Goal: Task Accomplishment & Management: Complete application form

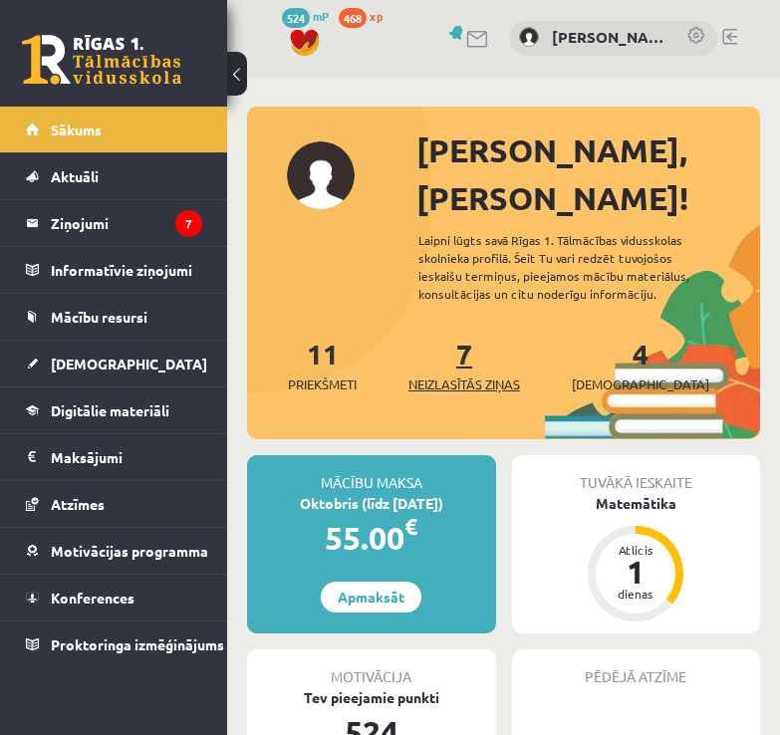
click at [469, 375] on span "Neizlasītās ziņas" at bounding box center [464, 385] width 112 height 20
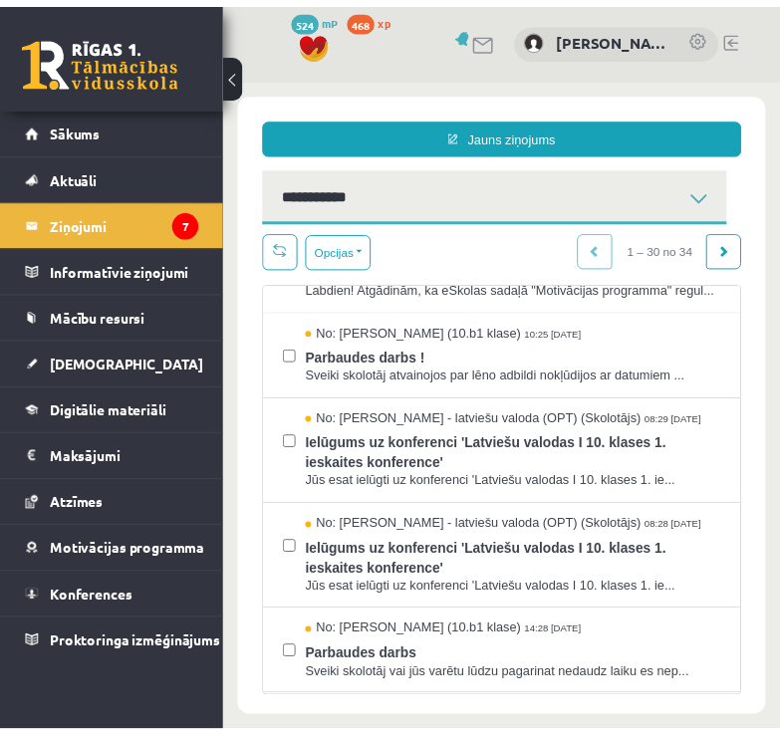
scroll to position [100, 0]
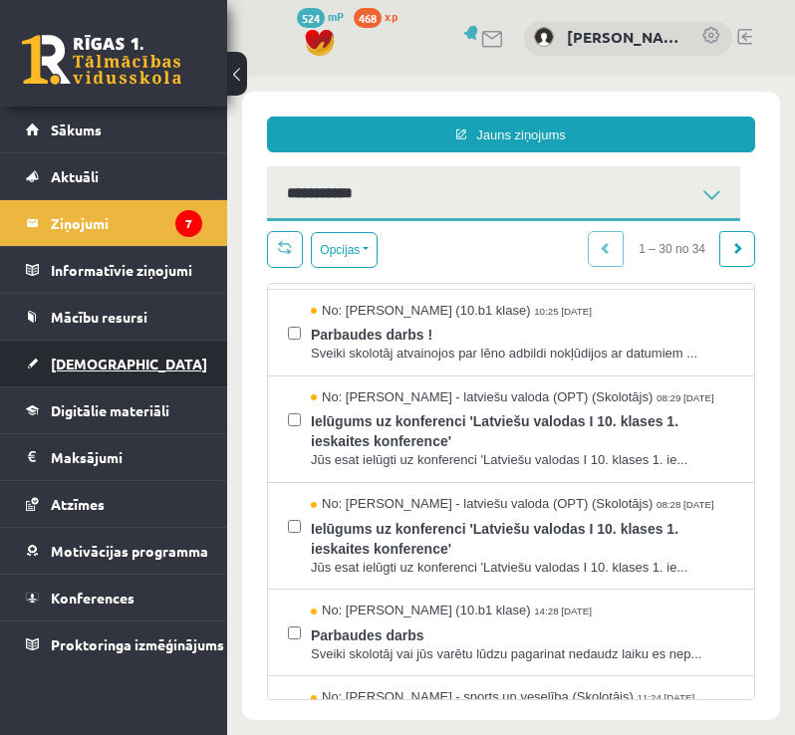
click at [90, 366] on span "[DEMOGRAPHIC_DATA]" at bounding box center [129, 364] width 156 height 18
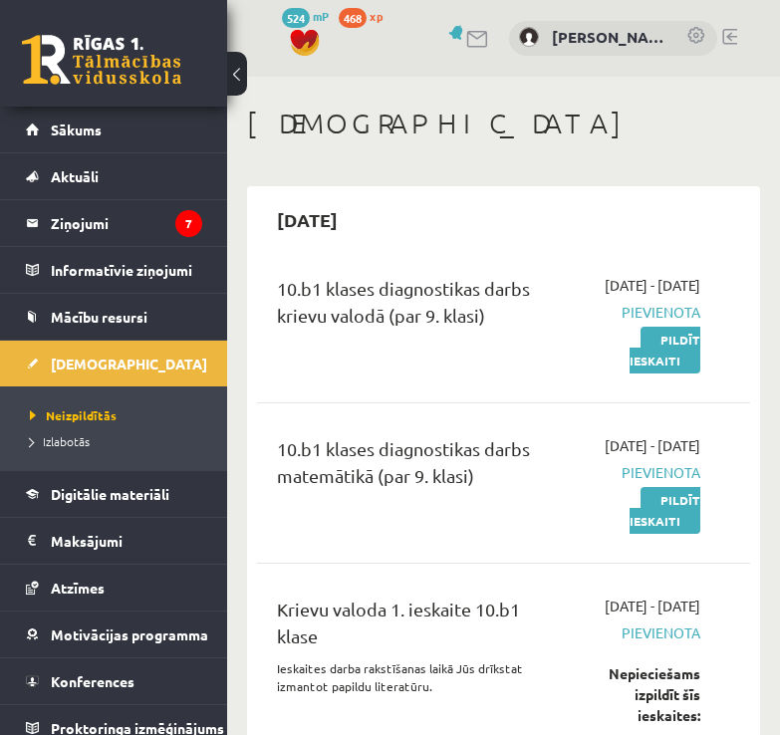
click at [405, 330] on div "10.b1 klases diagnostikas darbs krievu valodā (par 9. klasi)" at bounding box center [413, 307] width 272 height 64
click at [409, 363] on div "10.b1 klases diagnostikas darbs krievu valodā (par 9. klasi)" at bounding box center [413, 323] width 302 height 96
click at [661, 534] on link "Pildīt ieskaiti" at bounding box center [665, 510] width 71 height 47
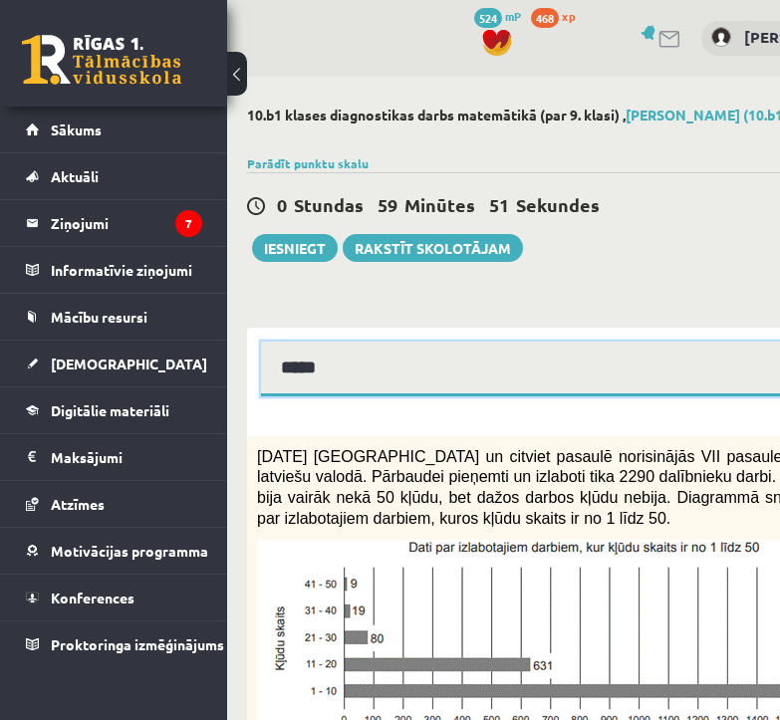
click at [337, 357] on select "**********" at bounding box center [599, 369] width 677 height 55
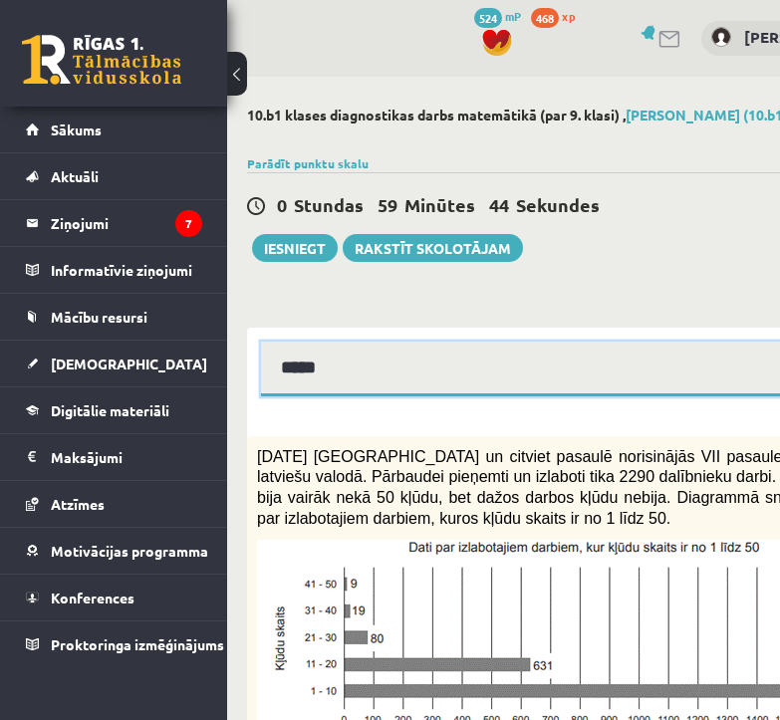
click at [344, 366] on select "**********" at bounding box center [599, 369] width 677 height 55
click at [261, 342] on select "**********" at bounding box center [599, 369] width 677 height 55
click at [394, 365] on select "**********" at bounding box center [599, 369] width 677 height 55
click at [261, 342] on select "**********" at bounding box center [599, 369] width 677 height 55
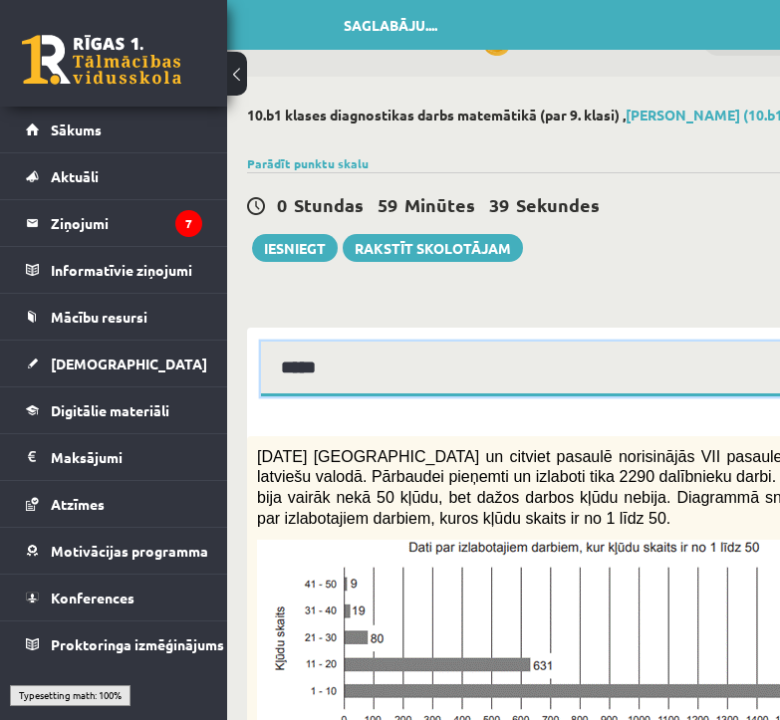
click at [364, 360] on select "**********" at bounding box center [599, 369] width 677 height 55
click at [261, 342] on select "**********" at bounding box center [599, 369] width 677 height 55
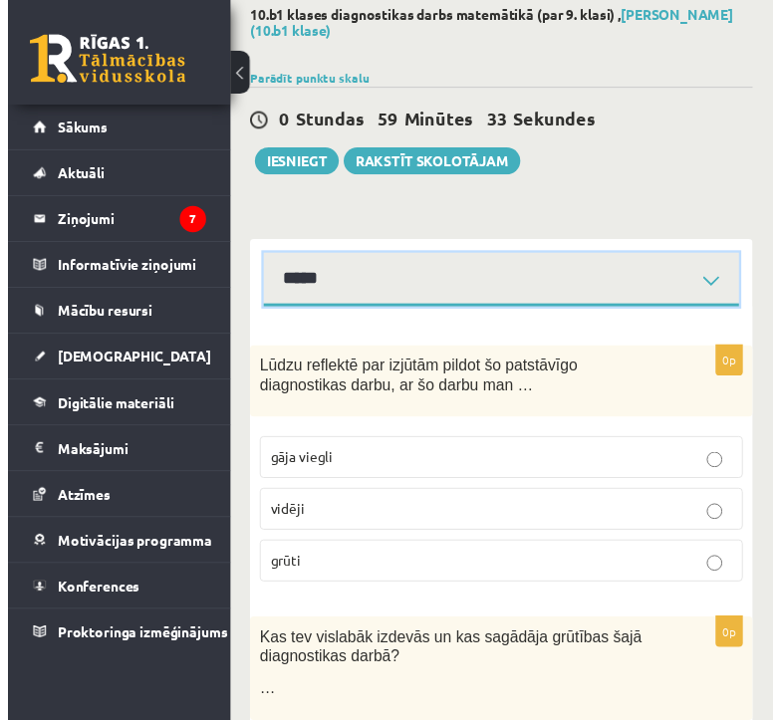
scroll to position [100, 0]
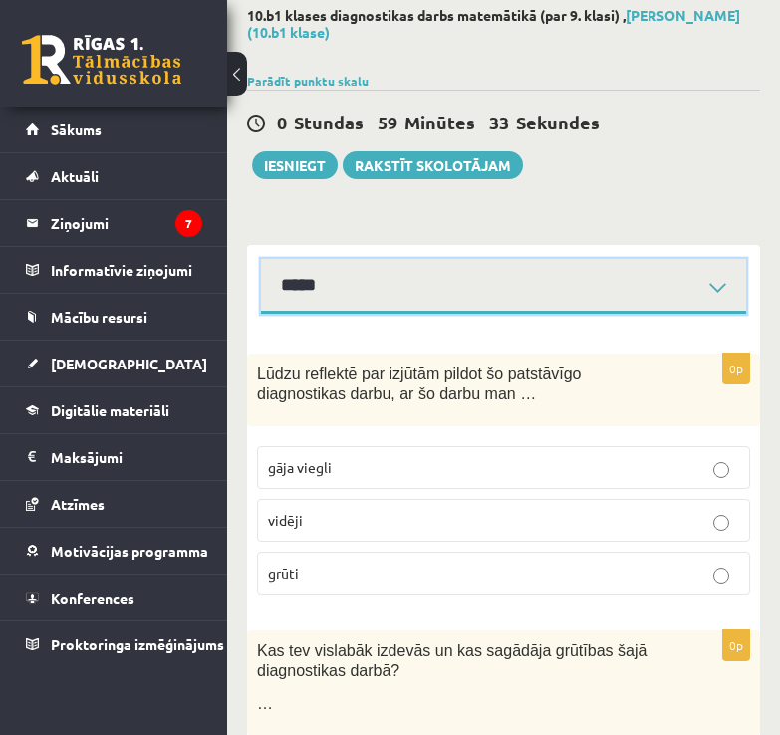
click at [336, 287] on select "**********" at bounding box center [503, 286] width 485 height 55
select select "**********"
click at [261, 259] on select "**********" at bounding box center [503, 286] width 485 height 55
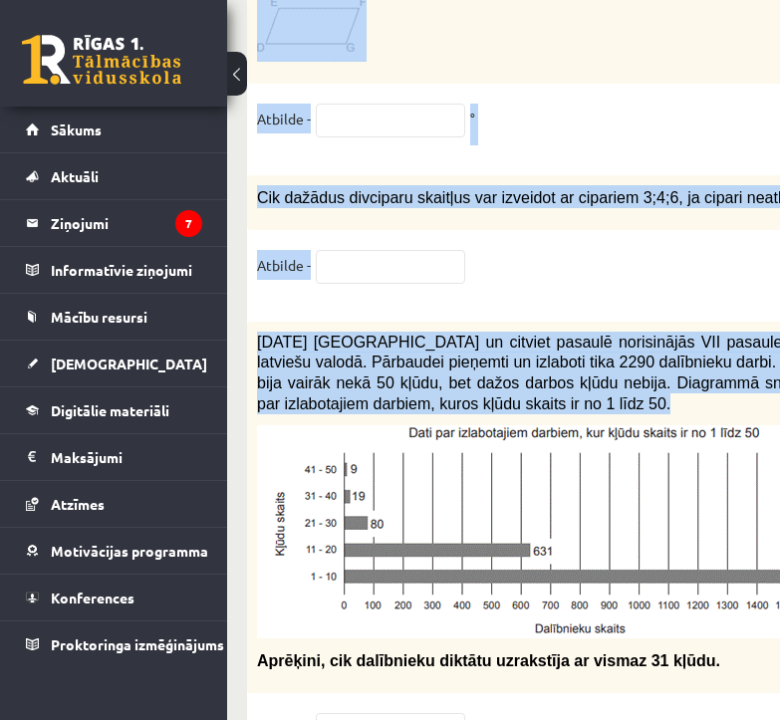
scroll to position [10478, 0]
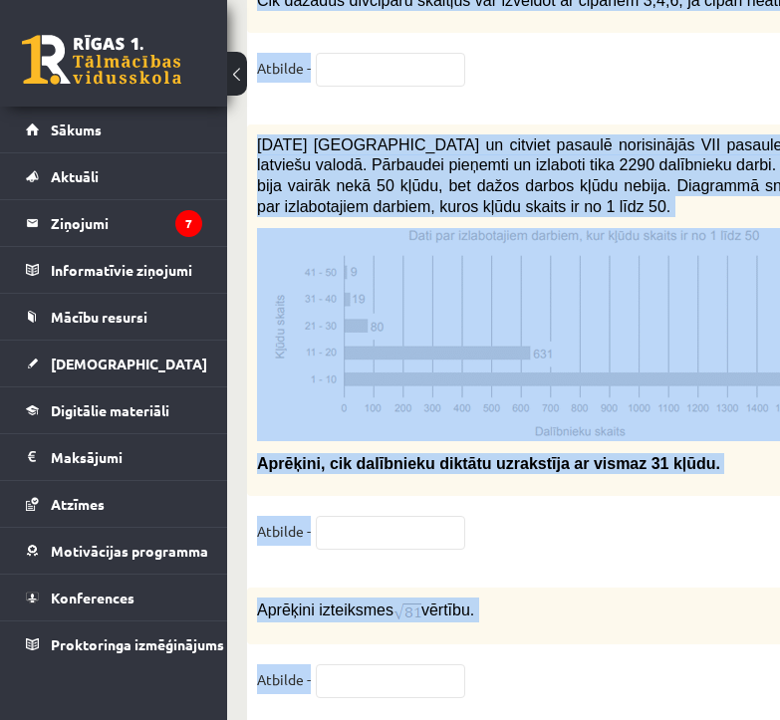
drag, startPoint x: 255, startPoint y: 261, endPoint x: 464, endPoint y: 609, distance: 405.7
click at [320, 519] on div "1p 2021. gada 27. novembrī Latvijā un citviet pasaulē norisinājās VII pasaules …" at bounding box center [599, 346] width 705 height 443
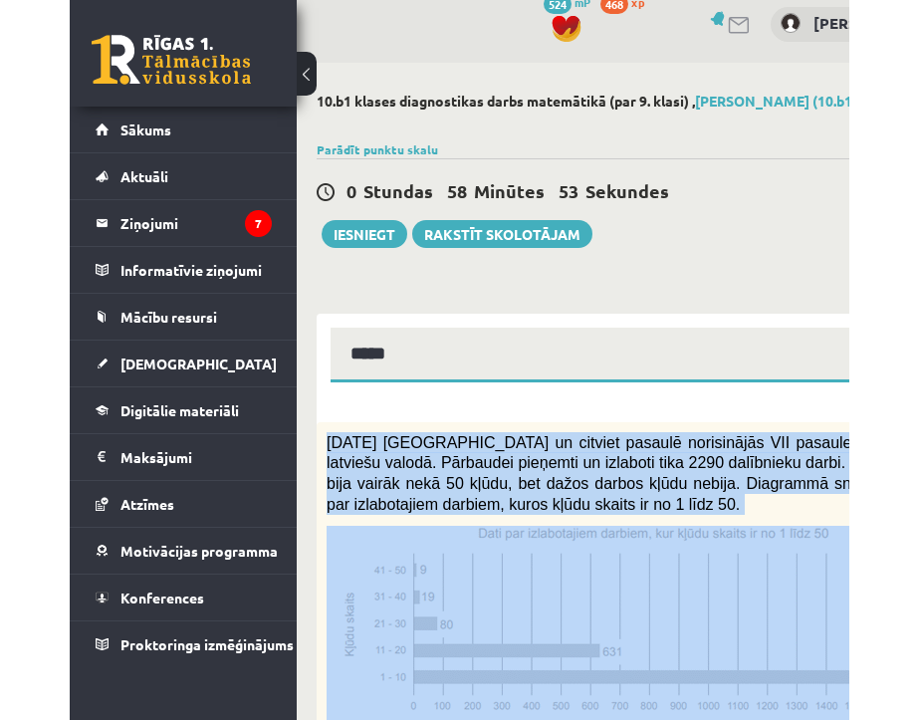
scroll to position [0, 0]
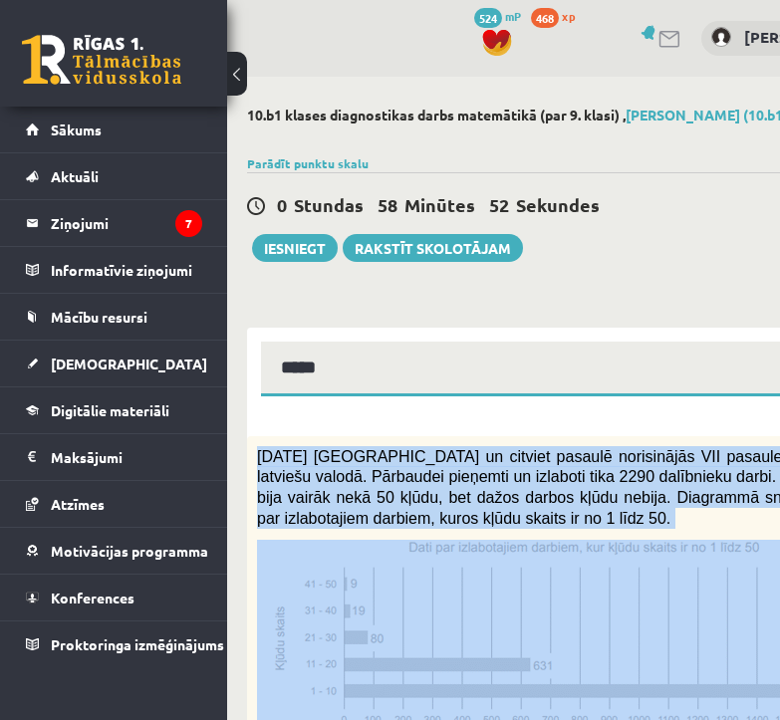
drag, startPoint x: 313, startPoint y: 642, endPoint x: 345, endPoint y: 346, distance: 297.6
copy div "Tests Izvērtējums! 1p 2021. gada 27. novembrī Latvijā un citviet pasaulē norisi…"
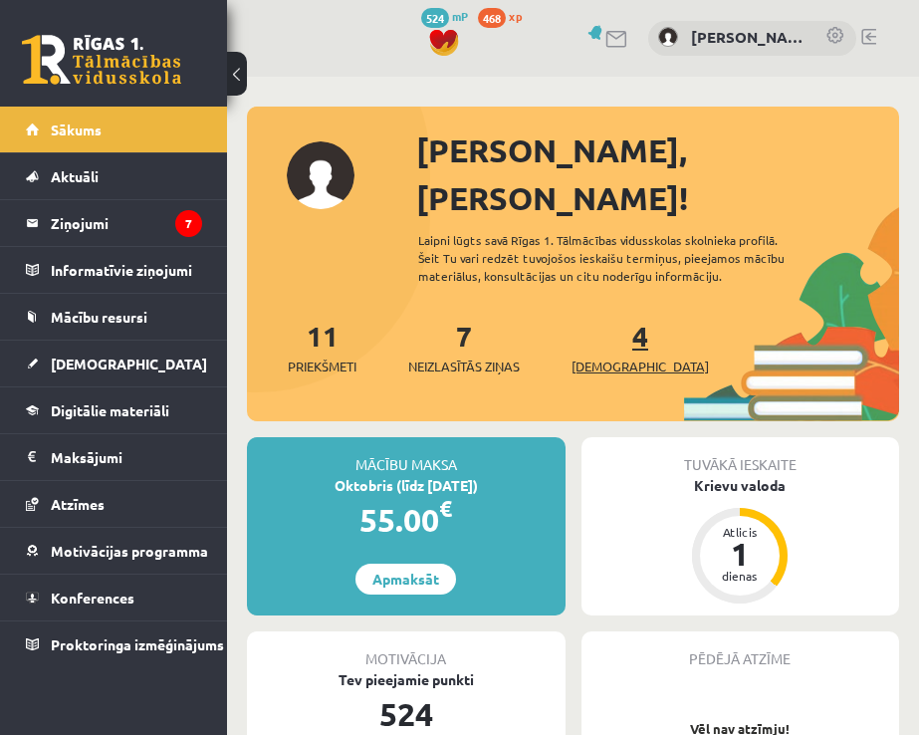
click at [608, 357] on span "[DEMOGRAPHIC_DATA]" at bounding box center [640, 367] width 137 height 20
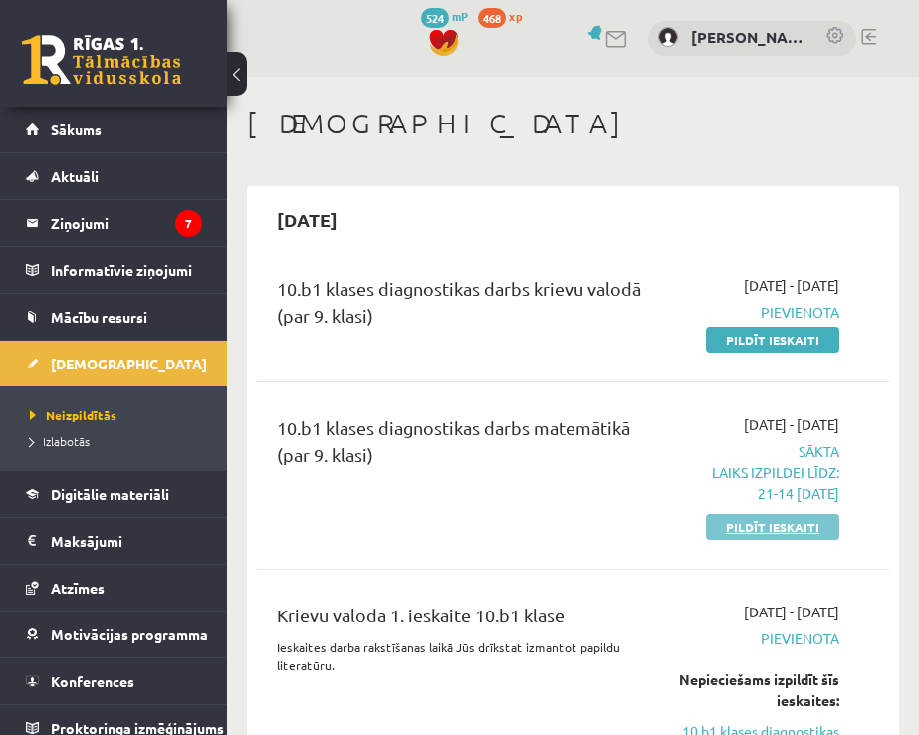
click at [728, 520] on link "Pildīt ieskaiti" at bounding box center [772, 527] width 133 height 26
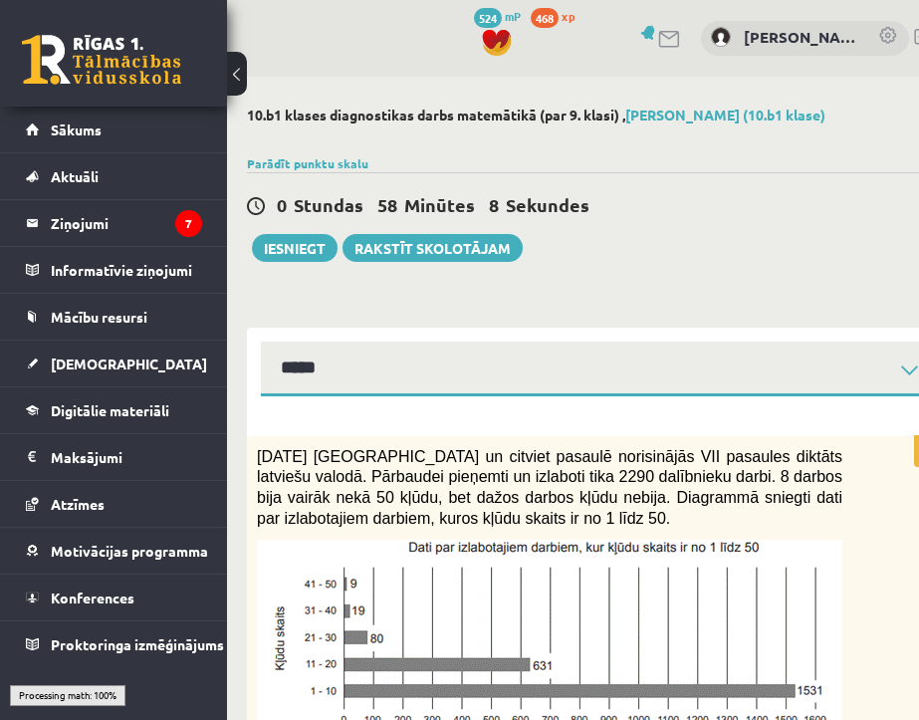
select select "**********"
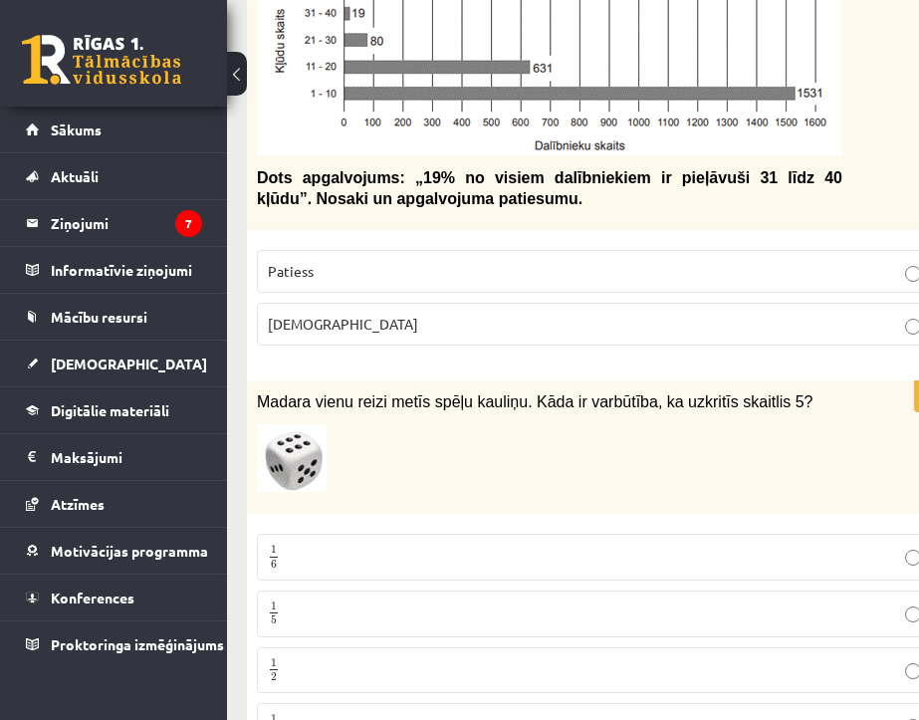
scroll to position [498, 0]
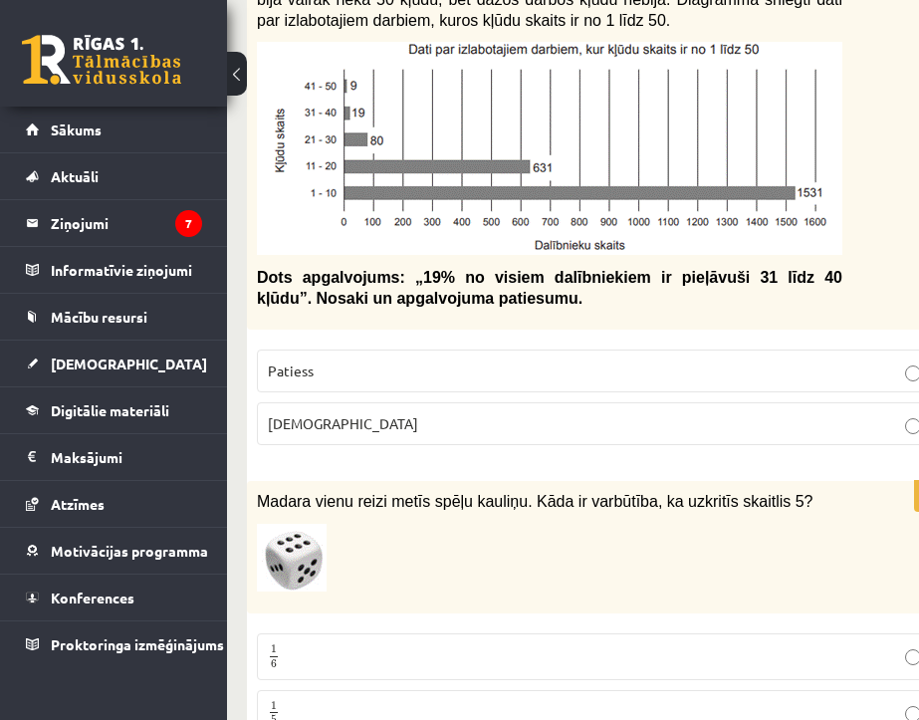
click at [485, 374] on p "Patiess" at bounding box center [599, 371] width 663 height 21
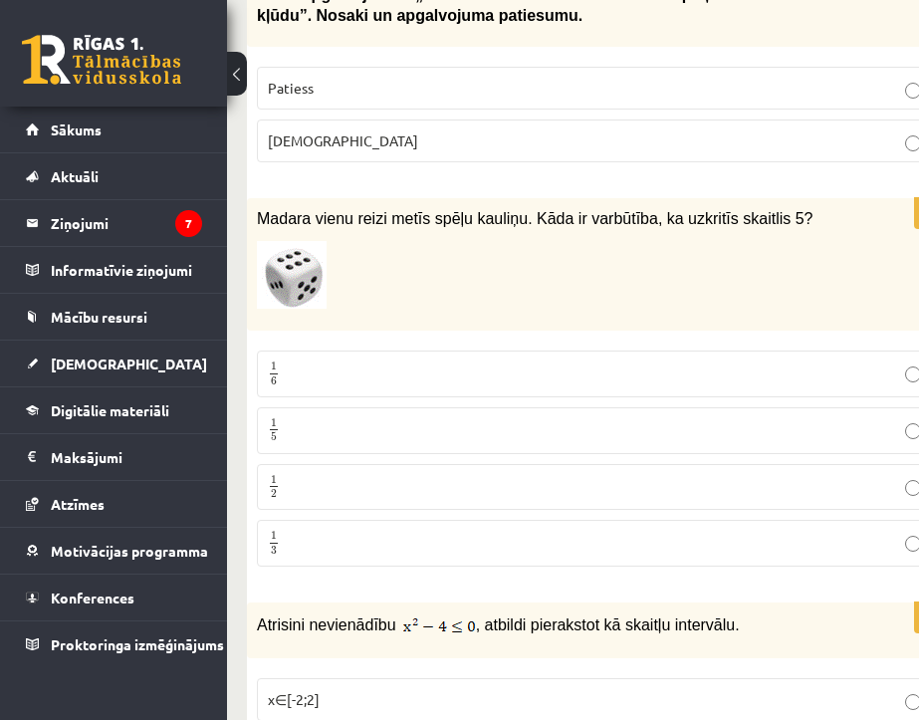
scroll to position [797, 0]
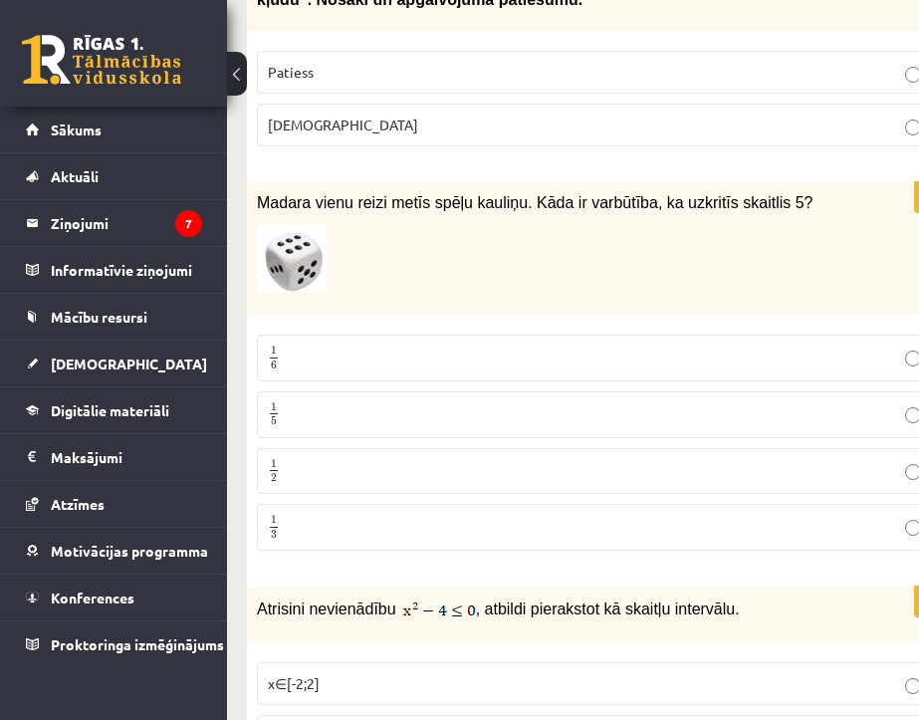
click at [319, 366] on p "1 6 1 6" at bounding box center [599, 358] width 663 height 25
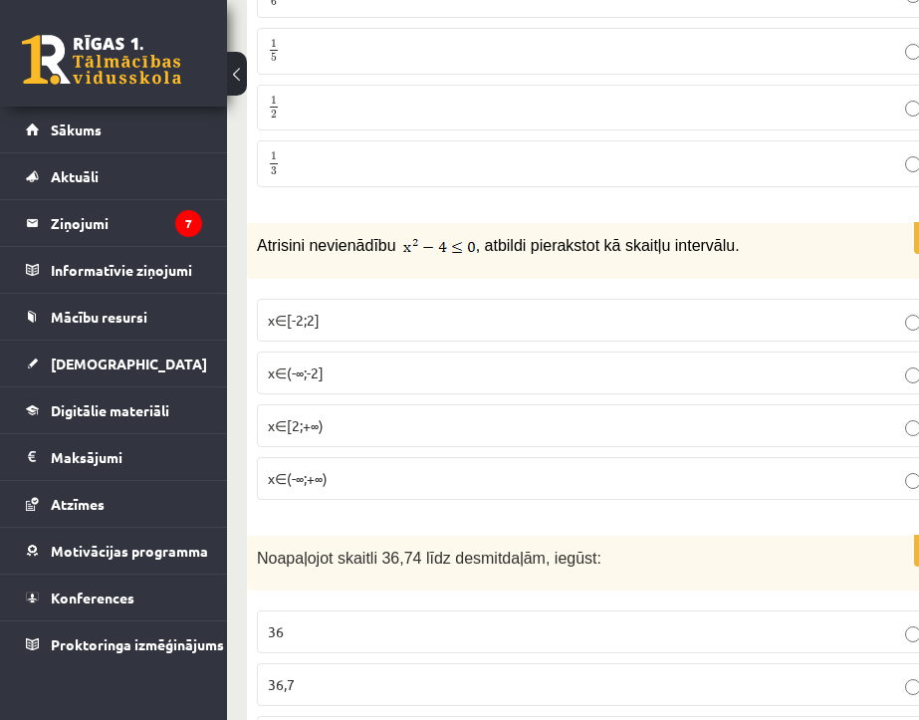
scroll to position [1195, 0]
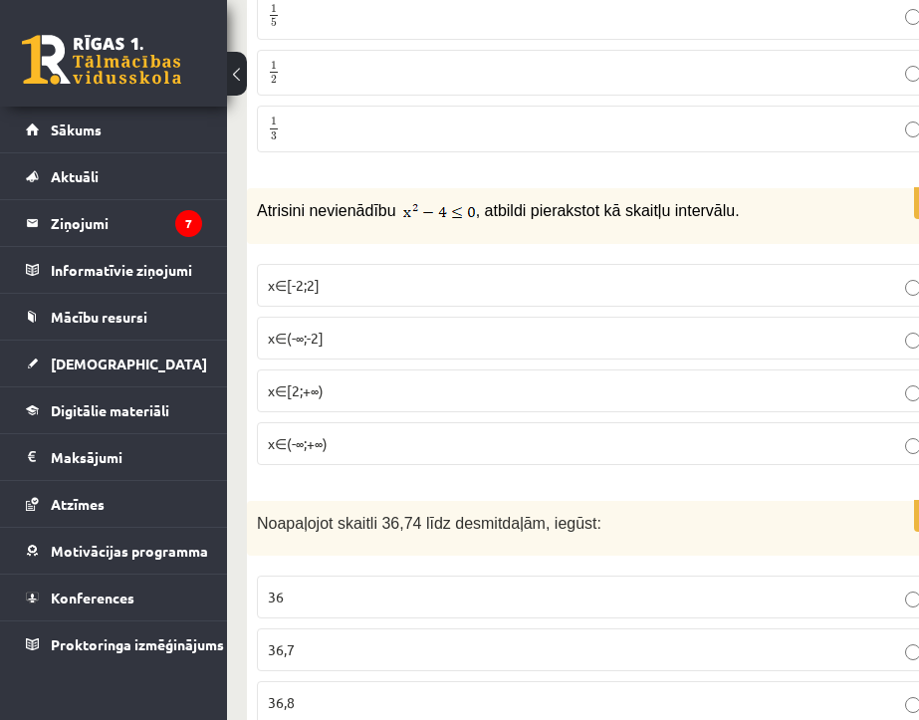
click at [415, 337] on p "x∈(-∞;-2]" at bounding box center [599, 338] width 663 height 21
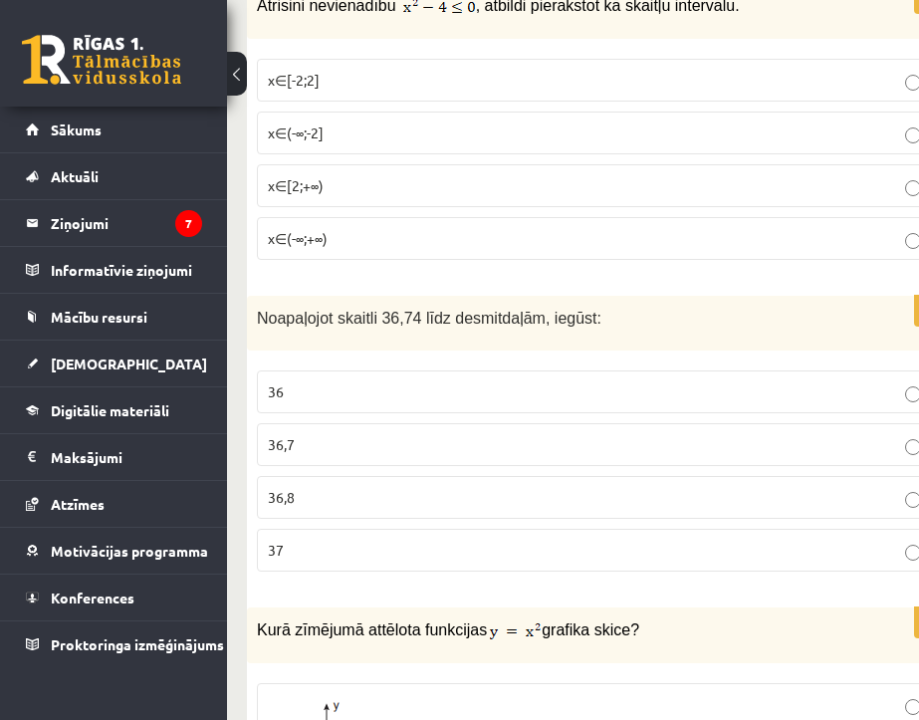
scroll to position [1494, 0]
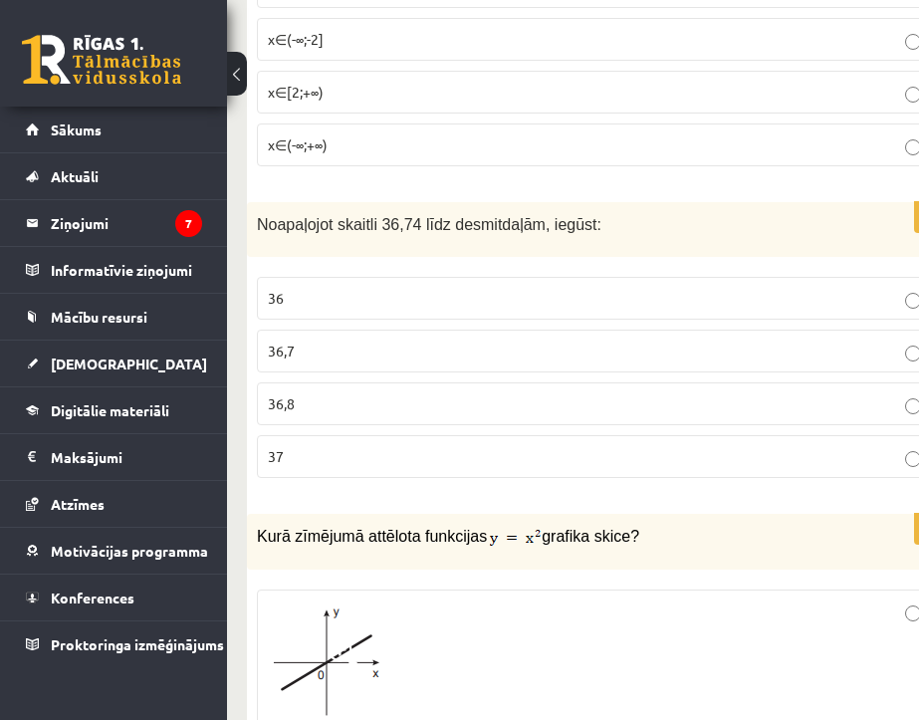
click at [311, 341] on p "36,7" at bounding box center [599, 351] width 663 height 21
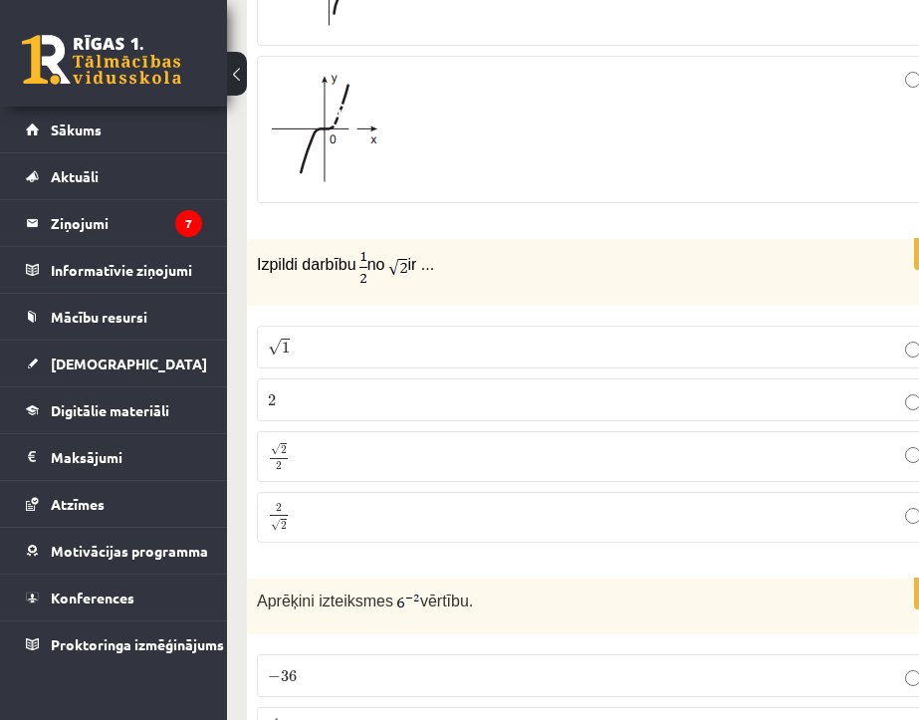
scroll to position [2490, 0]
click at [288, 392] on p "2 2" at bounding box center [599, 399] width 663 height 21
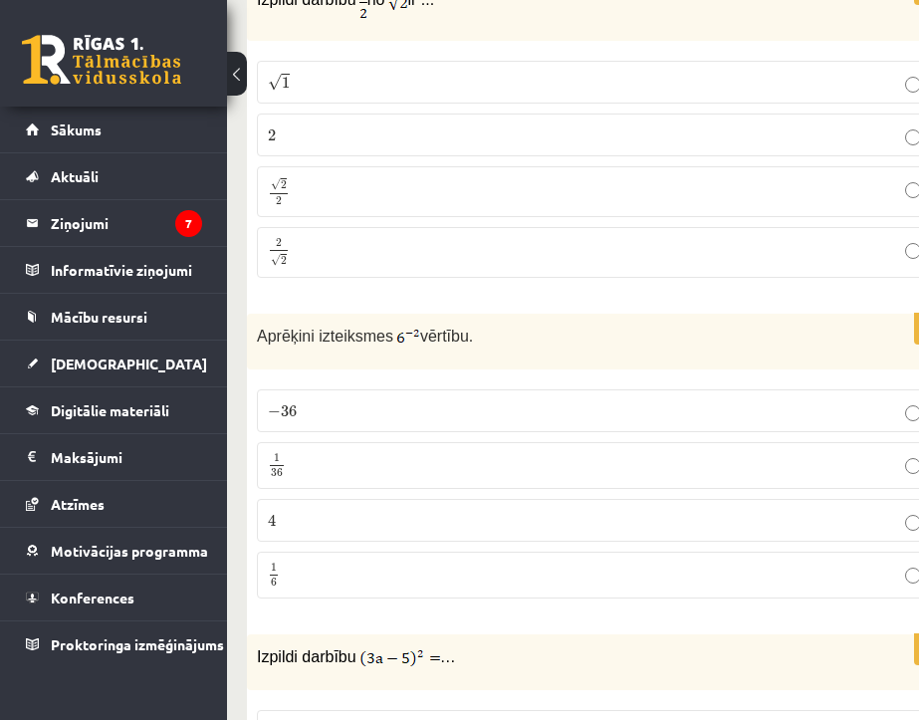
scroll to position [2789, 0]
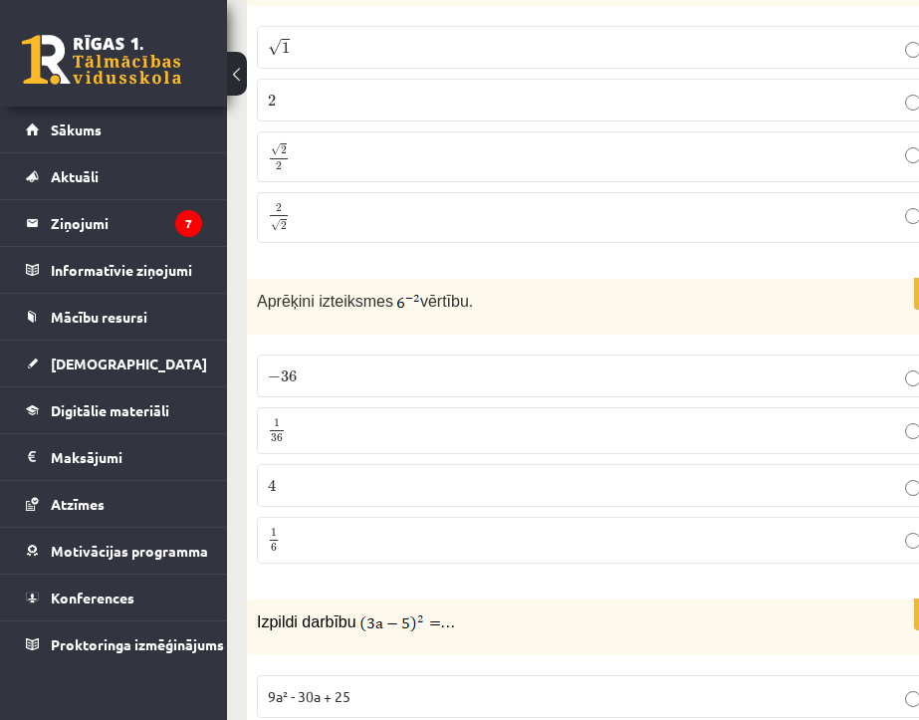
click at [335, 527] on label "1 6 1 6" at bounding box center [599, 540] width 685 height 47
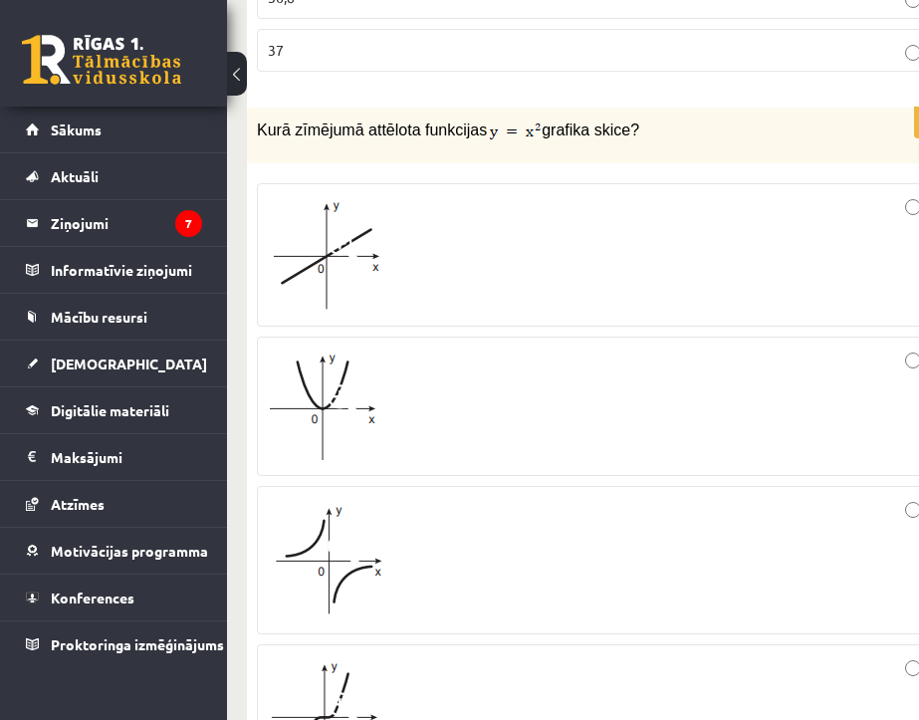
scroll to position [1893, 0]
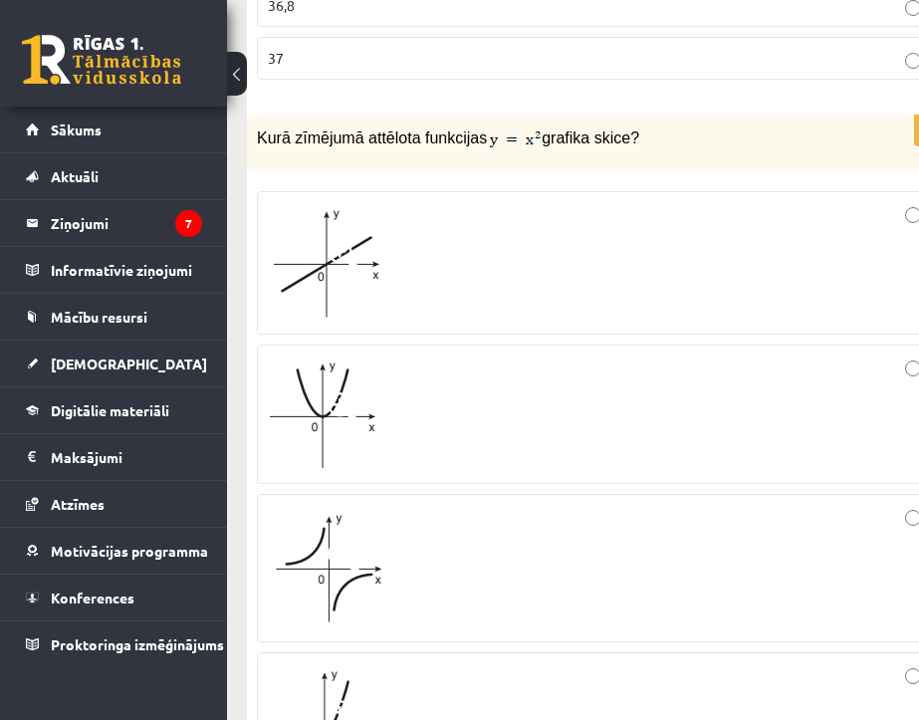
click at [436, 301] on div at bounding box center [599, 263] width 663 height 122
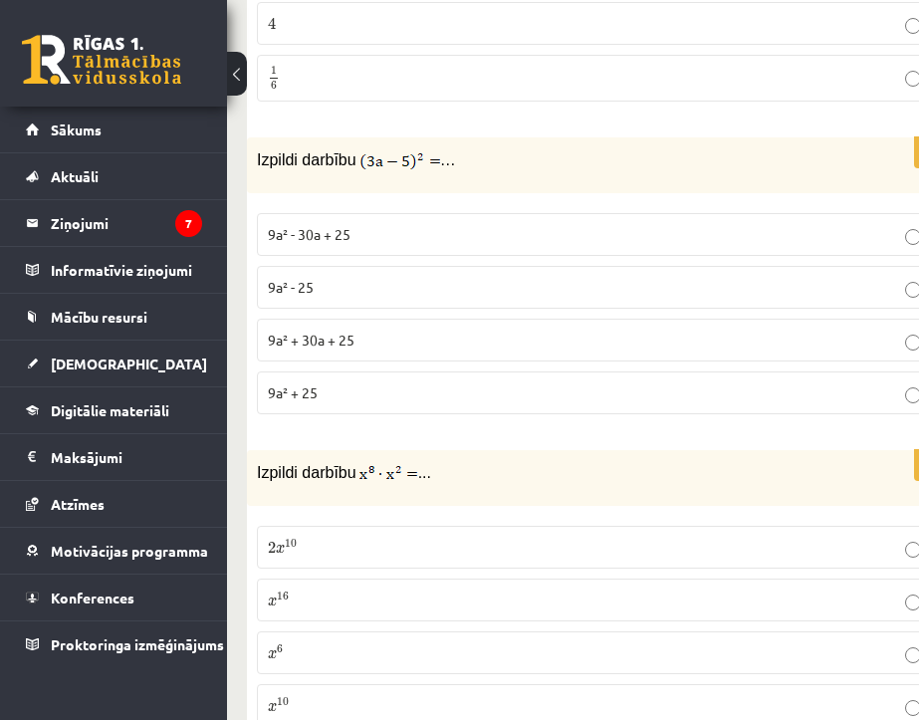
scroll to position [3287, 0]
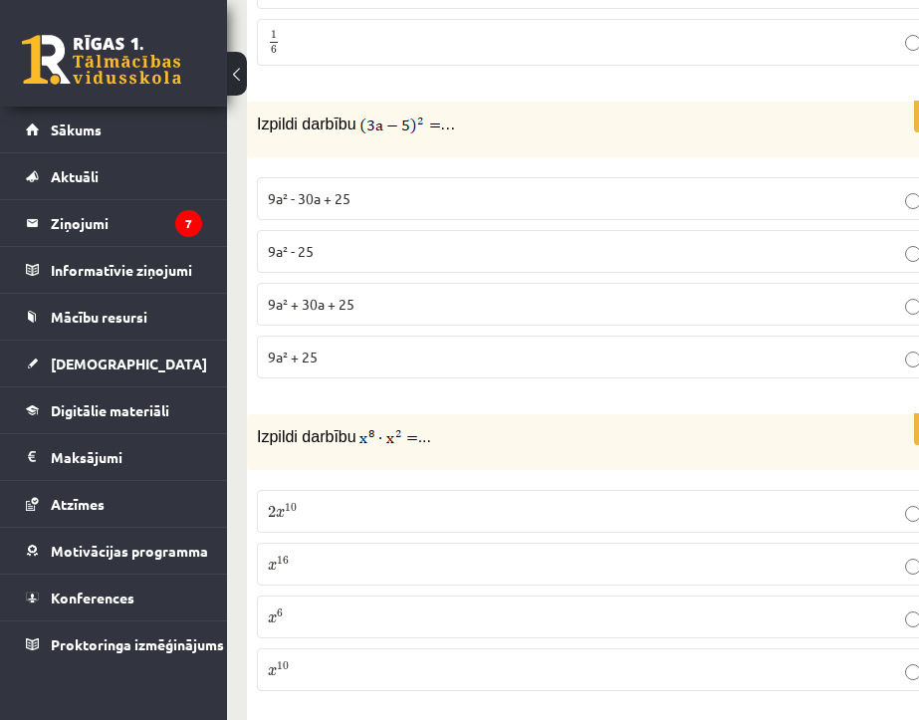
click at [366, 311] on p "9a² + 30a + 25" at bounding box center [599, 304] width 663 height 21
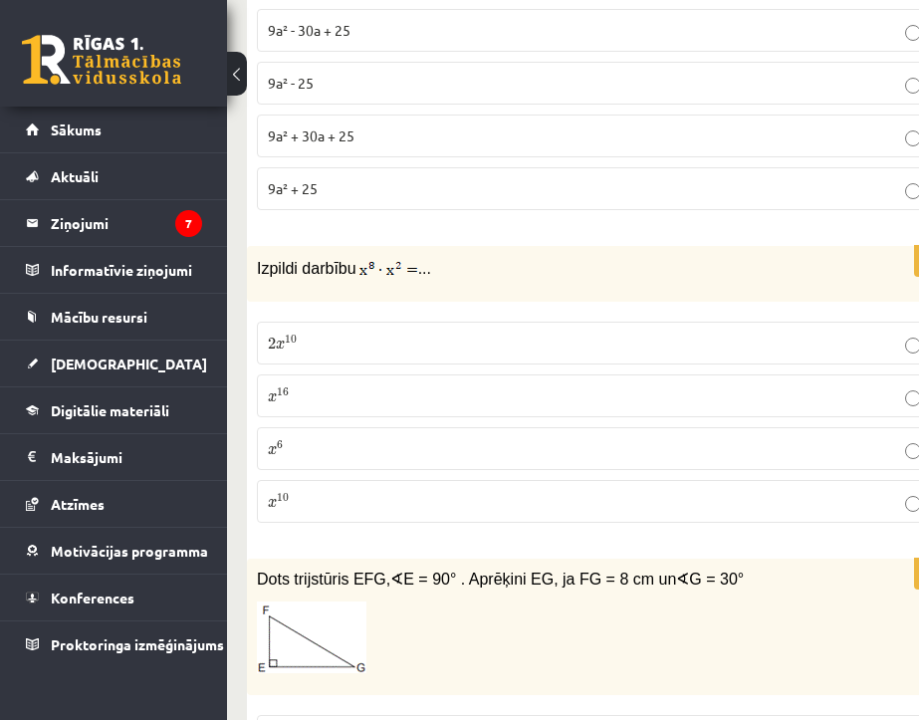
scroll to position [3487, 0]
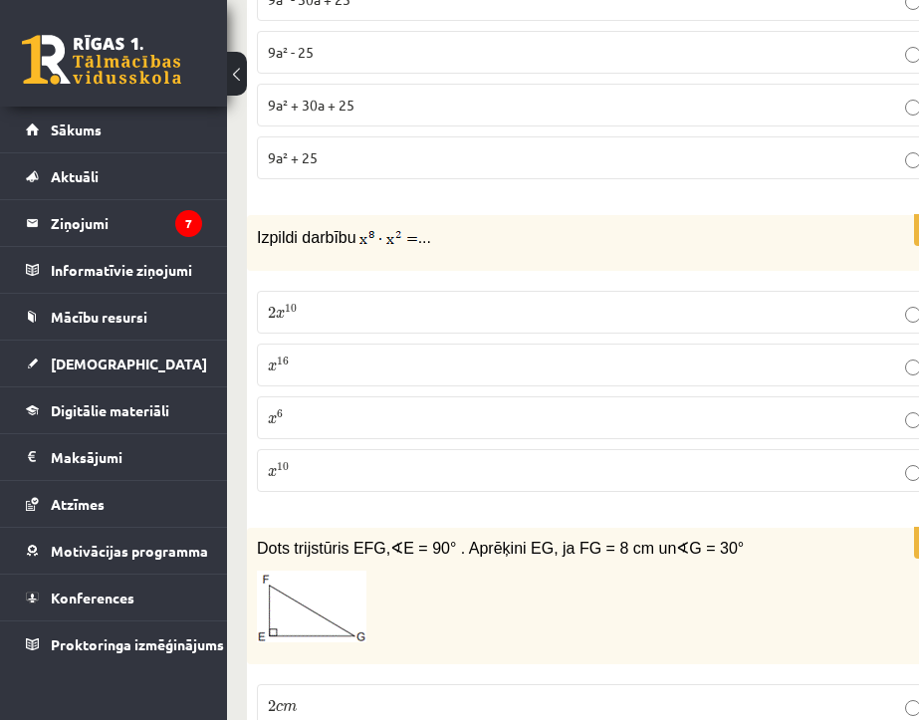
click at [372, 366] on p "x 16 x 16" at bounding box center [599, 365] width 663 height 21
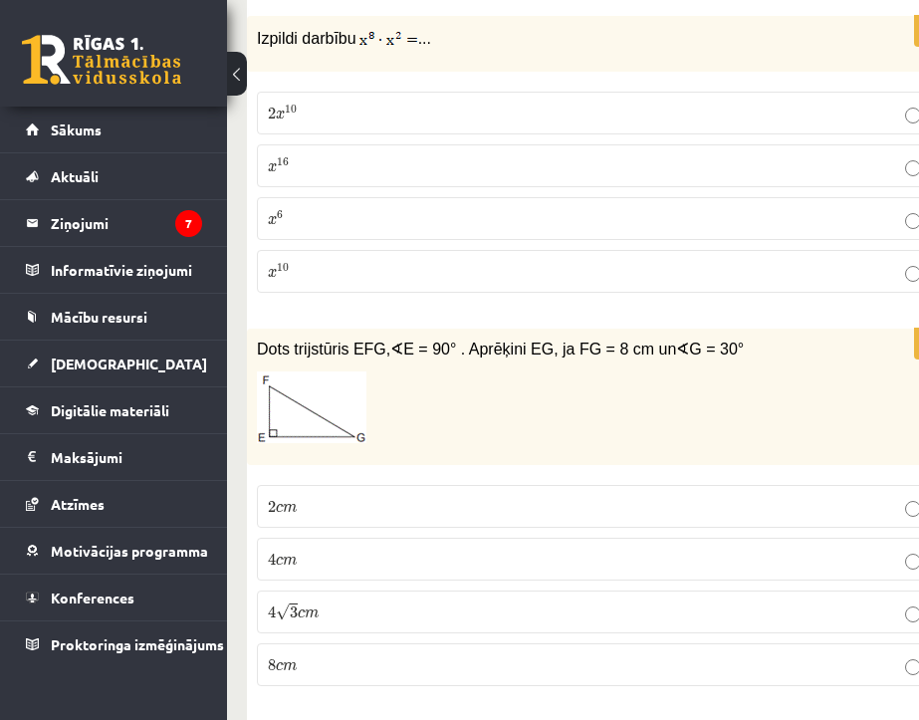
scroll to position [3785, 0]
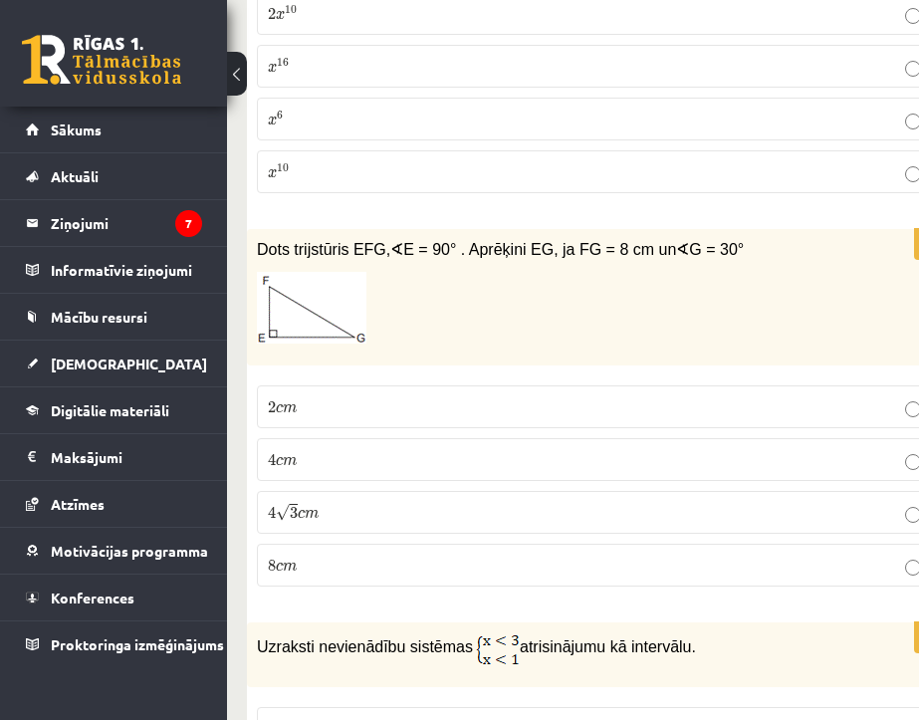
click at [281, 464] on span "c" at bounding box center [279, 461] width 7 height 9
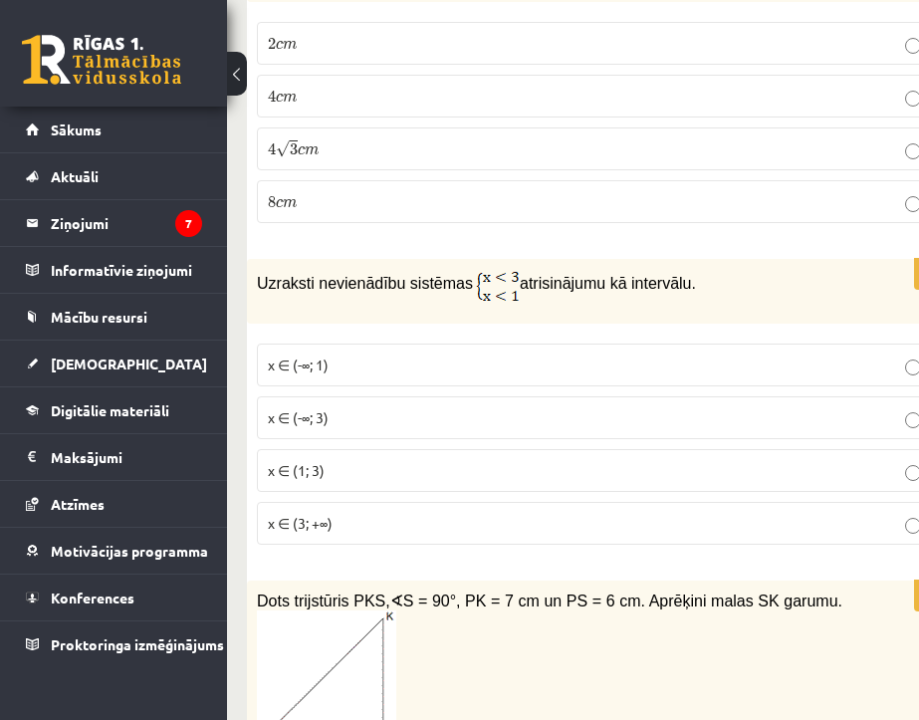
scroll to position [4184, 0]
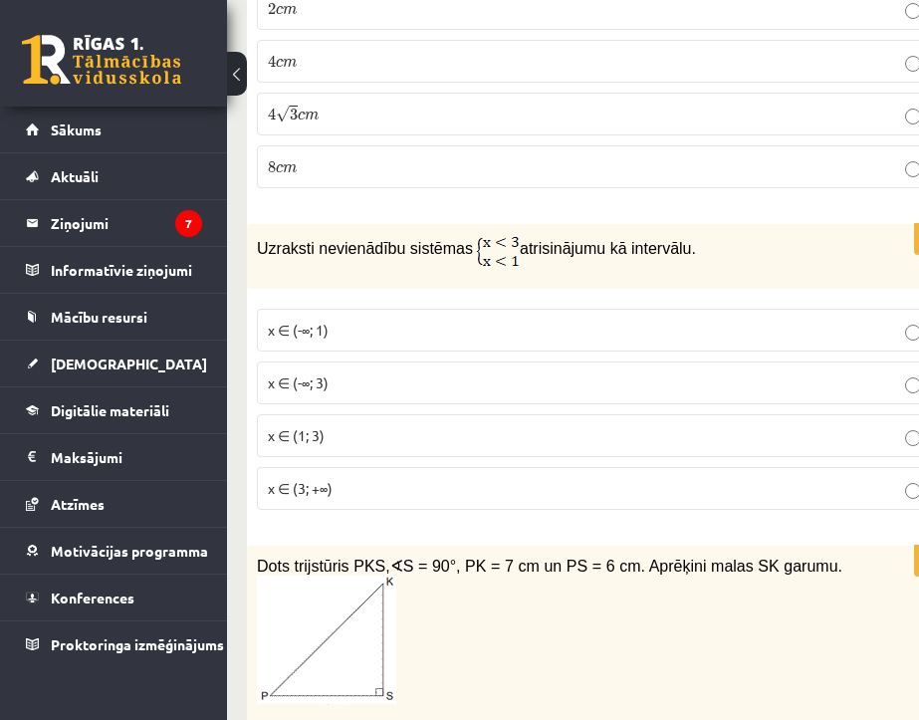
click at [399, 433] on p "x ∈ (1; 3)" at bounding box center [599, 435] width 663 height 21
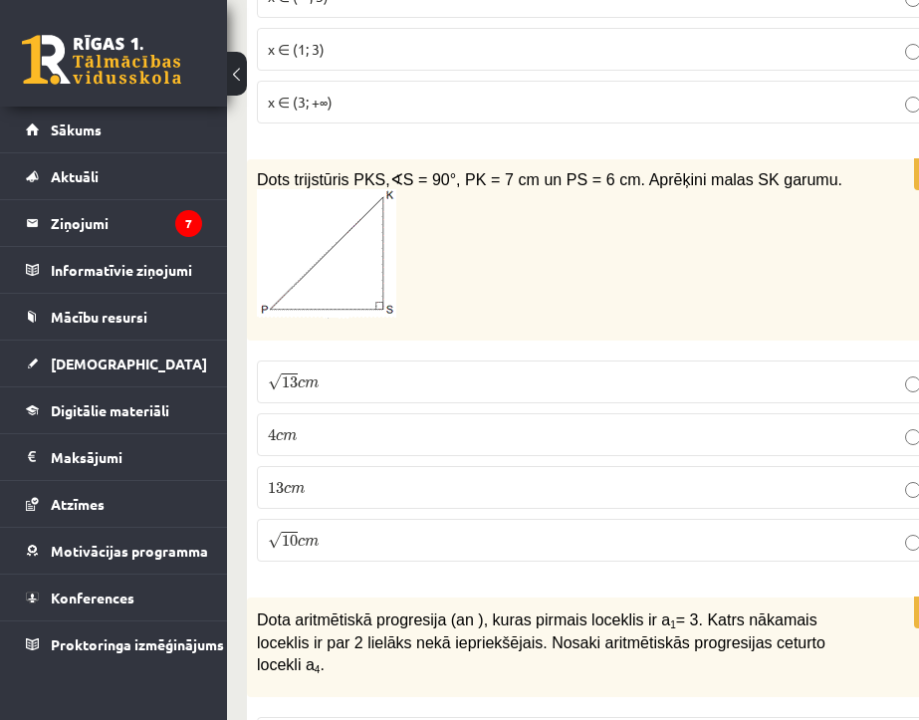
scroll to position [4582, 0]
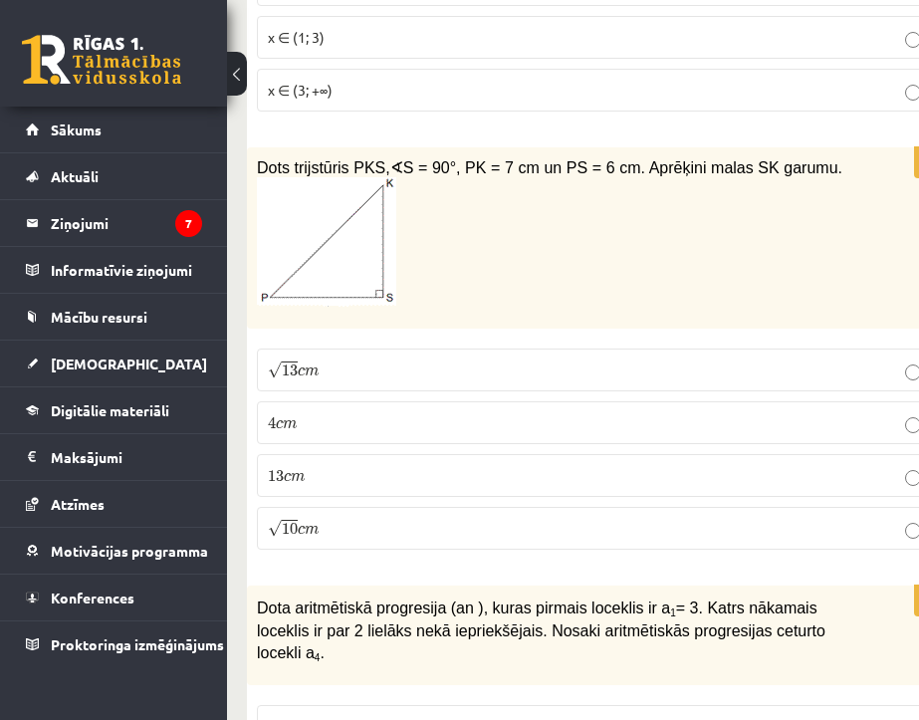
click at [332, 378] on p "√ 13 c m 13 c m" at bounding box center [599, 370] width 663 height 21
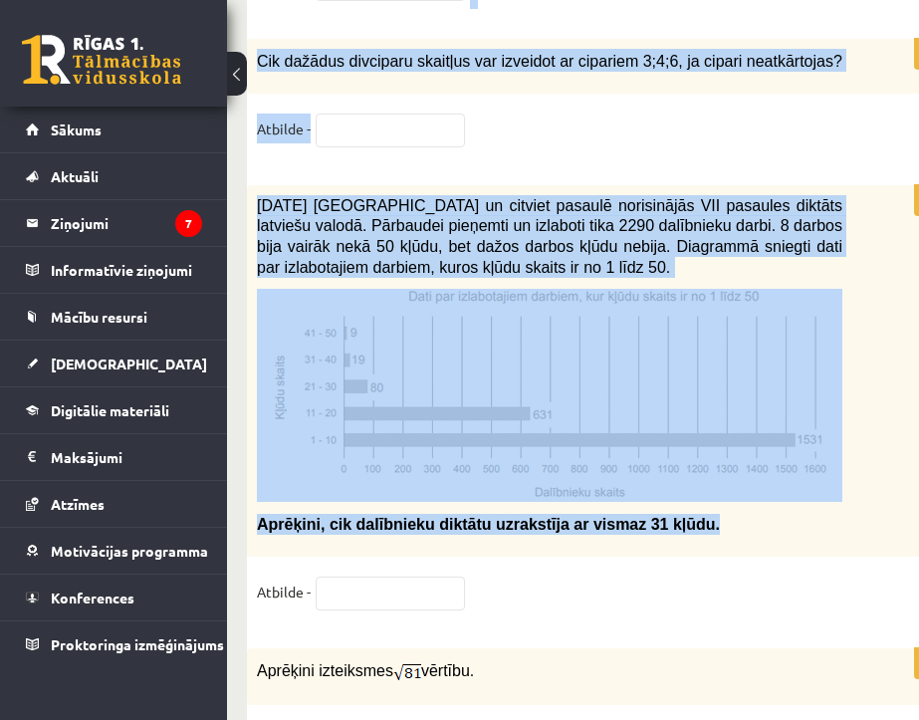
scroll to position [10477, 0]
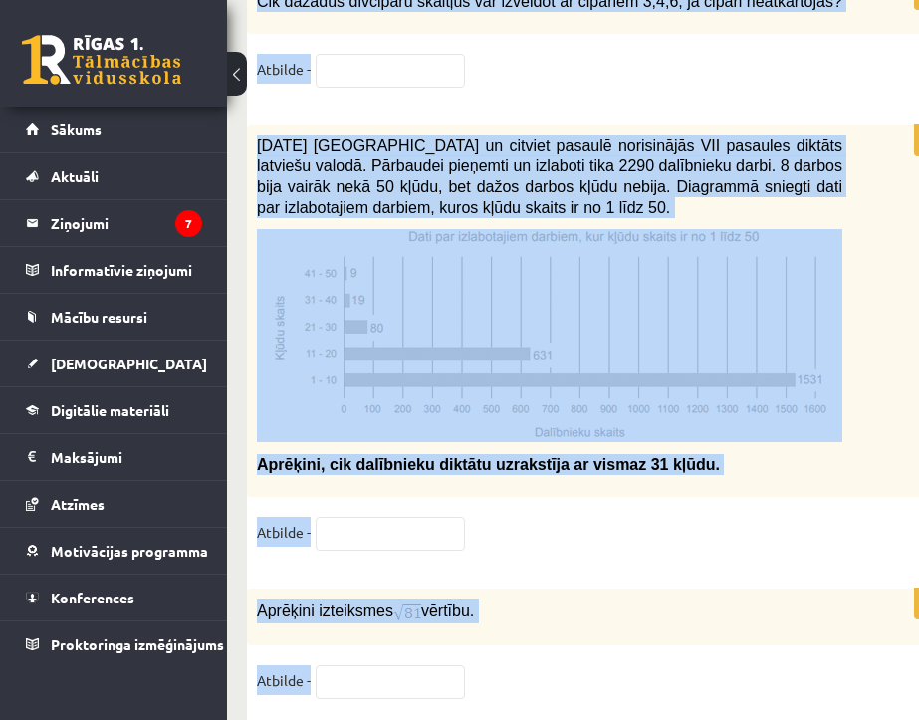
drag, startPoint x: 254, startPoint y: 108, endPoint x: 784, endPoint y: 625, distance: 740.4
copy form "Dota aritmētiskā progresija (an ), kuras pirmais loceklis ir a 1 = 3. Katrs nāk…"
click at [704, 517] on fieldset "Atbilde -" at bounding box center [599, 538] width 685 height 42
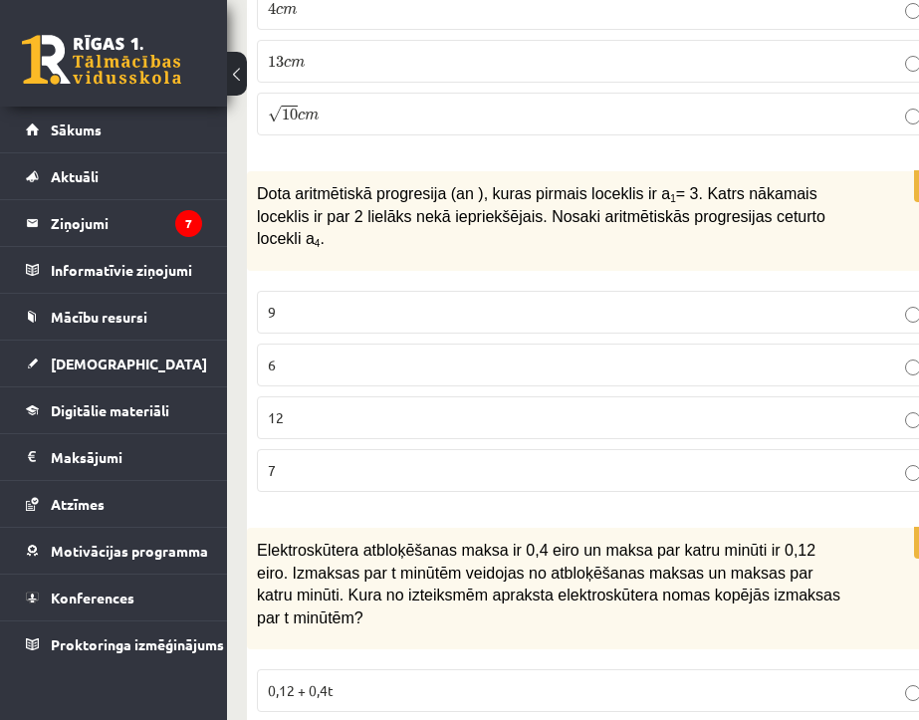
scroll to position [4998, 0]
click at [343, 301] on p "9" at bounding box center [599, 311] width 663 height 21
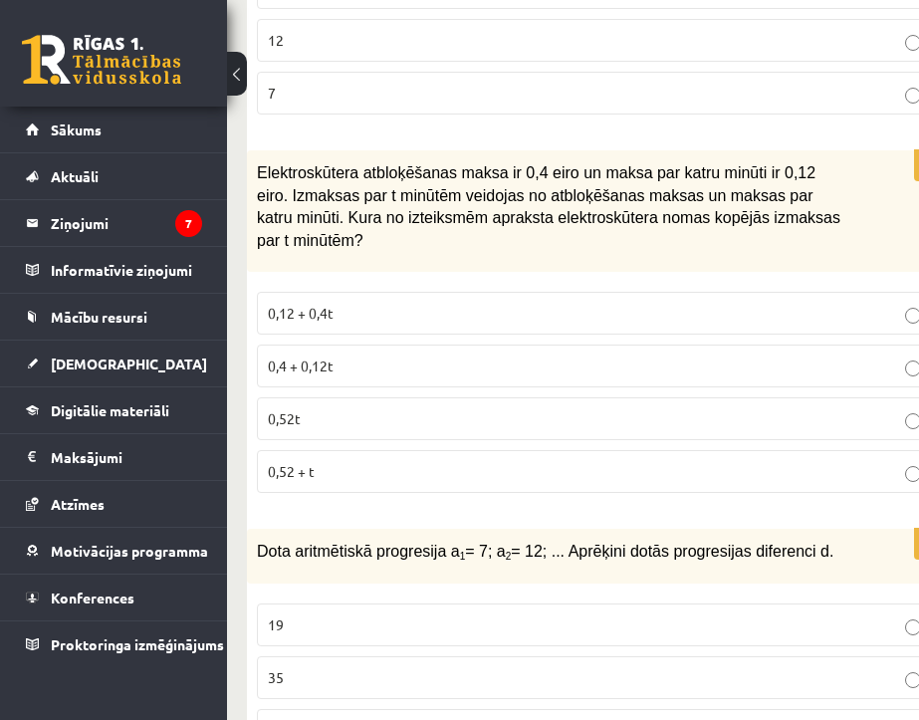
scroll to position [5396, 0]
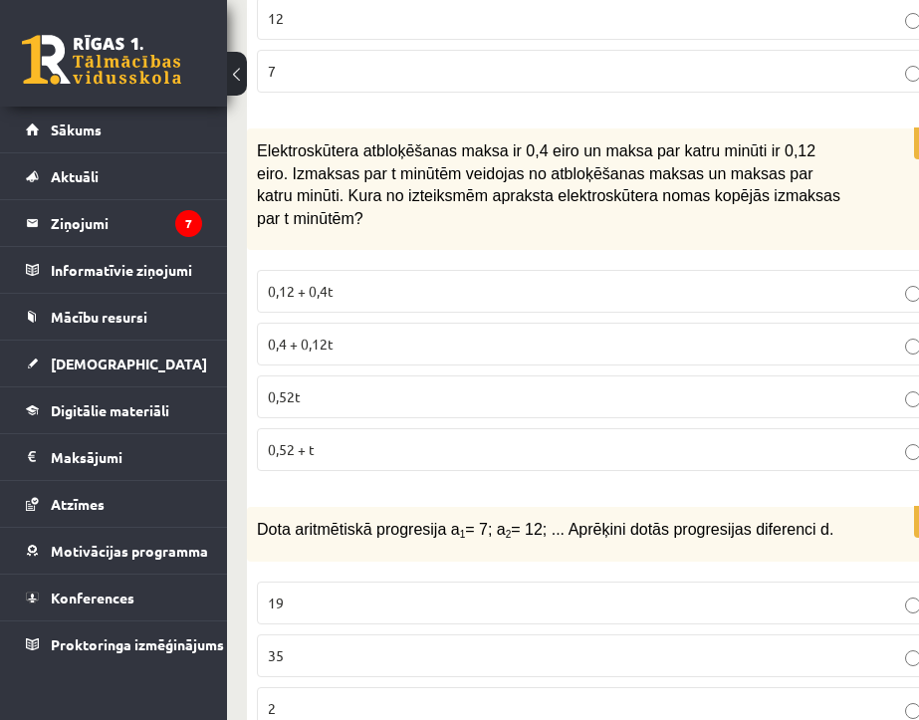
click at [395, 334] on p "0,4 + 0,12t" at bounding box center [599, 344] width 663 height 21
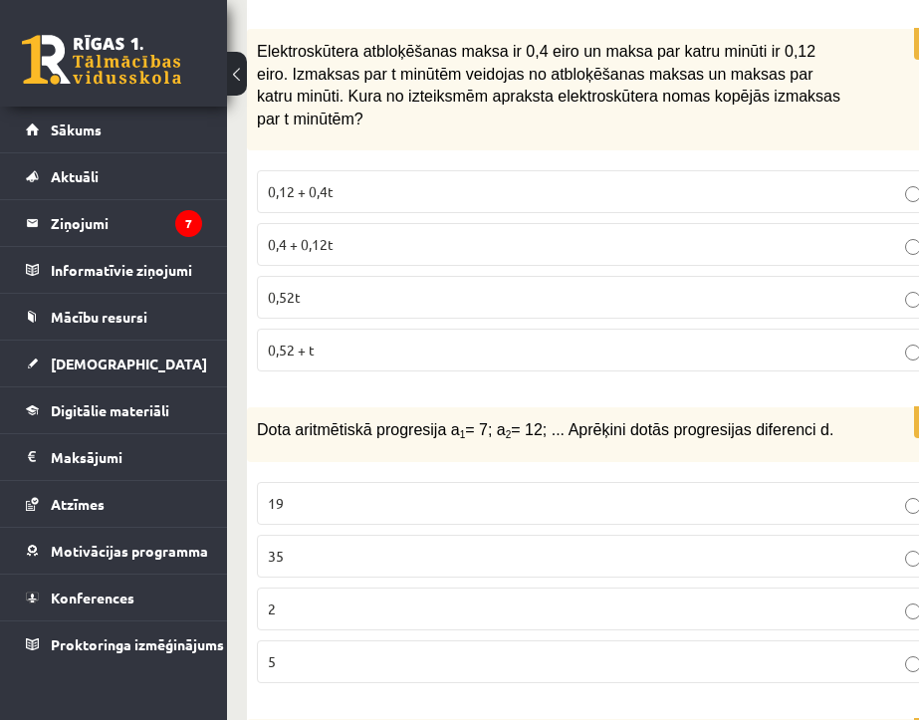
scroll to position [5595, 0]
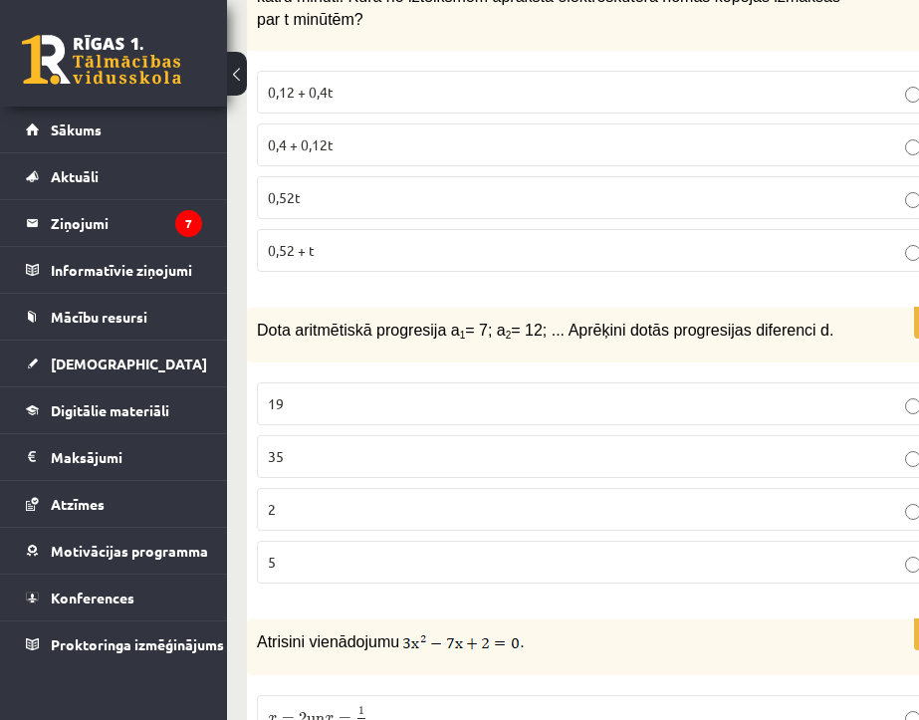
click at [350, 552] on p "5" at bounding box center [599, 562] width 663 height 21
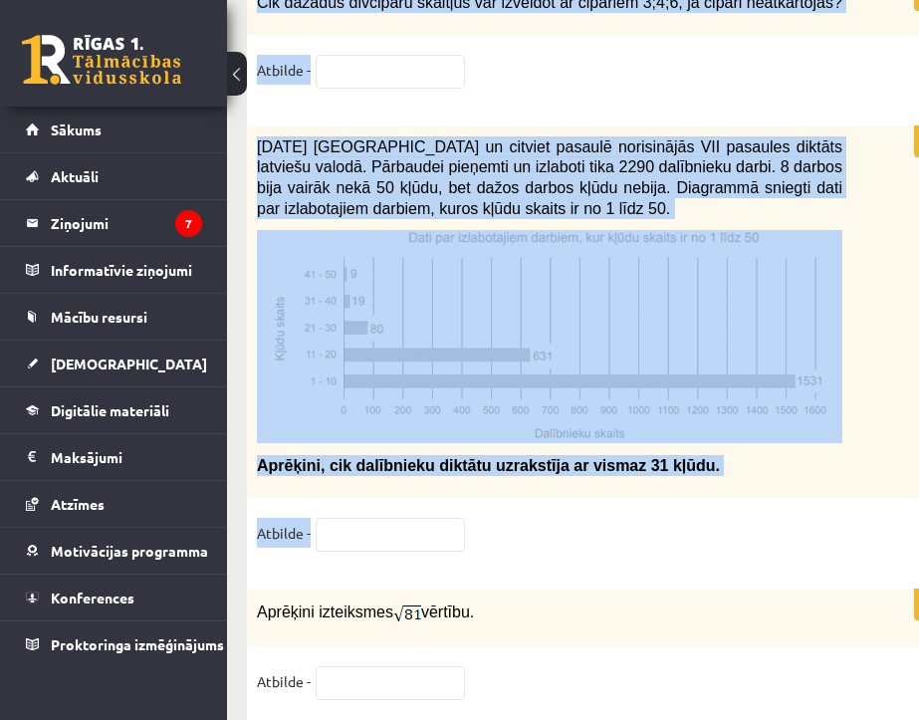
scroll to position [10477, 0]
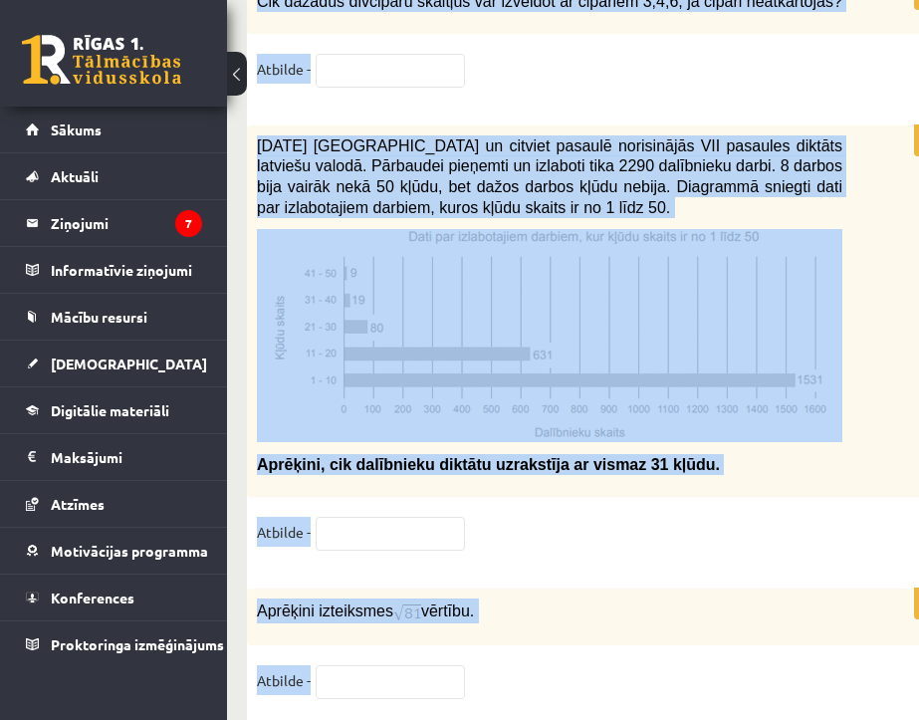
drag, startPoint x: 256, startPoint y: 391, endPoint x: 675, endPoint y: 637, distance: 485.7
click at [841, 382] on img at bounding box center [550, 335] width 586 height 213
click at [848, 400] on div "2021. gada 27. novembrī Latvijā un citviet pasaulē norisinājās VII pasaules dik…" at bounding box center [599, 312] width 705 height 372
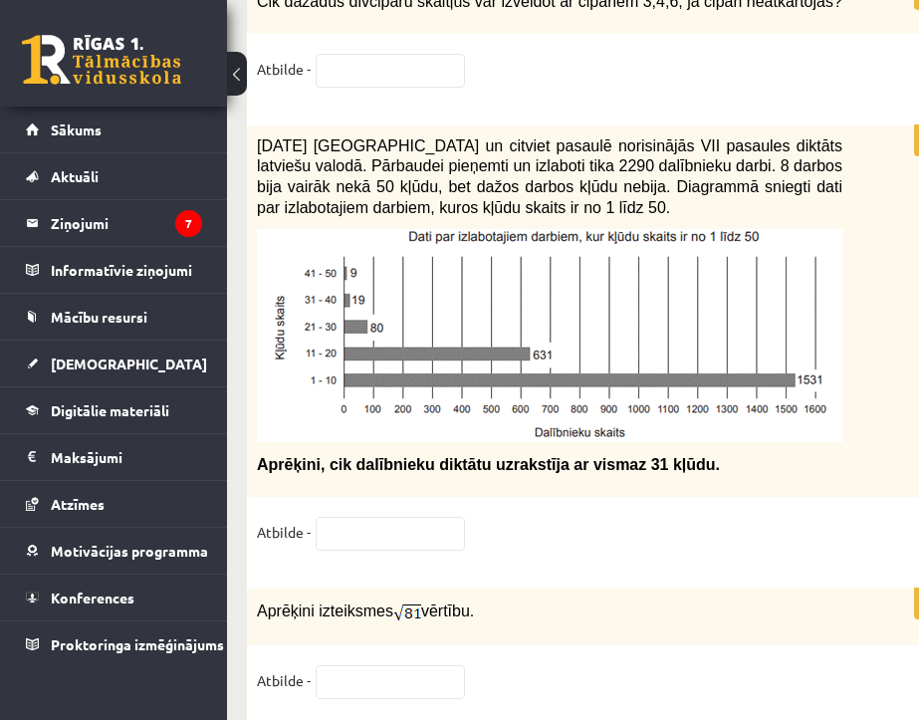
drag, startPoint x: 15, startPoint y: 480, endPoint x: 800, endPoint y: 425, distance: 786.9
click at [796, 454] on p "Aprēķini, cik dalībnieku diktātu uzrakstīja ar vismaz 31 kļūdu." at bounding box center [550, 464] width 586 height 21
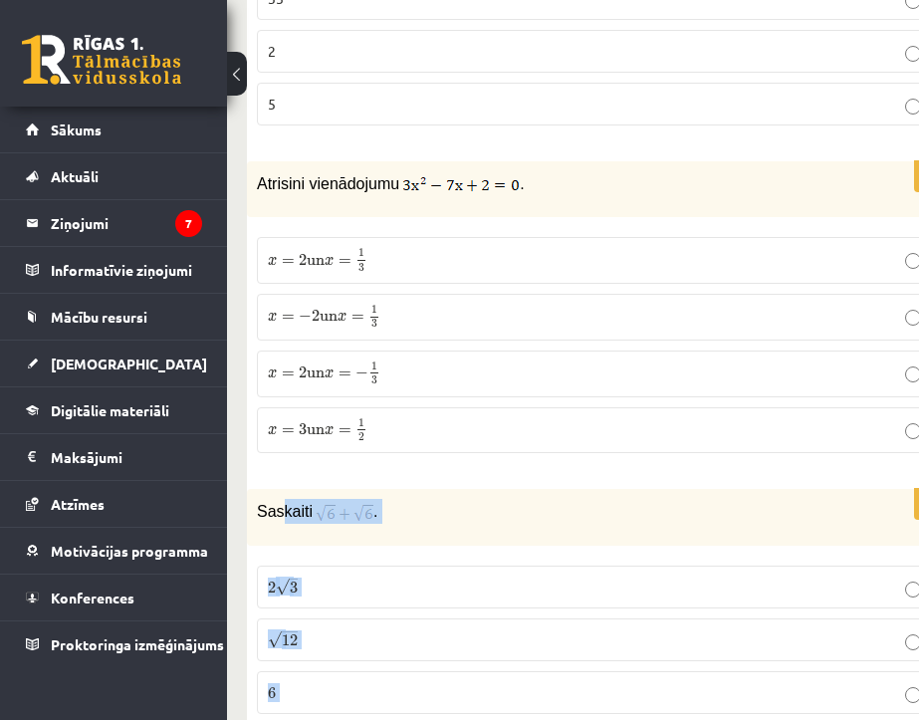
scroll to position [5994, 0]
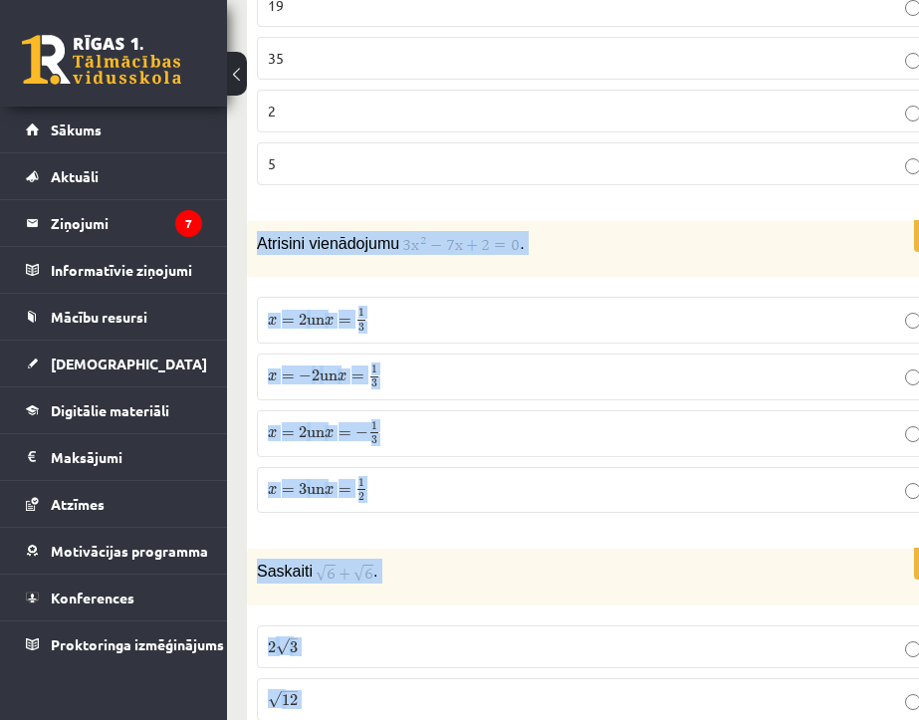
drag, startPoint x: 309, startPoint y: 631, endPoint x: 248, endPoint y: 212, distance: 422.8
copy form "Atrisini vienādojumu . x = 2 un x = 1 3 x = 2 un x = 1 3 x = − 2 un x = 1 3 x =…"
click at [598, 221] on div "Atrisini vienādojumu ." at bounding box center [599, 249] width 705 height 56
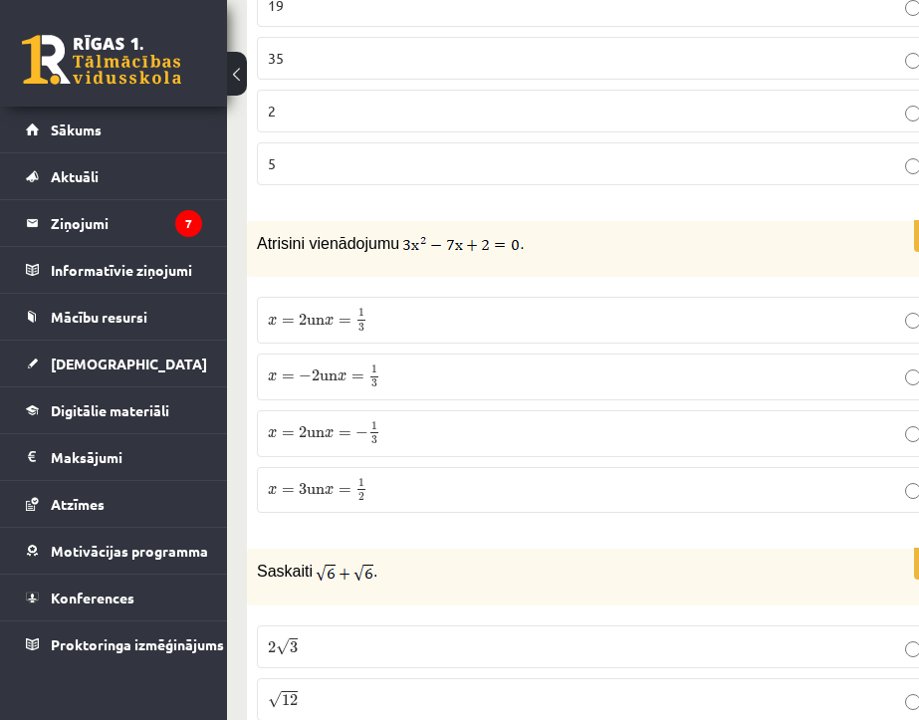
click at [352, 431] on span "=" at bounding box center [345, 434] width 13 height 6
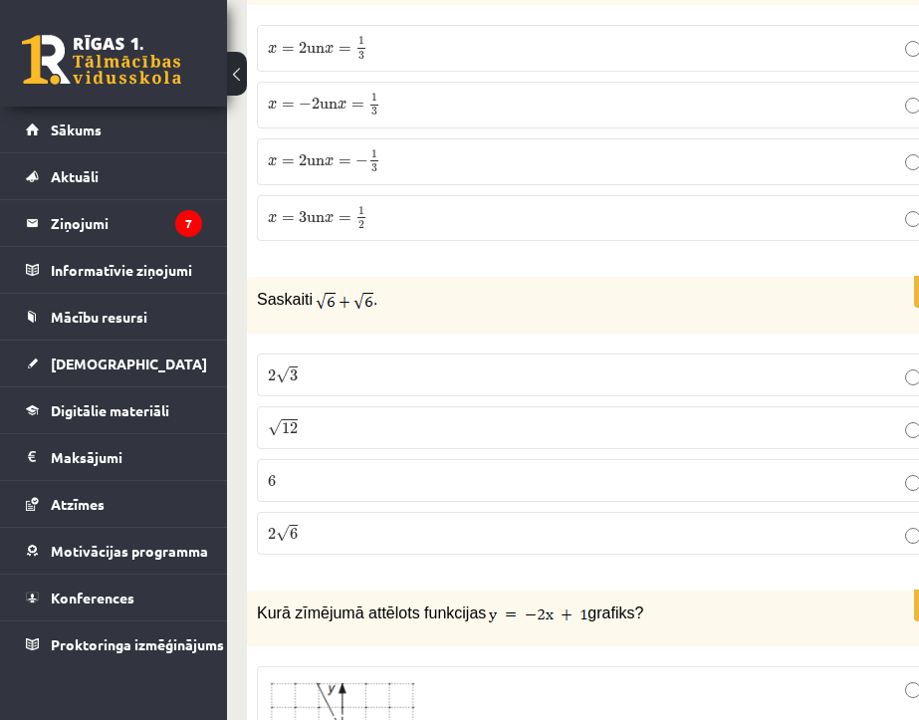
scroll to position [6293, 0]
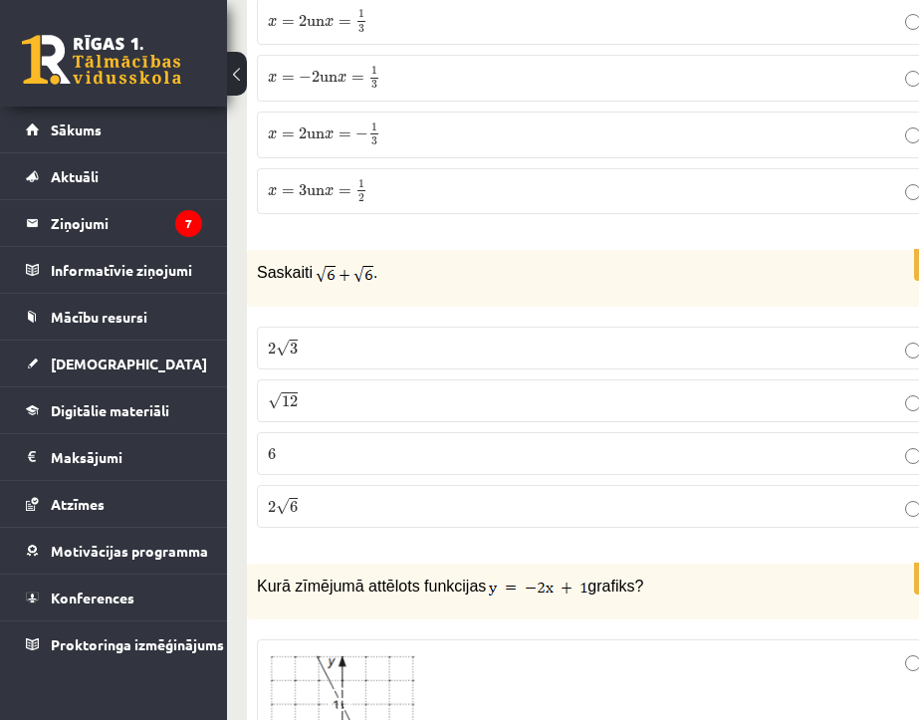
click at [304, 380] on label "√ 12 12" at bounding box center [599, 401] width 685 height 43
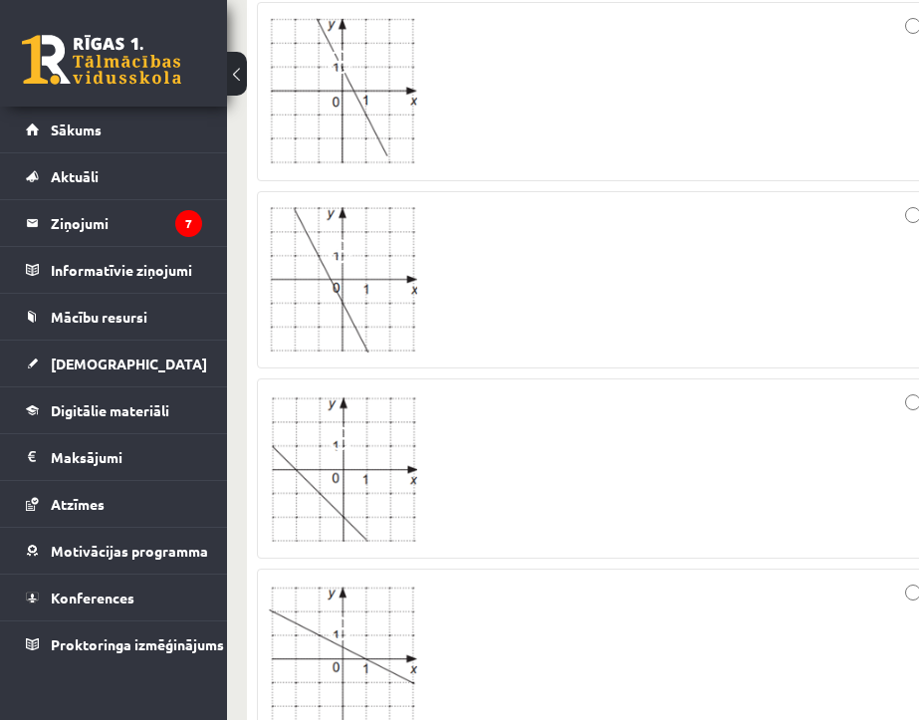
scroll to position [6890, 0]
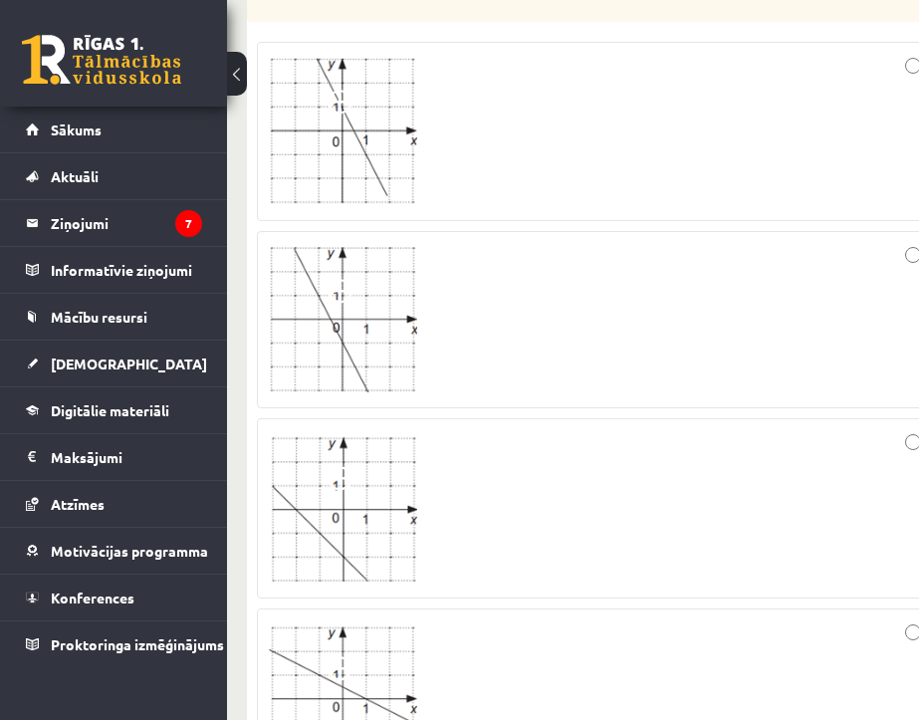
click at [634, 281] on div at bounding box center [599, 319] width 663 height 155
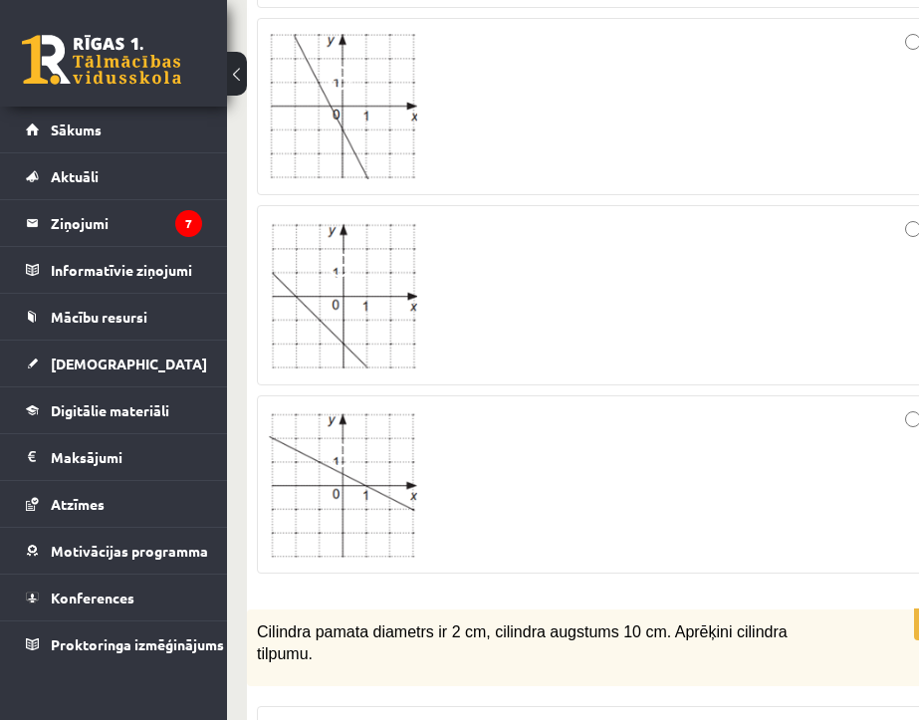
scroll to position [7388, 0]
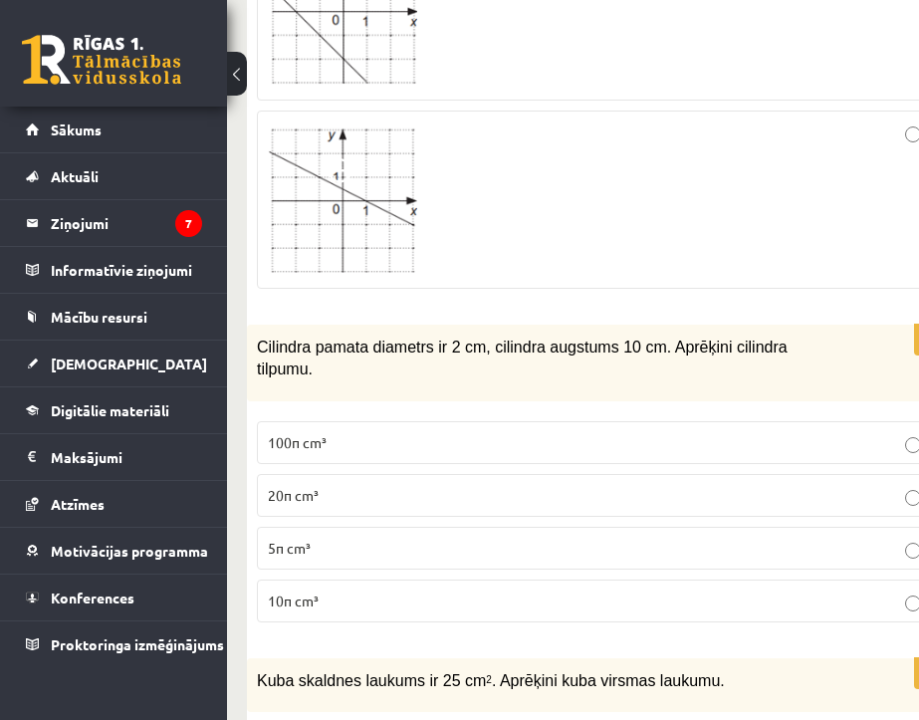
click at [333, 591] on p "10π cm³" at bounding box center [599, 601] width 663 height 21
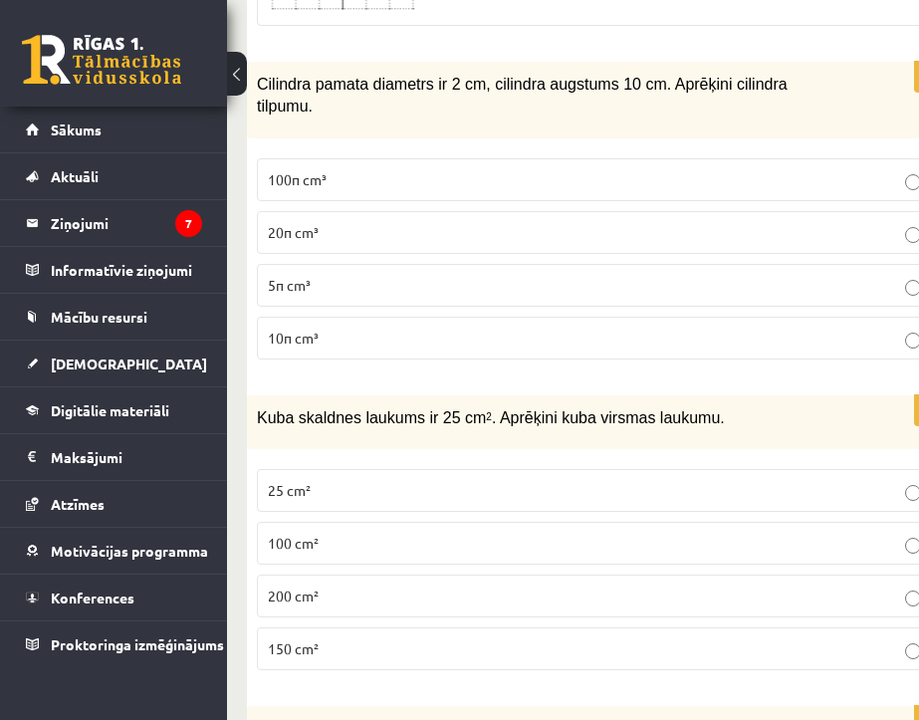
scroll to position [7687, 0]
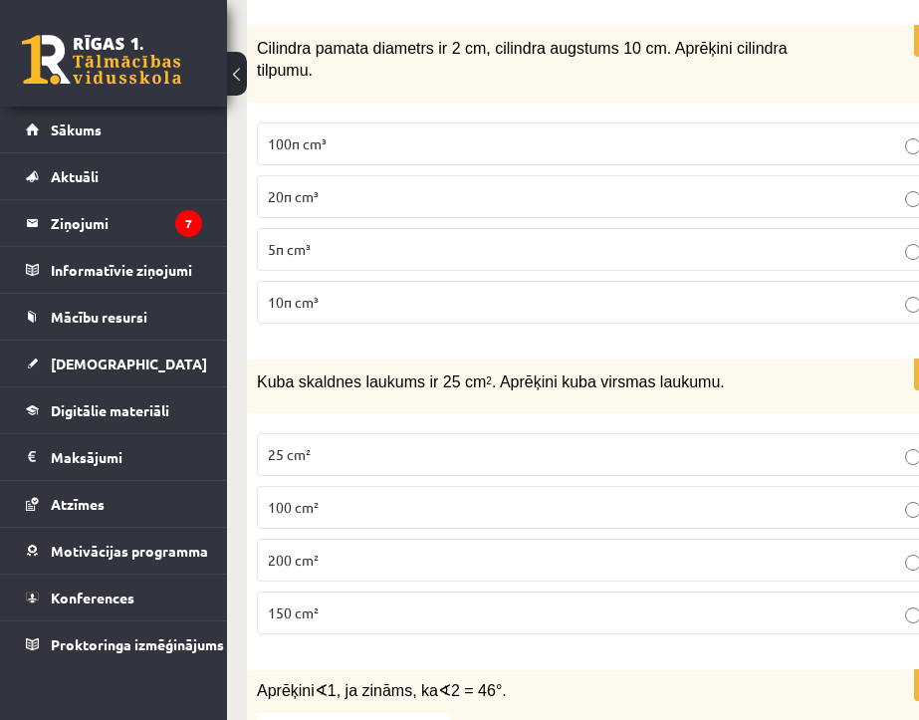
click at [305, 603] on p "150 cm²" at bounding box center [599, 613] width 663 height 21
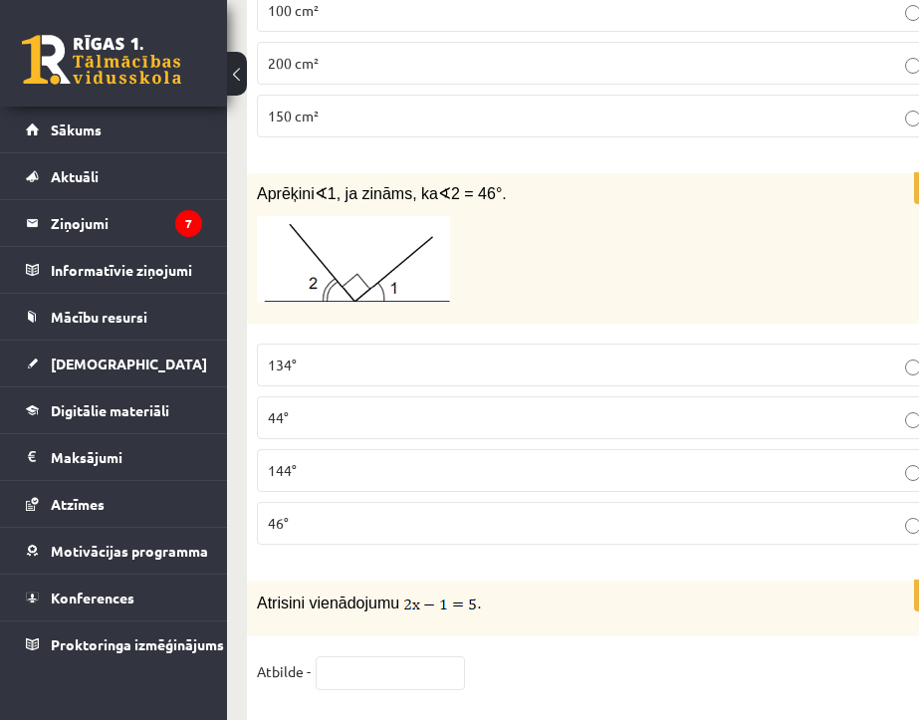
scroll to position [8185, 0]
click at [288, 355] on span "134°" at bounding box center [282, 364] width 29 height 18
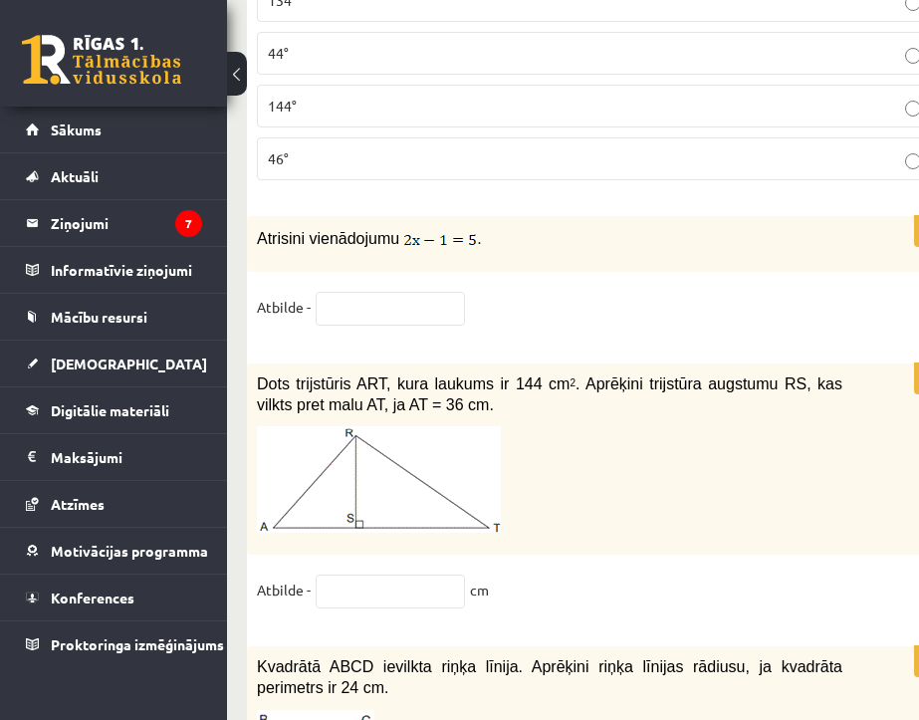
scroll to position [8584, 0]
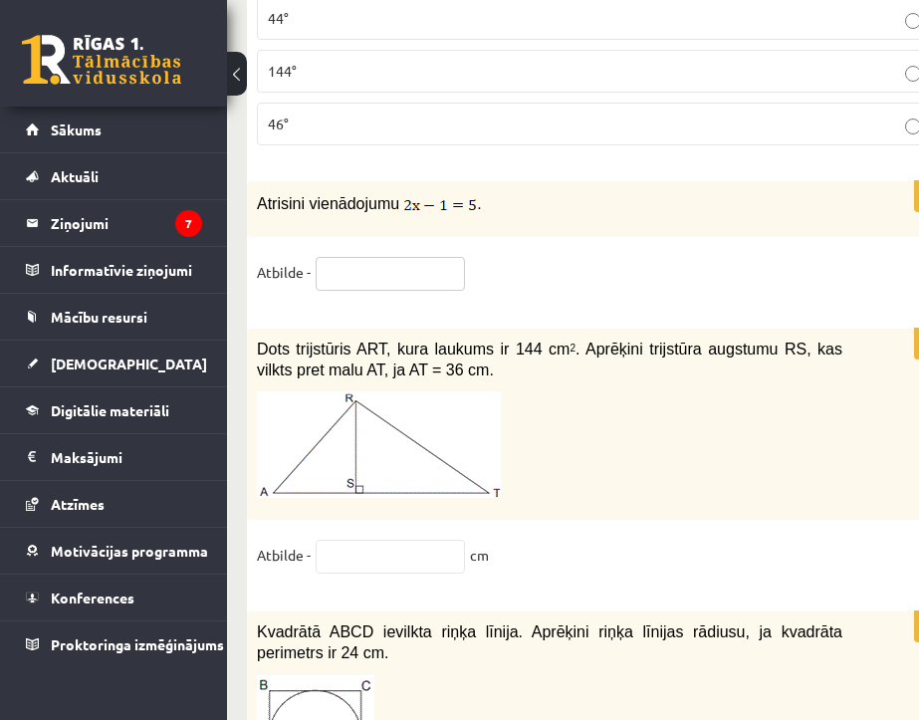
click at [382, 257] on input "text" at bounding box center [390, 274] width 149 height 34
click at [362, 540] on input "text" at bounding box center [390, 557] width 149 height 34
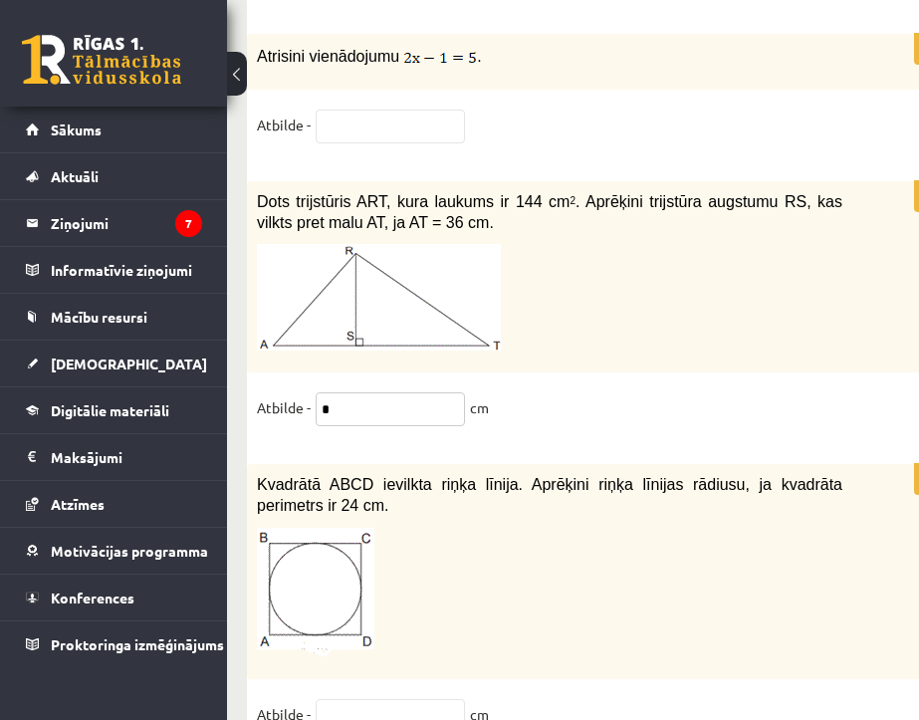
scroll to position [8783, 0]
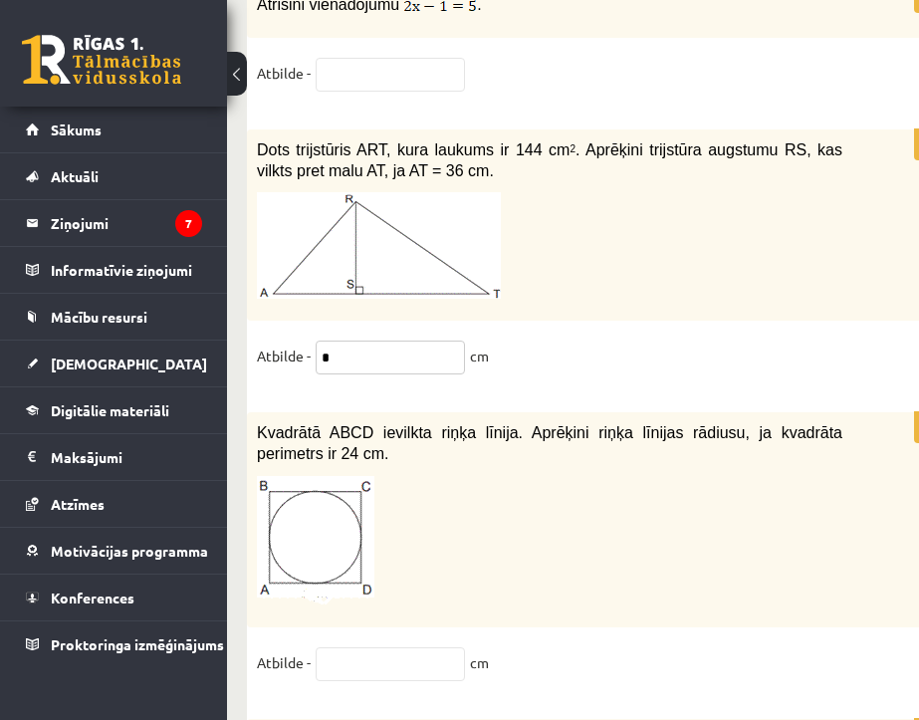
type input "*"
click at [386, 648] on input "text" at bounding box center [390, 665] width 149 height 34
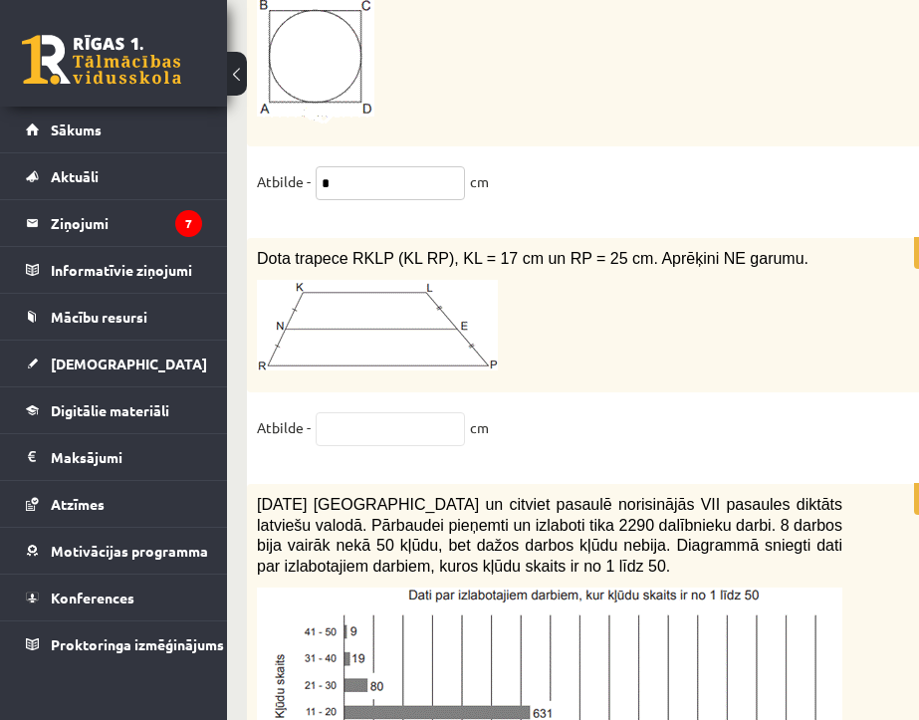
scroll to position [9281, 0]
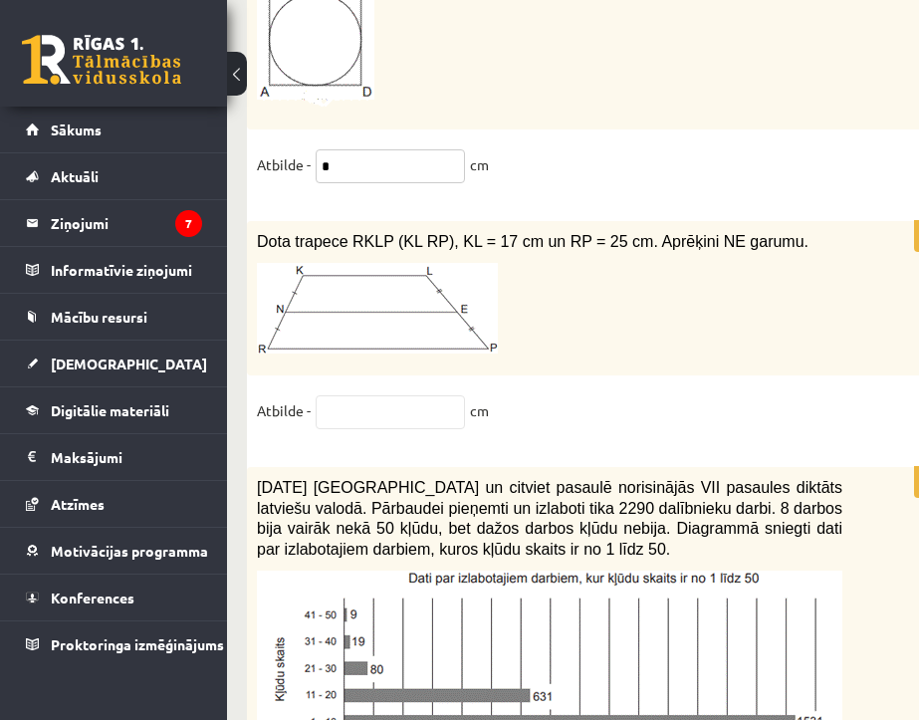
type input "*"
click at [335, 395] on input "text" at bounding box center [390, 412] width 149 height 34
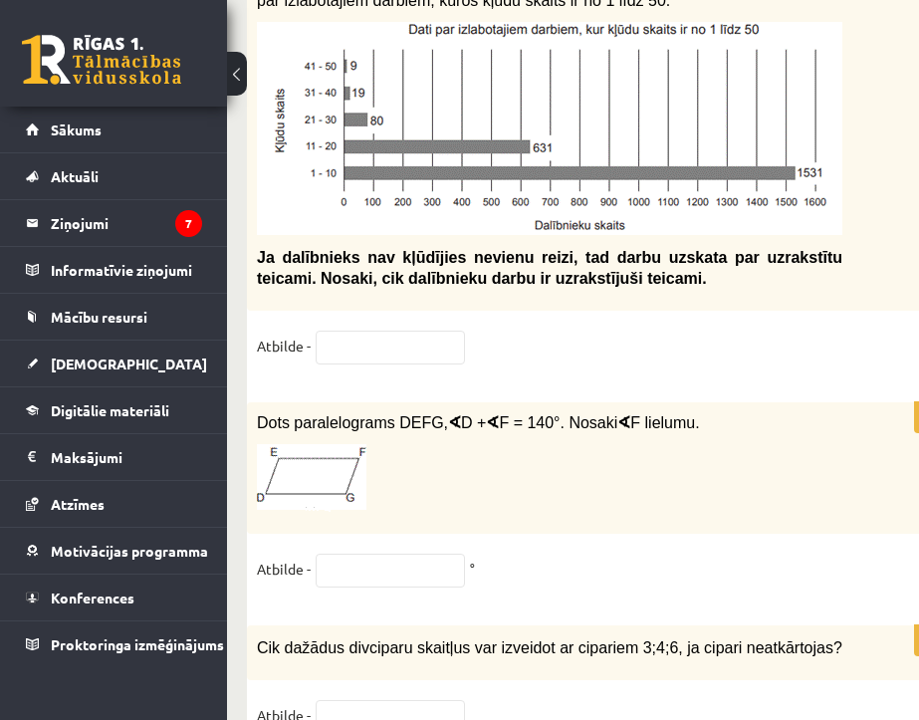
scroll to position [9879, 0]
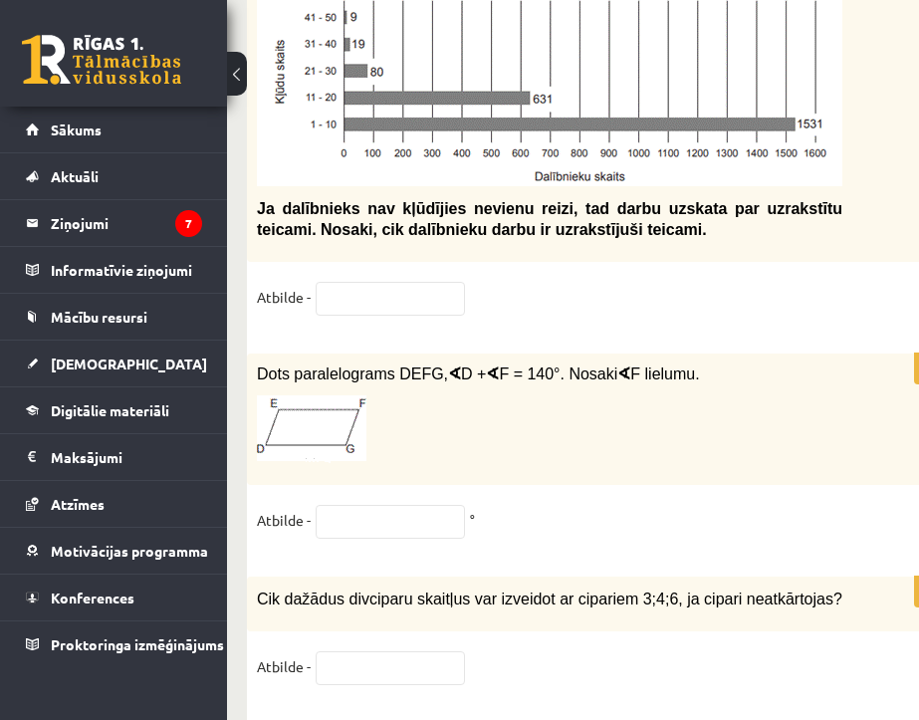
type input "**"
click at [394, 505] on input "text" at bounding box center [390, 522] width 149 height 34
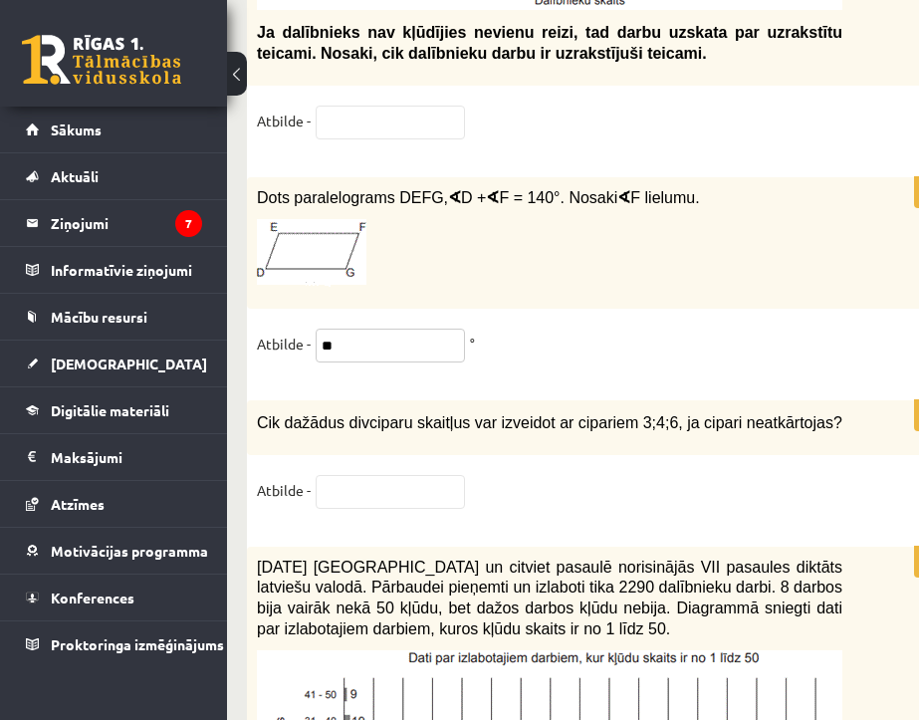
scroll to position [10078, 0]
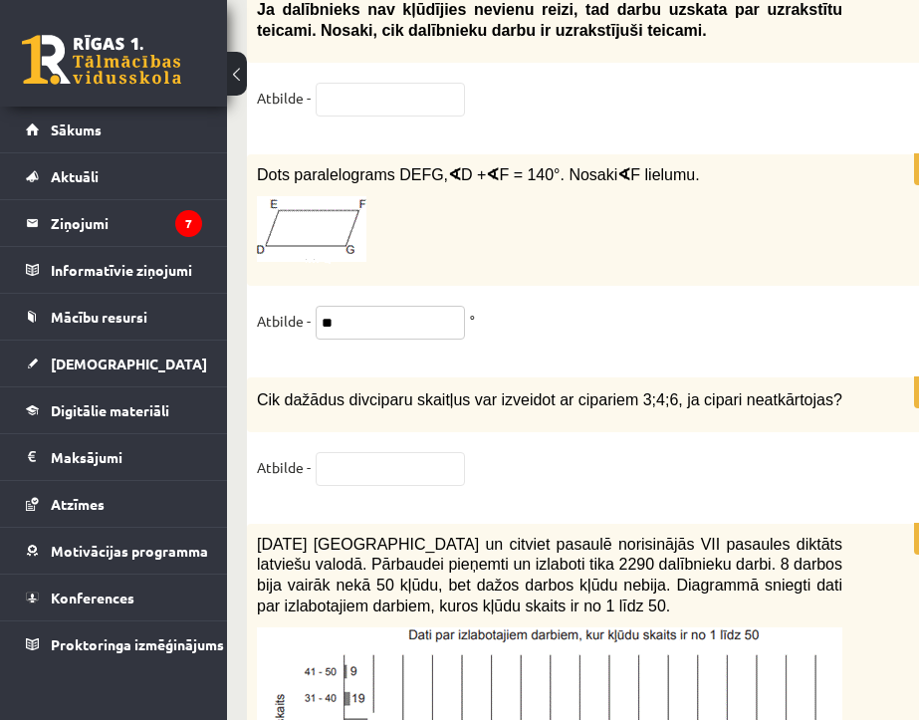
type input "**"
click at [385, 452] on input "text" at bounding box center [390, 469] width 149 height 34
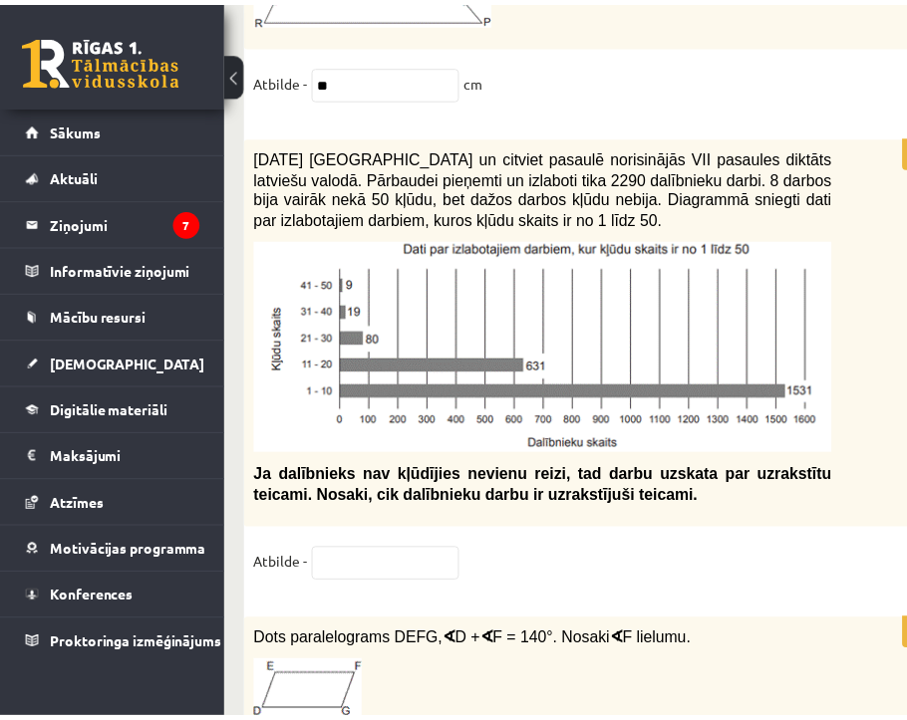
scroll to position [9580, 0]
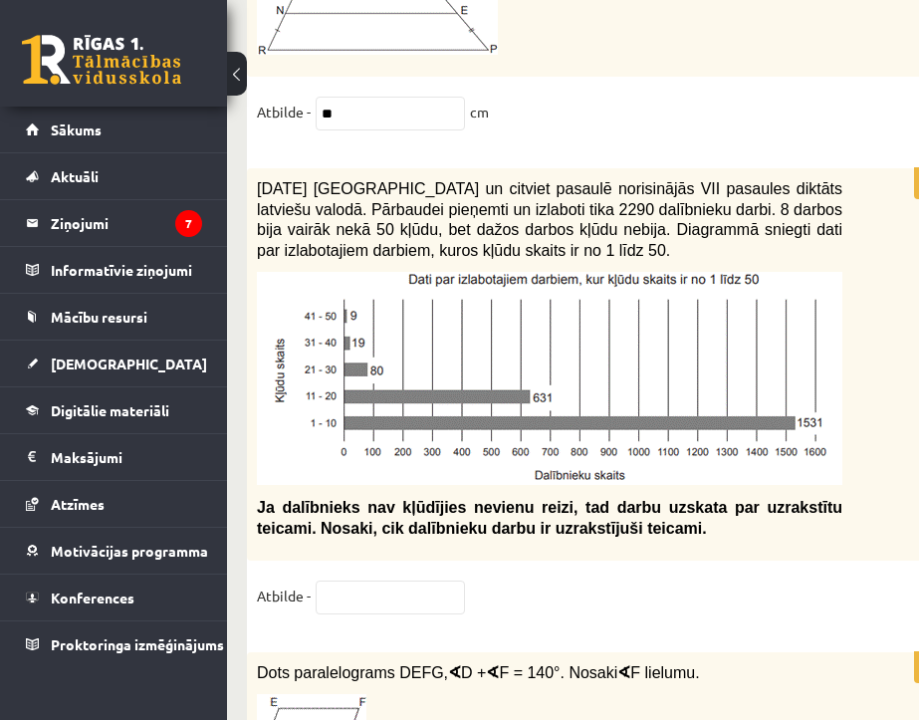
type input "*"
click at [389, 581] on input "text" at bounding box center [390, 598] width 149 height 34
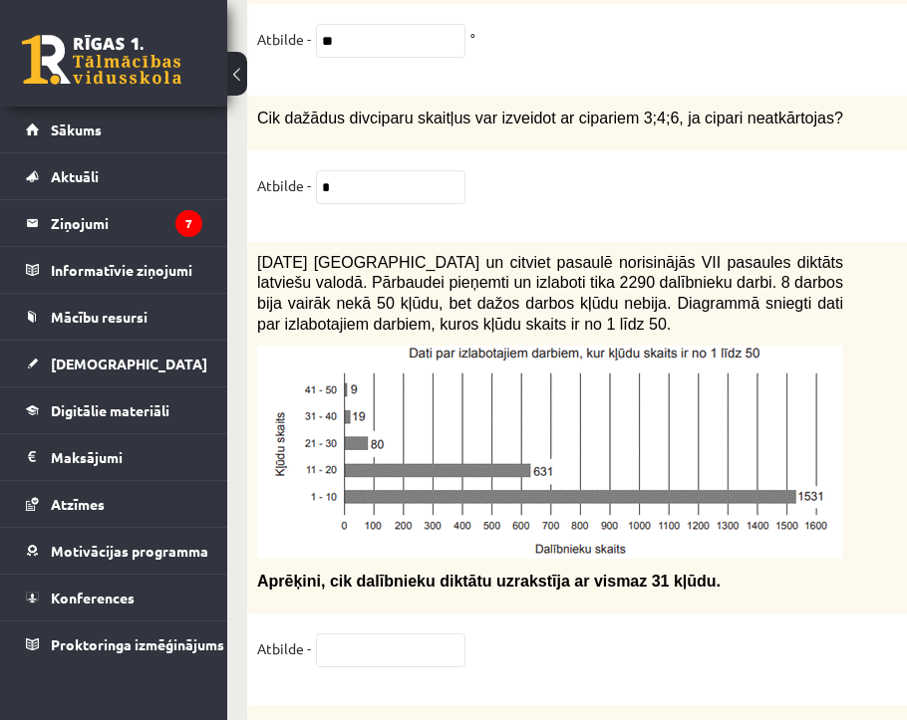
scroll to position [10477, 0]
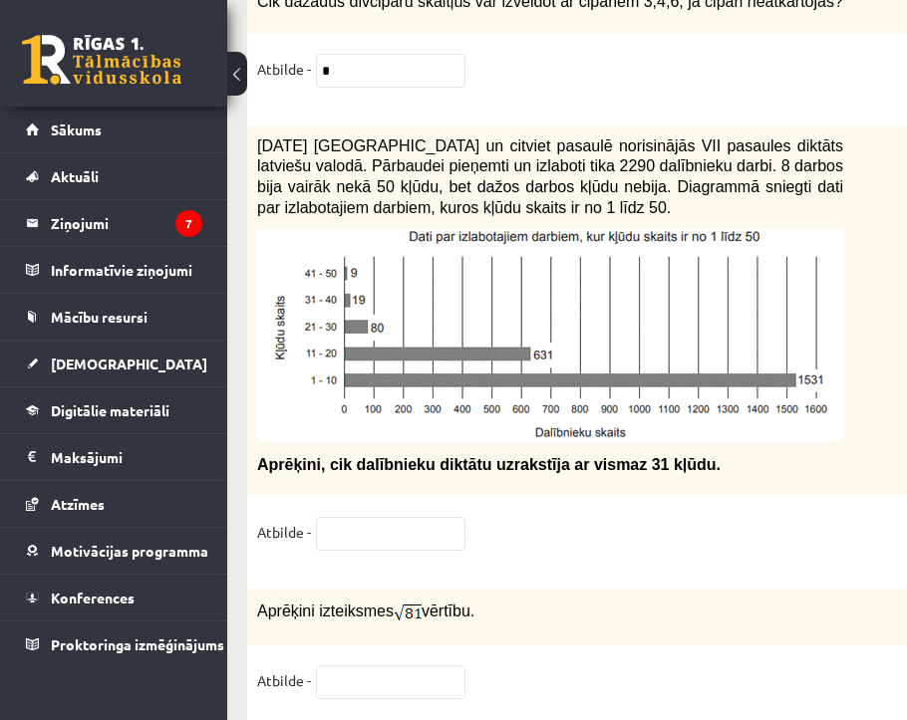
type input "*"
click at [380, 517] on input "text" at bounding box center [390, 534] width 149 height 34
type input "*"
click at [316, 665] on input "text" at bounding box center [390, 682] width 149 height 34
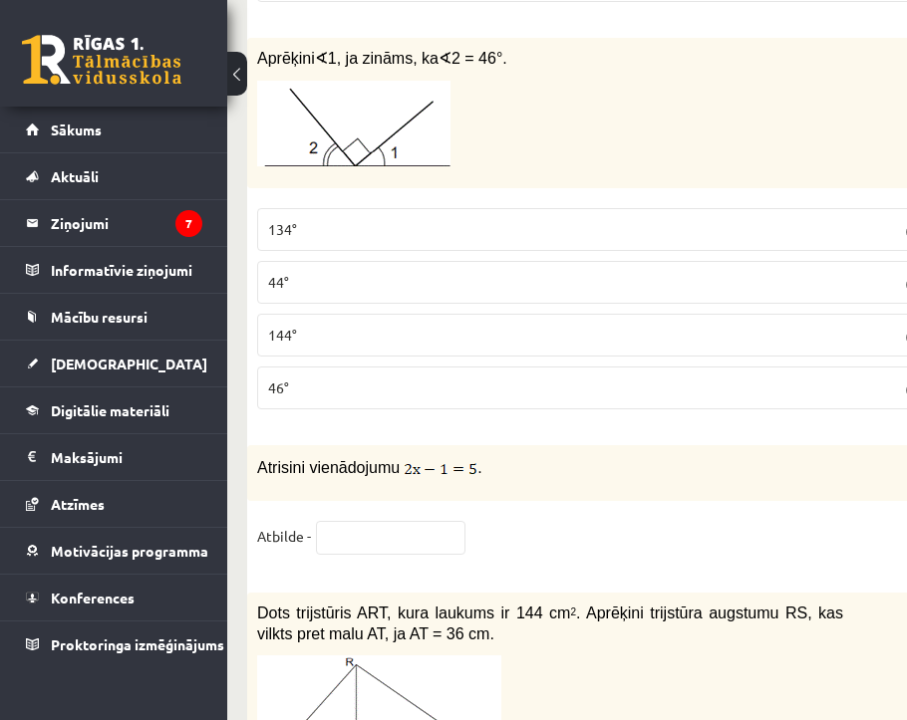
scroll to position [8285, 0]
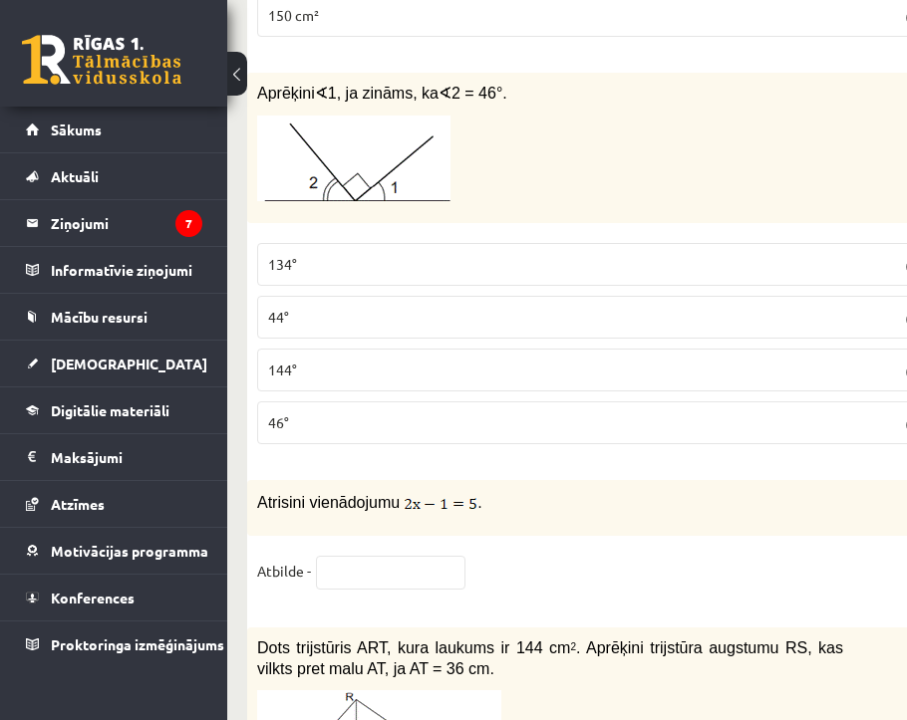
type input "*"
click at [358, 556] on input "text" at bounding box center [390, 573] width 149 height 34
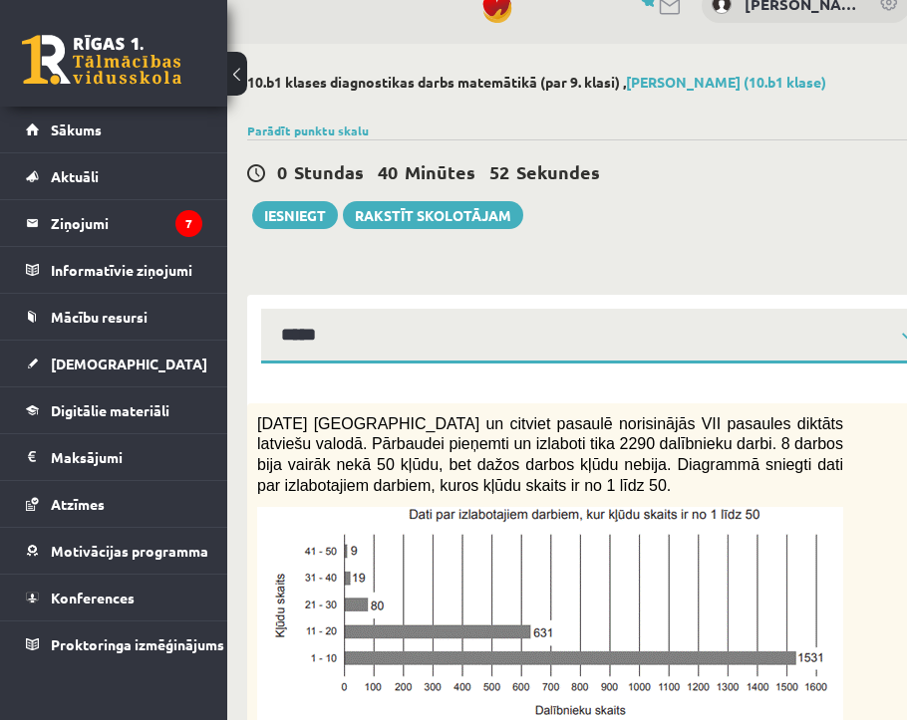
scroll to position [0, 0]
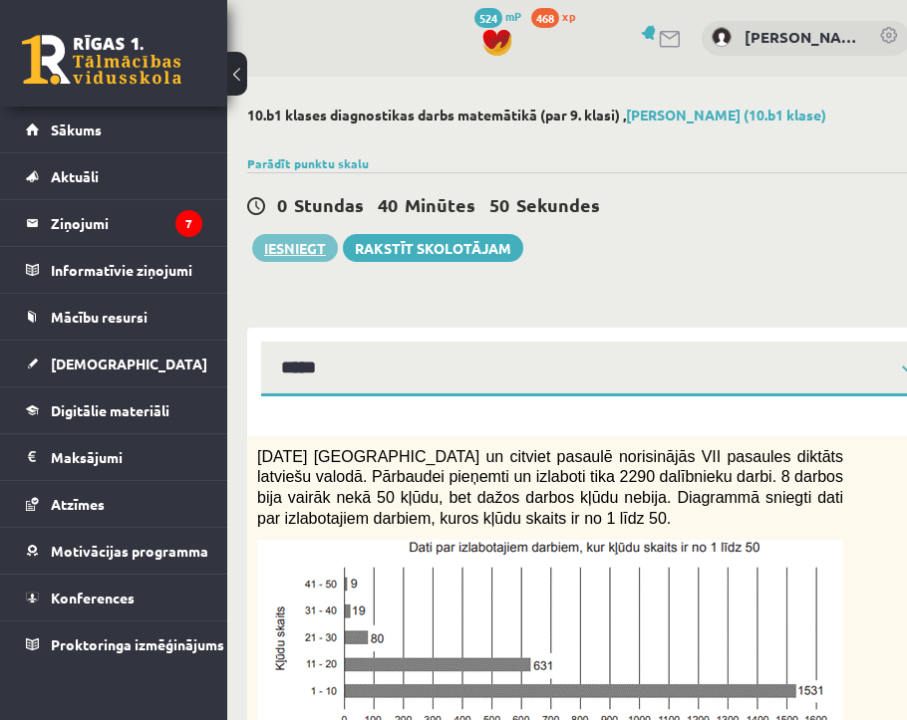
type input "***"
click at [263, 253] on button "Iesniegt" at bounding box center [295, 248] width 86 height 28
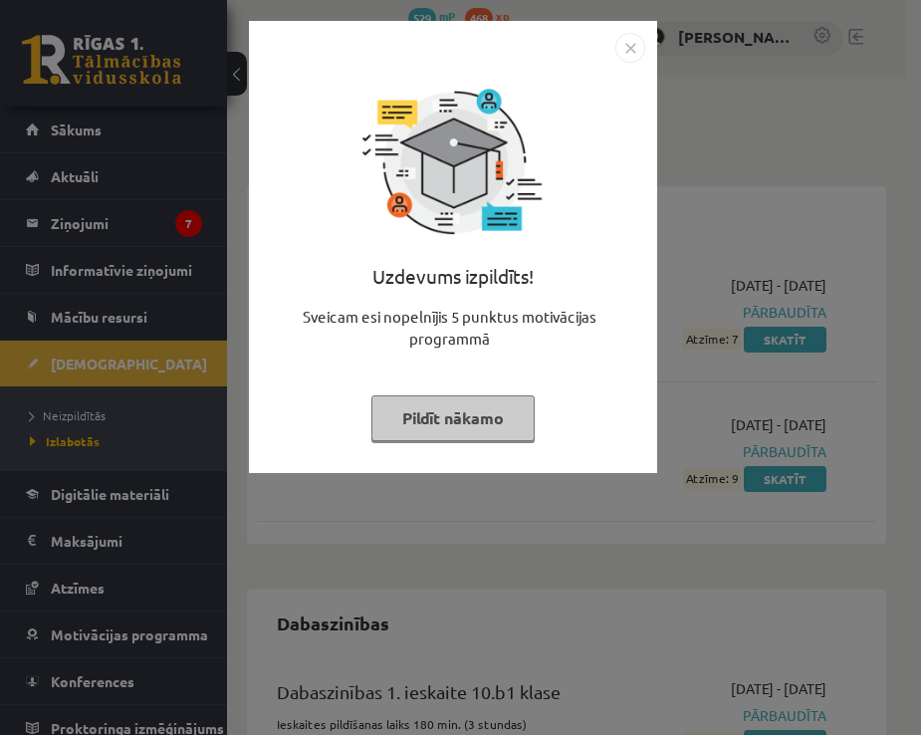
click at [630, 57] on img "Close" at bounding box center [631, 48] width 30 height 30
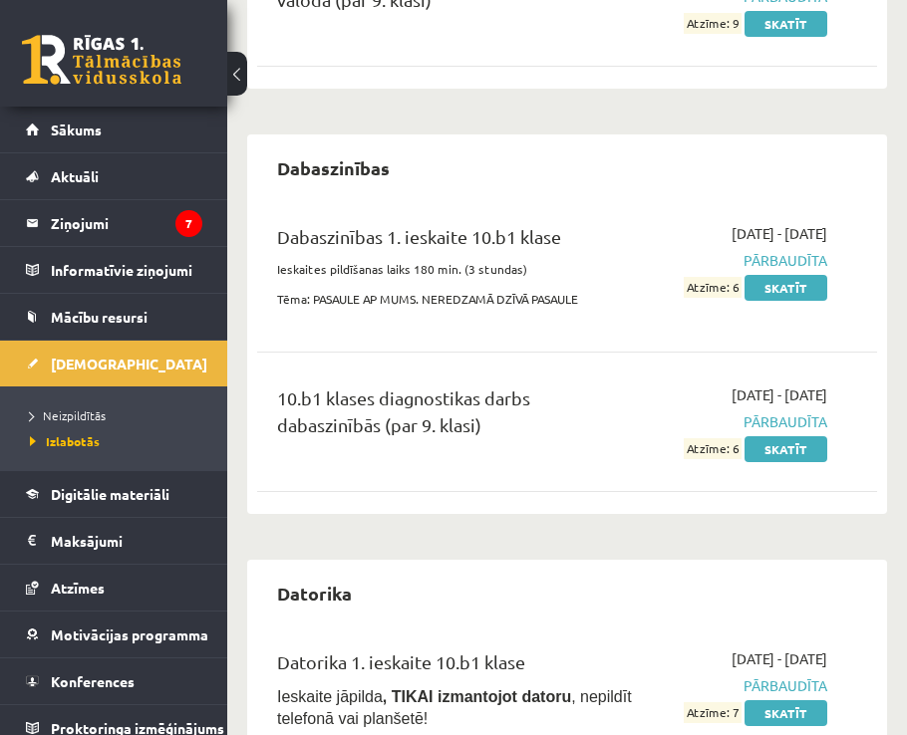
scroll to position [498, 0]
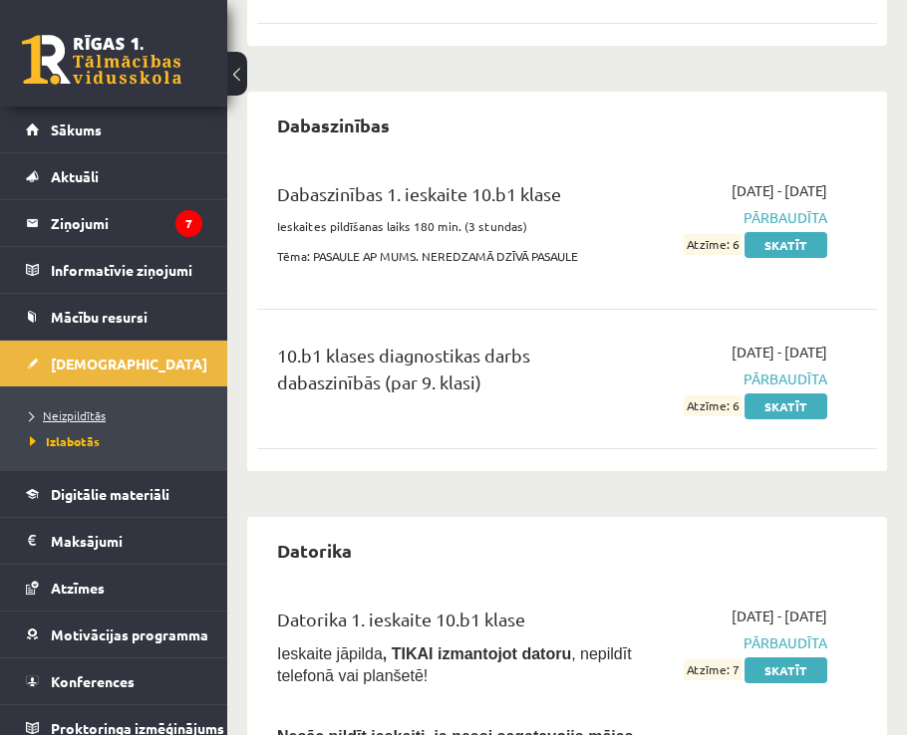
click at [76, 418] on span "Neizpildītās" at bounding box center [68, 415] width 76 height 16
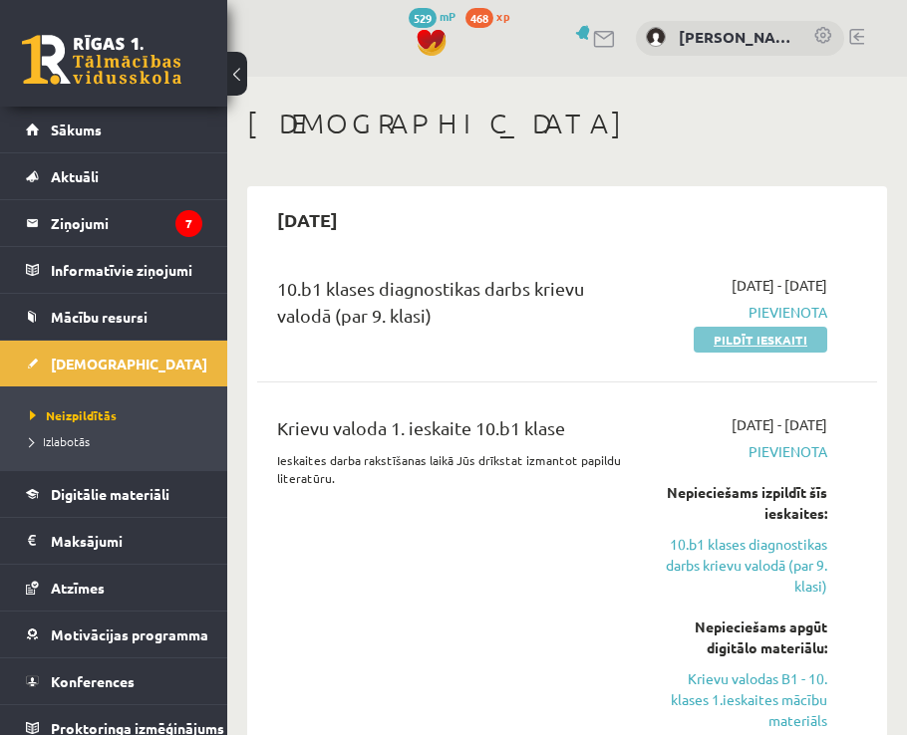
click at [745, 346] on link "Pildīt ieskaiti" at bounding box center [759, 340] width 133 height 26
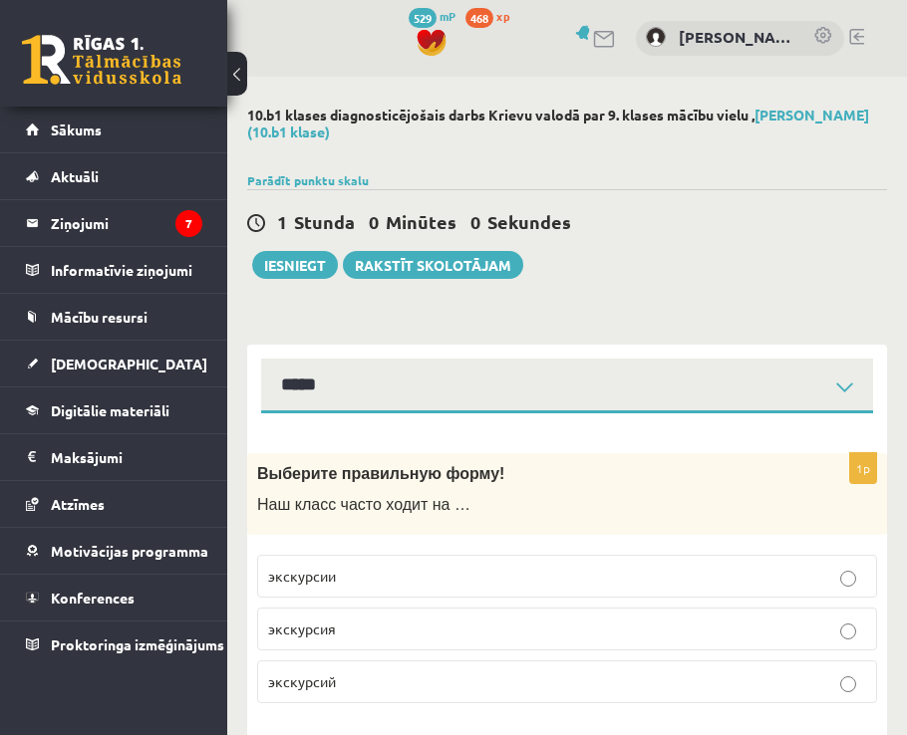
select select "**********"
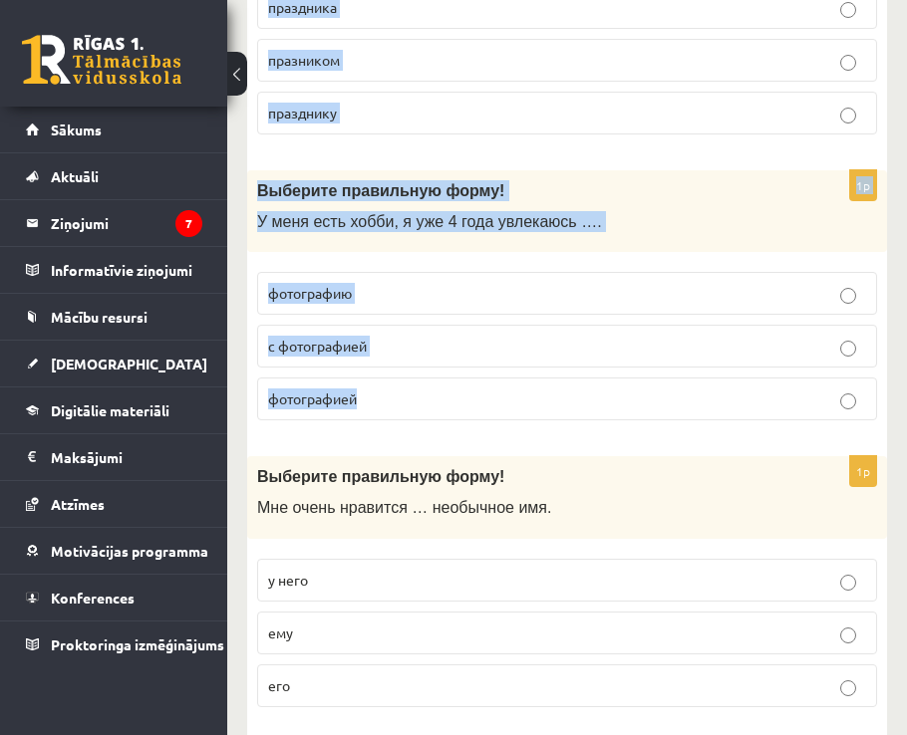
scroll to position [6027, 0]
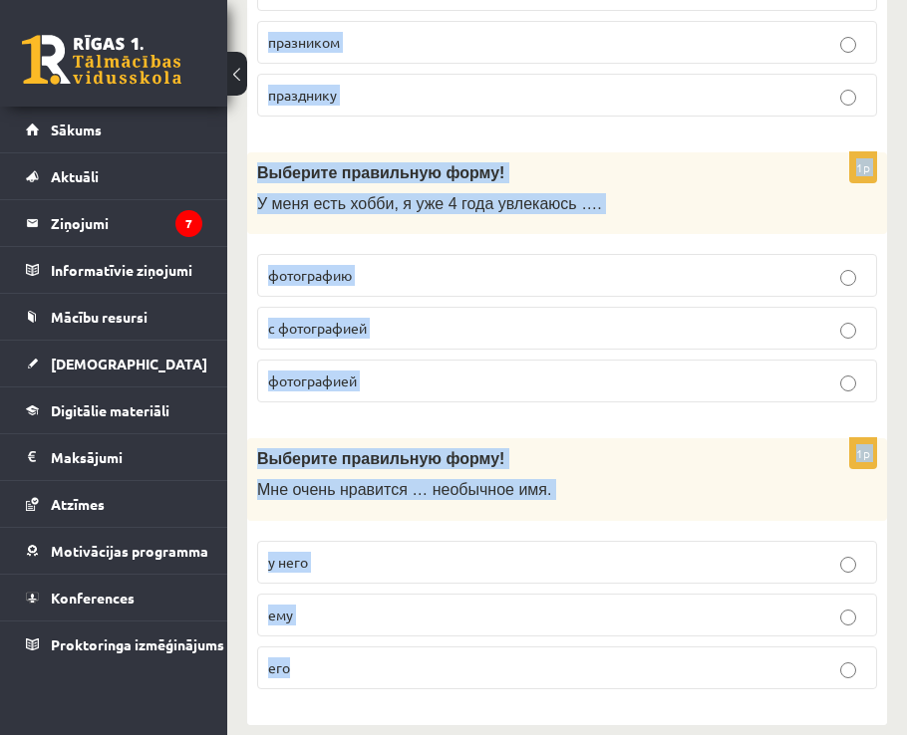
drag, startPoint x: 251, startPoint y: 276, endPoint x: 552, endPoint y: 644, distance: 475.0
copy form "Loremips dolorsitam conse! Adi elits doeiu tempo in … utlaboree doloremag aliqu…"
click at [756, 493] on div "Выберите правильную форму! Мне очень нравится … необычное имя." at bounding box center [567, 479] width 640 height 83
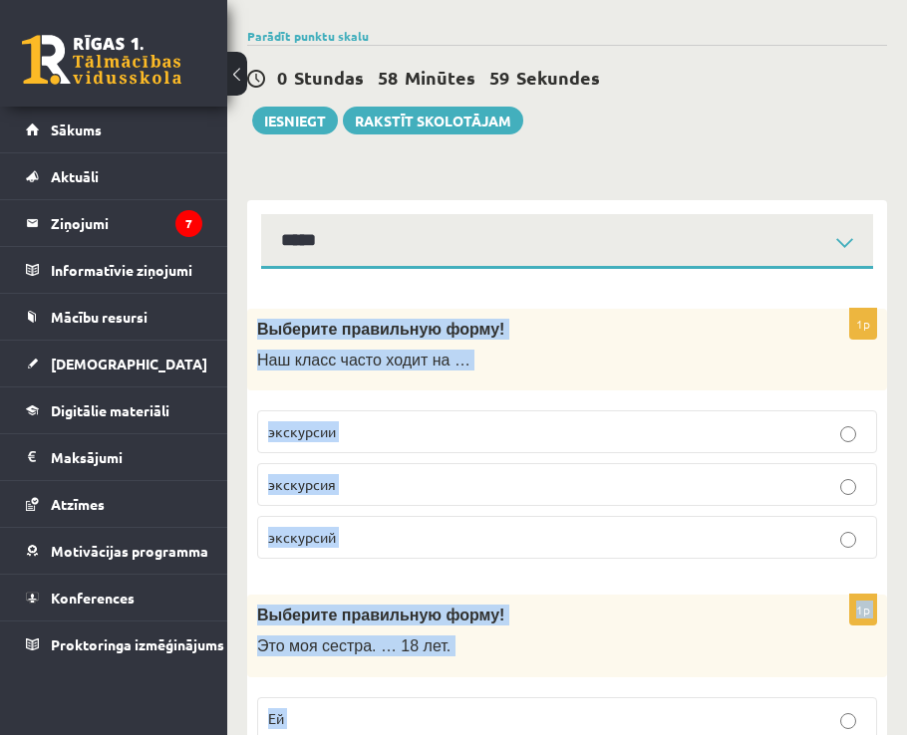
scroll to position [0, 0]
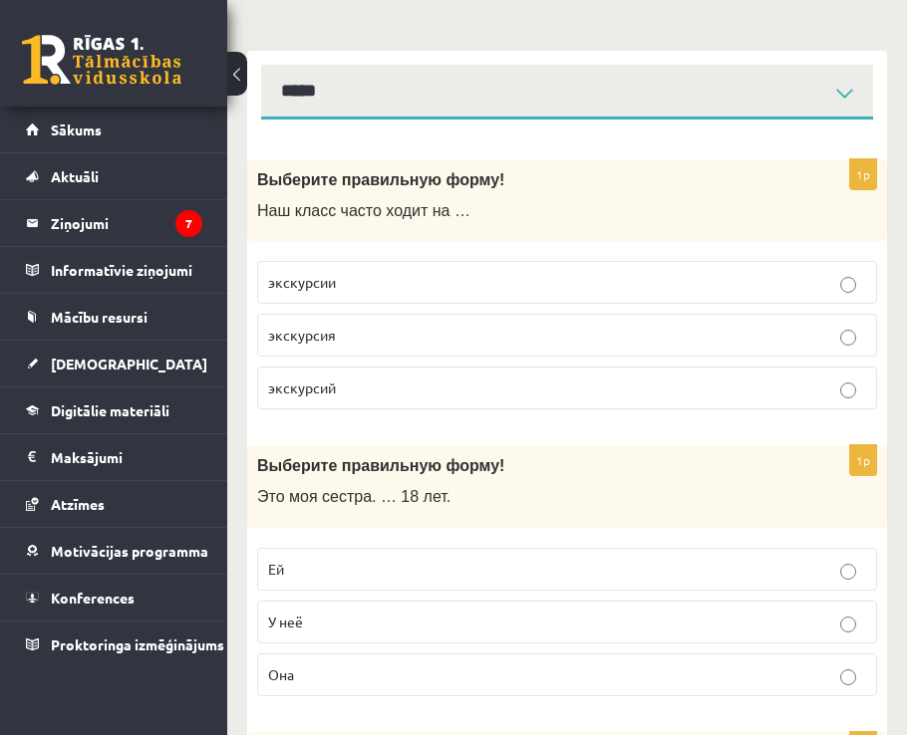
scroll to position [299, 0]
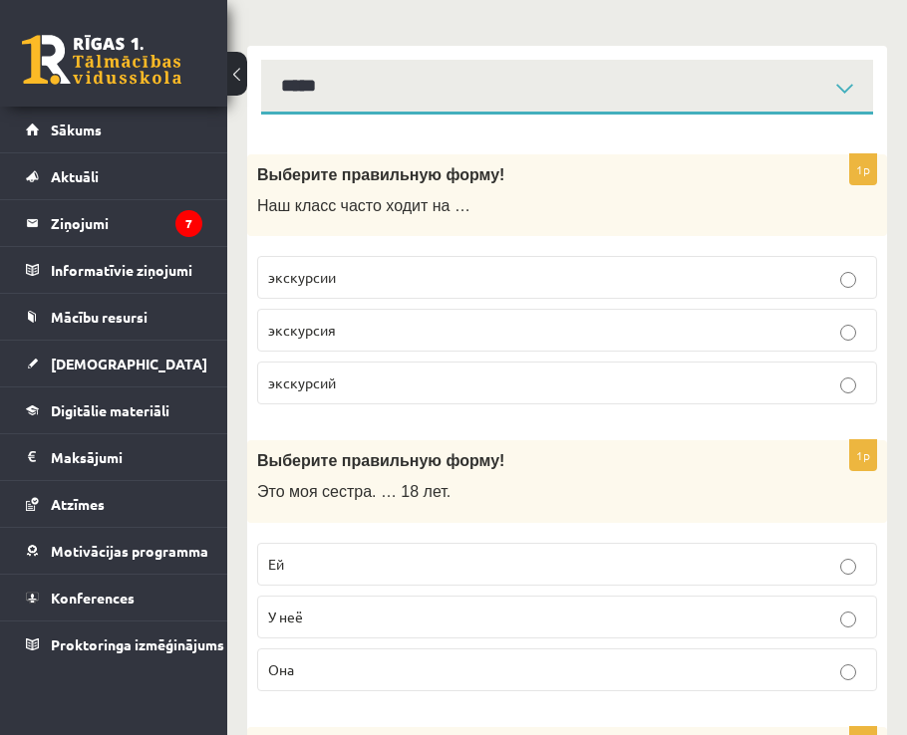
click at [377, 288] on p "экскурсии" at bounding box center [567, 277] width 598 height 21
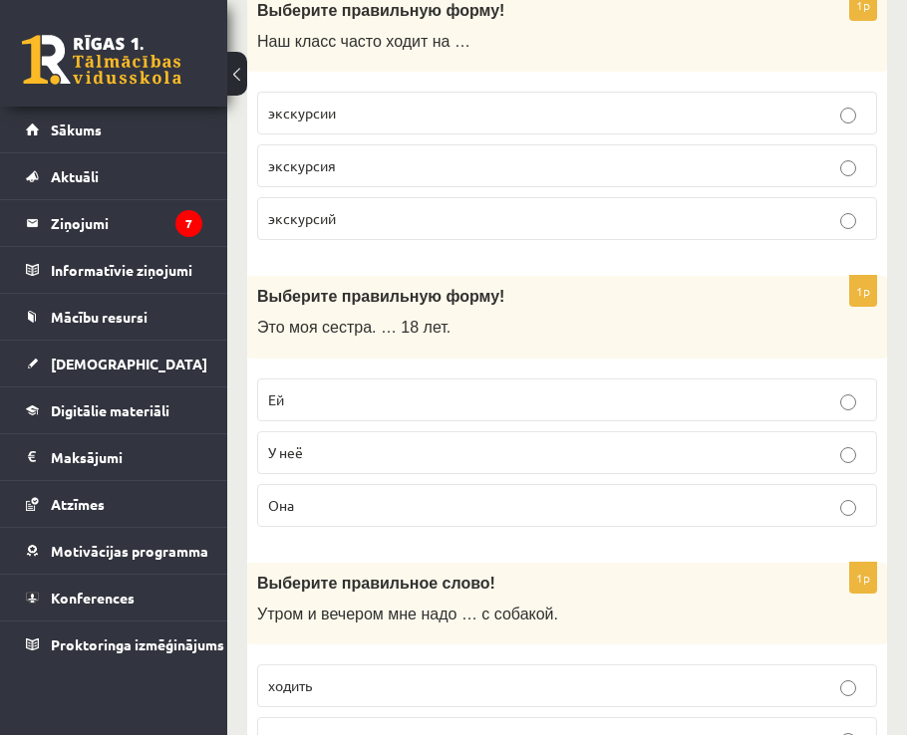
scroll to position [498, 0]
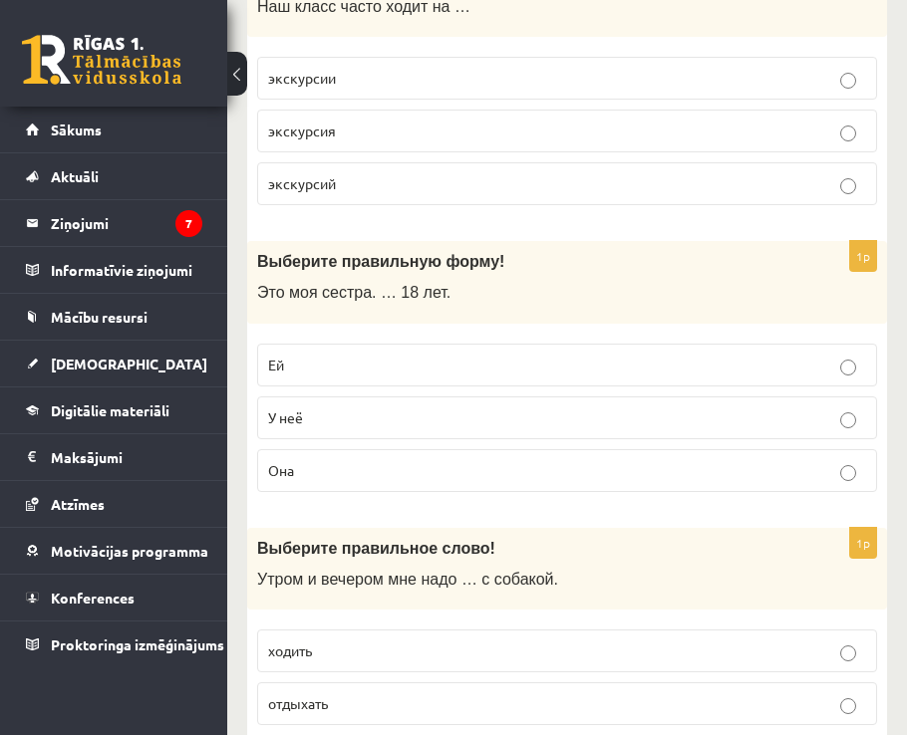
click at [369, 368] on p "Ей" at bounding box center [567, 365] width 598 height 21
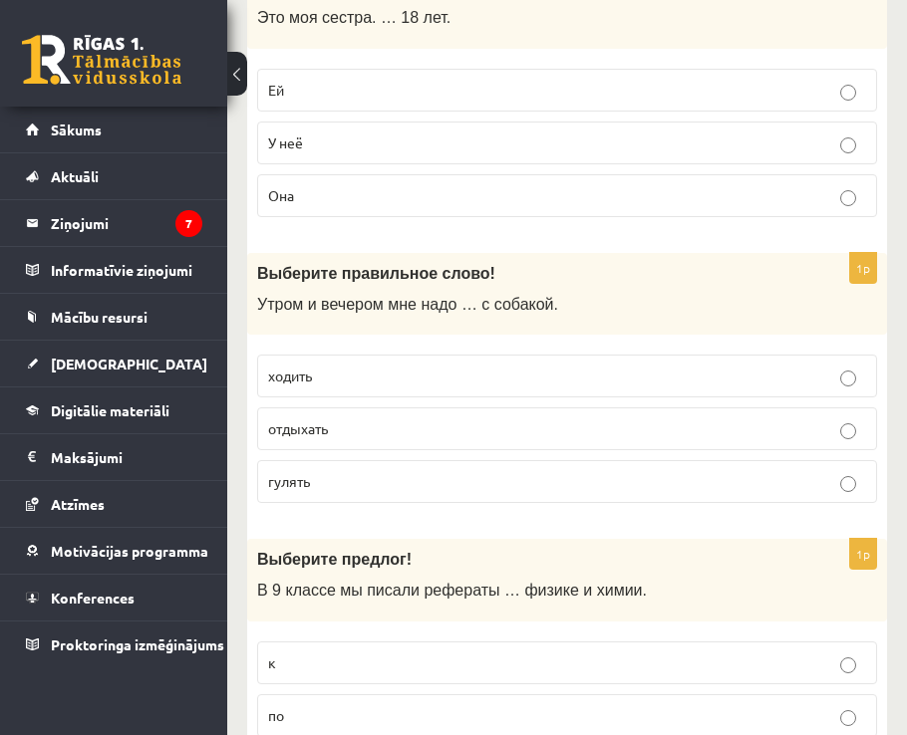
scroll to position [797, 0]
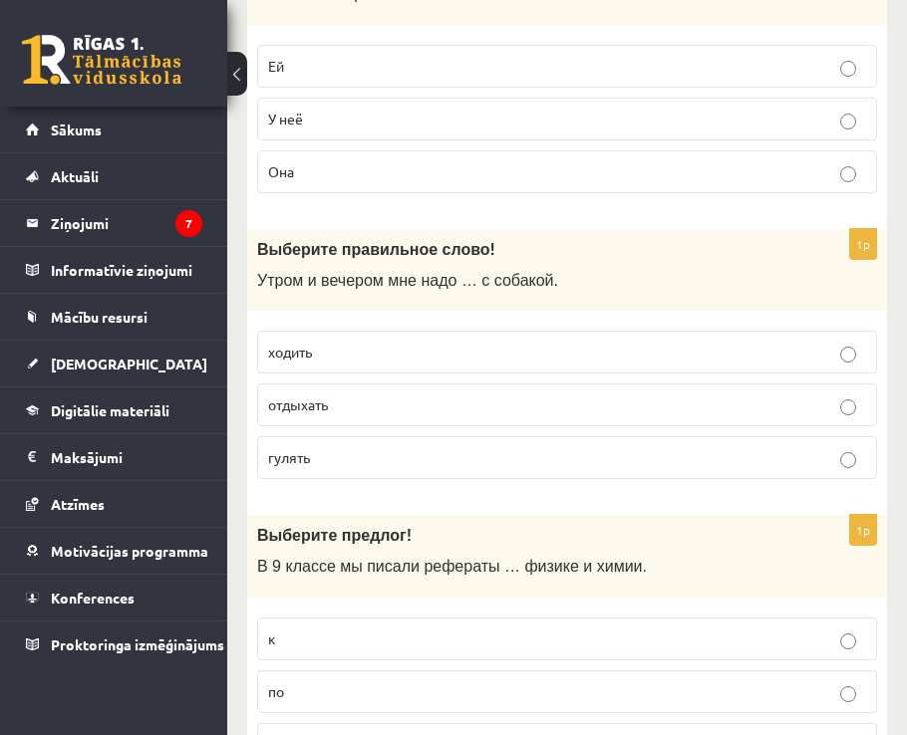
click at [381, 459] on p "гулять" at bounding box center [567, 457] width 598 height 21
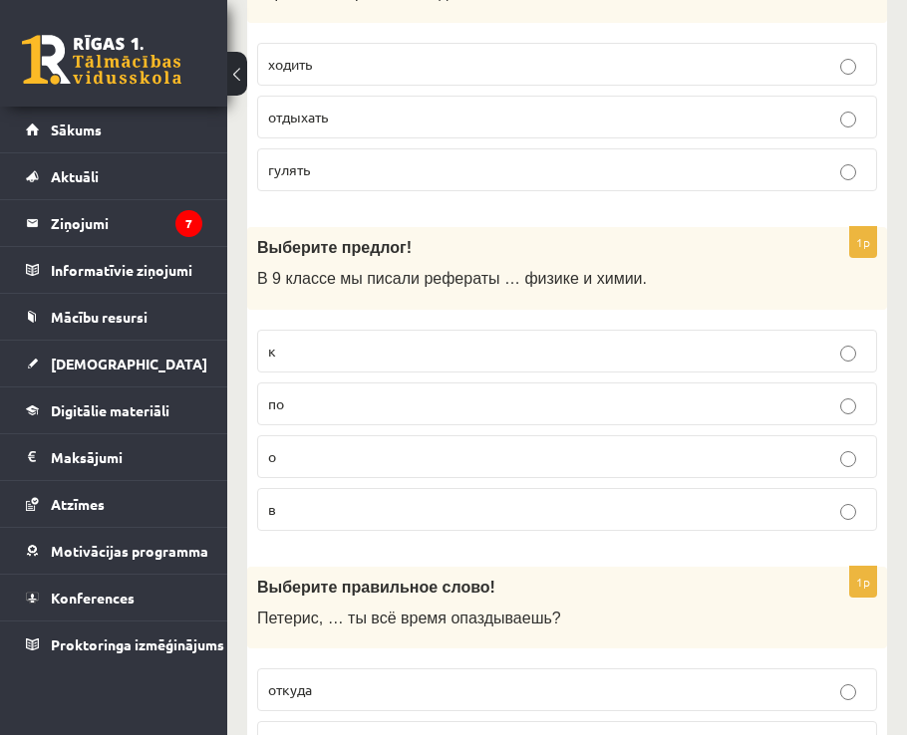
scroll to position [1096, 0]
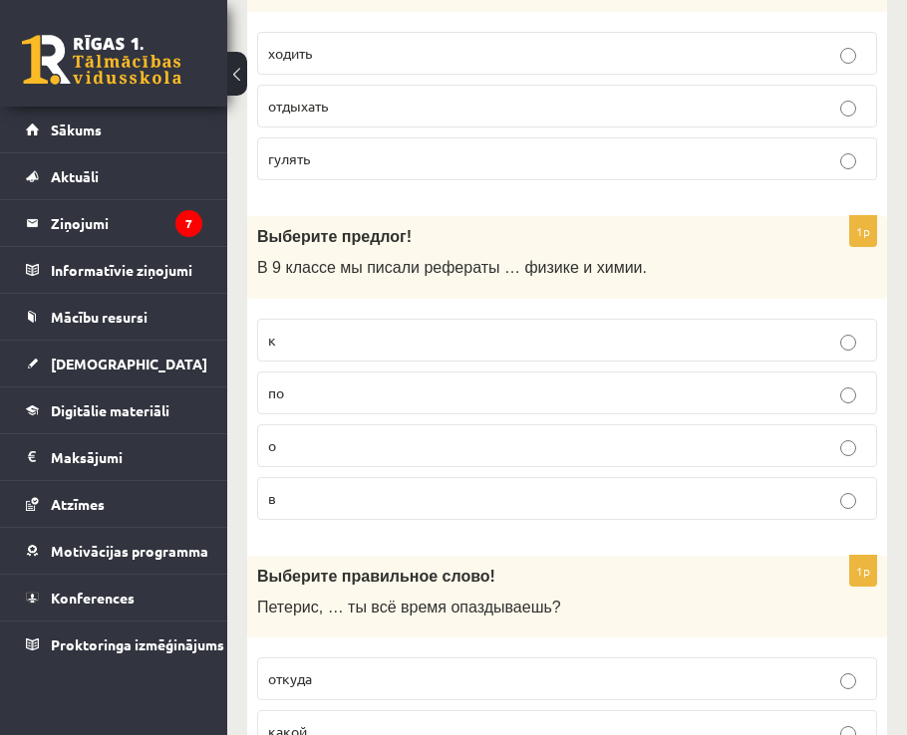
click at [337, 386] on p "по" at bounding box center [567, 393] width 598 height 21
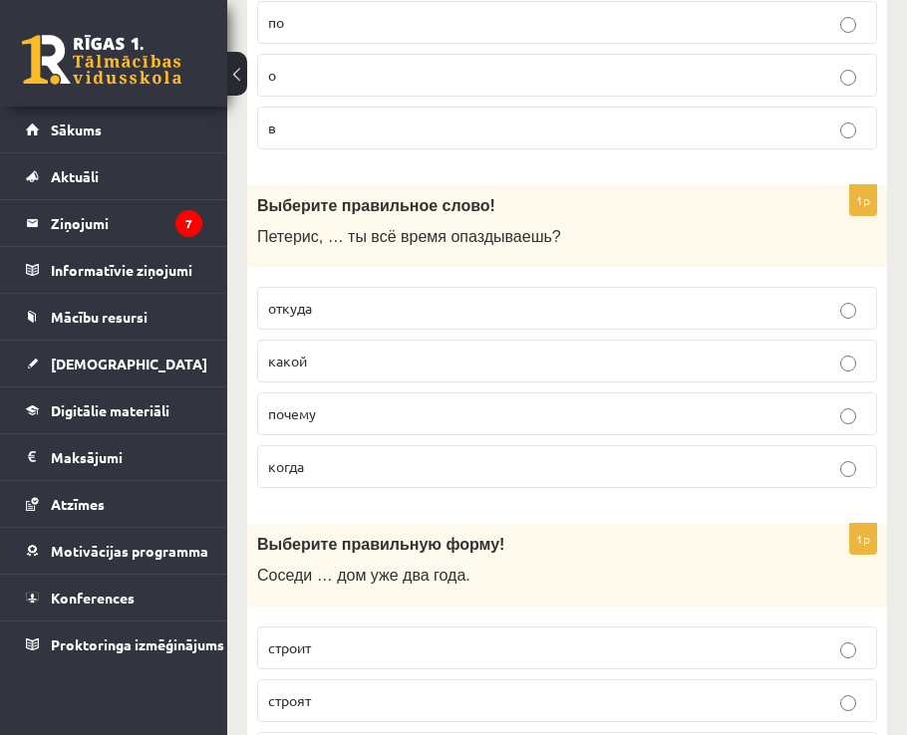
scroll to position [1494, 0]
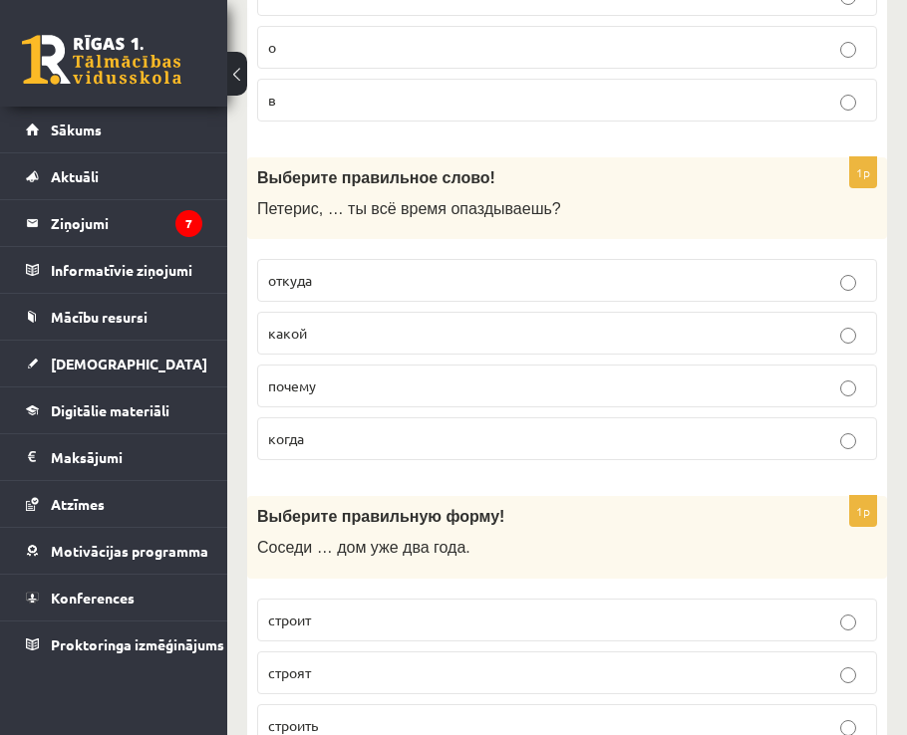
click at [352, 395] on p "почему" at bounding box center [567, 386] width 598 height 21
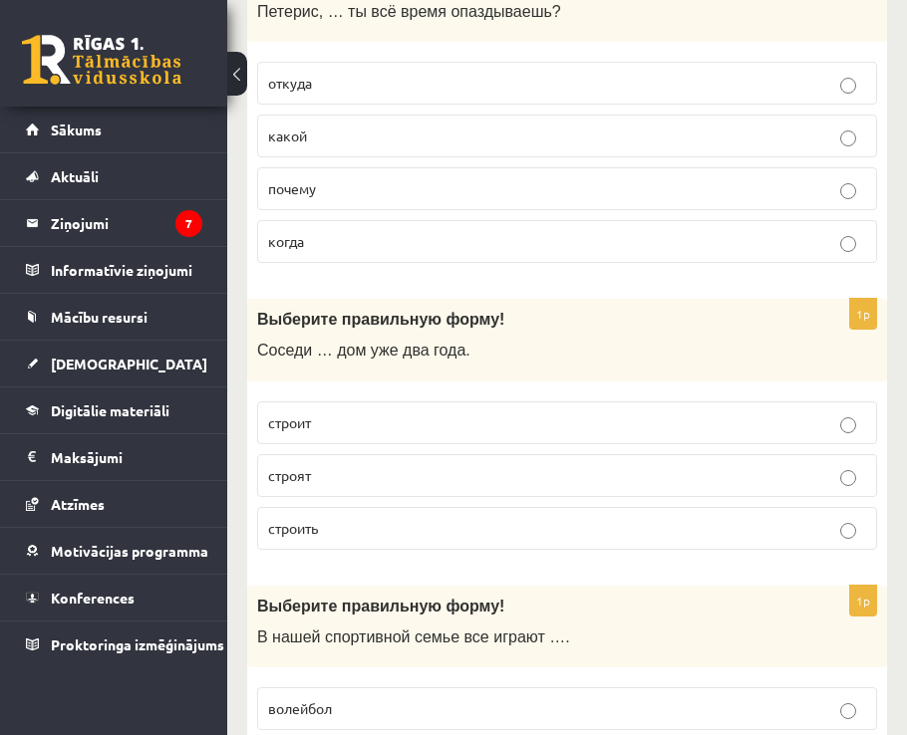
scroll to position [1693, 0]
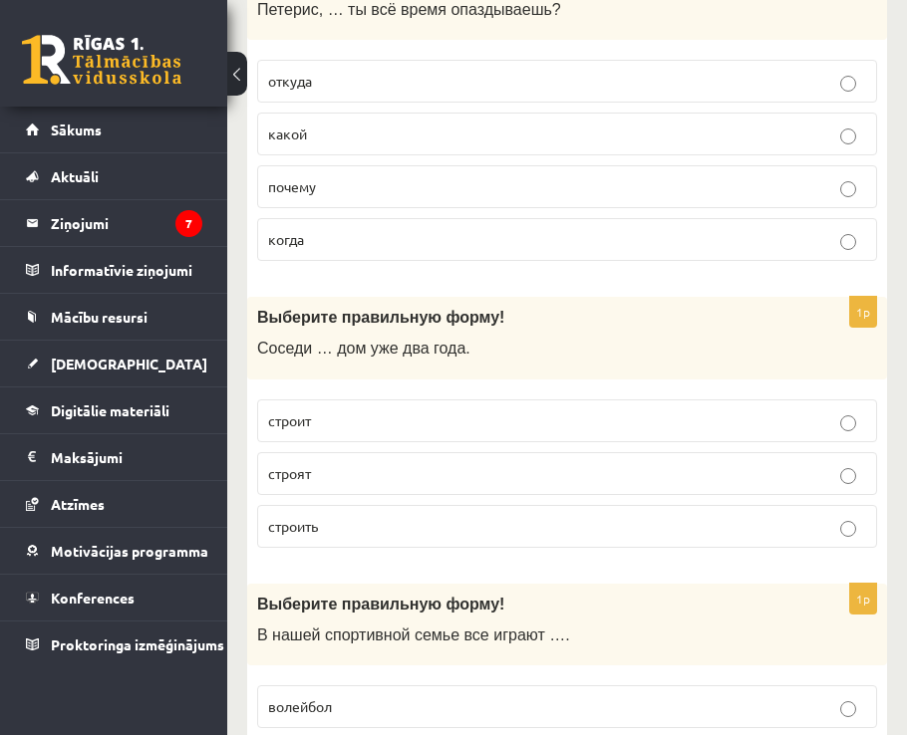
click at [337, 478] on p "строят" at bounding box center [567, 473] width 598 height 21
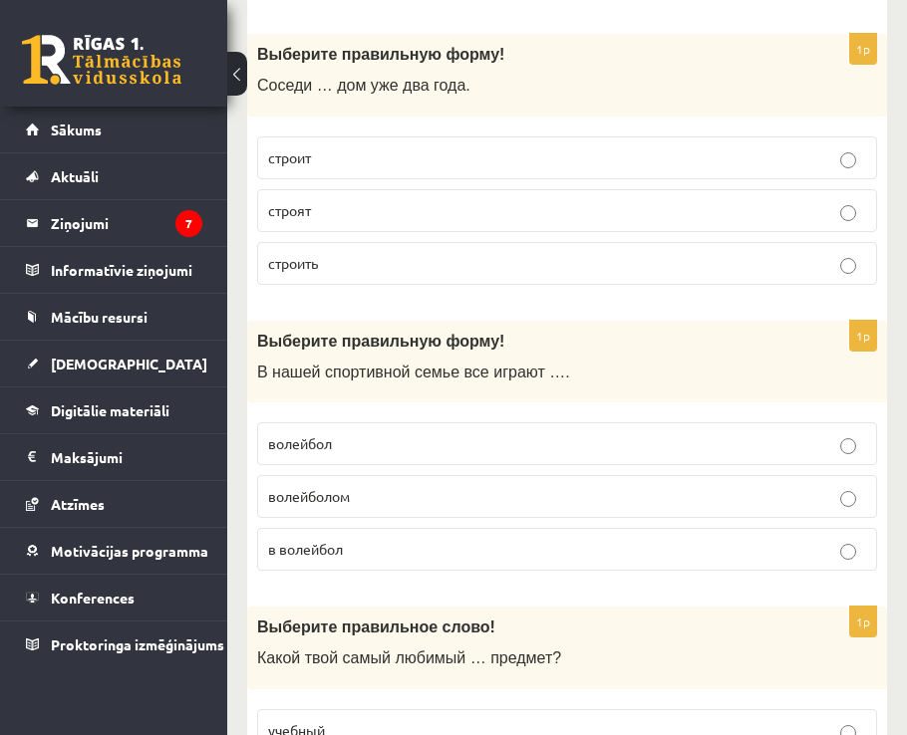
scroll to position [1992, 0]
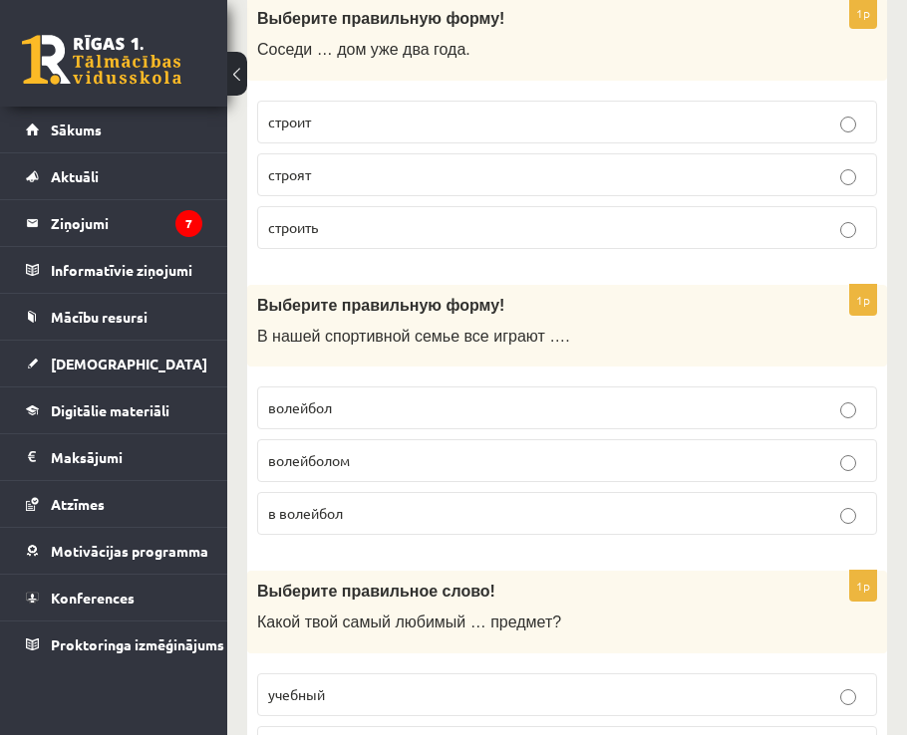
click at [361, 505] on p "в волейбол" at bounding box center [567, 513] width 598 height 21
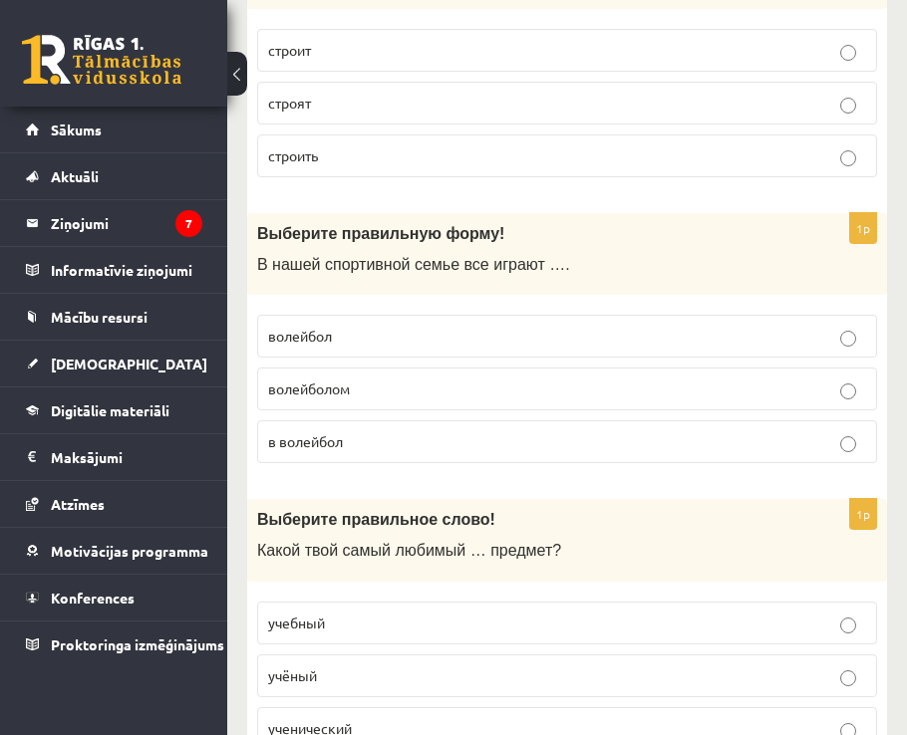
scroll to position [2192, 0]
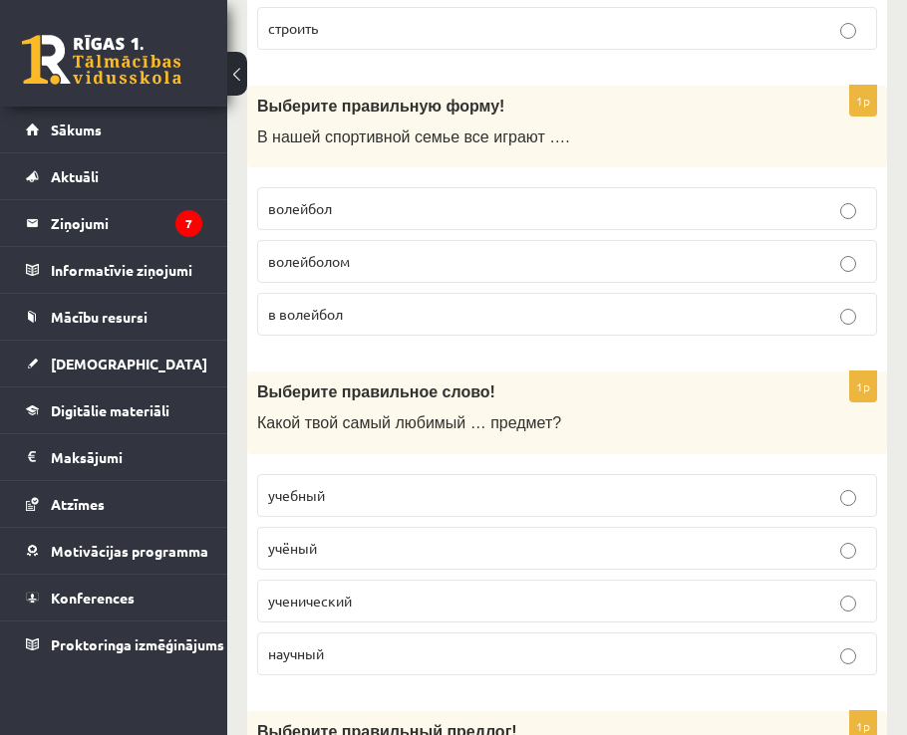
click at [360, 507] on label "учебный" at bounding box center [567, 495] width 620 height 43
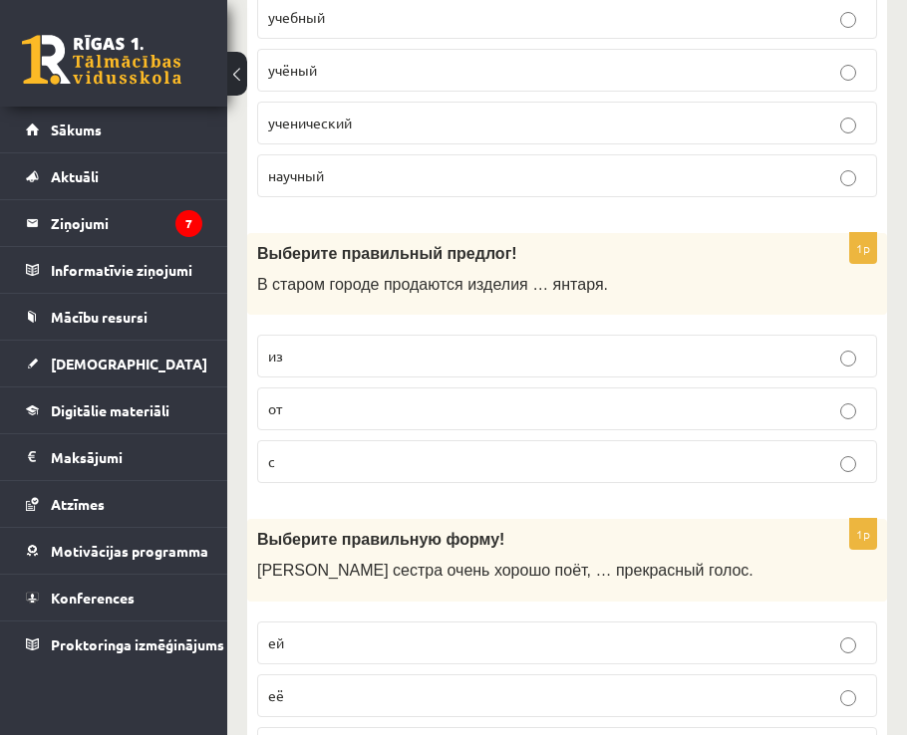
scroll to position [2690, 0]
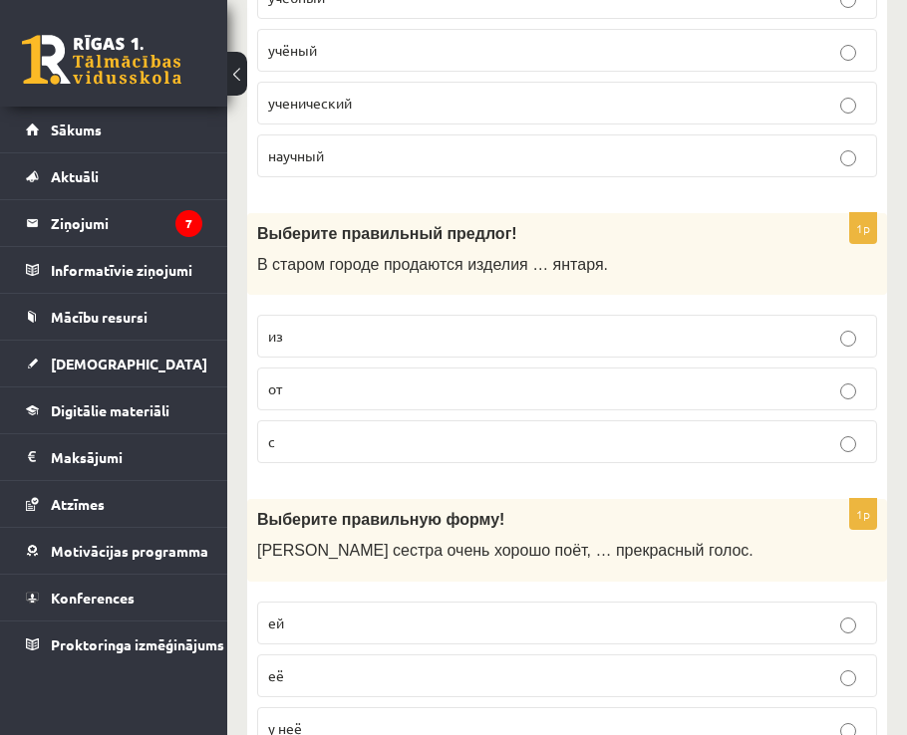
click at [337, 327] on p "из" at bounding box center [567, 336] width 598 height 21
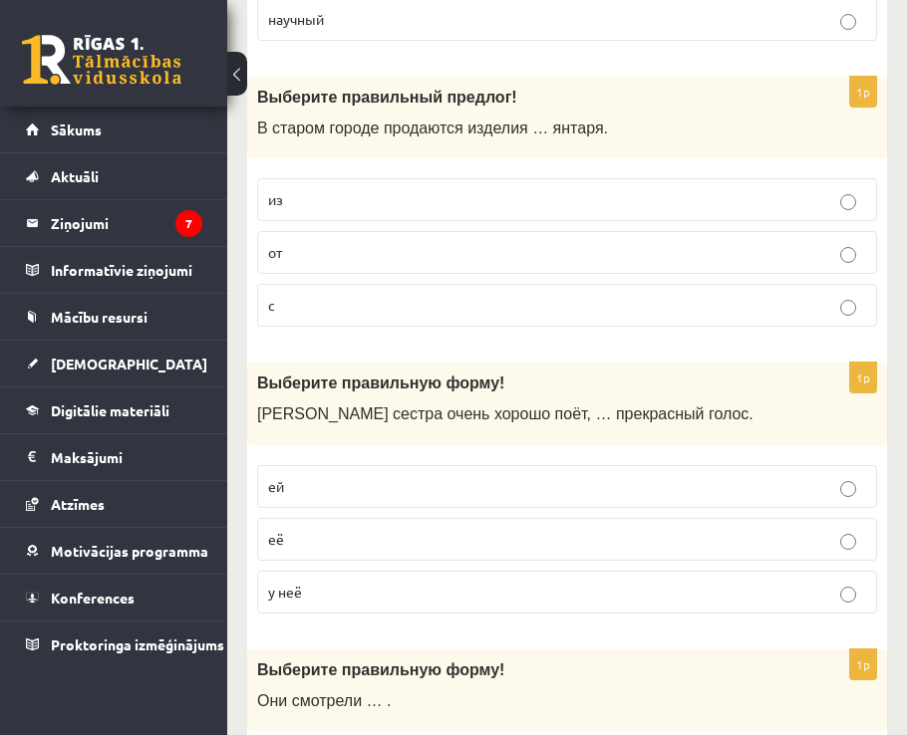
scroll to position [2889, 0]
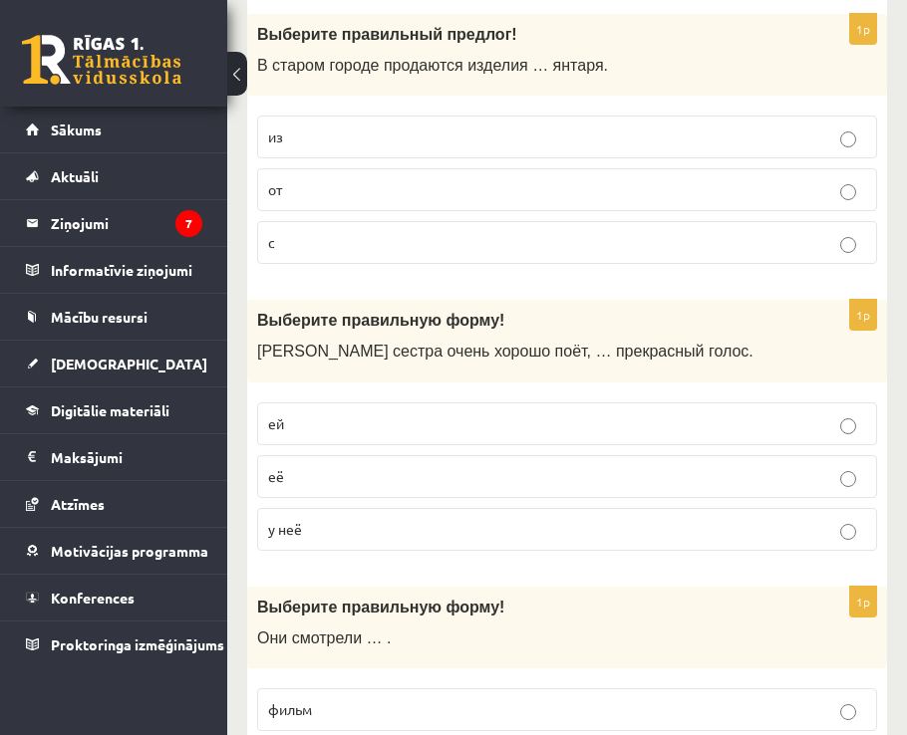
click at [312, 523] on p "у неё" at bounding box center [567, 529] width 598 height 21
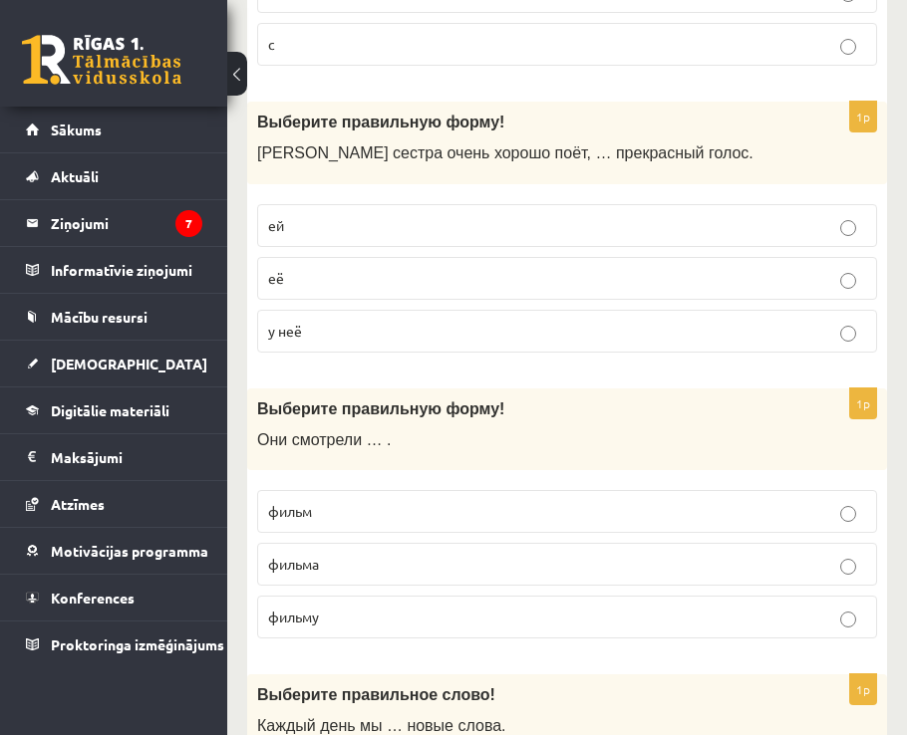
scroll to position [3088, 0]
click at [338, 520] on p "фильм" at bounding box center [567, 510] width 598 height 21
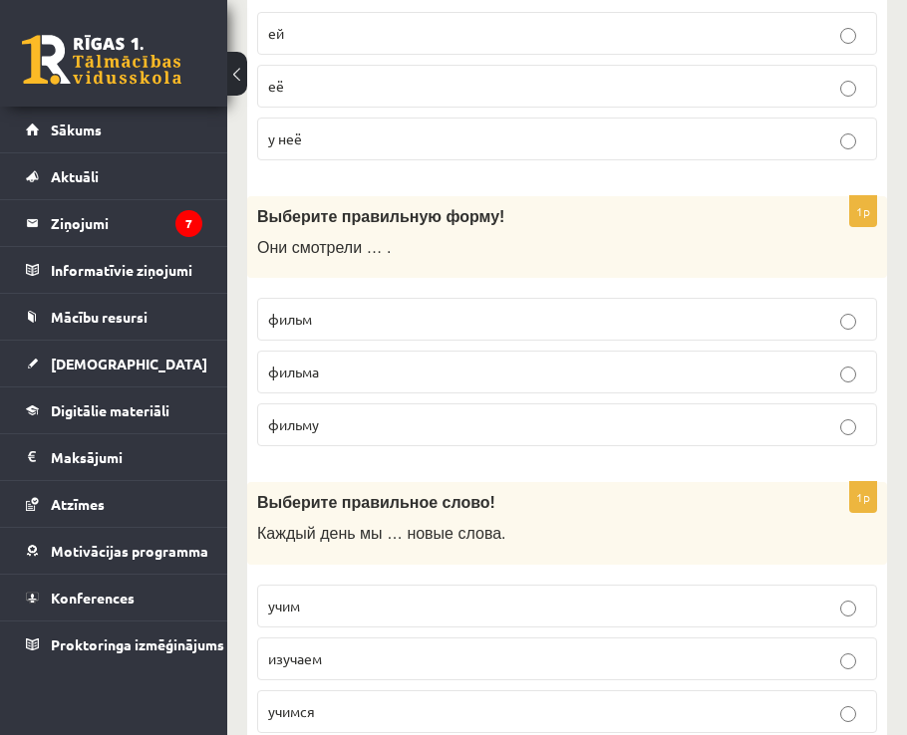
scroll to position [3387, 0]
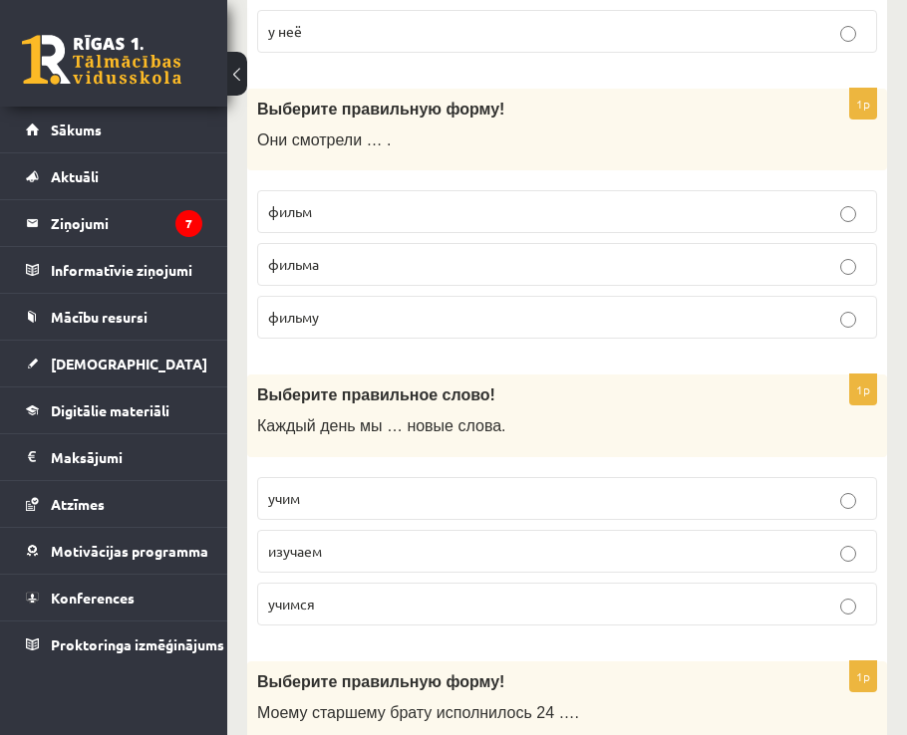
click at [352, 512] on label "учим" at bounding box center [567, 498] width 620 height 43
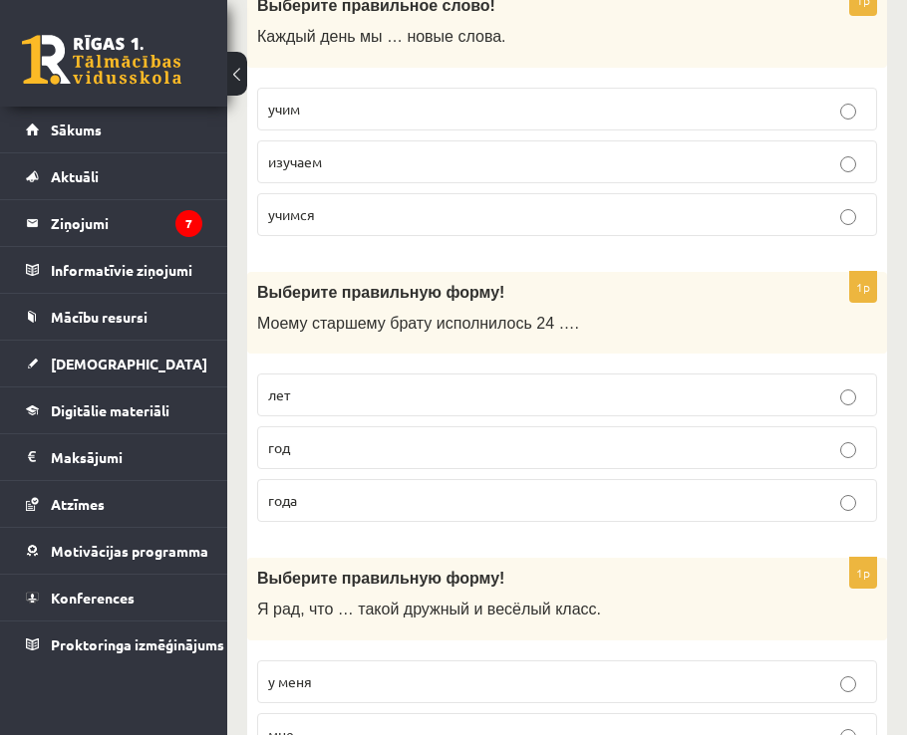
scroll to position [3785, 0]
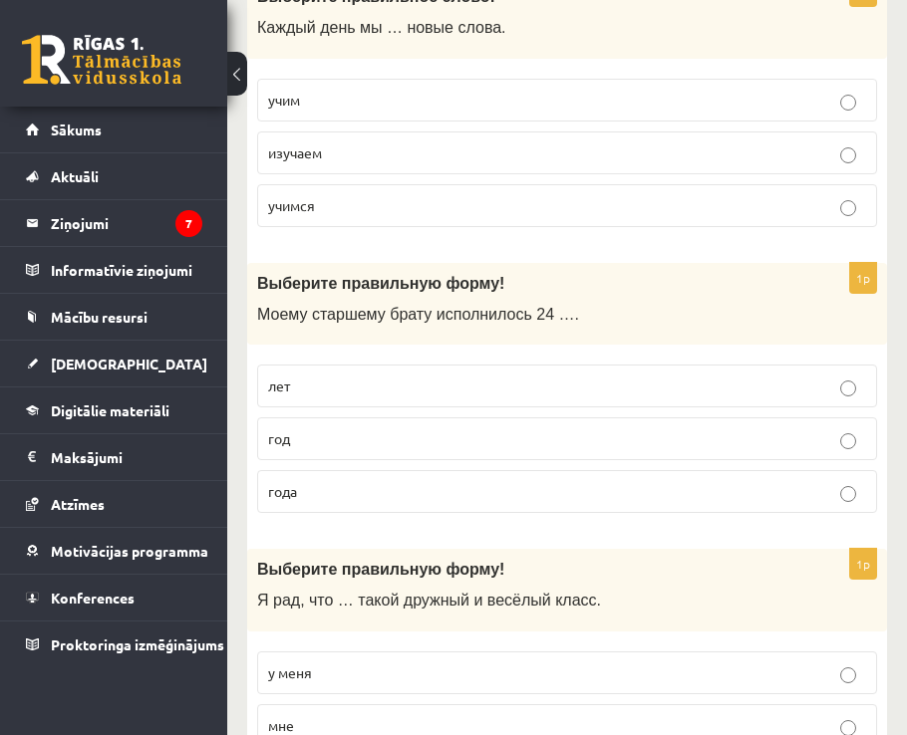
click at [329, 488] on p "года" at bounding box center [567, 491] width 598 height 21
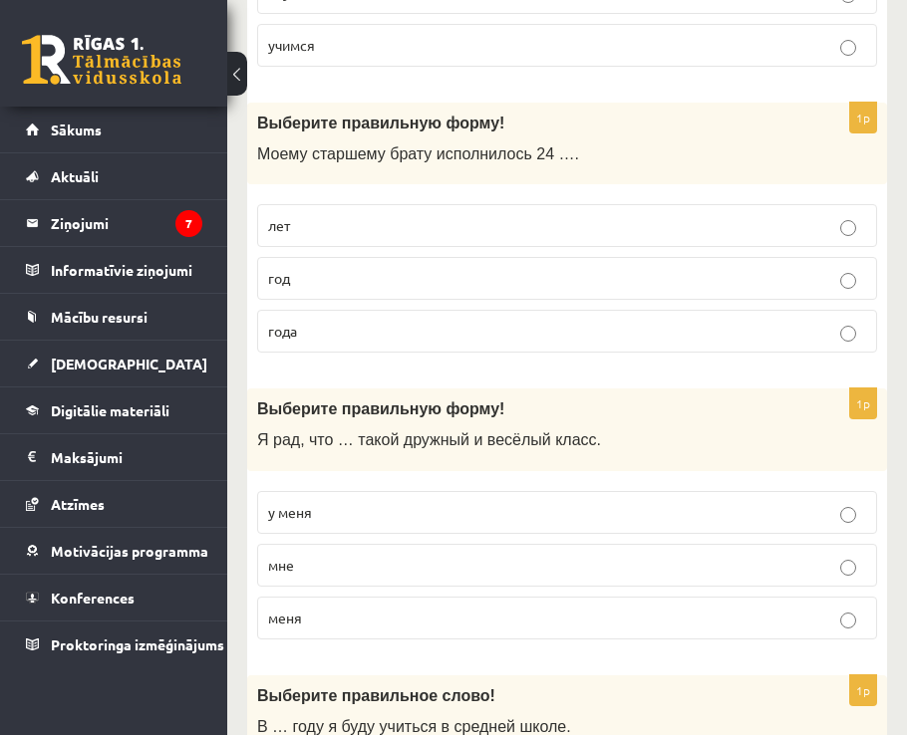
scroll to position [3985, 0]
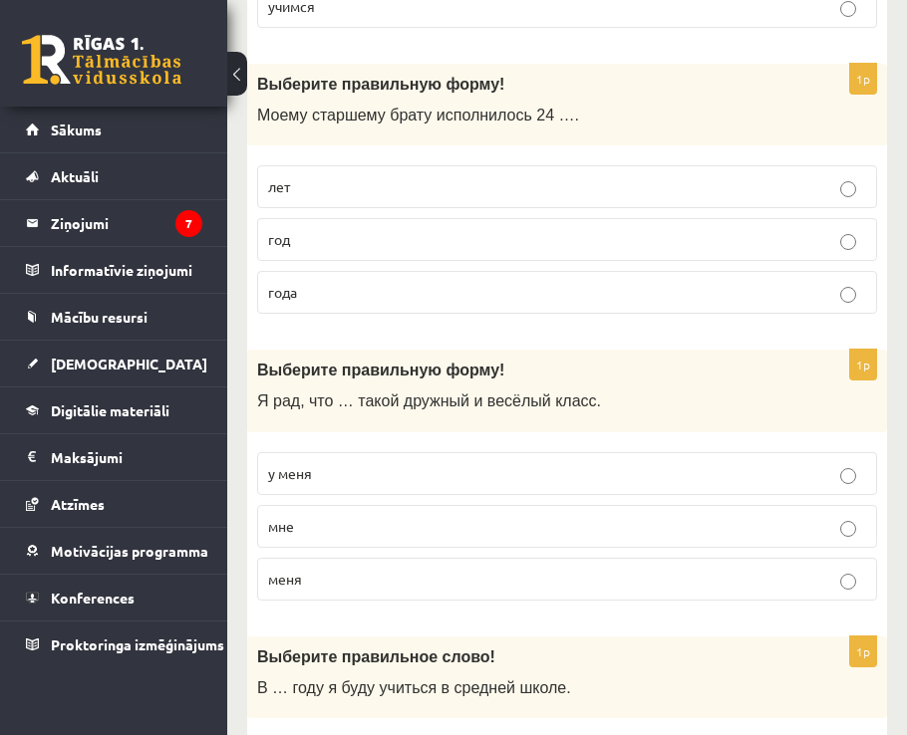
click at [334, 478] on p "у меня" at bounding box center [567, 473] width 598 height 21
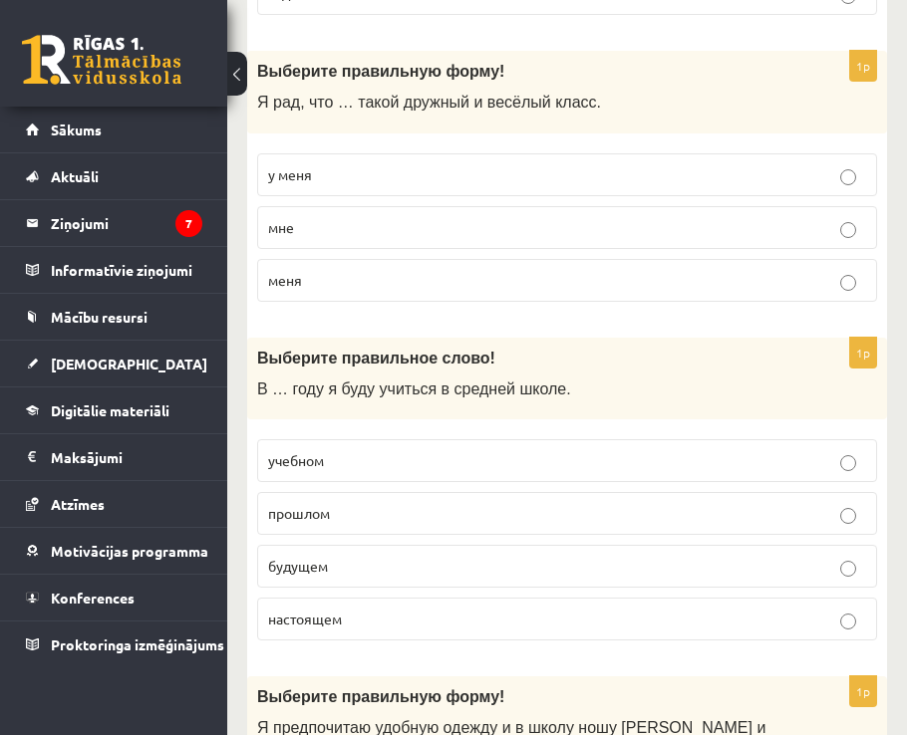
scroll to position [4383, 0]
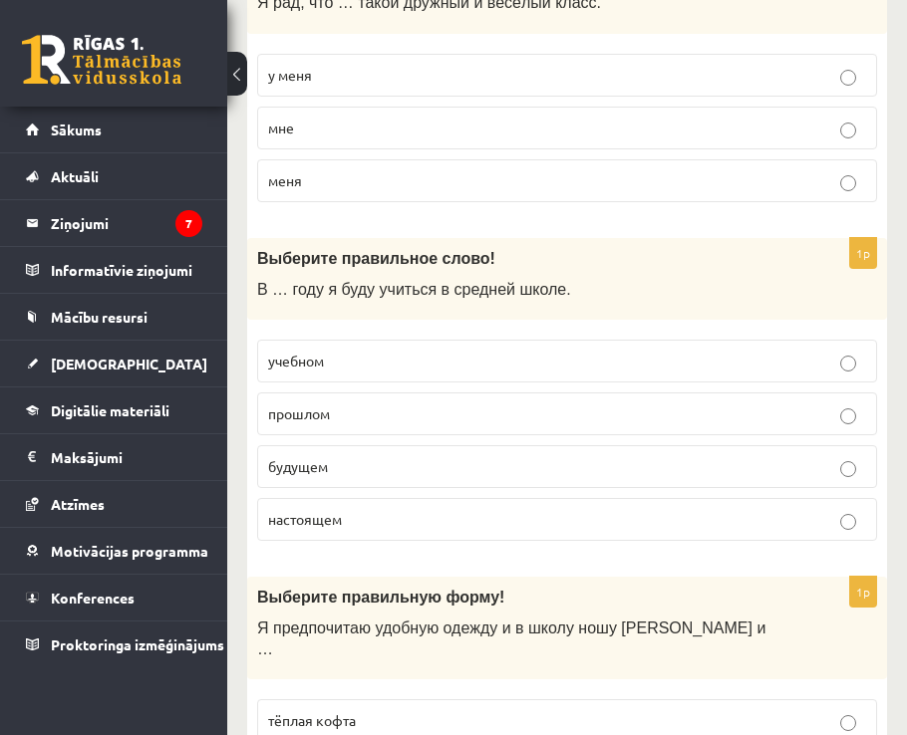
click at [363, 461] on p "будущем" at bounding box center [567, 466] width 598 height 21
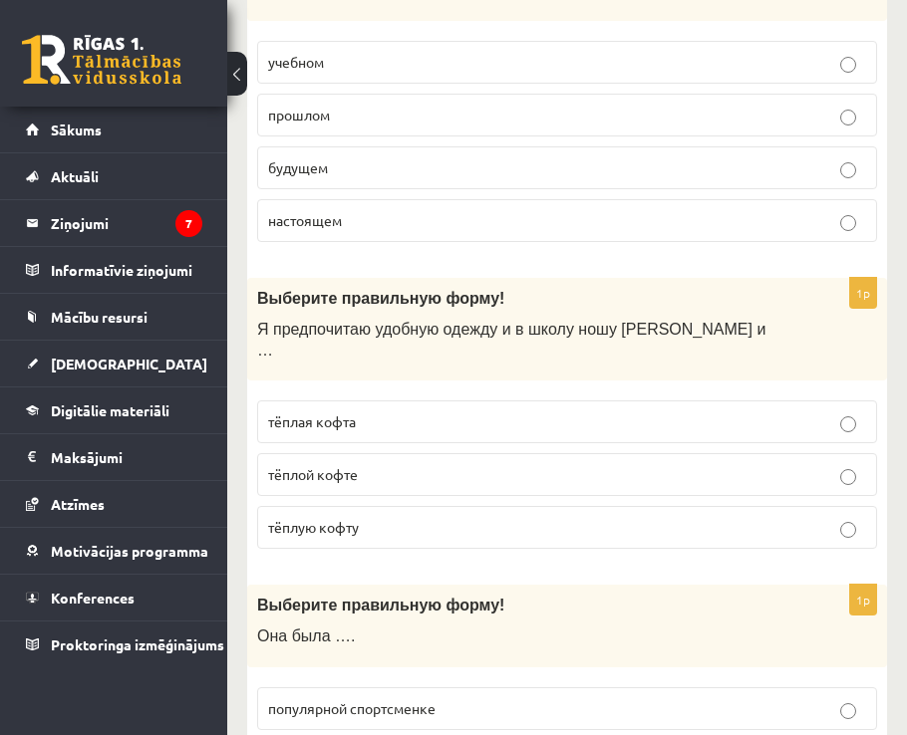
scroll to position [4782, 0]
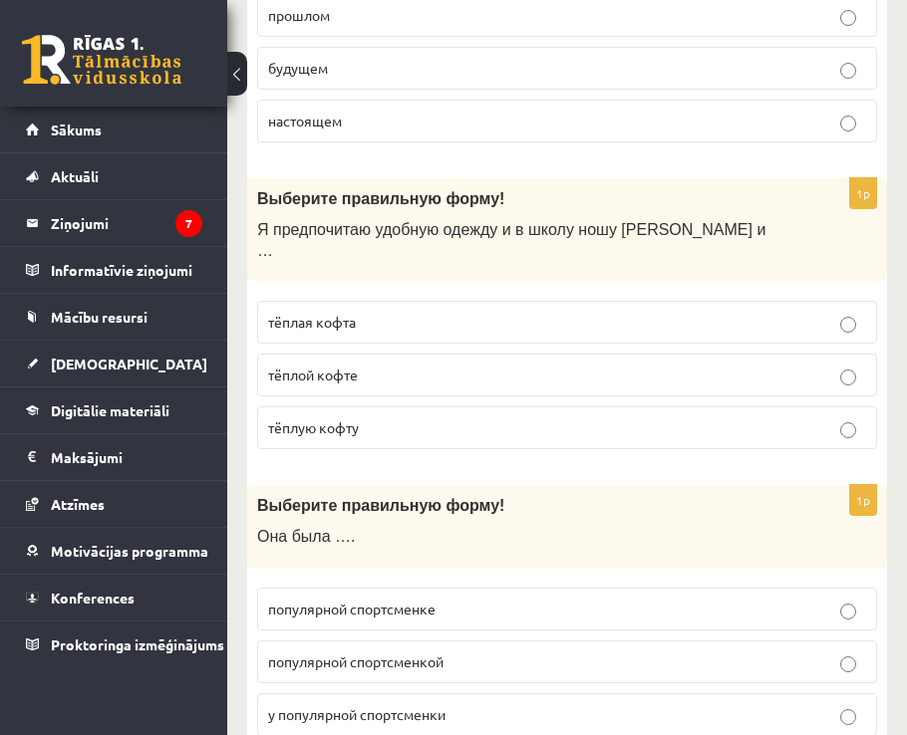
click at [355, 418] on span "тёплую кофту" at bounding box center [313, 427] width 91 height 18
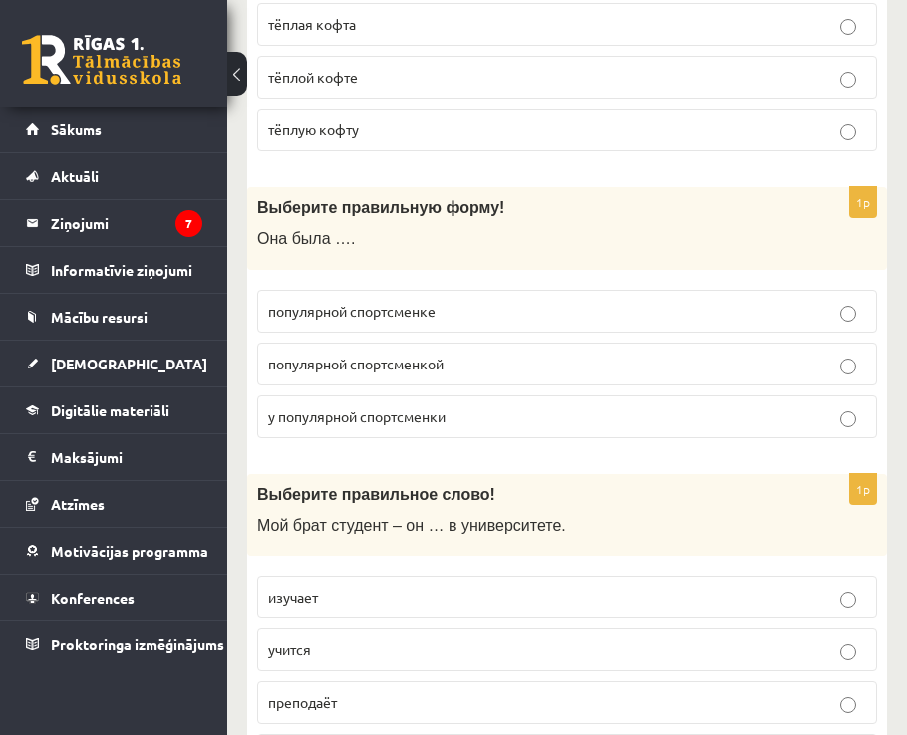
scroll to position [5080, 0]
click at [452, 353] on p "популярной спортсменкой" at bounding box center [567, 363] width 598 height 21
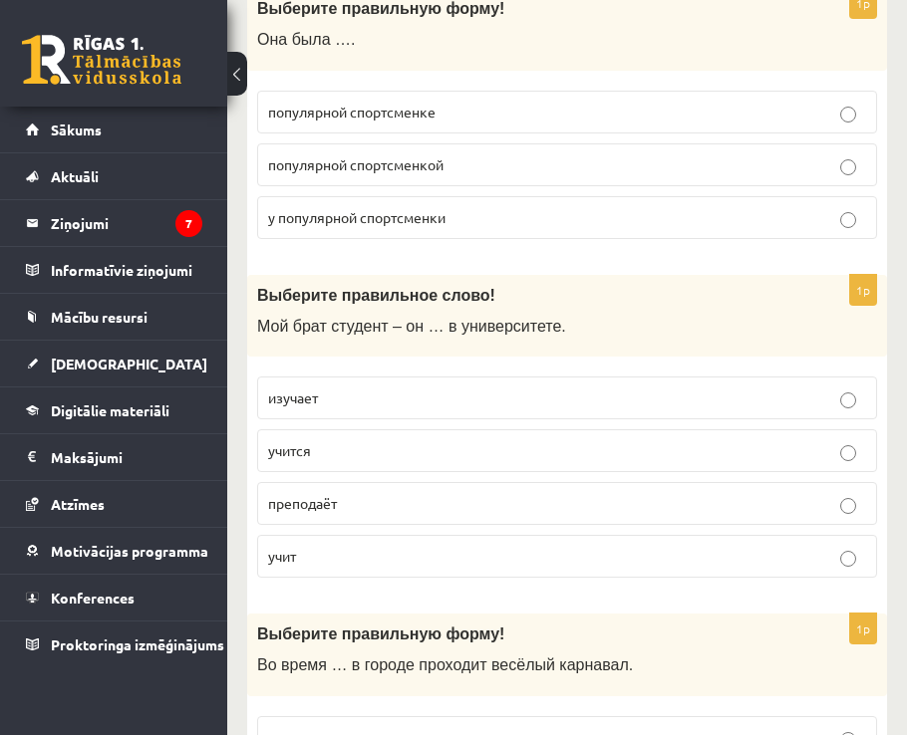
scroll to position [5280, 0]
click at [320, 439] on p "учится" at bounding box center [567, 449] width 598 height 21
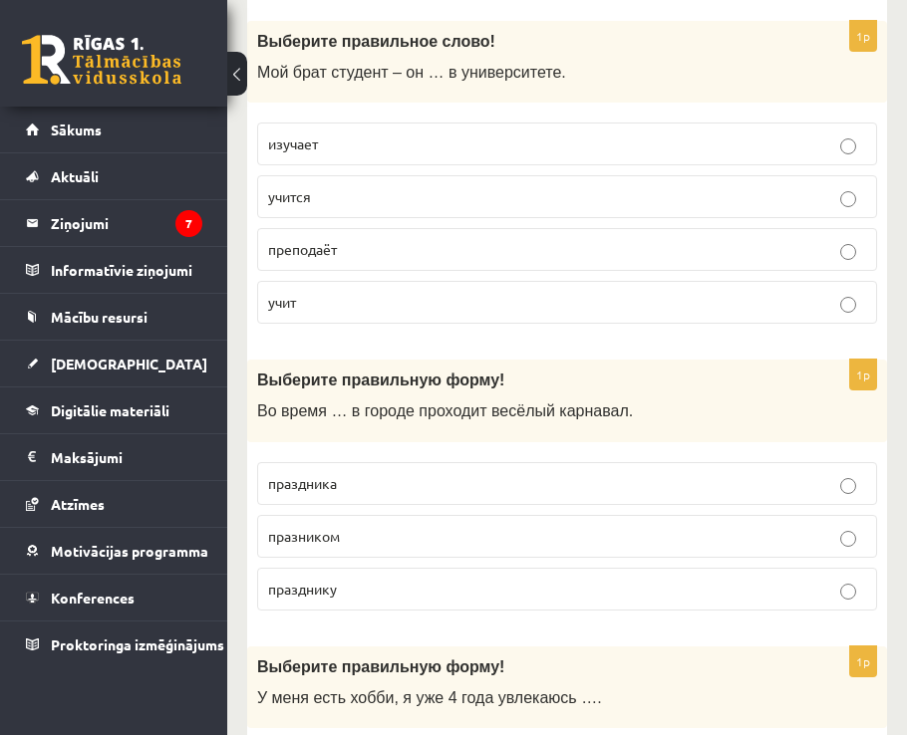
scroll to position [5578, 0]
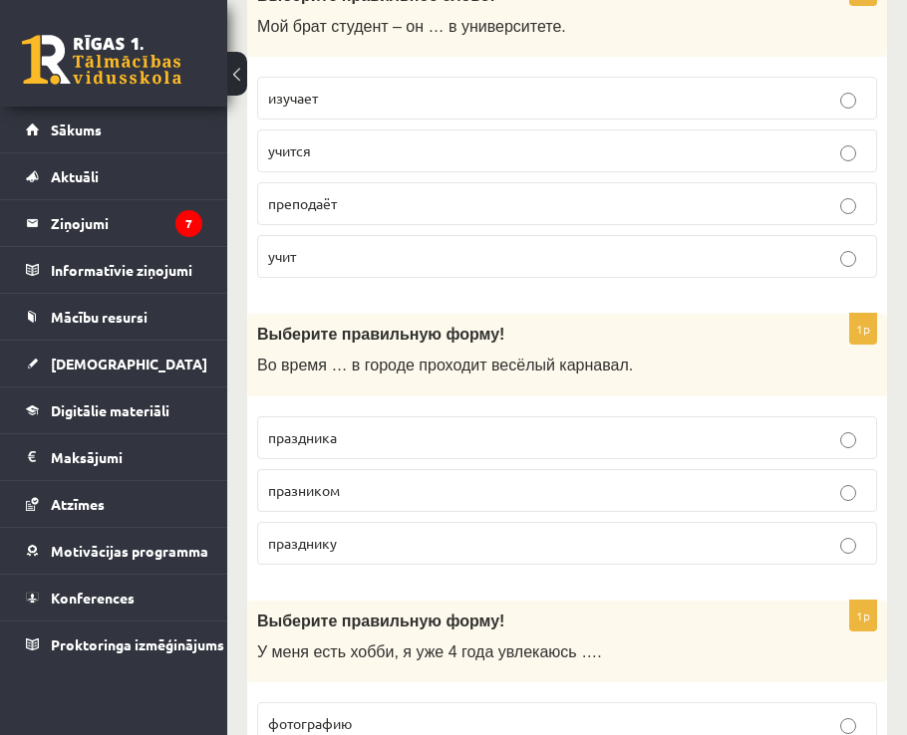
click at [352, 427] on p "праздника" at bounding box center [567, 437] width 598 height 21
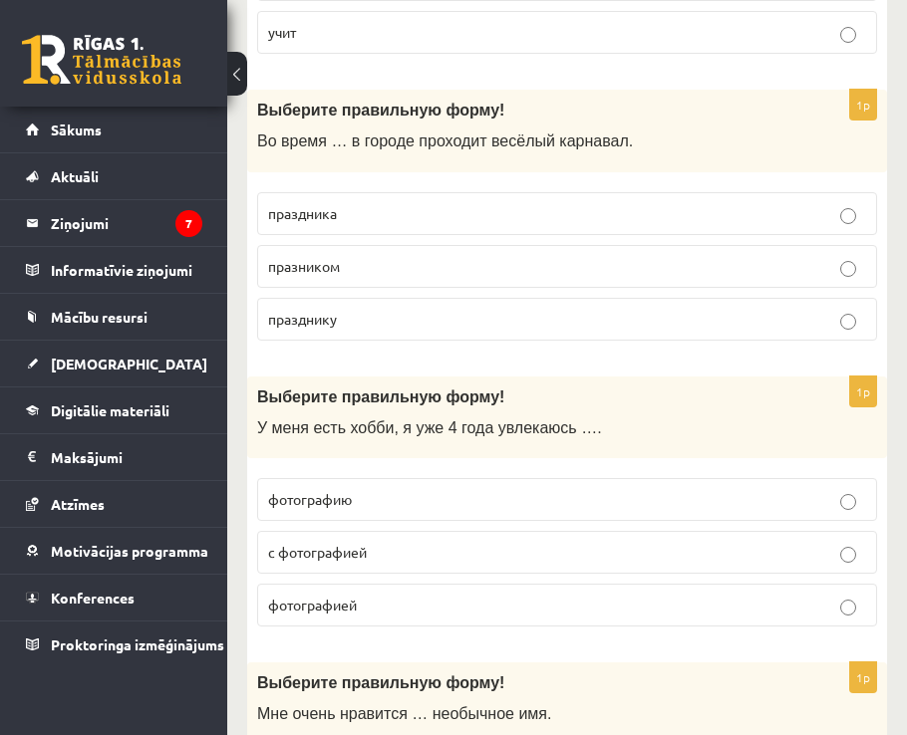
scroll to position [5877, 0]
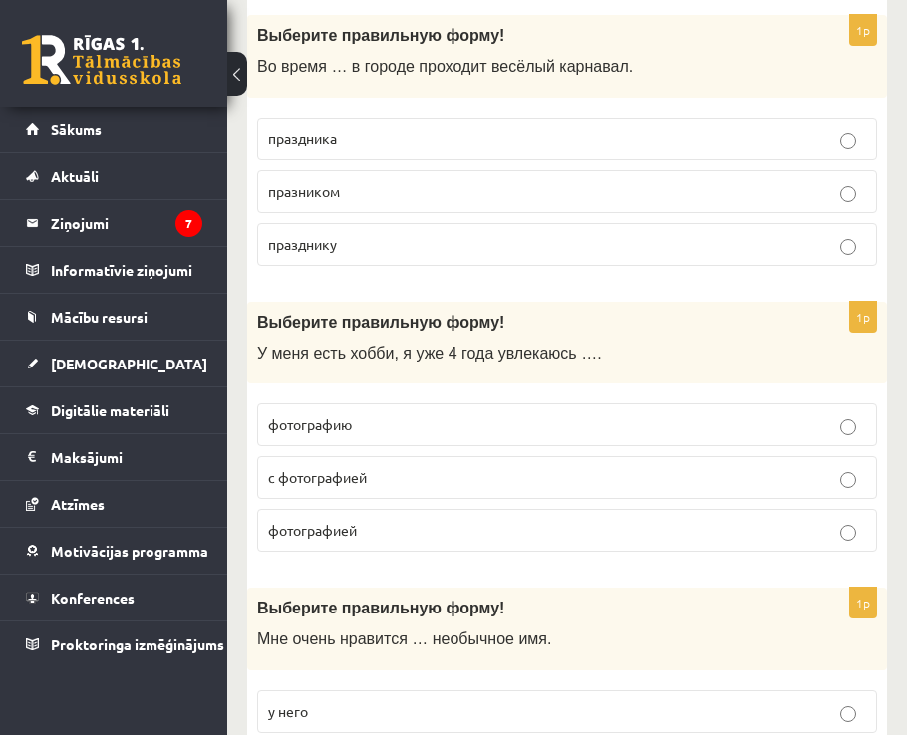
click at [396, 520] on p "фотографией" at bounding box center [567, 530] width 598 height 21
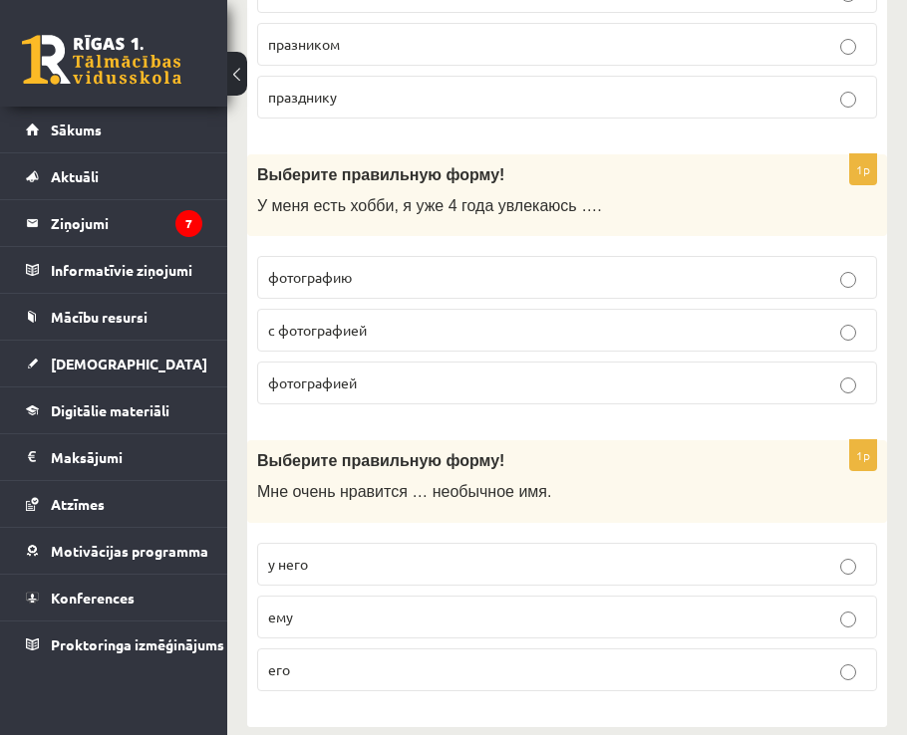
scroll to position [6027, 0]
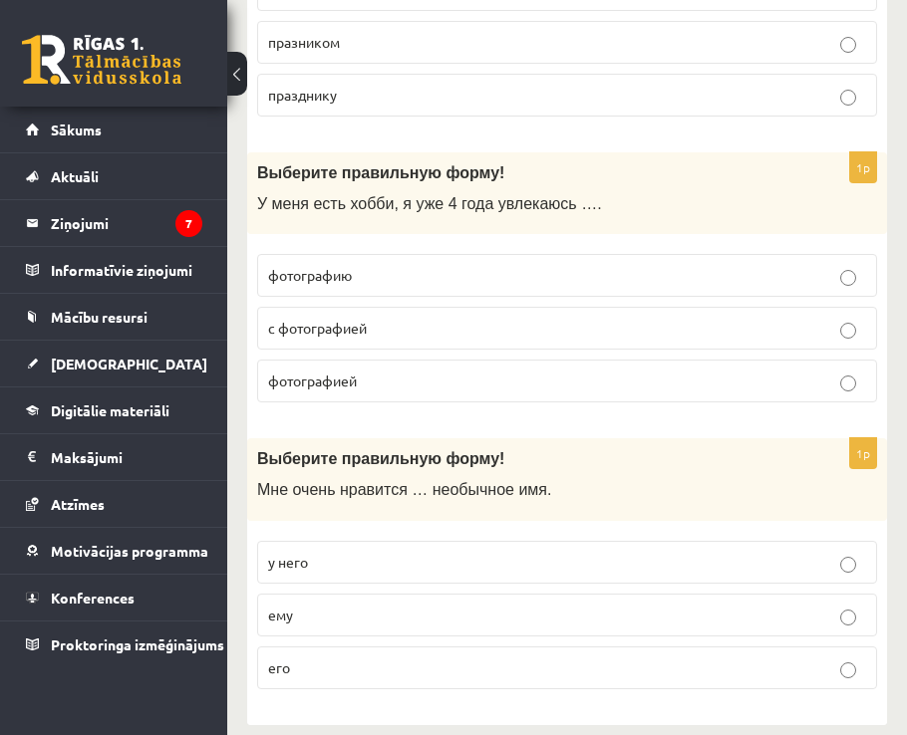
click at [291, 657] on p "его" at bounding box center [567, 667] width 598 height 21
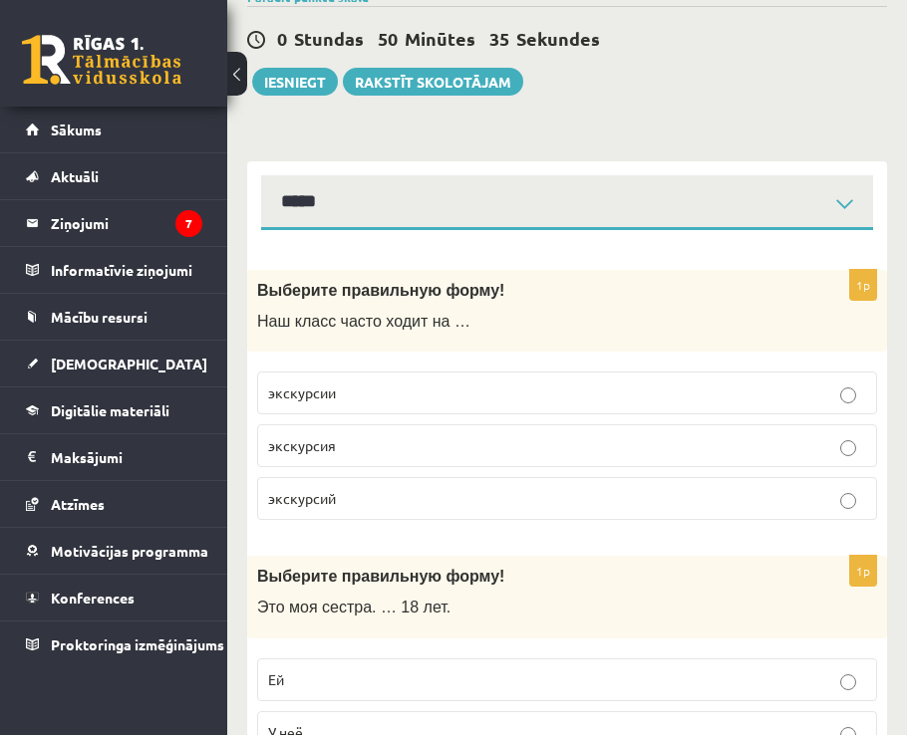
scroll to position [0, 0]
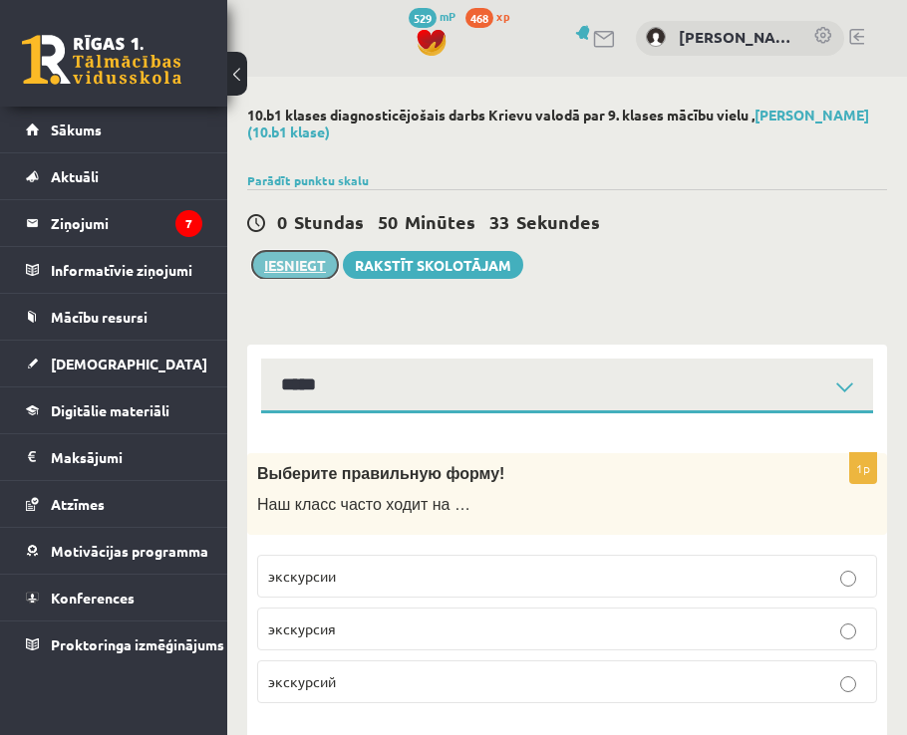
click at [290, 271] on button "Iesniegt" at bounding box center [295, 265] width 86 height 28
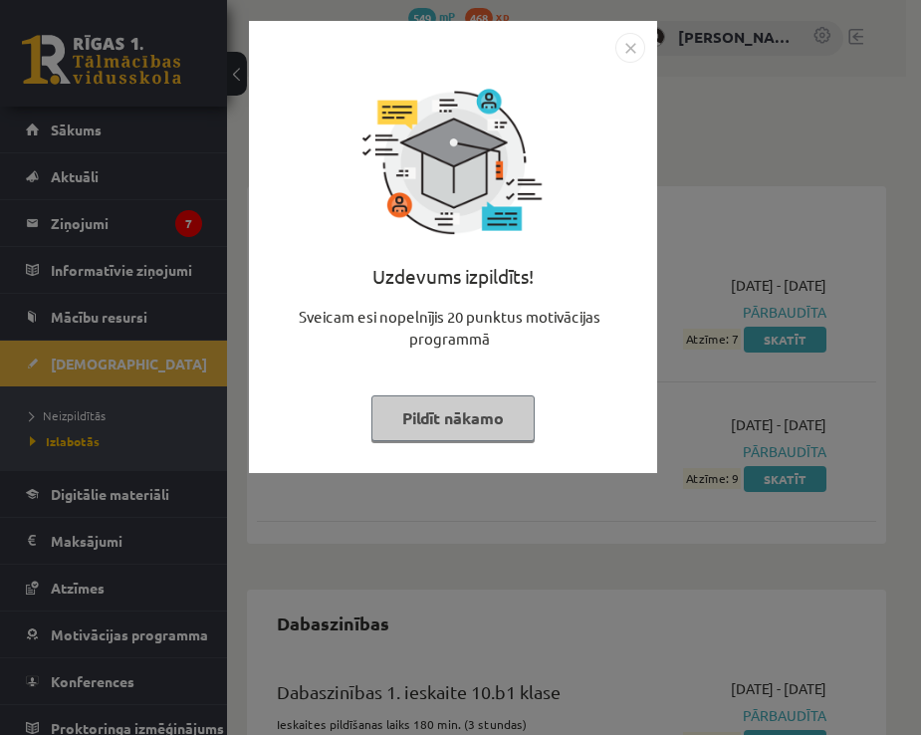
click at [634, 59] on img "Close" at bounding box center [631, 48] width 30 height 30
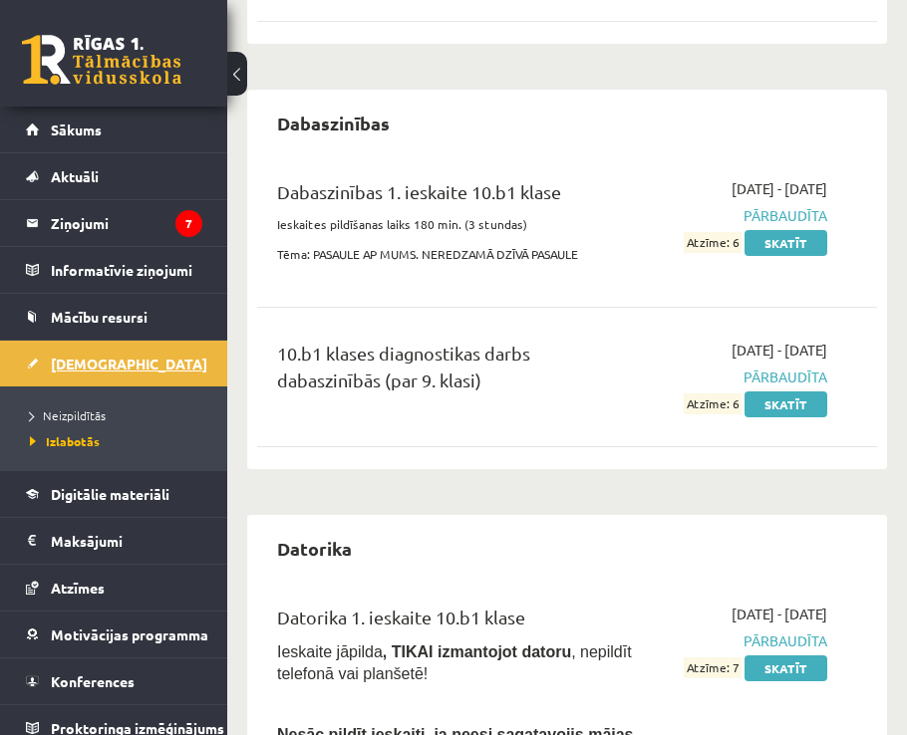
scroll to position [498, 0]
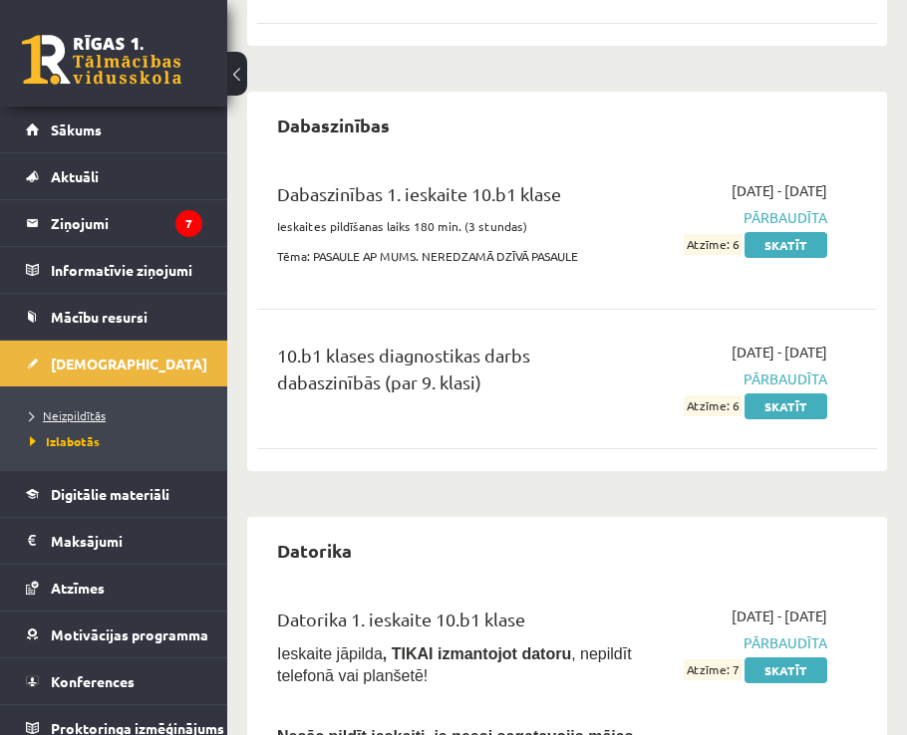
click at [87, 414] on span "Neizpildītās" at bounding box center [68, 415] width 76 height 16
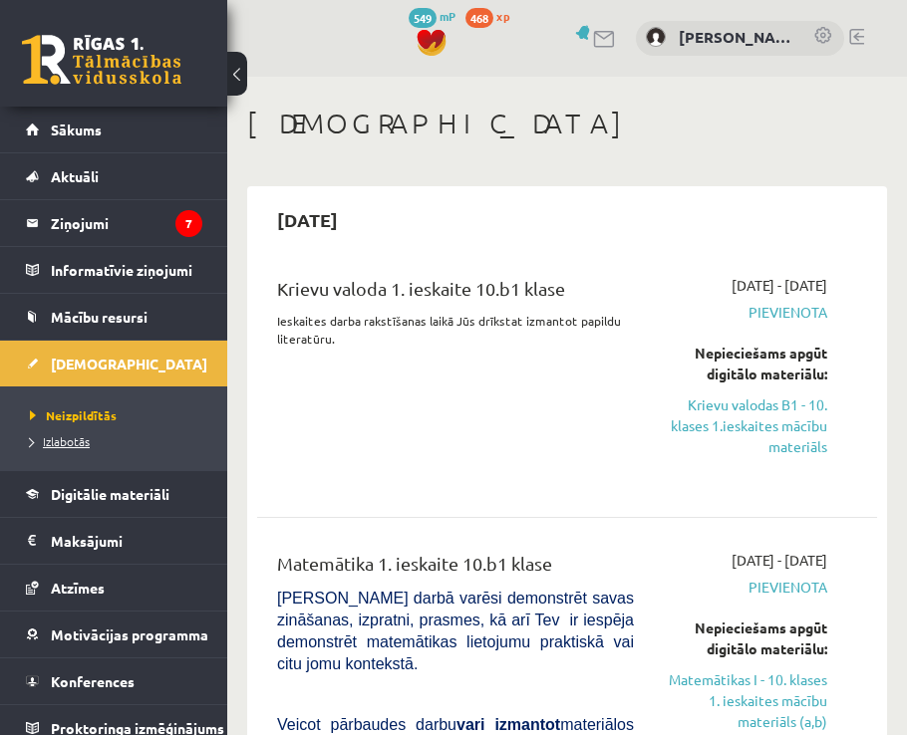
click at [78, 444] on span "Izlabotās" at bounding box center [60, 441] width 60 height 16
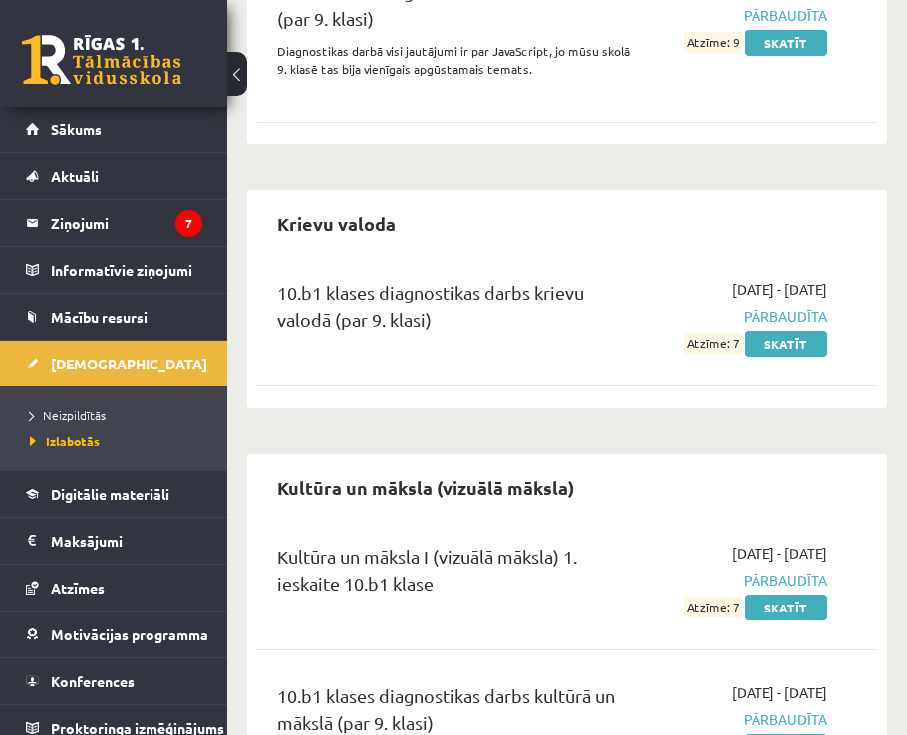
scroll to position [1793, 0]
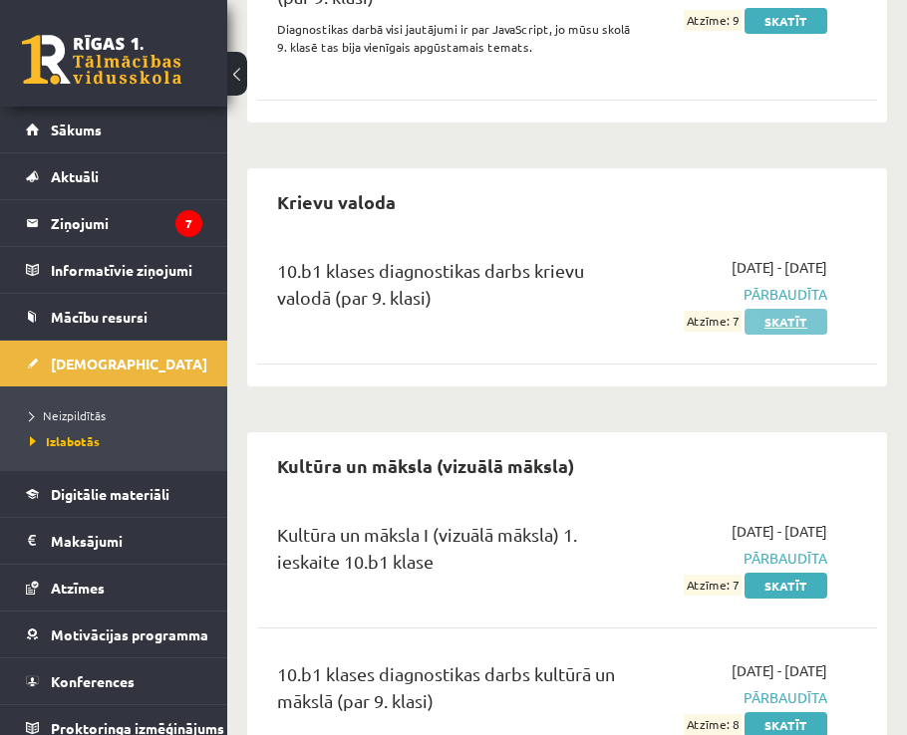
click at [756, 309] on link "Skatīt" at bounding box center [785, 322] width 83 height 26
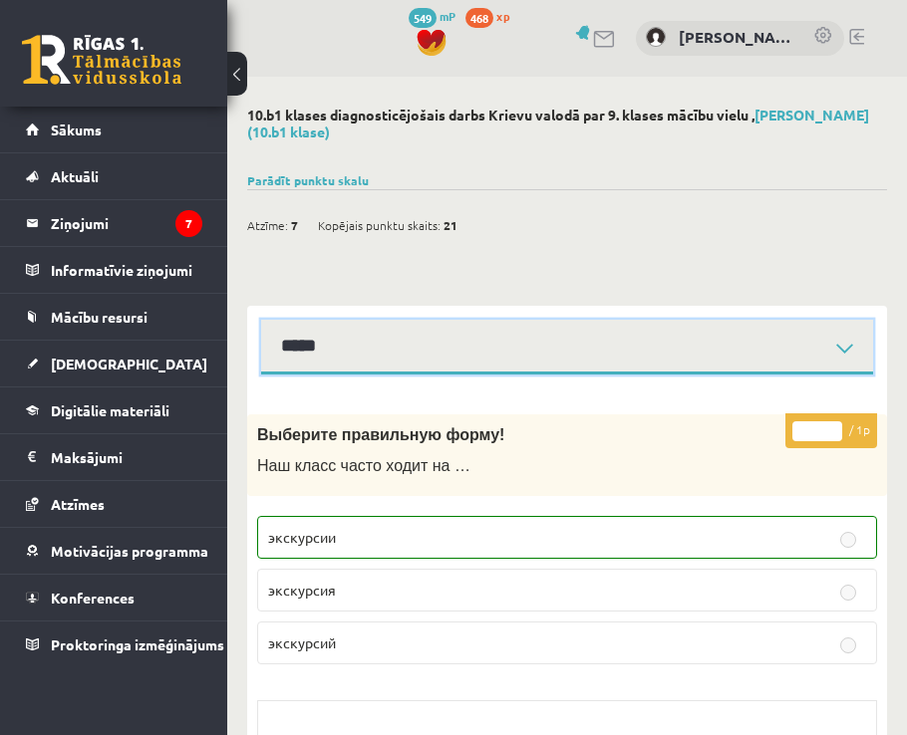
click at [416, 339] on select "**********" at bounding box center [567, 347] width 612 height 55
click at [261, 320] on select "**********" at bounding box center [567, 347] width 612 height 55
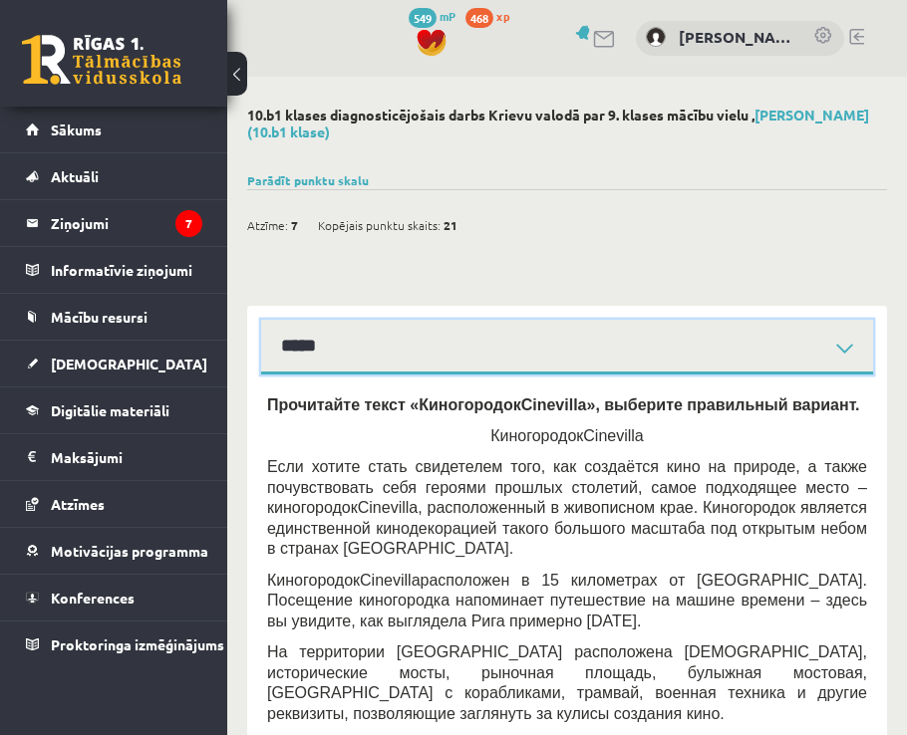
click at [342, 365] on select "**********" at bounding box center [567, 347] width 612 height 55
select select "**********"
click at [261, 320] on select "**********" at bounding box center [567, 347] width 612 height 55
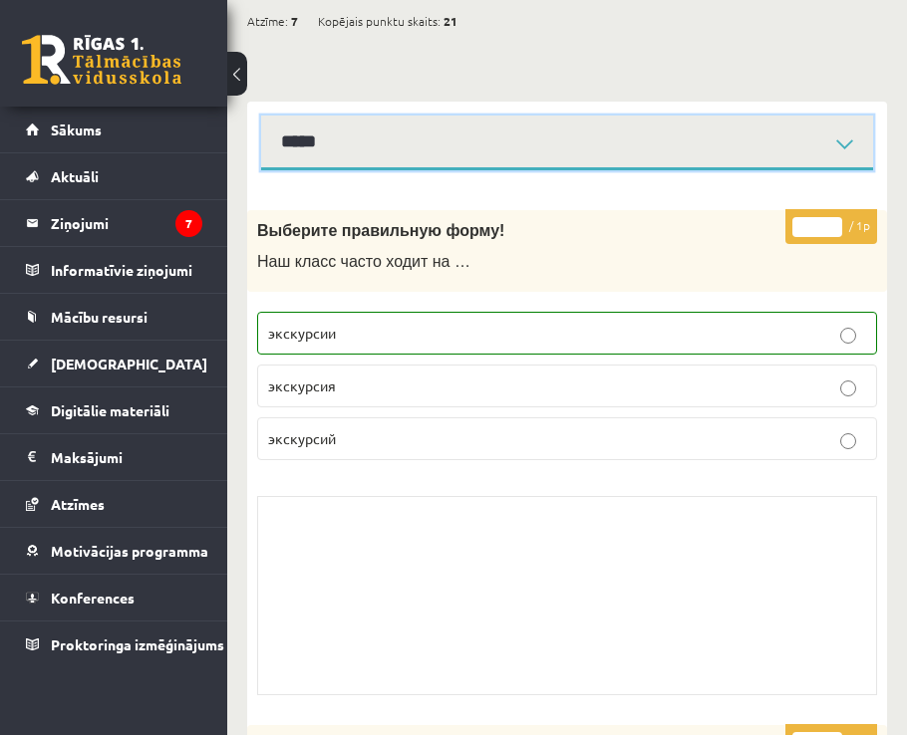
scroll to position [188, 0]
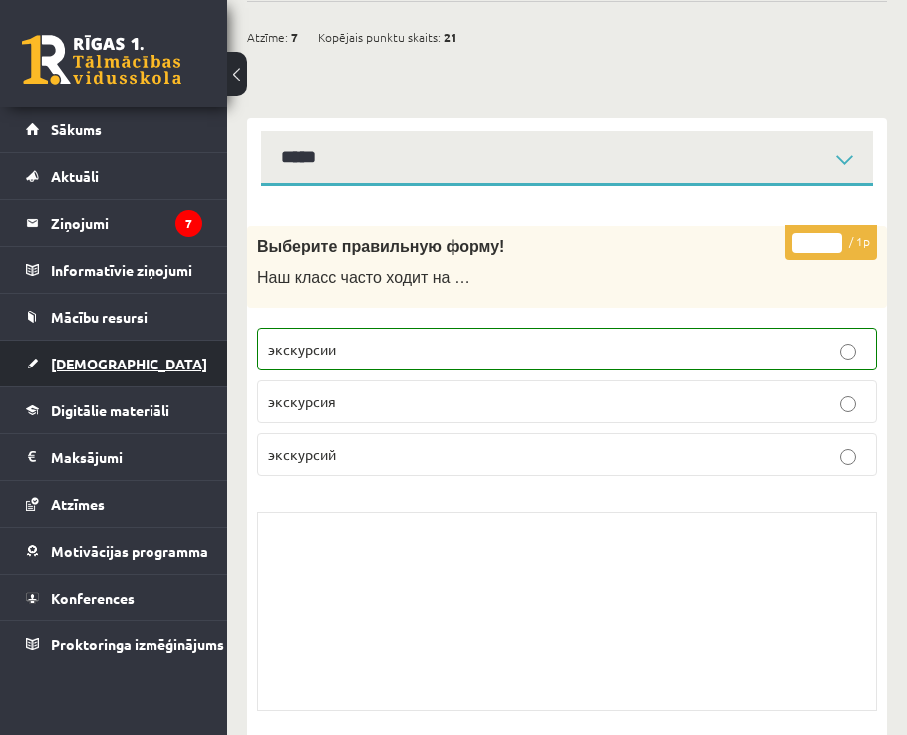
click at [82, 370] on span "[DEMOGRAPHIC_DATA]" at bounding box center [129, 364] width 156 height 18
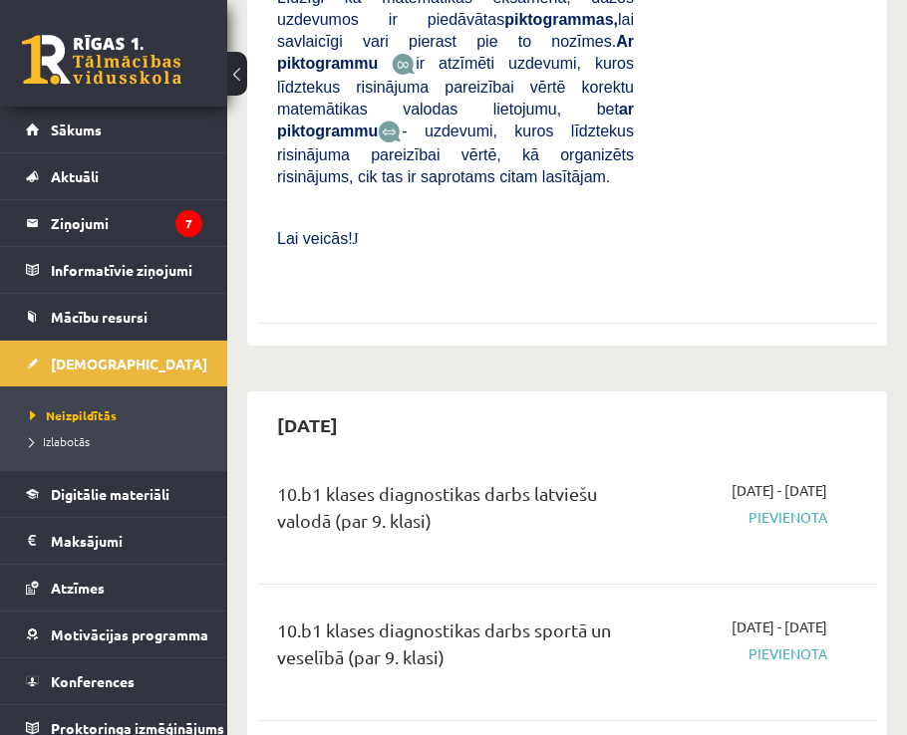
scroll to position [1395, 0]
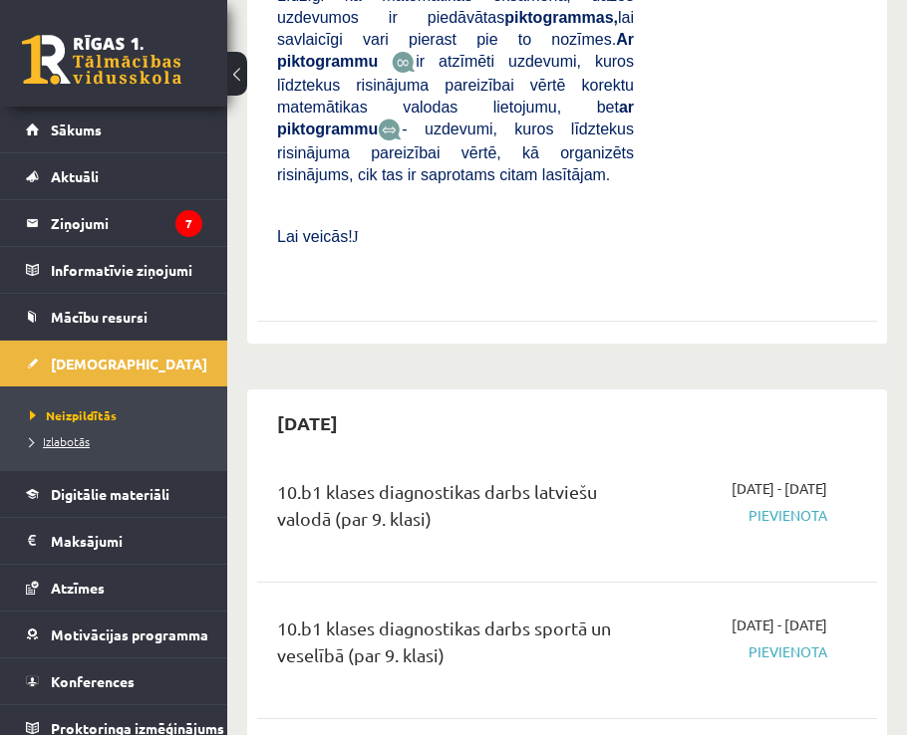
click at [65, 437] on span "Izlabotās" at bounding box center [60, 441] width 60 height 16
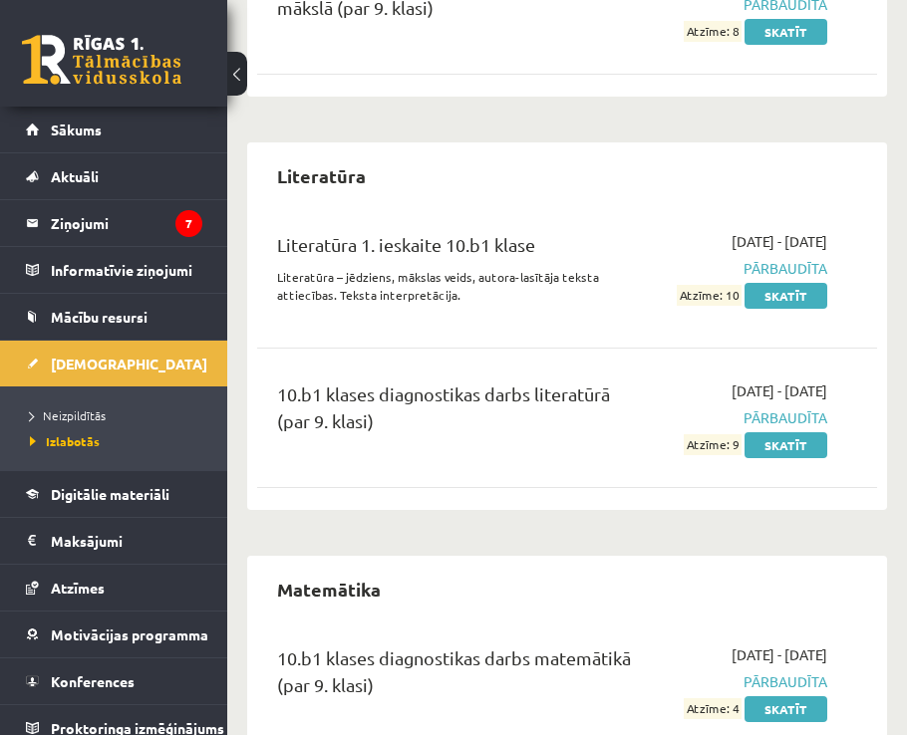
scroll to position [2489, 0]
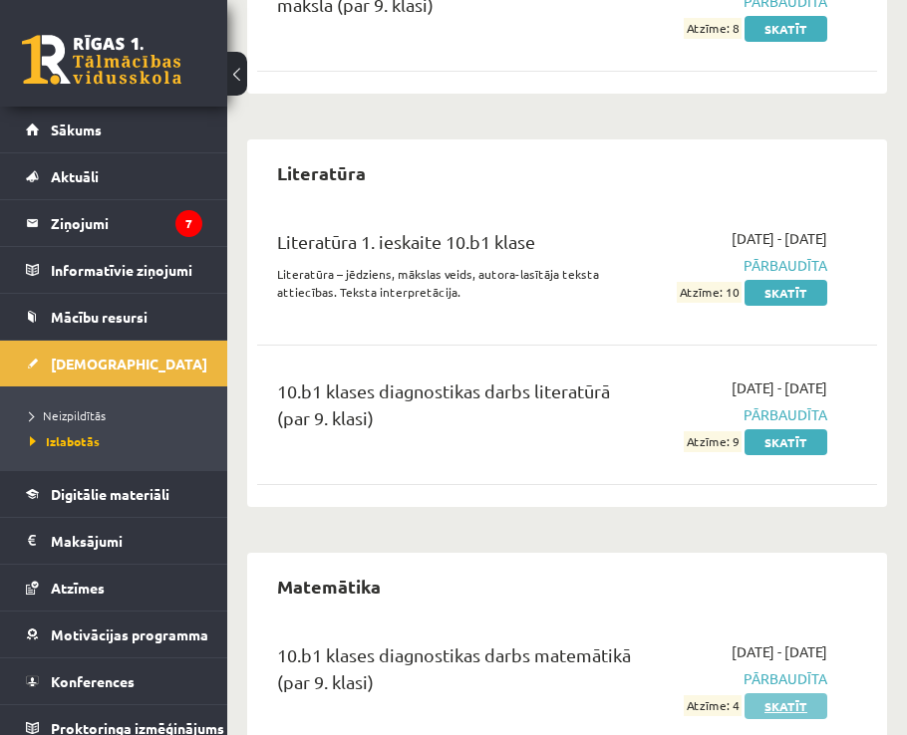
click at [767, 693] on link "Skatīt" at bounding box center [785, 706] width 83 height 26
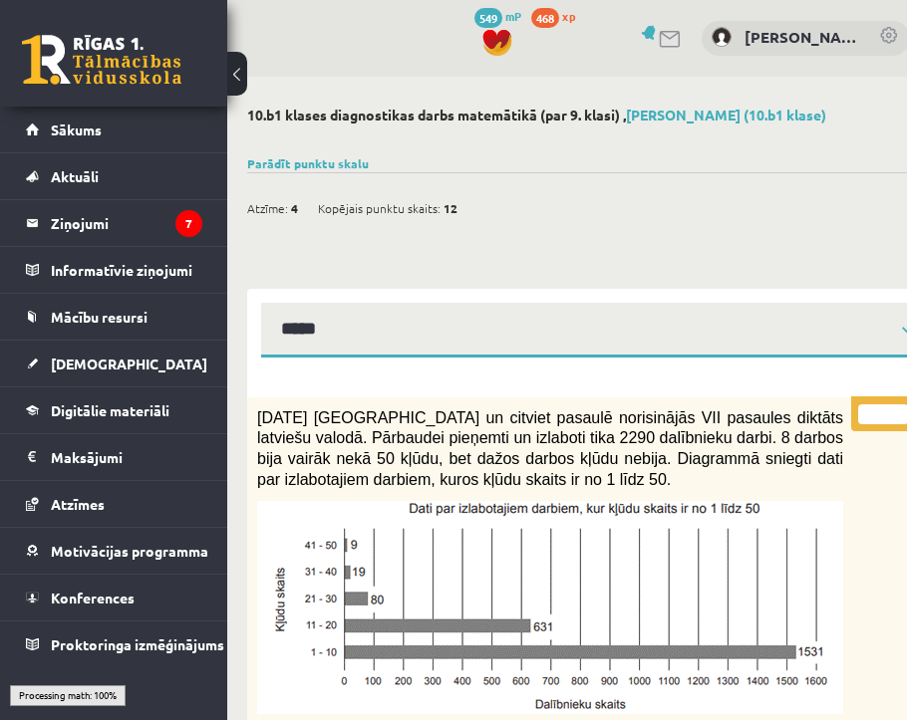
select select "**********"
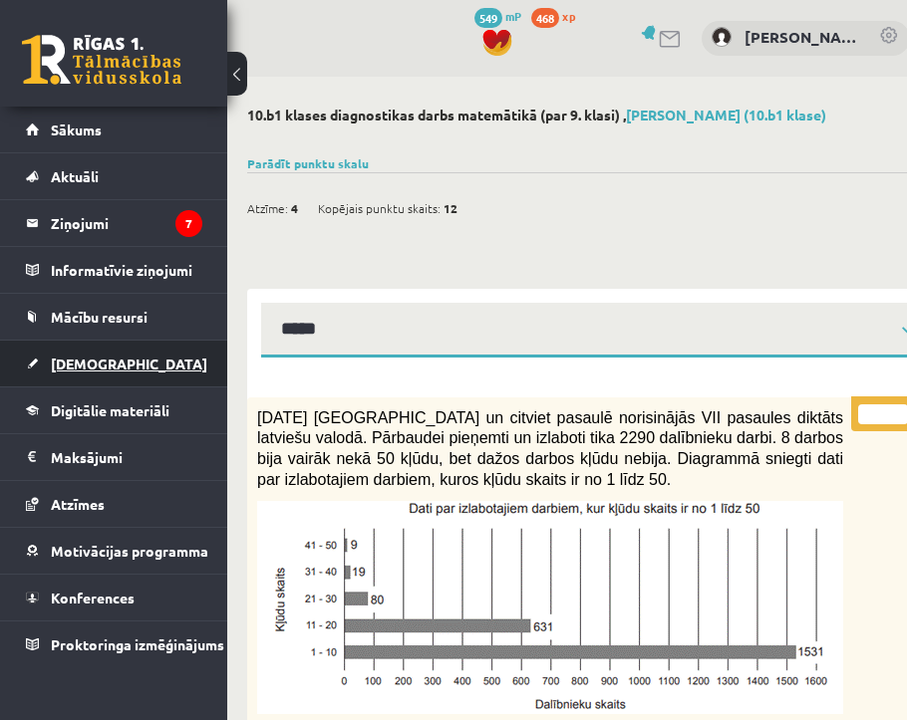
click at [69, 364] on span "[DEMOGRAPHIC_DATA]" at bounding box center [129, 364] width 156 height 18
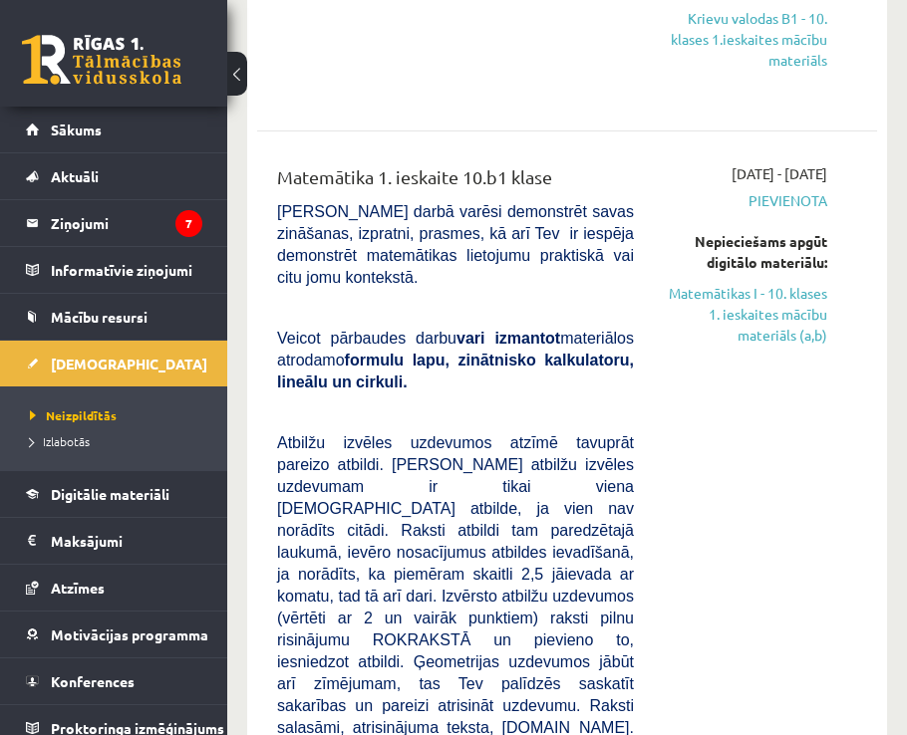
scroll to position [398, 0]
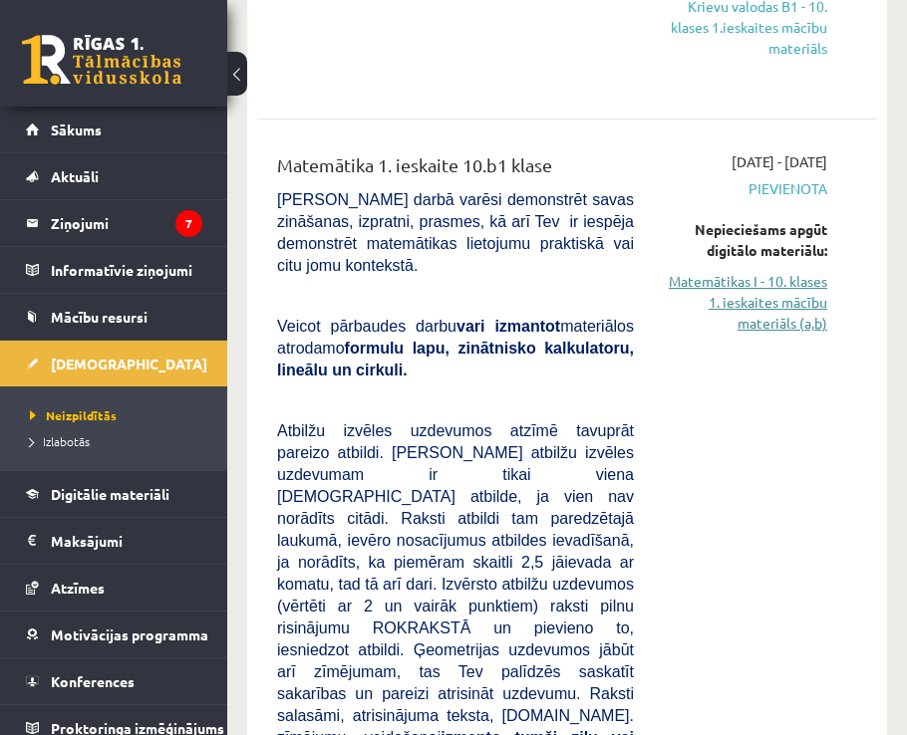
click at [754, 310] on link "Matemātikas I - 10. klases 1. ieskaites mācību materiāls (a,b)" at bounding box center [744, 302] width 163 height 63
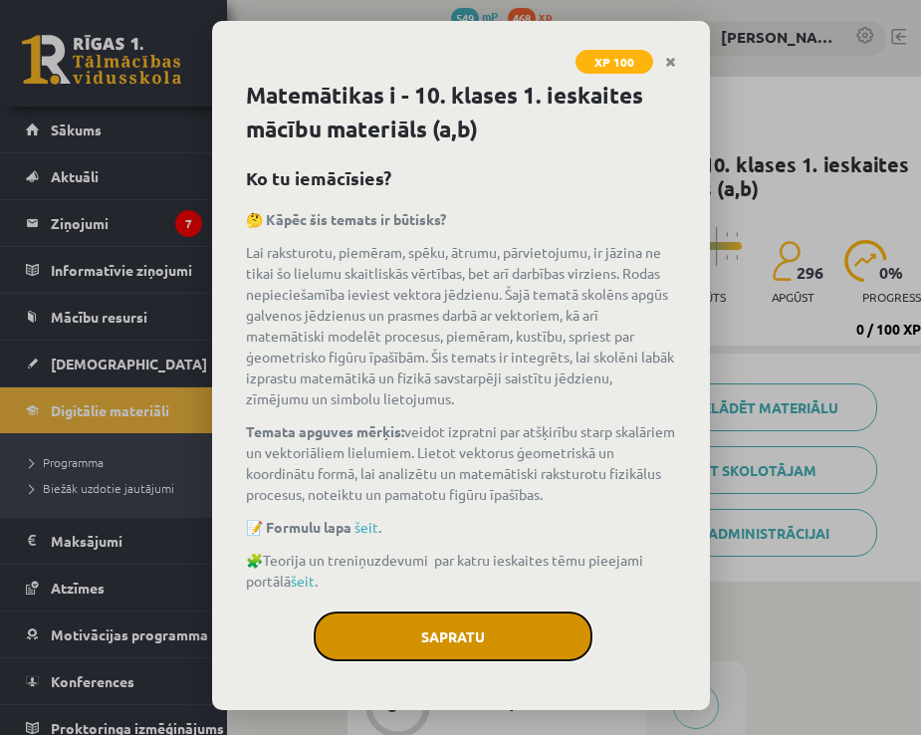
click at [372, 638] on button "Sapratu" at bounding box center [453, 637] width 279 height 50
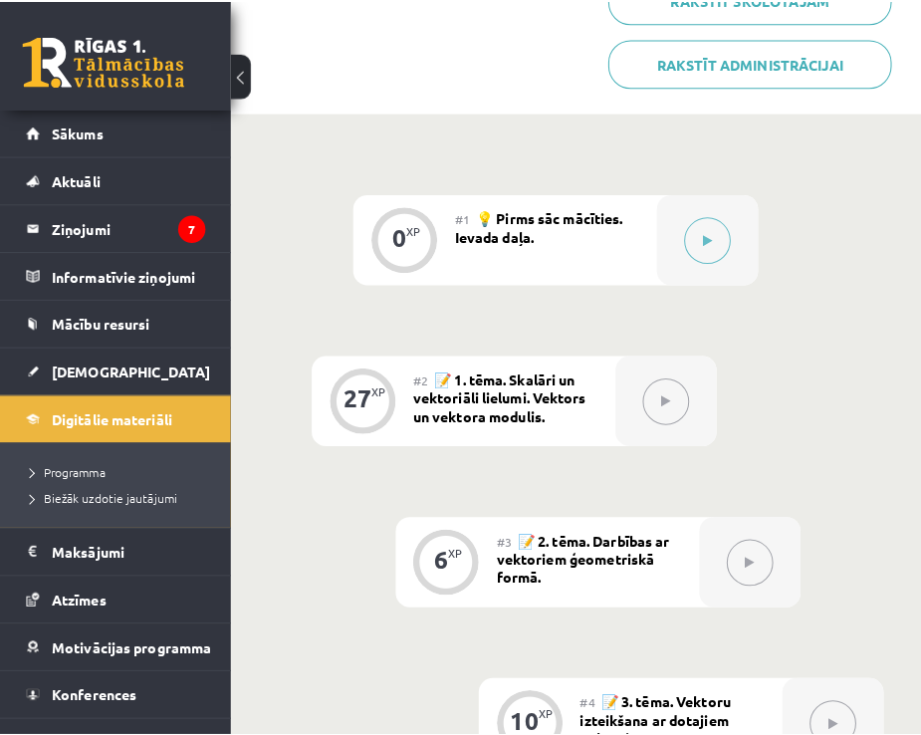
scroll to position [422, 0]
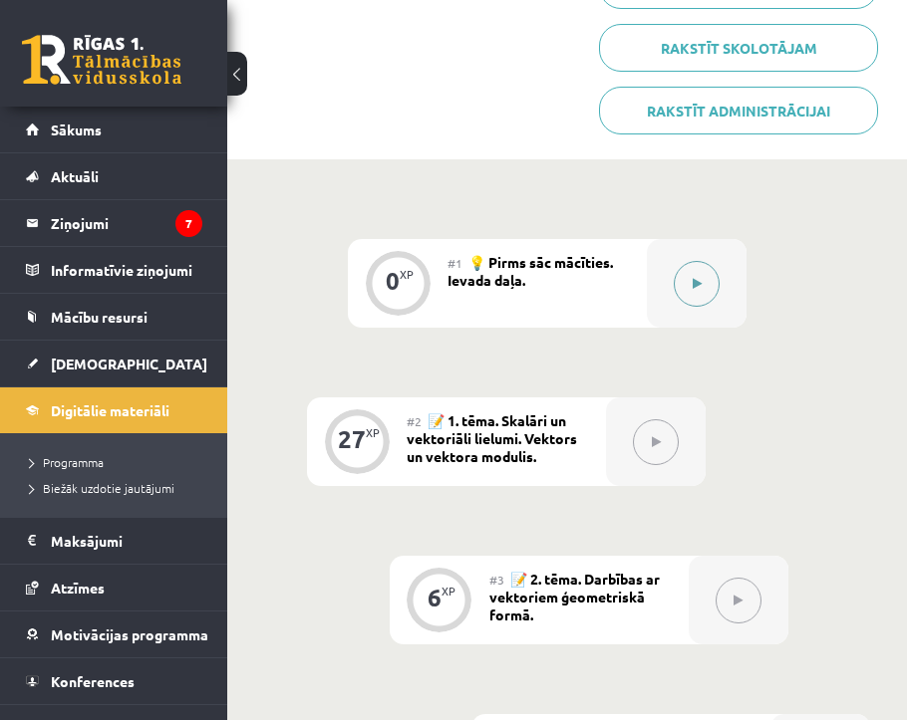
click at [695, 286] on icon at bounding box center [696, 284] width 9 height 12
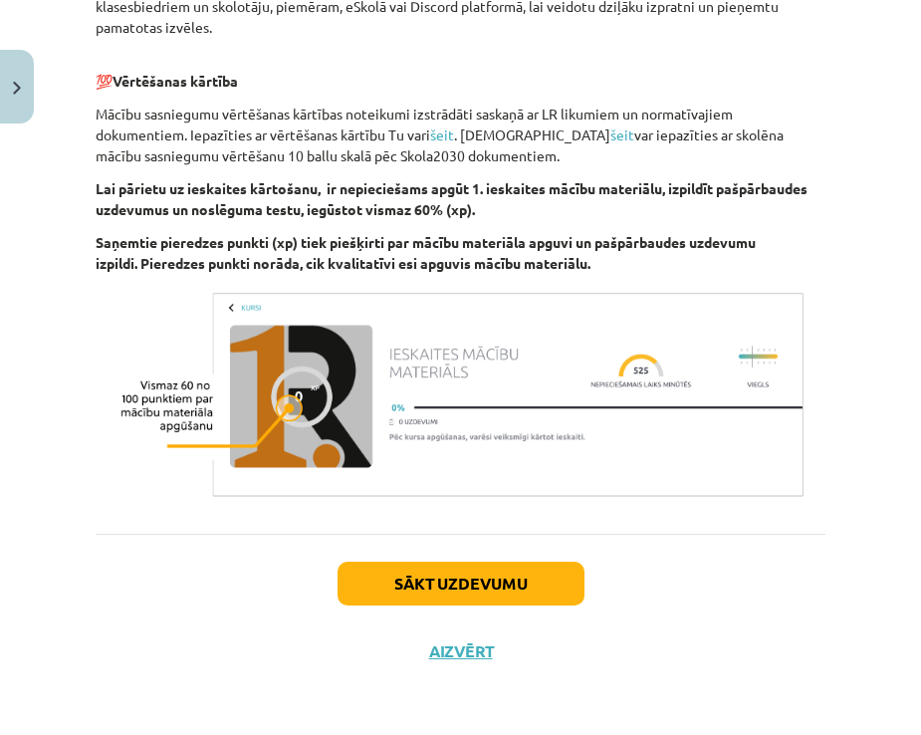
scroll to position [1208, 0]
click at [440, 583] on button "Sākt uzdevumu" at bounding box center [461, 584] width 247 height 44
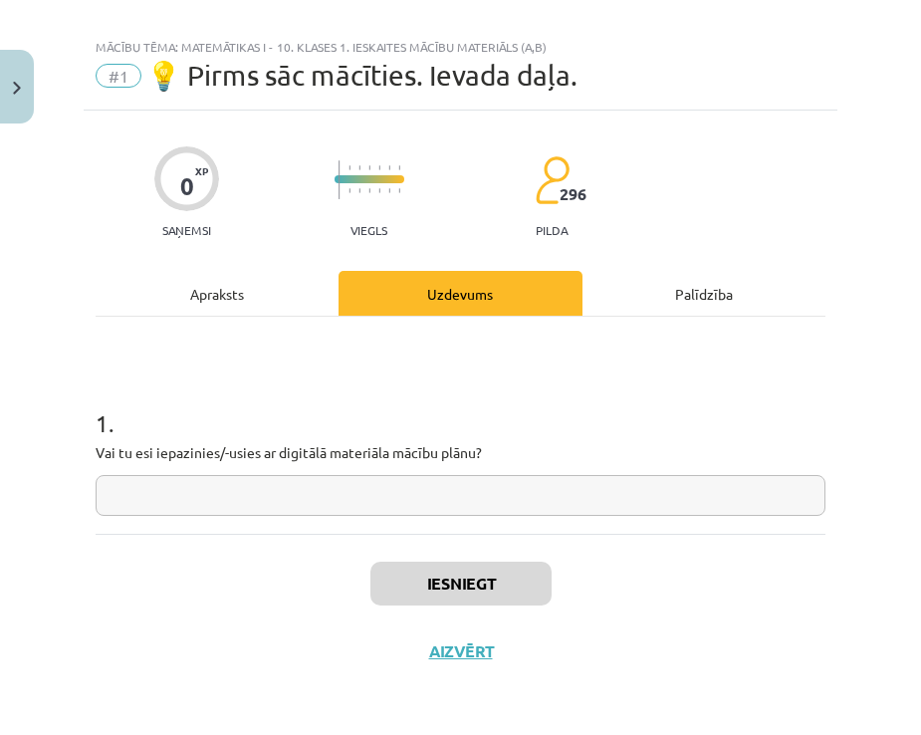
click at [337, 491] on input "text" at bounding box center [461, 495] width 730 height 41
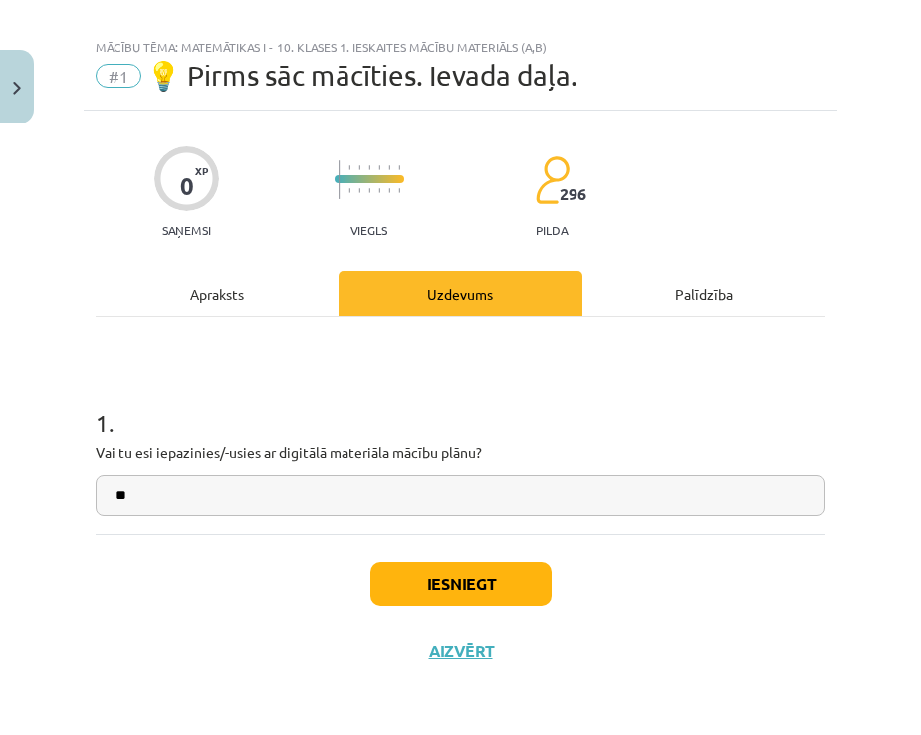
type input "**"
click at [371, 573] on button "Iesniegt" at bounding box center [461, 584] width 181 height 44
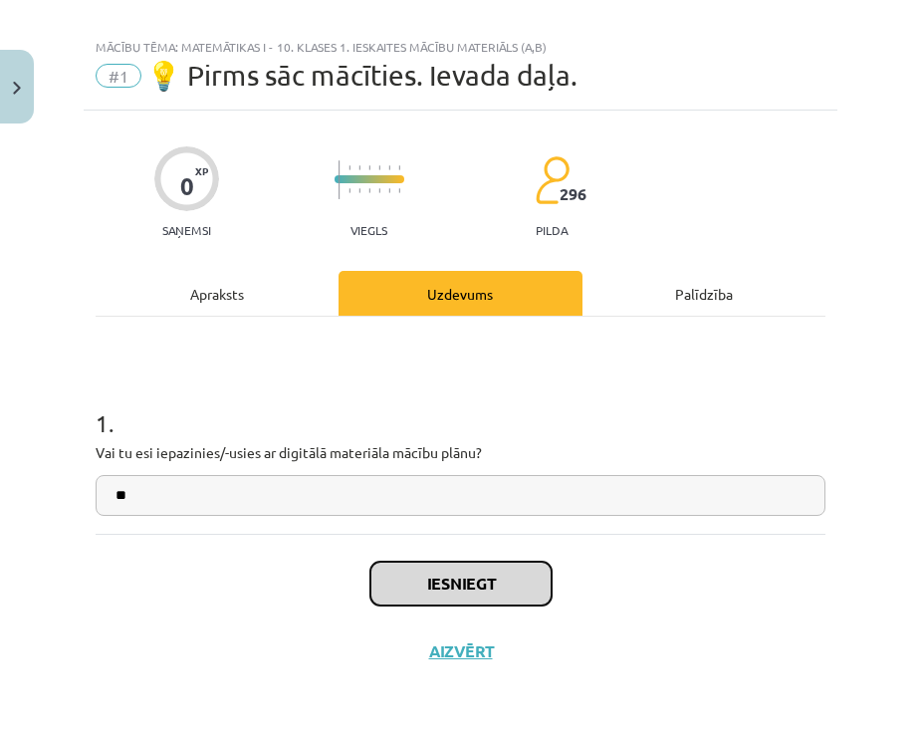
click at [462, 598] on button "Iesniegt" at bounding box center [461, 584] width 181 height 44
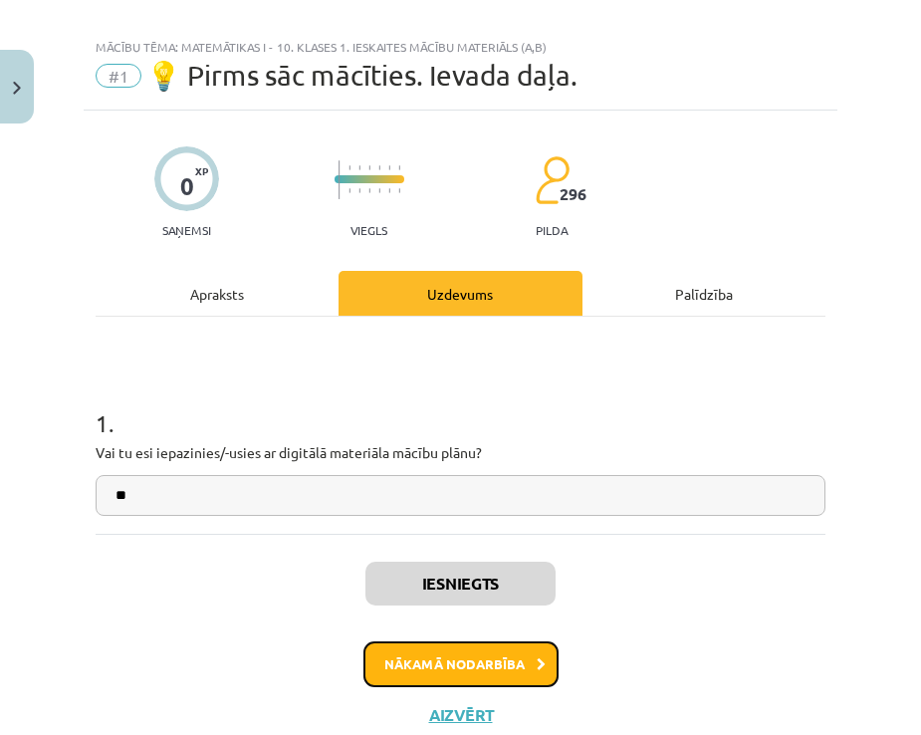
click at [420, 650] on button "Nākamā nodarbība" at bounding box center [461, 665] width 195 height 46
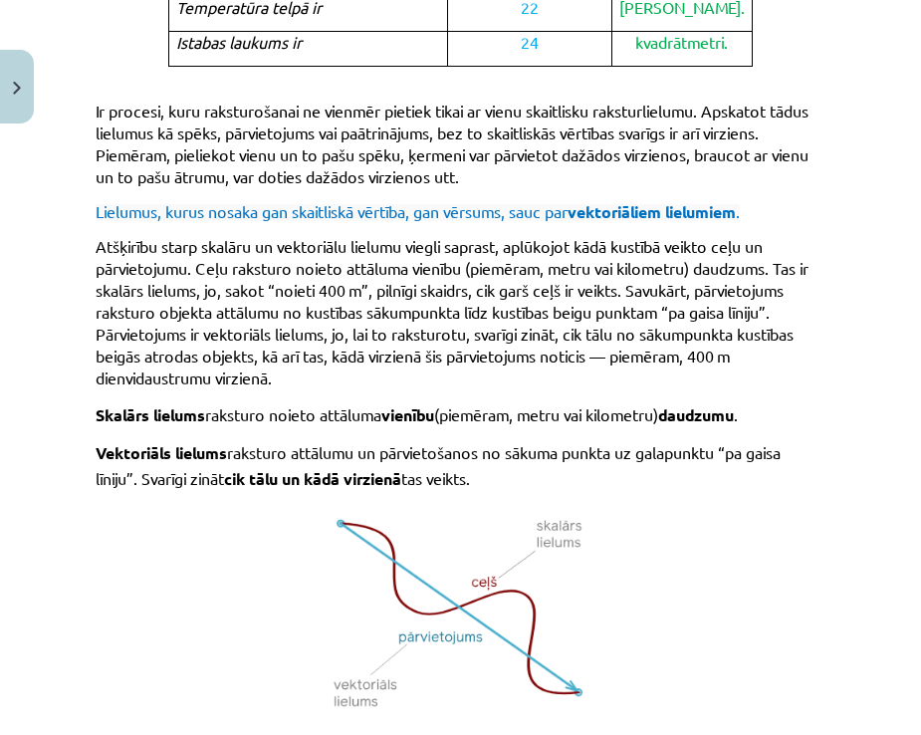
scroll to position [1518, 0]
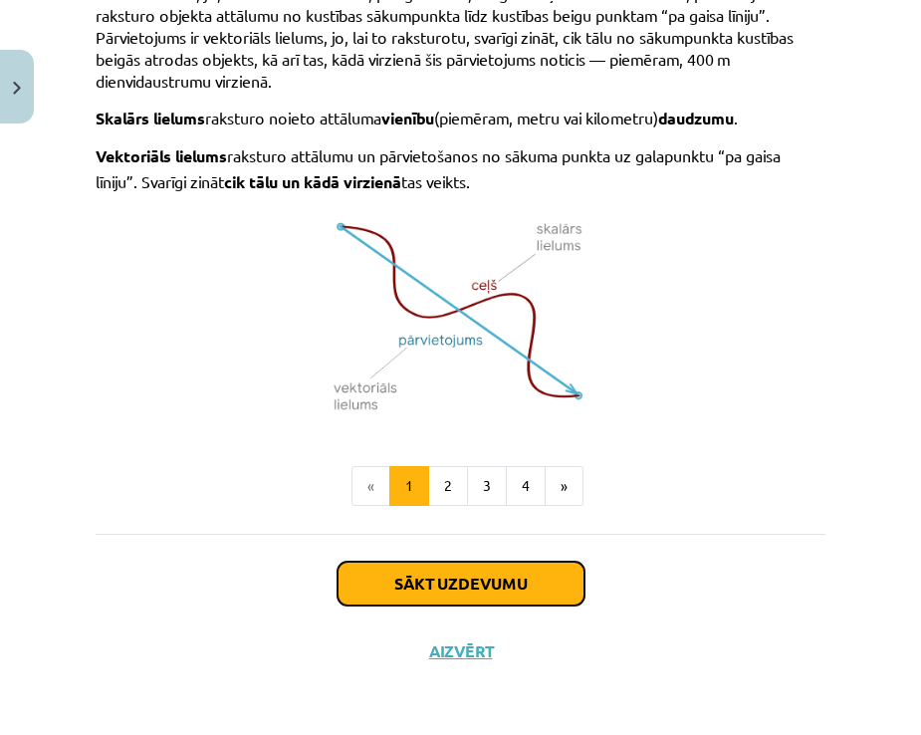
click at [424, 568] on button "Sākt uzdevumu" at bounding box center [461, 584] width 247 height 44
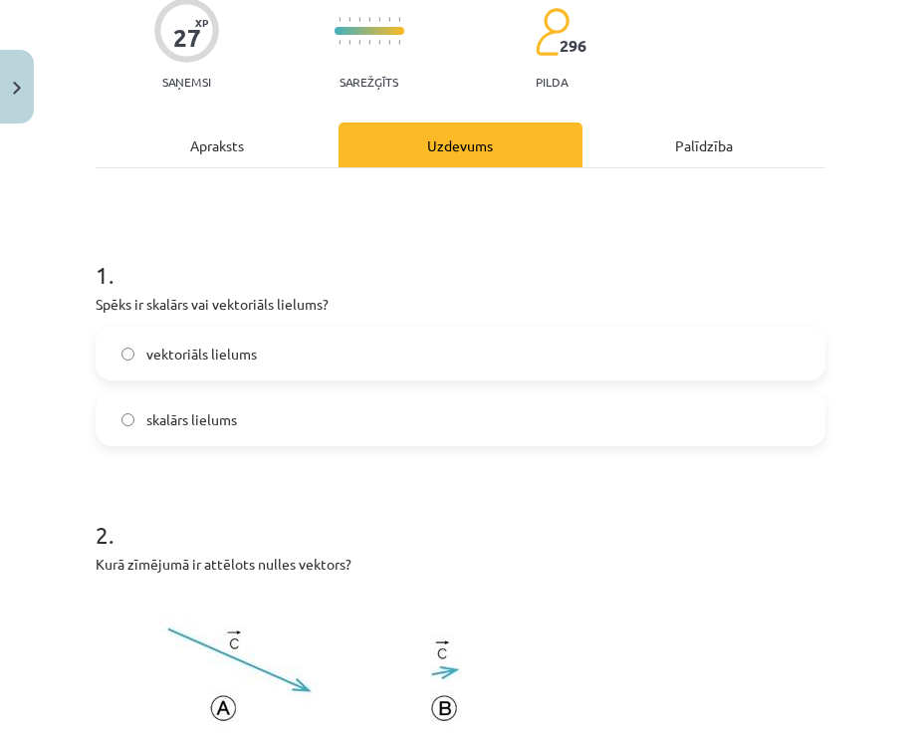
scroll to position [249, 0]
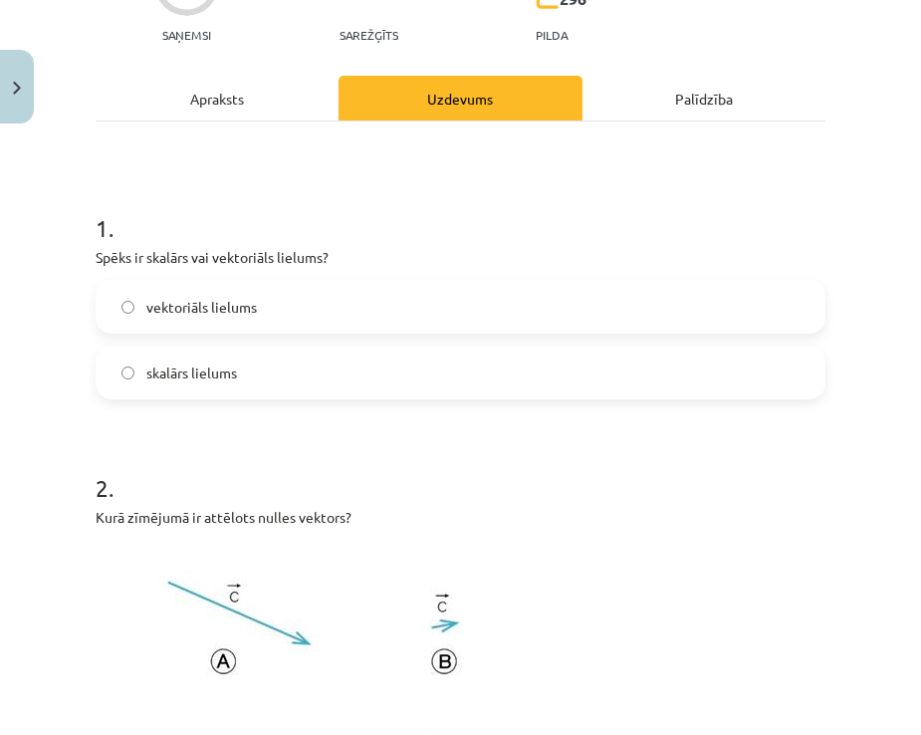
click at [130, 380] on label "skalārs lielums" at bounding box center [461, 373] width 726 height 50
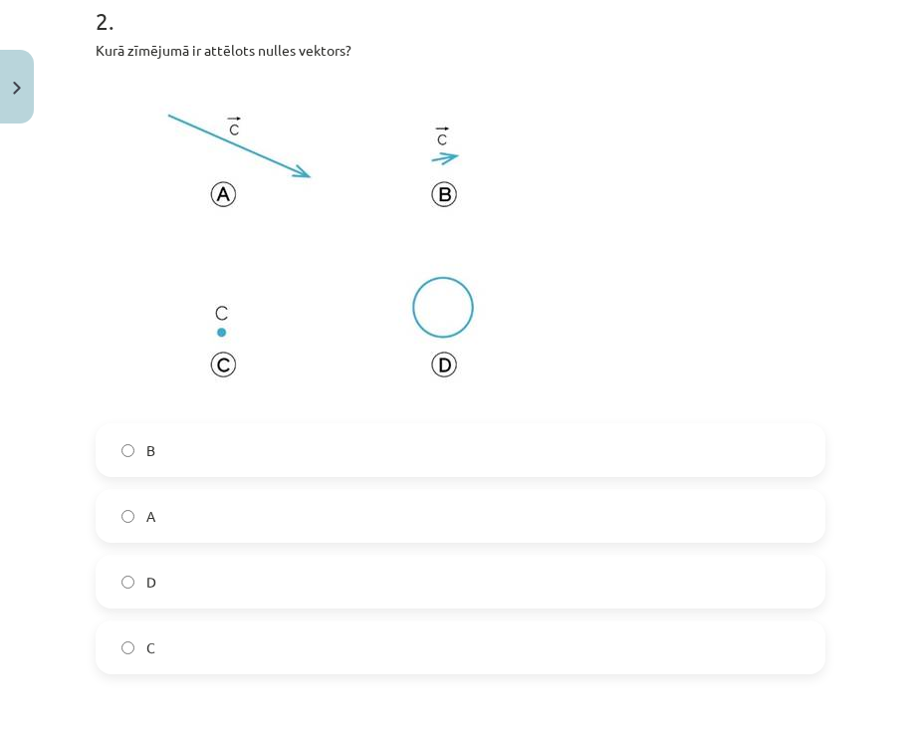
scroll to position [747, 0]
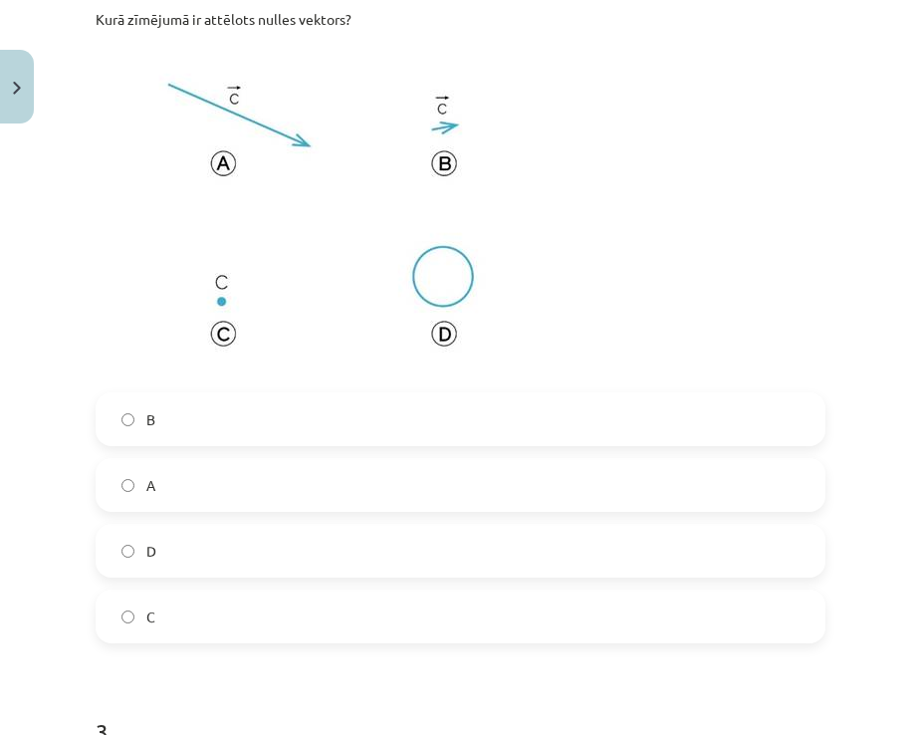
click at [225, 611] on label "C" at bounding box center [461, 617] width 726 height 50
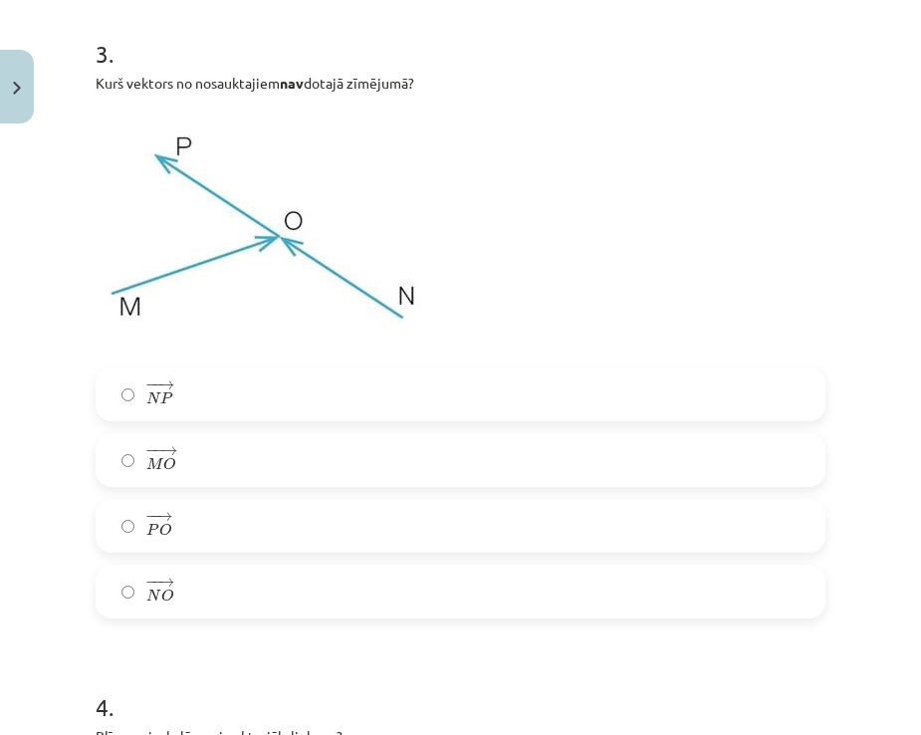
scroll to position [1444, 0]
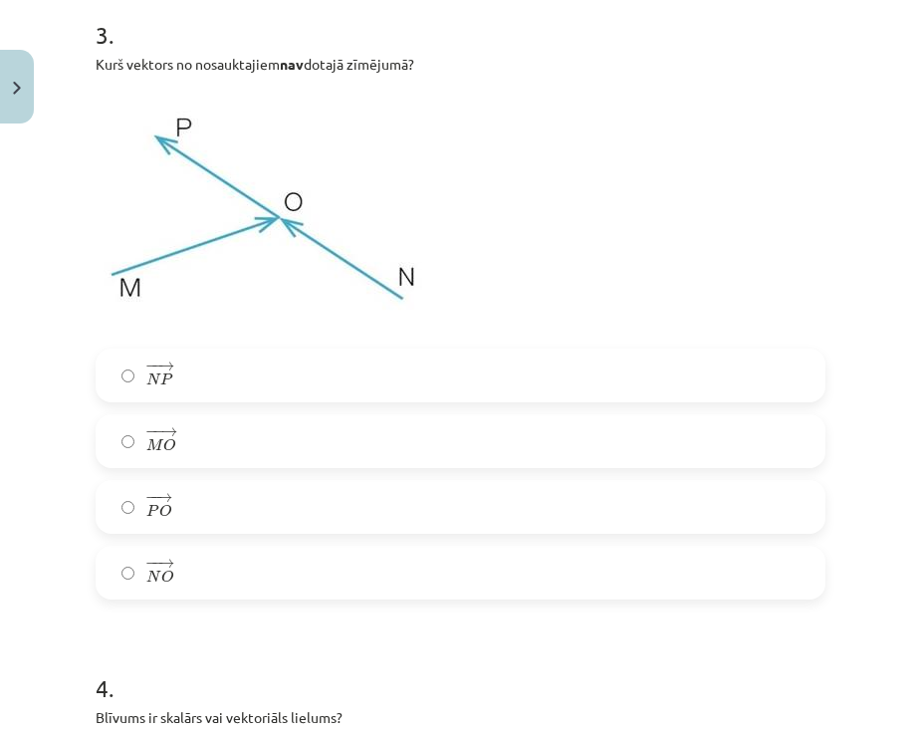
click at [176, 512] on label "− − → P O P O →" at bounding box center [461, 507] width 726 height 50
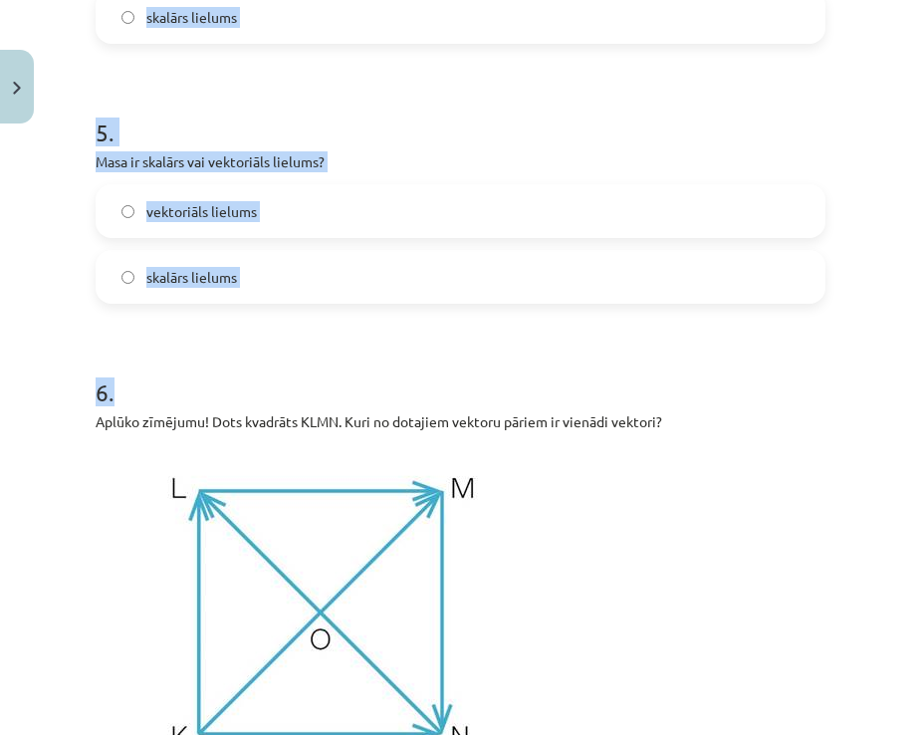
scroll to position [2241, 0]
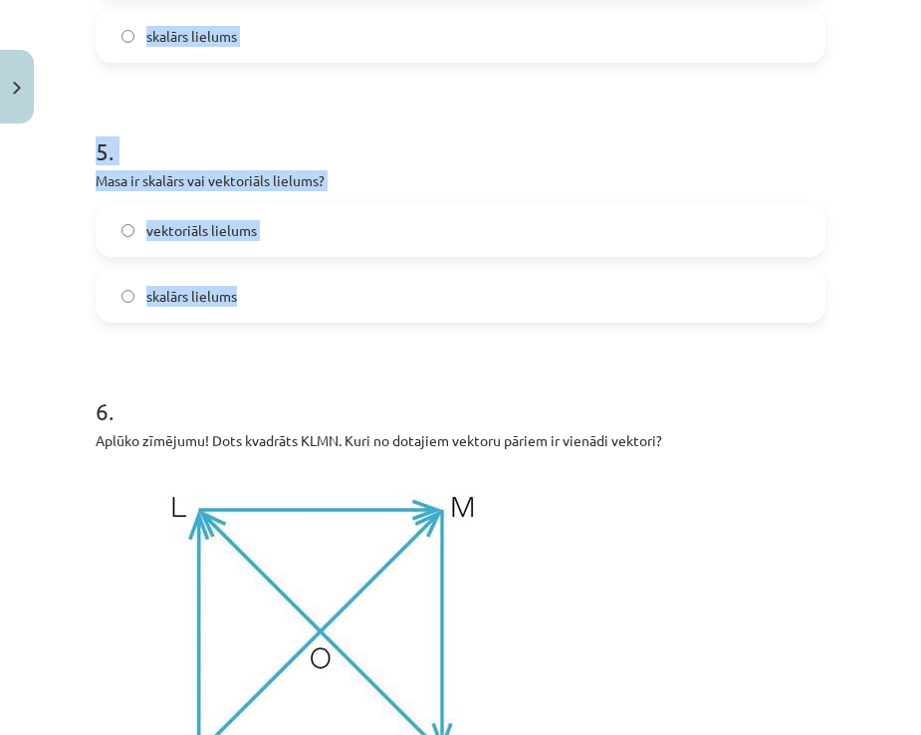
drag, startPoint x: 87, startPoint y: 313, endPoint x: 311, endPoint y: 270, distance: 228.2
copy form "Blīvums ir skalārs vai vektoriāls lielums? vektoriāls lielums skalārs lielums 5…"
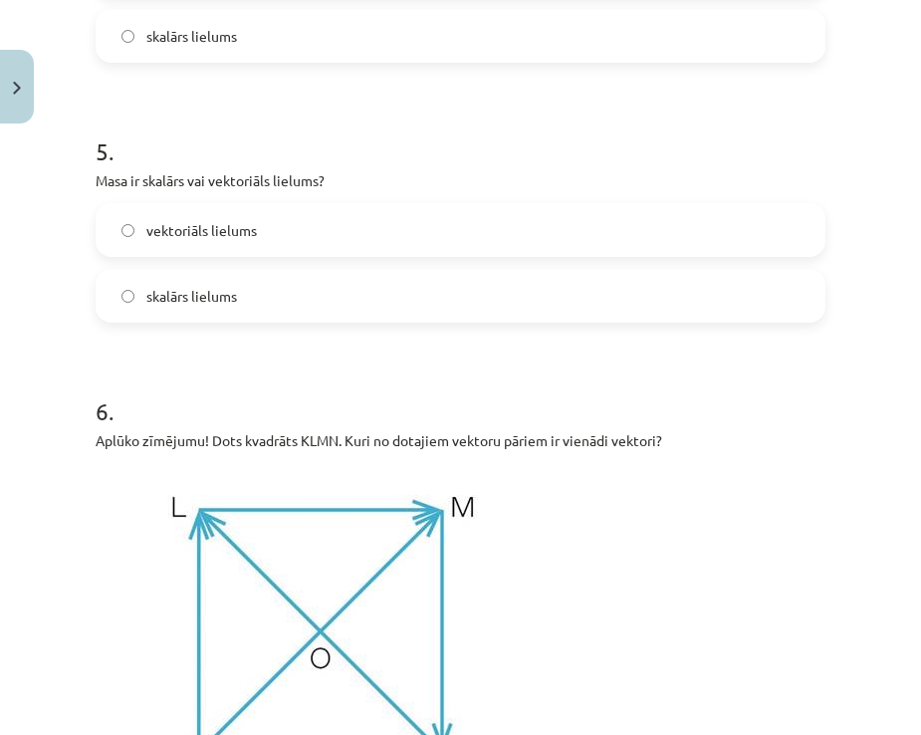
click at [728, 396] on h1 "6 ." at bounding box center [461, 394] width 730 height 62
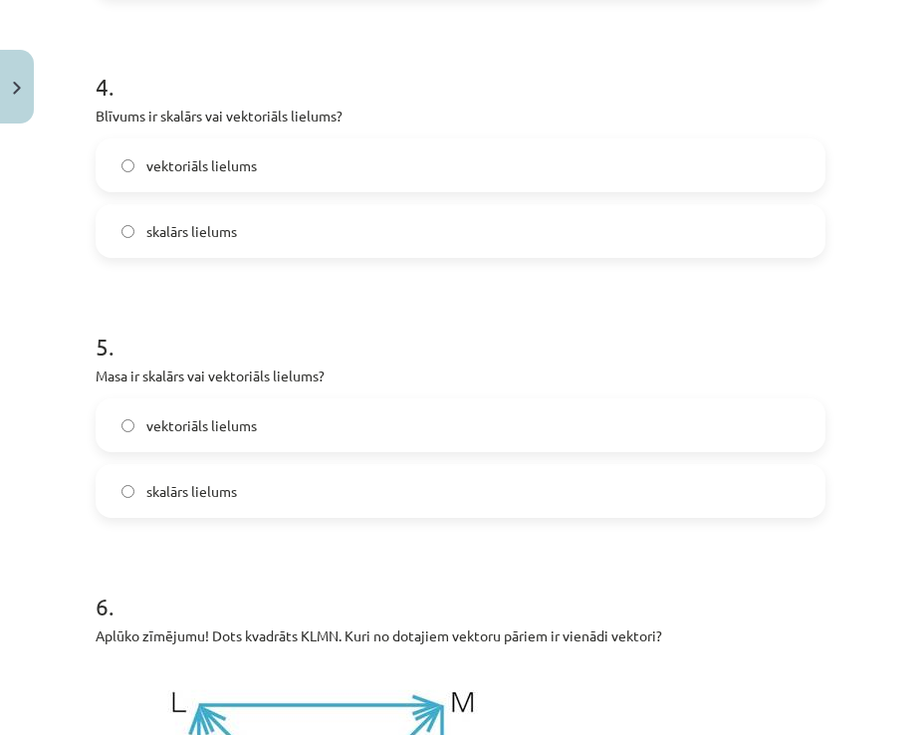
scroll to position [2042, 0]
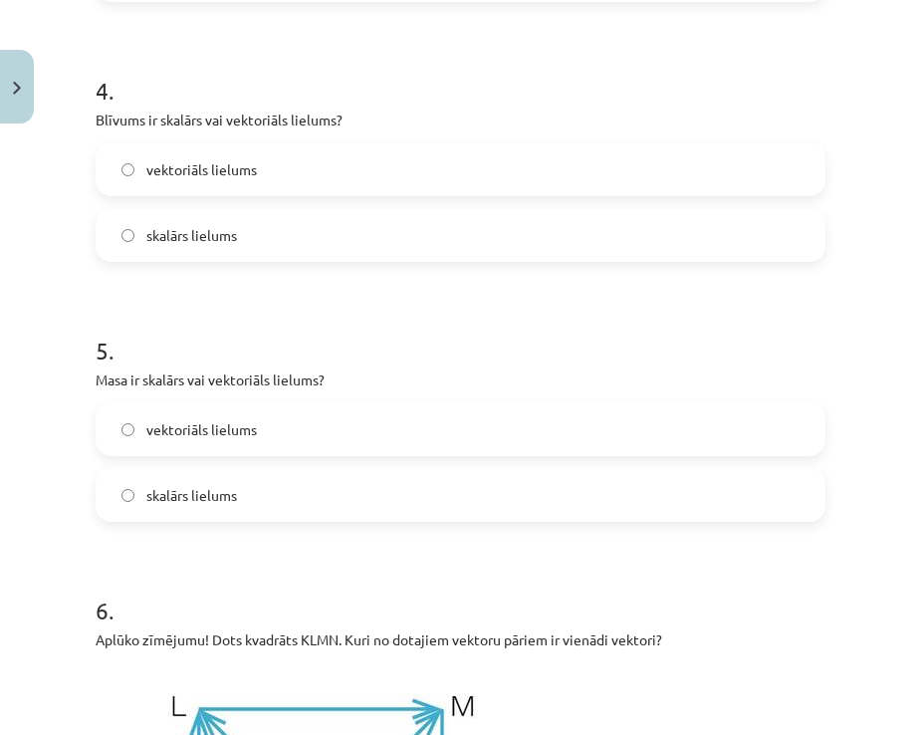
click at [151, 243] on span "skalārs lielums" at bounding box center [191, 235] width 91 height 21
click at [200, 503] on span "skalārs lielums" at bounding box center [191, 495] width 91 height 21
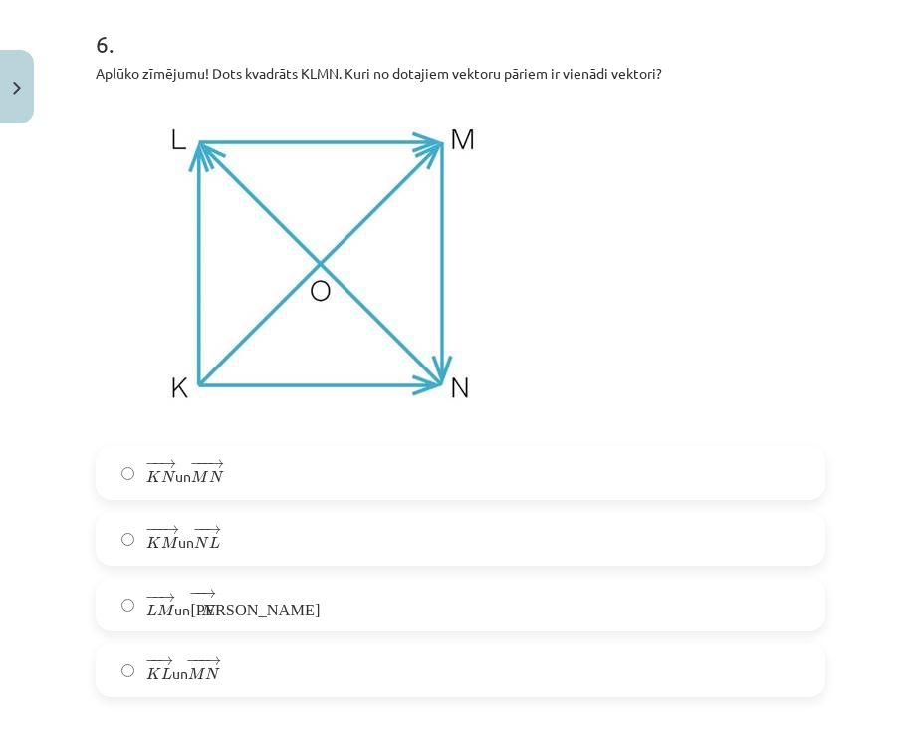
scroll to position [2640, 0]
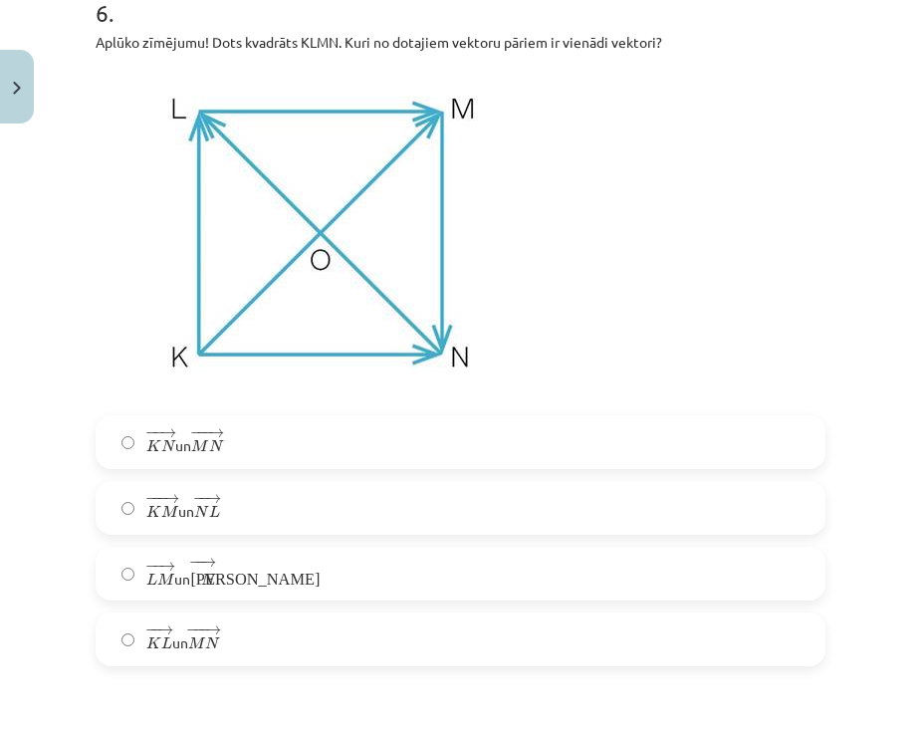
click at [118, 453] on label "− − → K N K N → un − −− → M N M N →" at bounding box center [461, 442] width 726 height 50
click at [201, 498] on span "−" at bounding box center [199, 499] width 3 height 9
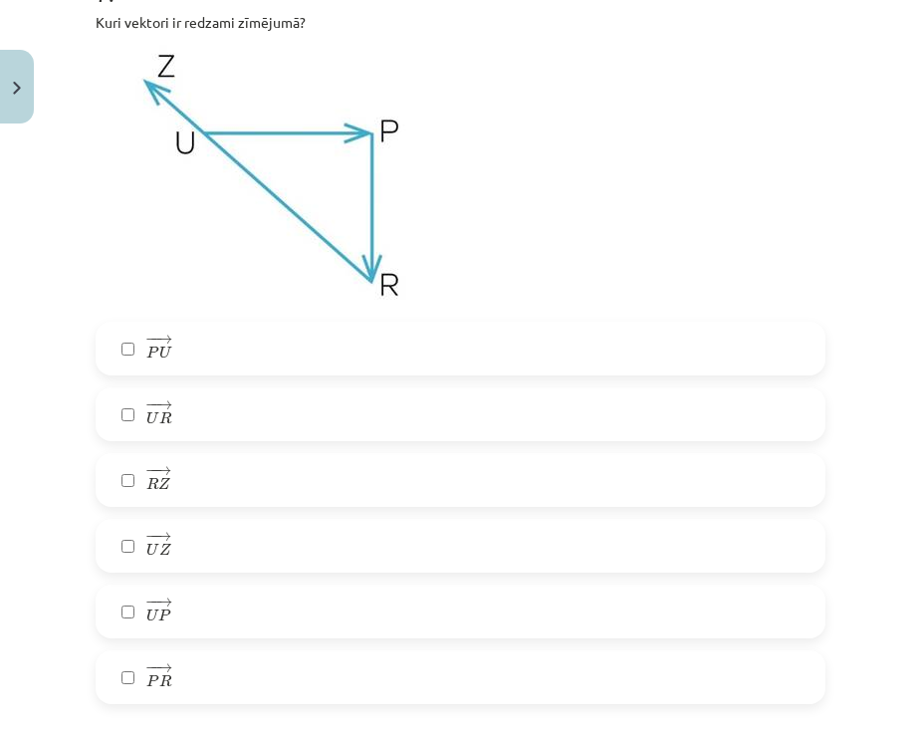
scroll to position [3437, 0]
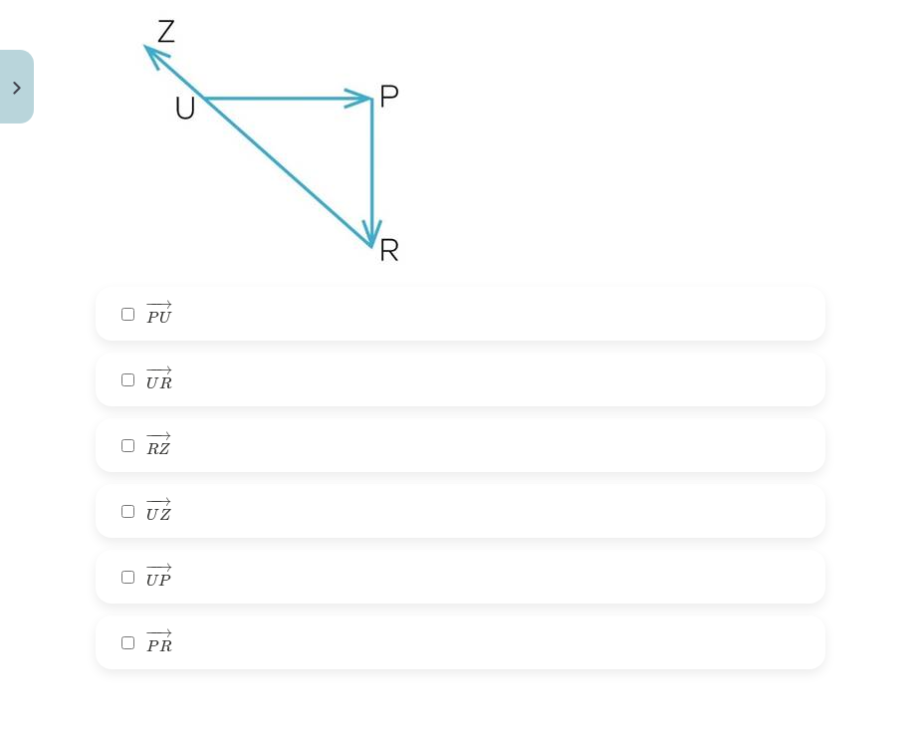
click at [140, 648] on label "− − → P R P R →" at bounding box center [461, 643] width 726 height 50
click at [180, 576] on label "− − → U P U P →" at bounding box center [461, 577] width 726 height 50
click at [138, 512] on label "− − → U Z U Z →" at bounding box center [461, 511] width 726 height 50
click at [197, 442] on label "− − → R Z R Z →" at bounding box center [461, 445] width 726 height 50
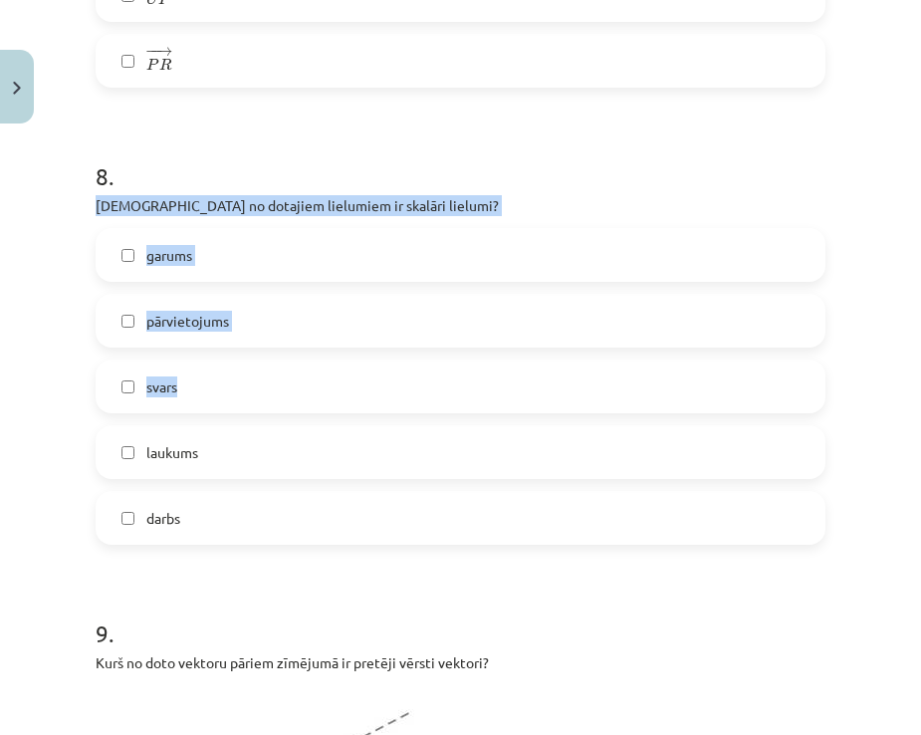
scroll to position [4234, 0]
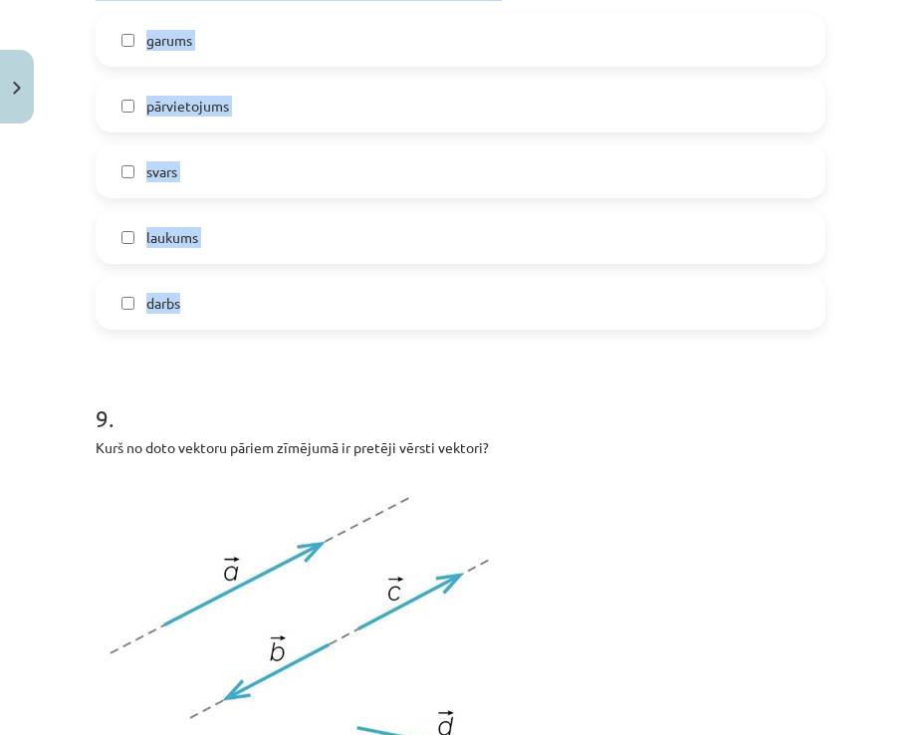
drag, startPoint x: 96, startPoint y: 281, endPoint x: 389, endPoint y: 324, distance: 297.0
click at [389, 324] on div "8 . Kuri no dotajiem lielumiem ir skalāri lielumi? garums pārvietojums svars la…" at bounding box center [461, 120] width 730 height 417
copy div "Kuri no dotajiem lielumiem ir skalāri lielumi? garums pārvietojums svars laukum…"
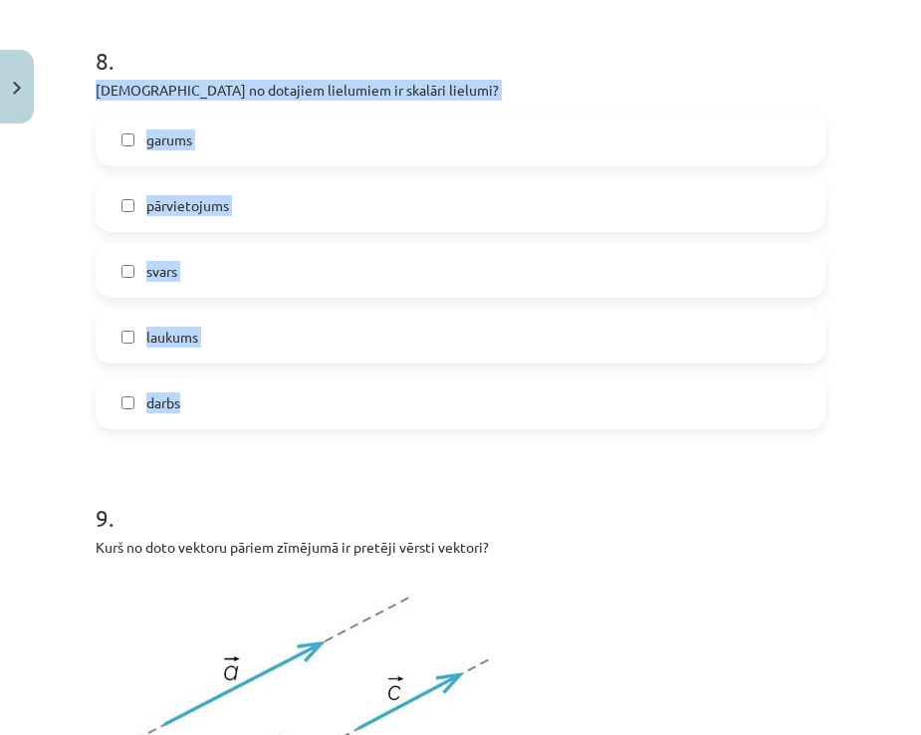
click at [66, 149] on div "Mācību tēma: Matemātikas i - 10. klases 1. ieskaites mācību materiāls (a,b) #2 …" at bounding box center [460, 367] width 921 height 735
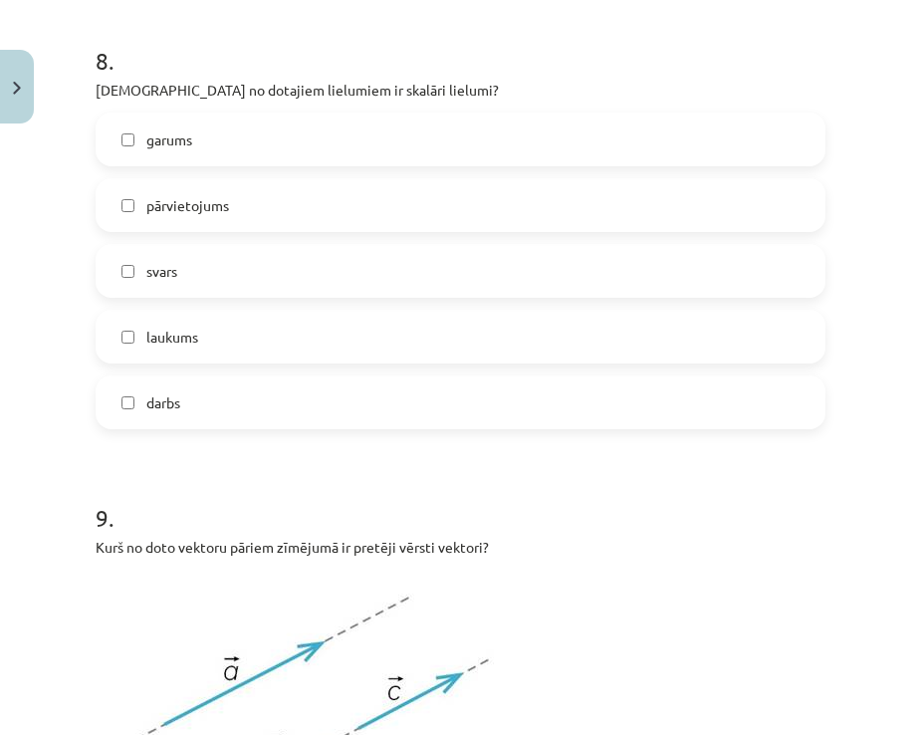
click at [127, 409] on label "darbs" at bounding box center [461, 403] width 726 height 50
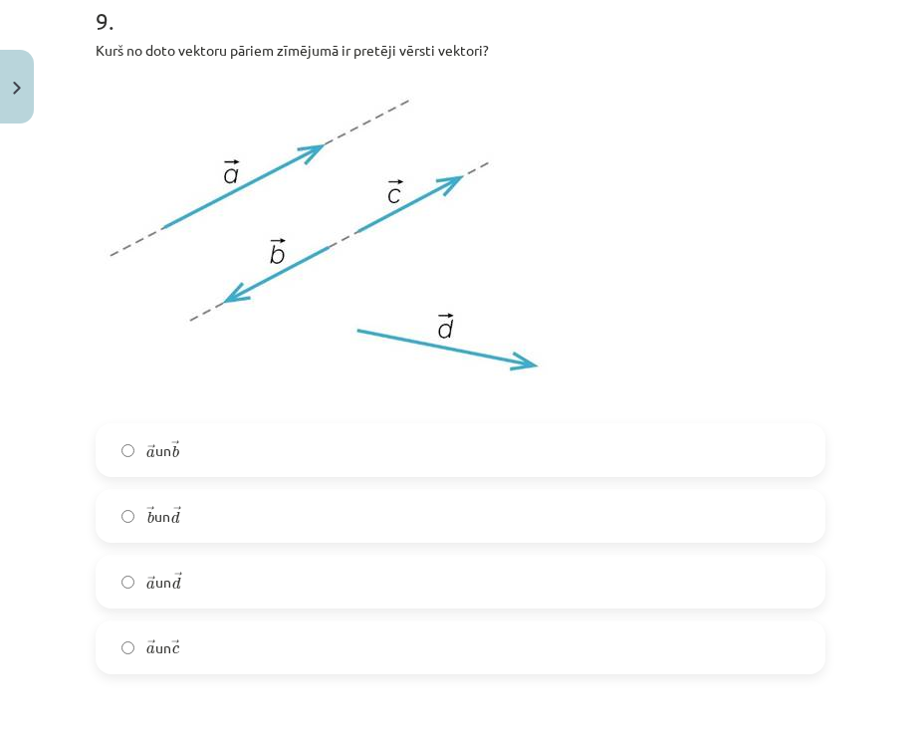
scroll to position [4632, 0]
click at [137, 451] on label "→ a a → un → b b →" at bounding box center [461, 449] width 726 height 50
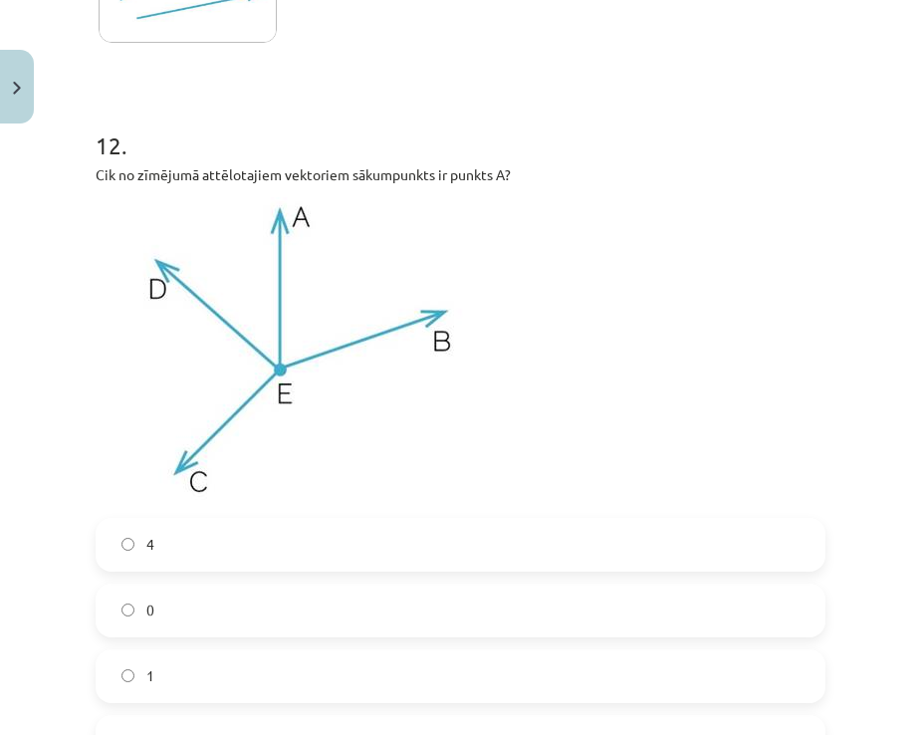
scroll to position [6206, 0]
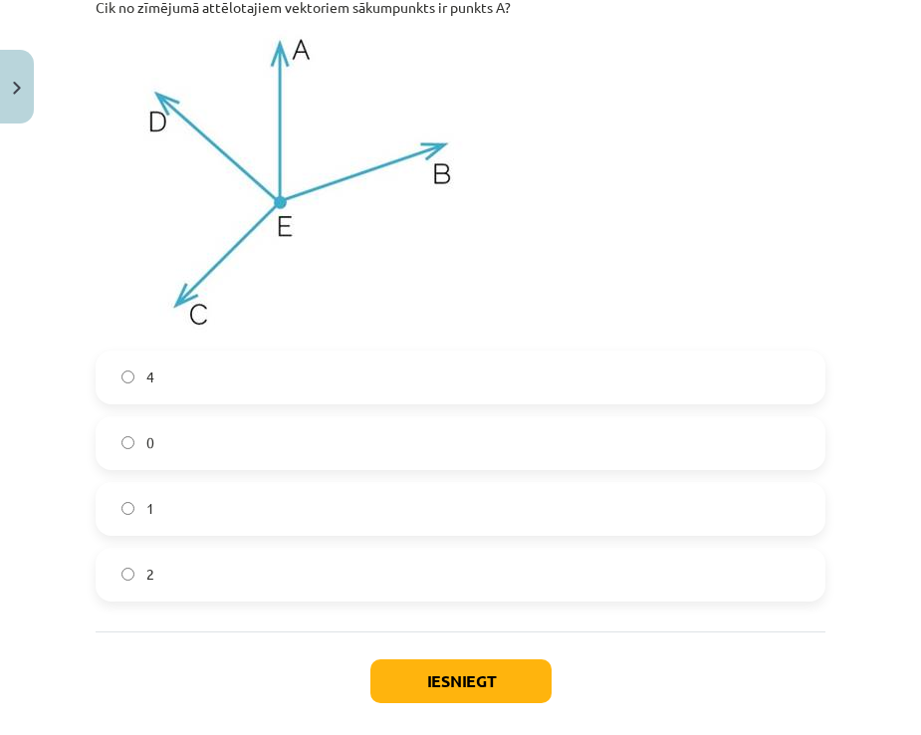
click at [191, 434] on label "0" at bounding box center [461, 443] width 726 height 50
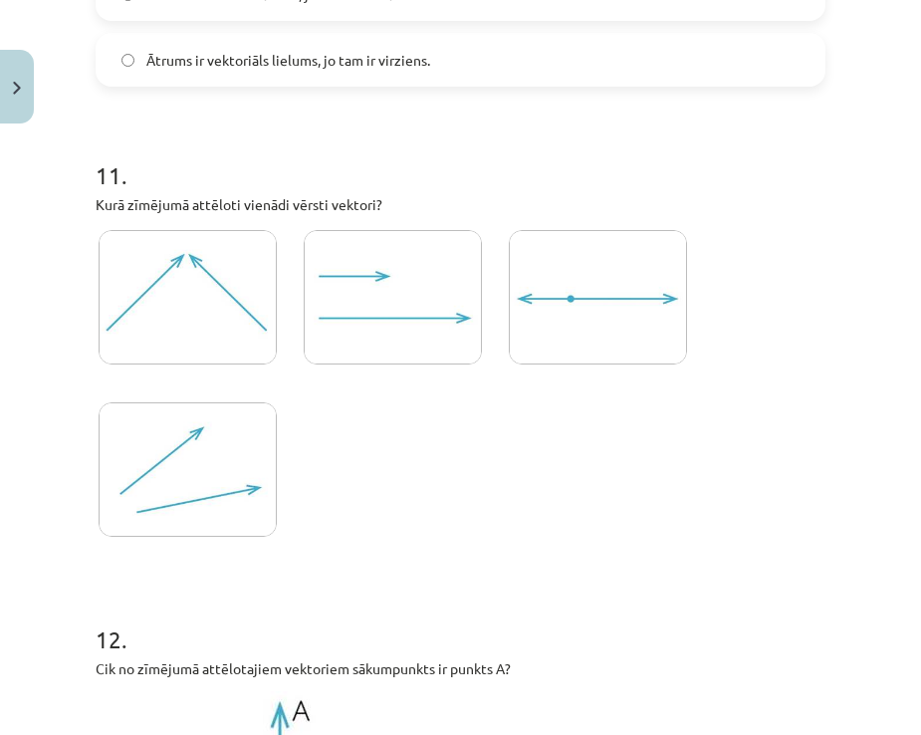
scroll to position [5509, 0]
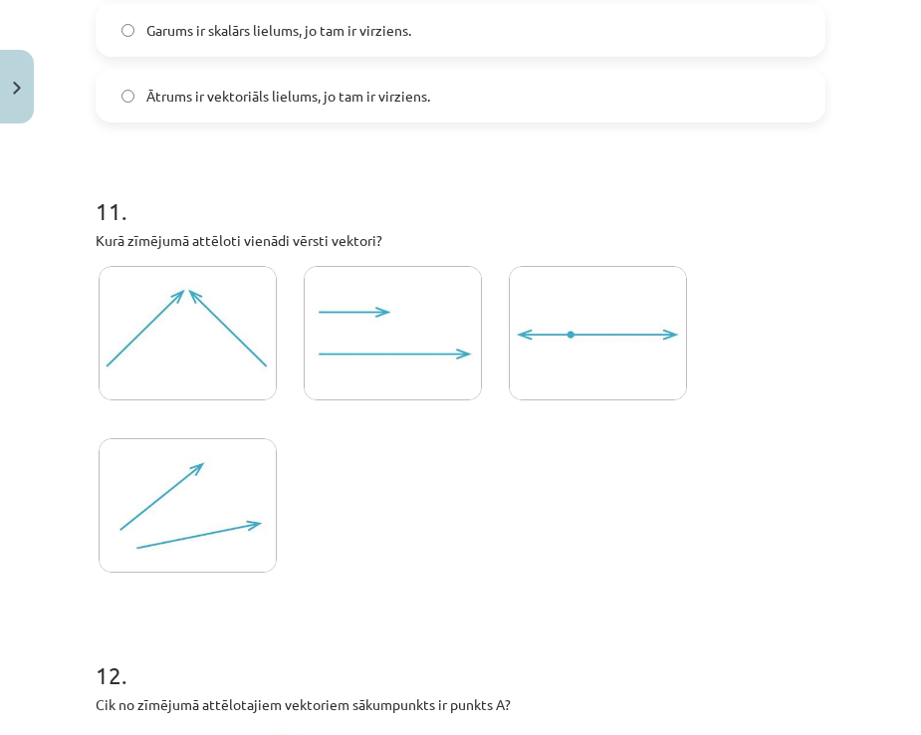
click at [186, 458] on img at bounding box center [188, 505] width 178 height 134
click at [335, 364] on img at bounding box center [393, 333] width 178 height 134
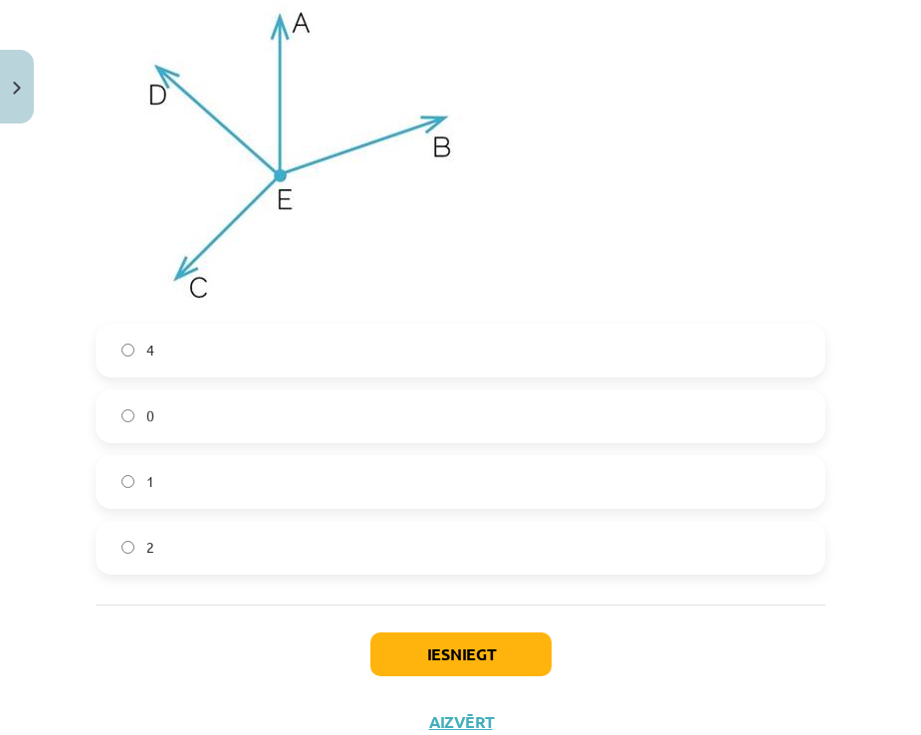
scroll to position [6306, 0]
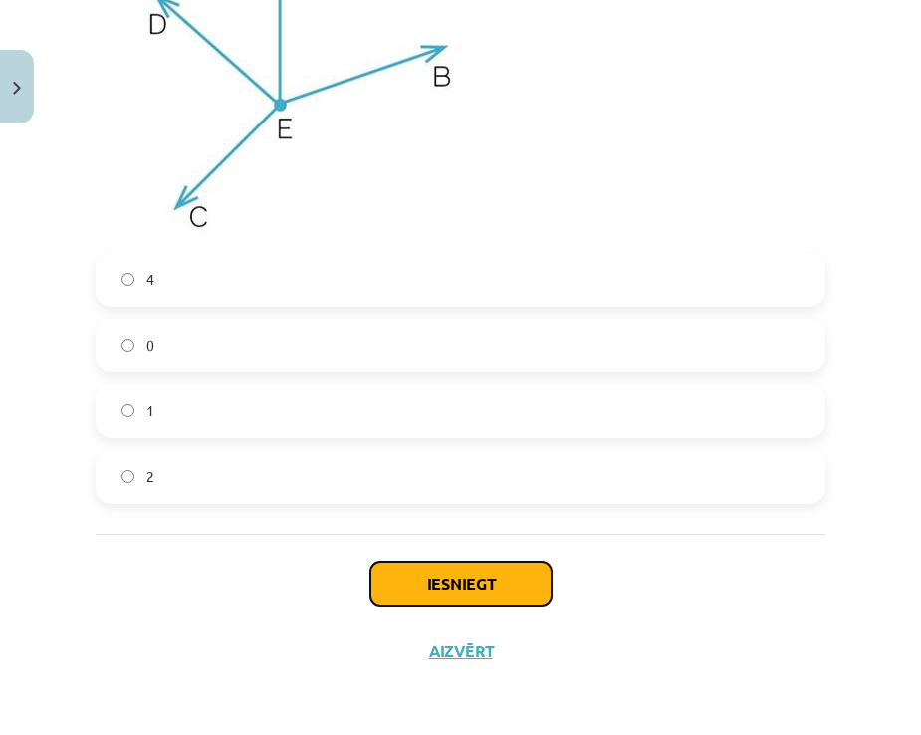
click at [399, 588] on button "Iesniegt" at bounding box center [461, 584] width 181 height 44
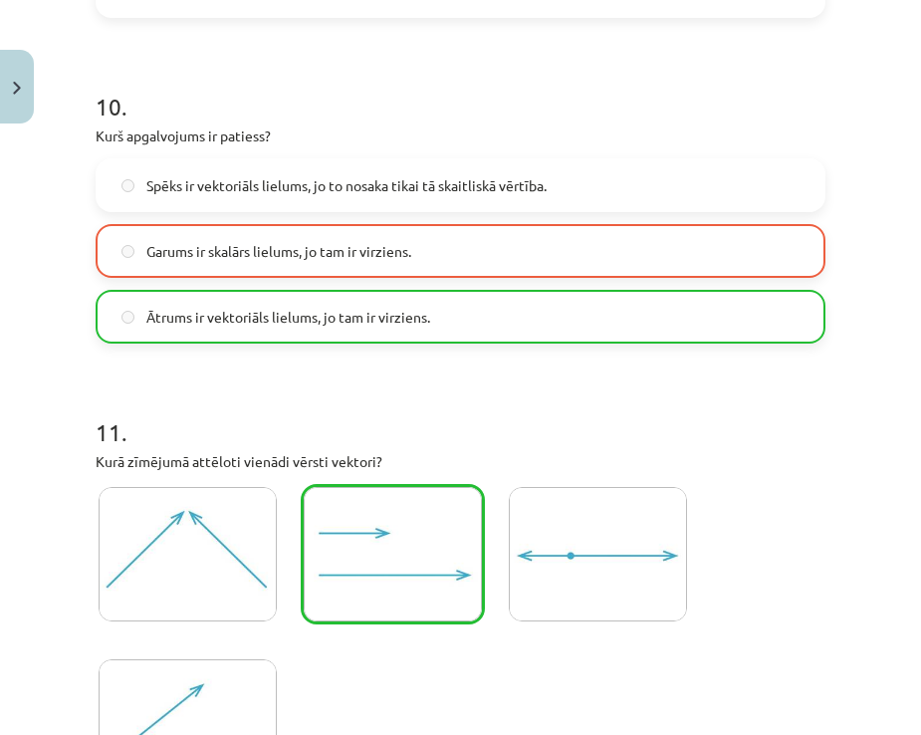
scroll to position [5210, 0]
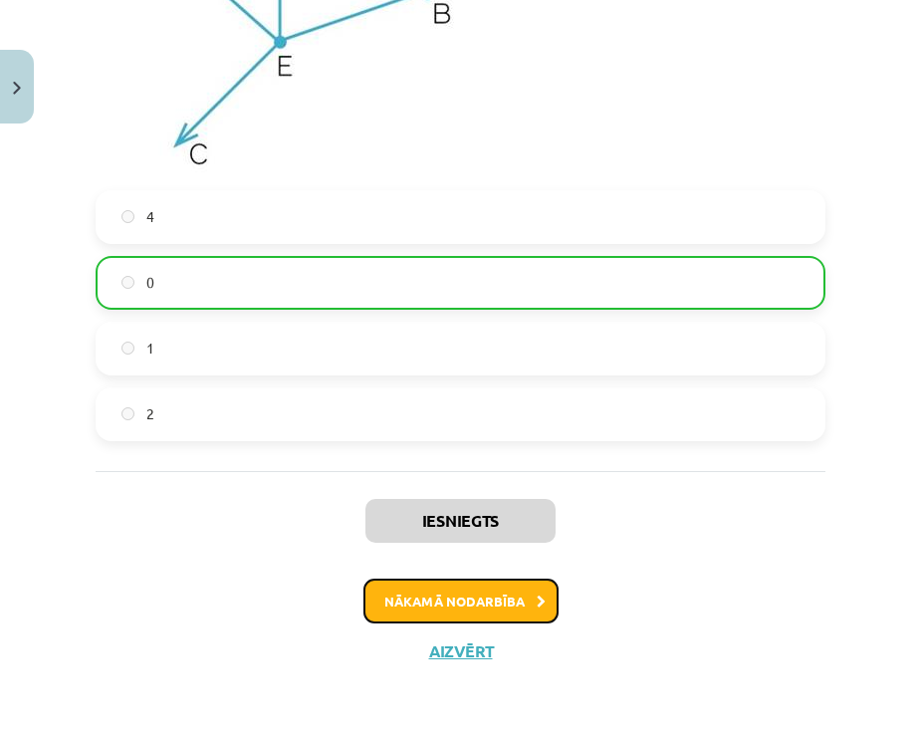
click at [462, 596] on button "Nākamā nodarbība" at bounding box center [461, 602] width 195 height 46
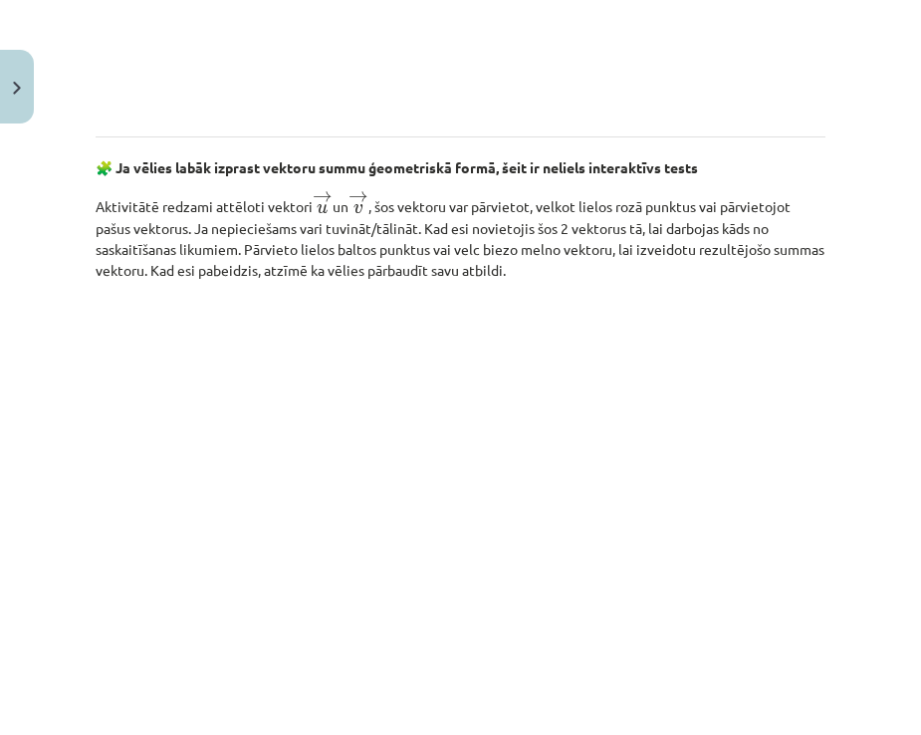
scroll to position [3043, 0]
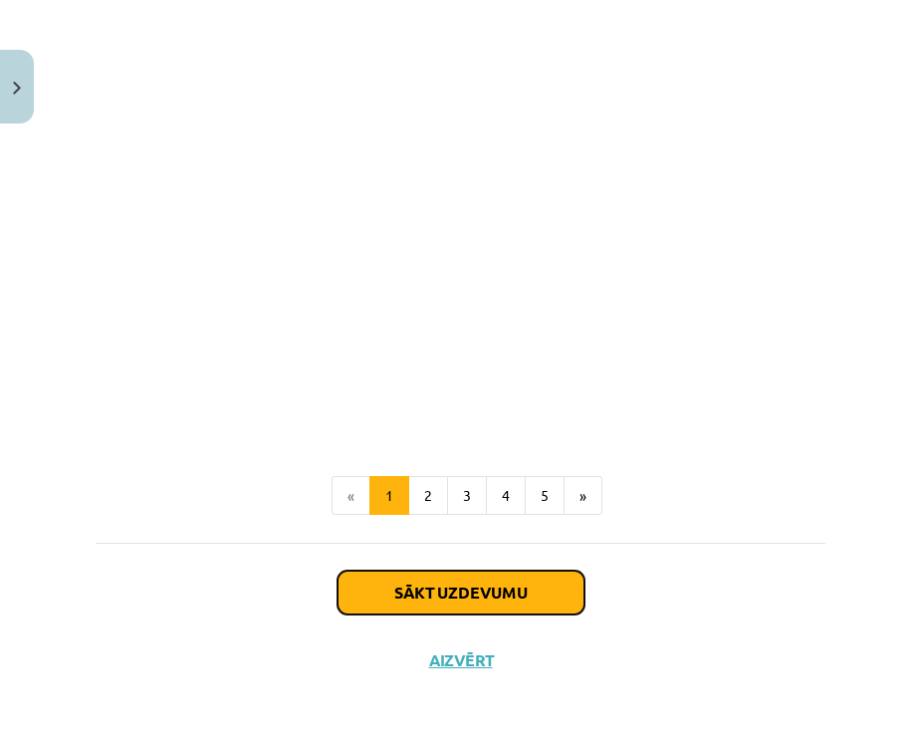
click at [383, 572] on button "Sākt uzdevumu" at bounding box center [461, 593] width 247 height 44
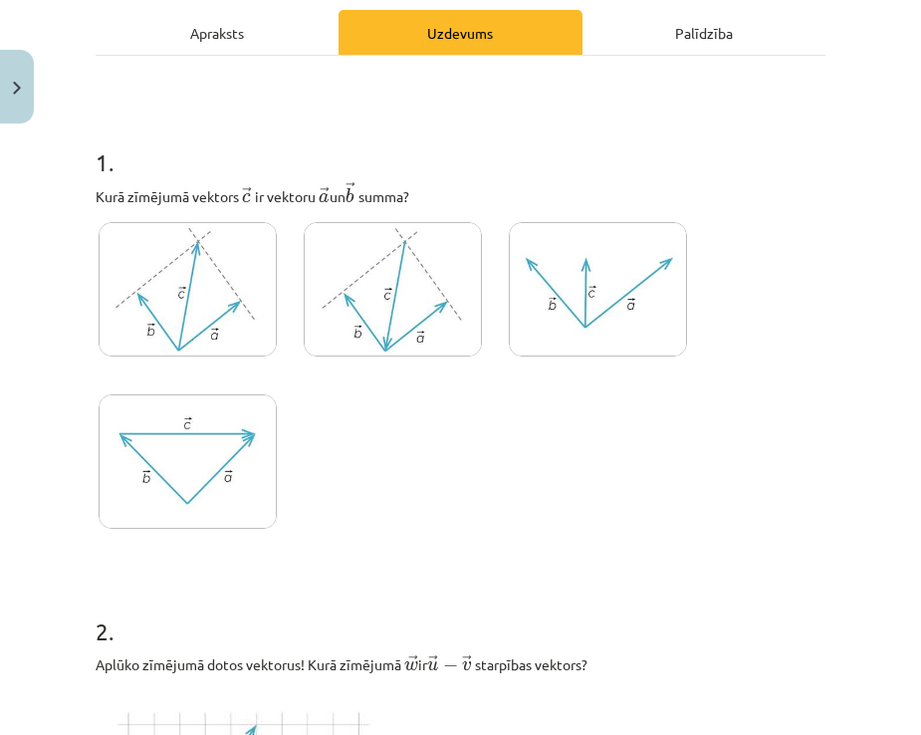
scroll to position [349, 0]
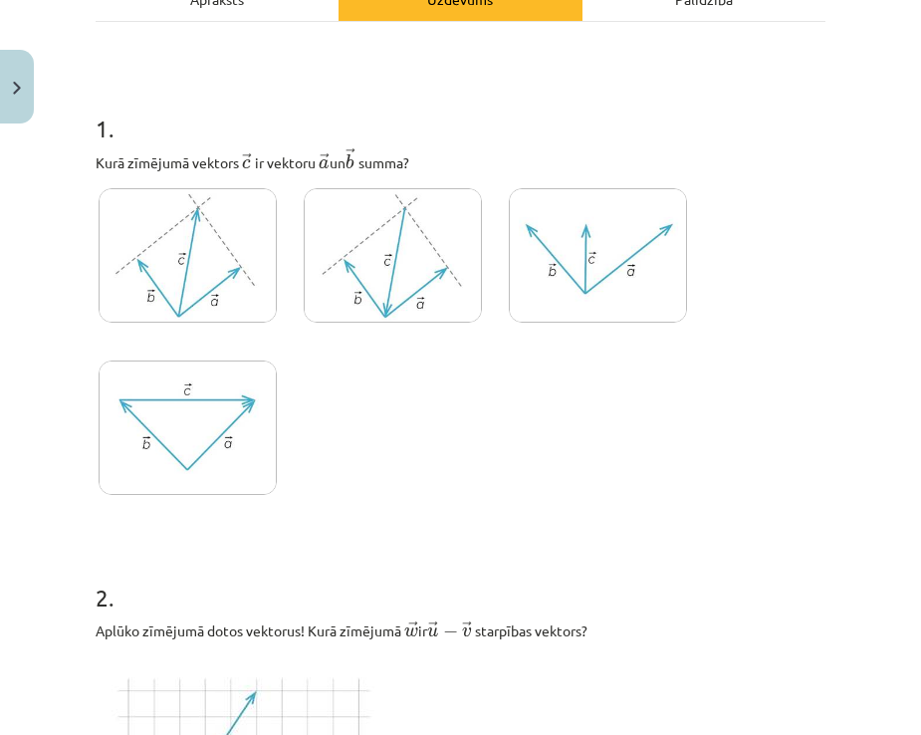
click at [248, 442] on img at bounding box center [188, 428] width 178 height 134
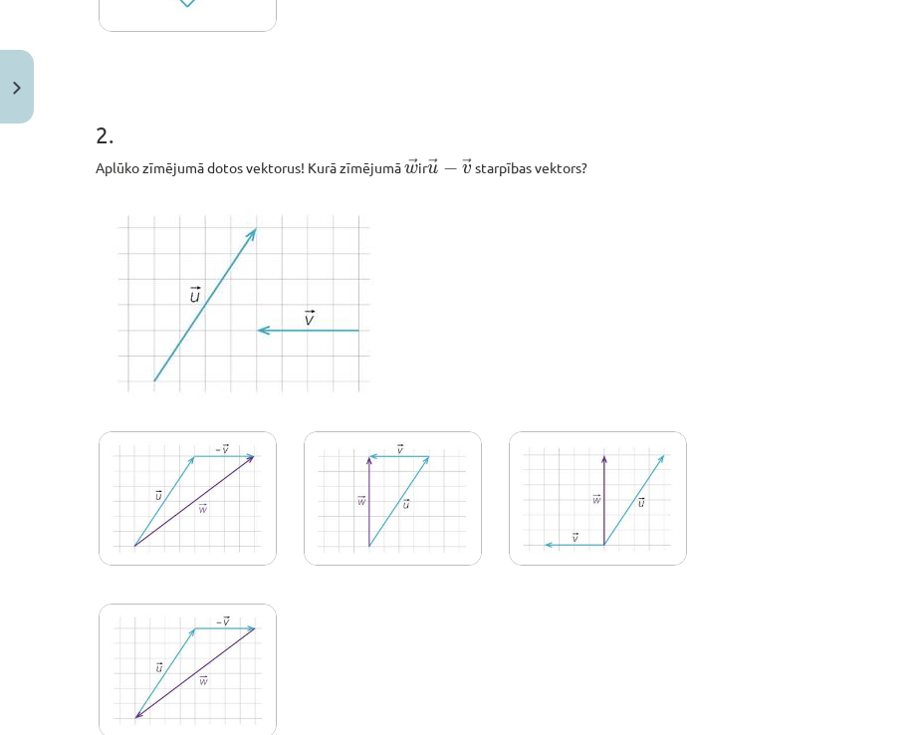
scroll to position [847, 0]
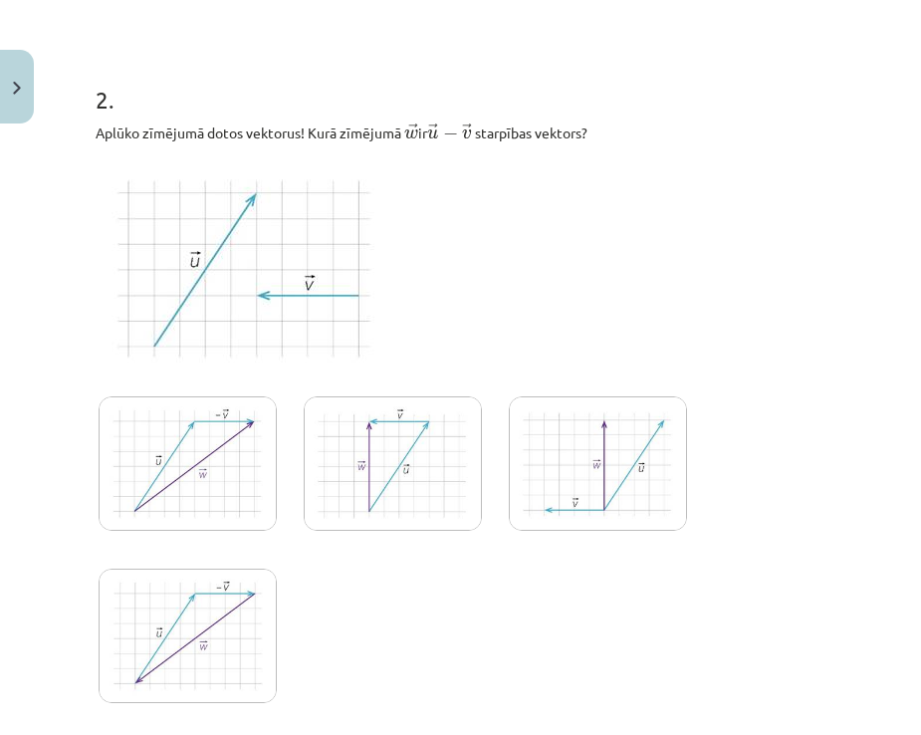
click at [236, 509] on img at bounding box center [188, 463] width 178 height 134
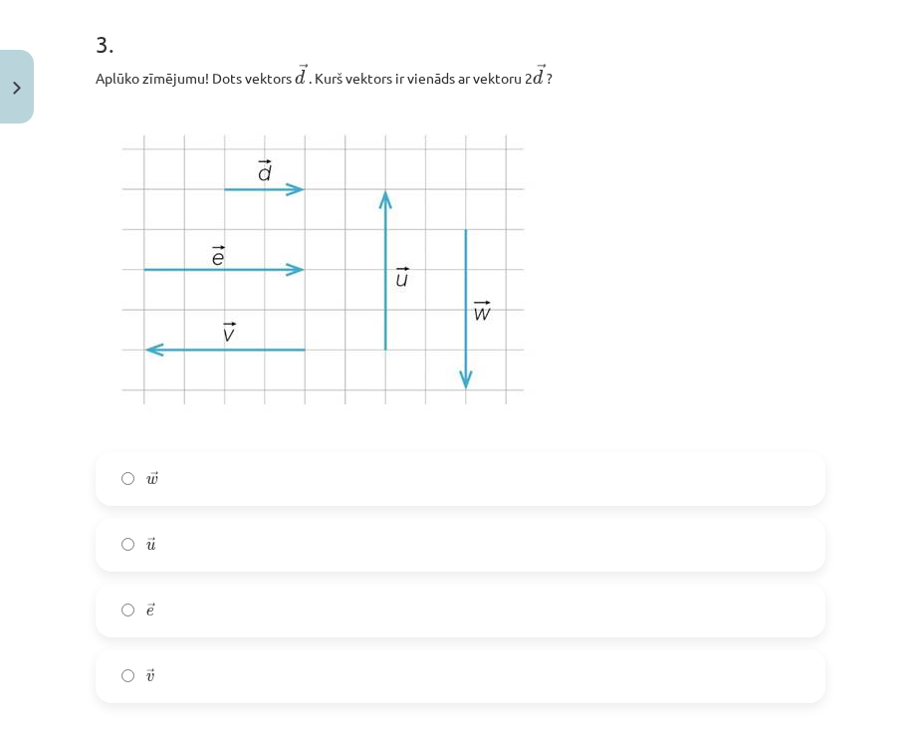
scroll to position [1644, 0]
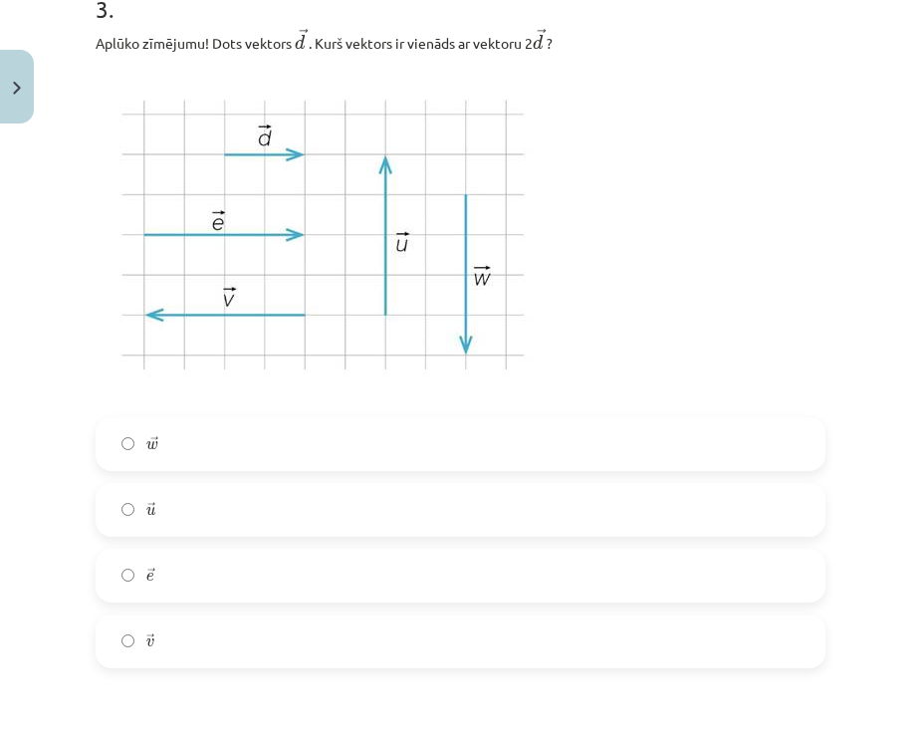
click at [192, 575] on label "→ e e →" at bounding box center [461, 576] width 726 height 50
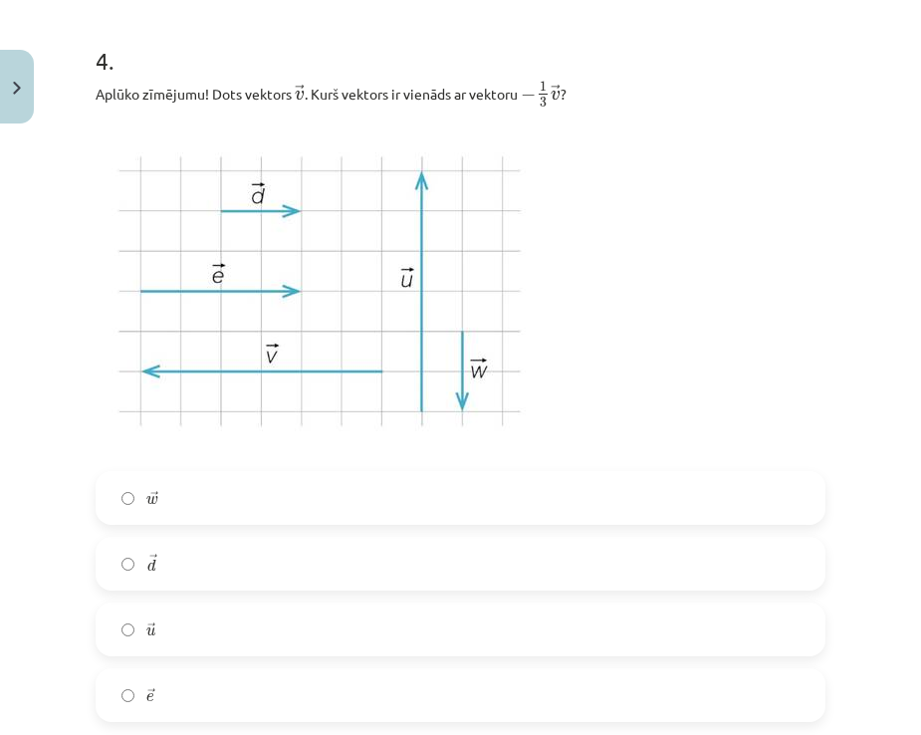
scroll to position [2341, 0]
click at [105, 550] on label "→ d d →" at bounding box center [461, 563] width 726 height 50
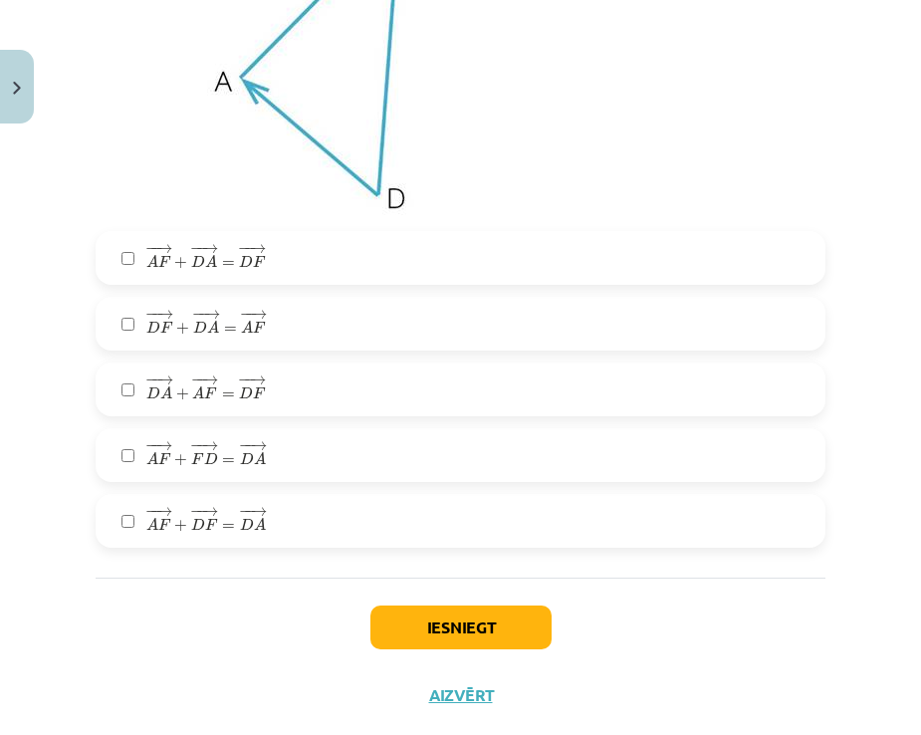
scroll to position [3337, 0]
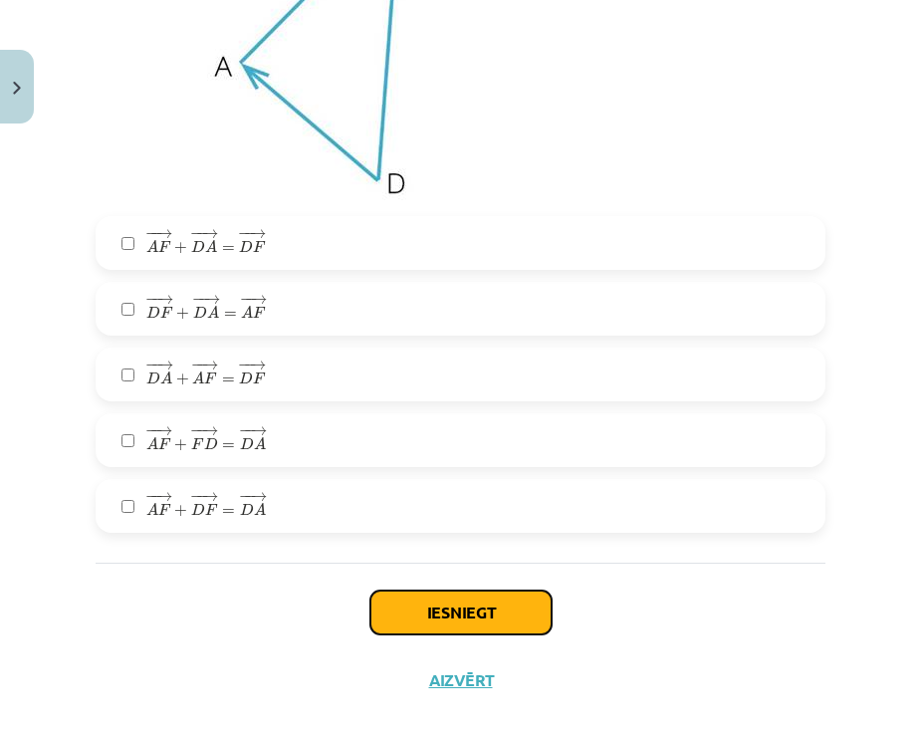
click at [422, 613] on button "Iesniegt" at bounding box center [461, 613] width 181 height 44
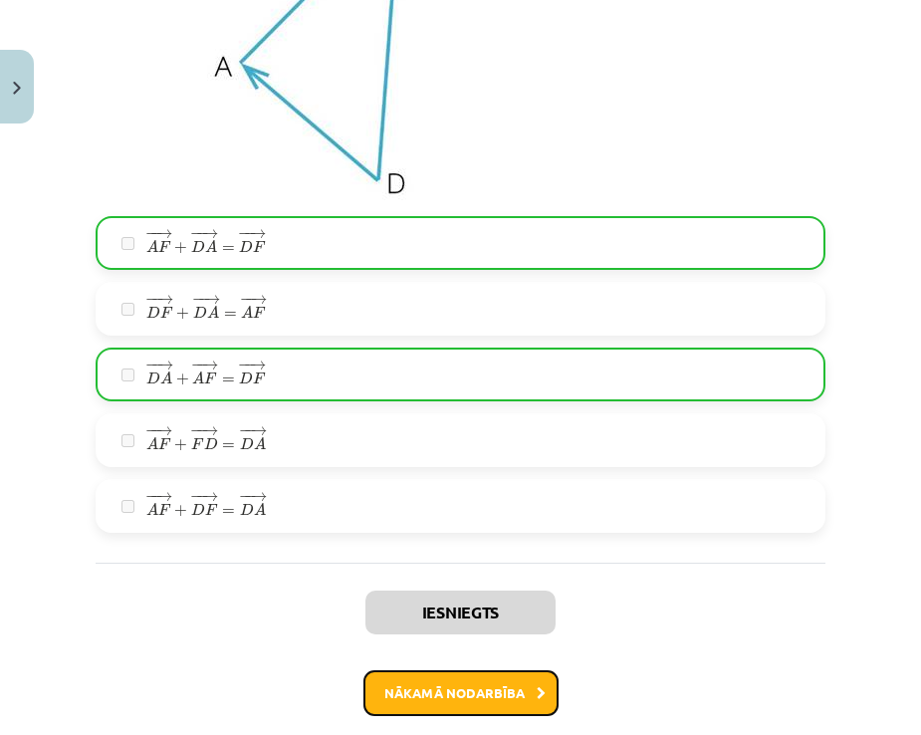
click at [546, 696] on button "Nākamā nodarbība" at bounding box center [461, 693] width 195 height 46
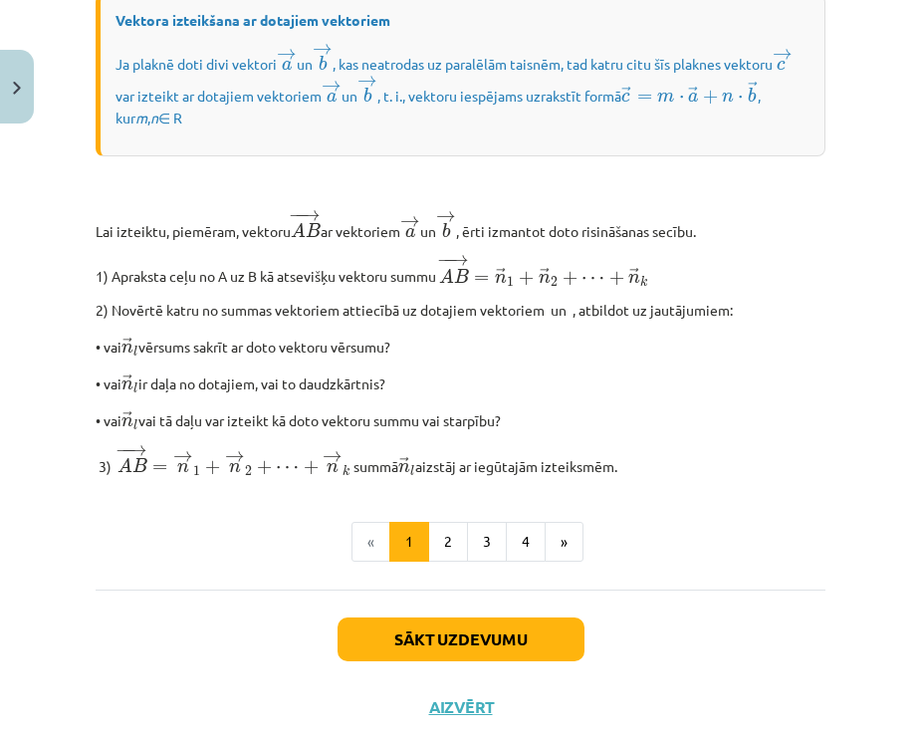
scroll to position [1713, 0]
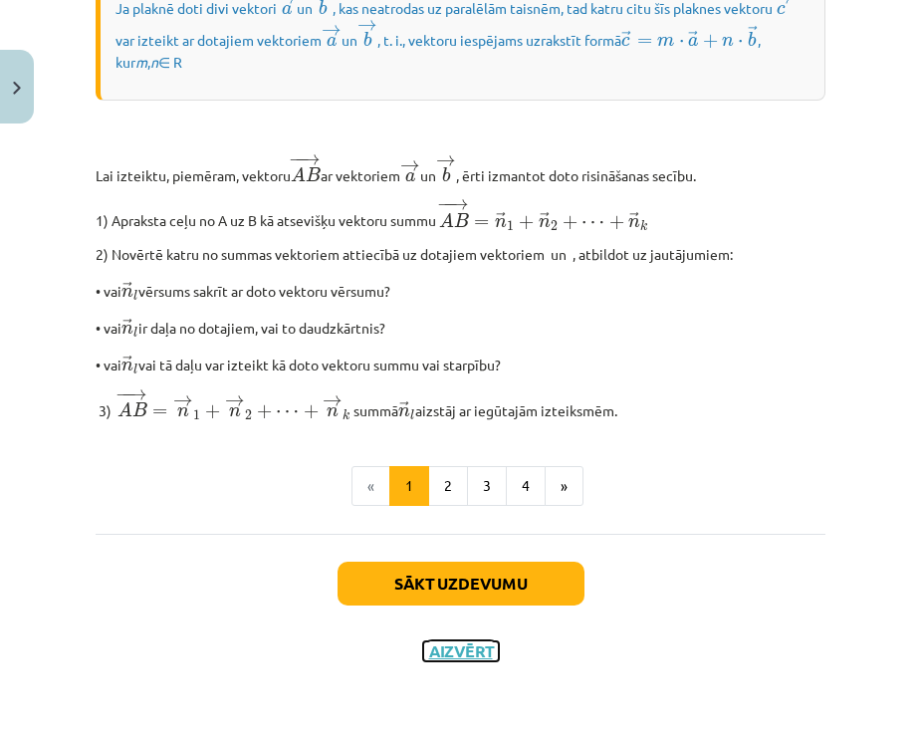
click at [434, 648] on button "Aizvērt" at bounding box center [461, 652] width 76 height 20
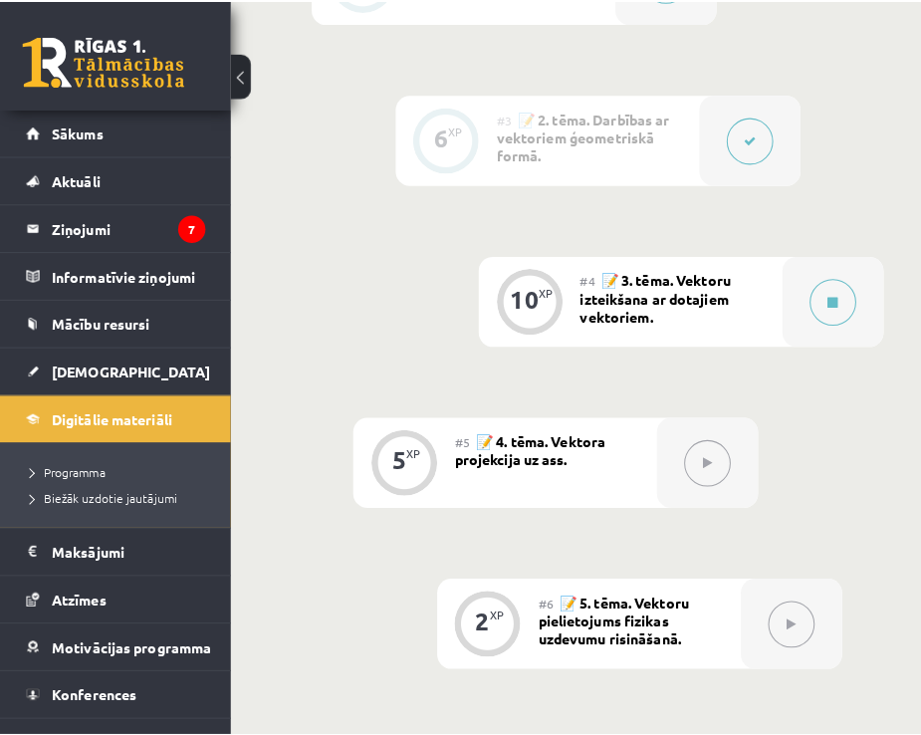
scroll to position [886, 0]
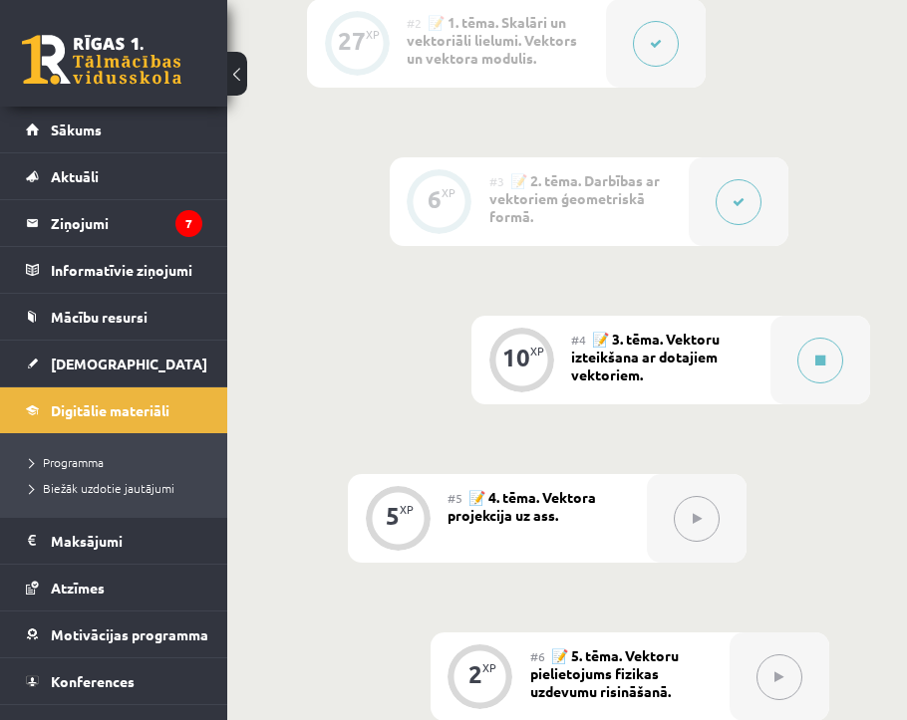
click at [675, 372] on div "#4 📝 3. tēma. Vektoru izteikšana ar dotajiem vektoriem." at bounding box center [670, 360] width 199 height 89
click at [811, 357] on button at bounding box center [820, 361] width 46 height 46
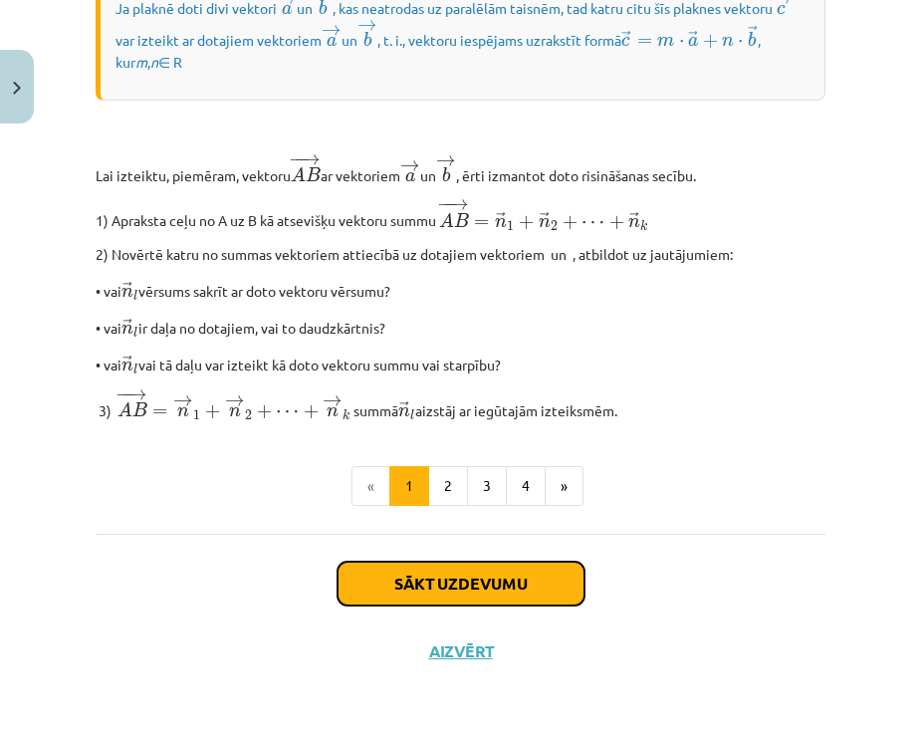
click at [490, 579] on button "Sākt uzdevumu" at bounding box center [461, 584] width 247 height 44
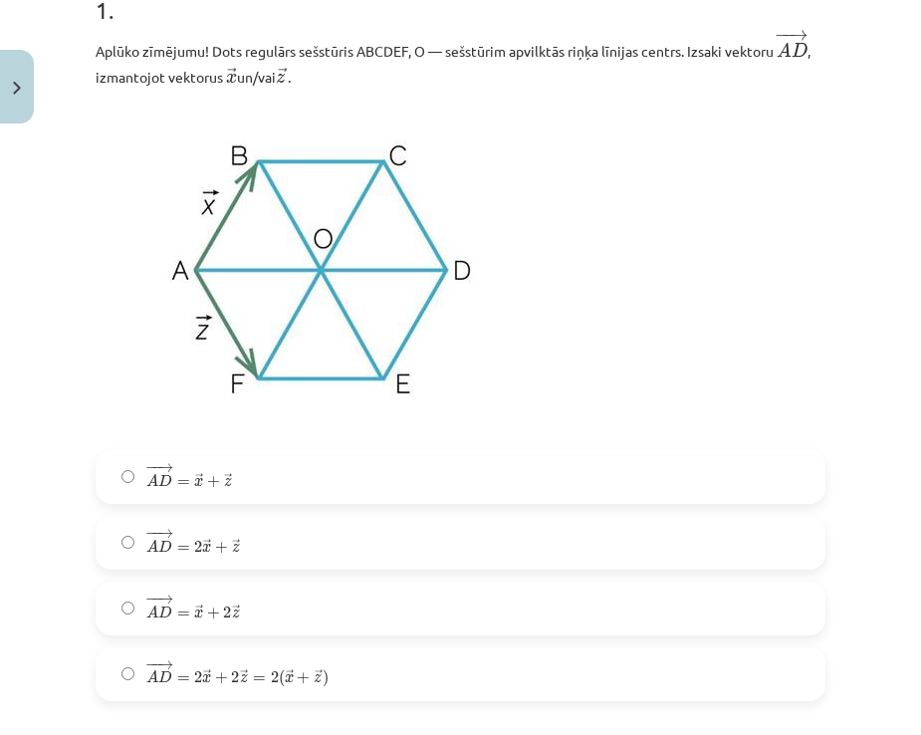
scroll to position [697, 0]
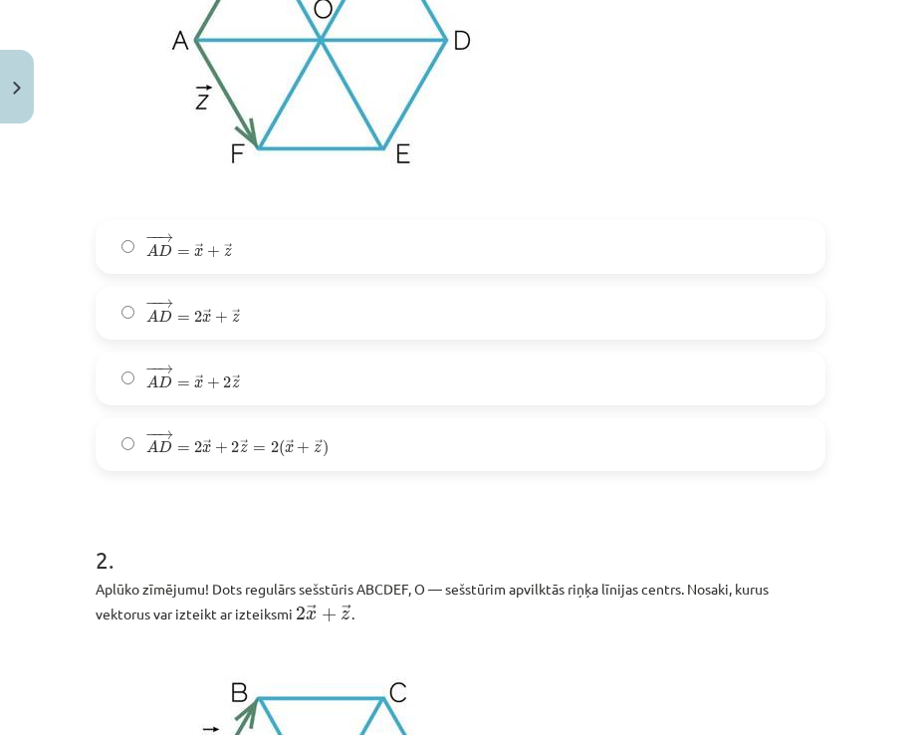
click at [198, 312] on span "2" at bounding box center [198, 317] width 8 height 12
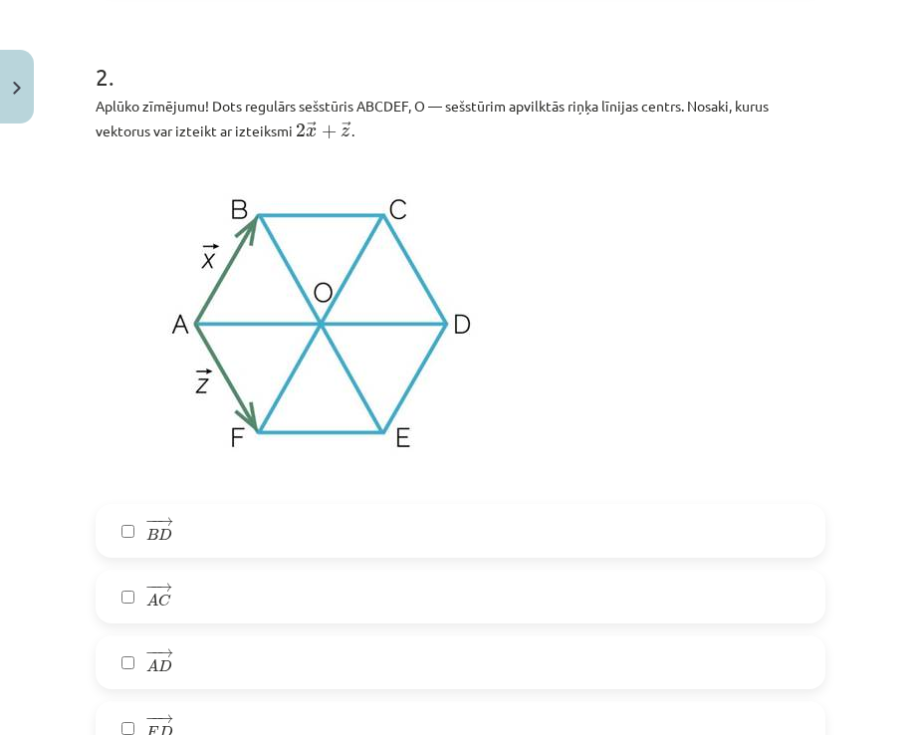
scroll to position [1195, 0]
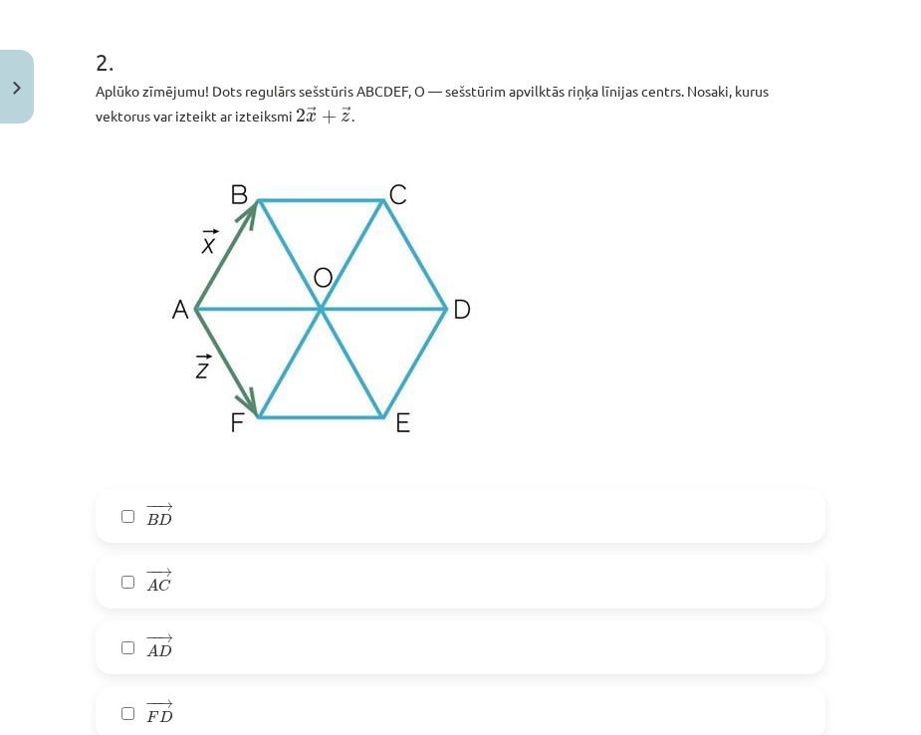
click at [190, 516] on label "− − → B D B D →" at bounding box center [461, 516] width 726 height 50
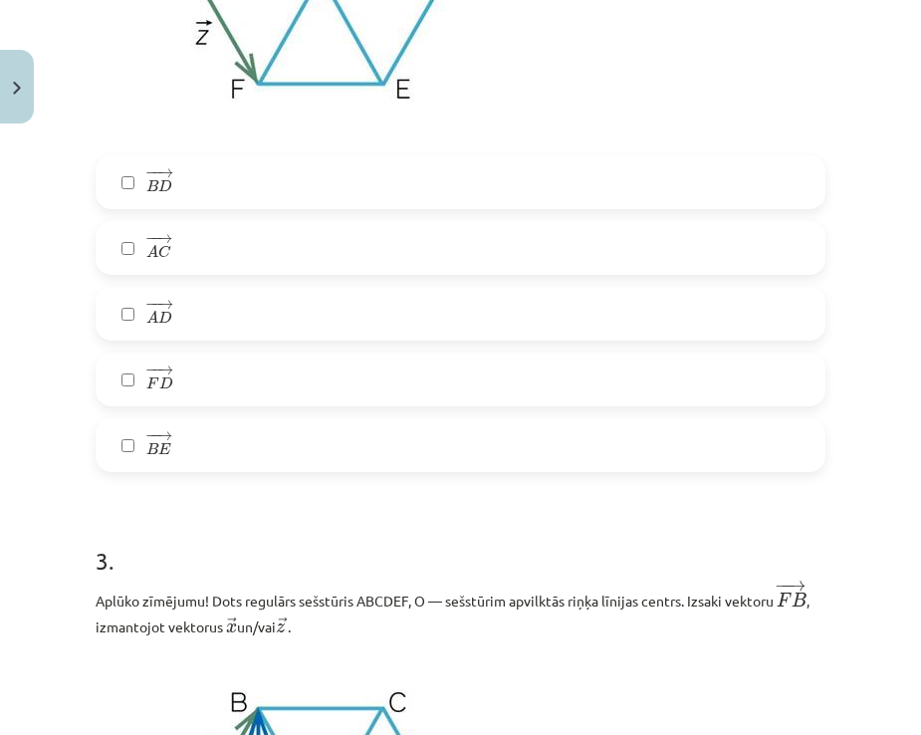
scroll to position [1793, 0]
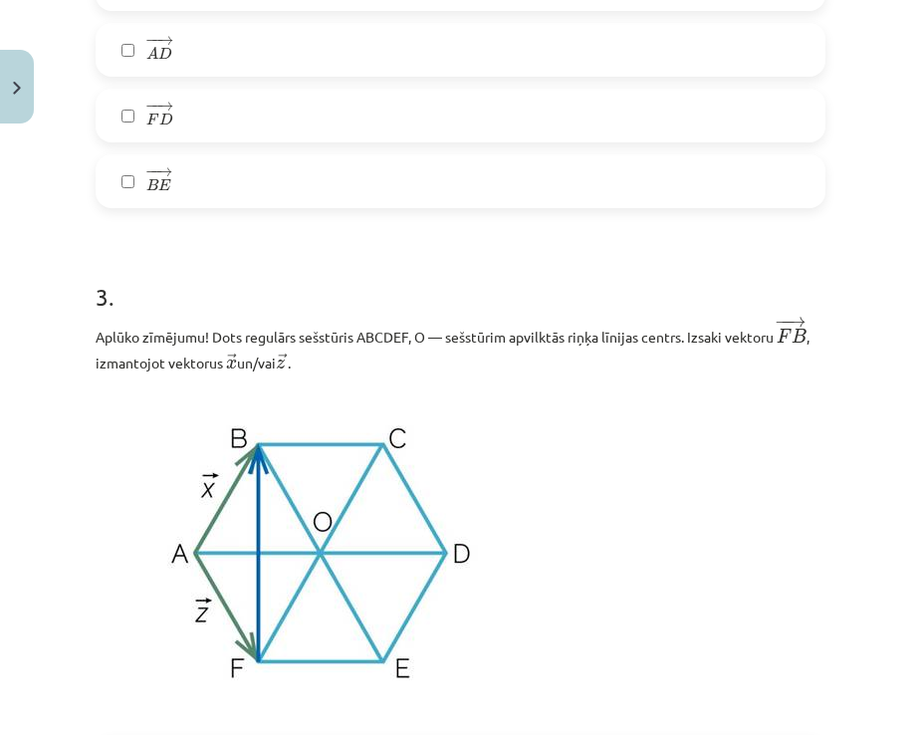
click at [188, 183] on label "− − → B E B E →" at bounding box center [461, 181] width 726 height 50
click at [195, 121] on label "− − → F D F D →" at bounding box center [461, 116] width 726 height 50
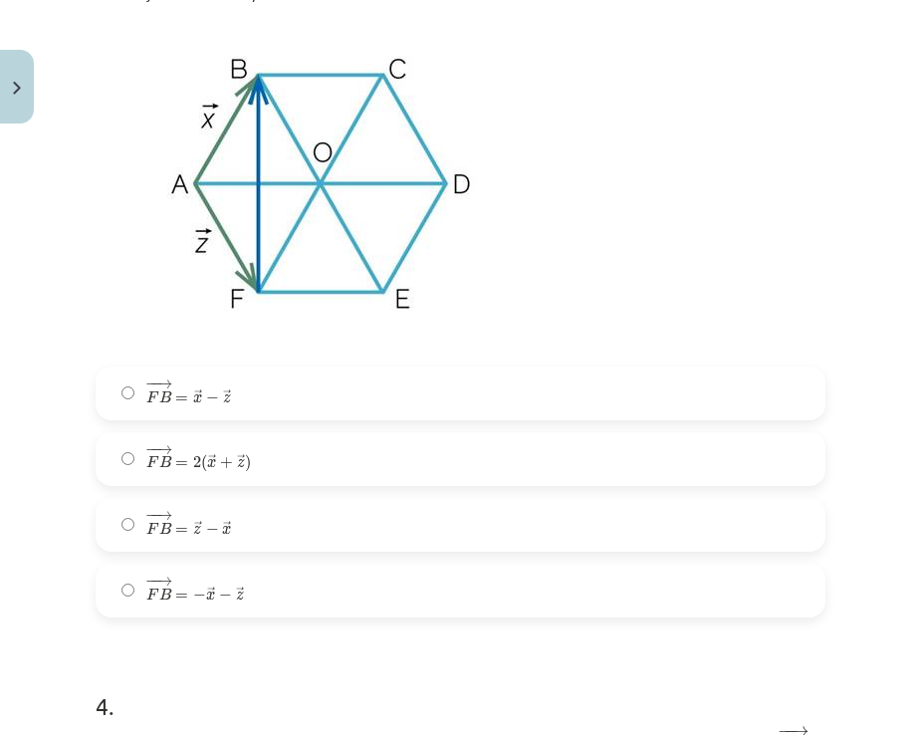
scroll to position [2291, 0]
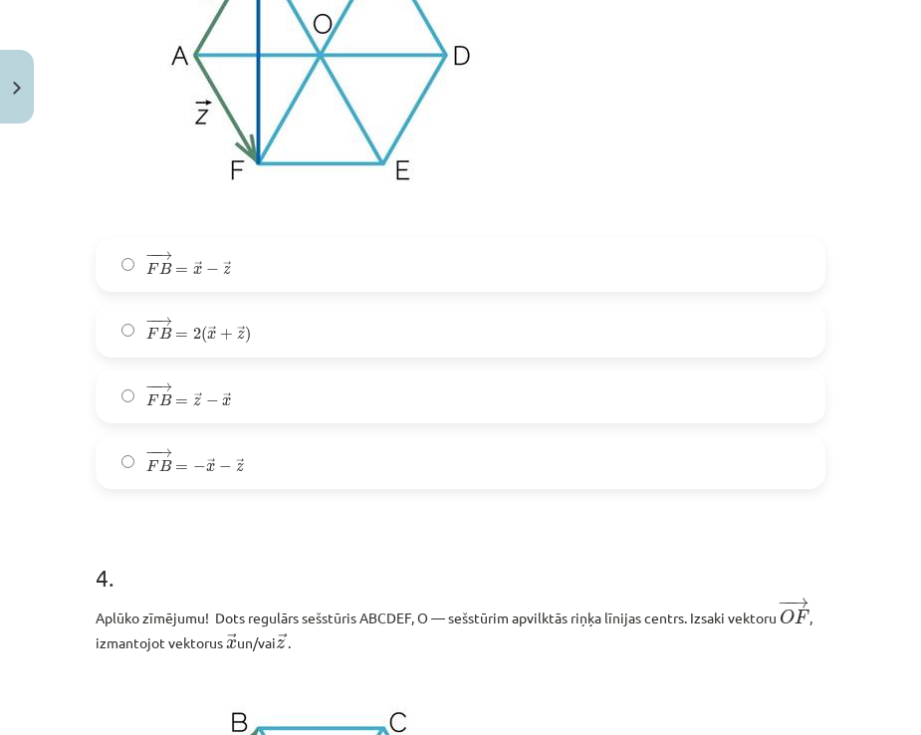
click at [204, 373] on label "− − → F B = → z − → x F B → = z → − x →" at bounding box center [461, 397] width 726 height 50
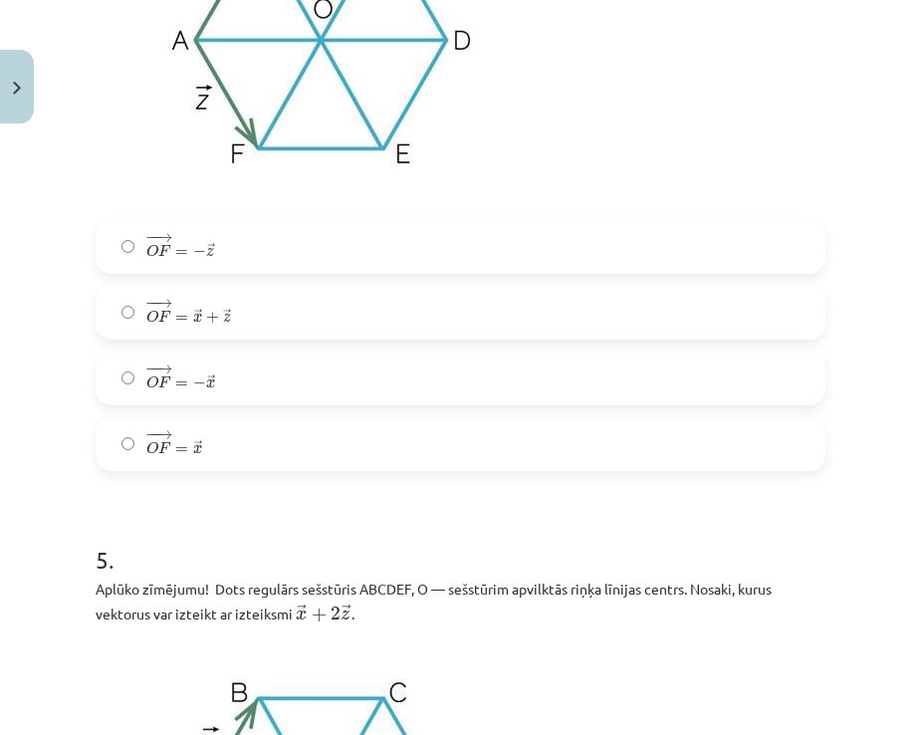
click at [194, 314] on span "x" at bounding box center [197, 318] width 9 height 9
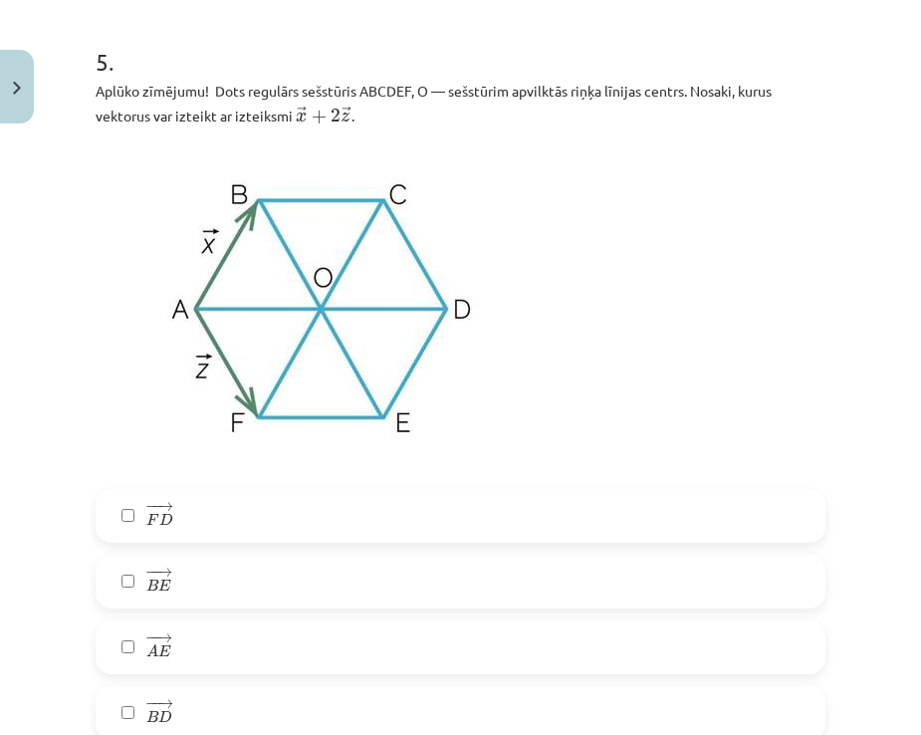
scroll to position [3785, 0]
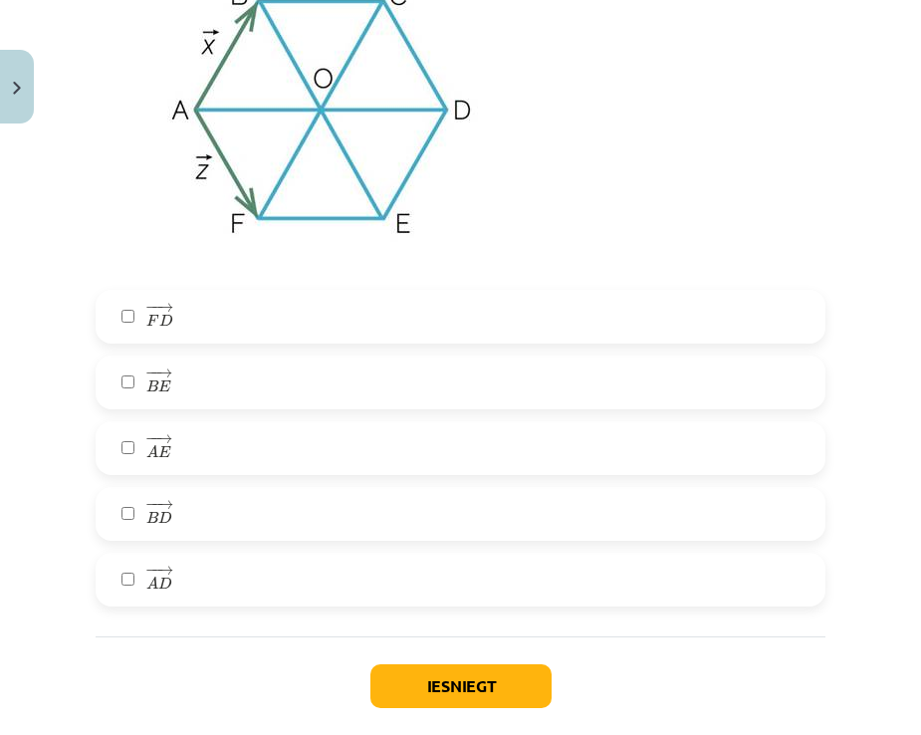
click at [189, 383] on label "− − → B E B E →" at bounding box center [461, 383] width 726 height 50
click at [203, 462] on label "− − → A E A E →" at bounding box center [461, 448] width 726 height 50
click at [205, 508] on label "− − → B D B D →" at bounding box center [461, 514] width 726 height 50
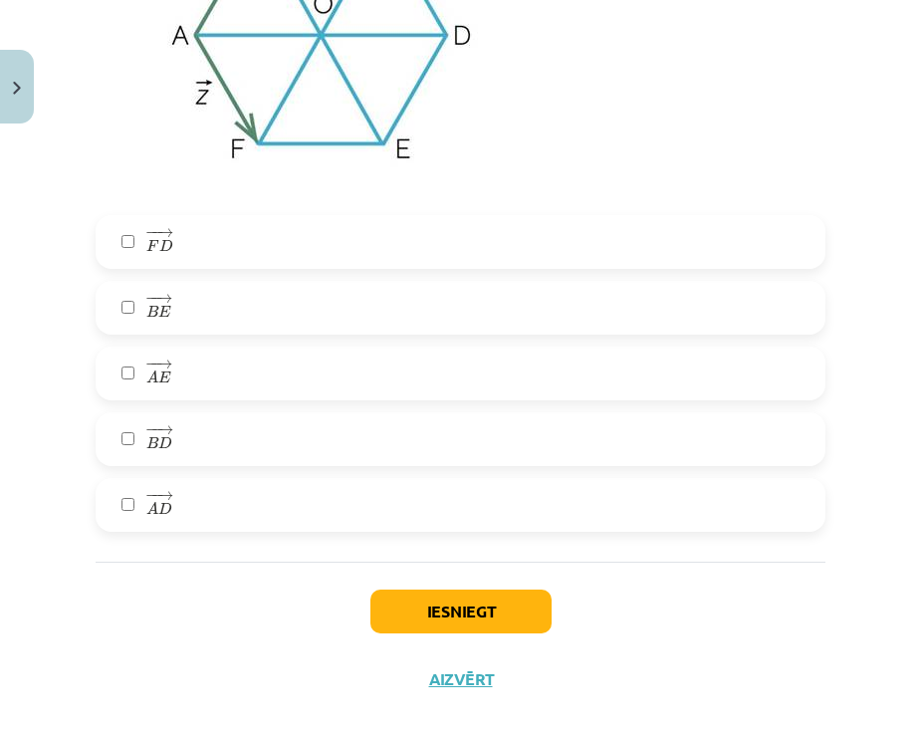
scroll to position [3882, 0]
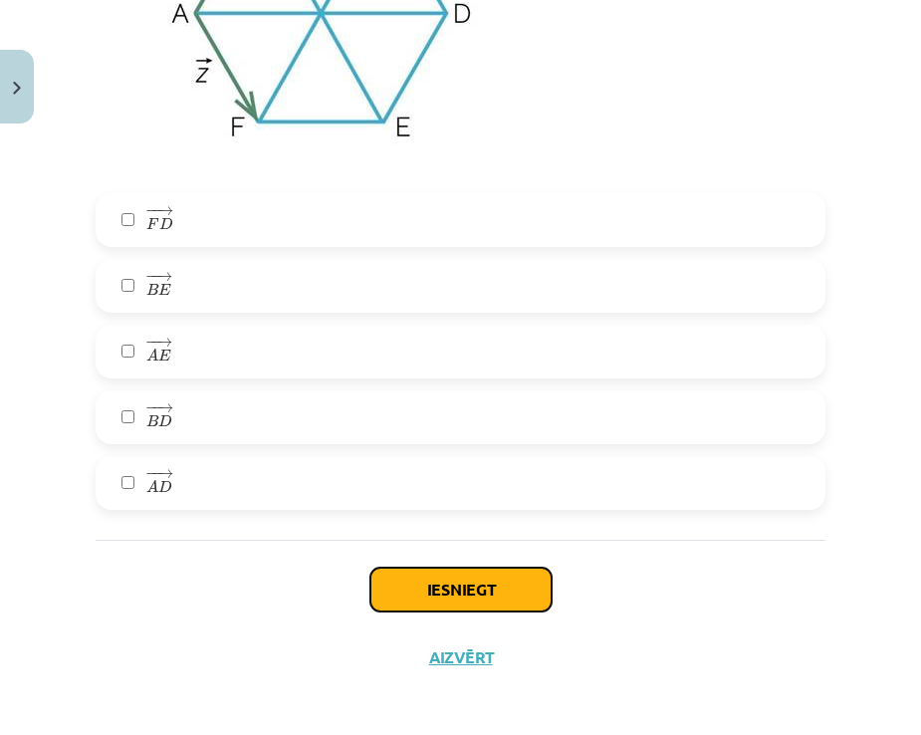
click at [444, 580] on button "Iesniegt" at bounding box center [461, 590] width 181 height 44
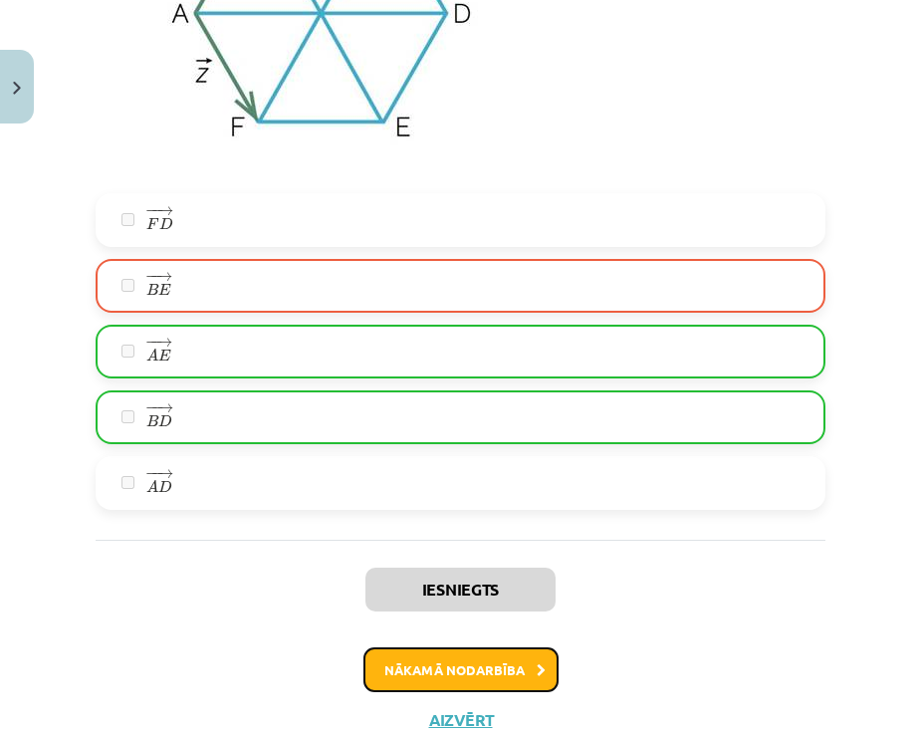
click at [410, 654] on button "Nākamā nodarbība" at bounding box center [461, 671] width 195 height 46
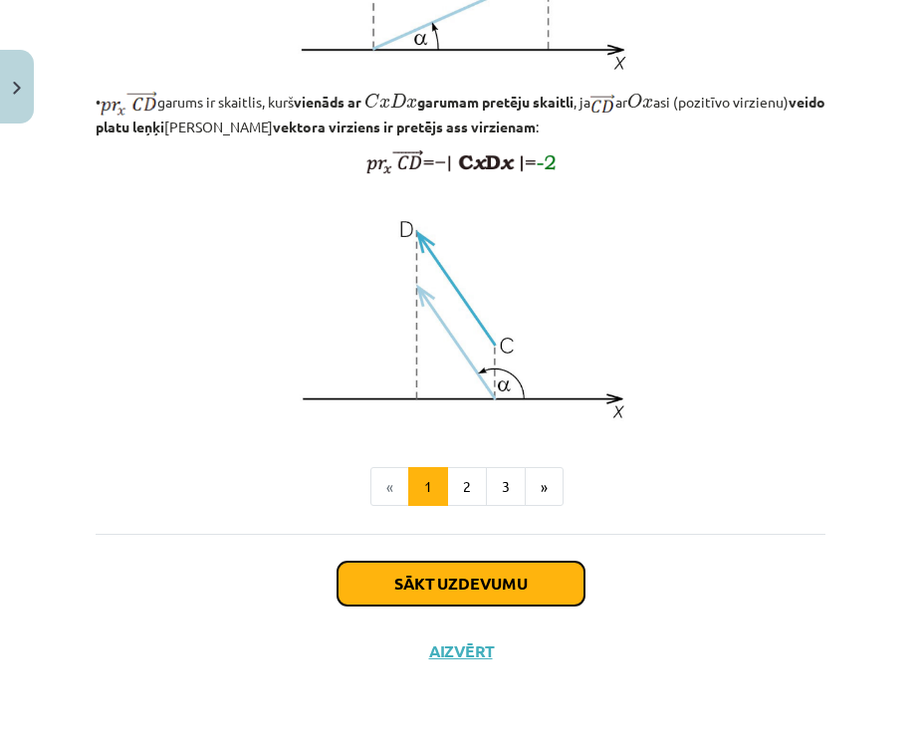
click at [398, 577] on button "Sākt uzdevumu" at bounding box center [461, 584] width 247 height 44
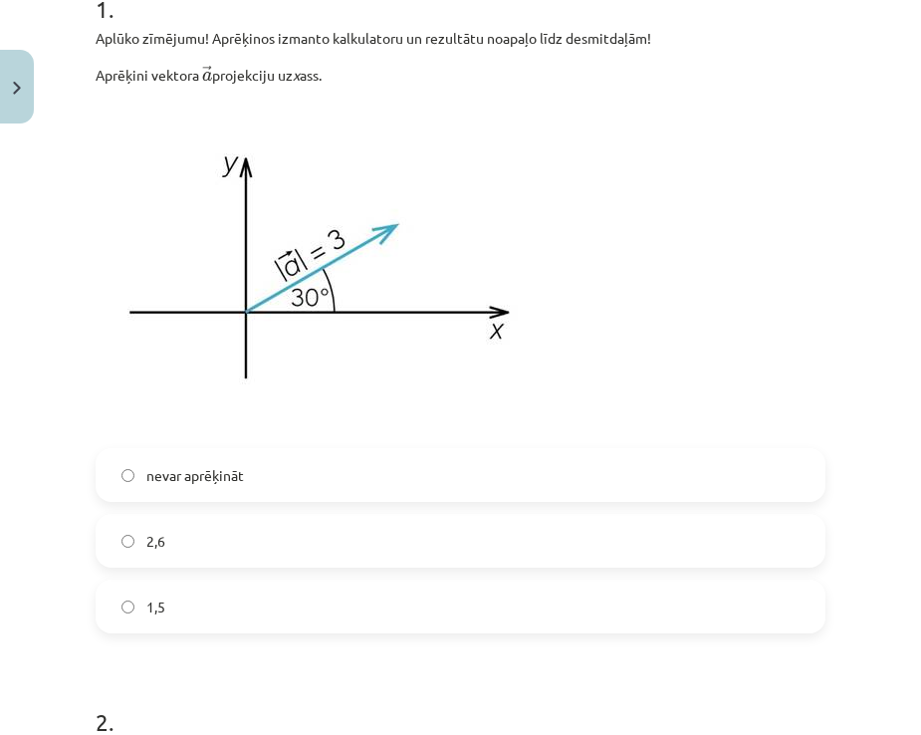
scroll to position [498, 0]
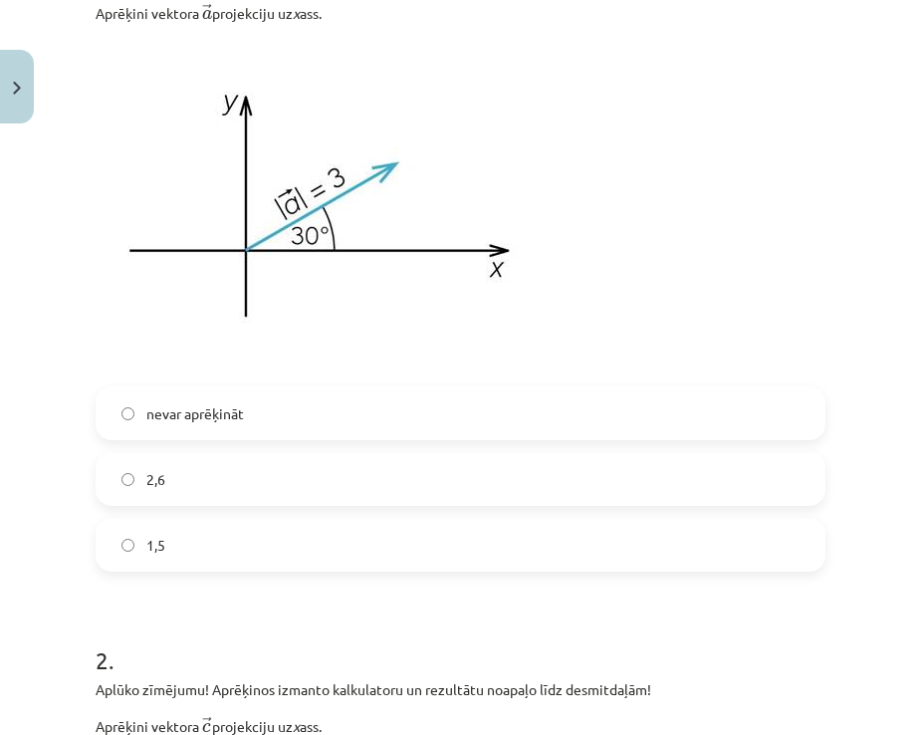
click at [191, 484] on label "2,6" at bounding box center [461, 479] width 726 height 50
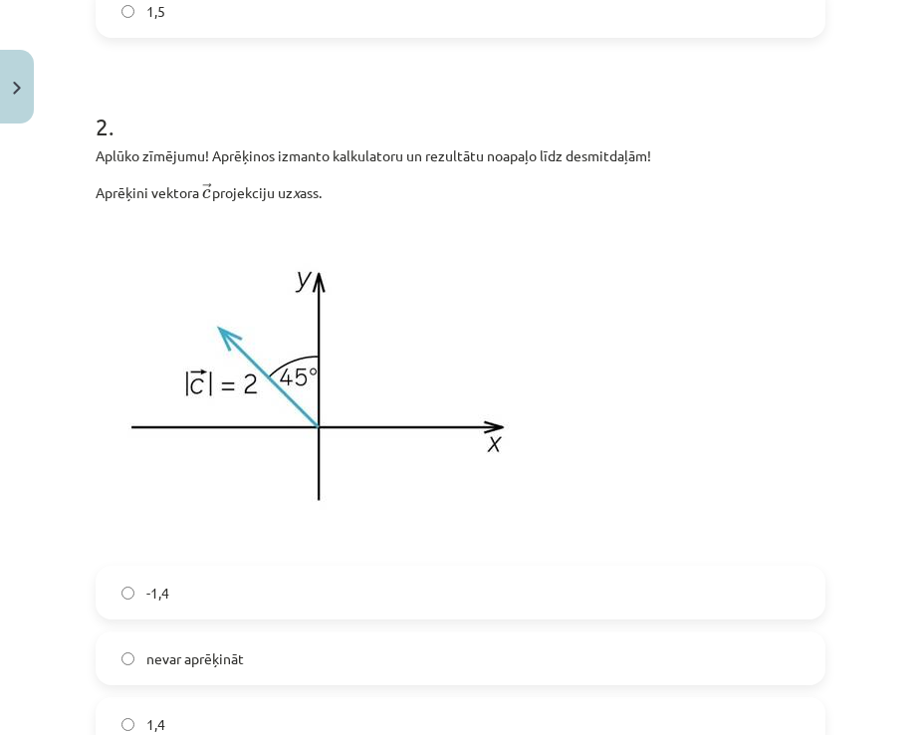
scroll to position [1295, 0]
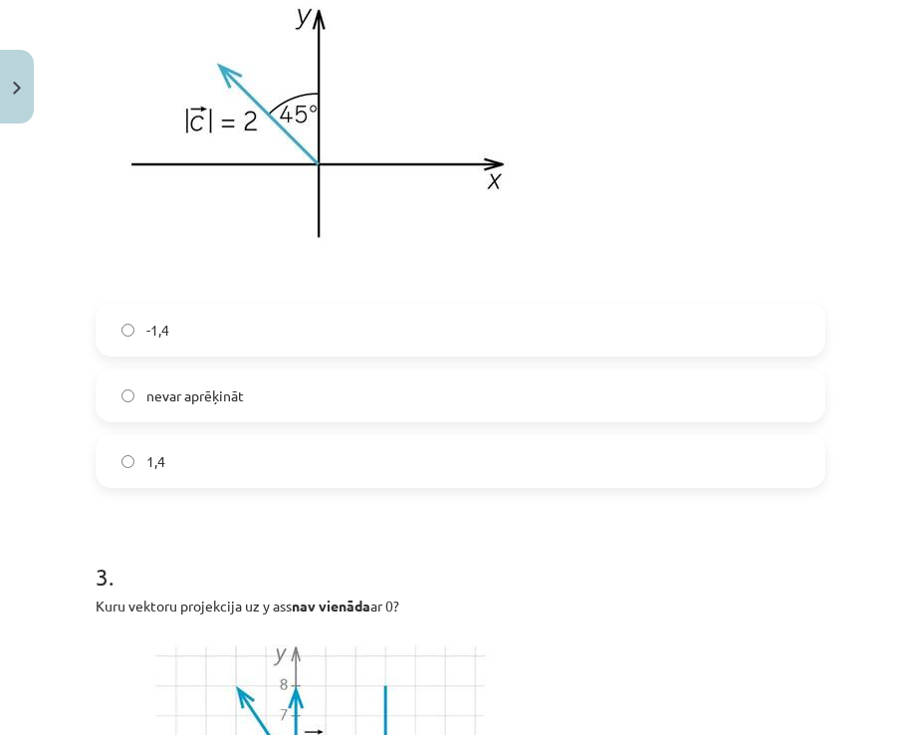
click at [193, 389] on span "nevar aprēķināt" at bounding box center [195, 396] width 98 height 21
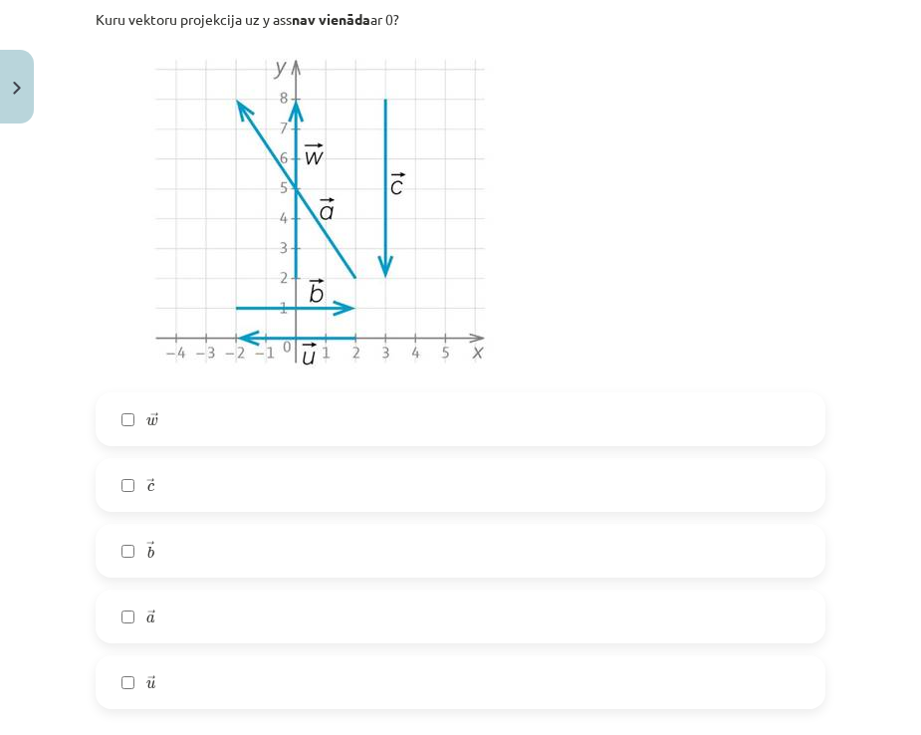
scroll to position [1992, 0]
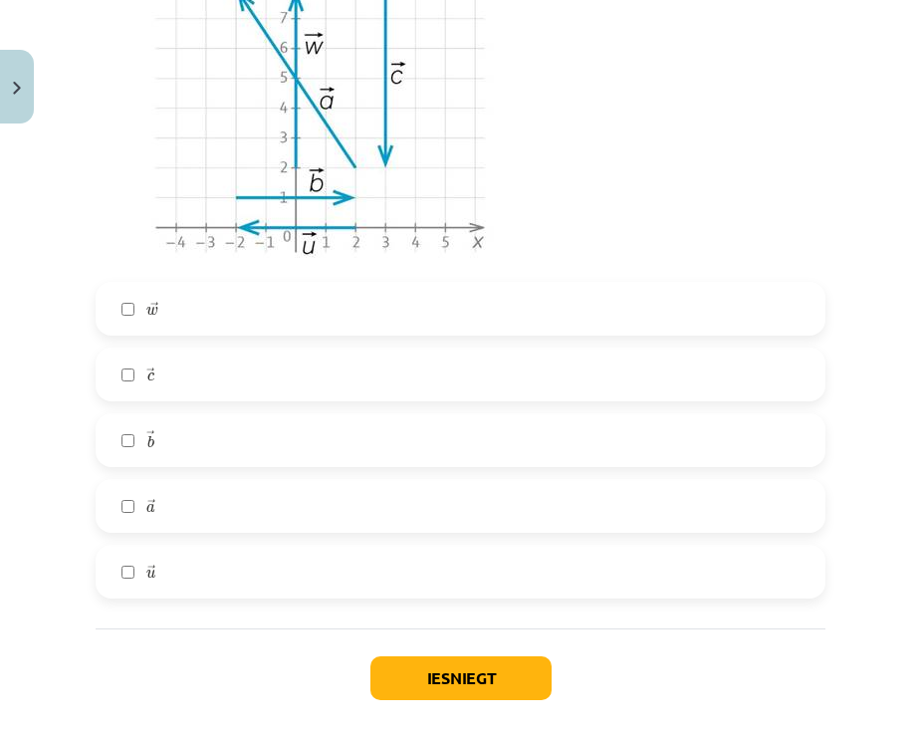
click at [169, 376] on label "→ c c →" at bounding box center [461, 375] width 726 height 50
click at [170, 429] on label "→ b b →" at bounding box center [461, 440] width 726 height 50
click at [179, 488] on label "→ a a →" at bounding box center [461, 506] width 726 height 50
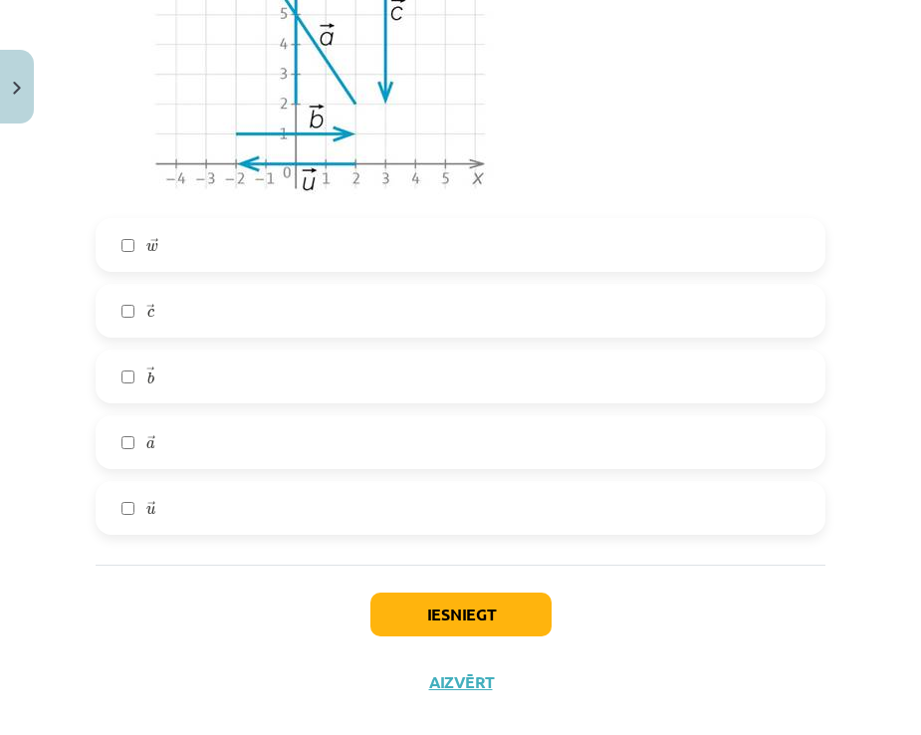
scroll to position [2087, 0]
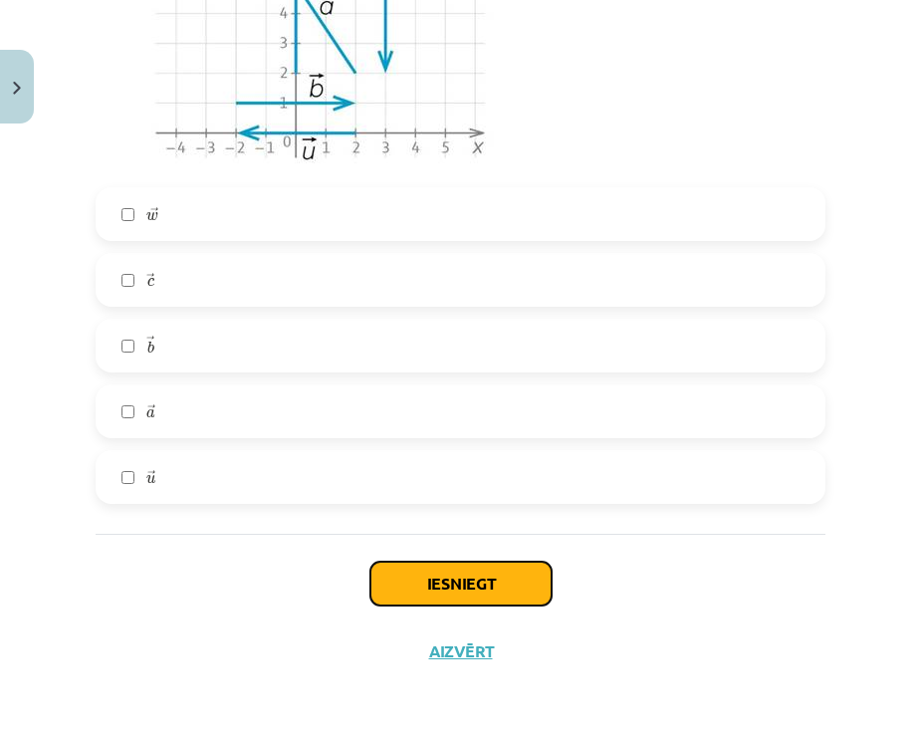
click at [387, 572] on button "Iesniegt" at bounding box center [461, 584] width 181 height 44
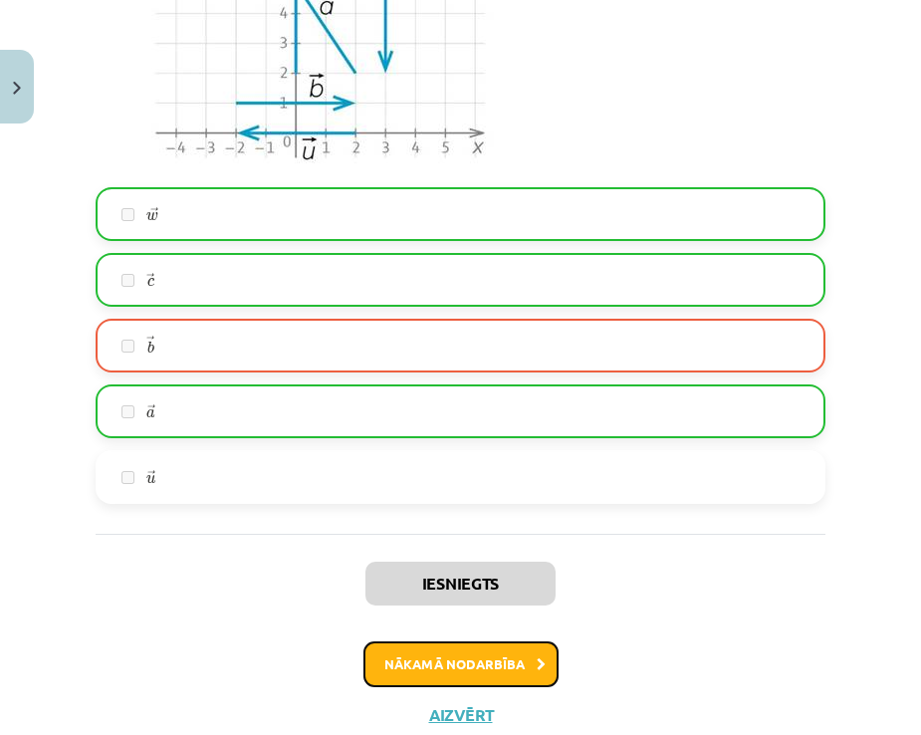
click at [473, 654] on button "Nākamā nodarbība" at bounding box center [461, 665] width 195 height 46
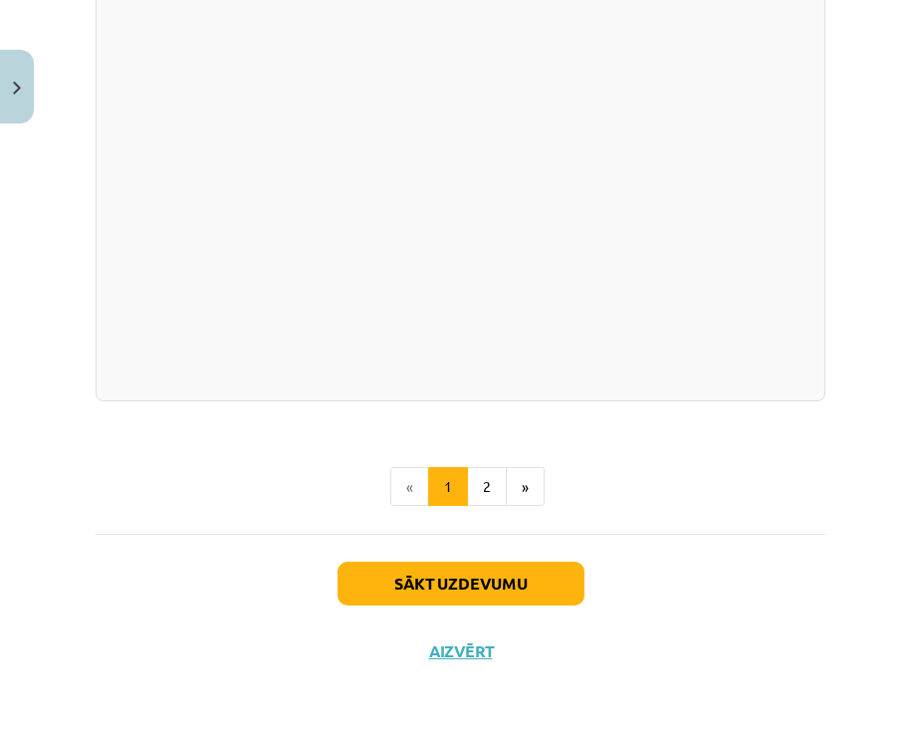
scroll to position [2239, 0]
click at [439, 573] on button "Sākt uzdevumu" at bounding box center [461, 584] width 247 height 44
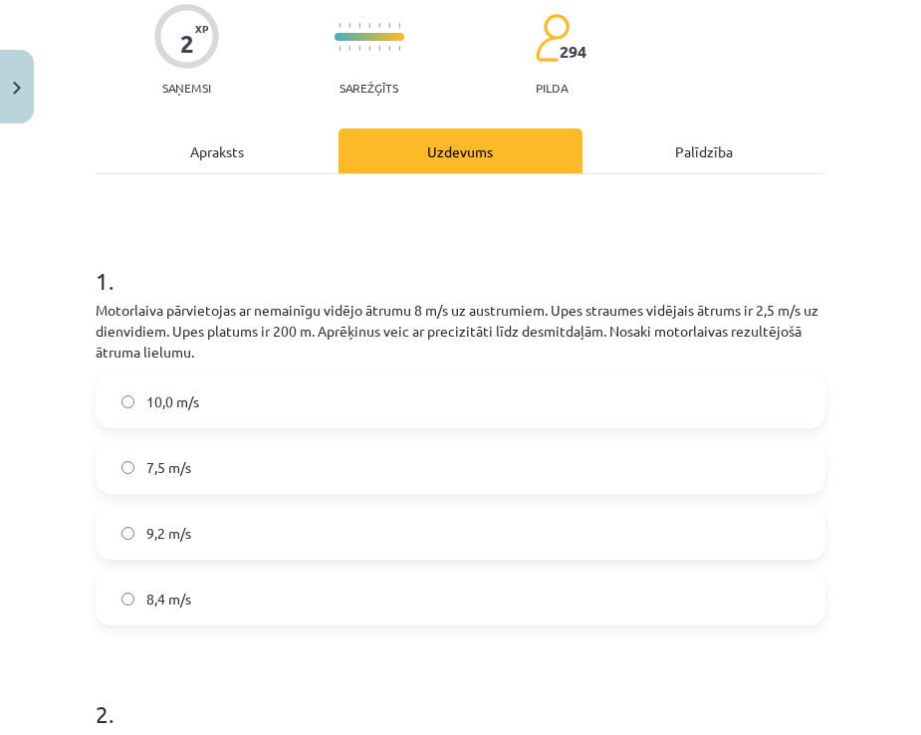
scroll to position [161, 0]
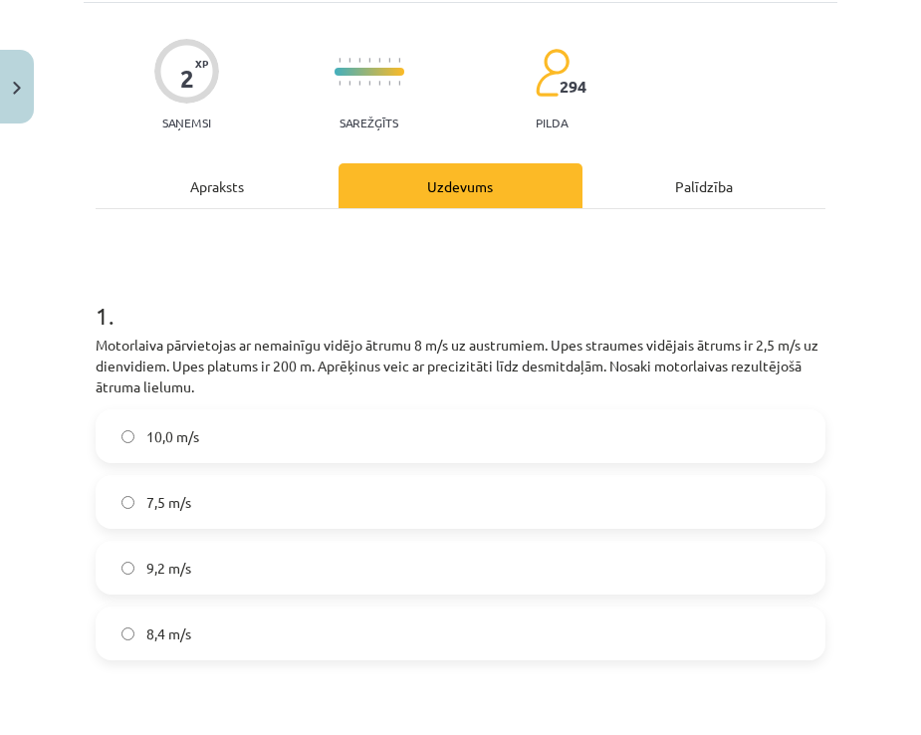
click at [191, 501] on span "7,5 m/s" at bounding box center [168, 502] width 45 height 21
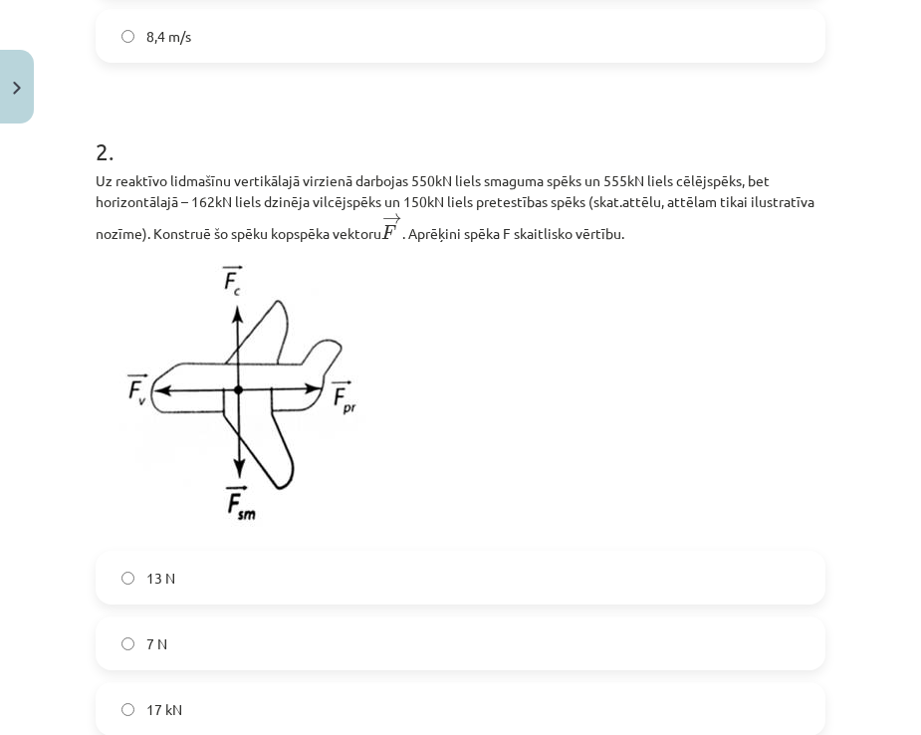
click at [209, 600] on label "13 N" at bounding box center [461, 578] width 726 height 50
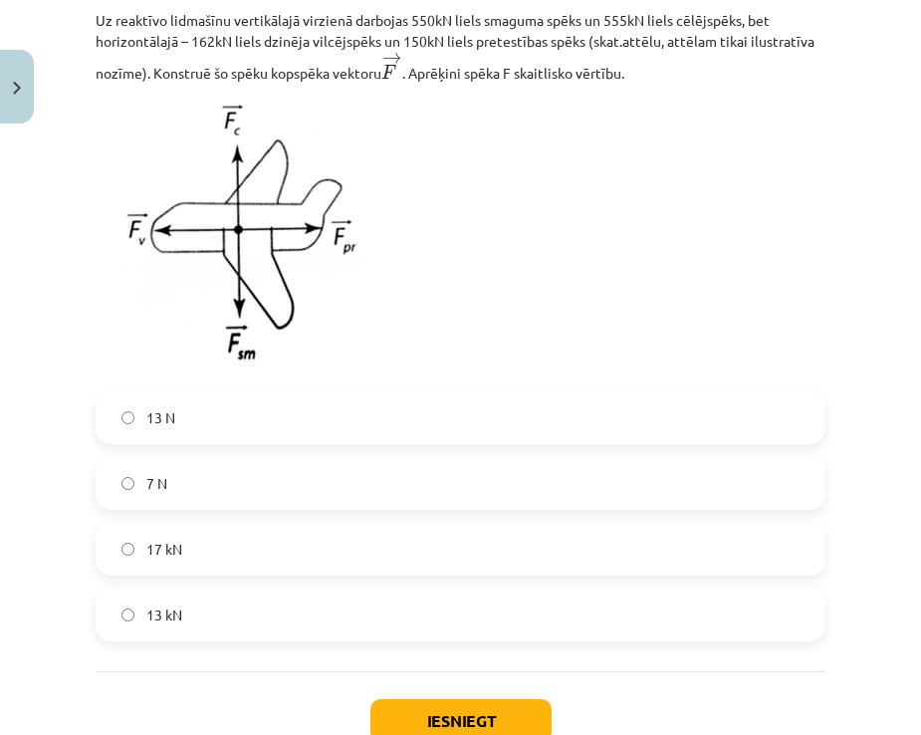
scroll to position [1058, 0]
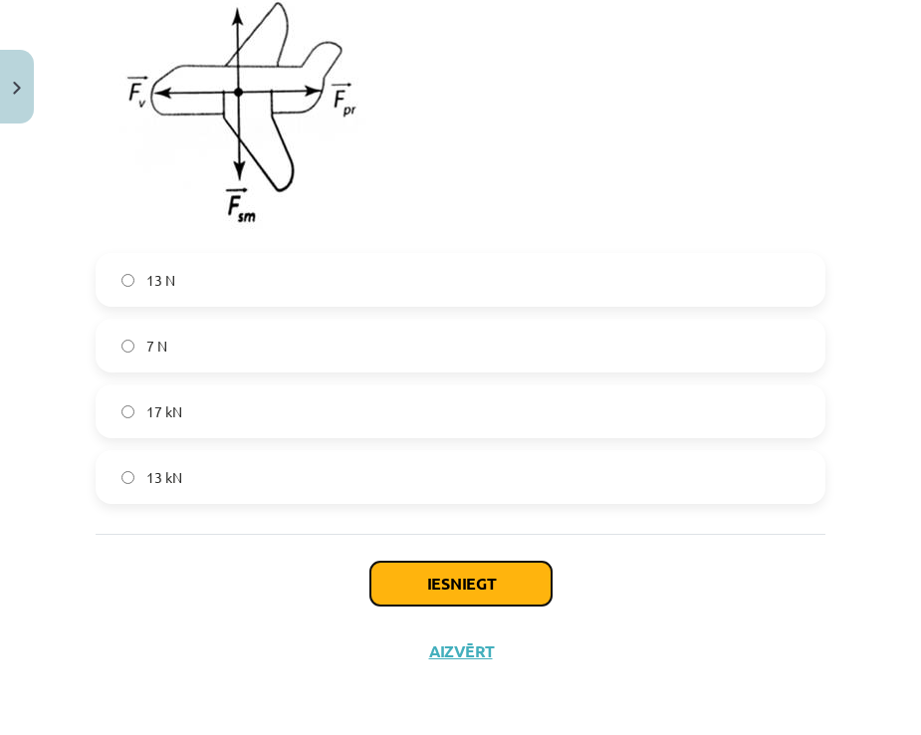
click at [423, 597] on button "Iesniegt" at bounding box center [461, 584] width 181 height 44
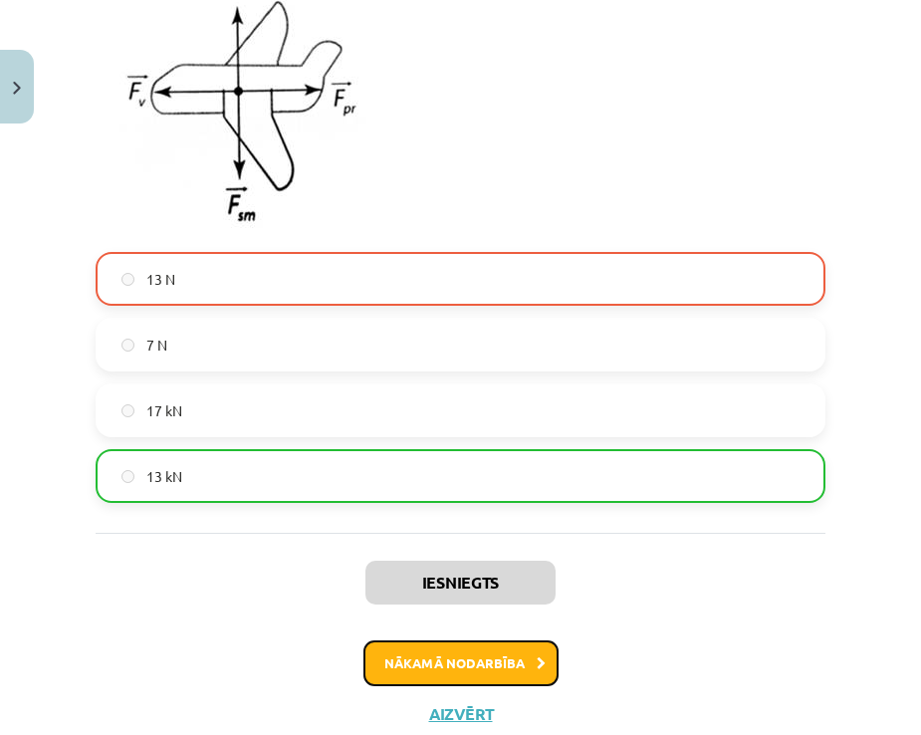
click at [430, 654] on button "Nākamā nodarbība" at bounding box center [461, 664] width 195 height 46
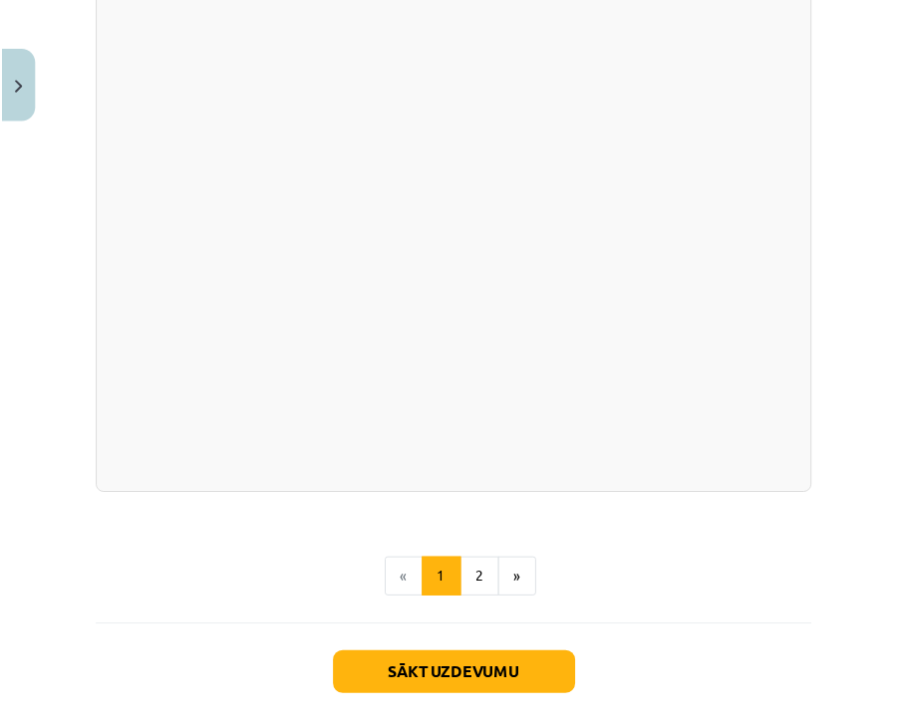
scroll to position [3430, 0]
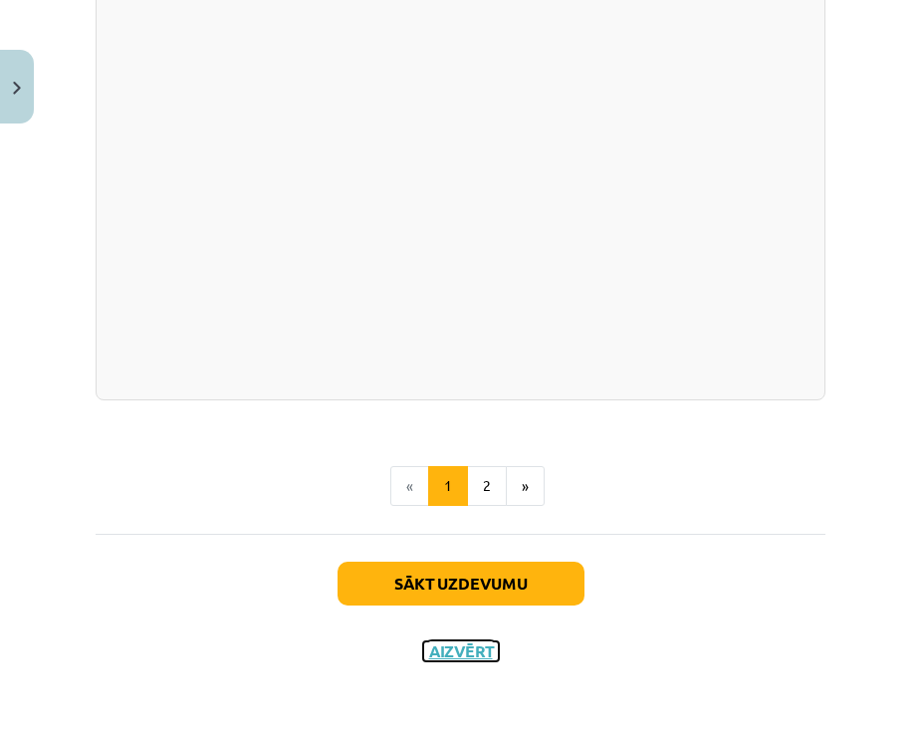
click at [429, 647] on button "Aizvērt" at bounding box center [461, 652] width 76 height 20
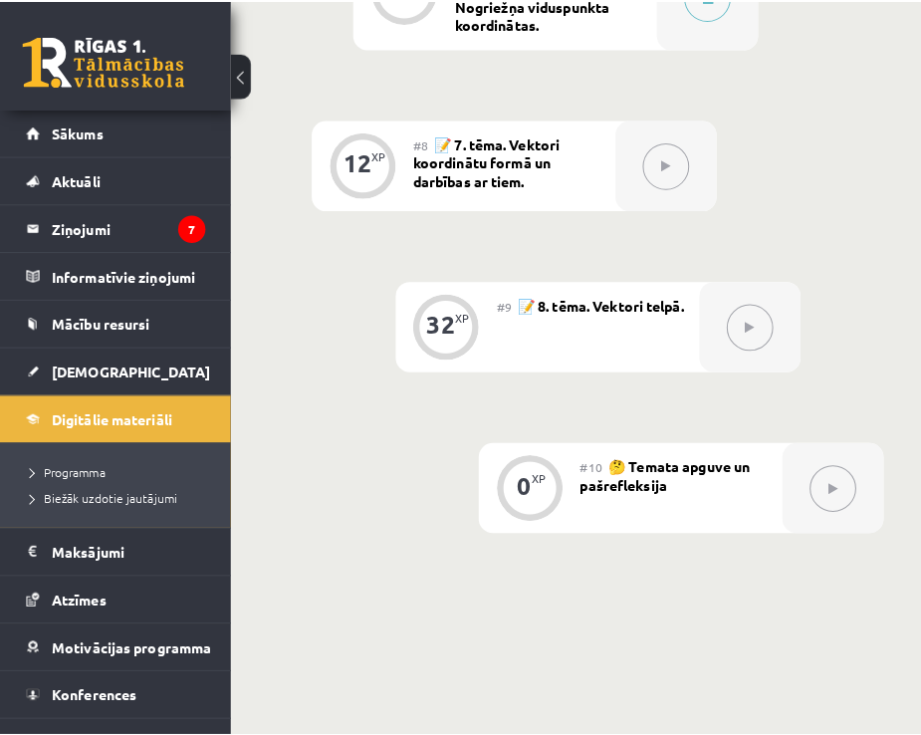
scroll to position [1483, 0]
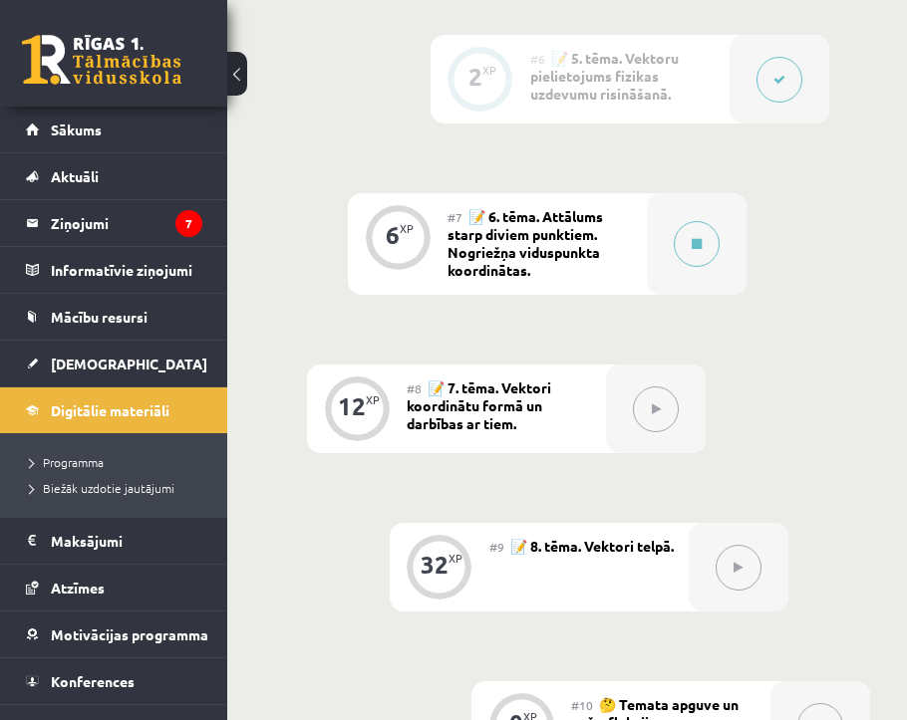
click at [607, 271] on div "#7 📝 6. tēma. Attālums starp diviem punktiem. Nogriežņa viduspunkta koordinātas." at bounding box center [546, 244] width 199 height 102
click at [682, 247] on button at bounding box center [696, 244] width 46 height 46
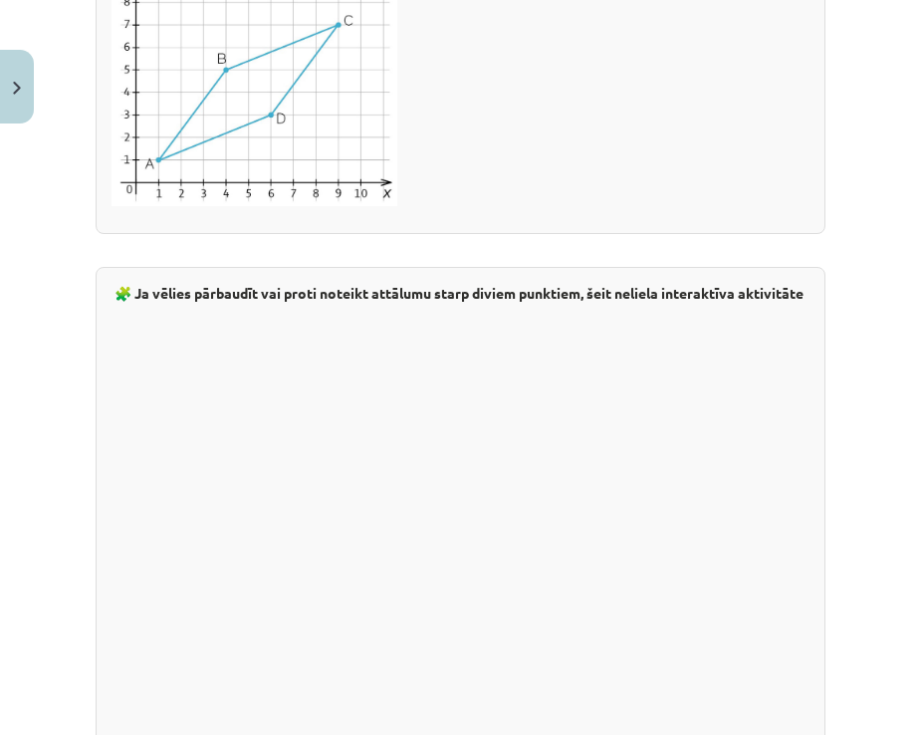
scroll to position [3430, 0]
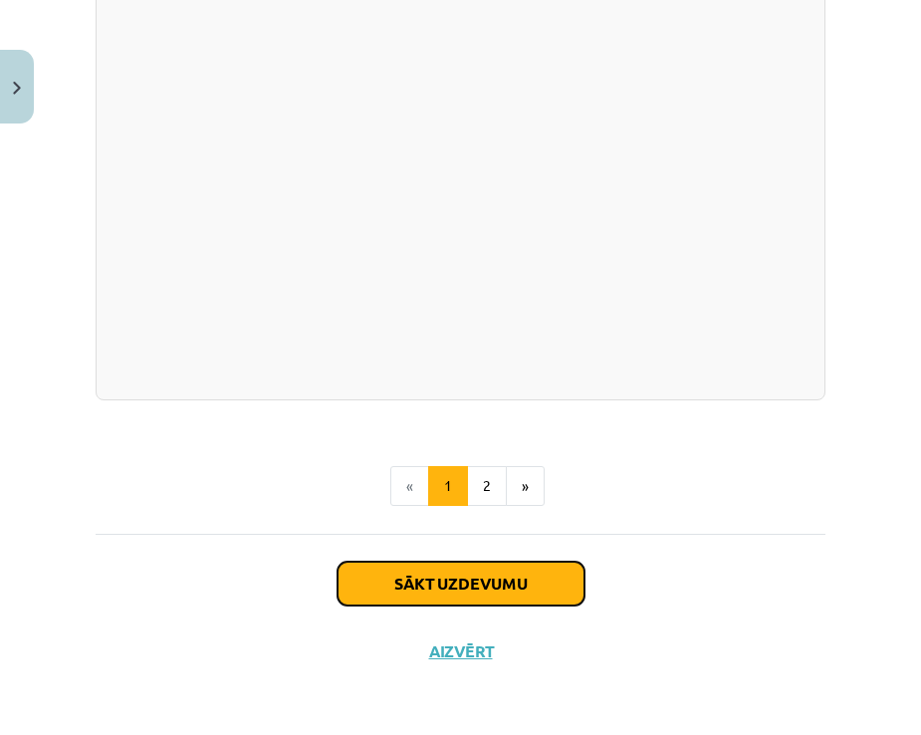
click at [436, 562] on button "Sākt uzdevumu" at bounding box center [461, 584] width 247 height 44
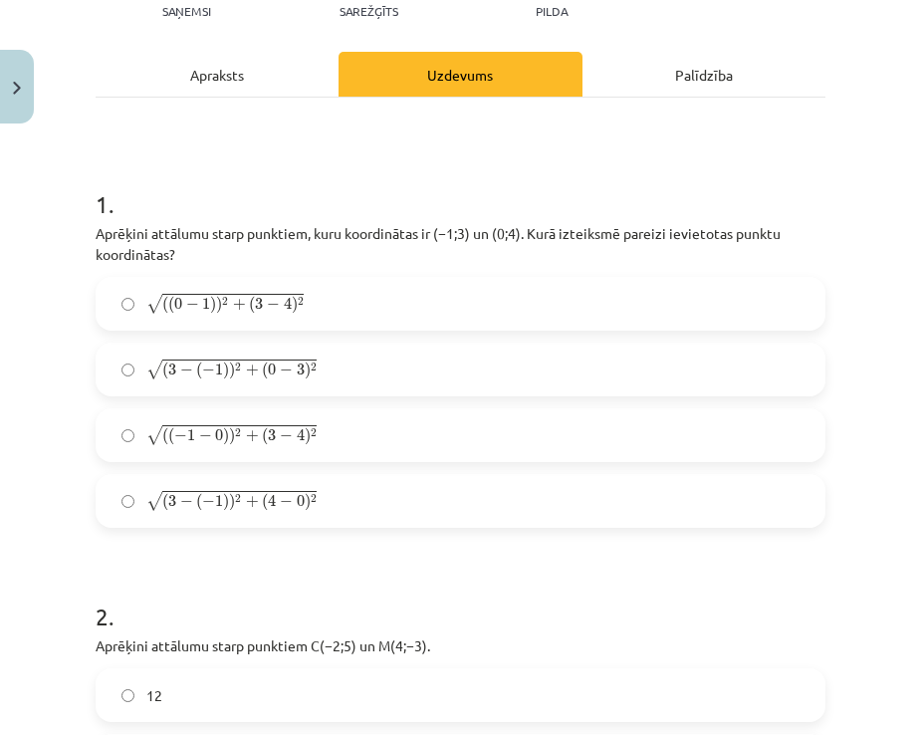
scroll to position [177, 0]
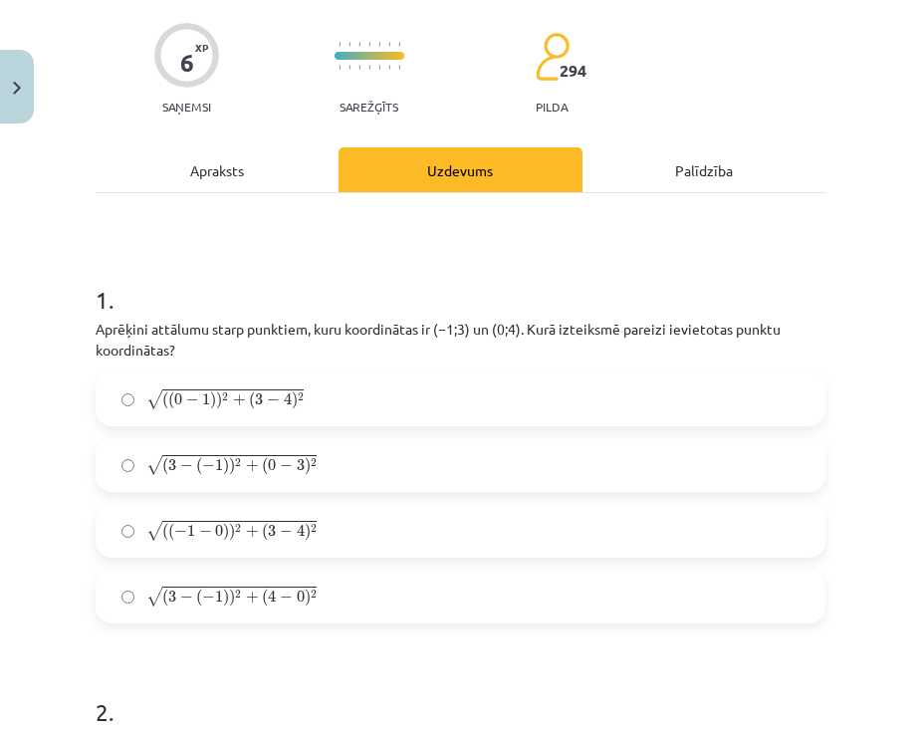
click at [182, 445] on label "√ ( 3 − ( − 1 ) ) 2 + ( 0 − 3 ) 2 ( 3 − ( − 1 ) ) 2 + ( 0 − 3 ) 2" at bounding box center [461, 465] width 726 height 50
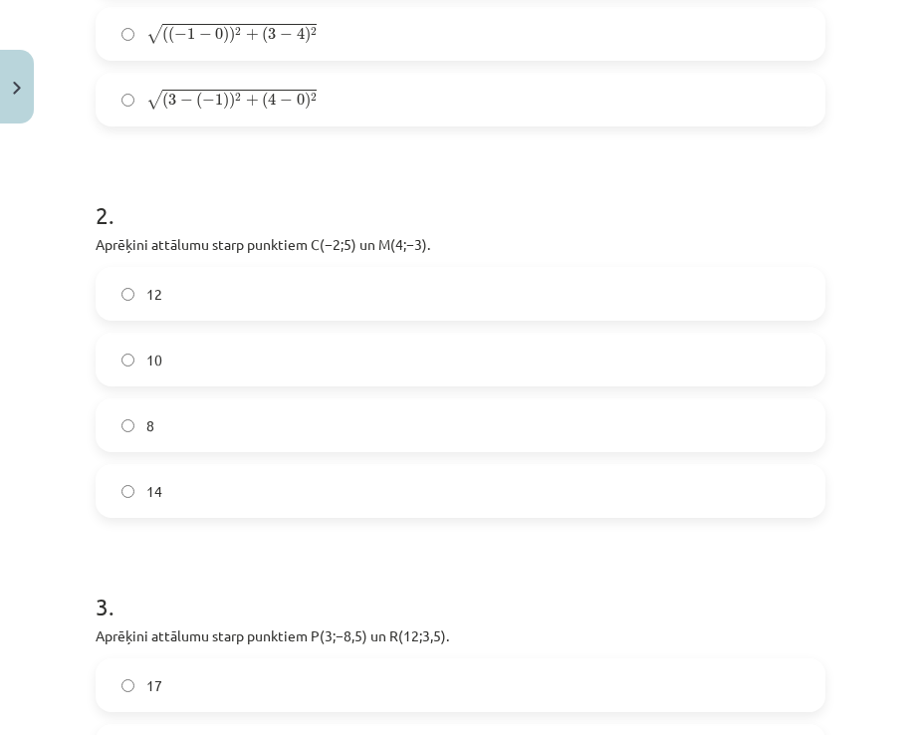
scroll to position [675, 0]
click at [184, 408] on label "8" at bounding box center [461, 424] width 726 height 50
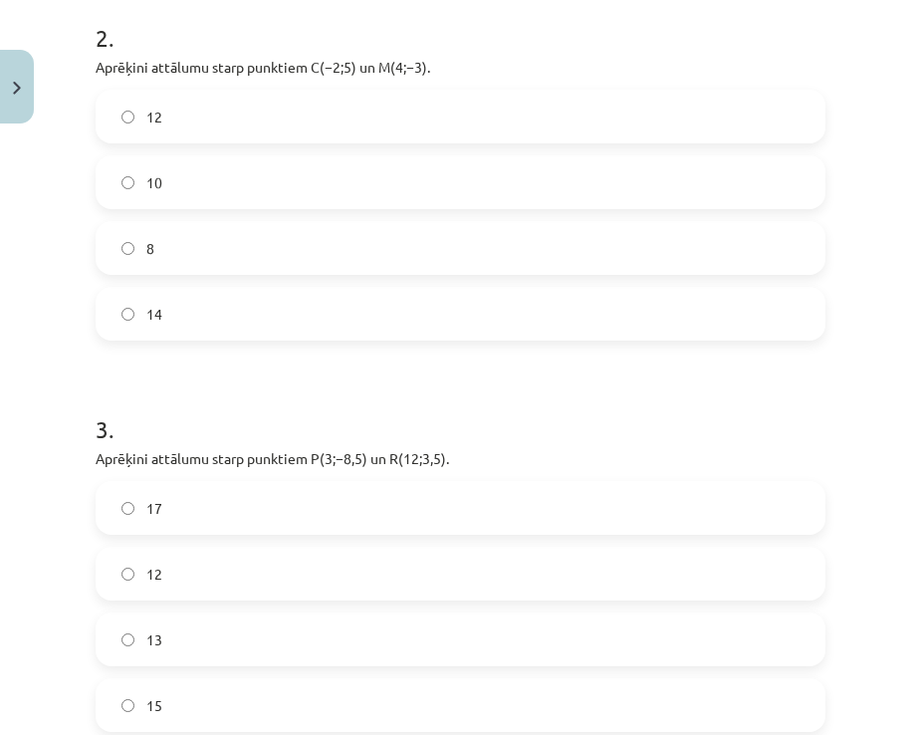
scroll to position [1173, 0]
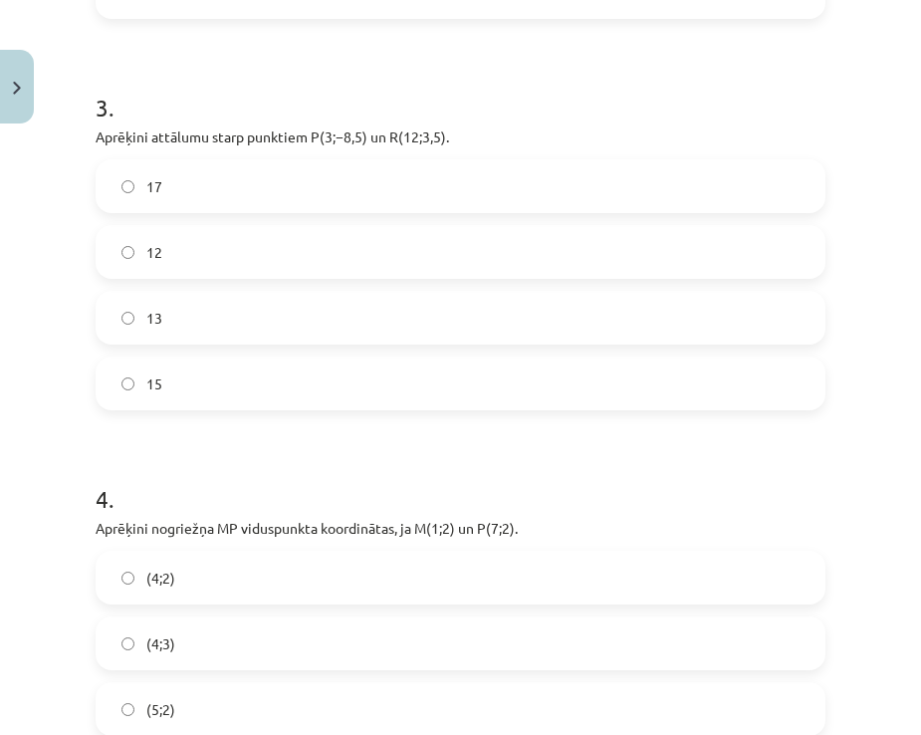
click at [180, 268] on label "12" at bounding box center [461, 252] width 726 height 50
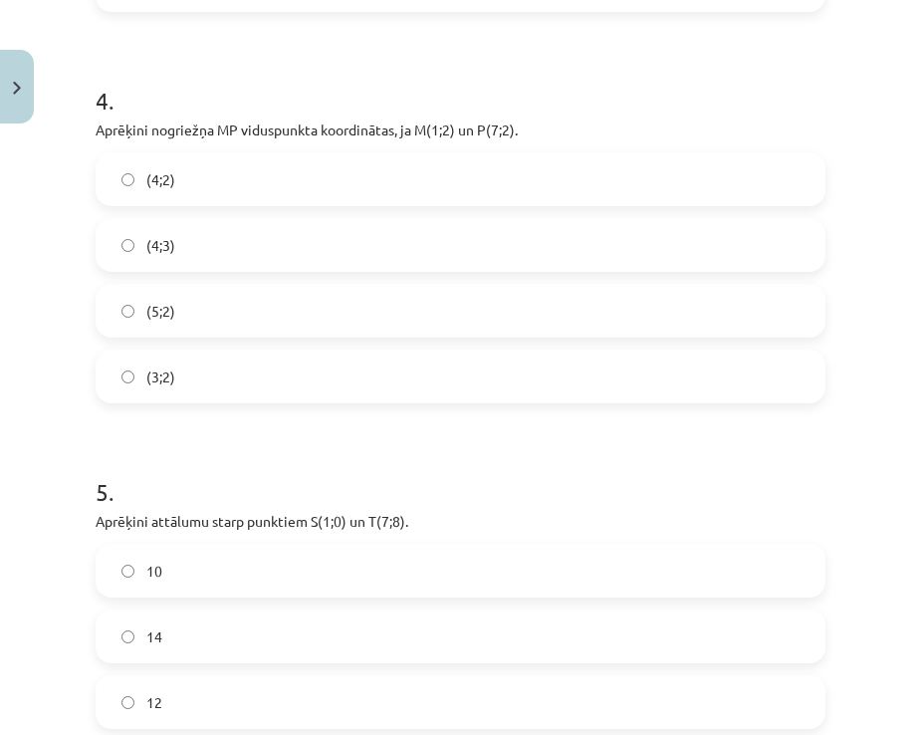
click at [190, 287] on label "(5;2)" at bounding box center [461, 311] width 726 height 50
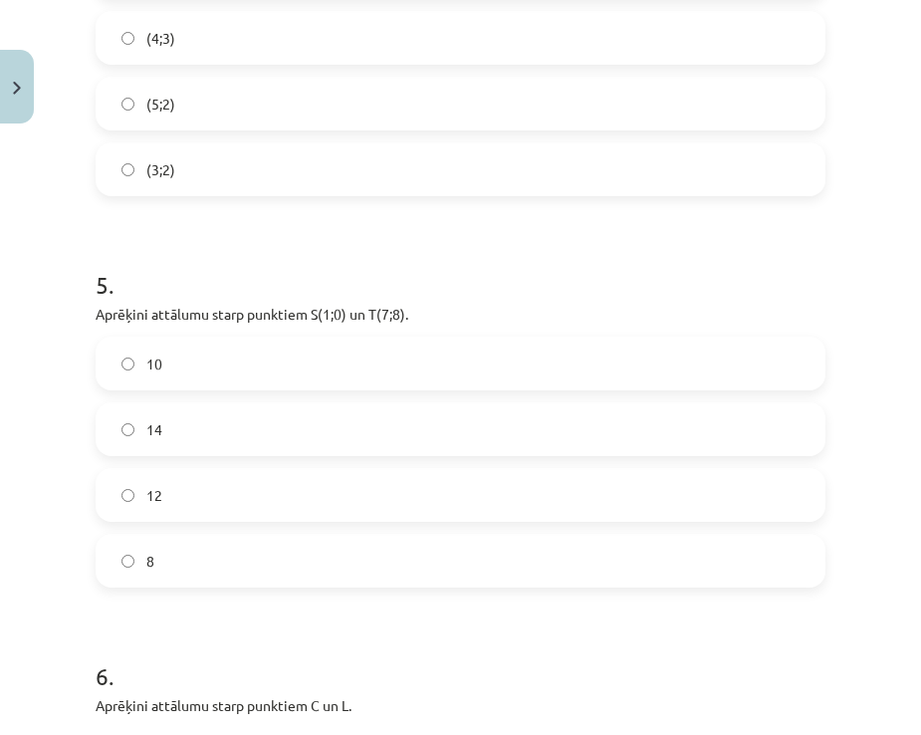
scroll to position [2070, 0]
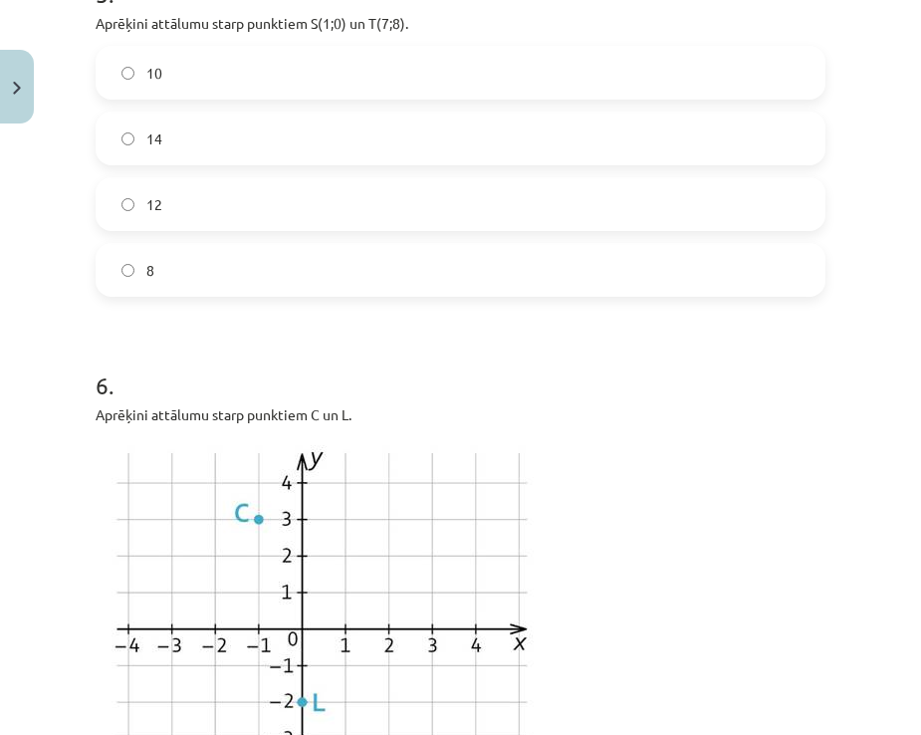
drag, startPoint x: 184, startPoint y: 173, endPoint x: 187, endPoint y: 189, distance: 16.2
click at [184, 182] on div "10 14 12 8" at bounding box center [461, 171] width 730 height 251
click at [231, 197] on label "12" at bounding box center [461, 204] width 726 height 50
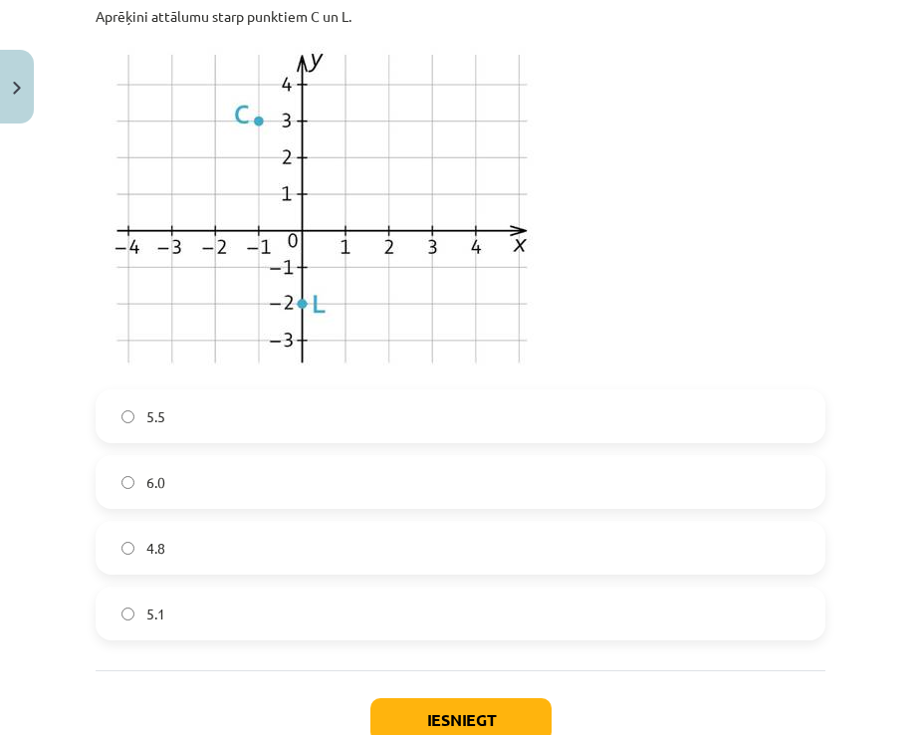
click at [264, 413] on label "5.5" at bounding box center [461, 416] width 726 height 50
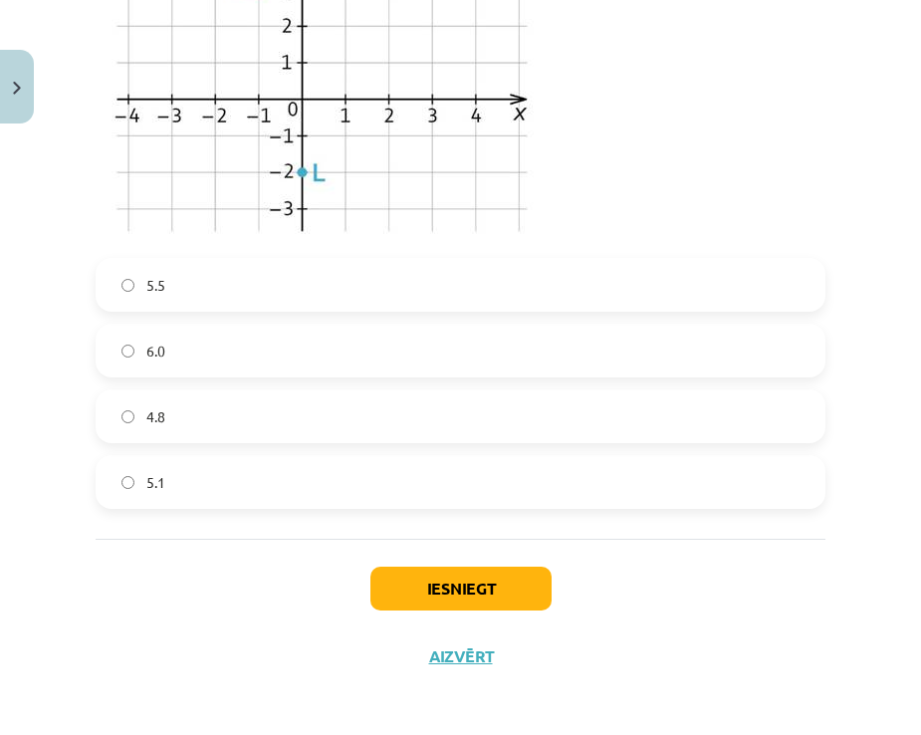
scroll to position [2605, 0]
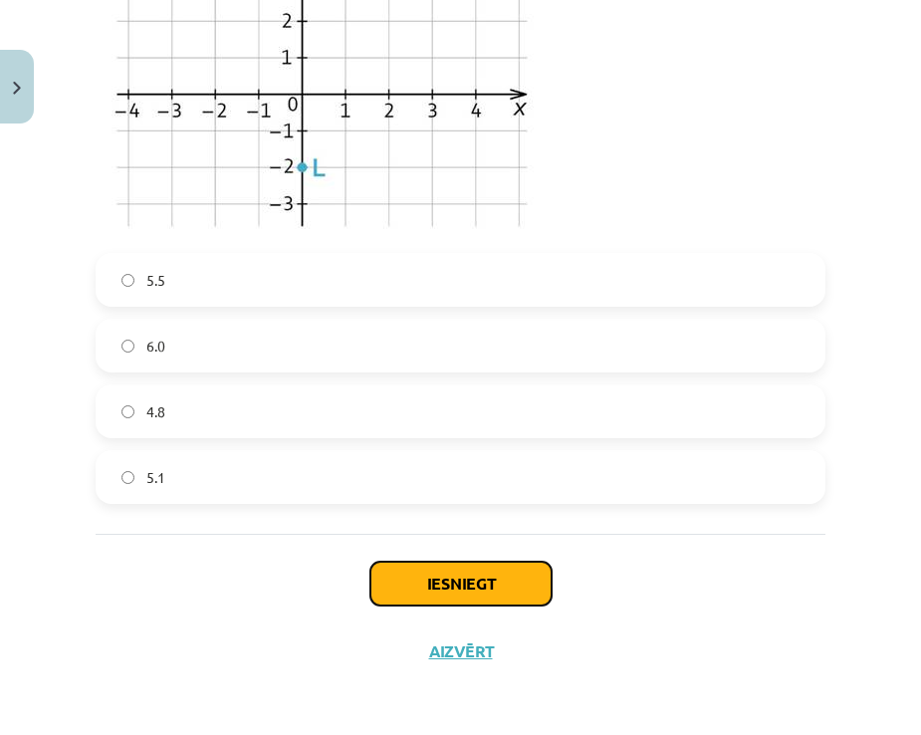
click at [406, 577] on button "Iesniegt" at bounding box center [461, 584] width 181 height 44
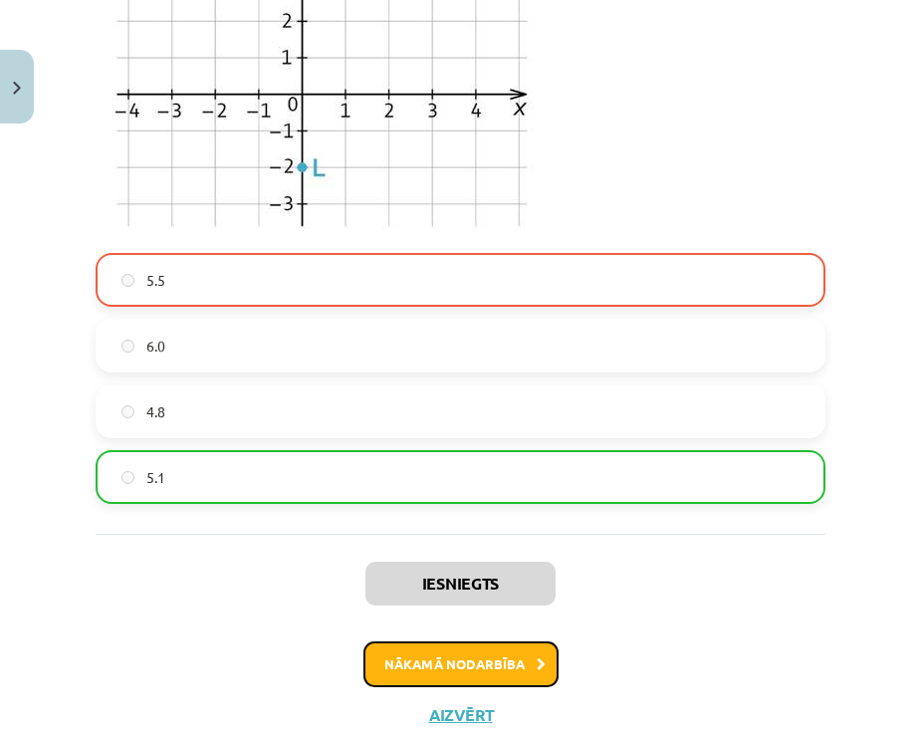
click at [409, 670] on button "Nākamā nodarbība" at bounding box center [461, 665] width 195 height 46
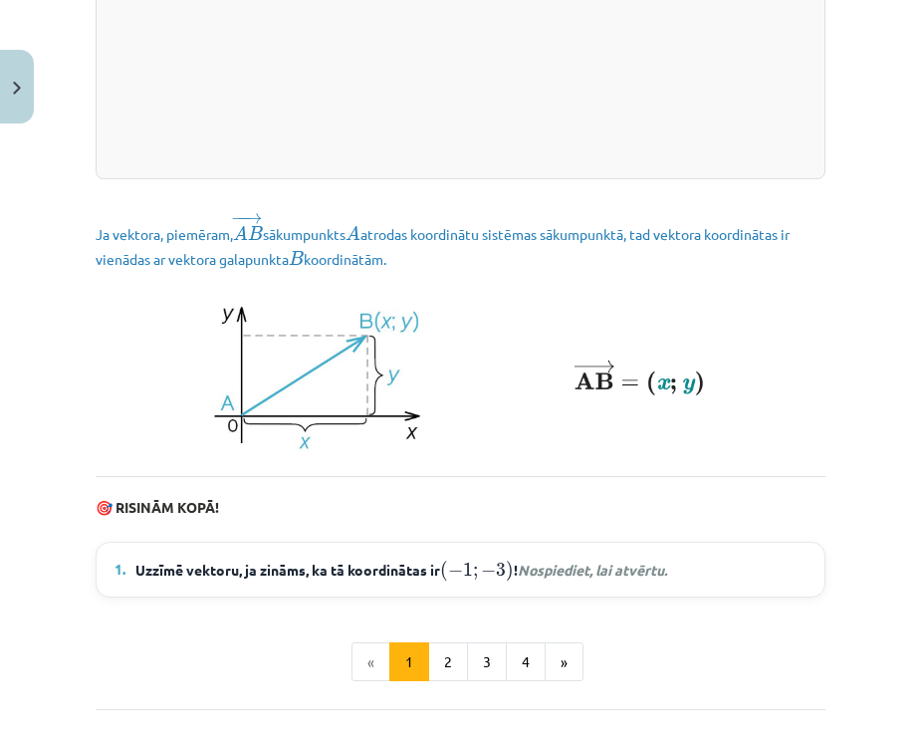
scroll to position [2835, 0]
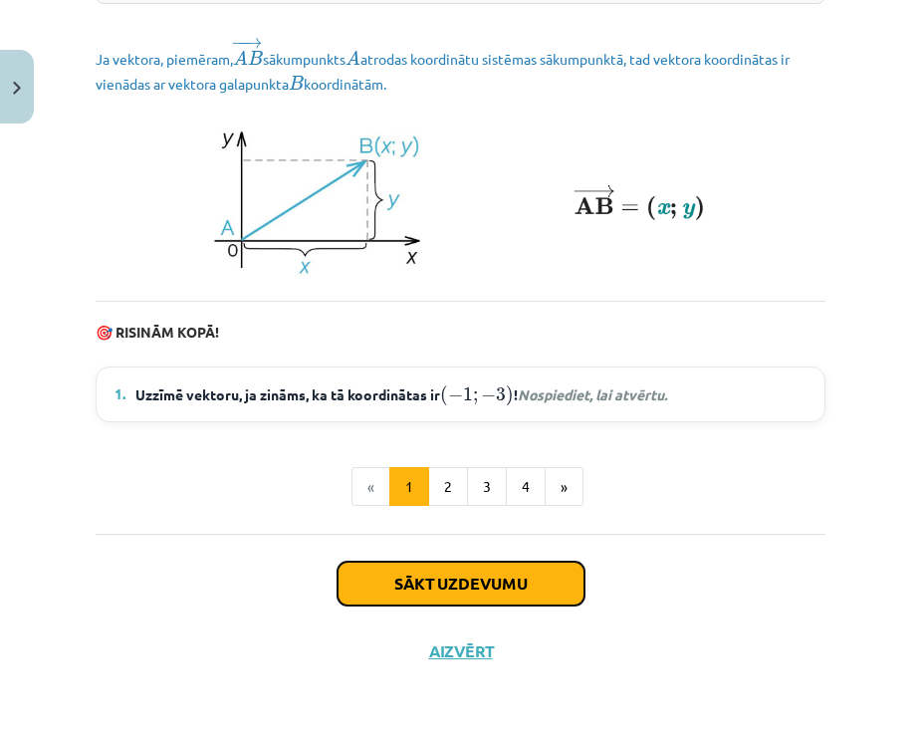
click at [399, 576] on button "Sākt uzdevumu" at bounding box center [461, 584] width 247 height 44
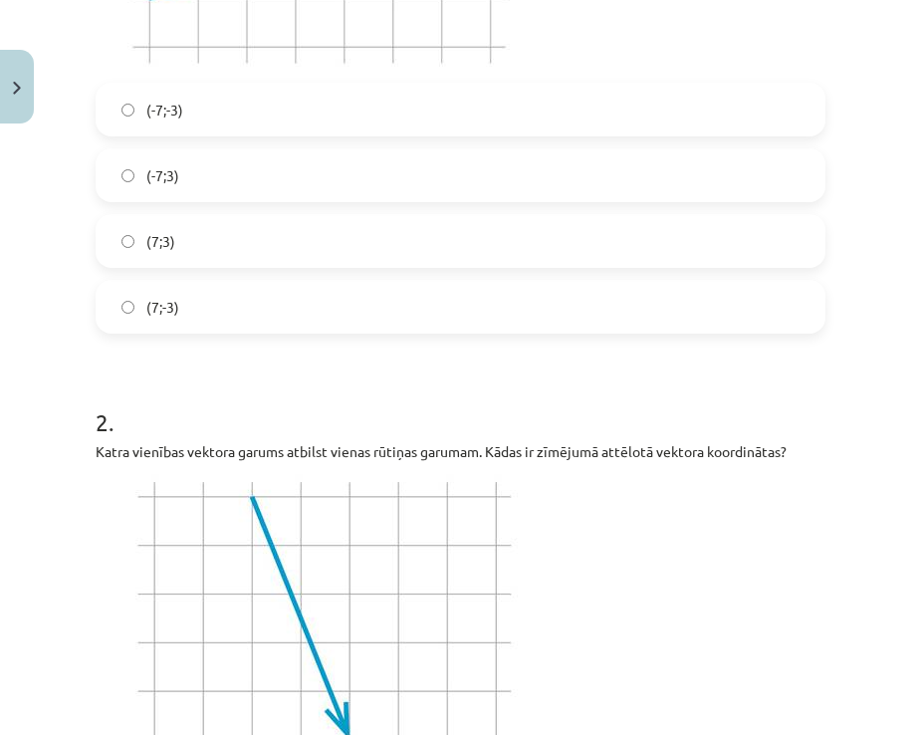
click at [184, 170] on label "(-7;3)" at bounding box center [461, 175] width 726 height 50
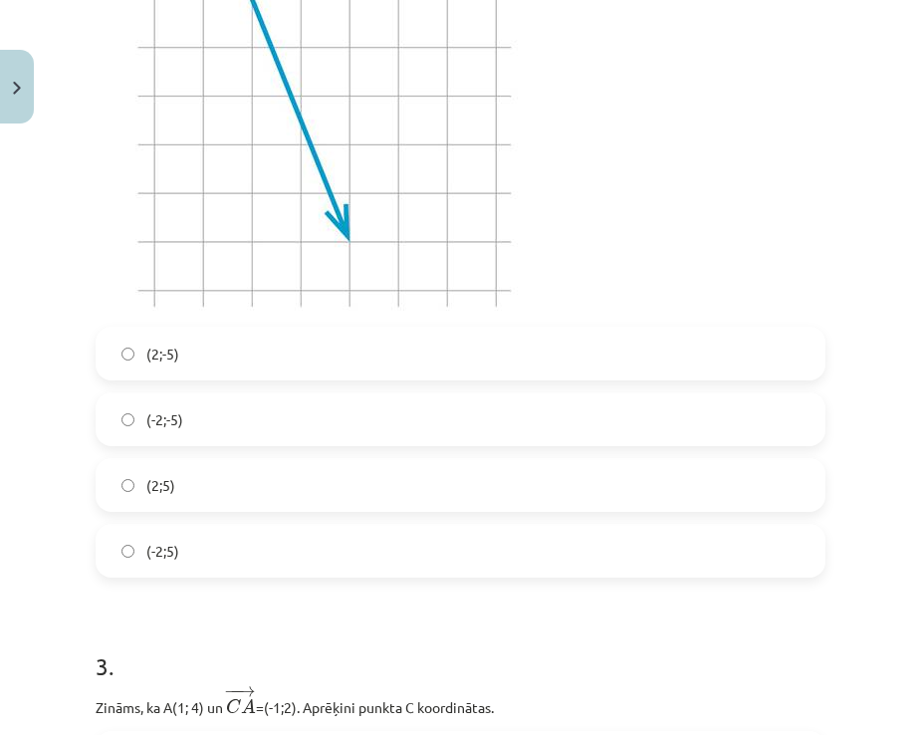
scroll to position [1594, 0]
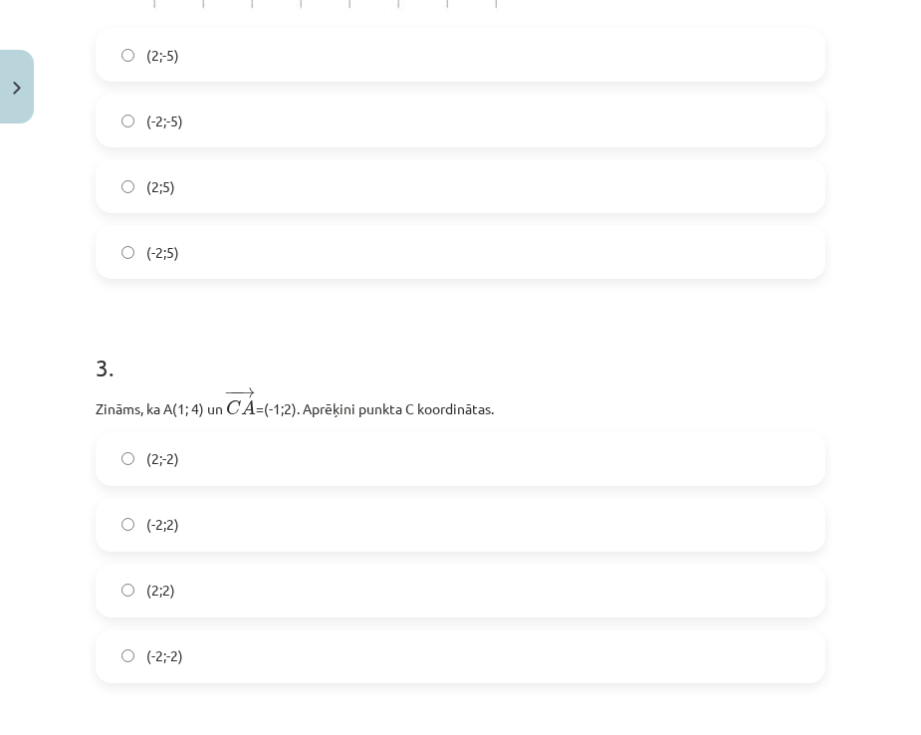
click at [155, 192] on span "(2;5)" at bounding box center [160, 186] width 29 height 21
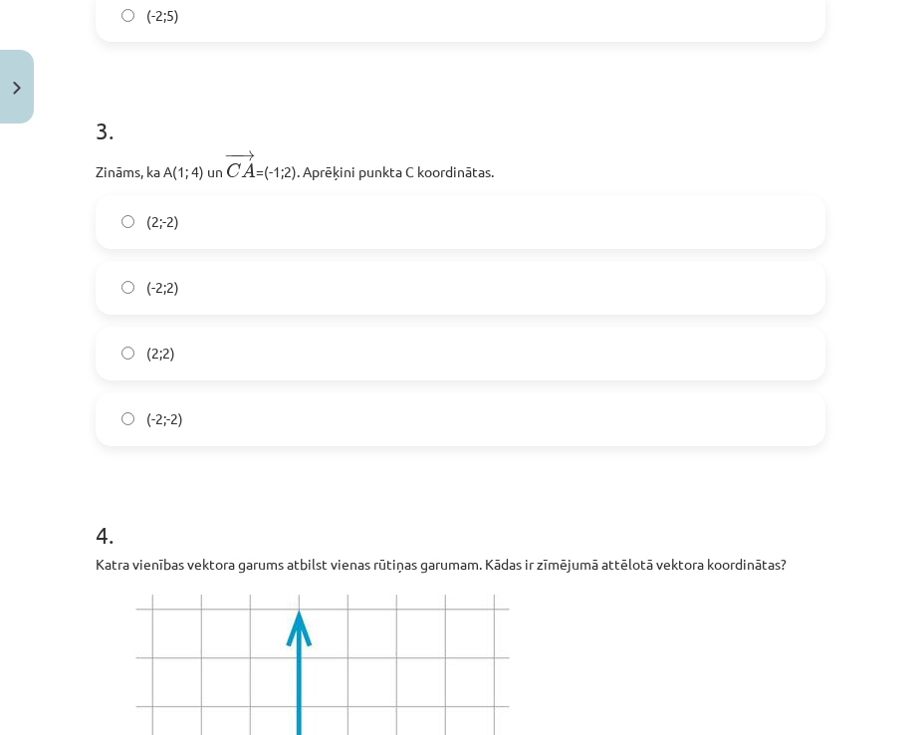
scroll to position [2092, 0]
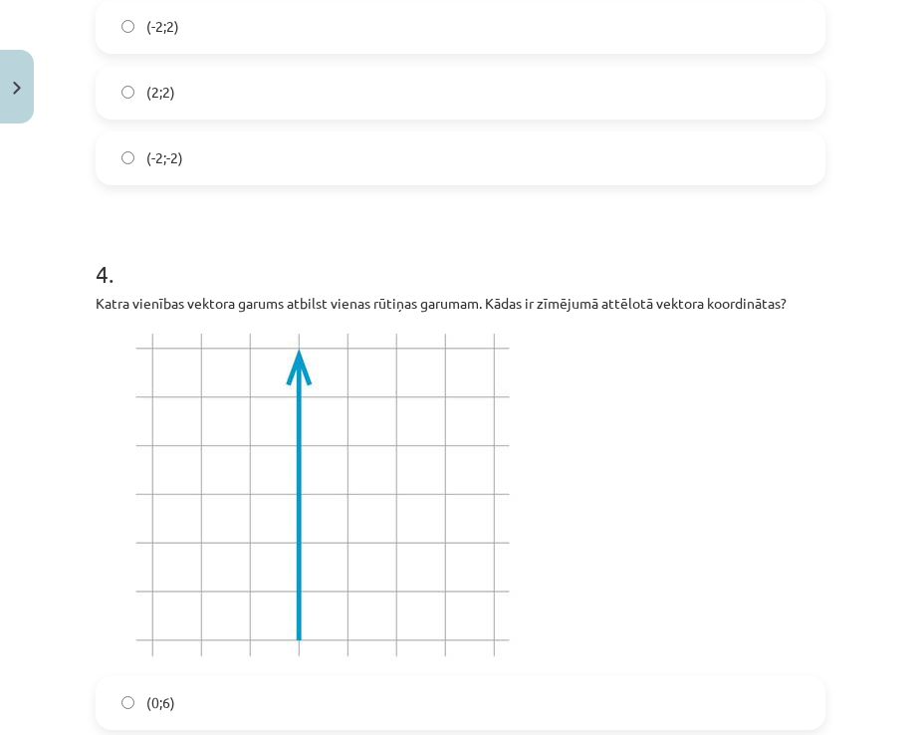
click at [213, 90] on label "(2;2)" at bounding box center [461, 93] width 726 height 50
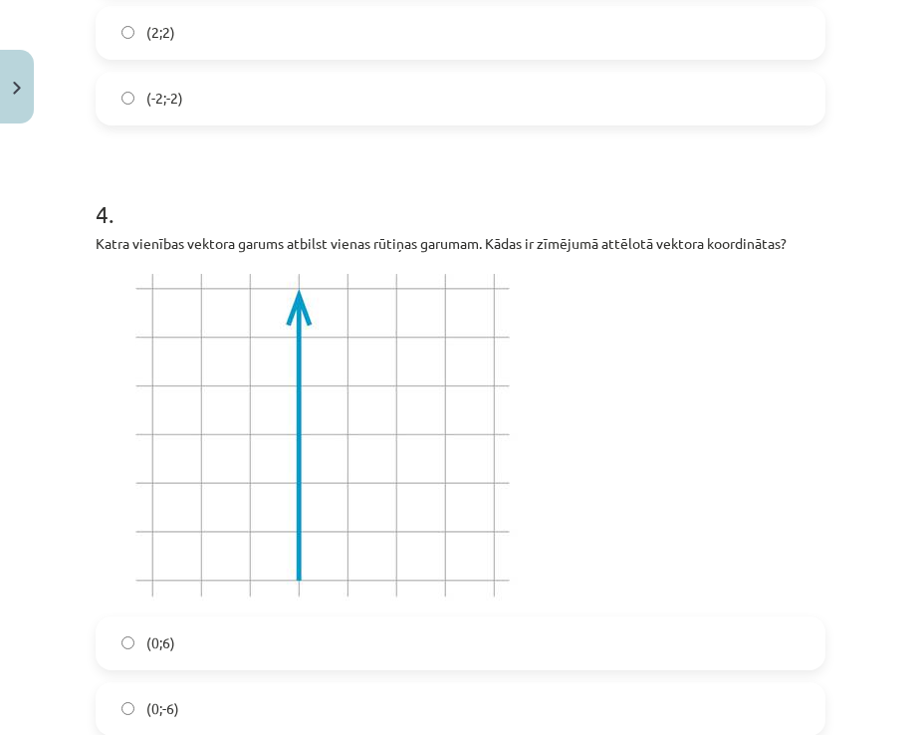
scroll to position [2490, 0]
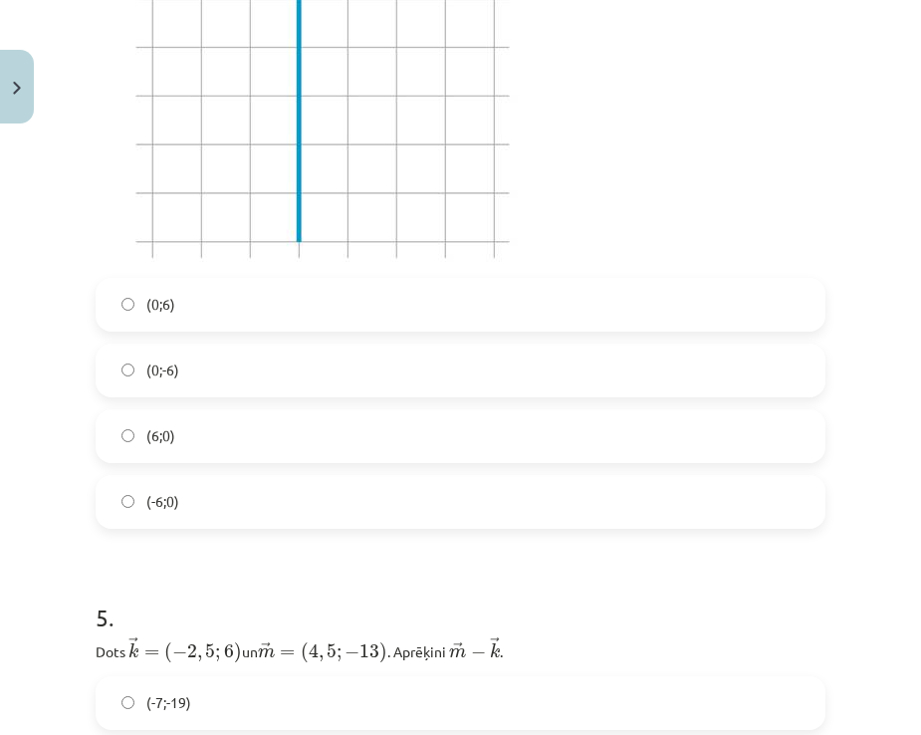
click at [194, 370] on label "(0;-6)" at bounding box center [461, 371] width 726 height 50
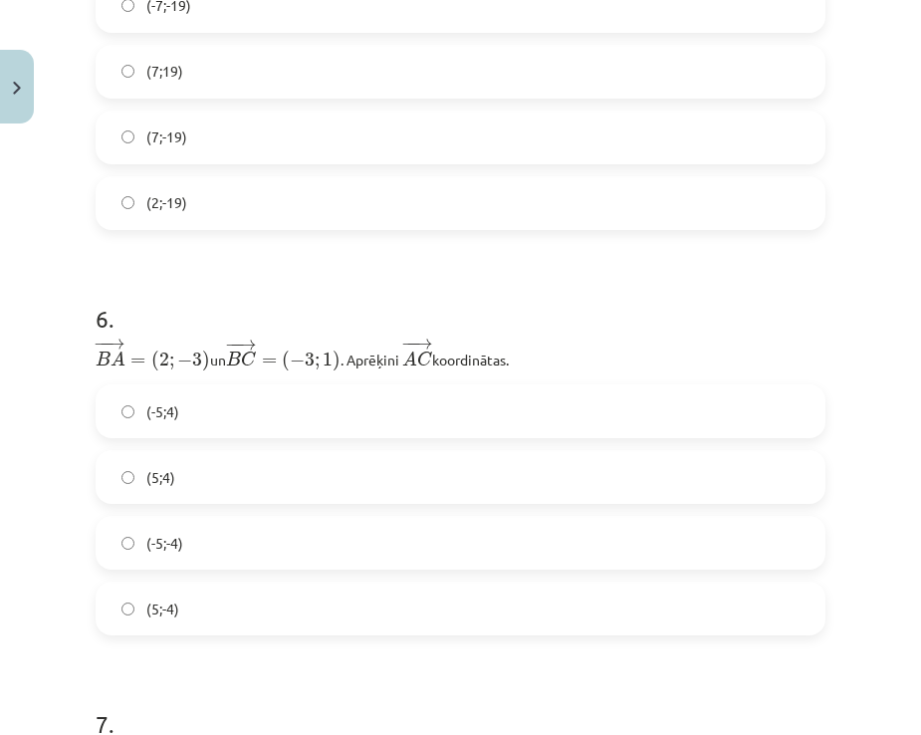
click at [233, 418] on label "(-5;4)" at bounding box center [461, 412] width 726 height 50
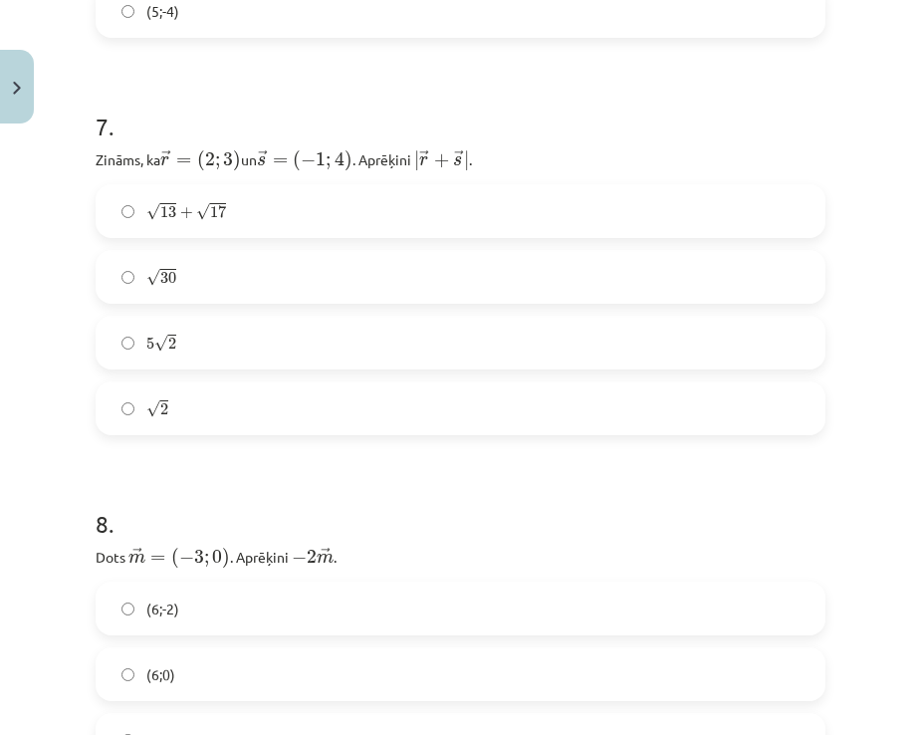
click at [187, 237] on div "√ 13 + √ 17 13 + 17" at bounding box center [461, 211] width 730 height 54
click at [188, 254] on div "√ 30 30" at bounding box center [461, 277] width 730 height 54
click at [188, 255] on label "√ 30 30" at bounding box center [461, 277] width 726 height 50
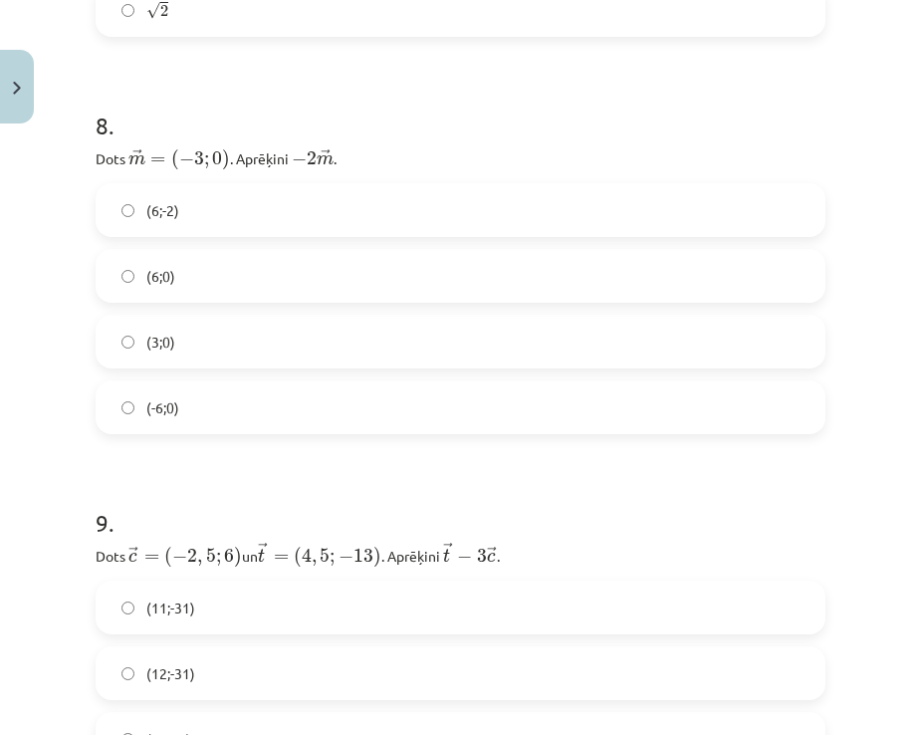
click at [190, 267] on label "(6;0)" at bounding box center [461, 276] width 726 height 50
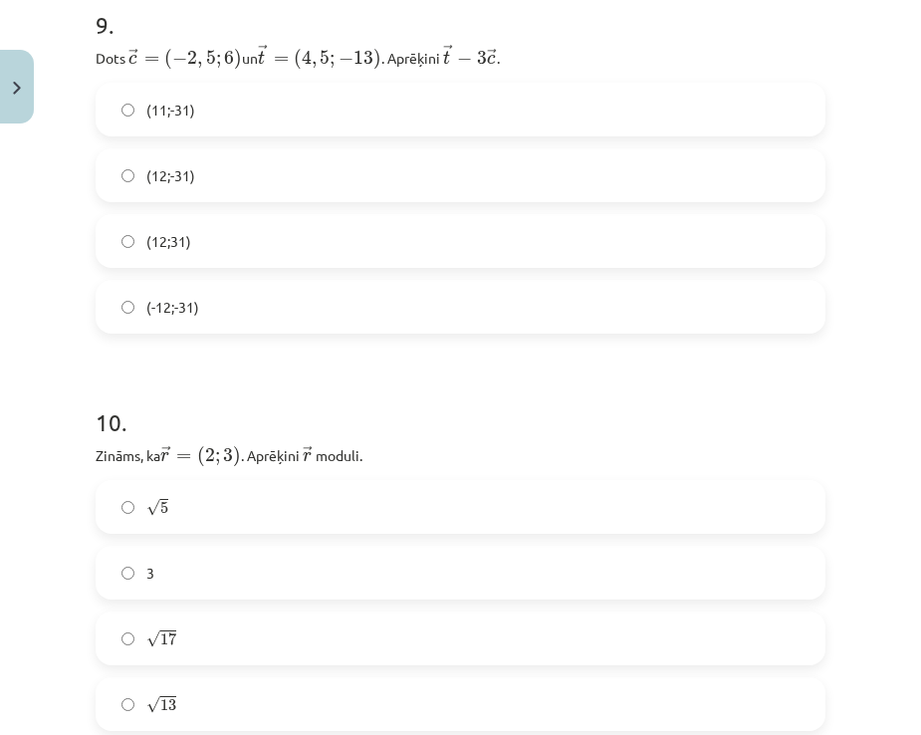
click at [193, 186] on label "(12;-31)" at bounding box center [461, 175] width 726 height 50
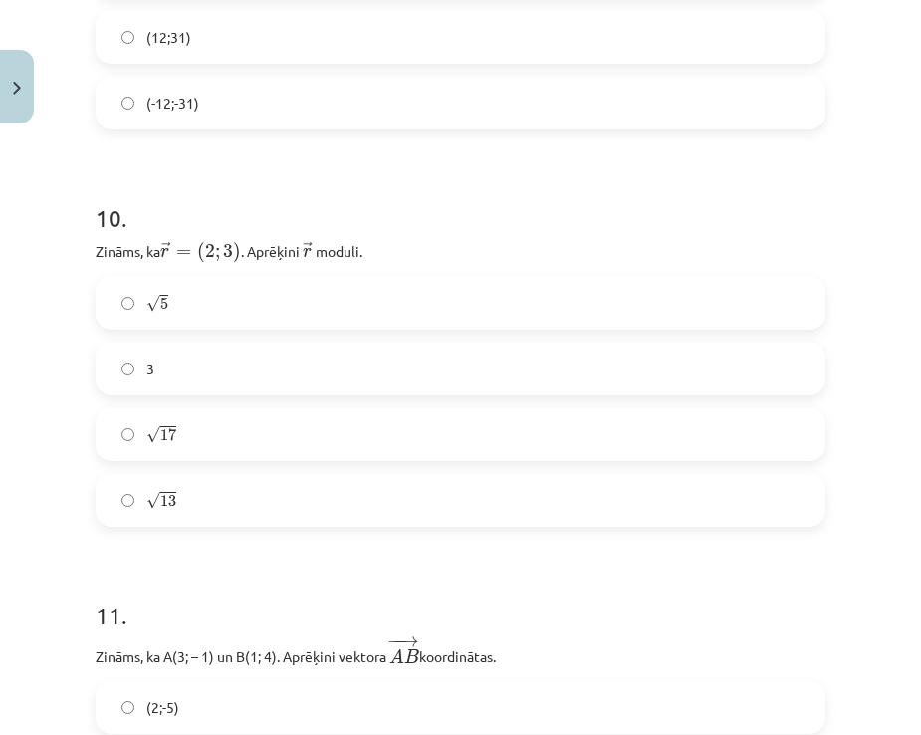
scroll to position [5180, 0]
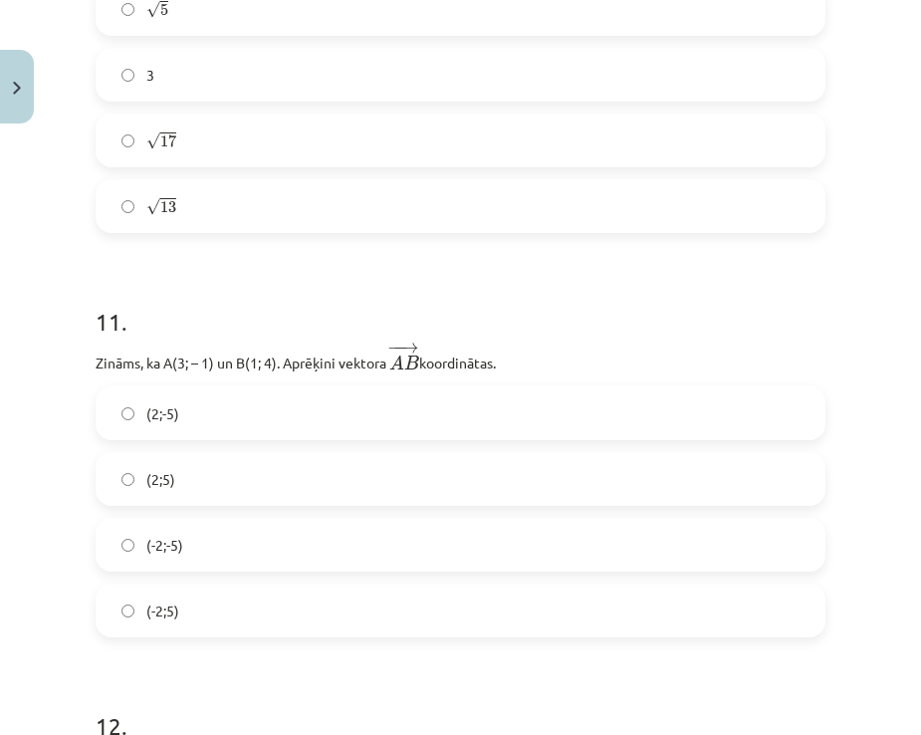
click at [221, 397] on label "(2;-5)" at bounding box center [461, 414] width 726 height 50
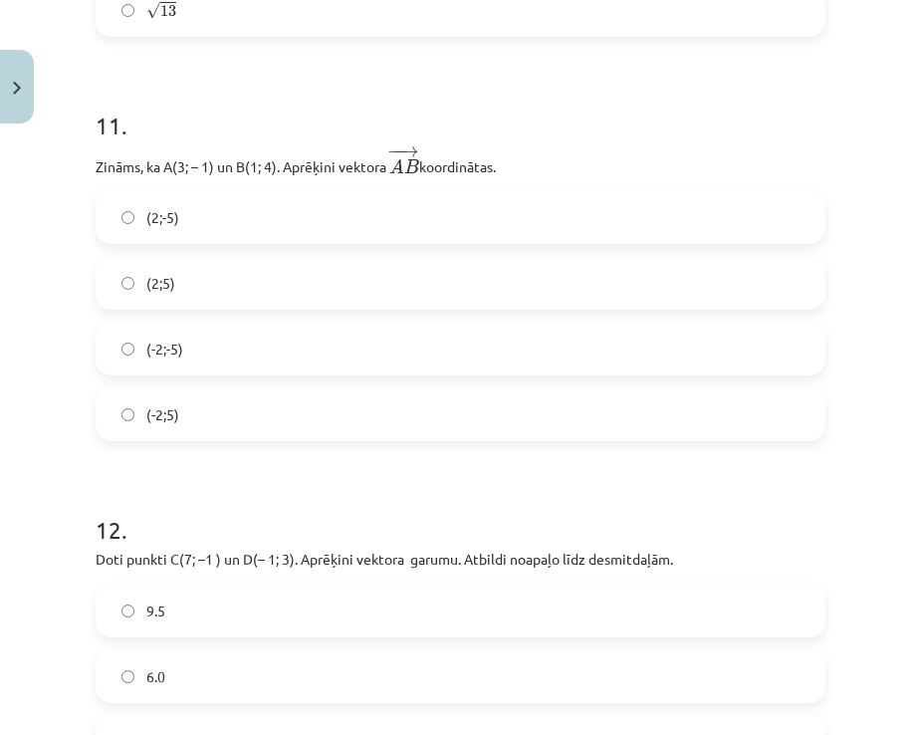
scroll to position [5678, 0]
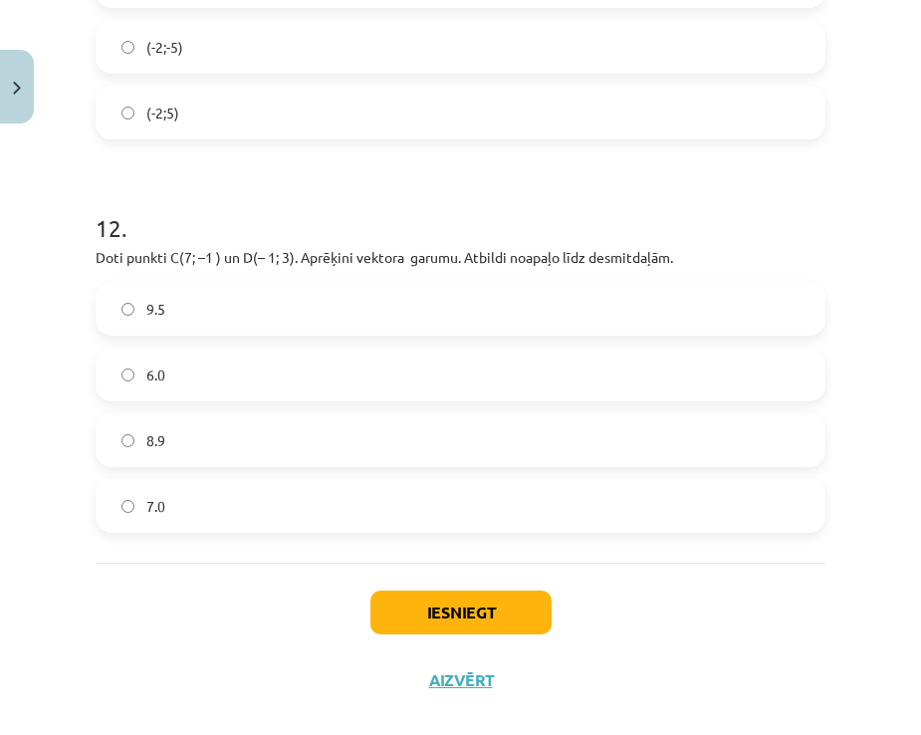
click at [196, 315] on label "9.5" at bounding box center [461, 309] width 726 height 50
click at [211, 387] on label "6.0" at bounding box center [461, 375] width 726 height 50
click at [418, 615] on button "Iesniegt" at bounding box center [461, 613] width 181 height 44
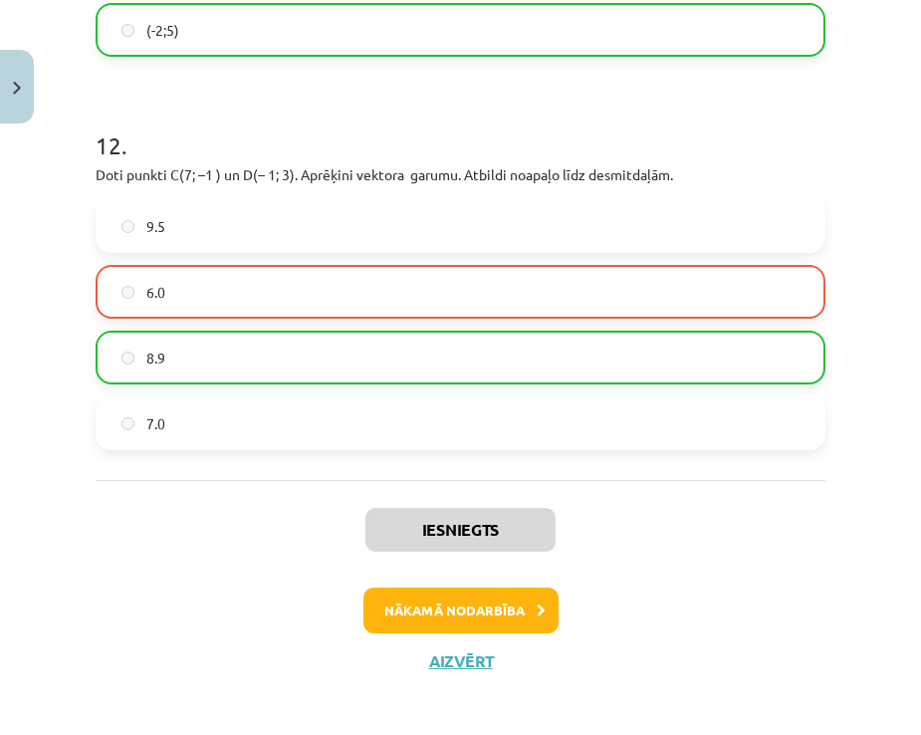
scroll to position [5768, 0]
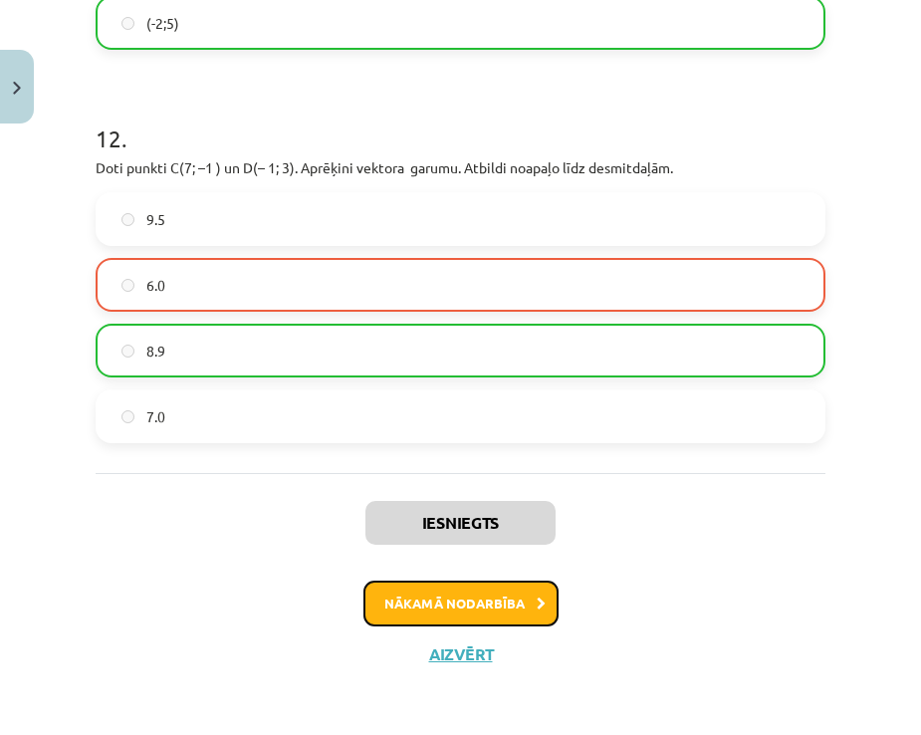
click at [402, 605] on button "Nākamā nodarbība" at bounding box center [461, 604] width 195 height 46
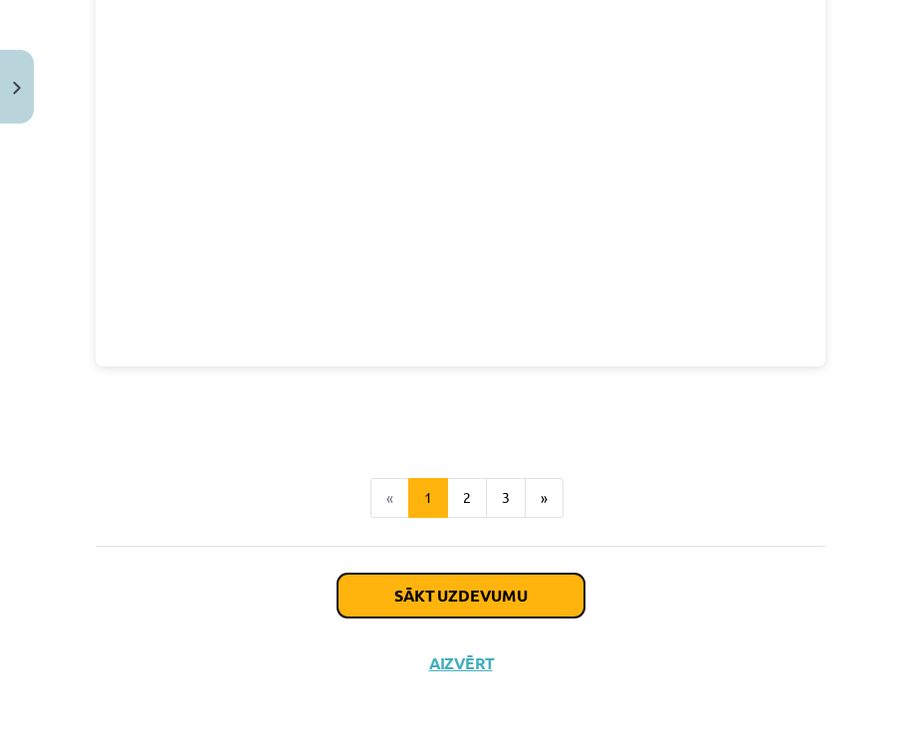
click at [403, 576] on button "Sākt uzdevumu" at bounding box center [461, 596] width 247 height 44
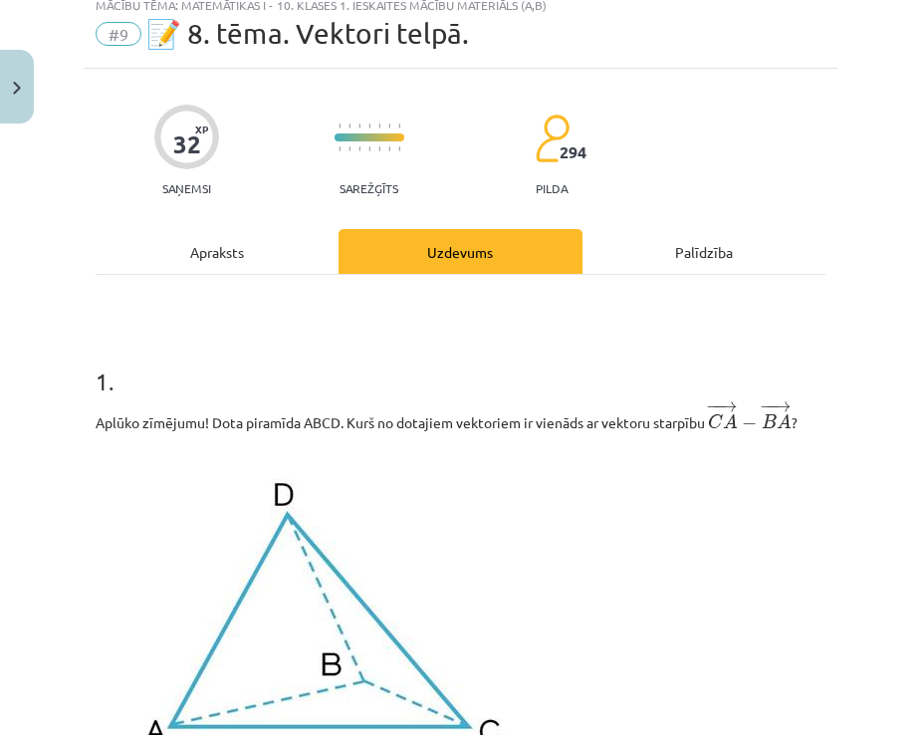
scroll to position [0, 0]
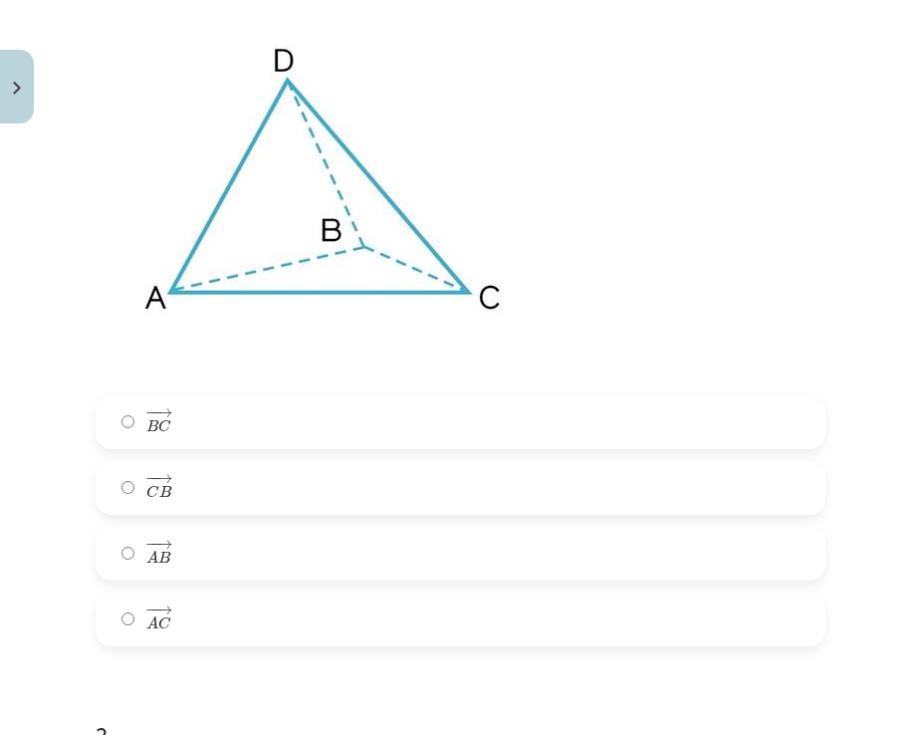
click at [172, 472] on label "− − → C B C B →" at bounding box center [461, 488] width 726 height 50
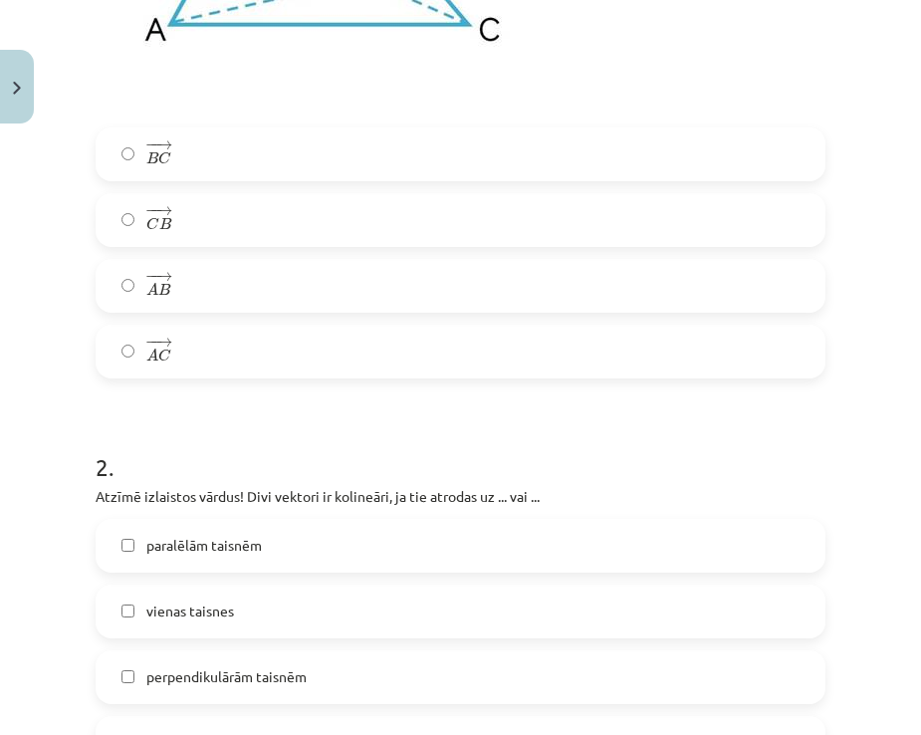
scroll to position [1096, 0]
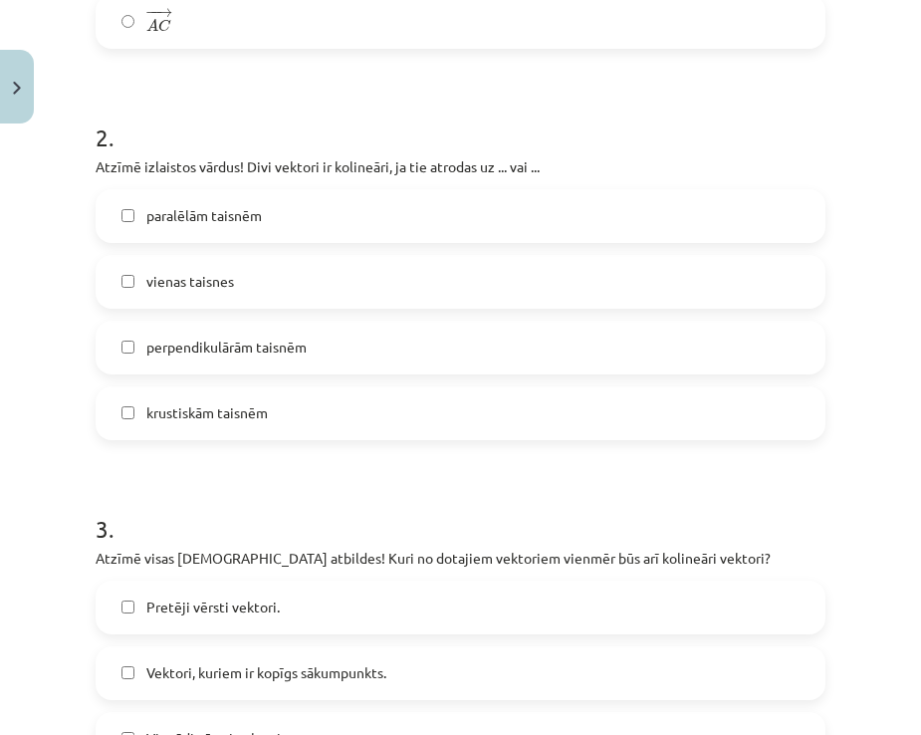
click at [188, 334] on label "perpendikulārām taisnēm" at bounding box center [461, 348] width 726 height 50
click at [183, 268] on label "vienas taisnes" at bounding box center [461, 282] width 726 height 50
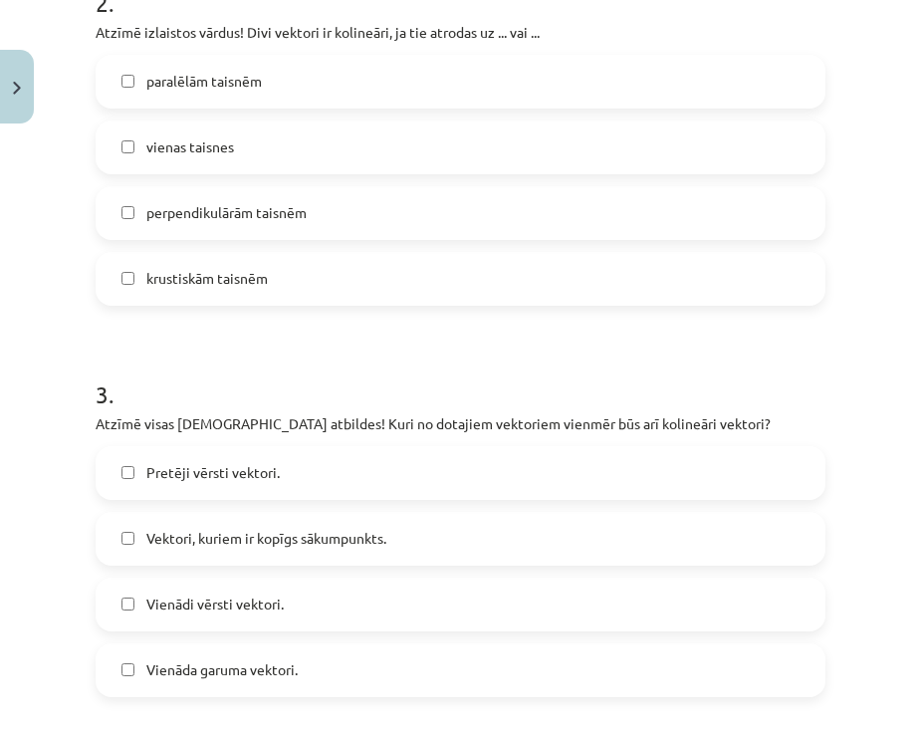
scroll to position [1494, 0]
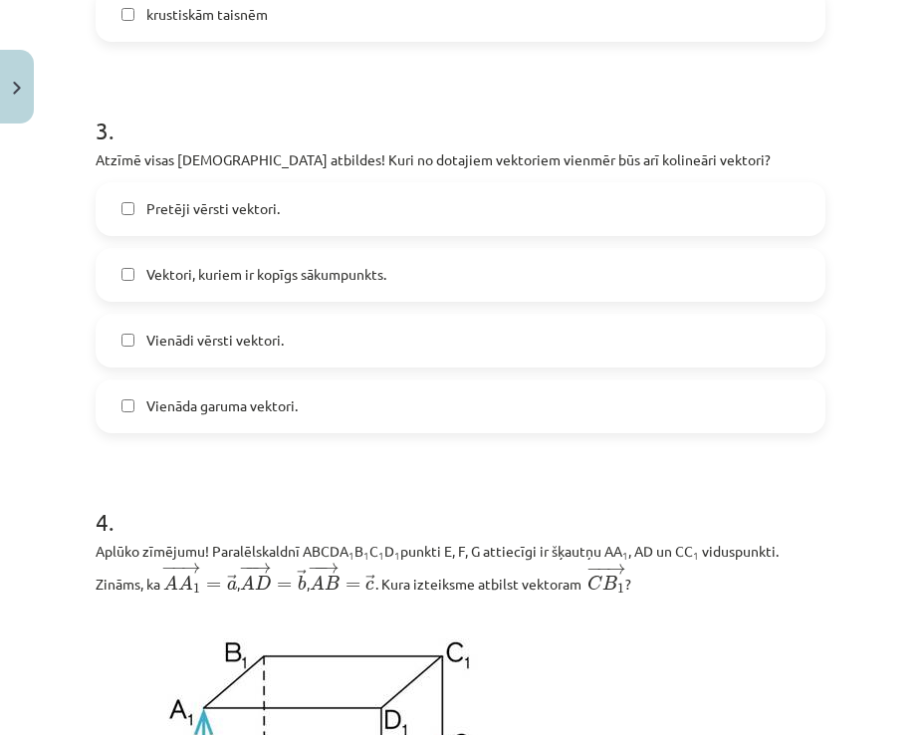
click at [182, 263] on label "Vektori, kuriem ir kopīgs sākumpunkts." at bounding box center [461, 275] width 726 height 50
click at [165, 341] on span "Vienādi vērsti vektori." at bounding box center [214, 340] width 137 height 21
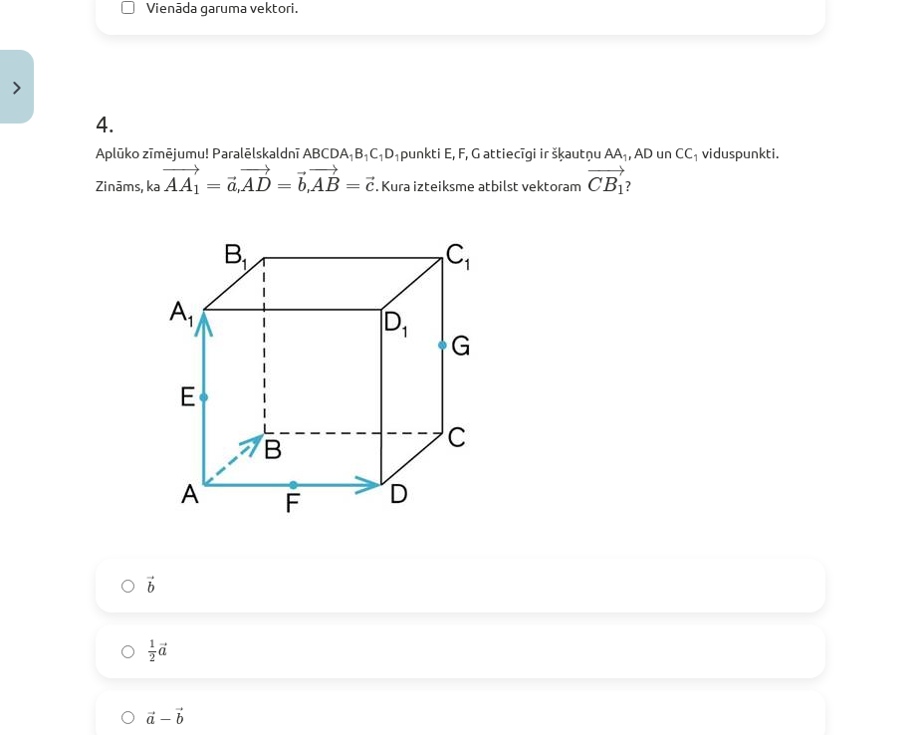
click at [194, 575] on label "→ b b →" at bounding box center [461, 586] width 726 height 50
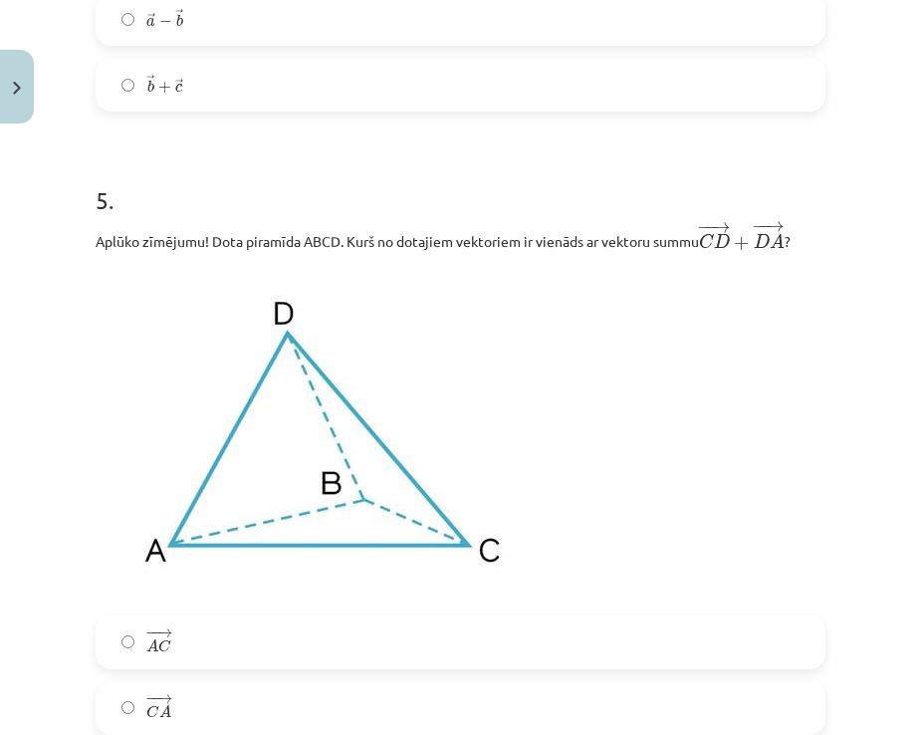
scroll to position [2789, 0]
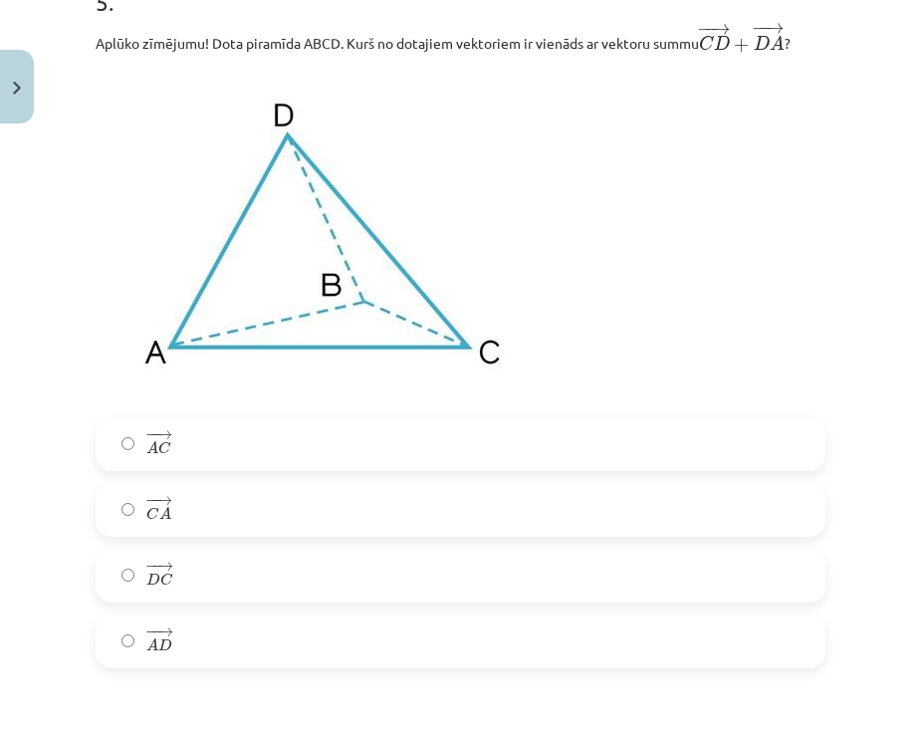
click at [204, 458] on label "− − → A C A C →" at bounding box center [461, 444] width 726 height 50
click at [171, 506] on span "→" at bounding box center [164, 501] width 16 height 9
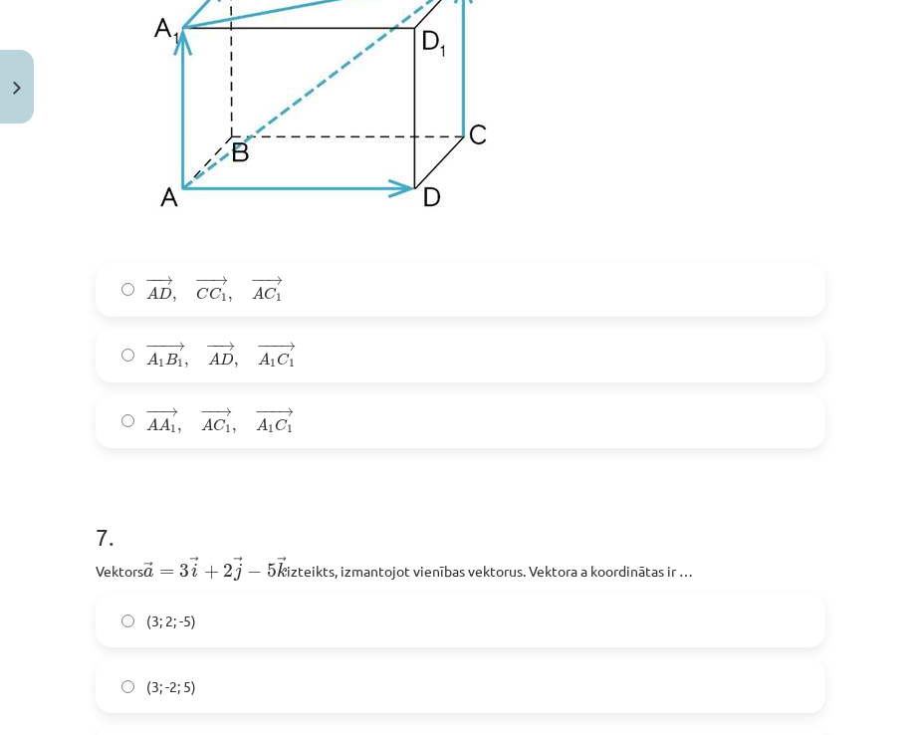
click at [180, 361] on span "1" at bounding box center [180, 364] width 6 height 9
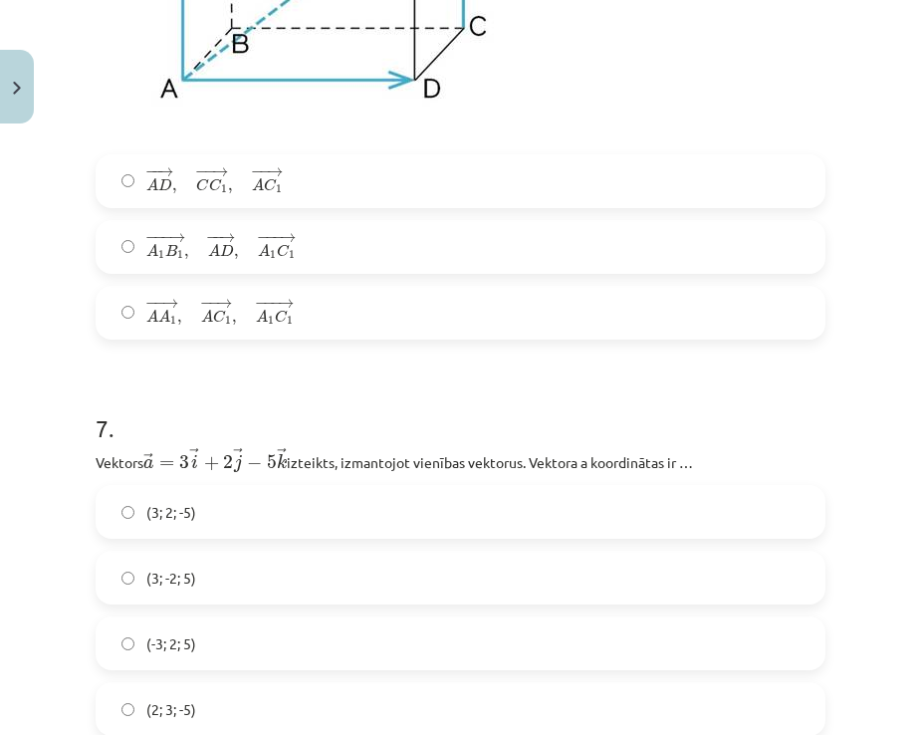
scroll to position [4084, 0]
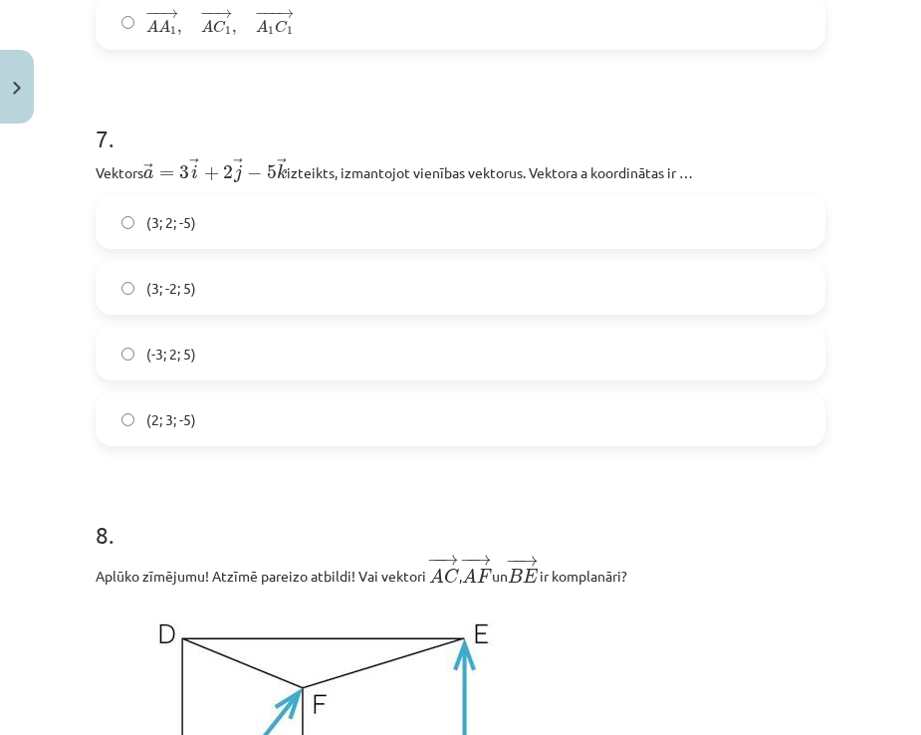
click at [163, 325] on div "(3; 2; -5) (3; -2; 5) (-3; 2; 5) (2; 3; -5)" at bounding box center [461, 320] width 730 height 251
click at [163, 355] on span "(-3; 2; 5)" at bounding box center [171, 354] width 50 height 21
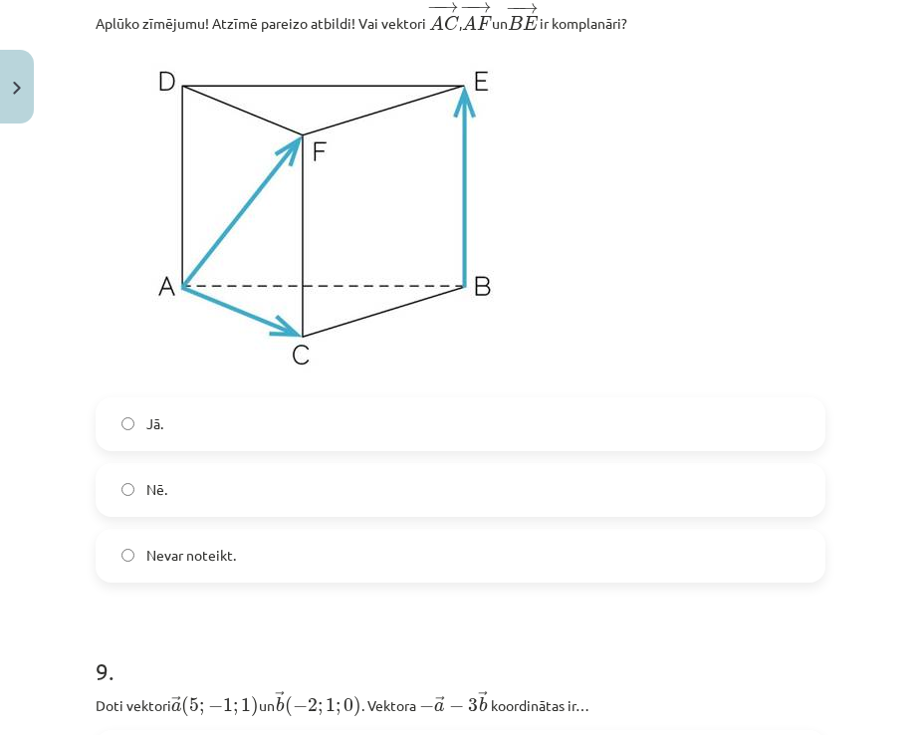
scroll to position [4782, 0]
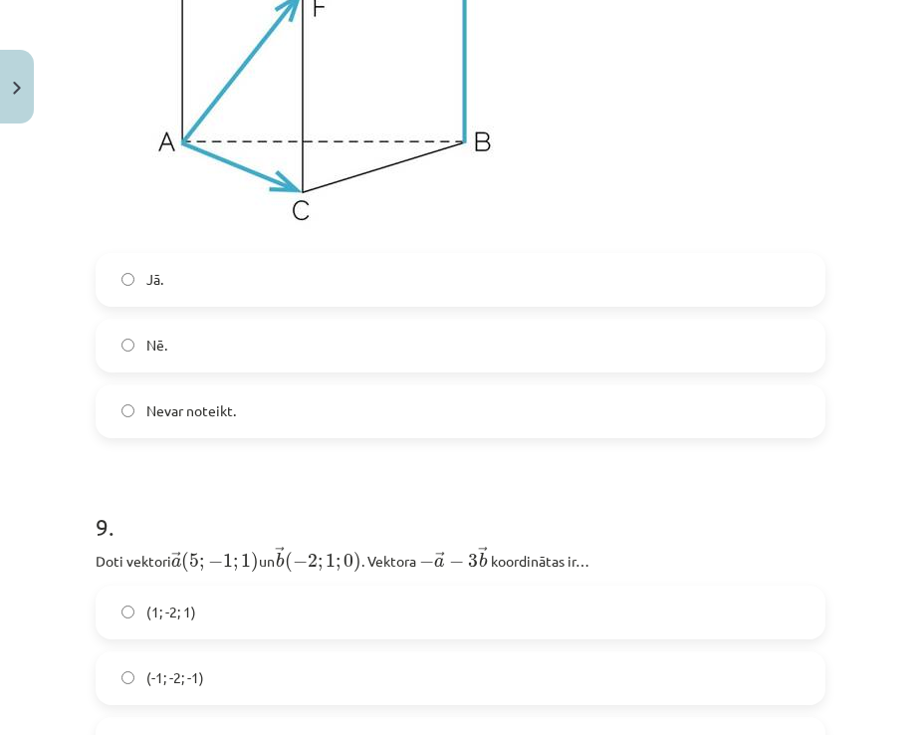
click at [158, 338] on label "Nē." at bounding box center [461, 346] width 726 height 50
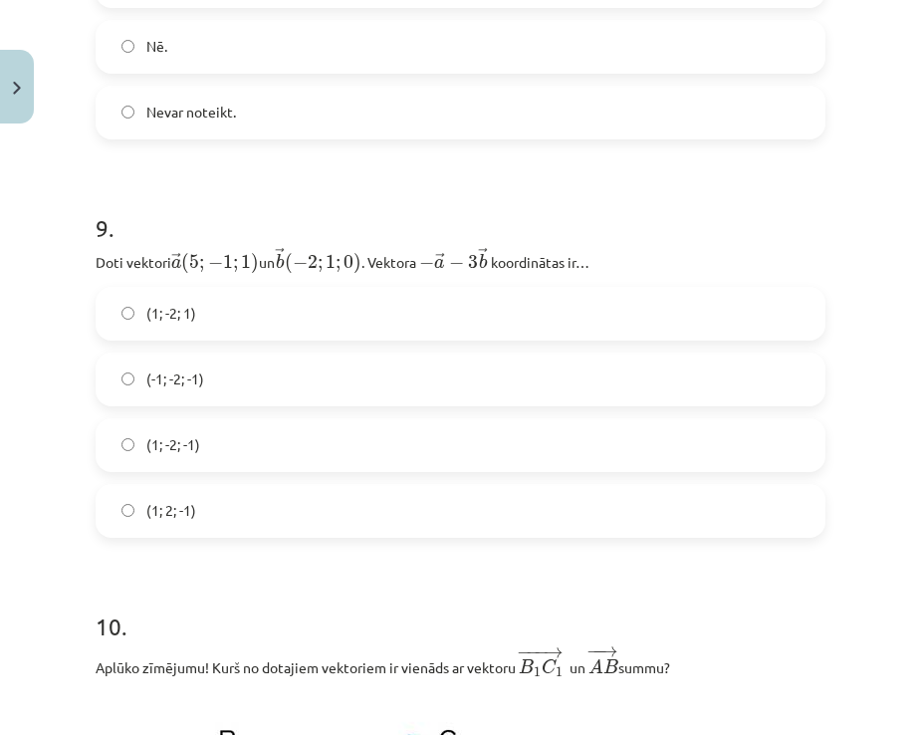
click at [173, 380] on span "(-1; -2; -1)" at bounding box center [175, 379] width 58 height 21
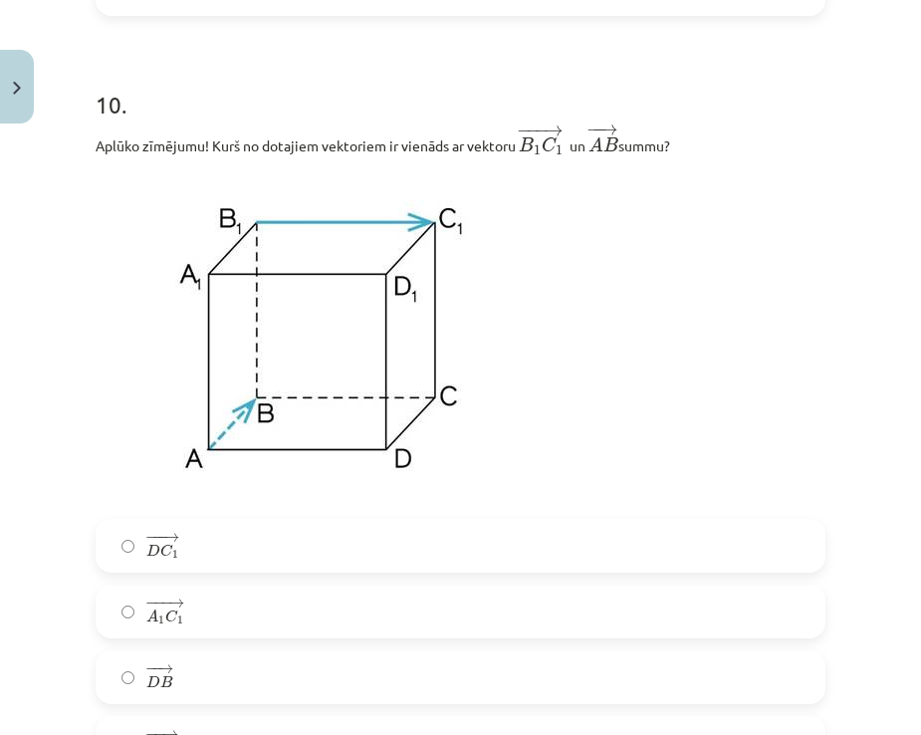
scroll to position [5877, 0]
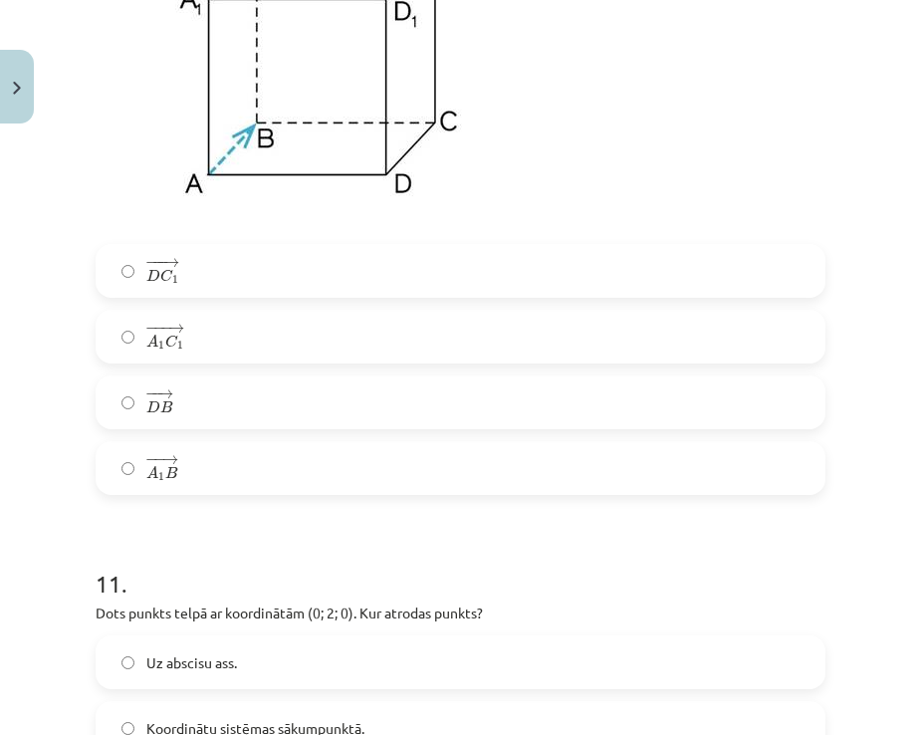
click at [176, 364] on div "− −− → A 1 C 1 A 1 C 1 →" at bounding box center [461, 337] width 730 height 54
click at [175, 342] on span "C" at bounding box center [171, 341] width 13 height 13
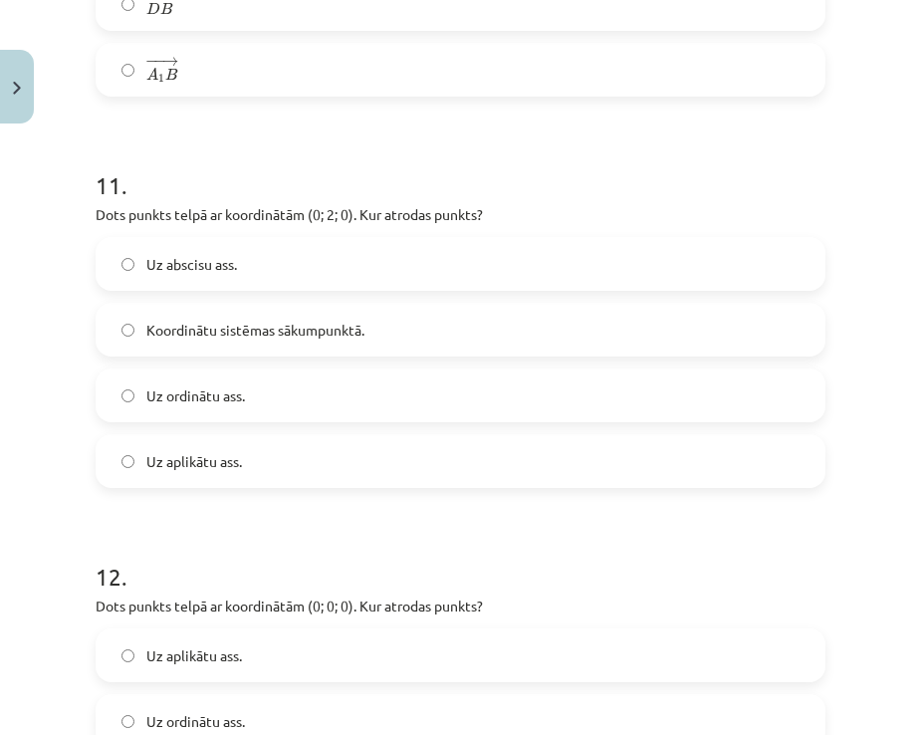
click at [208, 320] on label "Koordinātu sistēmas sākumpunktā." at bounding box center [461, 330] width 726 height 50
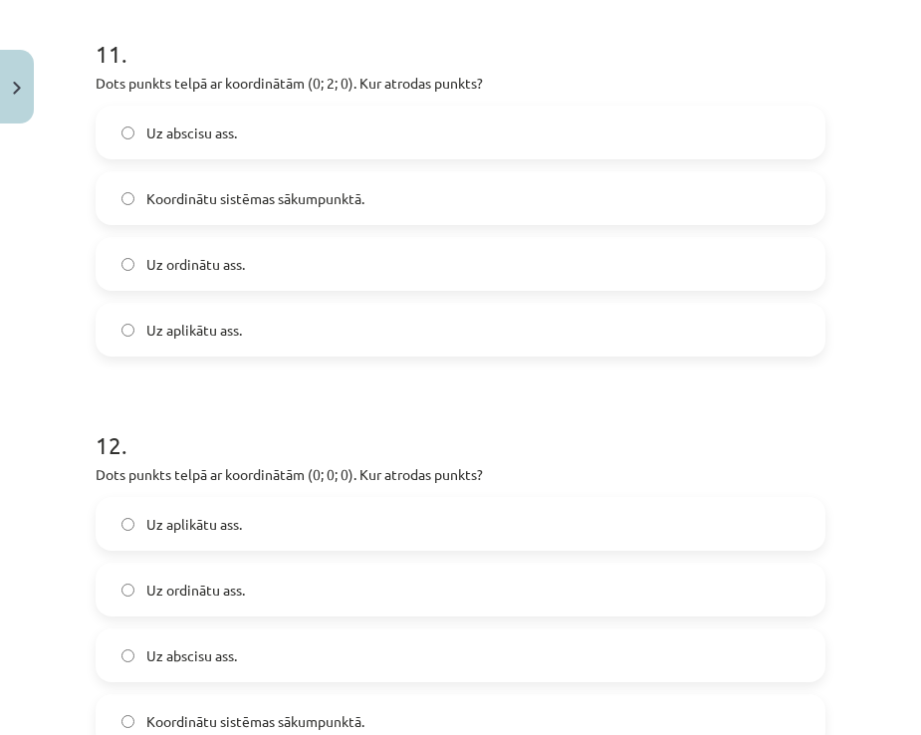
scroll to position [6674, 0]
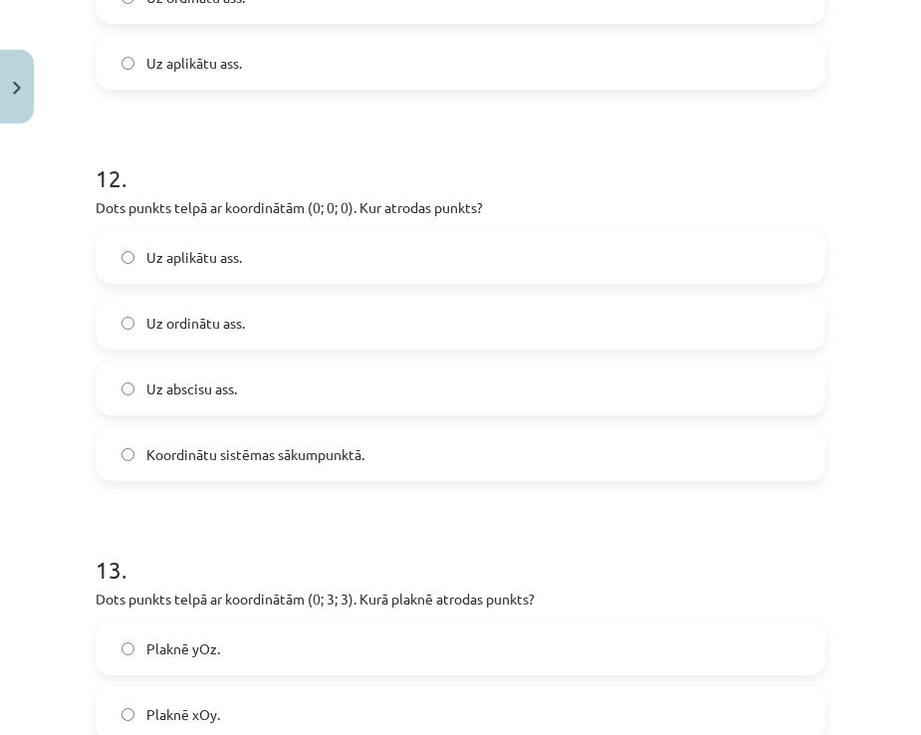
click at [215, 316] on label "Uz ordinātu ass." at bounding box center [461, 323] width 726 height 50
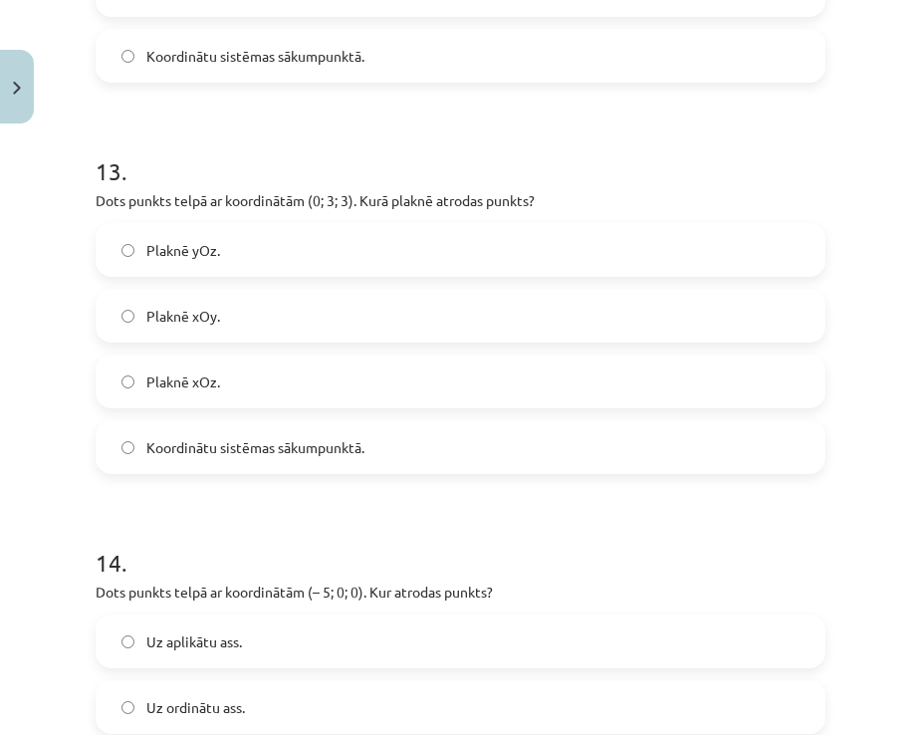
click at [224, 329] on label "Plaknē xOy." at bounding box center [461, 316] width 726 height 50
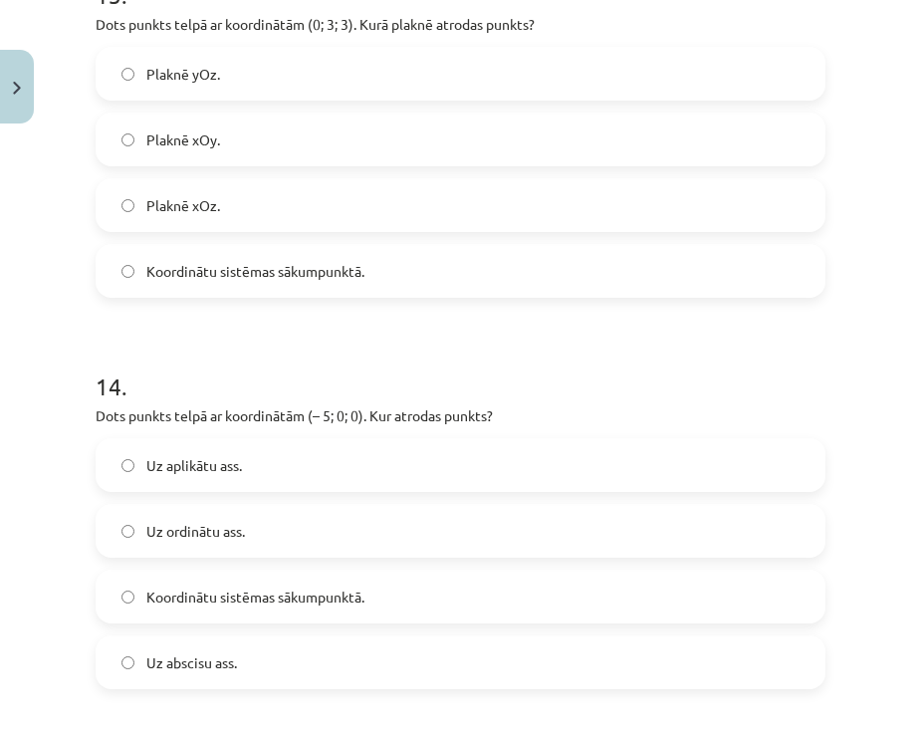
scroll to position [7471, 0]
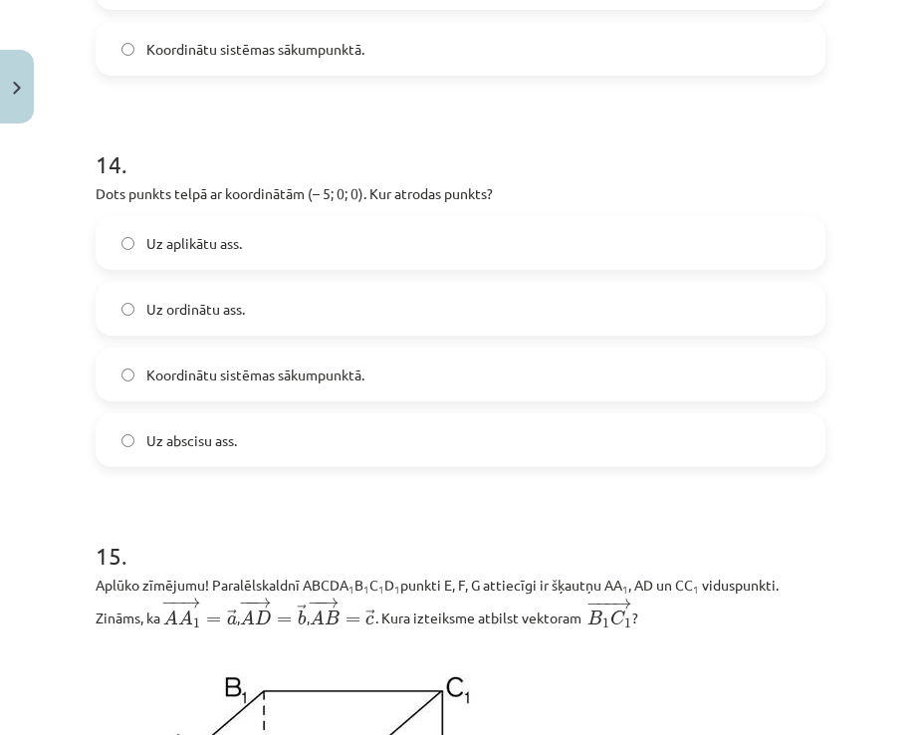
click at [230, 319] on span "Uz ordinātu ass." at bounding box center [195, 309] width 99 height 21
click at [249, 386] on span "Koordinātu sistēmas sākumpunktā." at bounding box center [255, 375] width 218 height 21
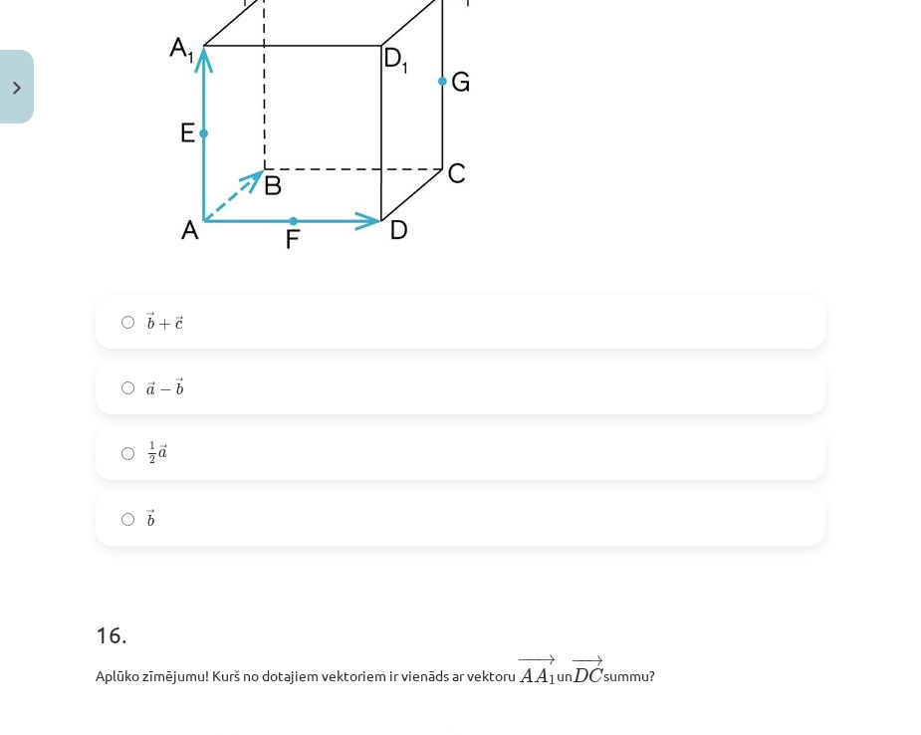
click at [188, 382] on label "→ a − → b a → − b →" at bounding box center [461, 388] width 726 height 50
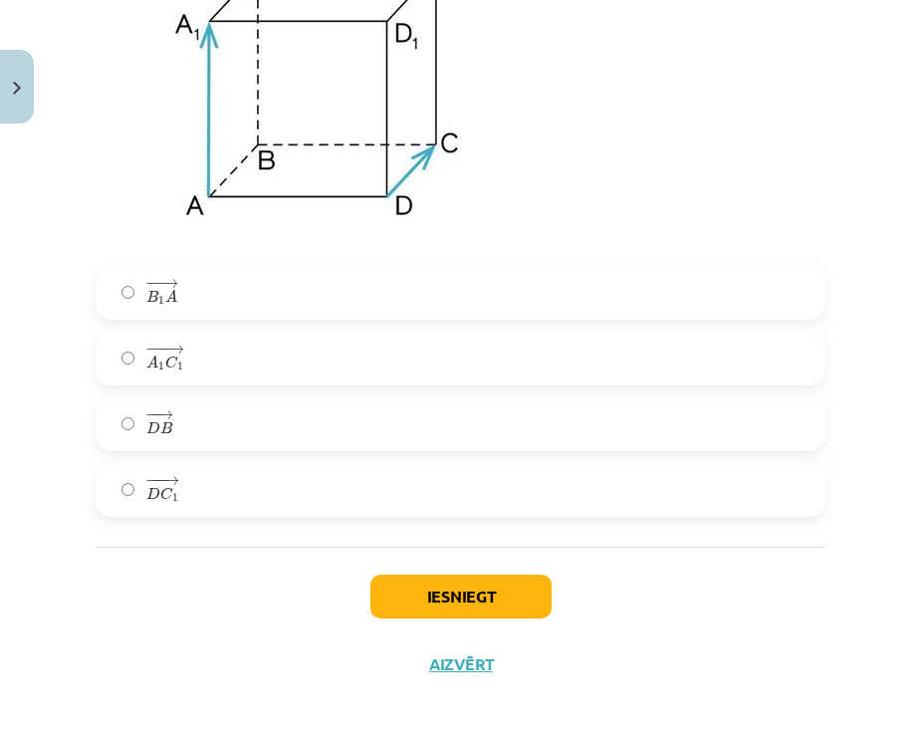
scroll to position [8965, 0]
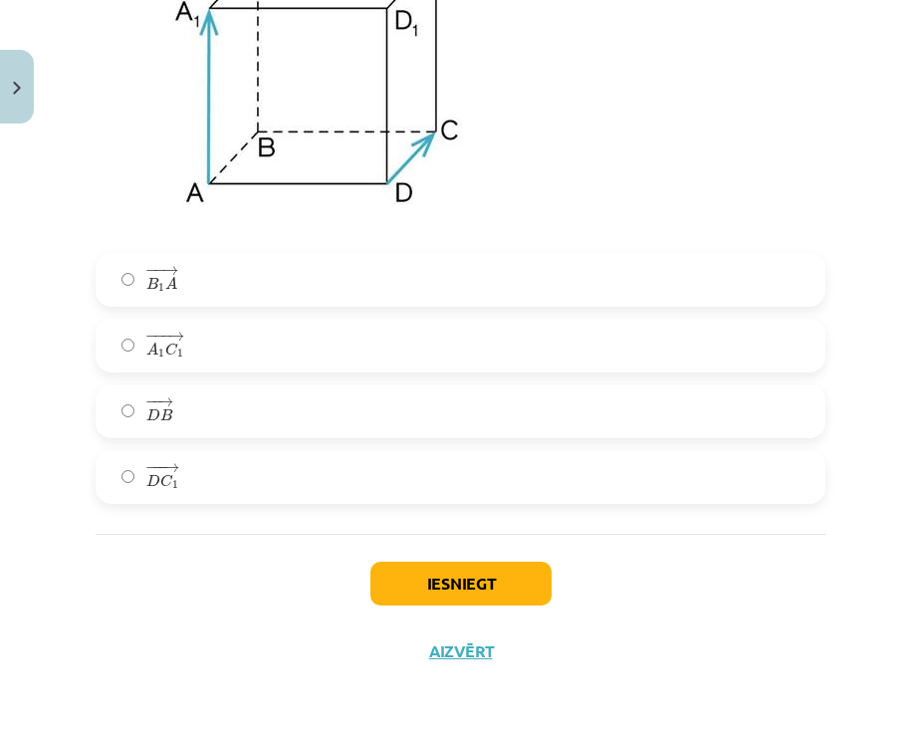
click at [180, 329] on label "− −− → A 1 C 1 A 1 C 1 →" at bounding box center [461, 346] width 726 height 50
click at [392, 595] on button "Iesniegt" at bounding box center [461, 584] width 181 height 44
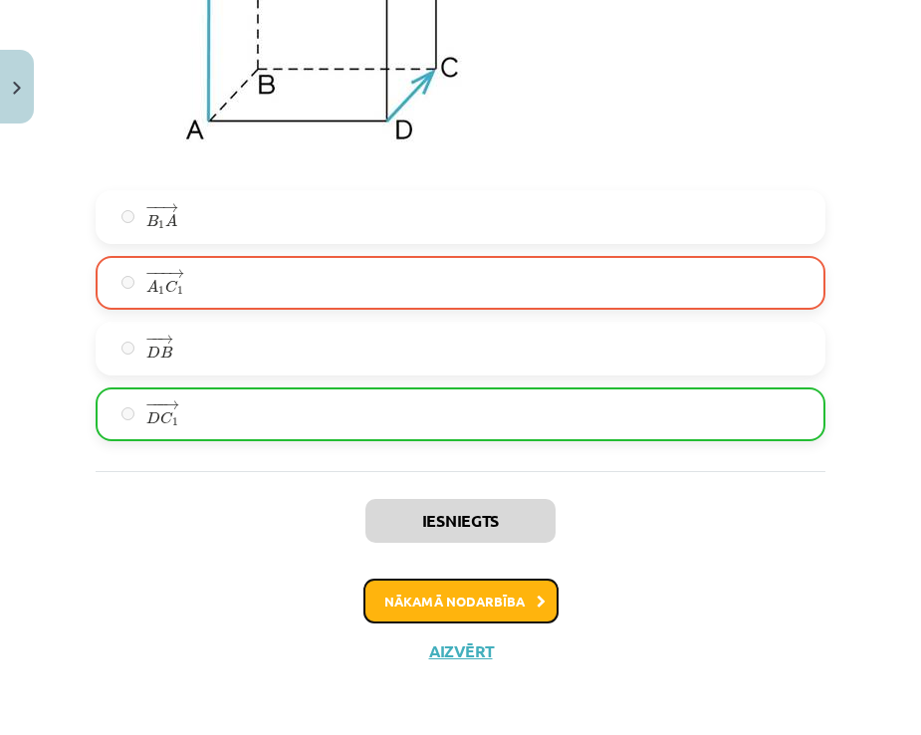
click at [423, 613] on button "Nākamā nodarbība" at bounding box center [461, 602] width 195 height 46
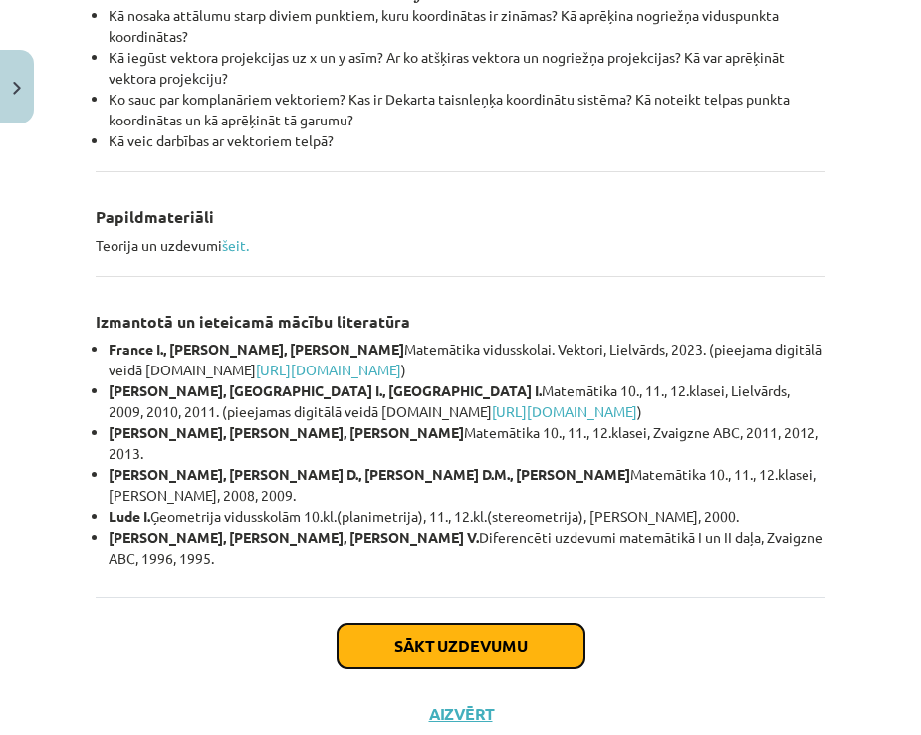
click at [397, 625] on button "Sākt uzdevumu" at bounding box center [461, 647] width 247 height 44
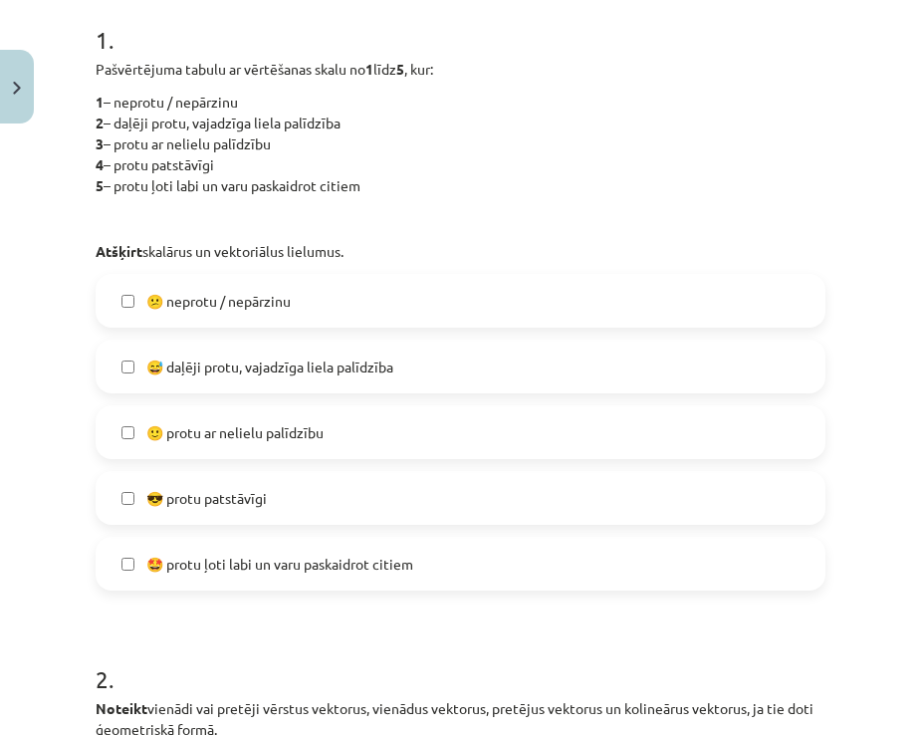
scroll to position [464, 0]
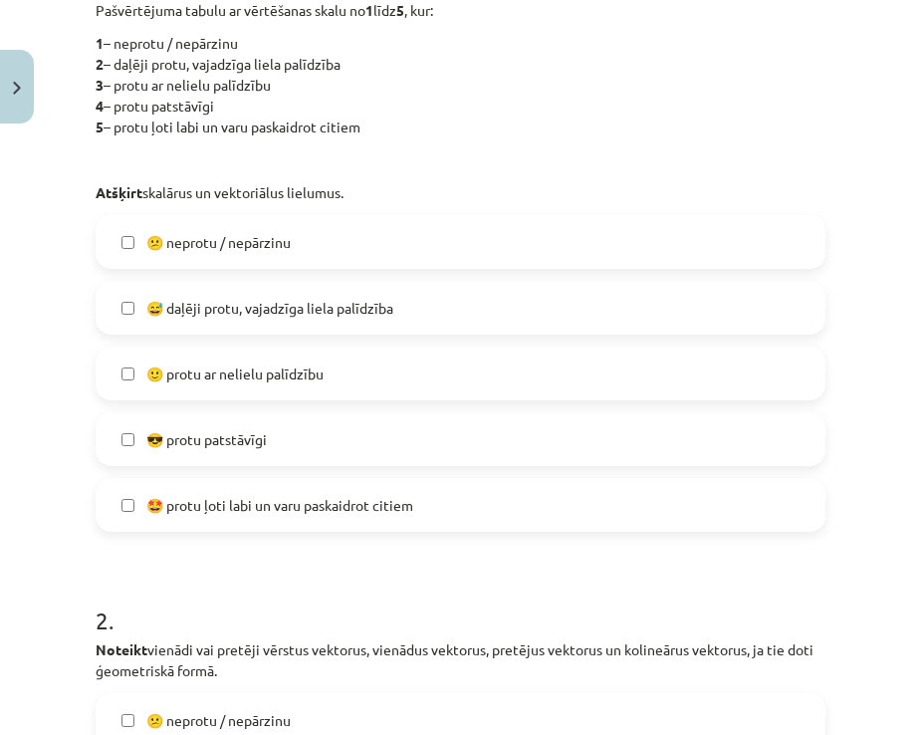
click at [204, 319] on label "😅 daļēji protu, vajadzīga liela palīdzība" at bounding box center [461, 308] width 726 height 50
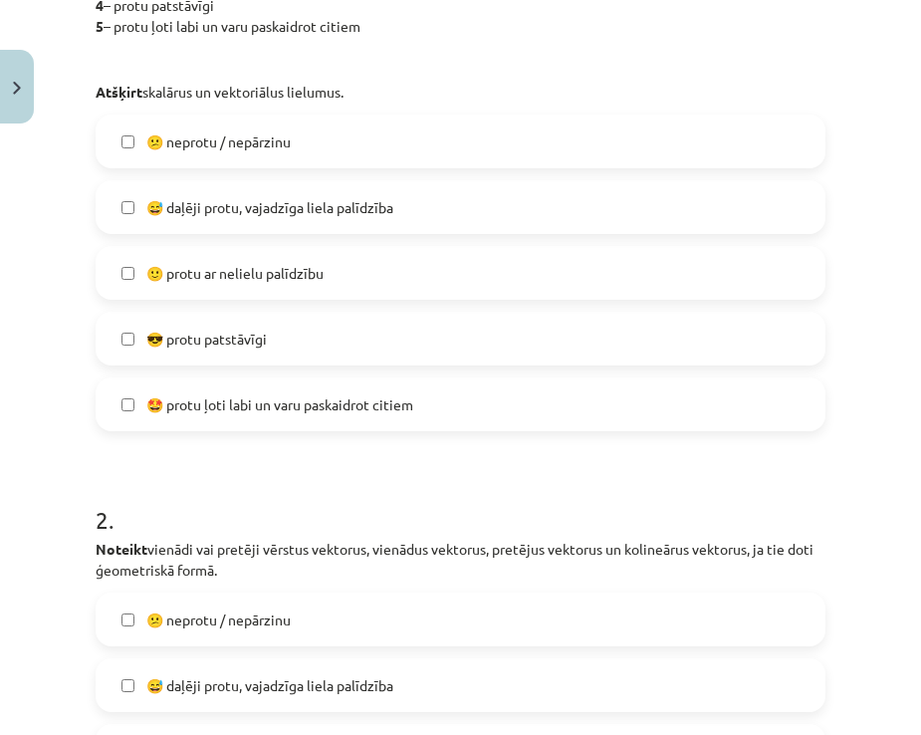
scroll to position [763, 0]
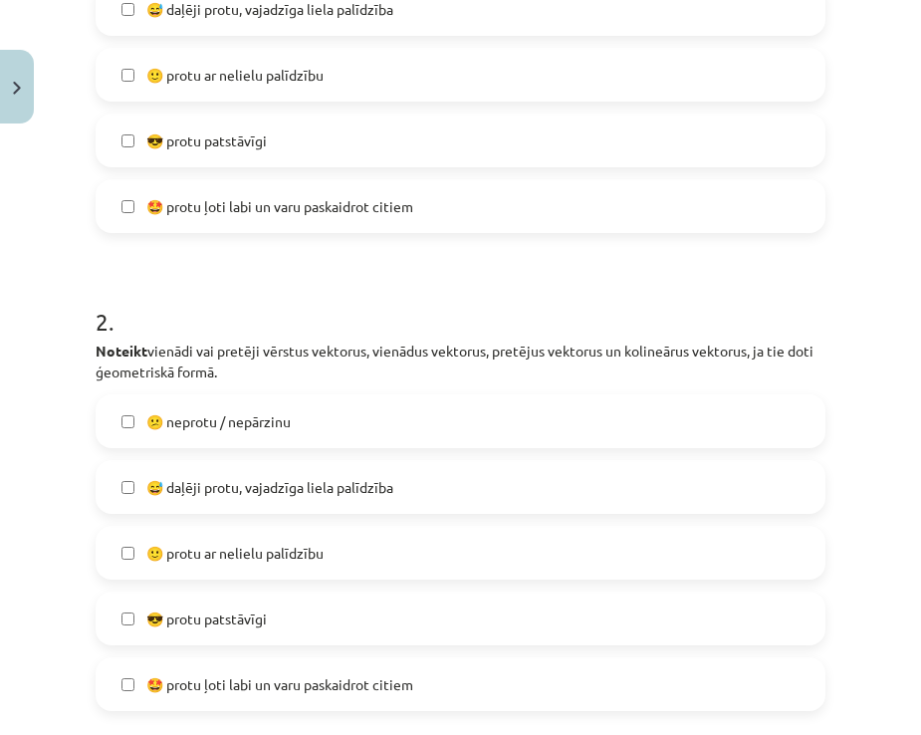
click at [227, 497] on span "😅 daļēji protu, vajadzīga liela palīdzība" at bounding box center [269, 487] width 247 height 21
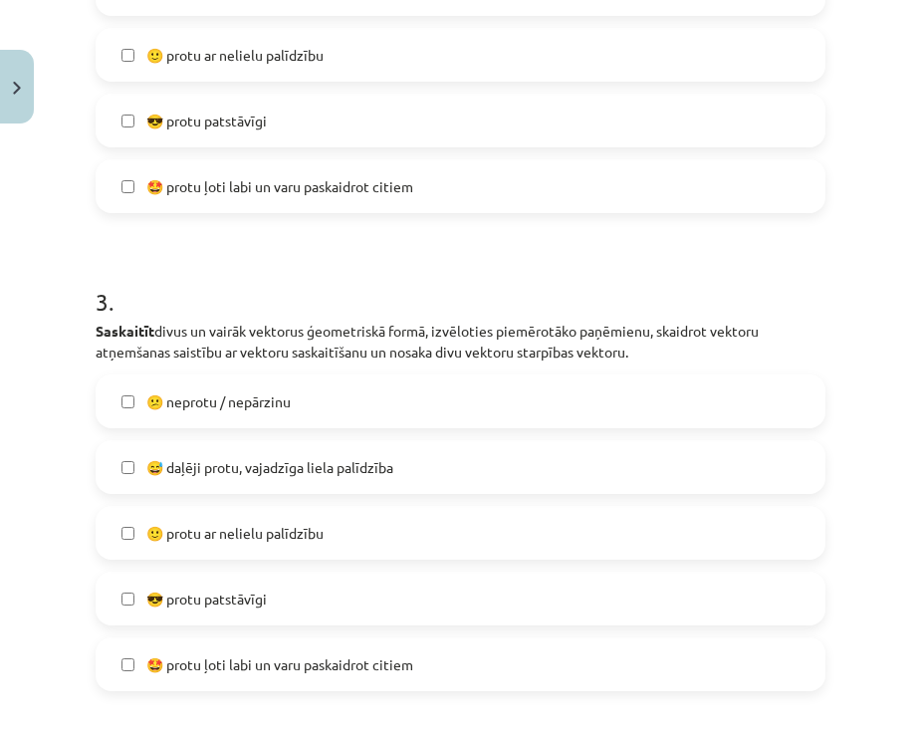
click at [204, 454] on label "😅 daļēji protu, vajadzīga liela palīdzība" at bounding box center [461, 467] width 726 height 50
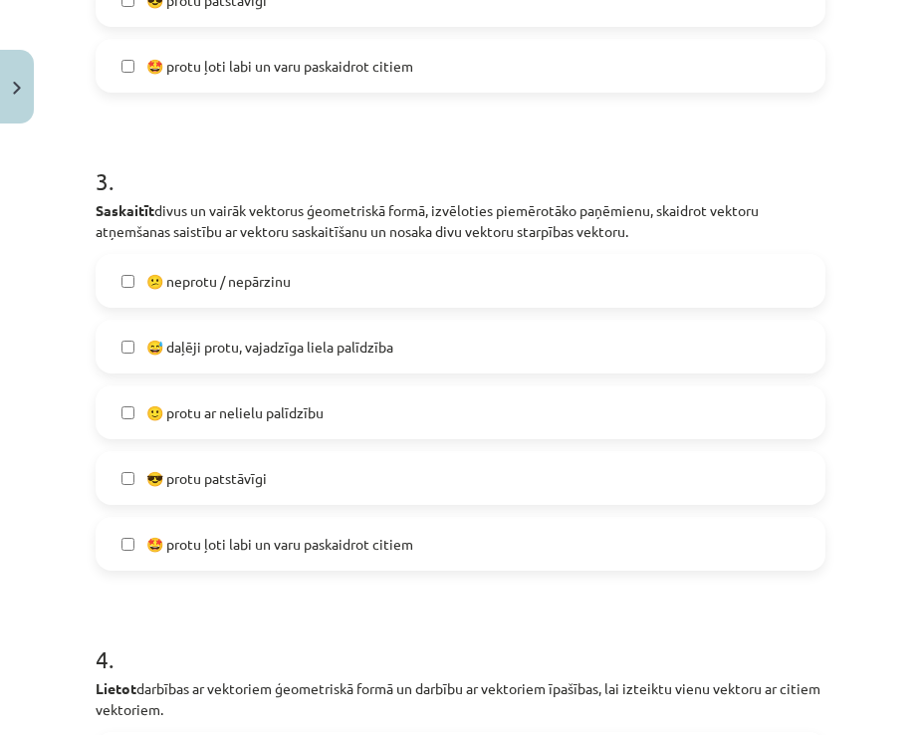
scroll to position [1660, 0]
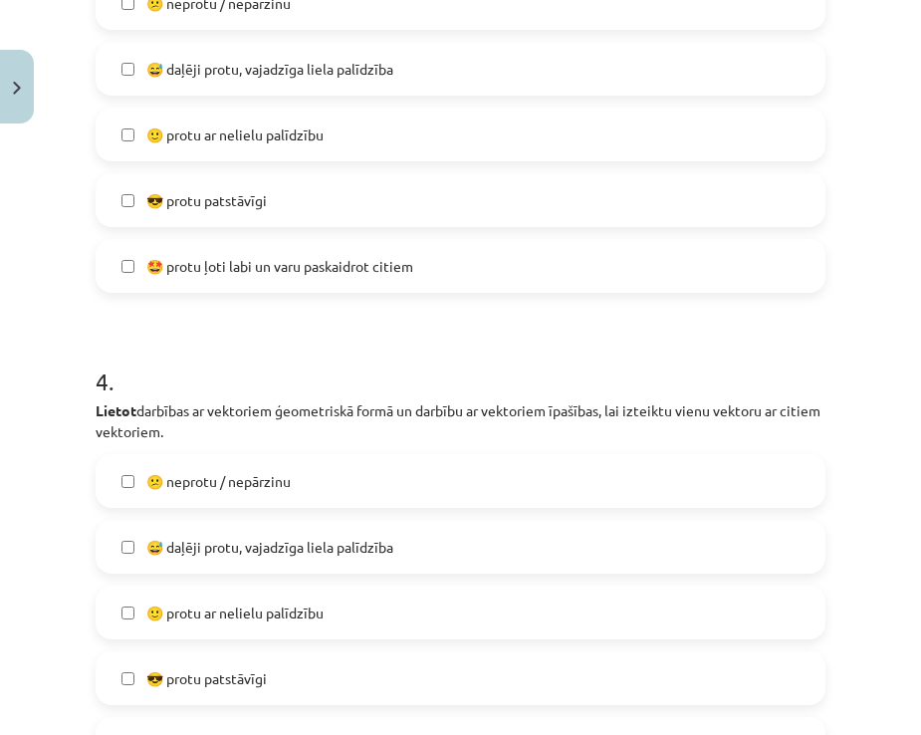
click at [223, 528] on label "😅 daļēji protu, vajadzīga liela palīdzība" at bounding box center [461, 547] width 726 height 50
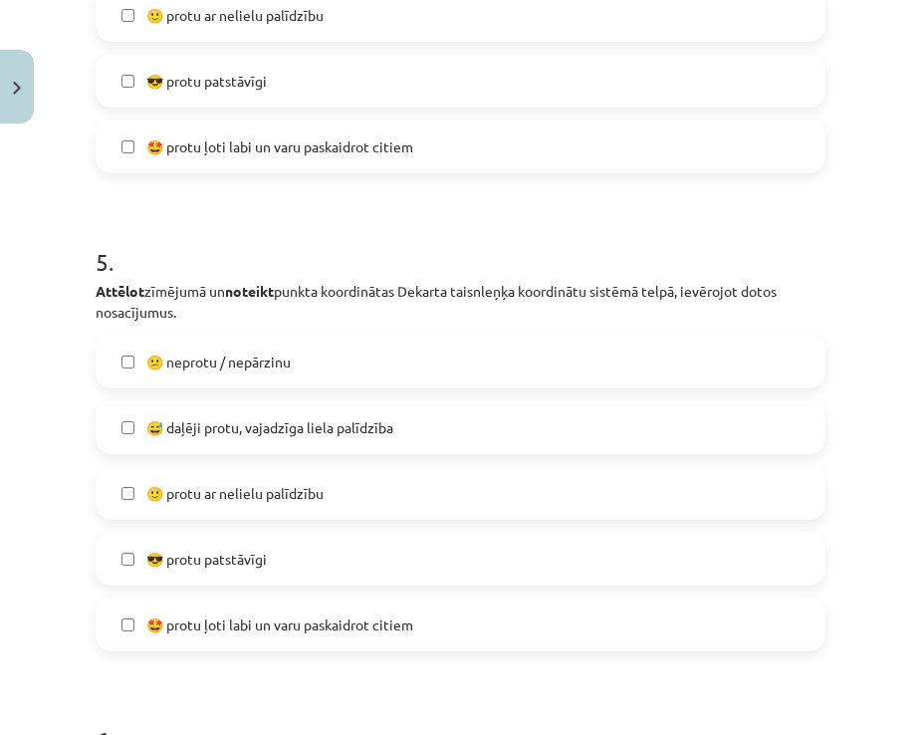
click at [190, 444] on label "😅 daļēji protu, vajadzīga liela palīdzība" at bounding box center [461, 427] width 726 height 50
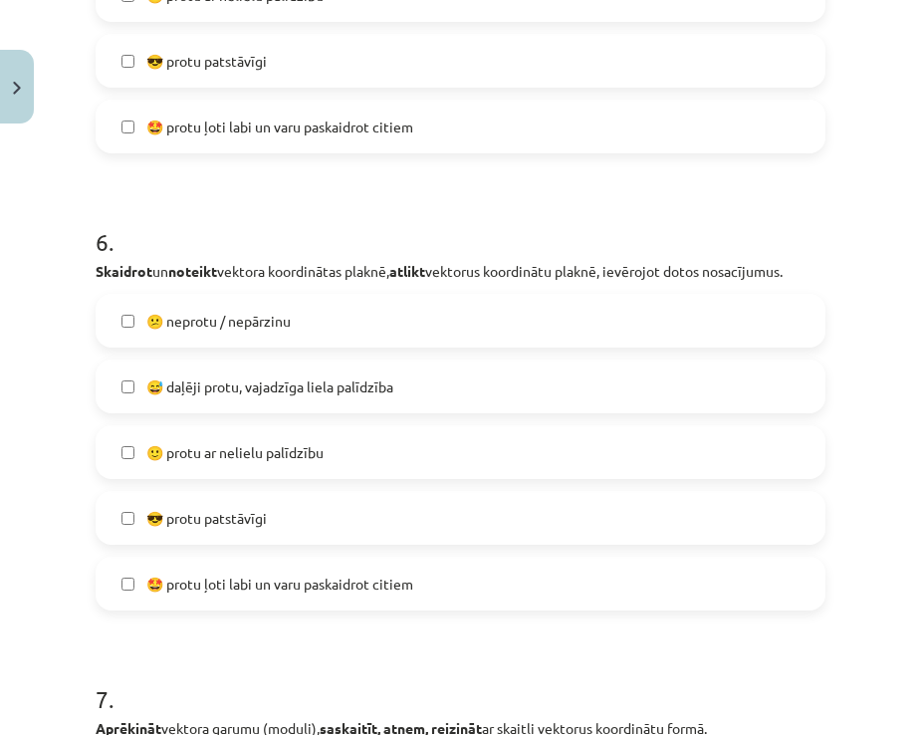
click at [194, 389] on span "😅 daļēji protu, vajadzīga liela palīdzība" at bounding box center [269, 387] width 247 height 21
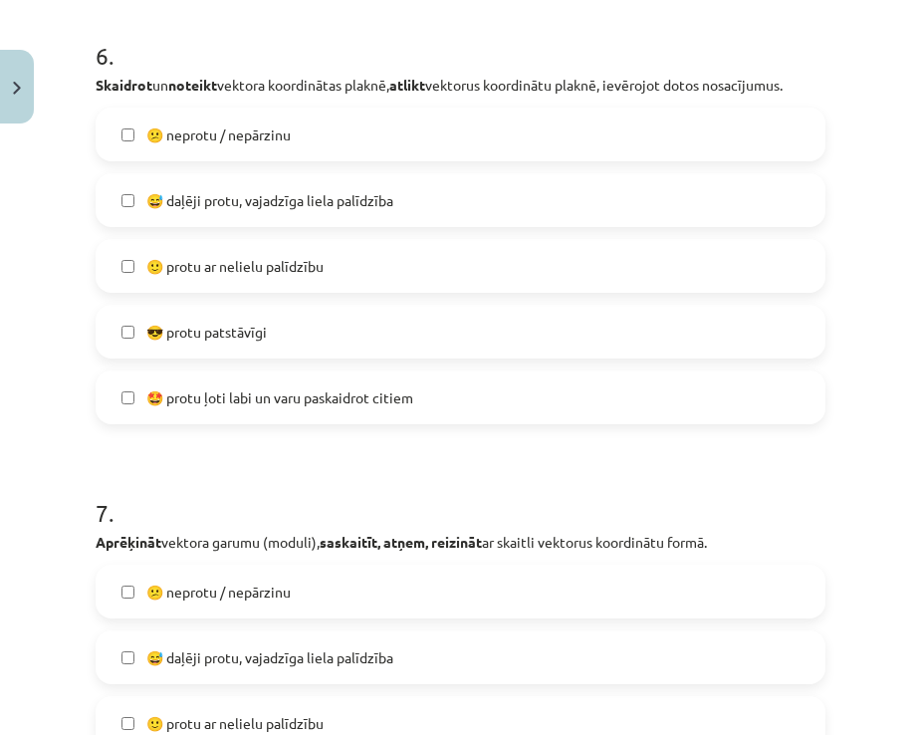
scroll to position [3154, 0]
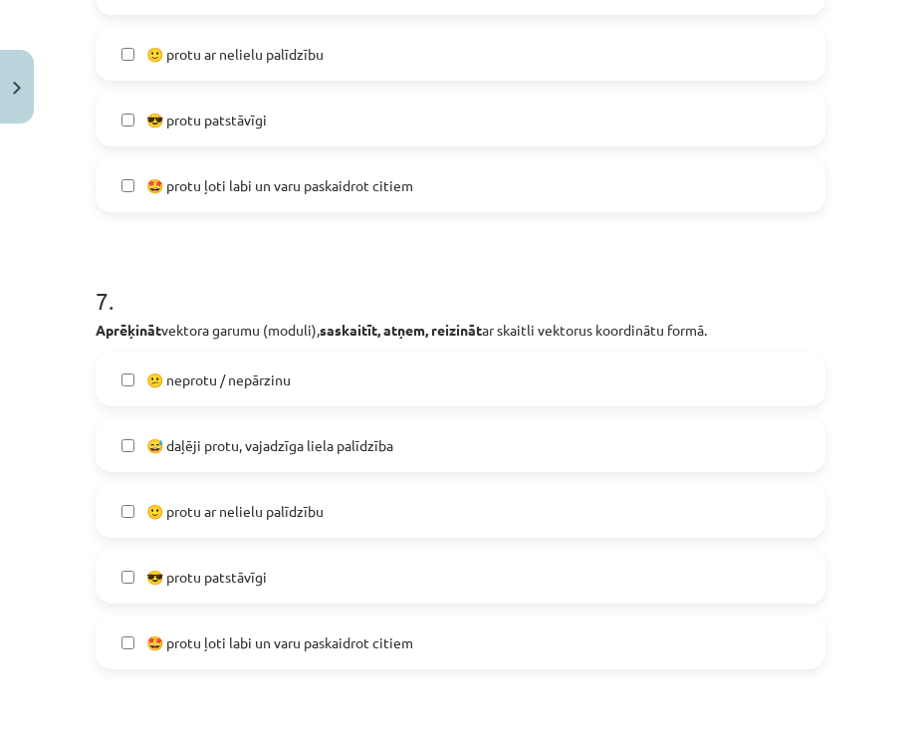
click at [212, 428] on label "😅 daļēji protu, vajadzīga liela palīdzība" at bounding box center [461, 445] width 726 height 50
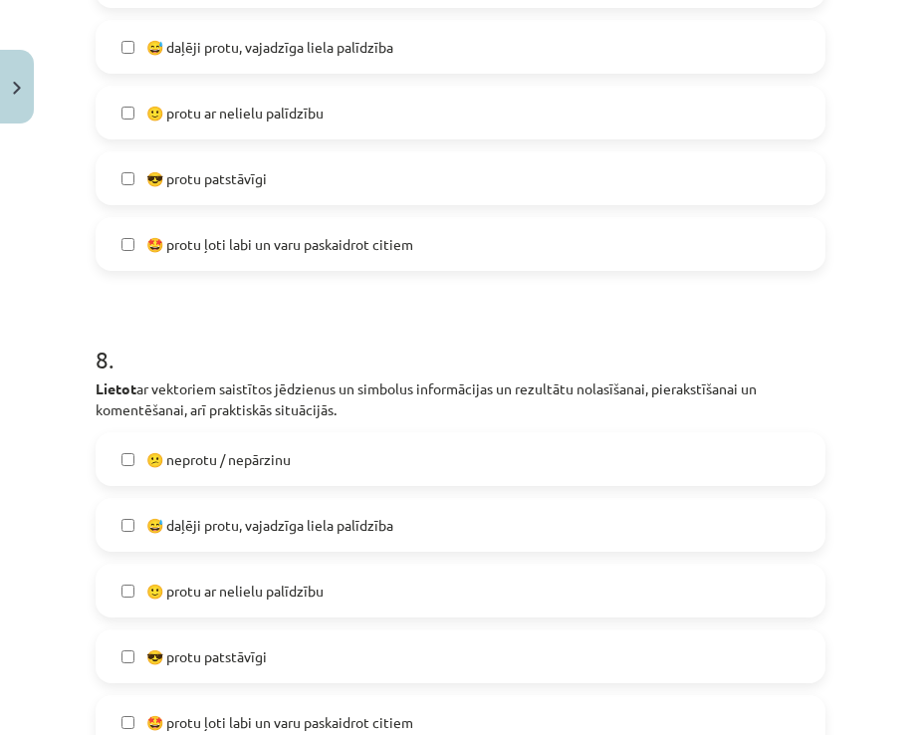
click at [245, 527] on span "😅 daļēji protu, vajadzīga liela palīdzība" at bounding box center [269, 525] width 247 height 21
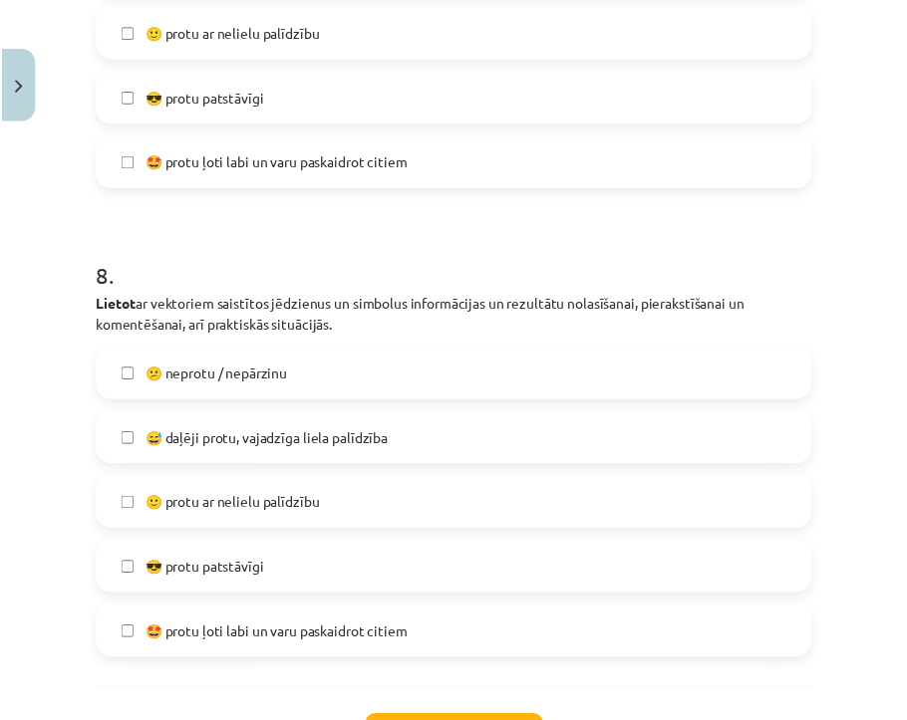
scroll to position [3797, 0]
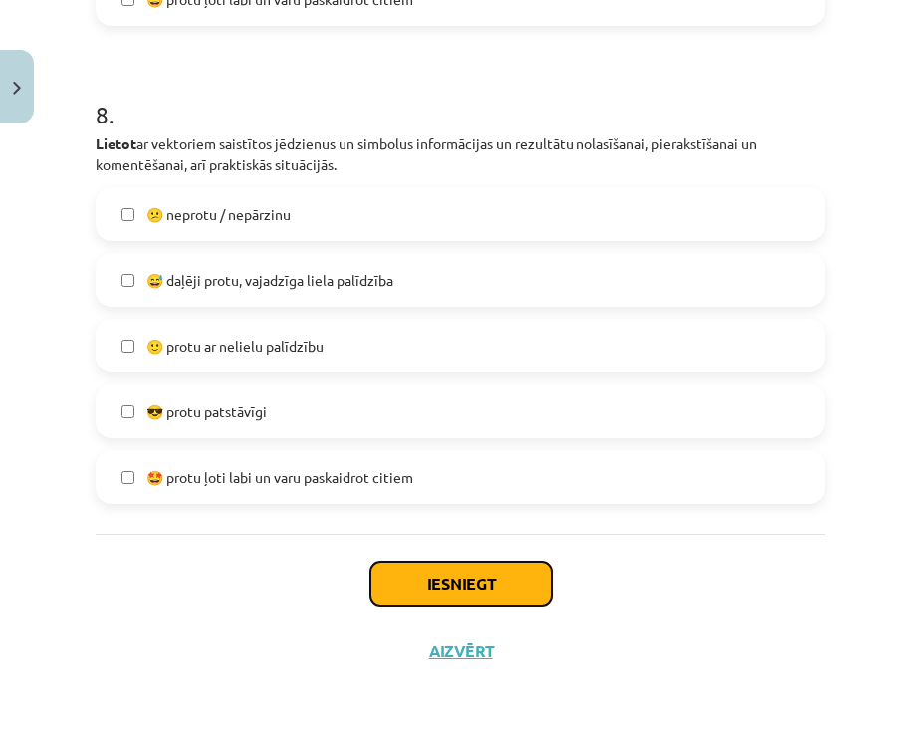
click at [410, 594] on button "Iesniegt" at bounding box center [461, 584] width 181 height 44
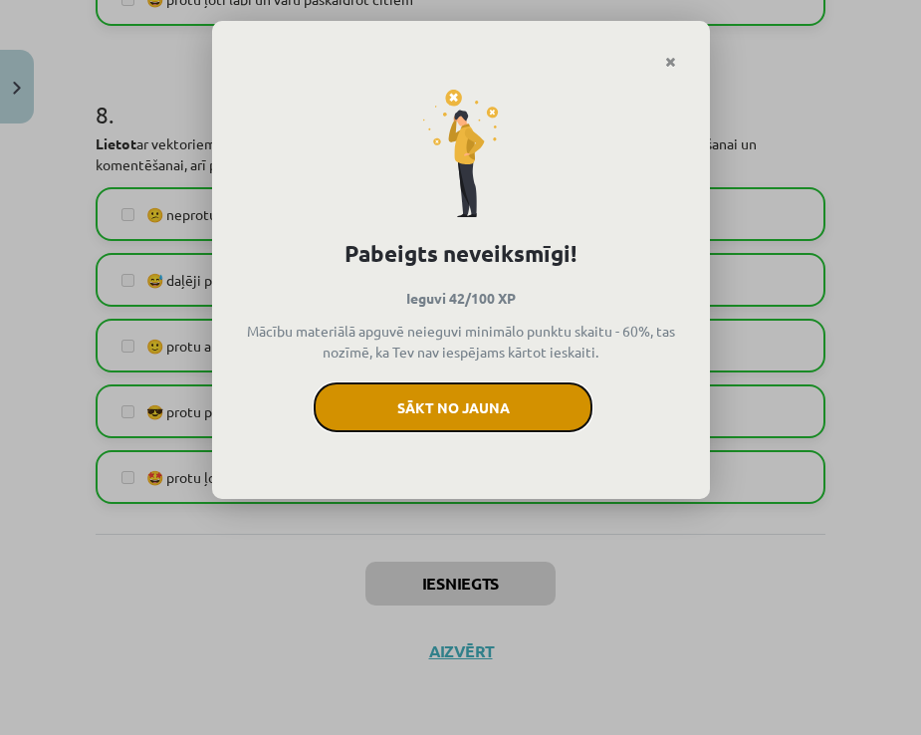
click at [482, 399] on button "Sākt no jauna" at bounding box center [453, 408] width 279 height 50
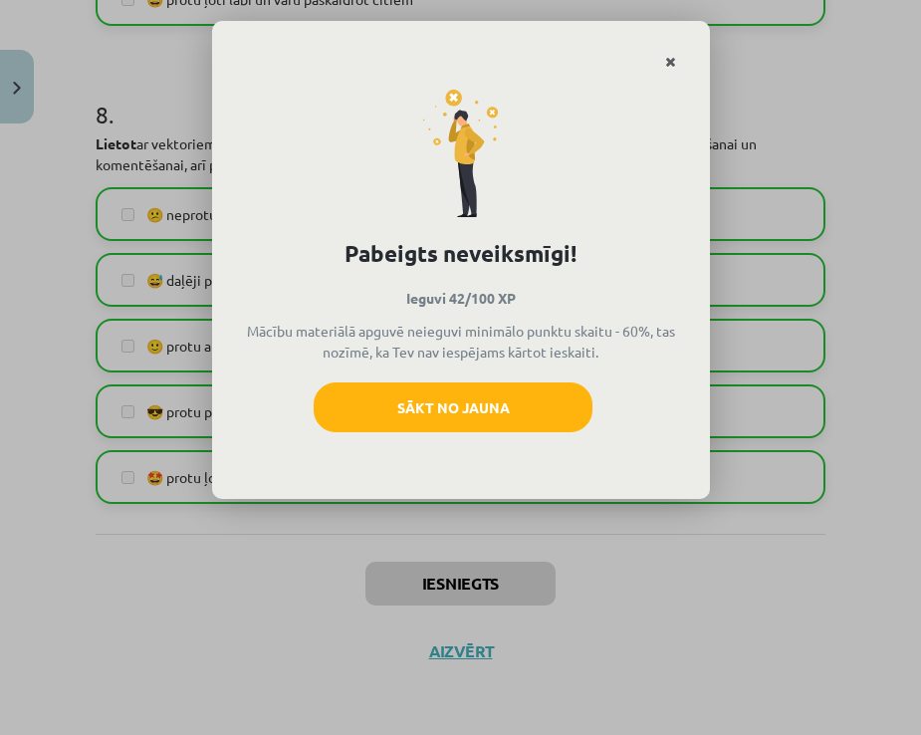
click at [659, 61] on link "Close" at bounding box center [670, 62] width 35 height 39
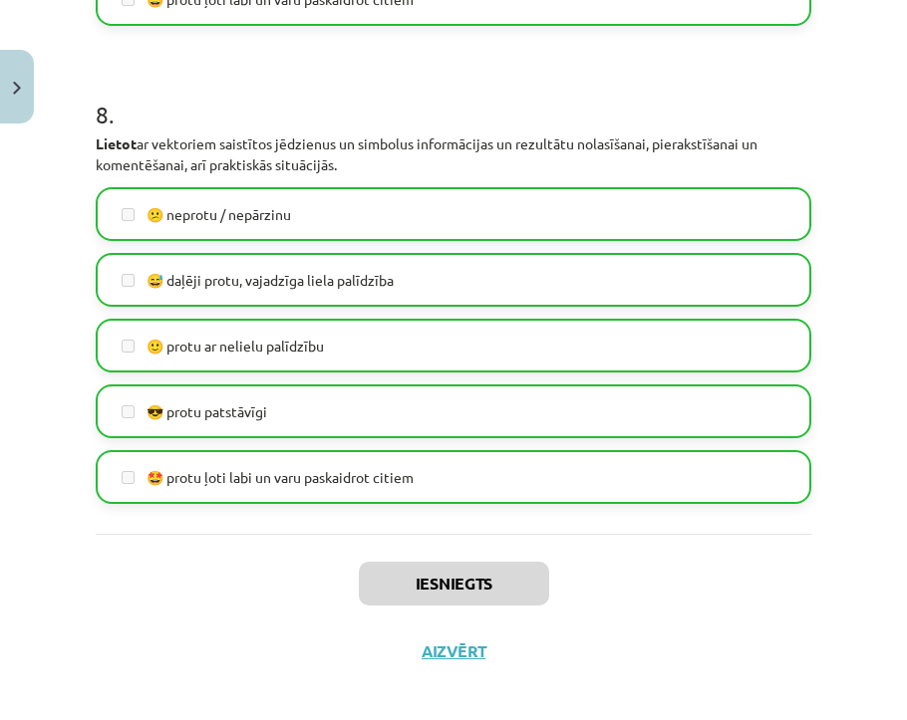
scroll to position [3818, 0]
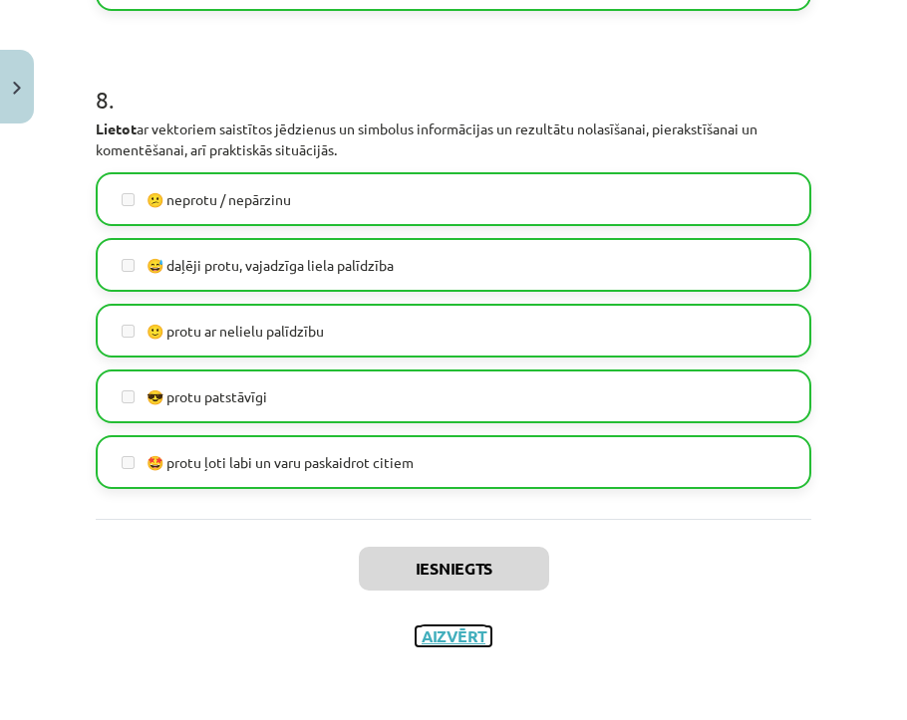
click at [454, 647] on button "Aizvērt" at bounding box center [453, 637] width 76 height 20
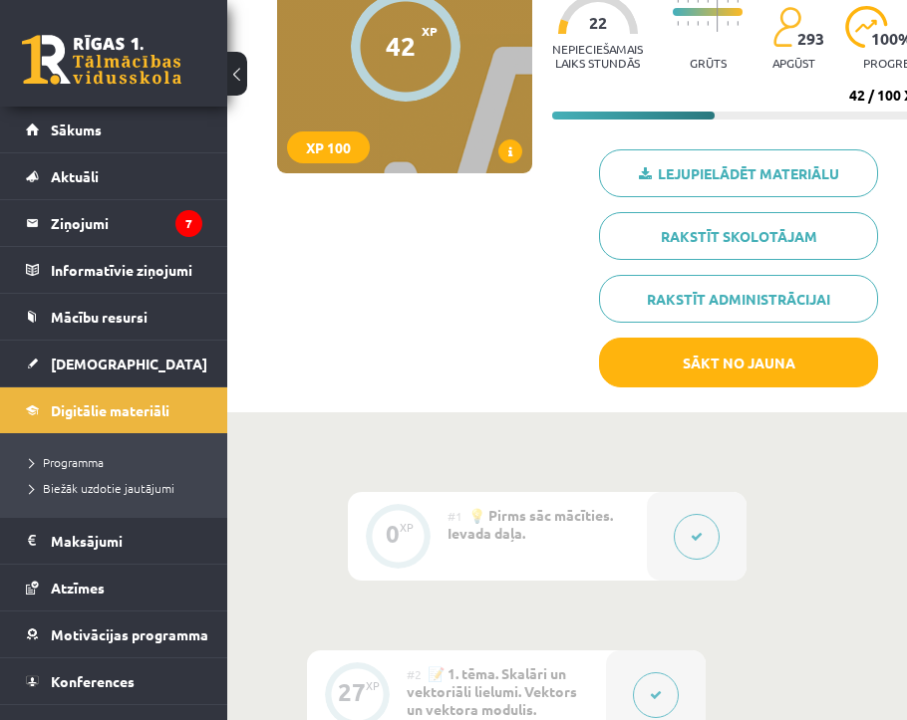
scroll to position [188, 0]
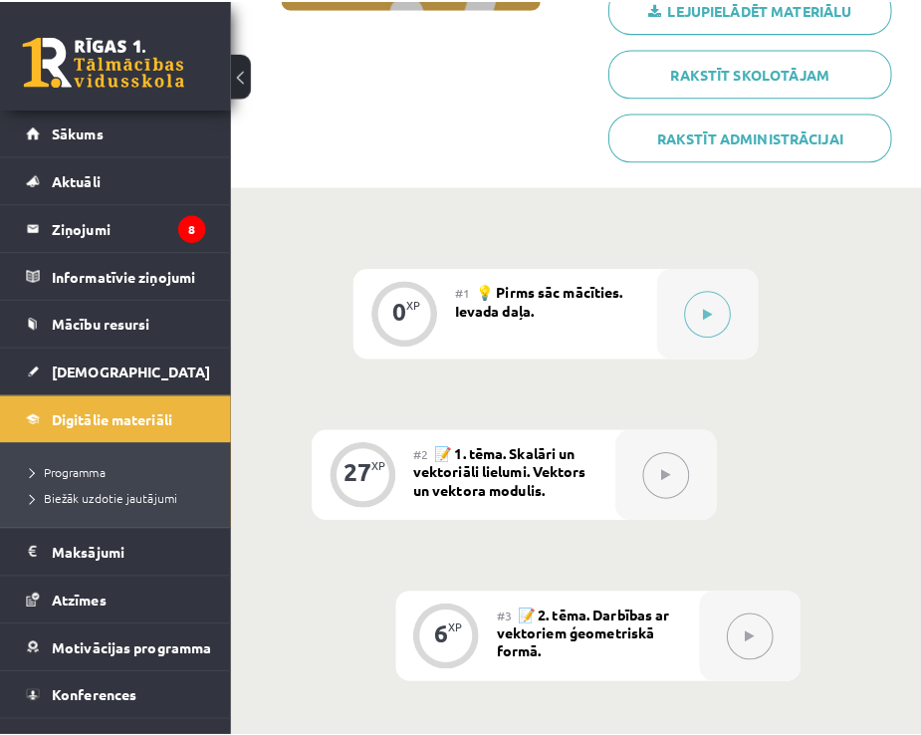
scroll to position [498, 0]
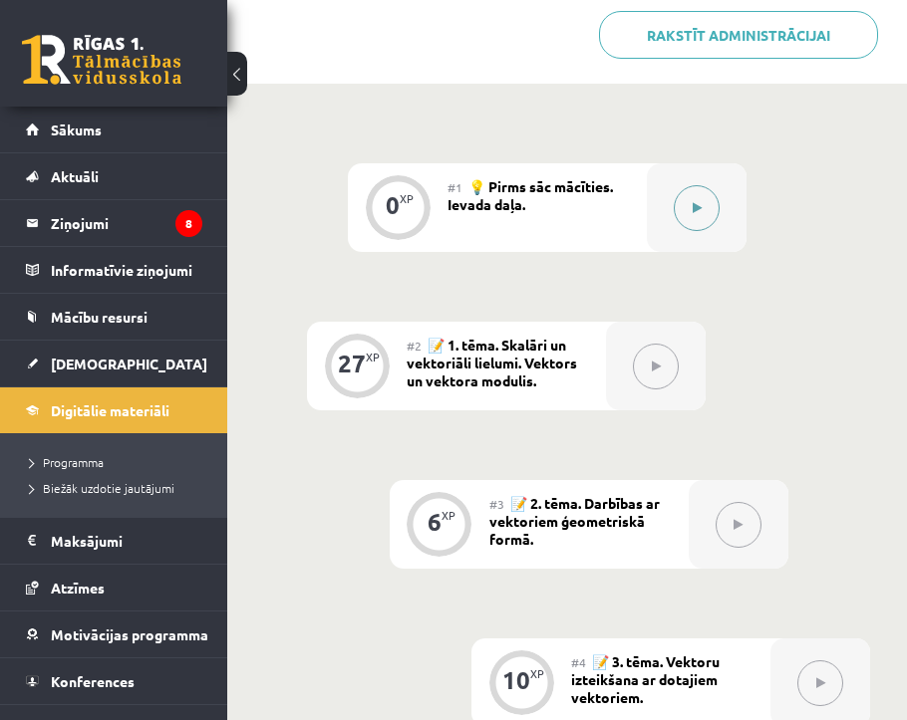
click at [692, 211] on icon at bounding box center [696, 208] width 9 height 12
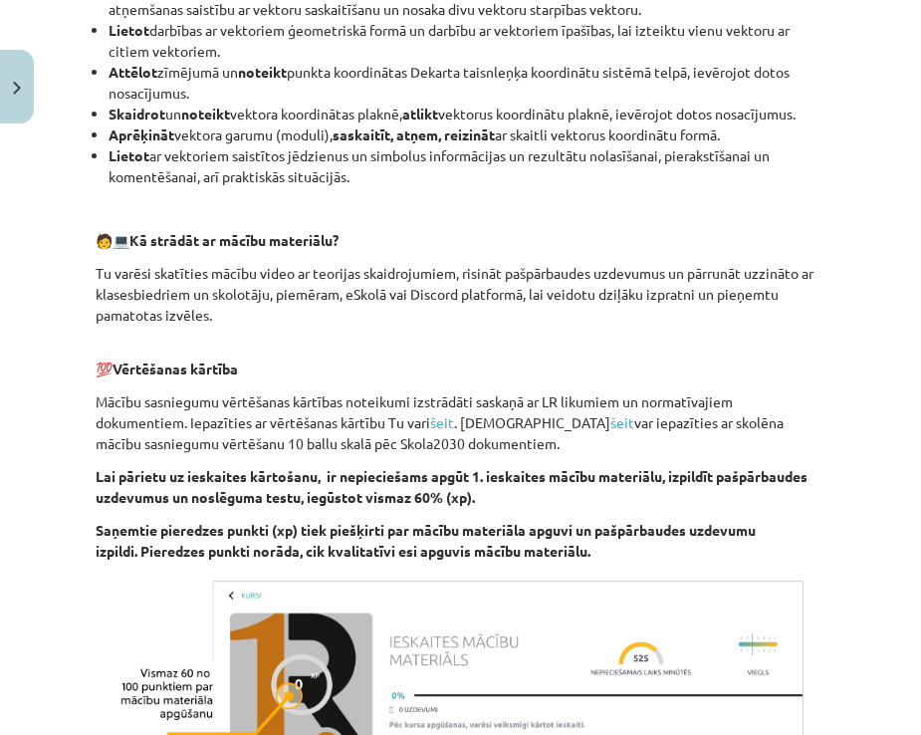
scroll to position [1208, 0]
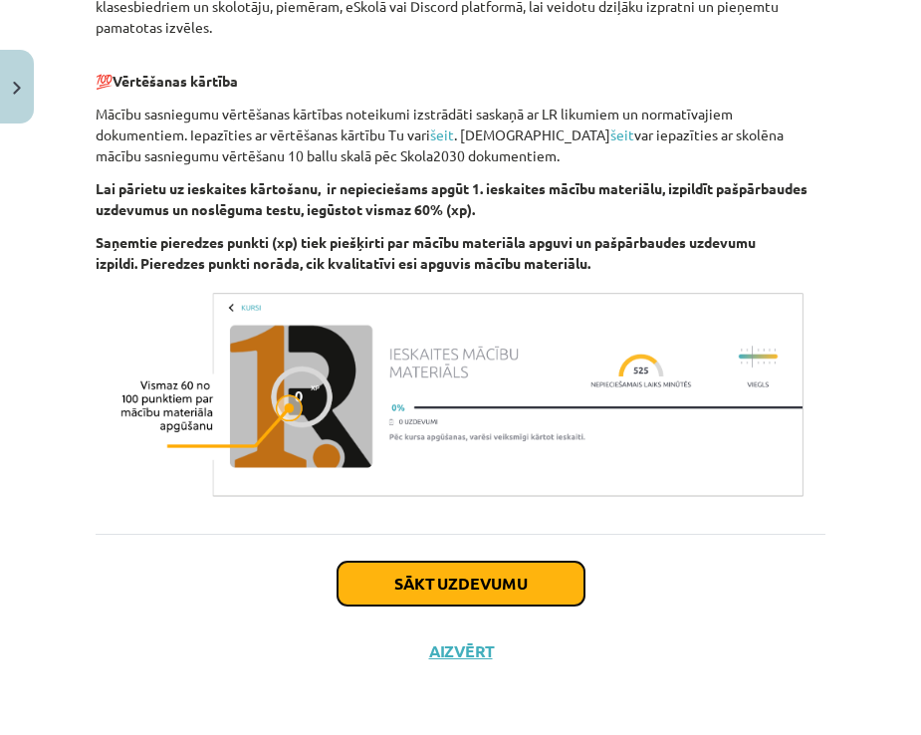
click at [479, 574] on button "Sākt uzdevumu" at bounding box center [461, 584] width 247 height 44
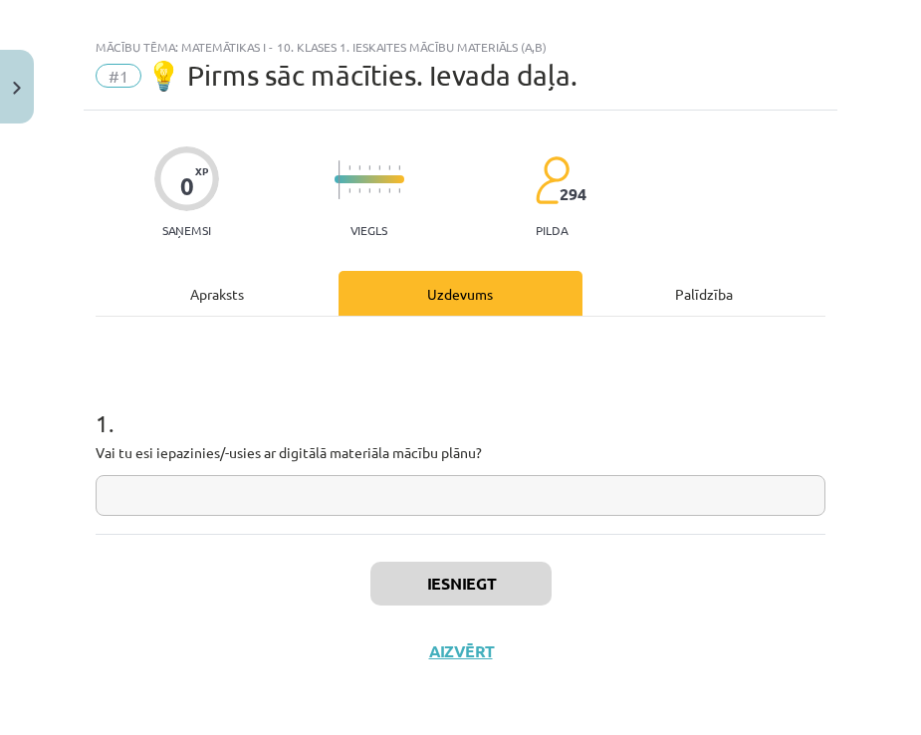
scroll to position [22, 0]
click at [310, 491] on input "text" at bounding box center [461, 495] width 730 height 41
type input "*"
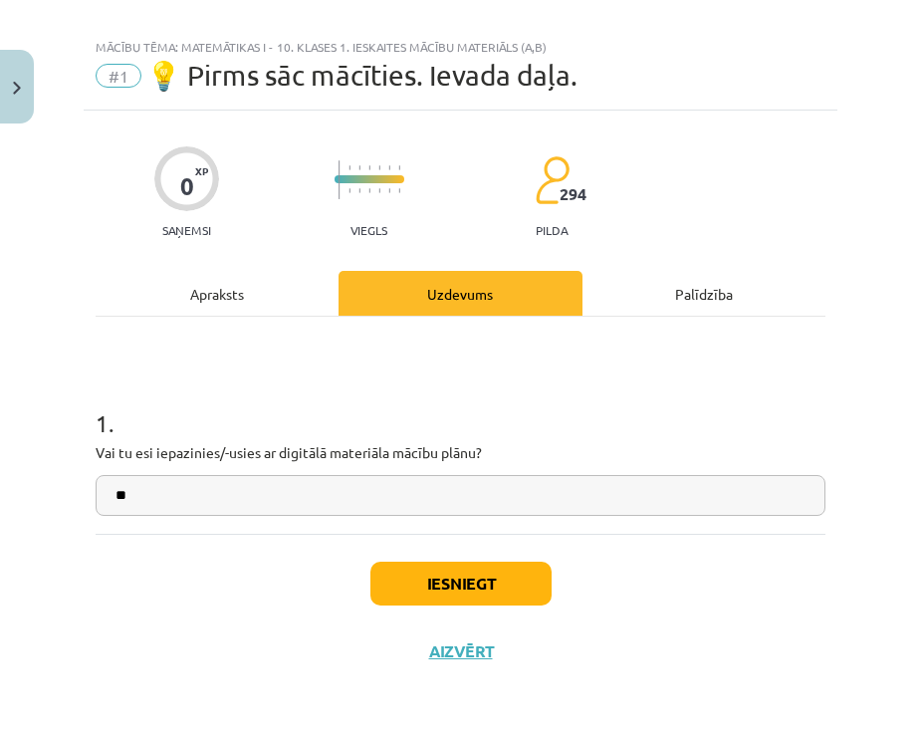
type input "**"
click at [432, 586] on button "Iesniegt" at bounding box center [461, 584] width 181 height 44
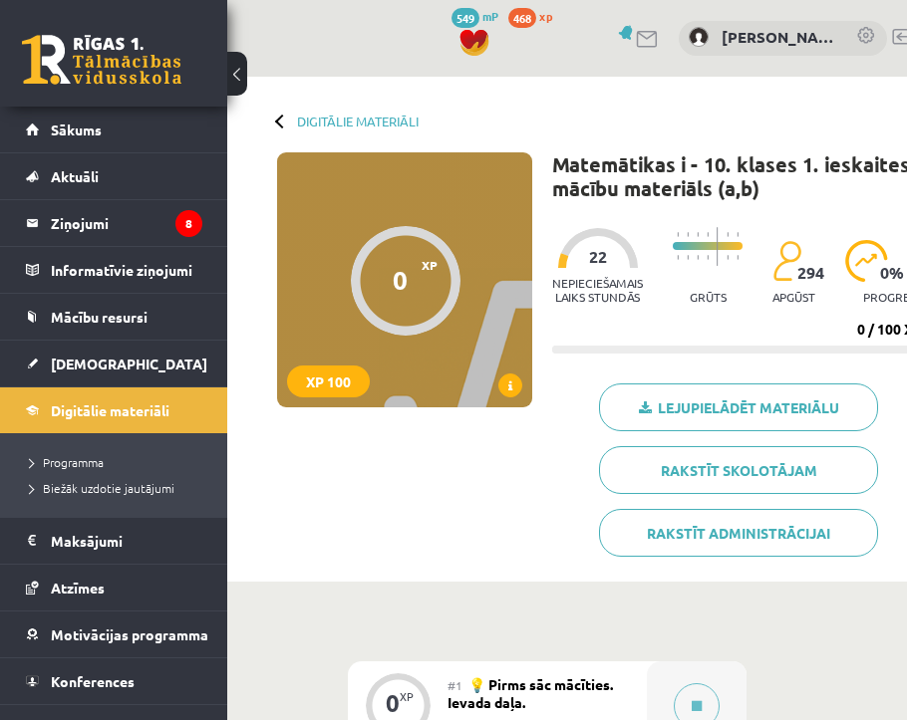
click at [891, 566] on div "Lejupielādēt materiālu Rakstīt skolotājam Rakstīt administrācijai" at bounding box center [746, 478] width 388 height 188
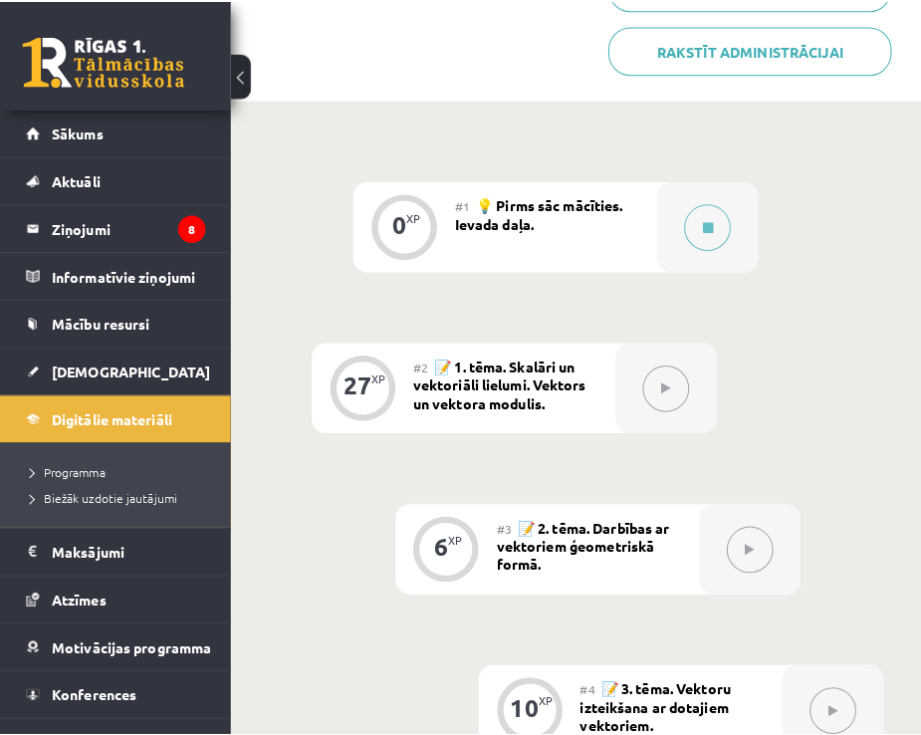
scroll to position [498, 0]
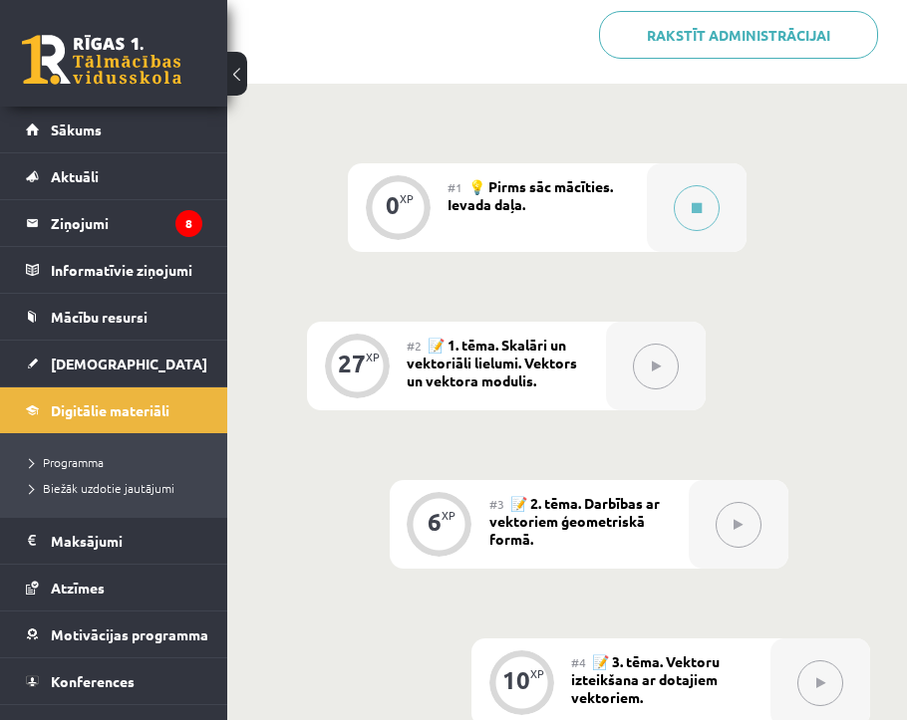
click at [674, 383] on div at bounding box center [656, 366] width 100 height 89
click at [689, 224] on button at bounding box center [696, 208] width 46 height 46
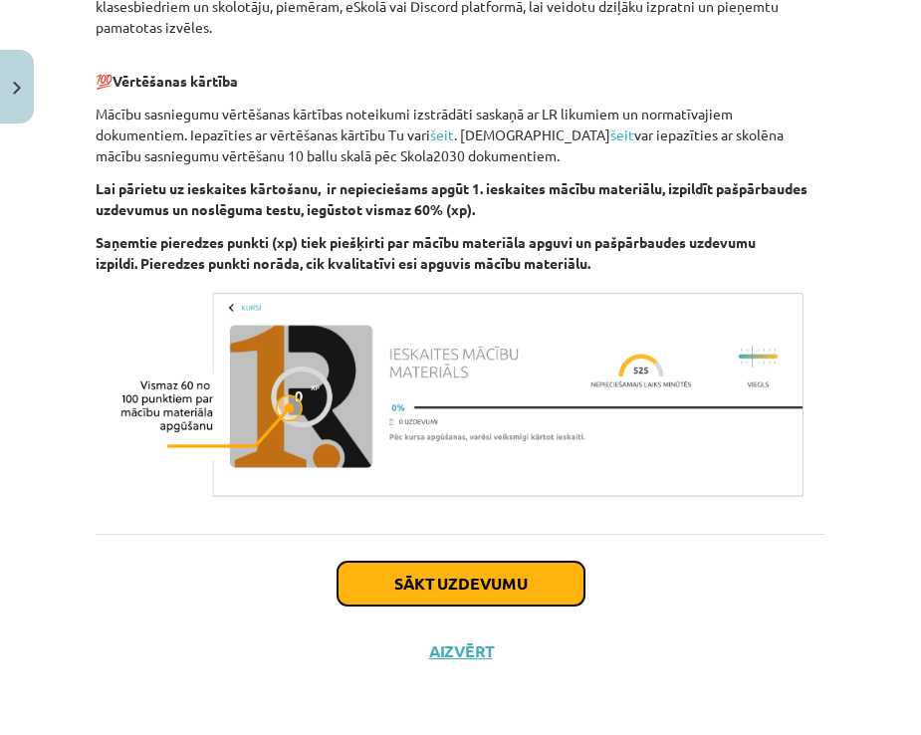
click at [517, 580] on button "Sākt uzdevumu" at bounding box center [461, 584] width 247 height 44
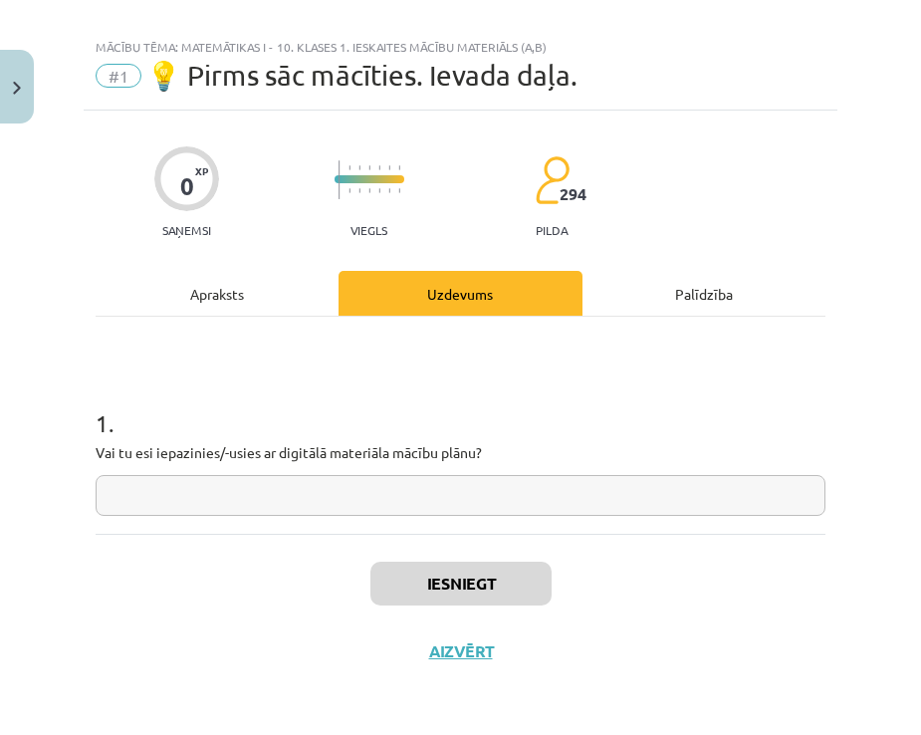
scroll to position [22, 0]
click at [344, 499] on input "text" at bounding box center [461, 495] width 730 height 41
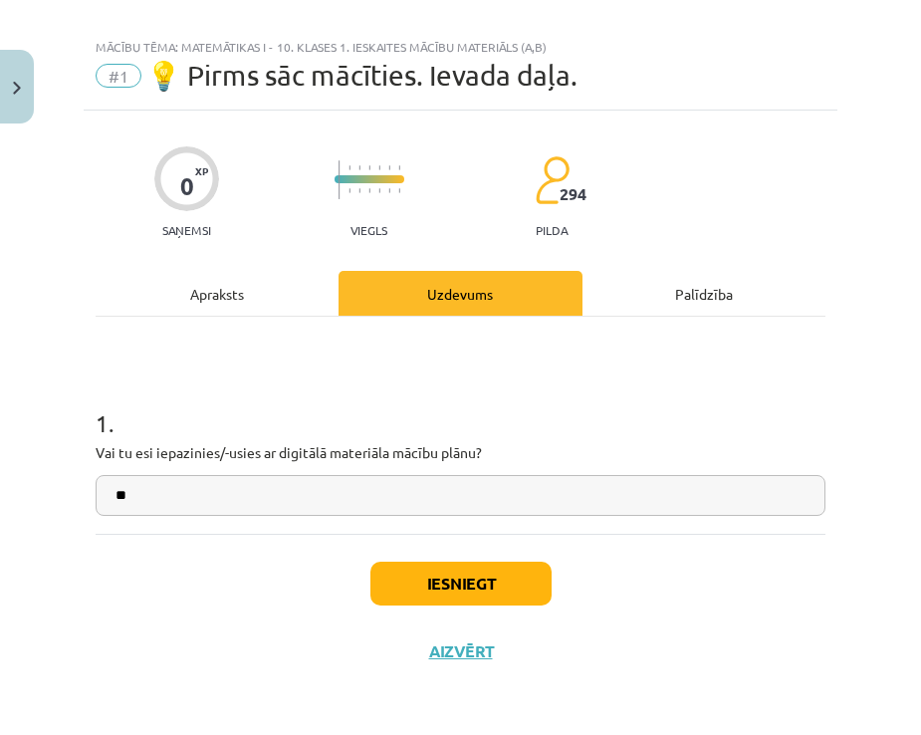
type input "**"
click at [495, 578] on button "Iesniegt" at bounding box center [461, 584] width 181 height 44
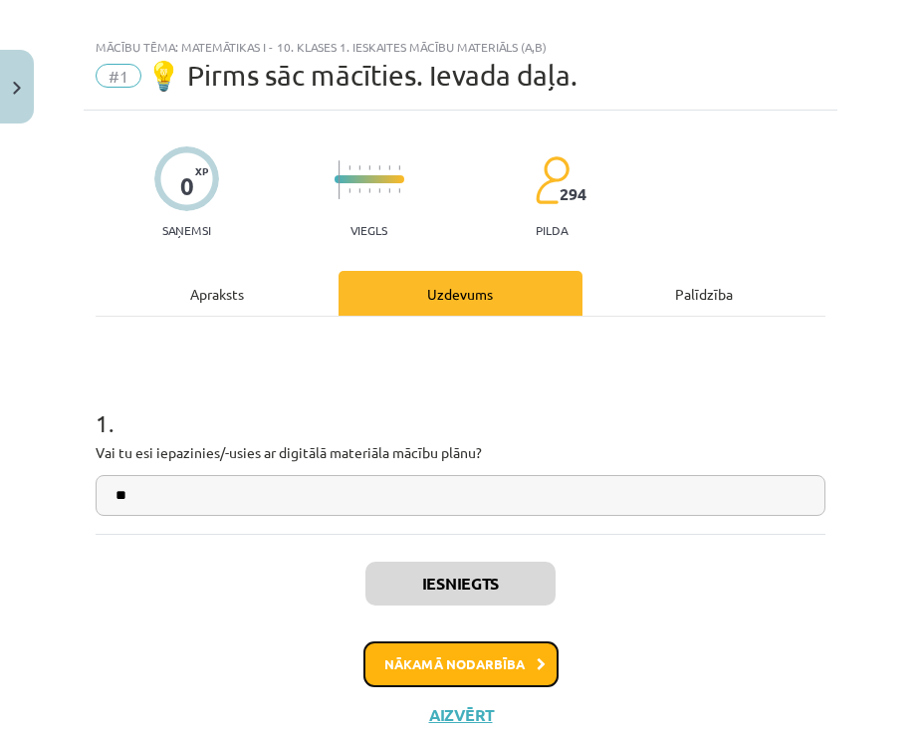
click at [484, 671] on button "Nākamā nodarbība" at bounding box center [461, 665] width 195 height 46
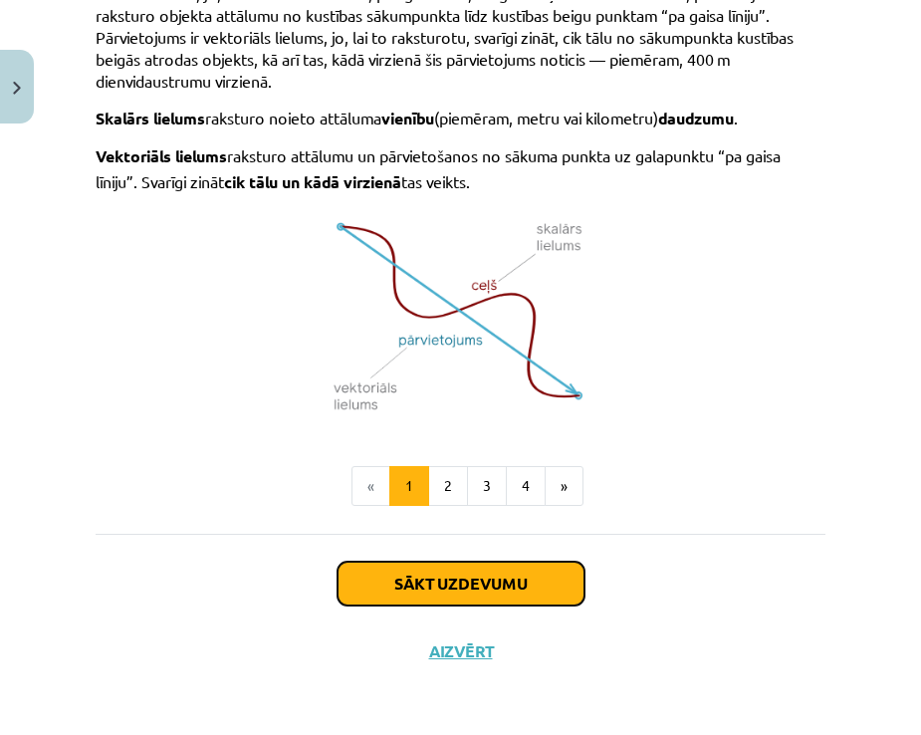
click at [443, 598] on button "Sākt uzdevumu" at bounding box center [461, 584] width 247 height 44
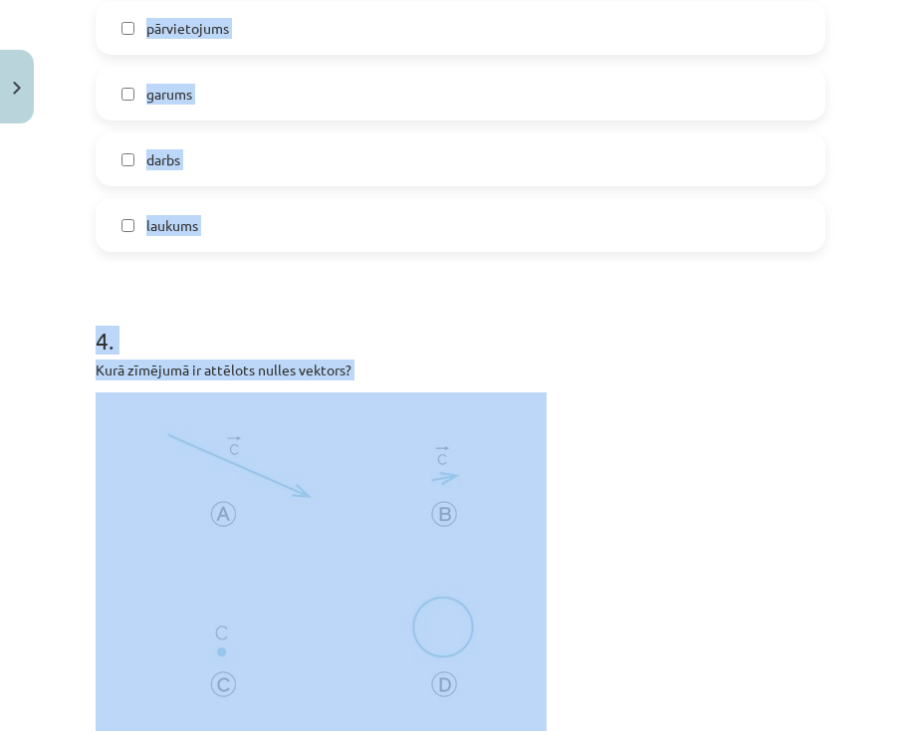
scroll to position [1345, 0]
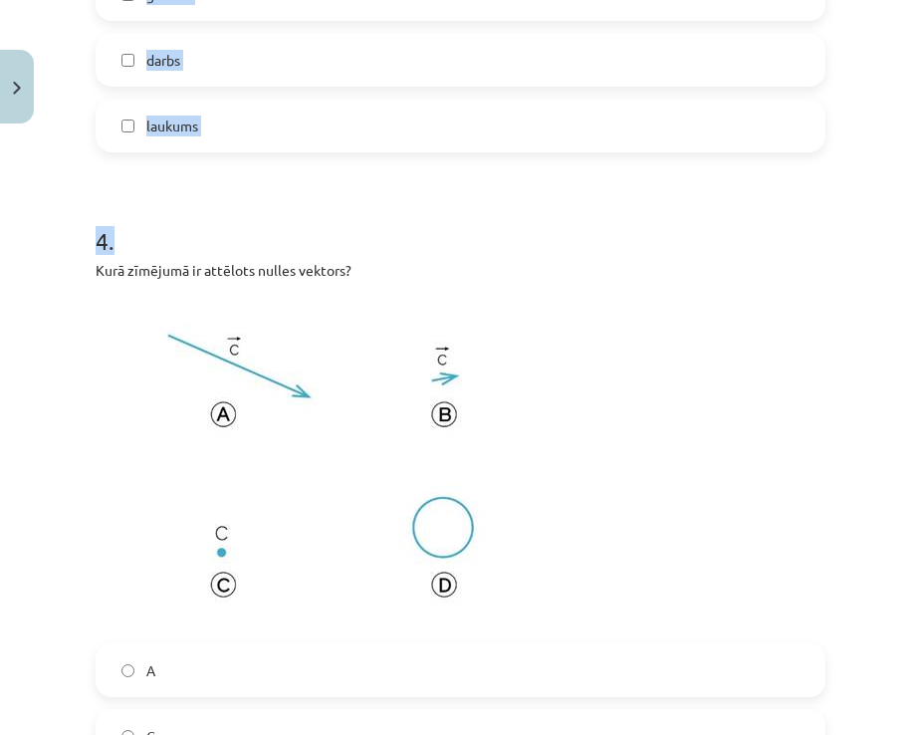
drag, startPoint x: 87, startPoint y: 166, endPoint x: 633, endPoint y: 225, distance: 549.0
copy form "Kvadrātā ABCD novilkts vektors ﻿BD﻿, kura garums ir 12 cm. Cik ir vektora ﻿BC g…"
click at [209, 215] on h1 "4 ." at bounding box center [461, 223] width 730 height 62
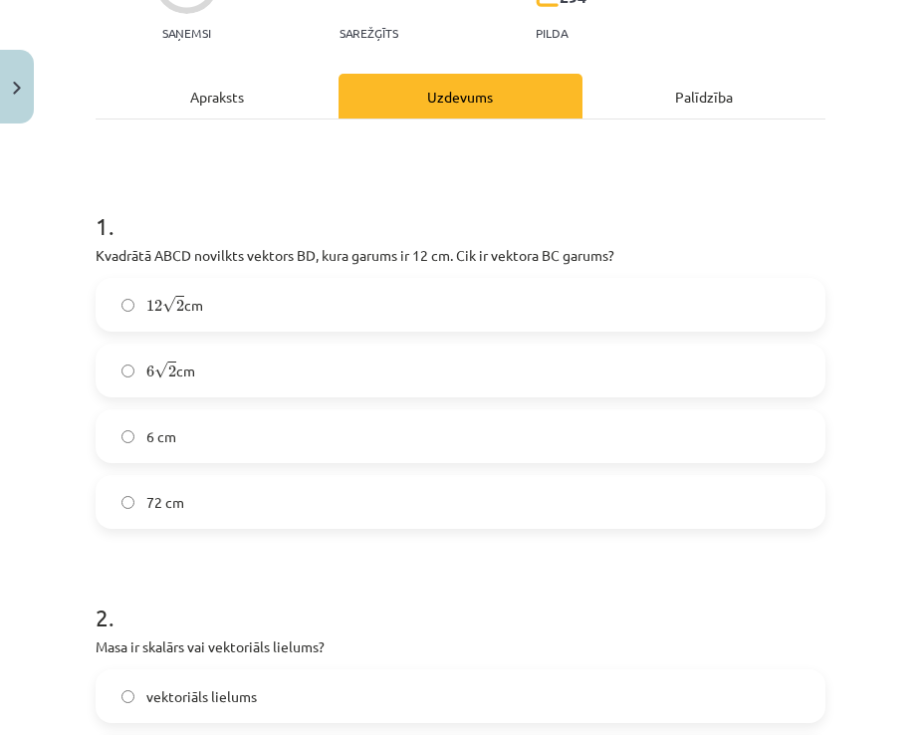
scroll to position [299, 0]
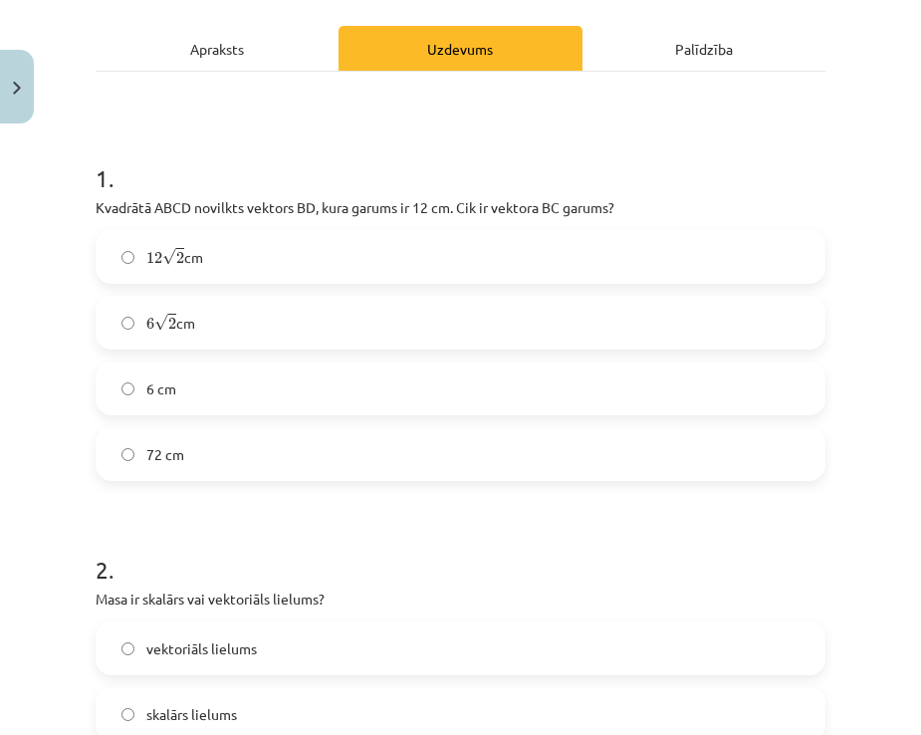
click at [160, 329] on span "√" at bounding box center [161, 322] width 14 height 17
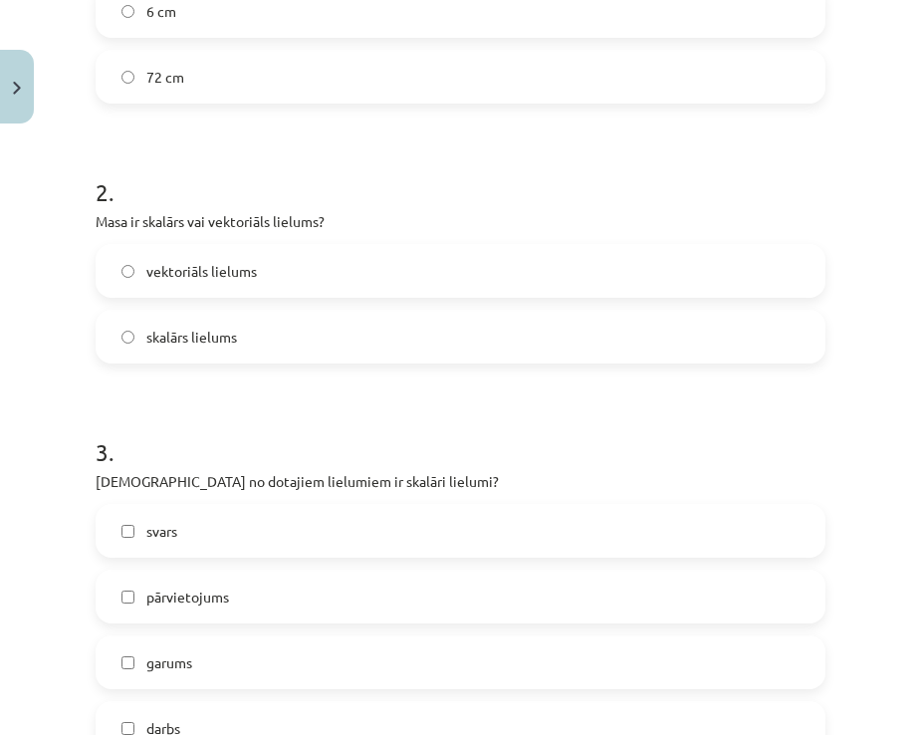
scroll to position [697, 0]
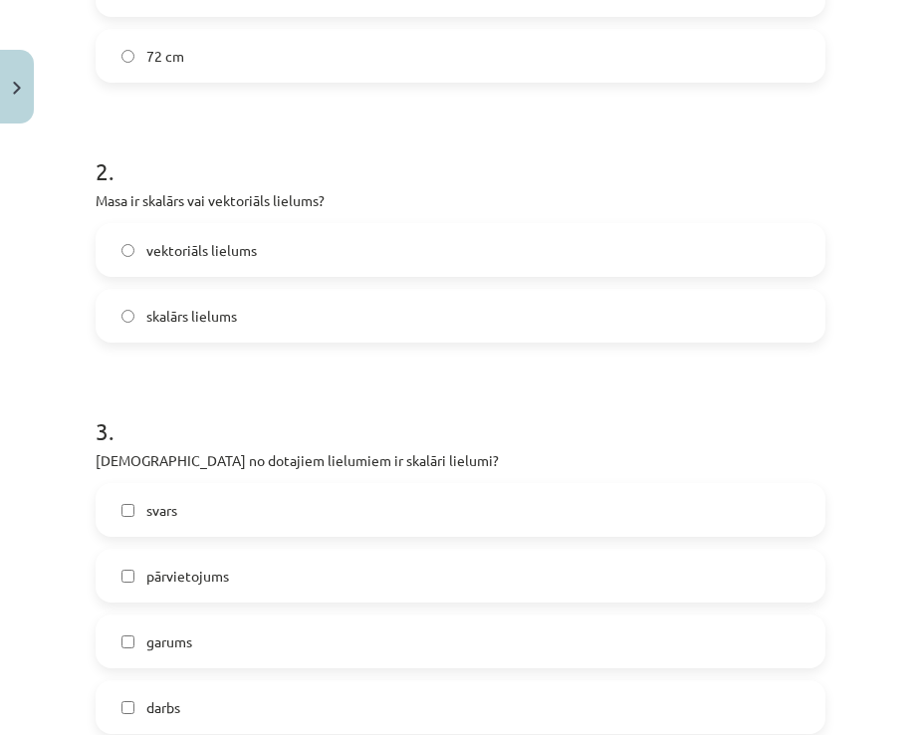
click at [207, 327] on label "skalārs lielums" at bounding box center [461, 316] width 726 height 50
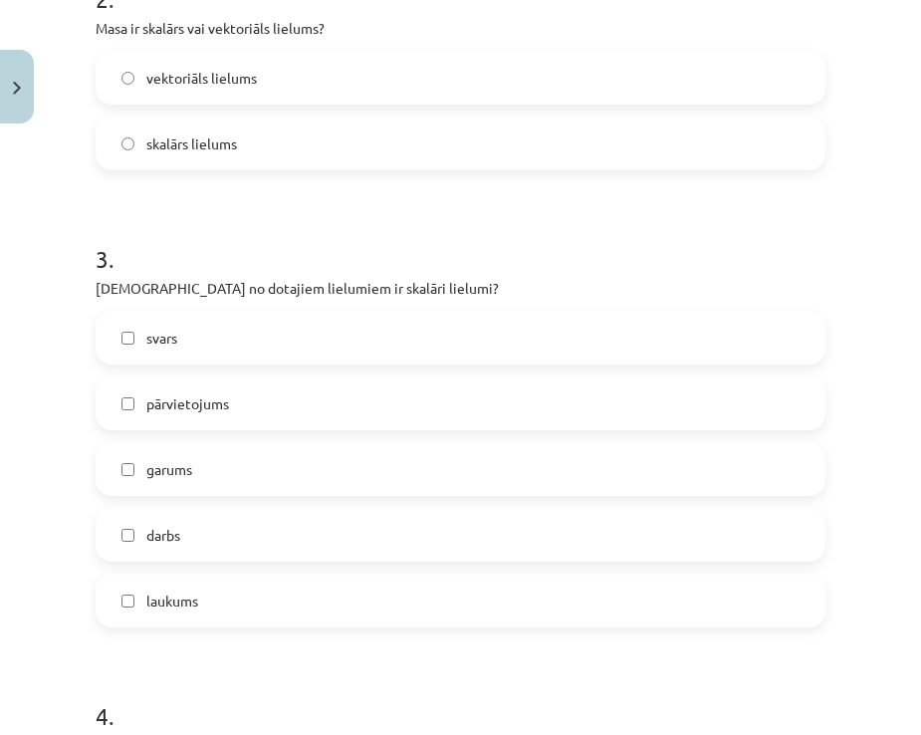
scroll to position [897, 0]
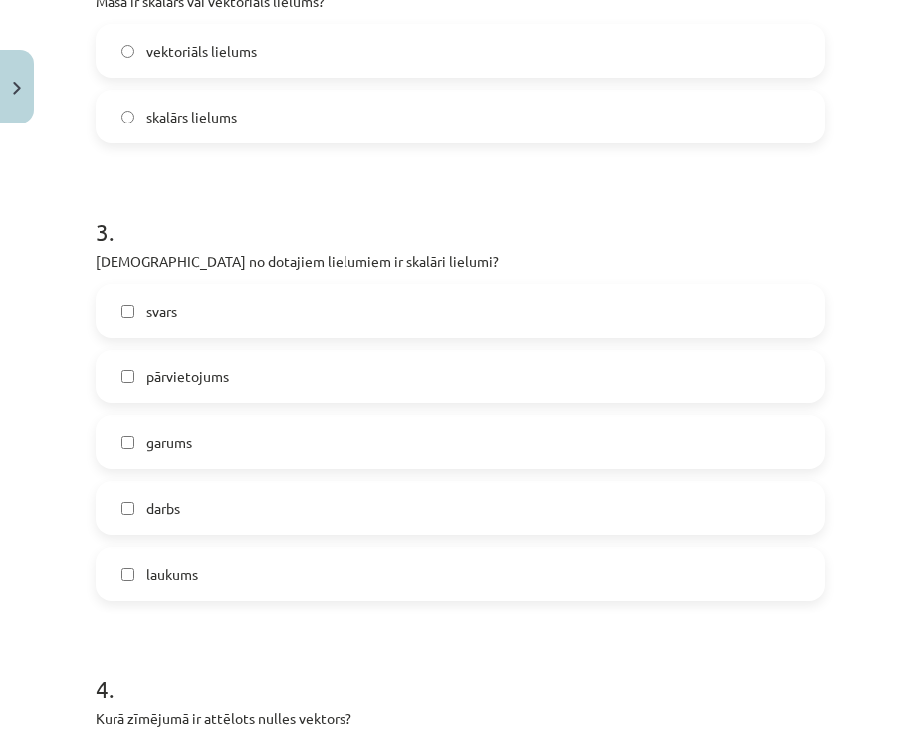
click at [152, 432] on span "garums" at bounding box center [169, 442] width 46 height 21
click at [170, 493] on label "darbs" at bounding box center [461, 508] width 726 height 50
click at [188, 547] on div "laukums" at bounding box center [461, 574] width 730 height 54
click at [243, 571] on label "laukums" at bounding box center [461, 574] width 726 height 50
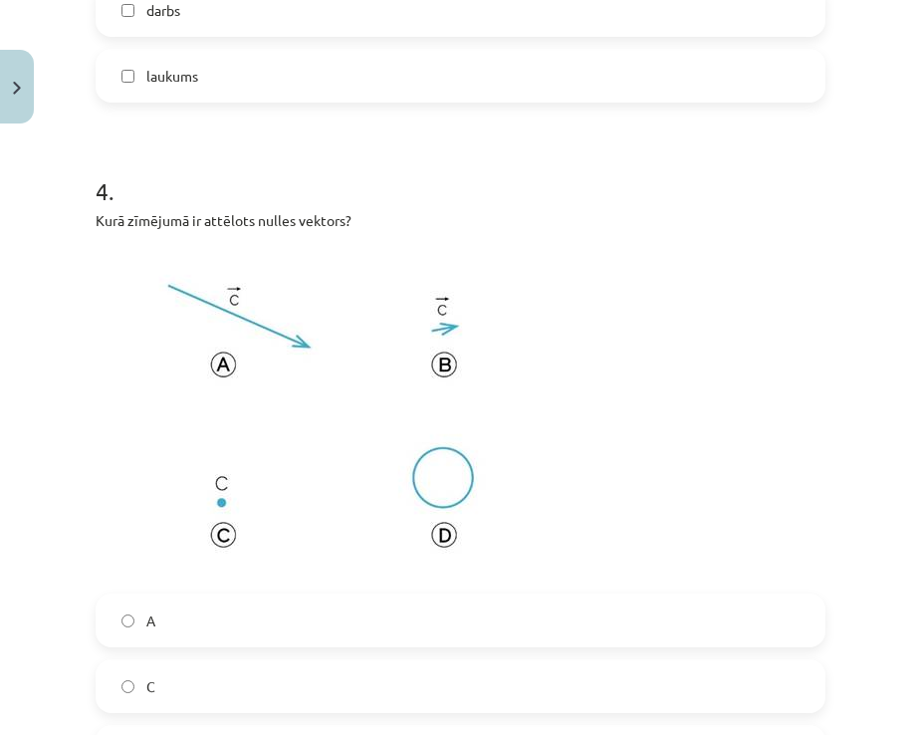
scroll to position [1594, 0]
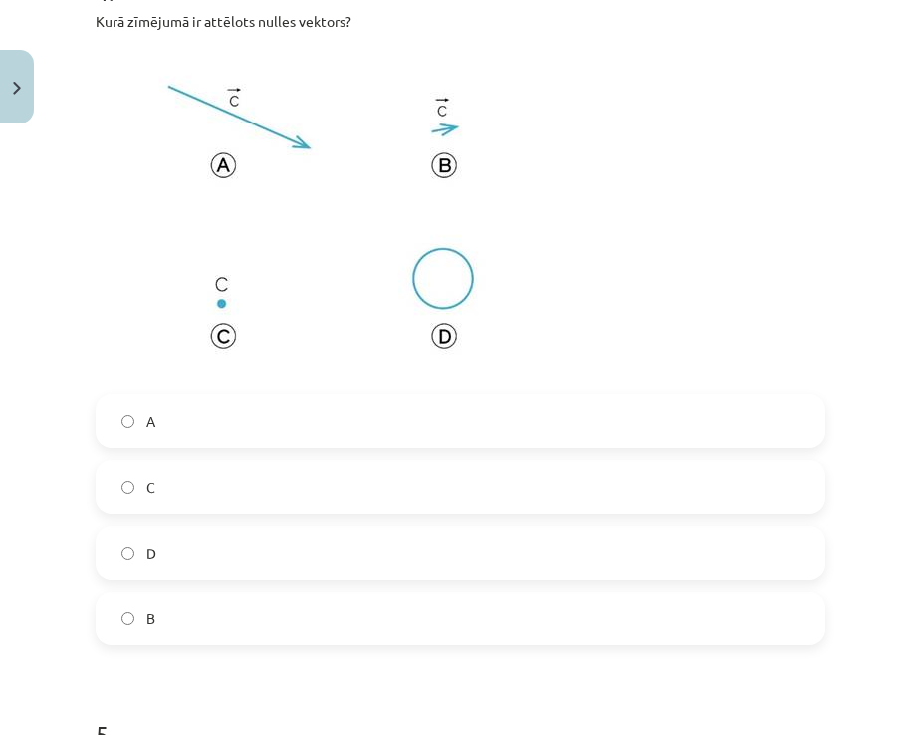
click at [177, 474] on label "C" at bounding box center [461, 487] width 726 height 50
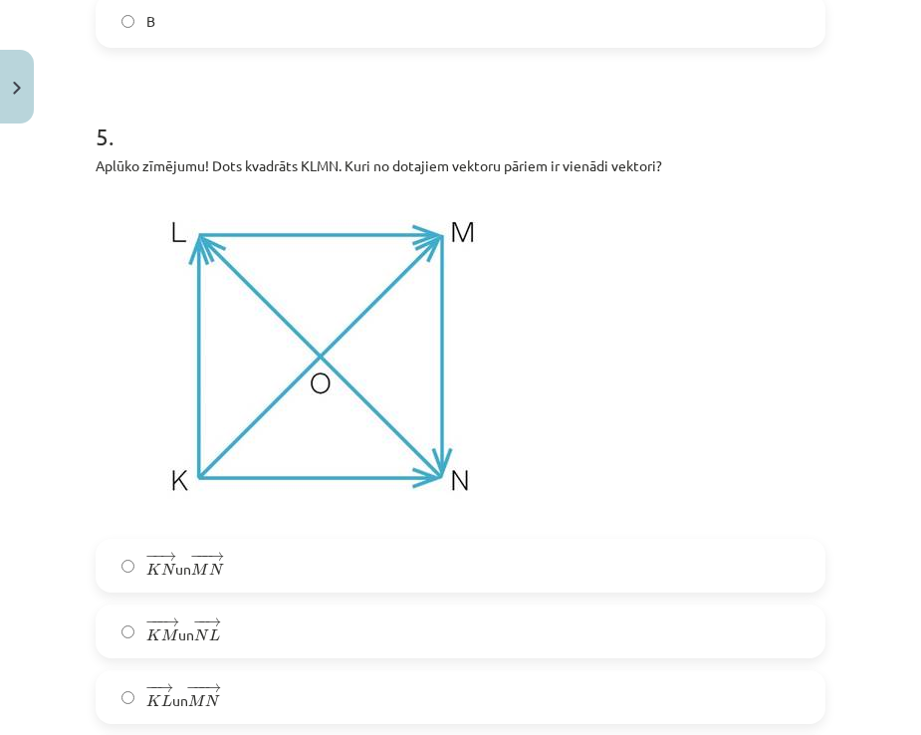
scroll to position [2291, 0]
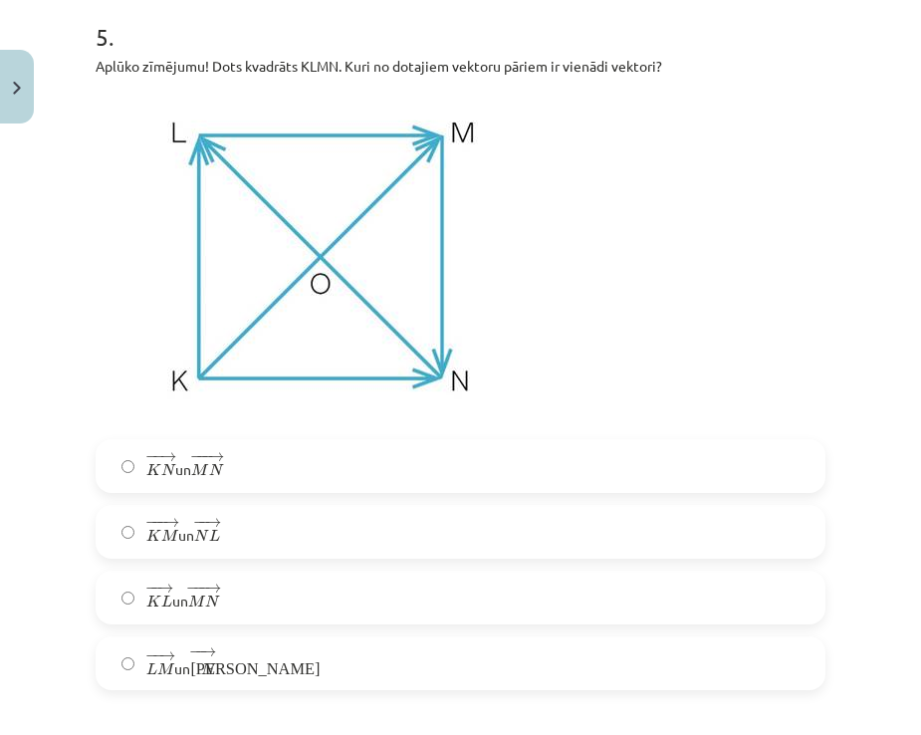
click at [173, 542] on span "M" at bounding box center [169, 535] width 17 height 13
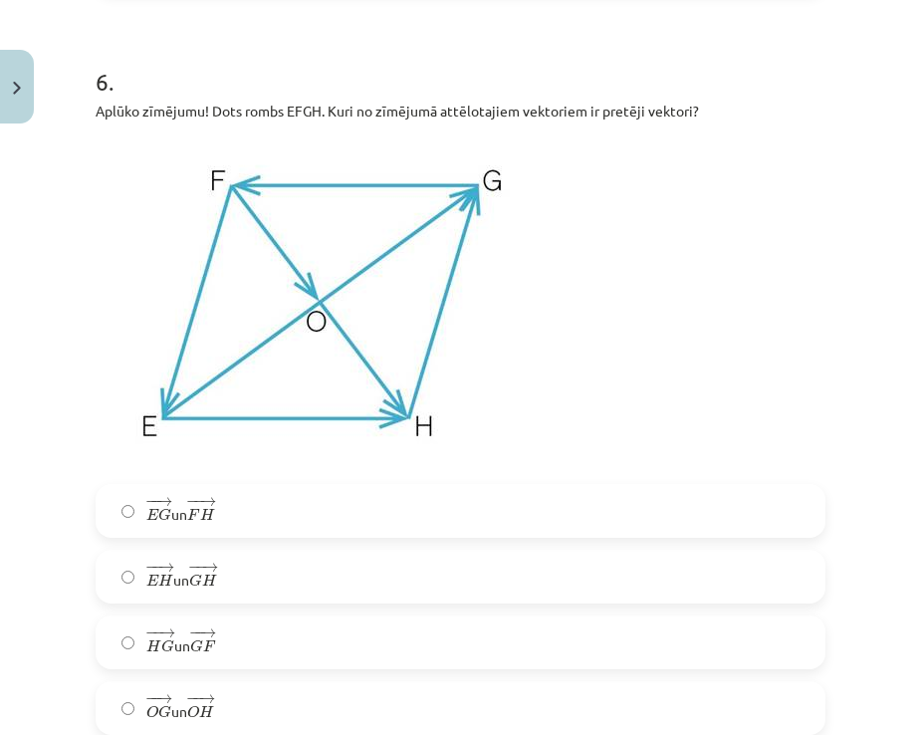
scroll to position [3088, 0]
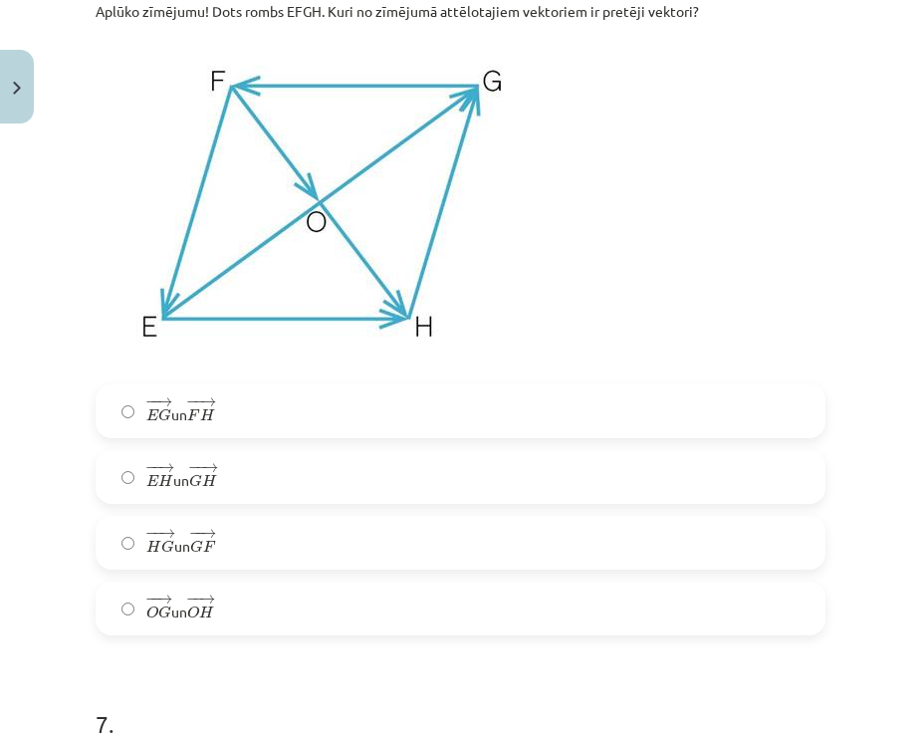
click at [194, 619] on span "O" at bounding box center [193, 612] width 12 height 13
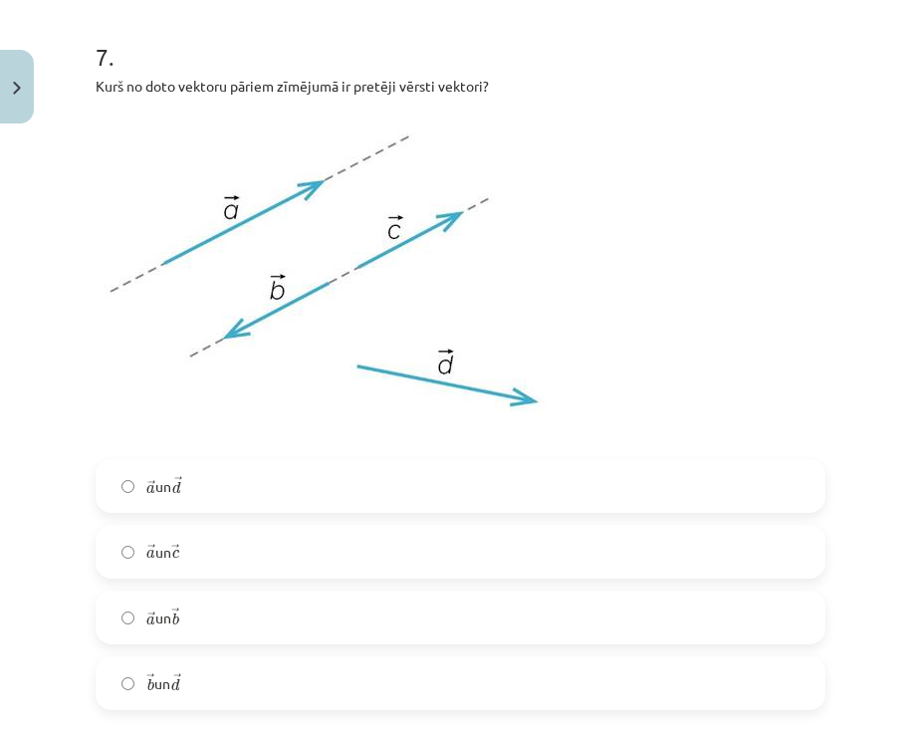
scroll to position [3785, 0]
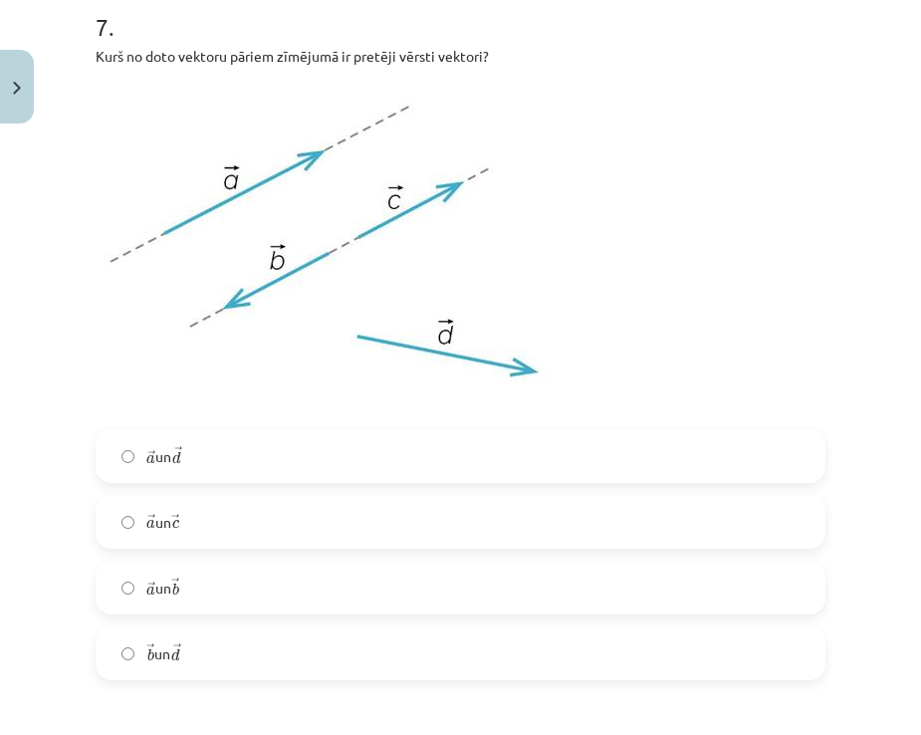
click at [205, 599] on label "→ a a → un → b b →" at bounding box center [461, 588] width 726 height 50
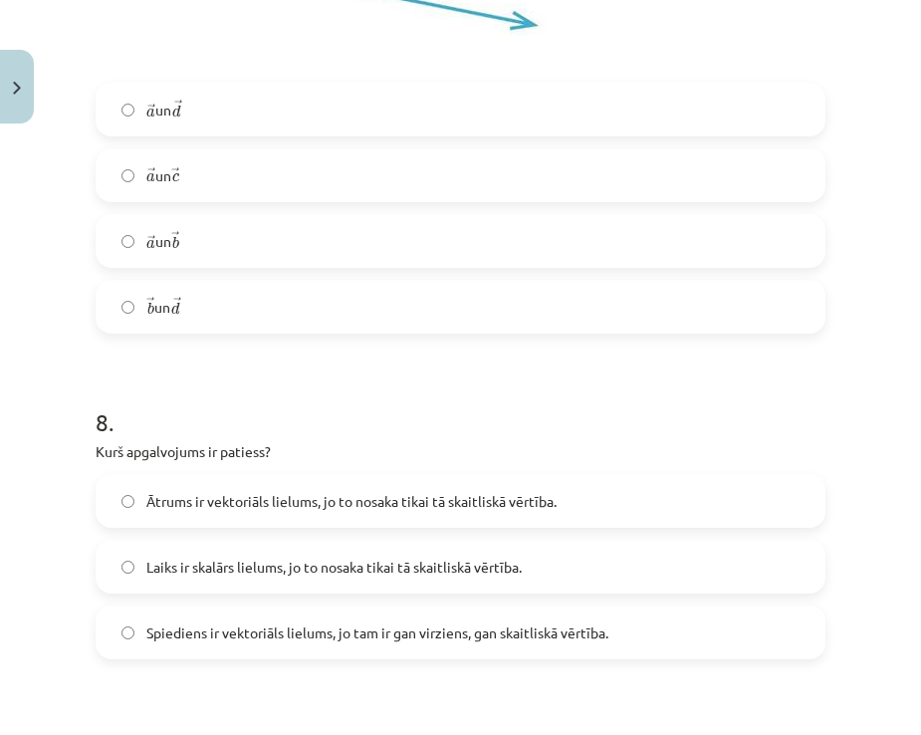
scroll to position [4283, 0]
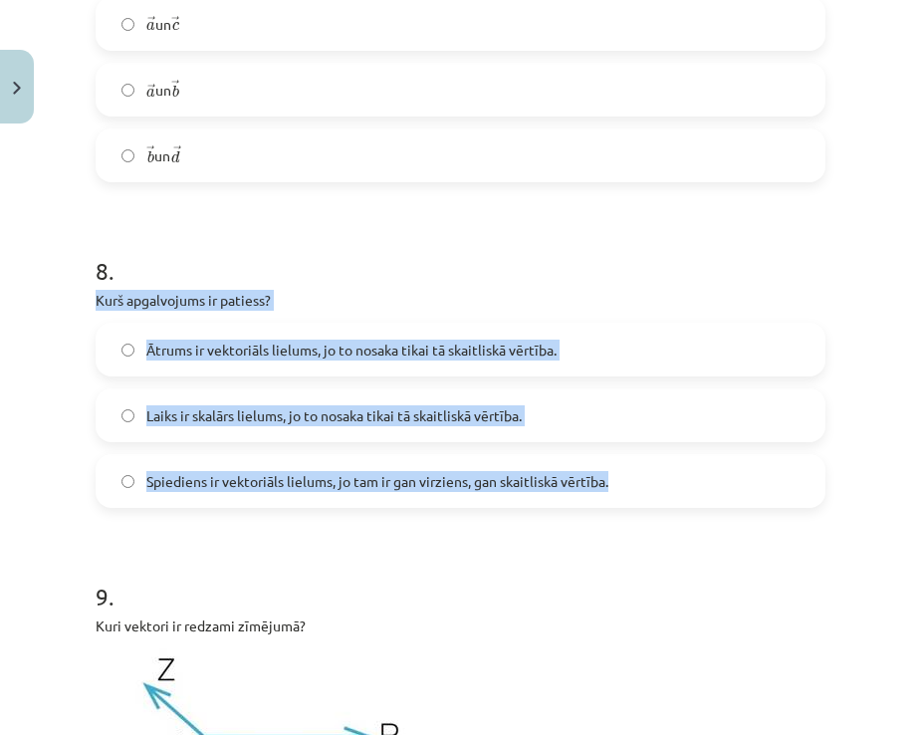
drag, startPoint x: 86, startPoint y: 296, endPoint x: 621, endPoint y: 485, distance: 567.4
copy div "Kurš apgalvojums ir patiess? Ātrums ir vektoriāls lielums, jo to nosaka tikai t…"
click at [606, 415] on label "Laiks ir skalārs lielums, jo to nosaka tikai tā skaitliskā vērtība." at bounding box center [461, 415] width 726 height 50
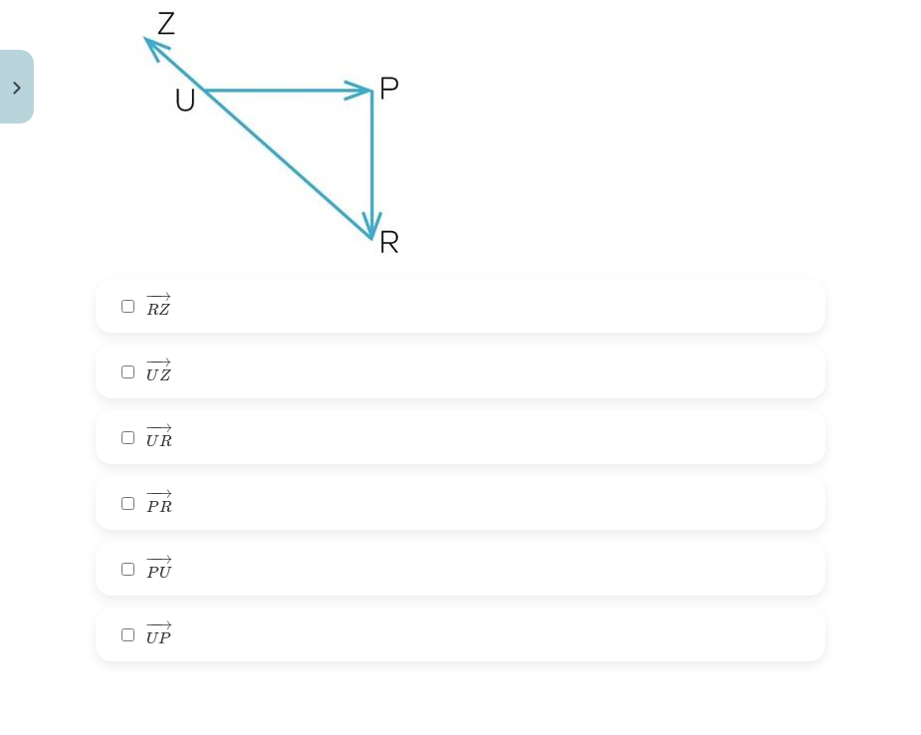
scroll to position [4881, 0]
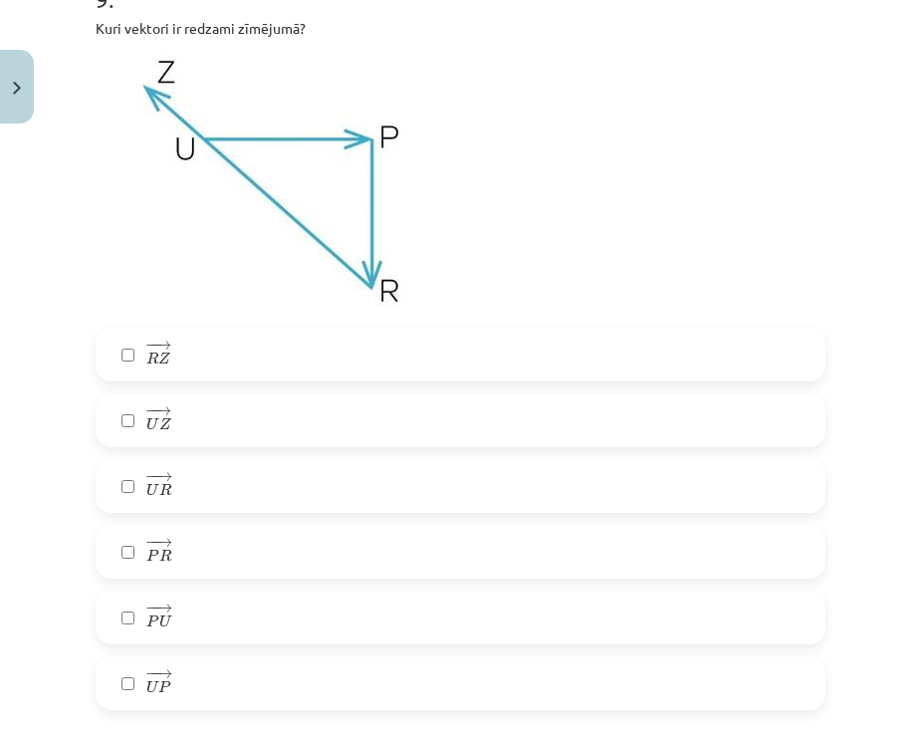
click at [185, 359] on label "− − → R Z R Z →" at bounding box center [461, 355] width 726 height 50
click at [194, 669] on label "− − → U P U P →" at bounding box center [461, 683] width 726 height 50
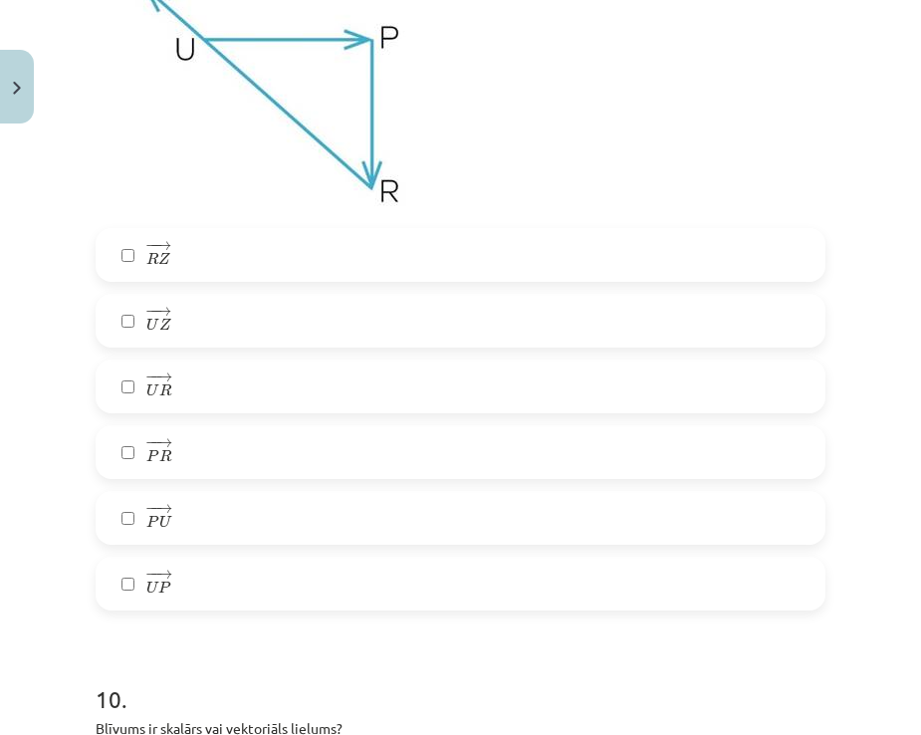
click at [208, 466] on label "− − → P R P R →" at bounding box center [461, 452] width 726 height 50
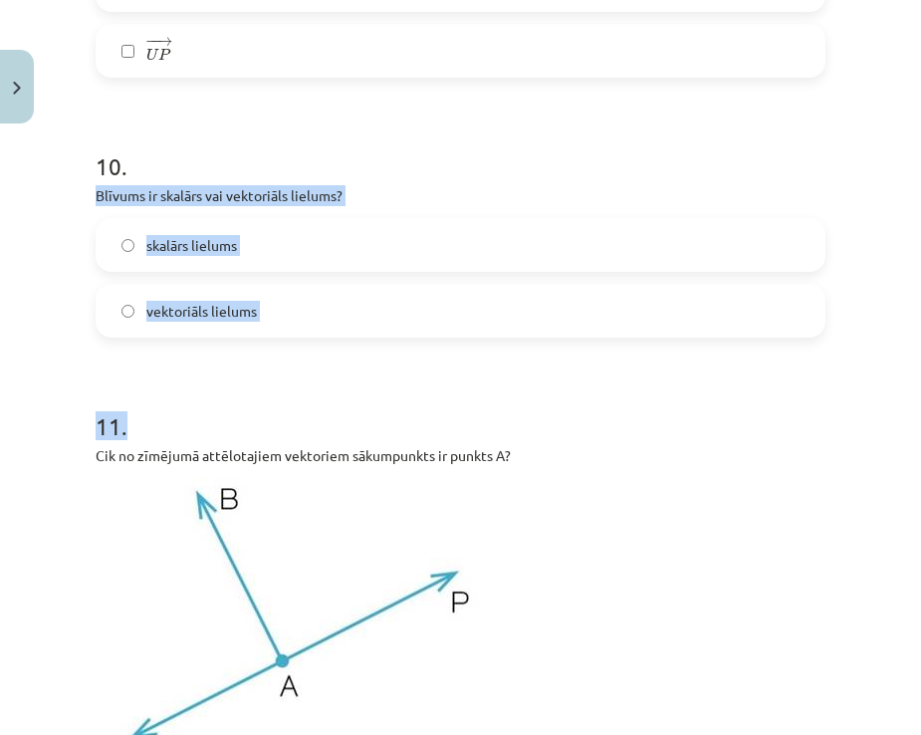
scroll to position [5479, 0]
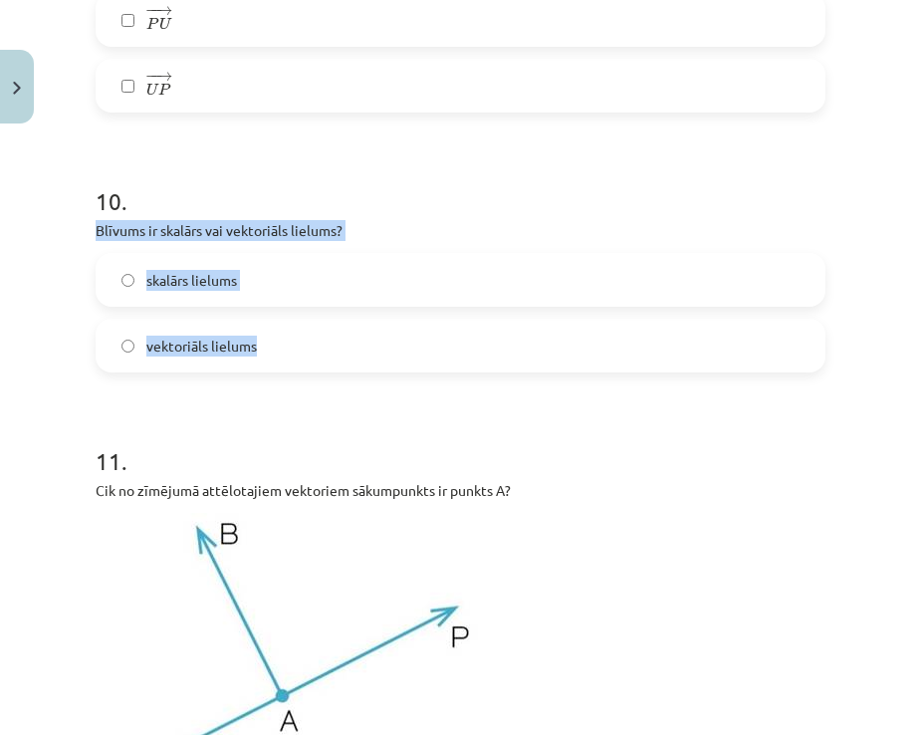
drag, startPoint x: 89, startPoint y: 431, endPoint x: 414, endPoint y: 361, distance: 333.3
copy div "Blīvums ir skalārs vai vektoriāls lielums? skalārs lielums vektoriāls lielums"
click at [286, 291] on label "skalārs lielums" at bounding box center [461, 280] width 726 height 50
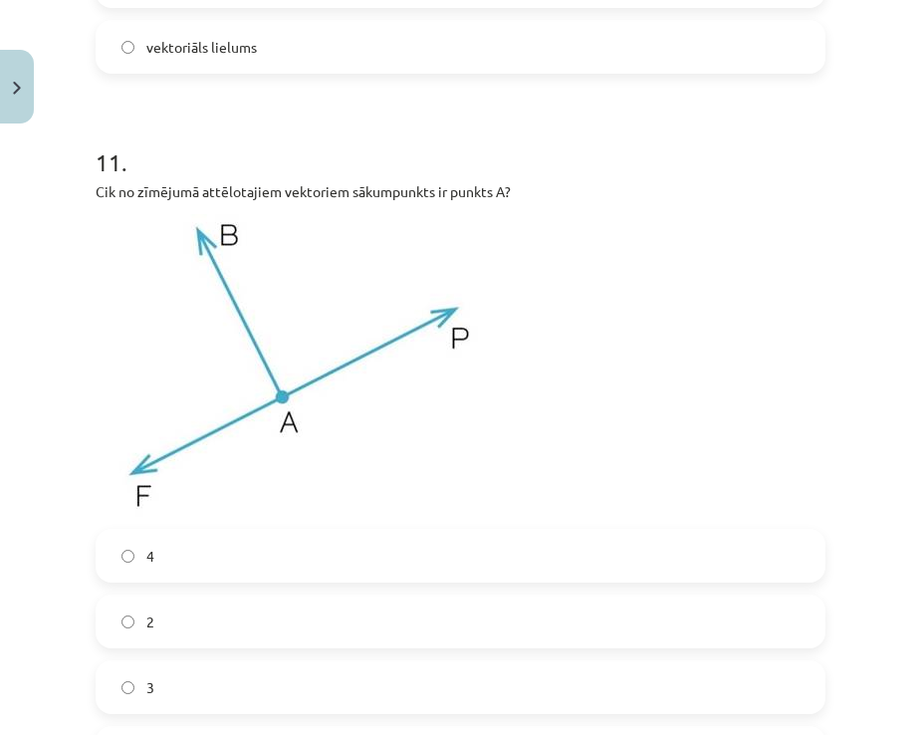
scroll to position [5877, 0]
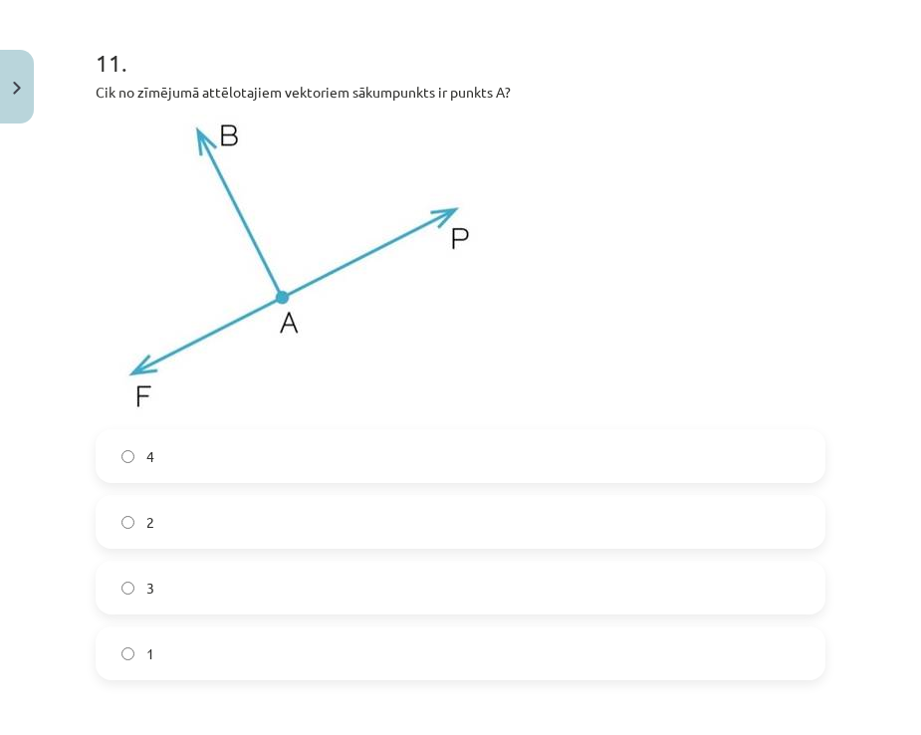
click at [223, 589] on label "3" at bounding box center [461, 588] width 726 height 50
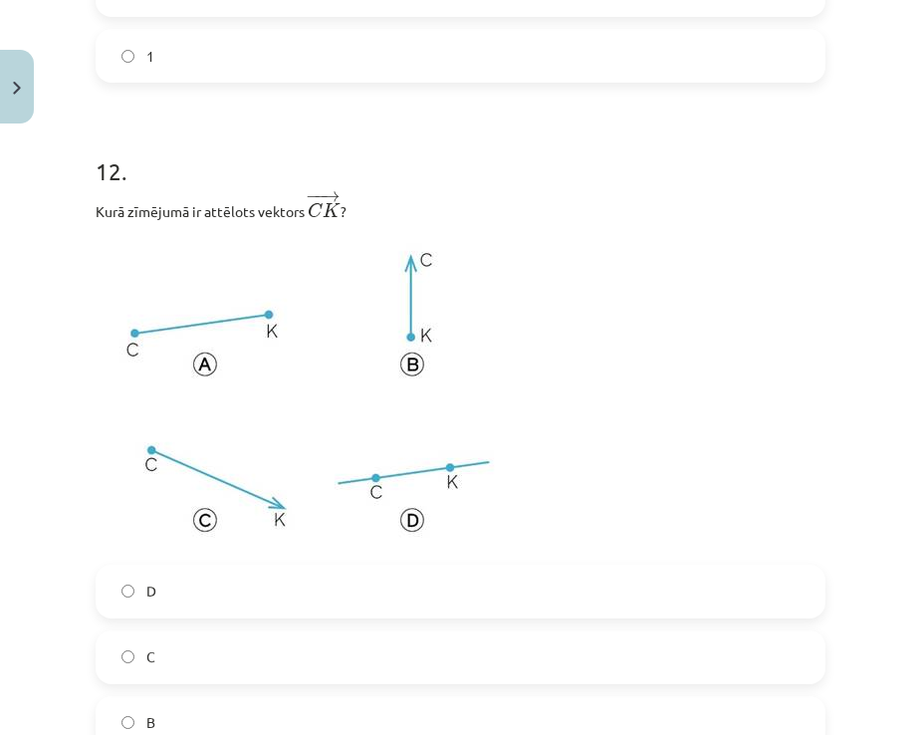
scroll to position [6575, 0]
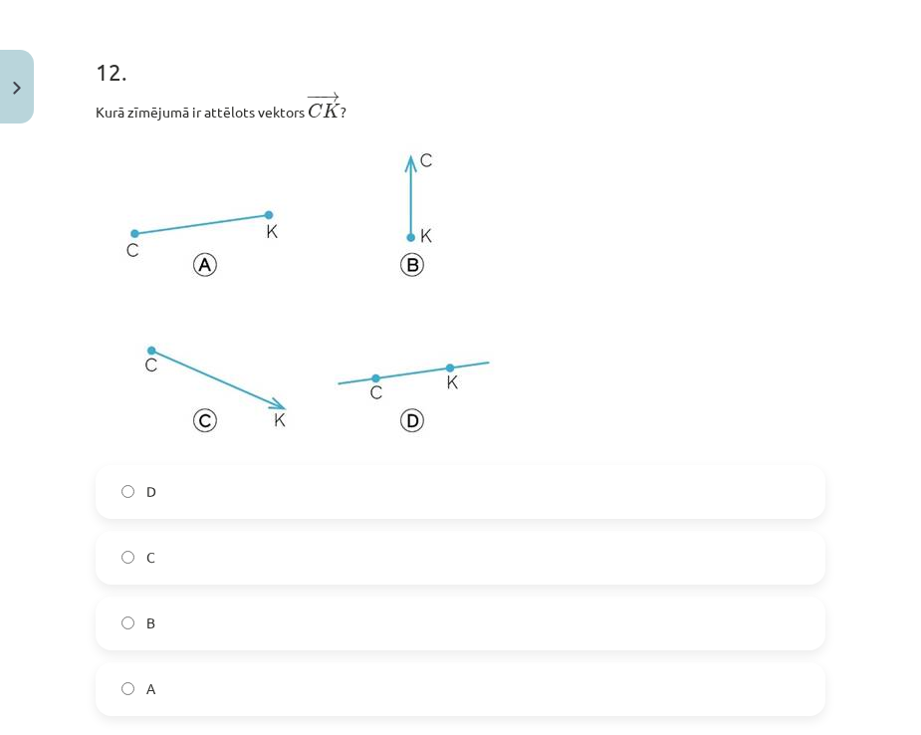
click at [171, 563] on label "C" at bounding box center [461, 558] width 726 height 50
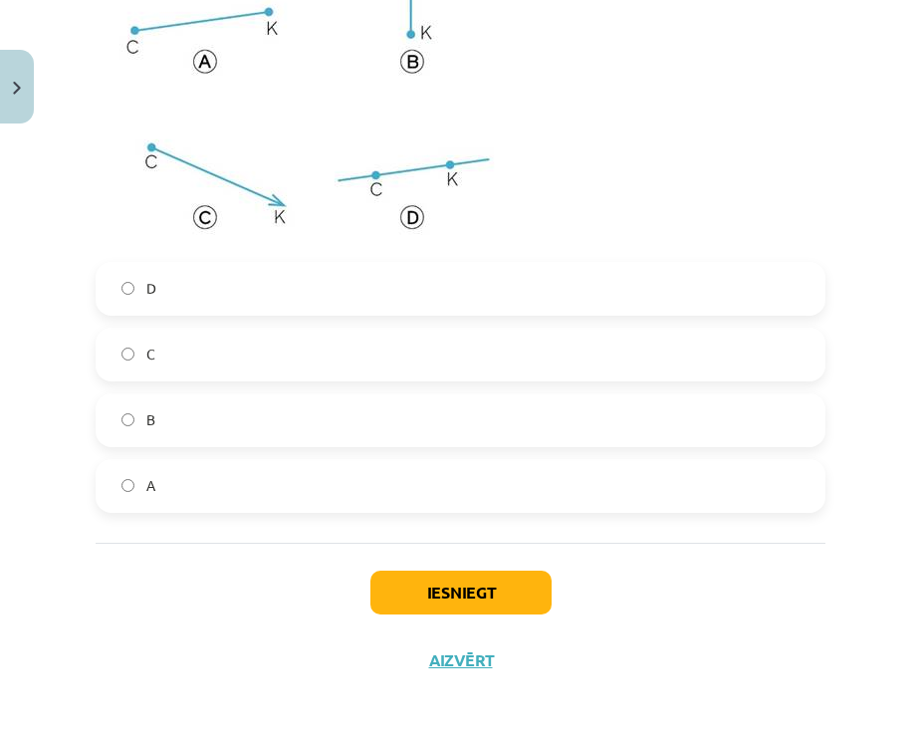
scroll to position [6788, 0]
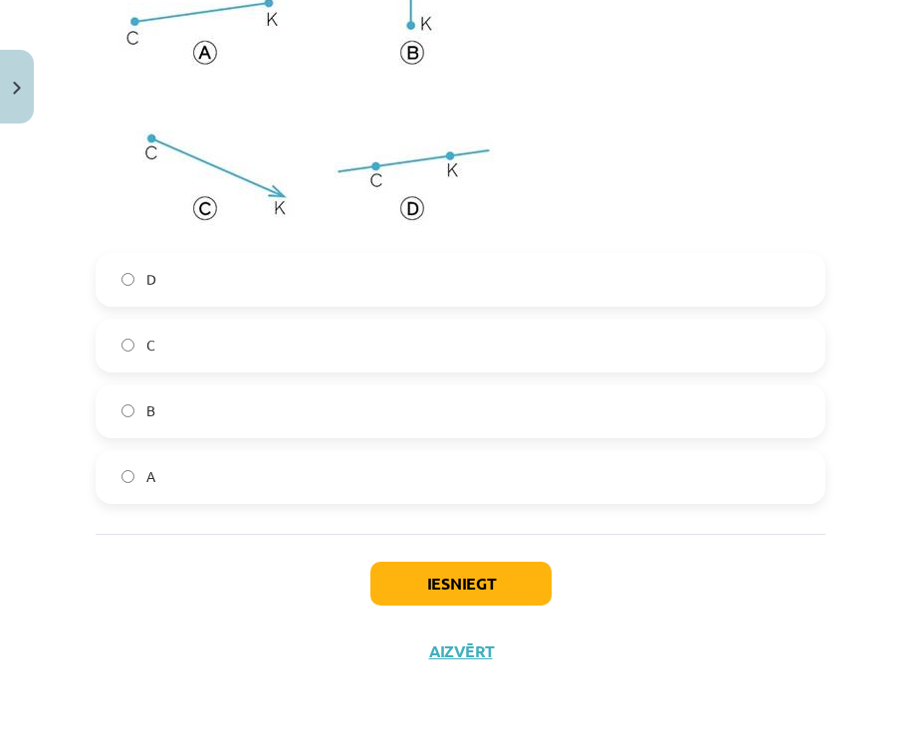
click at [416, 559] on div "Iesniegt Aizvērt" at bounding box center [461, 603] width 730 height 139
click at [431, 570] on button "Iesniegt" at bounding box center [461, 584] width 181 height 44
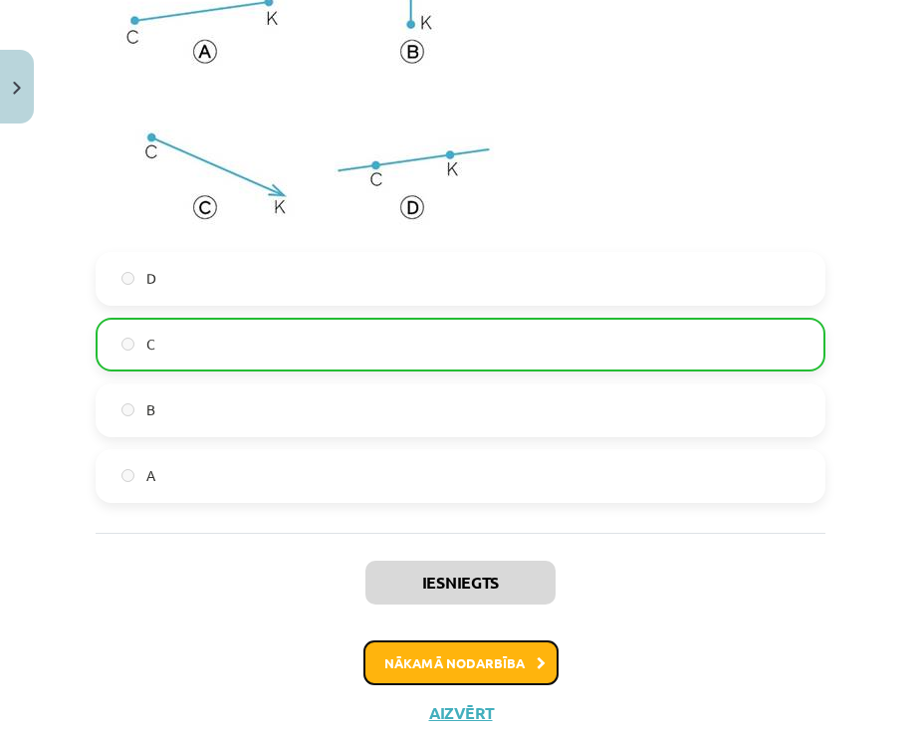
click at [494, 648] on button "Nākamā nodarbība" at bounding box center [461, 664] width 195 height 46
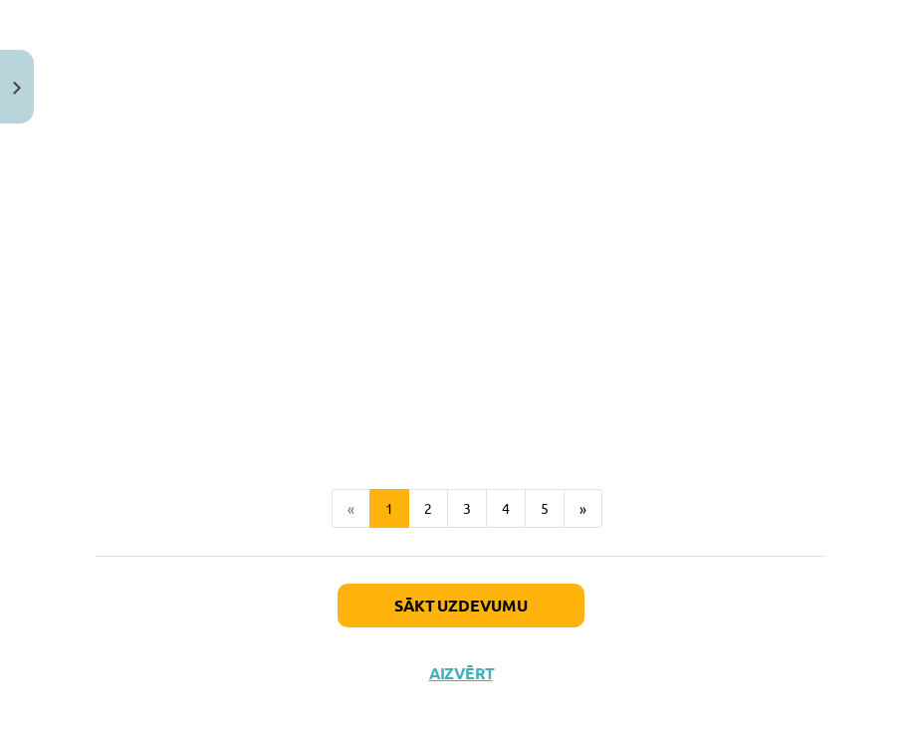
scroll to position [3043, 0]
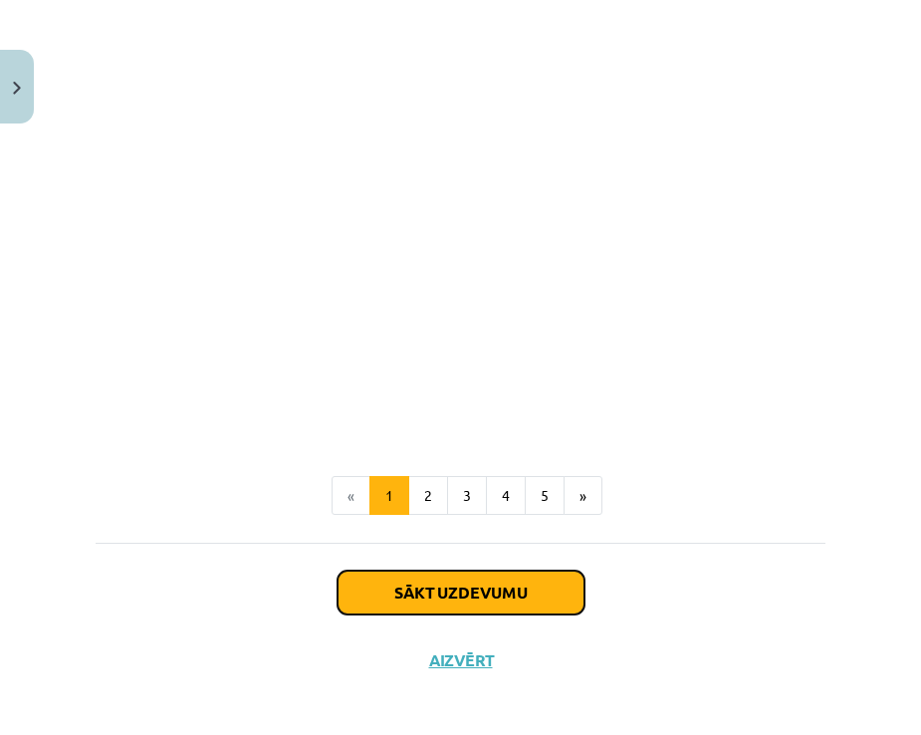
click at [459, 574] on button "Sākt uzdevumu" at bounding box center [461, 593] width 247 height 44
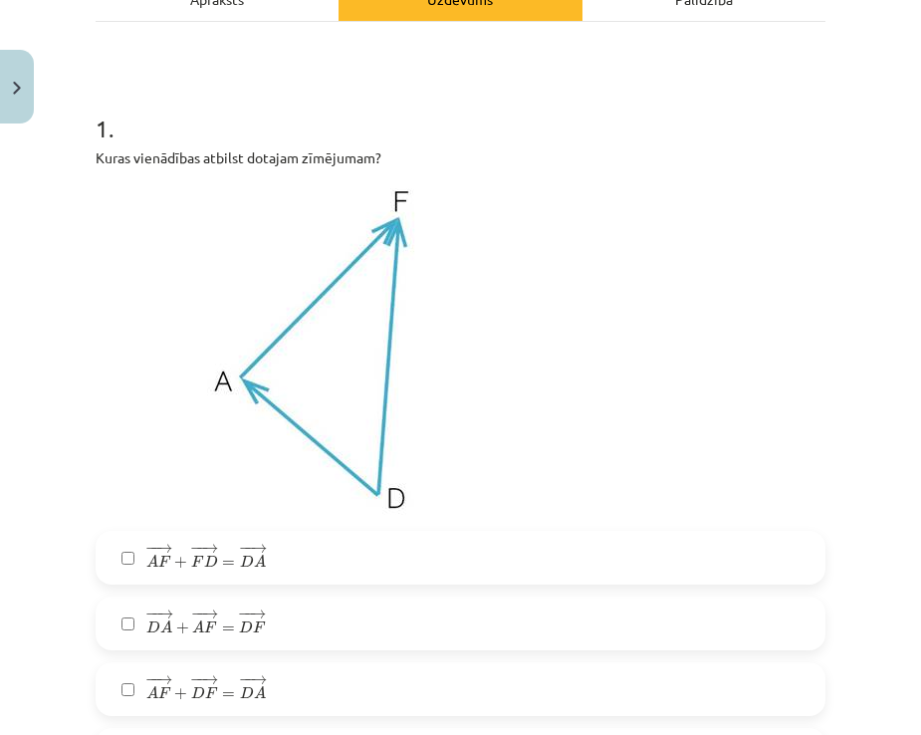
scroll to position [448, 0]
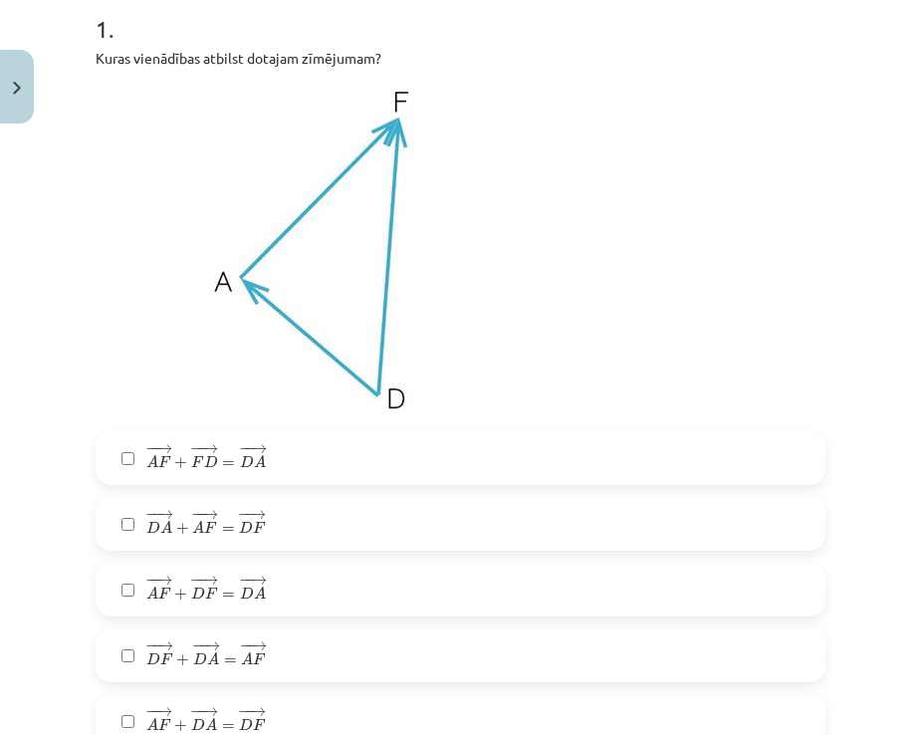
click at [276, 454] on label "− − → A F + − − → F D = − − → D A A F → + F D → = D A →" at bounding box center [461, 458] width 726 height 50
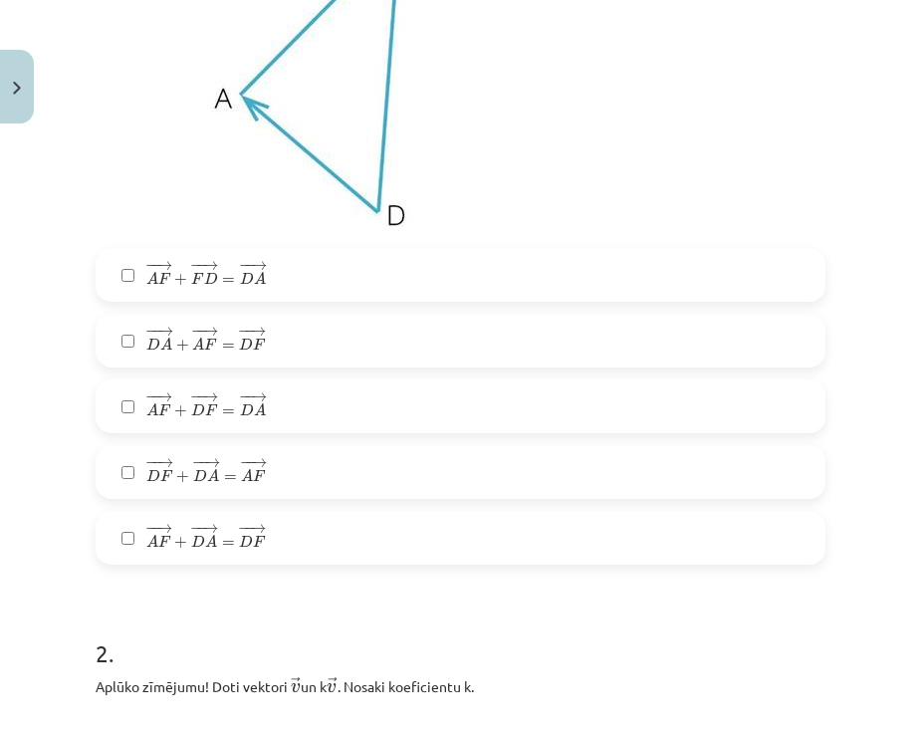
scroll to position [648, 0]
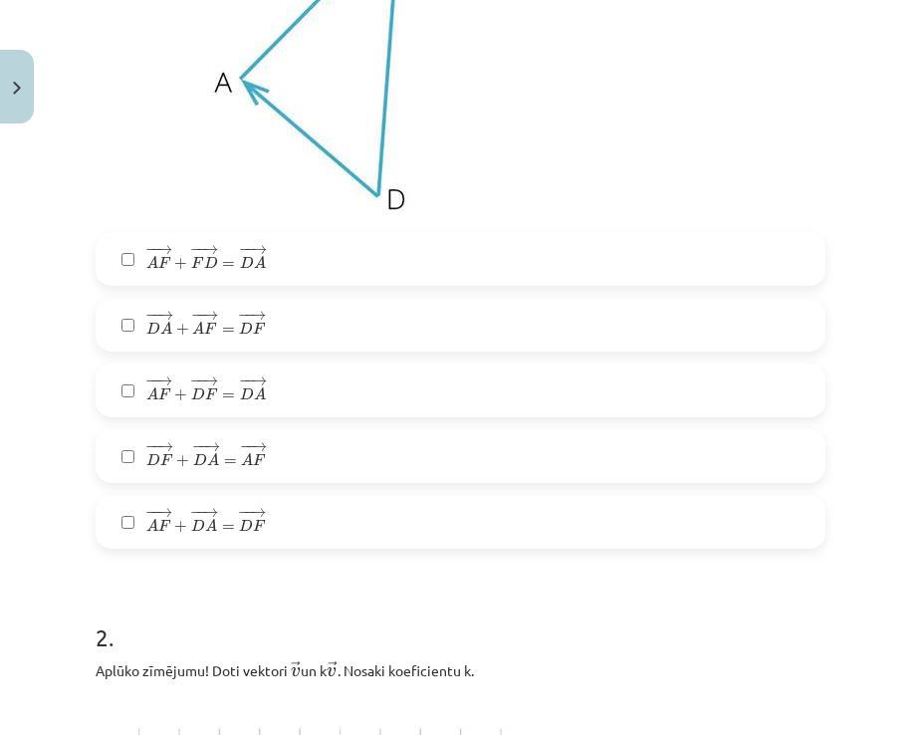
click at [278, 460] on label "− − → D F + − − → D A = − − → A F D F → + D A → = A F →" at bounding box center [461, 456] width 726 height 50
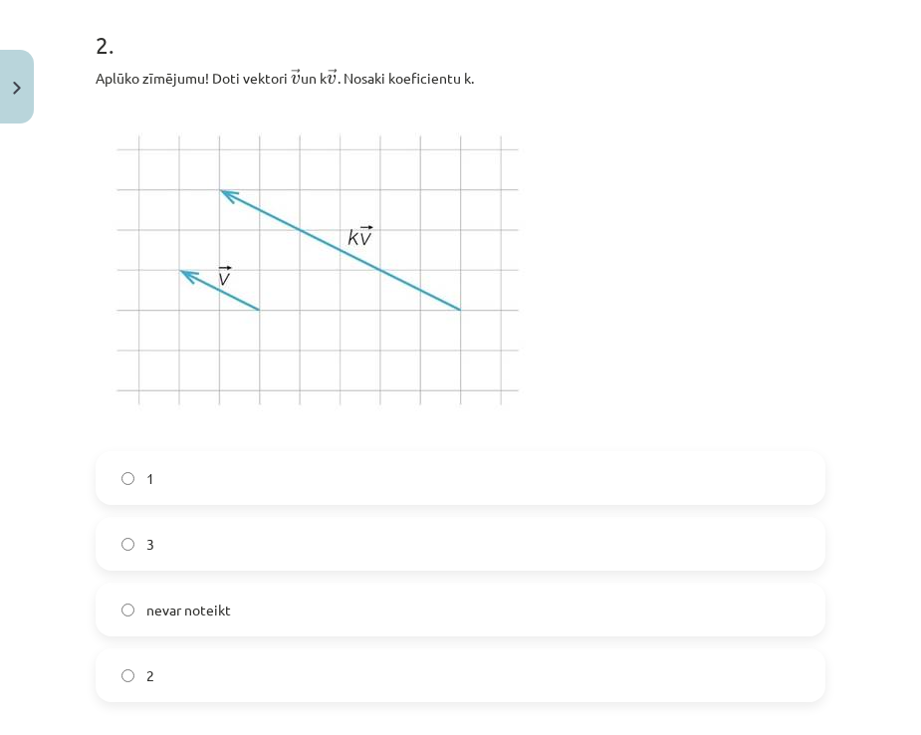
scroll to position [1245, 0]
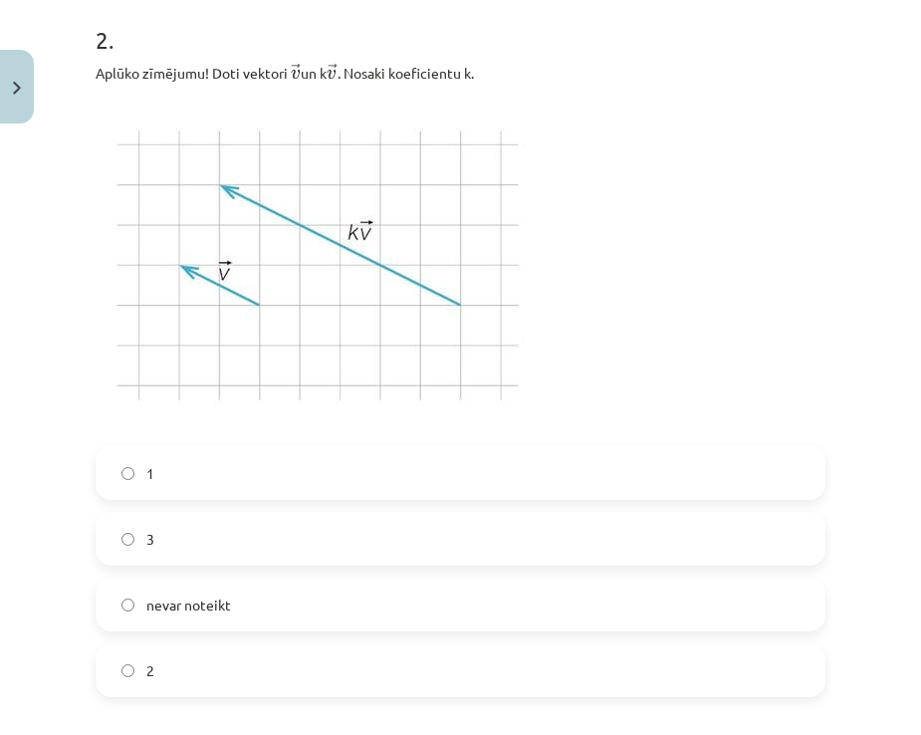
click at [169, 536] on label "3" at bounding box center [461, 539] width 726 height 50
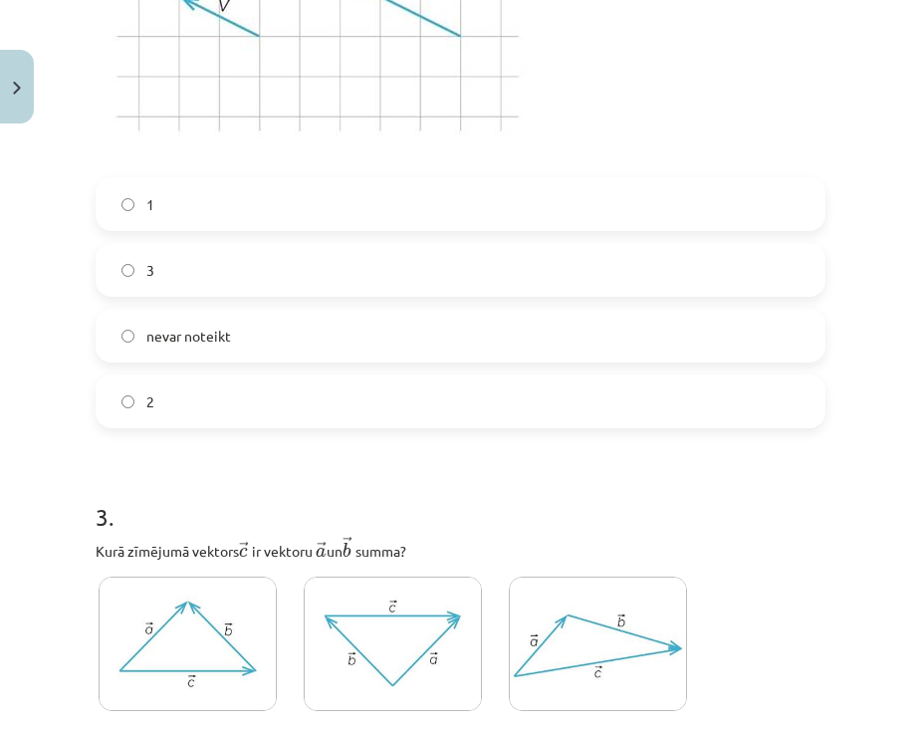
scroll to position [1743, 0]
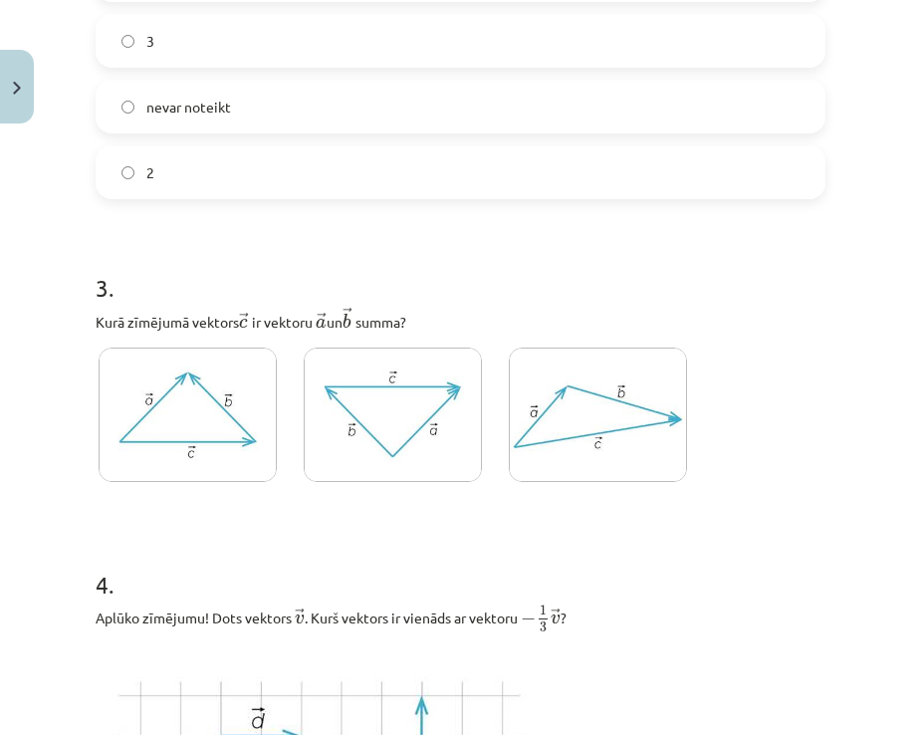
click at [170, 456] on img at bounding box center [188, 415] width 178 height 134
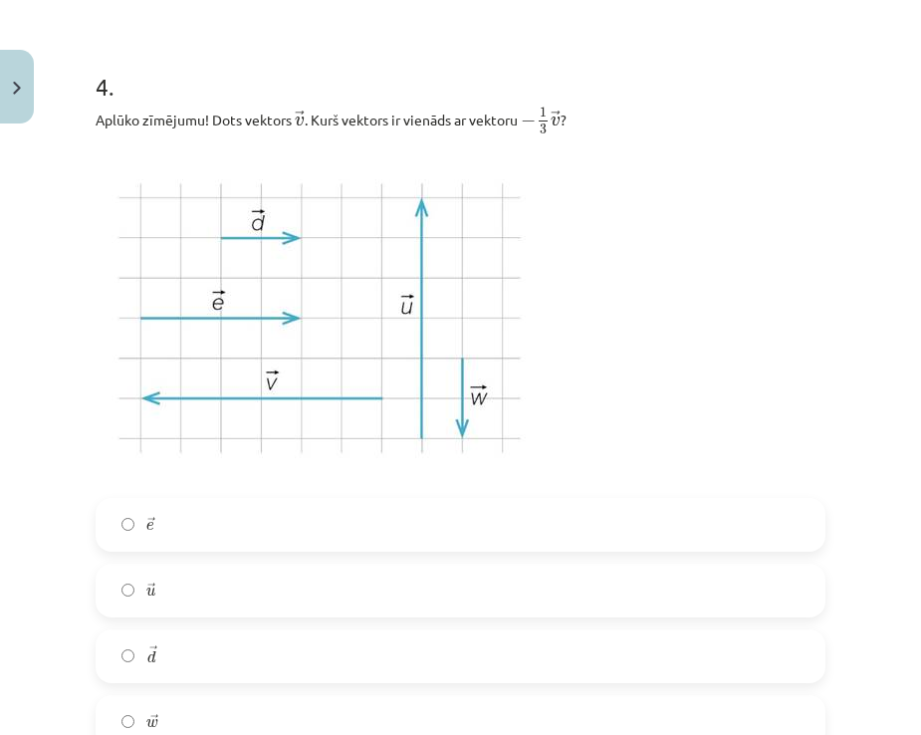
scroll to position [2341, 0]
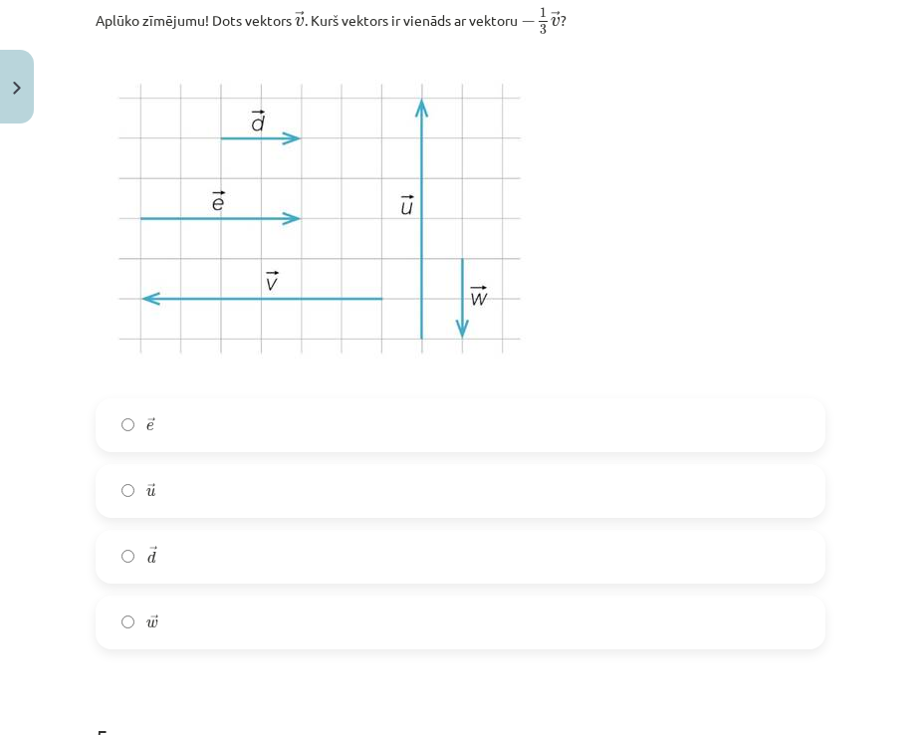
click at [144, 557] on label "→ d d →" at bounding box center [461, 557] width 726 height 50
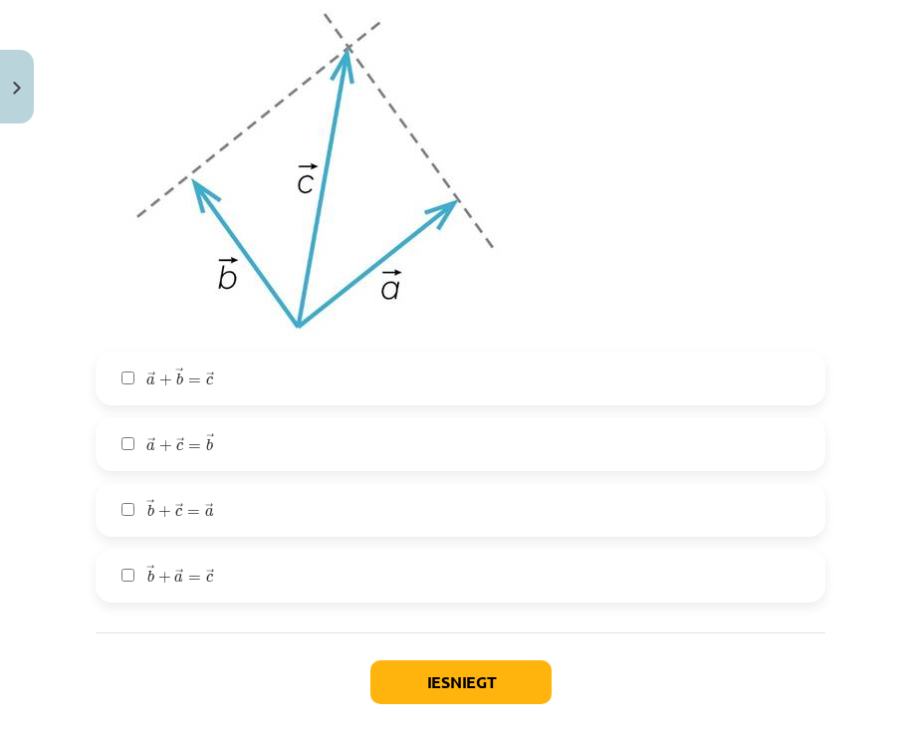
scroll to position [3030, 0]
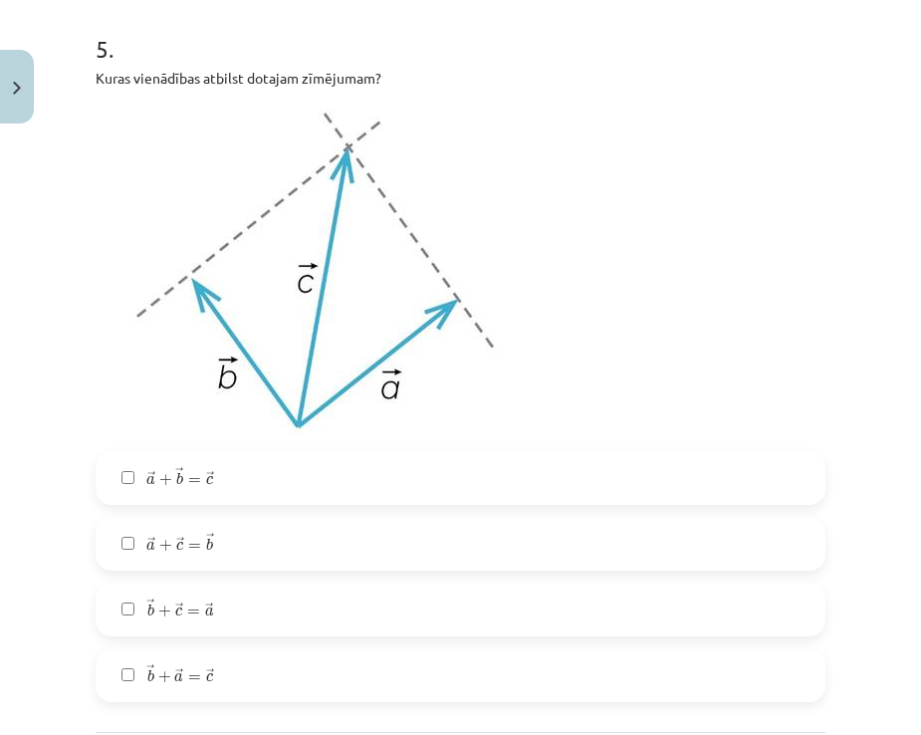
click at [172, 483] on span "→ a + → b = → c" at bounding box center [180, 476] width 68 height 19
click at [118, 476] on label "→ a + → b = → c a → + b → = c →" at bounding box center [461, 478] width 726 height 50
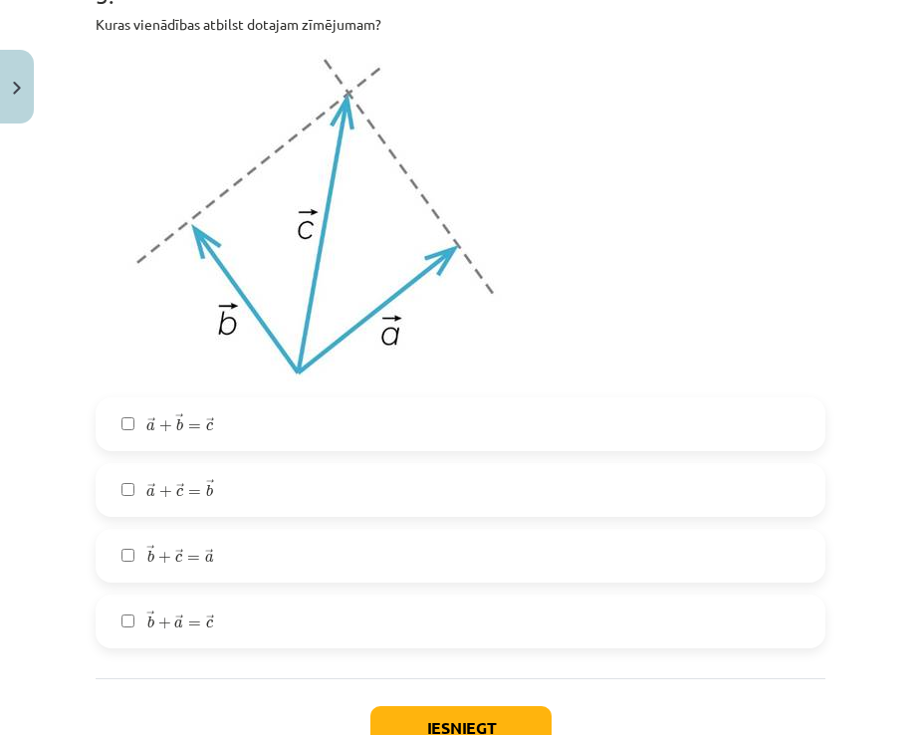
scroll to position [3130, 0]
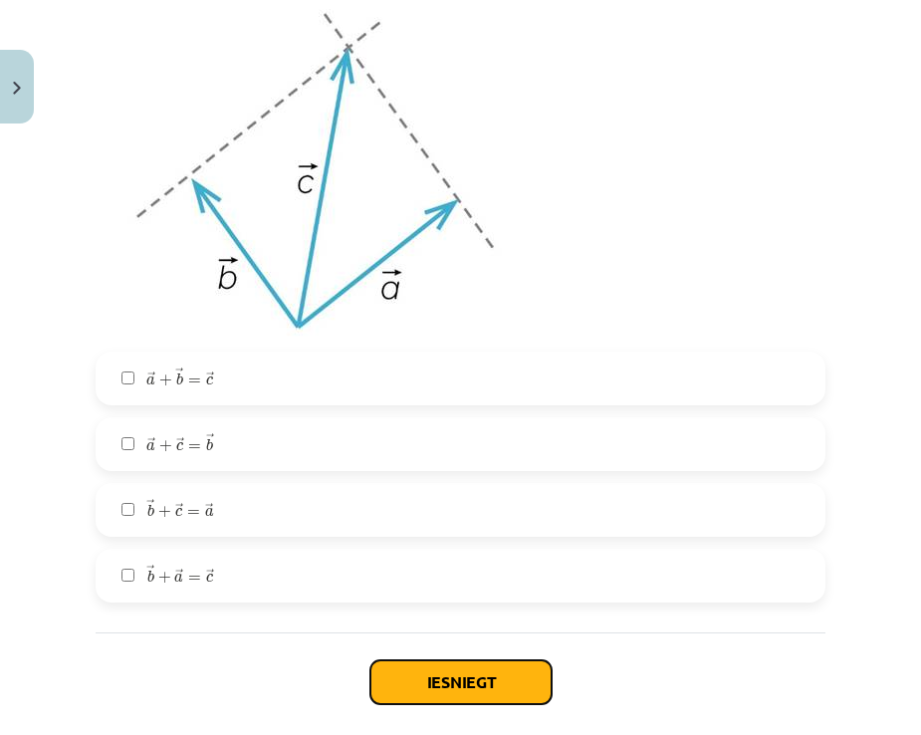
click at [412, 673] on button "Iesniegt" at bounding box center [461, 682] width 181 height 44
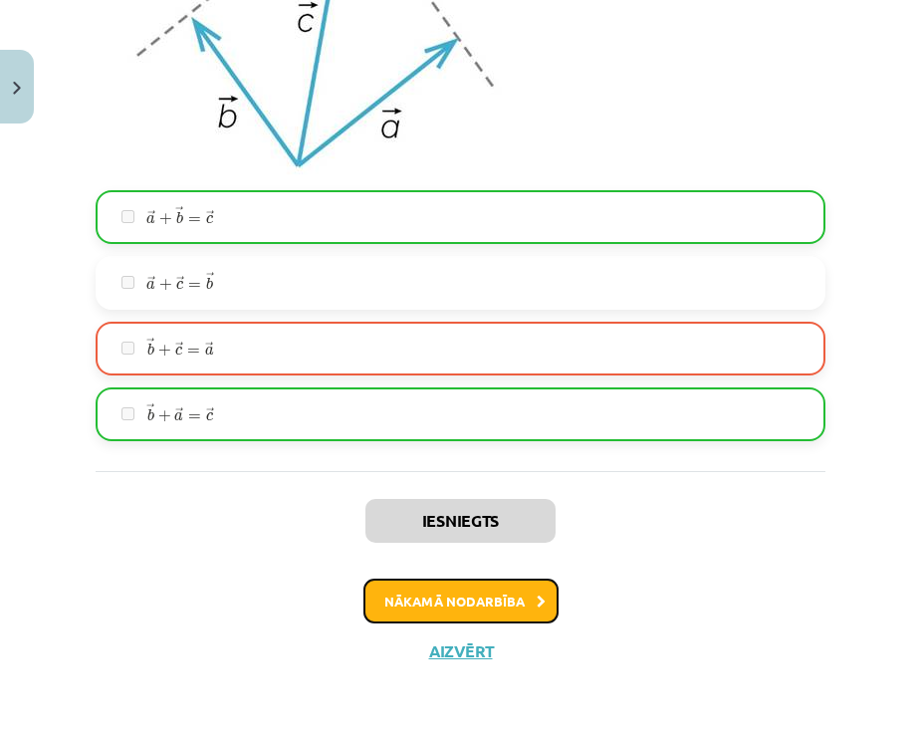
click at [445, 579] on button "Nākamā nodarbība" at bounding box center [461, 602] width 195 height 46
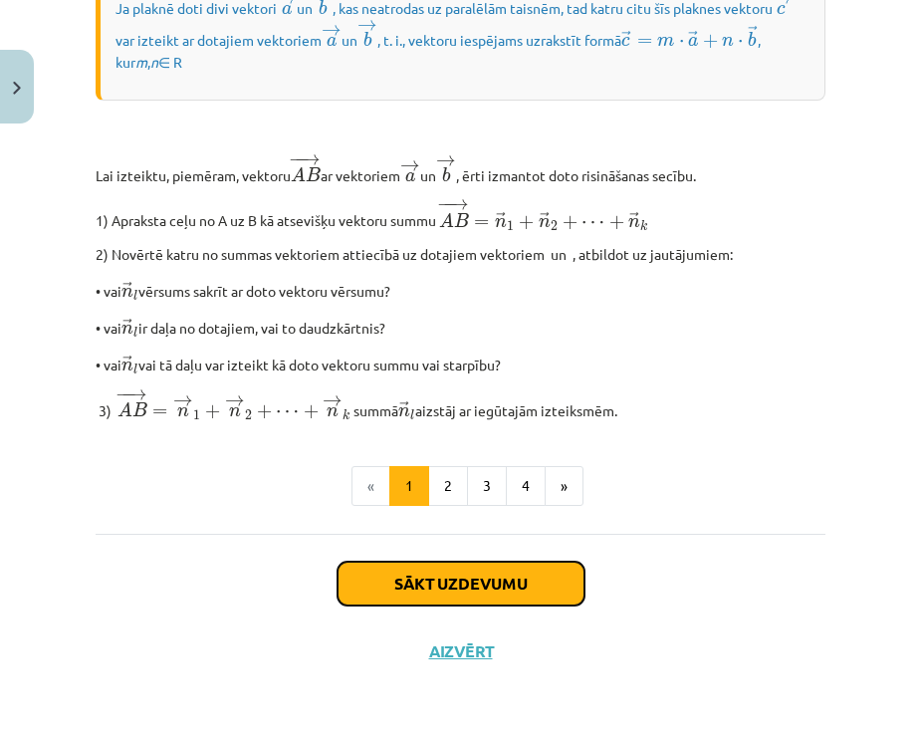
click at [408, 578] on button "Sākt uzdevumu" at bounding box center [461, 584] width 247 height 44
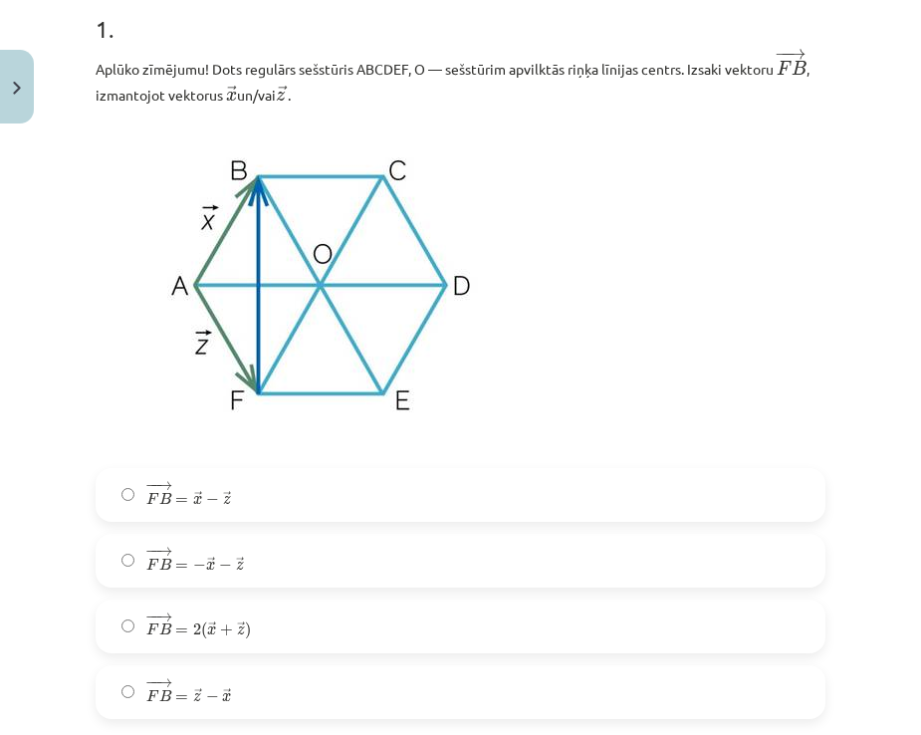
scroll to position [548, 0]
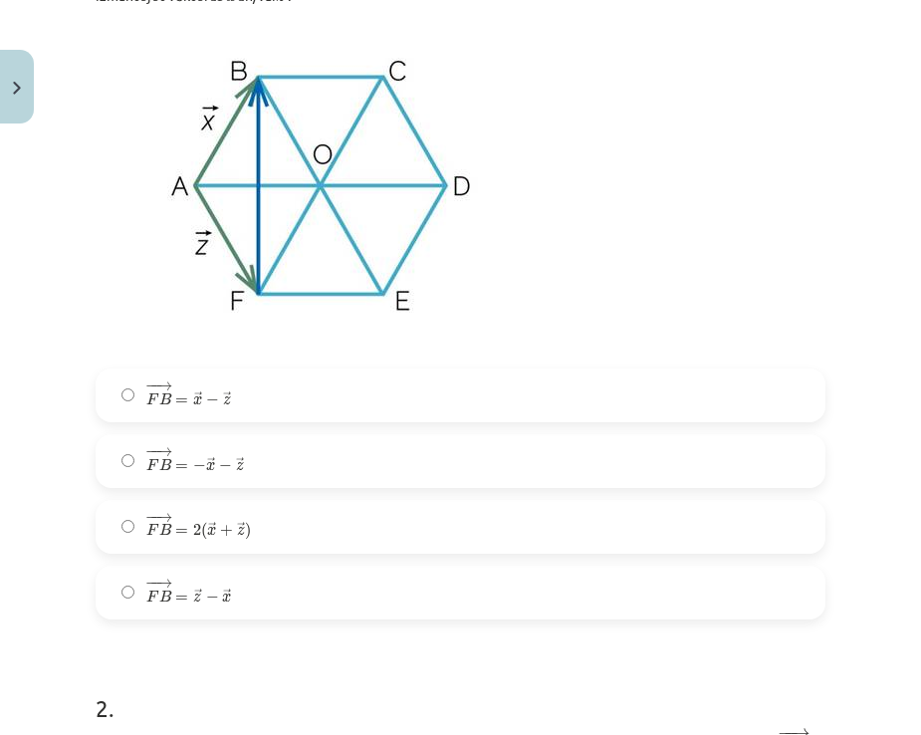
click at [295, 533] on label "− − → F B = 2 ( → x + → z ) F B → = 2 ( x → + z → )" at bounding box center [461, 527] width 726 height 50
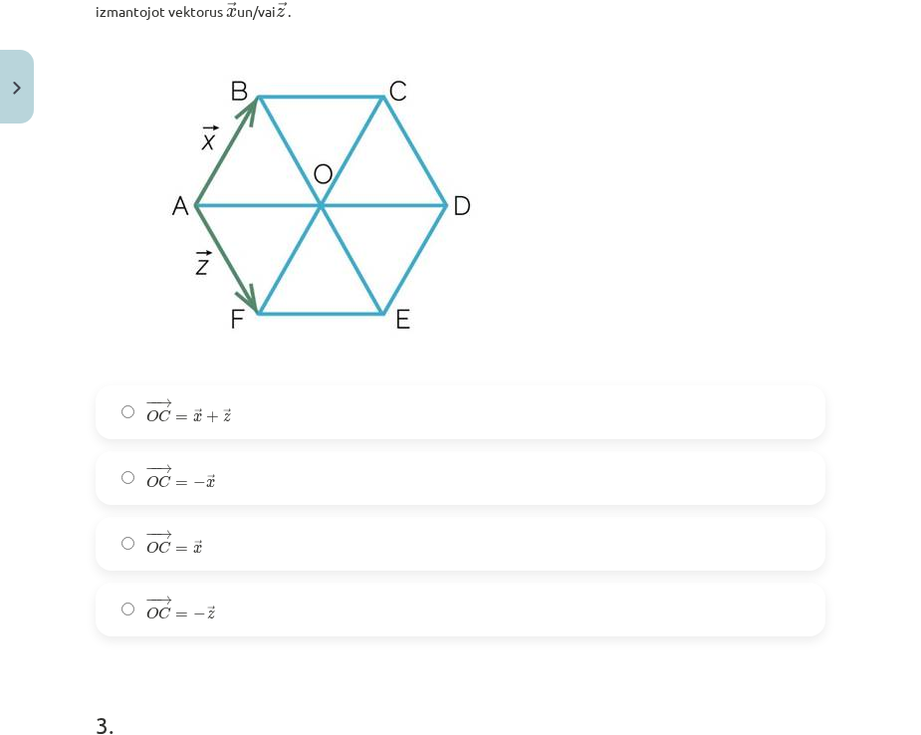
scroll to position [1345, 0]
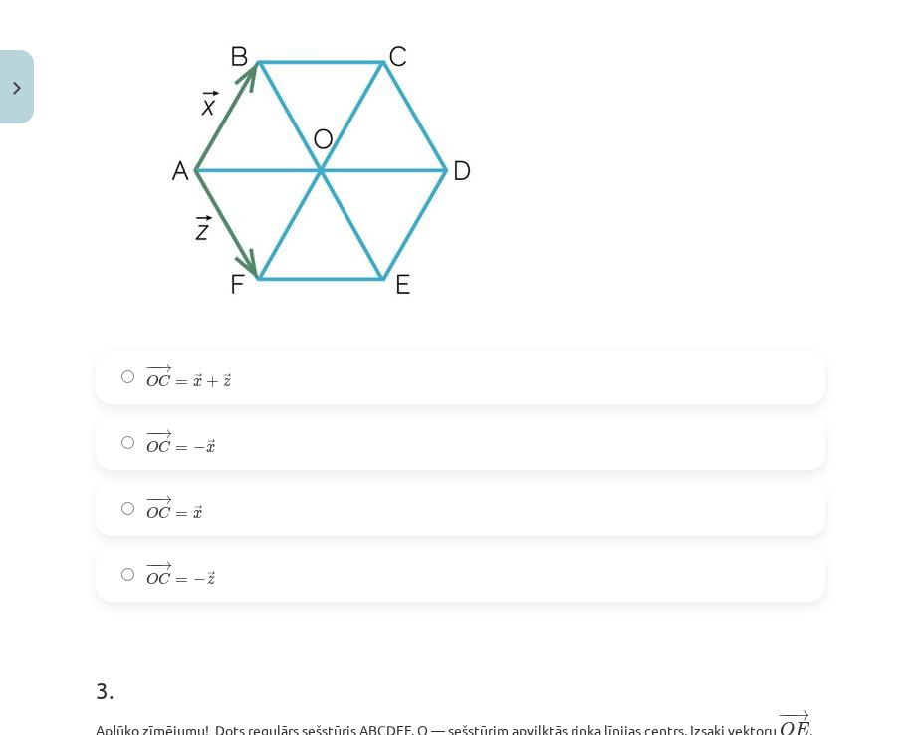
click at [289, 522] on label "− − → O C = → x O C → = x →" at bounding box center [461, 509] width 726 height 50
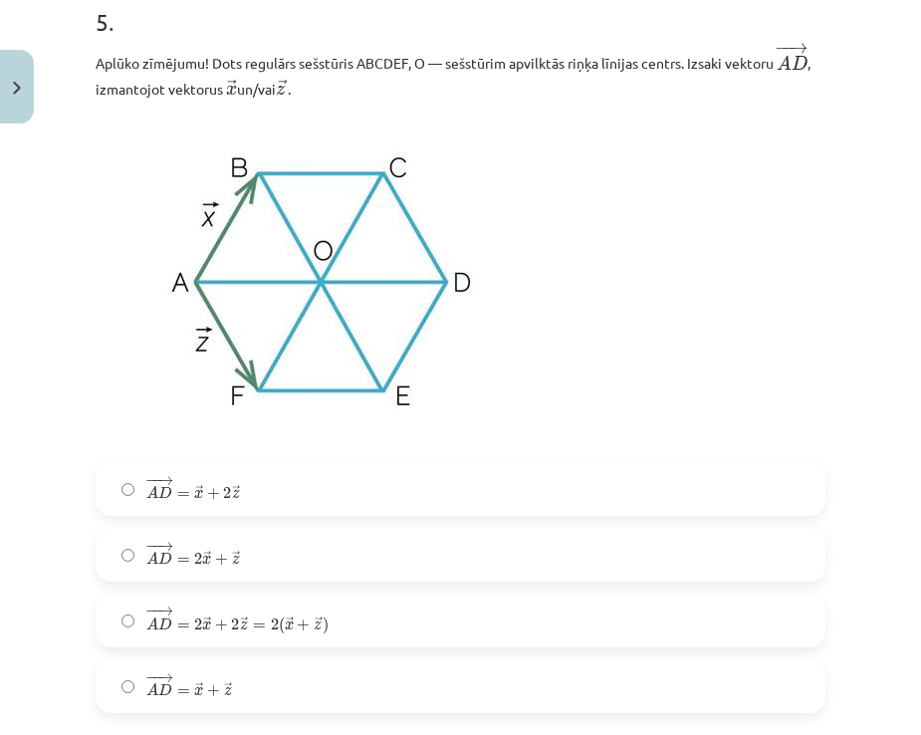
scroll to position [3568, 0]
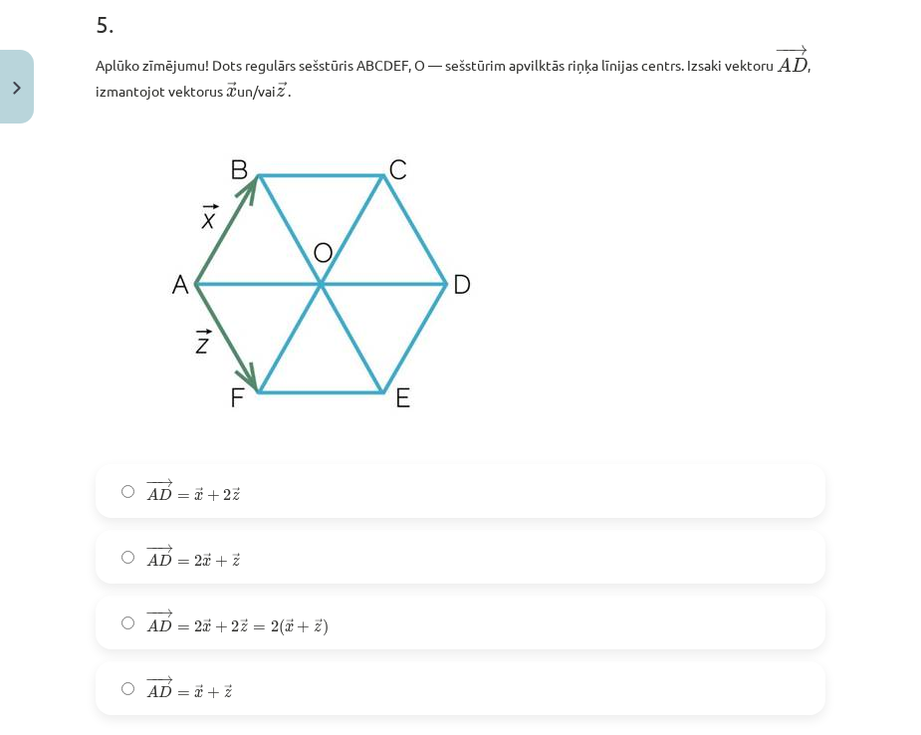
click at [246, 551] on label "− − → A D = 2 → x + → z A D → = 2 x → + z →" at bounding box center [461, 557] width 726 height 50
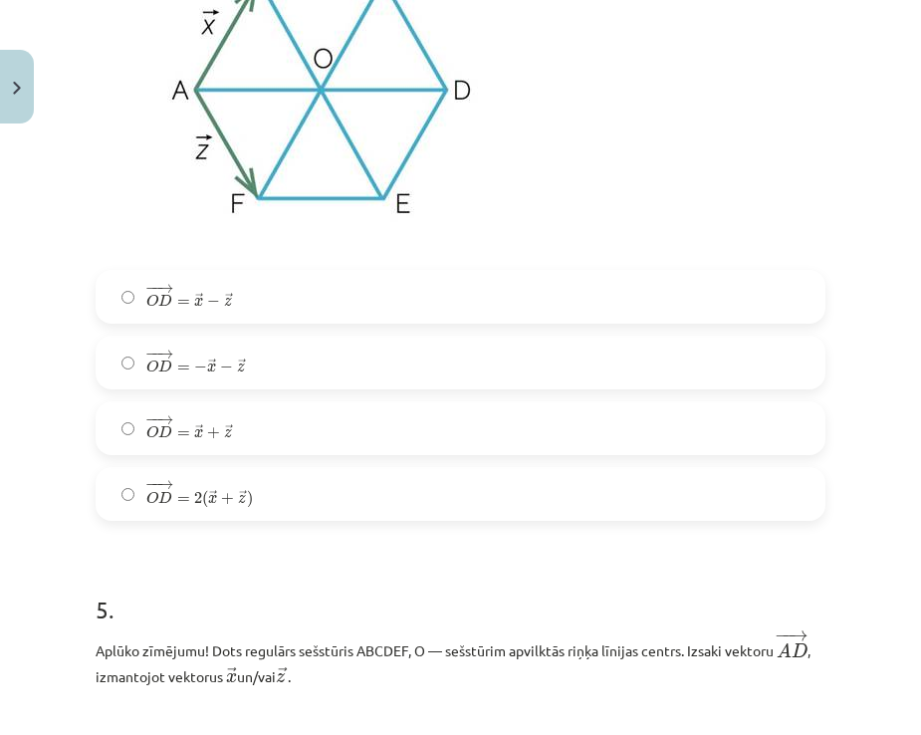
scroll to position [2971, 0]
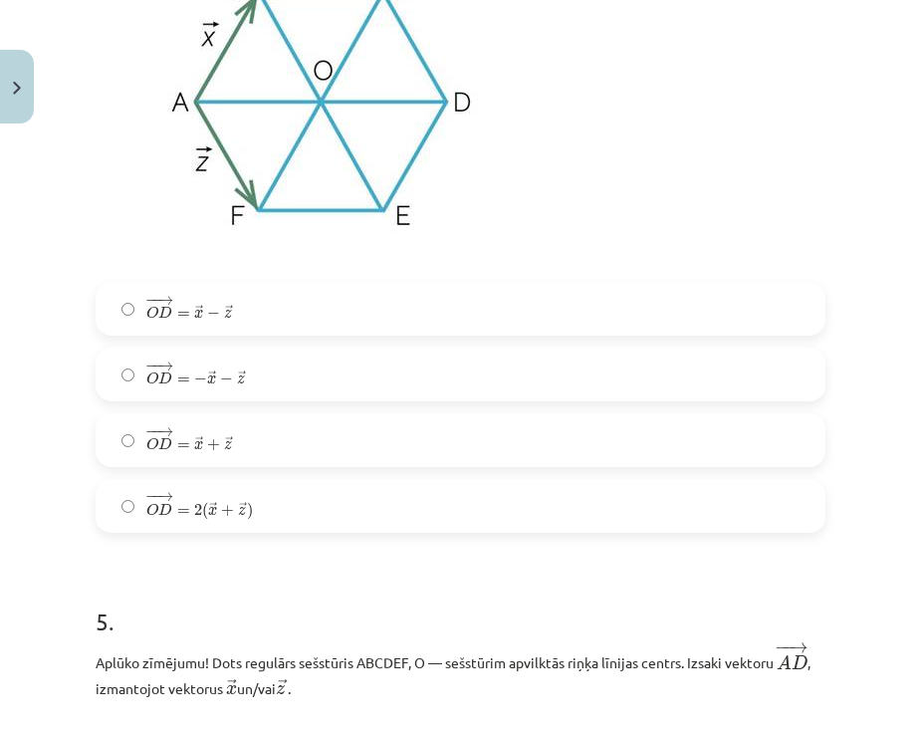
click at [247, 418] on label "− − → O D = → x + → z O D → = x → + z →" at bounding box center [461, 440] width 726 height 50
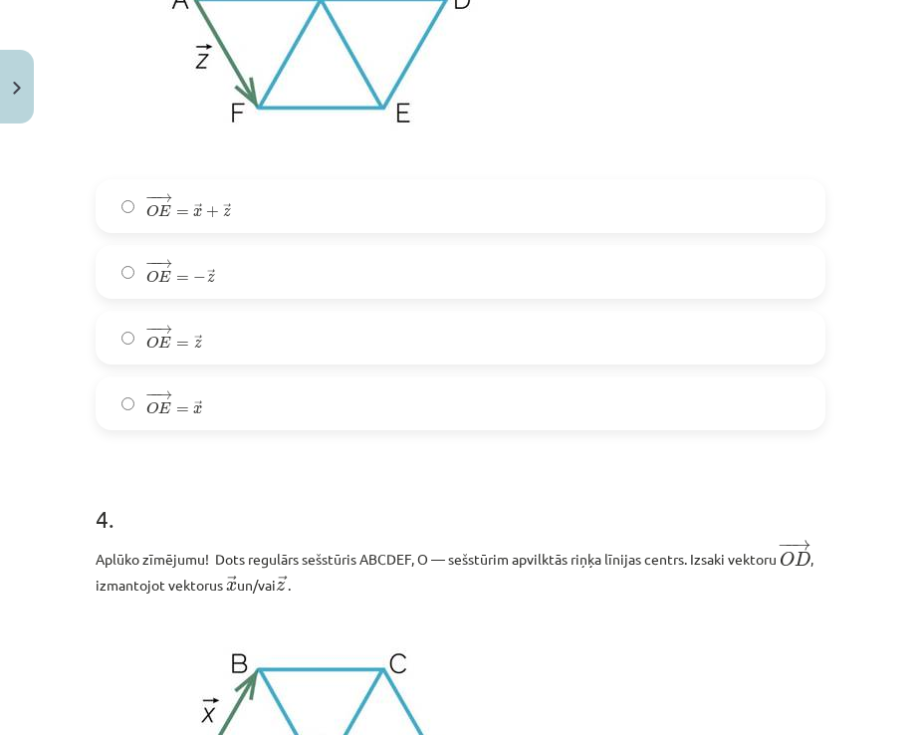
scroll to position [2273, 0]
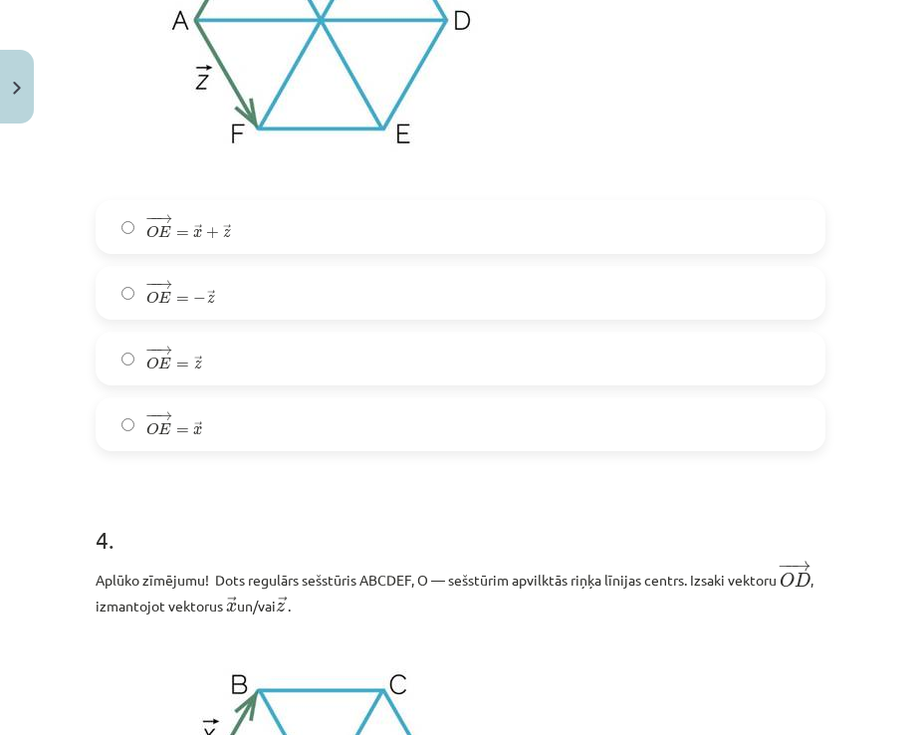
click at [280, 224] on label "− − → O E = → x + → z O E → = x → + z →" at bounding box center [461, 227] width 726 height 50
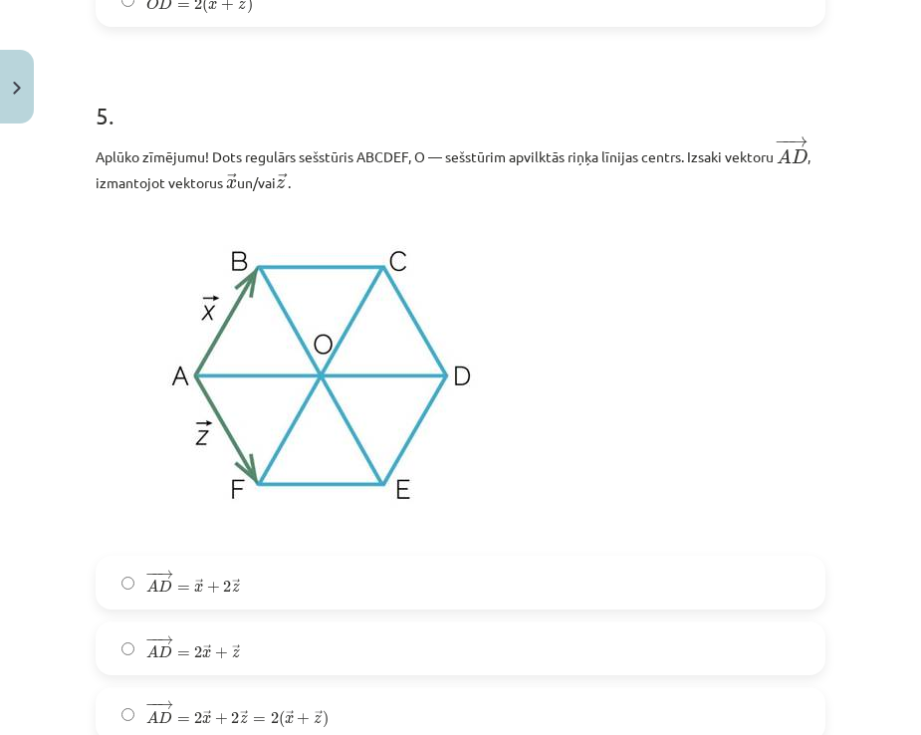
scroll to position [3767, 0]
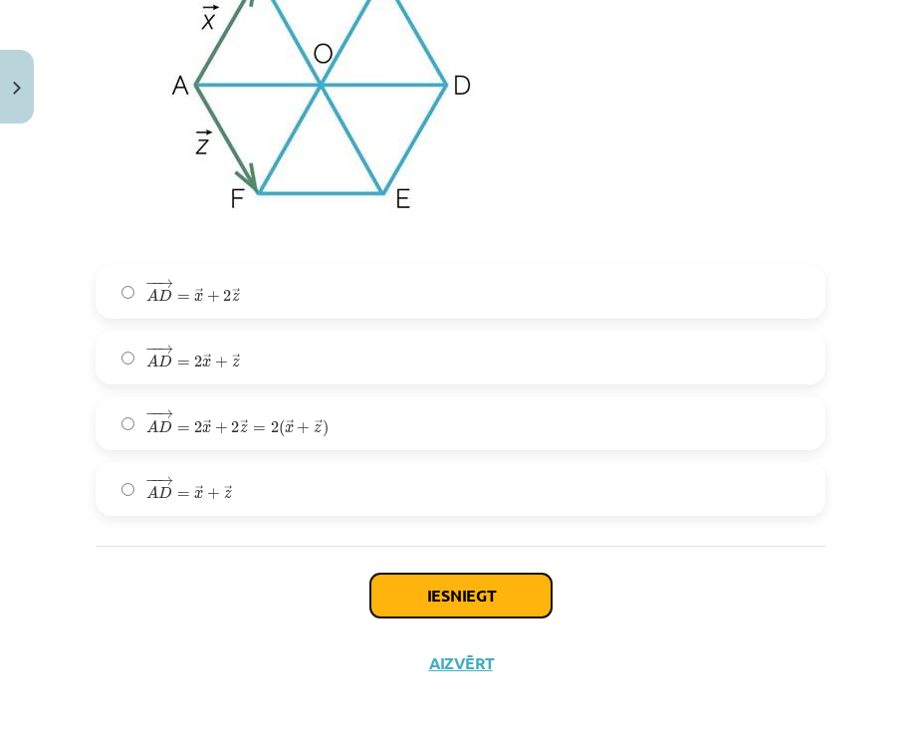
click at [483, 591] on button "Iesniegt" at bounding box center [461, 596] width 181 height 44
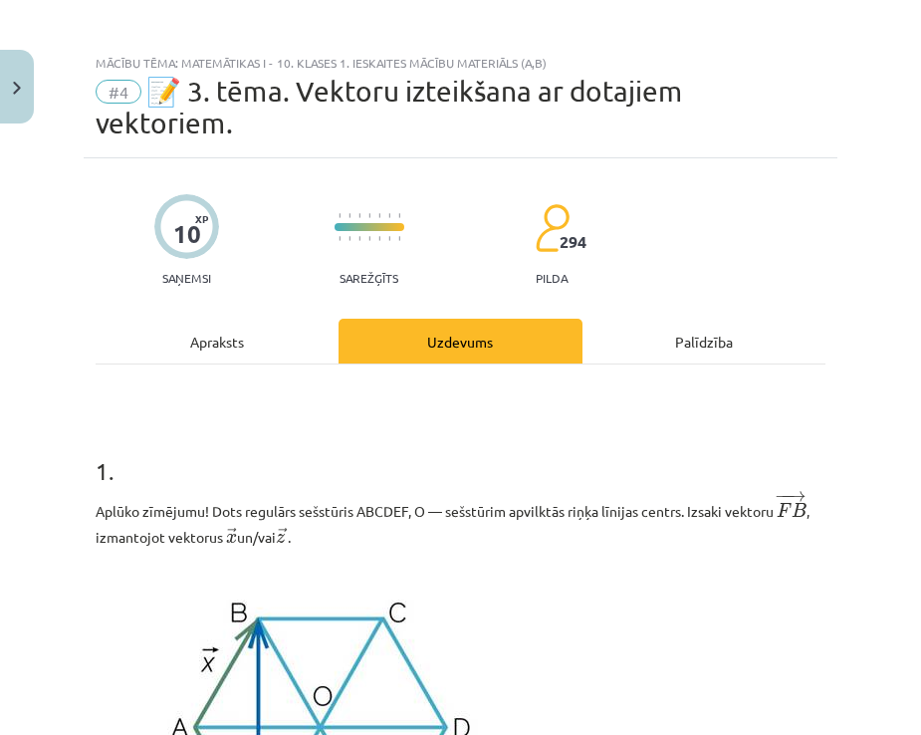
scroll to position [0, 0]
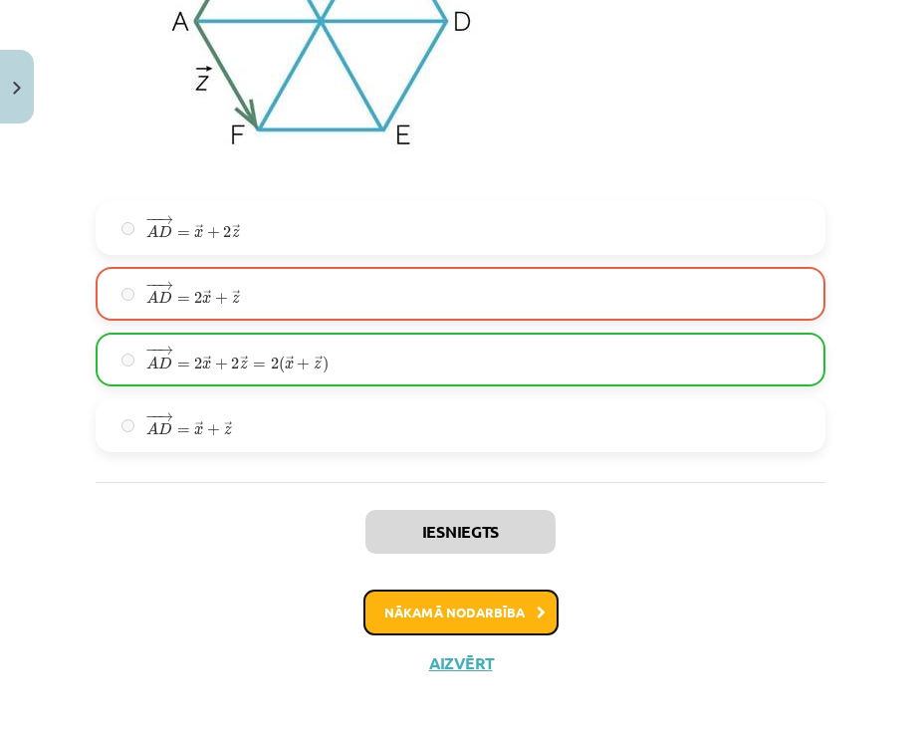
click at [466, 600] on button "Nākamā nodarbība" at bounding box center [461, 613] width 195 height 46
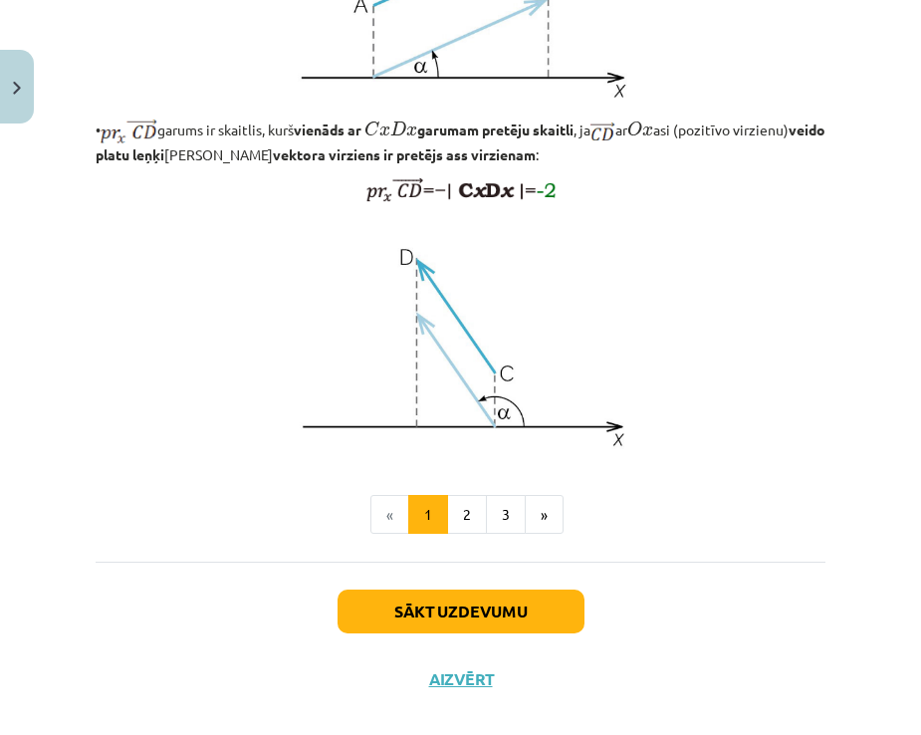
scroll to position [1652, 0]
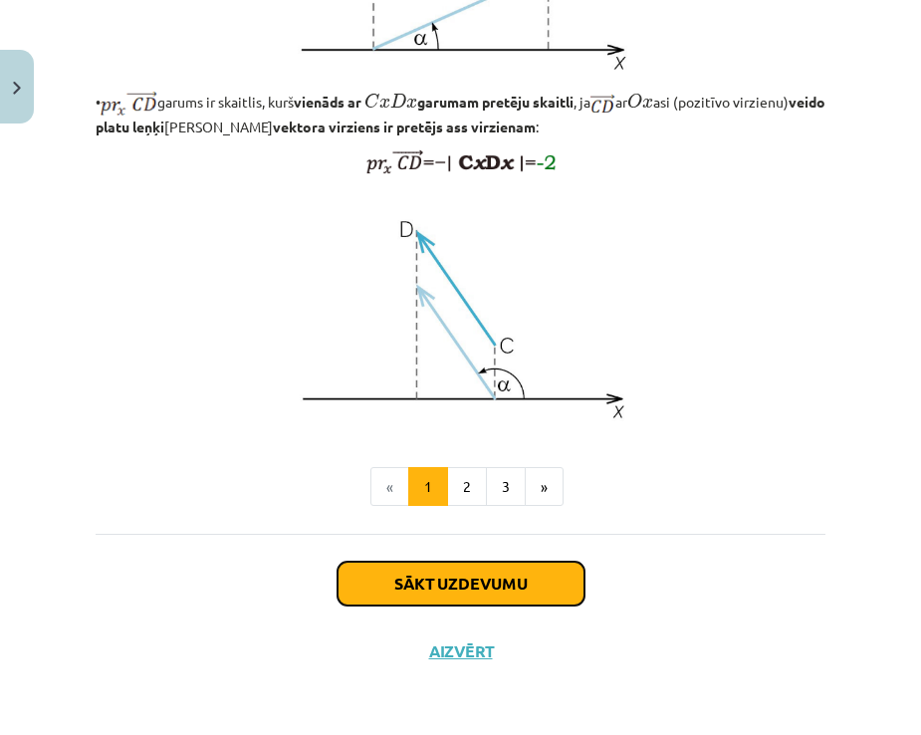
click at [465, 588] on button "Sākt uzdevumu" at bounding box center [461, 584] width 247 height 44
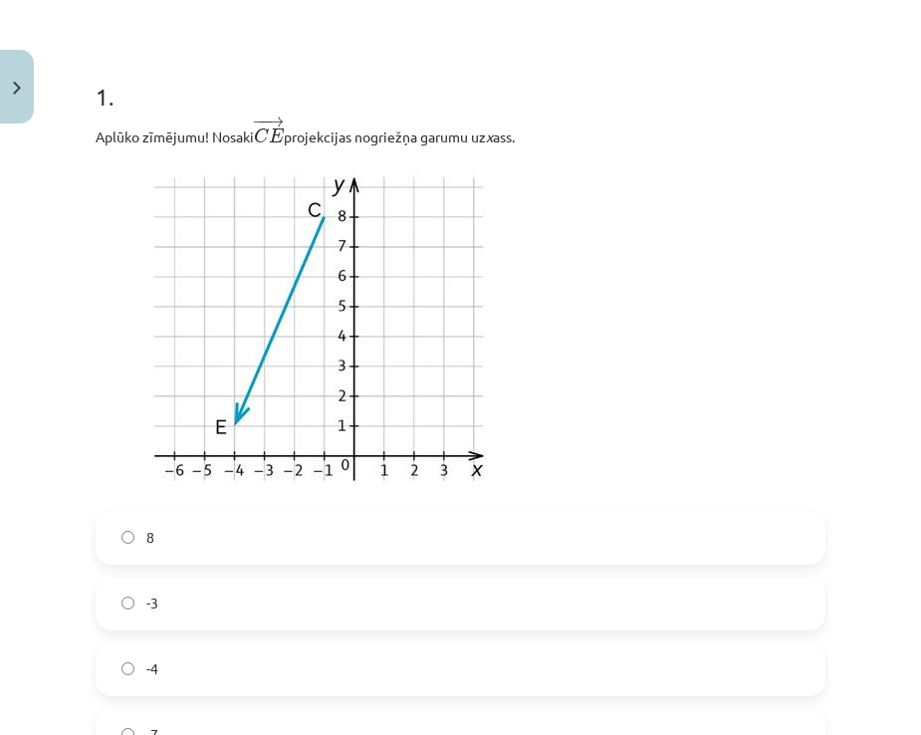
scroll to position [448, 0]
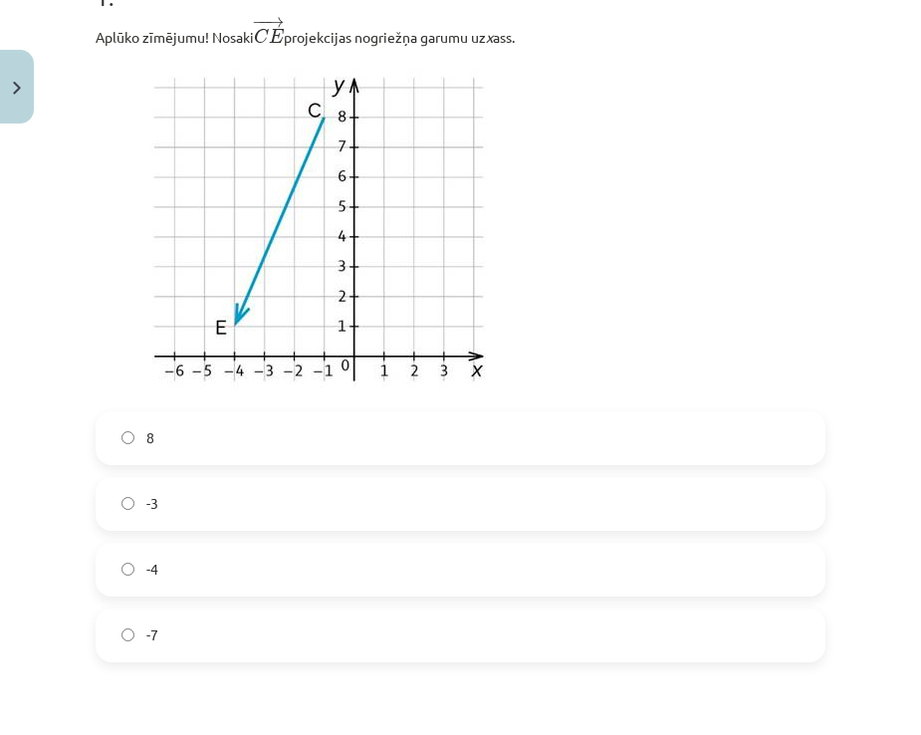
click at [305, 567] on label "-4" at bounding box center [461, 570] width 726 height 50
click at [239, 499] on label "-3" at bounding box center [461, 504] width 726 height 50
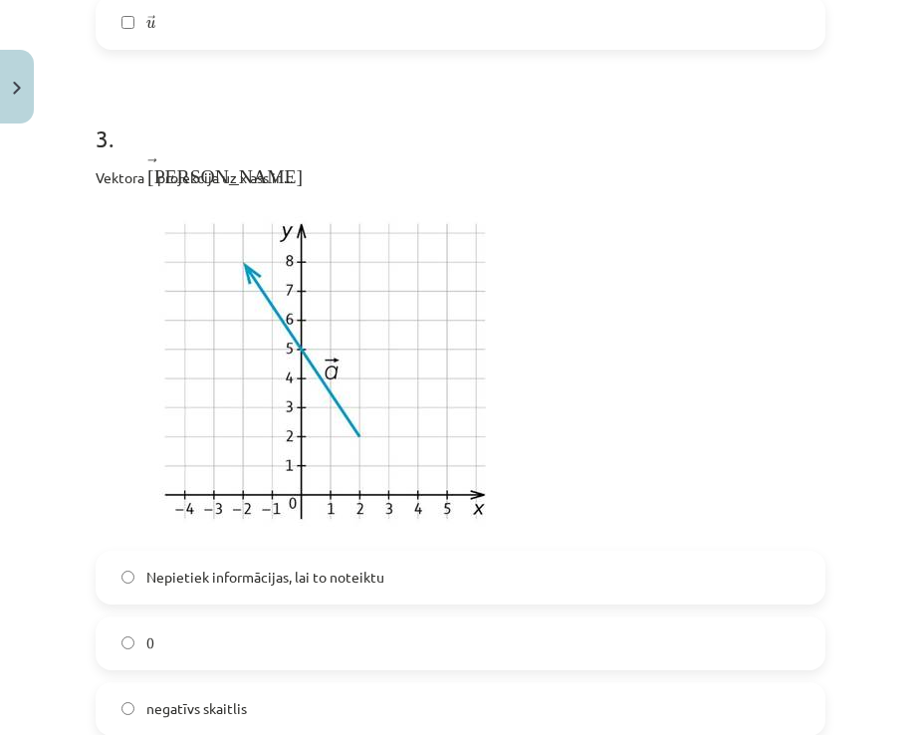
scroll to position [1968, 0]
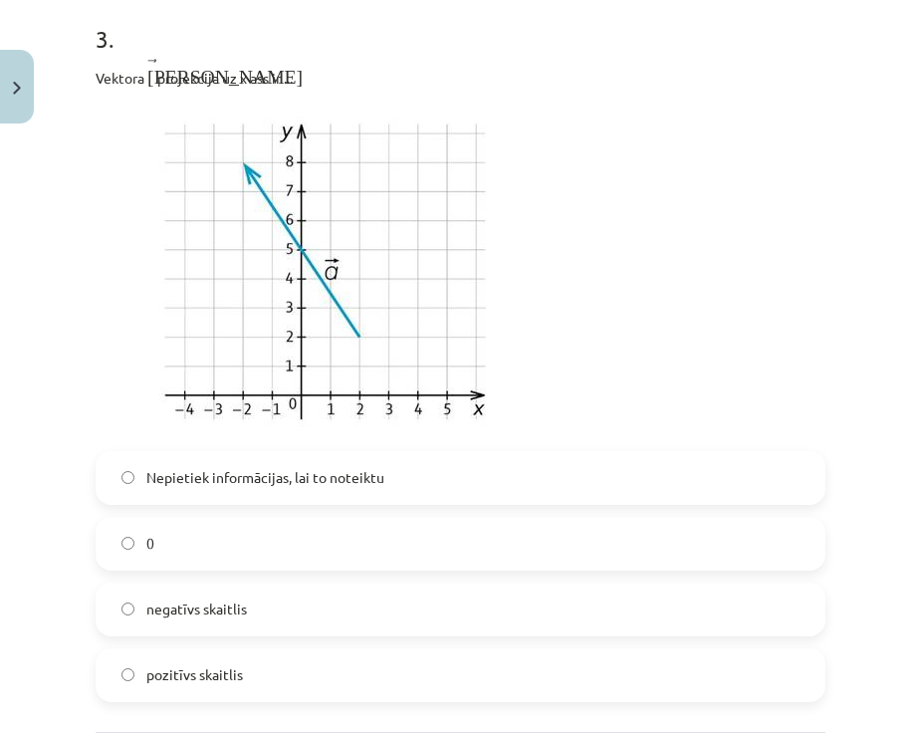
click at [271, 672] on label "pozitīvs skaitlis" at bounding box center [461, 675] width 726 height 50
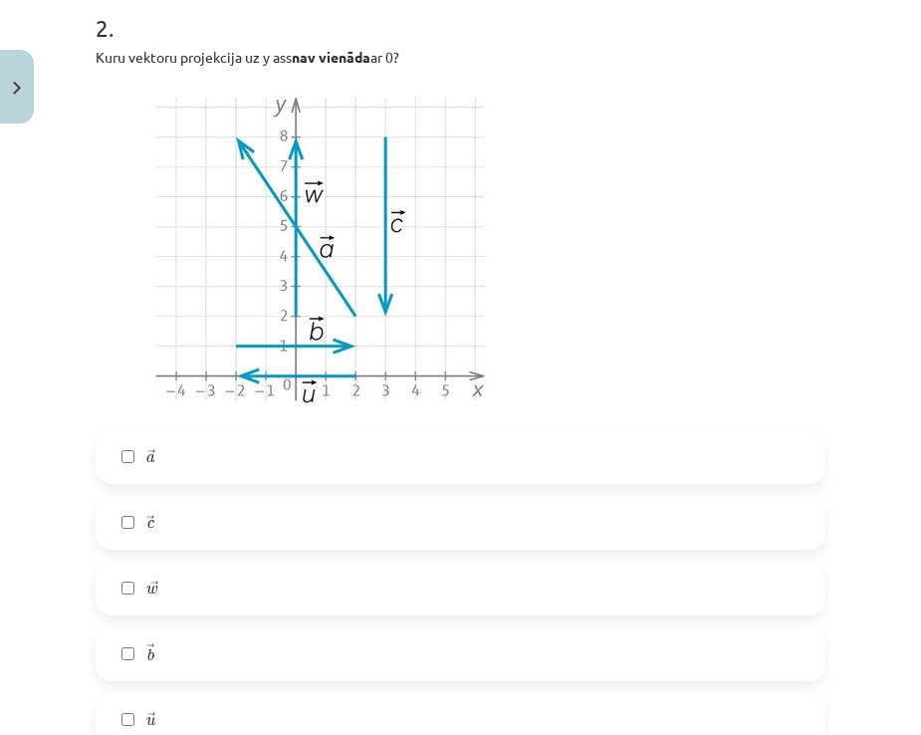
scroll to position [1271, 0]
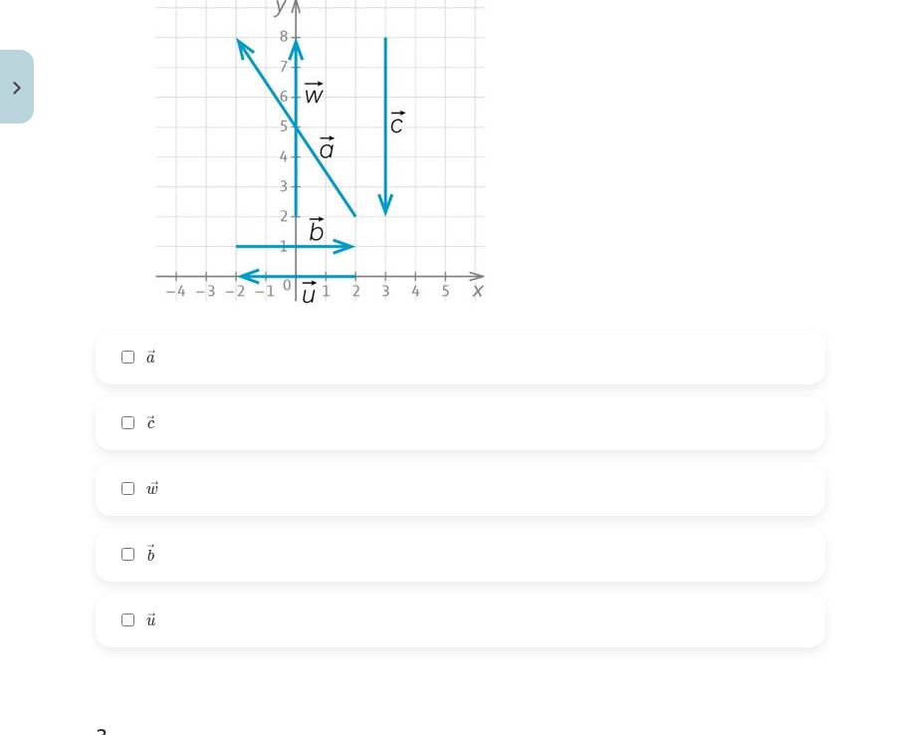
click at [197, 619] on label "→ u u →" at bounding box center [461, 621] width 726 height 50
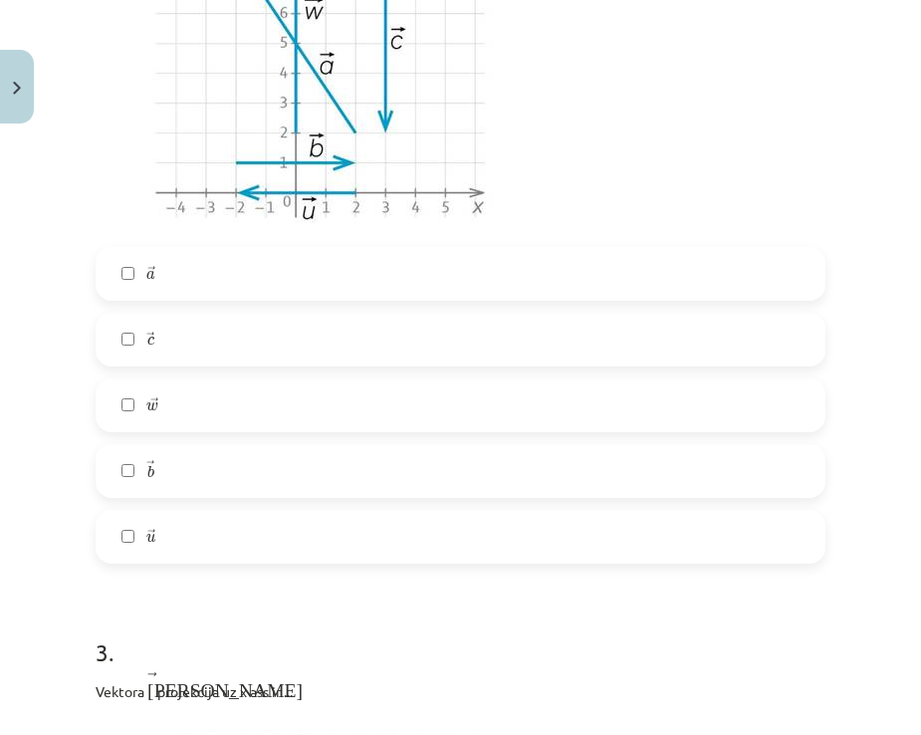
scroll to position [1371, 0]
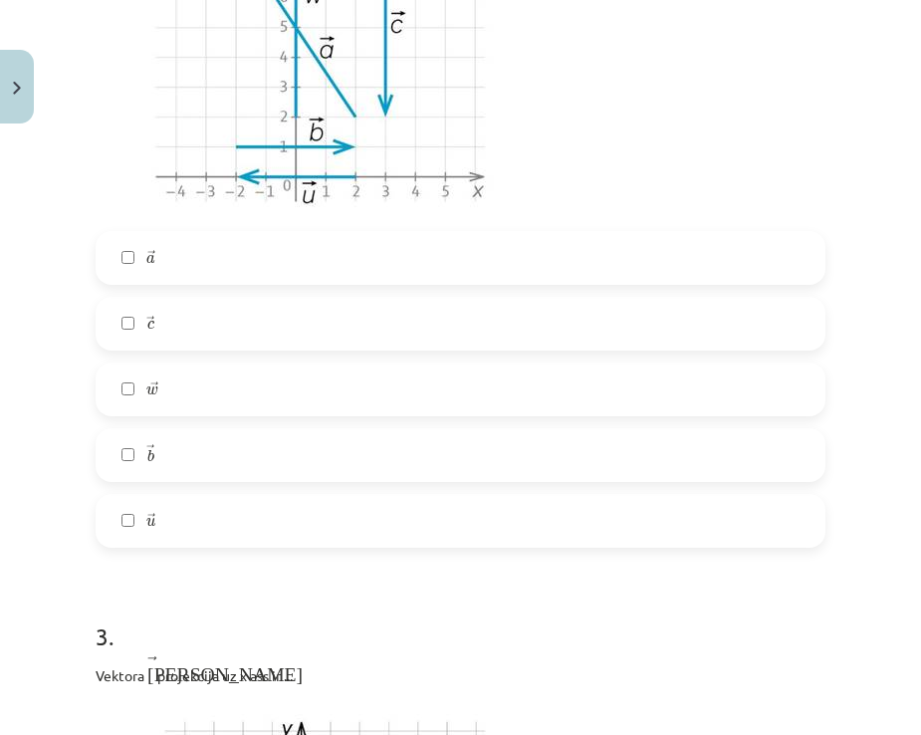
click at [168, 456] on label "→ b b →" at bounding box center [461, 455] width 726 height 50
click at [155, 381] on span "→ w w →" at bounding box center [152, 389] width 12 height 16
click at [183, 263] on label "→ a a →" at bounding box center [461, 258] width 726 height 50
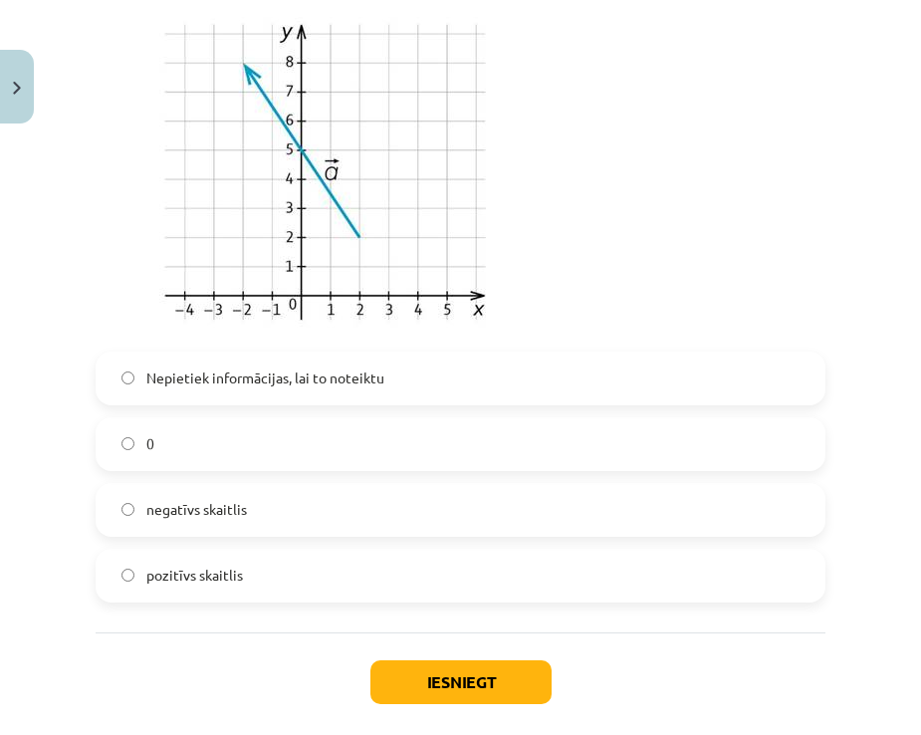
scroll to position [2168, 0]
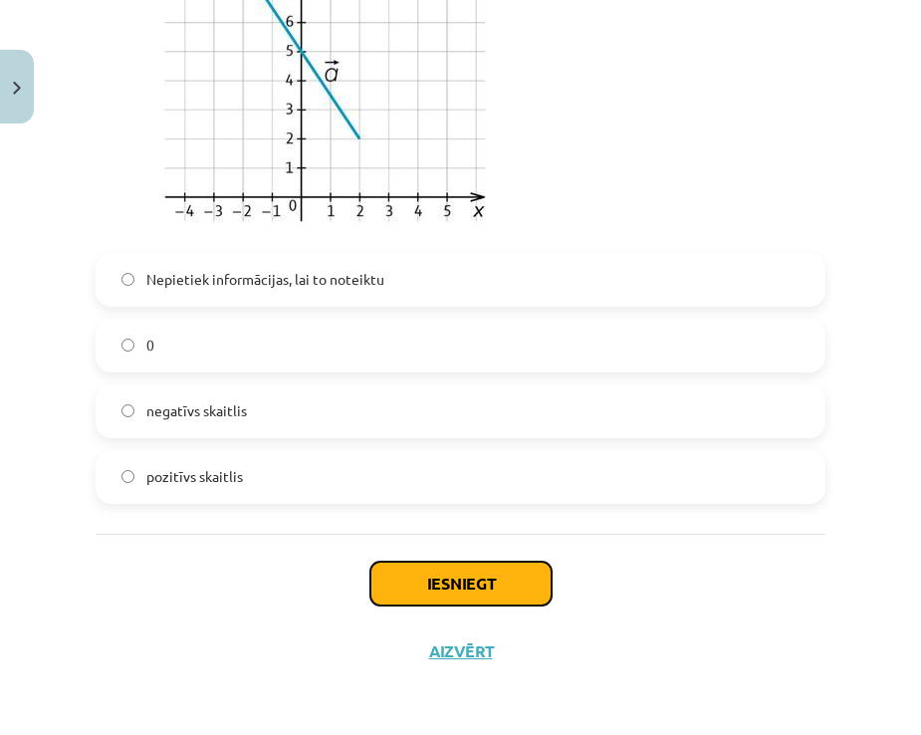
click at [433, 569] on button "Iesniegt" at bounding box center [461, 584] width 181 height 44
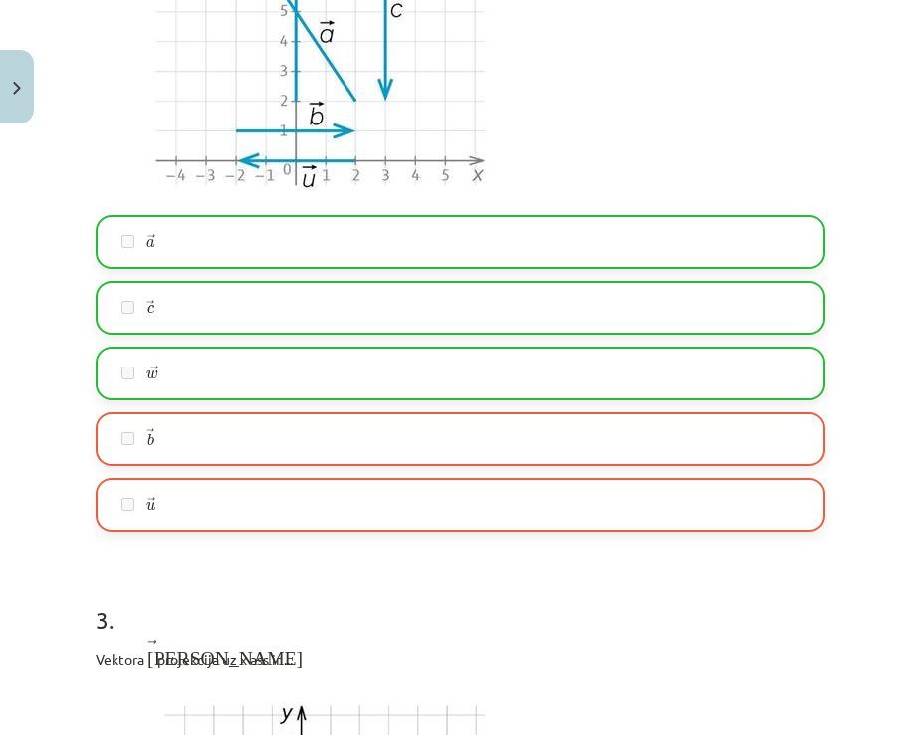
scroll to position [1371, 0]
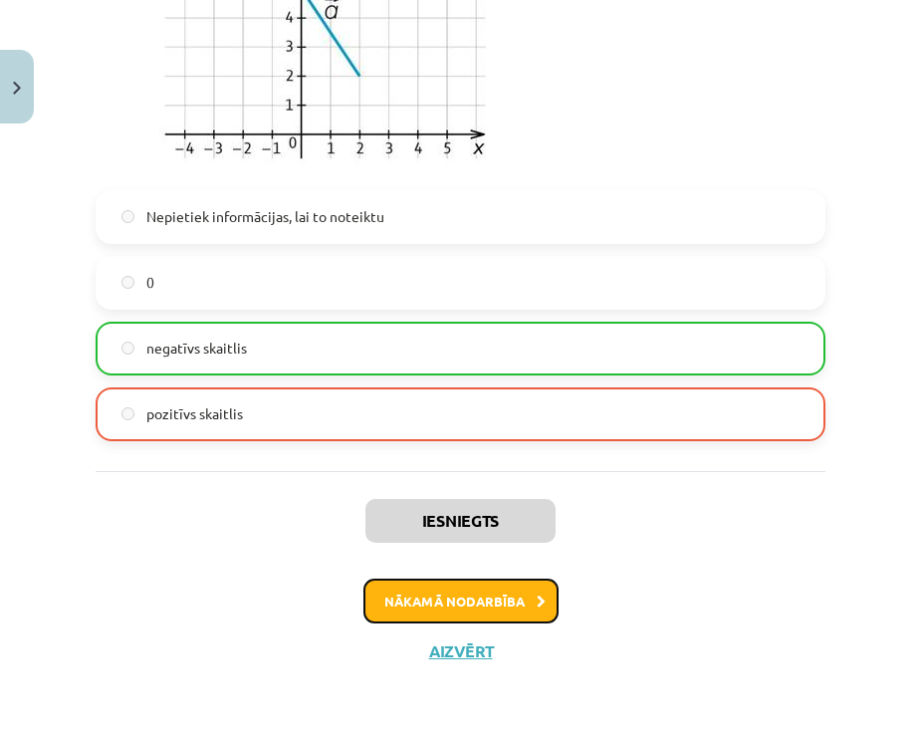
click at [433, 603] on button "Nākamā nodarbība" at bounding box center [461, 602] width 195 height 46
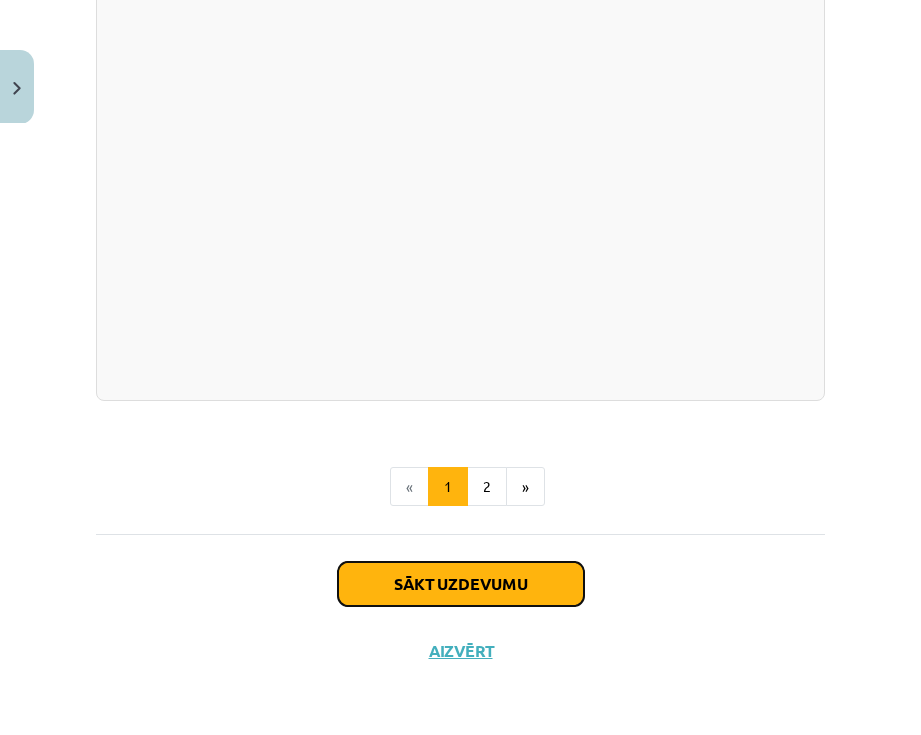
click at [443, 593] on button "Sākt uzdevumu" at bounding box center [461, 584] width 247 height 44
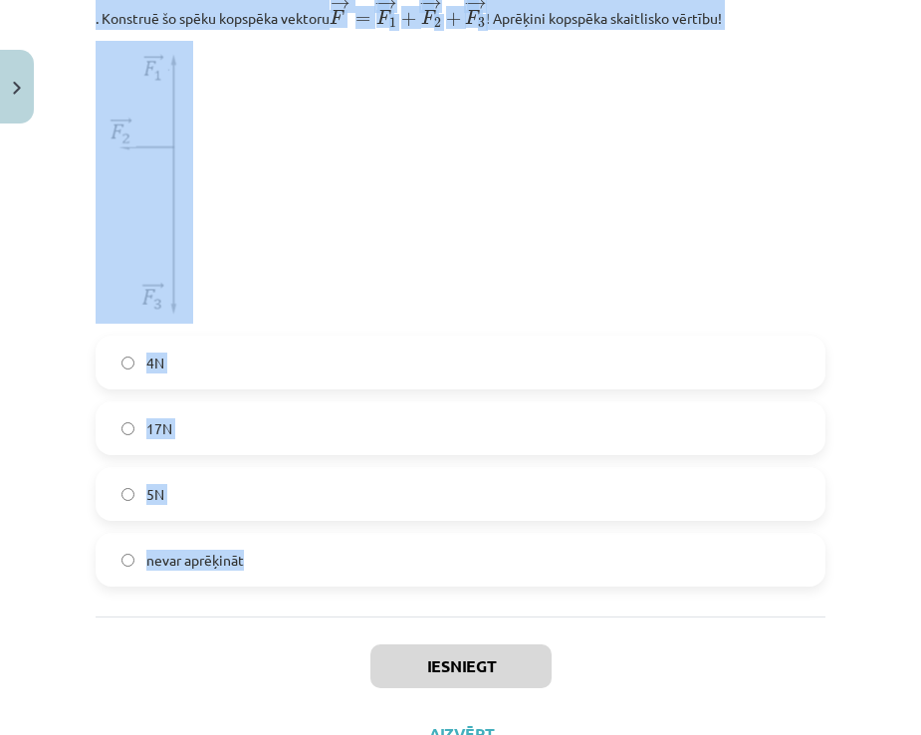
scroll to position [1050, 0]
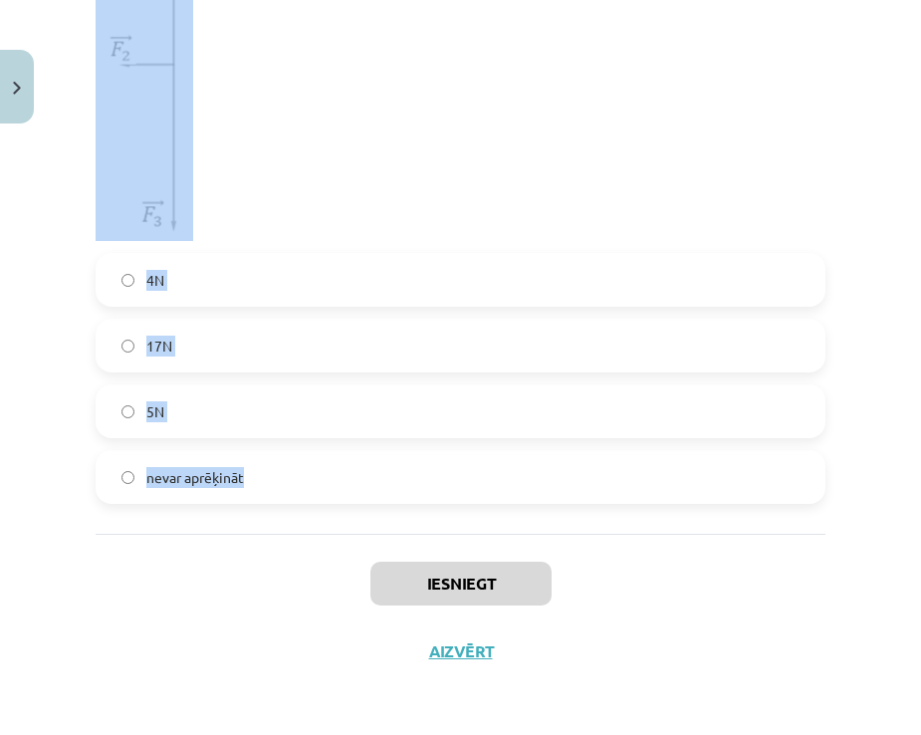
drag, startPoint x: 90, startPoint y: 351, endPoint x: 647, endPoint y: 451, distance: 565.9
copy form "Motorlaiva pārvietojas ar nemainīgu vidējo ātrumu 8 m/s uz austrumiem. Upes str…"
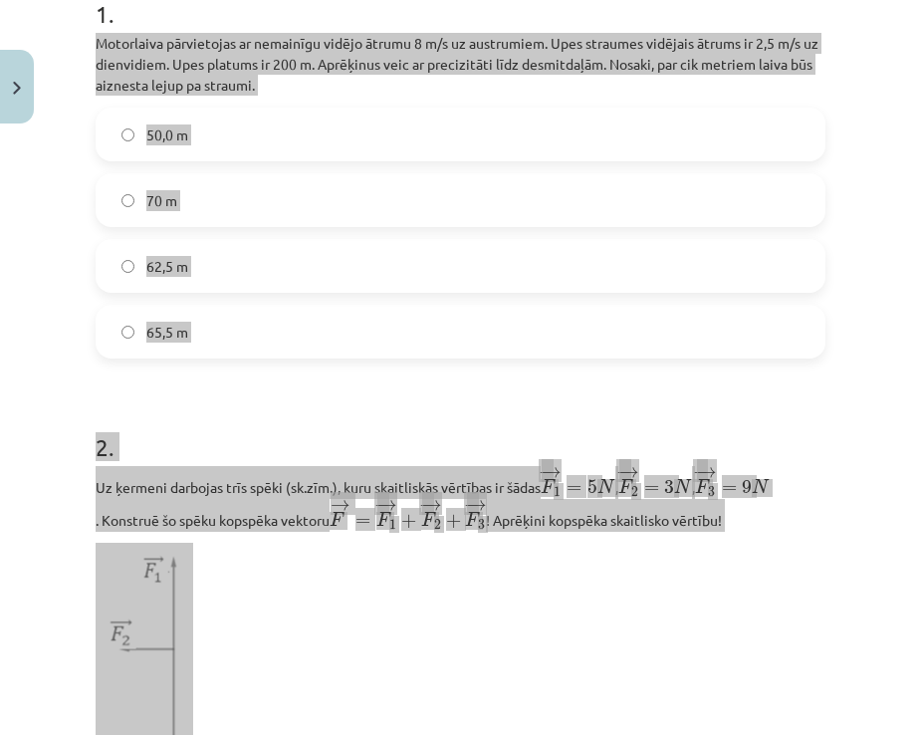
scroll to position [452, 0]
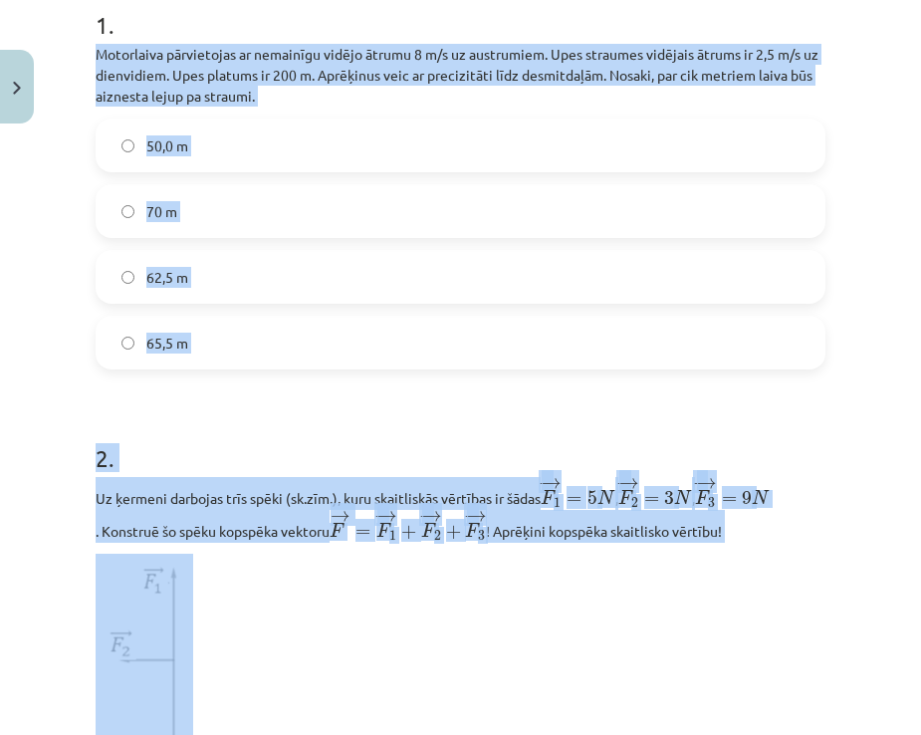
click at [261, 400] on form "1 . Motorlaiva pārvietojas ar nemainīgu vidējo ātrumu 8 m/s uz austrumiem. Upes…" at bounding box center [461, 538] width 730 height 1124
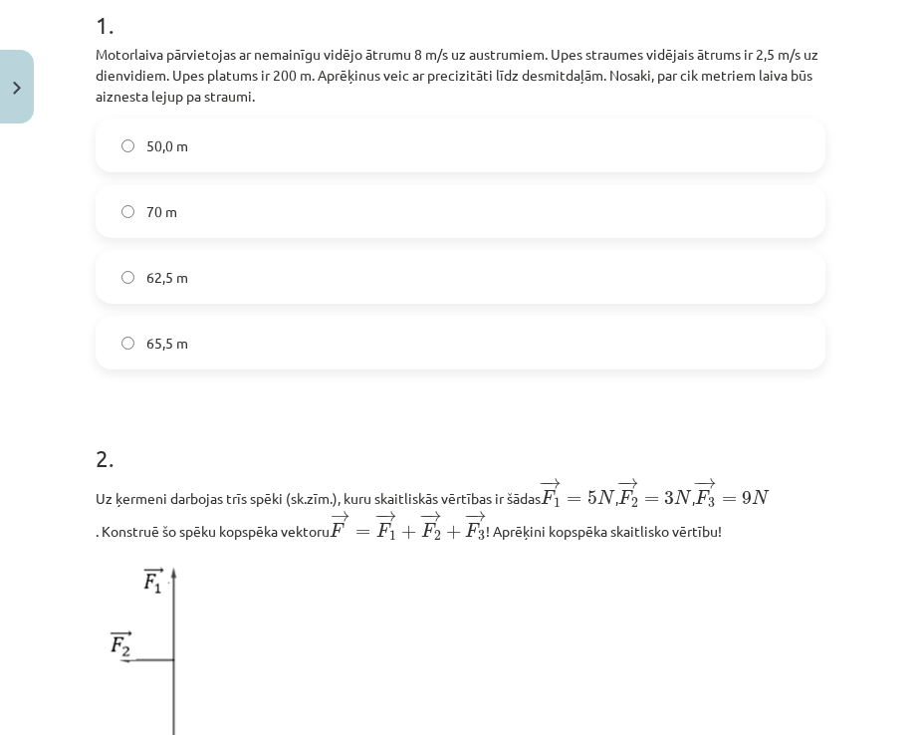
click at [203, 275] on label "62,5 m" at bounding box center [461, 277] width 726 height 50
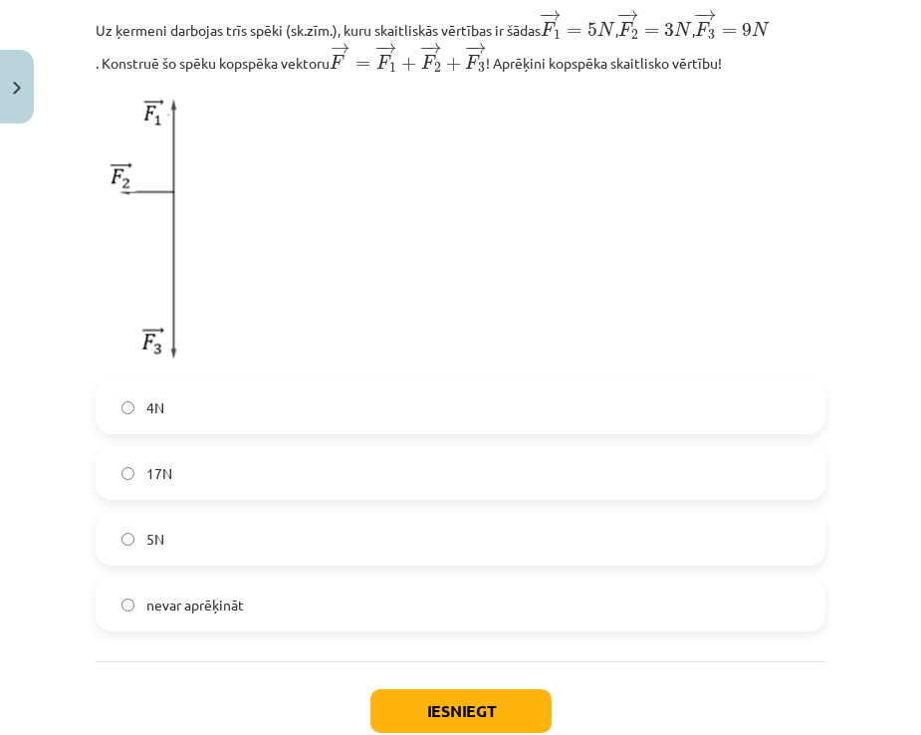
scroll to position [950, 0]
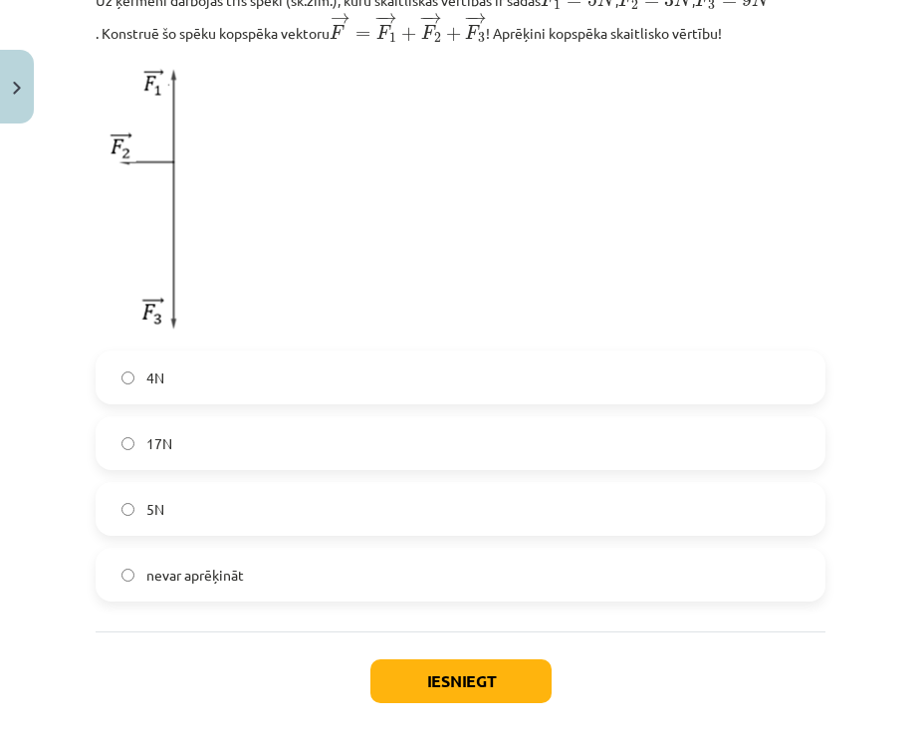
drag, startPoint x: 206, startPoint y: 561, endPoint x: 317, endPoint y: 592, distance: 114.8
click at [207, 561] on label "nevar aprēķināt" at bounding box center [461, 575] width 726 height 50
click at [442, 670] on button "Iesniegt" at bounding box center [461, 681] width 181 height 44
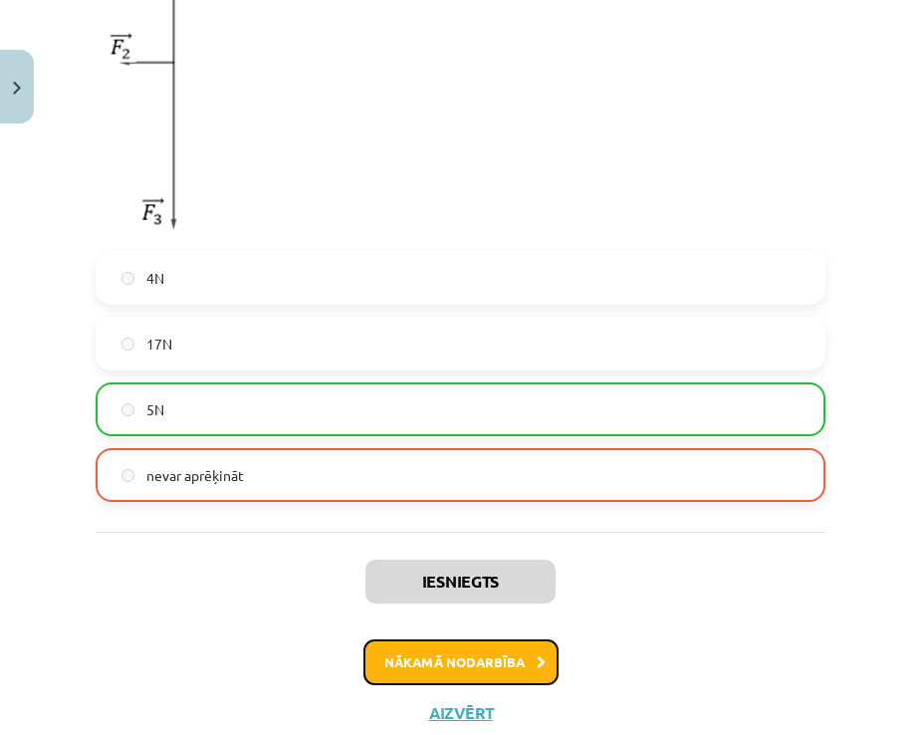
click at [488, 661] on button "Nākamā nodarbība" at bounding box center [461, 663] width 195 height 46
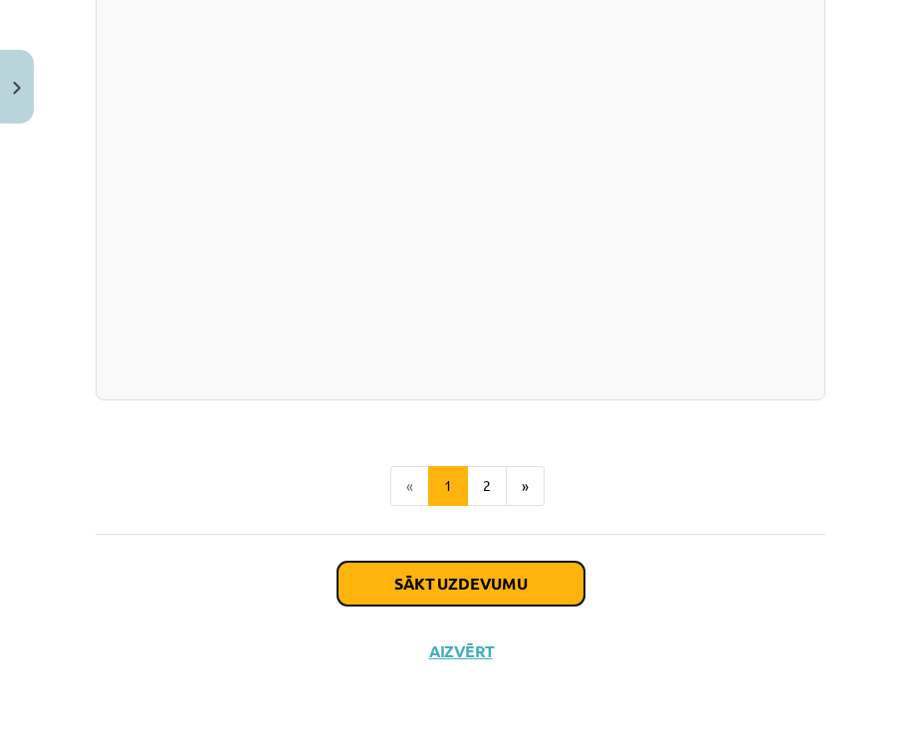
click at [445, 592] on button "Sākt uzdevumu" at bounding box center [461, 584] width 247 height 44
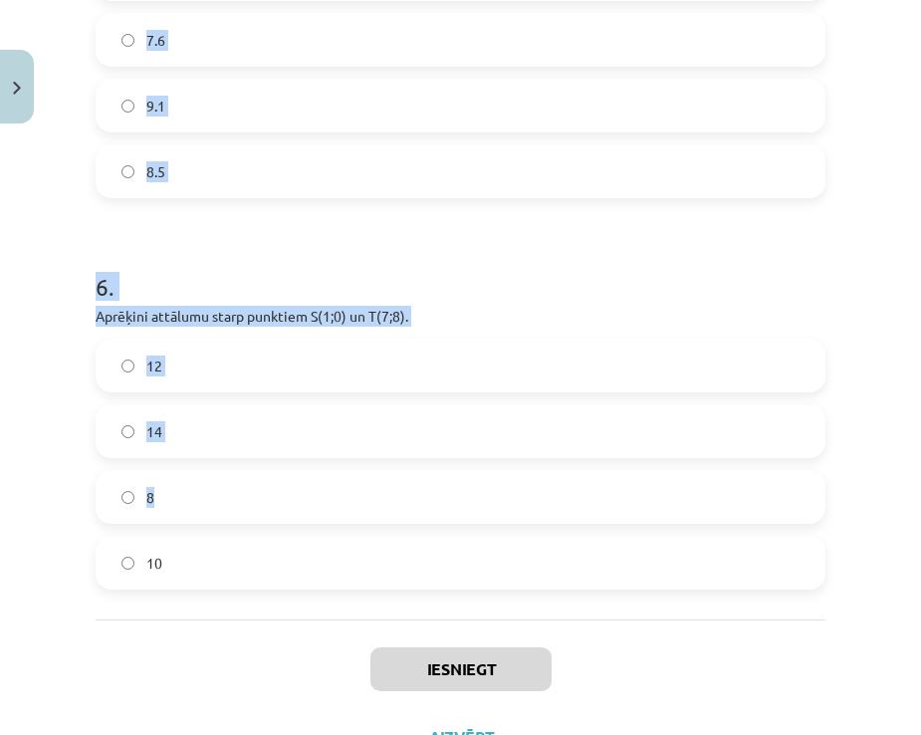
scroll to position [2939, 0]
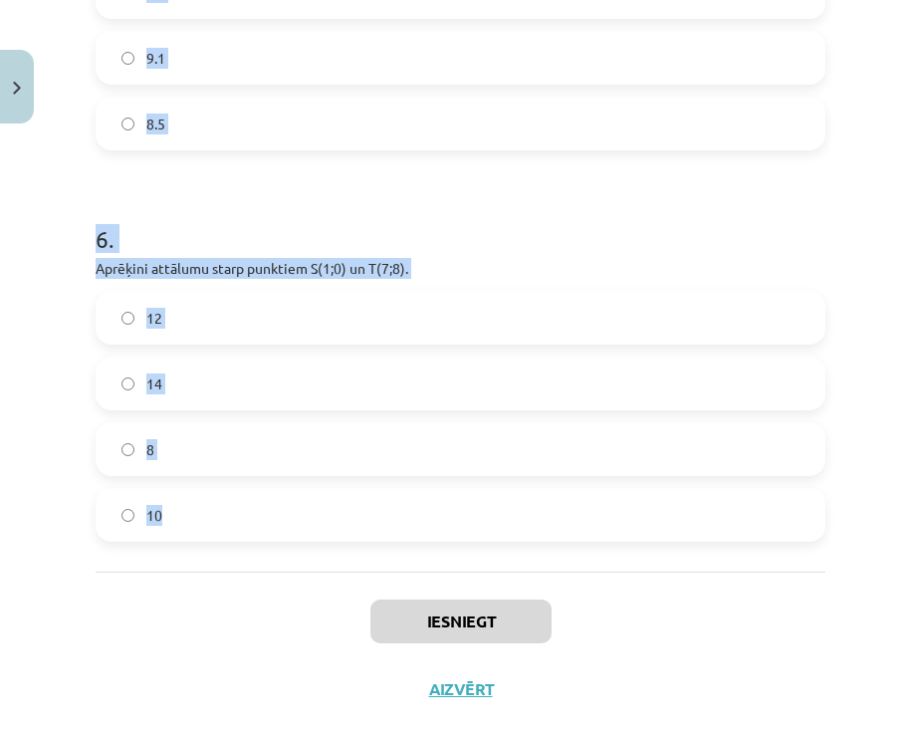
drag, startPoint x: 89, startPoint y: 99, endPoint x: 549, endPoint y: 507, distance: 615.3
copy form "Aprēķini attālumu starp punktiem ﻿P(3;−8,5) un ﻿R(12;3,5)﻿. 12 17 13 15 3 . Apr…"
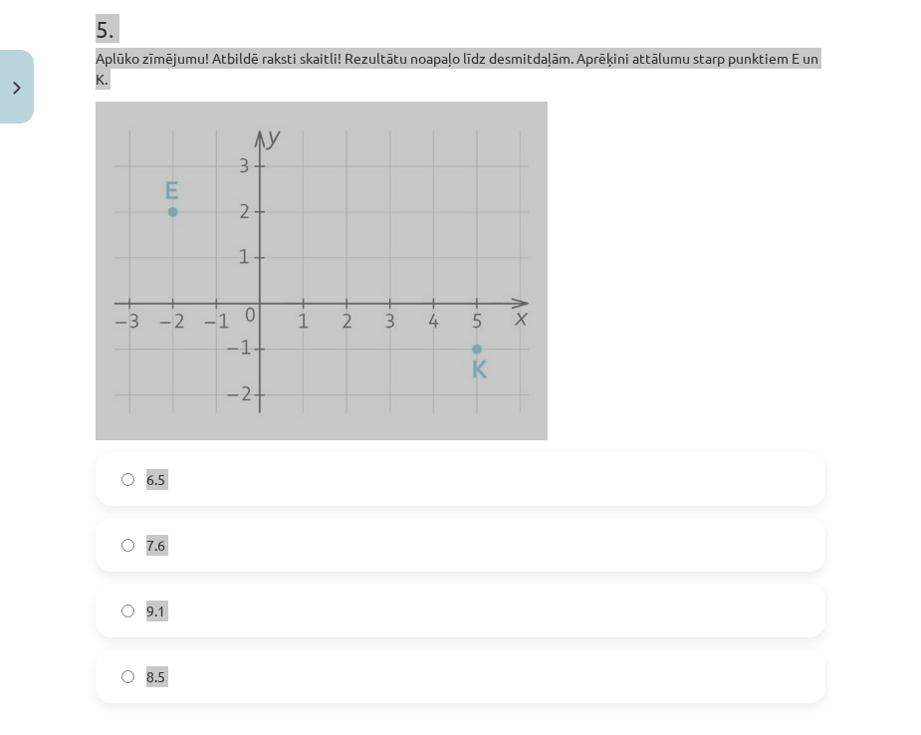
scroll to position [2341, 0]
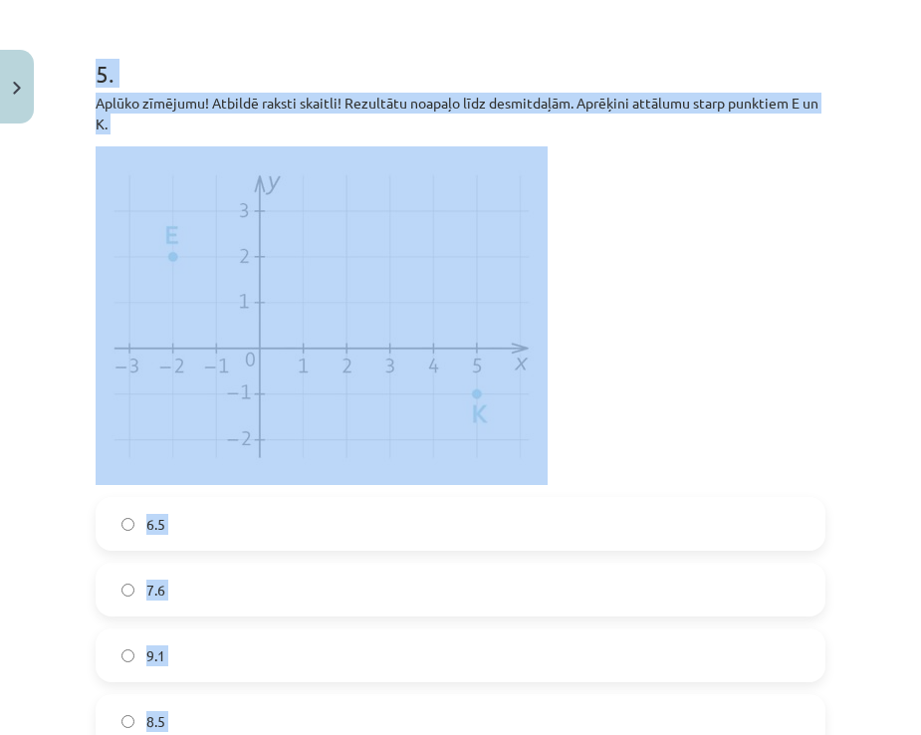
click at [38, 239] on div "Mācību tēma: Matemātikas i - 10. klases 1. ieskaites mācību materiāls (a,b) #7 …" at bounding box center [460, 367] width 921 height 735
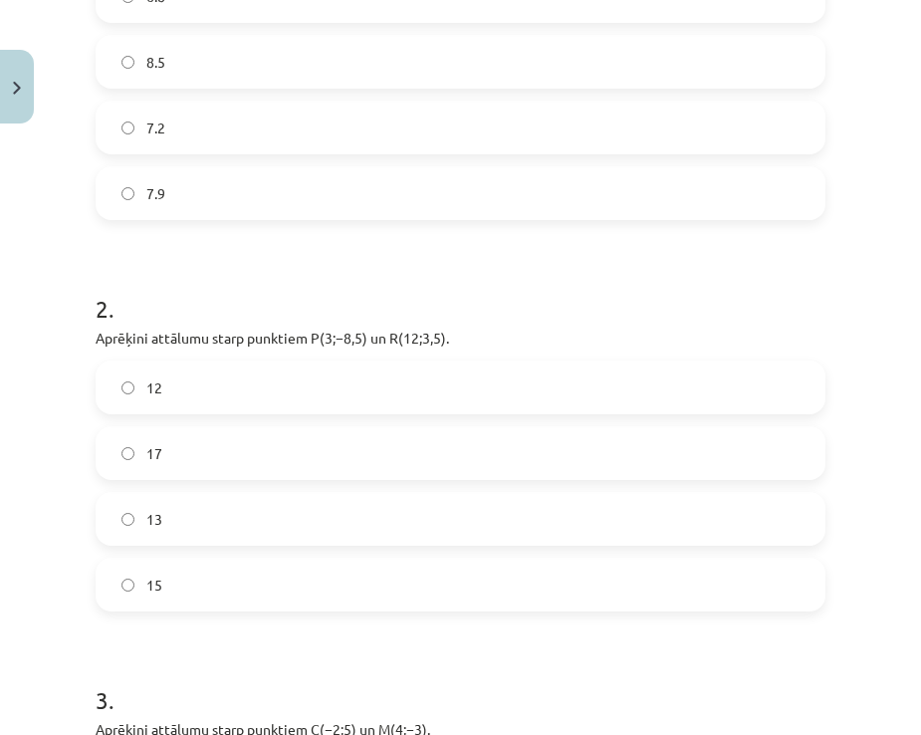
scroll to position [946, 0]
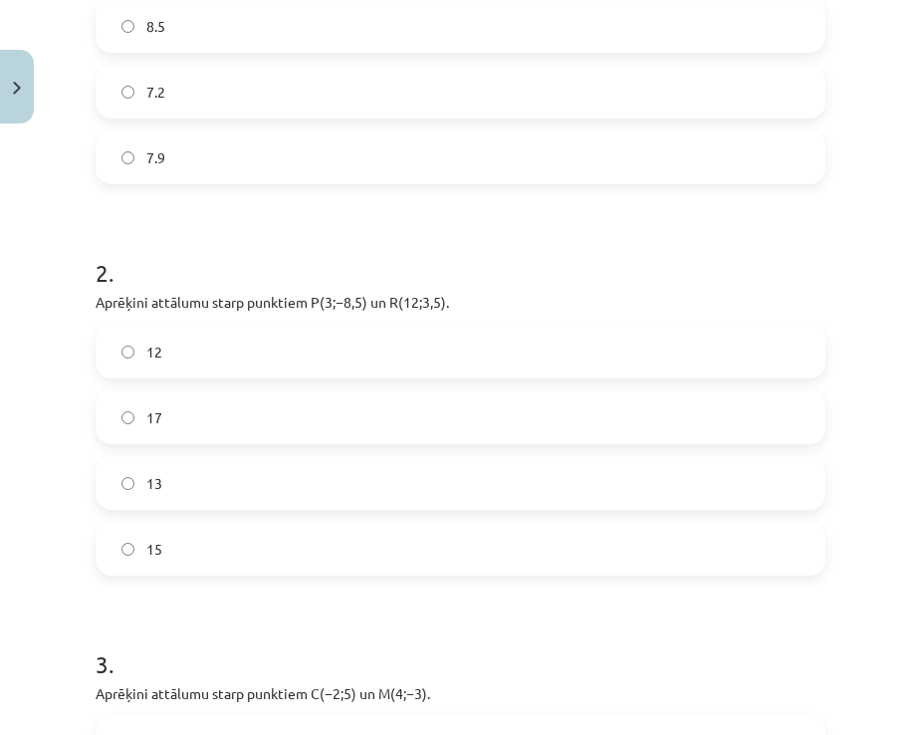
click at [184, 537] on label "15" at bounding box center [461, 549] width 726 height 50
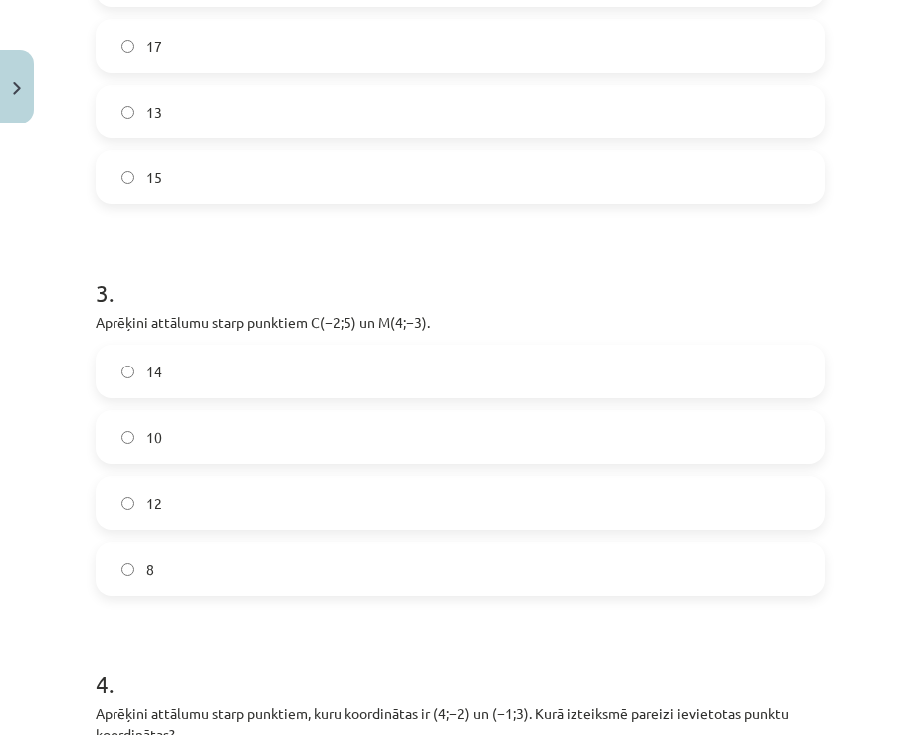
scroll to position [1345, 0]
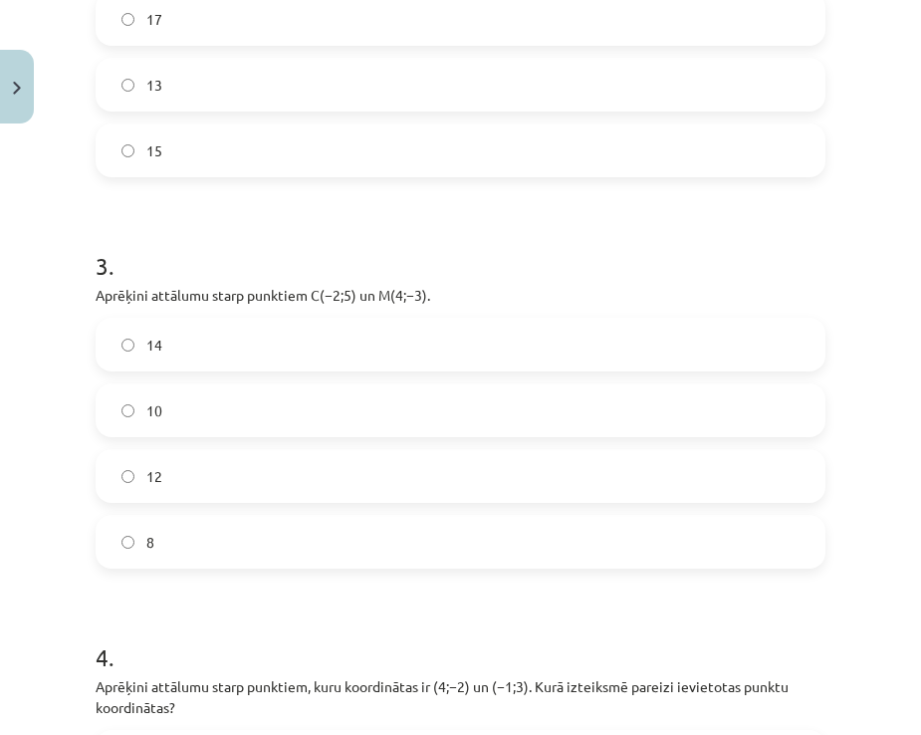
drag, startPoint x: 206, startPoint y: 412, endPoint x: 692, endPoint y: 433, distance: 486.6
click at [215, 412] on label "10" at bounding box center [461, 411] width 726 height 50
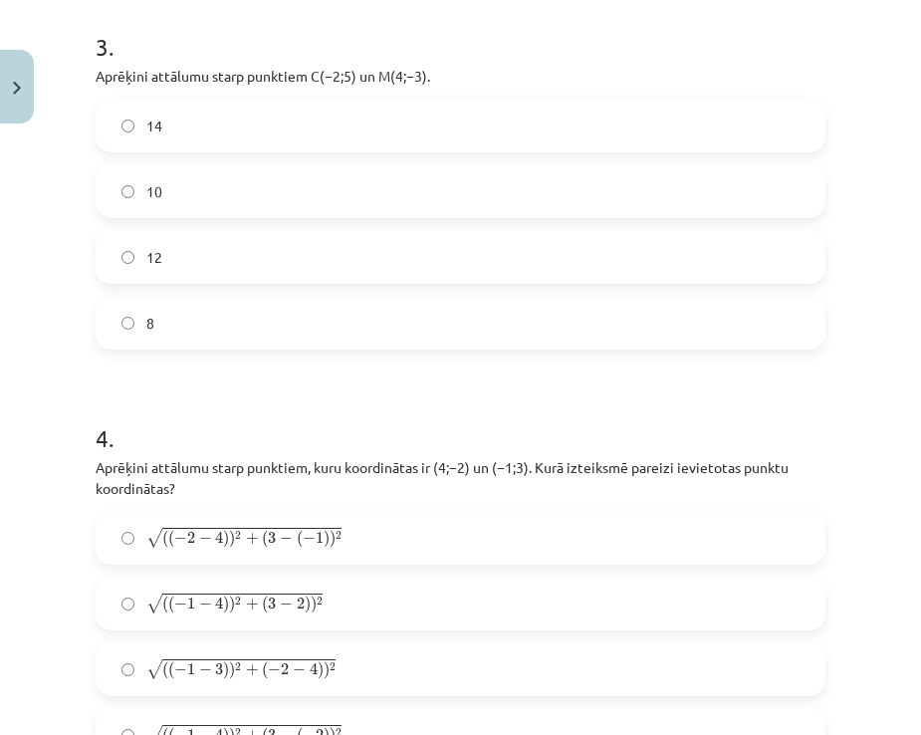
scroll to position [1644, 0]
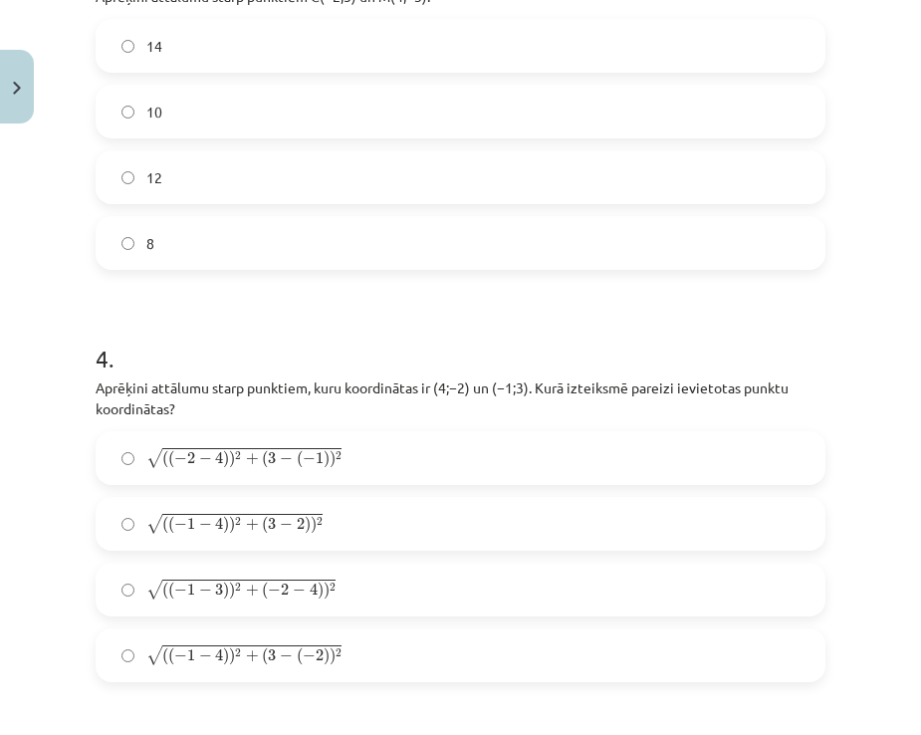
click at [178, 537] on label "√ ( ( − 1 − 4 ) ) 2 + ( 3 − 2 ) ) 2 ( ( − 1 − 4 ) ) 2 + ( 3 − 2 ) ) 2" at bounding box center [461, 524] width 726 height 50
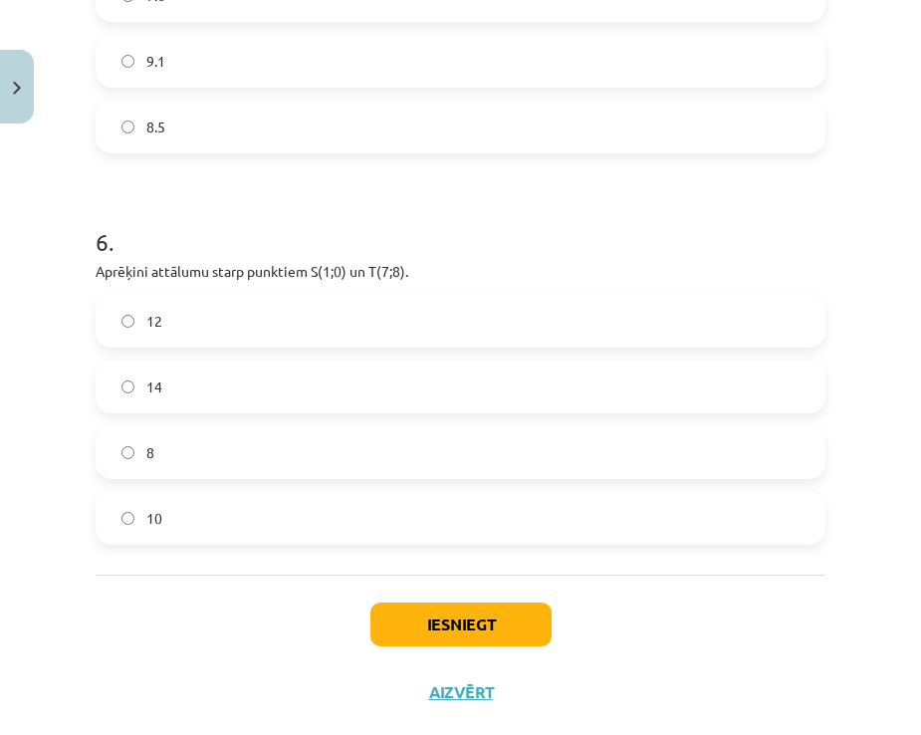
scroll to position [2939, 0]
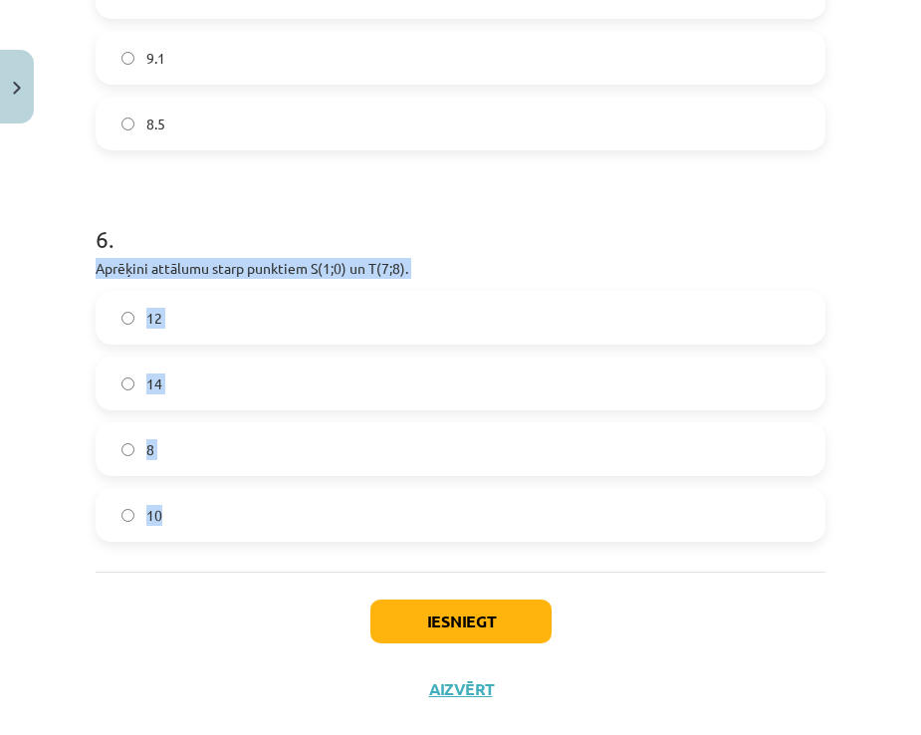
drag, startPoint x: 95, startPoint y: 263, endPoint x: 446, endPoint y: 514, distance: 432.1
copy div "Aprēķini attālumu starp punktiem ﻿S(1;0)﻿ un ﻿T(7;8). 12 14 8 10"
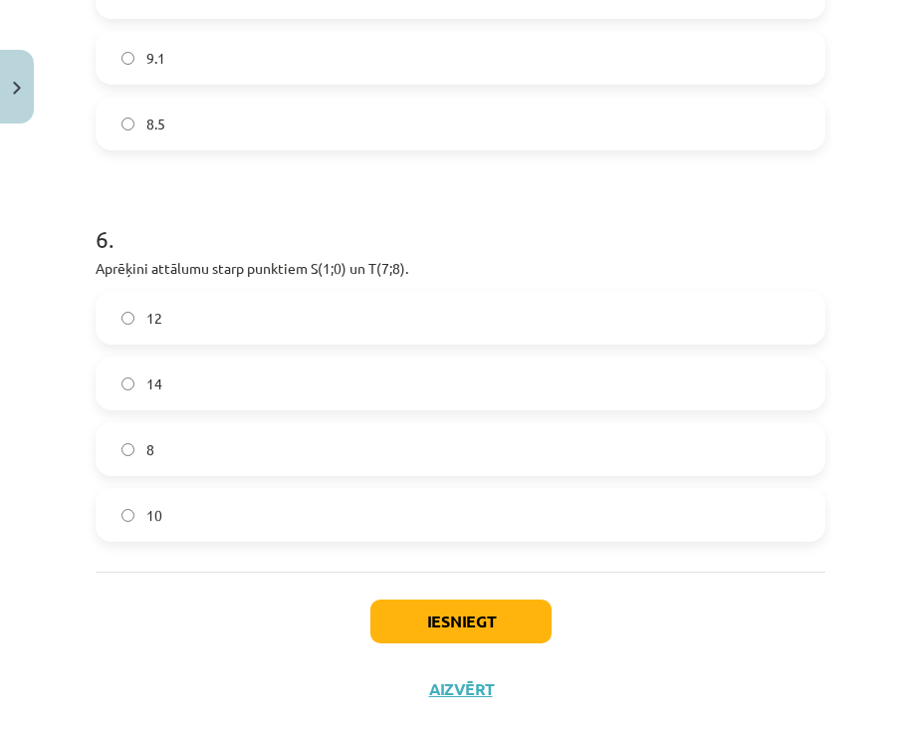
click at [172, 593] on div "Iesniegt Aizvērt" at bounding box center [461, 641] width 730 height 139
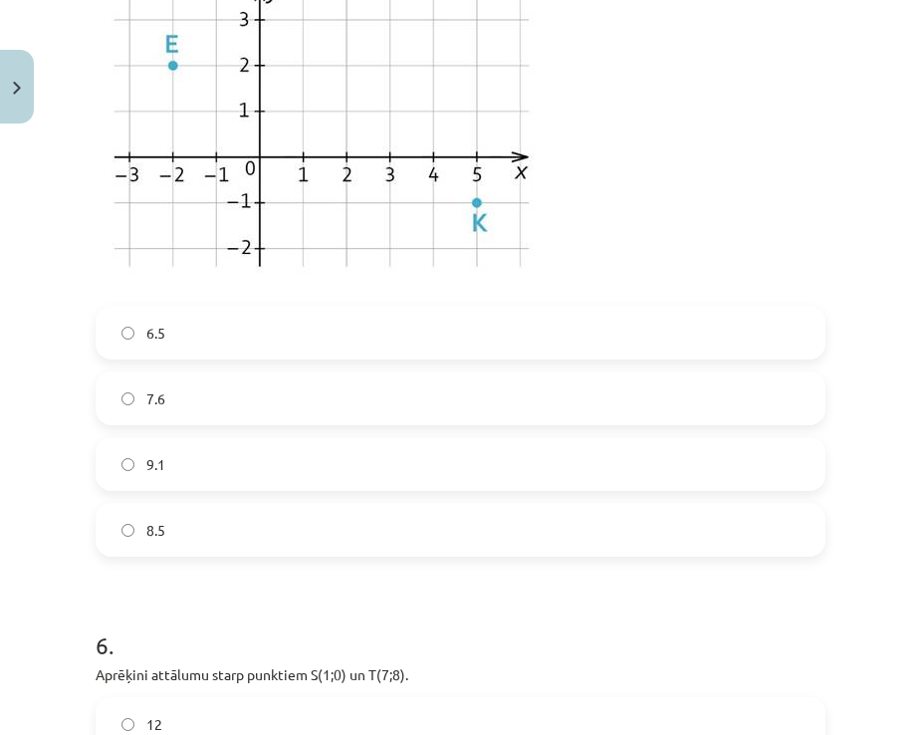
scroll to position [2540, 0]
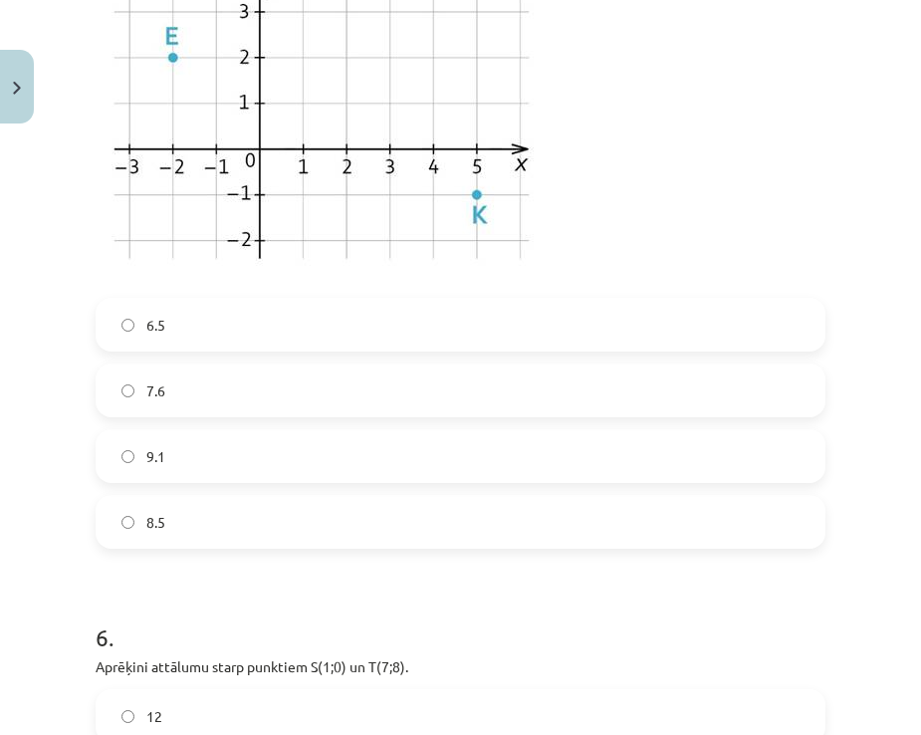
click at [174, 413] on label "7.6" at bounding box center [461, 391] width 726 height 50
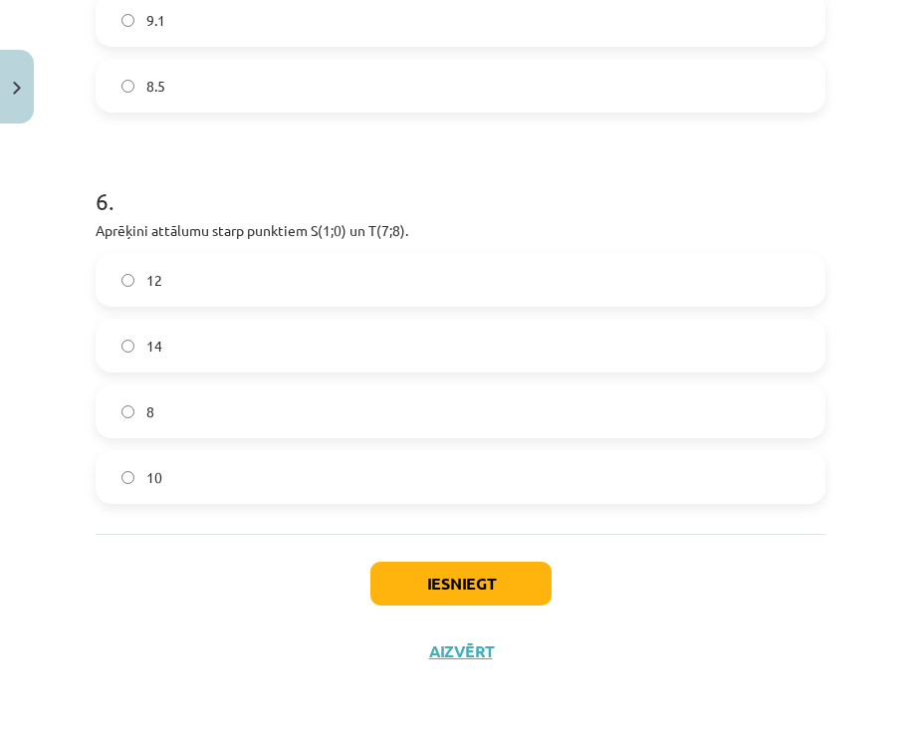
click at [189, 474] on label "10" at bounding box center [461, 477] width 726 height 50
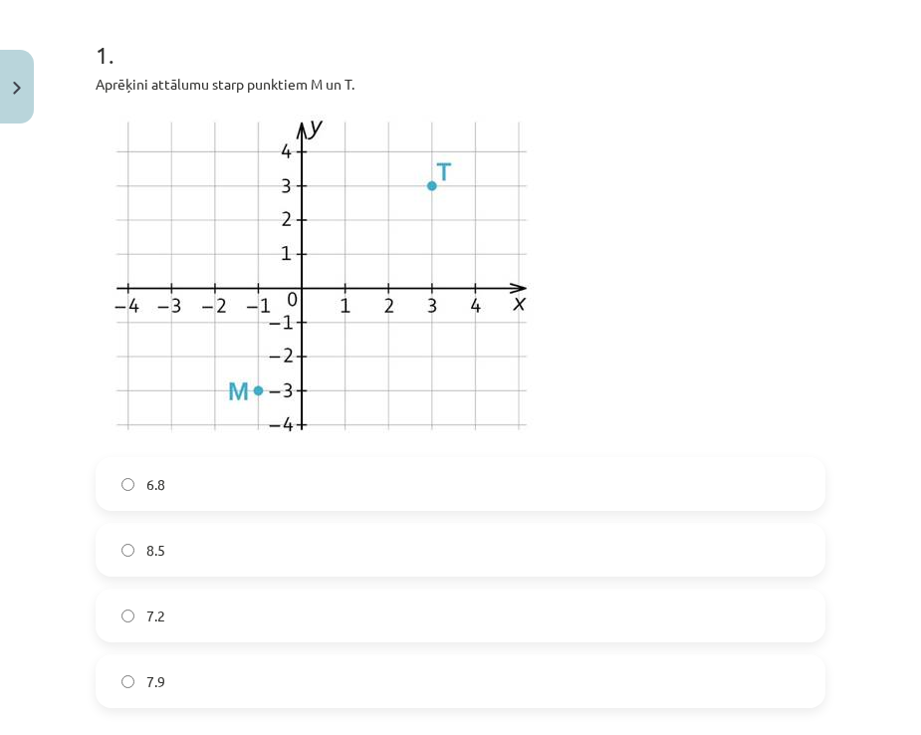
scroll to position [387, 0]
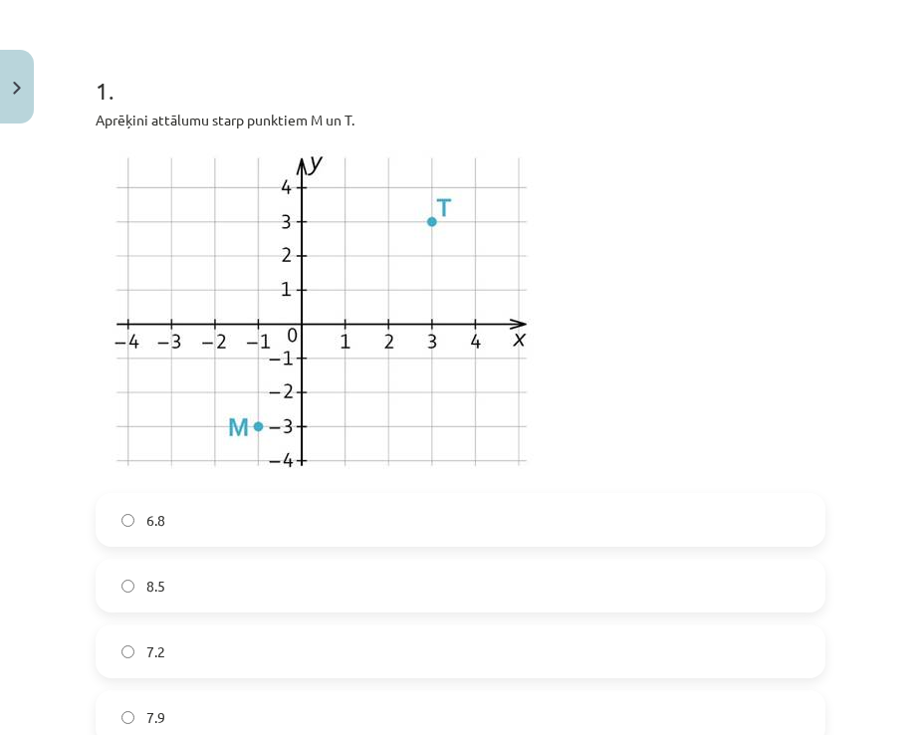
click at [183, 652] on label "7.2" at bounding box center [461, 652] width 726 height 50
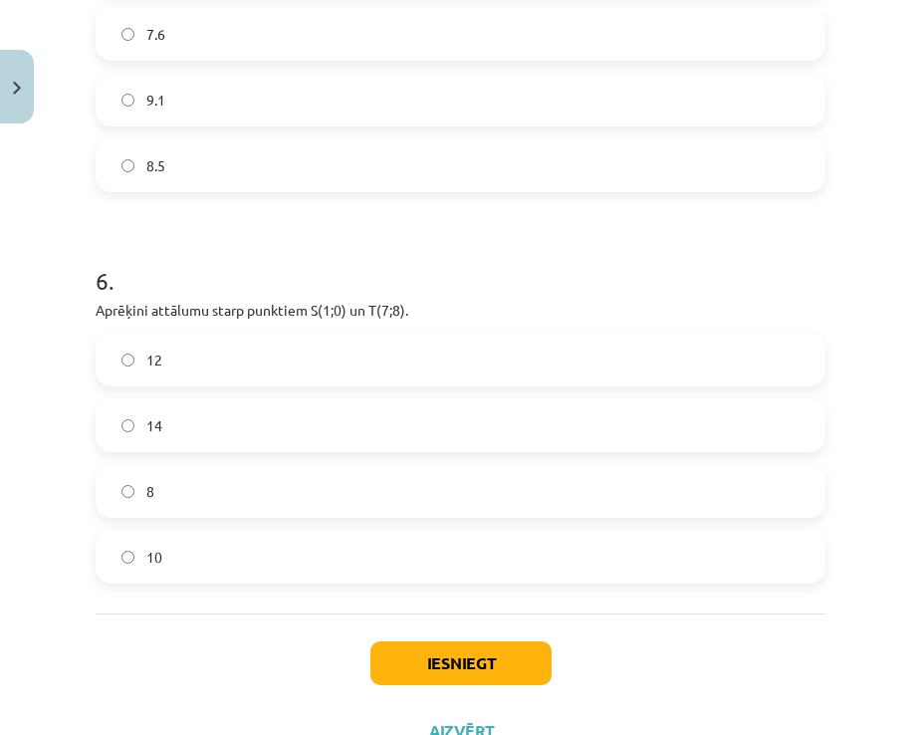
scroll to position [2977, 0]
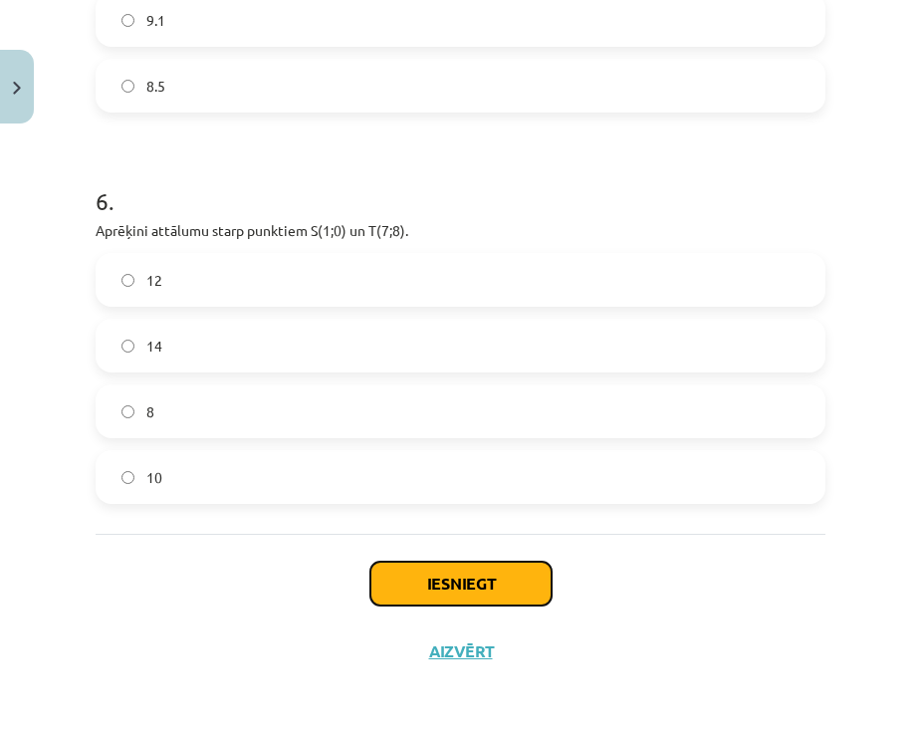
click at [436, 591] on button "Iesniegt" at bounding box center [461, 584] width 181 height 44
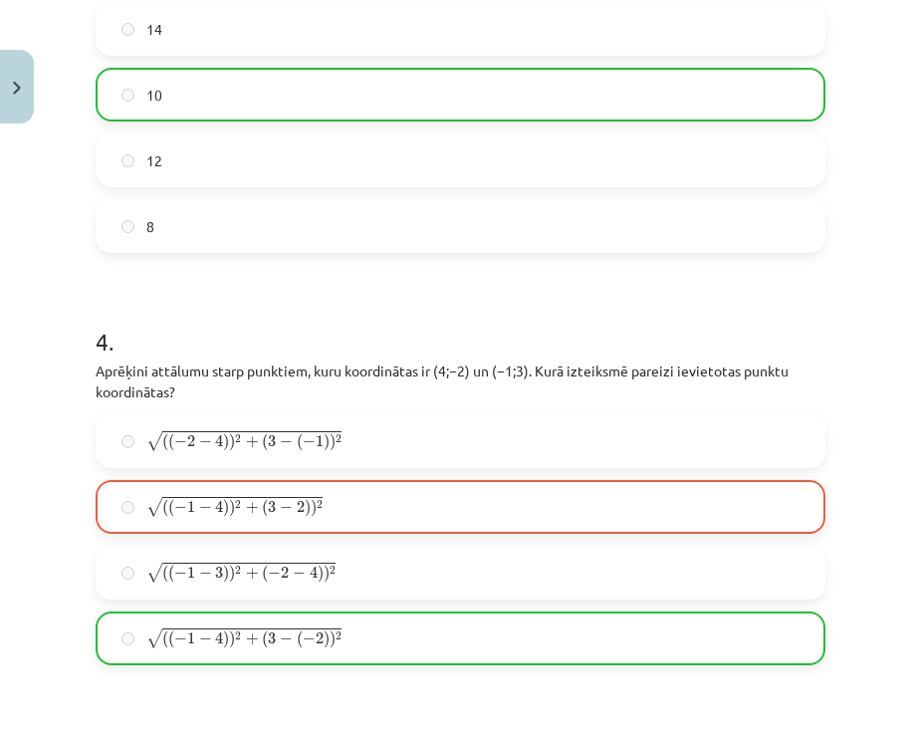
scroll to position [1682, 0]
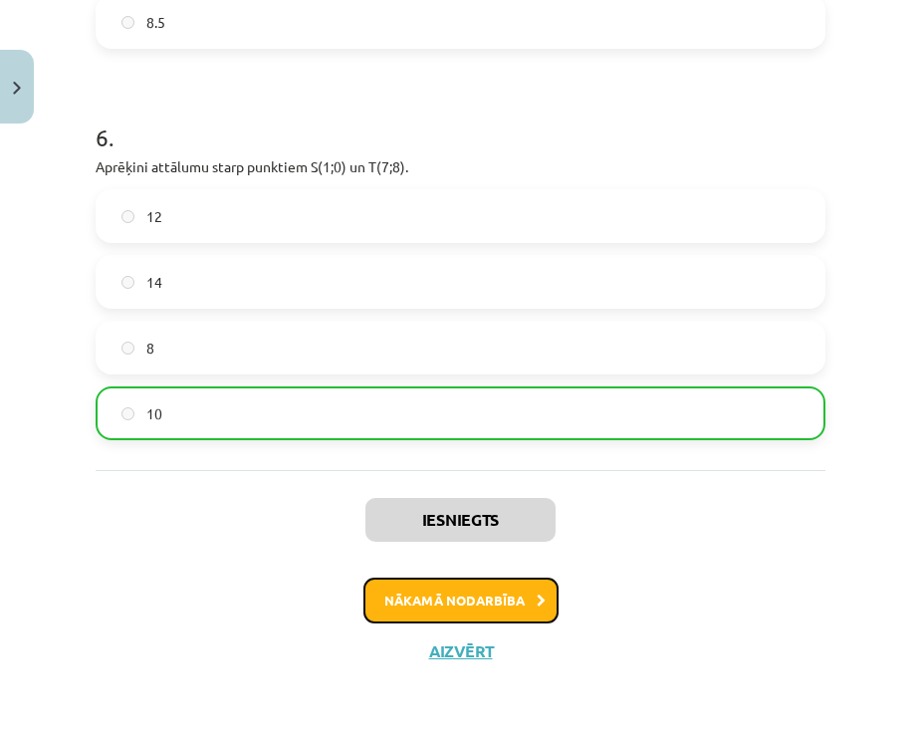
click at [436, 604] on button "Nākamā nodarbība" at bounding box center [461, 601] width 195 height 46
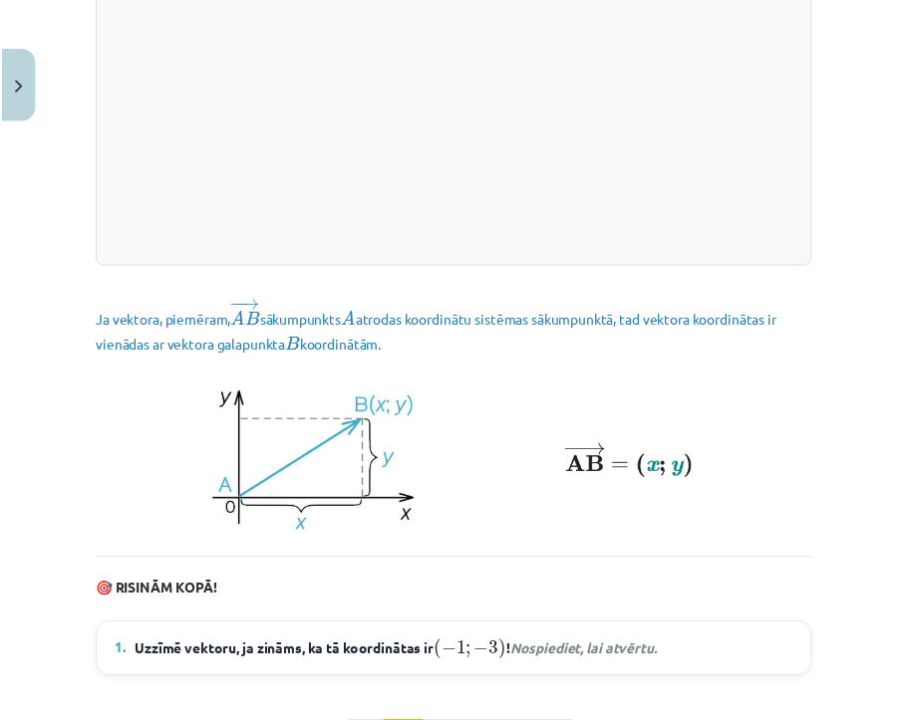
scroll to position [2835, 0]
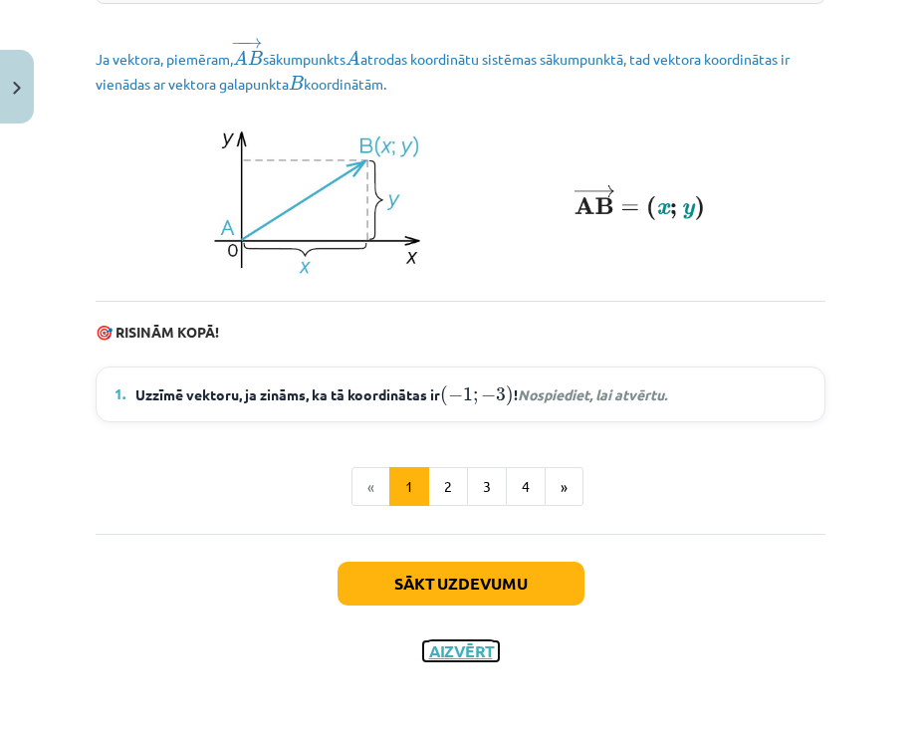
click at [431, 642] on button "Aizvērt" at bounding box center [461, 652] width 76 height 20
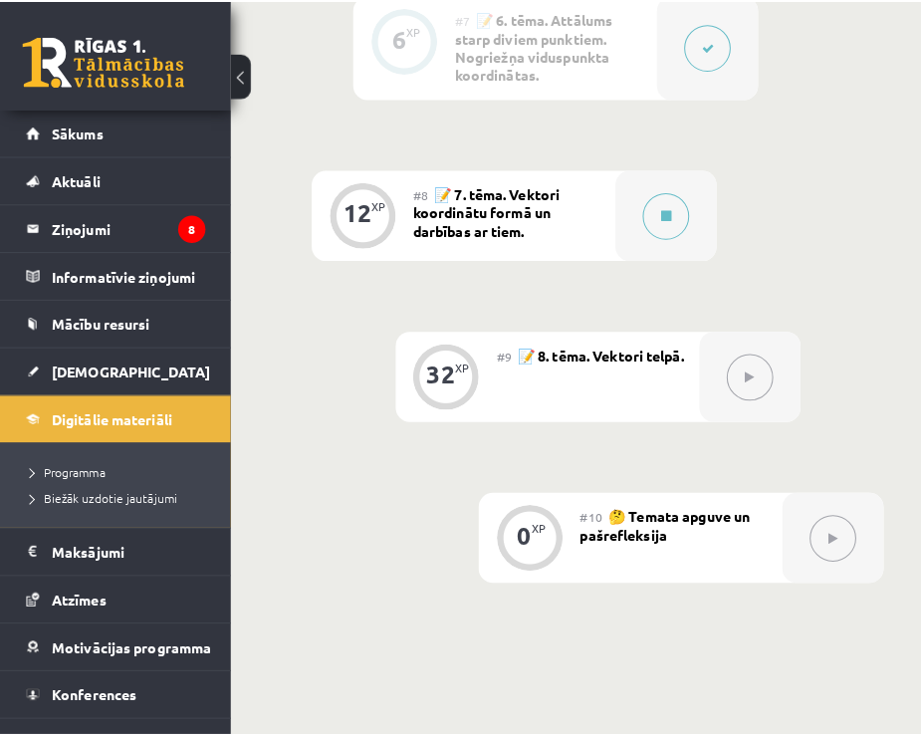
scroll to position [1693, 0]
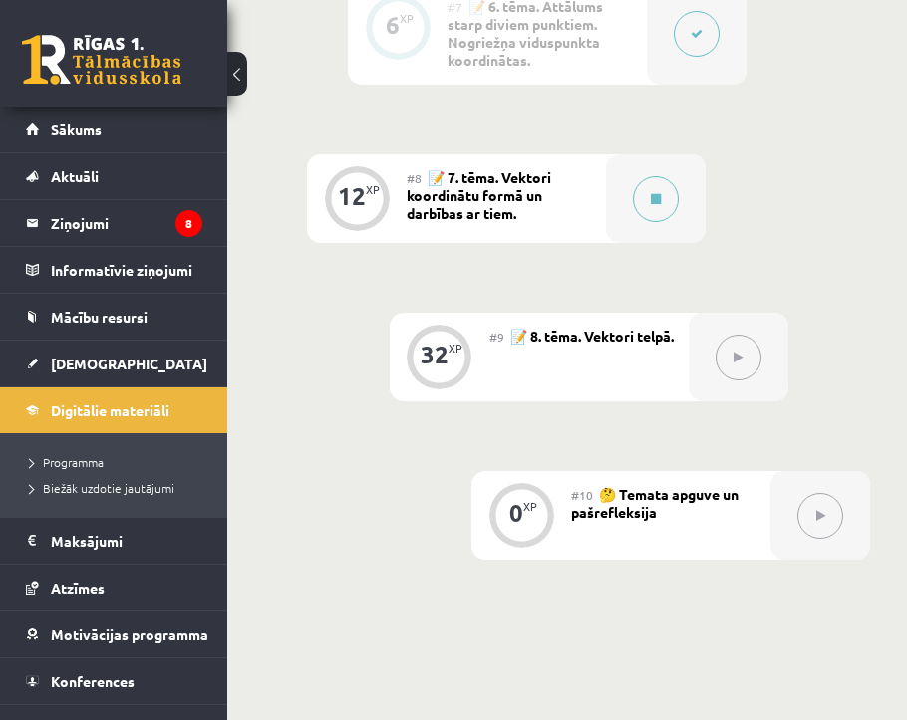
click at [517, 226] on div "#8 📝 7. tēma. Vektori koordinātu formā un darbības ar tiem." at bounding box center [505, 198] width 199 height 89
click at [605, 217] on div "#8 📝 7. tēma. Vektori koordinātu formā un darbības ar tiem." at bounding box center [505, 198] width 199 height 89
click at [638, 208] on button at bounding box center [656, 199] width 46 height 46
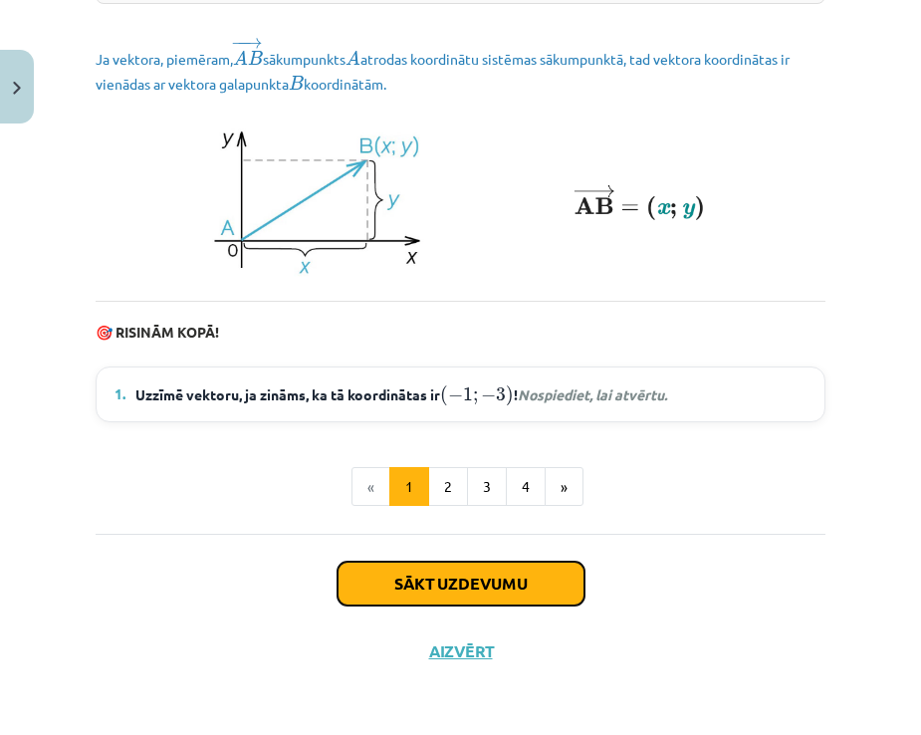
click at [430, 566] on button "Sākt uzdevumu" at bounding box center [461, 584] width 247 height 44
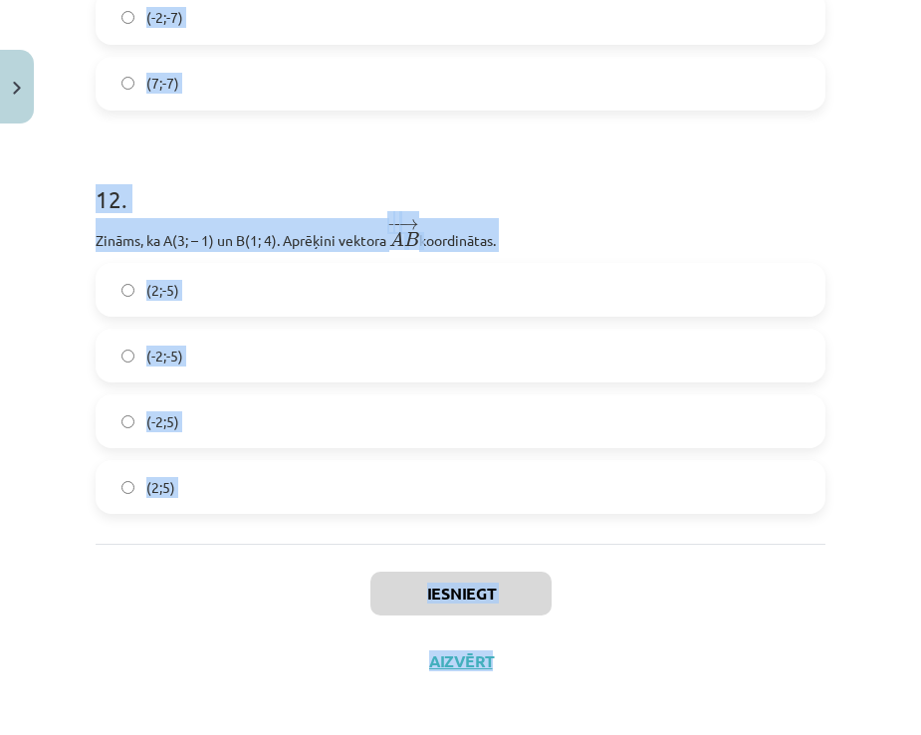
scroll to position [6056, 0]
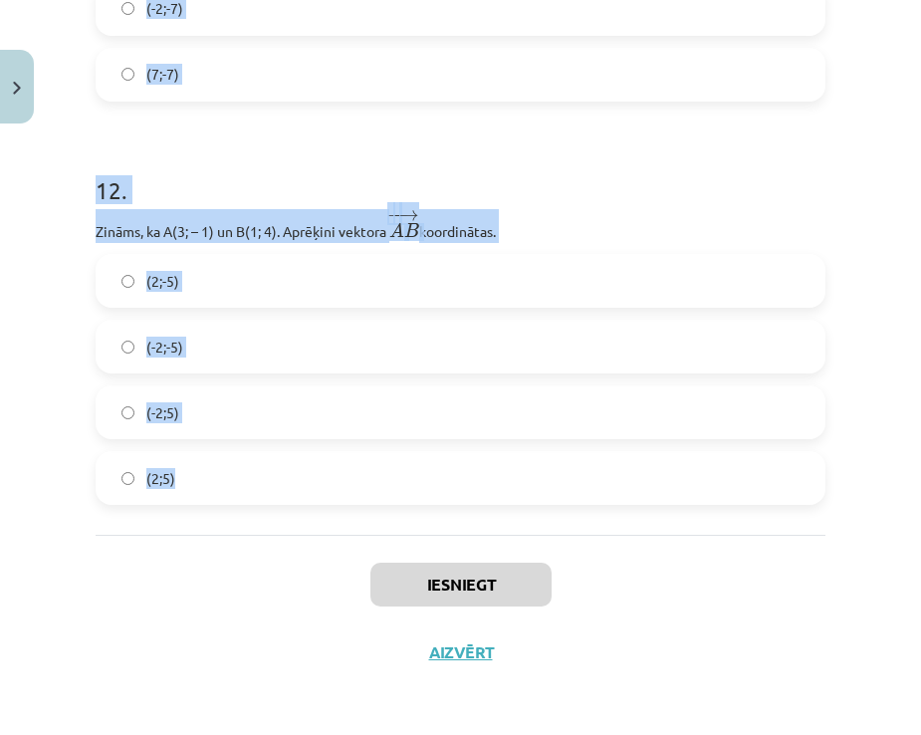
drag, startPoint x: 87, startPoint y: 462, endPoint x: 663, endPoint y: 531, distance: 580.9
click at [663, 531] on div "Mācību tēma: Matemātikas i - 10. klases 1. ieskaites mācību materiāls (a,b) #8 …" at bounding box center [460, 367] width 921 height 735
copy form "Zināms, ka A(2; 3) un B(4; 7). Aprēķini vektora ﻿ − − → A B A B → ﻿ koordinātas…"
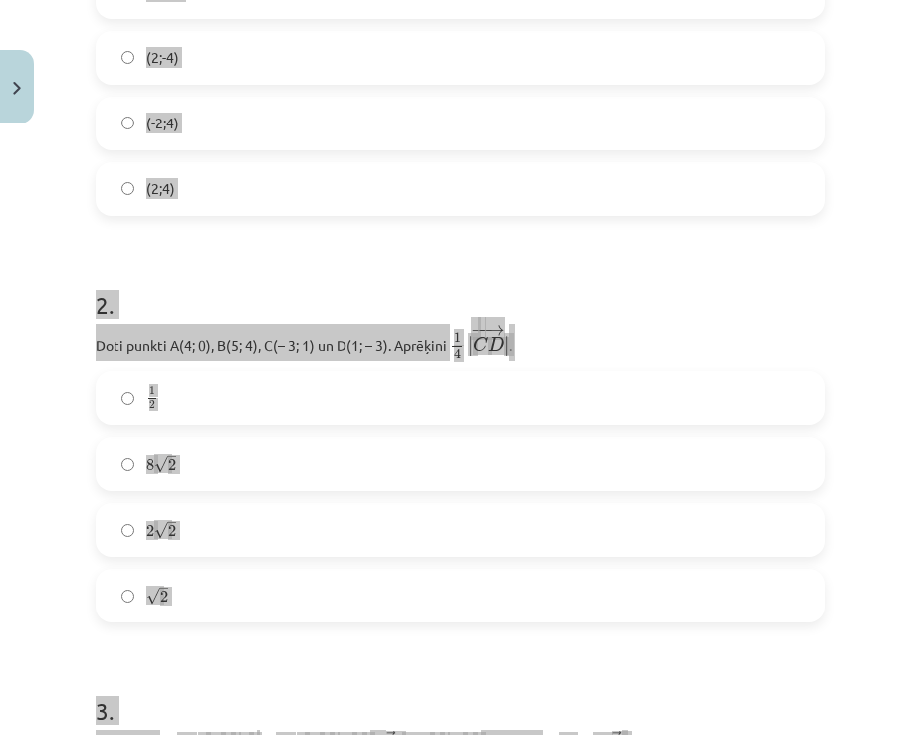
scroll to position [0, 0]
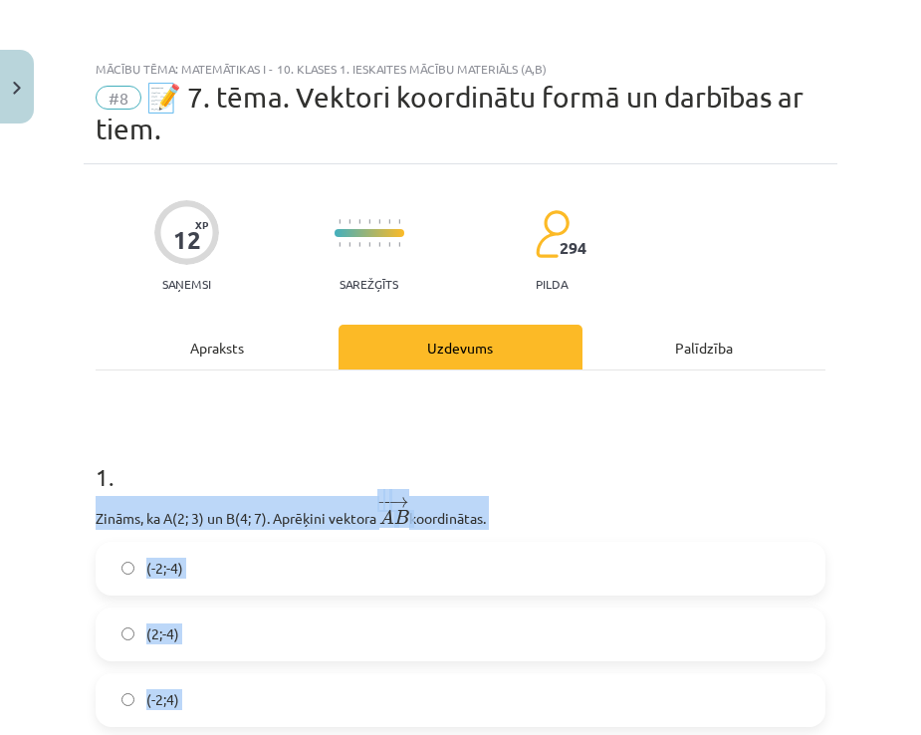
click at [70, 406] on div "Mācību tēma: Matemātikas i - 10. klases 1. ieskaites mācību materiāls (a,b) #8 …" at bounding box center [460, 367] width 921 height 735
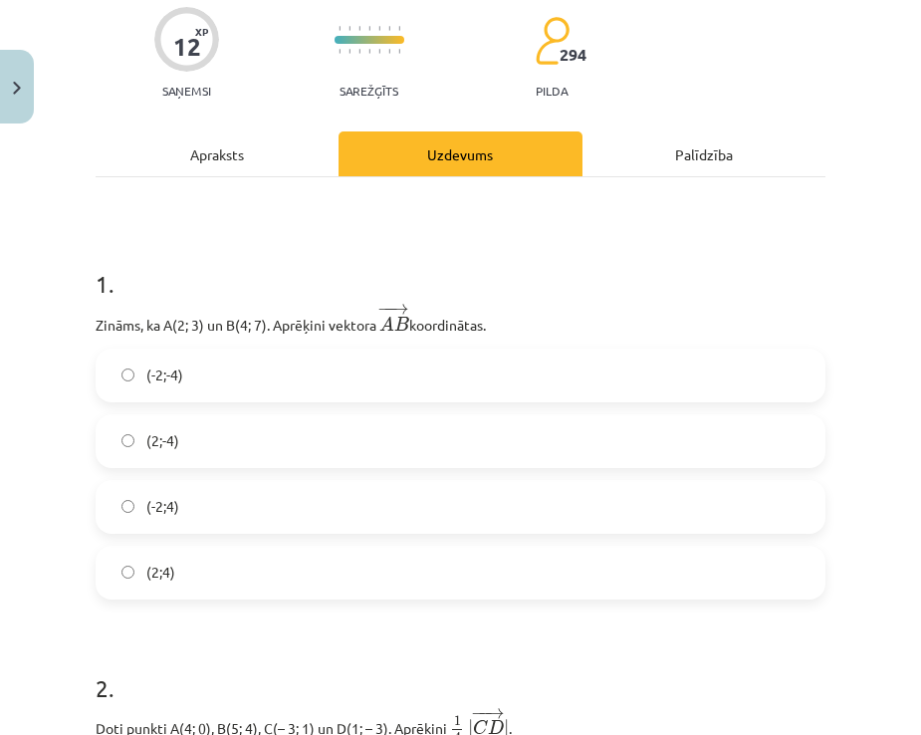
scroll to position [299, 0]
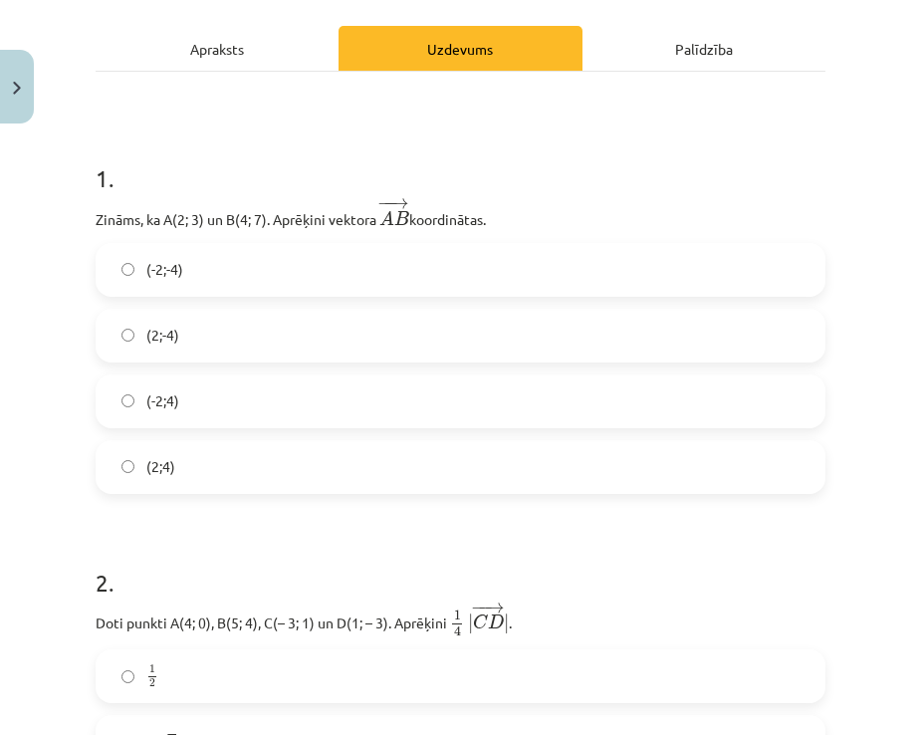
click at [196, 469] on label "(2;4)" at bounding box center [461, 467] width 726 height 50
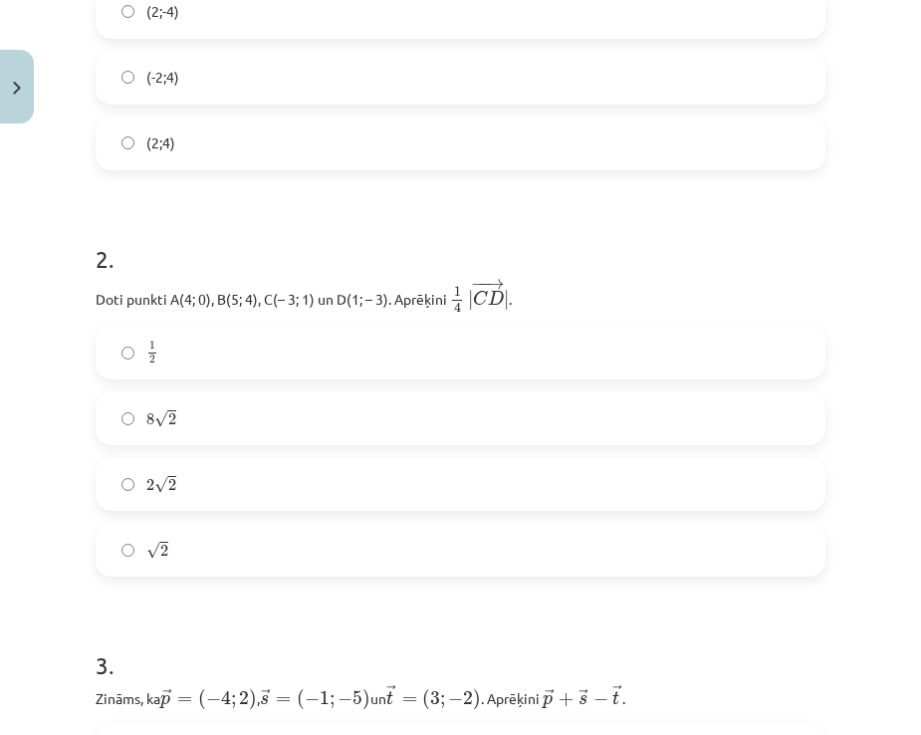
scroll to position [697, 0]
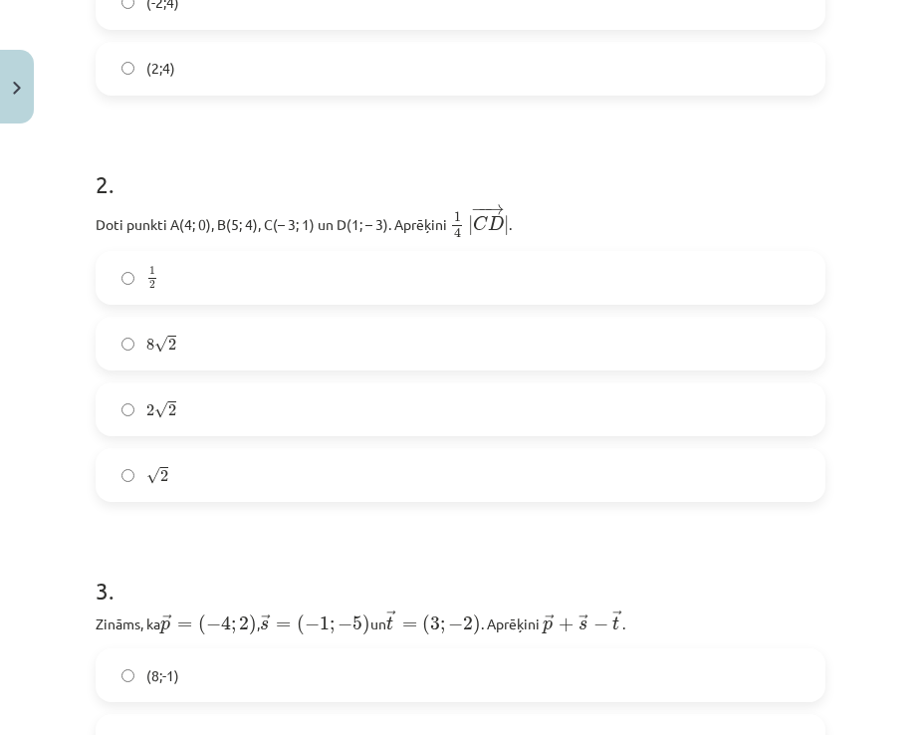
drag, startPoint x: 180, startPoint y: 472, endPoint x: 505, endPoint y: 493, distance: 325.4
click at [181, 473] on label "√ 2 2" at bounding box center [461, 475] width 726 height 50
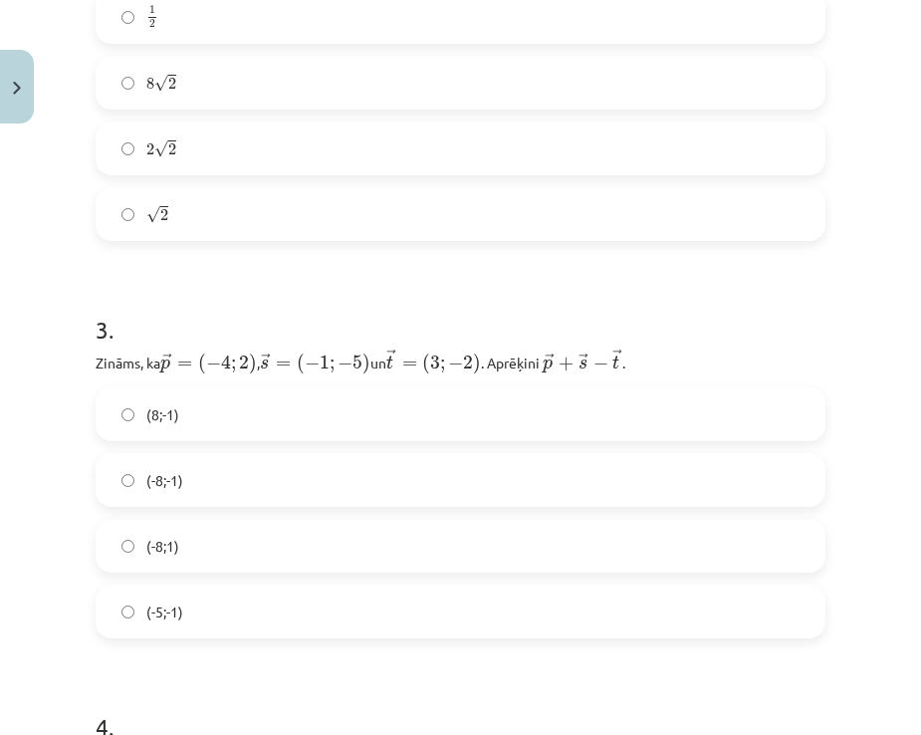
scroll to position [996, 0]
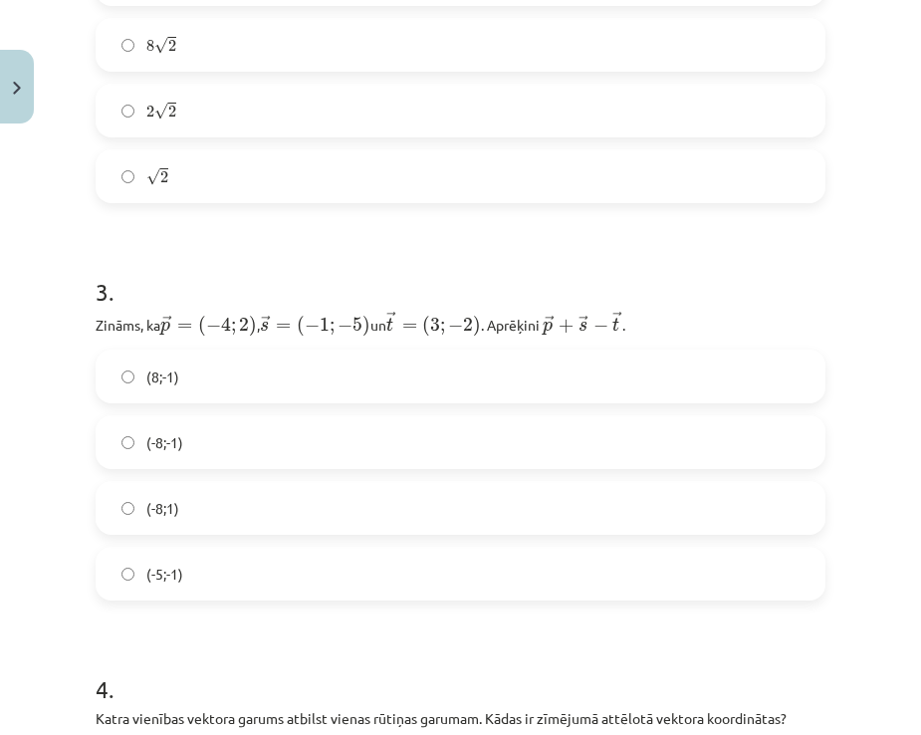
click at [191, 445] on label "(-8;-1)" at bounding box center [461, 442] width 726 height 50
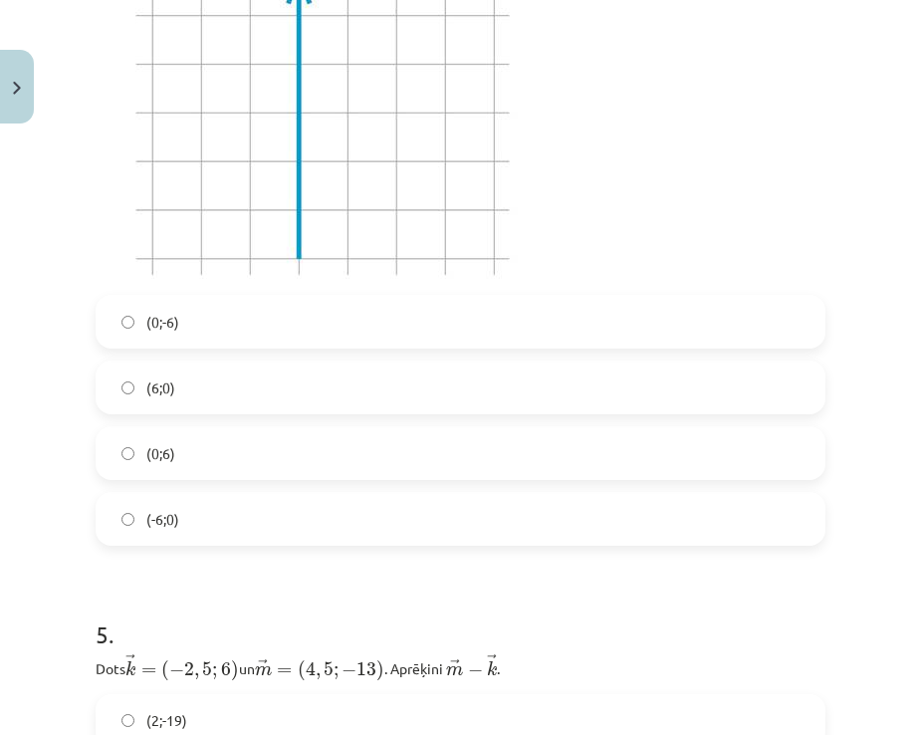
scroll to position [1893, 0]
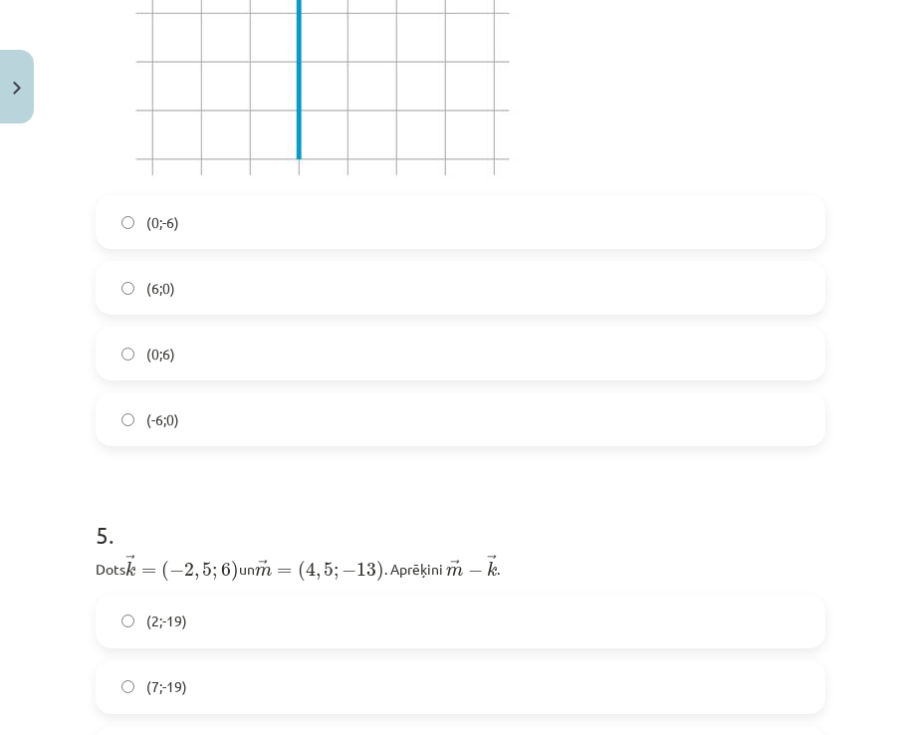
click at [189, 289] on label "(6;0)" at bounding box center [461, 288] width 726 height 50
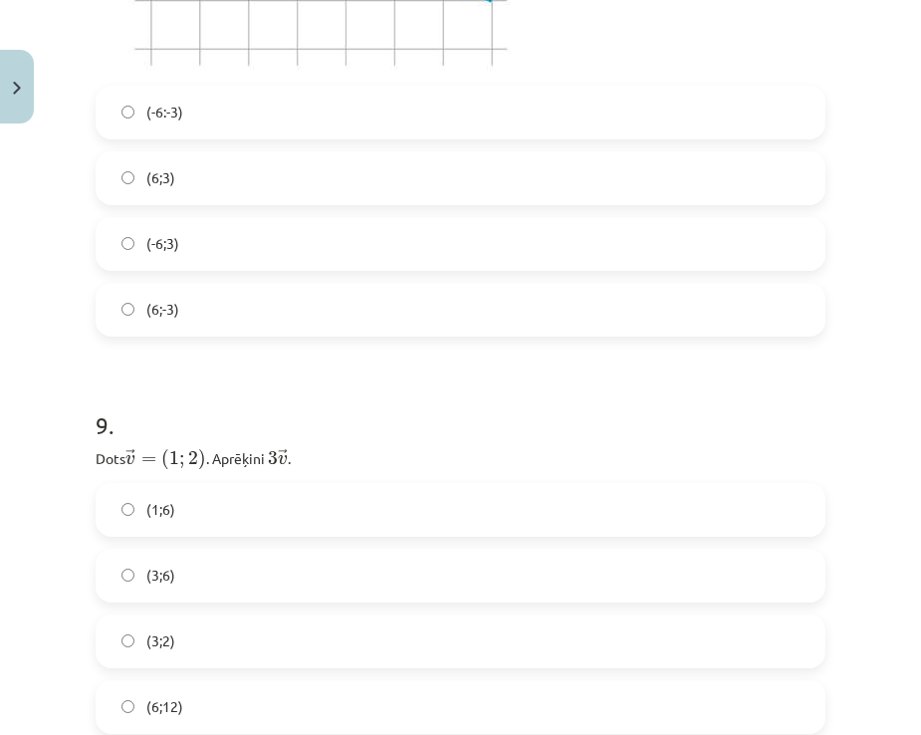
scroll to position [4383, 0]
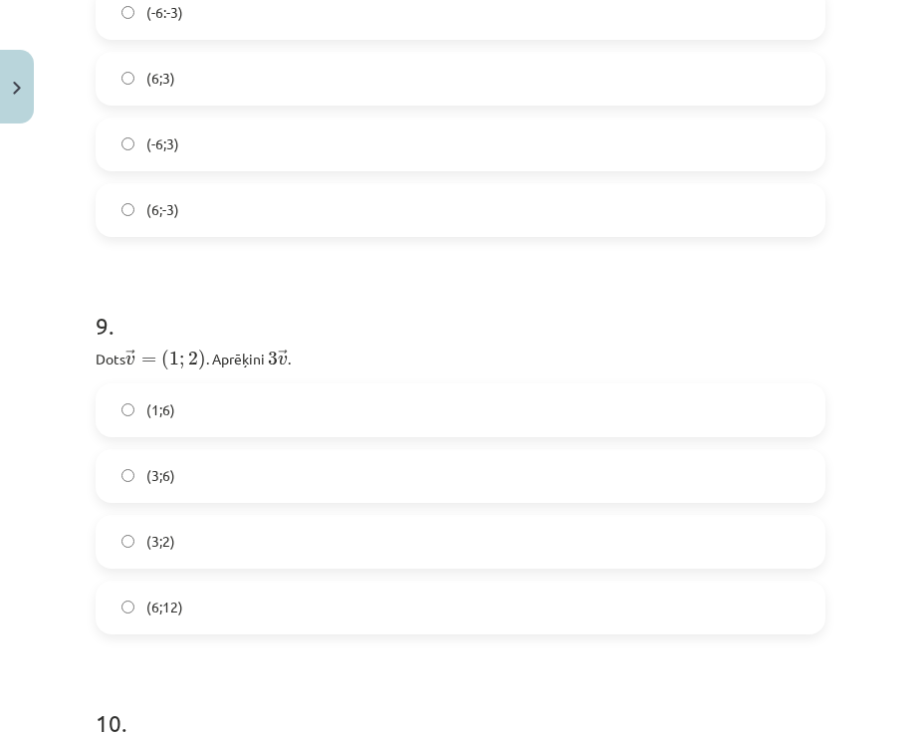
drag, startPoint x: 167, startPoint y: 467, endPoint x: 317, endPoint y: 481, distance: 150.1
click at [168, 467] on span "(3;6)" at bounding box center [160, 475] width 29 height 21
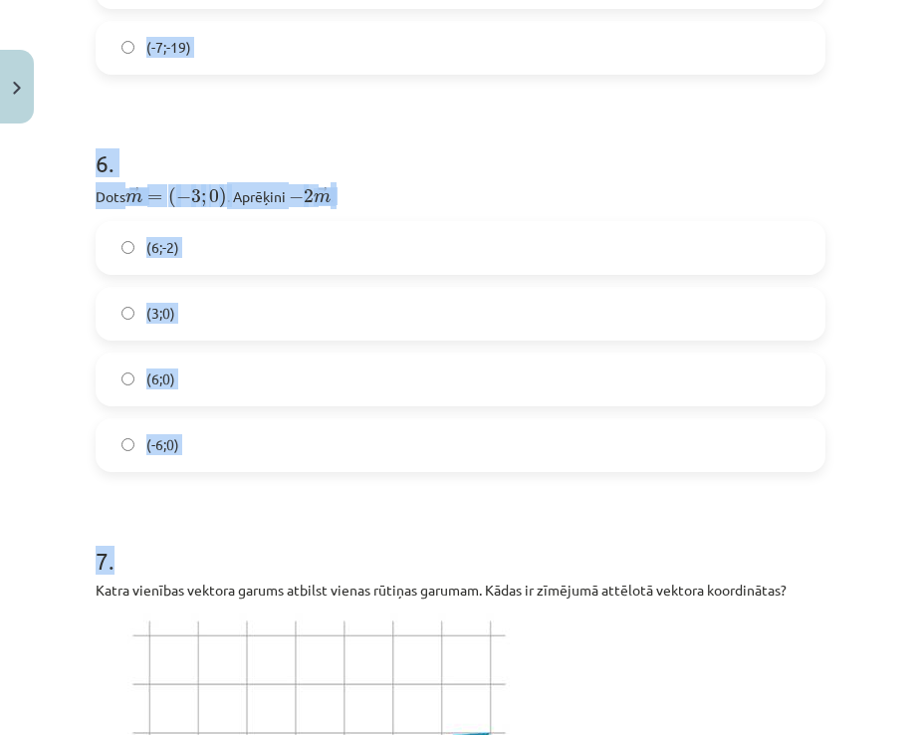
scroll to position [2690, 0]
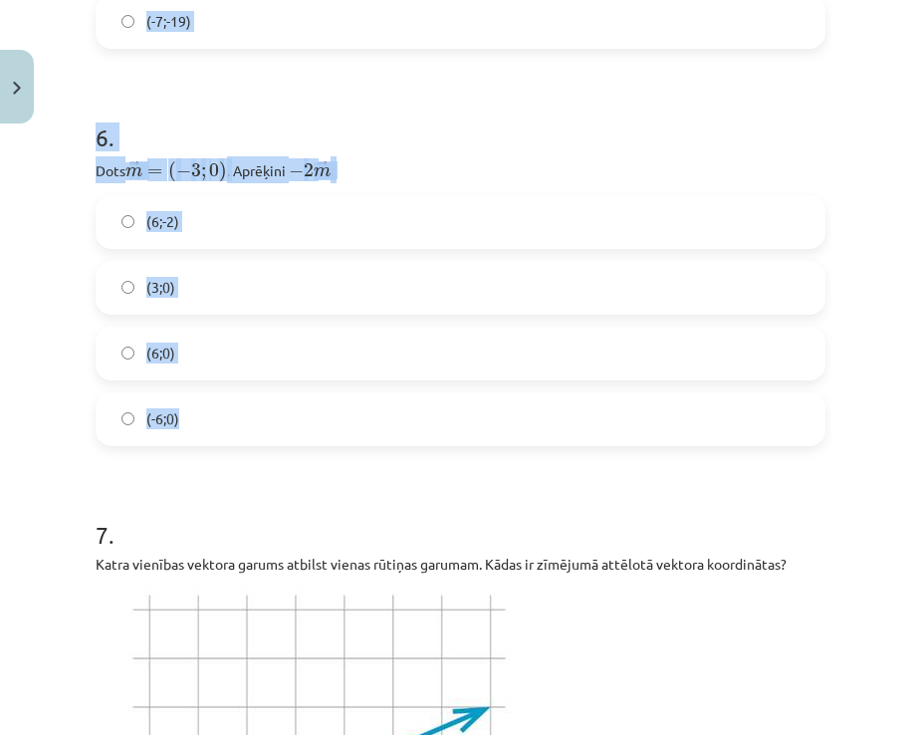
drag, startPoint x: 99, startPoint y: 169, endPoint x: 435, endPoint y: 429, distance: 425.4
copy form "Dots ﻿ → k = ( − 2 , 5 ; 6 ) k → = ( − 2 , 5 ; 6 ) un ﻿﻿ → m = ( 4 , 5 ; − 13 )…"
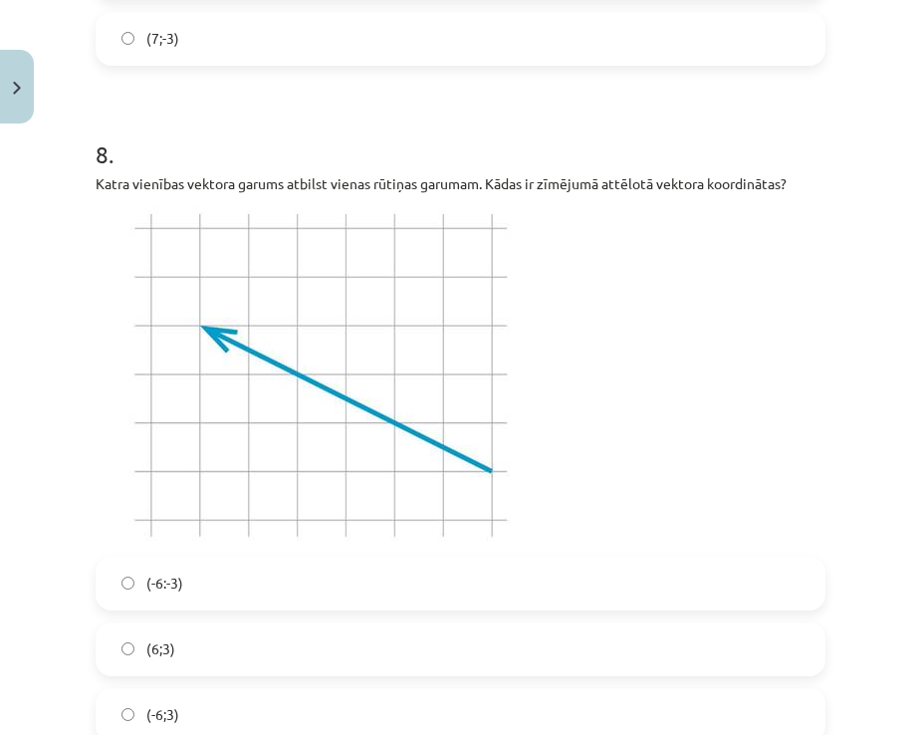
scroll to position [3885, 0]
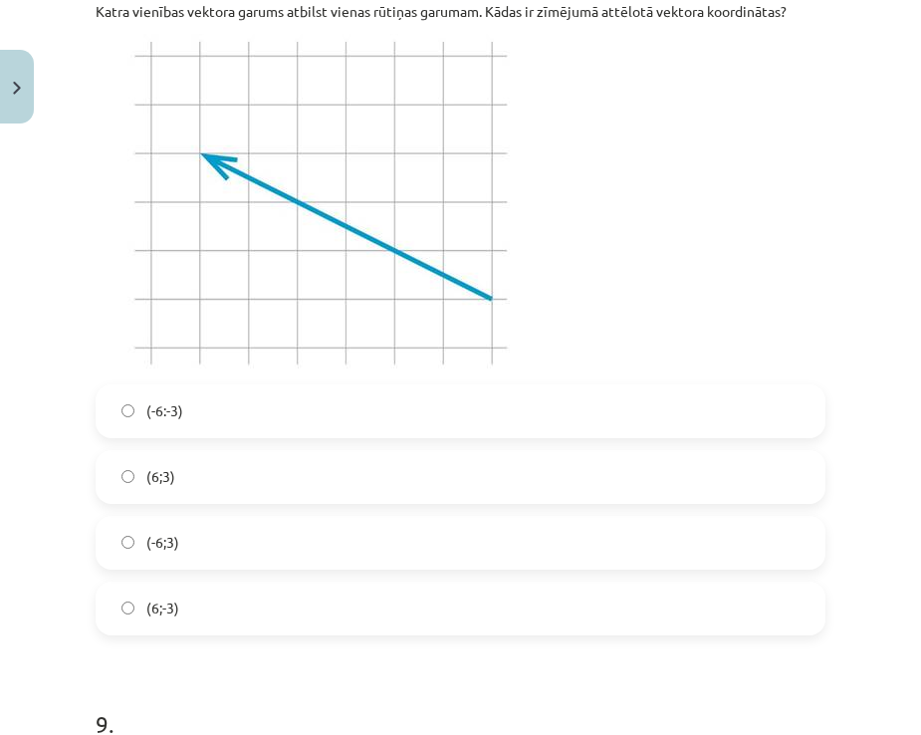
drag, startPoint x: 195, startPoint y: 467, endPoint x: 207, endPoint y: 483, distance: 19.9
click at [198, 473] on label "(6;3)" at bounding box center [461, 477] width 726 height 50
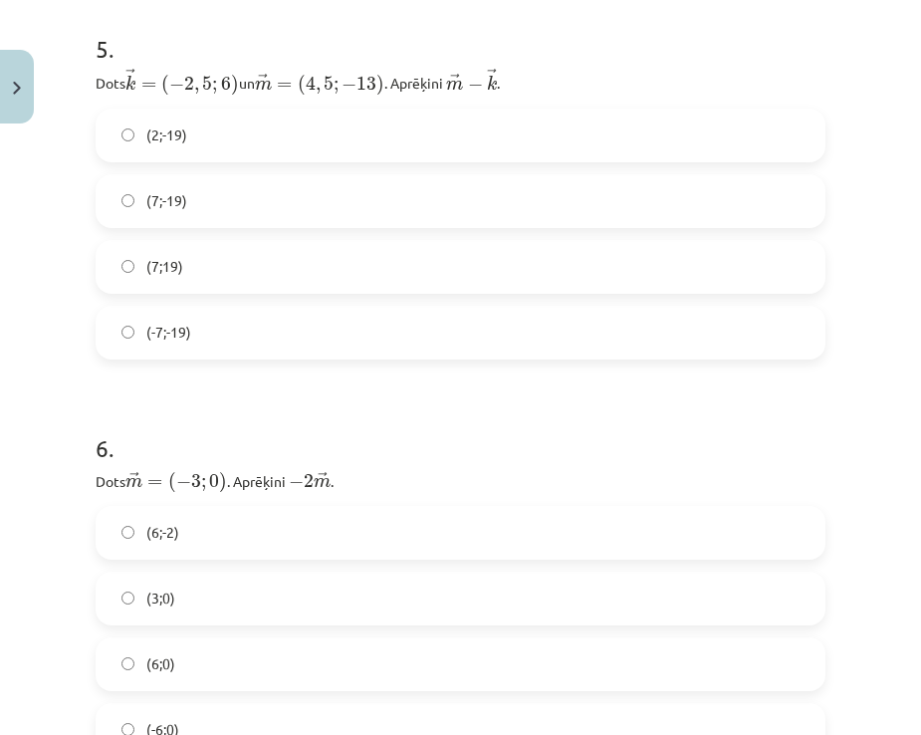
scroll to position [2391, 0]
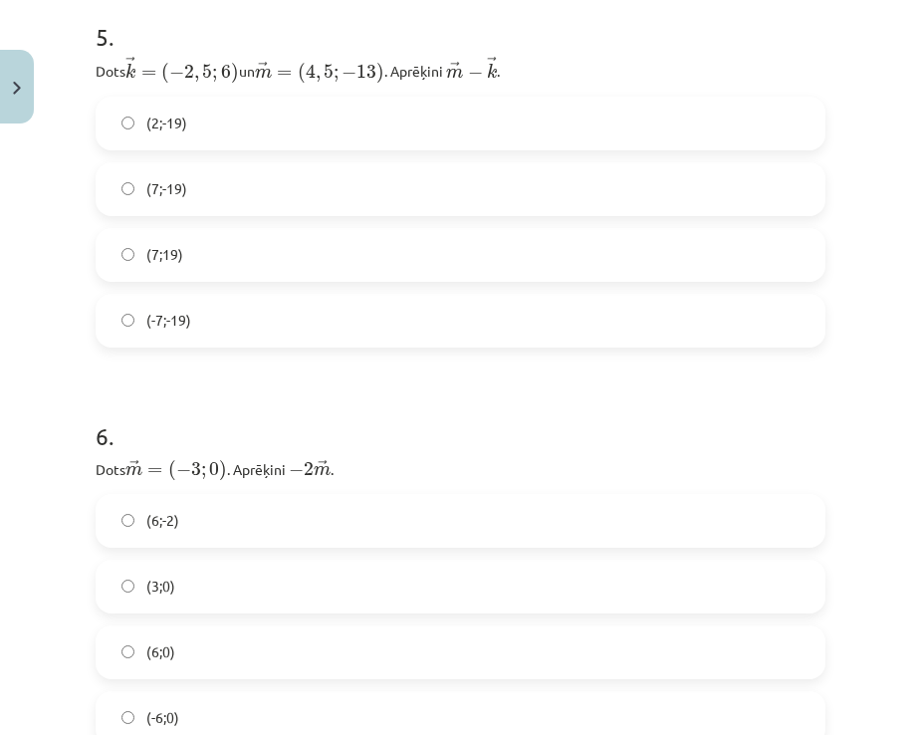
click at [149, 205] on label "(7;-19)" at bounding box center [461, 189] width 726 height 50
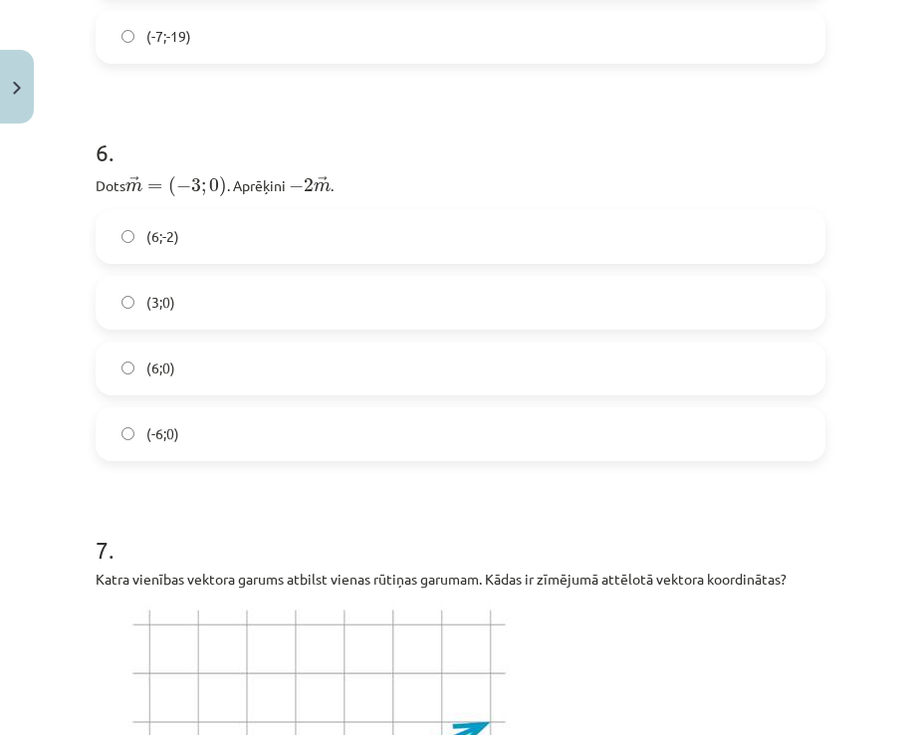
scroll to position [2789, 0]
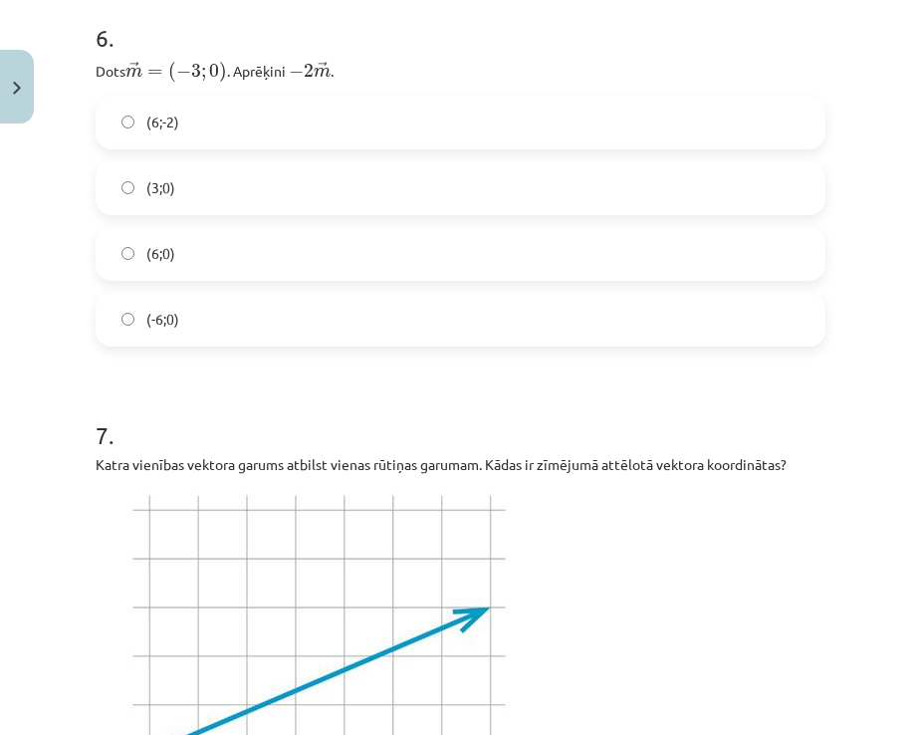
click at [187, 270] on label "(6;0)" at bounding box center [461, 254] width 726 height 50
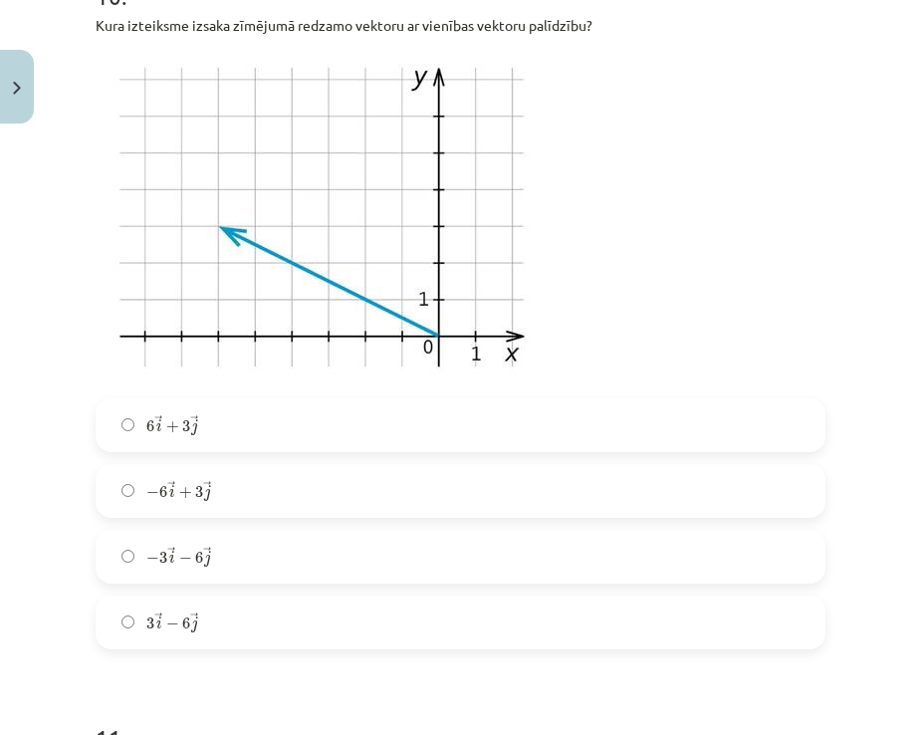
scroll to position [5080, 0]
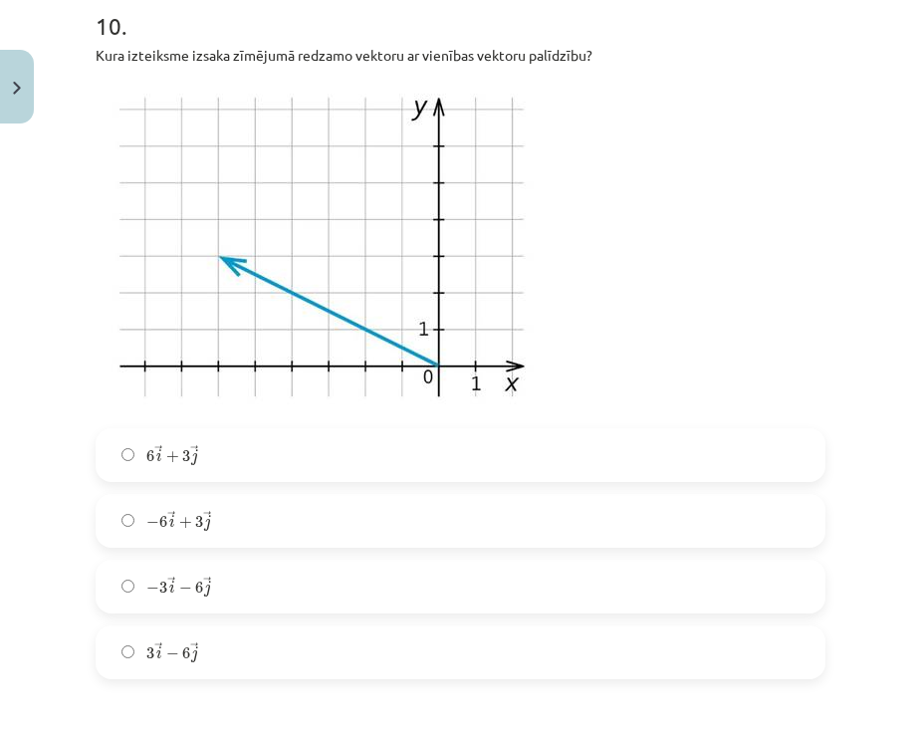
click at [228, 507] on label "− 6 → i + 3 → j − 6 i → + 3 j →" at bounding box center [461, 521] width 726 height 50
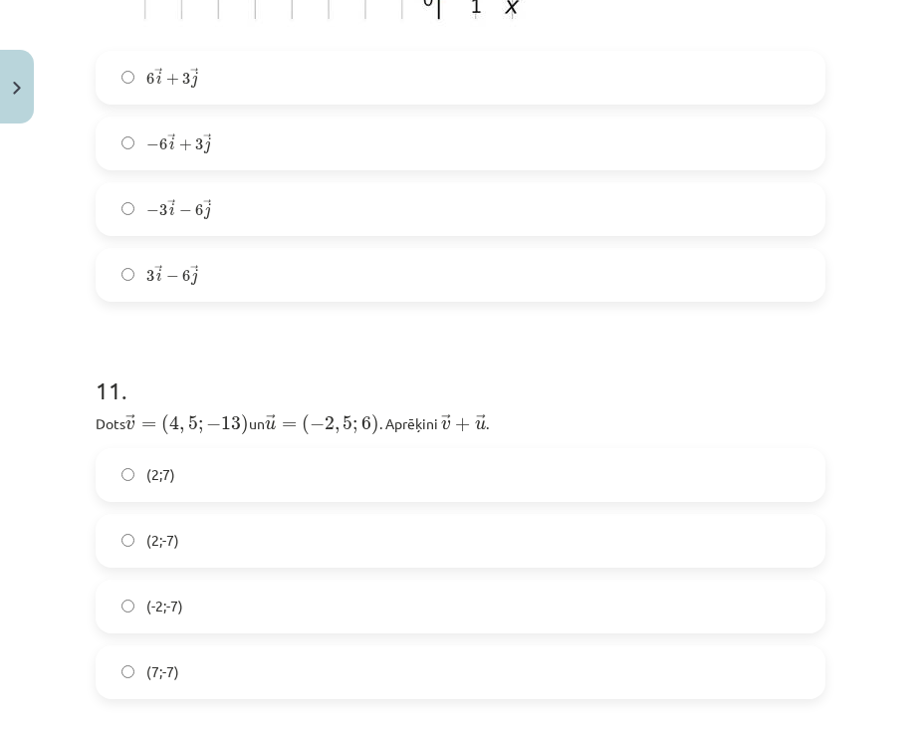
scroll to position [5578, 0]
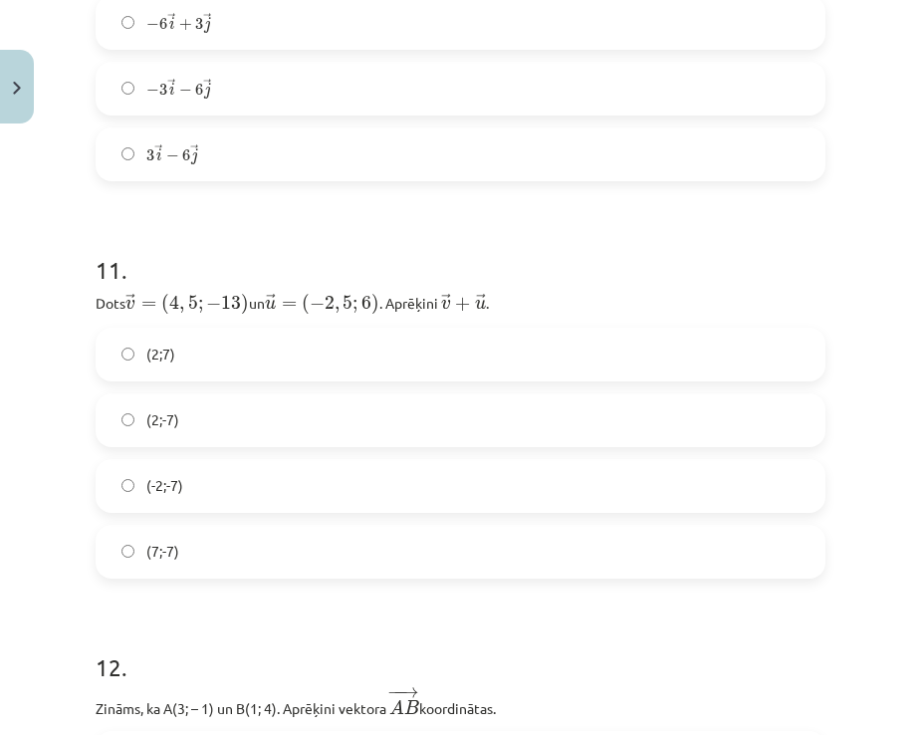
click at [190, 430] on label "(2;-7)" at bounding box center [461, 420] width 726 height 50
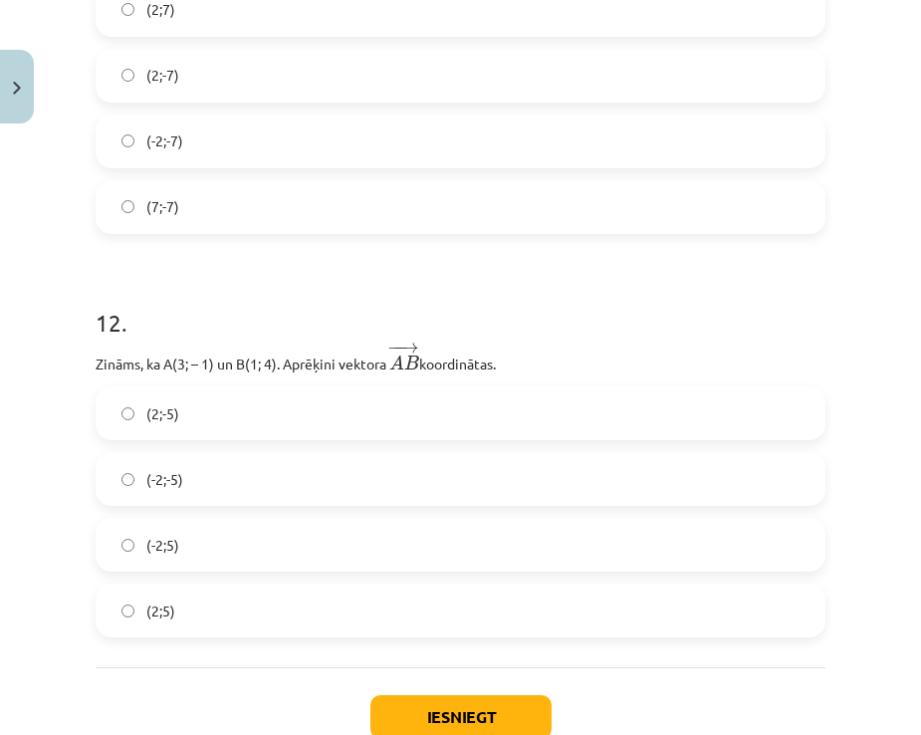
scroll to position [5977, 0]
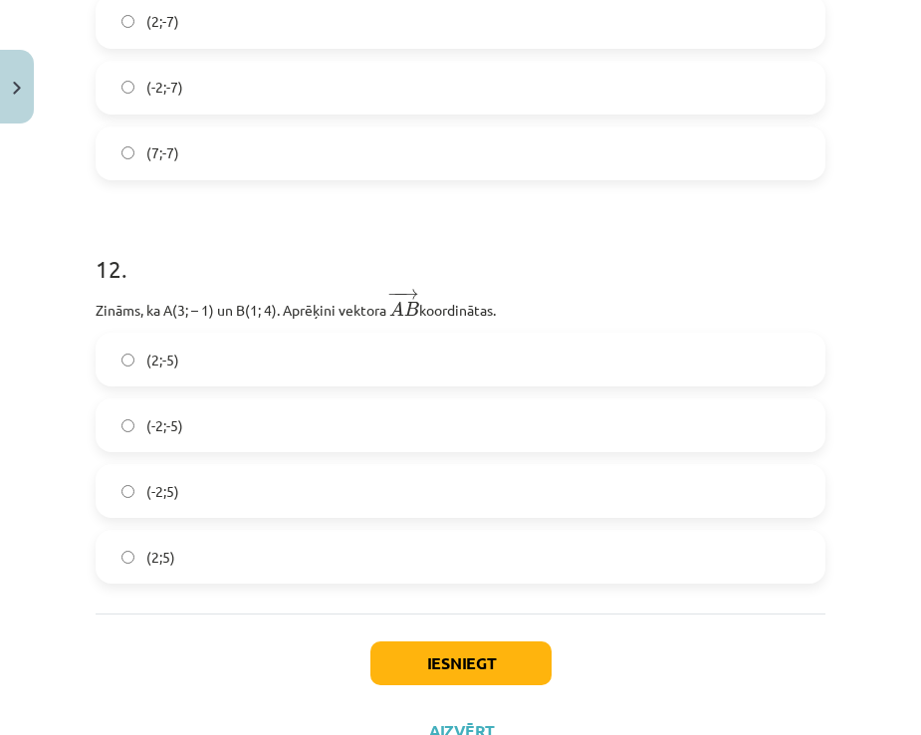
click at [230, 368] on label "(2;-5)" at bounding box center [461, 360] width 726 height 50
click at [467, 653] on button "Iesniegt" at bounding box center [461, 664] width 181 height 44
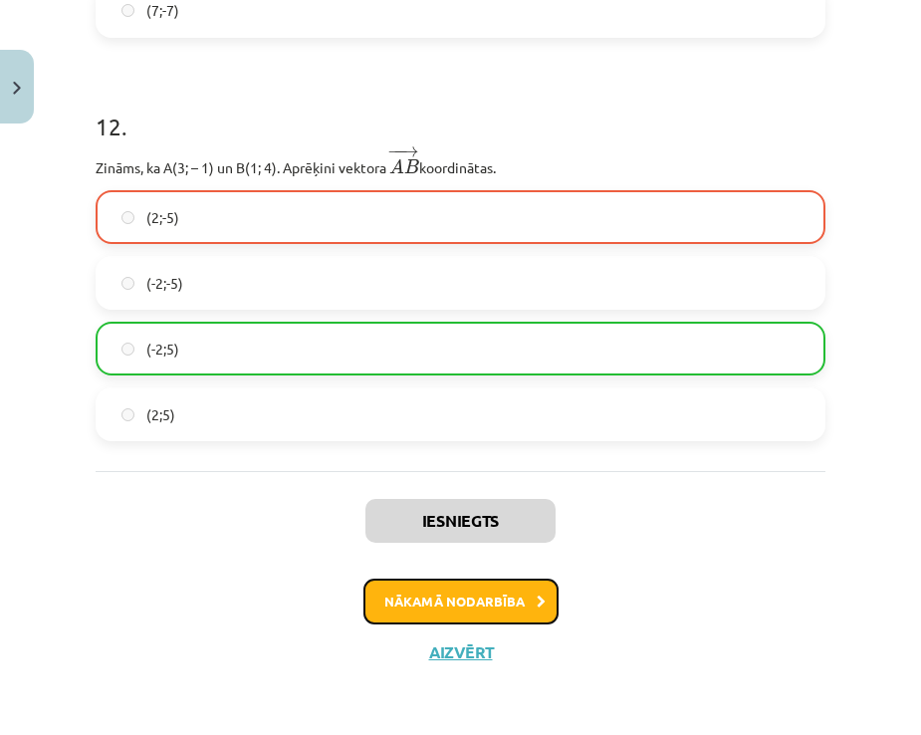
click at [479, 617] on button "Nākamā nodarbība" at bounding box center [461, 602] width 195 height 46
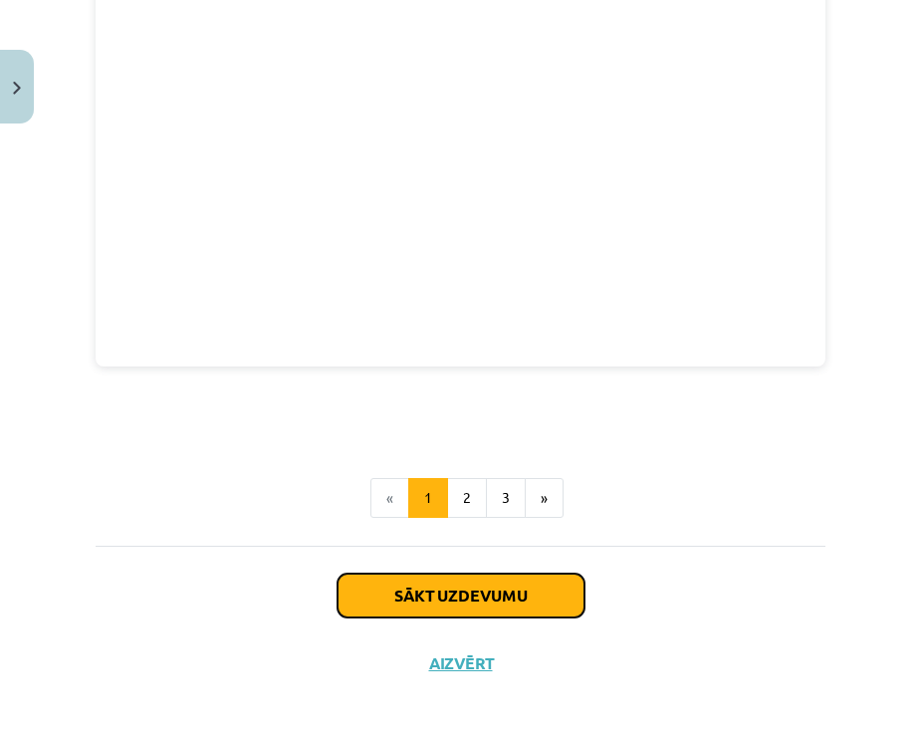
click at [422, 574] on button "Sākt uzdevumu" at bounding box center [461, 596] width 247 height 44
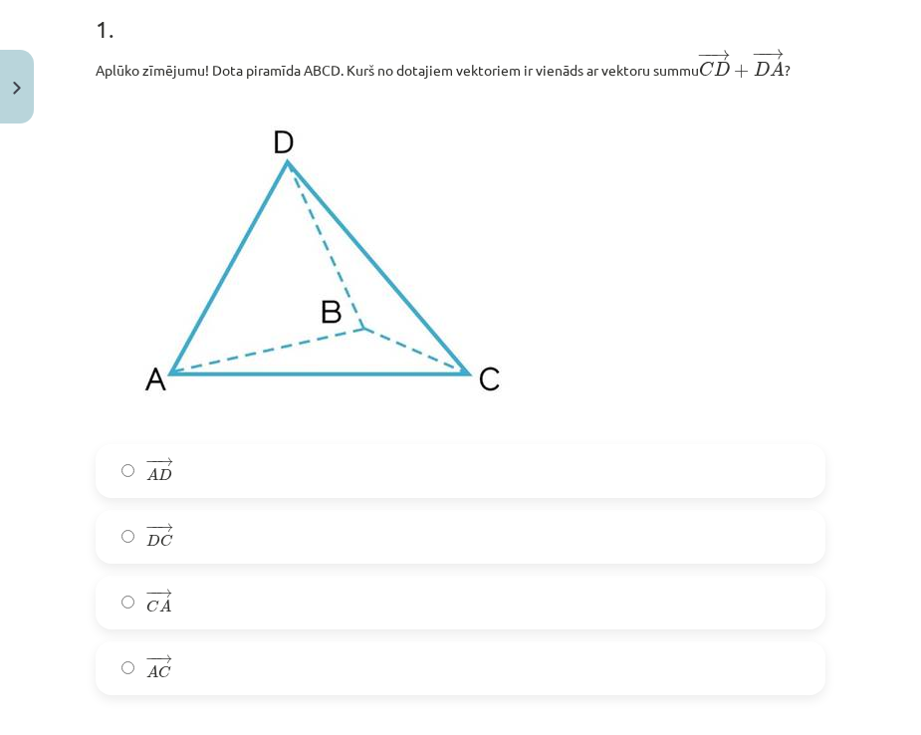
scroll to position [448, 0]
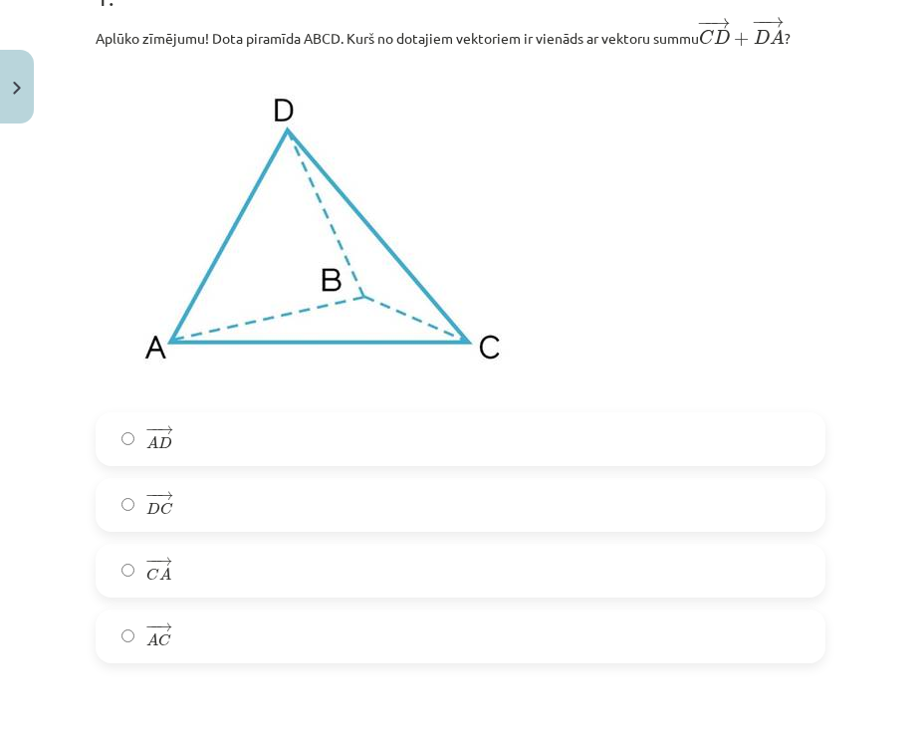
click at [191, 630] on label "− − → A C A C →" at bounding box center [461, 637] width 726 height 50
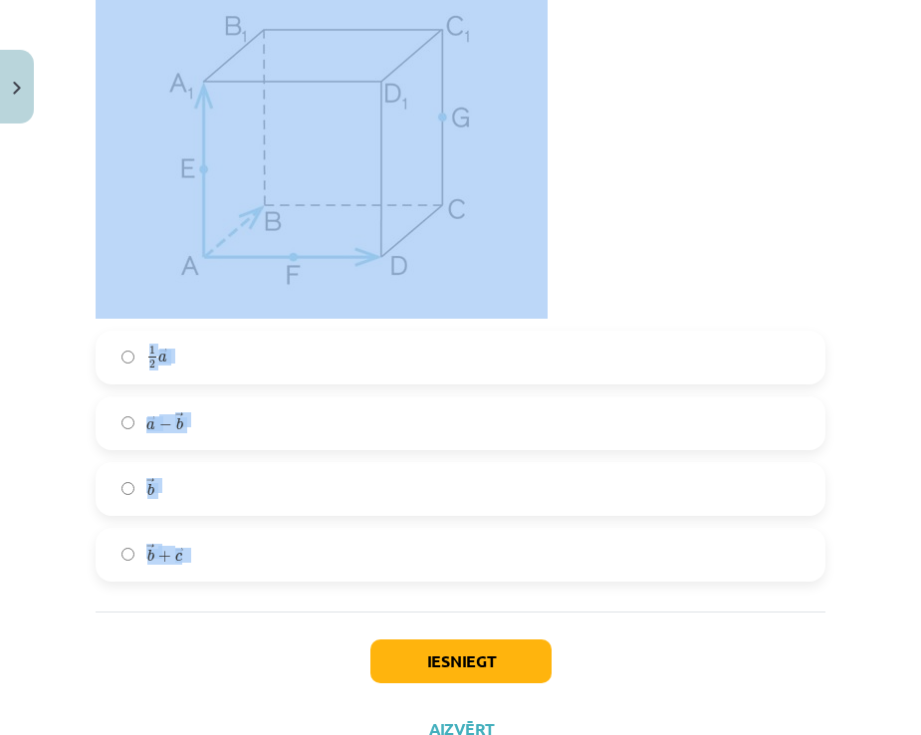
scroll to position [8218, 0]
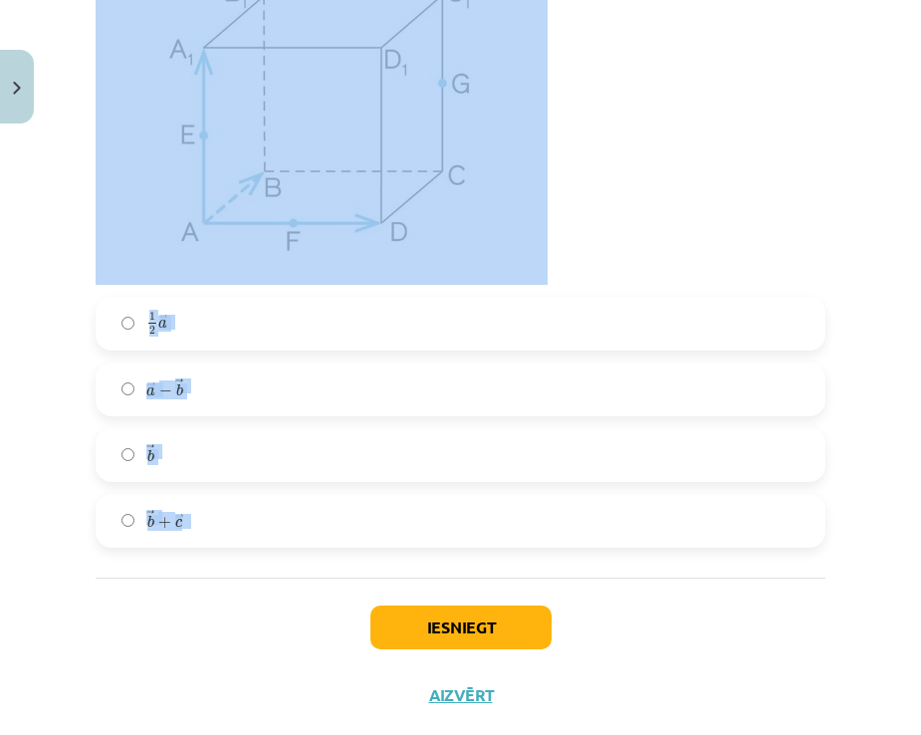
drag, startPoint x: 89, startPoint y: 291, endPoint x: 581, endPoint y: 531, distance: 547.5
copy form "Atzīmē izlaistos vārdus! Divi vektori ir kolineāri, ja tie atrodas uz ... vai .…"
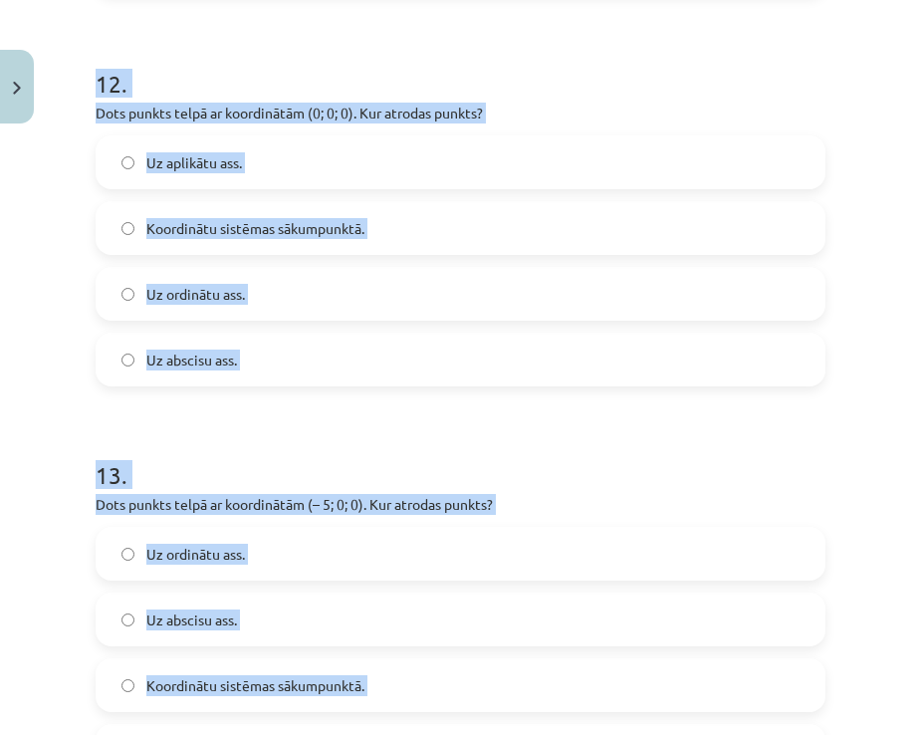
click at [47, 408] on div "Mācību tēma: Matemātikas i - 10. klases 1. ieskaites mācību materiāls (a,b) #9 …" at bounding box center [460, 367] width 921 height 735
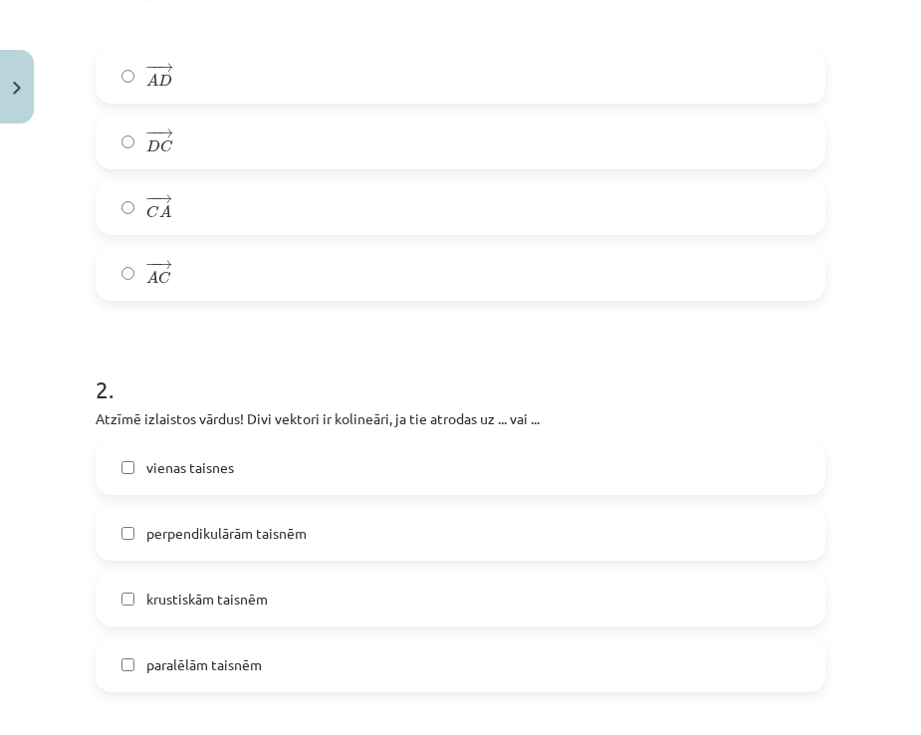
scroll to position [946, 0]
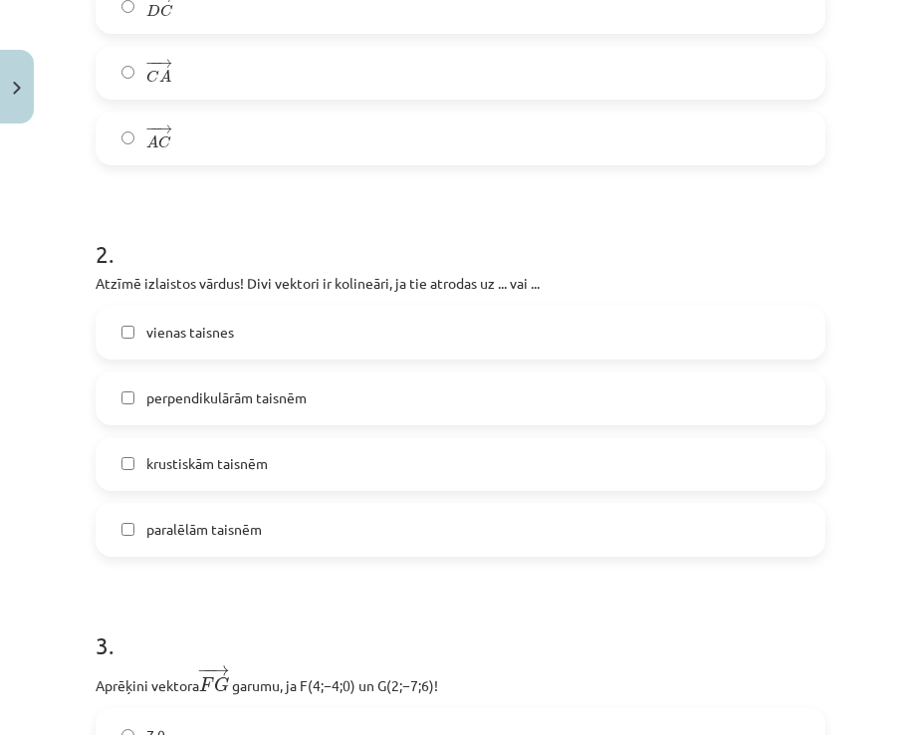
click at [134, 338] on label "vienas taisnes" at bounding box center [461, 333] width 726 height 50
click at [130, 523] on label "paralēlām taisnēm" at bounding box center [461, 530] width 726 height 50
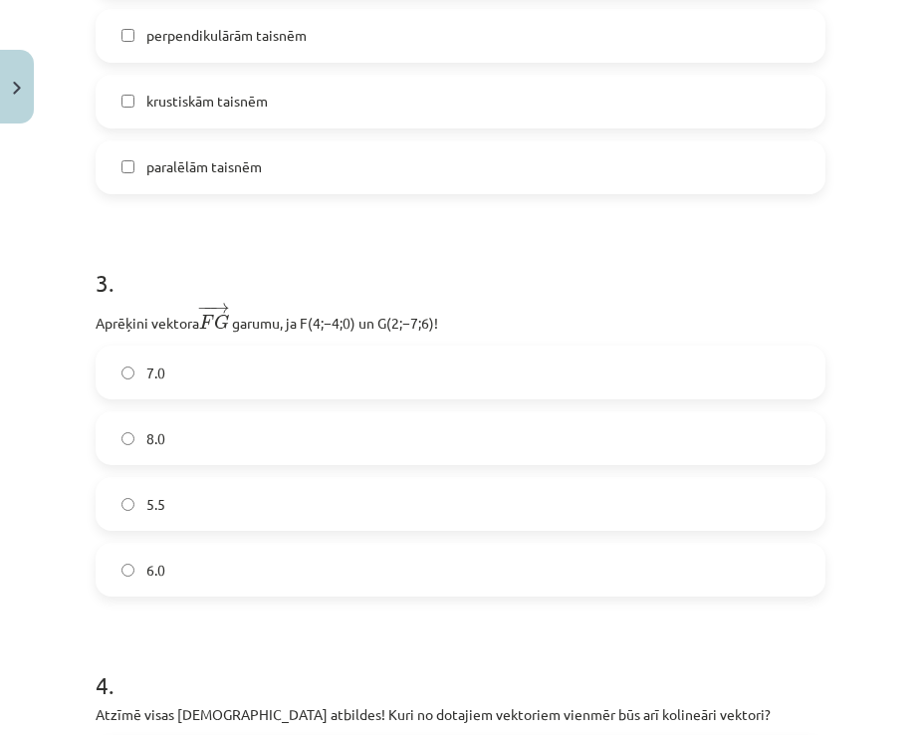
scroll to position [1345, 0]
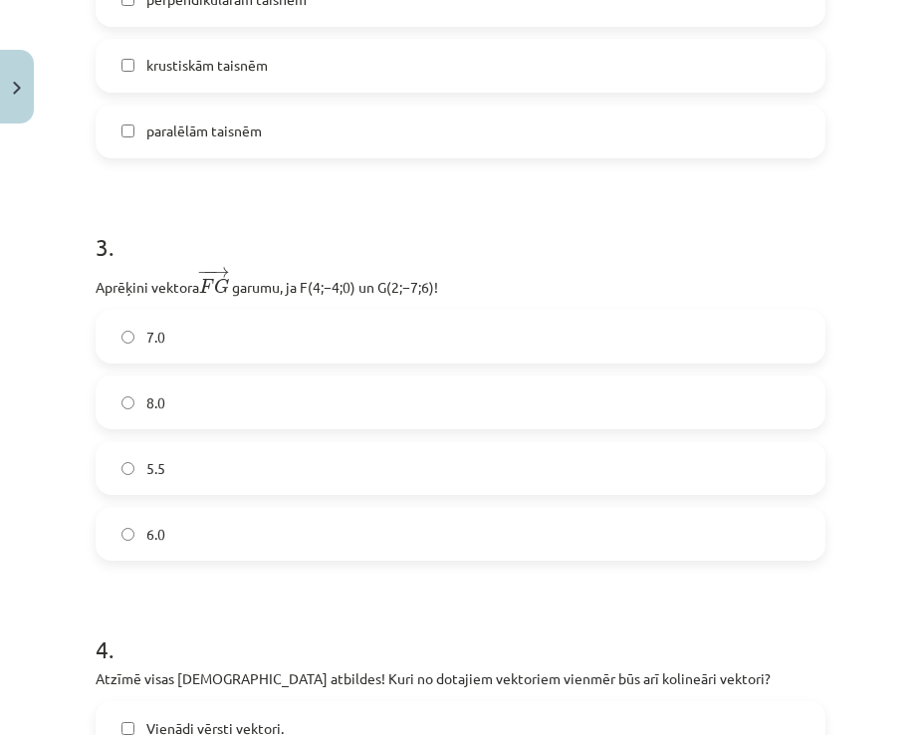
click at [182, 343] on label "7.0" at bounding box center [461, 337] width 726 height 50
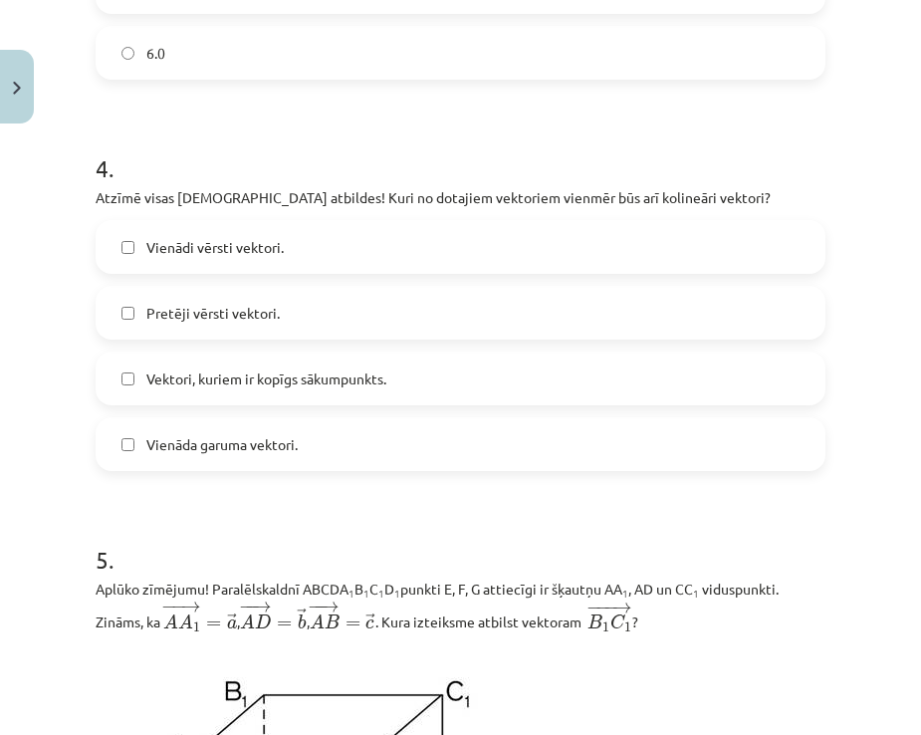
scroll to position [1843, 0]
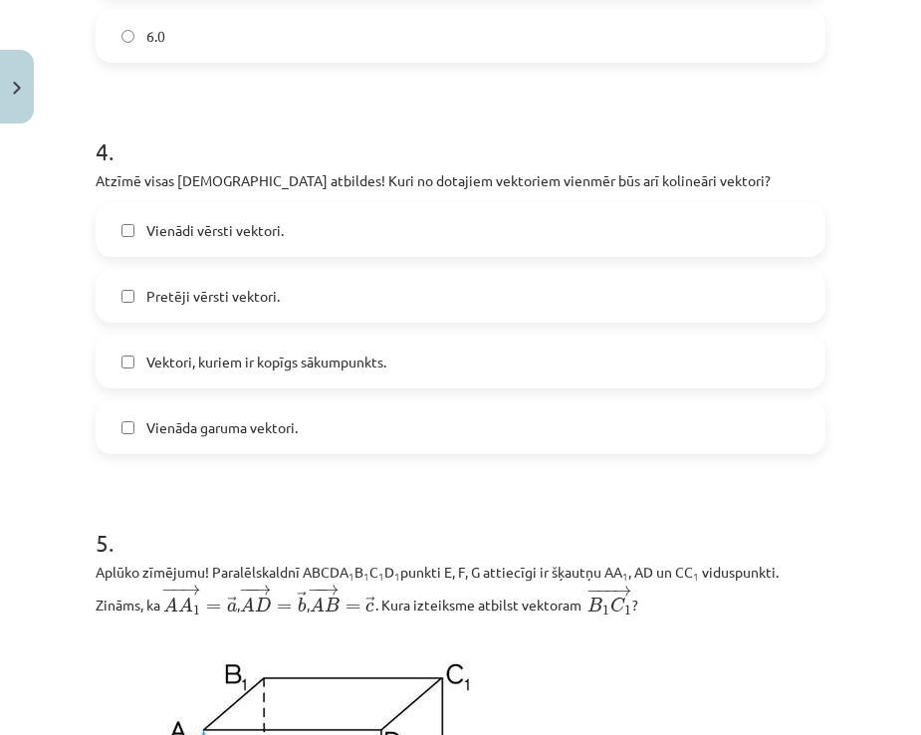
click at [166, 241] on span "Vienādi vērsti vektori." at bounding box center [214, 230] width 137 height 21
click at [146, 309] on label "Pretēji vērsti vektori." at bounding box center [461, 296] width 726 height 50
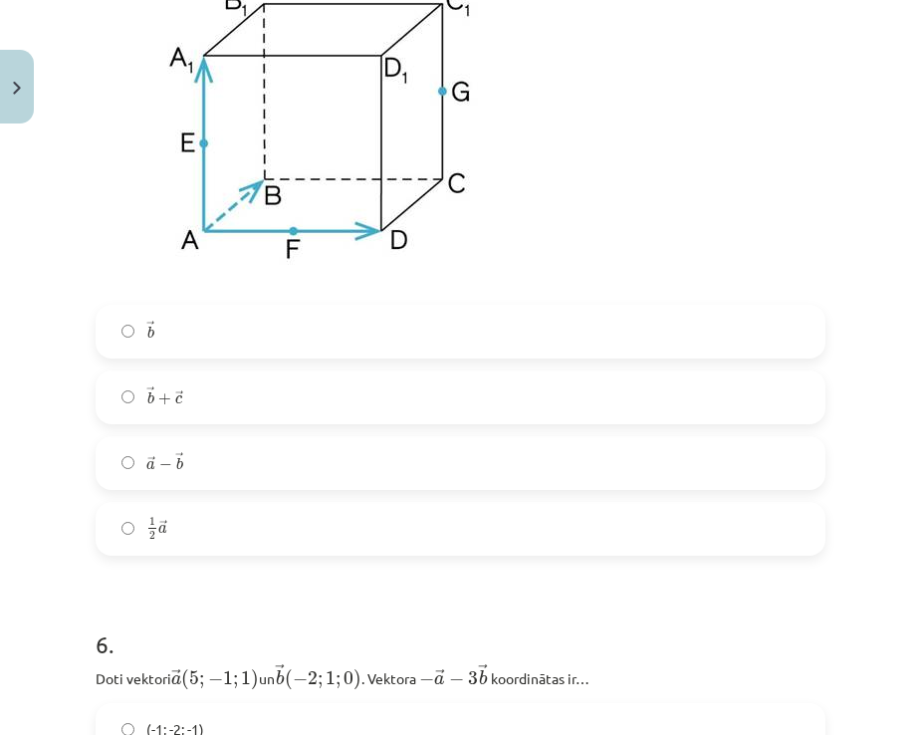
scroll to position [2540, 0]
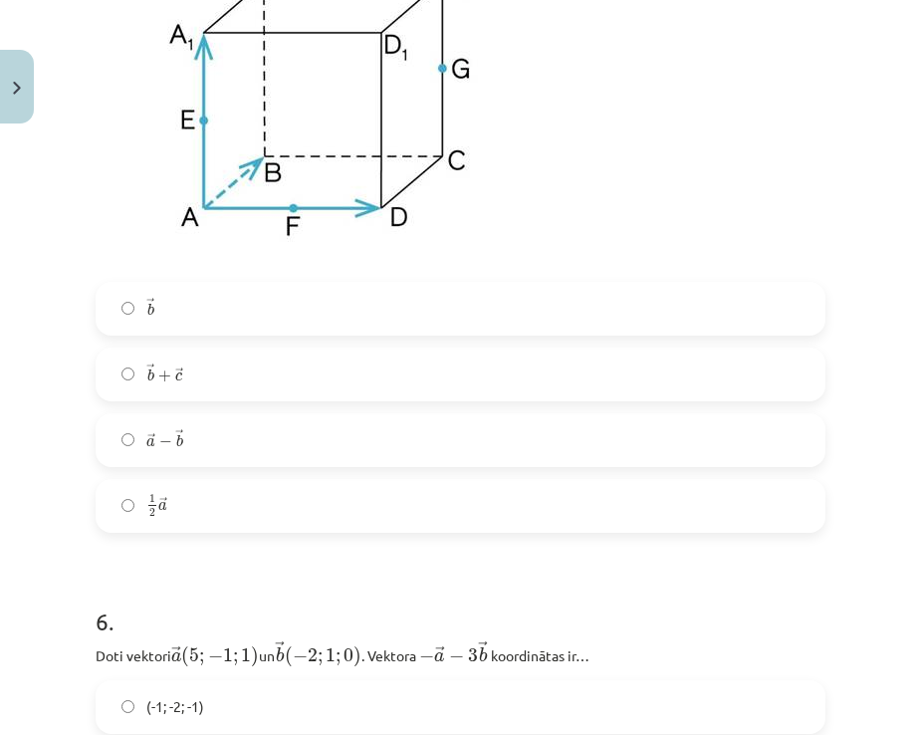
click at [170, 382] on span "+" at bounding box center [164, 377] width 13 height 12
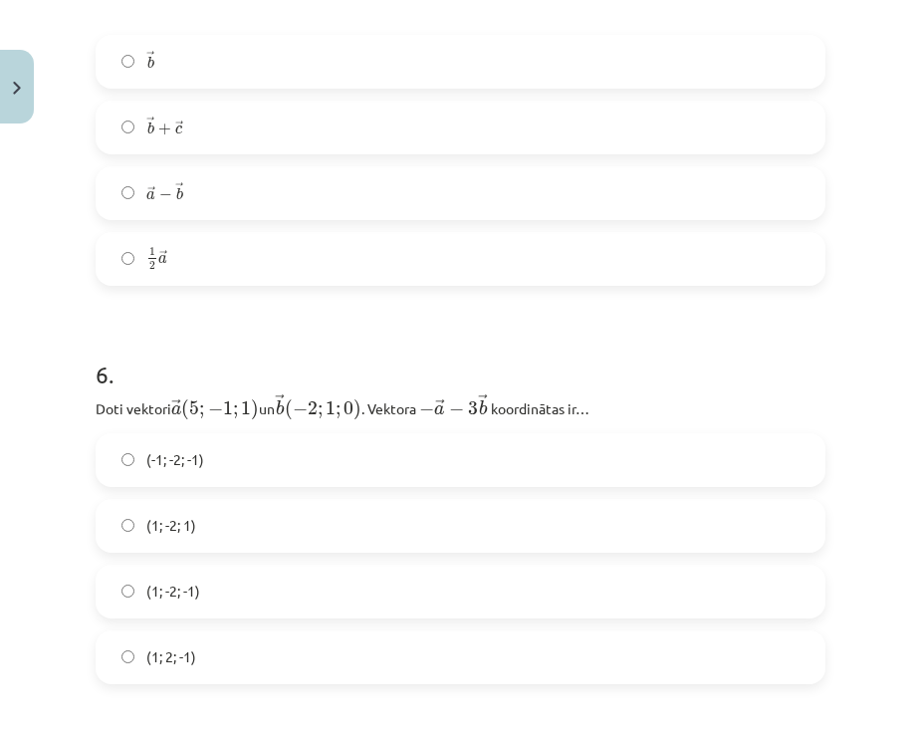
scroll to position [2939, 0]
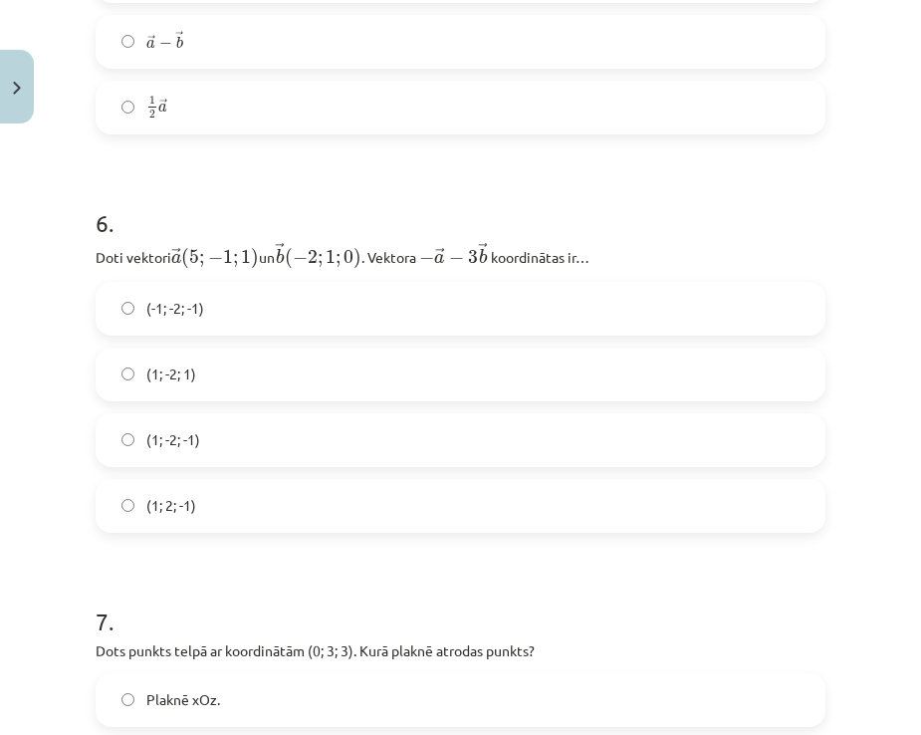
click at [162, 385] on span "(1; -2; 1)" at bounding box center [171, 374] width 50 height 21
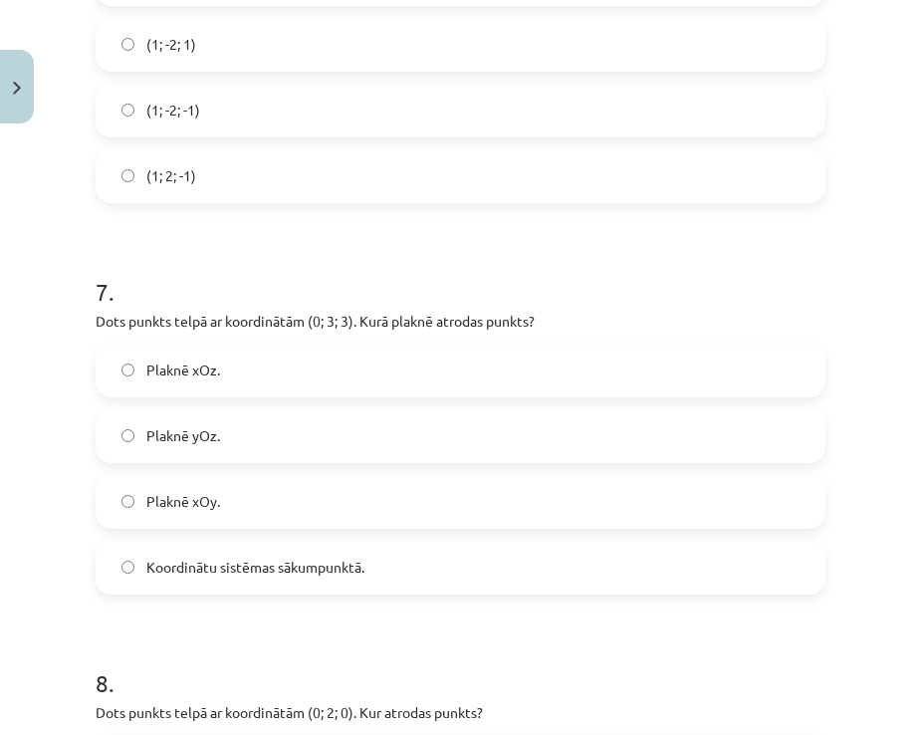
scroll to position [3337, 0]
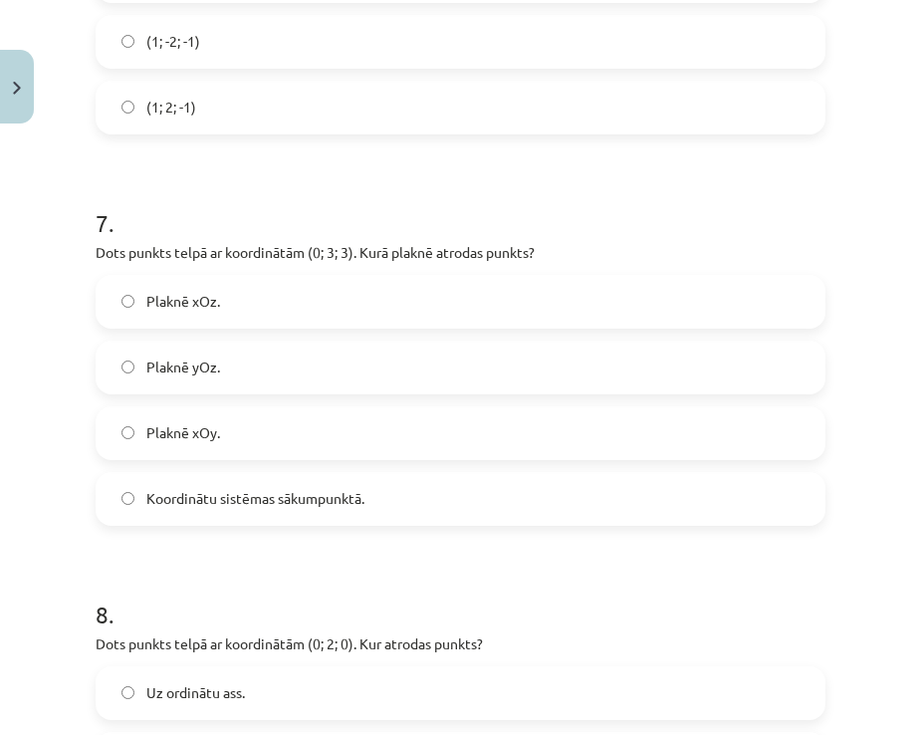
click at [240, 370] on label "Plaknē yOz." at bounding box center [461, 368] width 726 height 50
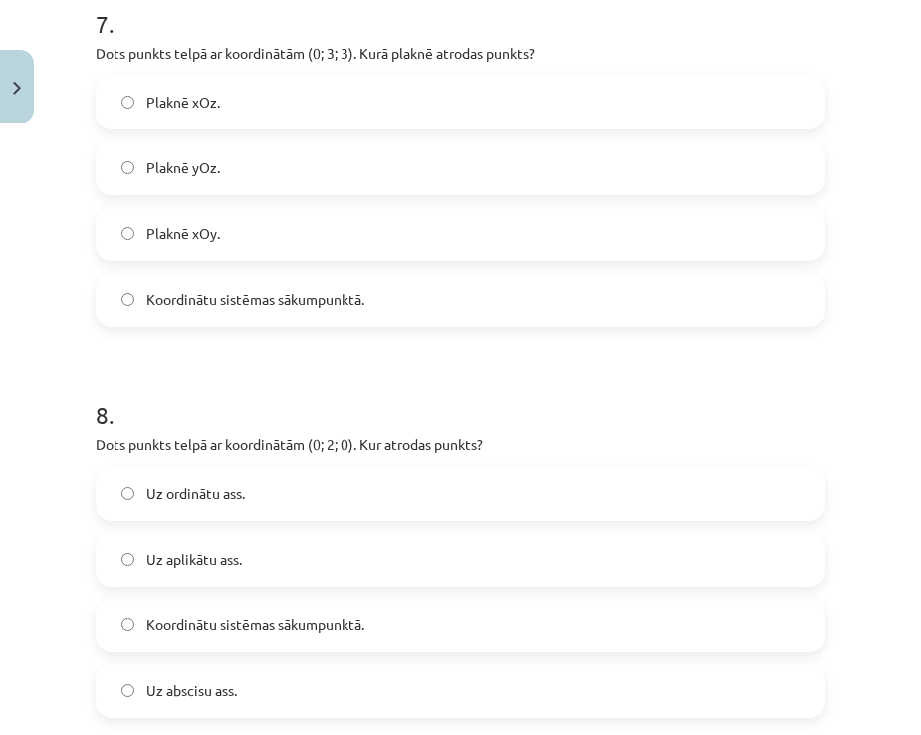
scroll to position [3636, 0]
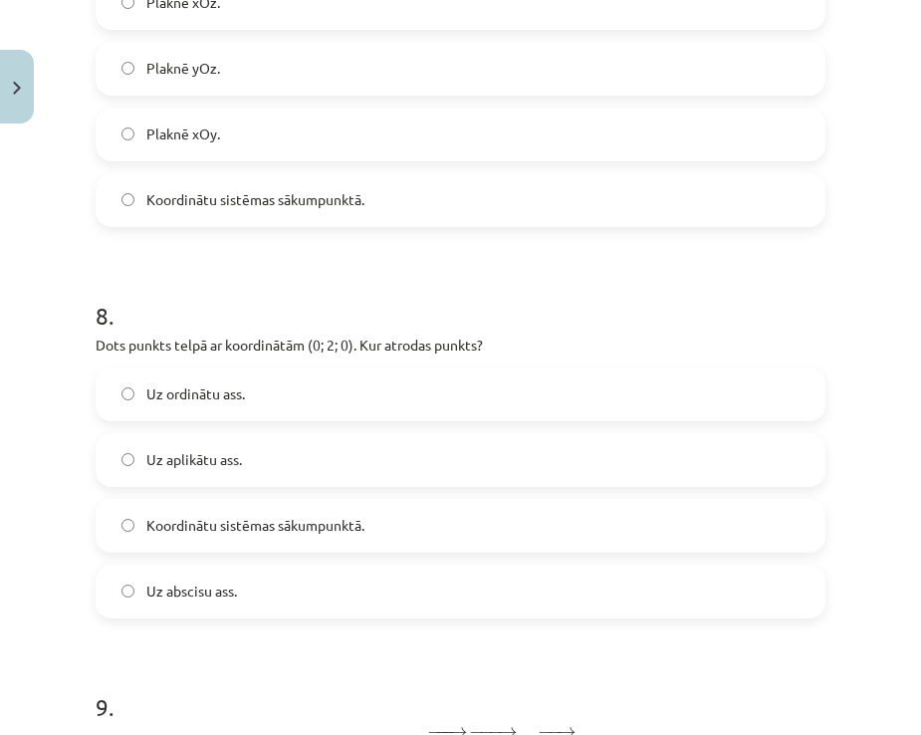
click at [220, 390] on span "Uz ordinātu ass." at bounding box center [195, 394] width 99 height 21
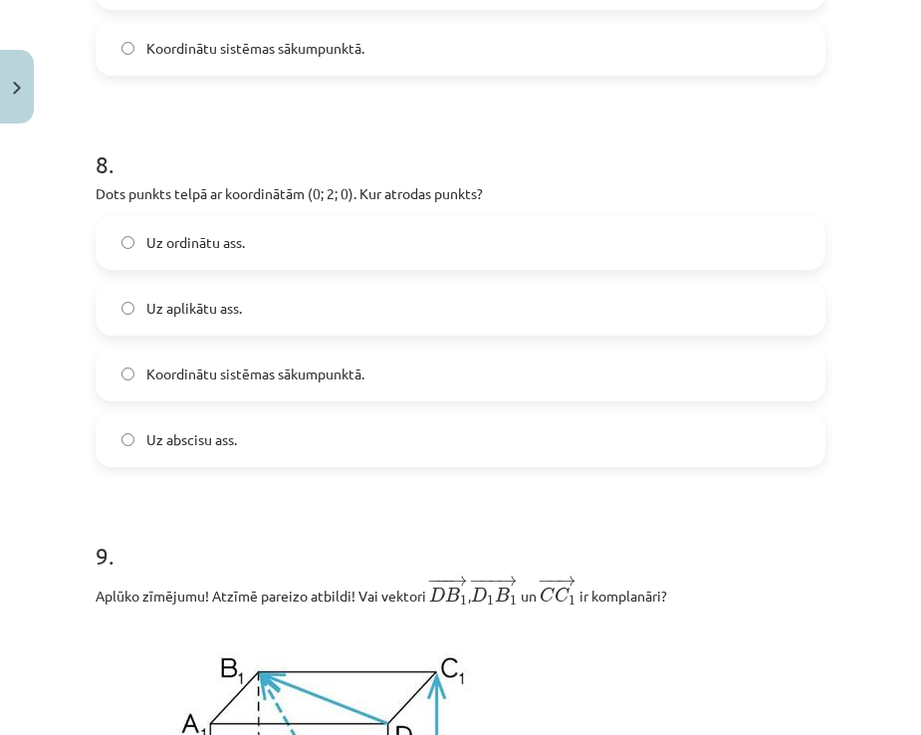
scroll to position [3835, 0]
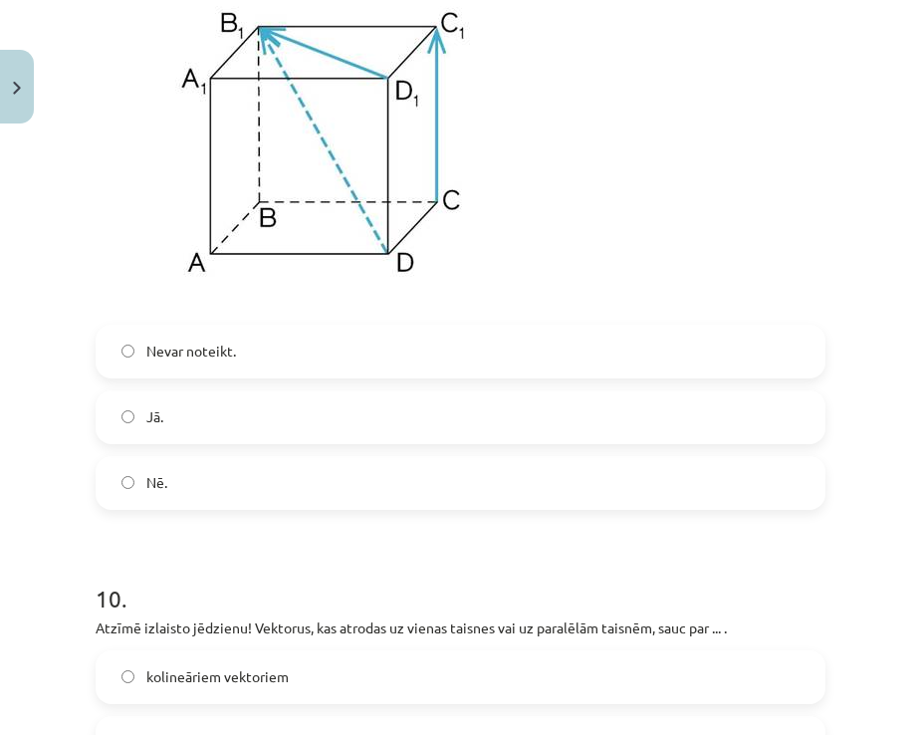
click at [177, 429] on label "Jā." at bounding box center [461, 417] width 726 height 50
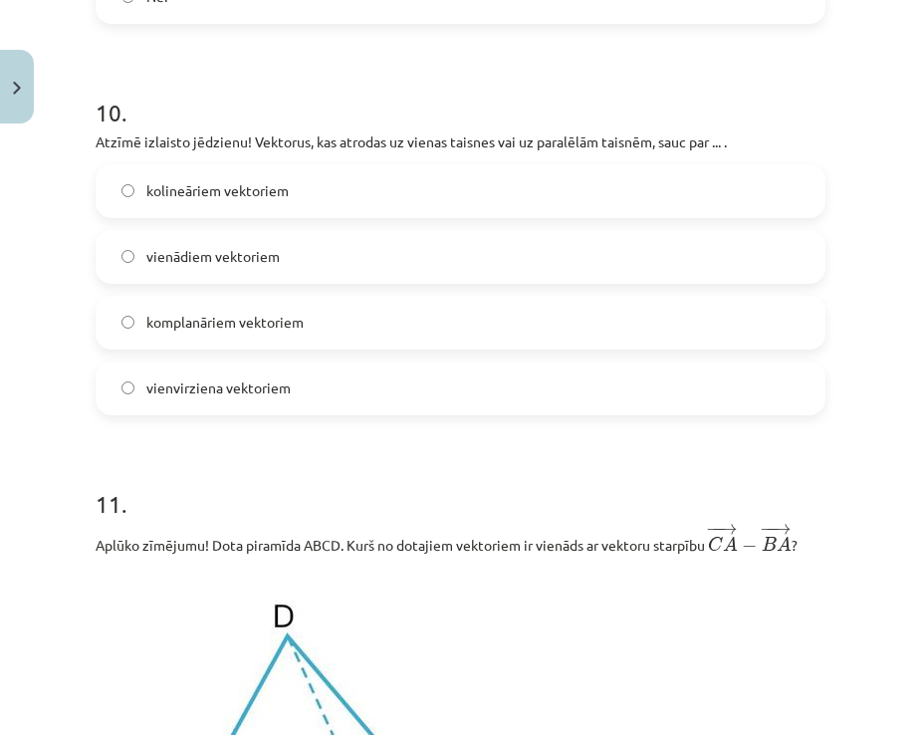
scroll to position [4931, 0]
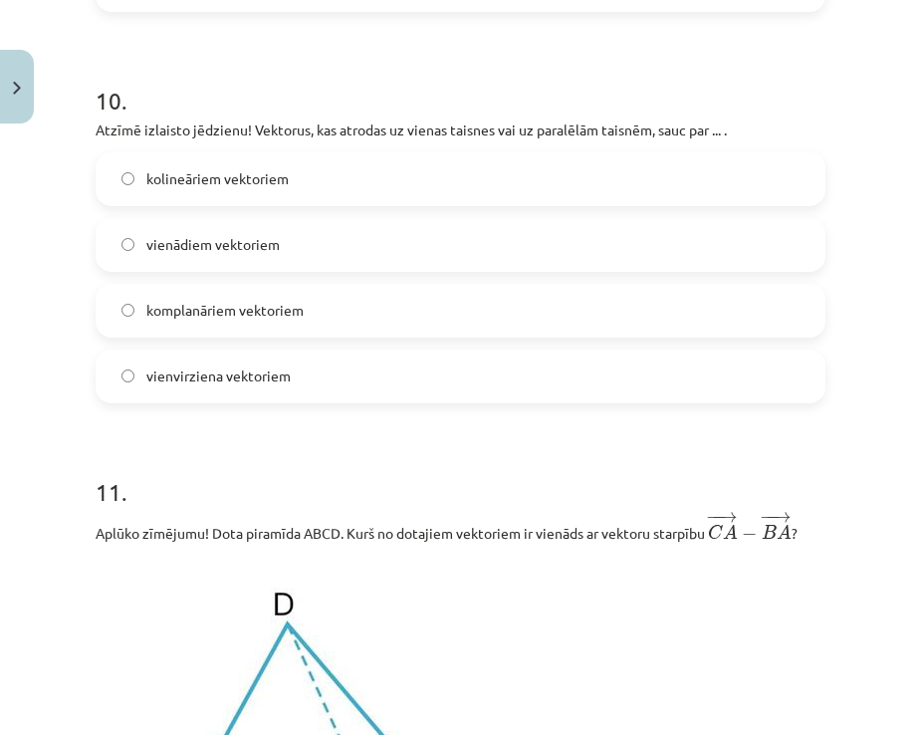
click at [147, 189] on span "kolineāriem vektoriem" at bounding box center [217, 178] width 142 height 21
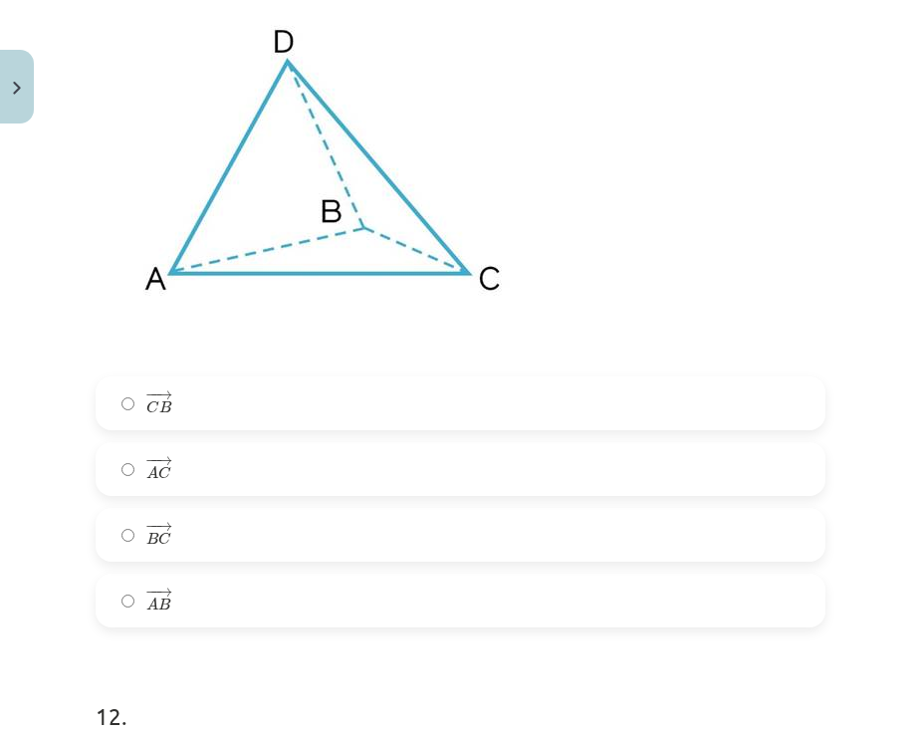
scroll to position [5529, 0]
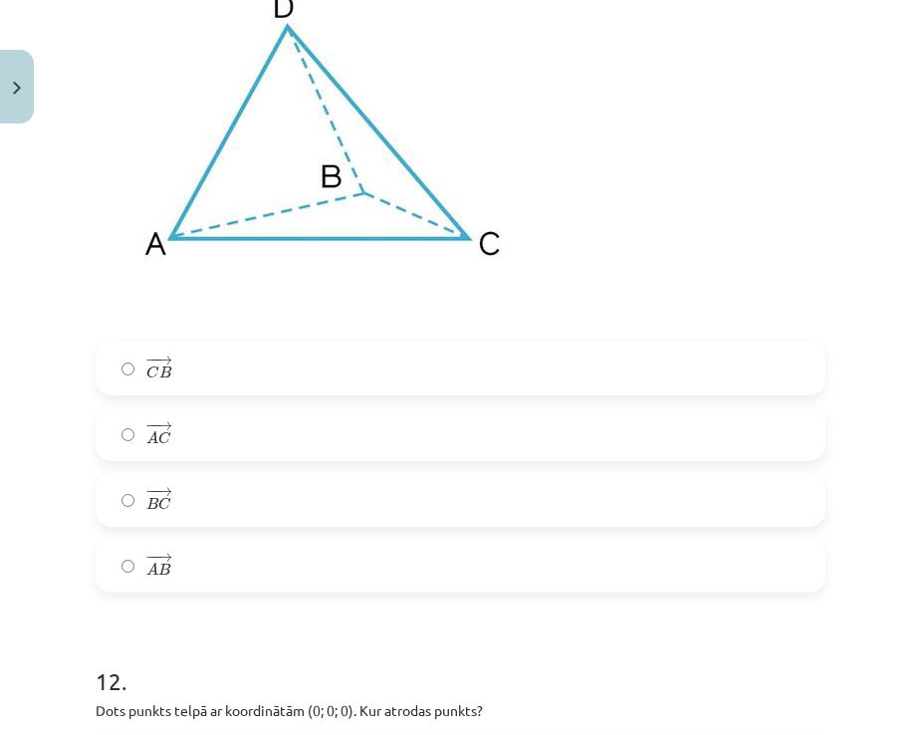
click at [166, 383] on span "− − → C B C B →" at bounding box center [158, 369] width 25 height 28
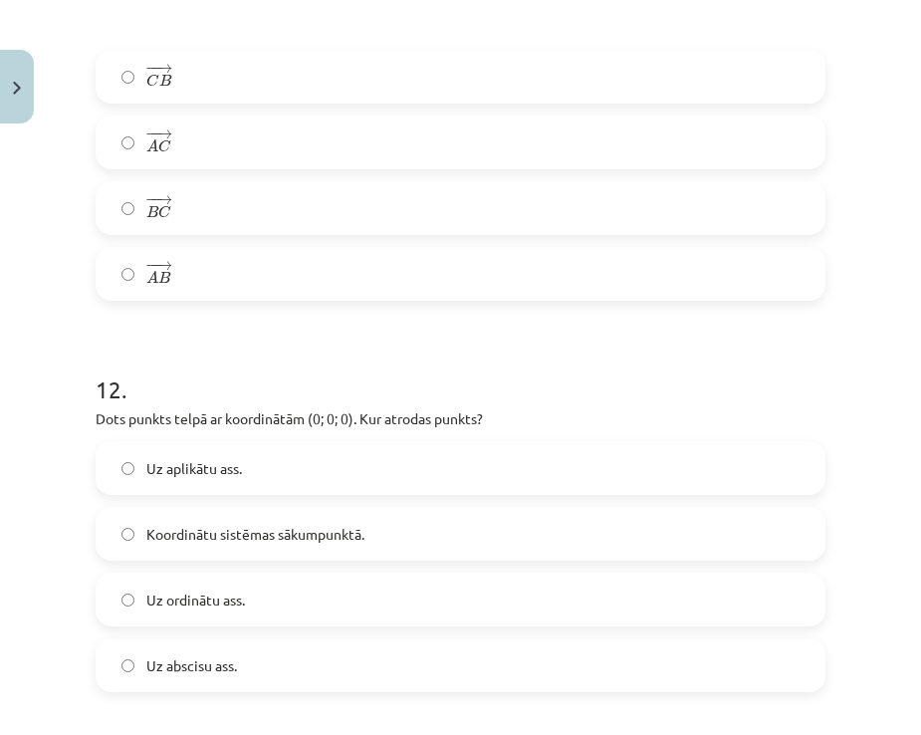
scroll to position [5828, 0]
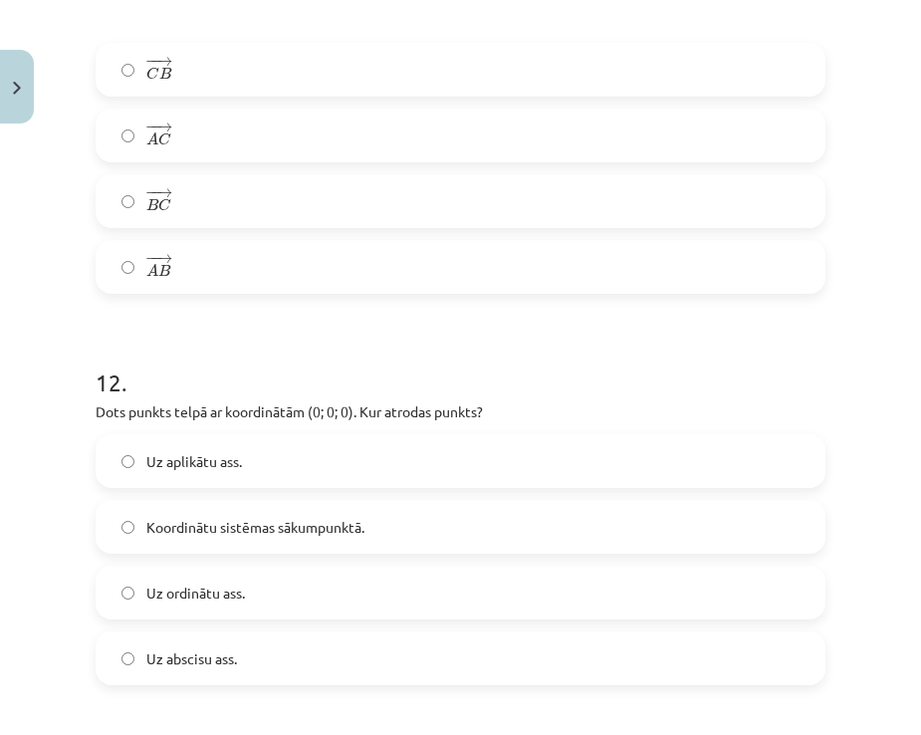
click at [217, 538] on span "Koordinātu sistēmas sākumpunktā." at bounding box center [255, 527] width 218 height 21
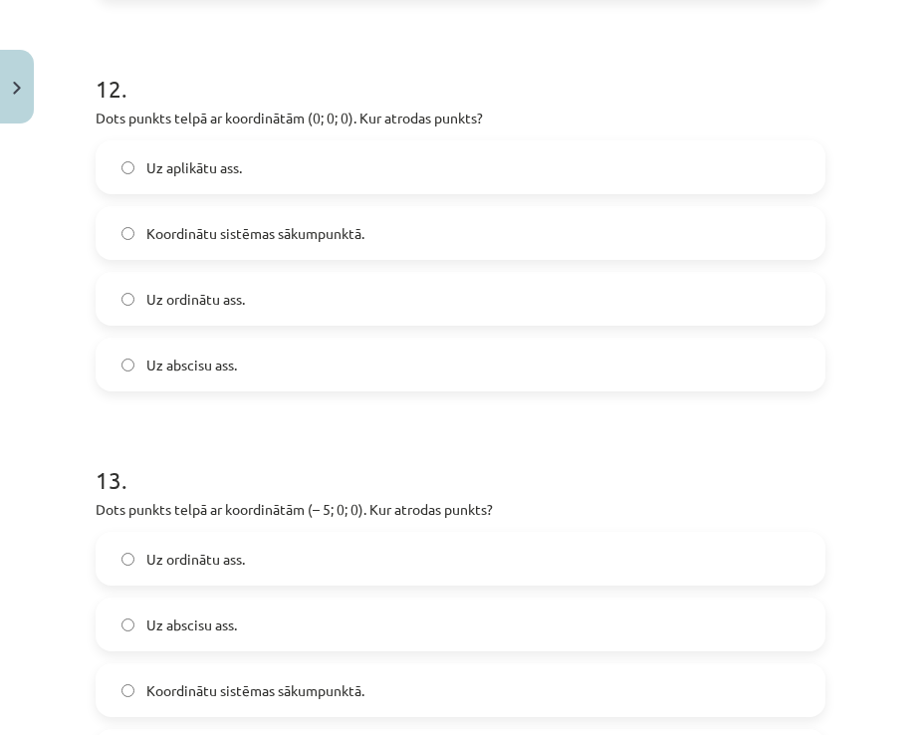
scroll to position [6226, 0]
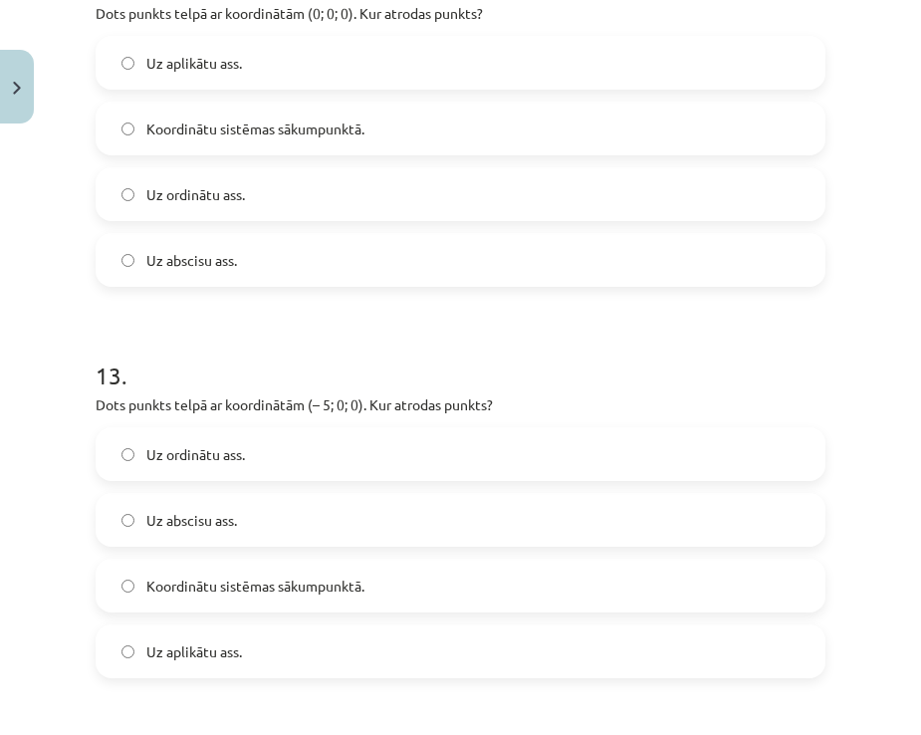
click at [244, 527] on label "Uz abscisu ass." at bounding box center [461, 520] width 726 height 50
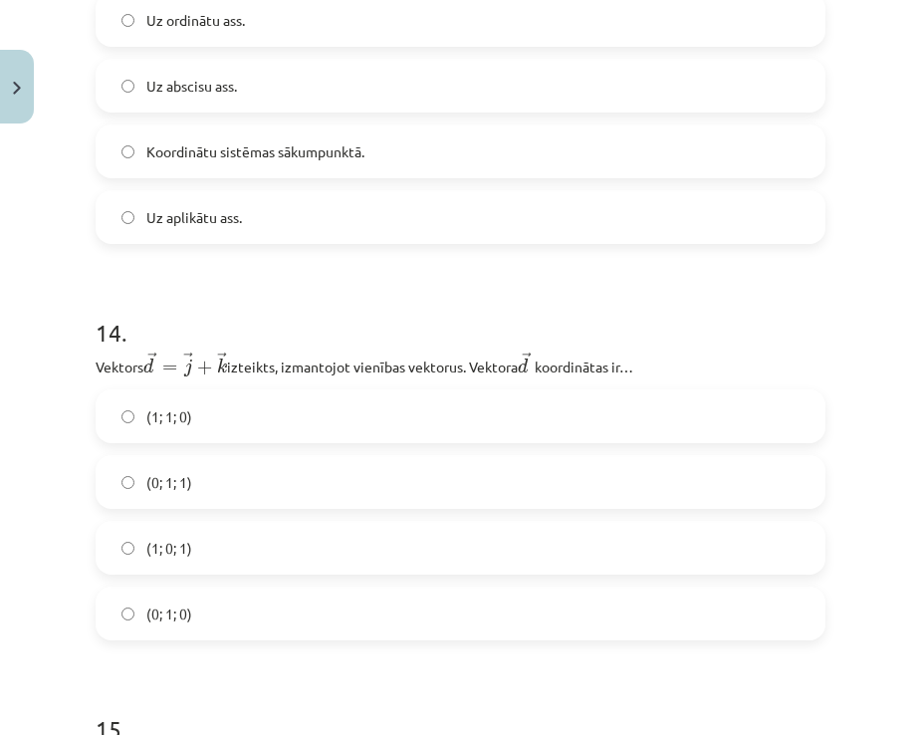
scroll to position [6724, 0]
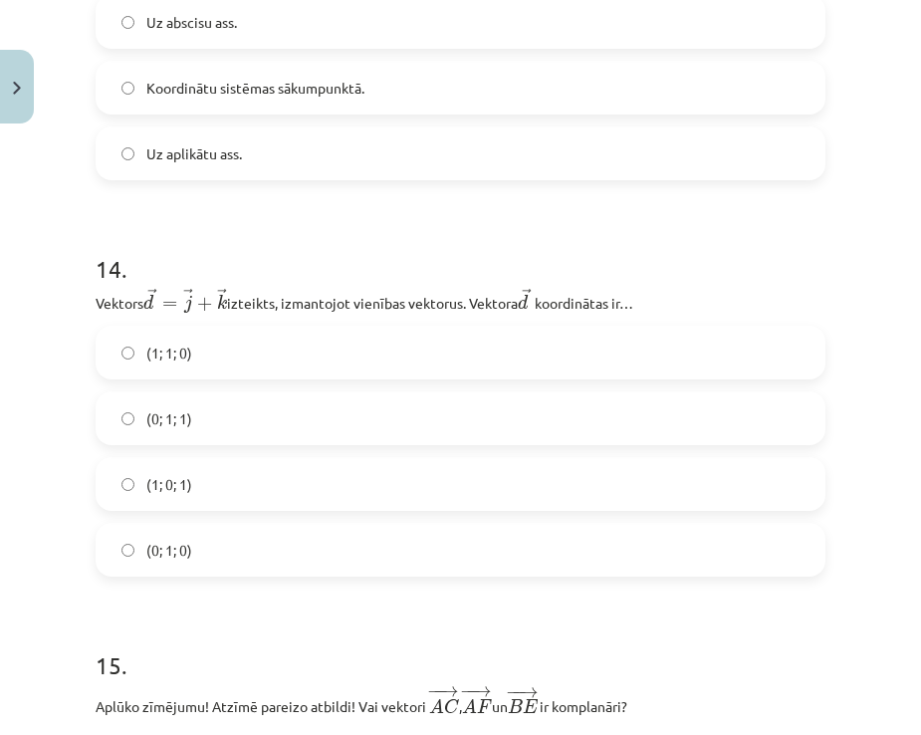
click at [200, 437] on label "(0; 1; 1)" at bounding box center [461, 418] width 726 height 50
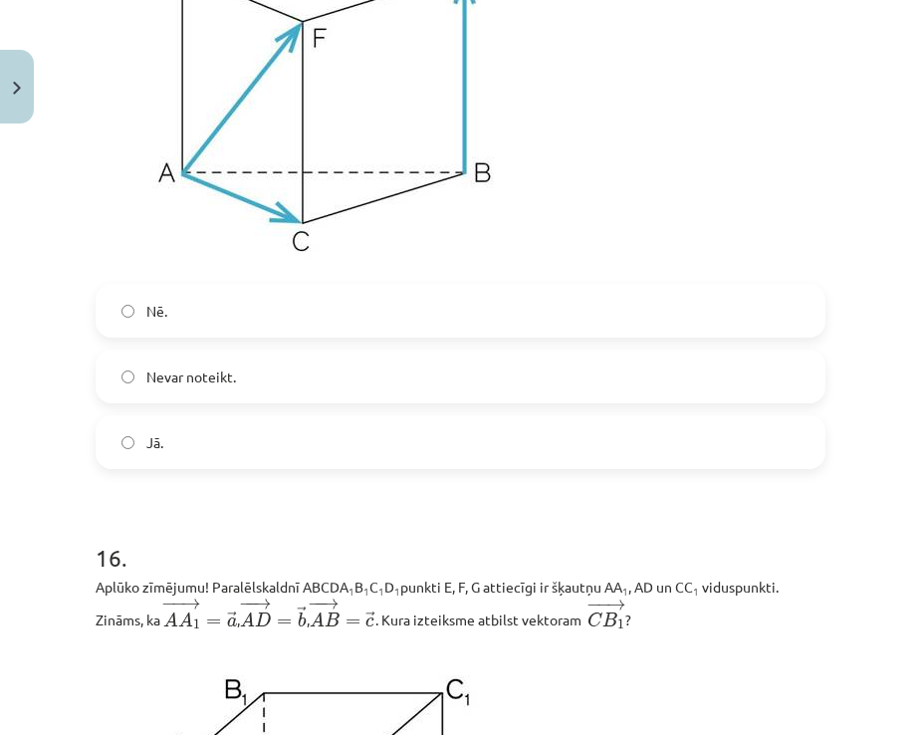
click at [185, 450] on label "Jā." at bounding box center [461, 442] width 726 height 50
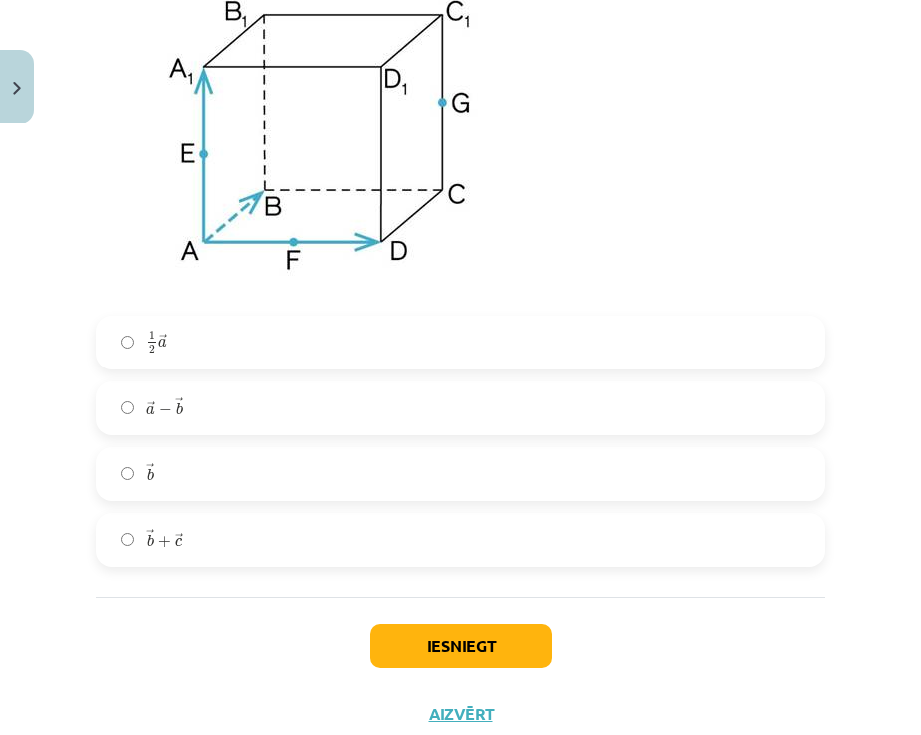
scroll to position [8218, 0]
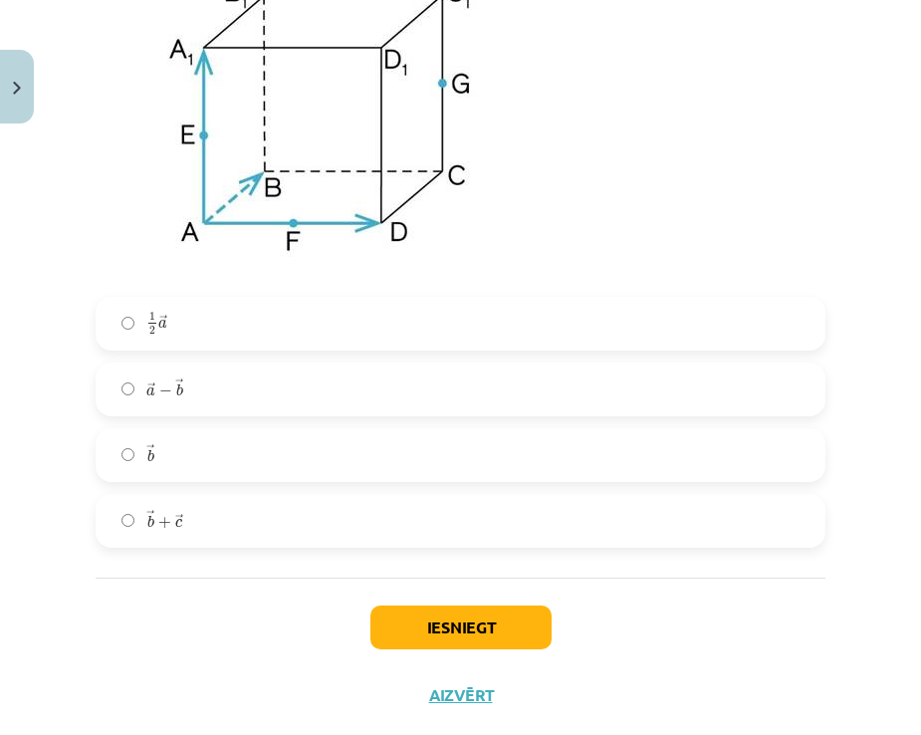
drag, startPoint x: 203, startPoint y: 407, endPoint x: 213, endPoint y: 415, distance: 12.8
click at [203, 408] on label "→ a − → b a → − b →" at bounding box center [461, 390] width 726 height 50
click at [451, 628] on button "Iesniegt" at bounding box center [461, 628] width 181 height 44
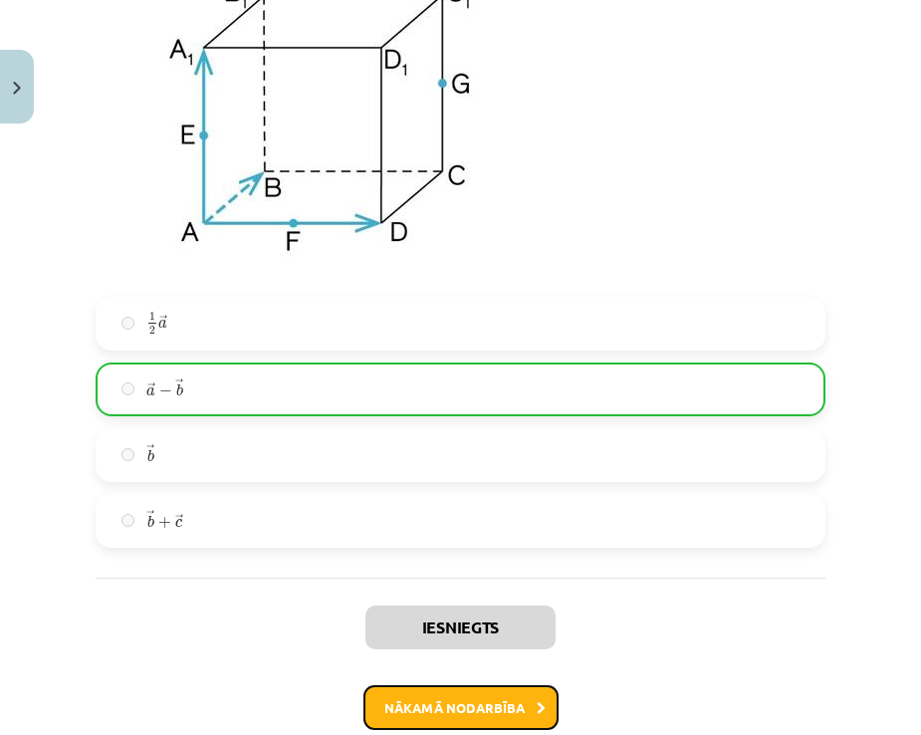
click at [461, 719] on button "Nākamā nodarbība" at bounding box center [461, 708] width 195 height 46
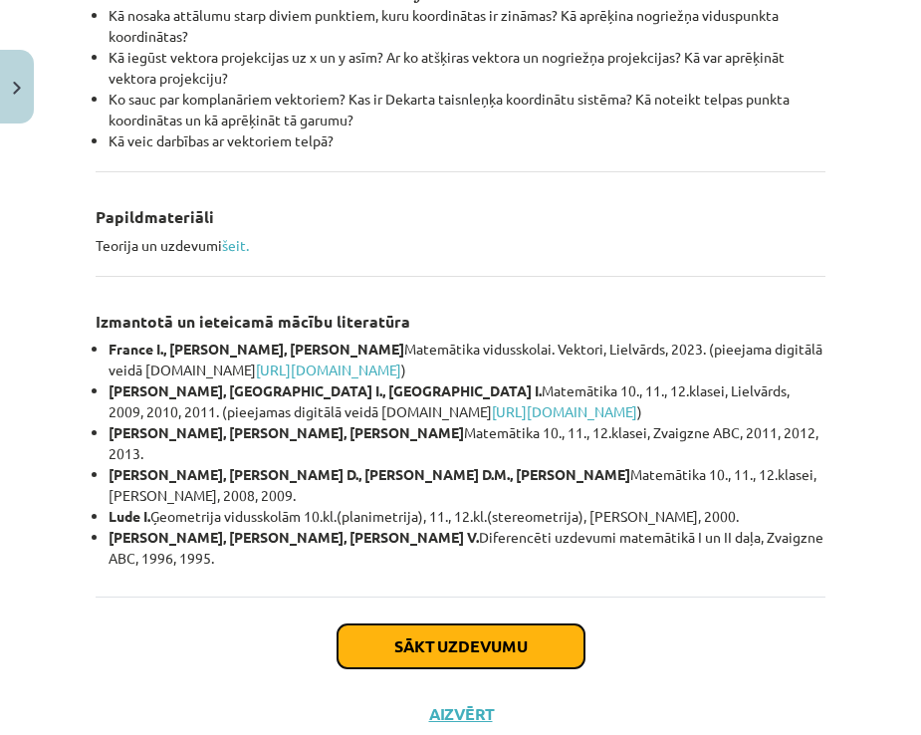
click at [507, 625] on button "Sākt uzdevumu" at bounding box center [461, 647] width 247 height 44
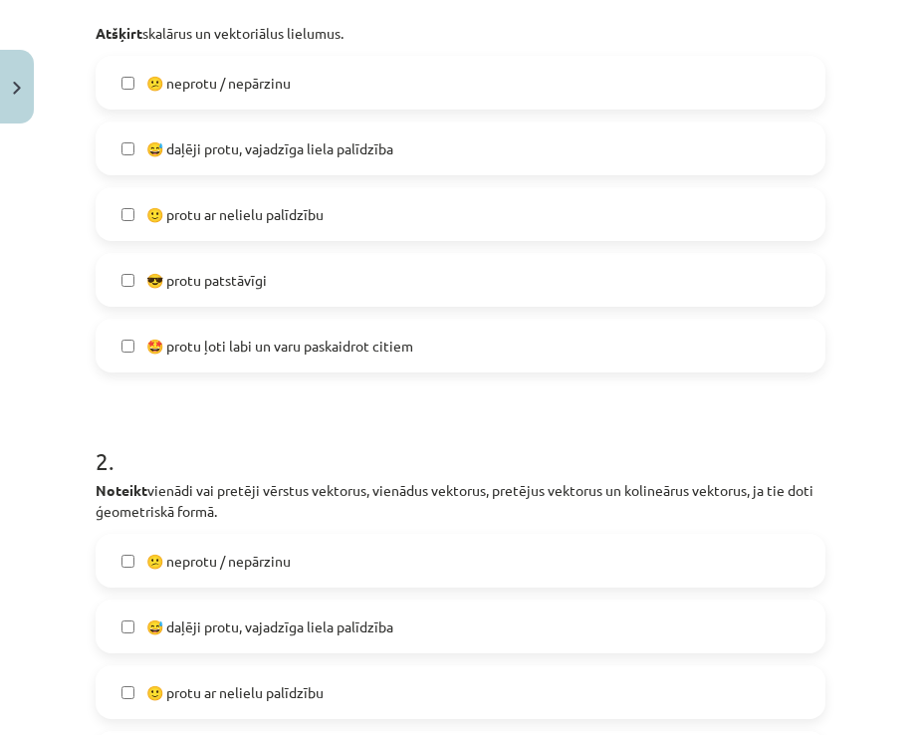
scroll to position [548, 0]
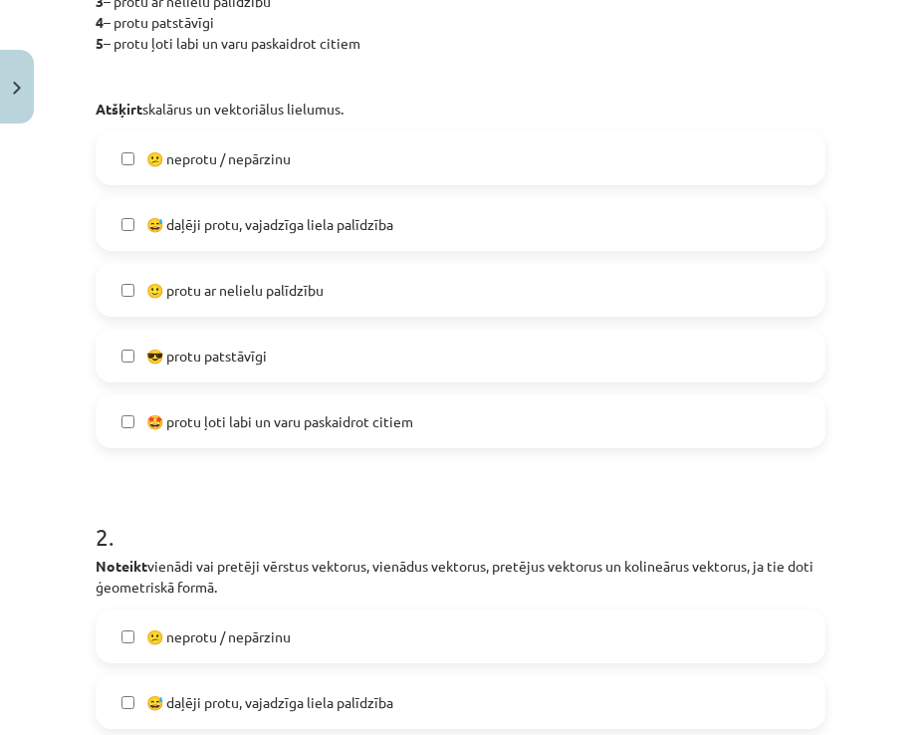
click at [222, 217] on span "😅 daļēji protu, vajadzīga liela palīdzība" at bounding box center [269, 224] width 247 height 21
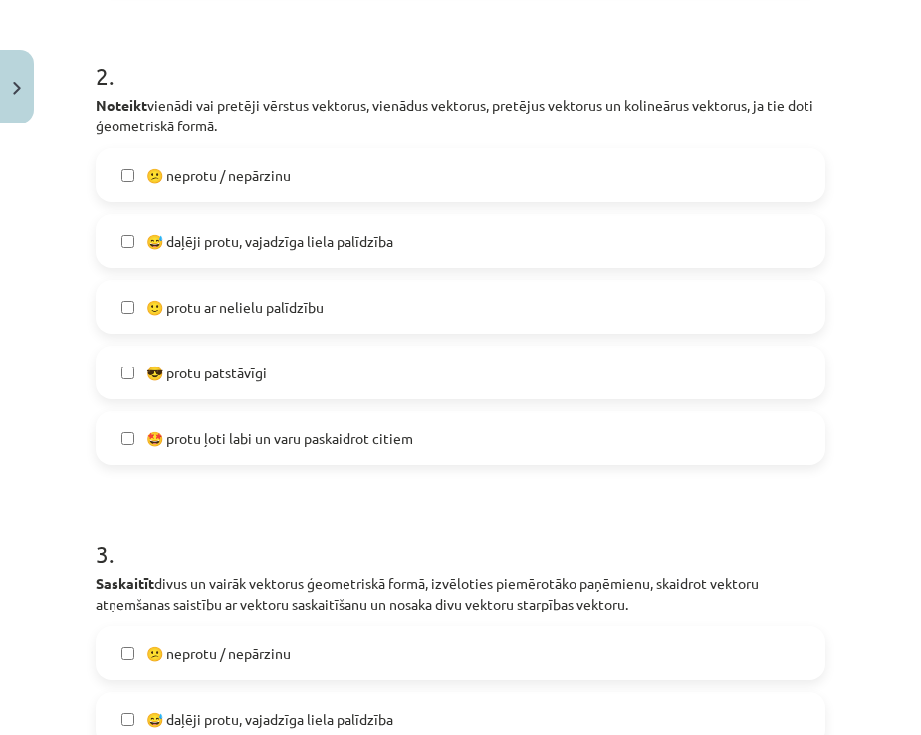
scroll to position [1046, 0]
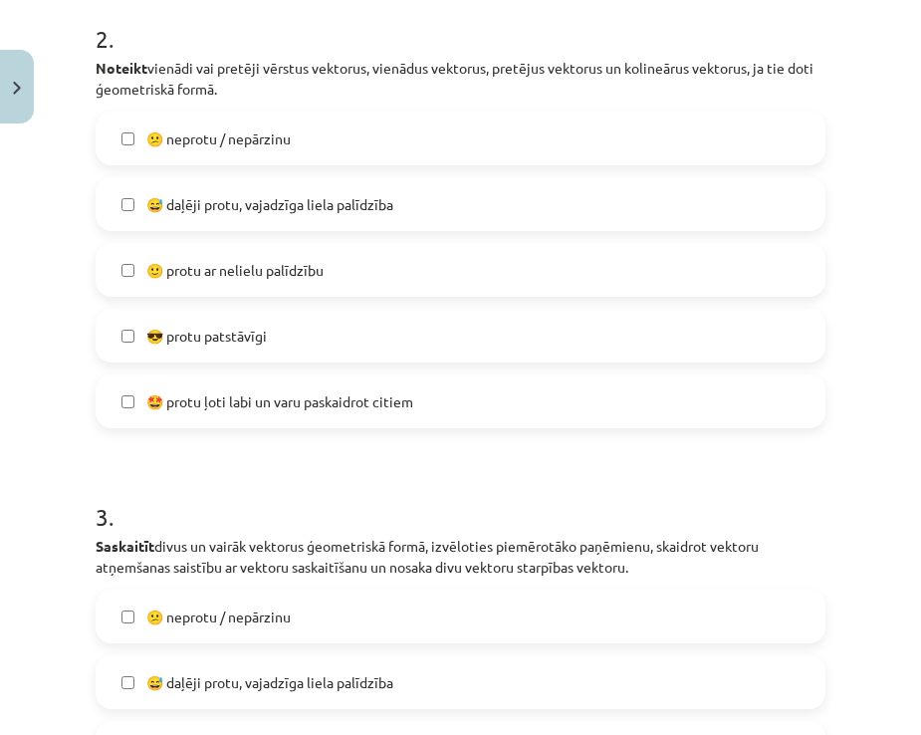
click at [221, 190] on label "😅 daļēji protu, vajadzīga liela palīdzība" at bounding box center [461, 204] width 726 height 50
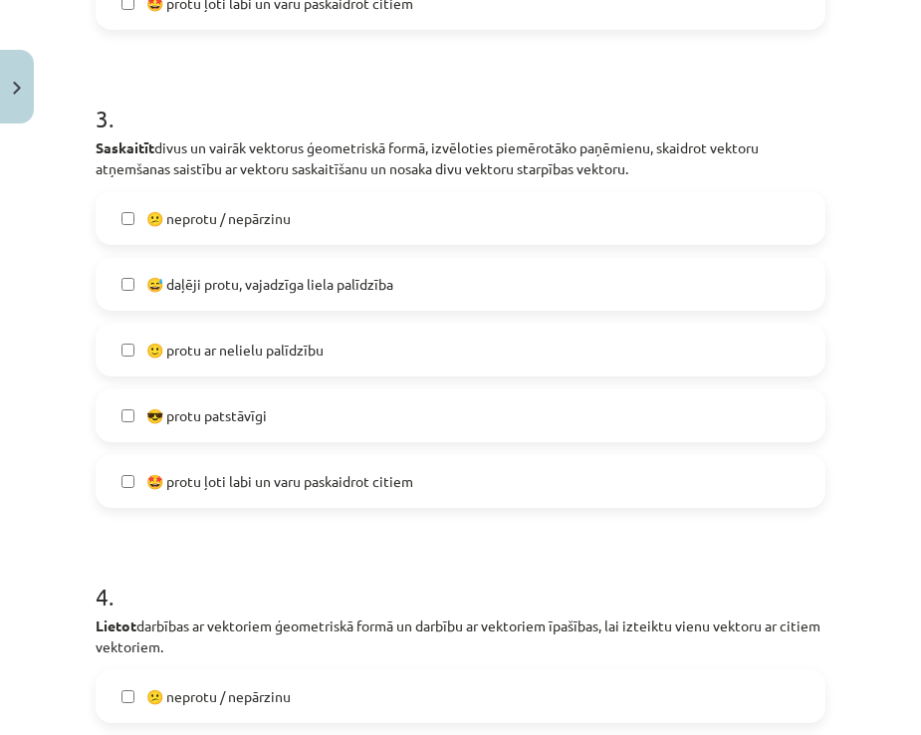
click at [218, 263] on label "😅 daļēji protu, vajadzīga liela palīdzība" at bounding box center [461, 284] width 726 height 50
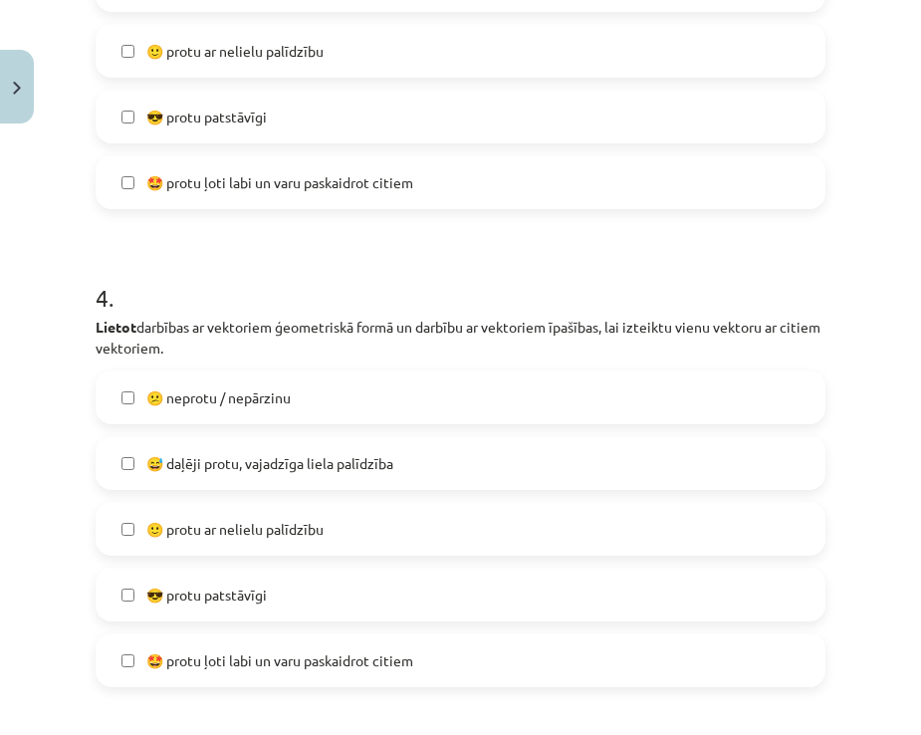
click at [293, 456] on span "😅 daļēji protu, vajadzīga liela palīdzība" at bounding box center [269, 463] width 247 height 21
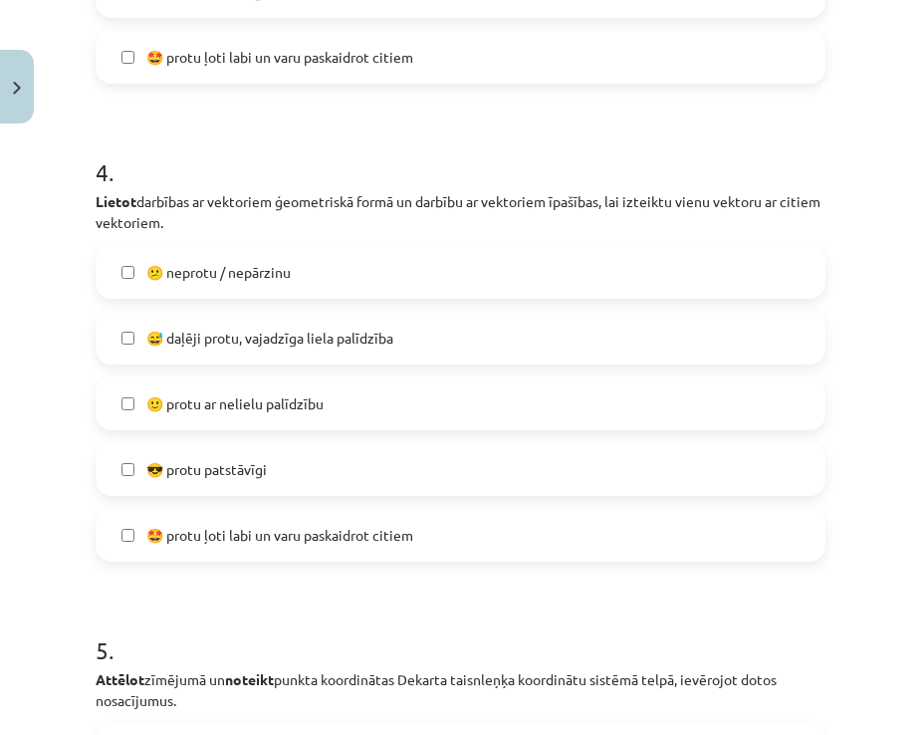
scroll to position [2142, 0]
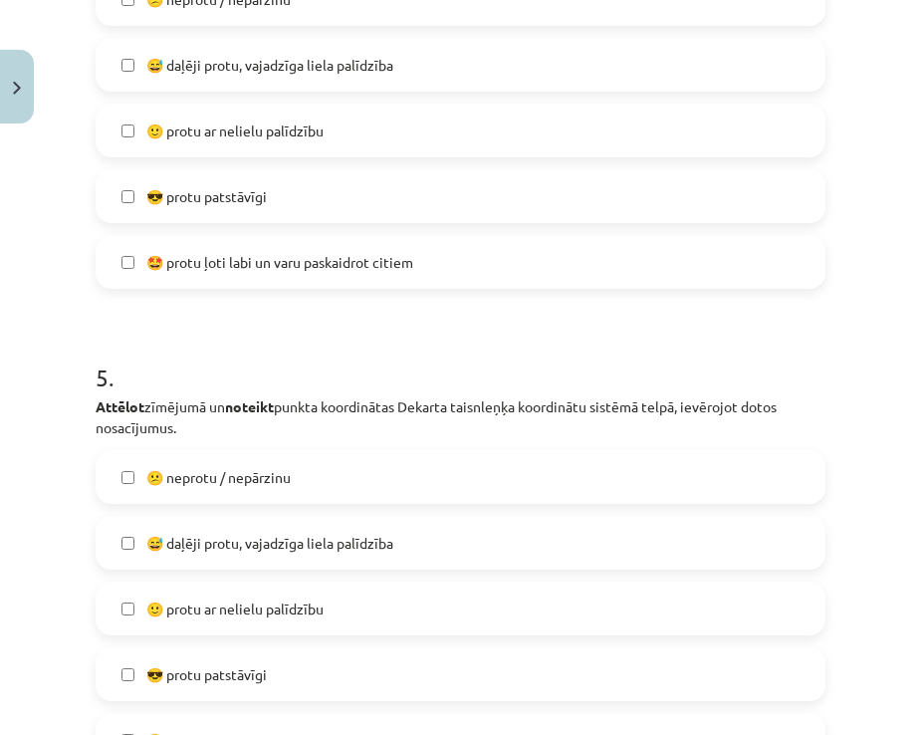
click at [311, 551] on span "😅 daļēji protu, vajadzīga liela palīdzība" at bounding box center [269, 543] width 247 height 21
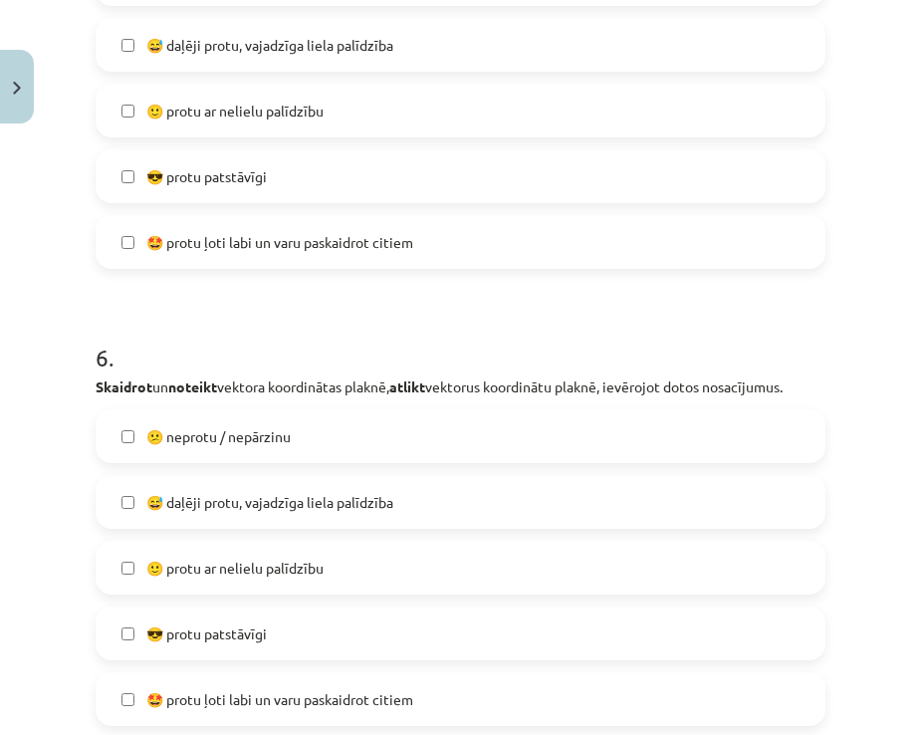
click at [256, 507] on span "😅 daļēji protu, vajadzīga liela palīdzība" at bounding box center [269, 502] width 247 height 21
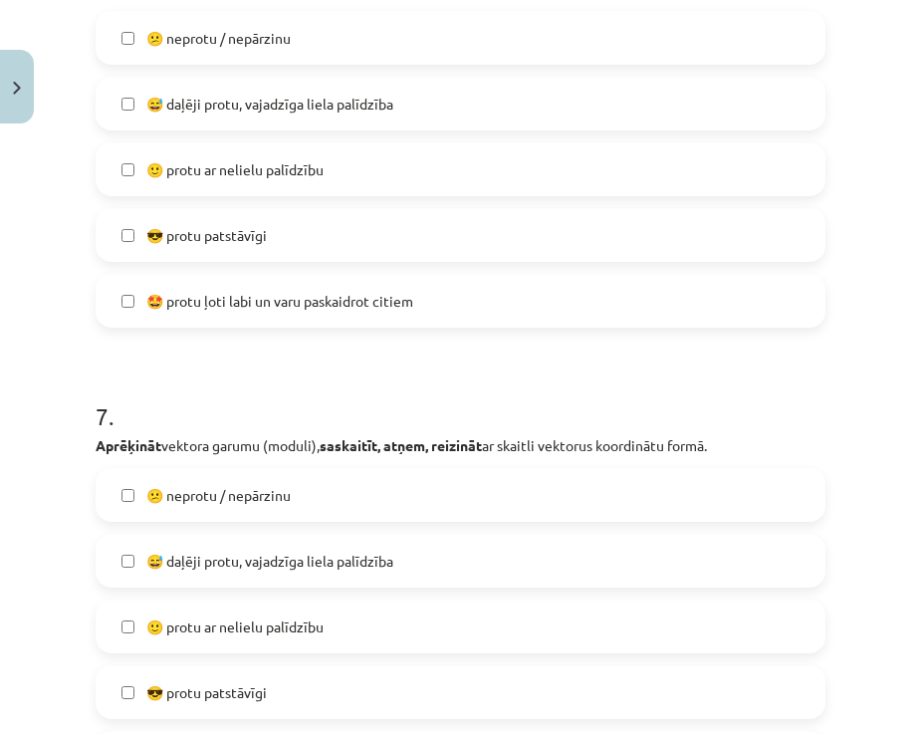
click at [313, 568] on span "😅 daļēji protu, vajadzīga liela palīdzība" at bounding box center [269, 561] width 247 height 21
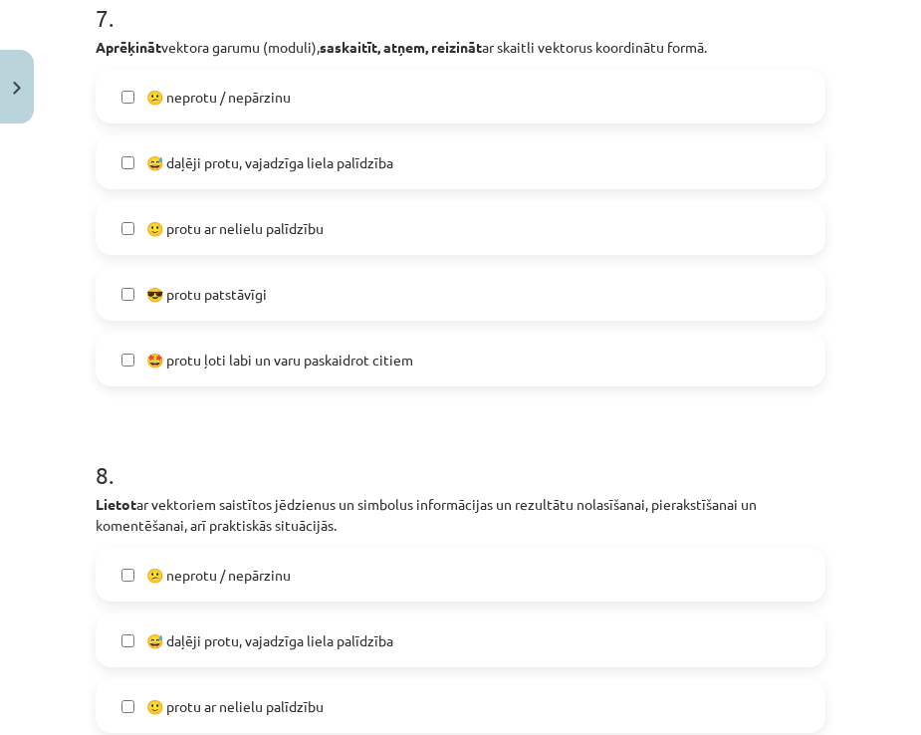
click at [300, 634] on span "😅 daļēji protu, vajadzīga liela palīdzība" at bounding box center [269, 641] width 247 height 21
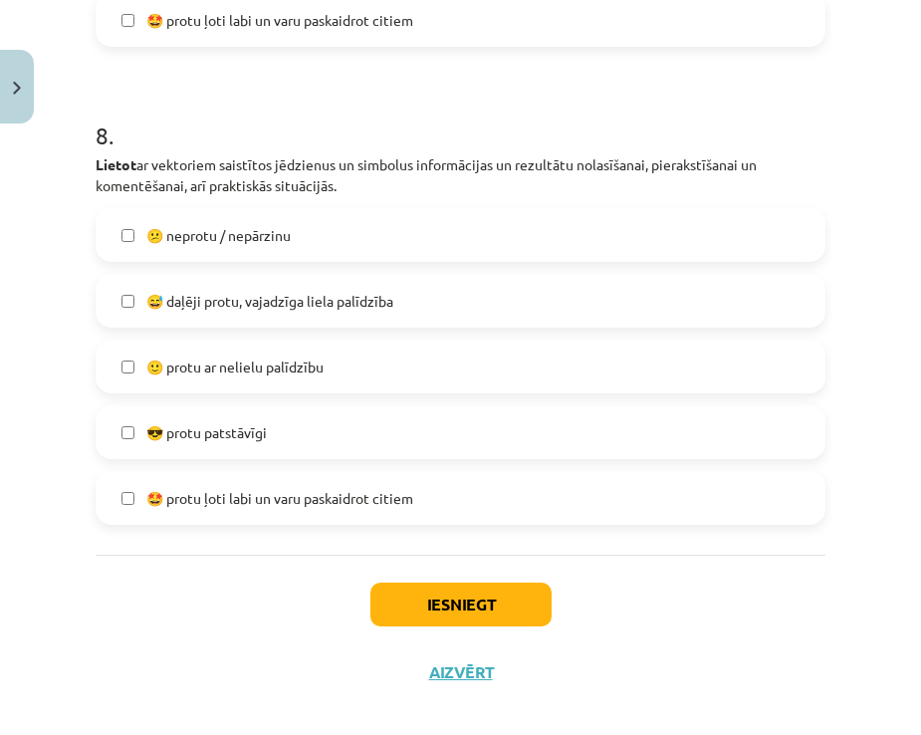
scroll to position [3797, 0]
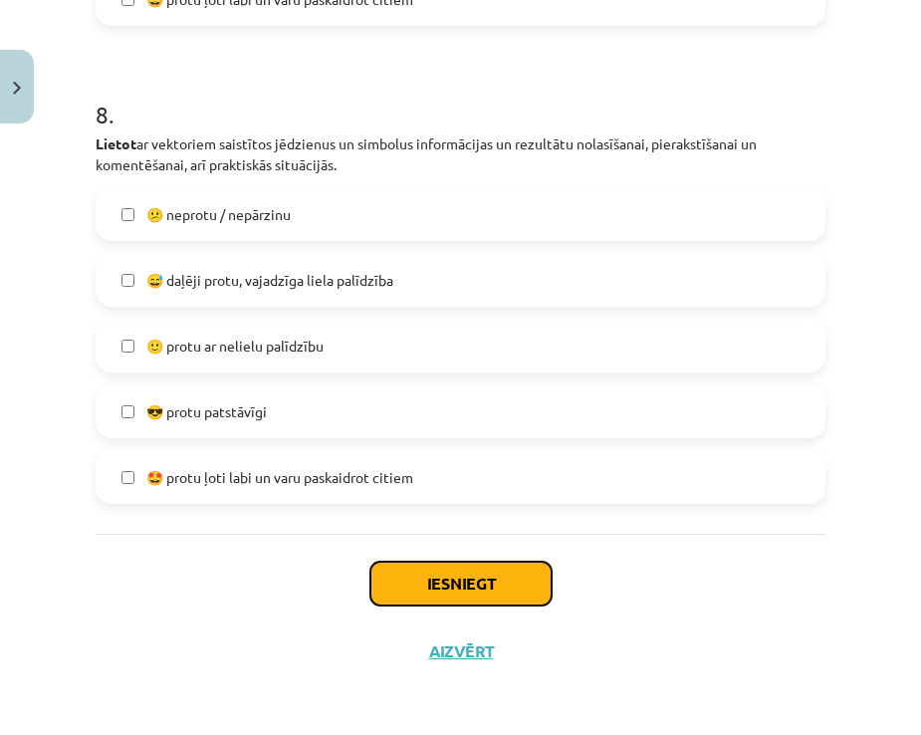
click at [437, 593] on button "Iesniegt" at bounding box center [461, 584] width 181 height 44
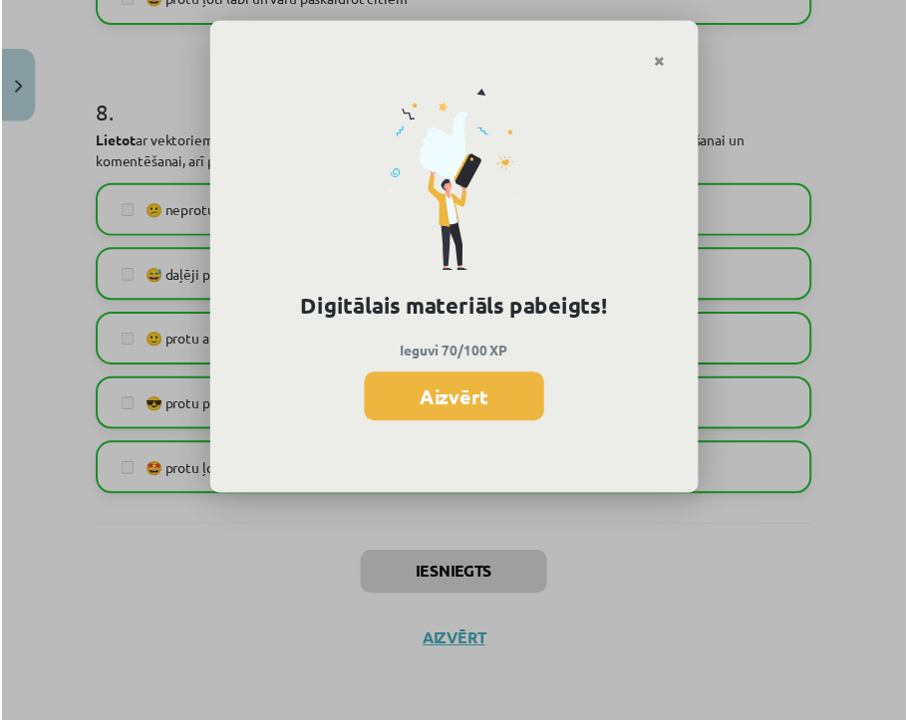
scroll to position [1629, 0]
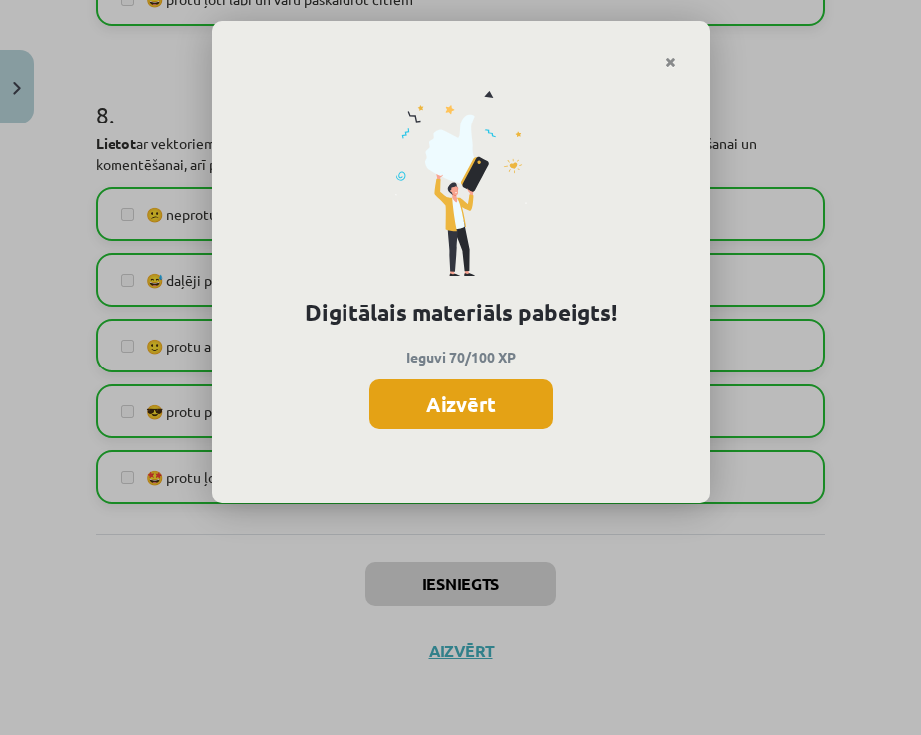
click at [489, 414] on button "Aizvērt" at bounding box center [461, 405] width 183 height 50
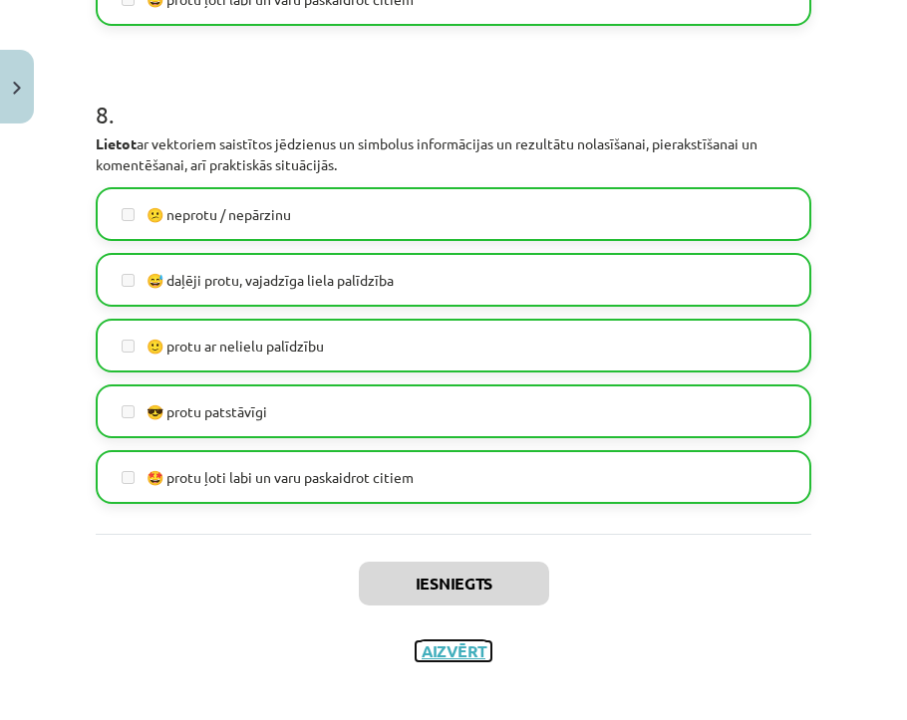
click at [461, 657] on button "Aizvērt" at bounding box center [453, 652] width 76 height 20
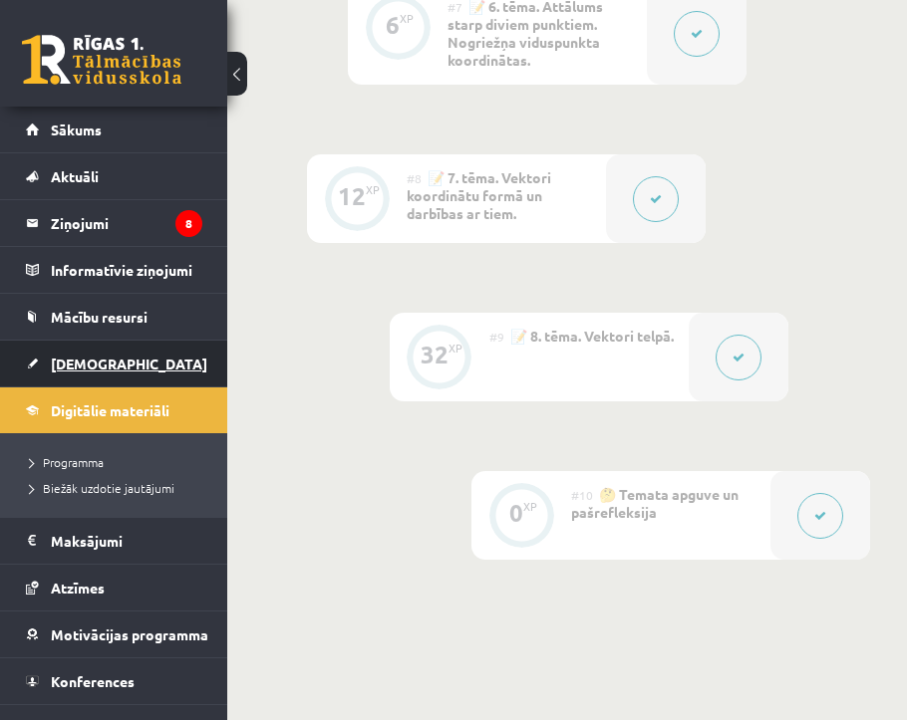
click at [63, 373] on link "[DEMOGRAPHIC_DATA]" at bounding box center [114, 364] width 176 height 46
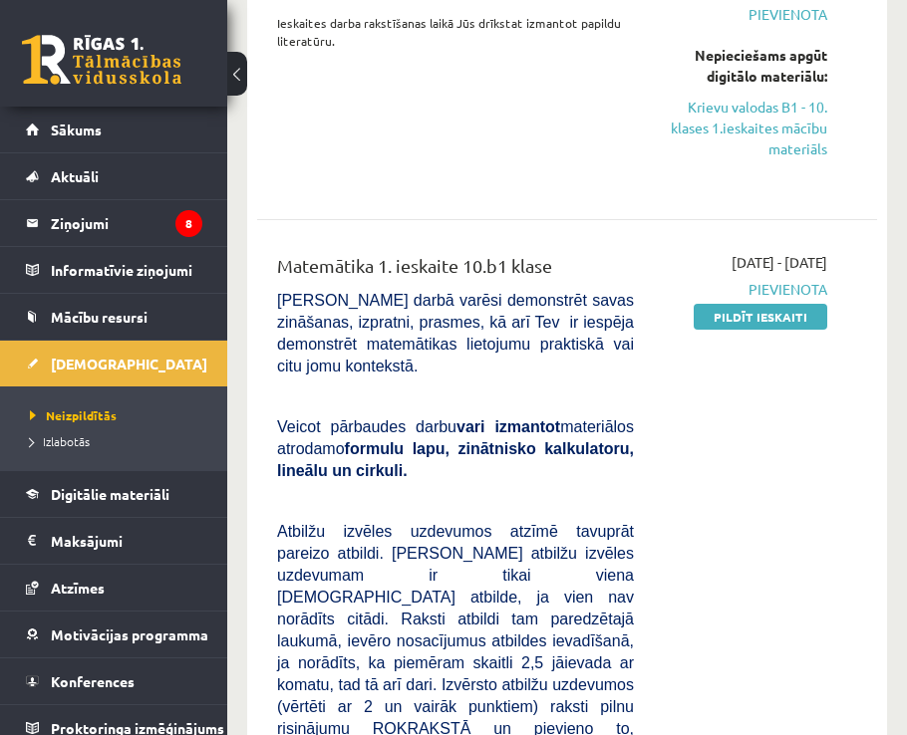
scroll to position [299, 0]
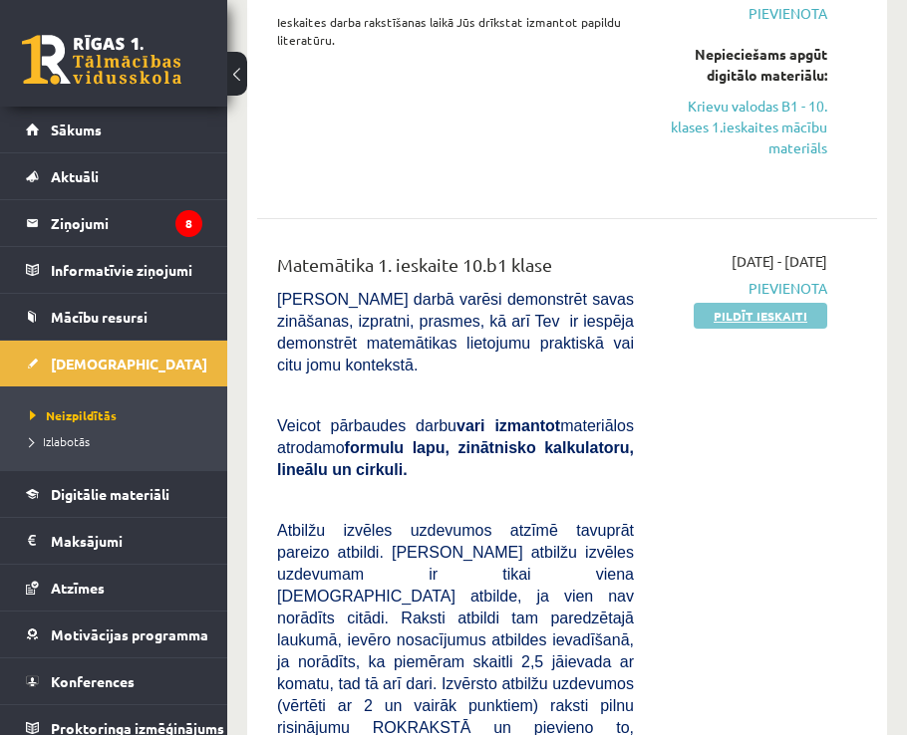
click at [748, 315] on link "Pildīt ieskaiti" at bounding box center [759, 316] width 133 height 26
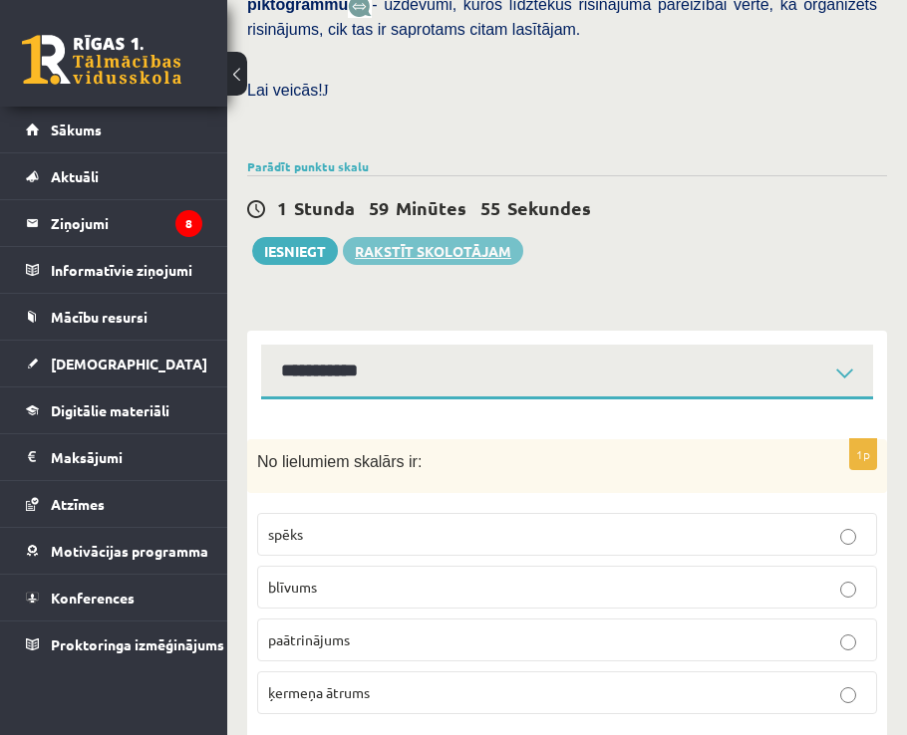
scroll to position [722, 0]
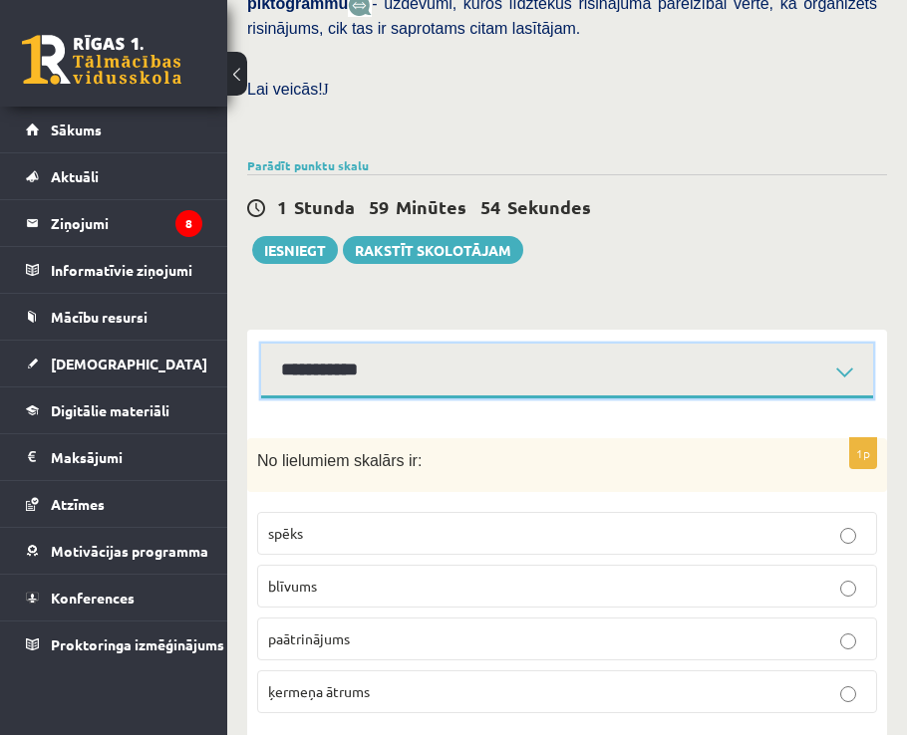
click at [419, 344] on select "**********" at bounding box center [567, 371] width 612 height 55
click at [261, 344] on select "**********" at bounding box center [567, 371] width 612 height 55
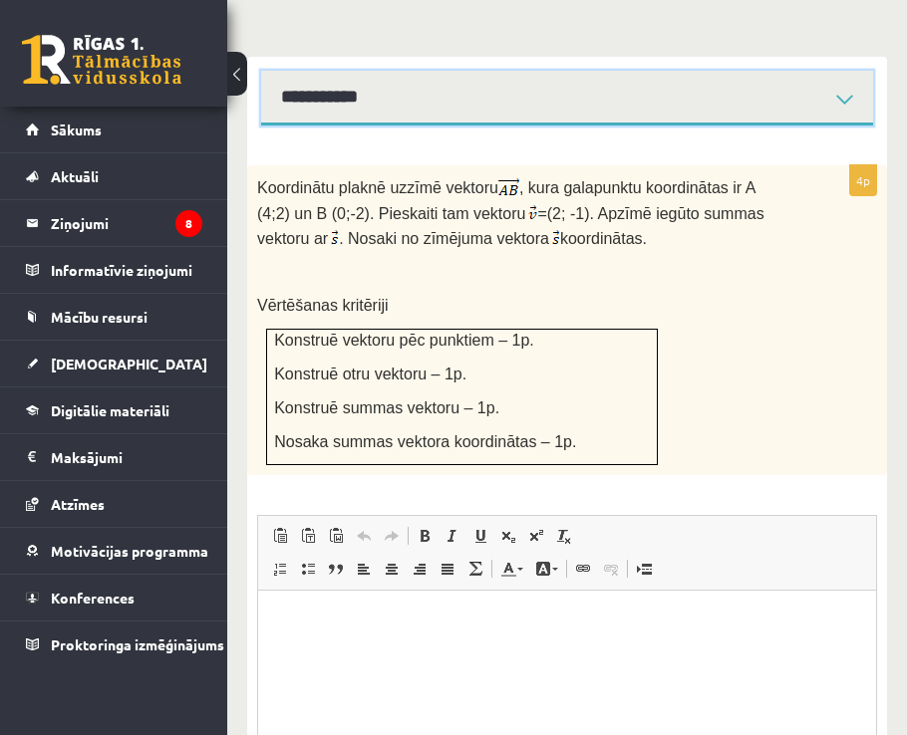
click at [347, 71] on select "**********" at bounding box center [567, 98] width 612 height 55
select select "**********"
click at [261, 71] on select "**********" at bounding box center [567, 98] width 612 height 55
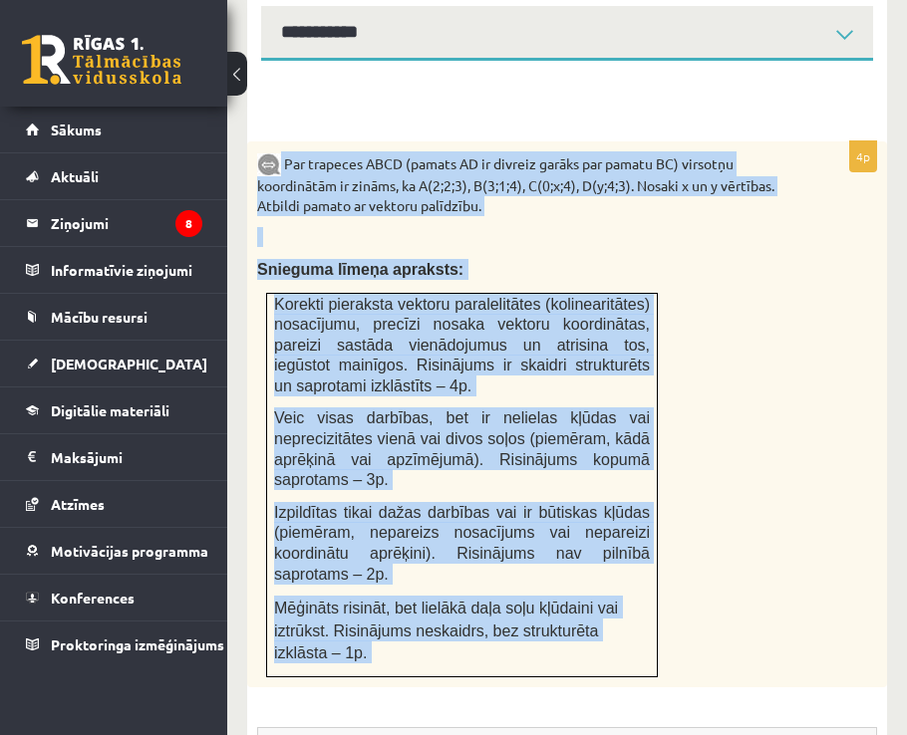
scroll to position [1095, 0]
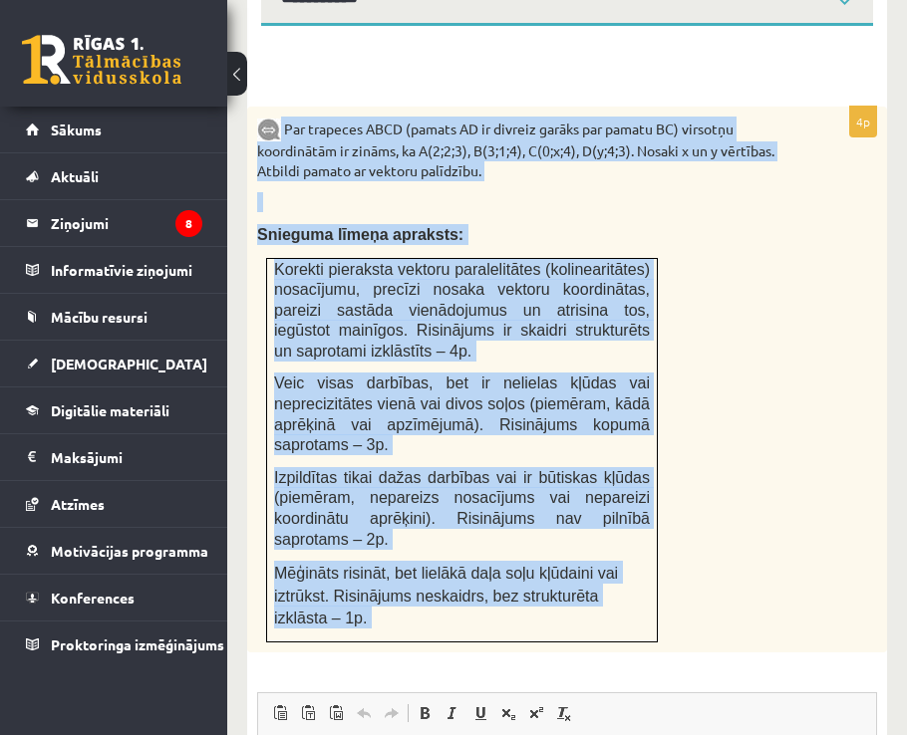
drag, startPoint x: 281, startPoint y: 182, endPoint x: 658, endPoint y: 595, distance: 559.1
click at [658, 595] on div "4p Par trapeces ABCD (pamats AD ir divreiz garāks par pamatu BC) virsotņu koord…" at bounding box center [567, 607] width 640 height 1000
copy div "Lor ipsumdol SITA (consec AD el seddoei tempor inc utlabo ET) dolorema aliquaen…"
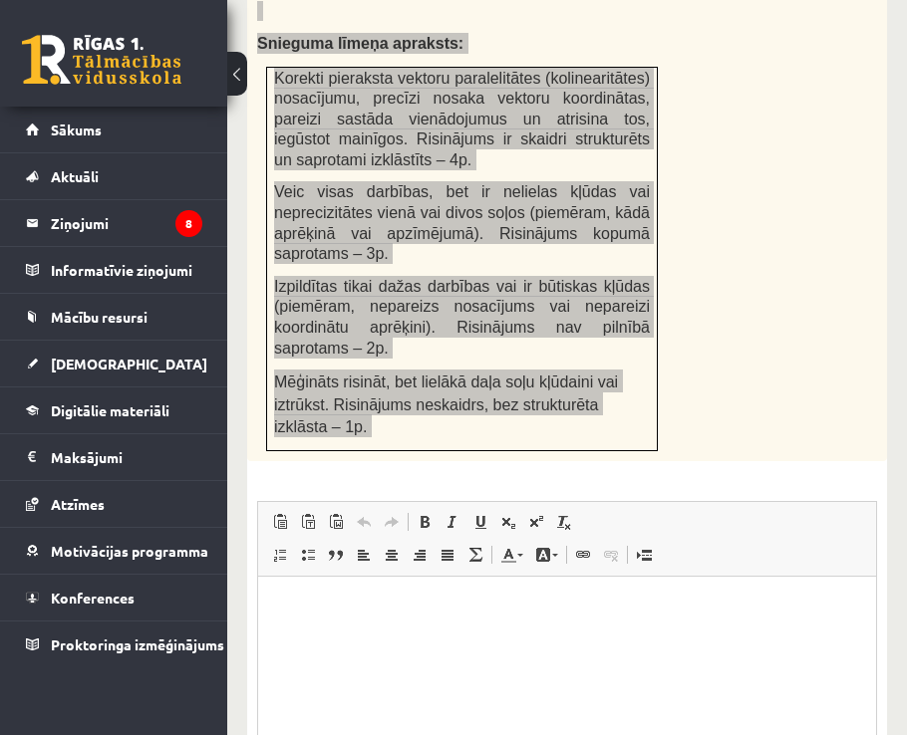
scroll to position [1294, 0]
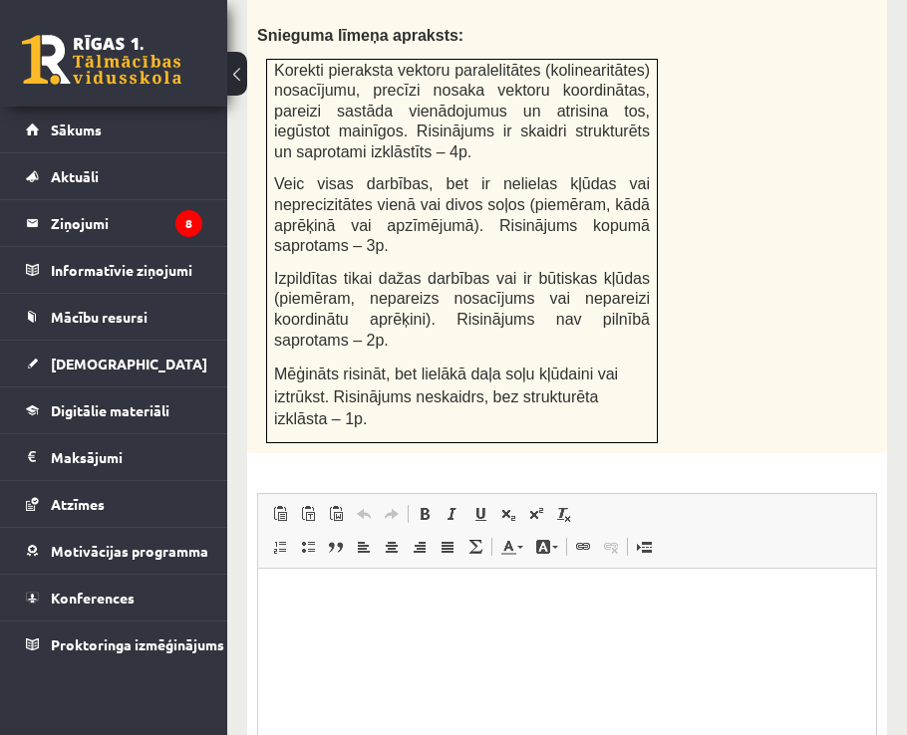
click at [459, 630] on html at bounding box center [567, 599] width 618 height 61
click at [517, 612] on html at bounding box center [567, 599] width 618 height 61
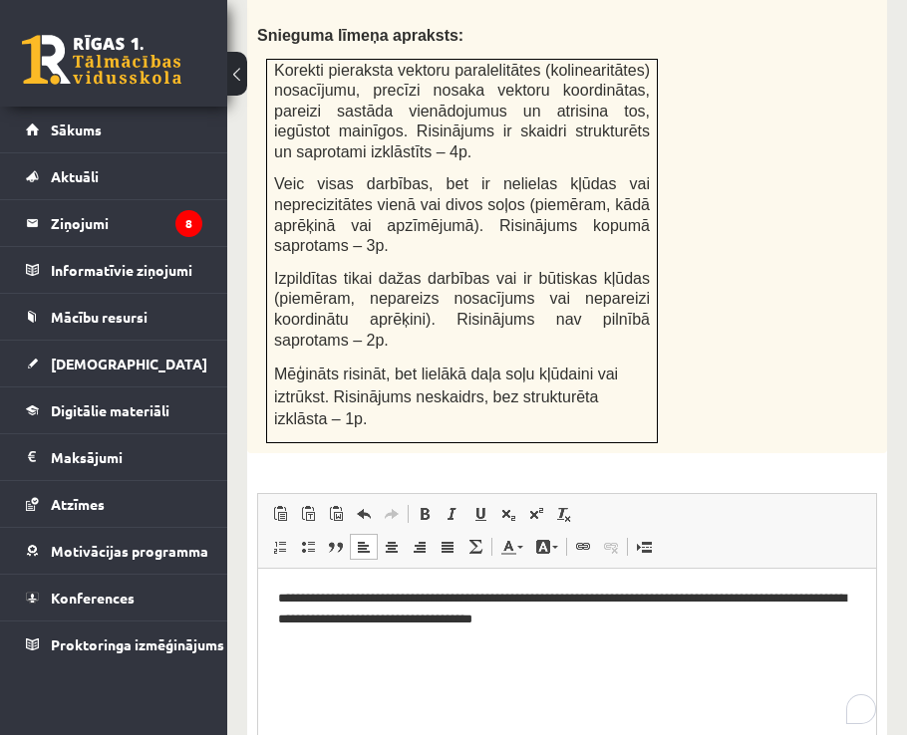
click at [492, 600] on p "**********" at bounding box center [567, 610] width 578 height 42
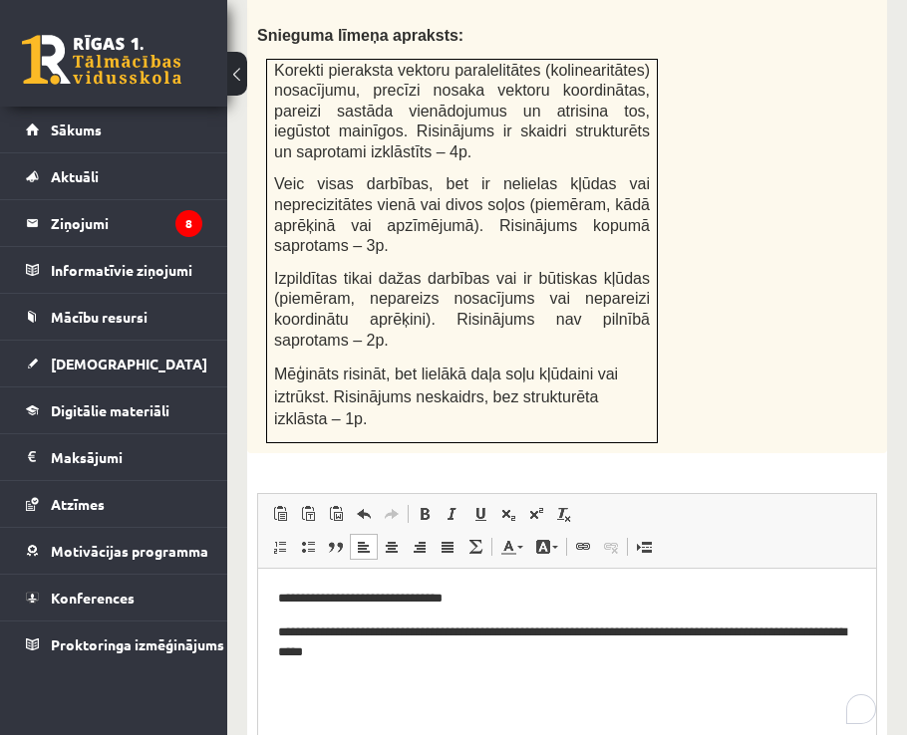
click at [492, 644] on p "**********" at bounding box center [567, 644] width 578 height 42
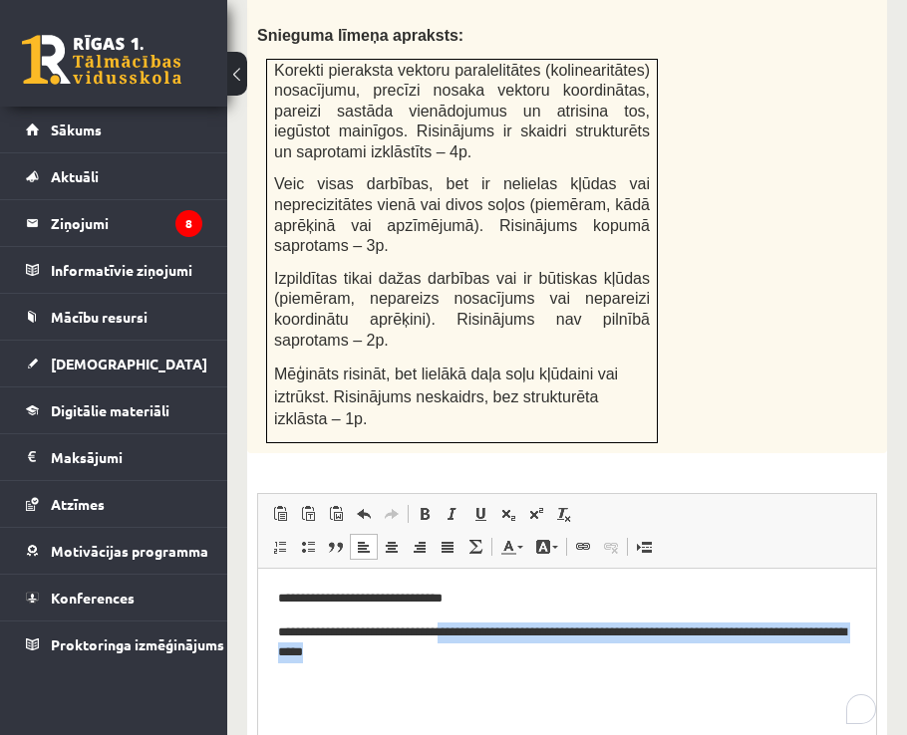
drag, startPoint x: 483, startPoint y: 634, endPoint x: 519, endPoint y: 650, distance: 39.7
click at [519, 650] on p "**********" at bounding box center [567, 644] width 578 height 42
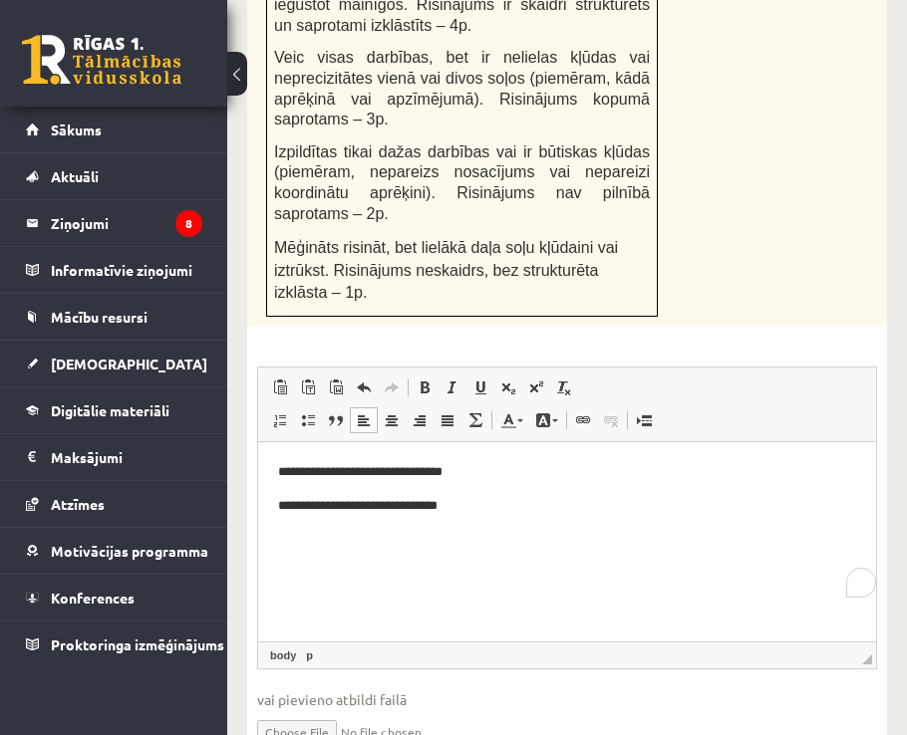
scroll to position [1429, 0]
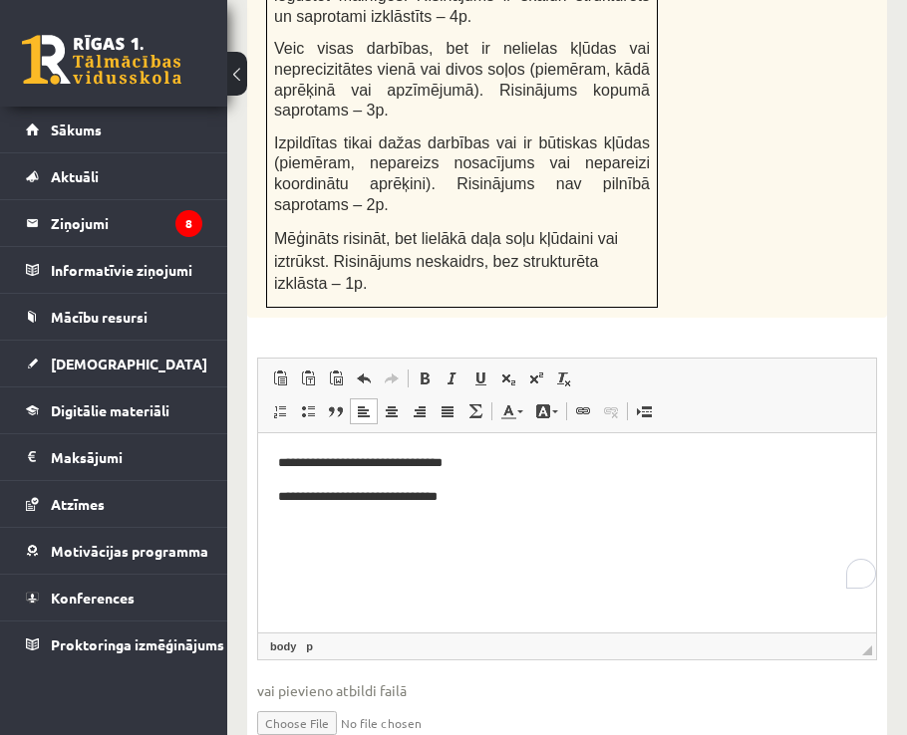
click at [524, 506] on p "**********" at bounding box center [567, 497] width 578 height 21
click at [522, 494] on p "**********" at bounding box center [567, 497] width 578 height 21
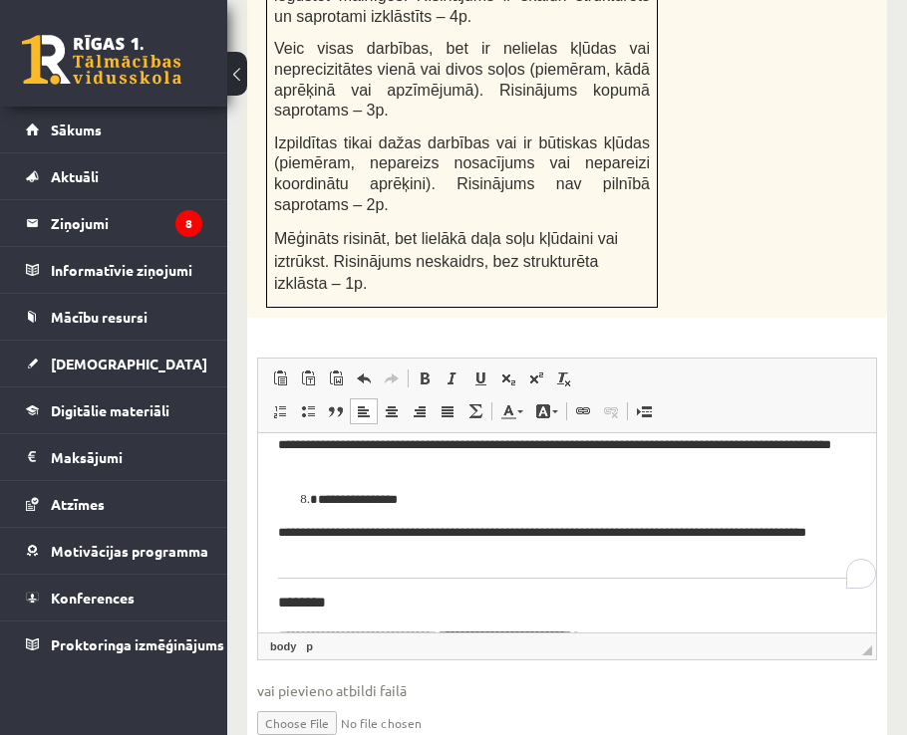
scroll to position [624, 0]
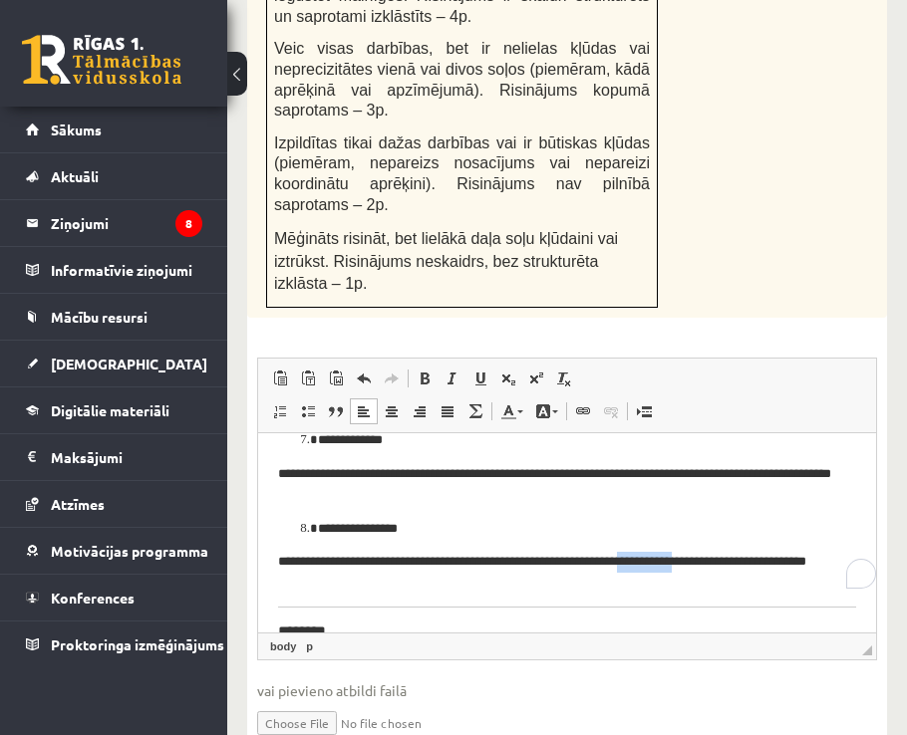
drag, startPoint x: 766, startPoint y: 561, endPoint x: 690, endPoint y: 566, distance: 75.9
click at [690, 566] on p "**********" at bounding box center [559, 573] width 563 height 42
drag, startPoint x: 557, startPoint y: 570, endPoint x: 494, endPoint y: 567, distance: 62.8
click at [494, 567] on p "**********" at bounding box center [559, 573] width 563 height 42
drag, startPoint x: 558, startPoint y: 569, endPoint x: 526, endPoint y: 568, distance: 31.9
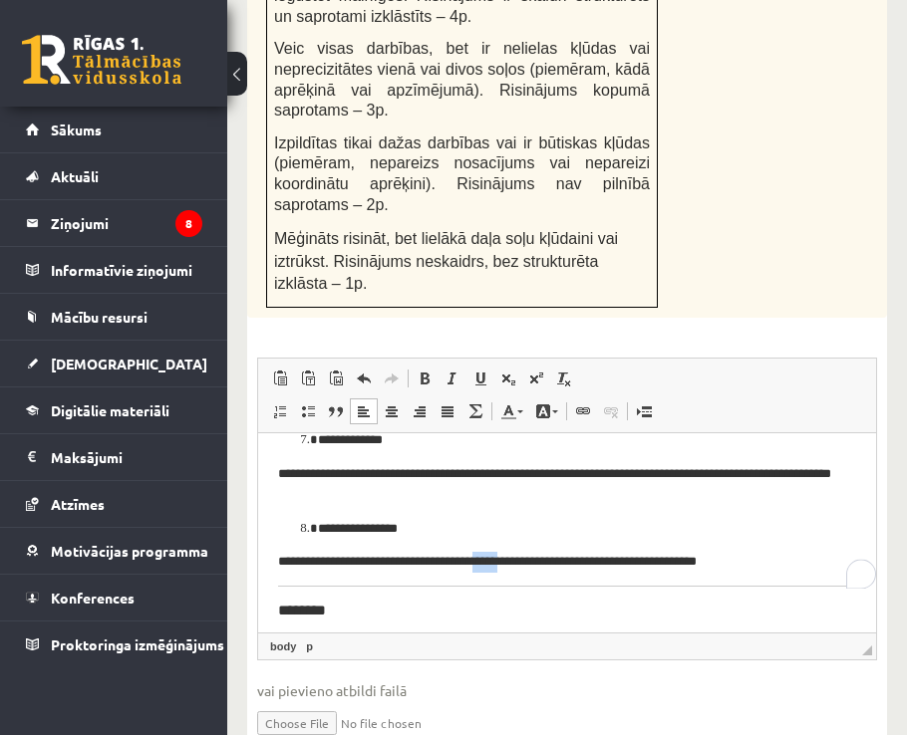
click at [526, 568] on p "**********" at bounding box center [559, 562] width 563 height 21
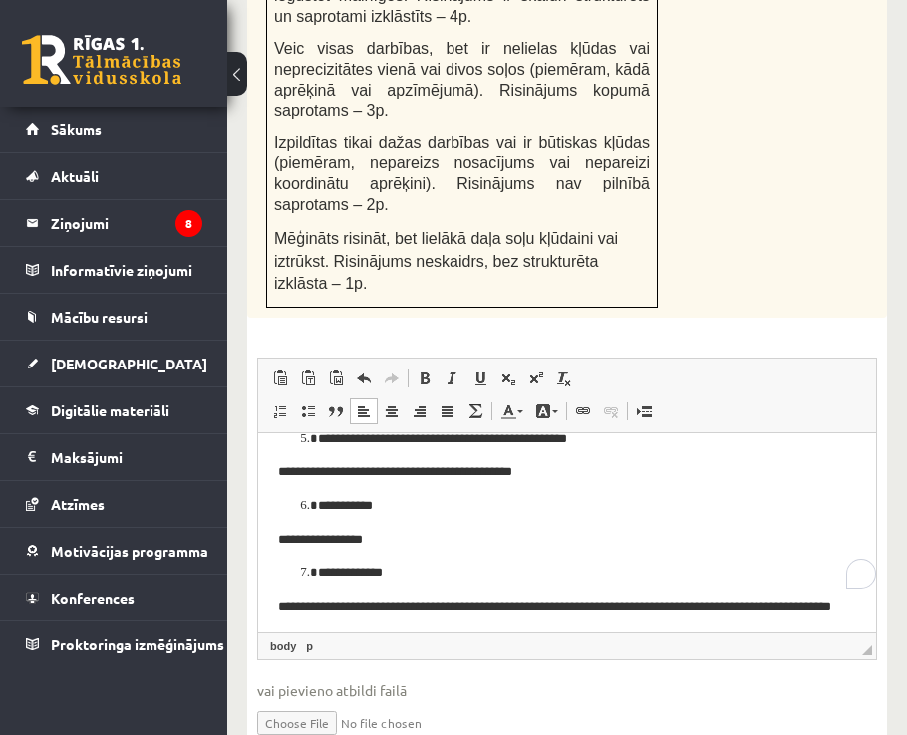
scroll to position [524, 0]
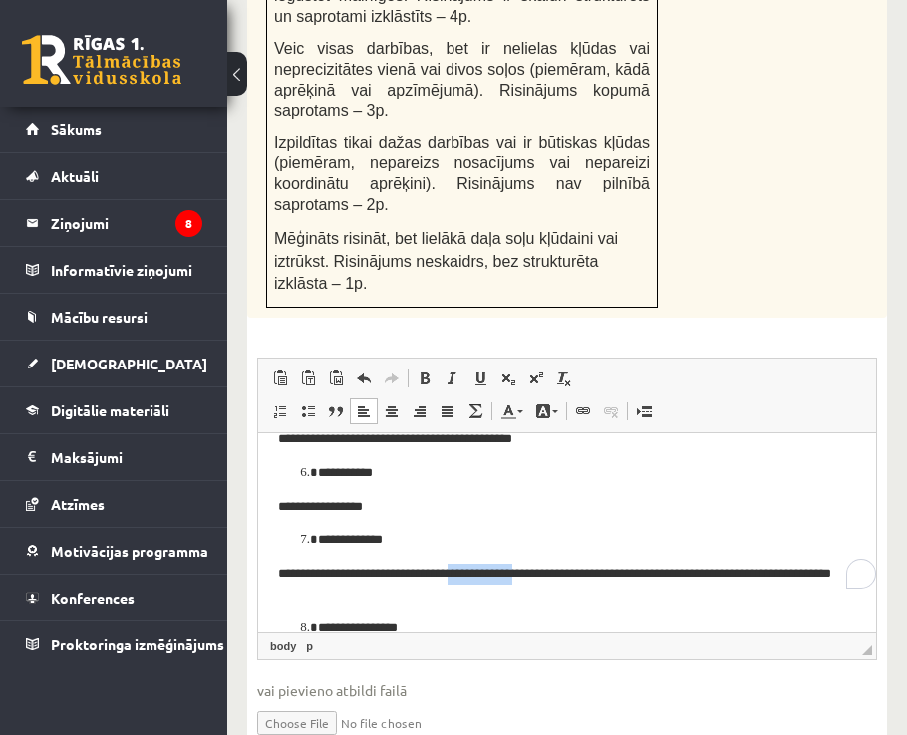
drag, startPoint x: 502, startPoint y: 578, endPoint x: 577, endPoint y: 580, distance: 74.7
click at [577, 580] on p "**********" at bounding box center [559, 585] width 563 height 42
drag, startPoint x: 635, startPoint y: 578, endPoint x: 708, endPoint y: 578, distance: 73.7
click at [708, 578] on p "**********" at bounding box center [559, 585] width 563 height 42
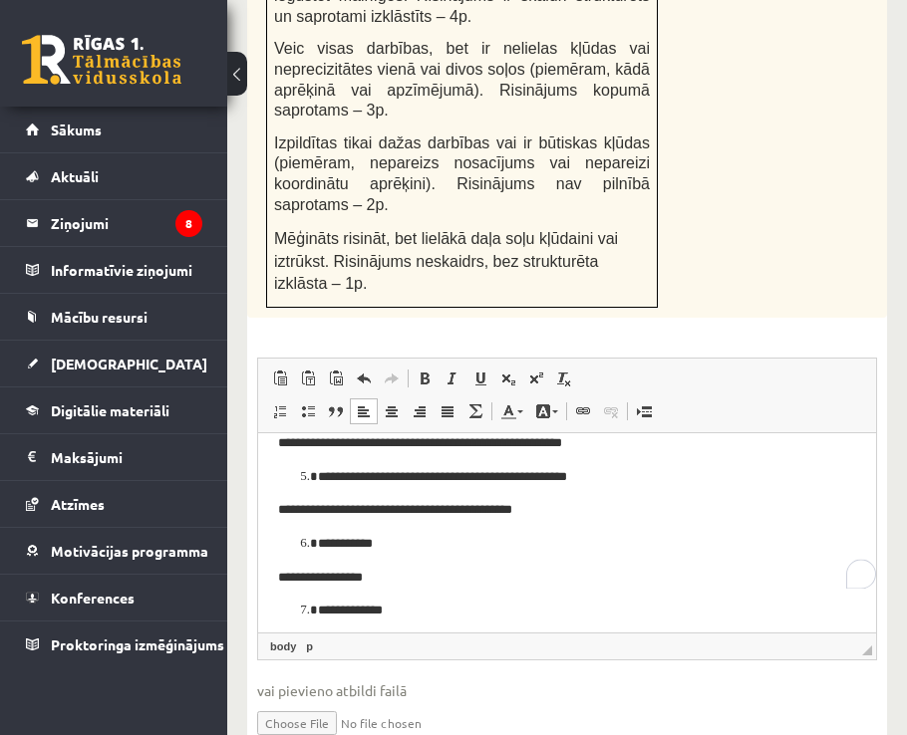
scroll to position [424, 0]
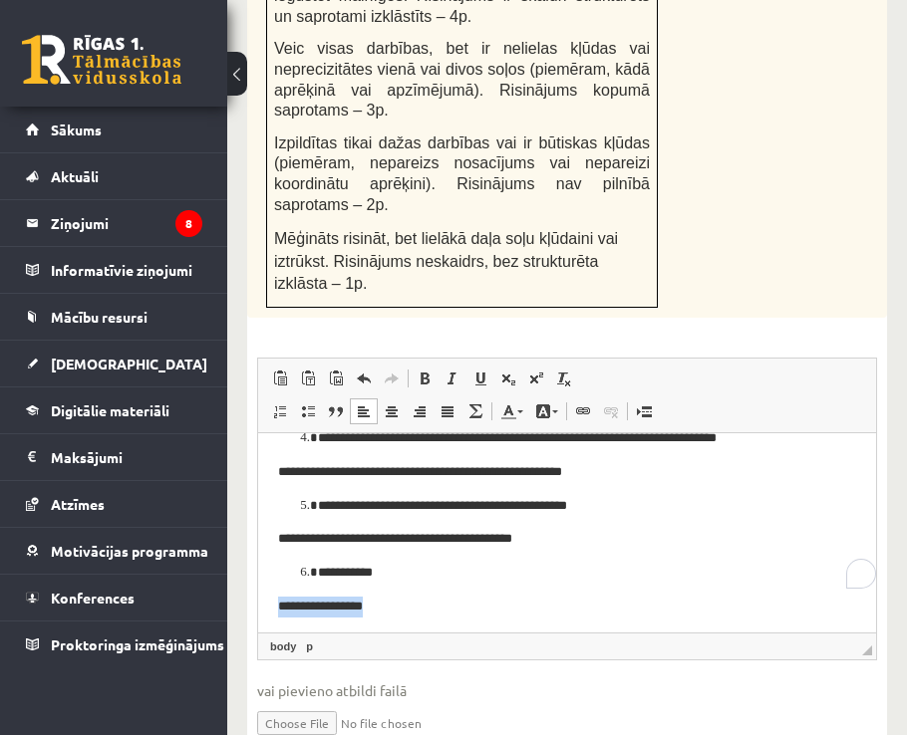
drag, startPoint x: 385, startPoint y: 604, endPoint x: 265, endPoint y: 599, distance: 119.6
click at [265, 599] on html "**********" at bounding box center [567, 448] width 618 height 879
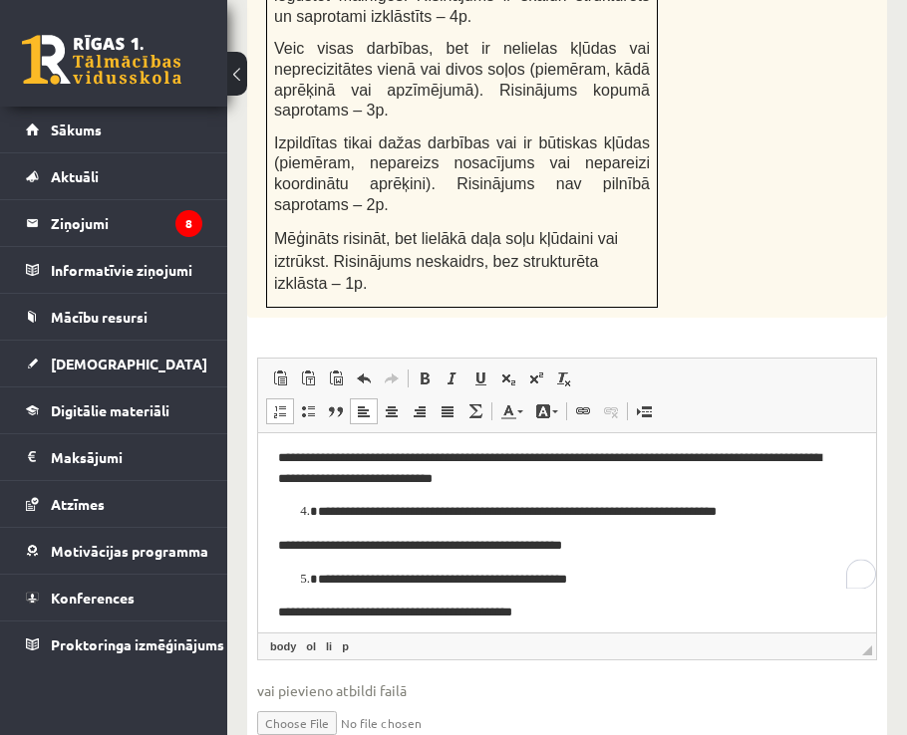
scroll to position [325, 0]
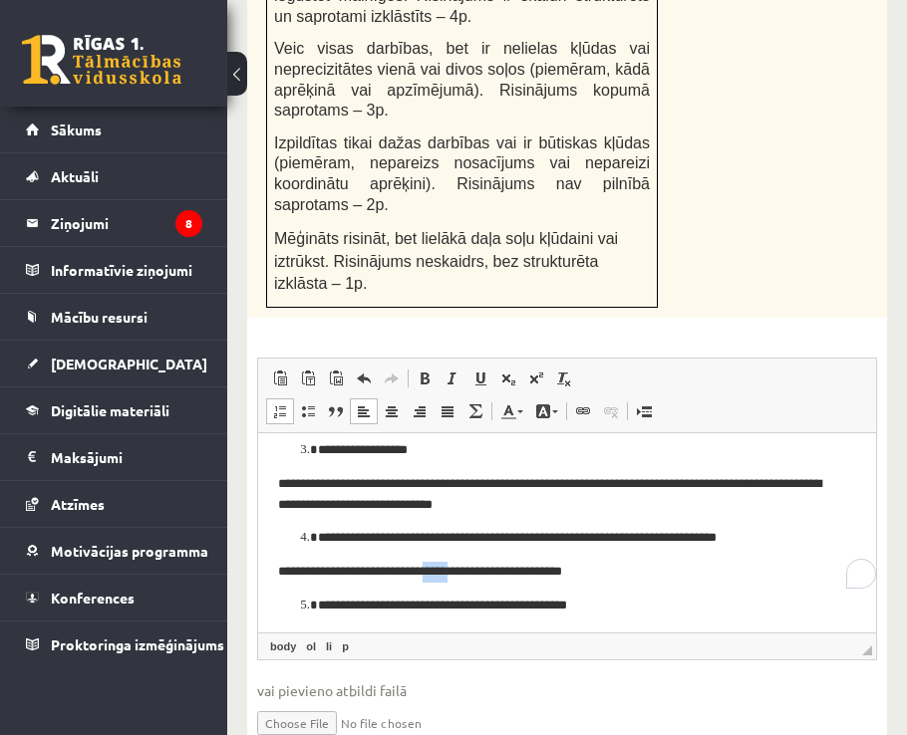
drag, startPoint x: 464, startPoint y: 574, endPoint x: 489, endPoint y: 571, distance: 25.1
click at [489, 571] on p "**********" at bounding box center [559, 572] width 563 height 21
drag, startPoint x: 626, startPoint y: 540, endPoint x: 723, endPoint y: 548, distance: 97.9
click at [723, 548] on p "**********" at bounding box center [559, 538] width 483 height 21
click at [624, 539] on p "**********" at bounding box center [559, 538] width 483 height 21
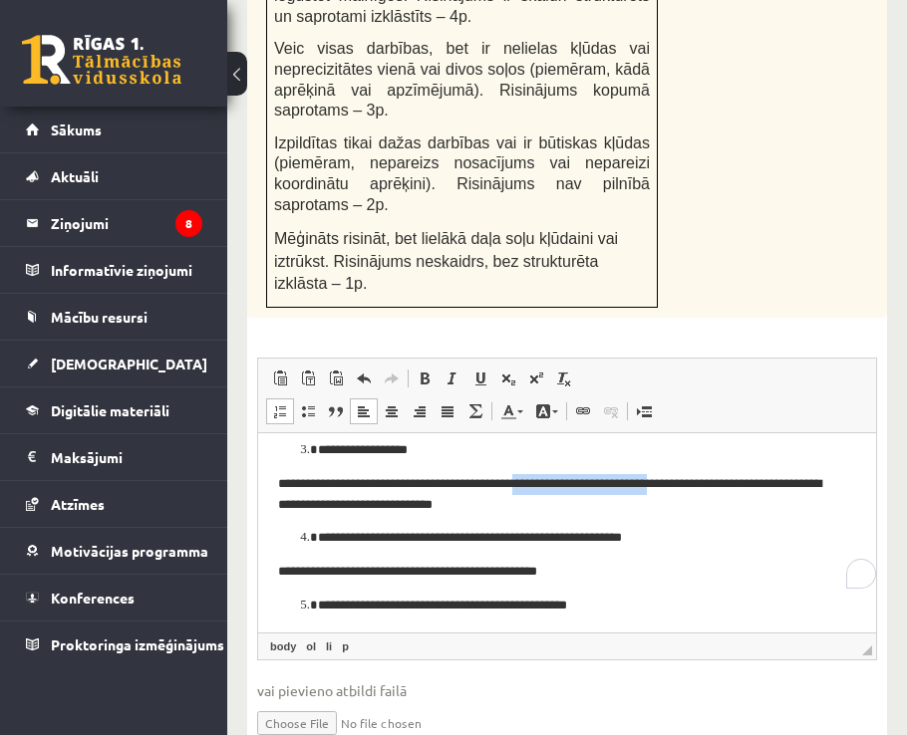
drag, startPoint x: 557, startPoint y: 482, endPoint x: 709, endPoint y: 487, distance: 152.5
click at [709, 487] on p "**********" at bounding box center [559, 495] width 563 height 42
drag, startPoint x: 657, startPoint y: 493, endPoint x: 678, endPoint y: 492, distance: 20.9
click at [678, 492] on p "**********" at bounding box center [559, 495] width 563 height 42
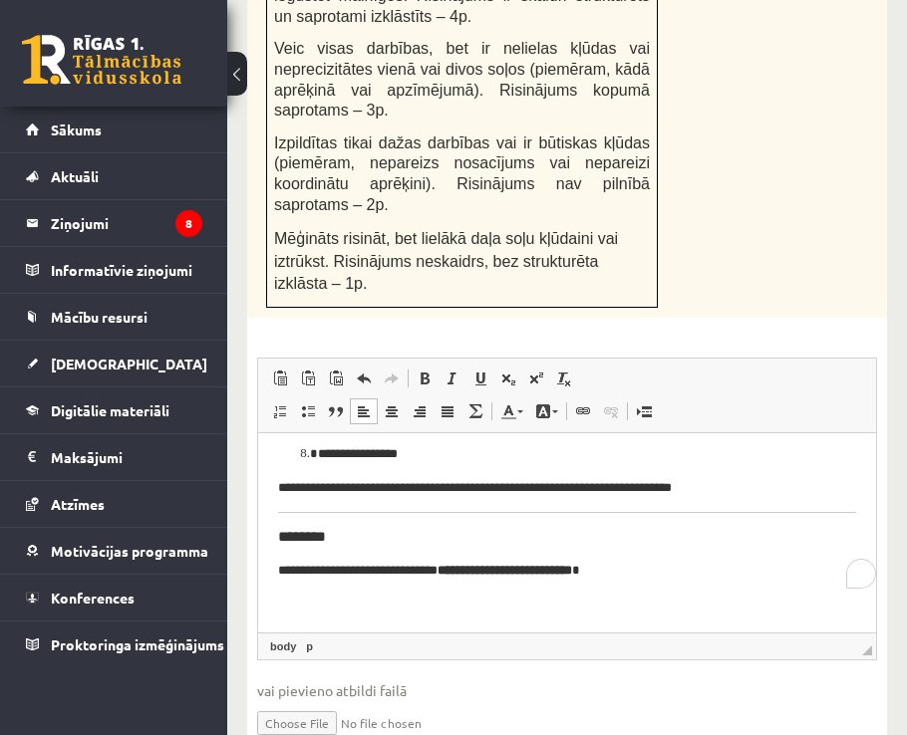
scroll to position [648, 0]
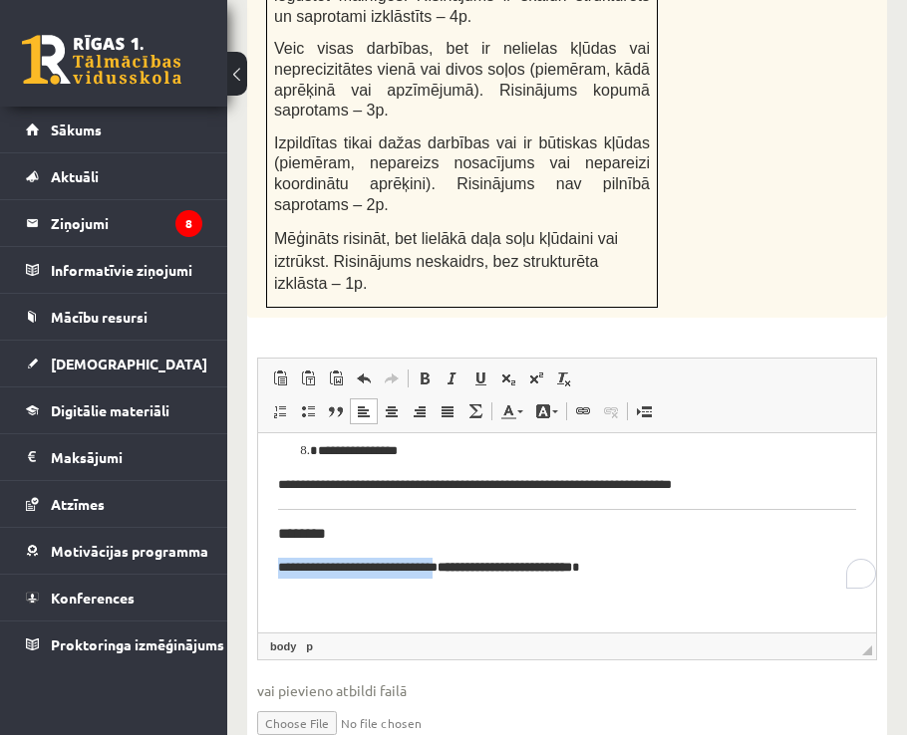
drag, startPoint x: 278, startPoint y: 568, endPoint x: 454, endPoint y: 568, distance: 176.3
click at [454, 568] on html "**********" at bounding box center [567, 210] width 618 height 846
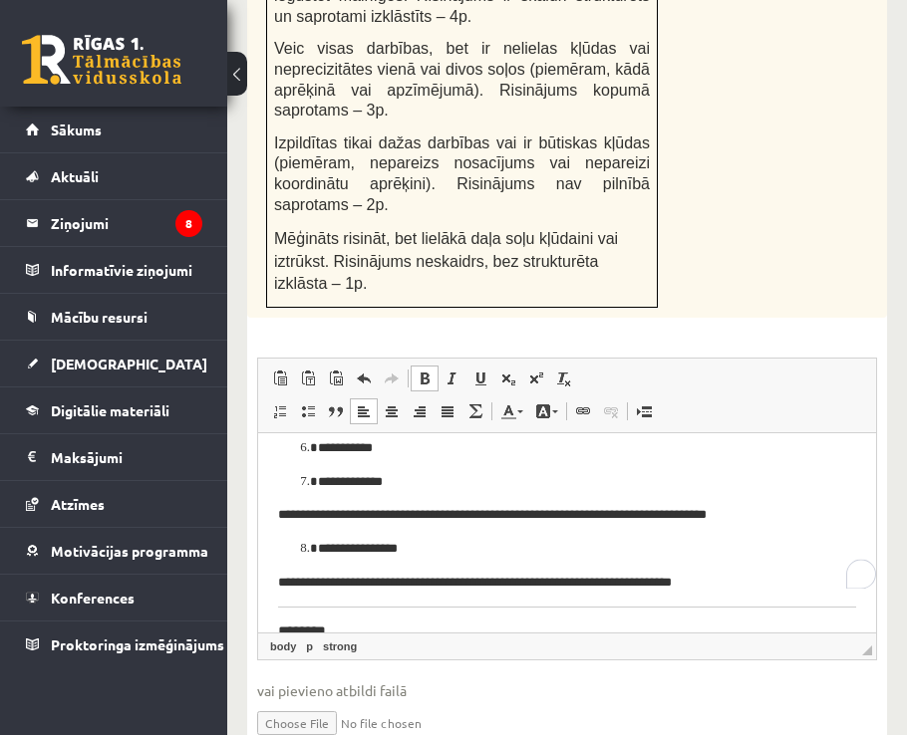
scroll to position [549, 0]
click at [789, 582] on p "**********" at bounding box center [559, 583] width 563 height 21
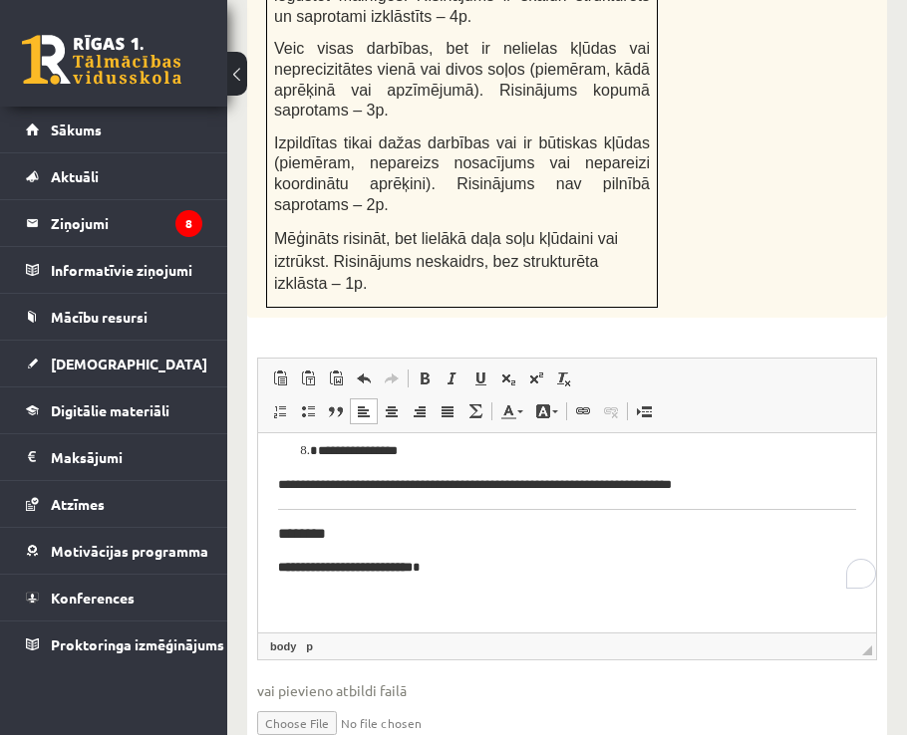
scroll to position [648, 0]
click at [794, 509] on body "**********" at bounding box center [567, 210] width 578 height 806
click at [795, 509] on body "**********" at bounding box center [567, 210] width 578 height 806
click at [805, 504] on body "**********" at bounding box center [567, 210] width 578 height 806
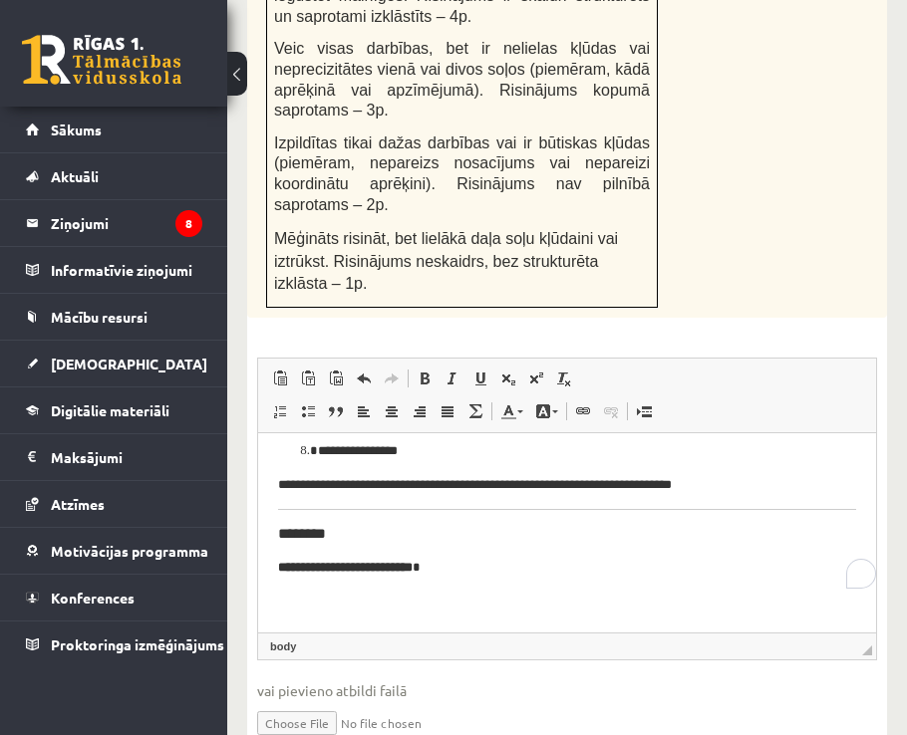
drag, startPoint x: 268, startPoint y: 507, endPoint x: 296, endPoint y: 504, distance: 28.1
click at [296, 504] on html "**********" at bounding box center [567, 210] width 618 height 846
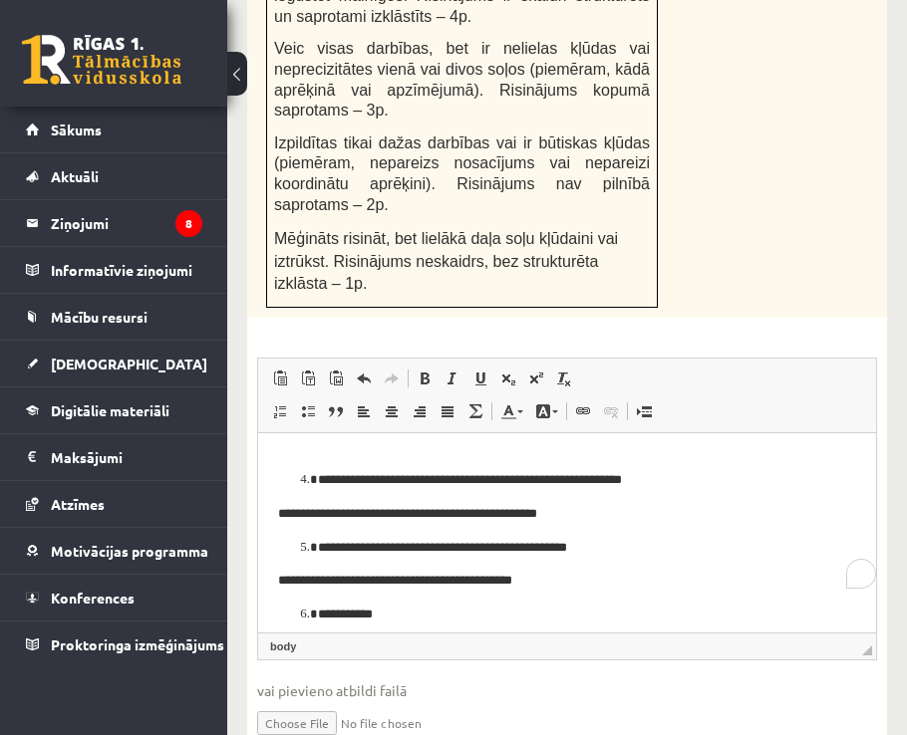
scroll to position [0, 0]
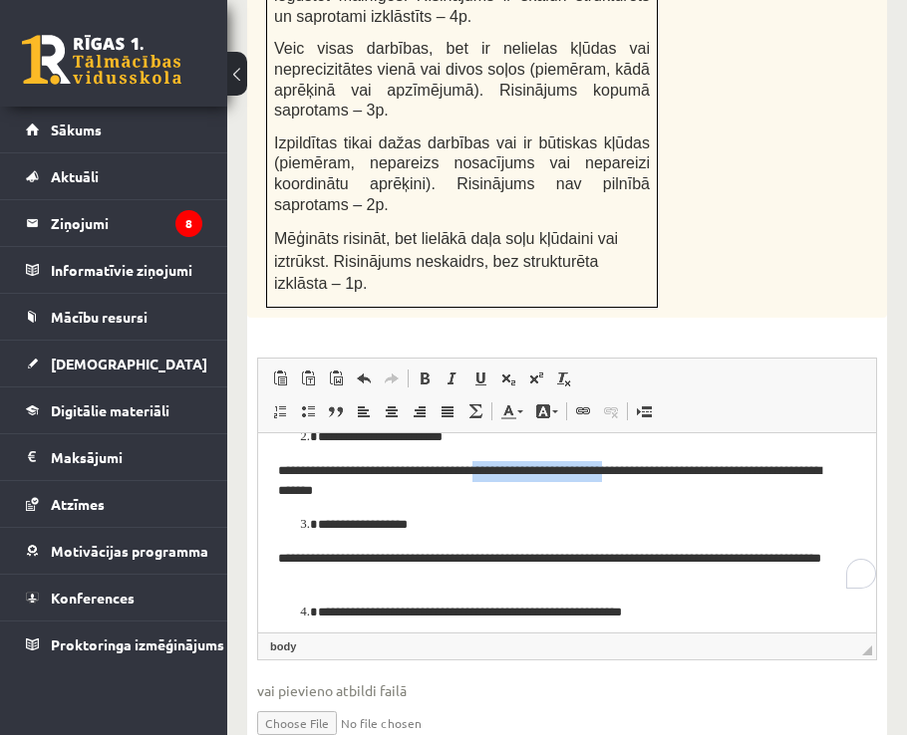
drag, startPoint x: 521, startPoint y: 473, endPoint x: 674, endPoint y: 474, distance: 153.4
click at [674, 474] on p "**********" at bounding box center [559, 482] width 563 height 42
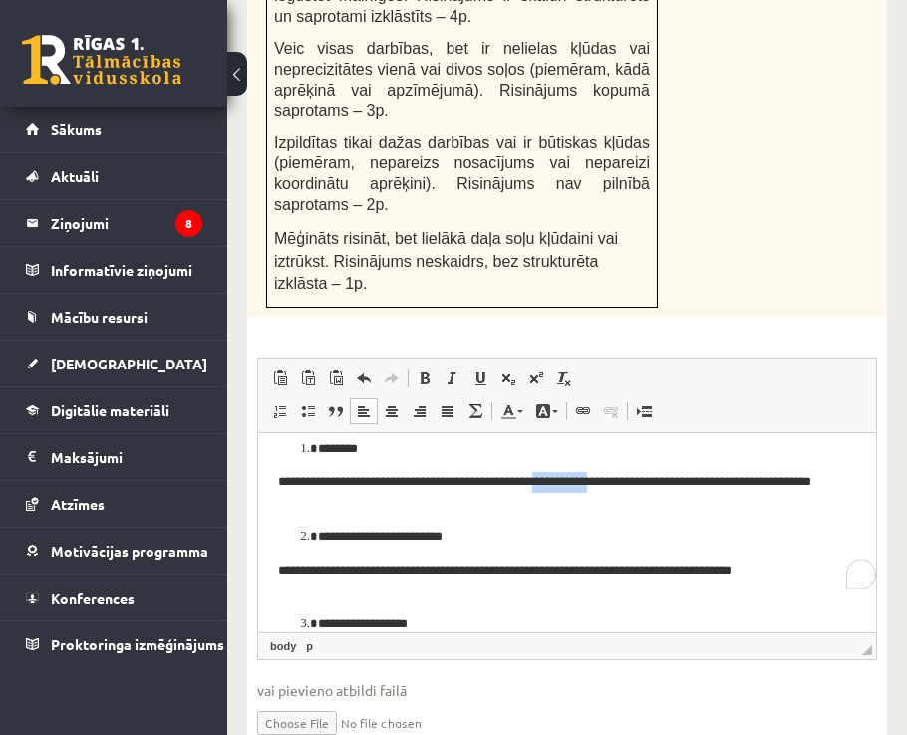
drag, startPoint x: 567, startPoint y: 480, endPoint x: 627, endPoint y: 486, distance: 60.1
click at [627, 486] on p "**********" at bounding box center [559, 493] width 563 height 42
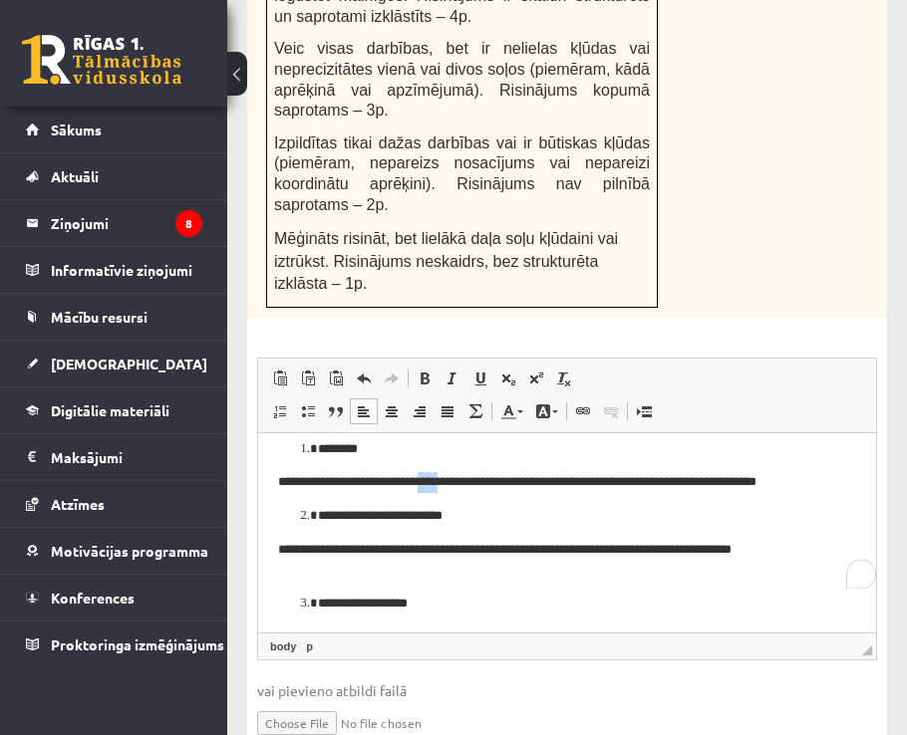
drag, startPoint x: 441, startPoint y: 478, endPoint x: 462, endPoint y: 482, distance: 21.3
click at [462, 482] on p "**********" at bounding box center [559, 482] width 563 height 21
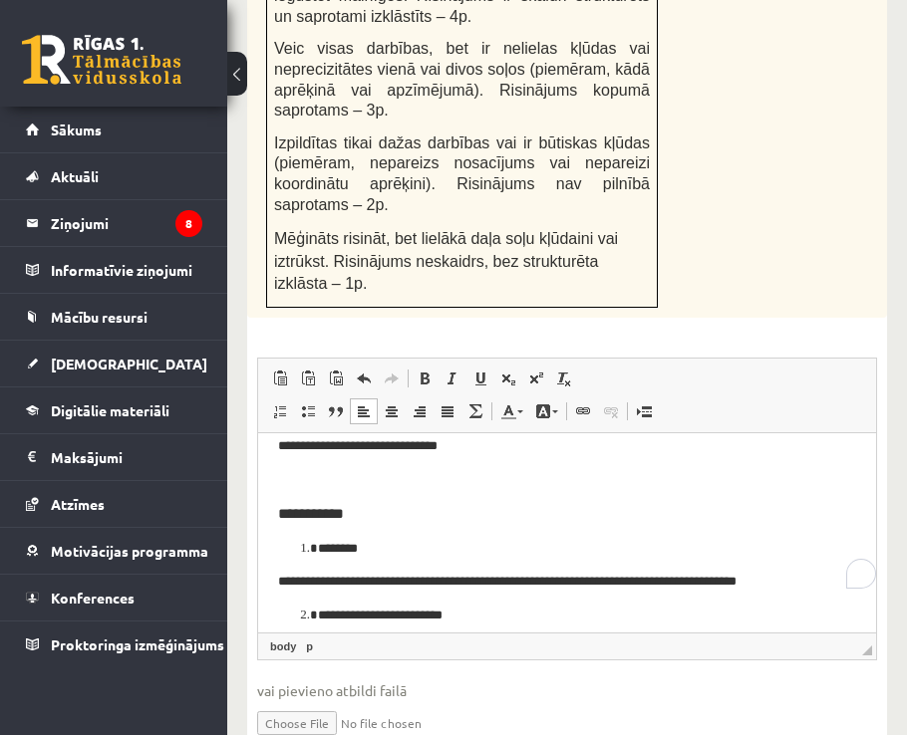
click at [296, 578] on p "**********" at bounding box center [559, 582] width 563 height 21
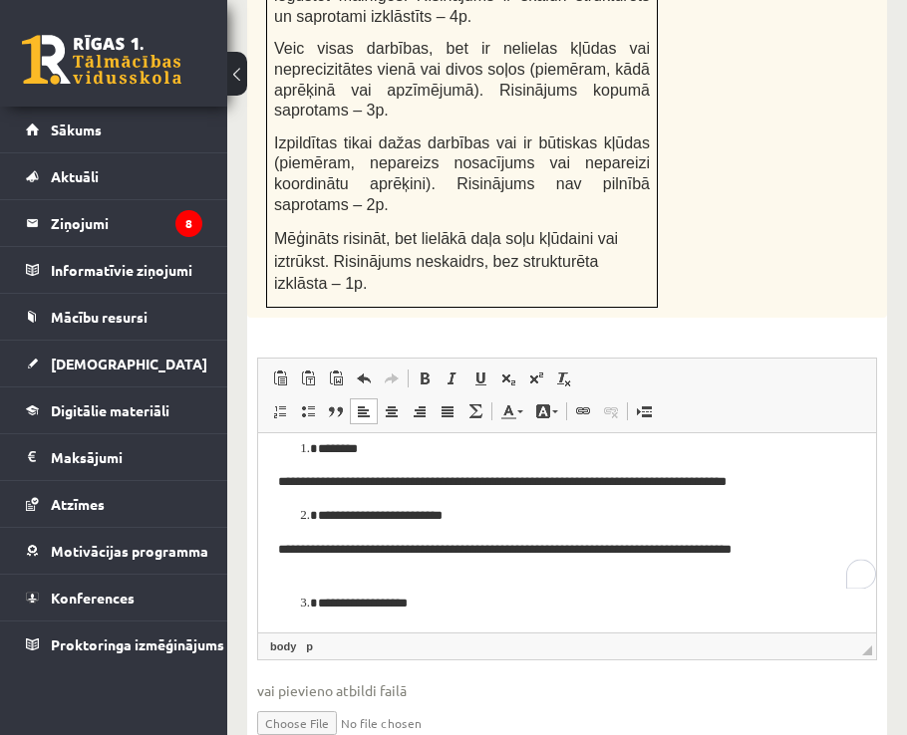
click at [293, 554] on p "**********" at bounding box center [559, 561] width 563 height 42
click at [333, 554] on p "**********" at bounding box center [559, 561] width 563 height 42
drag, startPoint x: 447, startPoint y: 544, endPoint x: 475, endPoint y: 548, distance: 28.2
click at [475, 548] on p "**********" at bounding box center [559, 561] width 563 height 42
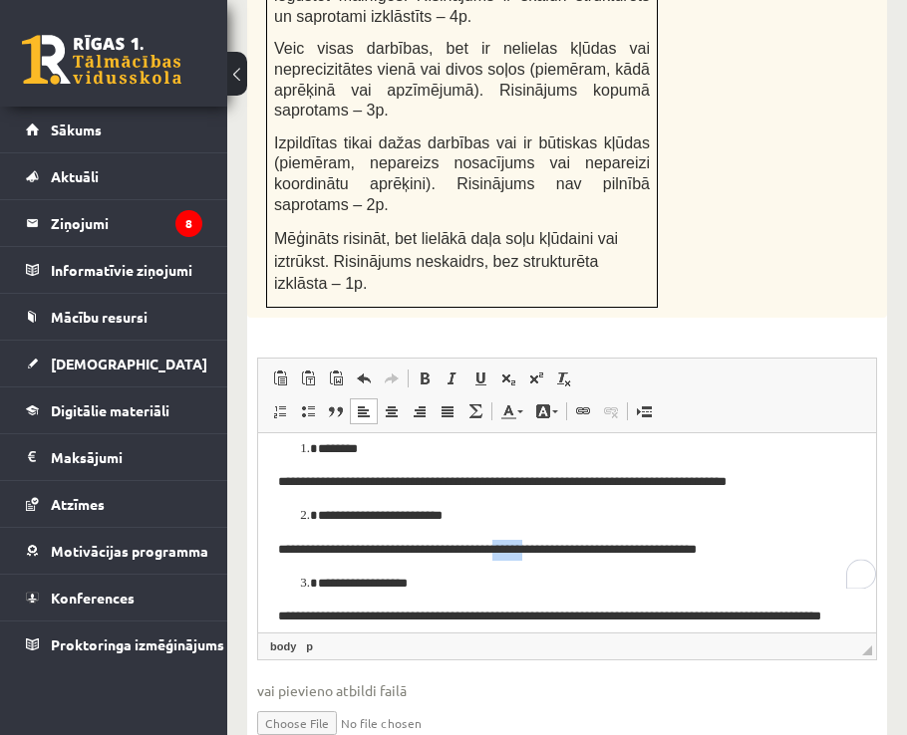
drag, startPoint x: 555, startPoint y: 549, endPoint x: 587, endPoint y: 550, distance: 31.9
click at [587, 550] on p "**********" at bounding box center [559, 550] width 563 height 21
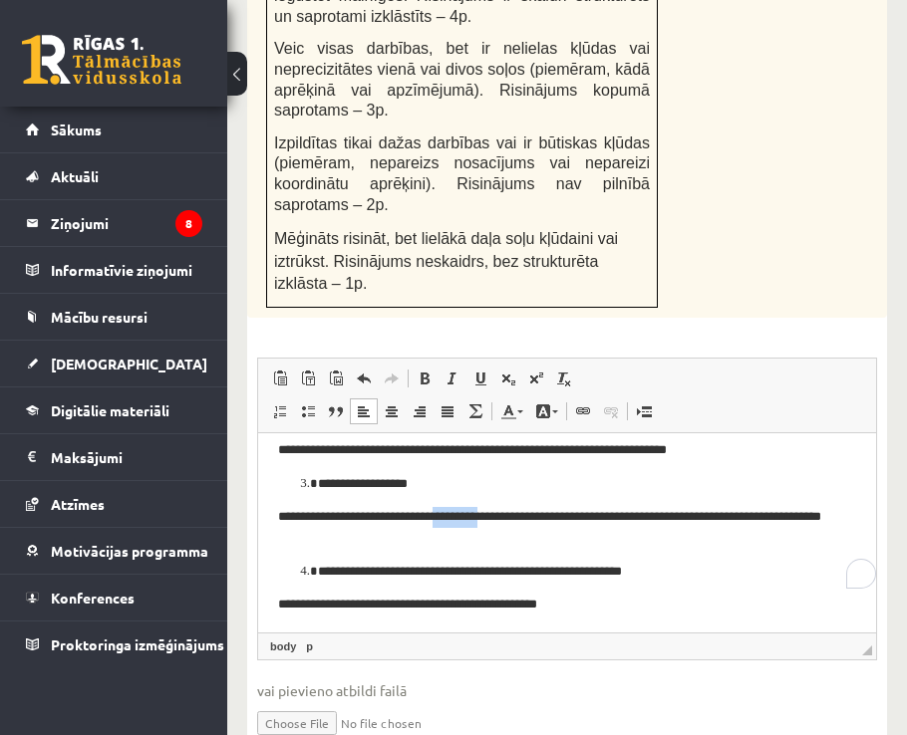
drag, startPoint x: 472, startPoint y: 522, endPoint x: 526, endPoint y: 526, distance: 53.9
click at [526, 526] on p "**********" at bounding box center [559, 528] width 563 height 42
click at [342, 523] on p "**********" at bounding box center [559, 528] width 563 height 42
click at [301, 513] on p "**********" at bounding box center [559, 528] width 563 height 42
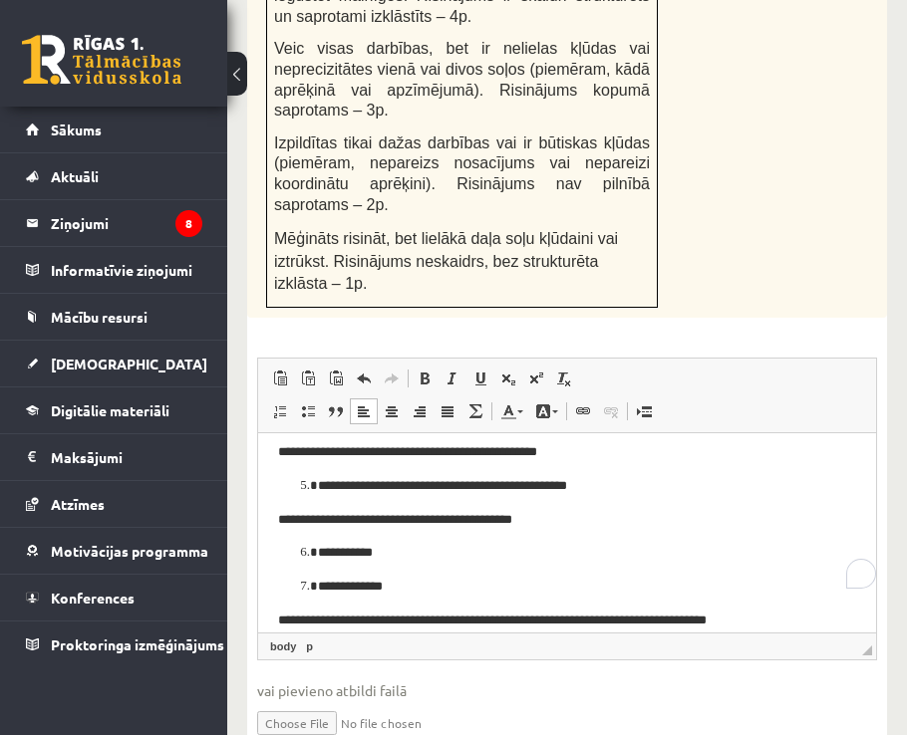
scroll to position [449, 0]
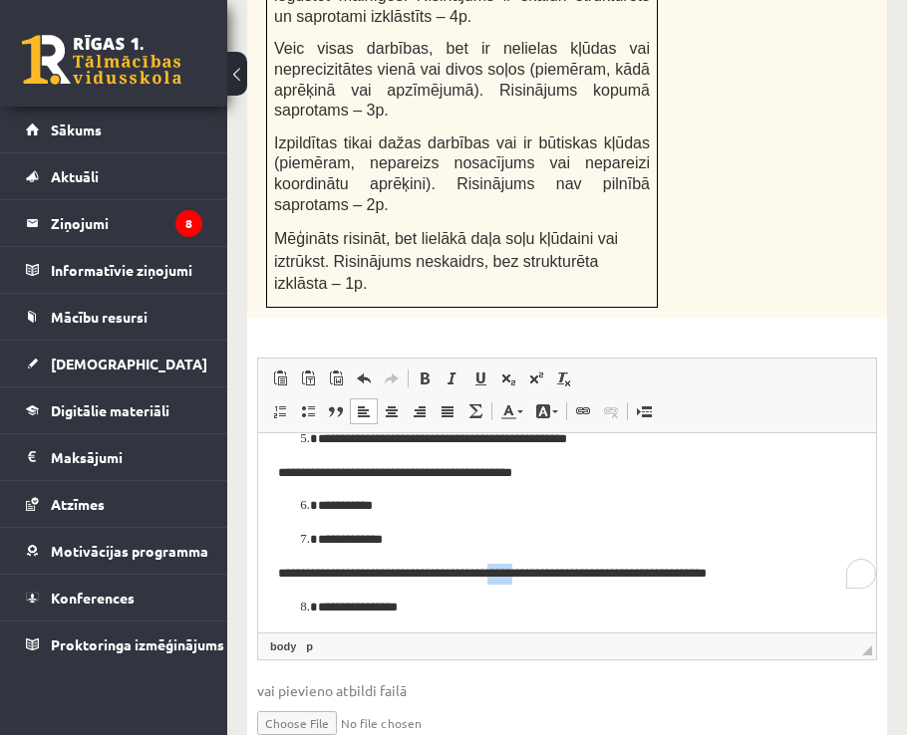
drag, startPoint x: 540, startPoint y: 570, endPoint x: 571, endPoint y: 584, distance: 33.9
click at [571, 584] on p "**********" at bounding box center [559, 574] width 563 height 21
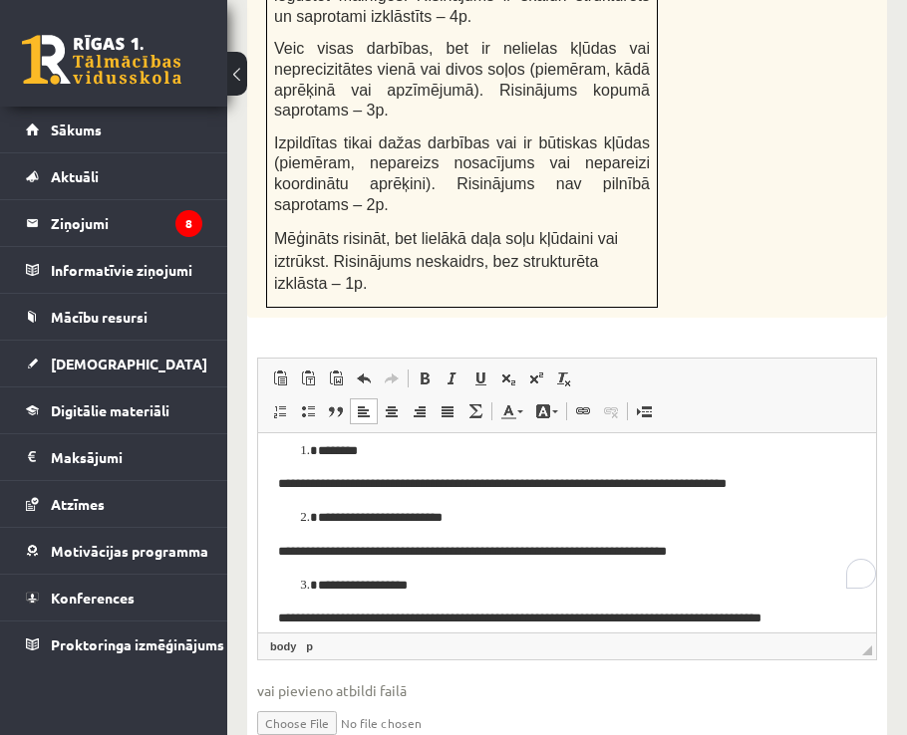
scroll to position [140, 0]
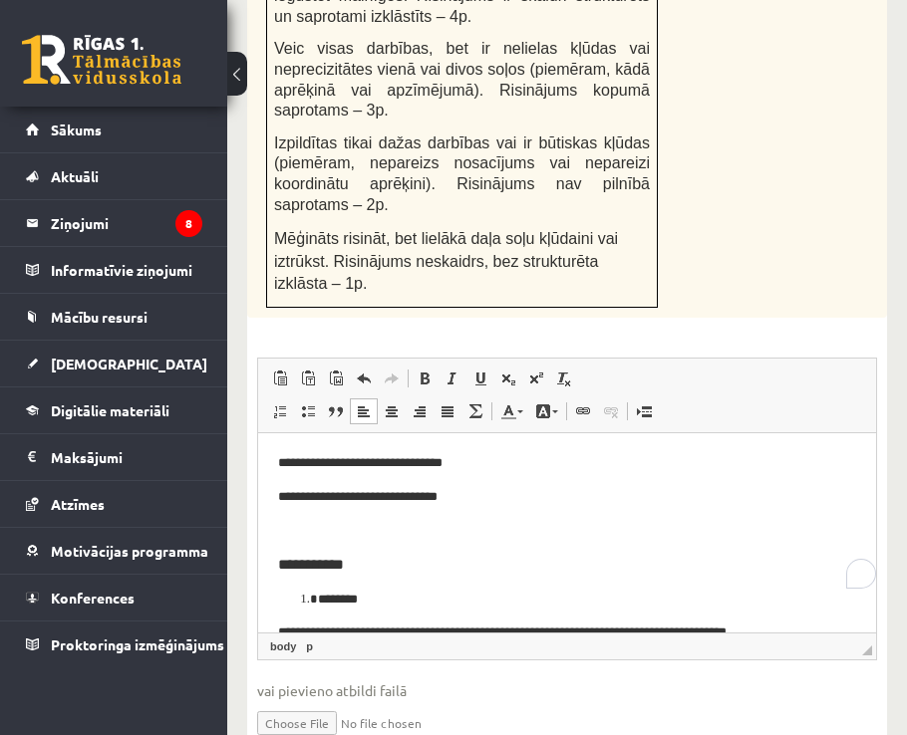
click at [293, 499] on p "**********" at bounding box center [559, 497] width 563 height 21
click at [295, 500] on p "**********" at bounding box center [559, 497] width 563 height 21
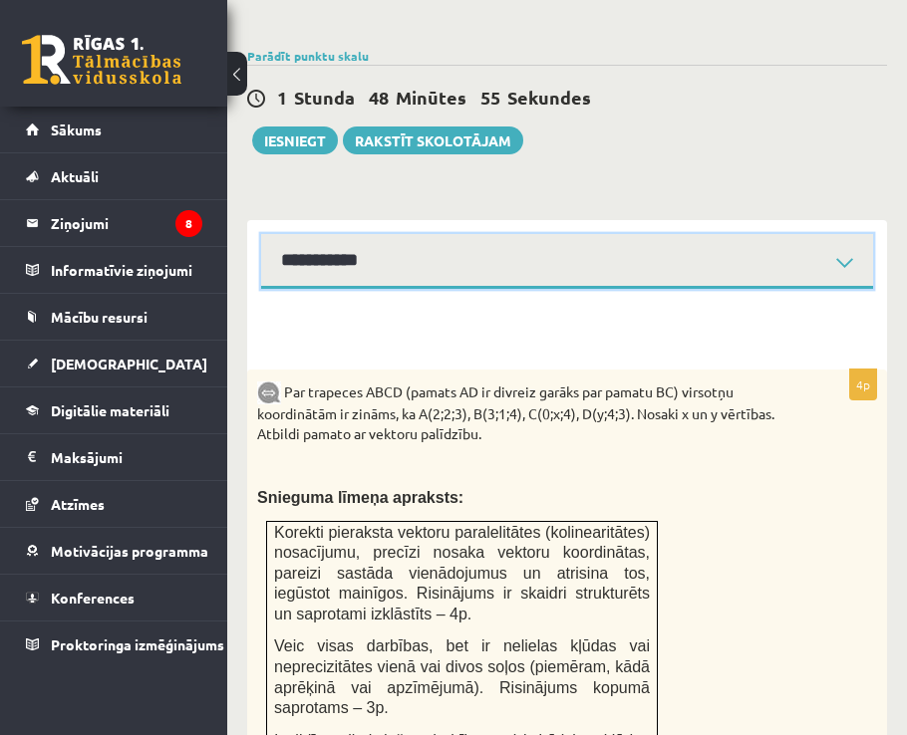
click at [407, 234] on select "**********" at bounding box center [567, 261] width 612 height 55
click at [261, 234] on select "**********" at bounding box center [567, 261] width 612 height 55
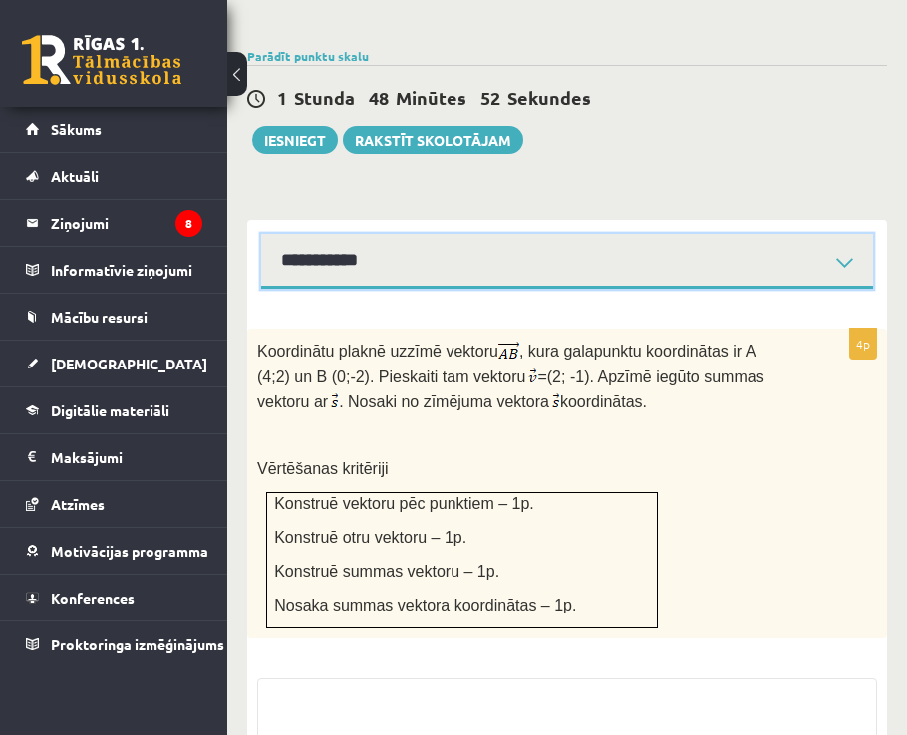
click at [416, 234] on select "**********" at bounding box center [567, 261] width 612 height 55
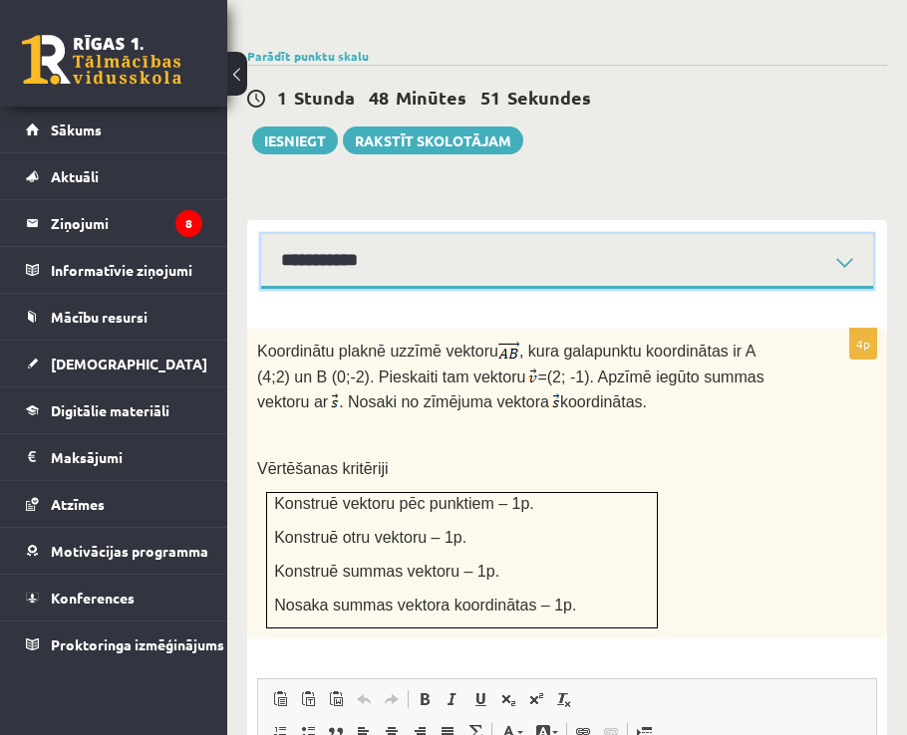
click at [261, 234] on select "**********" at bounding box center [567, 261] width 612 height 55
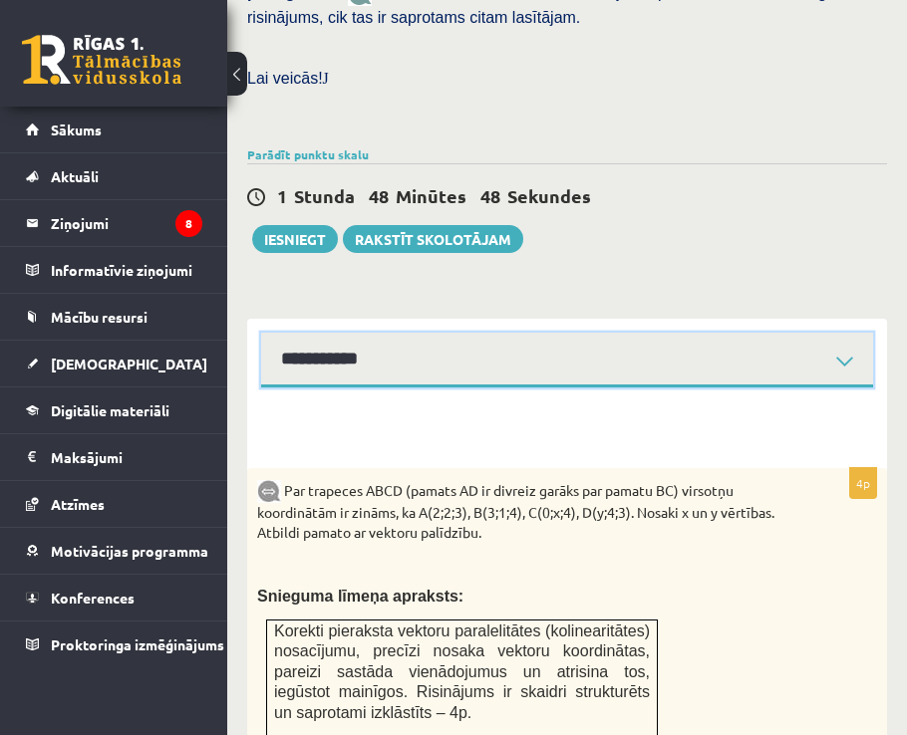
click at [449, 333] on select "**********" at bounding box center [567, 360] width 612 height 55
click at [344, 333] on select "**********" at bounding box center [567, 360] width 612 height 55
click at [261, 333] on select "**********" at bounding box center [567, 360] width 612 height 55
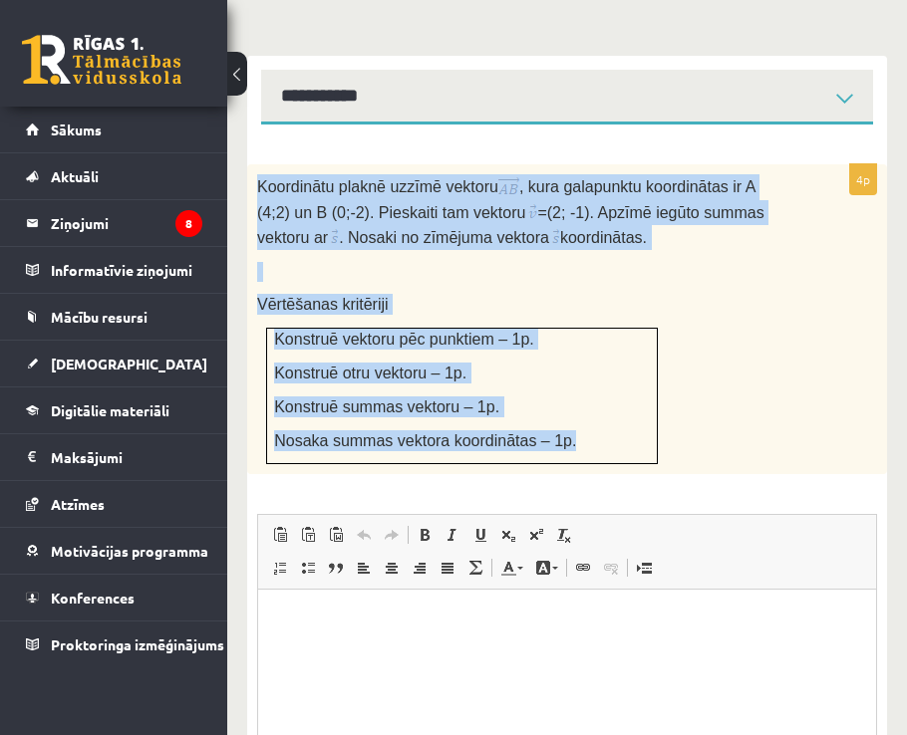
drag, startPoint x: 253, startPoint y: 136, endPoint x: 561, endPoint y: 406, distance: 409.4
click at [561, 406] on div "Koordinātu plaknē uzzīmē vektoru , kura galapunktu koordinātas ir A (4;2) un B …" at bounding box center [567, 319] width 640 height 311
copy div "Koordinātu plaknē uzzīmē vektoru , kura galapunktu koordinātas ir A (4;2) un B …"
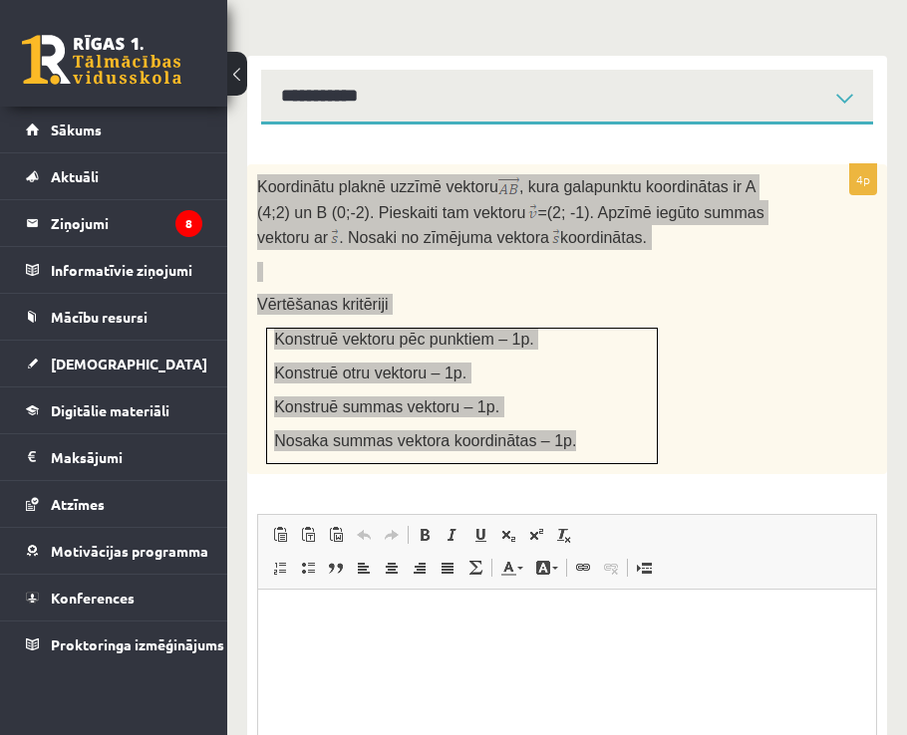
click at [643, 624] on p "Editor, wiswyg-editor-user-answer-47433730331260" at bounding box center [567, 620] width 578 height 21
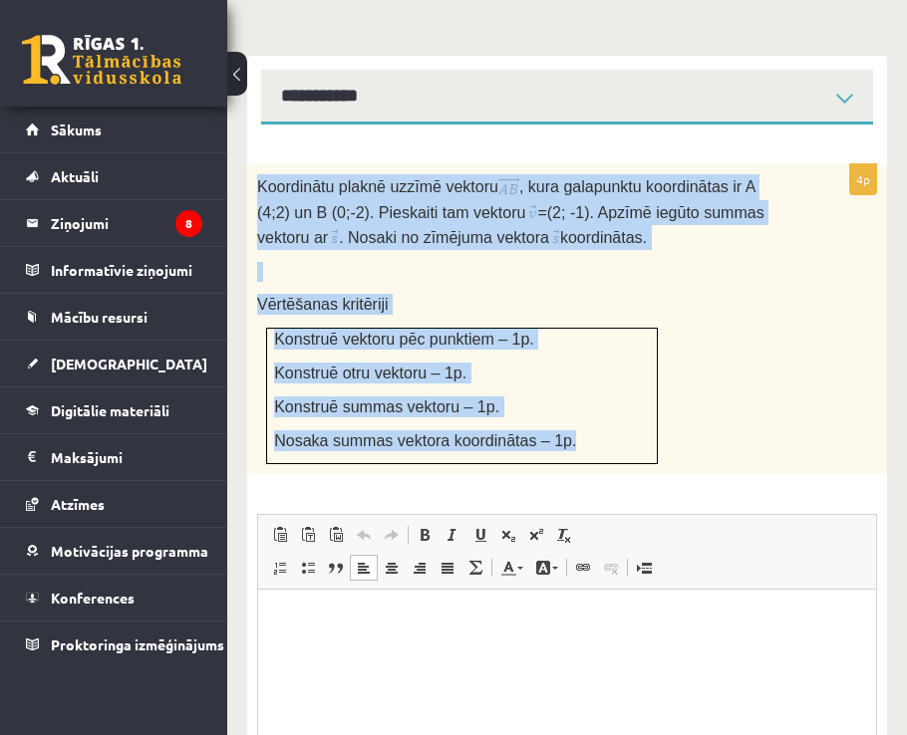
click at [737, 387] on div "Koordinātu plaknē uzzīmē vektoru , kura galapunktu koordinātas ir A (4;2) un B …" at bounding box center [567, 319] width 640 height 311
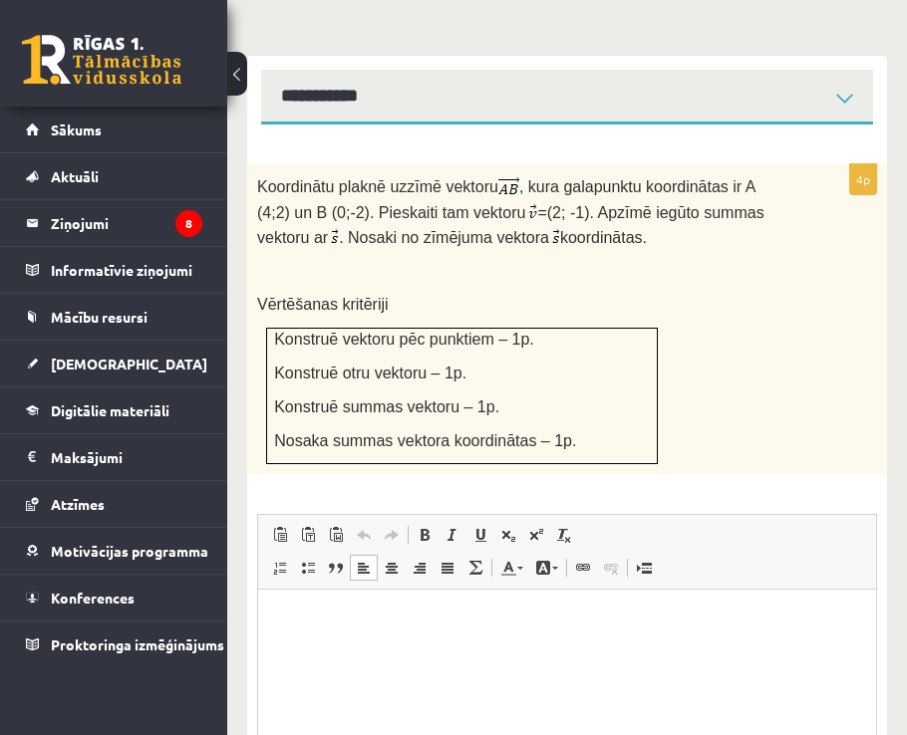
click at [385, 620] on p "To enrich screen reader interactions, please activate Accessibility in Grammarl…" at bounding box center [567, 620] width 578 height 21
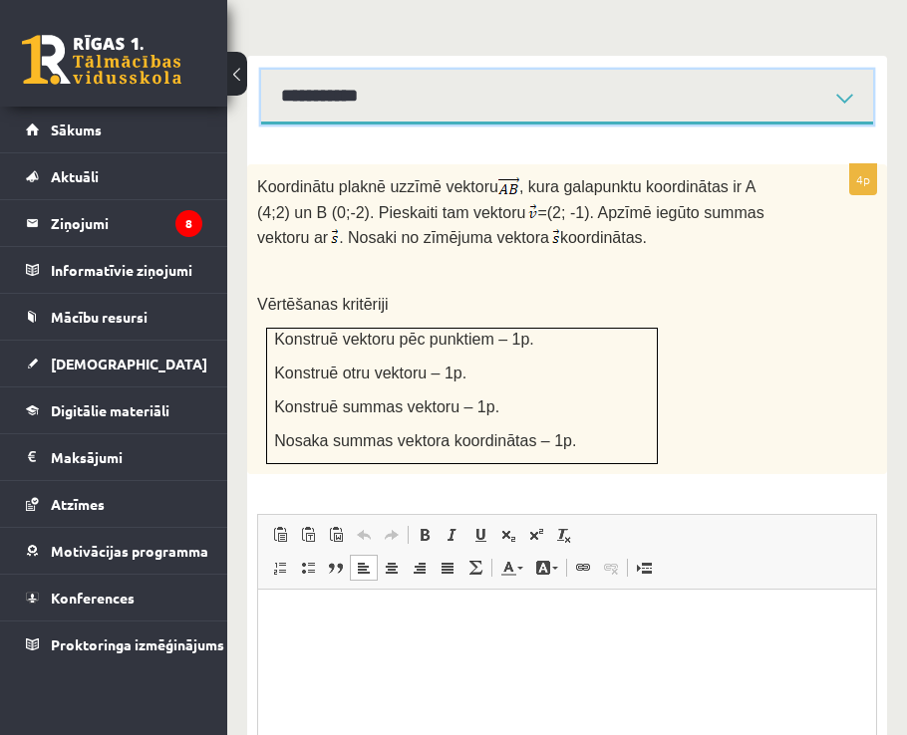
click at [545, 70] on select "**********" at bounding box center [567, 97] width 612 height 55
click at [261, 70] on select "**********" at bounding box center [567, 97] width 612 height 55
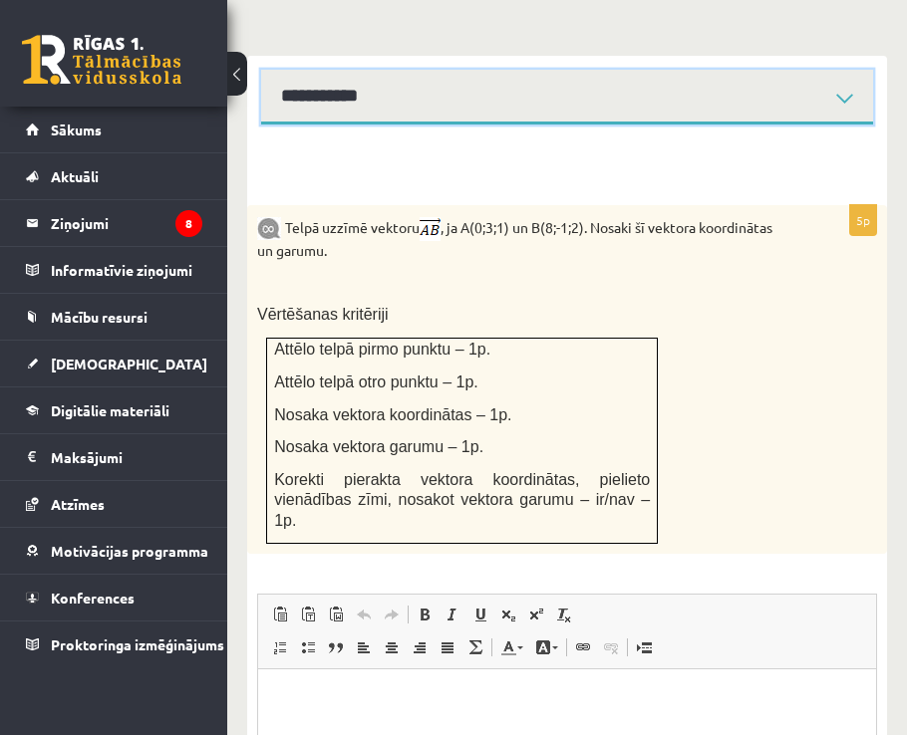
drag, startPoint x: 376, startPoint y: 40, endPoint x: 381, endPoint y: 76, distance: 36.2
click at [376, 70] on select "**********" at bounding box center [567, 97] width 612 height 55
click at [261, 70] on select "**********" at bounding box center [567, 97] width 612 height 55
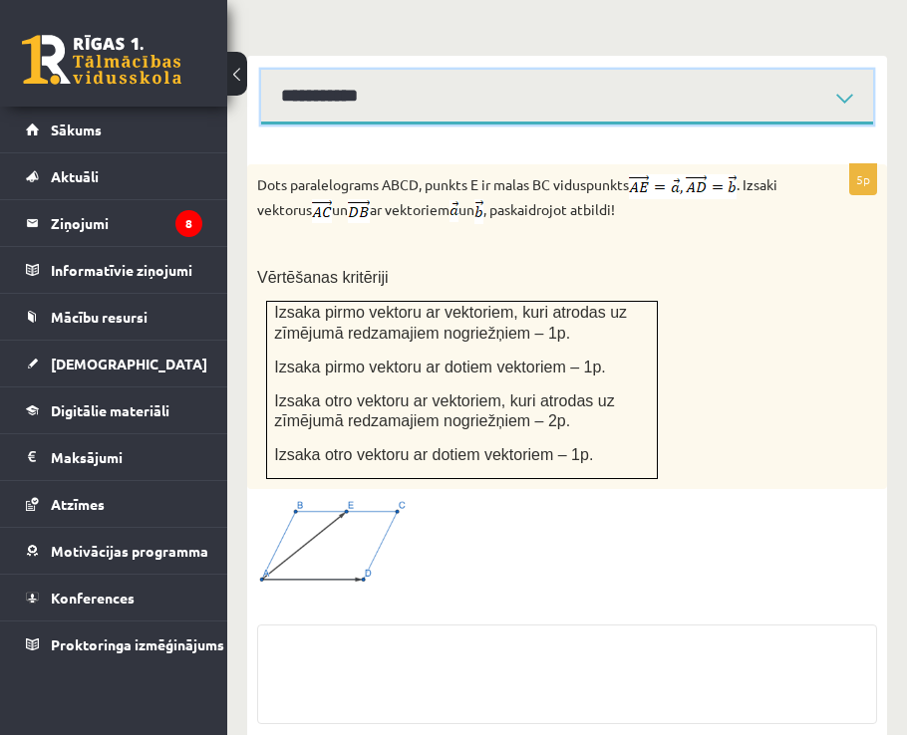
click at [346, 72] on select "**********" at bounding box center [567, 97] width 612 height 55
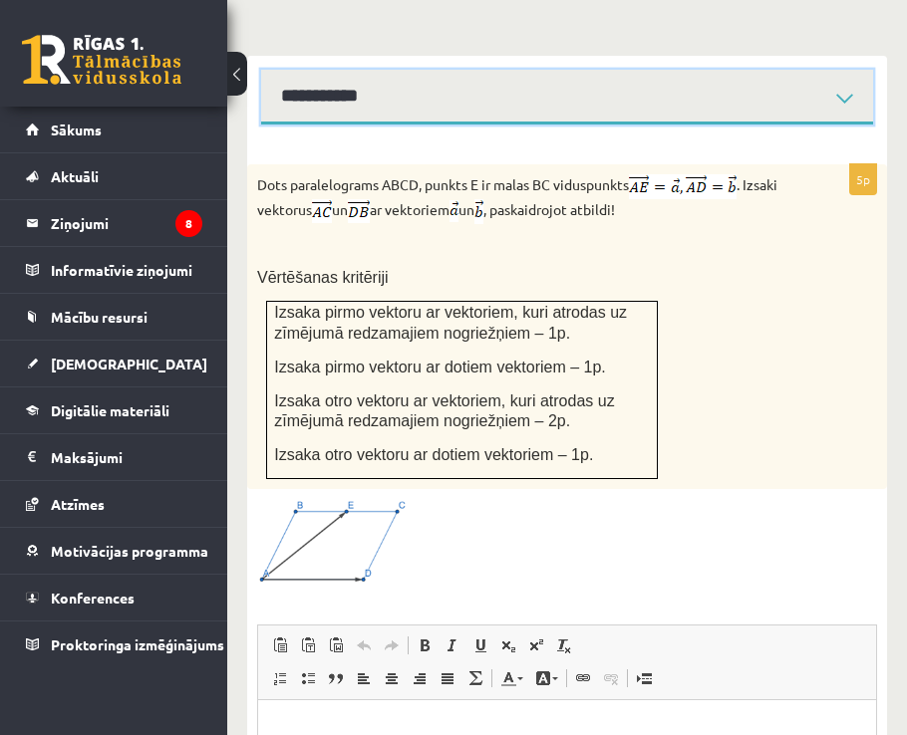
click at [261, 70] on select "**********" at bounding box center [567, 97] width 612 height 55
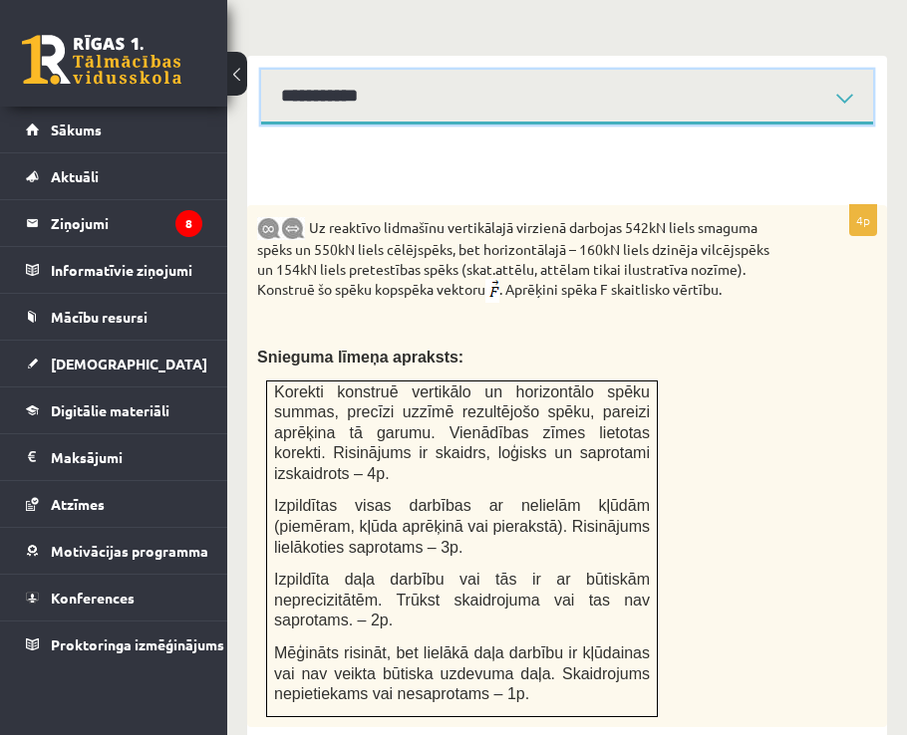
click at [357, 70] on select "**********" at bounding box center [567, 97] width 612 height 55
click at [261, 70] on select "**********" at bounding box center [567, 97] width 612 height 55
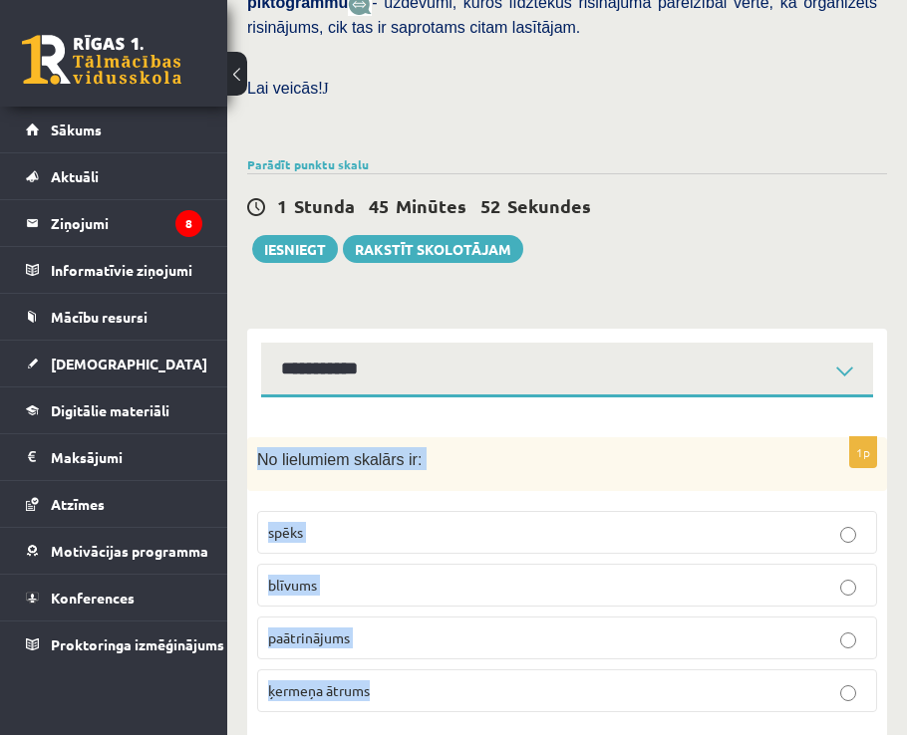
drag, startPoint x: 250, startPoint y: 411, endPoint x: 559, endPoint y: 634, distance: 380.4
click at [559, 634] on div "1p No lielumiem skalārs ir: spēks blīvums paātrinājums ķermeņa ātrums" at bounding box center [567, 583] width 640 height 292
copy div "No lielumiem skalārs ir: spēks blīvums paātrinājums ķermeņa ātrums"
click at [361, 575] on p "blīvums" at bounding box center [567, 585] width 598 height 21
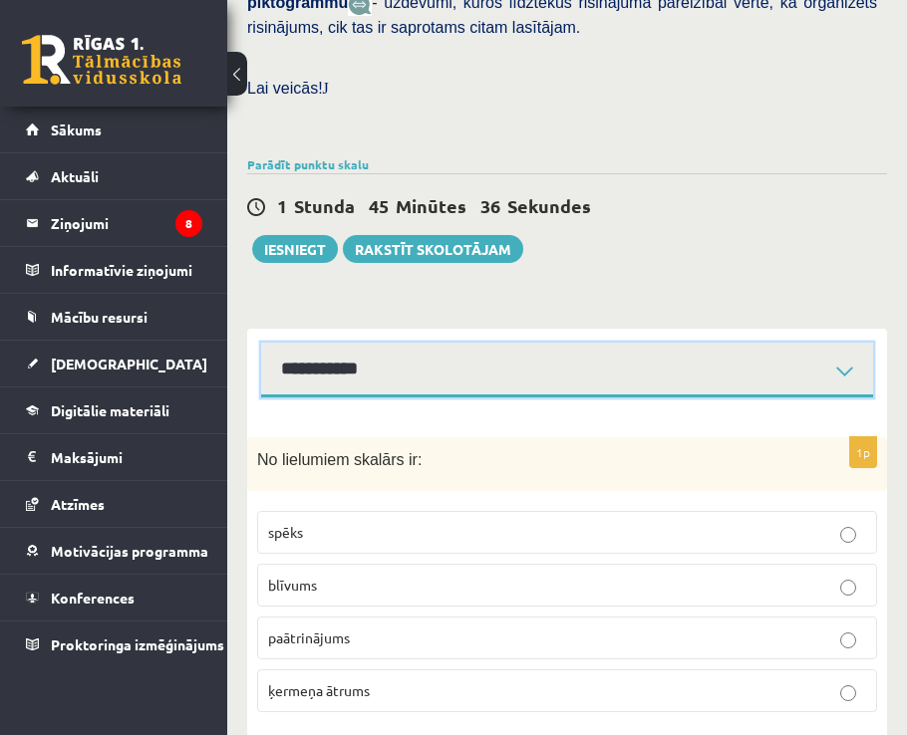
click at [394, 343] on select "**********" at bounding box center [567, 370] width 612 height 55
click at [261, 343] on select "**********" at bounding box center [567, 370] width 612 height 55
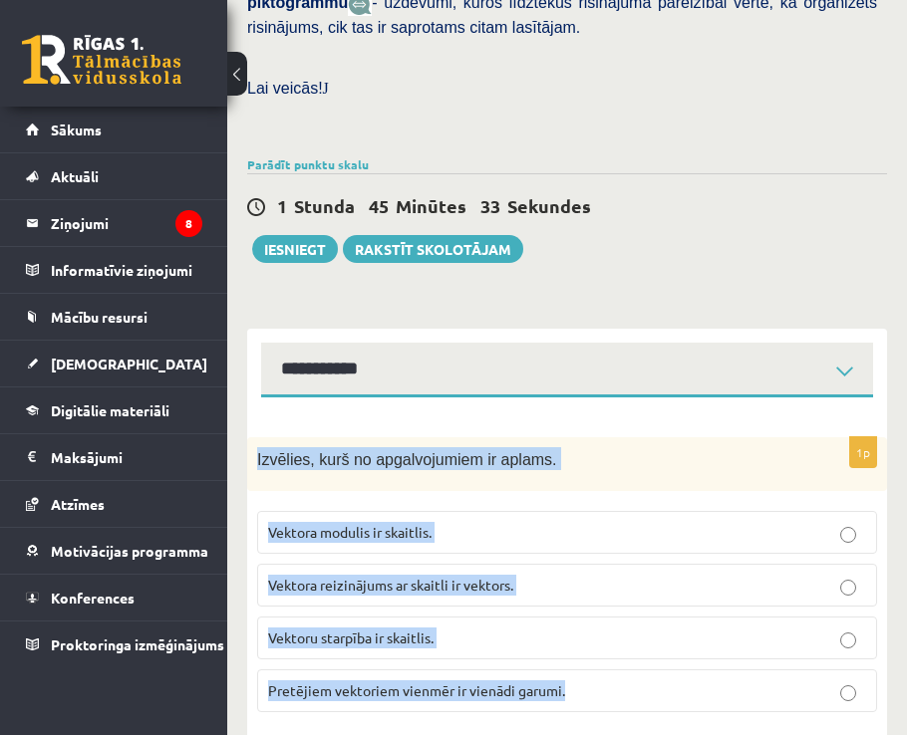
drag, startPoint x: 254, startPoint y: 414, endPoint x: 620, endPoint y: 643, distance: 430.9
click at [620, 643] on div "1p Izvēlies, kurš no apgalvojumiem ir aplams. Vektora modulis ir skaitlis. Vekt…" at bounding box center [567, 583] width 640 height 292
copy div "Izvēlies, kurš no apgalvojumiem ir aplams. Vektora modulis ir skaitlis. Vektora…"
click at [496, 617] on label "Vektoru starpība ir skaitlis." at bounding box center [567, 638] width 620 height 43
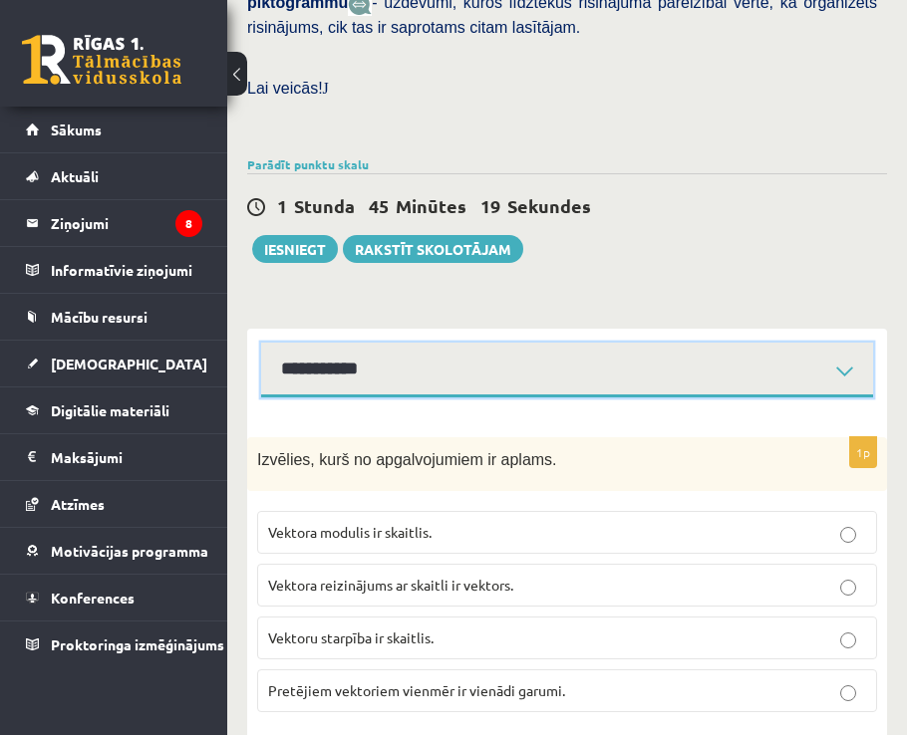
drag, startPoint x: 413, startPoint y: 333, endPoint x: 411, endPoint y: 346, distance: 13.1
click at [413, 343] on select "**********" at bounding box center [567, 370] width 612 height 55
select select "**********"
click at [261, 343] on select "**********" at bounding box center [567, 370] width 612 height 55
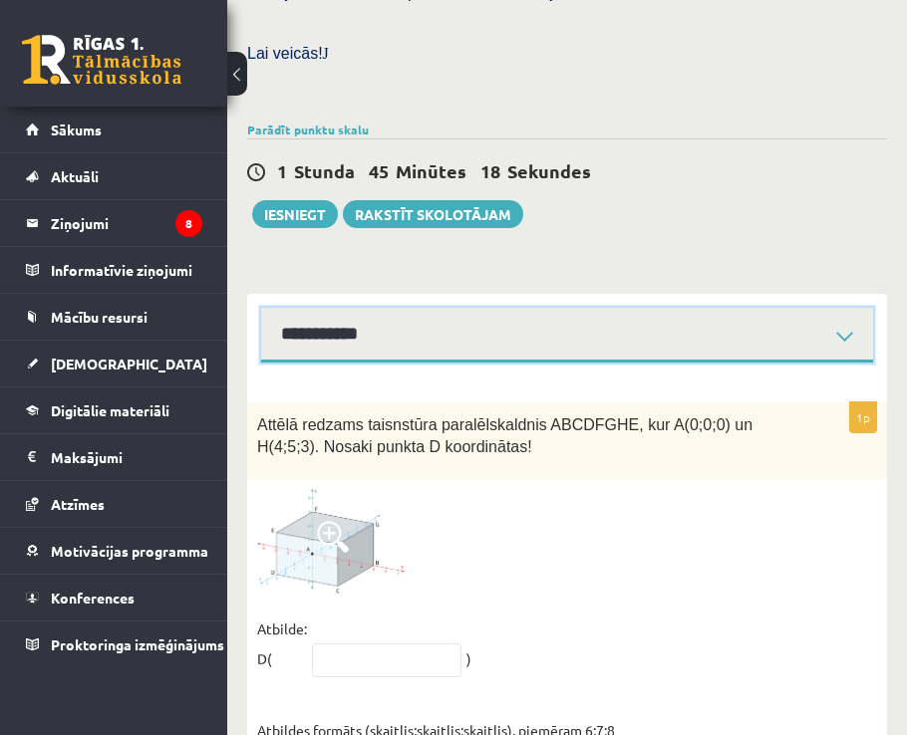
scroll to position [785, 0]
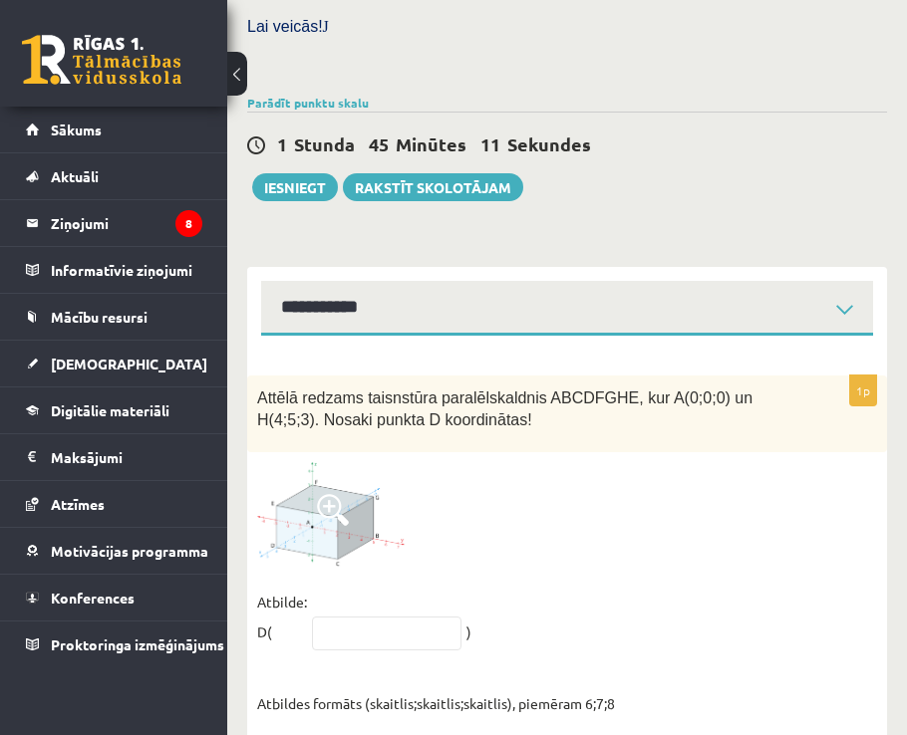
click at [345, 494] on span at bounding box center [333, 510] width 32 height 32
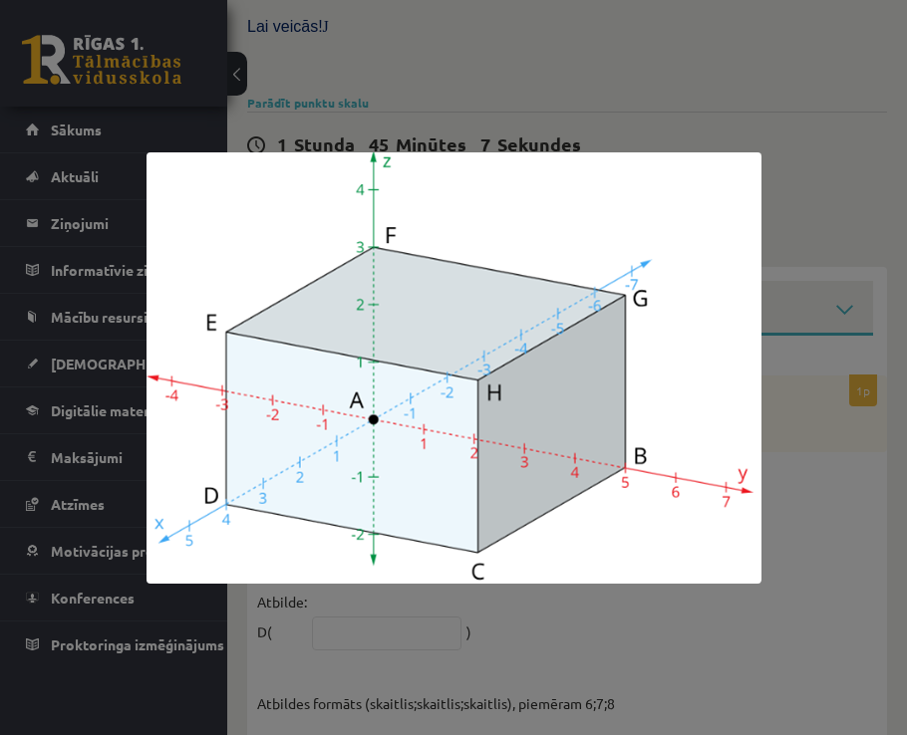
click at [794, 411] on div at bounding box center [453, 367] width 907 height 735
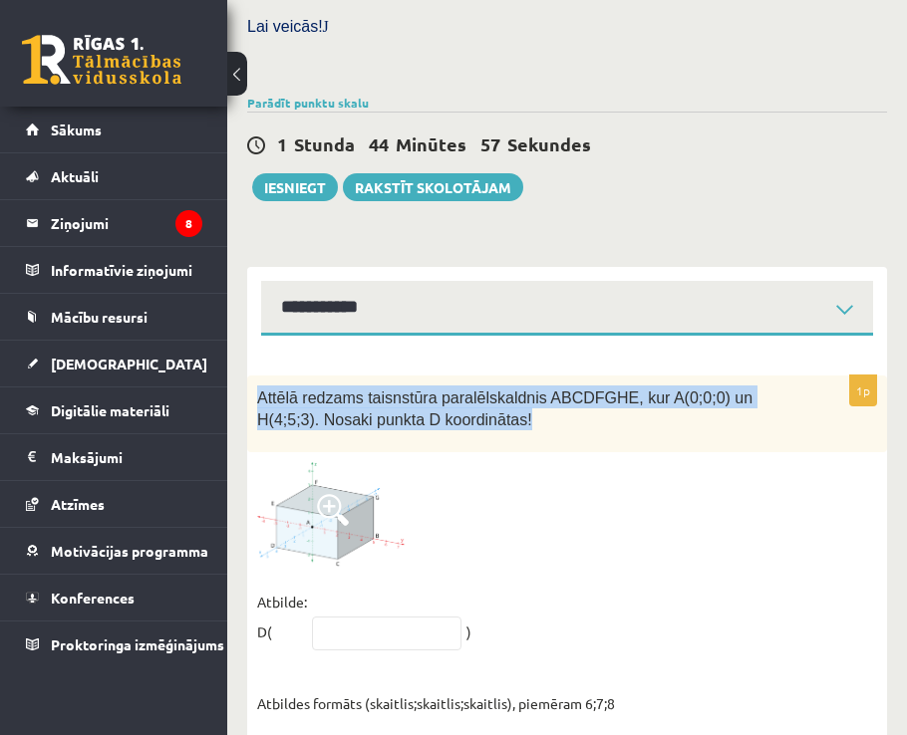
drag, startPoint x: 246, startPoint y: 348, endPoint x: 462, endPoint y: 380, distance: 218.5
click at [462, 380] on div "Matemātika 1. ieskaite 10.b1 klase , Karloss Filips Filipsons (10.b1 klase) Pār…" at bounding box center [566, 35] width 679 height 1486
copy span "Attēlā redzams taisnstūra paralēlskaldnis ABCDFGHE, kur A(0;0;0) un H(4;5;3). N…"
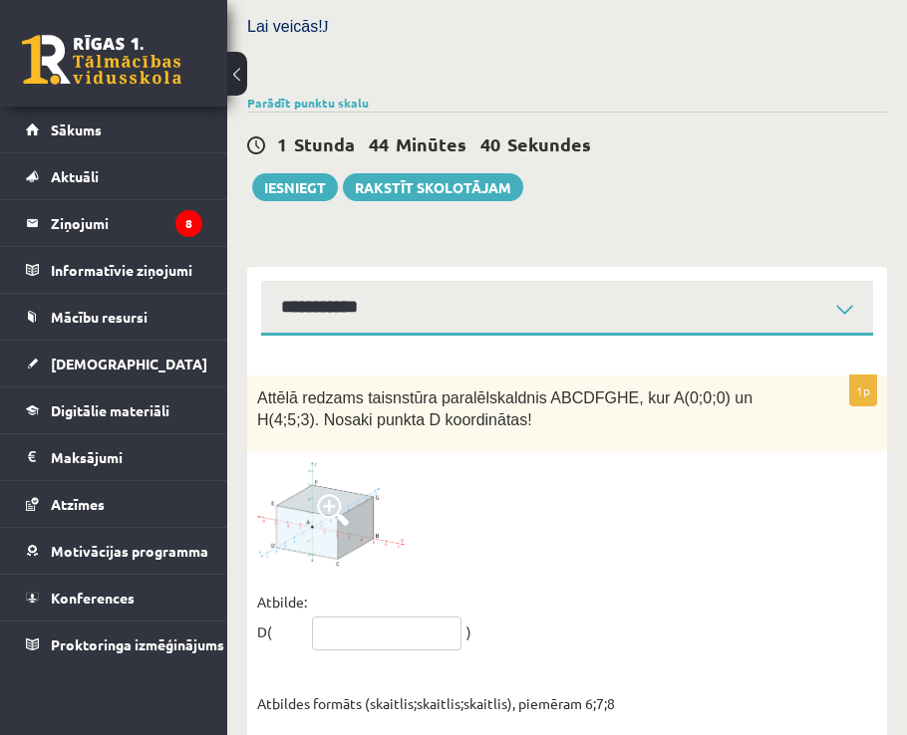
click at [363, 617] on input "text" at bounding box center [386, 634] width 149 height 34
click at [591, 660] on fieldset "Atbilde: D( ***** ) Atbildes formāts (skaitlis;skaitlis;skaitlis), piemēram 6;7…" at bounding box center [567, 652] width 620 height 131
copy fieldset ";"
click at [342, 617] on input "*****" at bounding box center [386, 634] width 149 height 34
paste input "*"
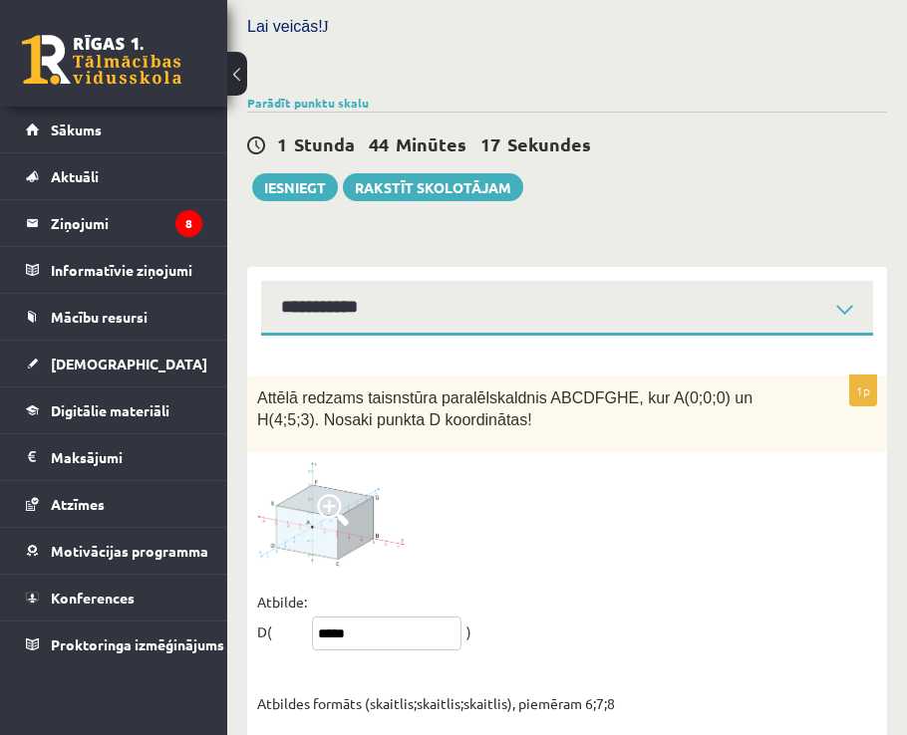
click at [326, 617] on input "*****" at bounding box center [386, 634] width 149 height 34
paste input "text"
type input "*****"
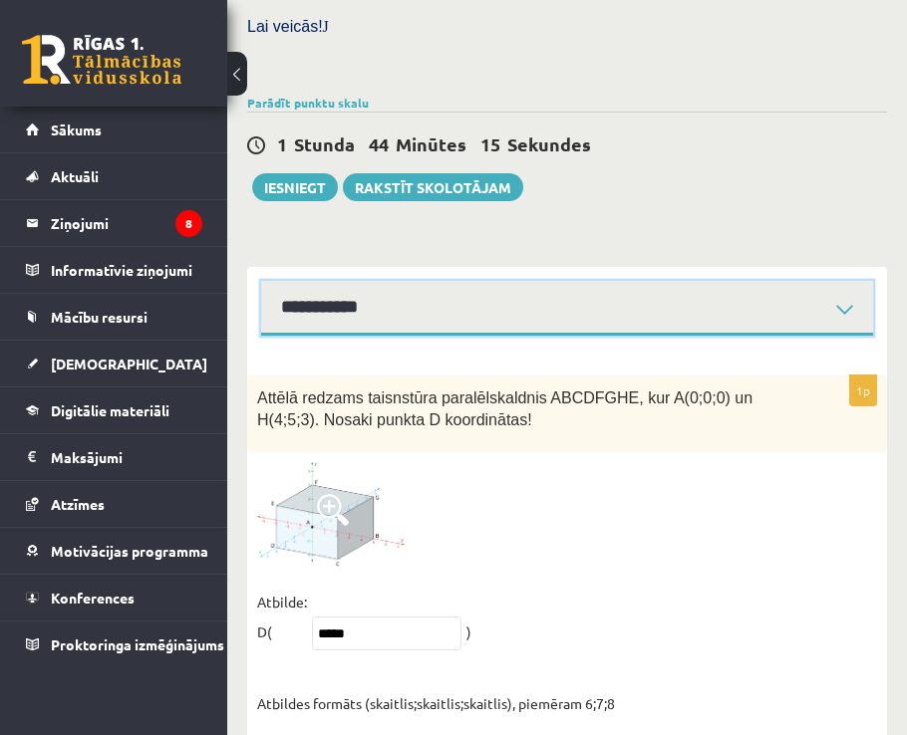
click at [404, 283] on select "**********" at bounding box center [567, 308] width 612 height 55
click at [261, 281] on select "**********" at bounding box center [567, 308] width 612 height 55
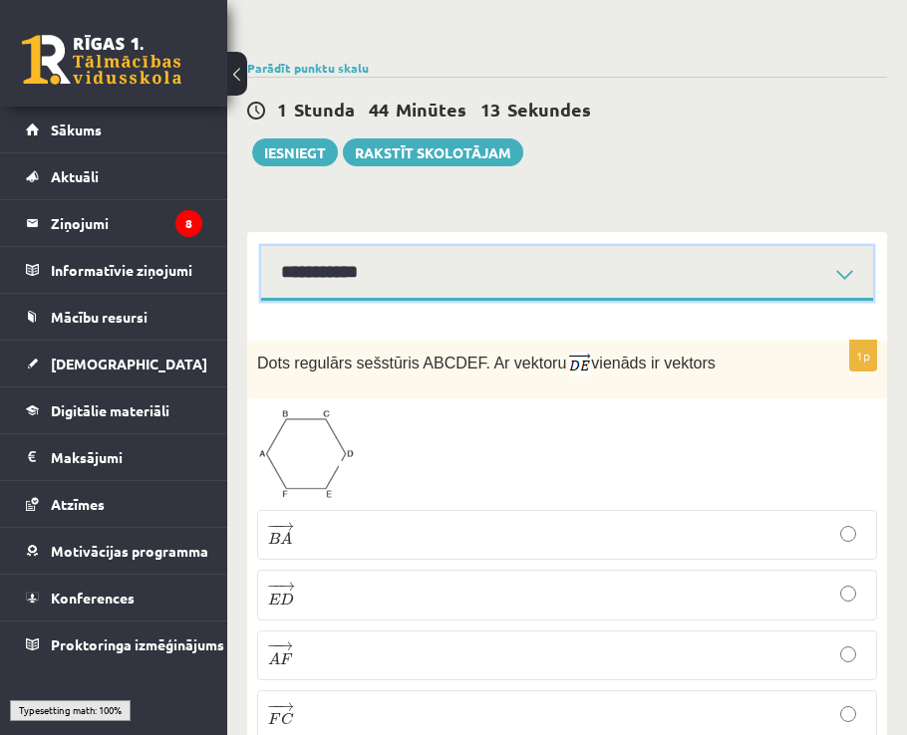
scroll to position [852, 0]
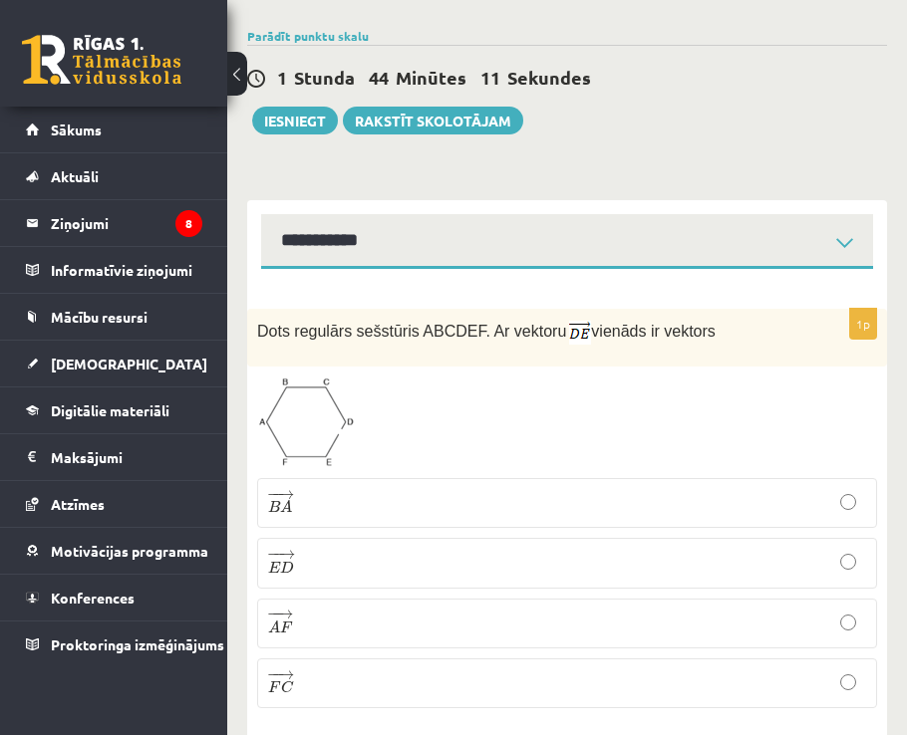
click at [315, 385] on img at bounding box center [306, 423] width 98 height 92
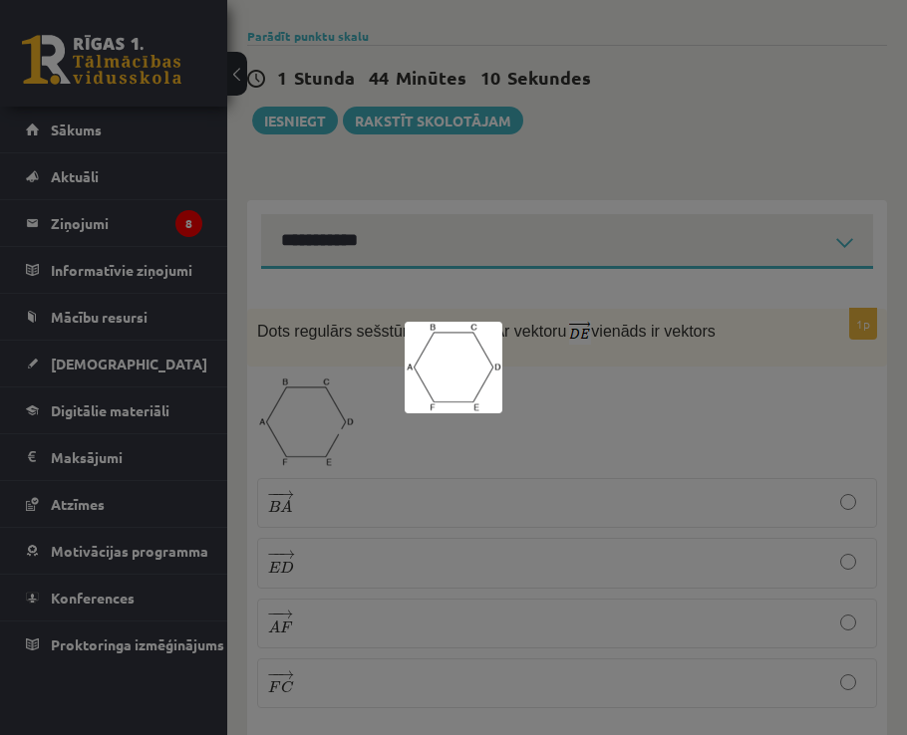
click at [605, 361] on div at bounding box center [453, 367] width 907 height 735
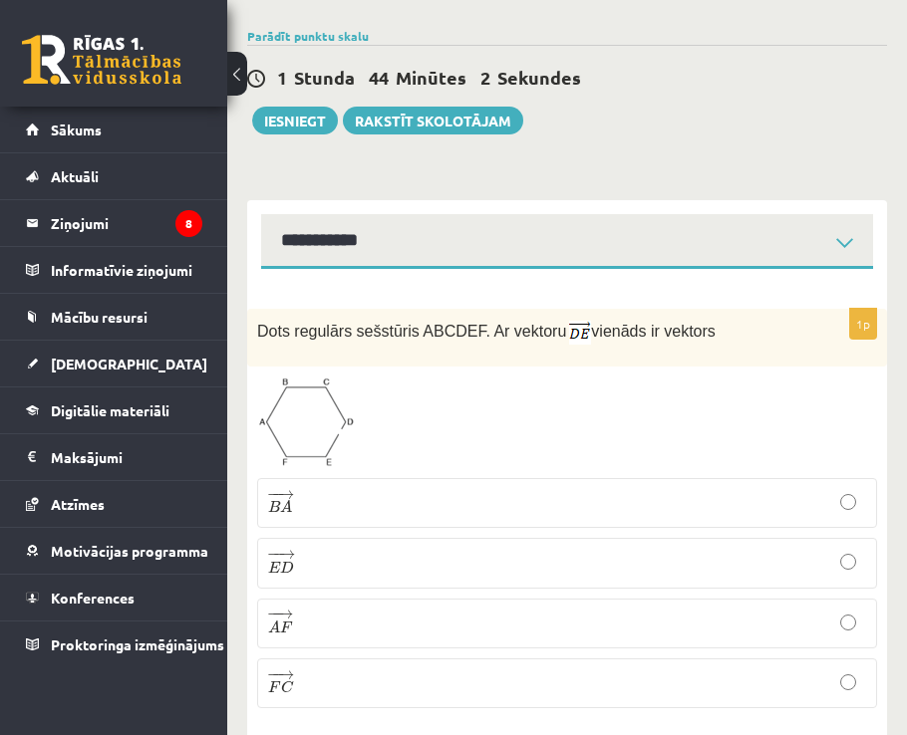
drag, startPoint x: 253, startPoint y: 287, endPoint x: 767, endPoint y: 297, distance: 514.1
click at [767, 309] on div "Dots regulārs sešstūris ABCDEF. Ar vektoru vienāds ir vektors" at bounding box center [567, 338] width 640 height 58
click at [258, 269] on div "1p Dots regulārs sešstūris ABCDEF. Ar vektoru vienāds ir vektors − − → B A B A …" at bounding box center [567, 507] width 640 height 476
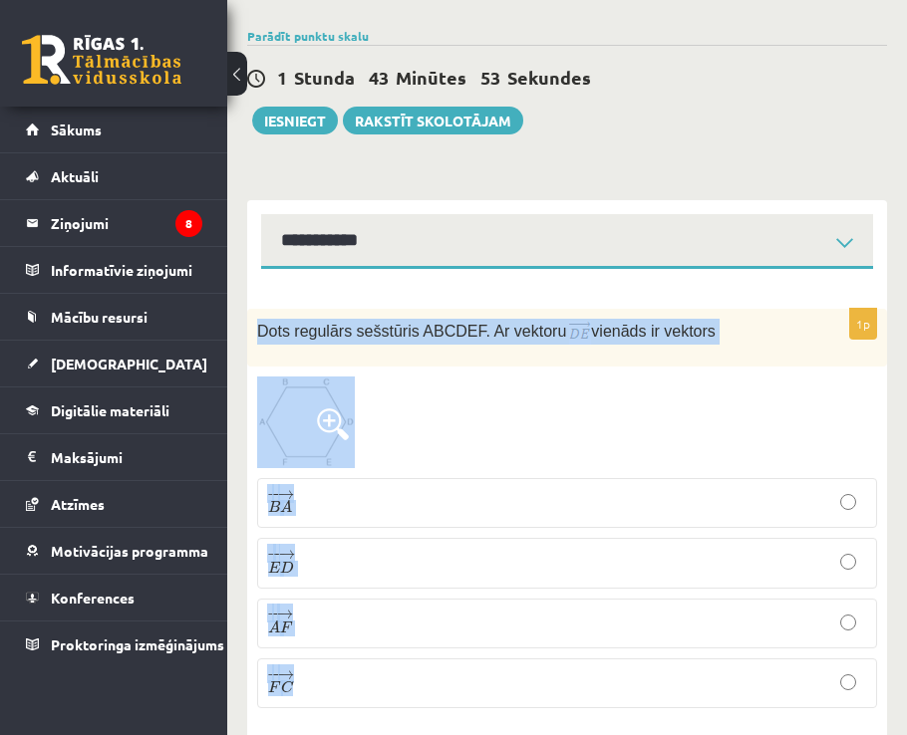
drag, startPoint x: 254, startPoint y: 287, endPoint x: 455, endPoint y: 638, distance: 404.3
click at [455, 638] on div "1p Dots regulārs sešstūris ABCDEF. Ar vektoru vienāds ir vektors − − → B A B A …" at bounding box center [567, 517] width 640 height 416
copy div "Dots regulārs sešstūris ABCDEF. Ar vektoru vienāds ir vektors − − → B A B A → −…"
click at [587, 377] on div at bounding box center [567, 423] width 620 height 92
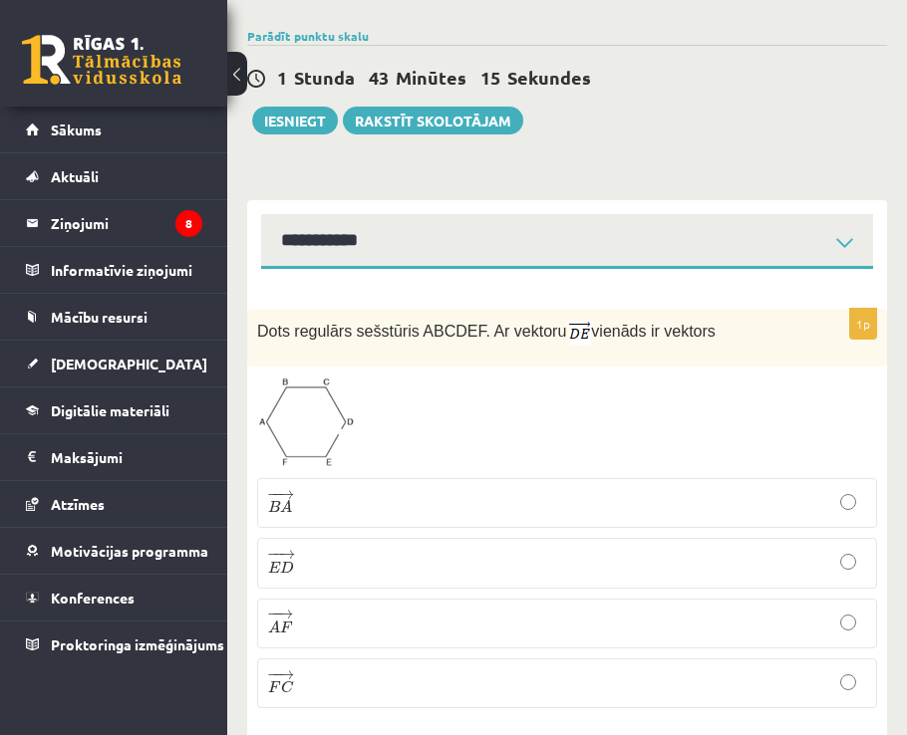
click at [303, 669] on p "− − → F C F C →" at bounding box center [567, 683] width 598 height 28
click at [289, 377] on img at bounding box center [306, 423] width 98 height 92
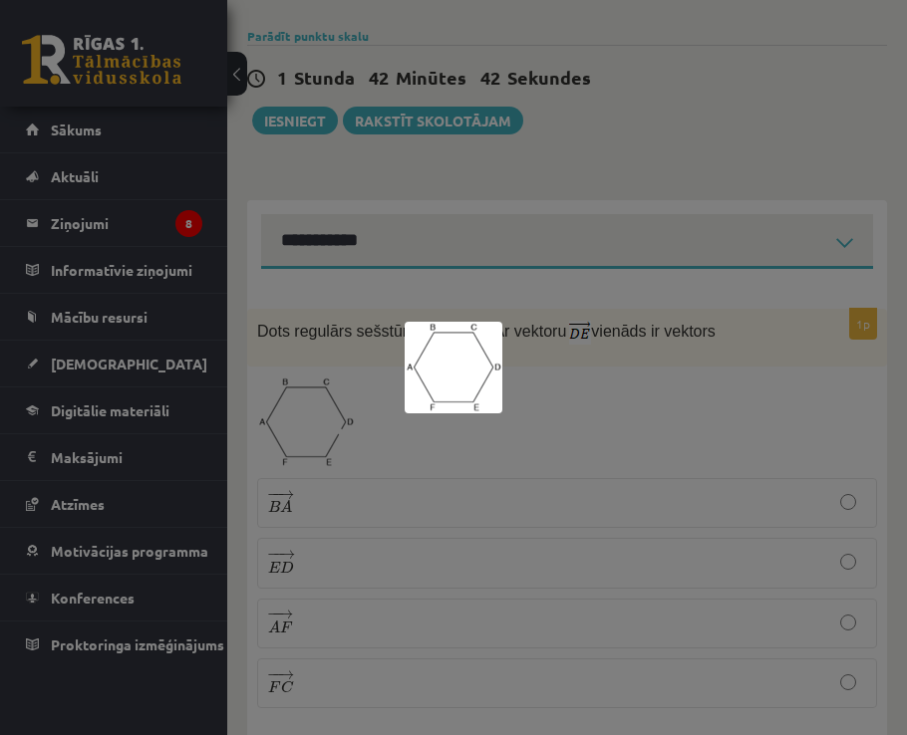
click at [332, 397] on div at bounding box center [453, 367] width 907 height 735
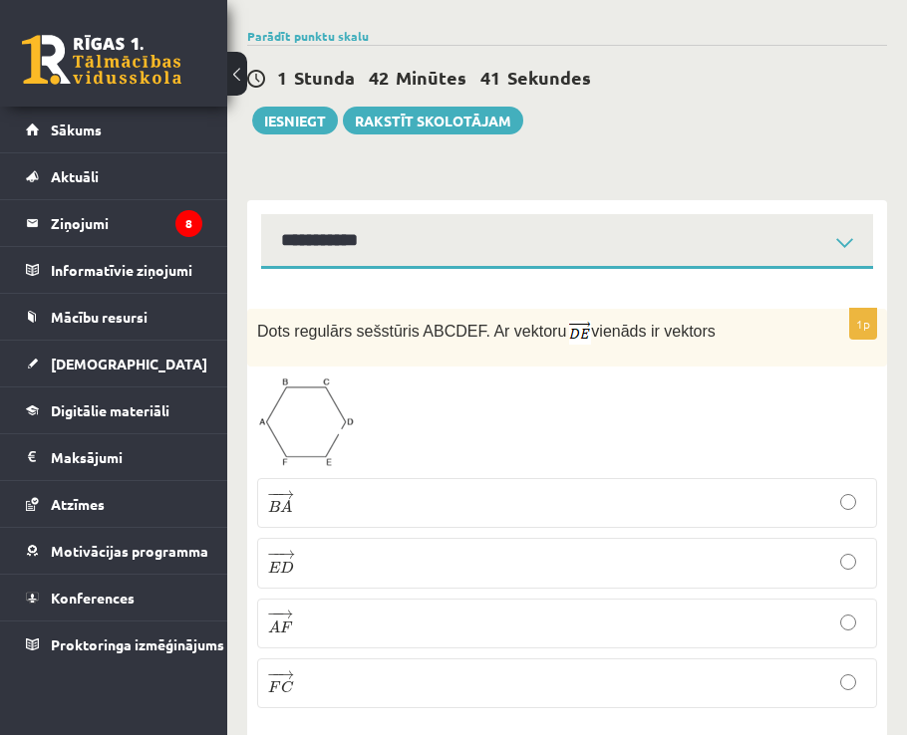
click at [356, 489] on p "− − → B A B A →" at bounding box center [567, 503] width 598 height 28
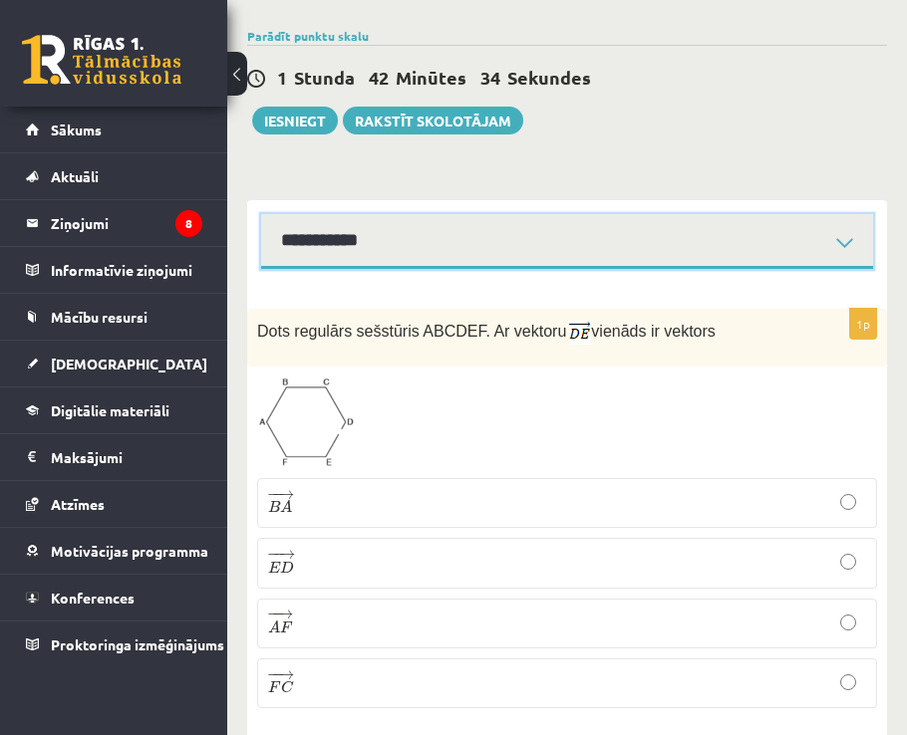
click at [459, 214] on select "**********" at bounding box center [567, 241] width 612 height 55
click at [261, 214] on select "**********" at bounding box center [567, 241] width 612 height 55
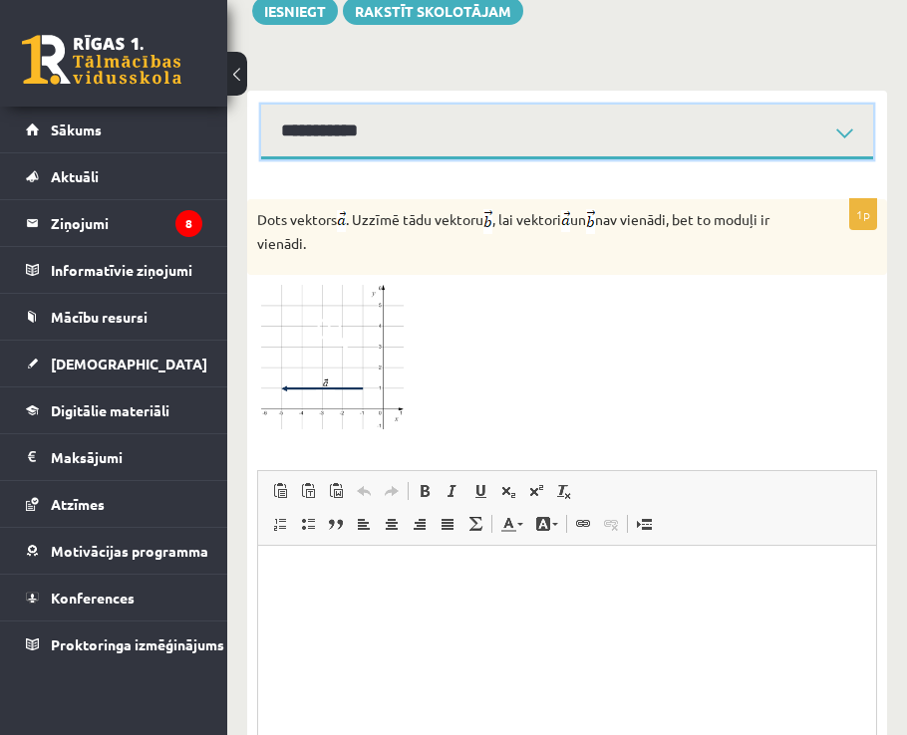
scroll to position [918, 0]
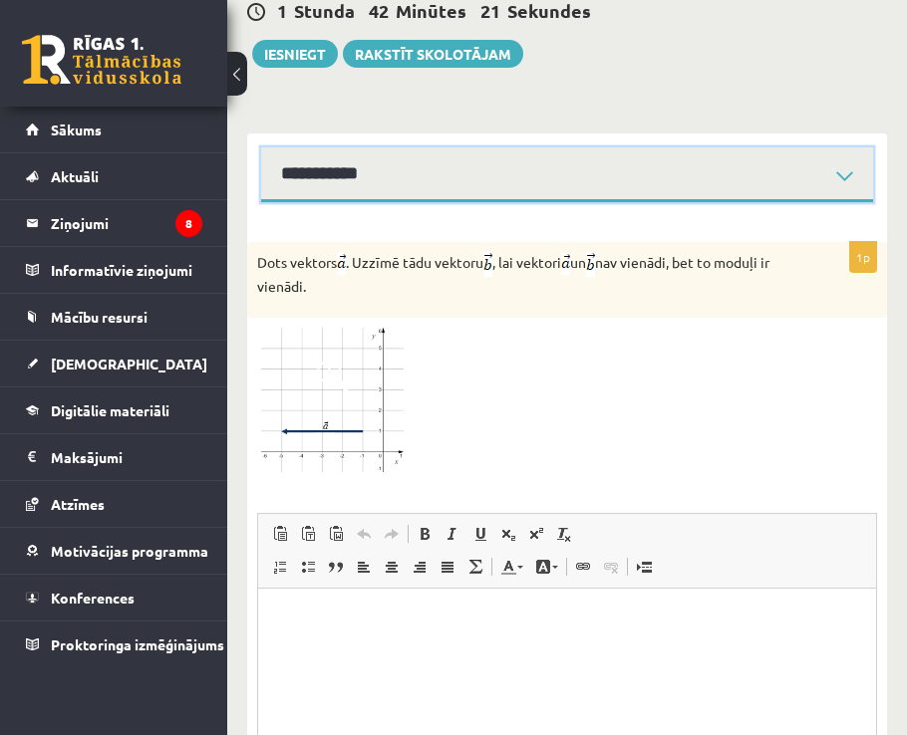
click at [323, 147] on select "**********" at bounding box center [567, 174] width 612 height 55
click at [261, 147] on select "**********" at bounding box center [567, 174] width 612 height 55
click at [376, 147] on select "**********" at bounding box center [567, 174] width 612 height 55
click at [261, 147] on select "**********" at bounding box center [567, 174] width 612 height 55
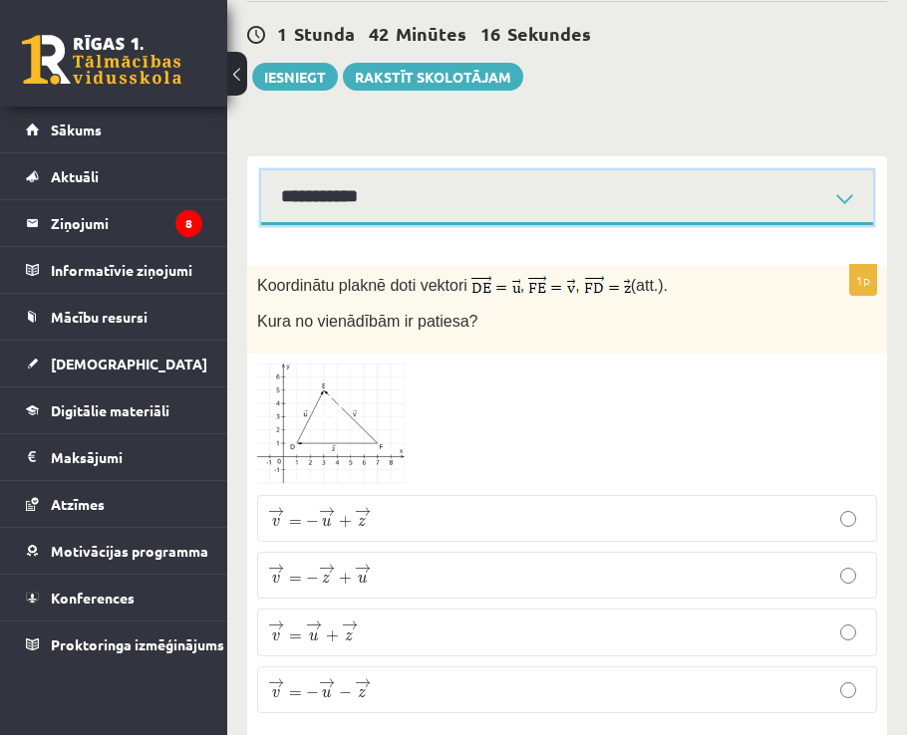
scroll to position [900, 0]
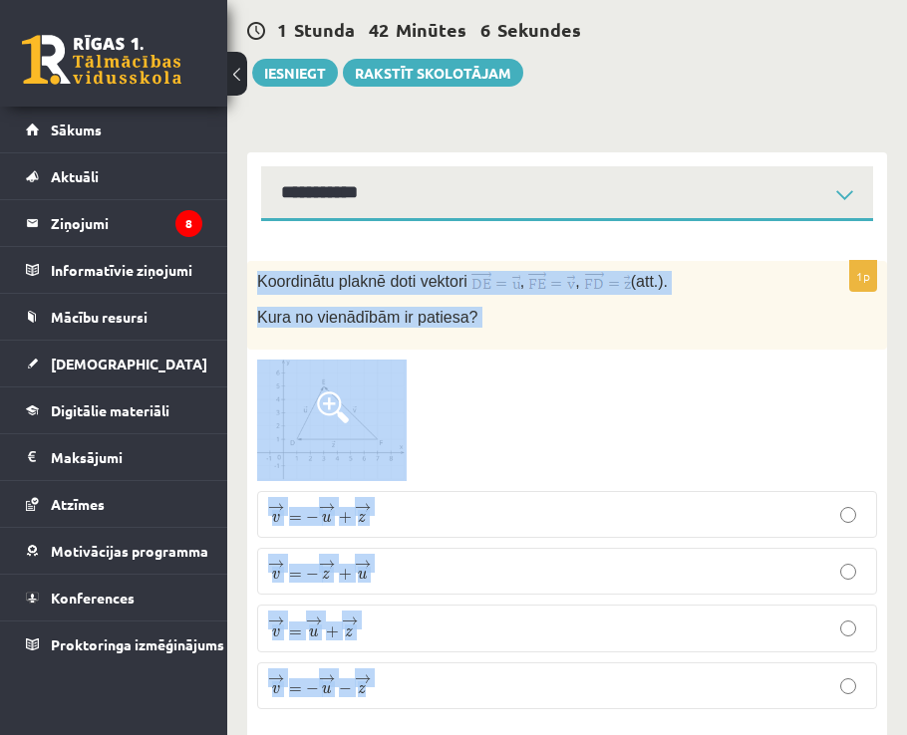
drag, startPoint x: 252, startPoint y: 233, endPoint x: 480, endPoint y: 634, distance: 460.9
click at [480, 634] on div "1p Koordinātu plaknē doti vektori , , (att.). Kura no vienādībām ir patiesa? → …" at bounding box center [567, 493] width 640 height 464
copy div "Koordinātu plaknē doti vektori , , (att.). Kura no vienādībām ir patiesa? → v =…"
click at [504, 286] on div "Koordinātu plaknē doti vektori , , (att.). Kura no vienādībām ir patiesa?" at bounding box center [567, 305] width 640 height 89
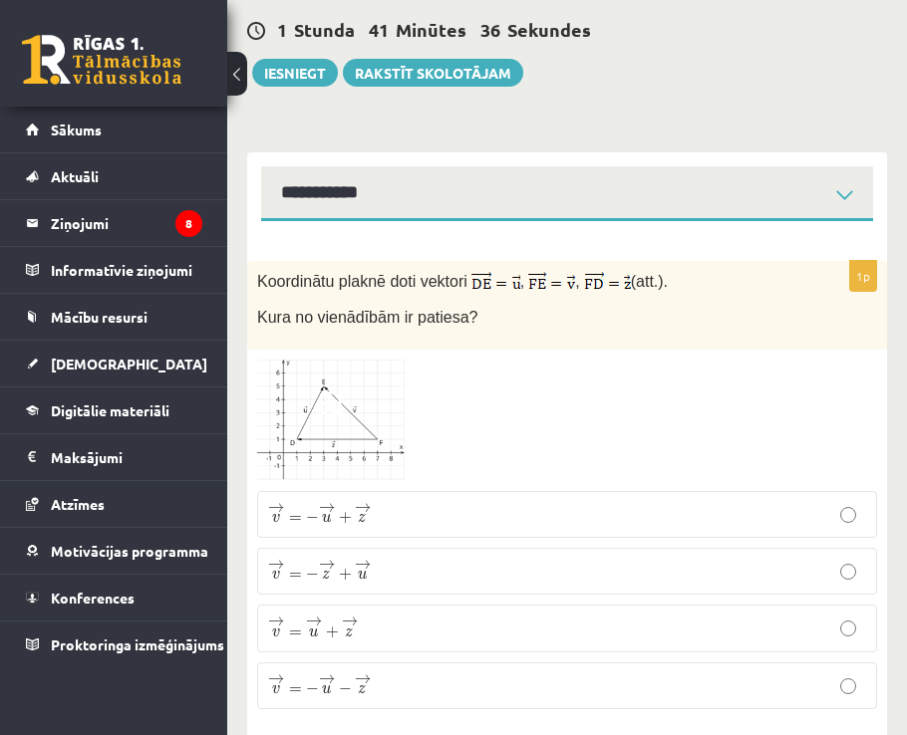
click at [343, 512] on span "+" at bounding box center [345, 518] width 13 height 12
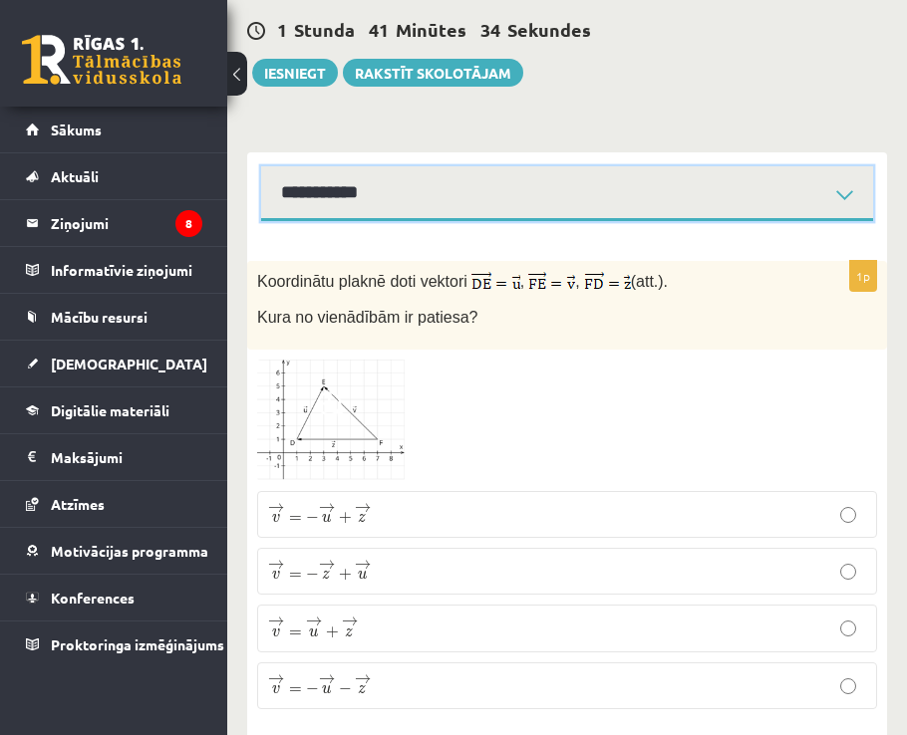
click at [495, 167] on select "**********" at bounding box center [567, 193] width 612 height 55
click at [261, 166] on select "**********" at bounding box center [567, 193] width 612 height 55
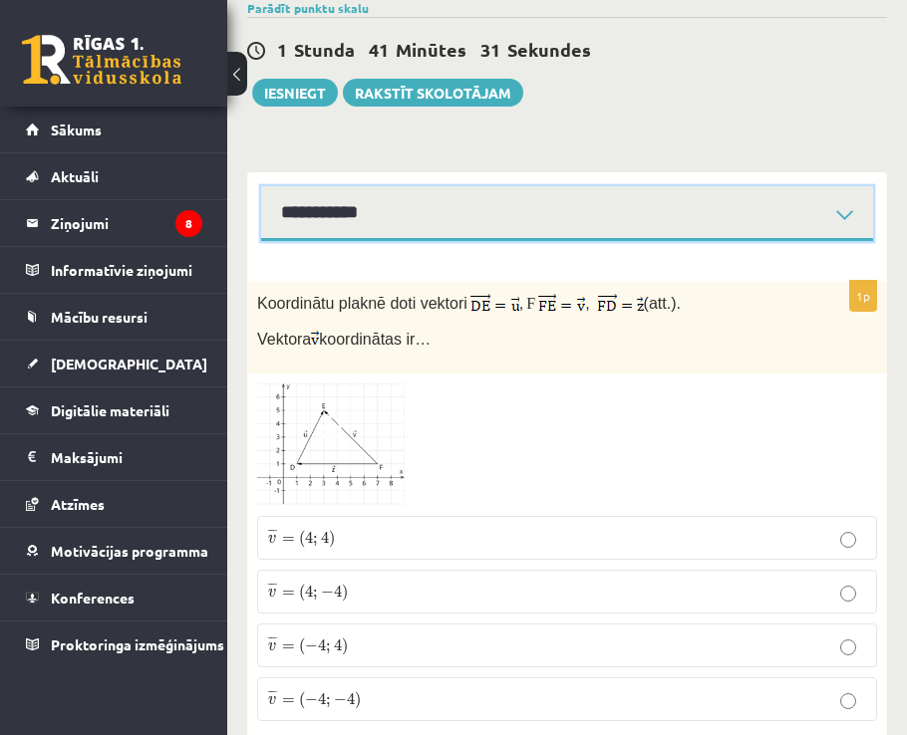
scroll to position [883, 0]
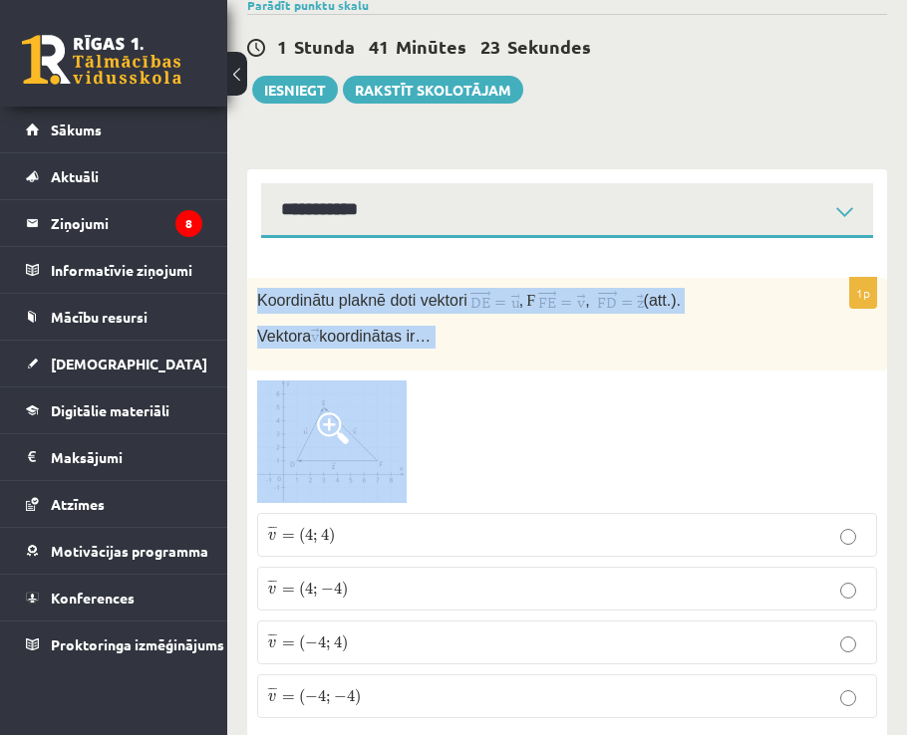
drag, startPoint x: 252, startPoint y: 246, endPoint x: 543, endPoint y: 350, distance: 308.8
click at [543, 350] on div "1p Koordinātu plaknē doti vektori , F , (att.). Vektora koordinātas ir… ¯ ¯ ¯ v…" at bounding box center [567, 506] width 640 height 456
drag, startPoint x: 356, startPoint y: 431, endPoint x: 294, endPoint y: 320, distance: 127.5
click at [294, 320] on div "Koordinātu plaknē doti vektori , F , (att.). Vektora koordinātas ir…" at bounding box center [567, 324] width 640 height 93
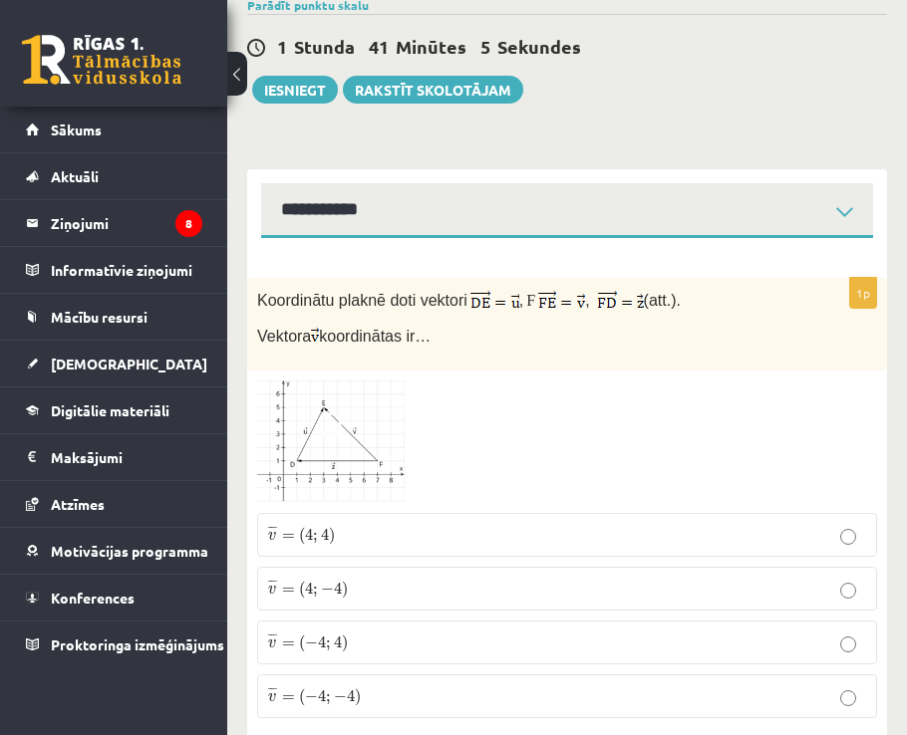
click at [283, 402] on img at bounding box center [331, 442] width 149 height 123
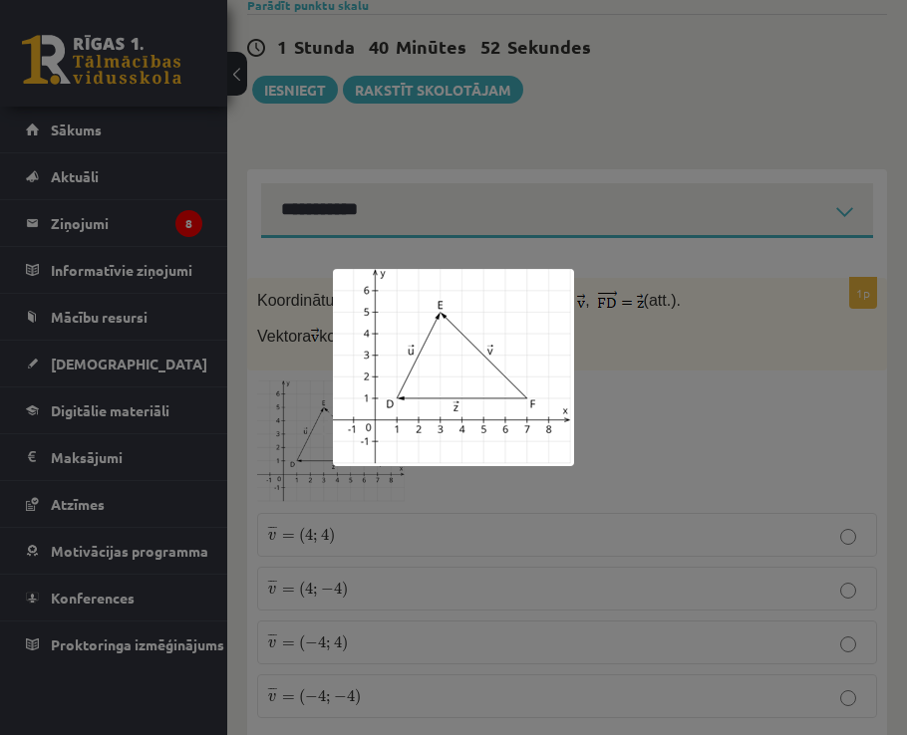
click at [616, 335] on div at bounding box center [453, 367] width 907 height 735
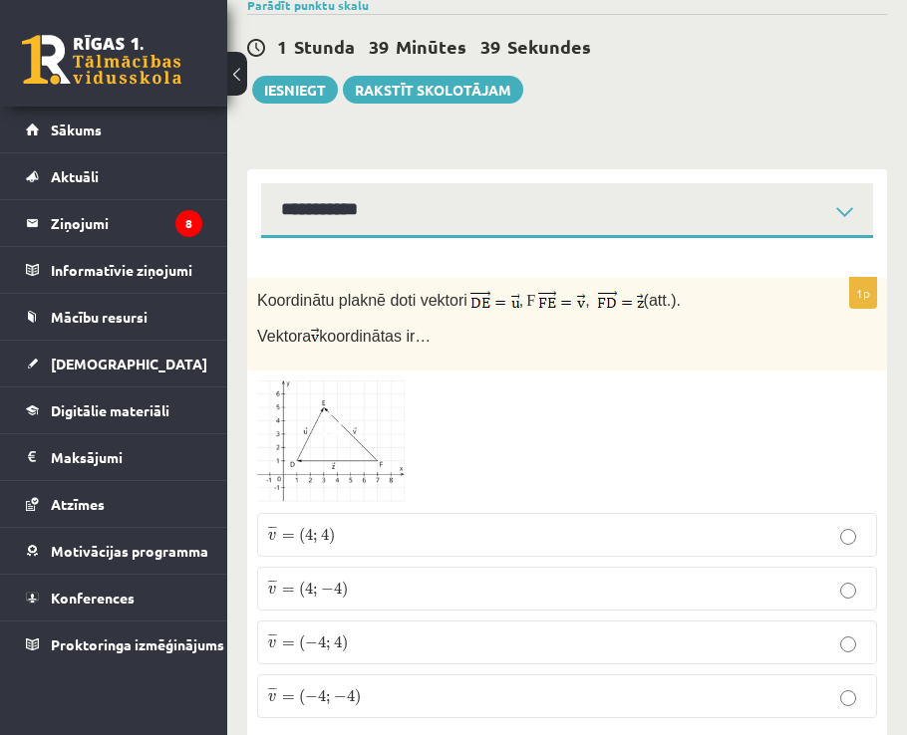
click at [367, 524] on p "¯ ¯ ¯ v = ( 4 ; 4 ) v ¯ = ( 4 ; 4 )" at bounding box center [567, 535] width 598 height 22
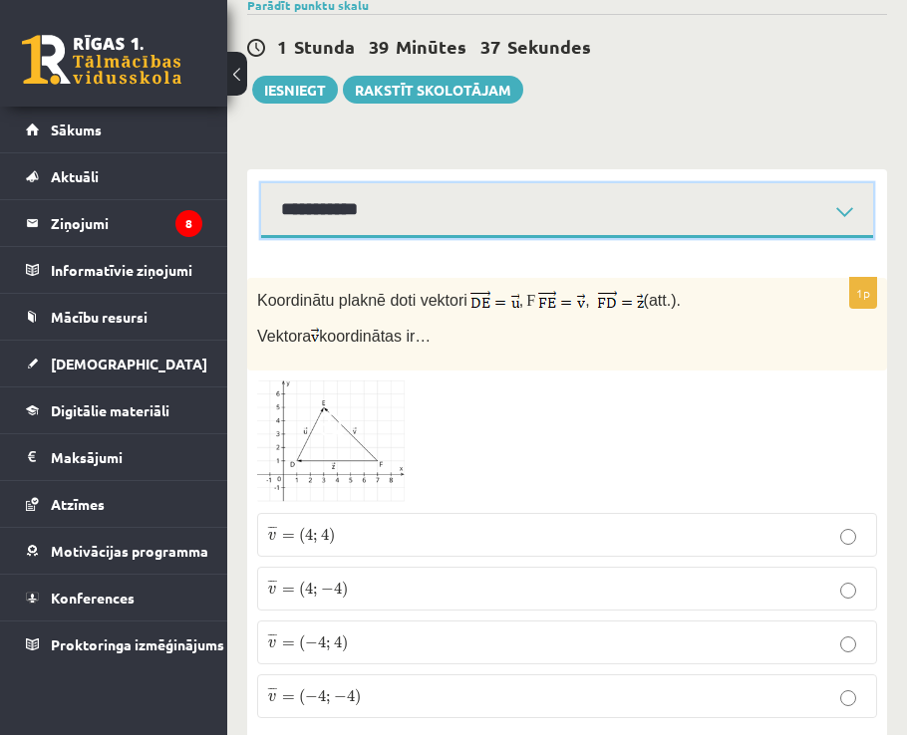
click at [377, 183] on select "**********" at bounding box center [567, 210] width 612 height 55
select select "**********"
click at [261, 183] on select "**********" at bounding box center [567, 210] width 612 height 55
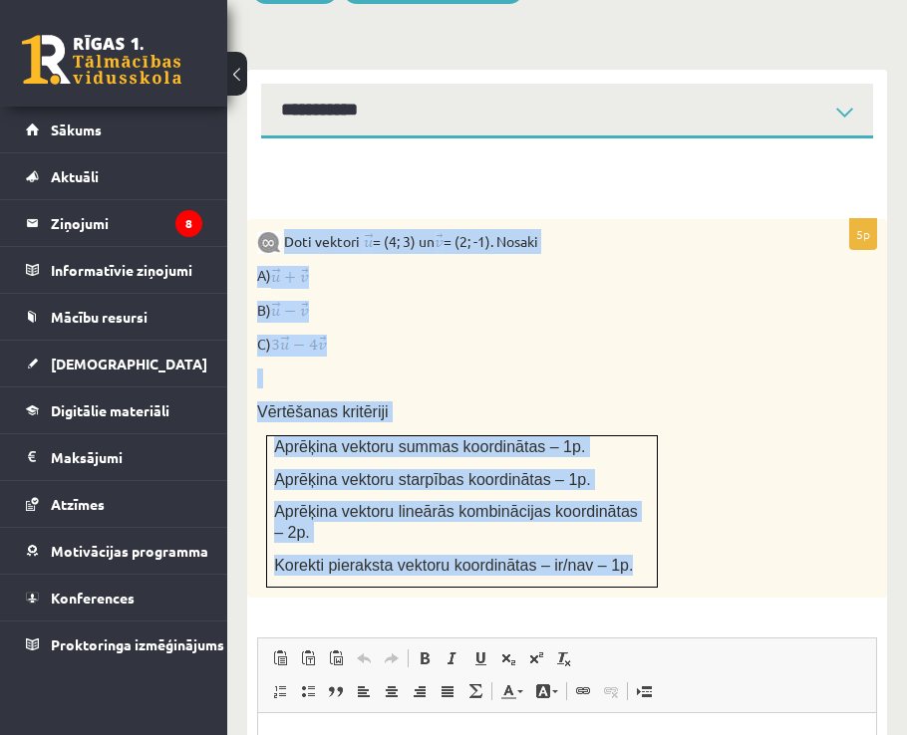
drag, startPoint x: 284, startPoint y: 197, endPoint x: 630, endPoint y: 499, distance: 458.9
click at [630, 499] on div "Doti vektori = (4; 3) un = (2; -1). Nosaki A) B) C) Vērtēšanas kritēriji Aprēķi…" at bounding box center [567, 408] width 640 height 379
copy div "Doti vektori = (4; 3) un = (2; -1). Nosaki A) B) C) Vērtēšanas kritēriji Aprēķi…"
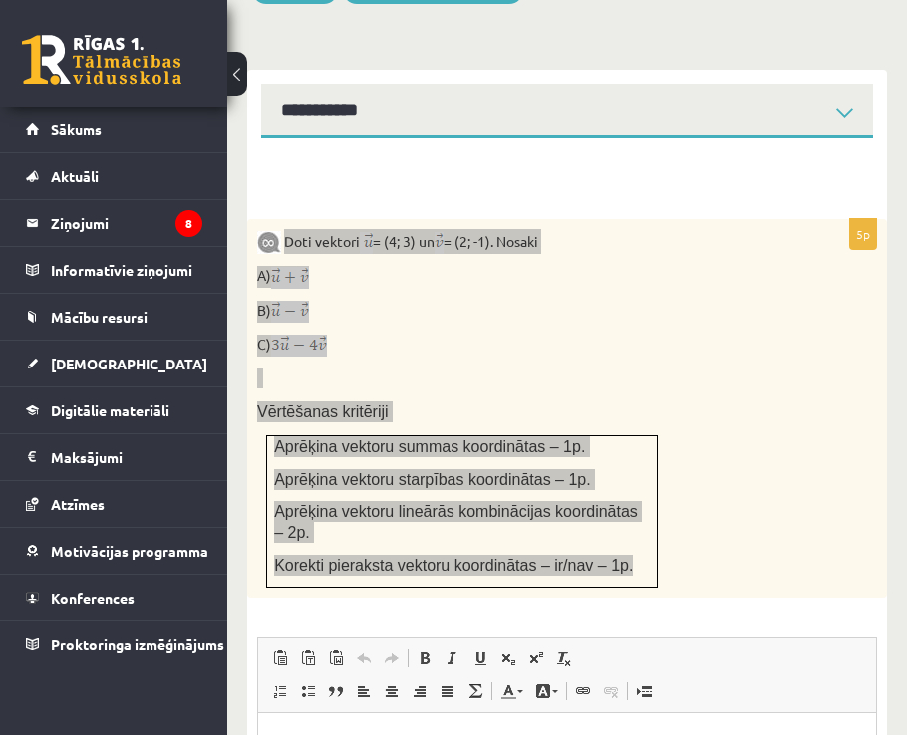
drag, startPoint x: 651, startPoint y: 743, endPoint x: 676, endPoint y: 737, distance: 25.6
click at [651, 734] on p "Editor, wiswyg-editor-user-answer-47433970645160" at bounding box center [567, 743] width 578 height 21
click at [427, 734] on html at bounding box center [567, 743] width 618 height 61
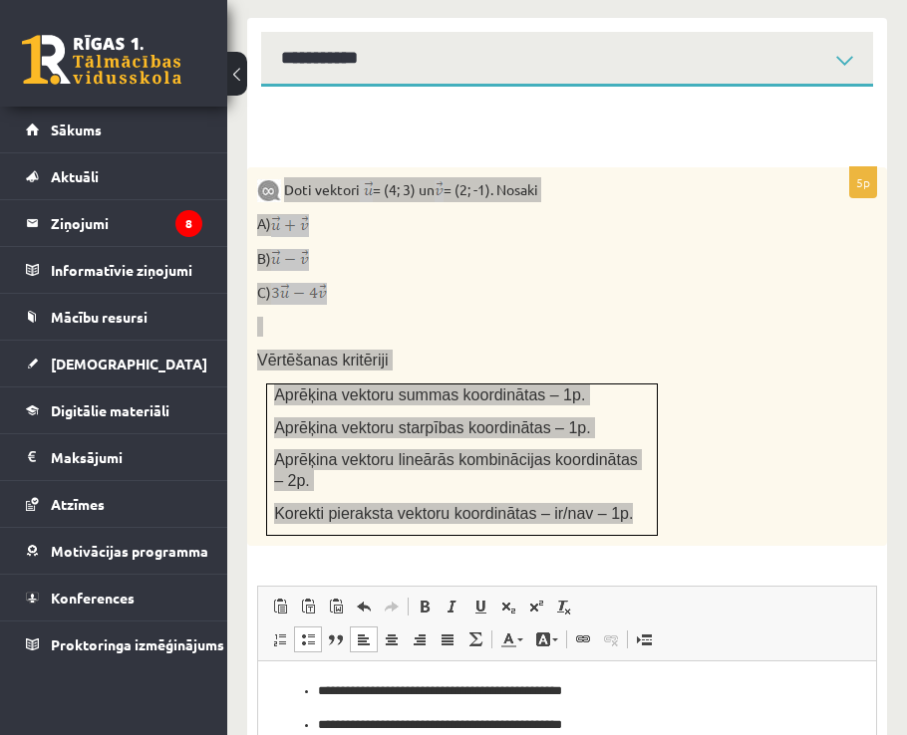
scroll to position [1098, 0]
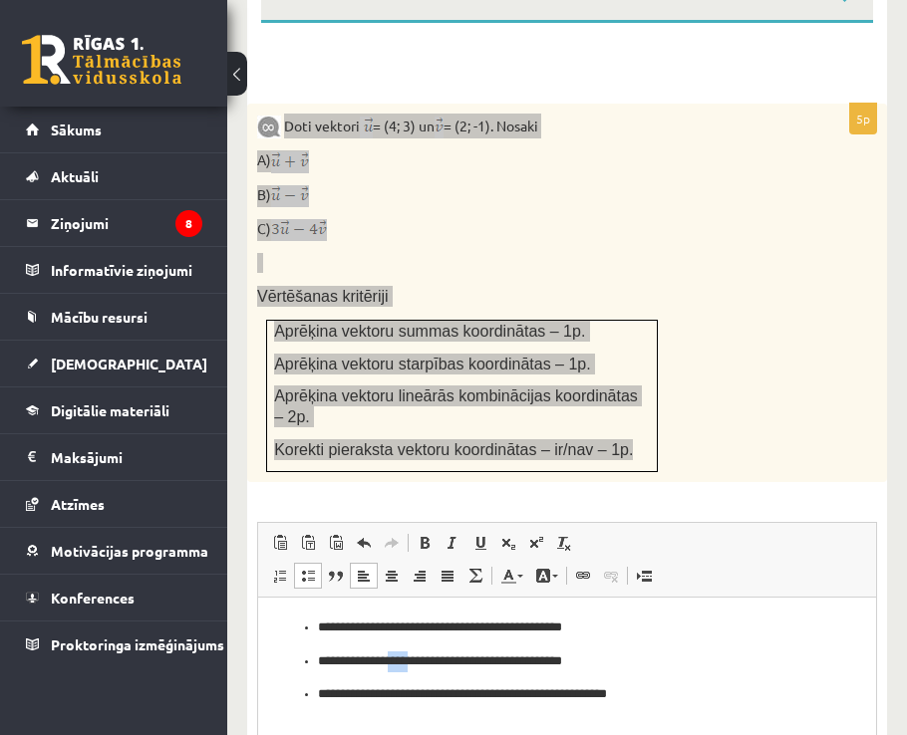
drag, startPoint x: 390, startPoint y: 665, endPoint x: 413, endPoint y: 670, distance: 23.4
click at [413, 670] on p "**********" at bounding box center [567, 661] width 498 height 21
drag, startPoint x: 593, startPoint y: 632, endPoint x: 390, endPoint y: 633, distance: 202.2
click at [390, 633] on p "**********" at bounding box center [567, 628] width 498 height 21
drag, startPoint x: 563, startPoint y: 657, endPoint x: 389, endPoint y: 661, distance: 173.4
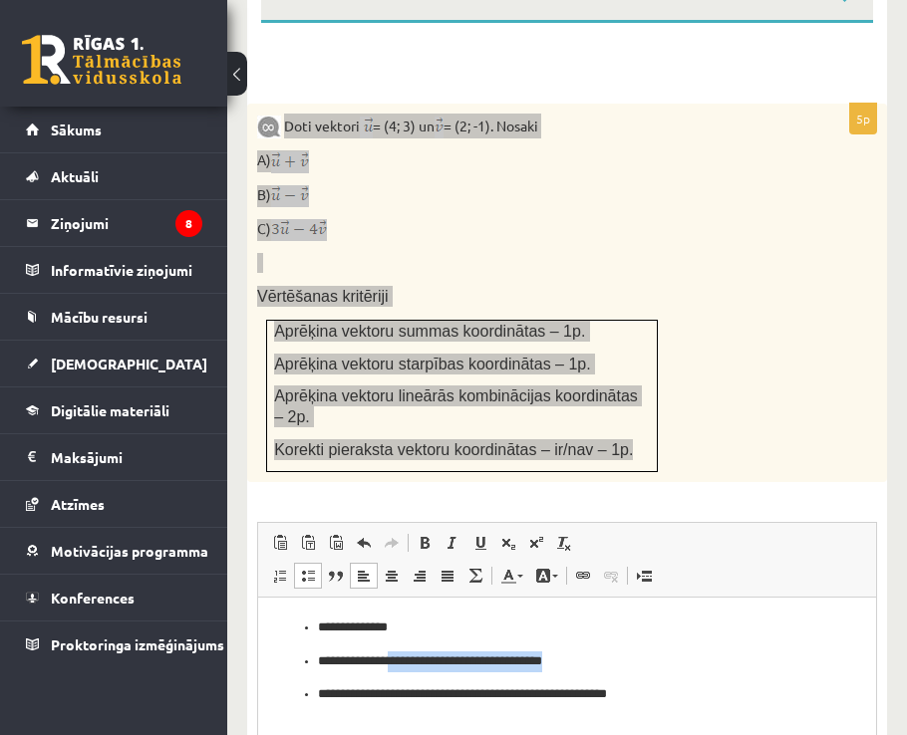
click at [389, 661] on p "**********" at bounding box center [567, 661] width 498 height 21
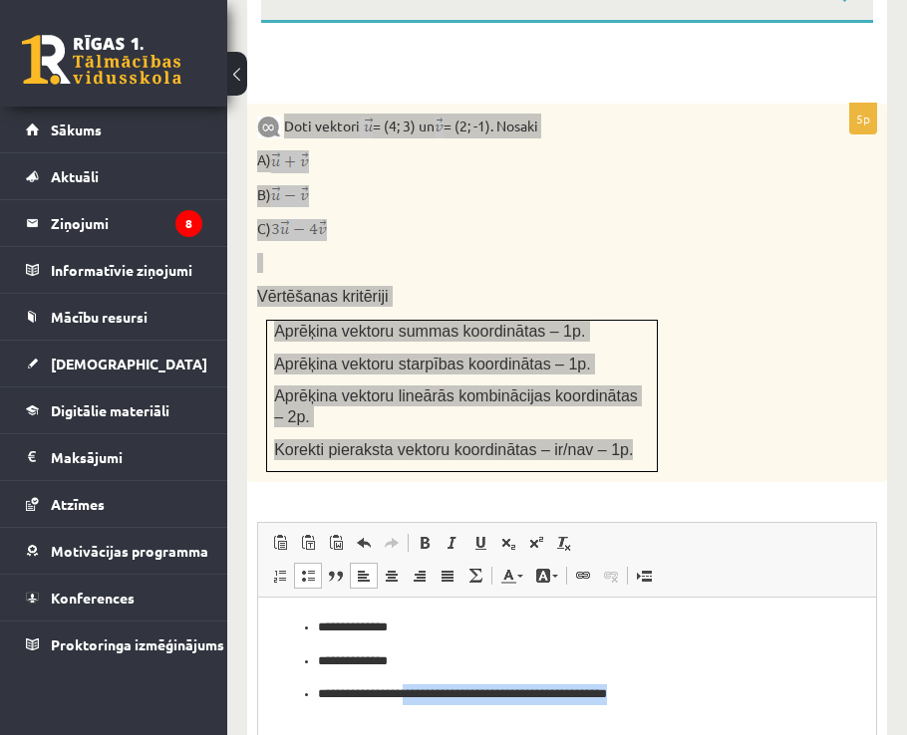
drag, startPoint x: 658, startPoint y: 693, endPoint x: 413, endPoint y: 711, distance: 245.7
click at [413, 711] on html "**********" at bounding box center [567, 662] width 618 height 128
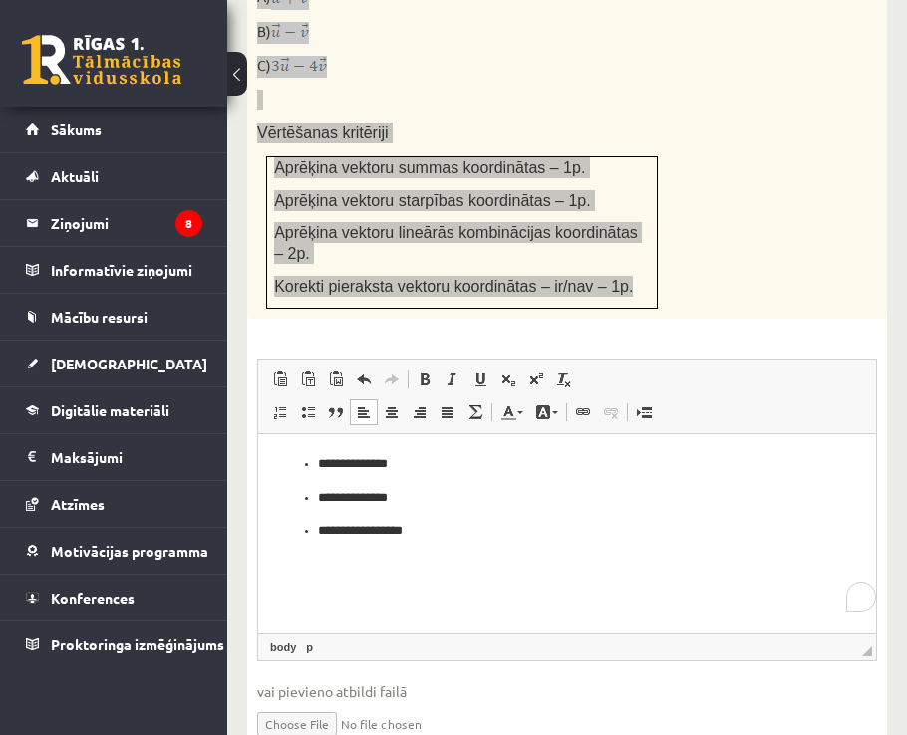
scroll to position [1284, 0]
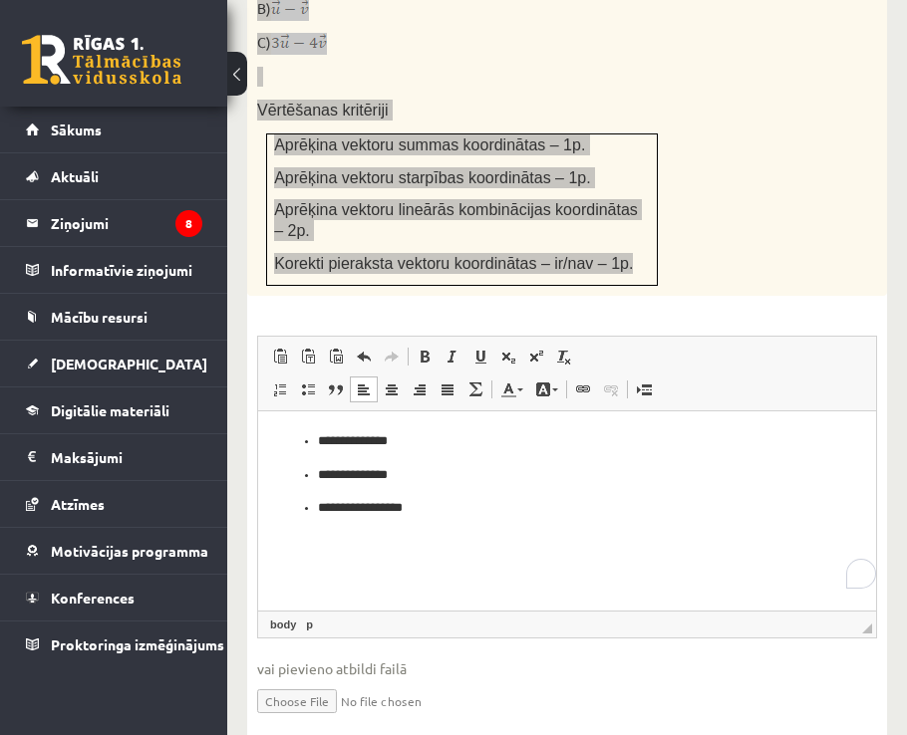
click at [348, 517] on p "**********" at bounding box center [567, 508] width 498 height 21
click at [370, 518] on p "**********" at bounding box center [567, 508] width 498 height 21
click at [354, 472] on p "**********" at bounding box center [567, 475] width 498 height 21
click at [339, 478] on p "******* ******" at bounding box center [567, 475] width 498 height 21
click at [352, 445] on p "**********" at bounding box center [567, 441] width 498 height 21
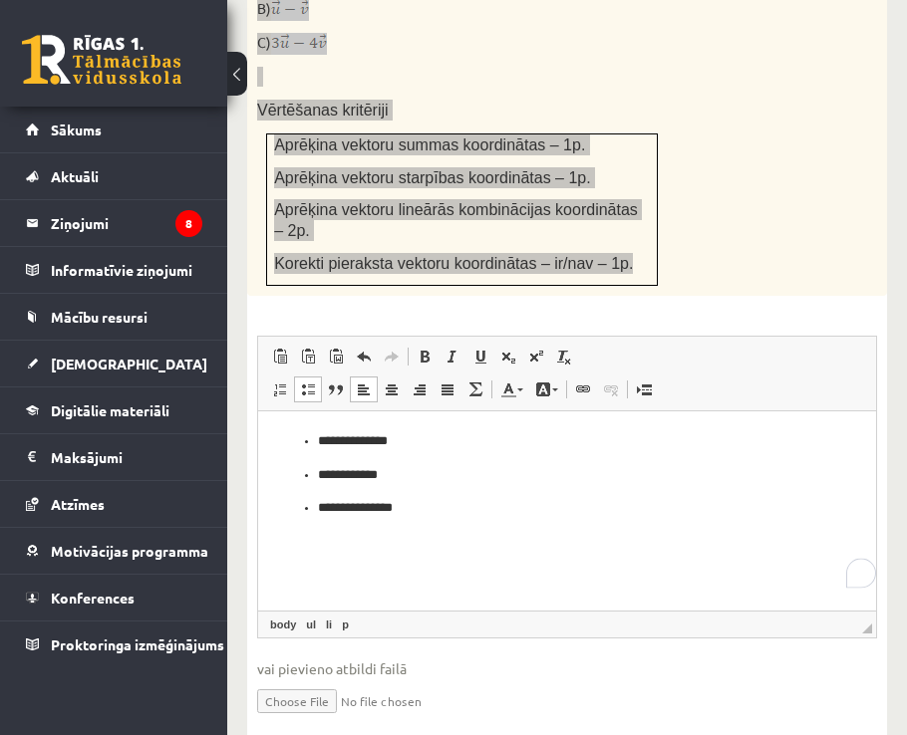
click at [356, 437] on p "****** ********" at bounding box center [567, 441] width 498 height 21
click at [338, 443] on p "****** * ******" at bounding box center [567, 441] width 498 height 21
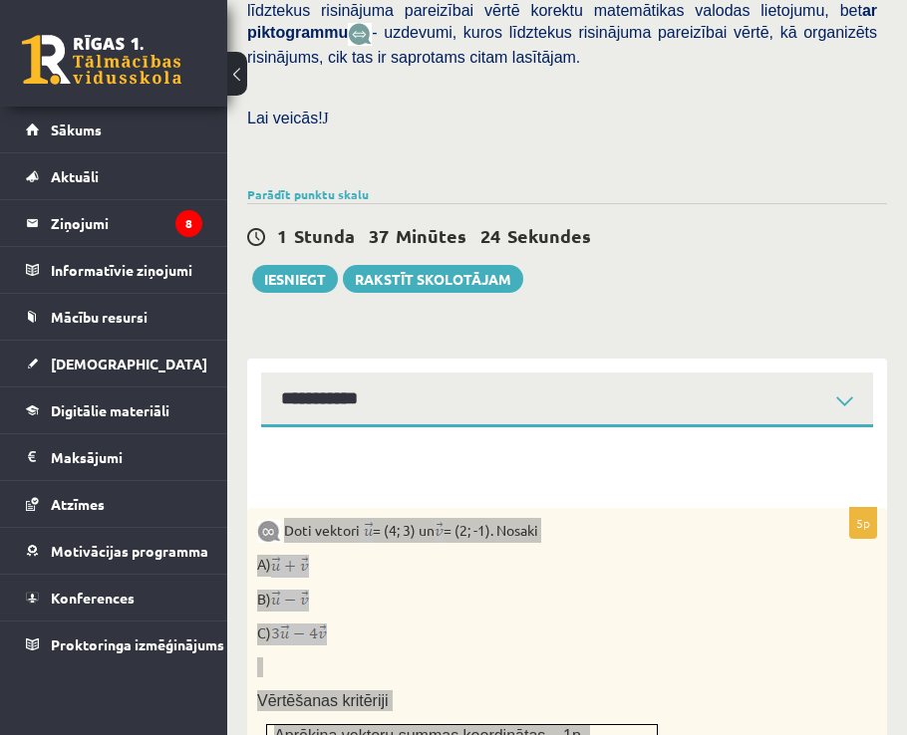
scroll to position [686, 0]
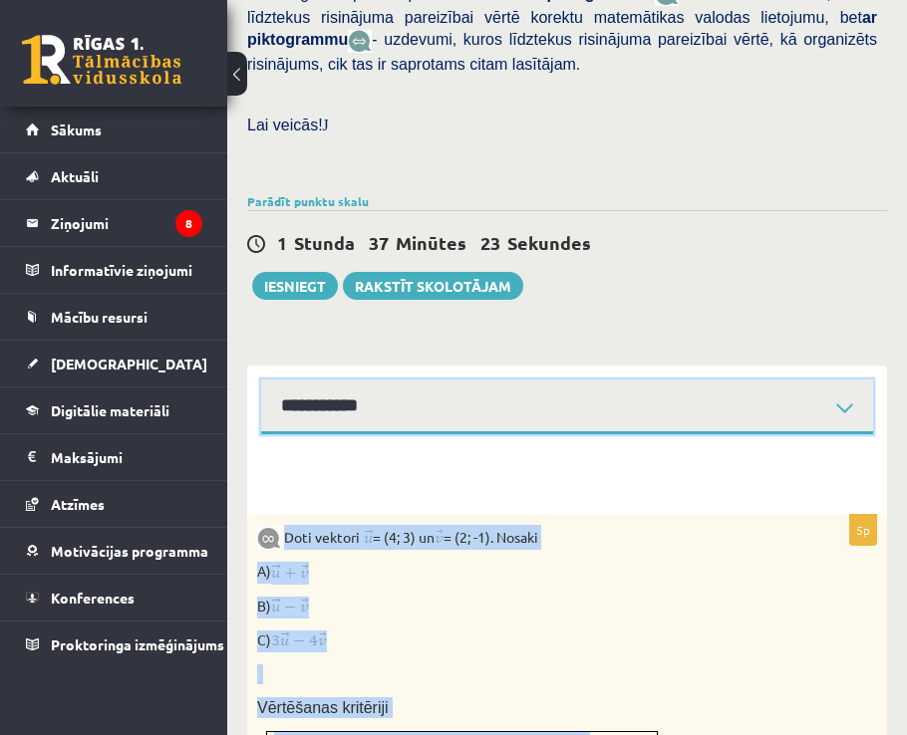
click at [323, 380] on select "**********" at bounding box center [567, 407] width 612 height 55
click at [261, 380] on select "**********" at bounding box center [567, 407] width 612 height 55
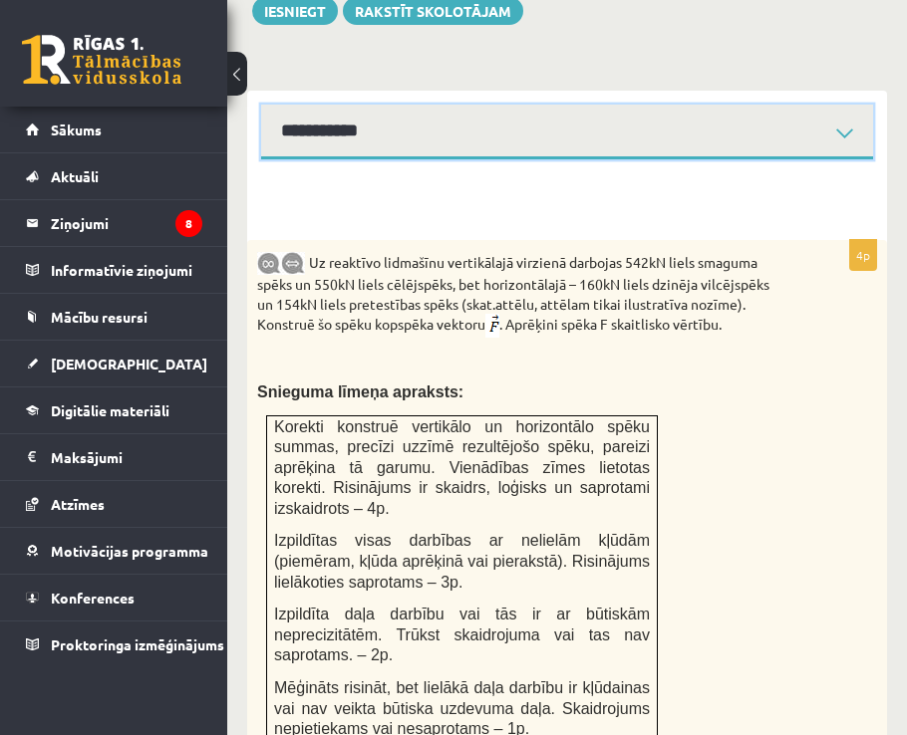
scroll to position [886, 0]
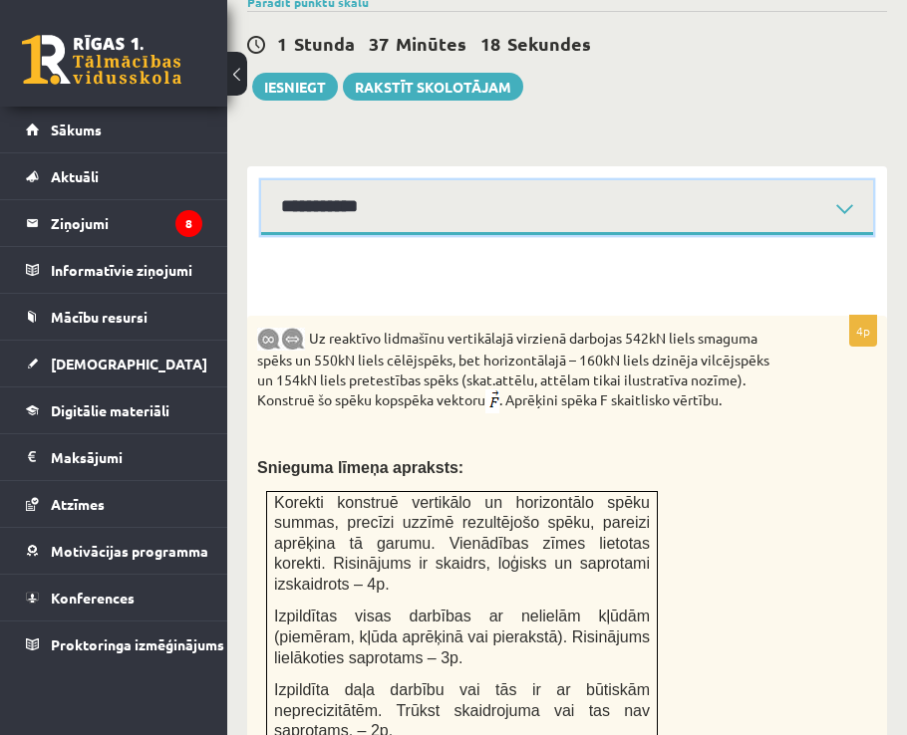
click at [378, 180] on select "**********" at bounding box center [567, 207] width 612 height 55
click at [261, 180] on select "**********" at bounding box center [567, 207] width 612 height 55
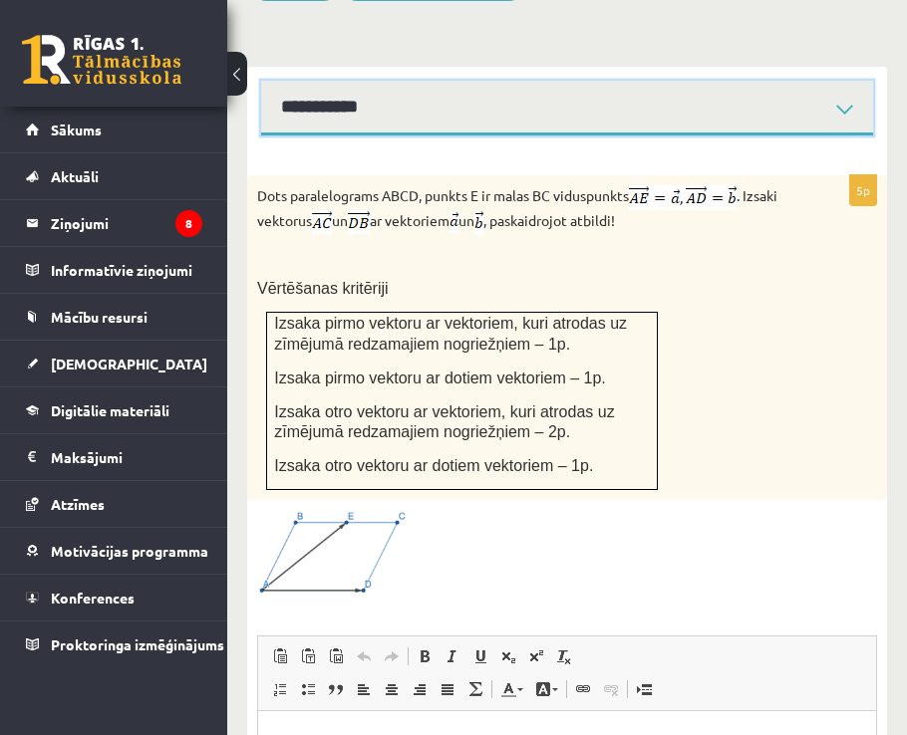
click at [319, 81] on select "**********" at bounding box center [567, 108] width 612 height 55
click at [261, 81] on select "**********" at bounding box center [567, 108] width 612 height 55
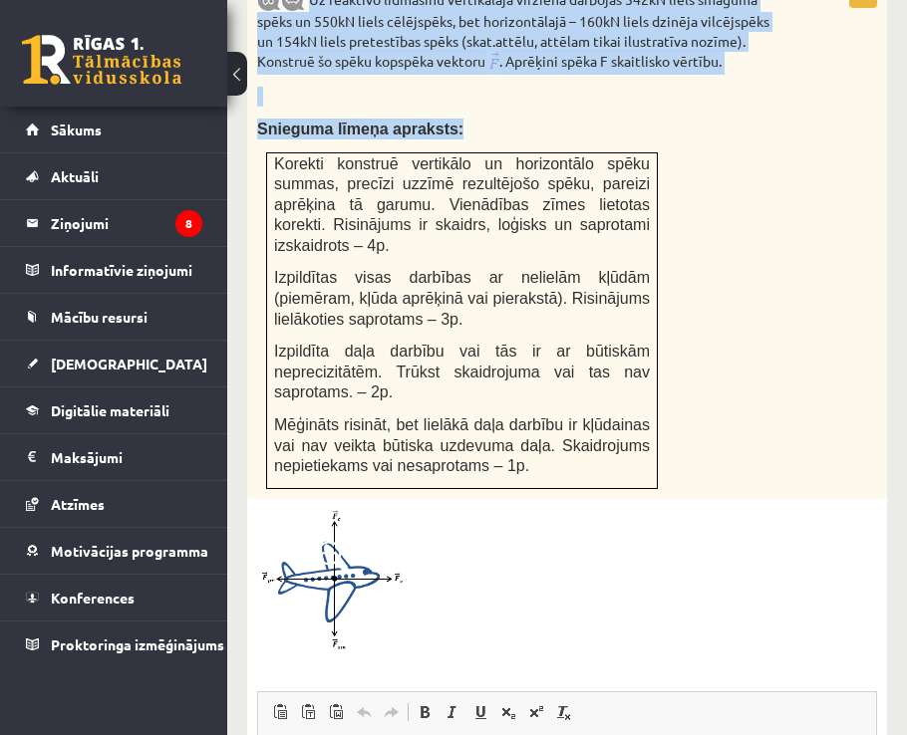
scroll to position [1284, 0]
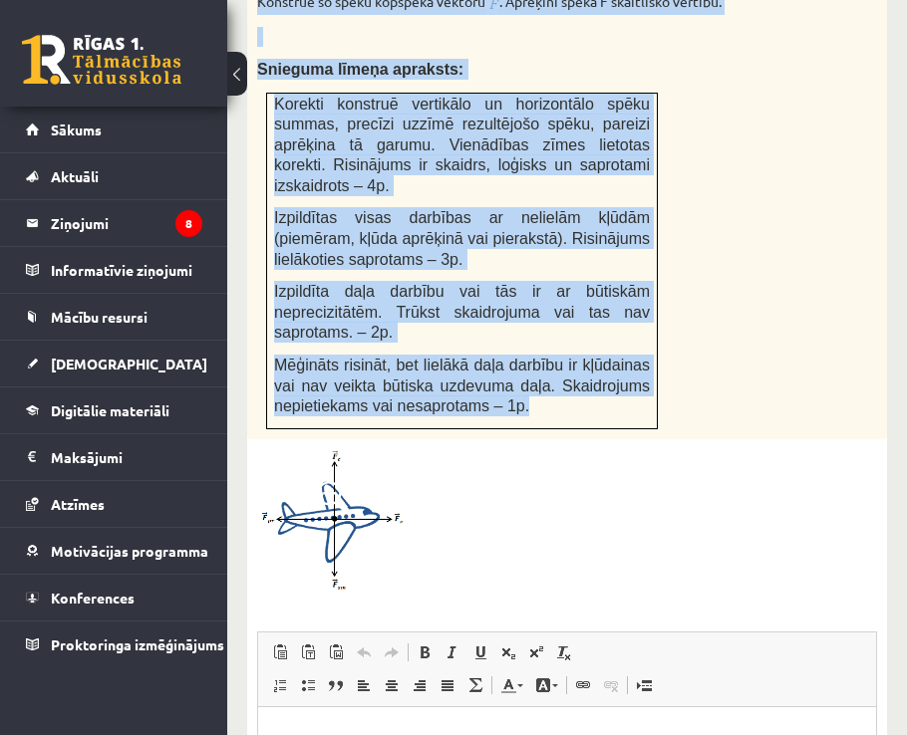
drag, startPoint x: 310, startPoint y: 96, endPoint x: 590, endPoint y: 345, distance: 374.7
click at [590, 345] on div "Uz reaktīvo lidmašīnu vertikālajā virzienā darbojas 542kN liels smaguma spēks u…" at bounding box center [567, 178] width 640 height 522
copy div "Uz reaktīvo lidmašīnu vertikālajā virzienā darbojas 542kN liels smaguma spēks u…"
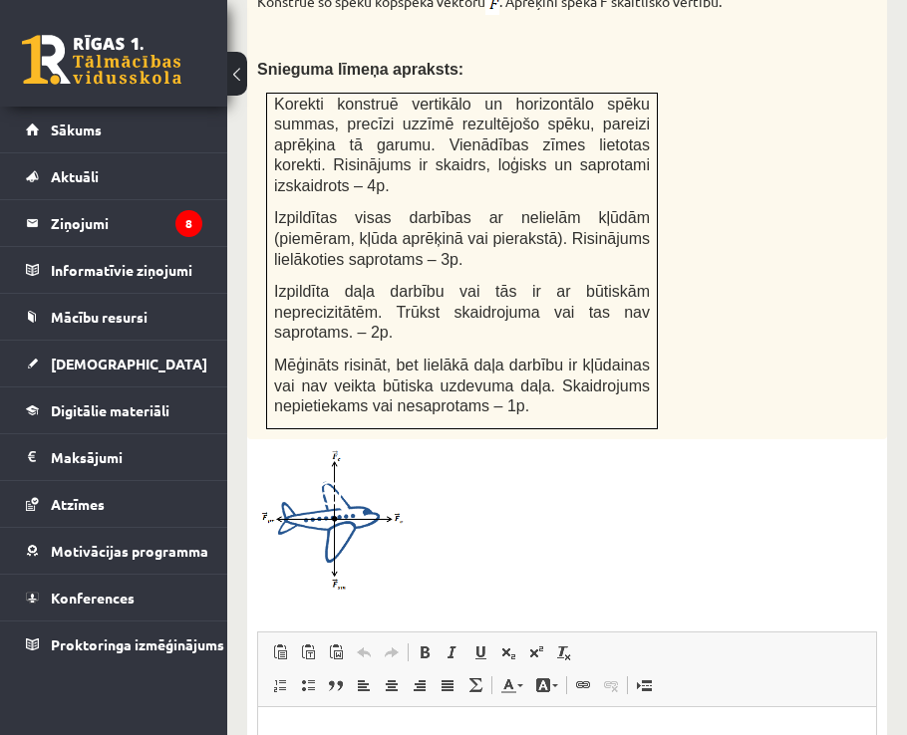
click at [711, 449] on div at bounding box center [567, 520] width 620 height 142
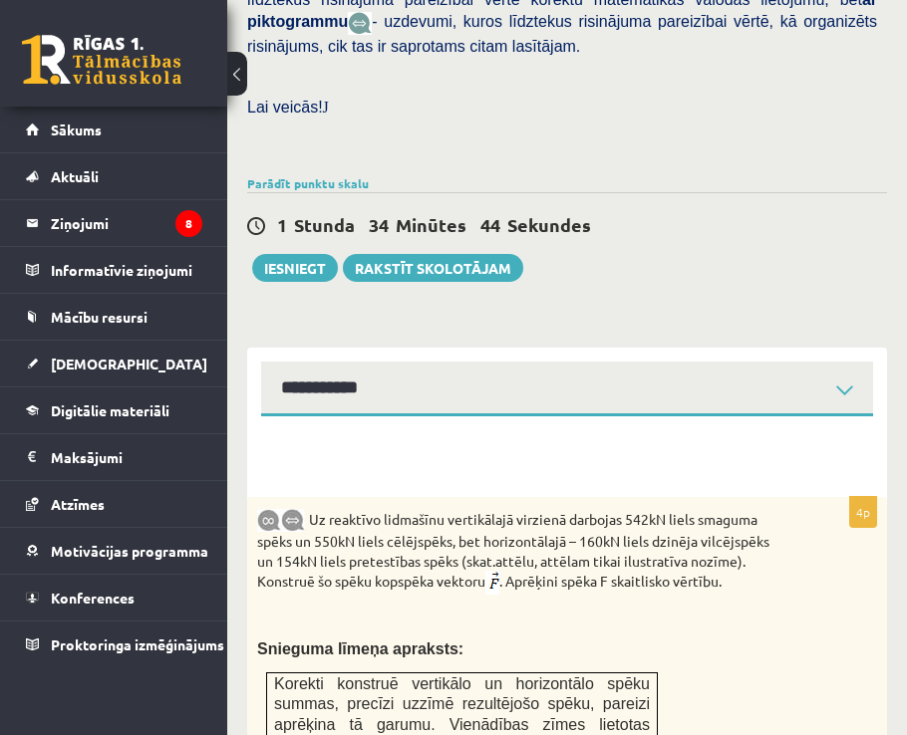
scroll to position [686, 0]
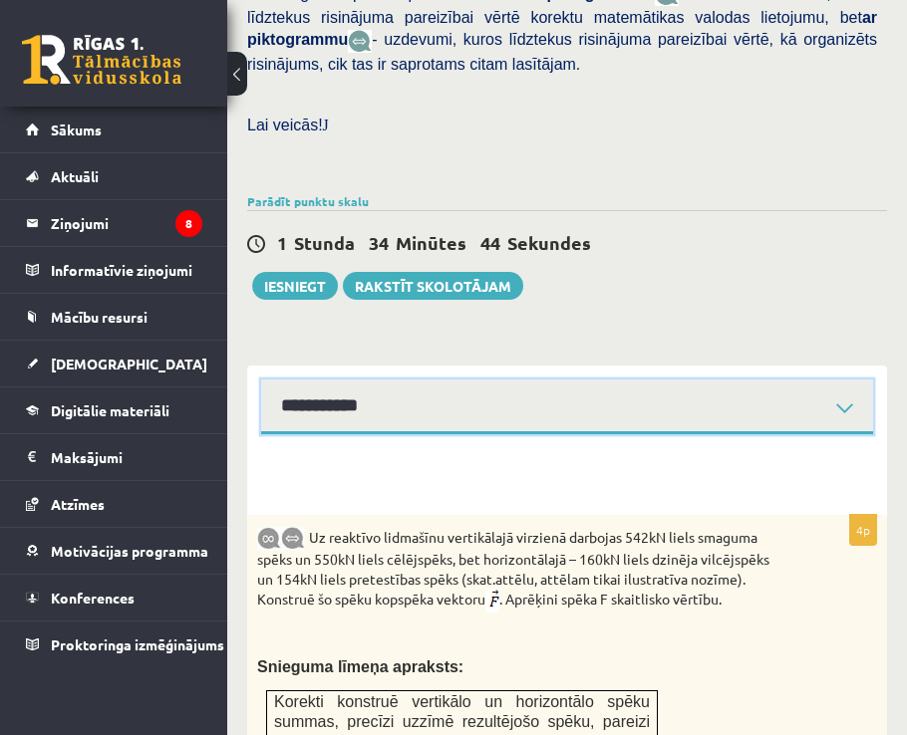
click at [422, 380] on select "**********" at bounding box center [567, 407] width 612 height 55
click at [261, 380] on select "**********" at bounding box center [567, 407] width 612 height 55
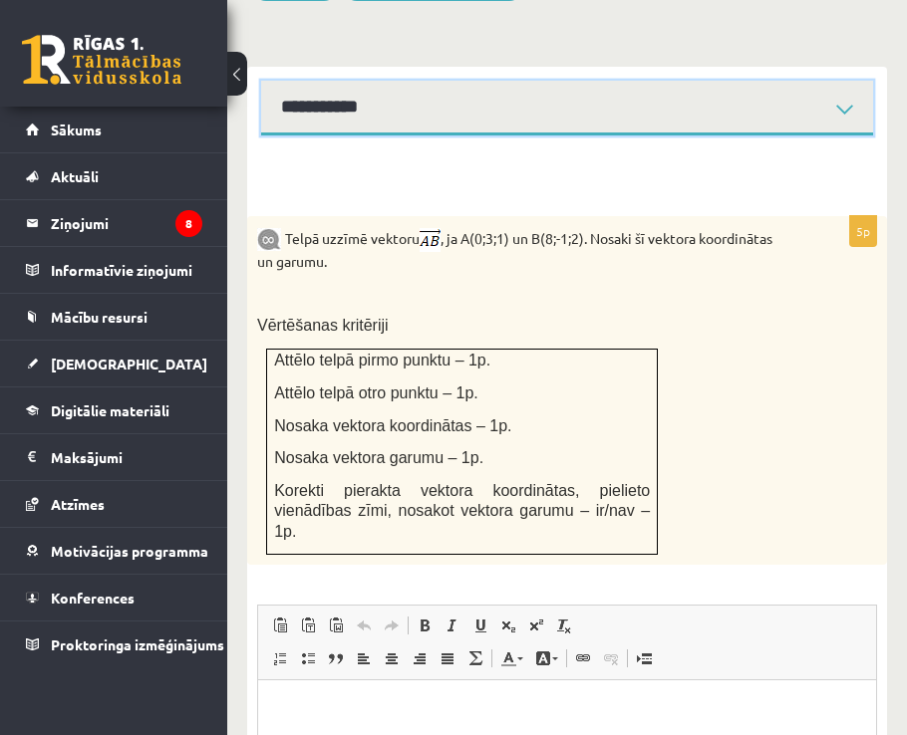
scroll to position [1085, 0]
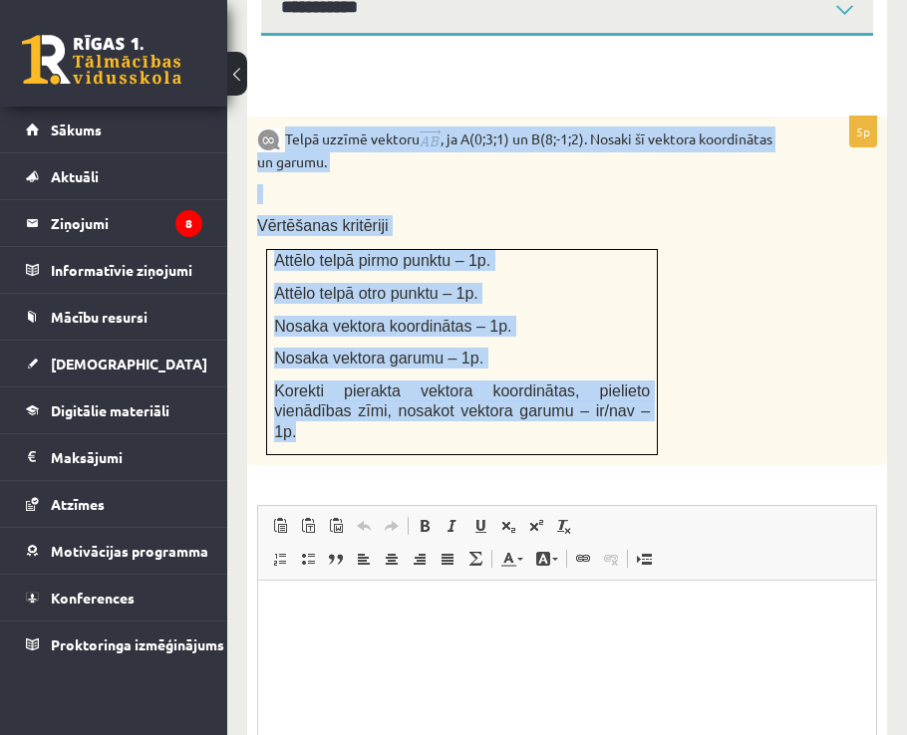
drag, startPoint x: 283, startPoint y: 95, endPoint x: 574, endPoint y: 371, distance: 400.9
click at [574, 371] on div "Telpā uzzīmē vektoru , ja A(0;3;1) un B(8;-1;2). Nosaki šī vektora koordinātas …" at bounding box center [567, 291] width 640 height 349
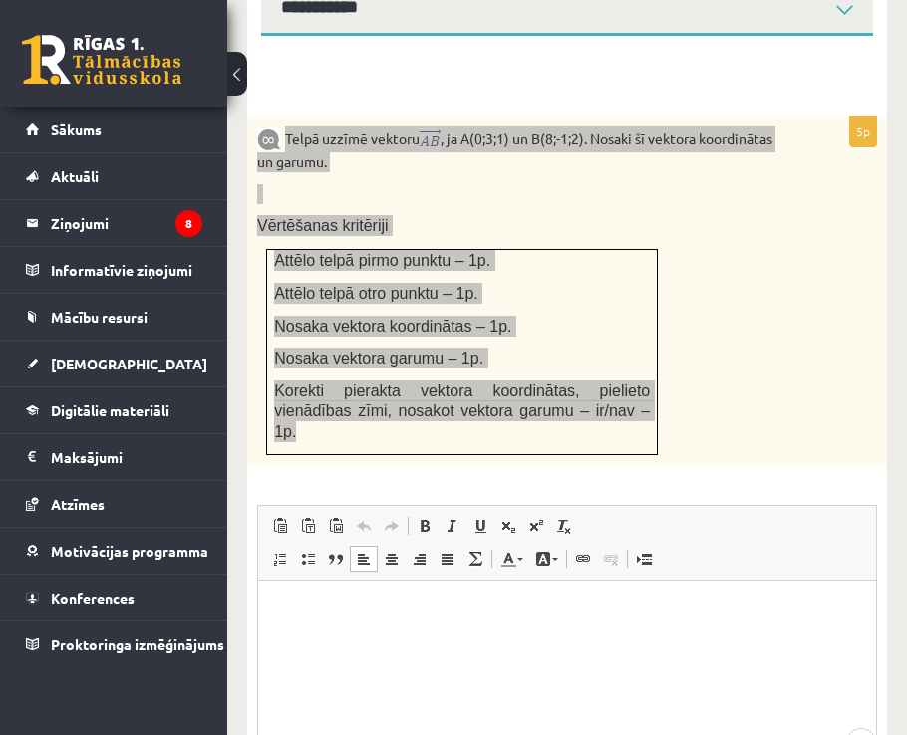
click at [516, 641] on html at bounding box center [567, 610] width 618 height 61
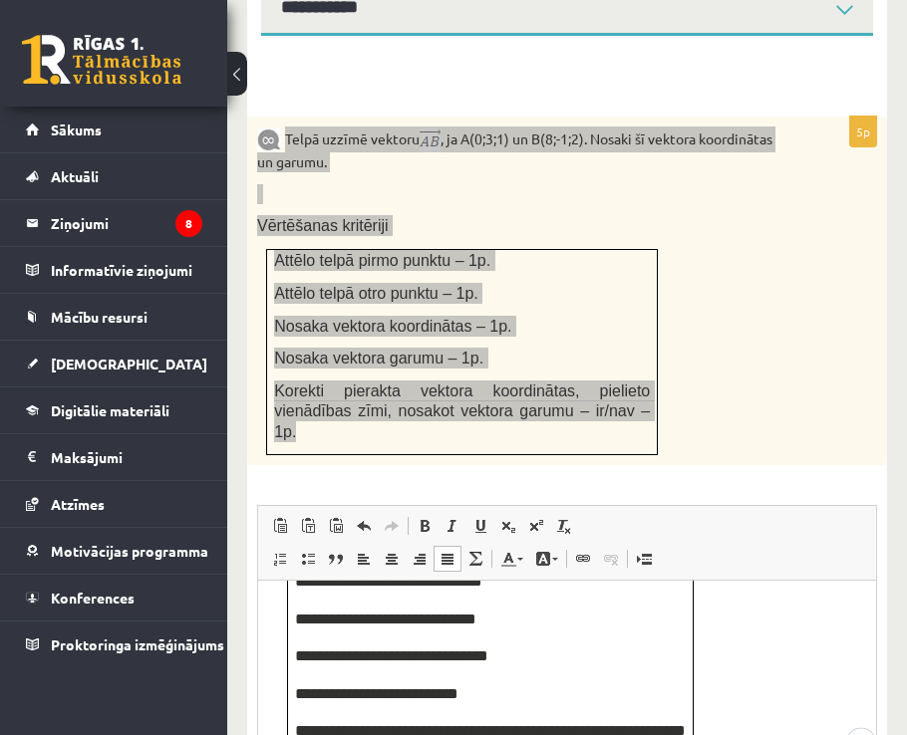
scroll to position [176, 0]
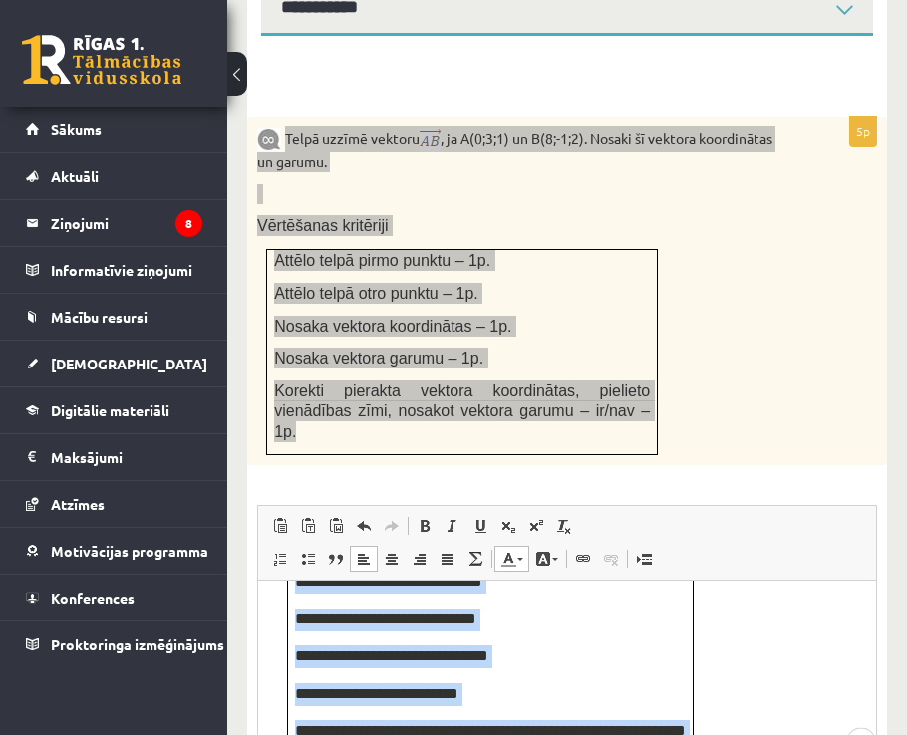
drag, startPoint x: 708, startPoint y: 762, endPoint x: 639, endPoint y: 758, distance: 69.8
click at [639, 734] on html "**********" at bounding box center [567, 602] width 618 height 353
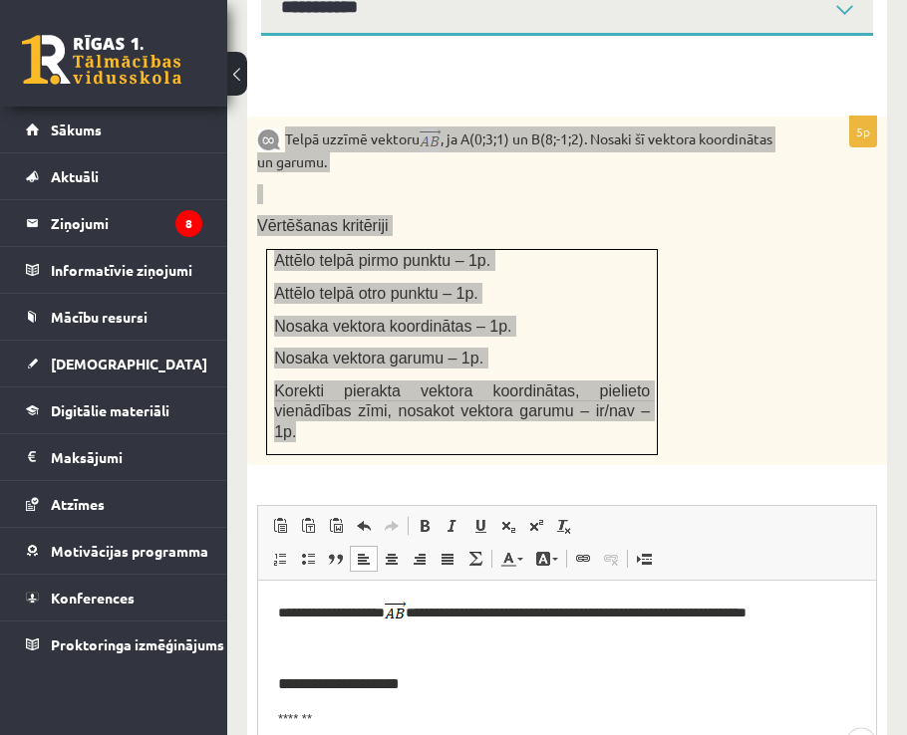
scroll to position [0, 0]
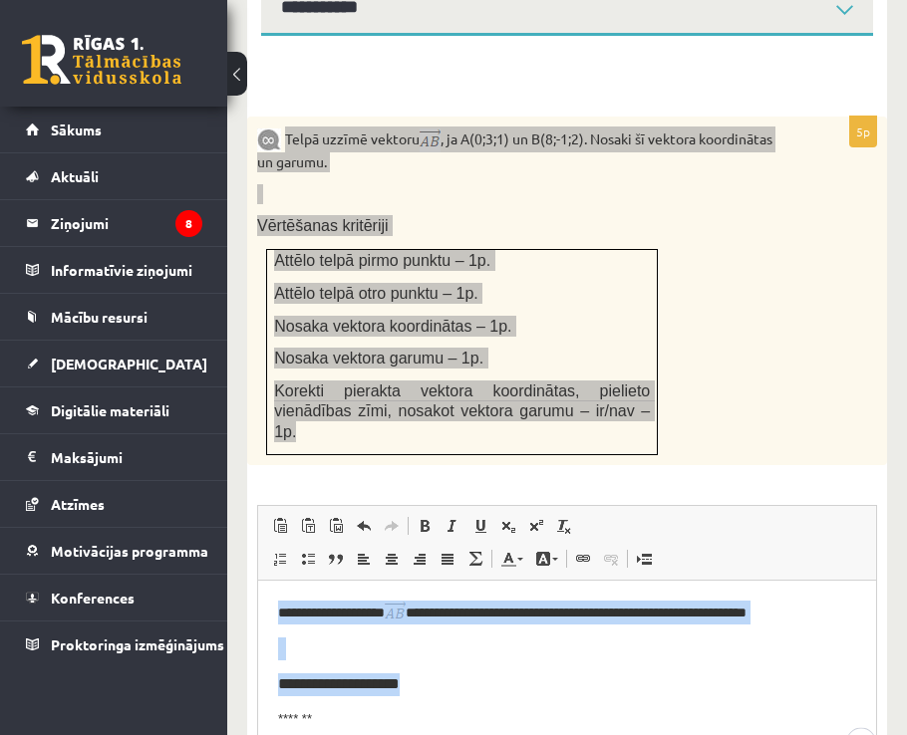
drag, startPoint x: 406, startPoint y: 676, endPoint x: 507, endPoint y: 1109, distance: 443.9
click at [258, 594] on html "**********" at bounding box center [567, 664] width 618 height 169
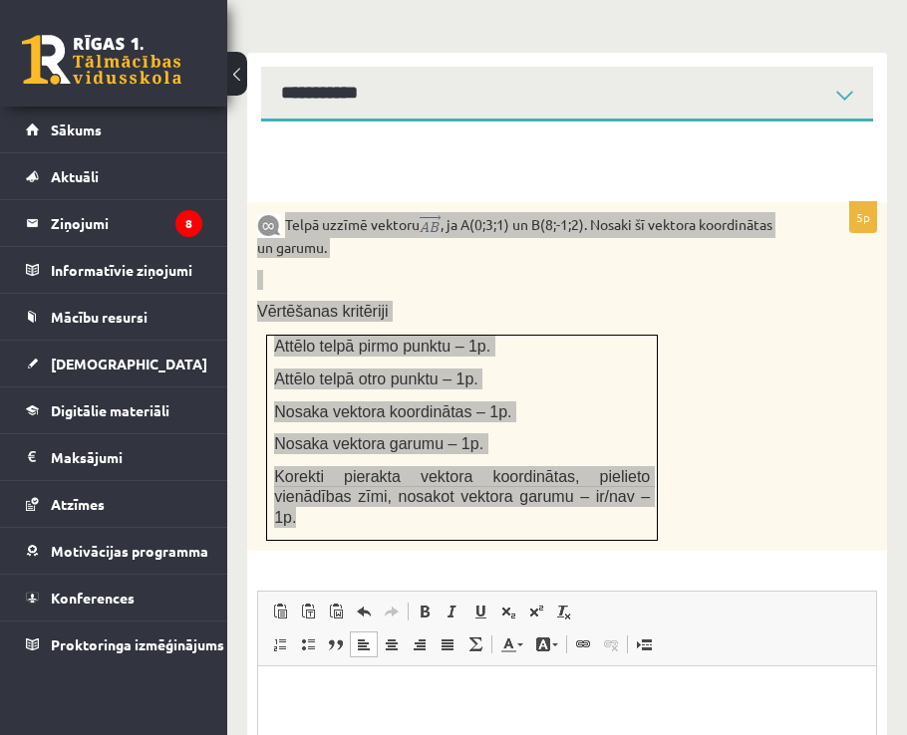
scroll to position [856, 0]
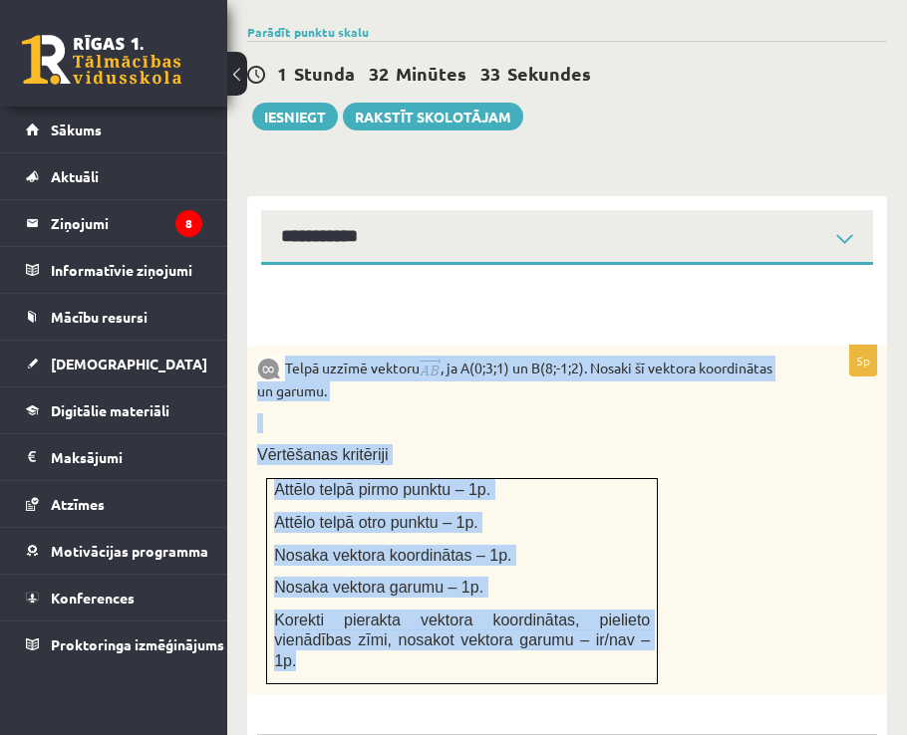
click at [779, 449] on div "Telpā uzzīmē vektoru , ja A(0;3;1) un B(8;-1;2). Nosaki šī vektora koordinātas …" at bounding box center [567, 520] width 640 height 349
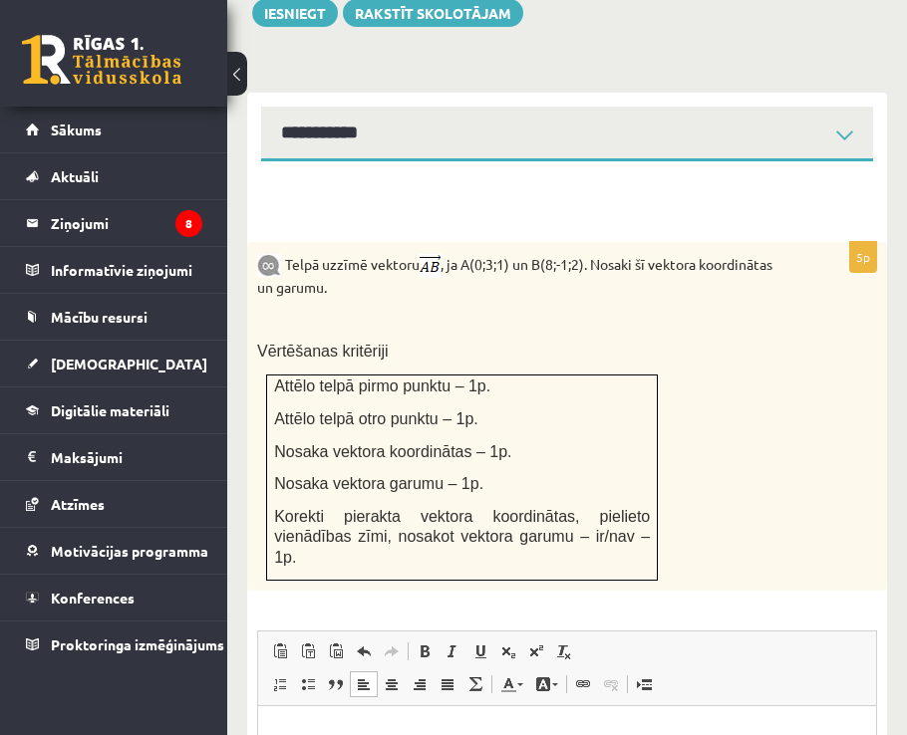
scroll to position [955, 0]
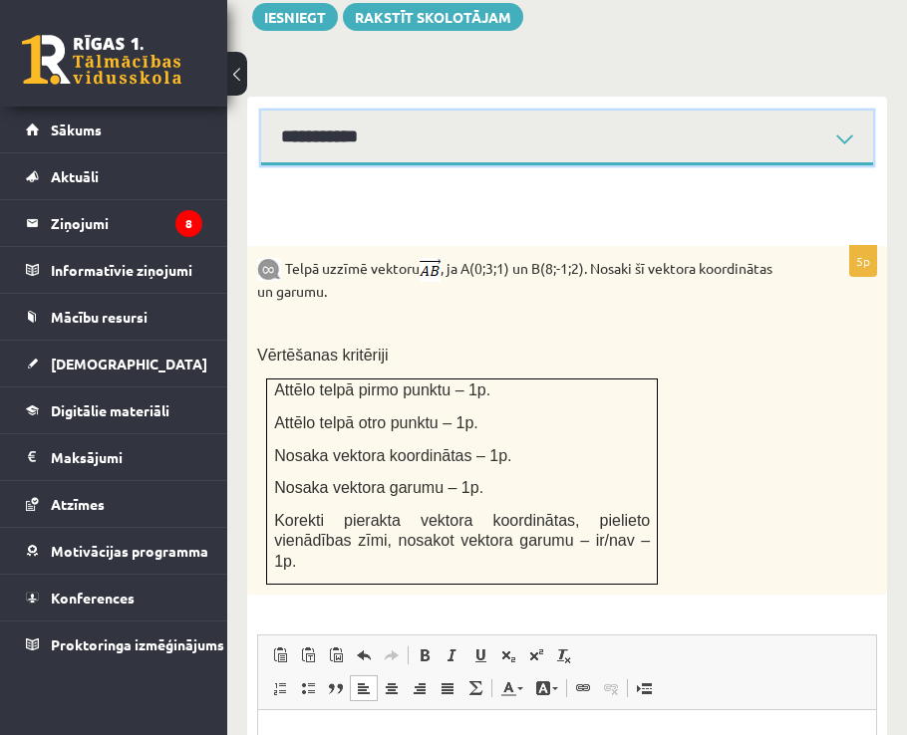
drag, startPoint x: 488, startPoint y: 108, endPoint x: 483, endPoint y: 121, distance: 13.9
click at [488, 111] on select "**********" at bounding box center [567, 138] width 612 height 55
click at [261, 111] on select "**********" at bounding box center [567, 138] width 612 height 55
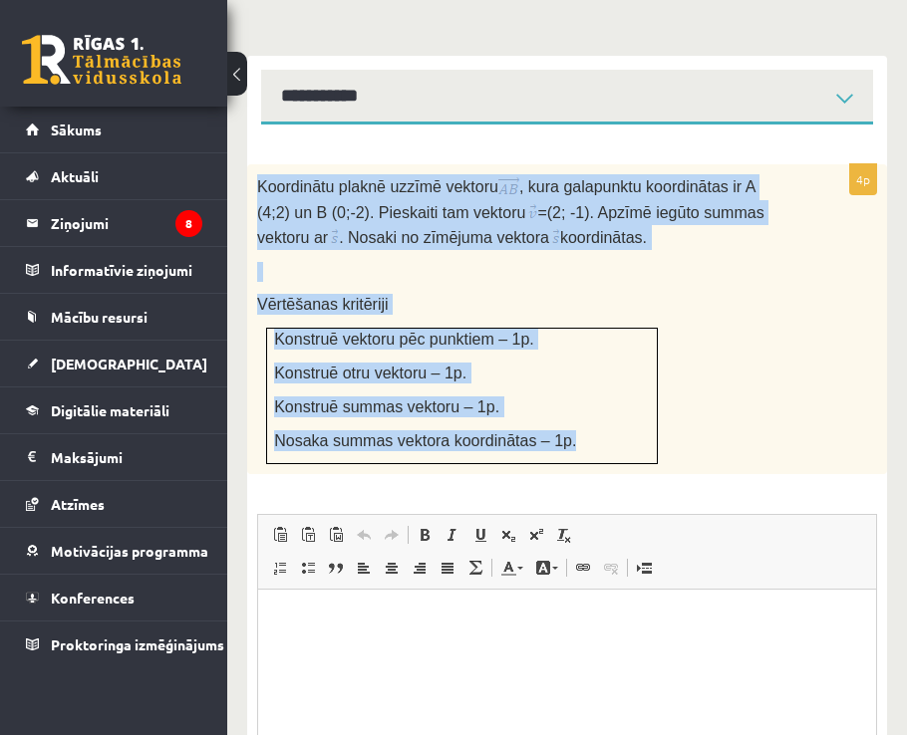
drag, startPoint x: 255, startPoint y: 136, endPoint x: 562, endPoint y: 393, distance: 400.2
click at [562, 393] on div "Koordinātu plaknē uzzīmē vektoru , kura galapunktu koordinātas ir A (4;2) un B …" at bounding box center [567, 319] width 640 height 311
click at [826, 381] on div "Koordinātu plaknē uzzīmē vektoru , kura galapunktu koordinātas ir A (4;2) un B …" at bounding box center [567, 319] width 640 height 311
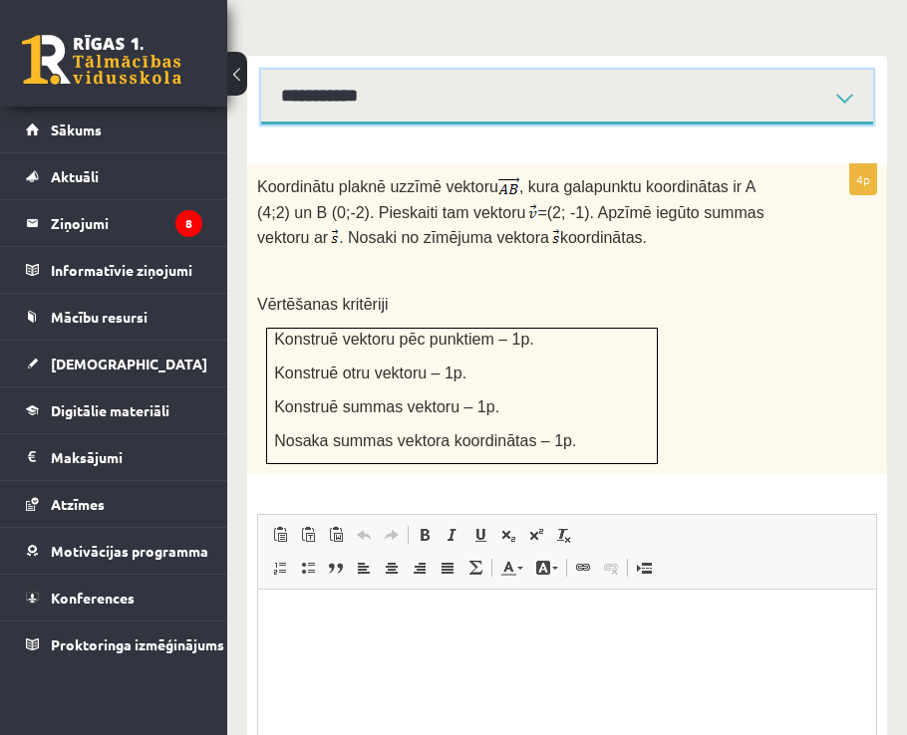
click at [372, 70] on select "**********" at bounding box center [567, 97] width 612 height 55
click at [261, 70] on select "**********" at bounding box center [567, 97] width 612 height 55
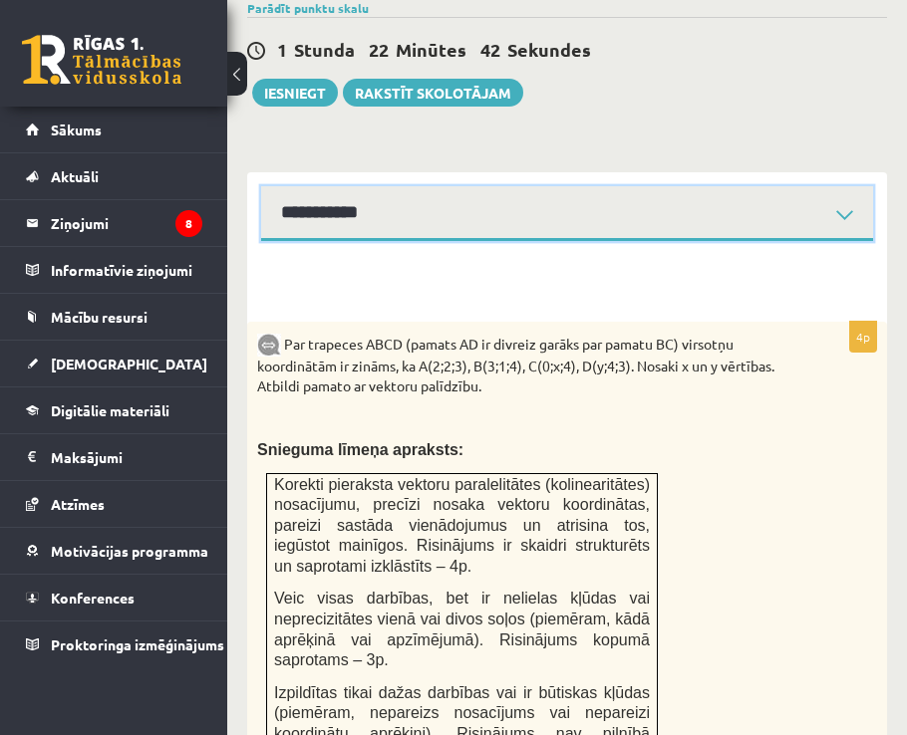
scroll to position [832, 0]
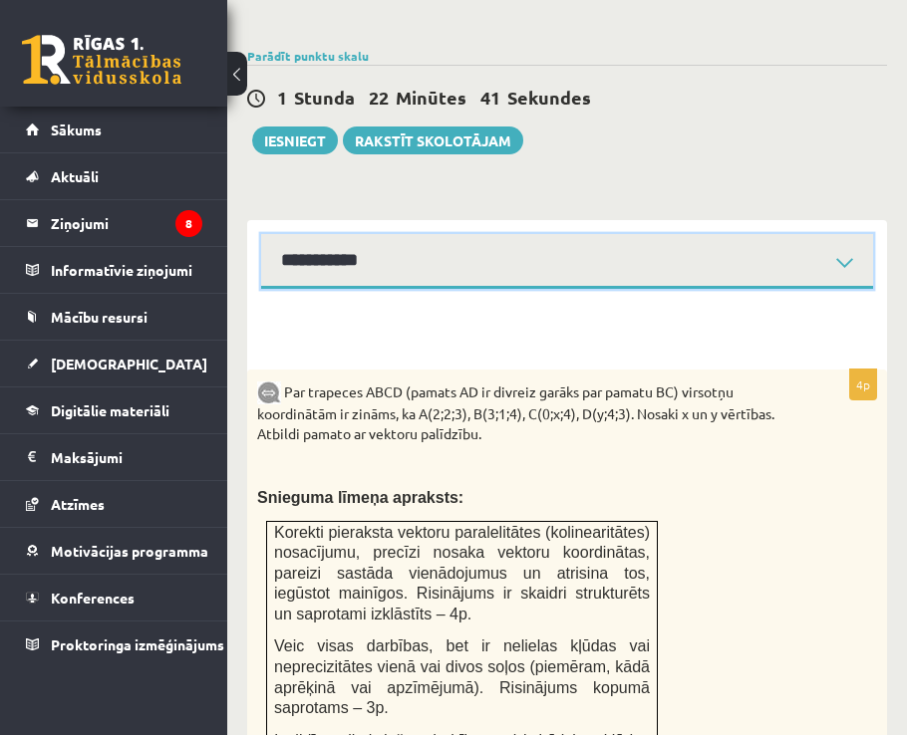
click at [520, 234] on select "**********" at bounding box center [567, 261] width 612 height 55
click at [261, 234] on select "**********" at bounding box center [567, 261] width 612 height 55
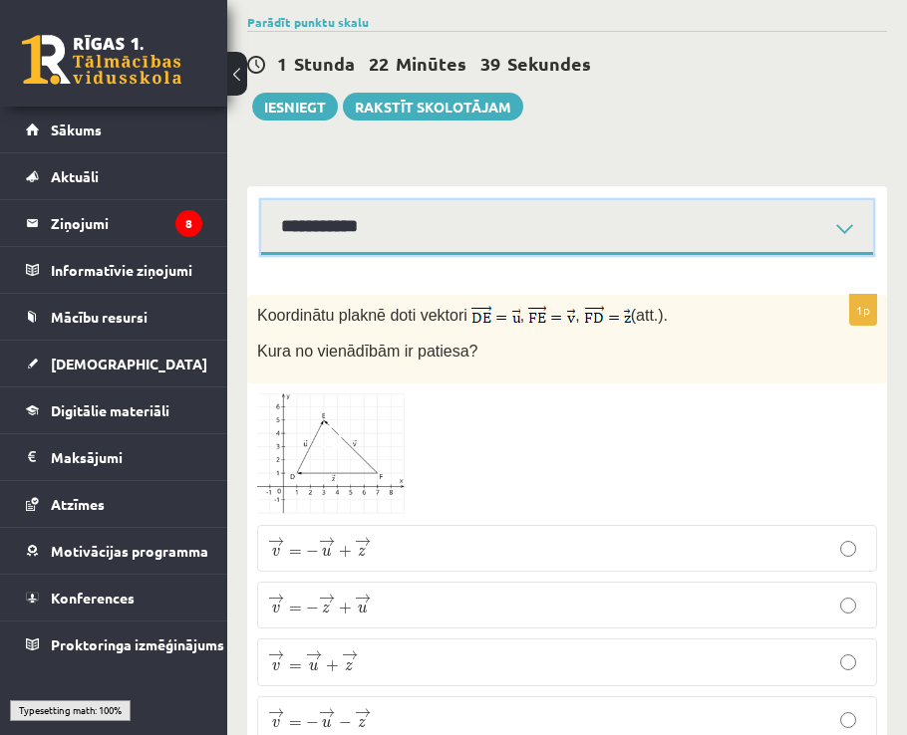
scroll to position [900, 0]
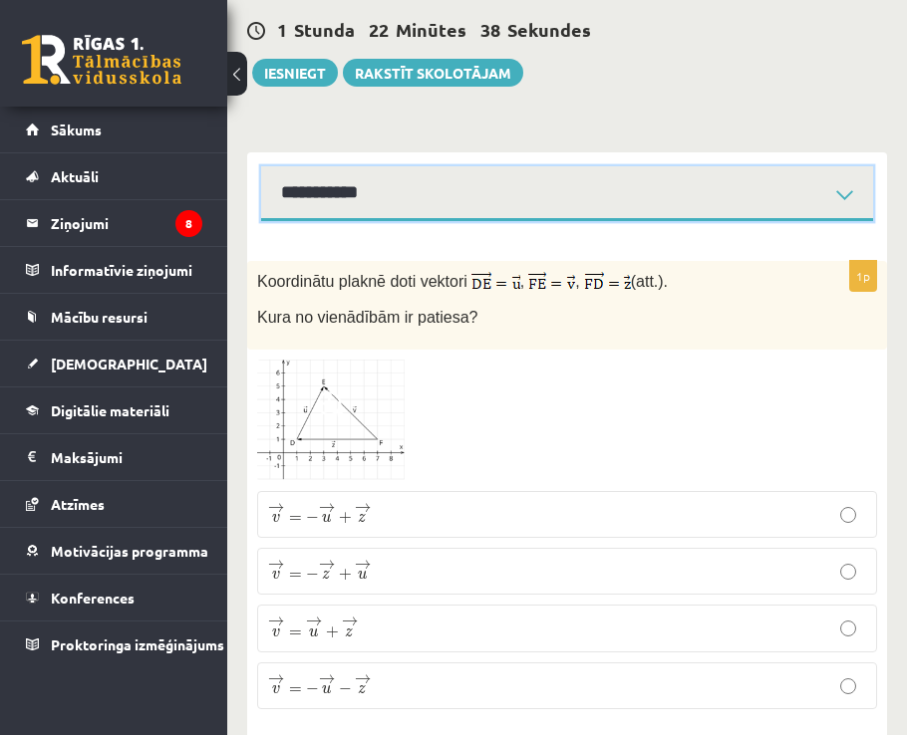
click at [422, 166] on select "**********" at bounding box center [567, 193] width 612 height 55
select select "**********"
click at [261, 166] on select "**********" at bounding box center [567, 193] width 612 height 55
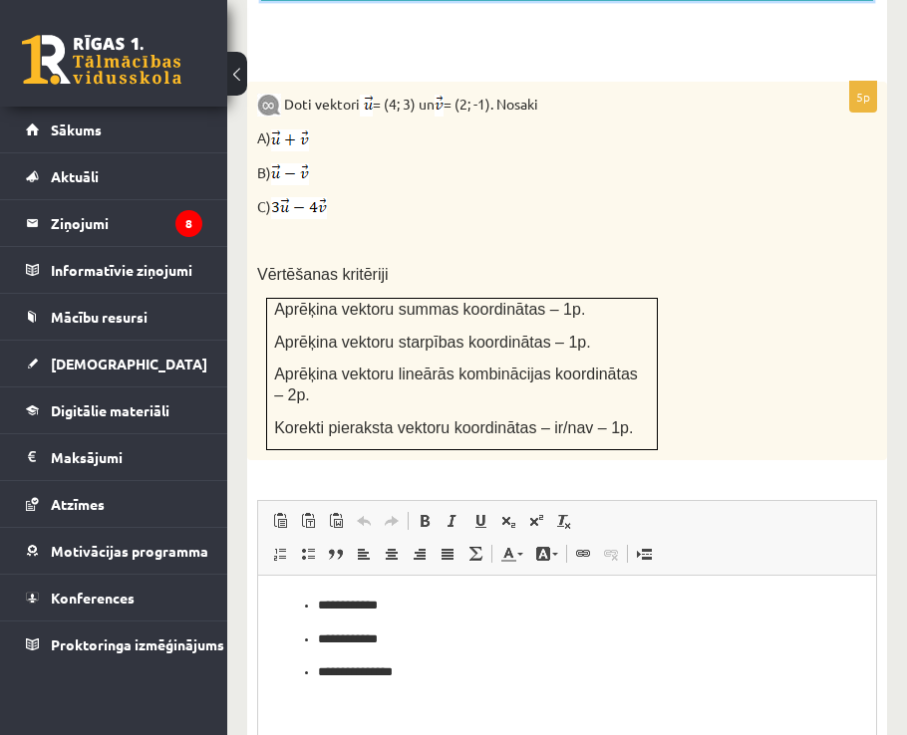
scroll to position [1086, 0]
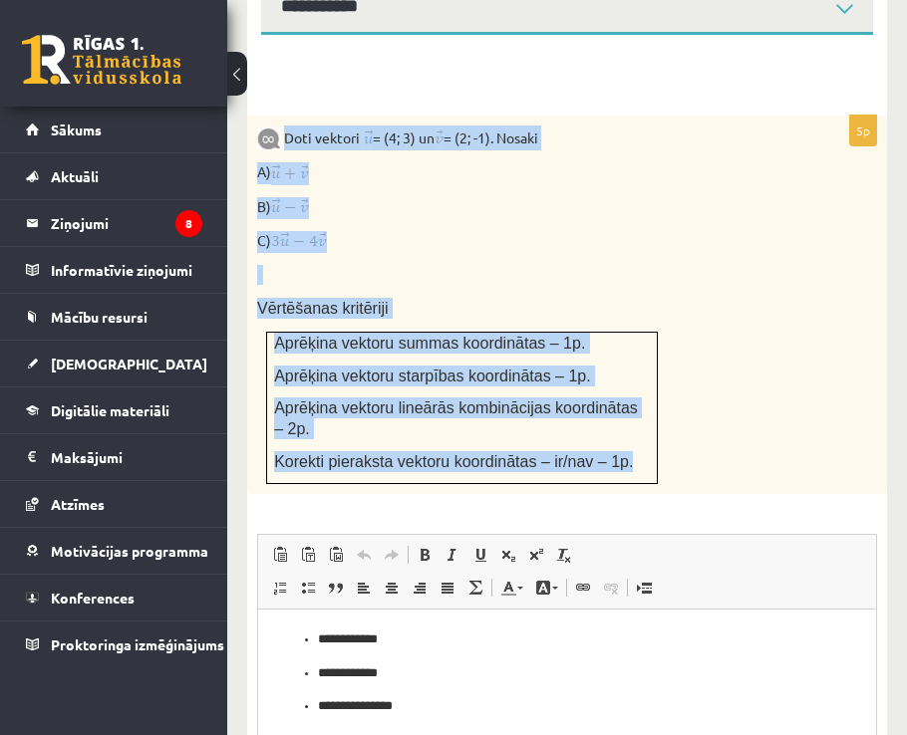
drag, startPoint x: 284, startPoint y: 94, endPoint x: 607, endPoint y: 411, distance: 452.9
click at [607, 411] on div "Doti vektori = (4; 3) un = (2; -1). Nosaki A) B) C) Vērtēšanas kritēriji Aprēķi…" at bounding box center [567, 305] width 640 height 379
click at [751, 231] on p "C)" at bounding box center [517, 242] width 520 height 22
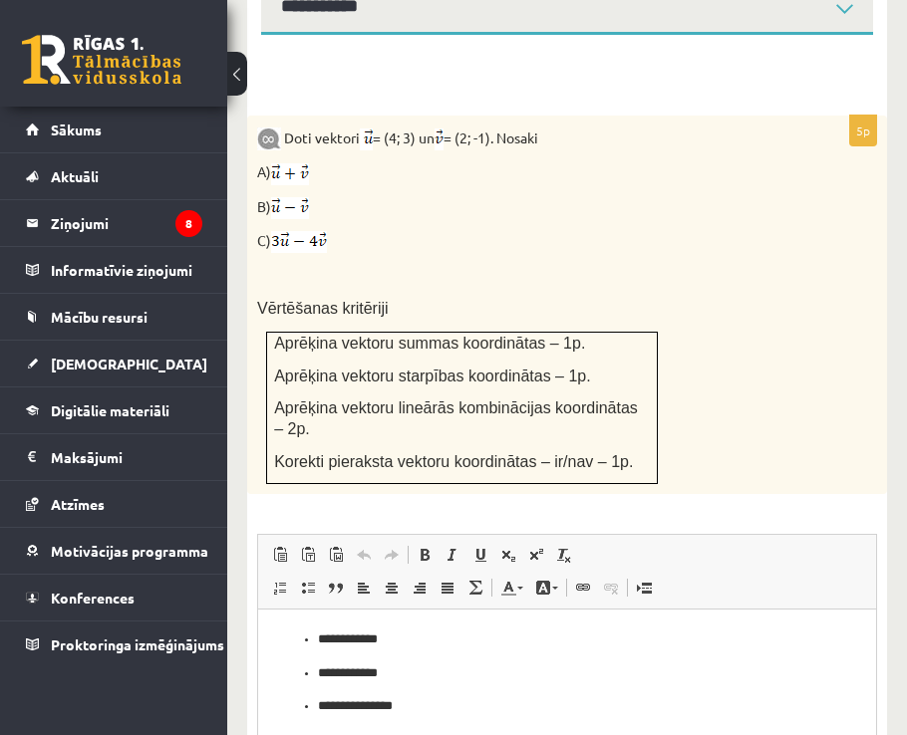
click at [292, 632] on ul "**********" at bounding box center [567, 674] width 578 height 88
click at [336, 674] on p "To enrich screen reader interactions, please activate Accessibility in Grammarl…" at bounding box center [559, 673] width 563 height 21
click at [399, 683] on p "**********" at bounding box center [559, 673] width 563 height 21
click at [330, 695] on body "**********" at bounding box center [567, 741] width 578 height 222
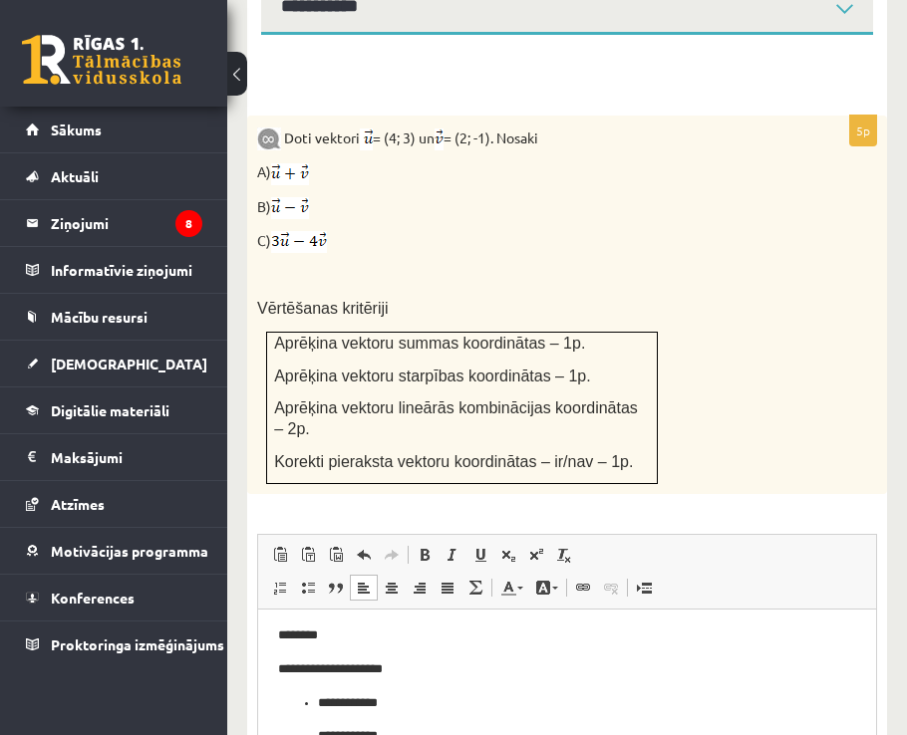
scroll to position [97, 0]
click at [430, 734] on p "**********" at bounding box center [559, 744] width 483 height 21
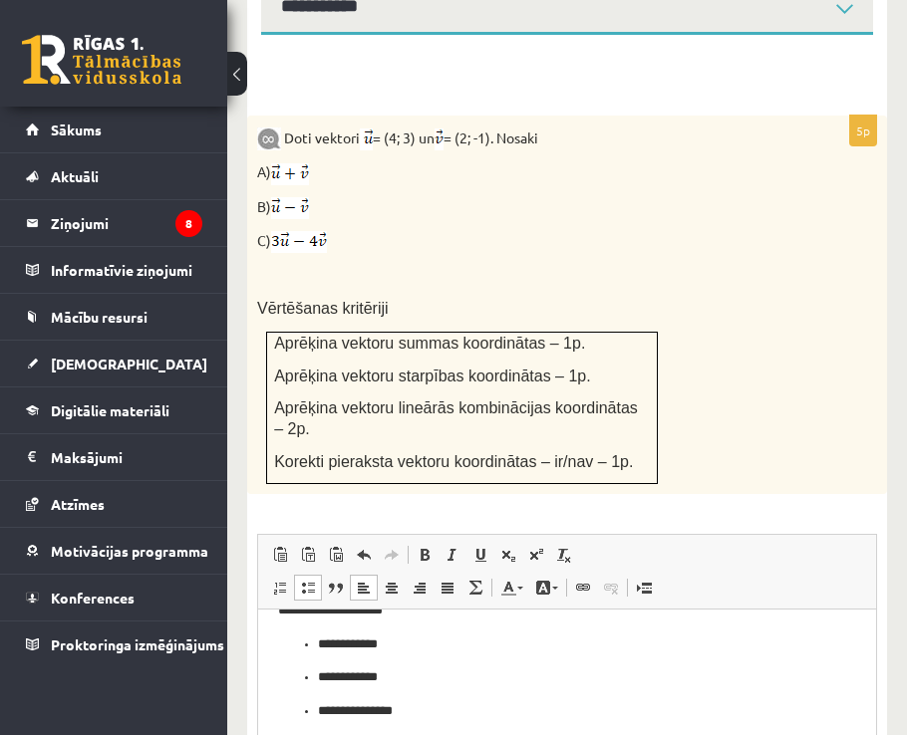
click at [381, 734] on p "*******" at bounding box center [559, 745] width 483 height 21
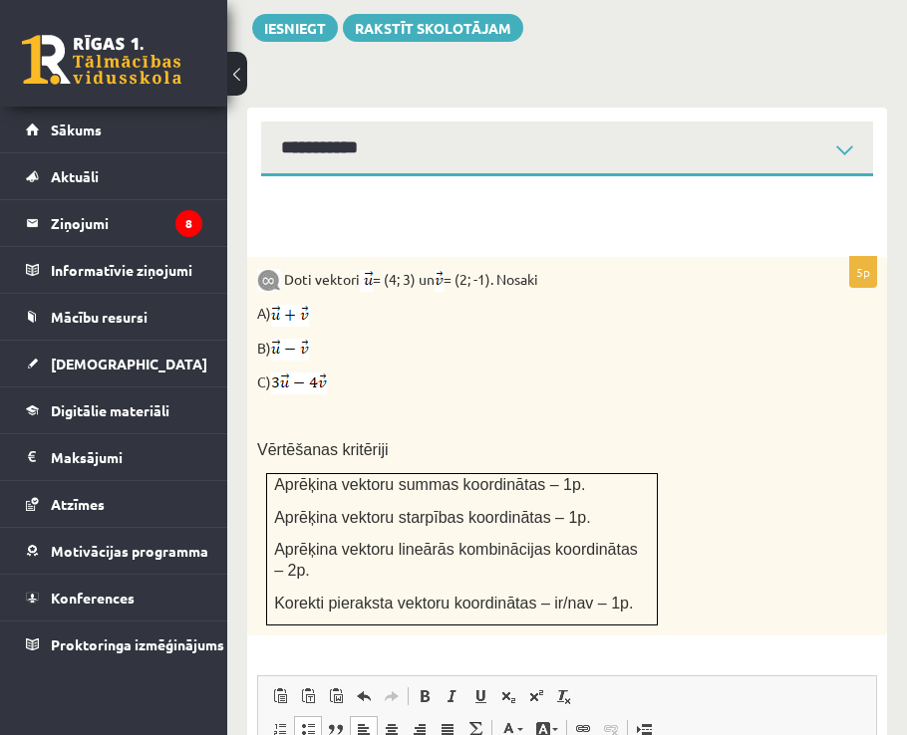
scroll to position [786, 0]
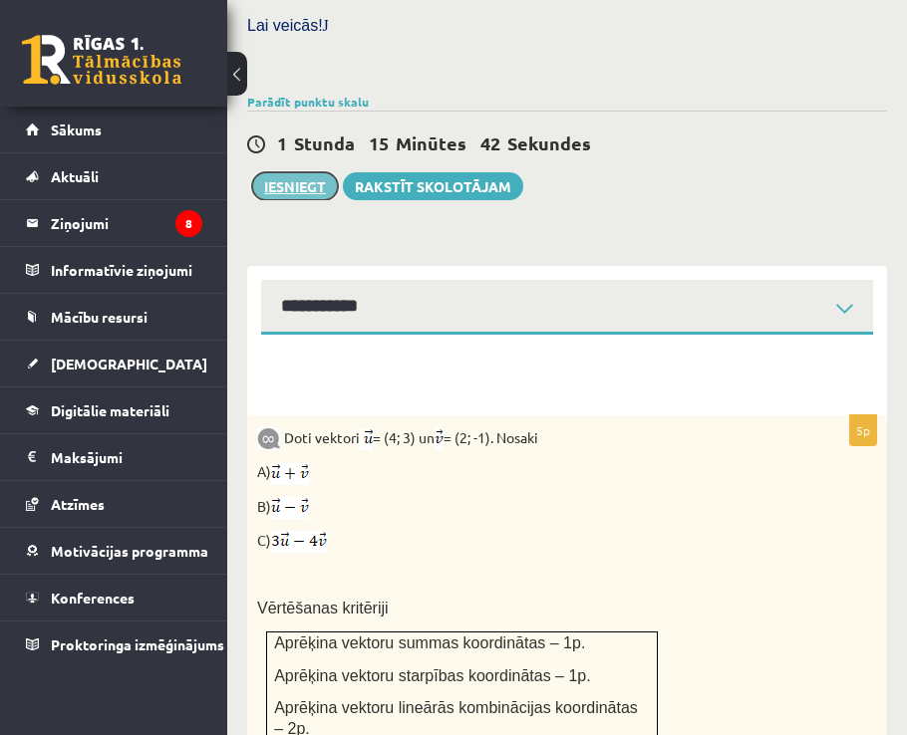
click at [308, 172] on button "Iesniegt" at bounding box center [295, 186] width 86 height 28
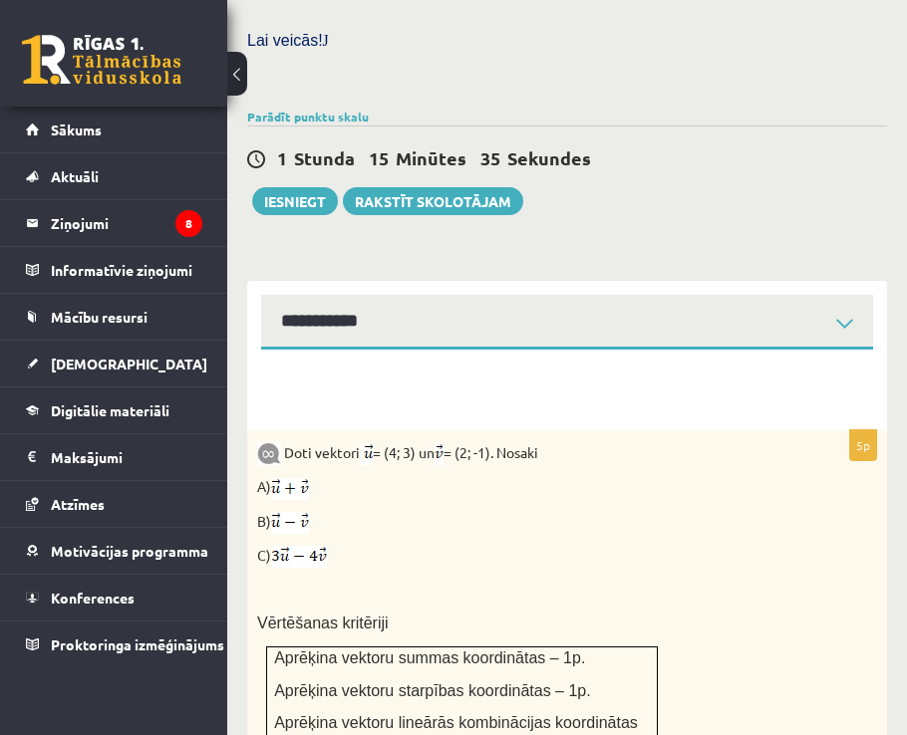
scroll to position [686, 0]
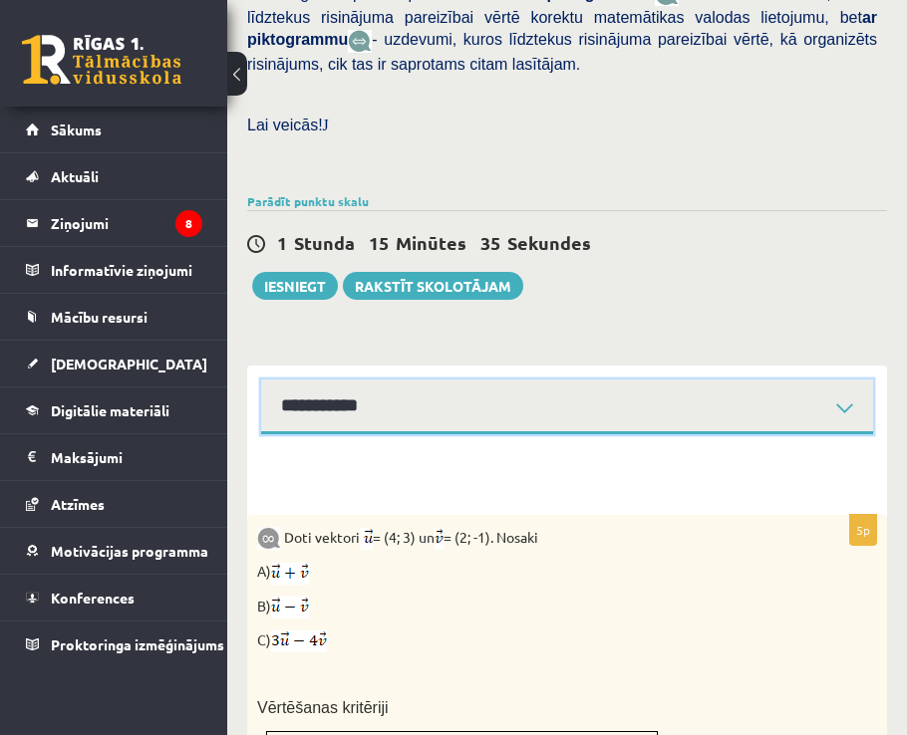
click at [504, 380] on select "**********" at bounding box center [567, 407] width 612 height 55
click at [261, 380] on select "**********" at bounding box center [567, 407] width 612 height 55
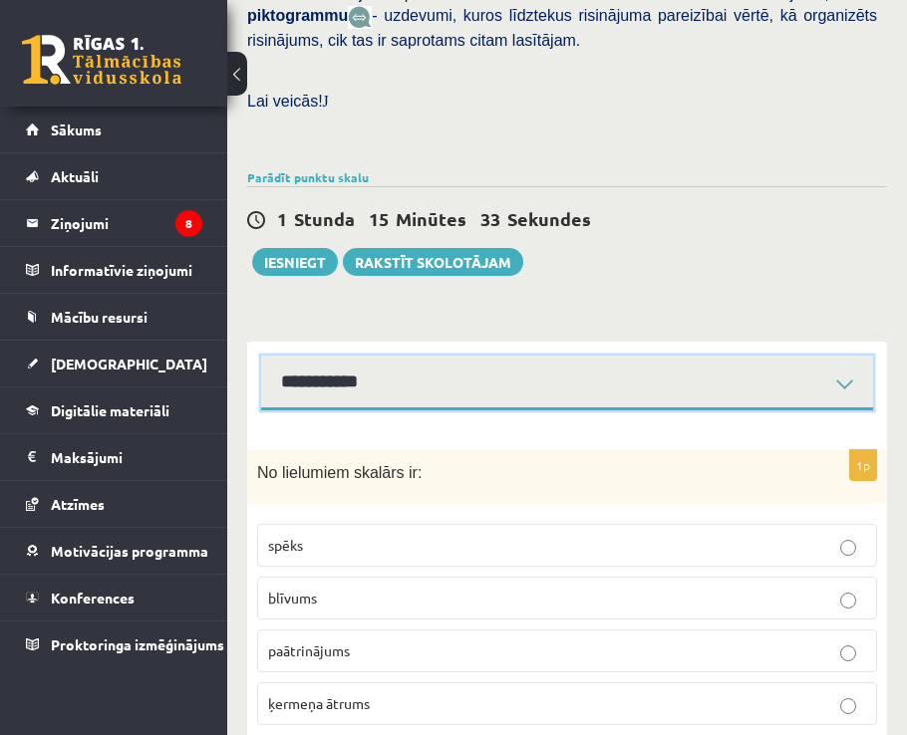
scroll to position [723, 0]
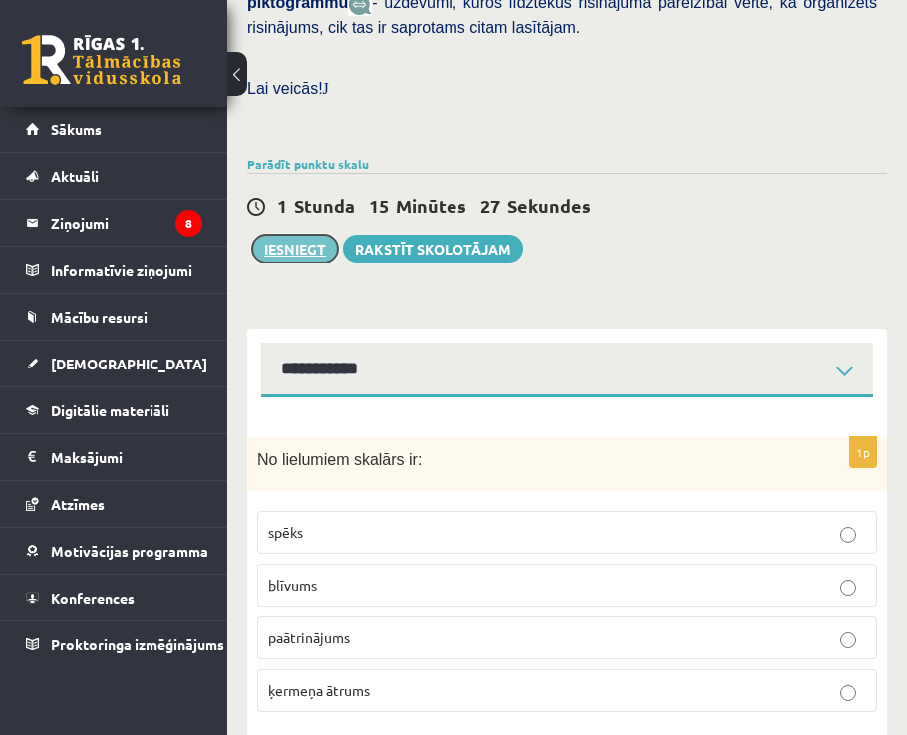
click at [308, 235] on button "Iesniegt" at bounding box center [295, 249] width 86 height 28
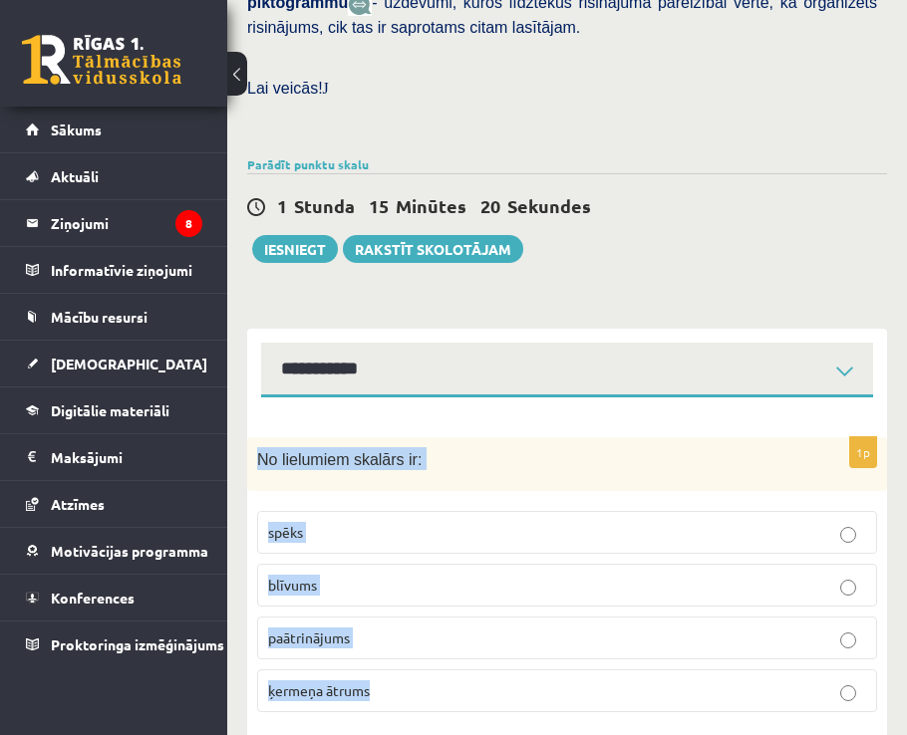
drag, startPoint x: 251, startPoint y: 410, endPoint x: 490, endPoint y: 636, distance: 328.4
click at [490, 636] on div "1p No lielumiem skalārs ir: spēks blīvums paātrinājums ķermeņa ātrums" at bounding box center [567, 583] width 640 height 292
click at [569, 397] on div "1p No lielumiem skalārs ir: spēks blīvums paātrinājums ķermeņa ātrums" at bounding box center [567, 573] width 640 height 352
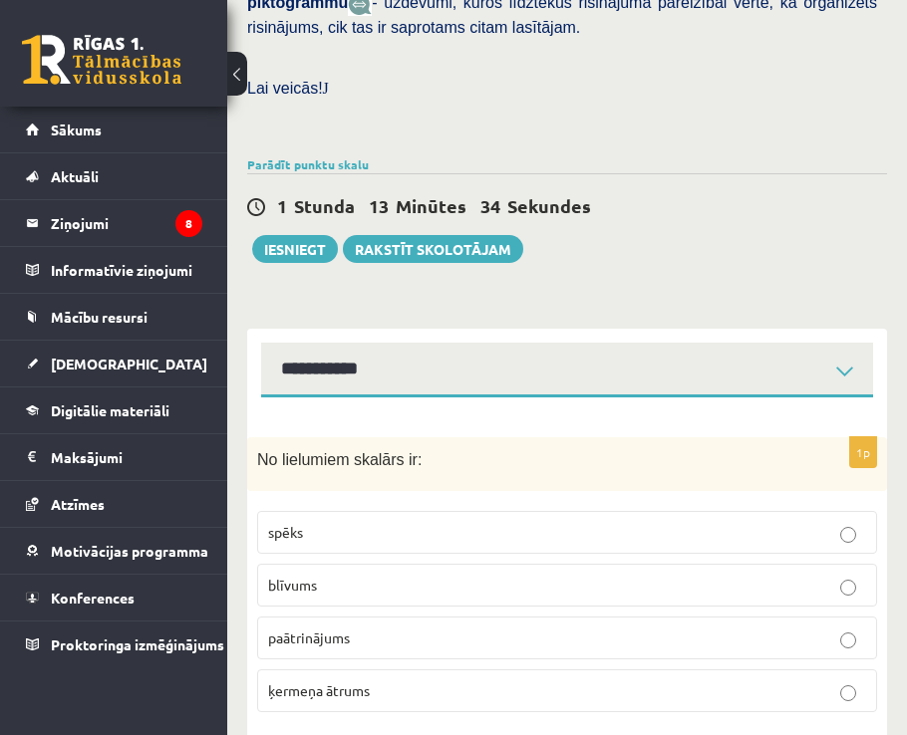
click at [309, 576] on span "blīvums" at bounding box center [292, 585] width 49 height 18
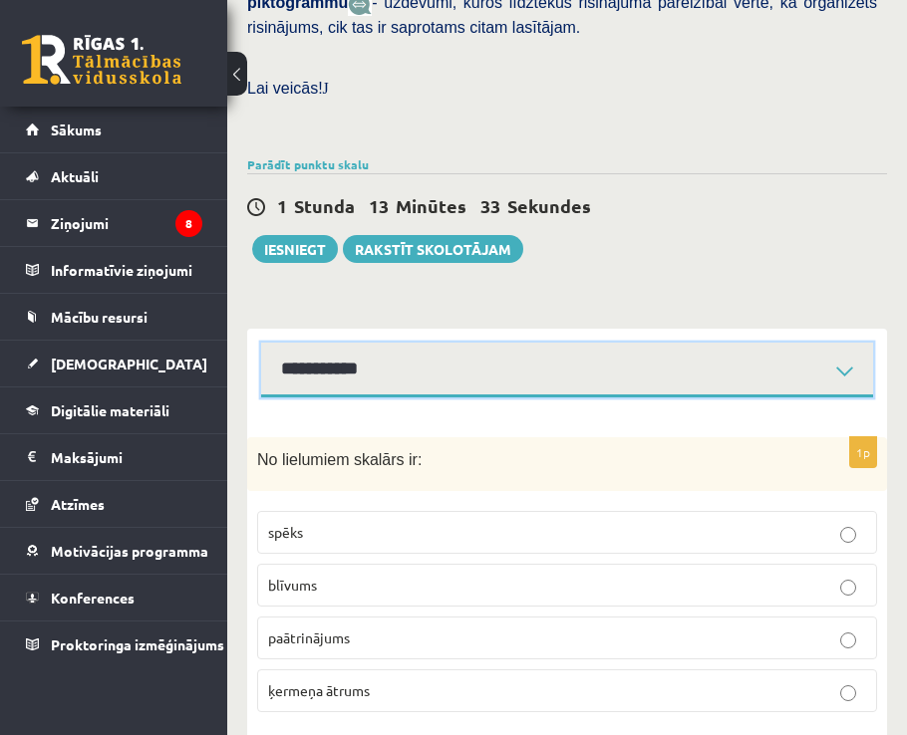
click at [485, 343] on select "**********" at bounding box center [567, 370] width 612 height 55
click at [261, 343] on select "**********" at bounding box center [567, 370] width 612 height 55
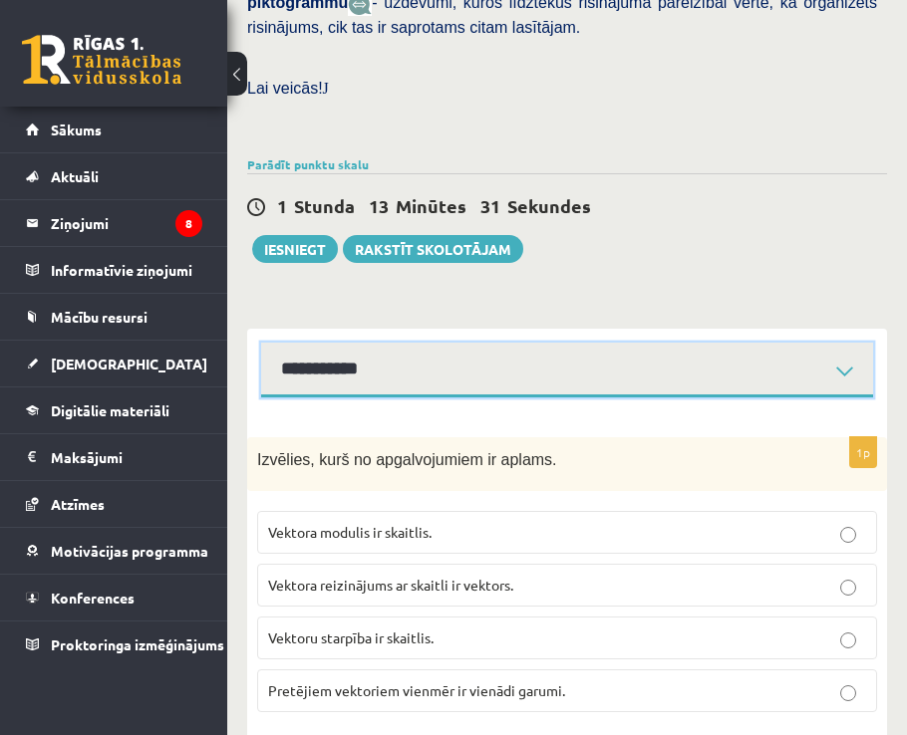
click at [533, 343] on select "**********" at bounding box center [567, 370] width 612 height 55
select select "**********"
click at [261, 343] on select "**********" at bounding box center [567, 370] width 612 height 55
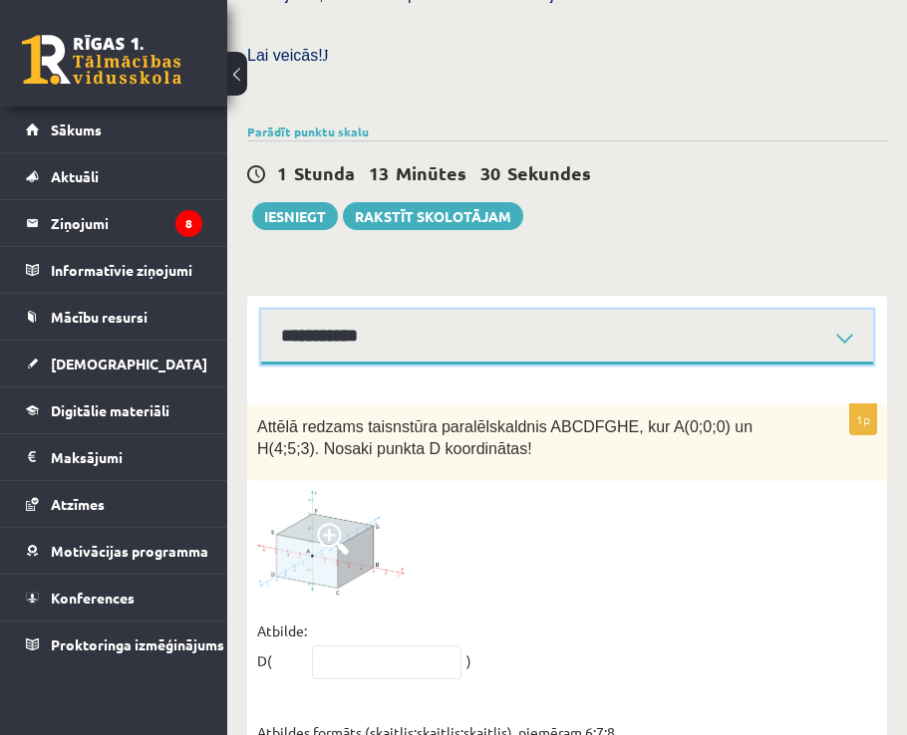
scroll to position [785, 0]
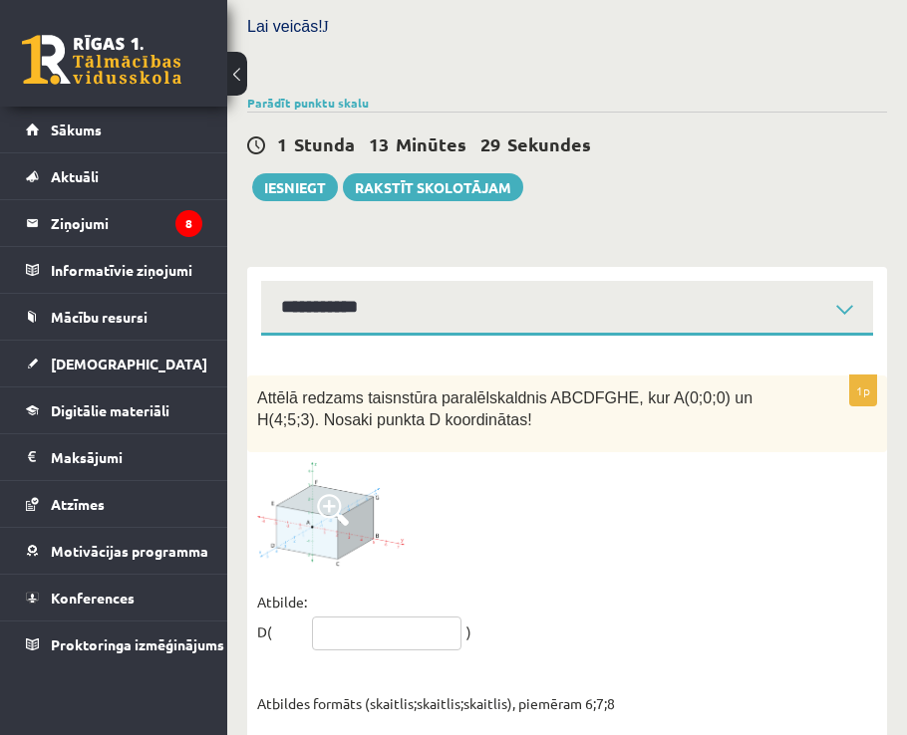
click at [391, 617] on input "text" at bounding box center [386, 634] width 149 height 34
click at [403, 617] on input "text" at bounding box center [386, 634] width 149 height 34
type input "*****"
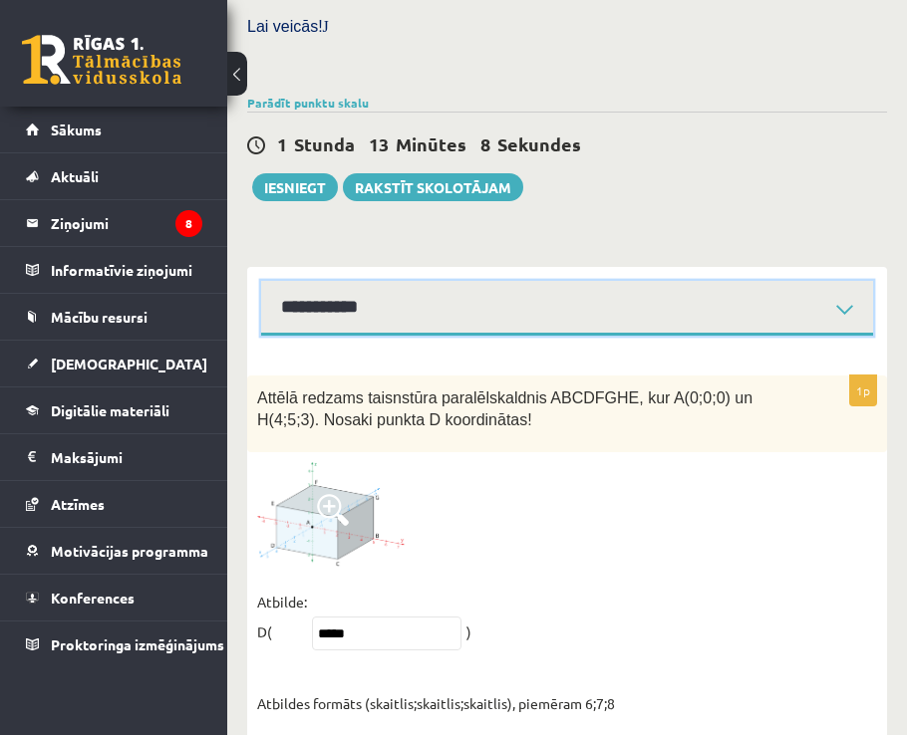
click at [340, 281] on select "**********" at bounding box center [567, 308] width 612 height 55
click at [261, 281] on select "**********" at bounding box center [567, 308] width 612 height 55
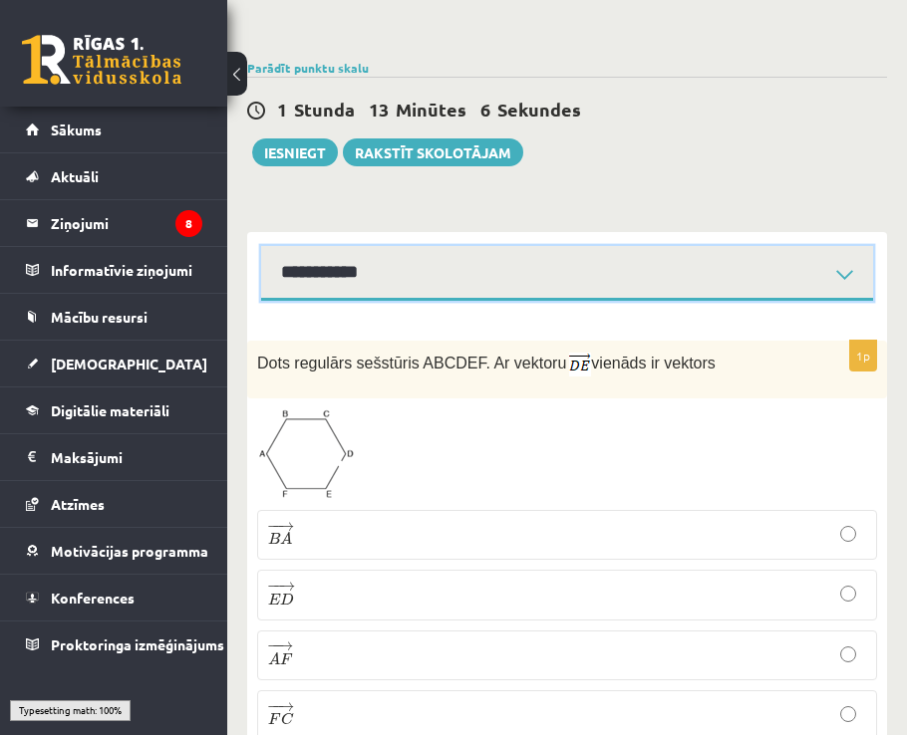
scroll to position [852, 0]
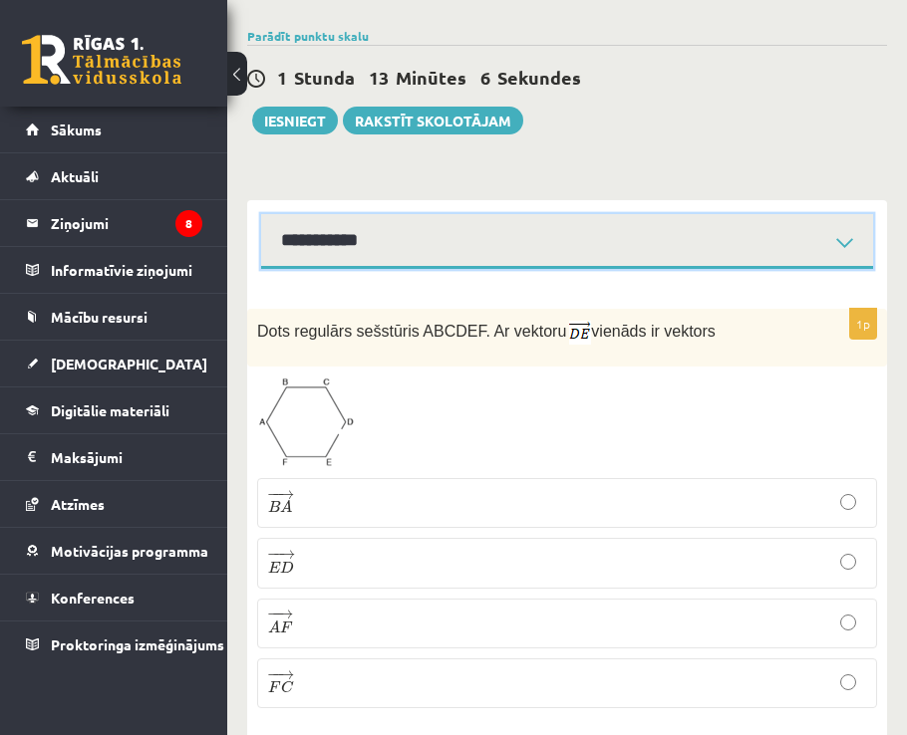
click at [330, 214] on select "**********" at bounding box center [567, 241] width 612 height 55
click at [261, 214] on select "**********" at bounding box center [567, 241] width 612 height 55
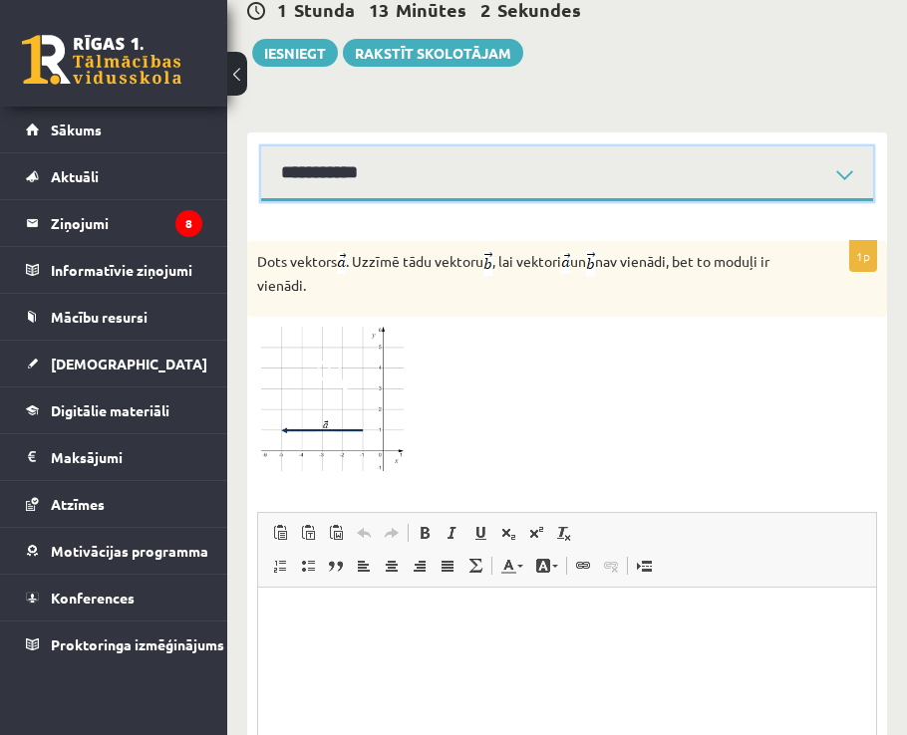
click at [399, 146] on select "**********" at bounding box center [567, 173] width 612 height 55
click at [261, 146] on select "**********" at bounding box center [567, 173] width 612 height 55
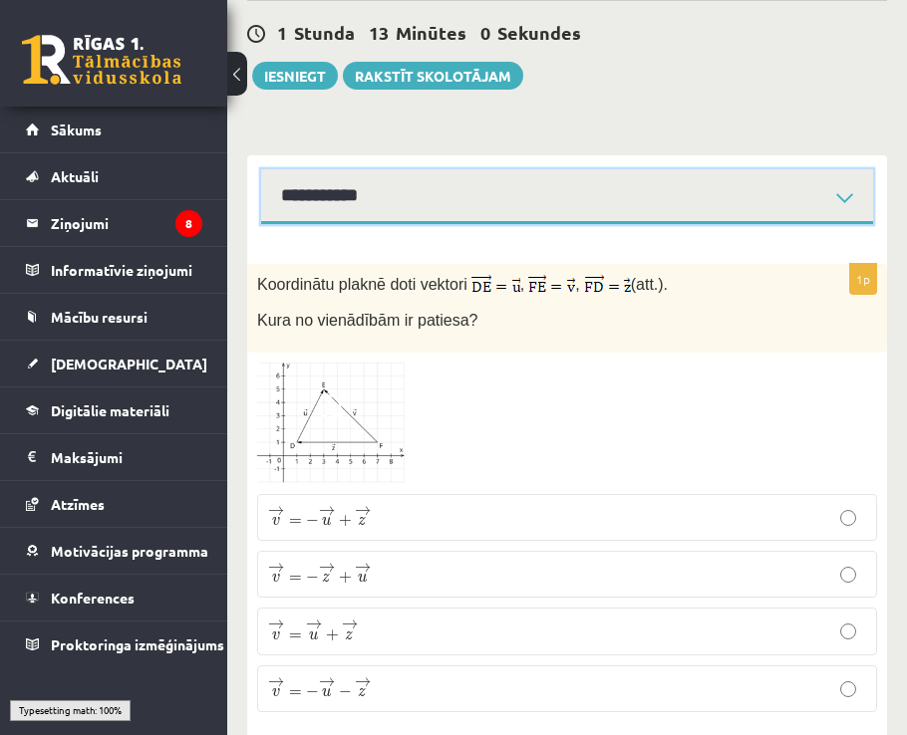
scroll to position [900, 0]
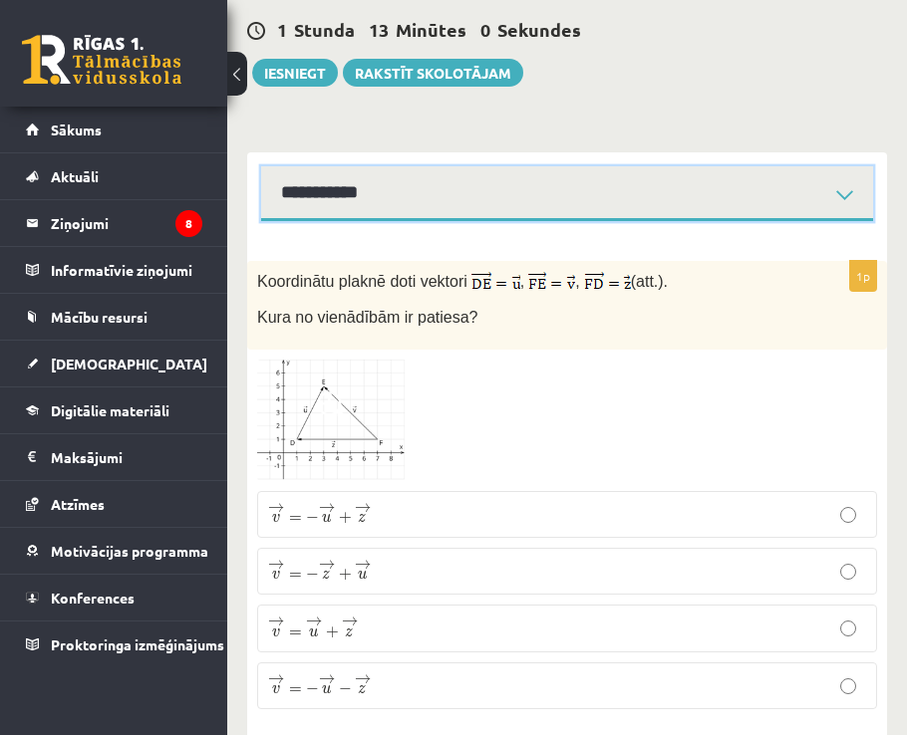
click at [323, 166] on select "**********" at bounding box center [567, 193] width 612 height 55
click at [370, 166] on select "**********" at bounding box center [567, 193] width 612 height 55
click at [261, 166] on select "**********" at bounding box center [567, 193] width 612 height 55
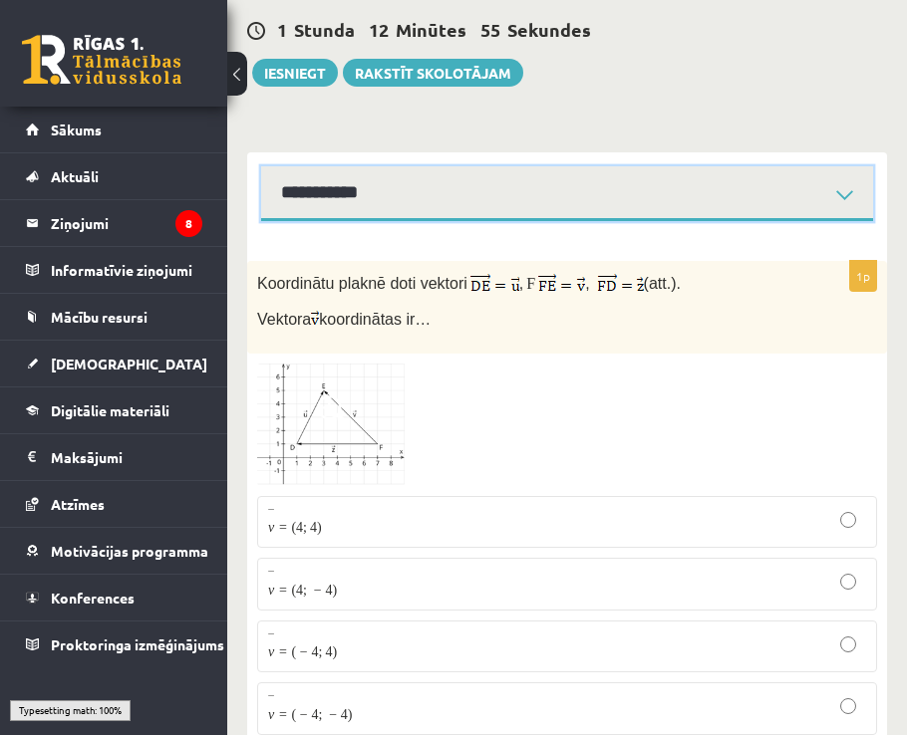
scroll to position [883, 0]
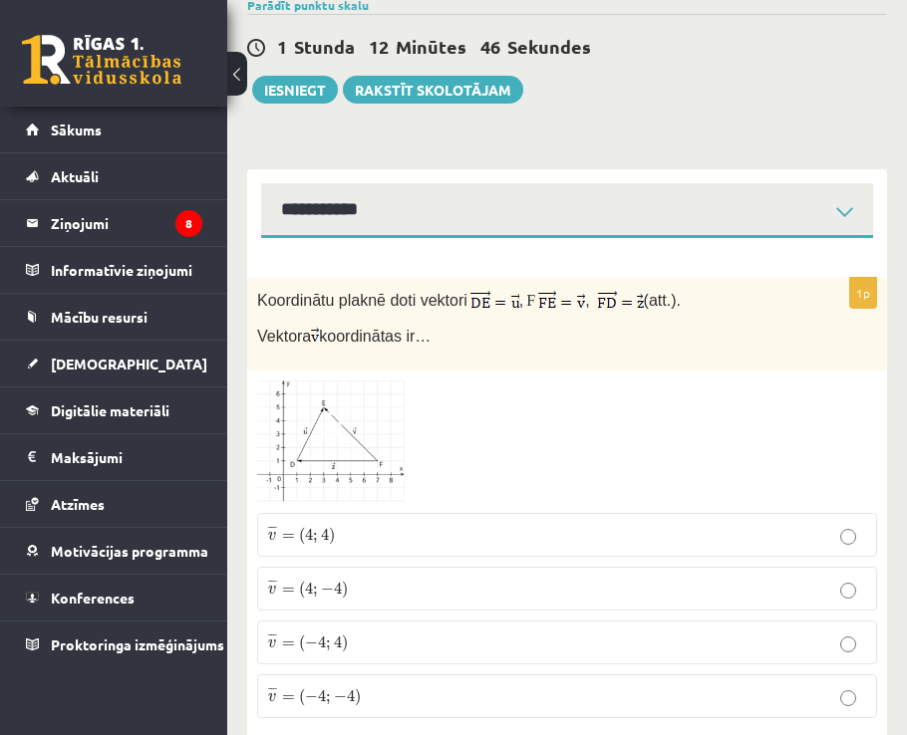
click at [444, 524] on p "¯ ¯ ¯ v = ( 4 ; 4 ) v ¯ = ( 4 ; 4 )" at bounding box center [567, 535] width 598 height 22
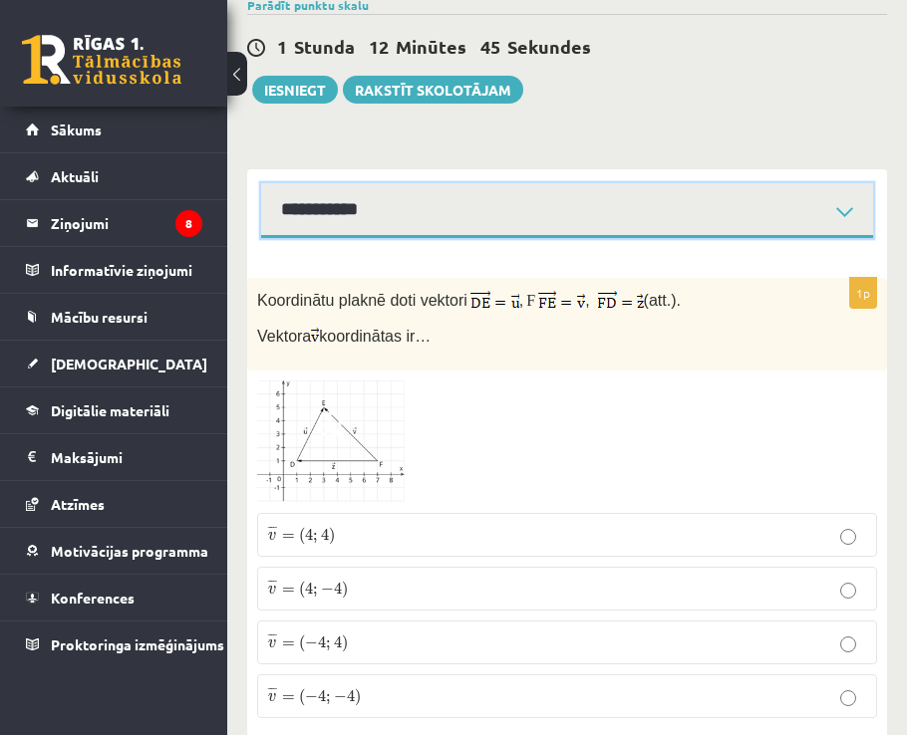
click at [402, 183] on select "**********" at bounding box center [567, 210] width 612 height 55
click at [261, 183] on select "**********" at bounding box center [567, 210] width 612 height 55
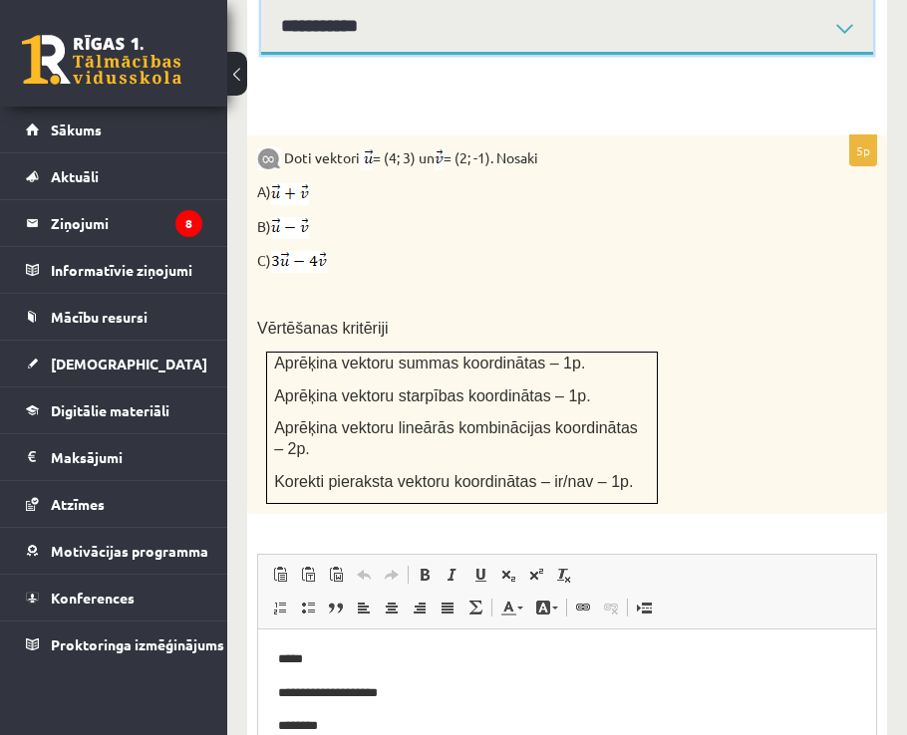
scroll to position [887, 0]
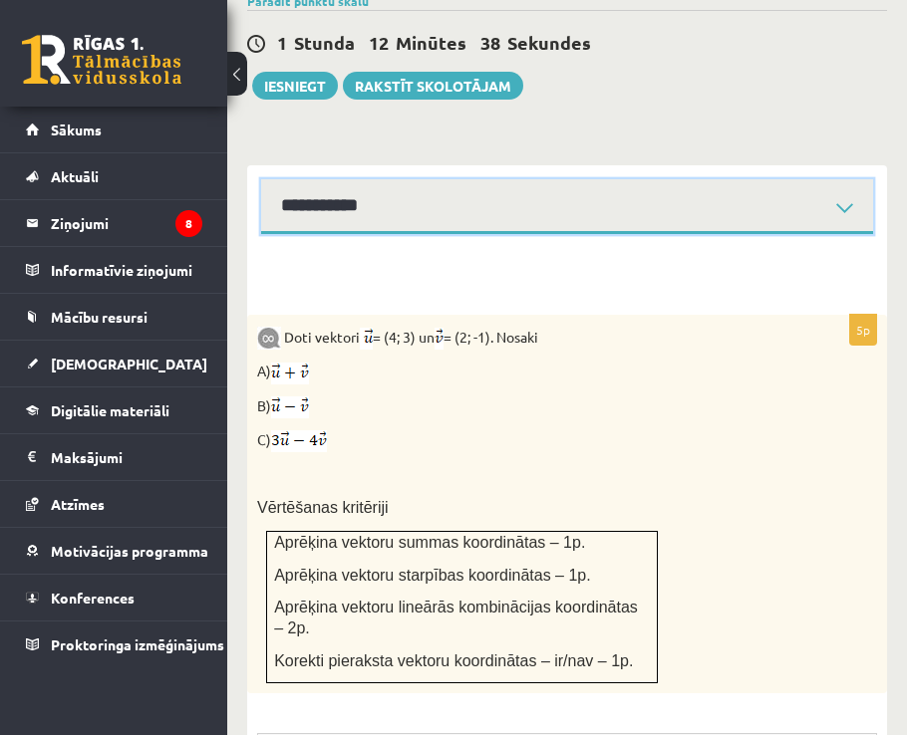
click at [332, 179] on select "**********" at bounding box center [567, 206] width 612 height 55
click at [261, 179] on select "**********" at bounding box center [567, 206] width 612 height 55
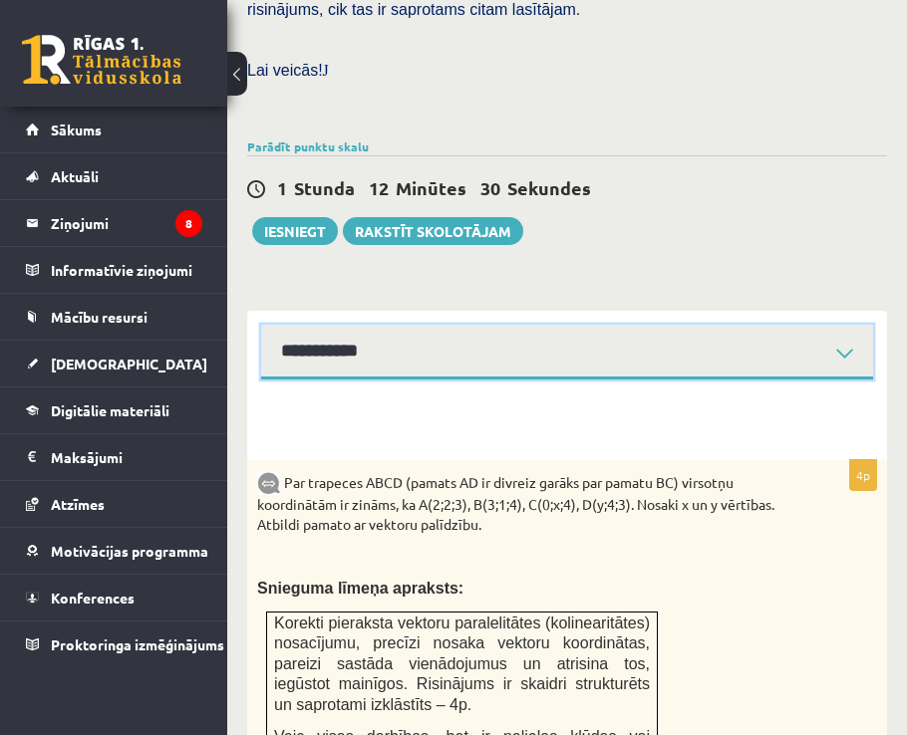
scroll to position [733, 0]
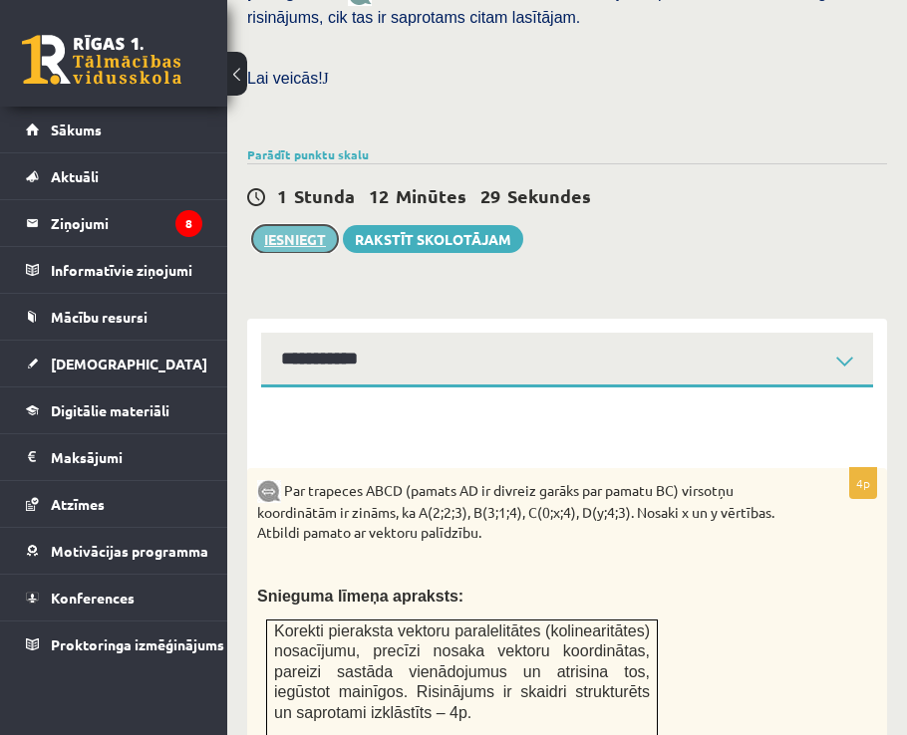
click at [292, 225] on button "Iesniegt" at bounding box center [295, 239] width 86 height 28
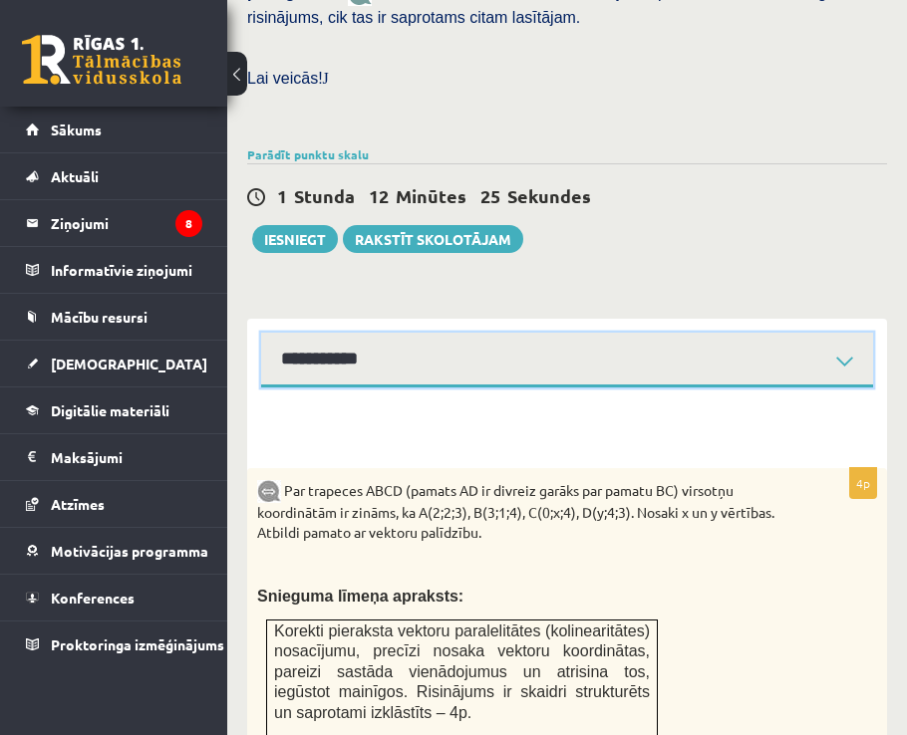
click at [454, 333] on select "**********" at bounding box center [567, 360] width 612 height 55
click at [261, 333] on select "**********" at bounding box center [567, 360] width 612 height 55
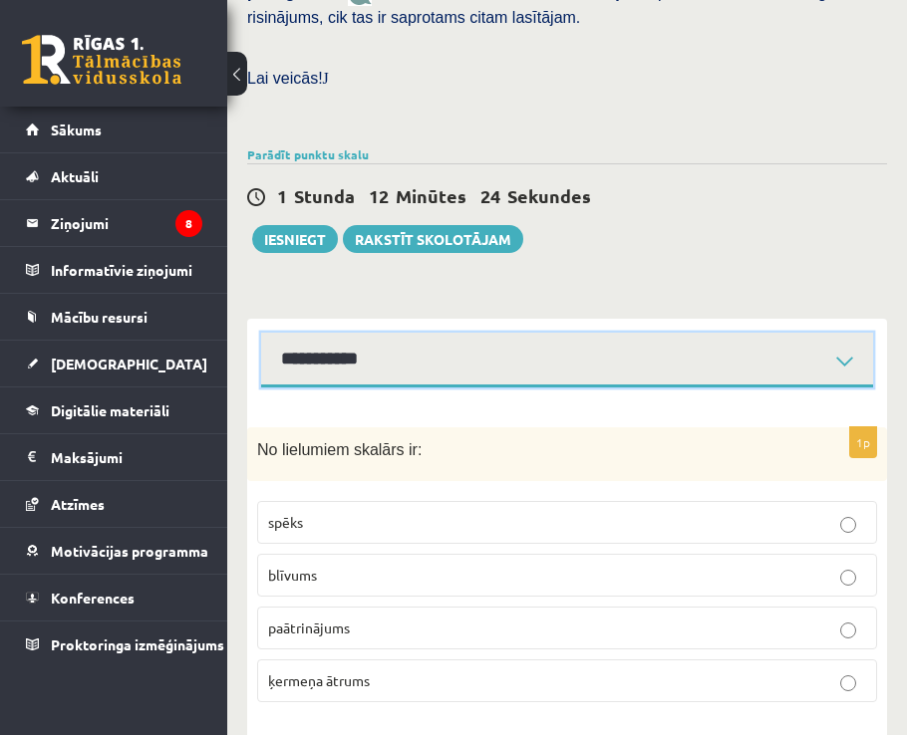
scroll to position [723, 0]
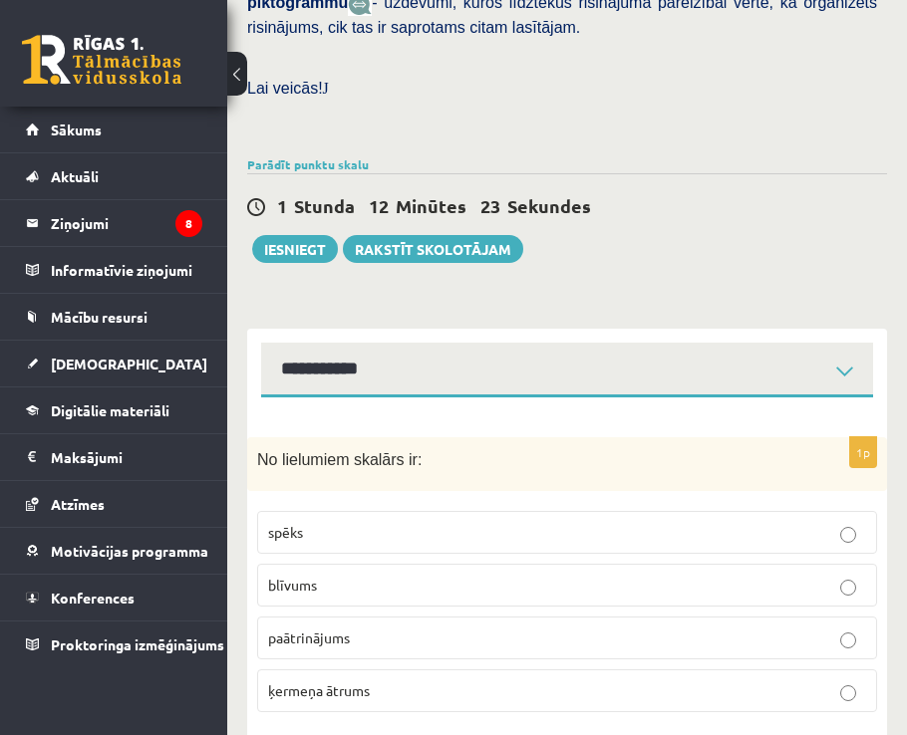
click at [343, 575] on p "blīvums" at bounding box center [567, 585] width 598 height 21
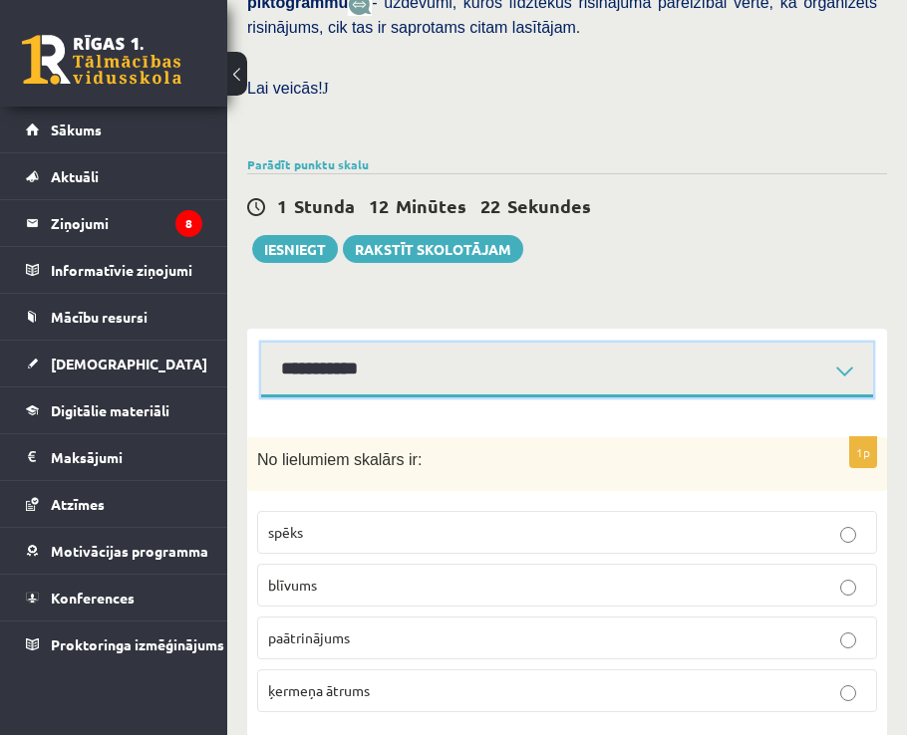
click at [400, 343] on select "**********" at bounding box center [567, 370] width 612 height 55
click at [261, 343] on select "**********" at bounding box center [567, 370] width 612 height 55
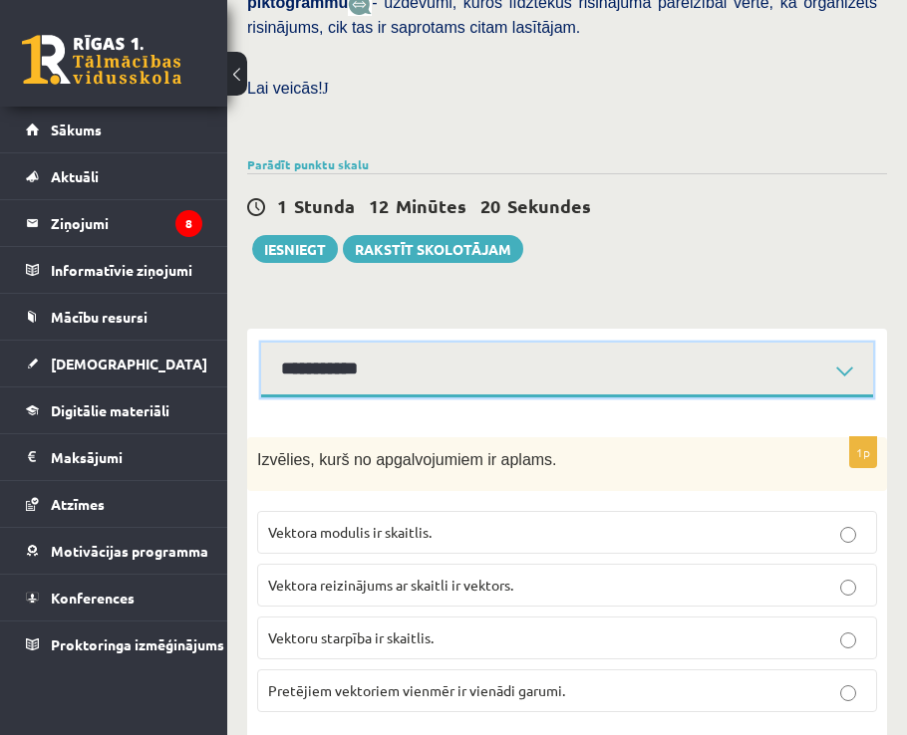
click at [356, 343] on select "**********" at bounding box center [567, 370] width 612 height 55
select select "**********"
click at [261, 343] on select "**********" at bounding box center [567, 370] width 612 height 55
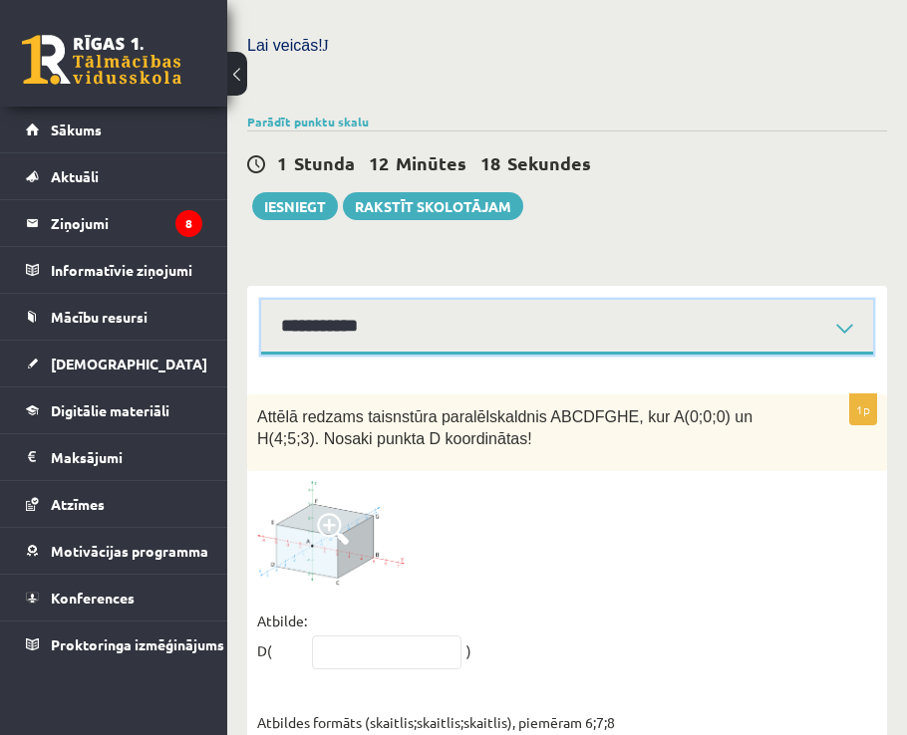
scroll to position [785, 0]
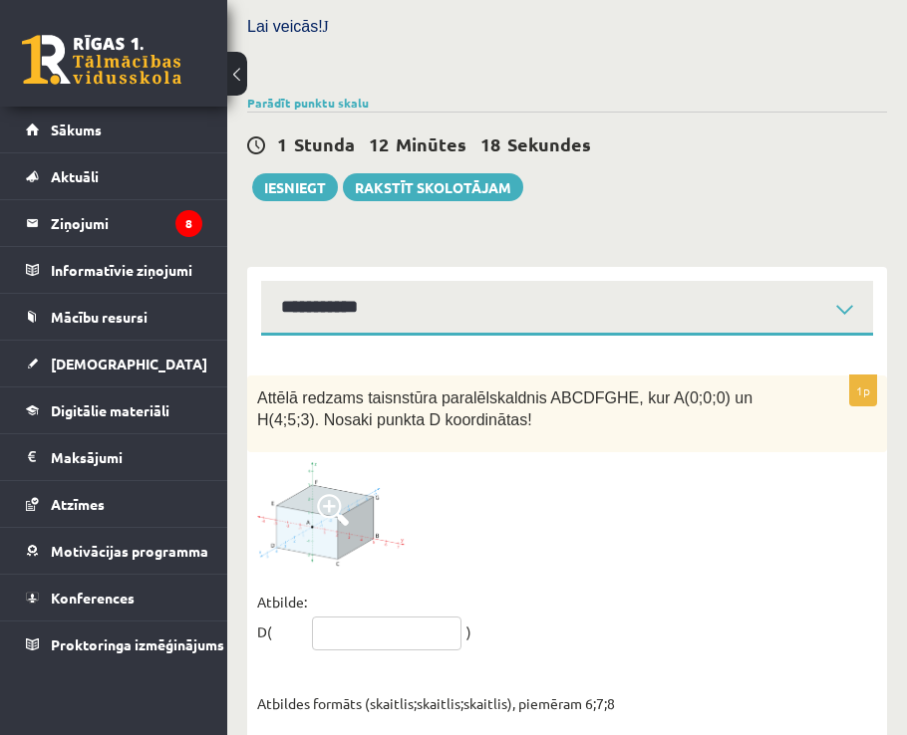
click at [376, 617] on input "text" at bounding box center [386, 634] width 149 height 34
type input "*****"
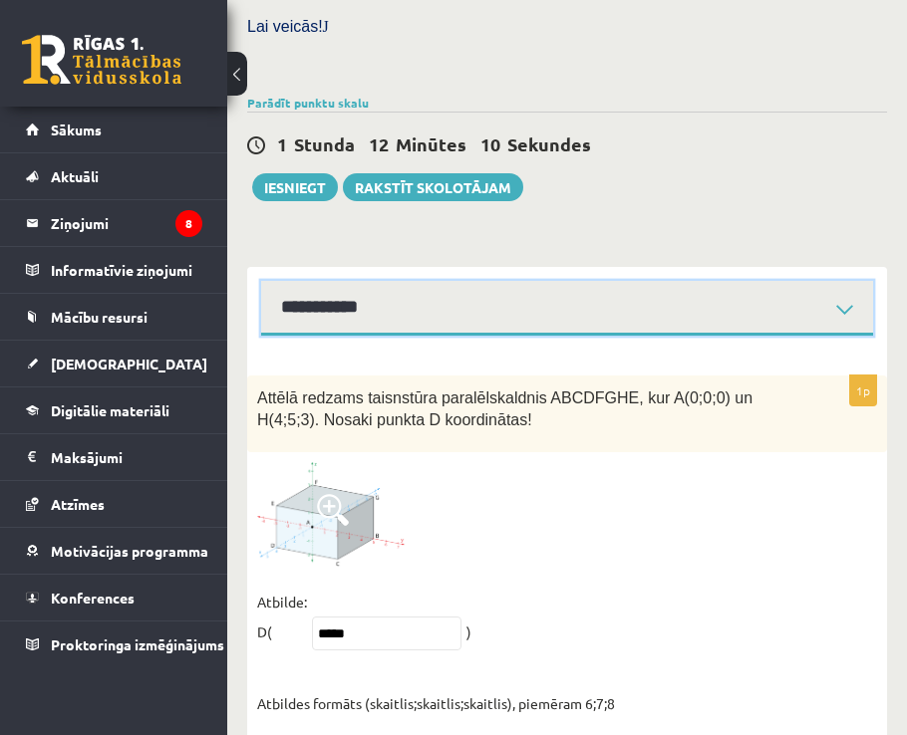
click at [366, 281] on select "**********" at bounding box center [567, 308] width 612 height 55
click at [261, 281] on select "**********" at bounding box center [567, 308] width 612 height 55
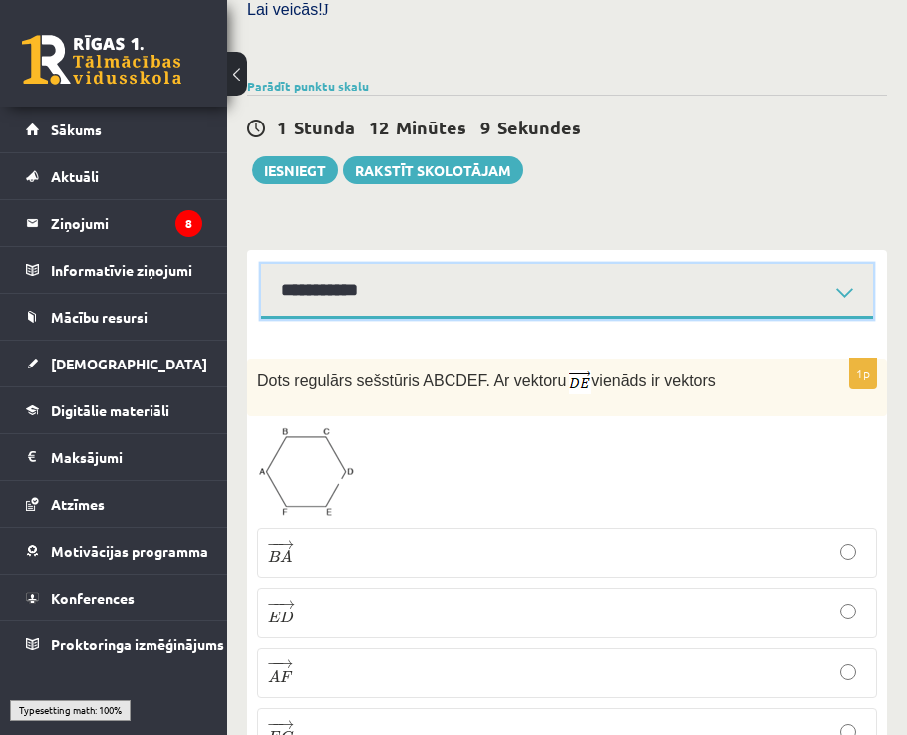
scroll to position [852, 0]
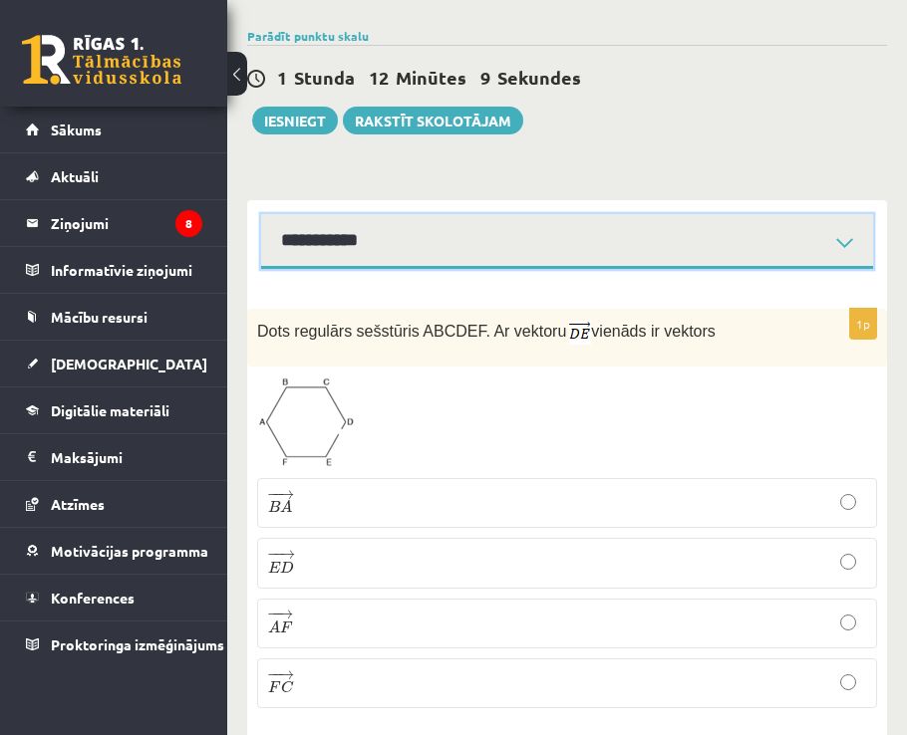
click at [339, 214] on select "**********" at bounding box center [567, 241] width 612 height 55
click at [261, 214] on select "**********" at bounding box center [567, 241] width 612 height 55
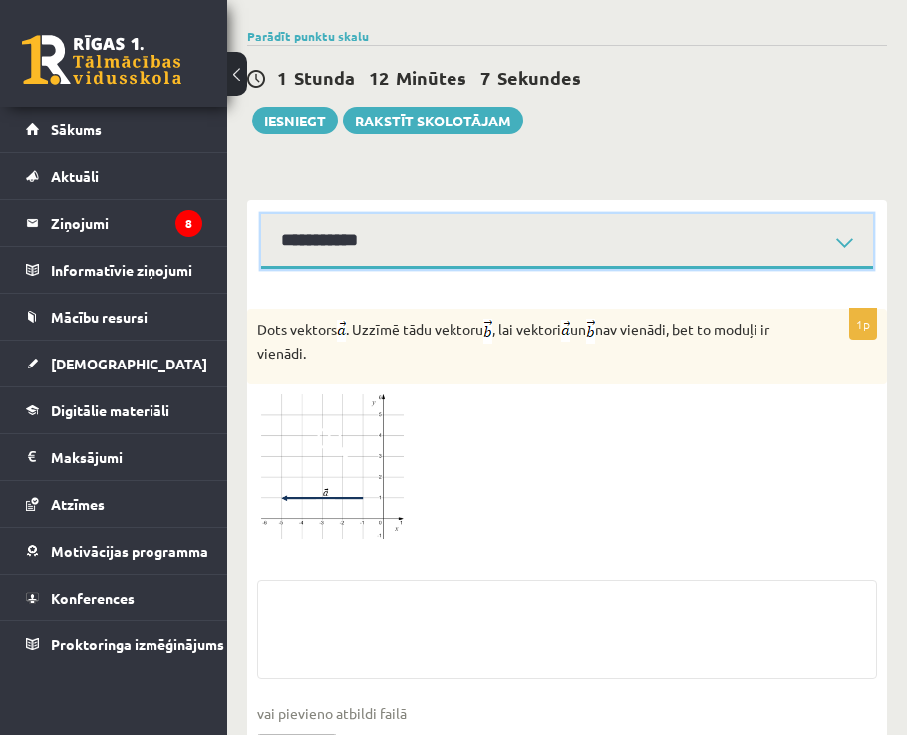
scroll to position [919, 0]
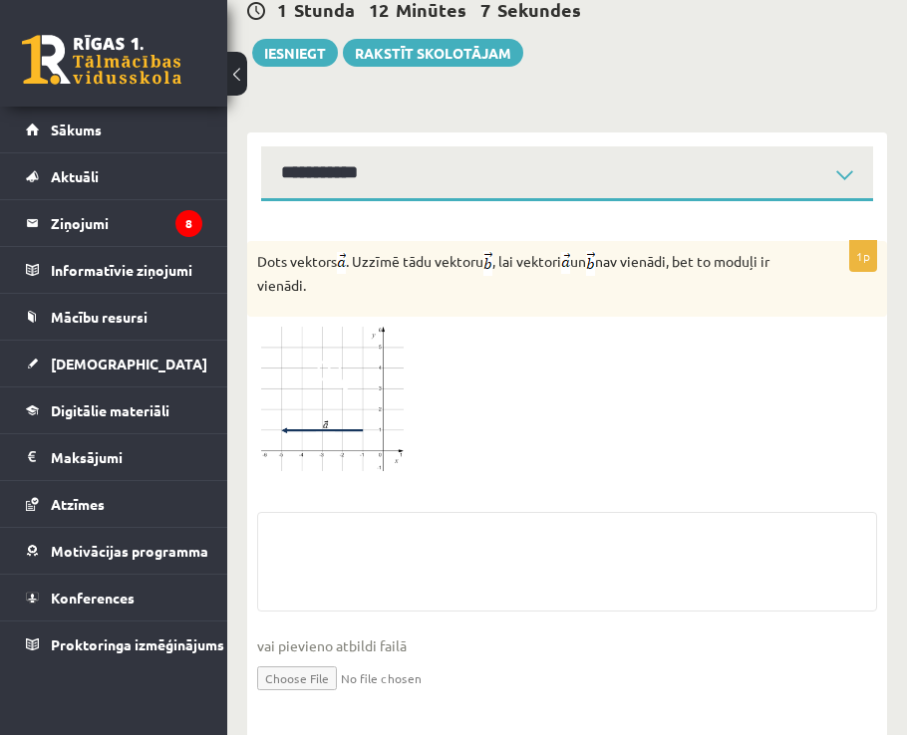
drag, startPoint x: 371, startPoint y: 98, endPoint x: 369, endPoint y: 130, distance: 31.9
click at [371, 132] on div "**********" at bounding box center [567, 166] width 640 height 69
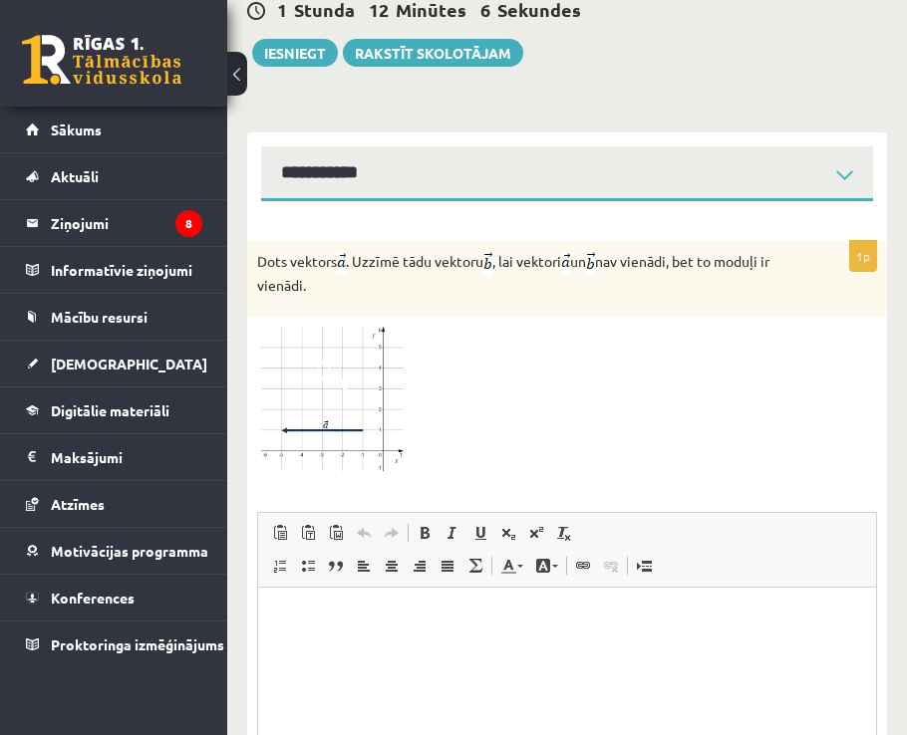
scroll to position [0, 0]
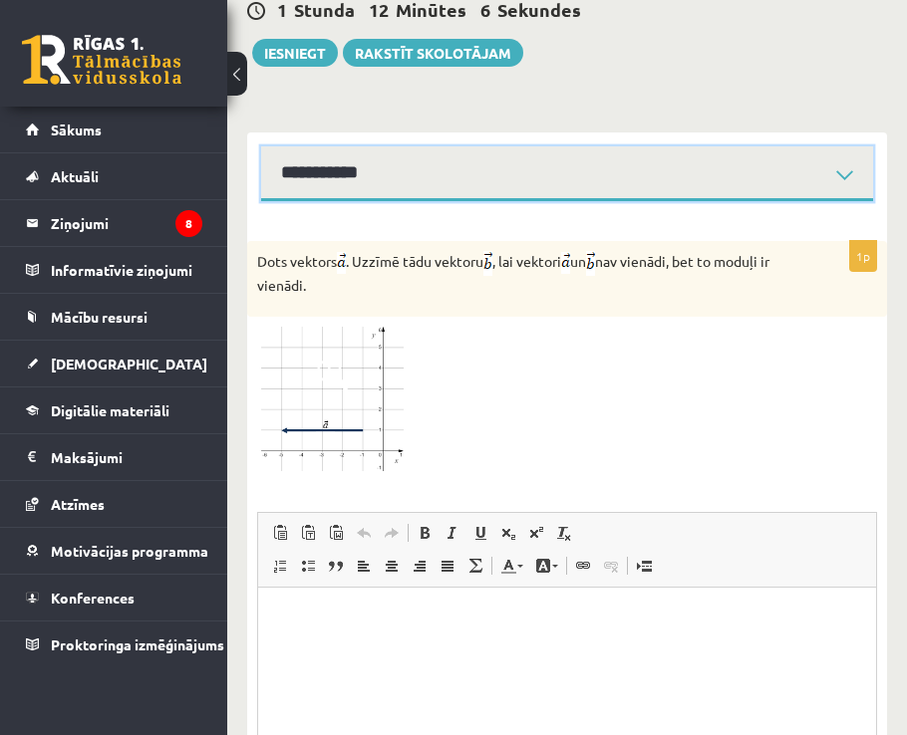
click at [368, 146] on select "**********" at bounding box center [567, 173] width 612 height 55
click at [261, 146] on select "**********" at bounding box center [567, 173] width 612 height 55
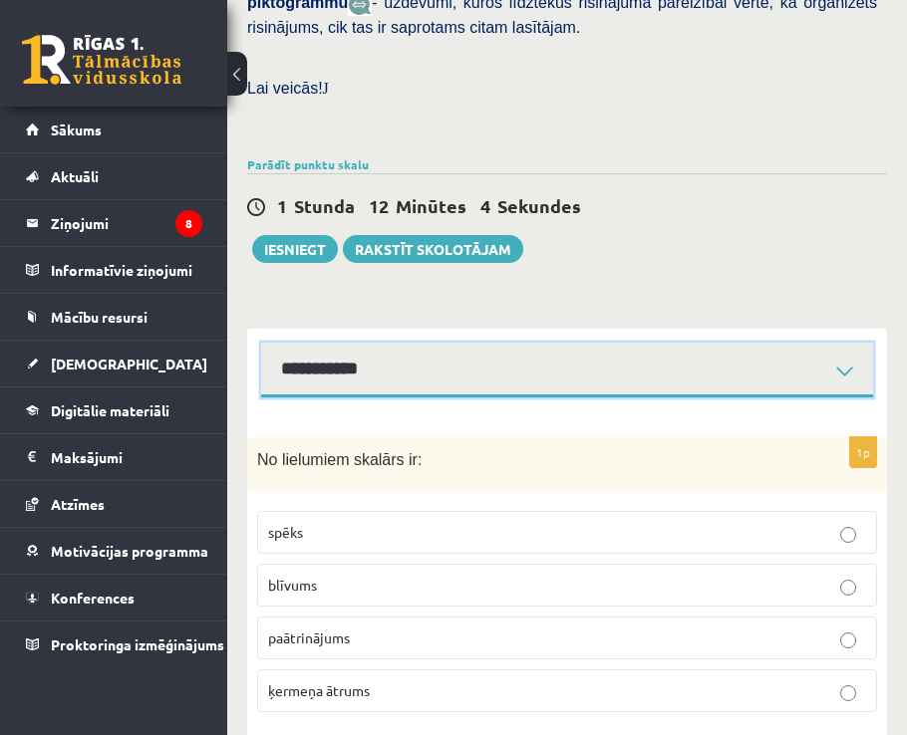
click at [405, 343] on select "**********" at bounding box center [567, 370] width 612 height 55
click at [261, 343] on select "**********" at bounding box center [567, 370] width 612 height 55
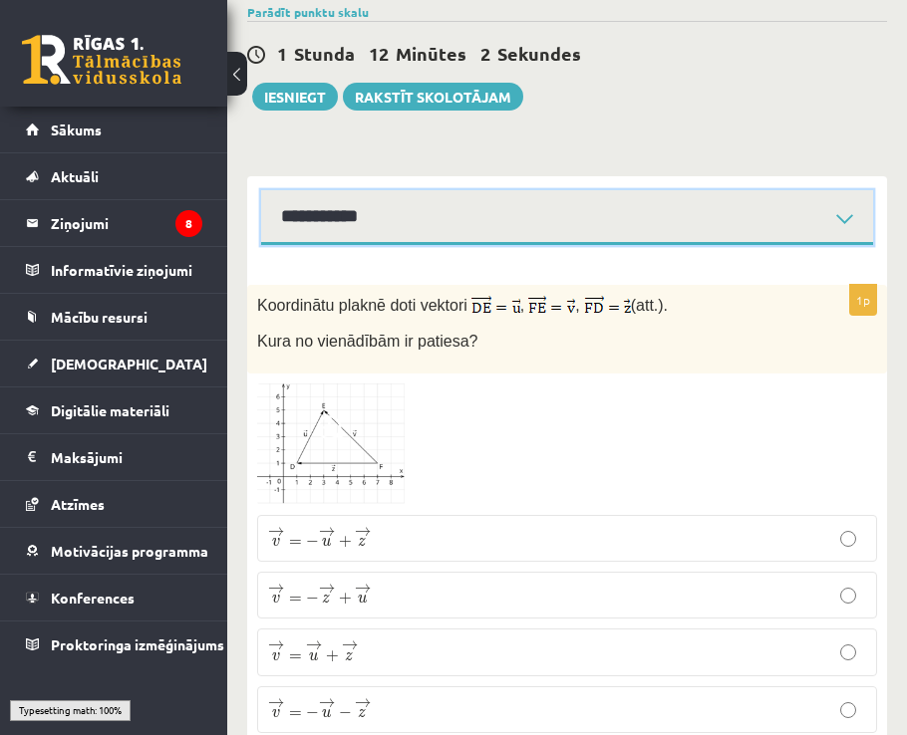
scroll to position [900, 0]
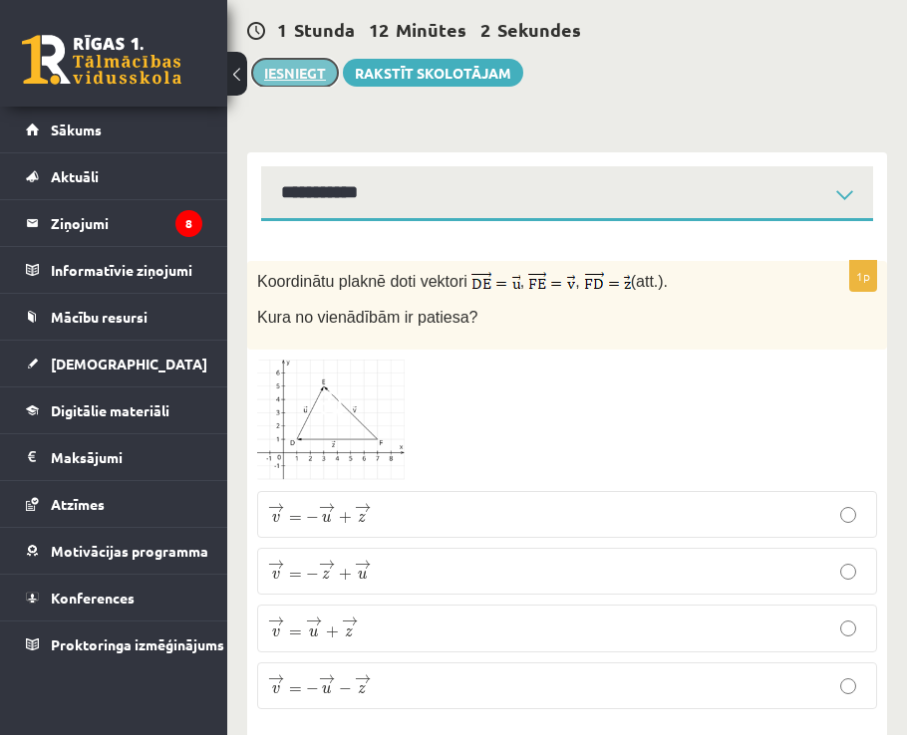
click at [301, 59] on button "Iesniegt" at bounding box center [295, 73] width 86 height 28
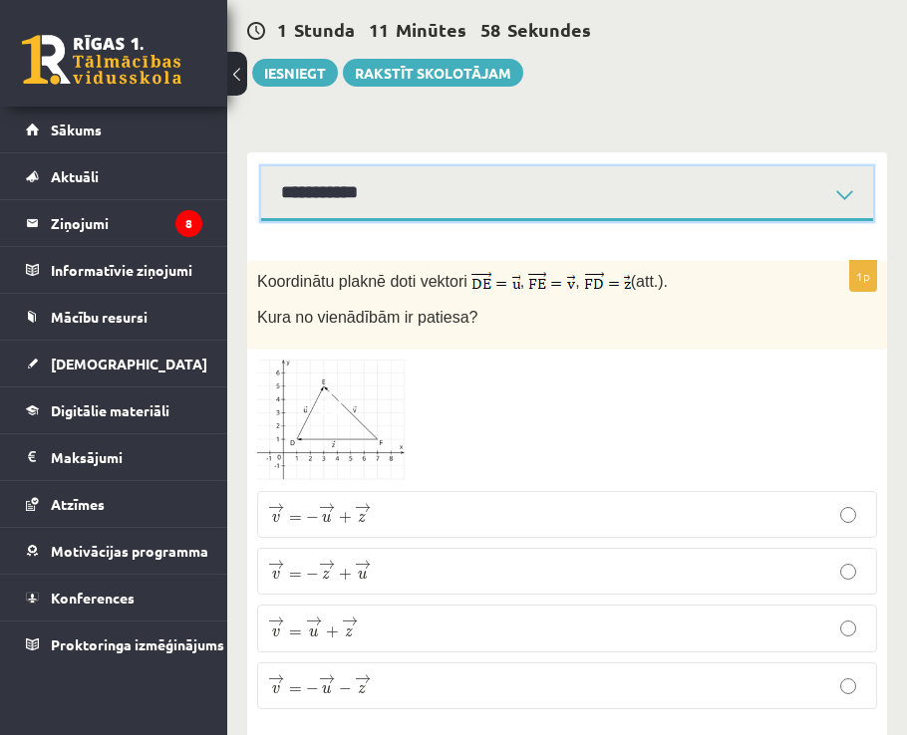
click at [389, 166] on select "**********" at bounding box center [567, 193] width 612 height 55
click at [326, 166] on select "**********" at bounding box center [567, 193] width 612 height 55
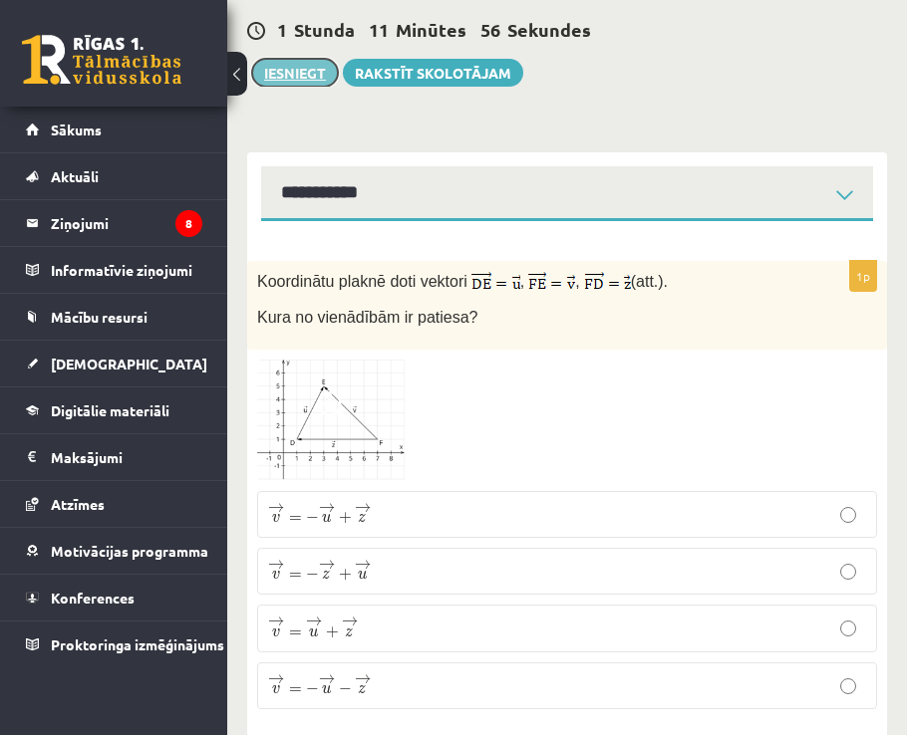
click at [294, 59] on button "Iesniegt" at bounding box center [295, 73] width 86 height 28
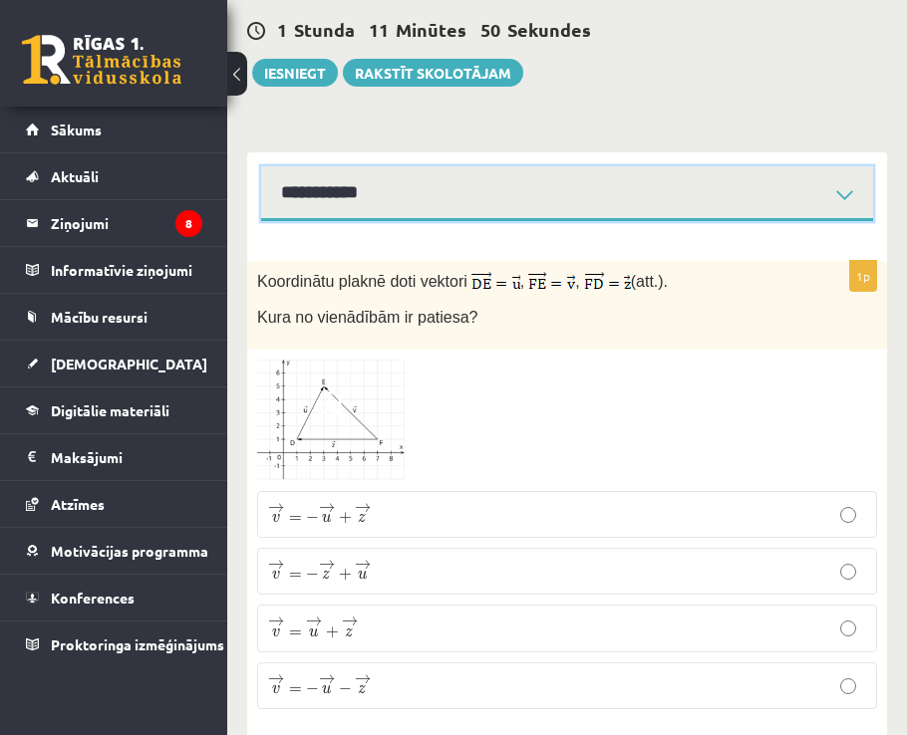
click at [418, 166] on select "**********" at bounding box center [567, 193] width 612 height 55
click at [261, 166] on select "**********" at bounding box center [567, 193] width 612 height 55
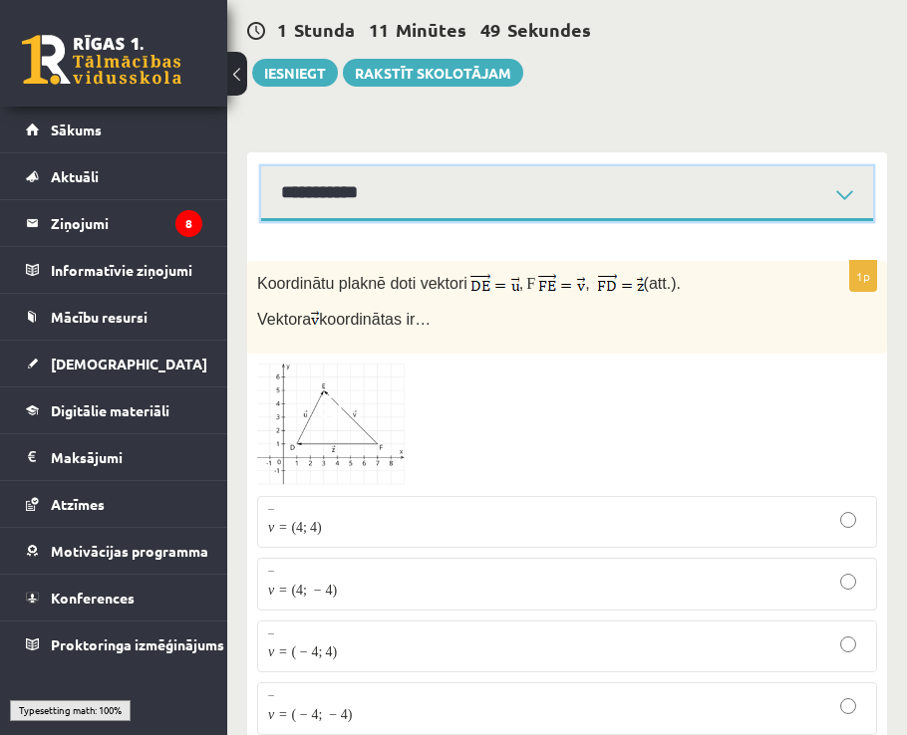
scroll to position [883, 0]
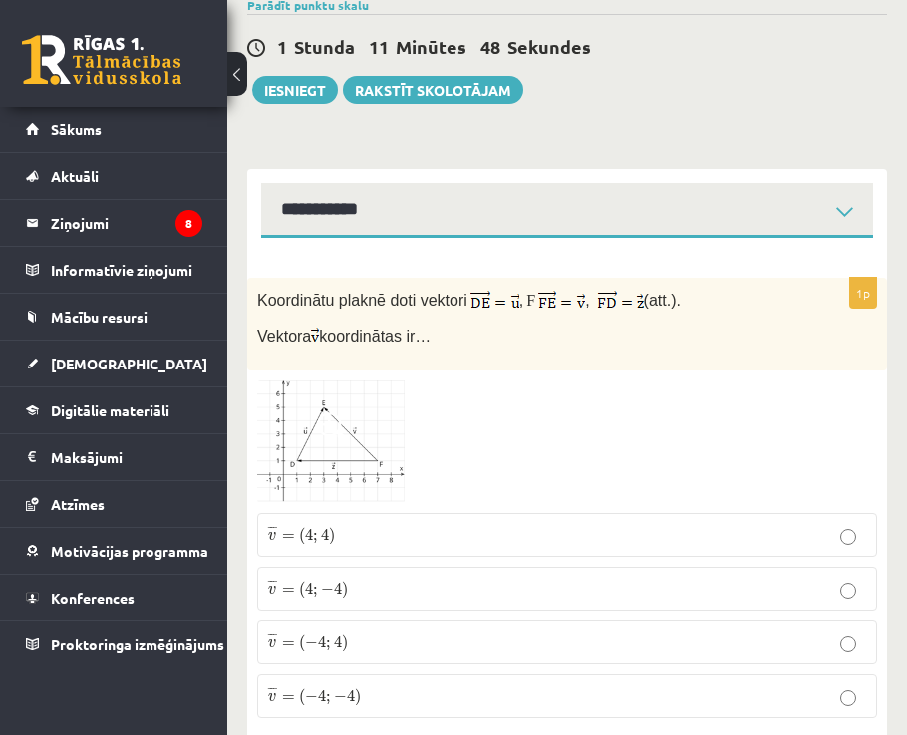
click at [313, 533] on span ";" at bounding box center [315, 538] width 5 height 11
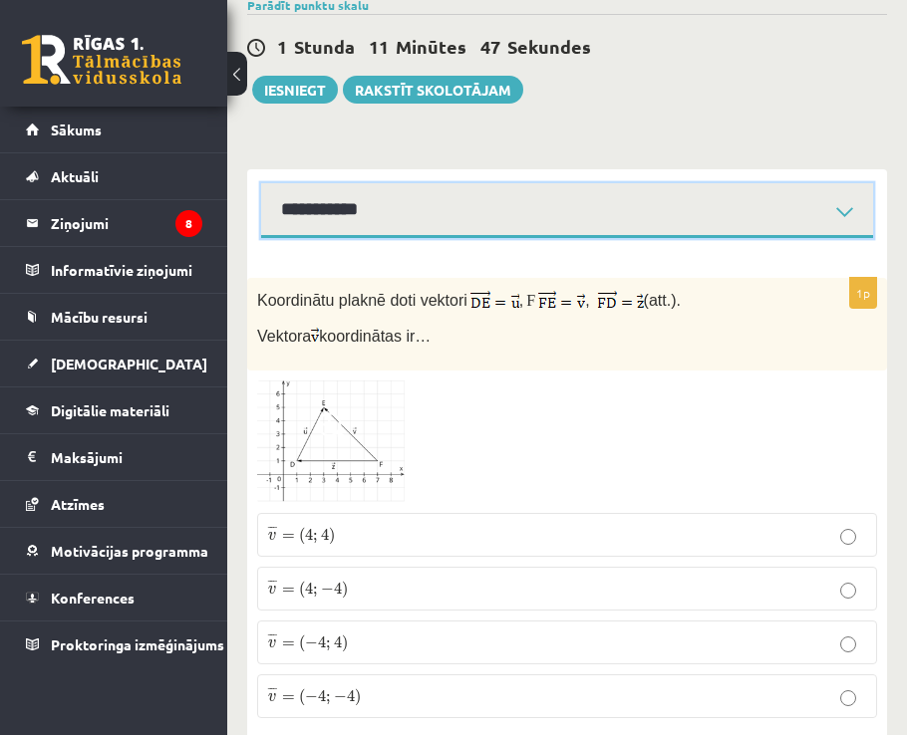
click at [361, 183] on select "**********" at bounding box center [567, 210] width 612 height 55
click at [261, 183] on select "**********" at bounding box center [567, 210] width 612 height 55
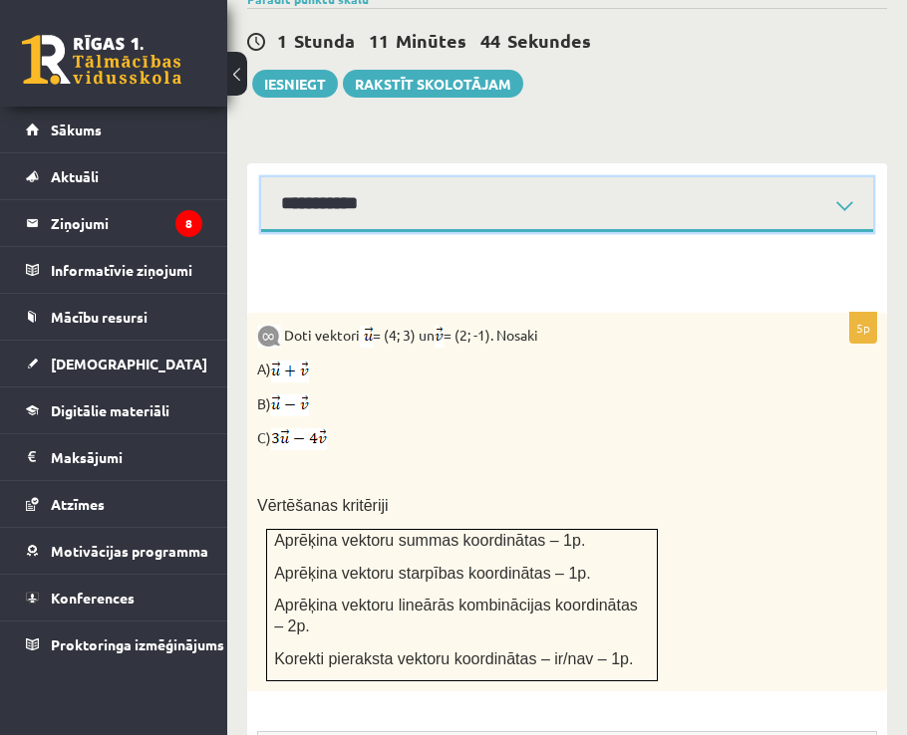
scroll to position [887, 0]
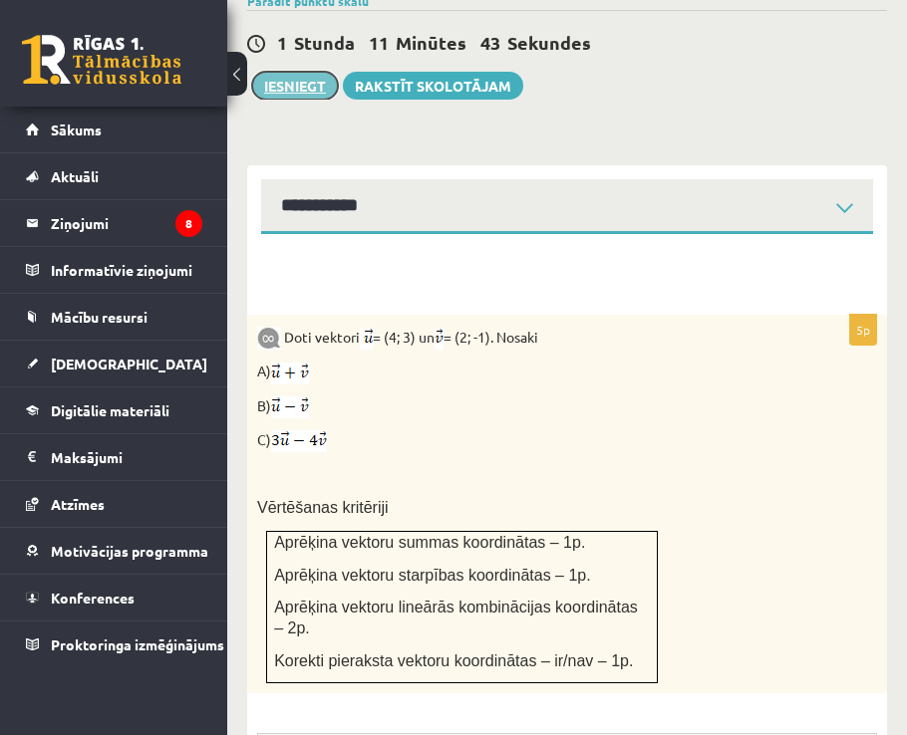
click at [293, 72] on button "Iesniegt" at bounding box center [295, 86] width 86 height 28
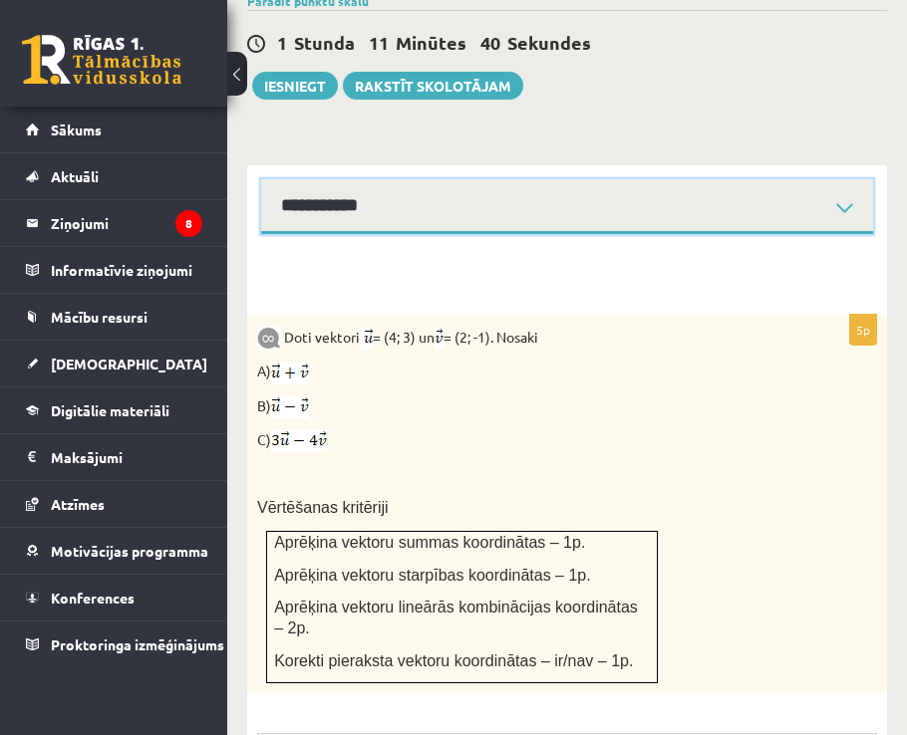
click at [433, 179] on select "**********" at bounding box center [567, 206] width 612 height 55
click at [261, 179] on select "**********" at bounding box center [567, 206] width 612 height 55
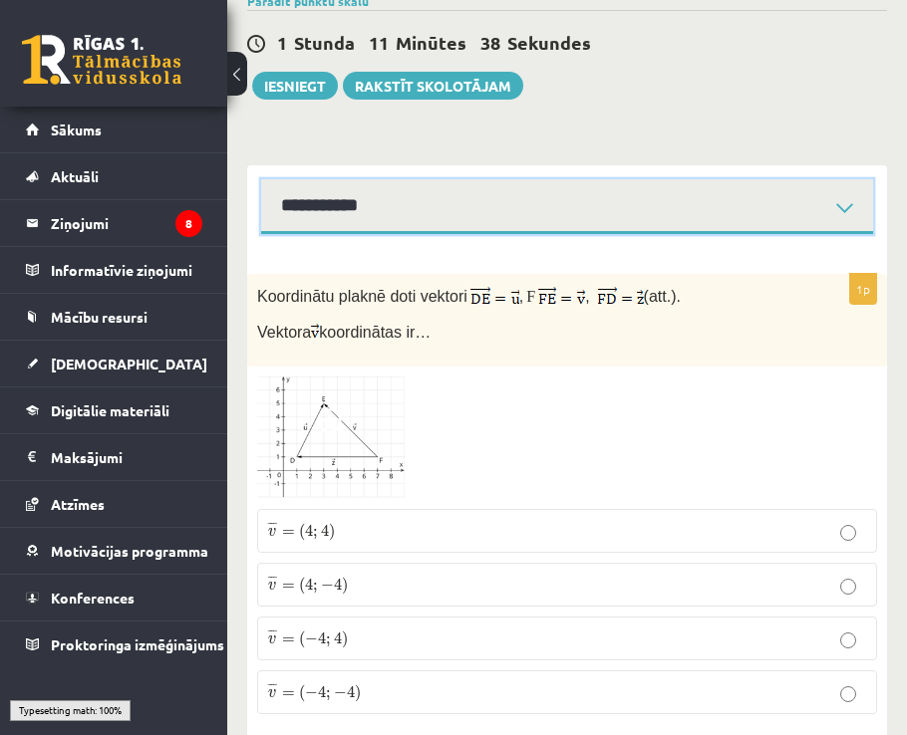
scroll to position [883, 0]
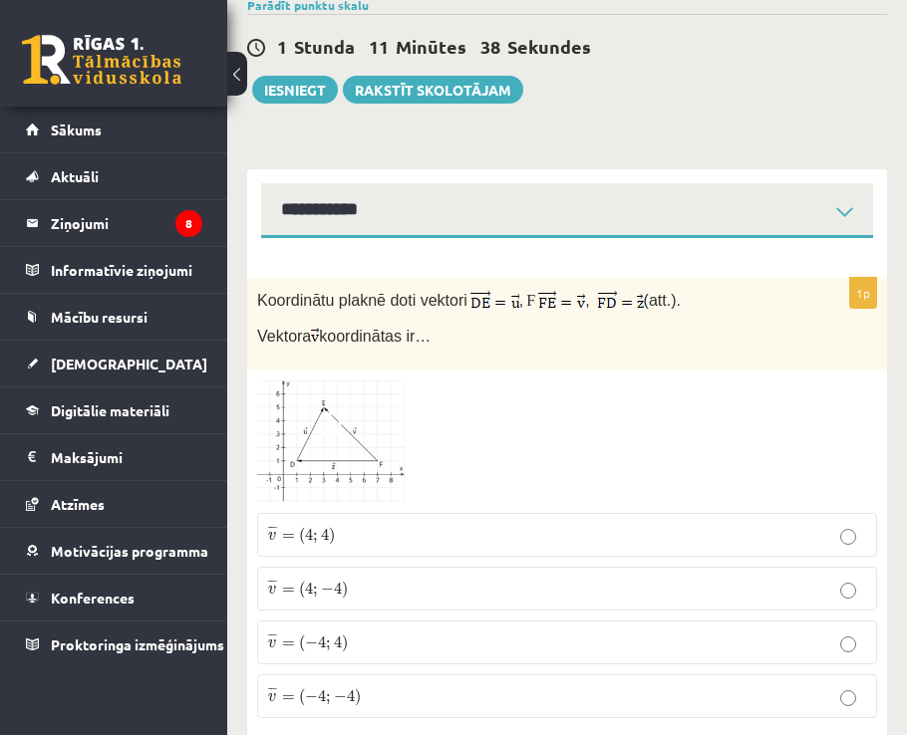
click at [347, 524] on p "¯ ¯ ¯ v = ( 4 ; 4 ) v ¯ = ( 4 ; 4 )" at bounding box center [567, 535] width 598 height 22
click at [312, 76] on button "Iesniegt" at bounding box center [295, 90] width 86 height 28
click at [413, 578] on p "¯ ¯ ¯ v = ( 4 ; − 4 ) v ¯ = ( 4 ; − 4 )" at bounding box center [567, 589] width 598 height 22
click at [438, 621] on label "¯ ¯ ¯ v = ( − 4 ; 4 ) v ¯ = ( − 4 ; 4 )" at bounding box center [567, 643] width 620 height 44
click at [433, 685] on p "¯ ¯ ¯ v = ( − 4 ; − 4 ) v ¯ = ( − 4 ; − 4 )" at bounding box center [567, 696] width 598 height 22
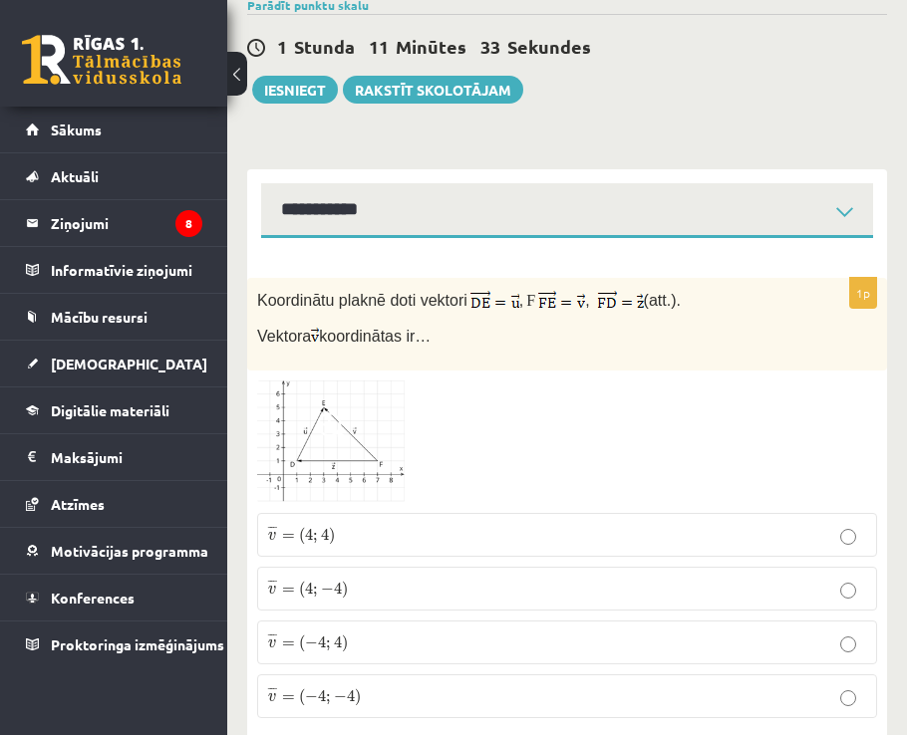
click at [454, 524] on p "¯ ¯ ¯ v = ( 4 ; 4 ) v ¯ = ( 4 ; 4 )" at bounding box center [567, 535] width 598 height 22
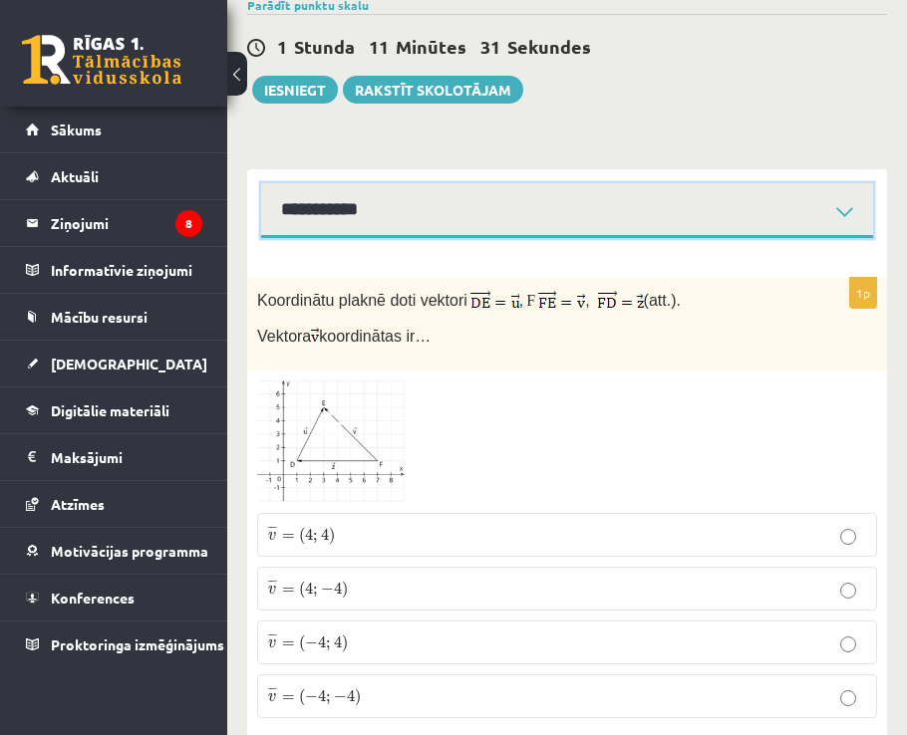
click at [451, 183] on select "**********" at bounding box center [567, 210] width 612 height 55
click at [261, 183] on select "**********" at bounding box center [567, 210] width 612 height 55
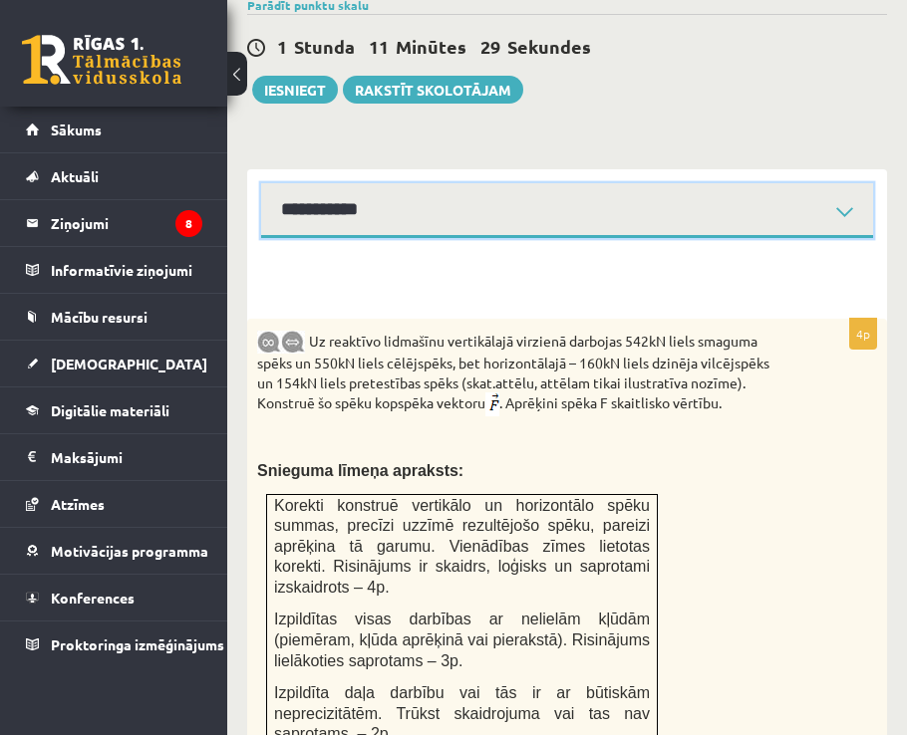
click at [325, 183] on select "**********" at bounding box center [567, 210] width 612 height 55
click at [326, 183] on select "**********" at bounding box center [567, 210] width 612 height 55
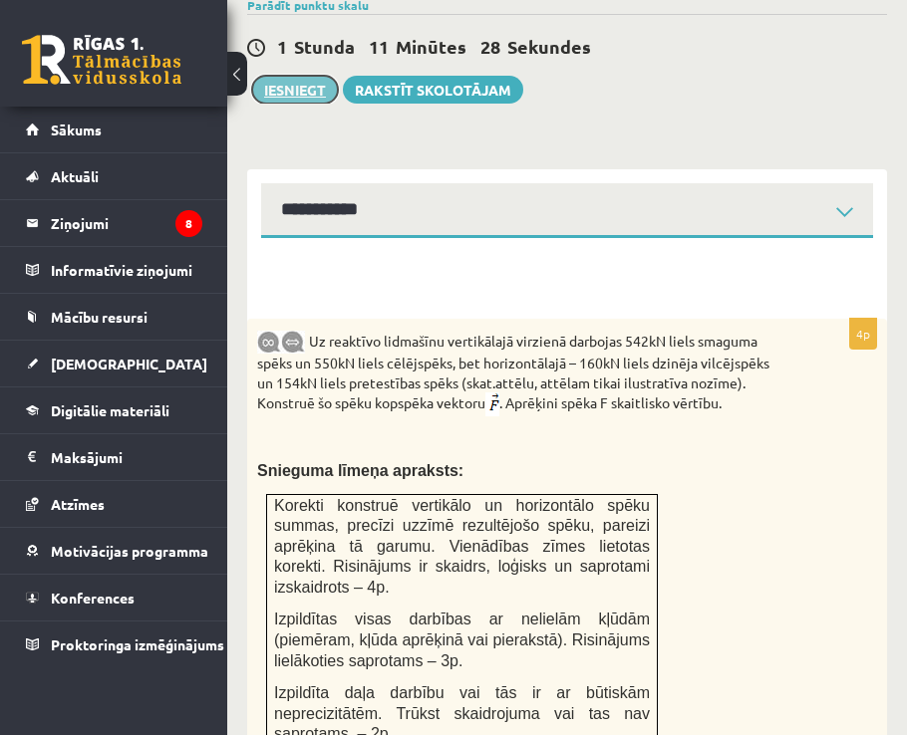
click at [290, 76] on button "Iesniegt" at bounding box center [295, 90] width 86 height 28
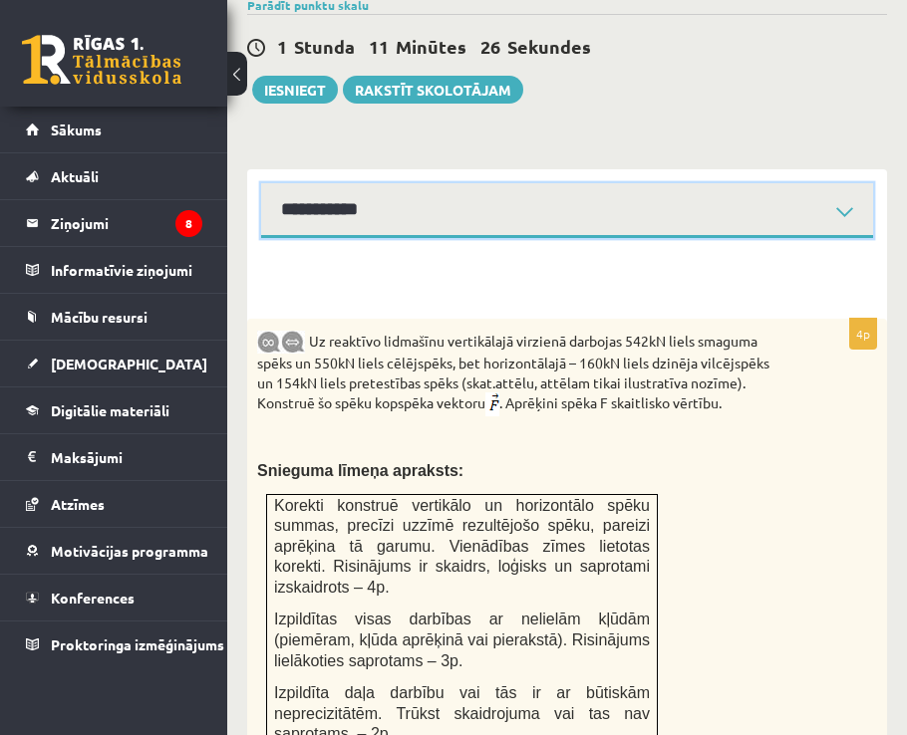
click at [479, 183] on select "**********" at bounding box center [567, 210] width 612 height 55
select select "**********"
click at [261, 183] on select "**********" at bounding box center [567, 210] width 612 height 55
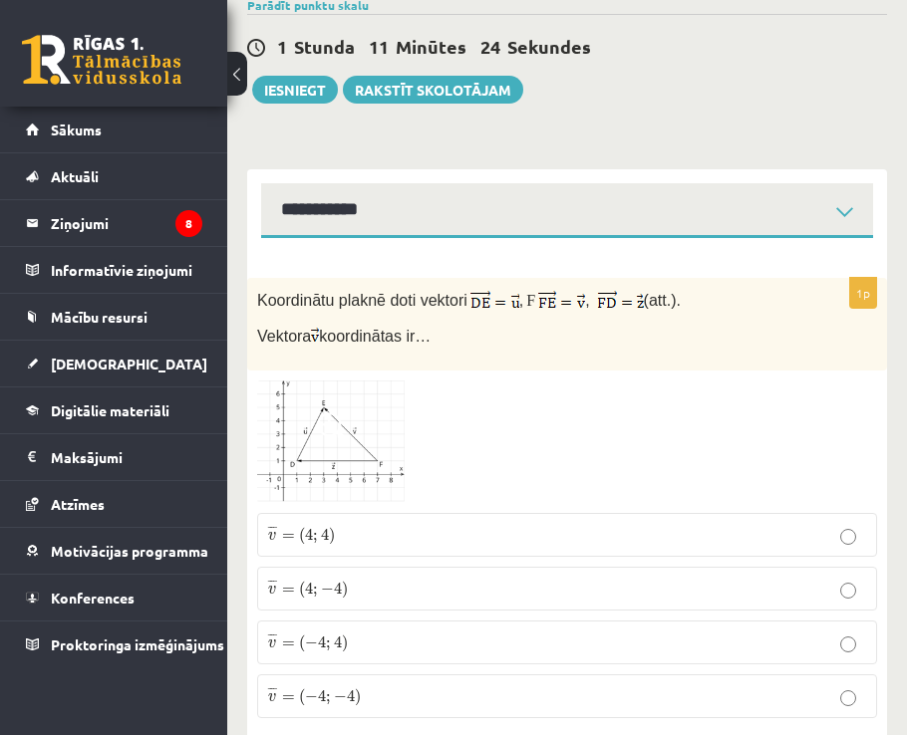
click at [375, 524] on p "¯ ¯ ¯ v = ( 4 ; 4 ) v ¯ = ( 4 ; 4 )" at bounding box center [567, 535] width 598 height 22
click at [301, 76] on button "Iesniegt" at bounding box center [295, 90] width 86 height 28
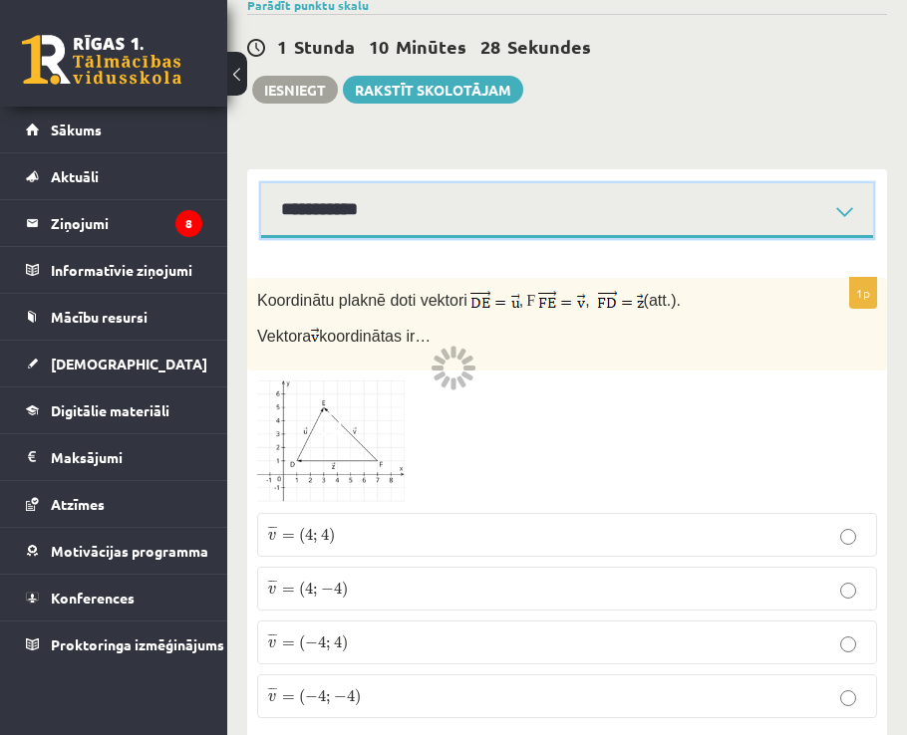
click at [488, 183] on select "**********" at bounding box center [567, 210] width 612 height 55
click at [495, 183] on select "**********" at bounding box center [567, 210] width 612 height 55
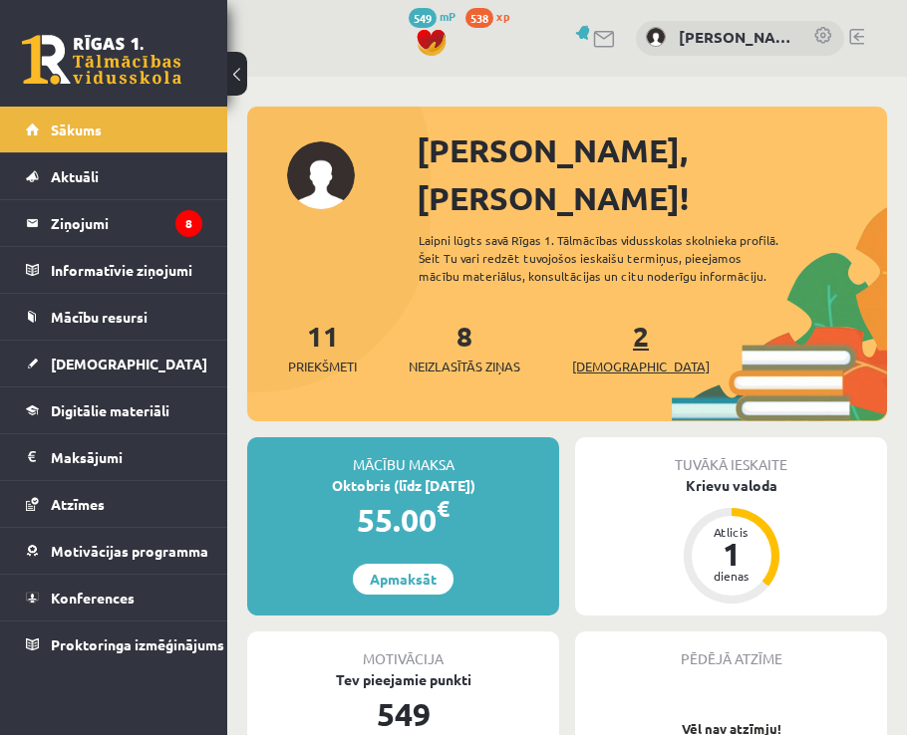
click at [605, 357] on span "[DEMOGRAPHIC_DATA]" at bounding box center [640, 367] width 137 height 20
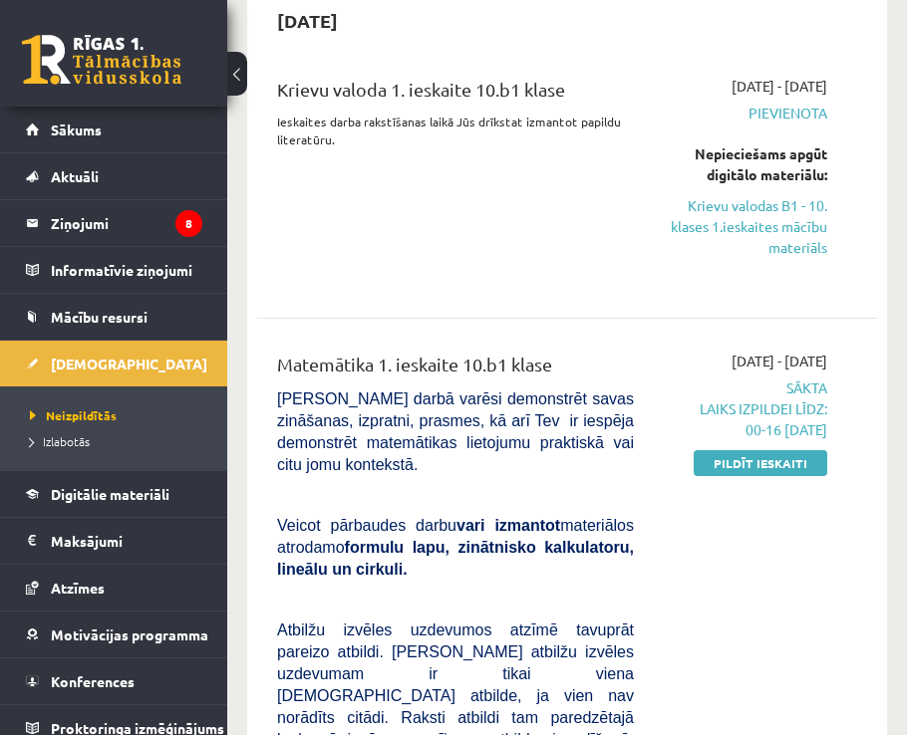
scroll to position [299, 0]
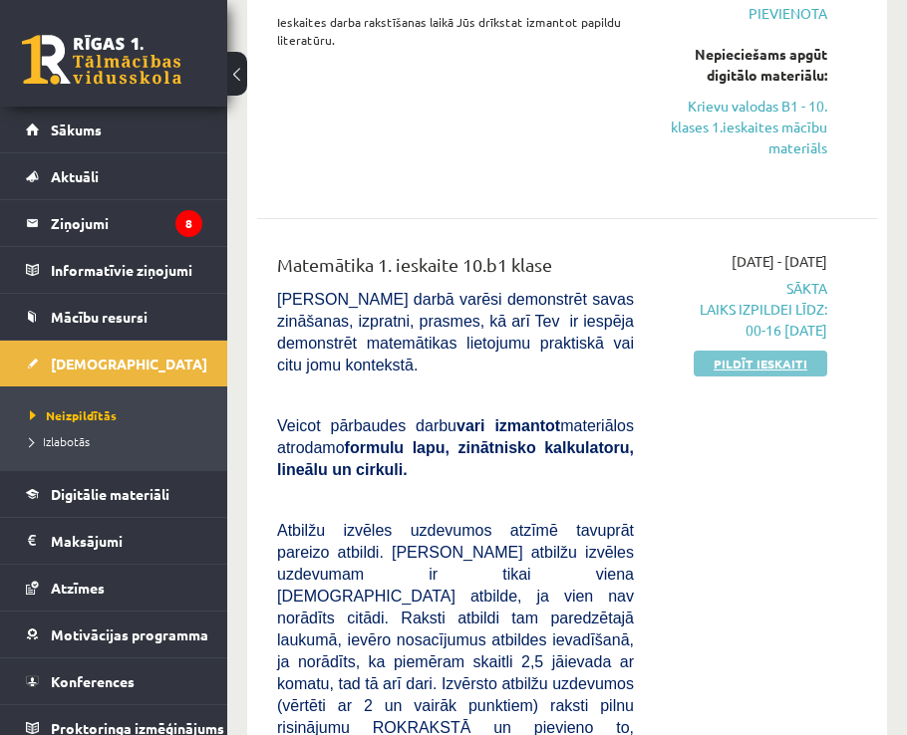
click at [732, 363] on link "Pildīt ieskaiti" at bounding box center [759, 364] width 133 height 26
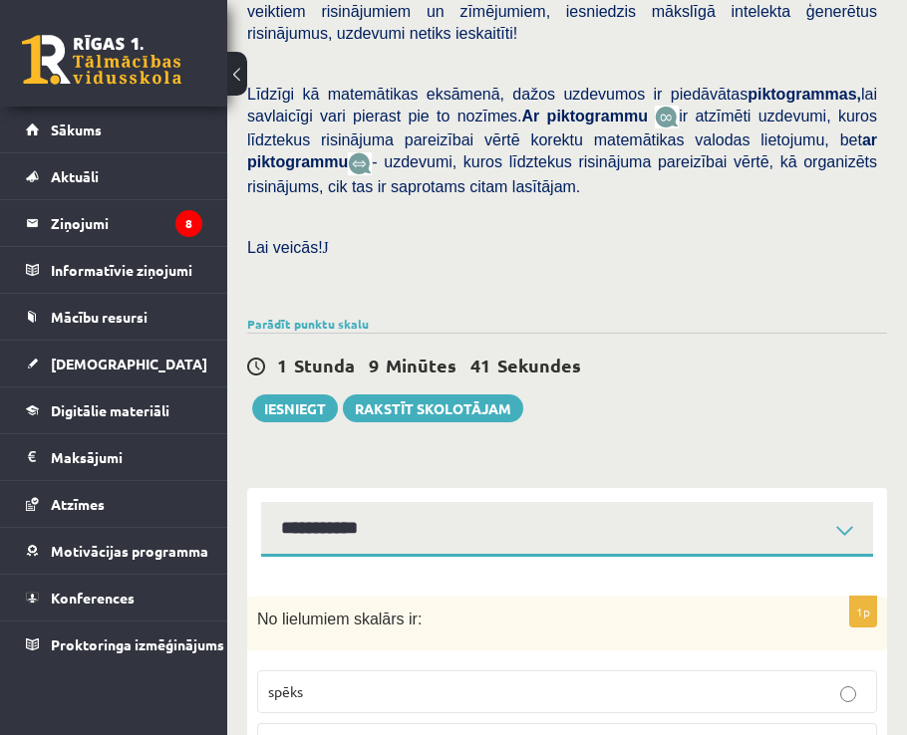
scroll to position [722, 0]
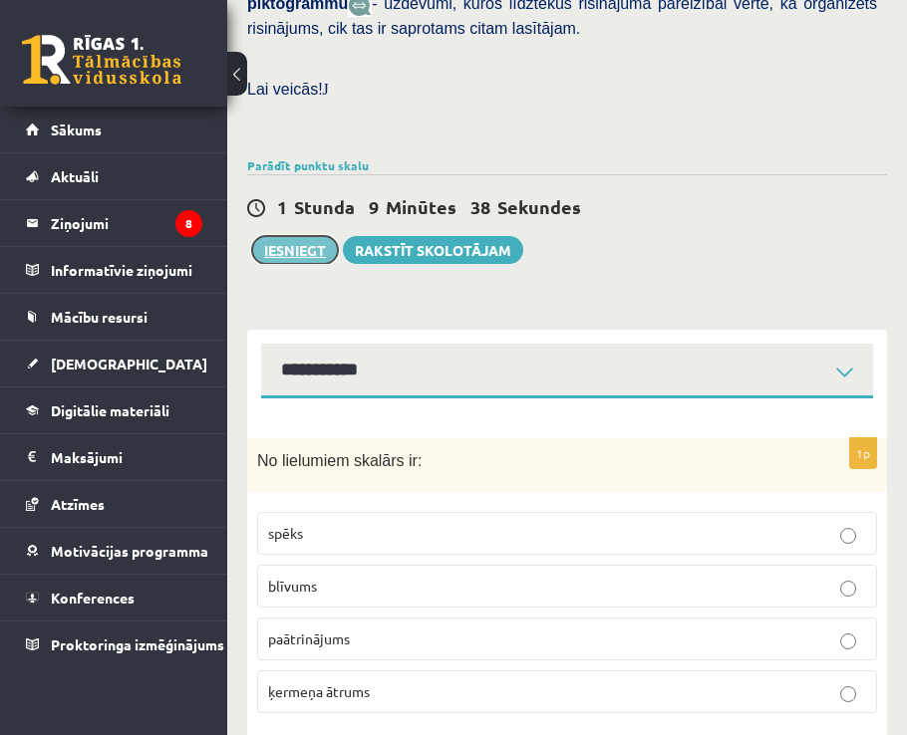
click at [285, 236] on button "Iesniegt" at bounding box center [295, 250] width 86 height 28
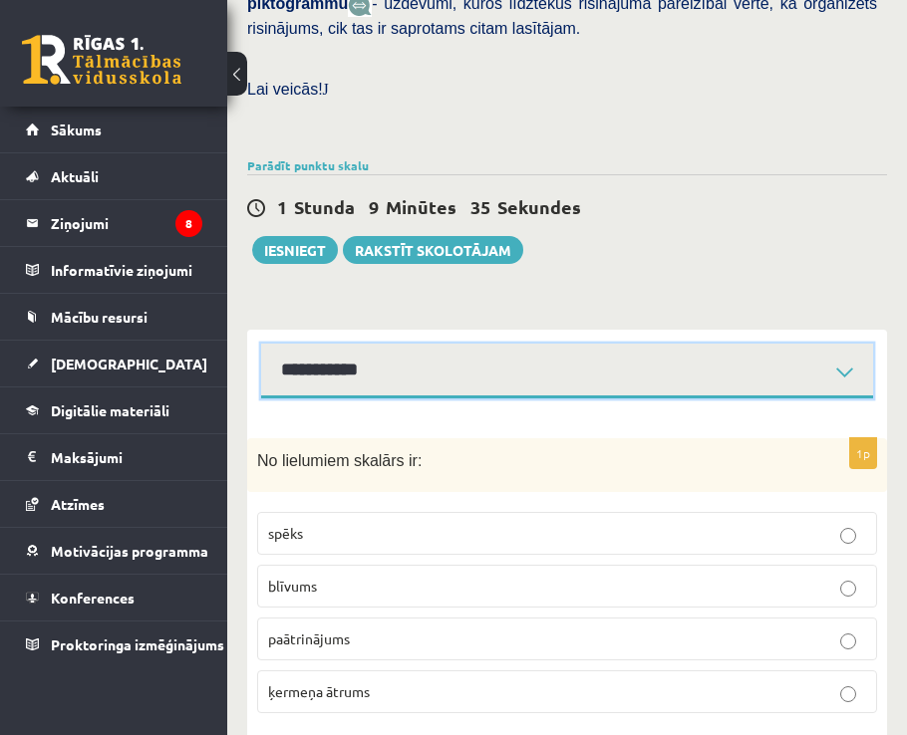
click at [436, 344] on select "**********" at bounding box center [567, 371] width 612 height 55
select select "**********"
click at [261, 344] on select "**********" at bounding box center [567, 371] width 612 height 55
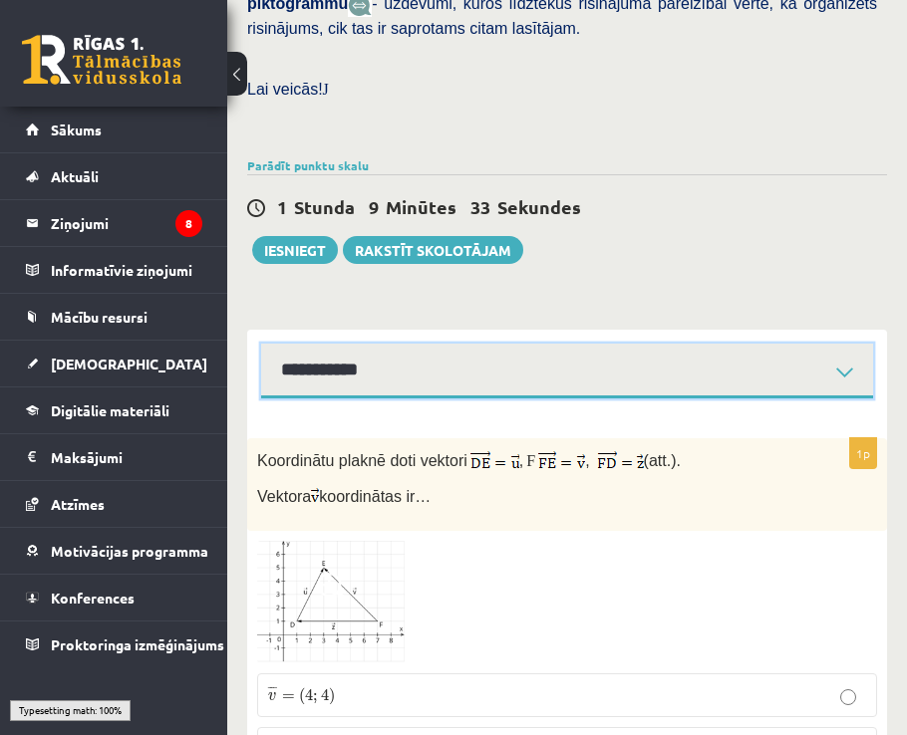
scroll to position [882, 0]
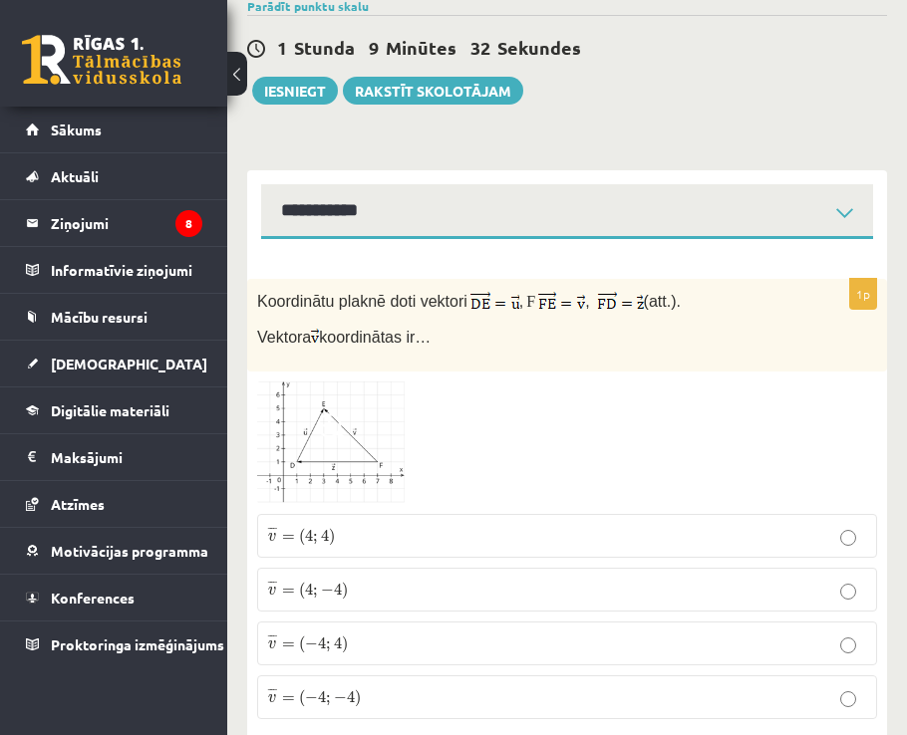
click at [329, 528] on span ")" at bounding box center [332, 537] width 6 height 18
click at [294, 77] on button "Iesniegt" at bounding box center [295, 91] width 86 height 28
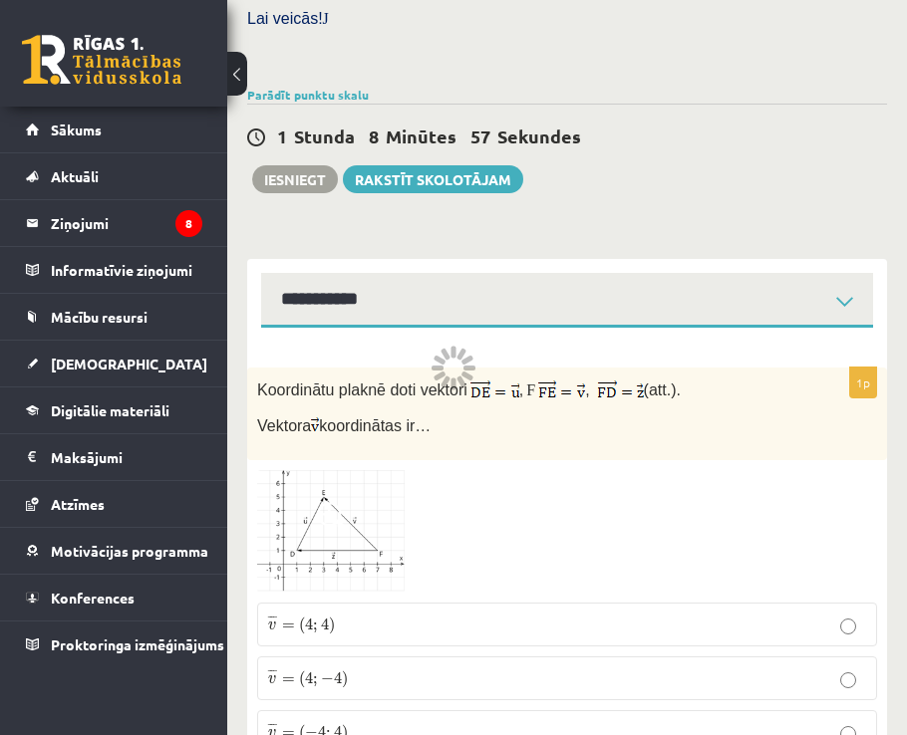
scroll to position [797, 0]
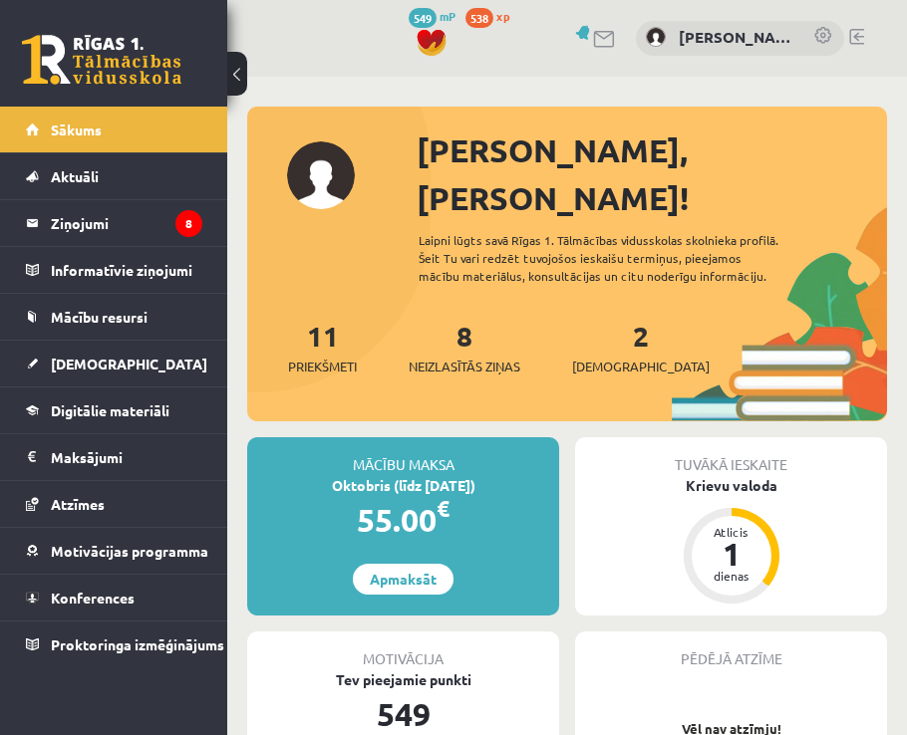
click at [615, 315] on div "2 Ieskaites" at bounding box center [640, 346] width 137 height 62
click at [612, 334] on div "11 Priekšmeti 8 Neizlasītās ziņas 2 Ieskaites" at bounding box center [567, 368] width 640 height 107
click at [591, 315] on div "2 Ieskaites" at bounding box center [640, 346] width 137 height 62
click at [605, 357] on span "[DEMOGRAPHIC_DATA]" at bounding box center [640, 367] width 137 height 20
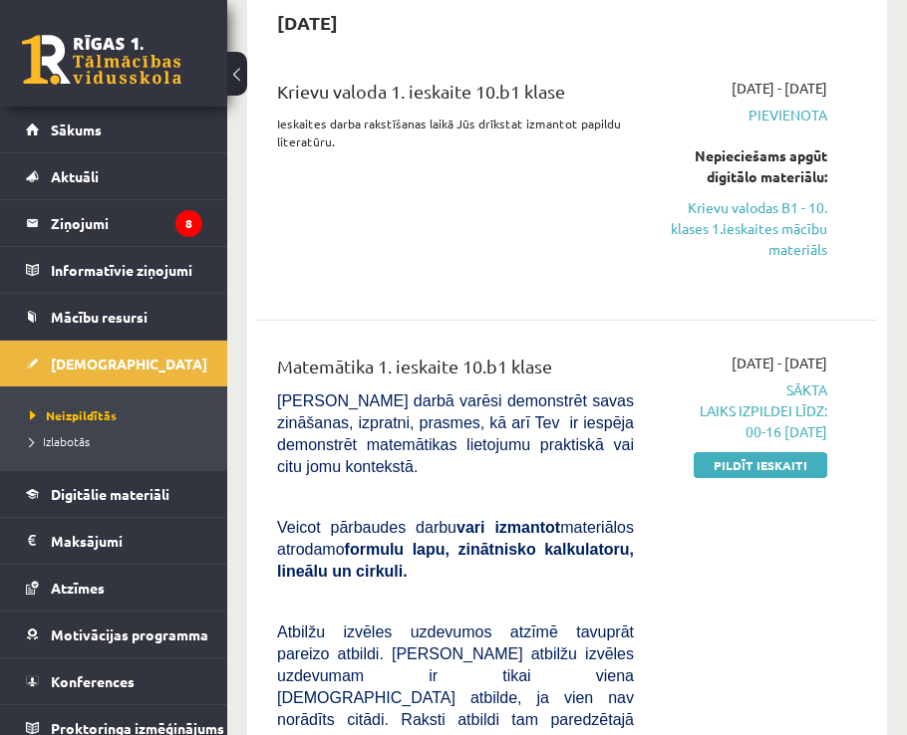
scroll to position [199, 0]
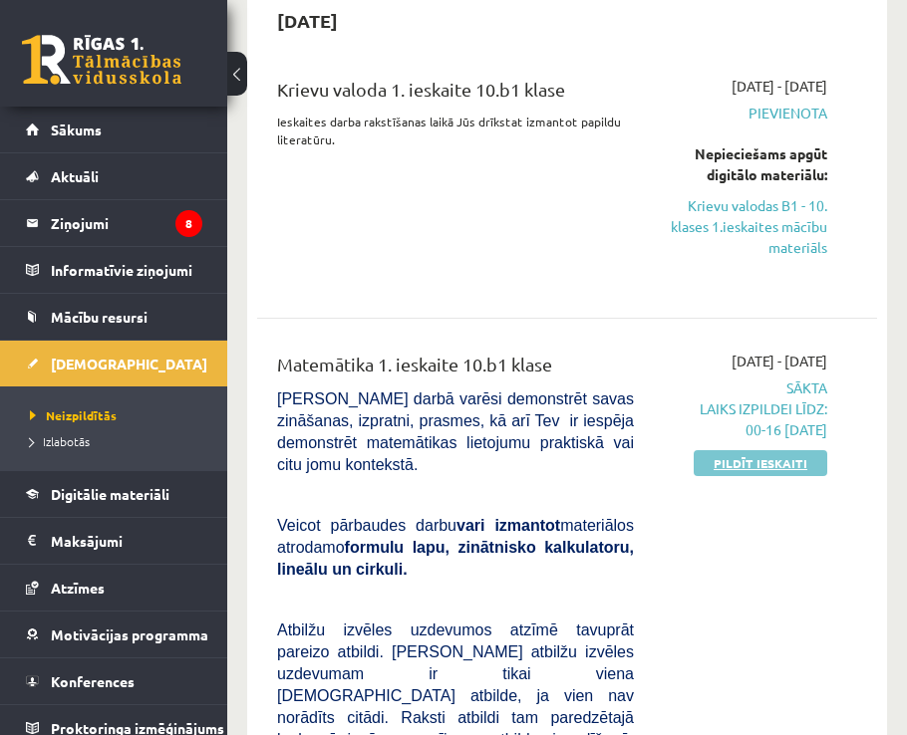
click at [758, 463] on link "Pildīt ieskaiti" at bounding box center [759, 463] width 133 height 26
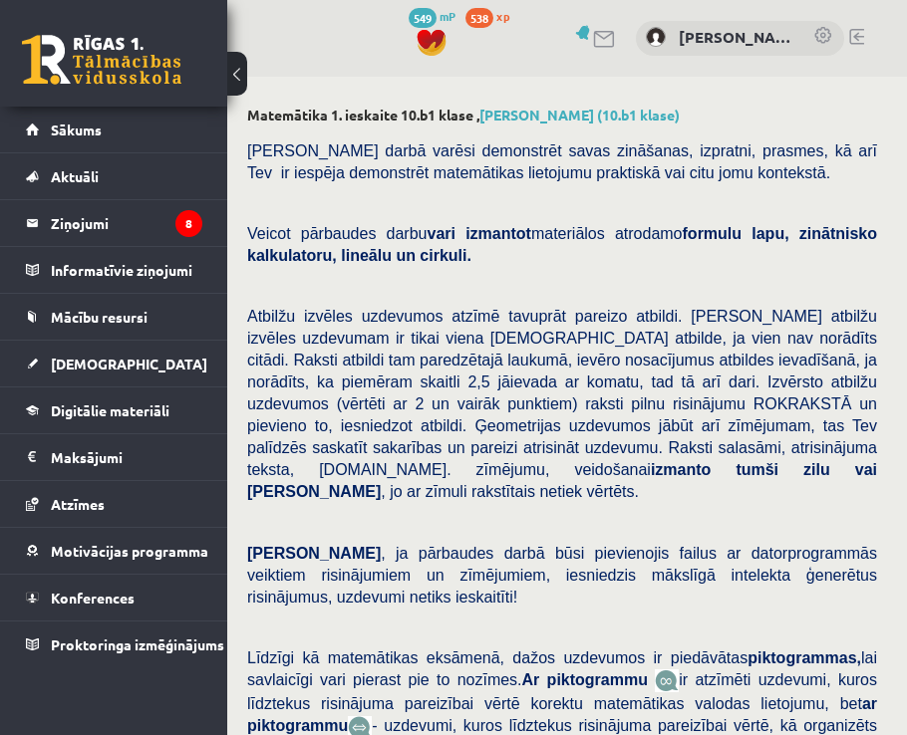
select select "**********"
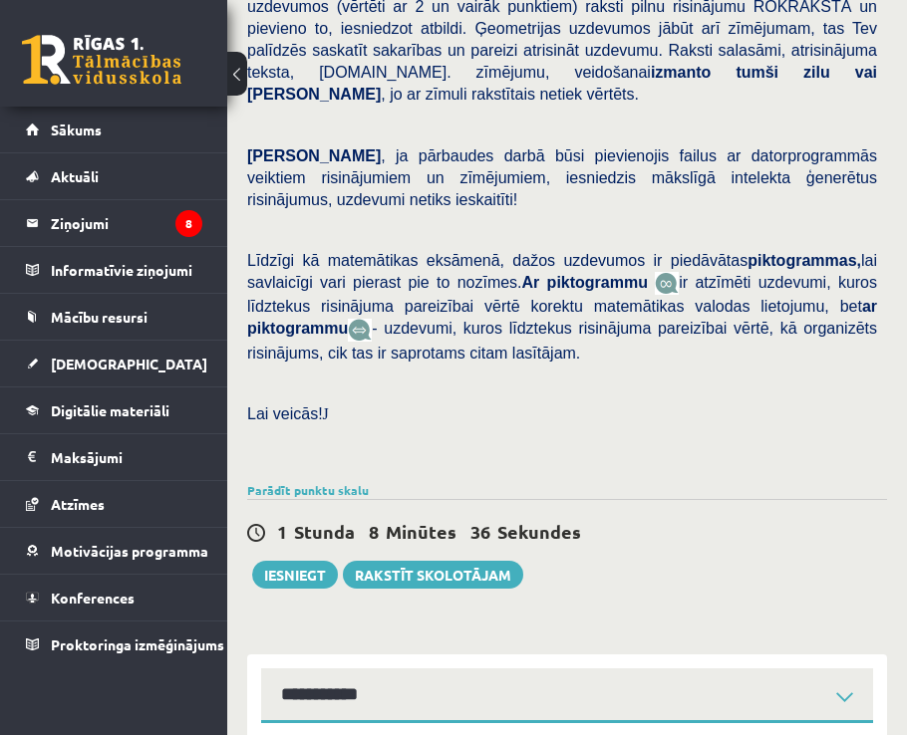
scroll to position [598, 0]
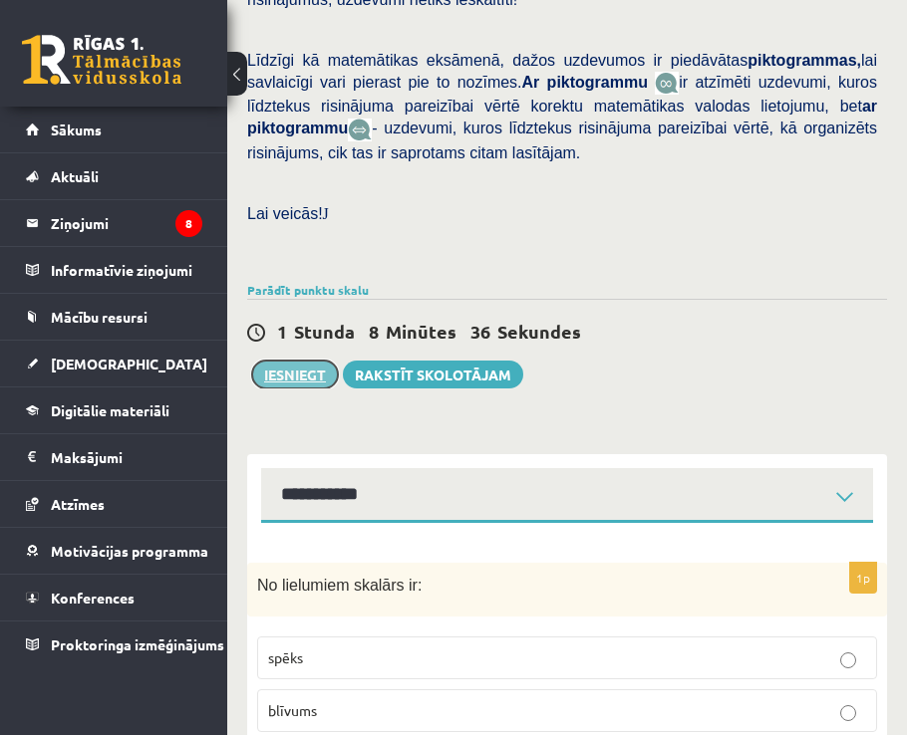
click at [294, 361] on button "Iesniegt" at bounding box center [295, 375] width 86 height 28
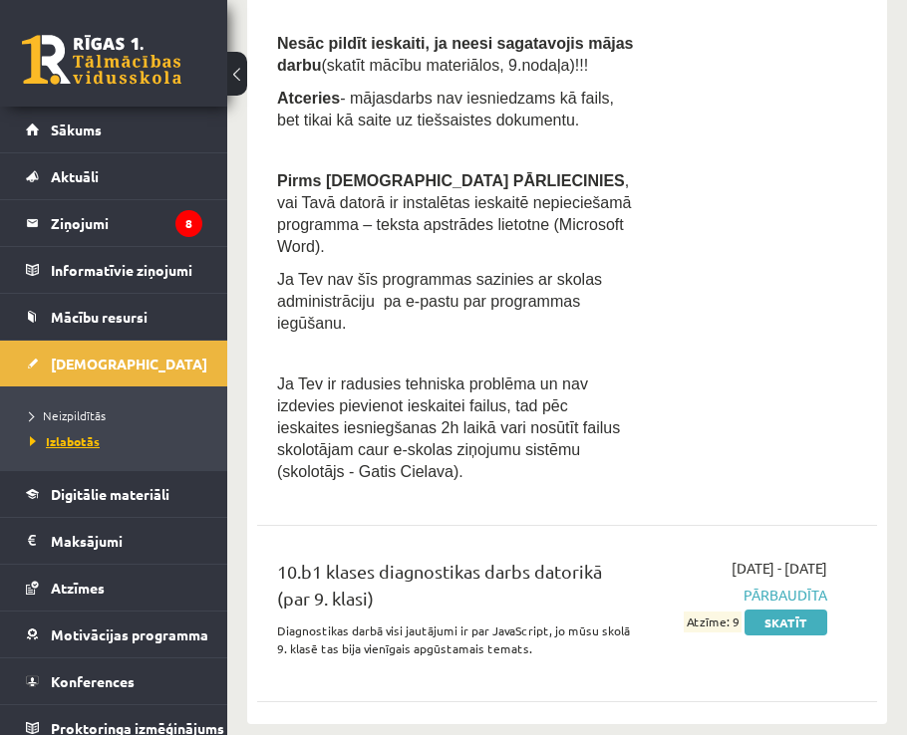
scroll to position [1195, 0]
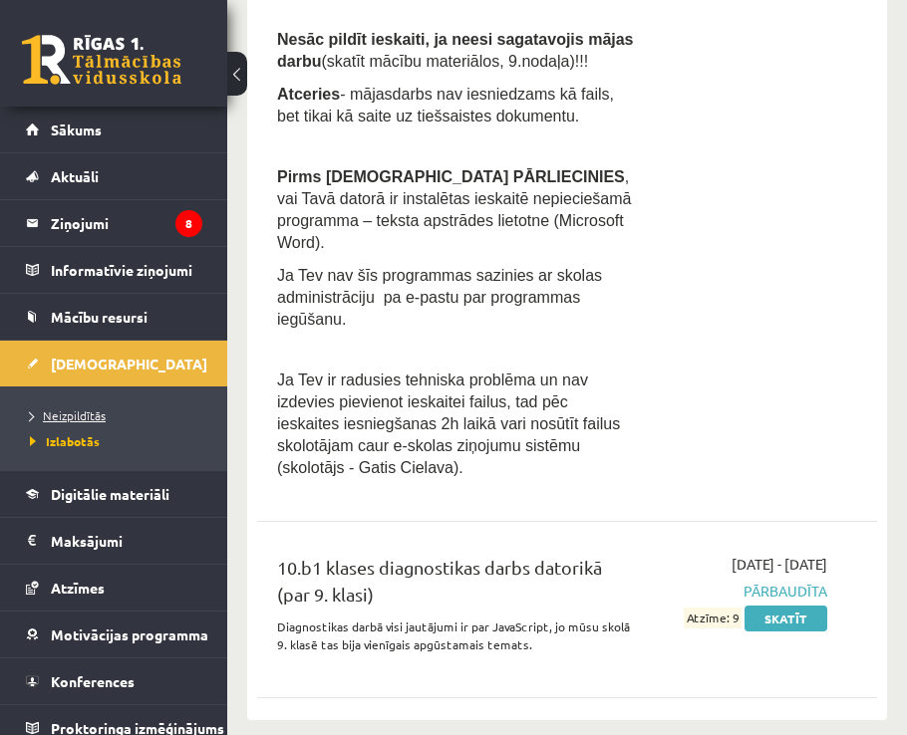
click at [62, 414] on span "Neizpildītās" at bounding box center [68, 415] width 76 height 16
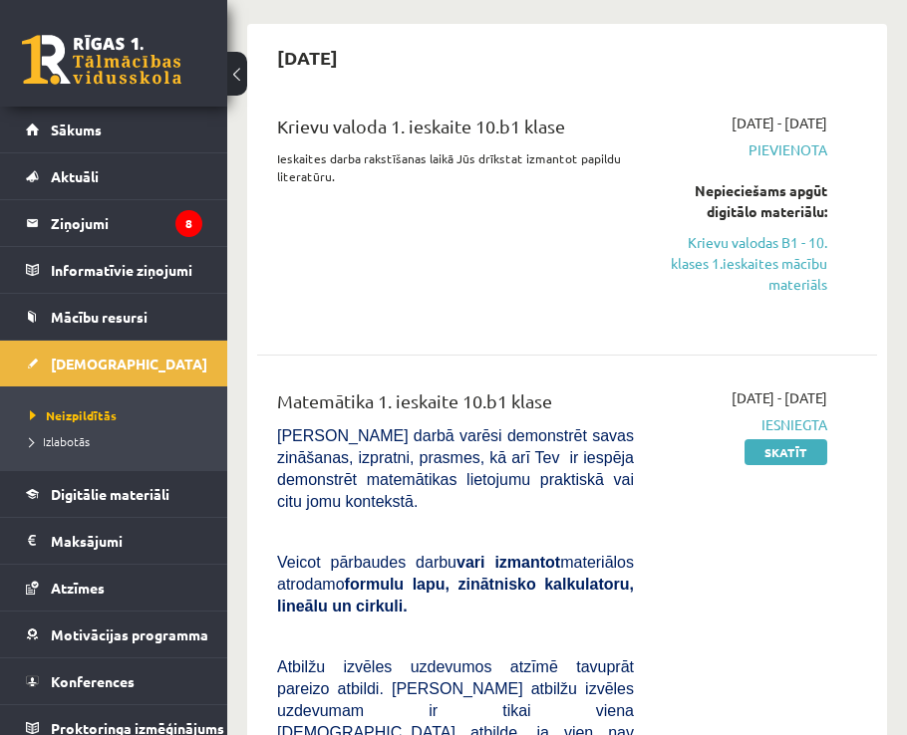
scroll to position [100, 0]
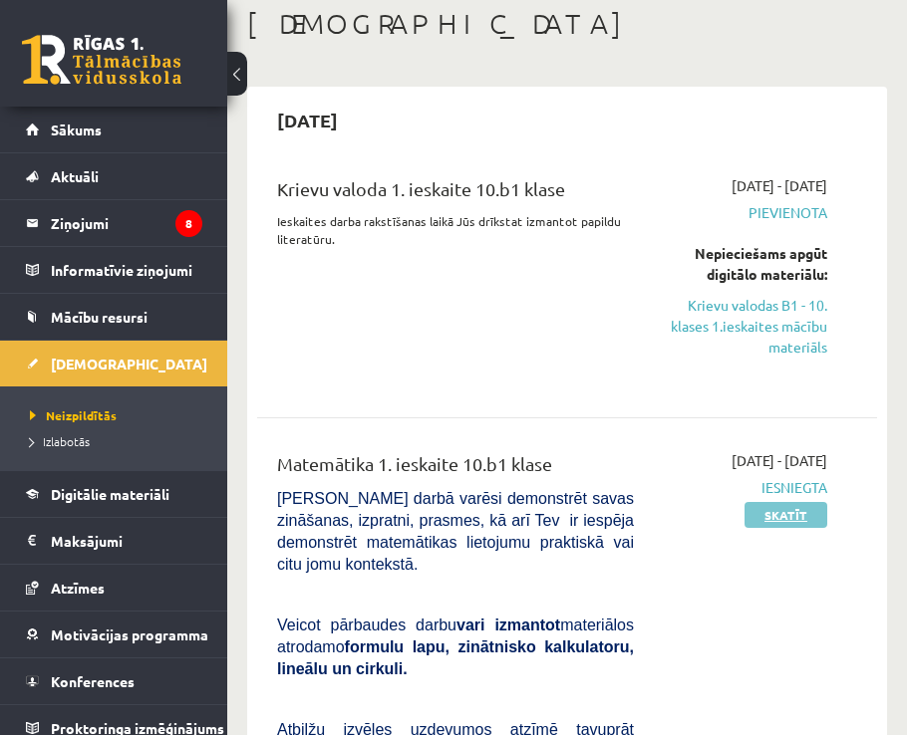
click at [763, 510] on link "Skatīt" at bounding box center [785, 515] width 83 height 26
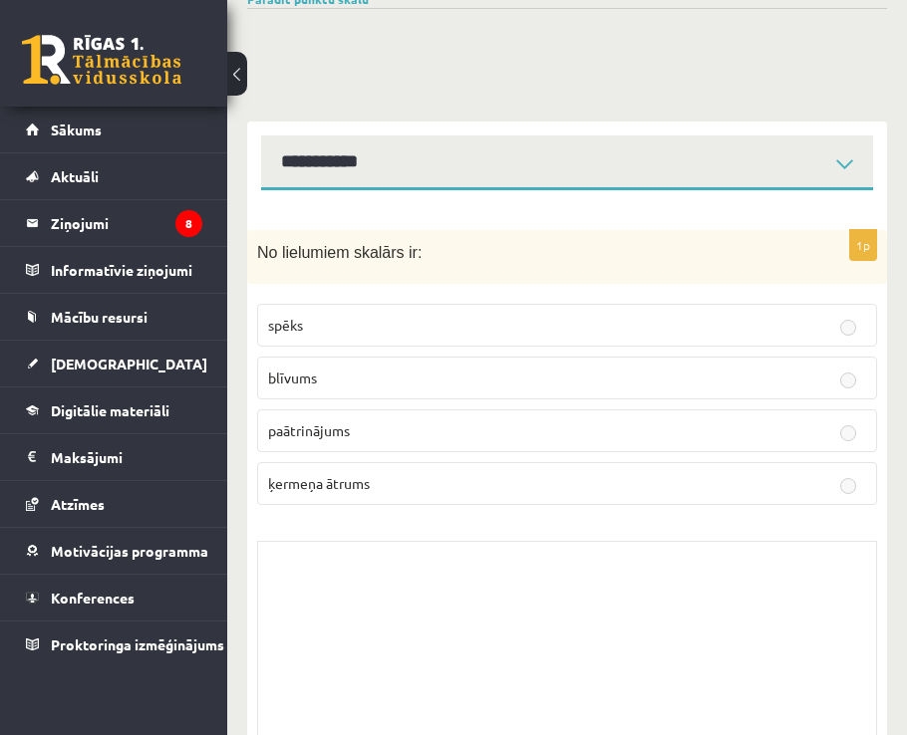
scroll to position [908, 0]
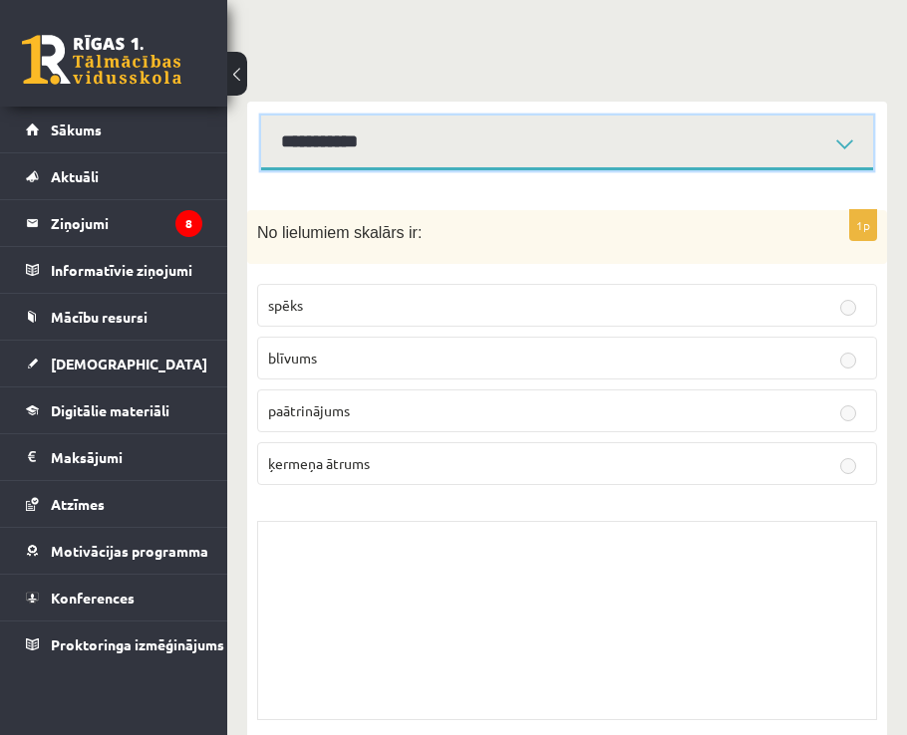
click at [350, 116] on select "**********" at bounding box center [567, 143] width 612 height 55
click at [261, 116] on select "**********" at bounding box center [567, 143] width 612 height 55
click at [344, 117] on select "**********" at bounding box center [567, 143] width 612 height 55
click at [261, 116] on select "**********" at bounding box center [567, 143] width 612 height 55
click at [336, 116] on select "**********" at bounding box center [567, 143] width 612 height 55
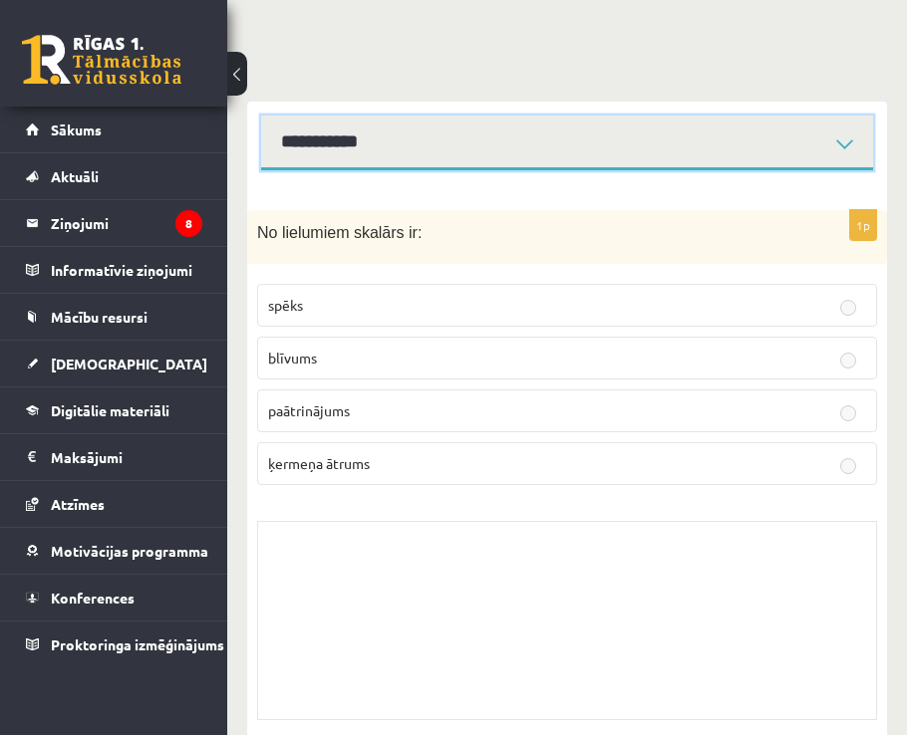
click at [261, 116] on select "**********" at bounding box center [567, 143] width 612 height 55
click at [353, 116] on select "**********" at bounding box center [567, 143] width 612 height 55
click at [261, 116] on select "**********" at bounding box center [567, 143] width 612 height 55
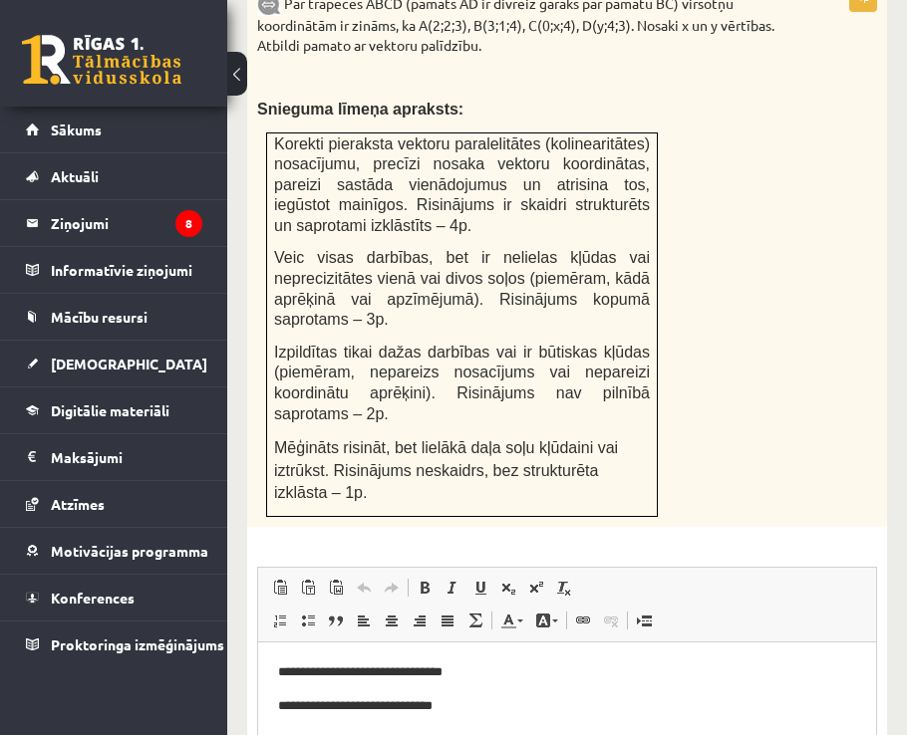
scroll to position [918, 0]
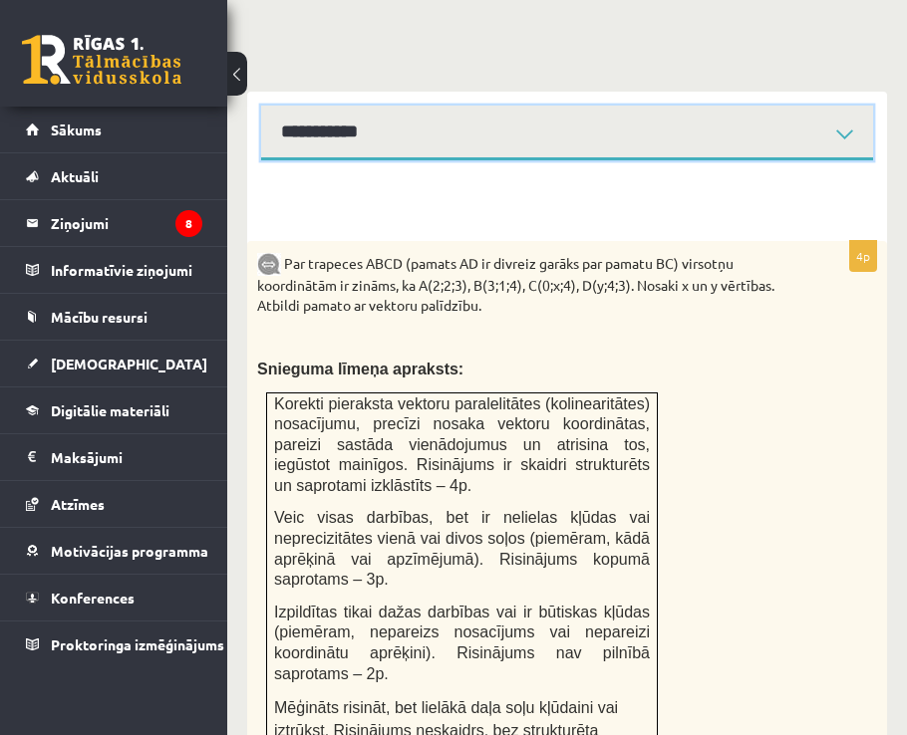
drag, startPoint x: 457, startPoint y: 101, endPoint x: 444, endPoint y: 101, distance: 13.0
click at [457, 106] on select "**********" at bounding box center [567, 133] width 612 height 55
select select "**********"
click at [261, 106] on select "**********" at bounding box center [567, 133] width 612 height 55
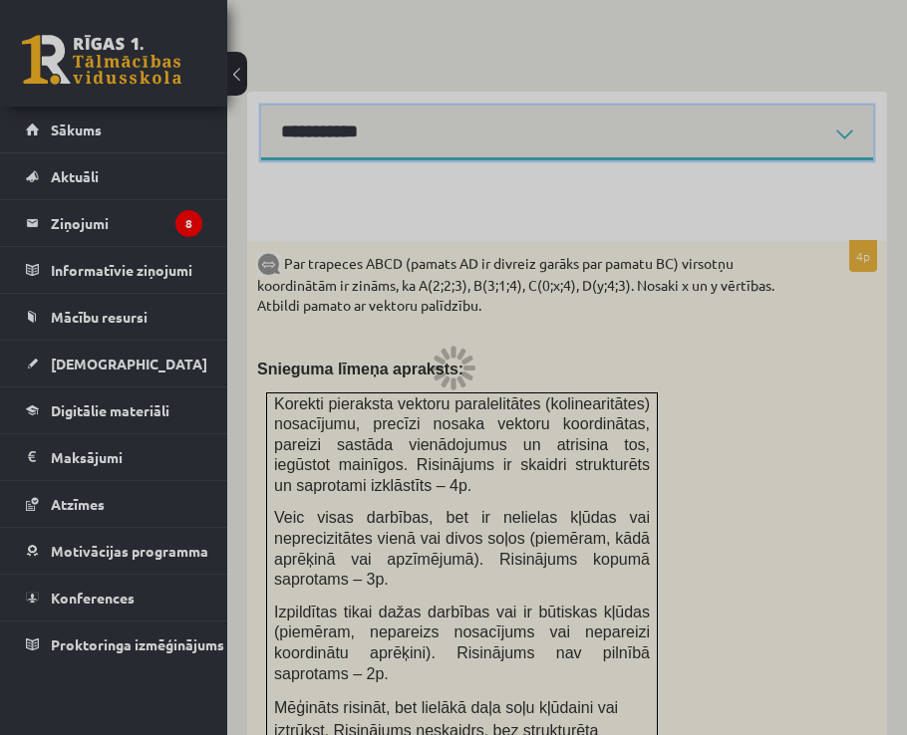
scroll to position [909, 0]
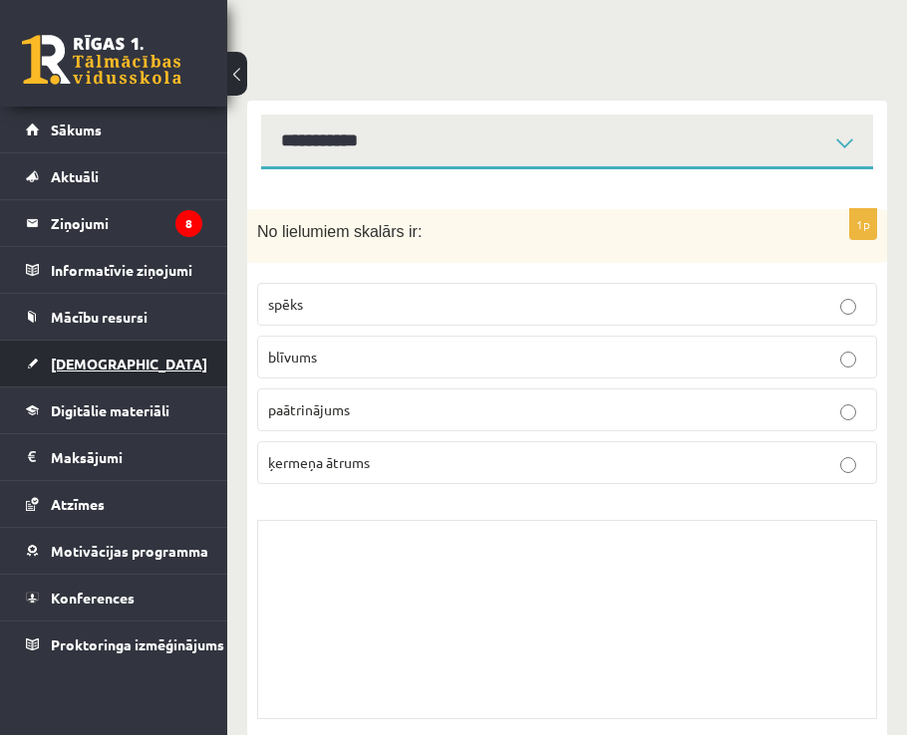
click at [92, 358] on span "[DEMOGRAPHIC_DATA]" at bounding box center [129, 364] width 156 height 18
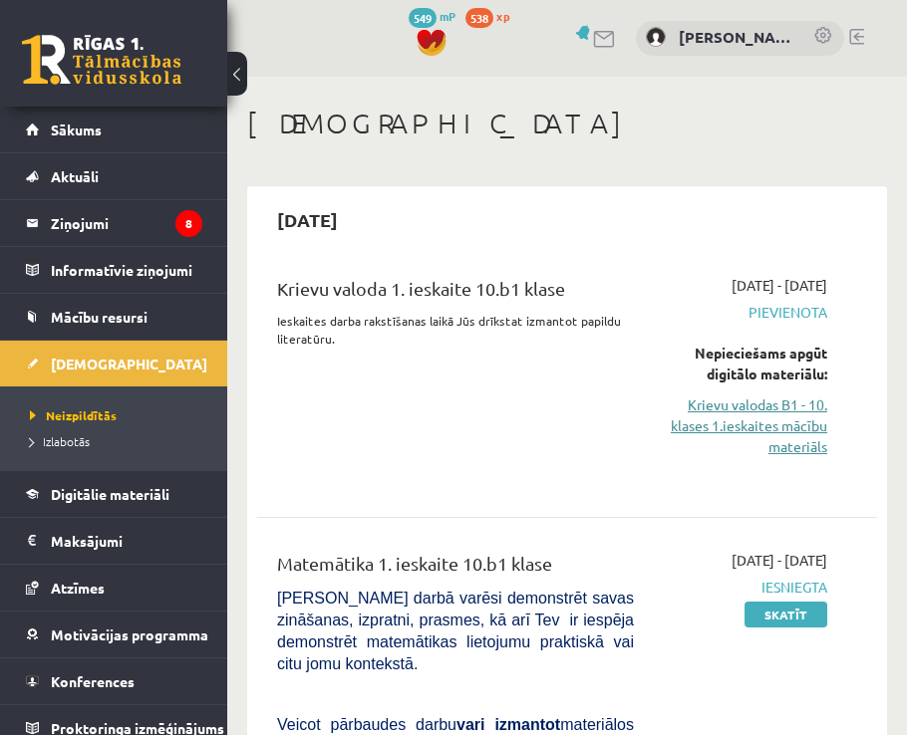
click at [719, 411] on link "Krievu valodas B1 - 10. klases 1.ieskaites mācību materiāls" at bounding box center [744, 425] width 163 height 63
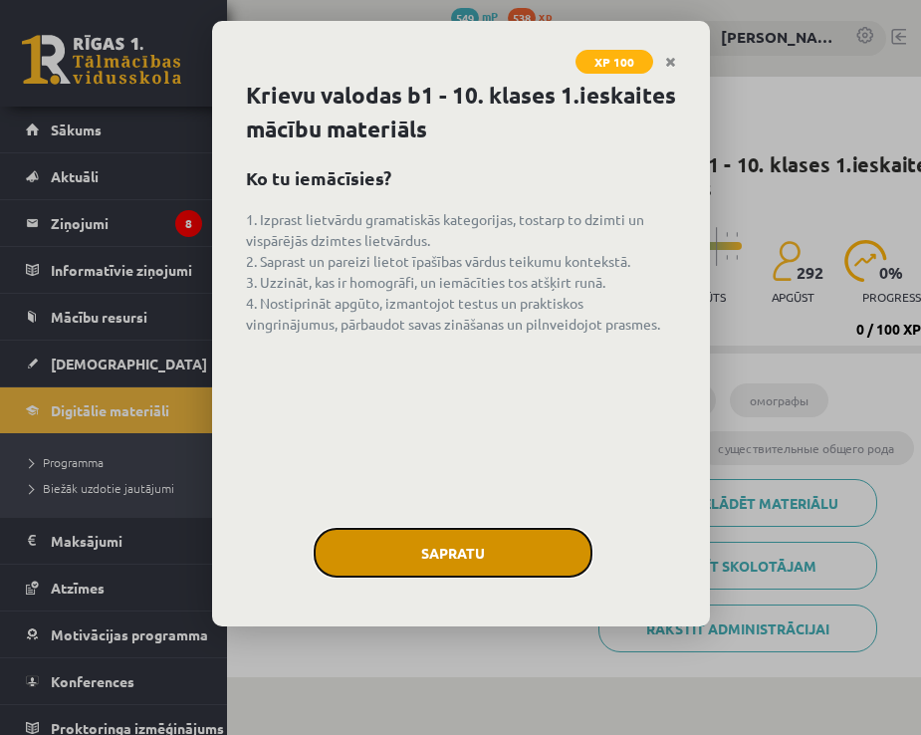
click at [491, 556] on button "Sapratu" at bounding box center [453, 553] width 279 height 50
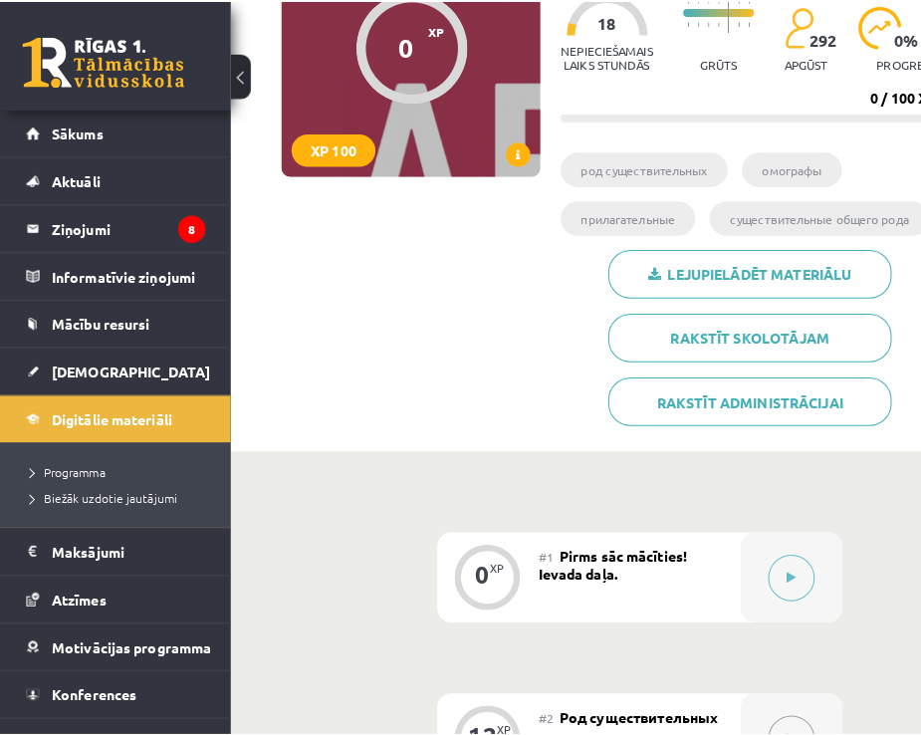
scroll to position [428, 0]
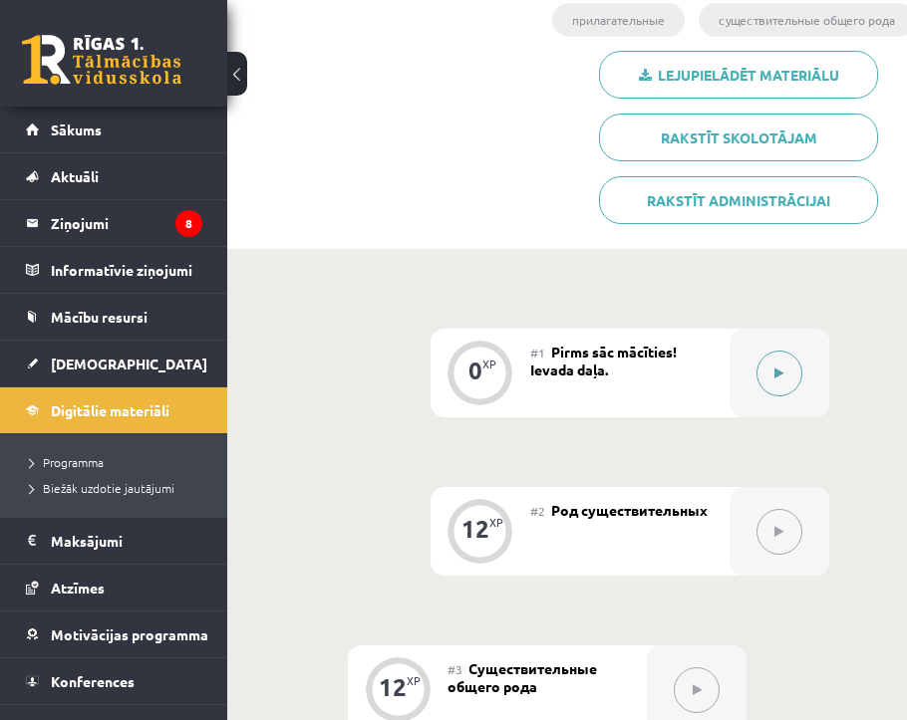
click at [782, 373] on icon at bounding box center [778, 374] width 9 height 12
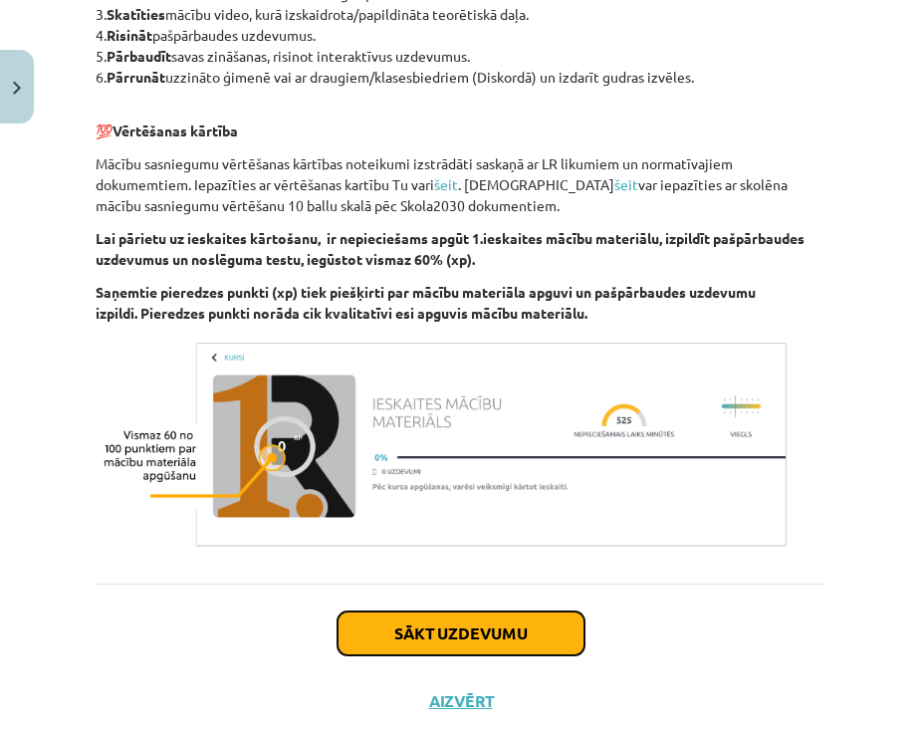
click at [484, 622] on button "Sākt uzdevumu" at bounding box center [461, 634] width 247 height 44
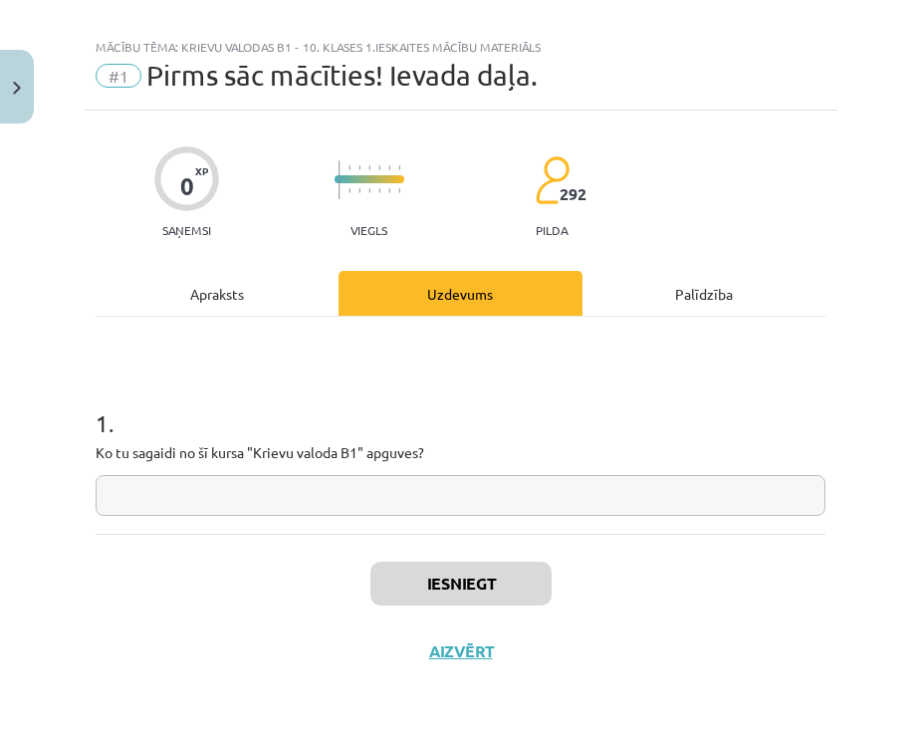
scroll to position [22, 0]
click at [280, 492] on input "text" at bounding box center [461, 495] width 730 height 41
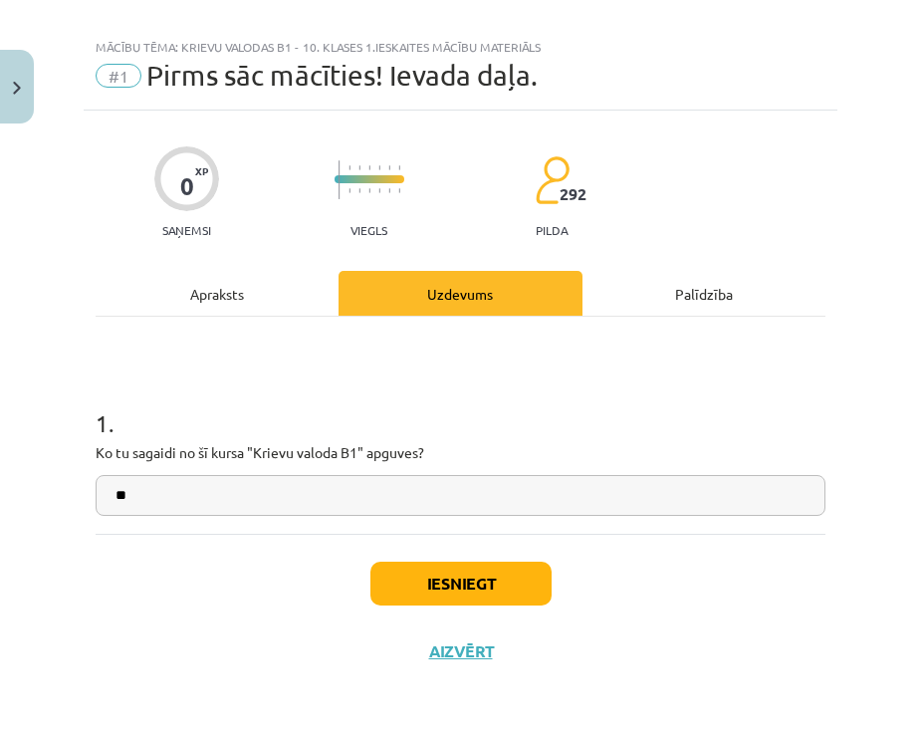
type input "*"
type input "*********"
click at [449, 572] on button "Iesniegt" at bounding box center [461, 584] width 181 height 44
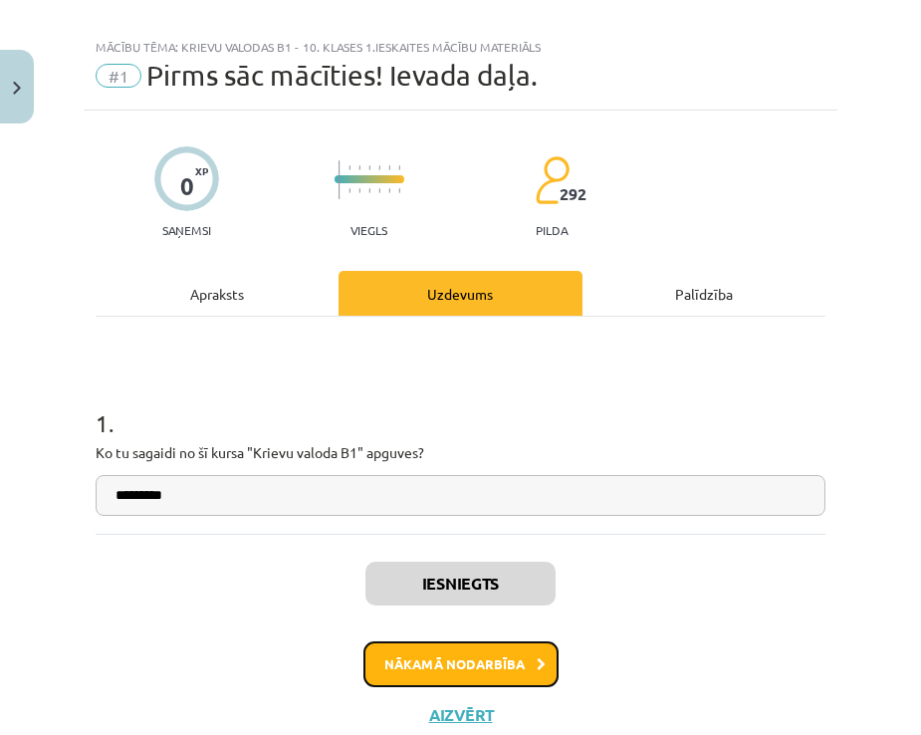
click at [463, 658] on button "Nākamā nodarbība" at bounding box center [461, 665] width 195 height 46
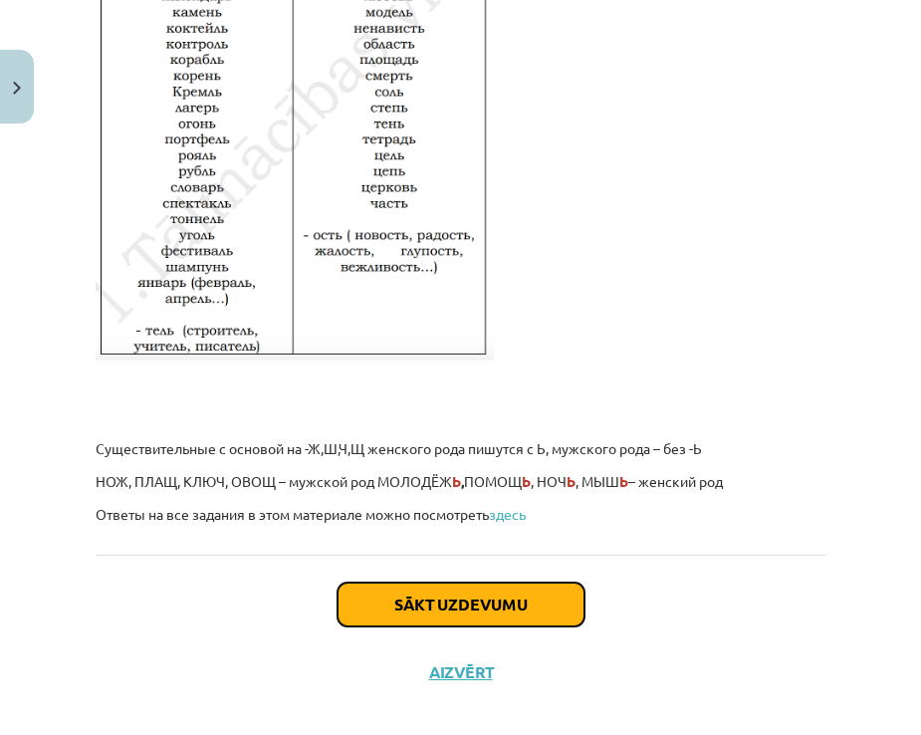
click at [428, 583] on button "Sākt uzdevumu" at bounding box center [461, 605] width 247 height 44
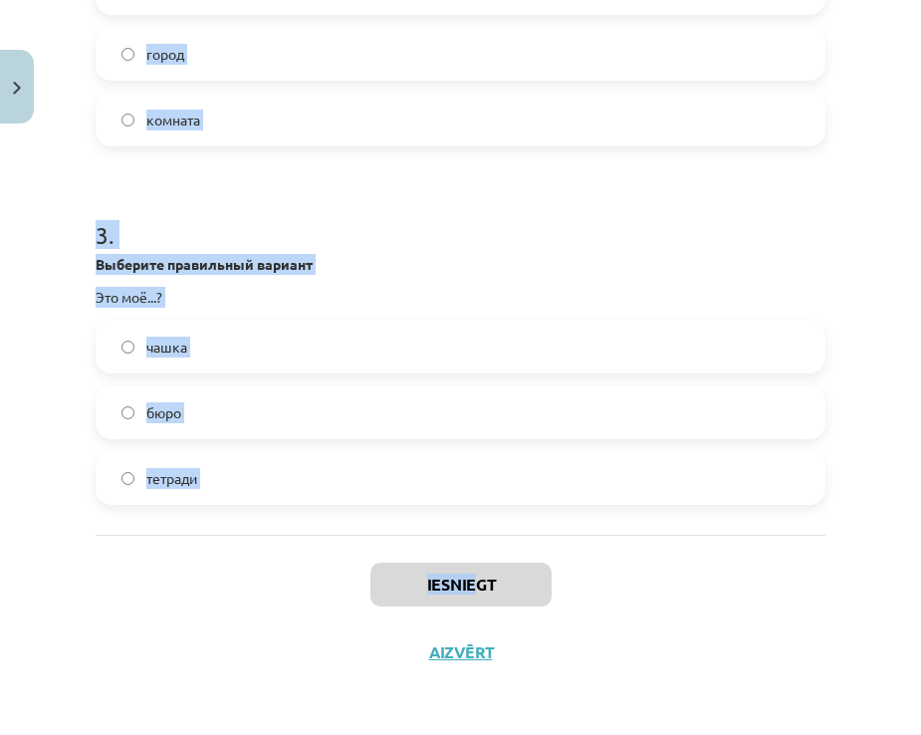
scroll to position [928, 0]
drag, startPoint x: 82, startPoint y: 420, endPoint x: 544, endPoint y: 490, distance: 467.4
click at [544, 490] on div "Mācību tēma: Krievu valodas b1 - 10. klases 1.ieskaites mācību materiāls #2 Род…" at bounding box center [460, 367] width 921 height 735
copy form "Выберите правильный вариант Это твои ...? журнал пальто книги 2 . Выберите прав…"
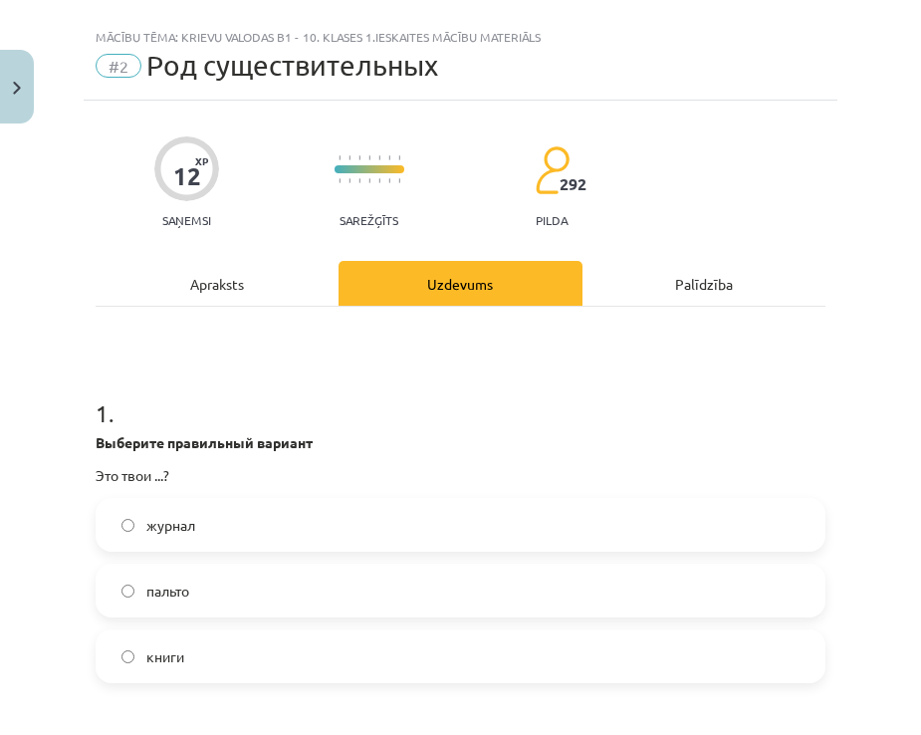
click at [313, 373] on h1 "1 ." at bounding box center [461, 396] width 730 height 62
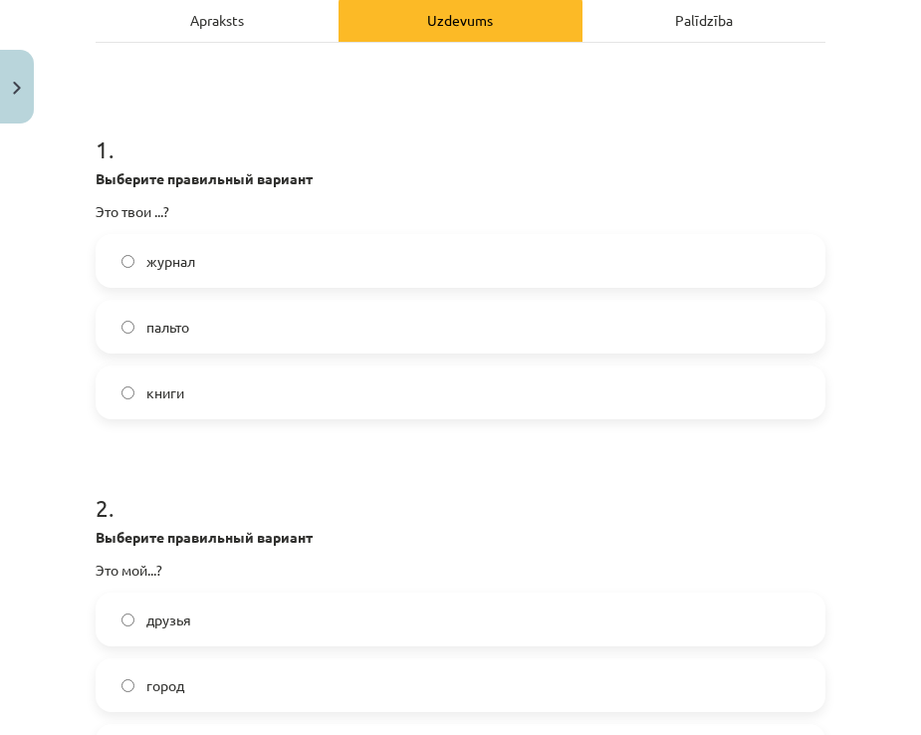
scroll to position [331, 0]
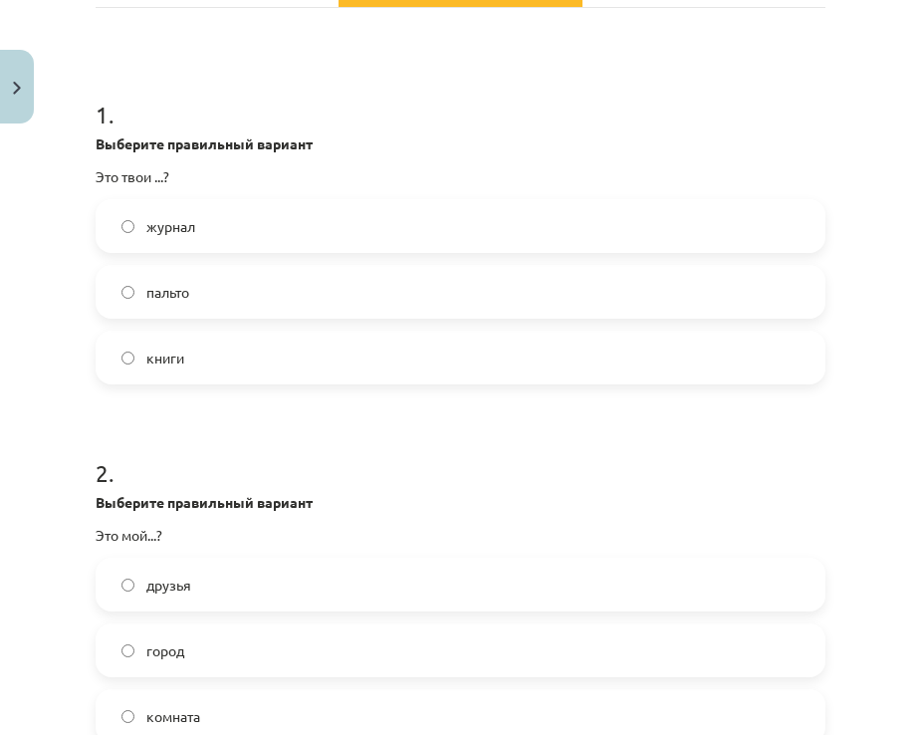
click at [172, 355] on span "книги" at bounding box center [165, 358] width 38 height 21
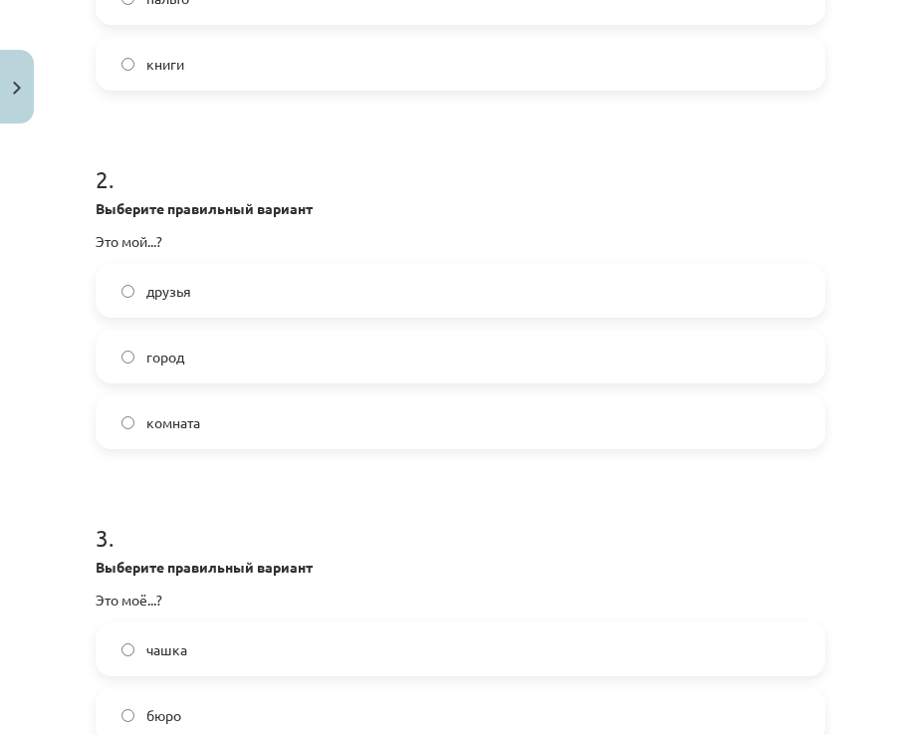
scroll to position [630, 0]
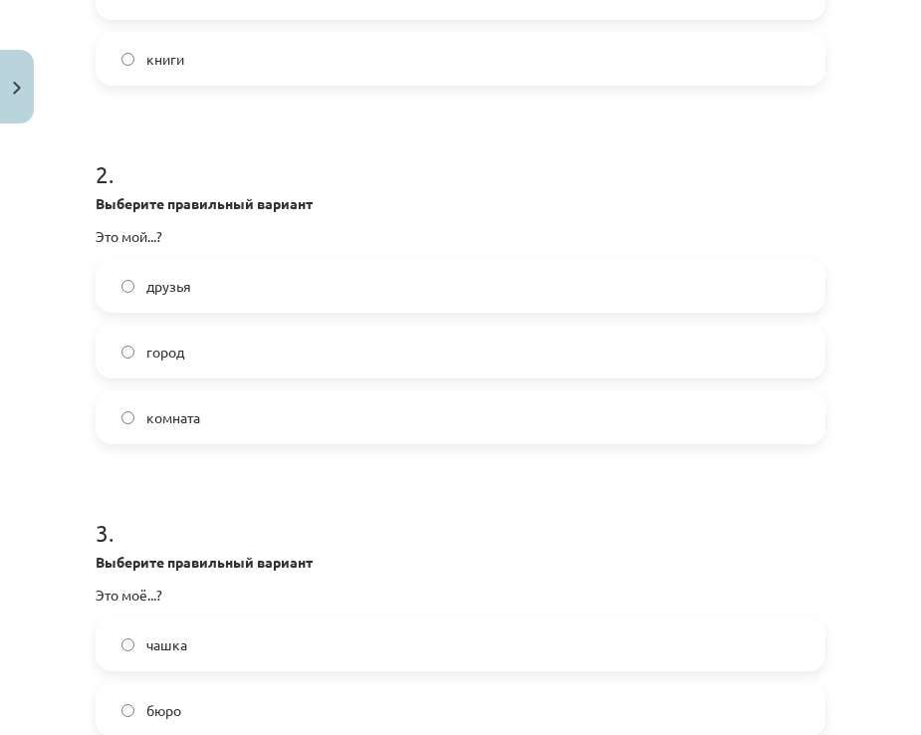
click at [196, 357] on label "город" at bounding box center [461, 352] width 726 height 50
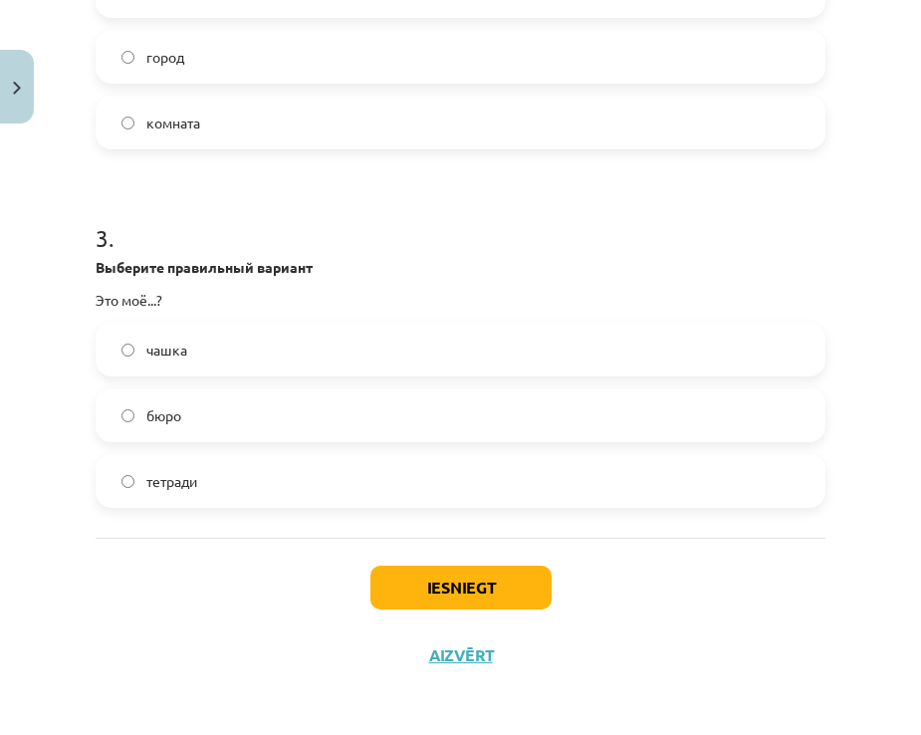
scroll to position [928, 0]
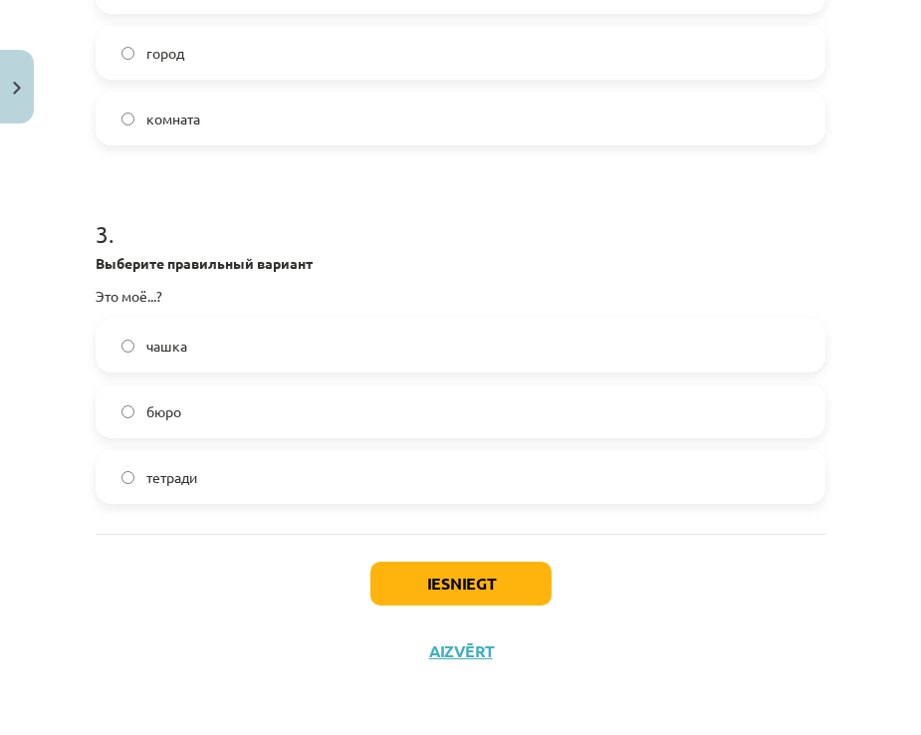
click at [178, 425] on label "бюро" at bounding box center [461, 412] width 726 height 50
click at [420, 601] on button "Iesniegt" at bounding box center [461, 584] width 181 height 44
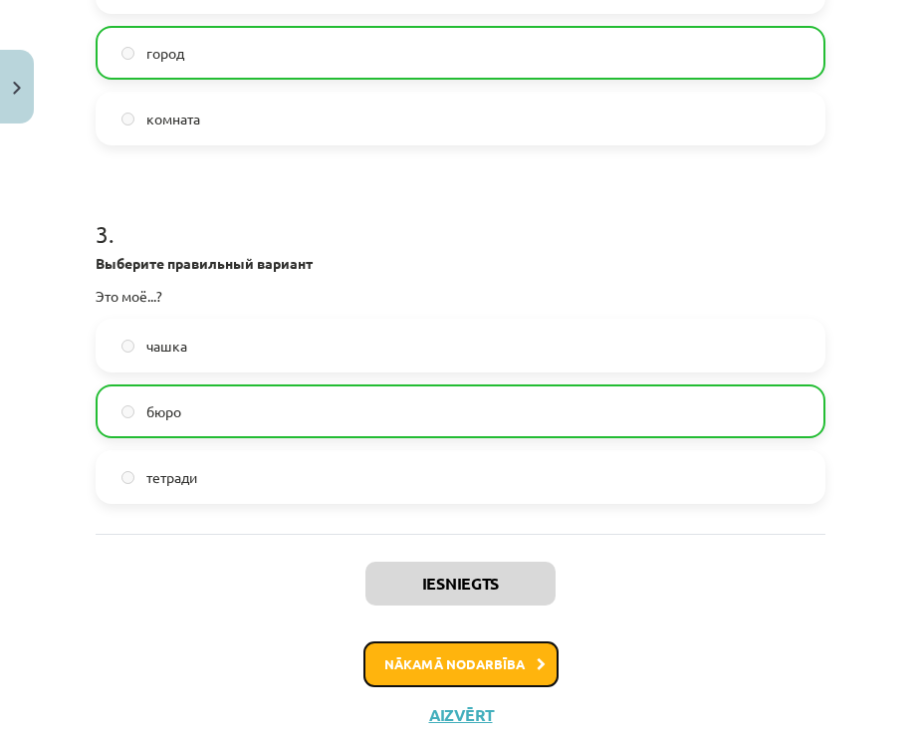
click at [433, 654] on button "Nākamā nodarbība" at bounding box center [461, 665] width 195 height 46
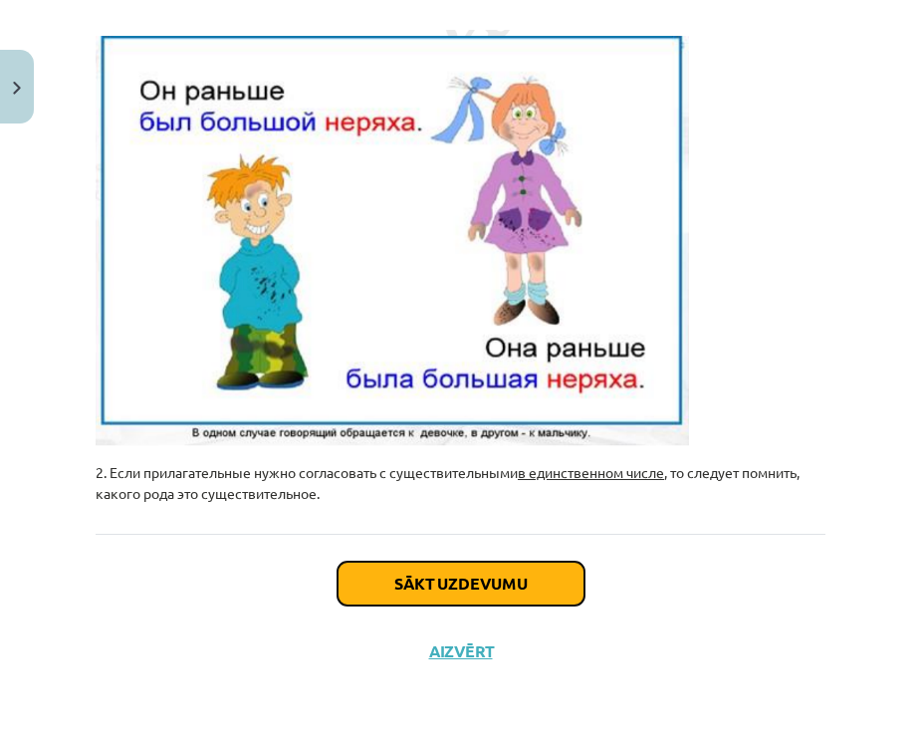
click at [400, 578] on button "Sākt uzdevumu" at bounding box center [461, 584] width 247 height 44
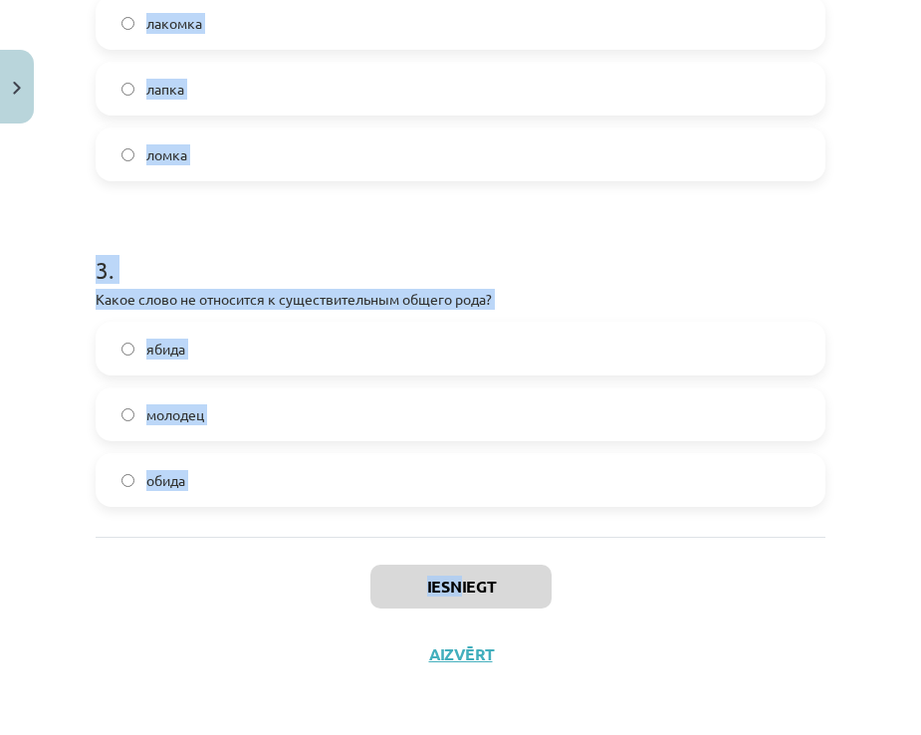
scroll to position [830, 0]
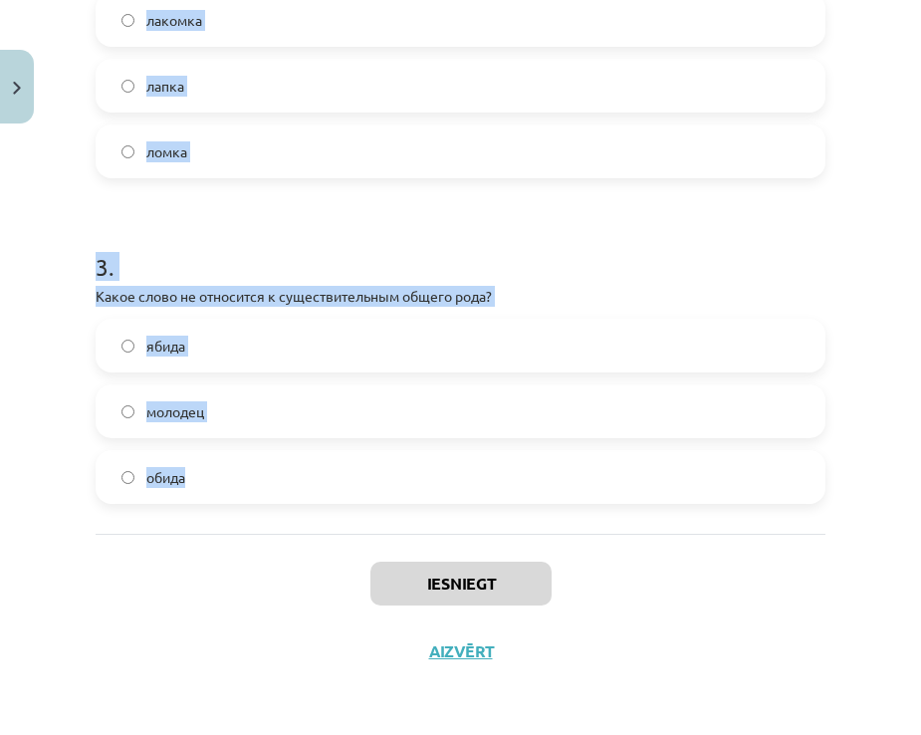
drag, startPoint x: 89, startPoint y: 426, endPoint x: 535, endPoint y: 509, distance: 453.9
copy form "В каком стиле чаще всего употребляются существительные общего рода? в художеств…"
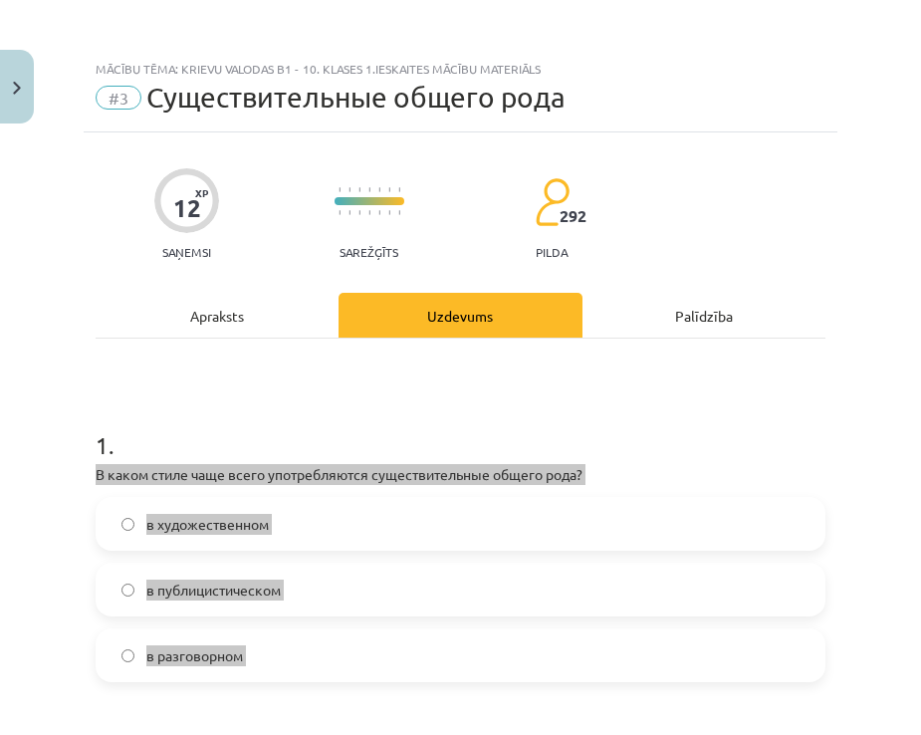
scroll to position [830, 0]
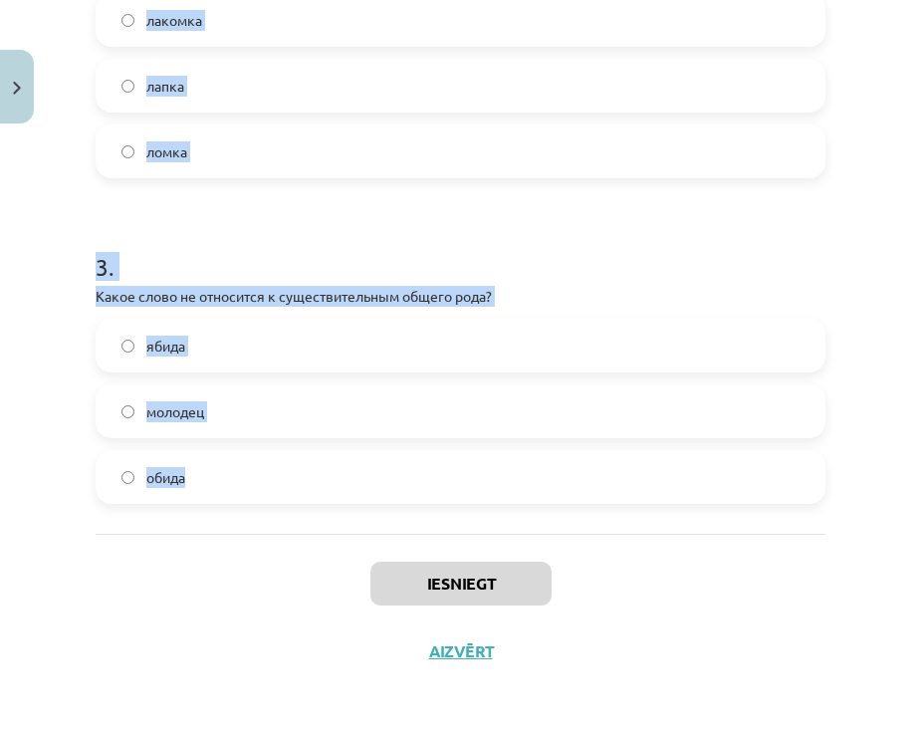
click at [484, 208] on form "1 . В каком стиле чаще всего употребляются существительные общего рода? в худож…" at bounding box center [461, 35] width 730 height 937
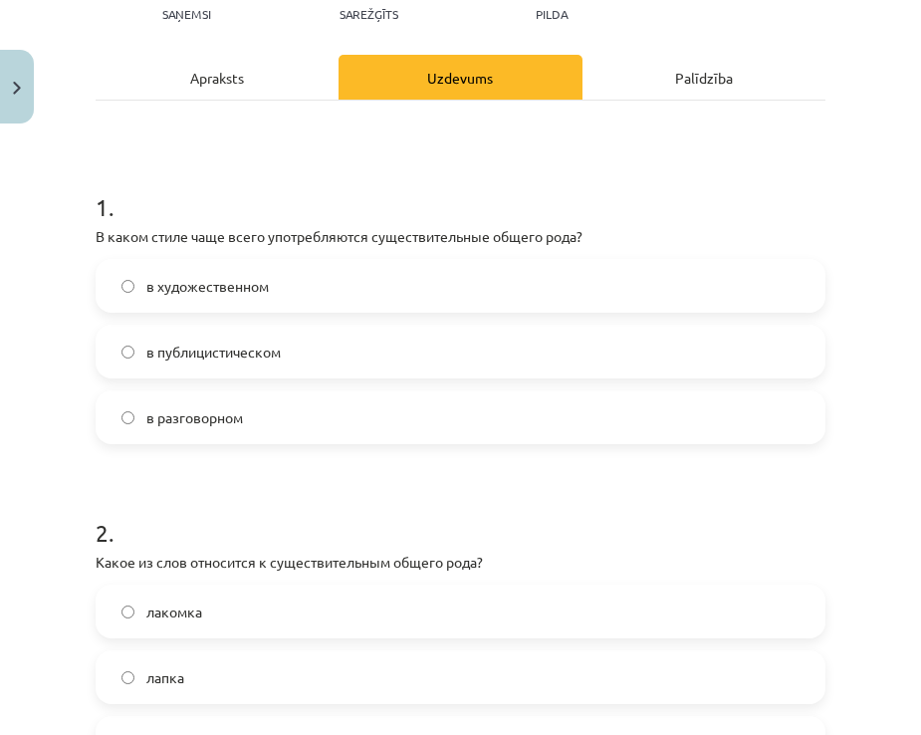
scroll to position [232, 0]
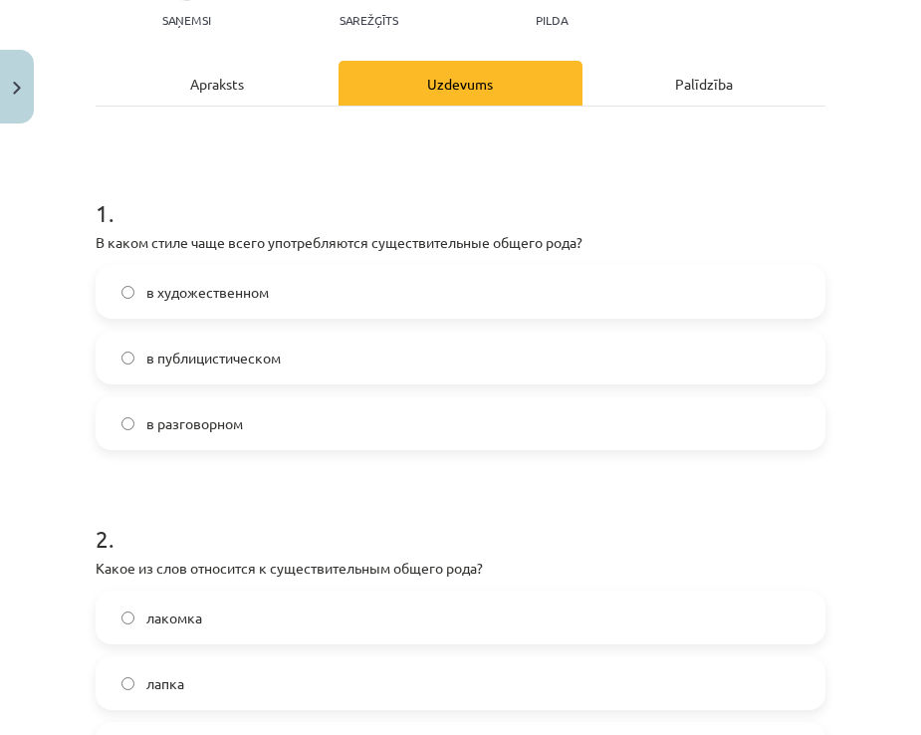
click at [223, 421] on span "в разговорном" at bounding box center [194, 423] width 97 height 21
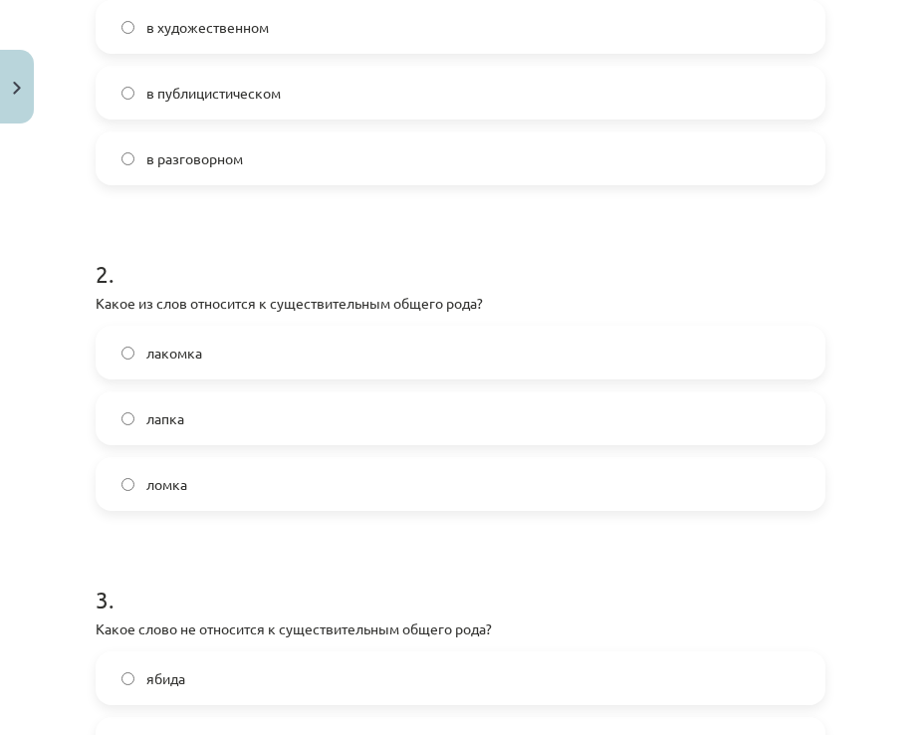
scroll to position [531, 0]
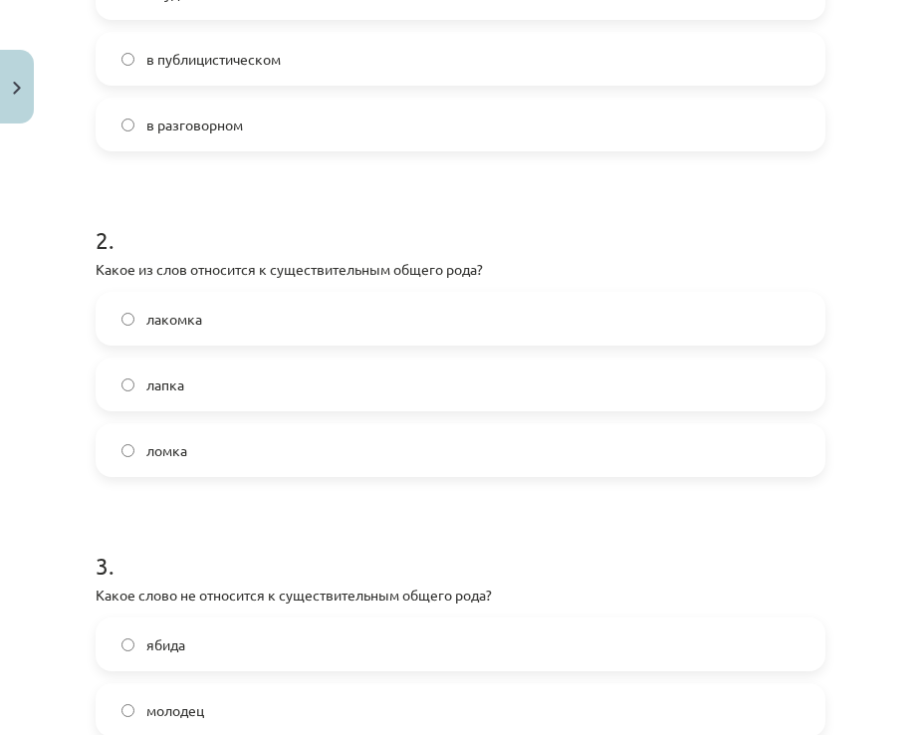
click at [156, 329] on span "лакомка" at bounding box center [174, 319] width 56 height 21
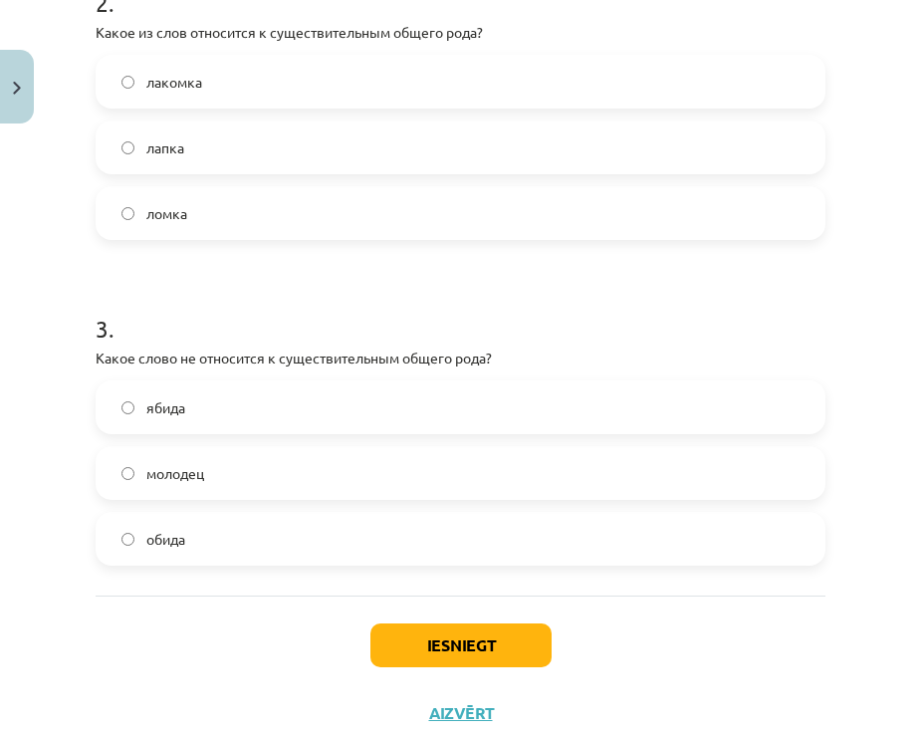
scroll to position [830, 0]
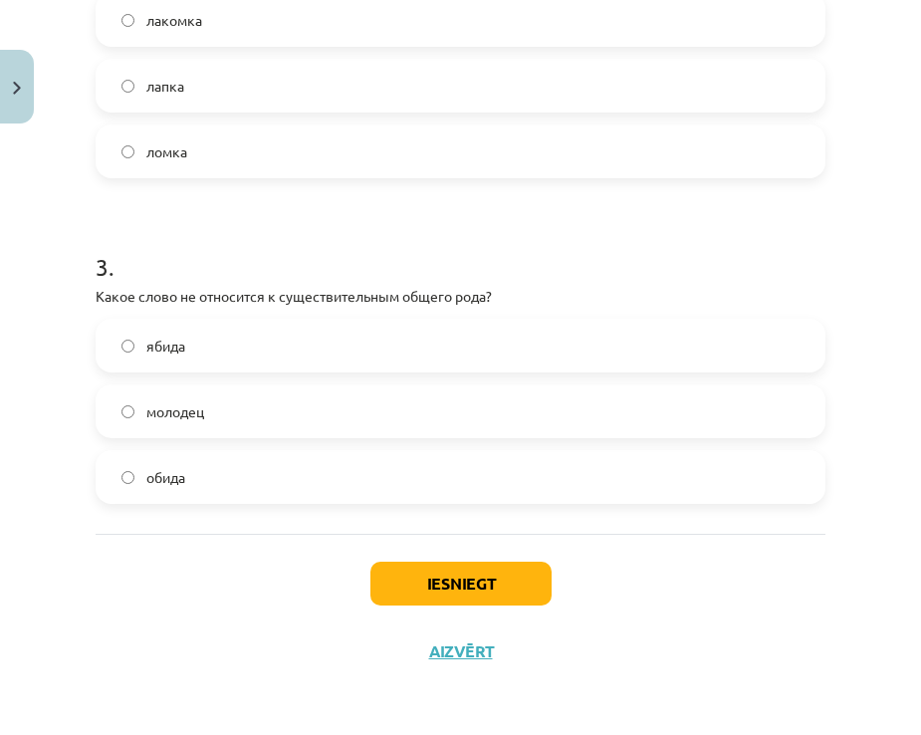
click at [197, 416] on span "молодец" at bounding box center [175, 411] width 58 height 21
click at [412, 586] on button "Iesniegt" at bounding box center [461, 584] width 181 height 44
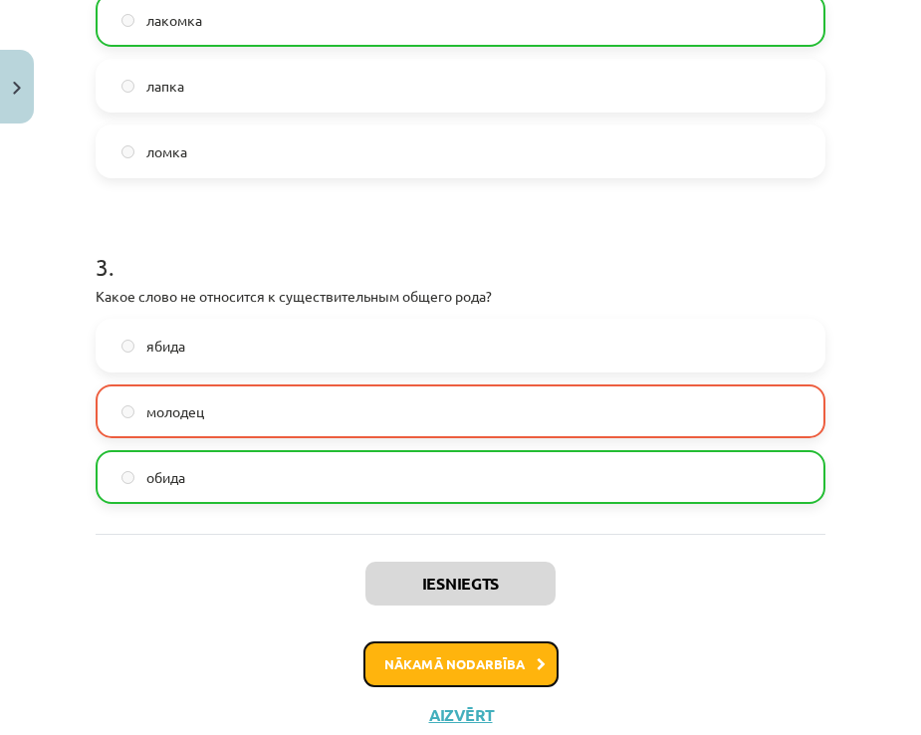
click at [434, 676] on button "Nākamā nodarbība" at bounding box center [461, 665] width 195 height 46
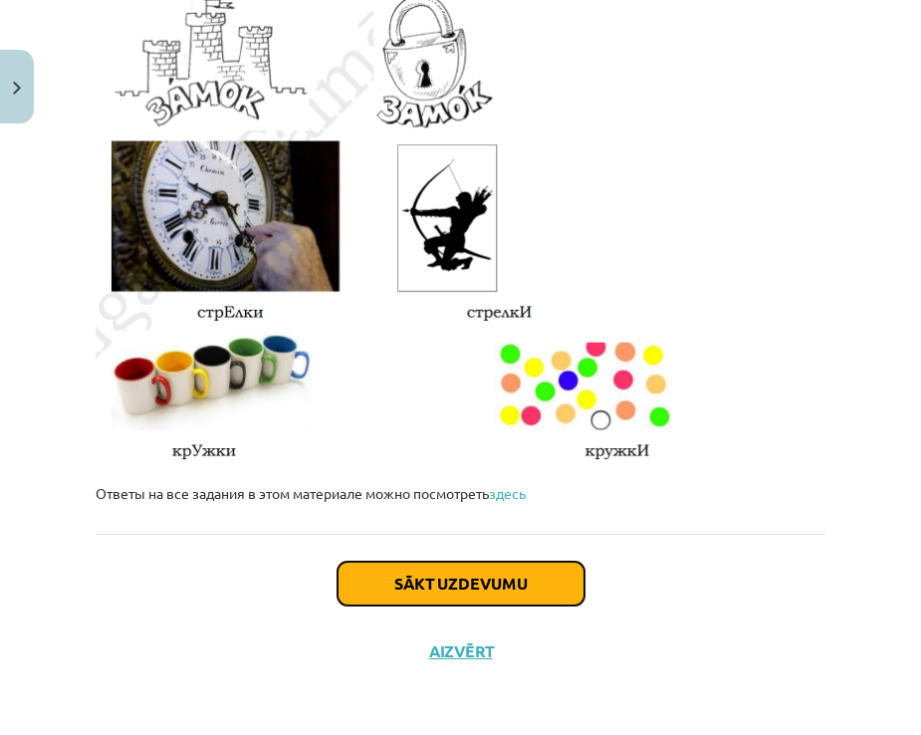
click at [451, 569] on button "Sākt uzdevumu" at bounding box center [461, 584] width 247 height 44
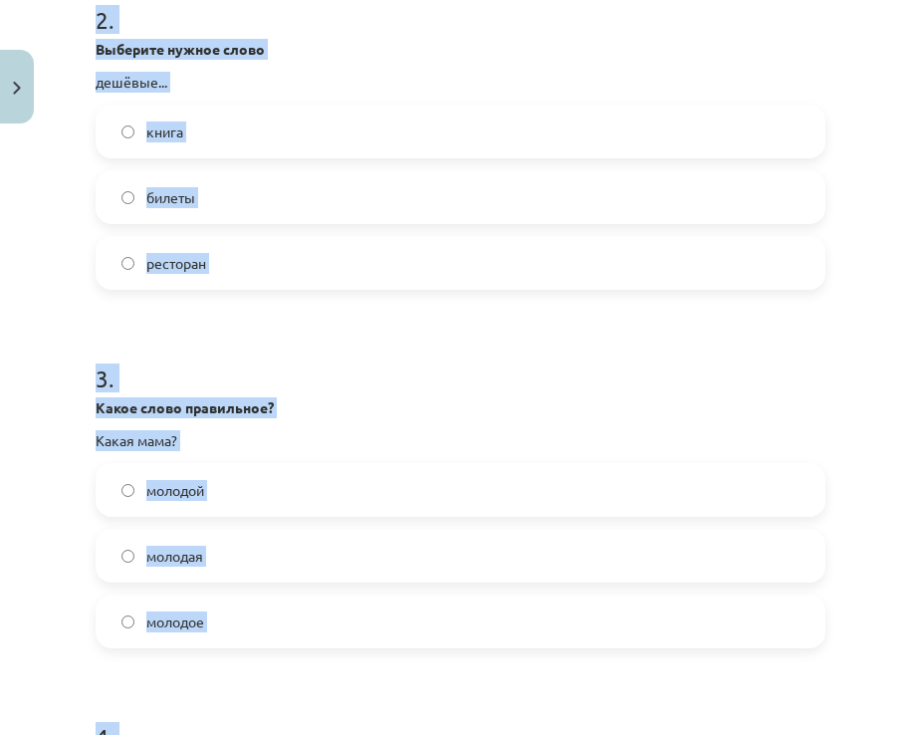
scroll to position [1245, 0]
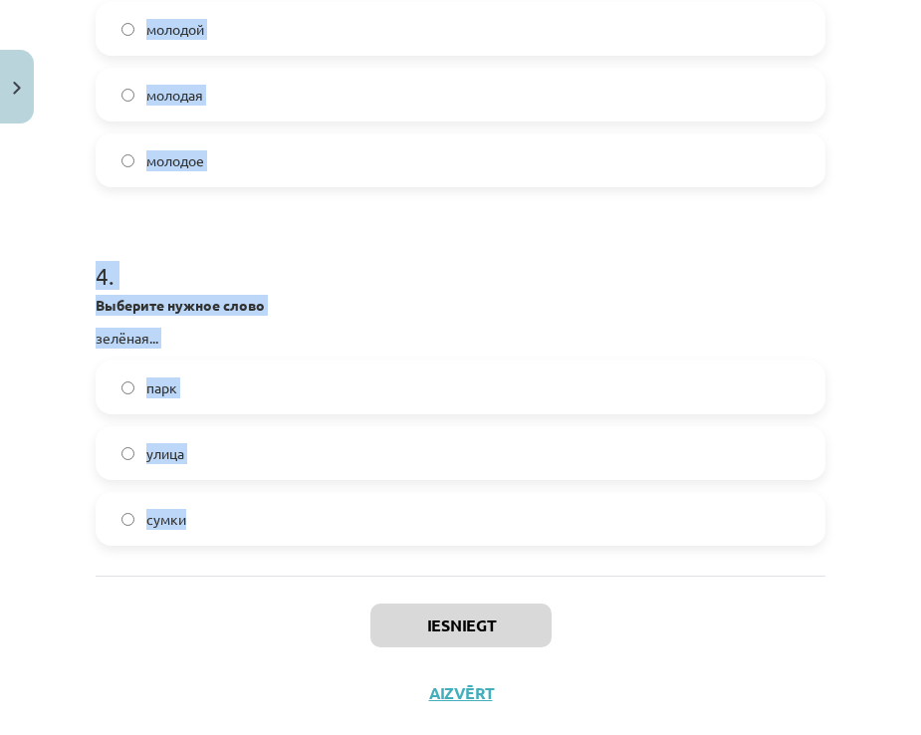
drag, startPoint x: 94, startPoint y: 424, endPoint x: 421, endPoint y: 542, distance: 348.2
copy form "Какое слово правильное? Какая вода? голубая голубое голубой 2 . Выберите нужное…"
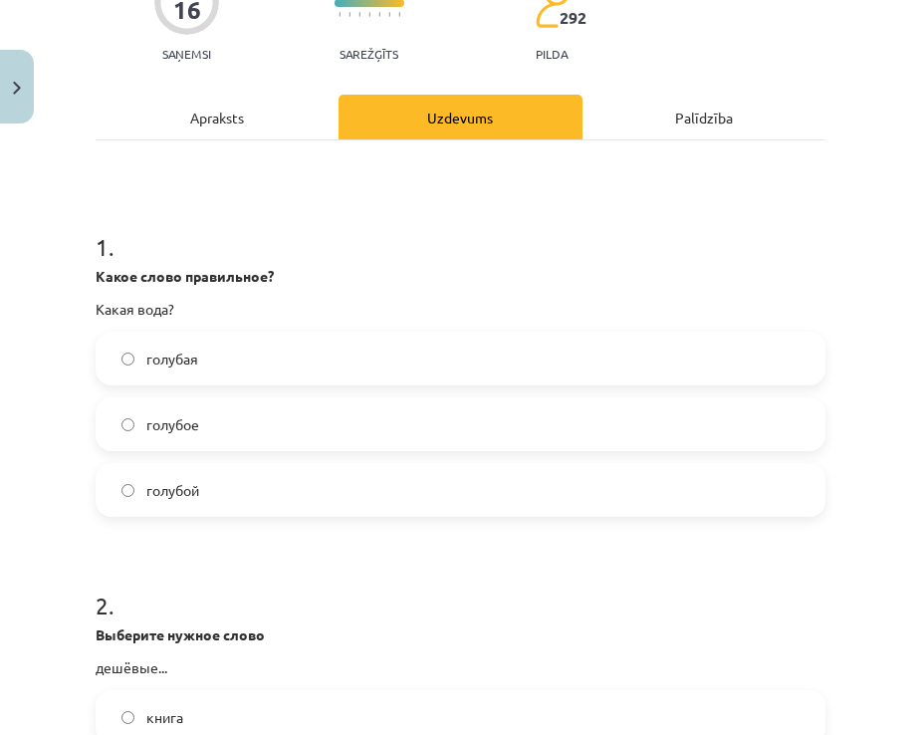
scroll to position [149, 0]
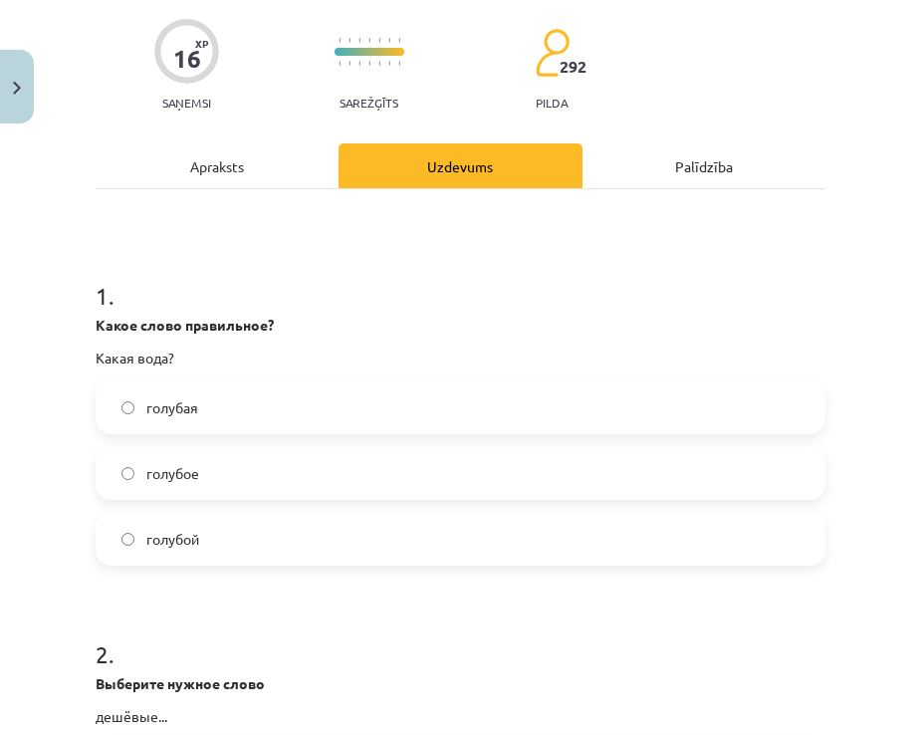
click at [228, 410] on label "голубая" at bounding box center [461, 408] width 726 height 50
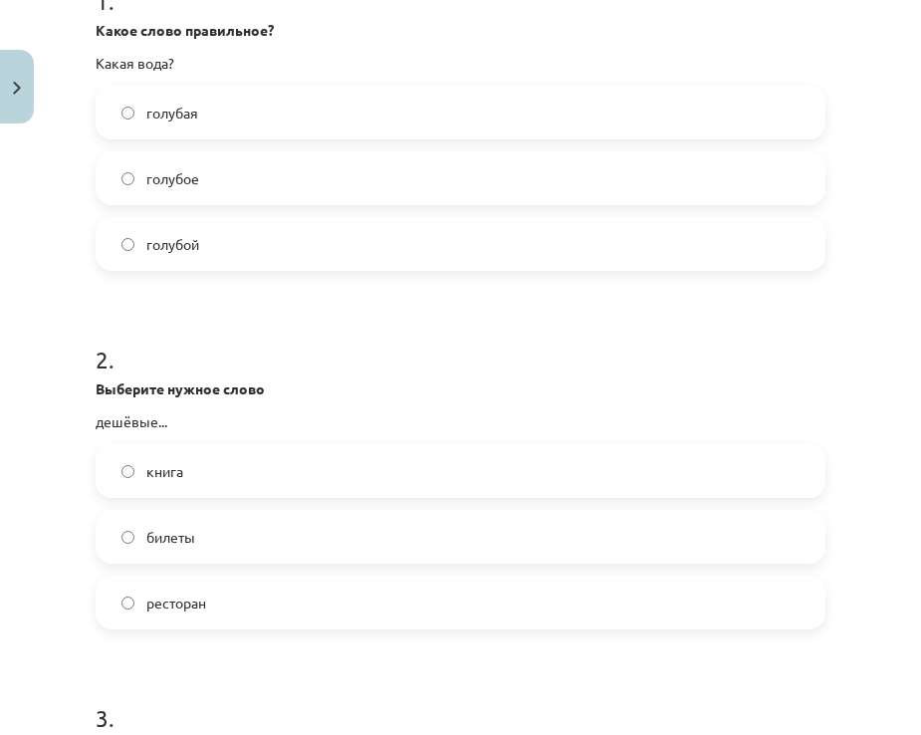
scroll to position [448, 0]
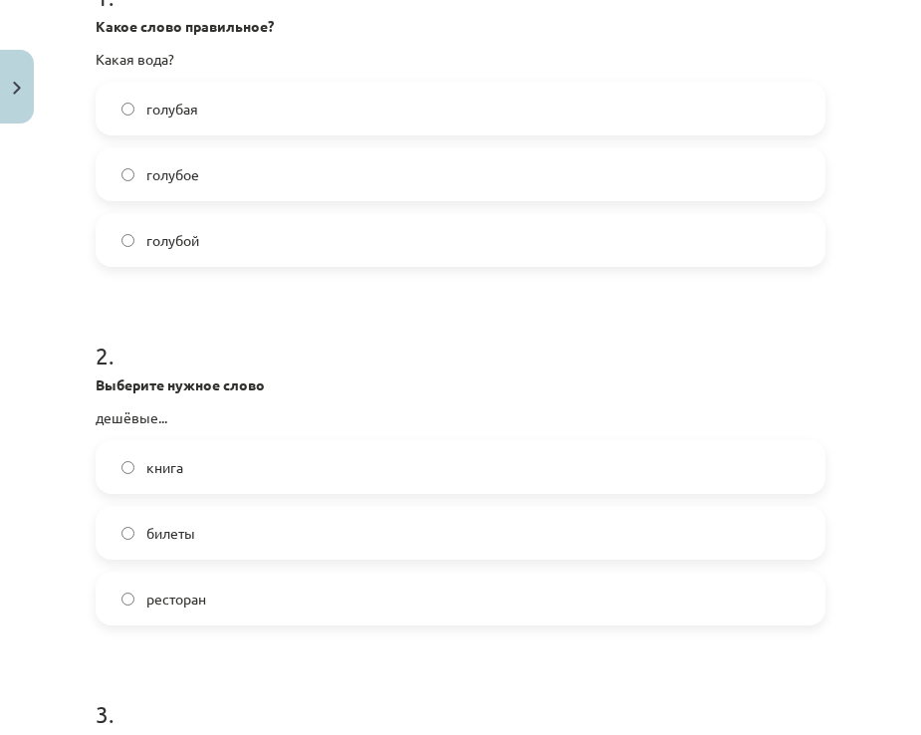
click at [214, 540] on label "билеты" at bounding box center [461, 533] width 726 height 50
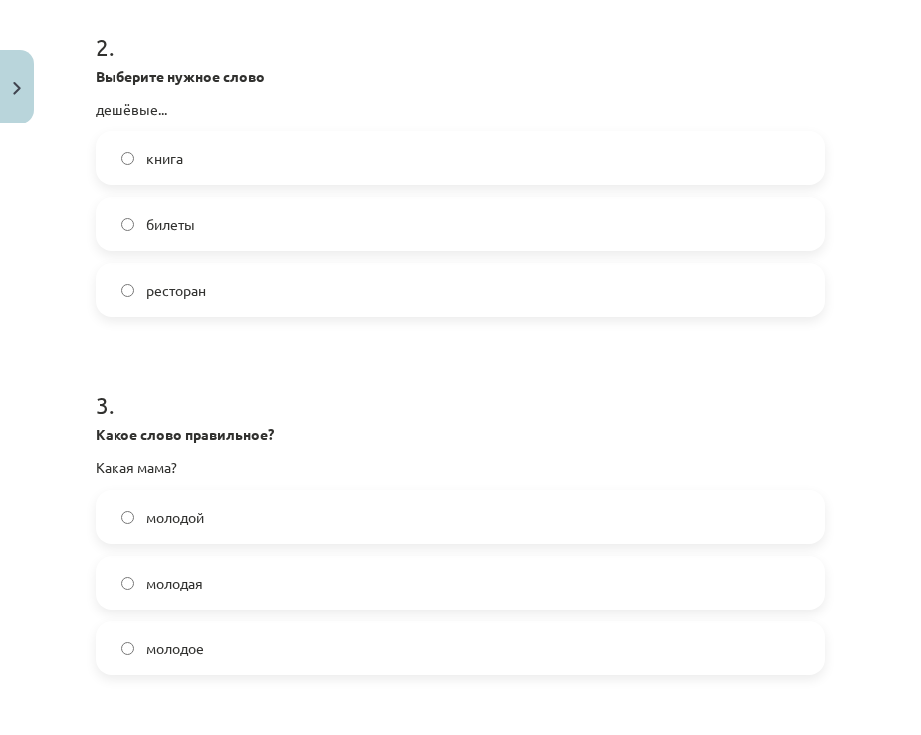
scroll to position [847, 0]
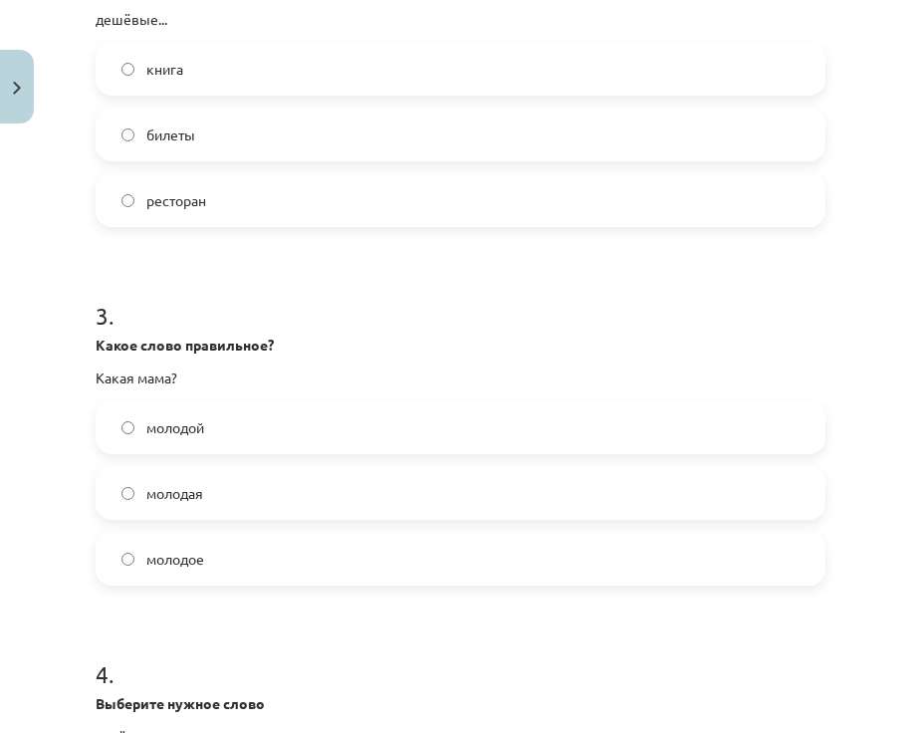
click at [249, 492] on label "молодая" at bounding box center [461, 493] width 726 height 50
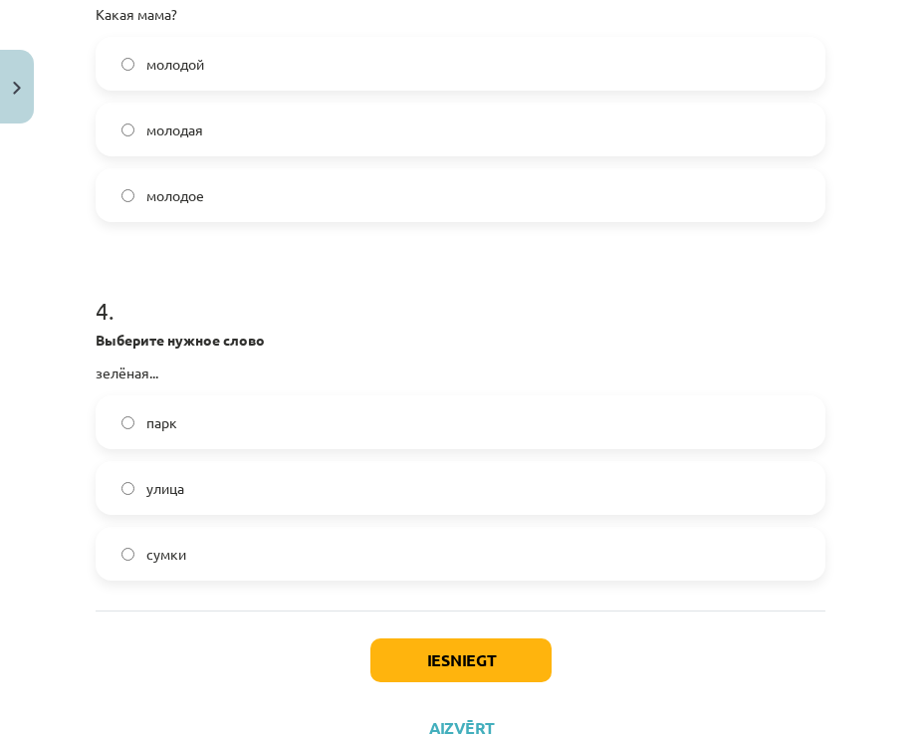
scroll to position [1245, 0]
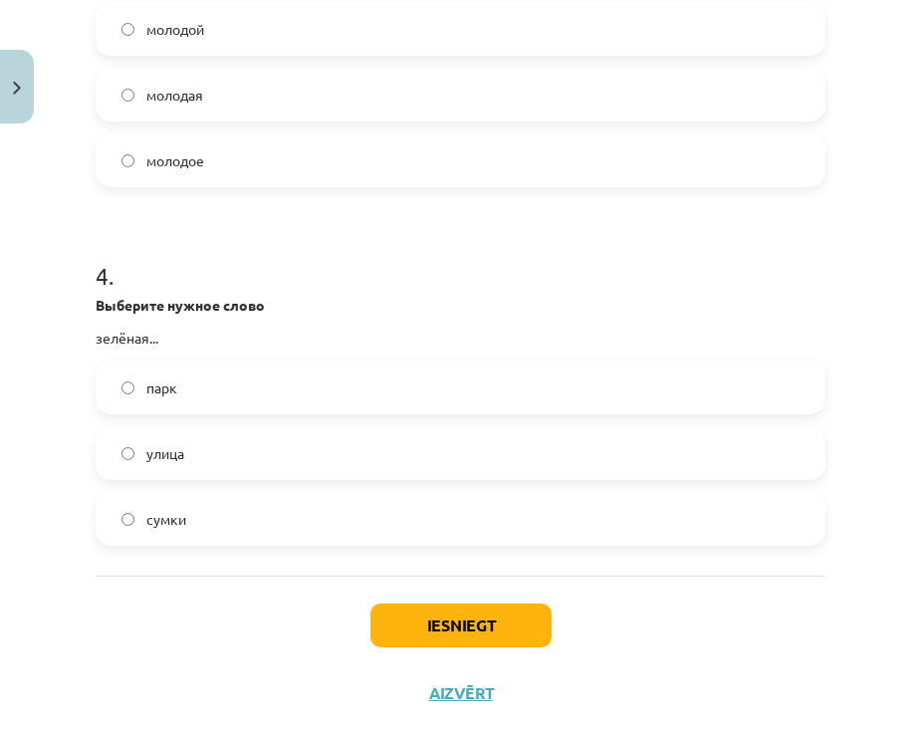
click at [192, 452] on label "улица" at bounding box center [461, 453] width 726 height 50
click at [418, 629] on button "Iesniegt" at bounding box center [461, 626] width 181 height 44
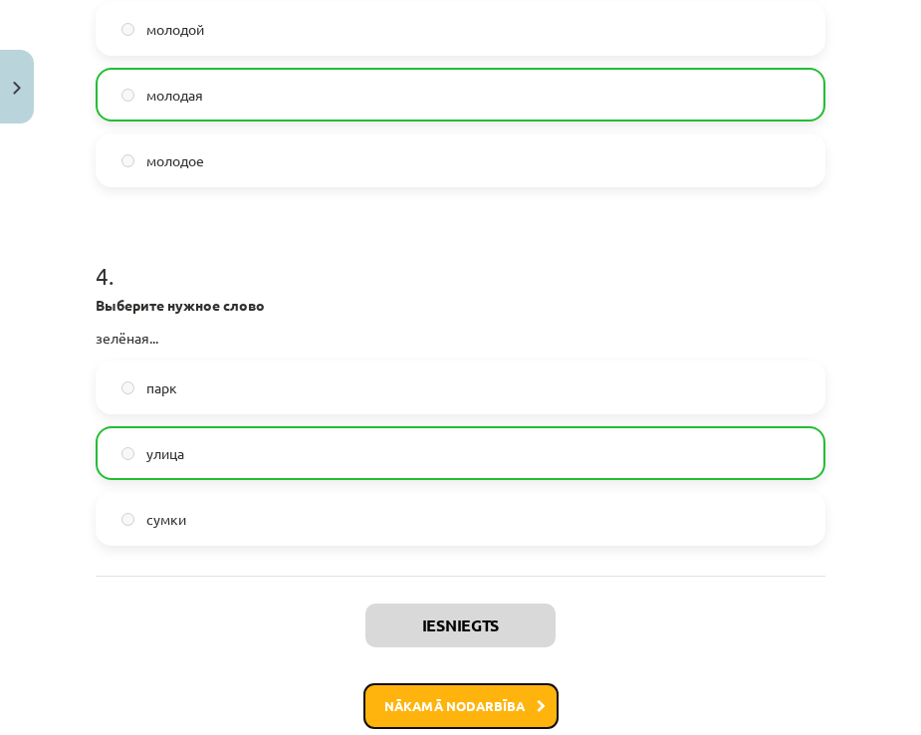
click at [406, 715] on button "Nākamā nodarbība" at bounding box center [461, 706] width 195 height 46
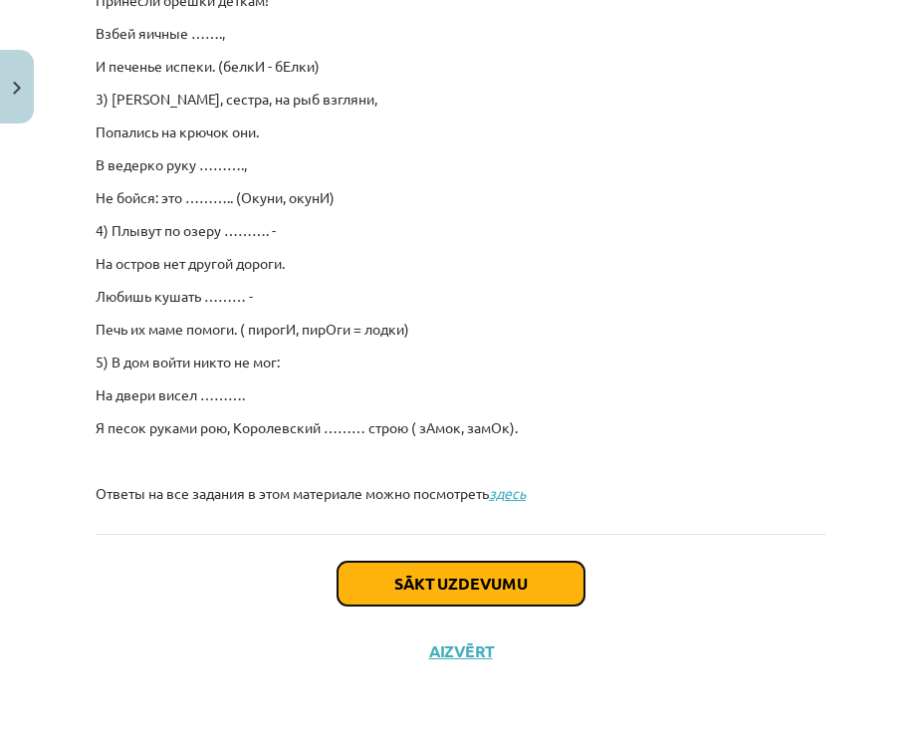
click at [421, 575] on button "Sākt uzdevumu" at bounding box center [461, 584] width 247 height 44
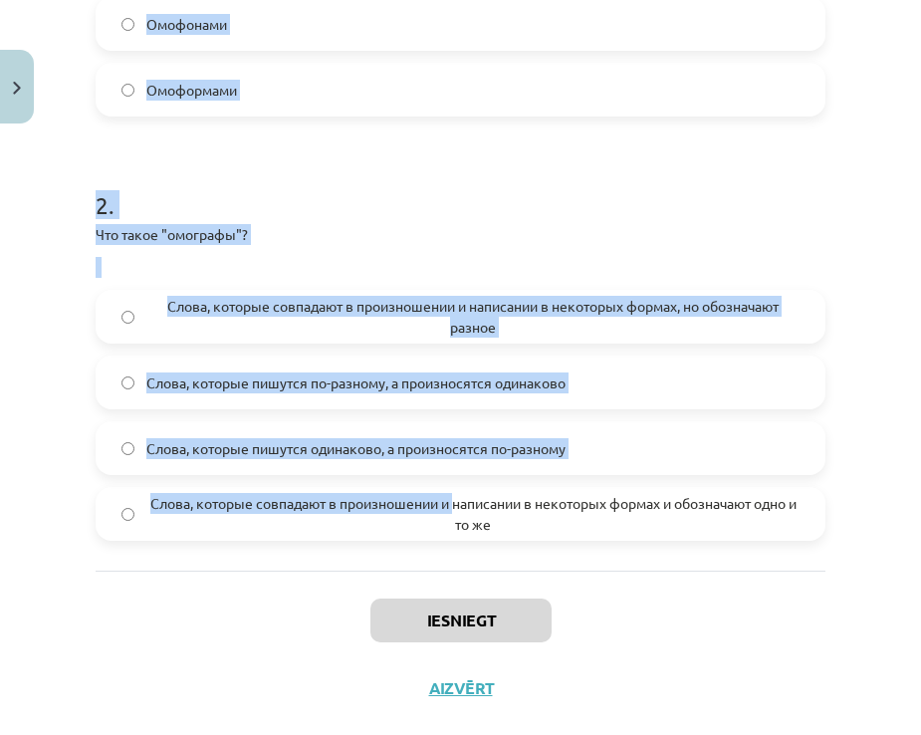
scroll to position [624, 0]
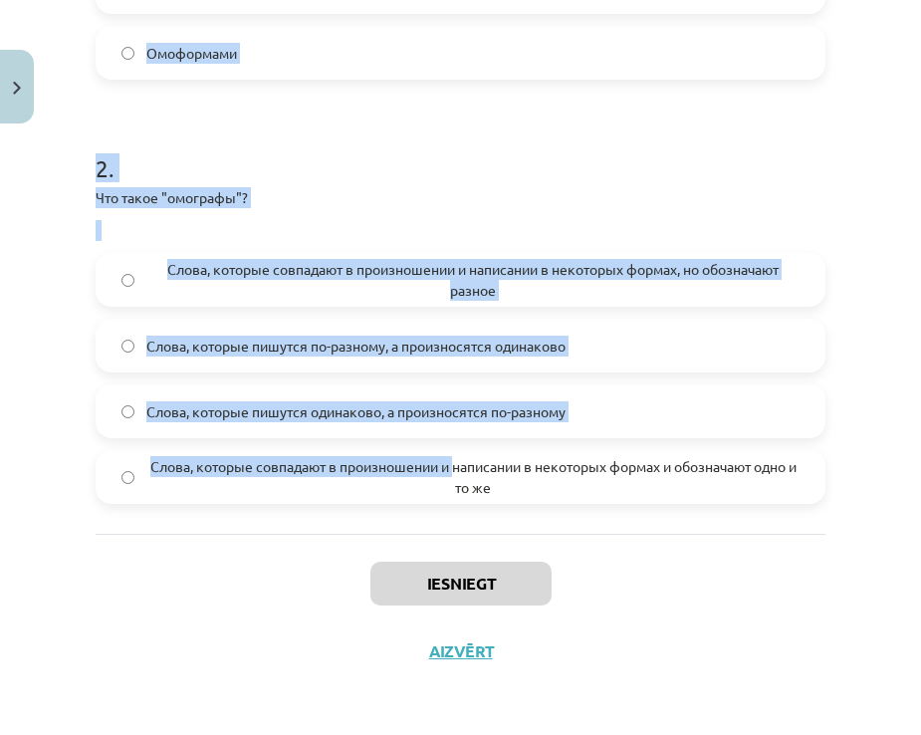
drag, startPoint x: 83, startPoint y: 422, endPoint x: 688, endPoint y: 485, distance: 608.9
click at [688, 485] on div "Mācību tēma: Krievu valodas b1 - 10. klases 1.ieskaites mācību materiāls #5 Сло…" at bounding box center [460, 367] width 921 height 735
copy form "Чем являются слова "хлопок" в словосочетаниях "белый хлопок" и "громкий хлопок"…"
click at [428, 139] on h1 "2 ." at bounding box center [461, 151] width 730 height 62
click at [412, 168] on h1 "2 ." at bounding box center [461, 151] width 730 height 62
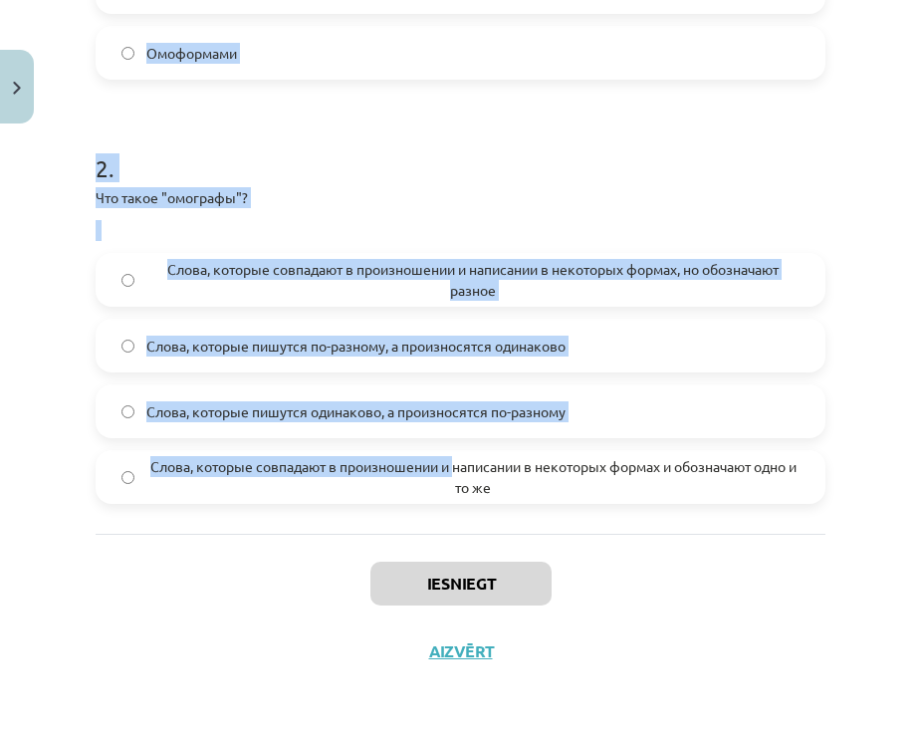
click at [390, 154] on h1 "2 ." at bounding box center [461, 151] width 730 height 62
click at [136, 499] on label "Слова, которые совпадают в произношении и написании в некоторых формах и обозна…" at bounding box center [461, 477] width 726 height 50
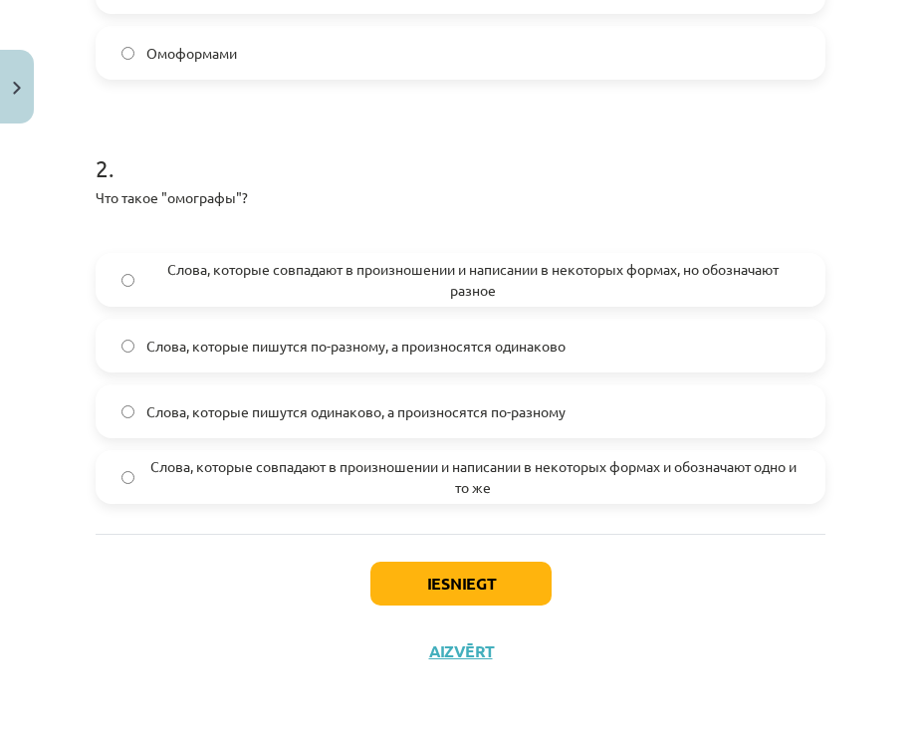
click at [179, 418] on span "Слова, которые пишутся одинаково, а произносятся по-разному" at bounding box center [355, 411] width 419 height 21
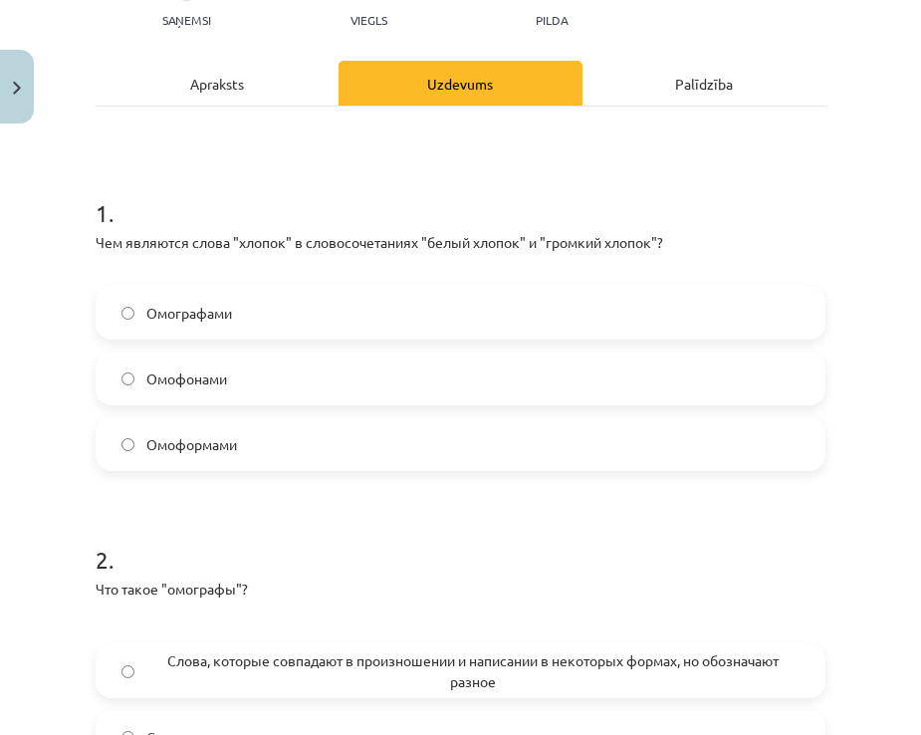
scroll to position [225, 0]
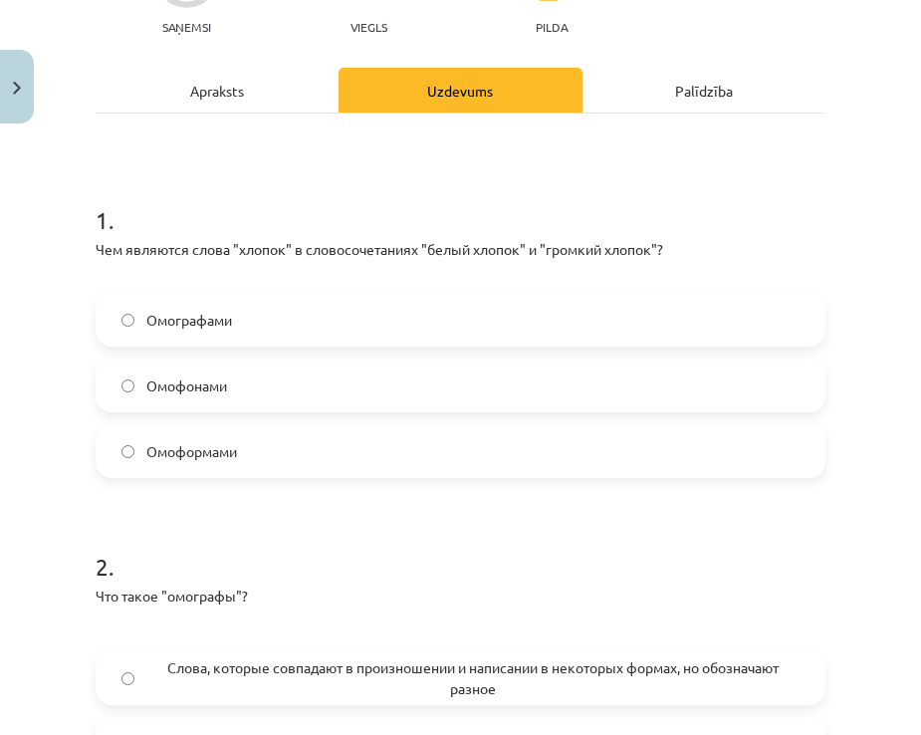
click at [187, 330] on span "Омографами" at bounding box center [189, 320] width 86 height 21
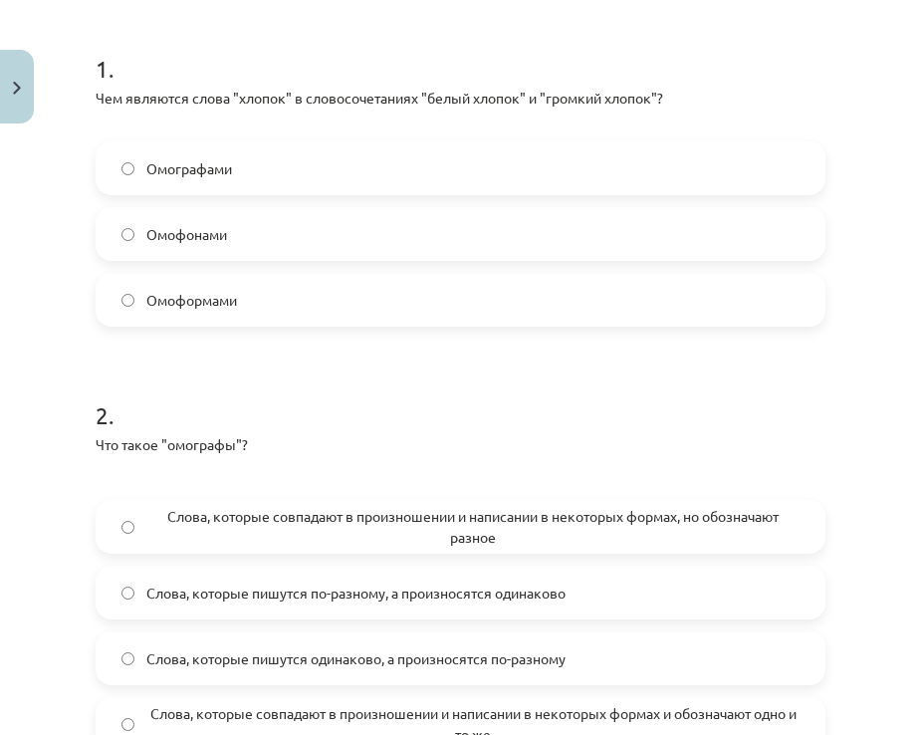
scroll to position [624, 0]
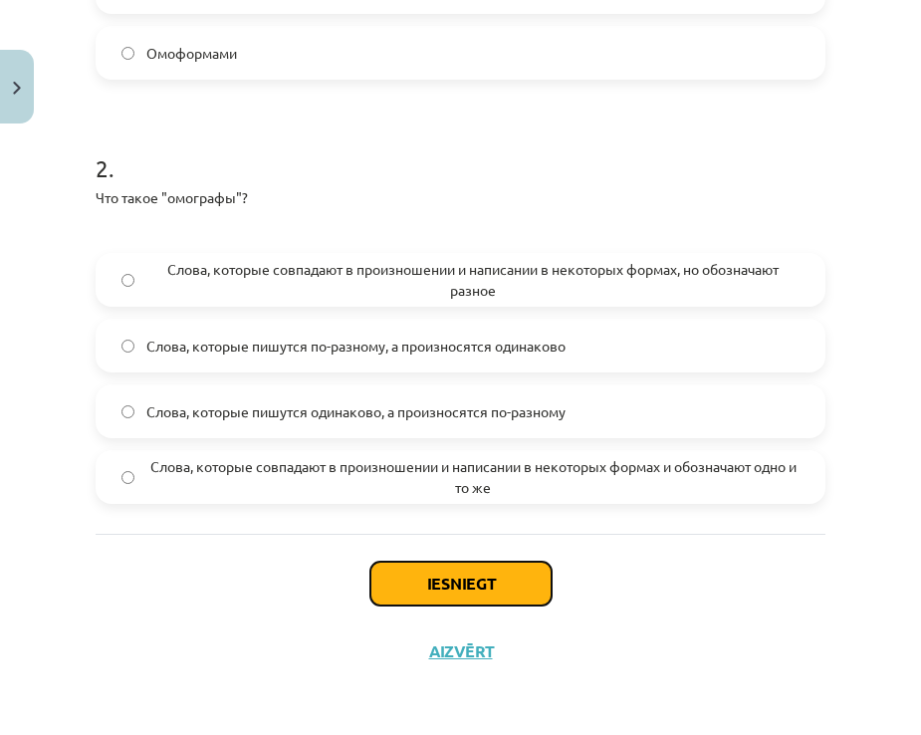
click at [497, 573] on button "Iesniegt" at bounding box center [461, 584] width 181 height 44
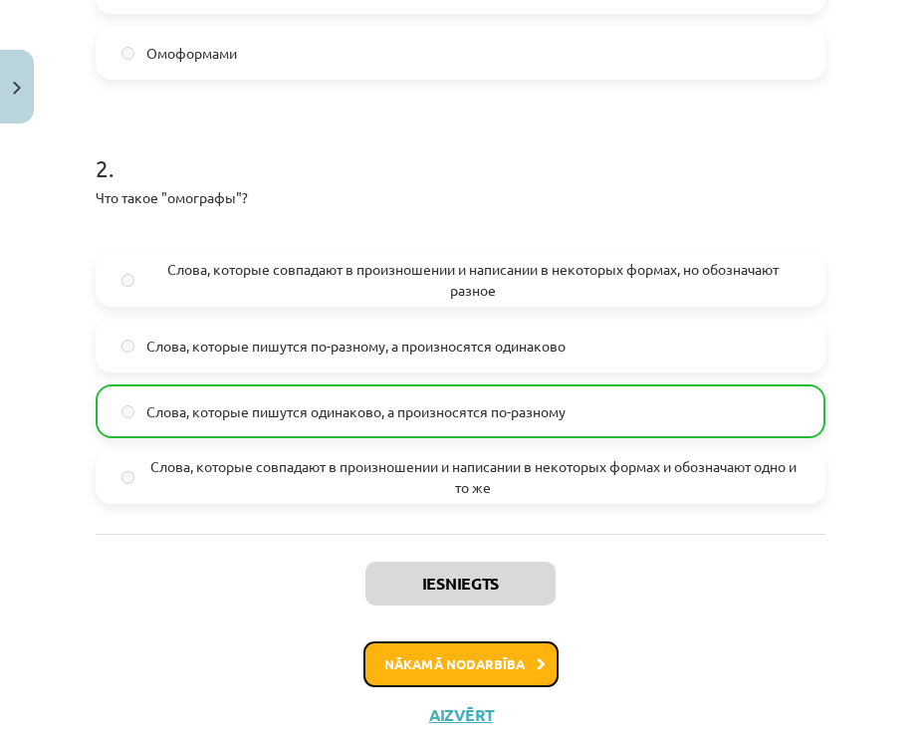
click at [477, 660] on button "Nākamā nodarbība" at bounding box center [461, 665] width 195 height 46
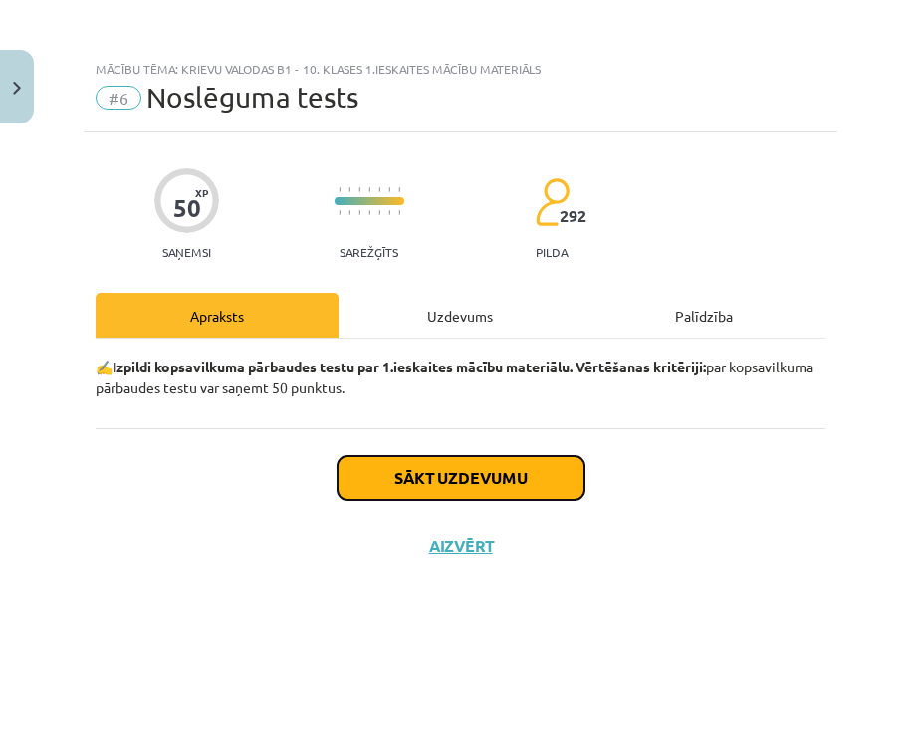
click at [435, 486] on button "Sākt uzdevumu" at bounding box center [461, 478] width 247 height 44
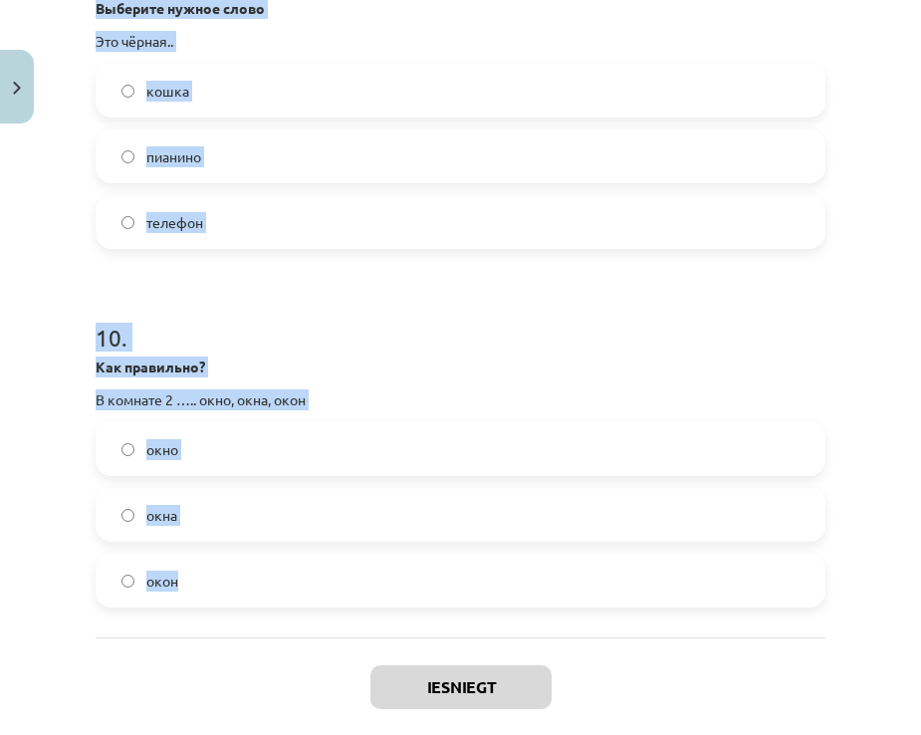
scroll to position [3373, 0]
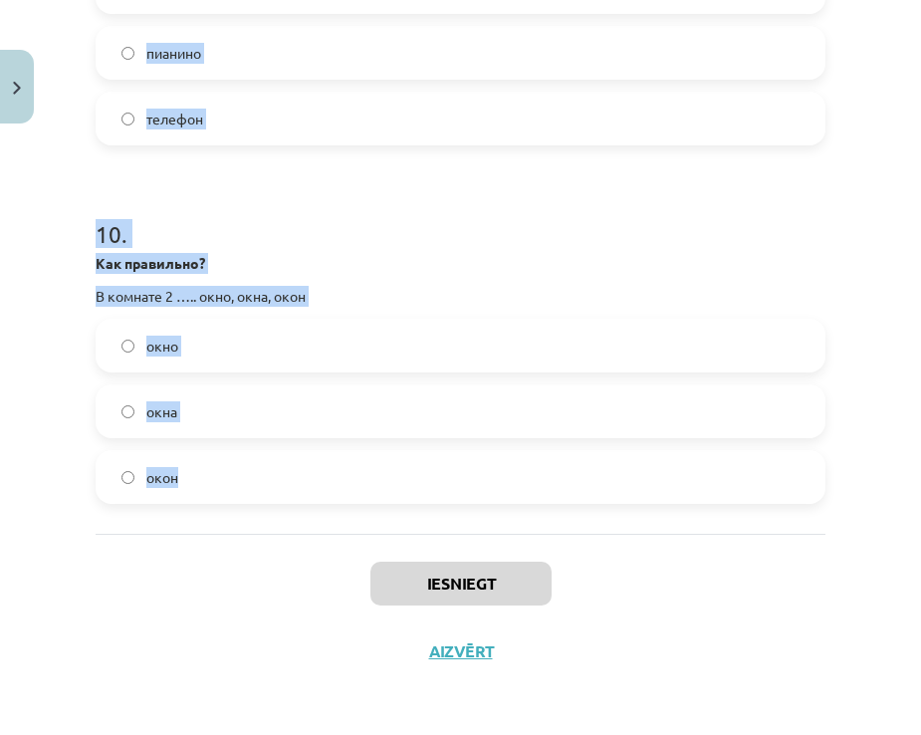
drag, startPoint x: 91, startPoint y: 271, endPoint x: 511, endPoint y: 483, distance: 470.9
copy form "Loremips dolors ametc Adi elitsed... doeius temporincid utlab 7 . Etdol magna a…"
click at [278, 200] on h1 "10 ." at bounding box center [461, 216] width 730 height 62
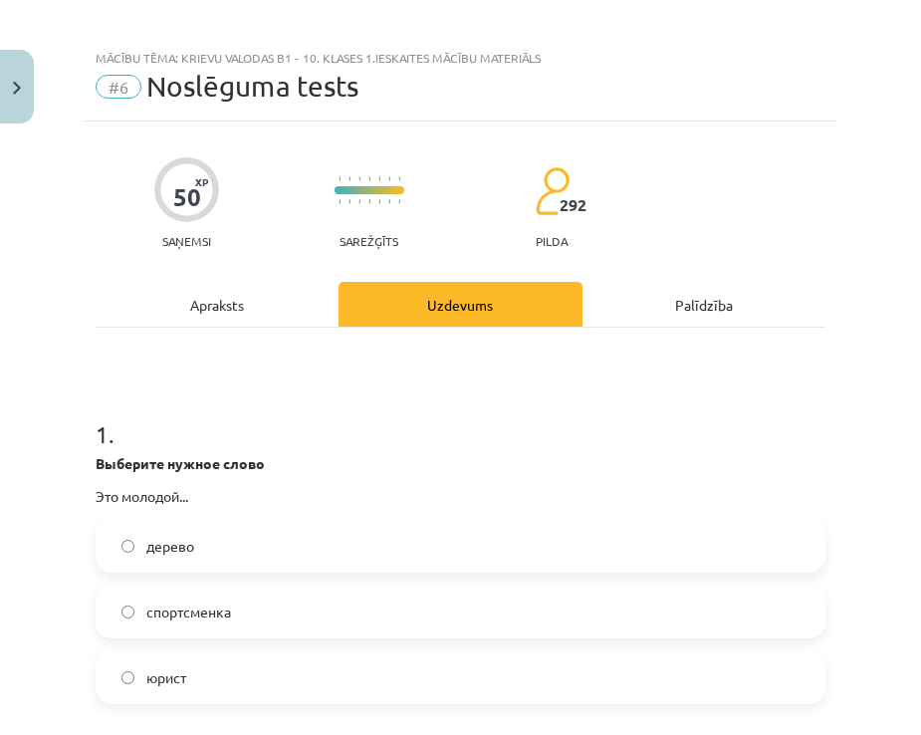
scroll to position [0, 0]
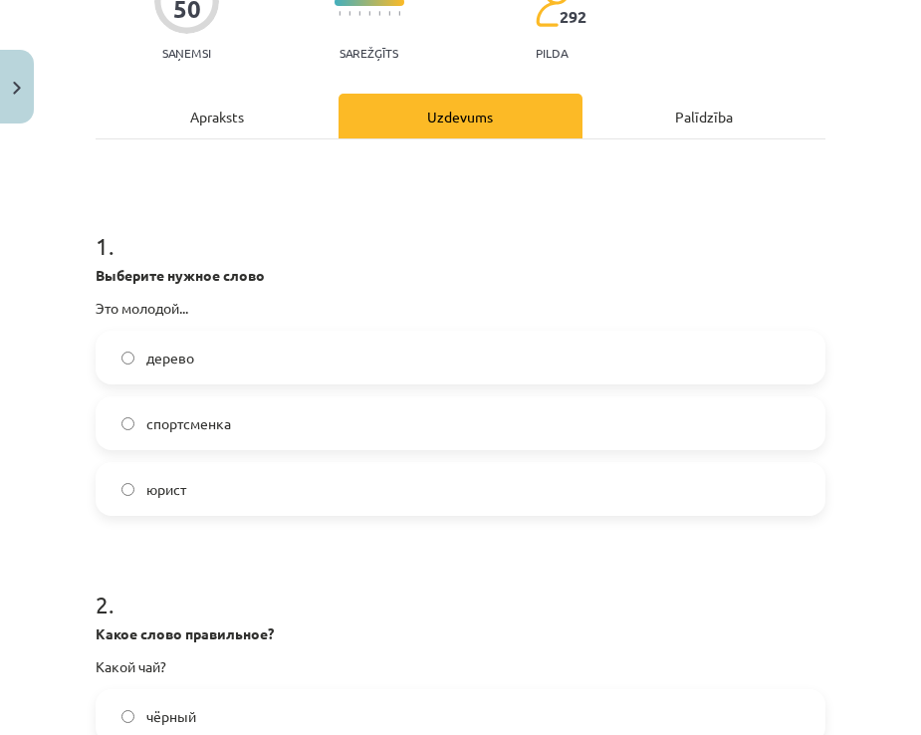
click at [143, 428] on label "спортсменка" at bounding box center [461, 423] width 726 height 50
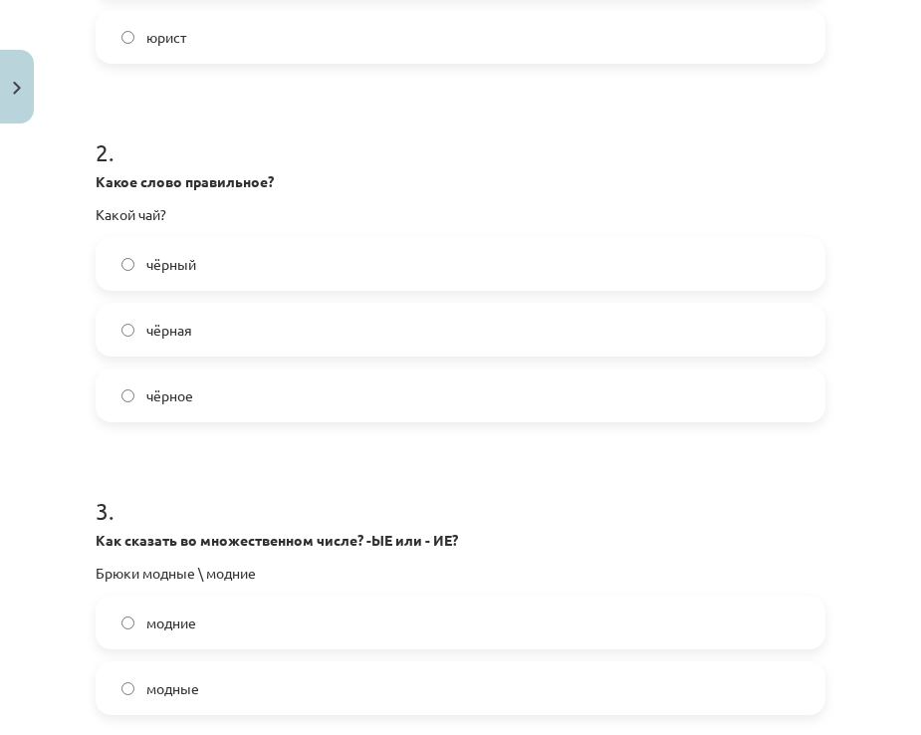
scroll to position [697, 0]
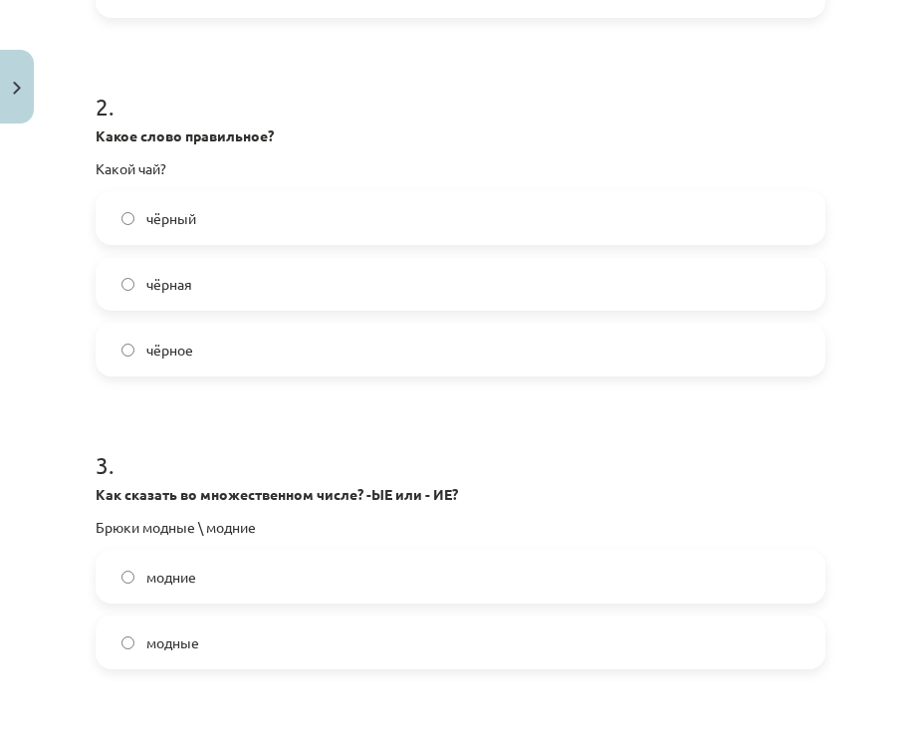
click at [159, 293] on span "чёрная" at bounding box center [169, 284] width 46 height 21
click at [183, 221] on span "чёрный" at bounding box center [171, 218] width 50 height 21
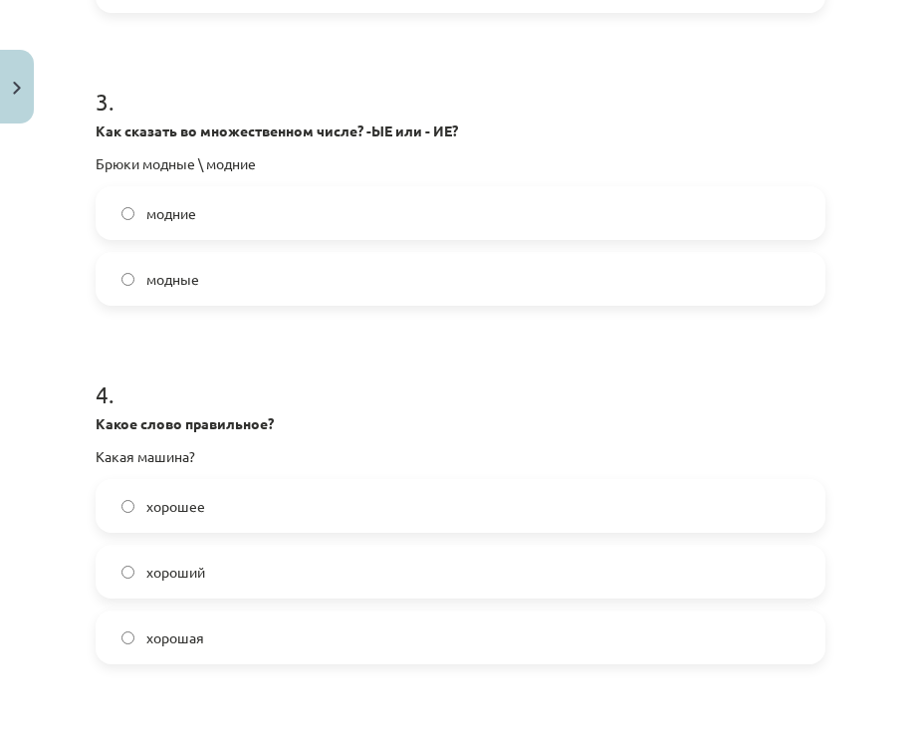
scroll to position [1096, 0]
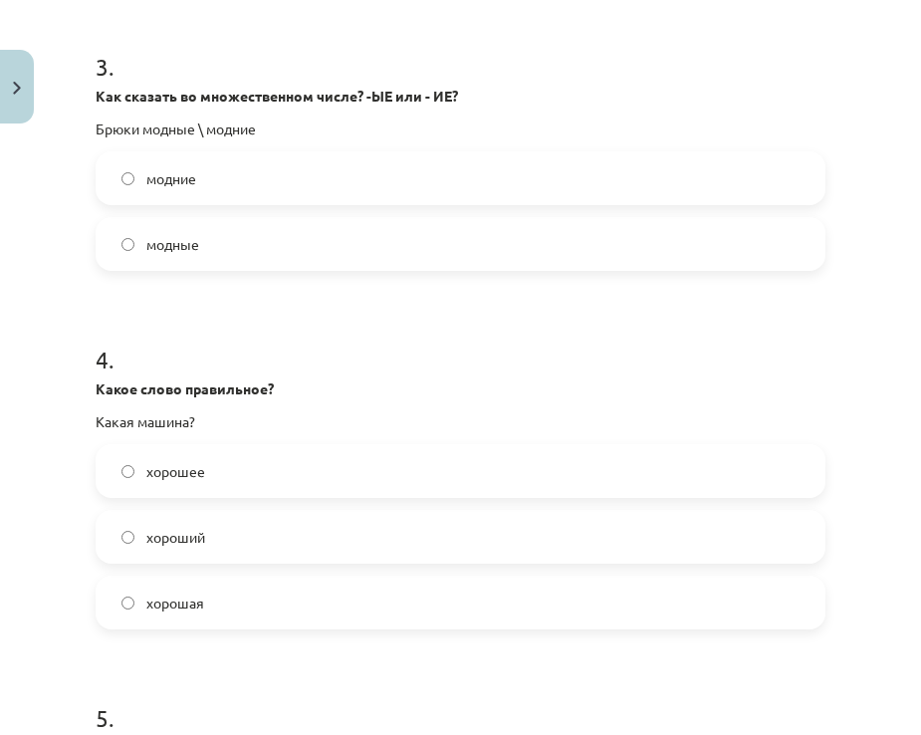
click at [140, 261] on label "модные" at bounding box center [461, 244] width 726 height 50
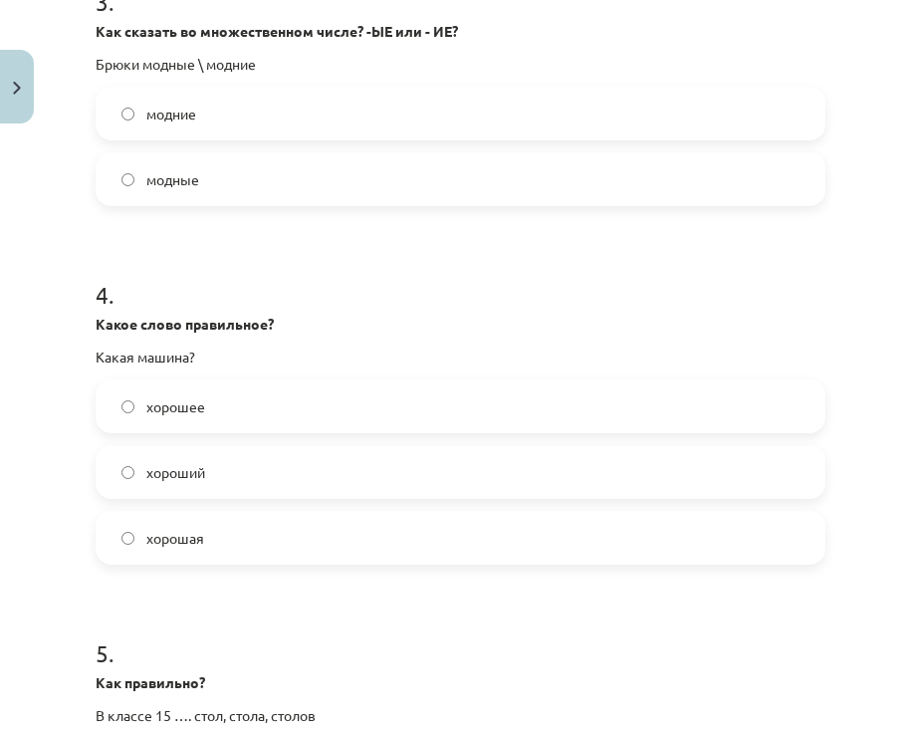
scroll to position [1195, 0]
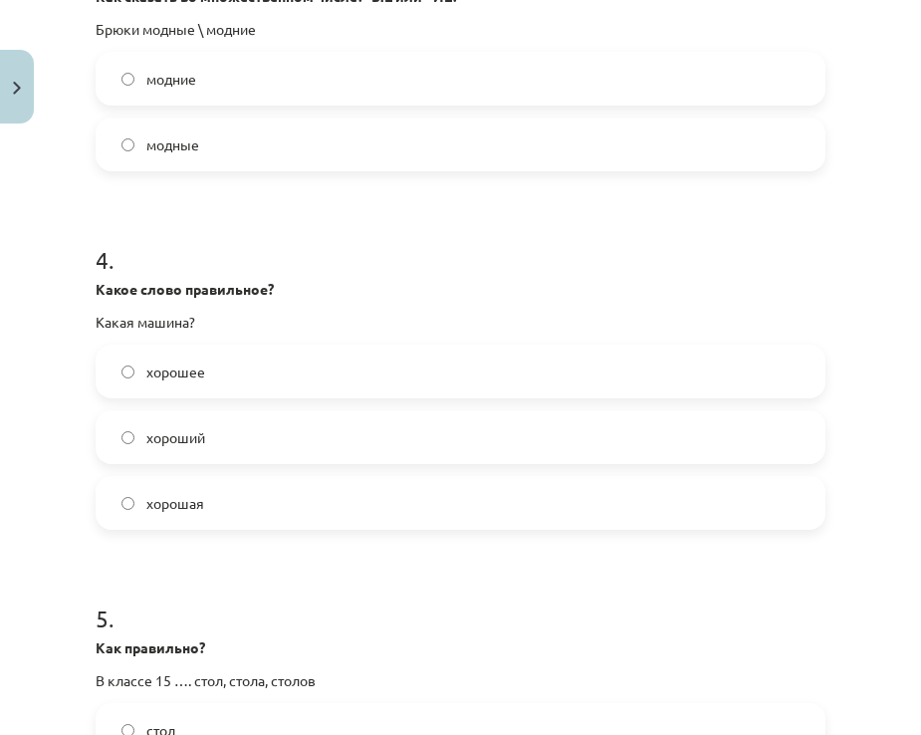
click at [228, 498] on label "хорошая" at bounding box center [461, 503] width 726 height 50
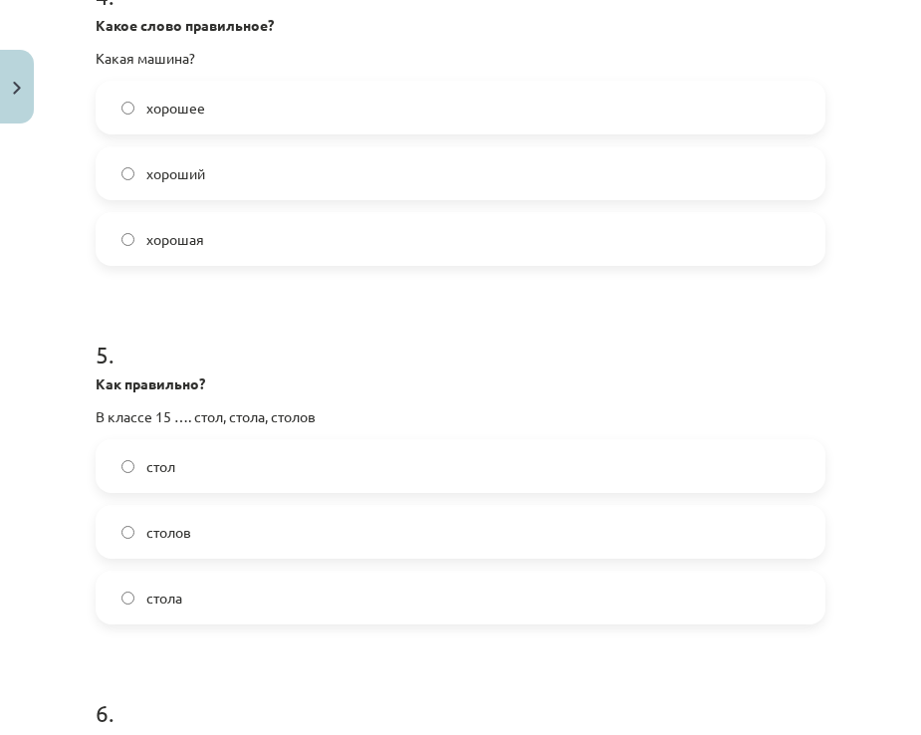
scroll to position [1494, 0]
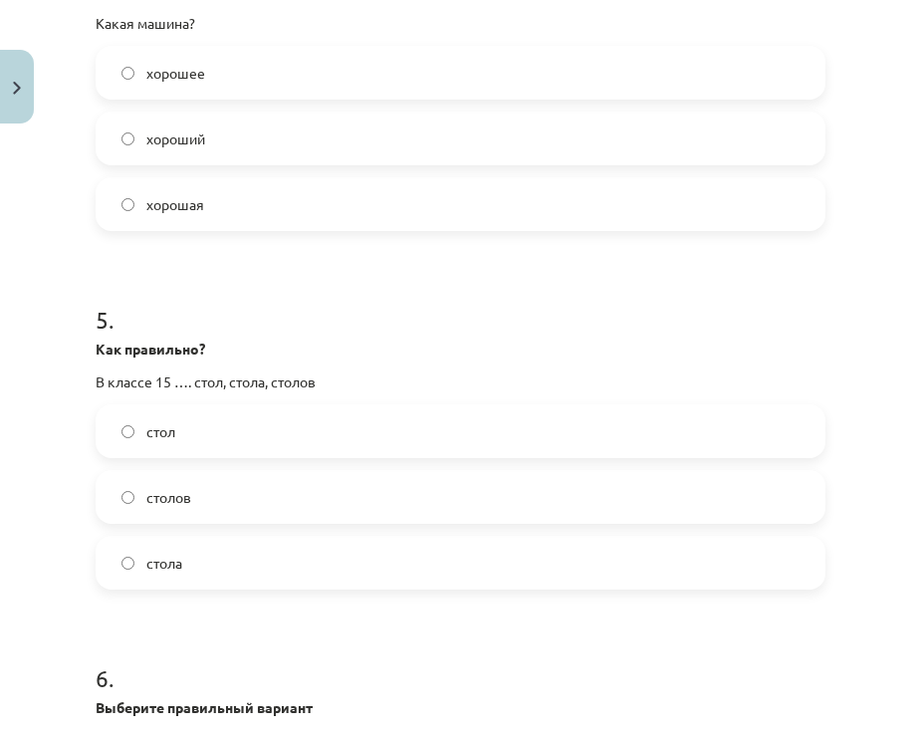
click at [208, 497] on label "столов" at bounding box center [461, 497] width 726 height 50
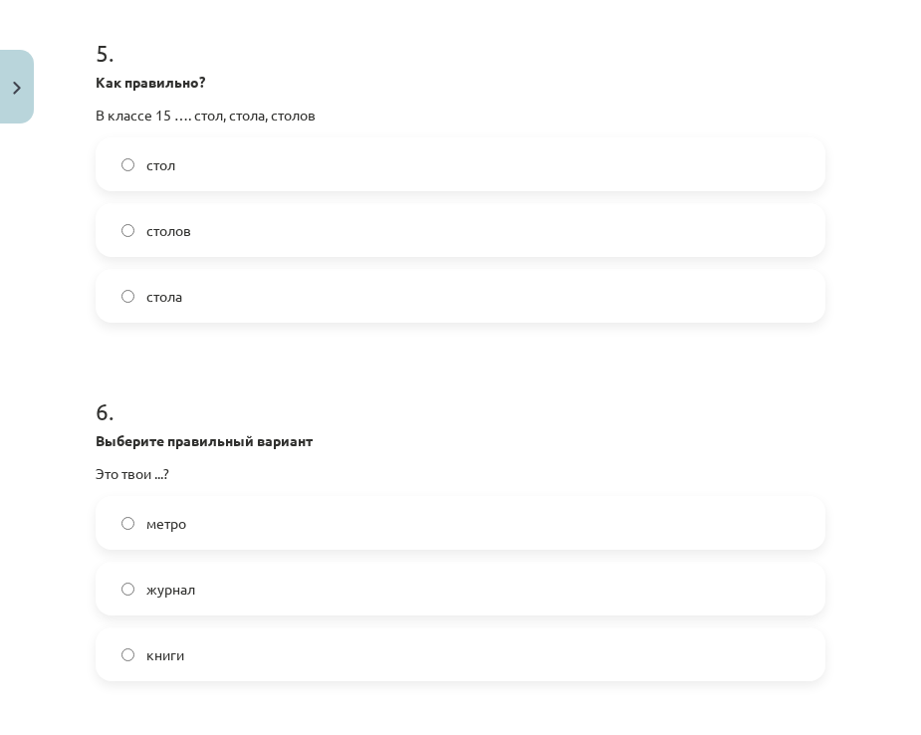
scroll to position [1793, 0]
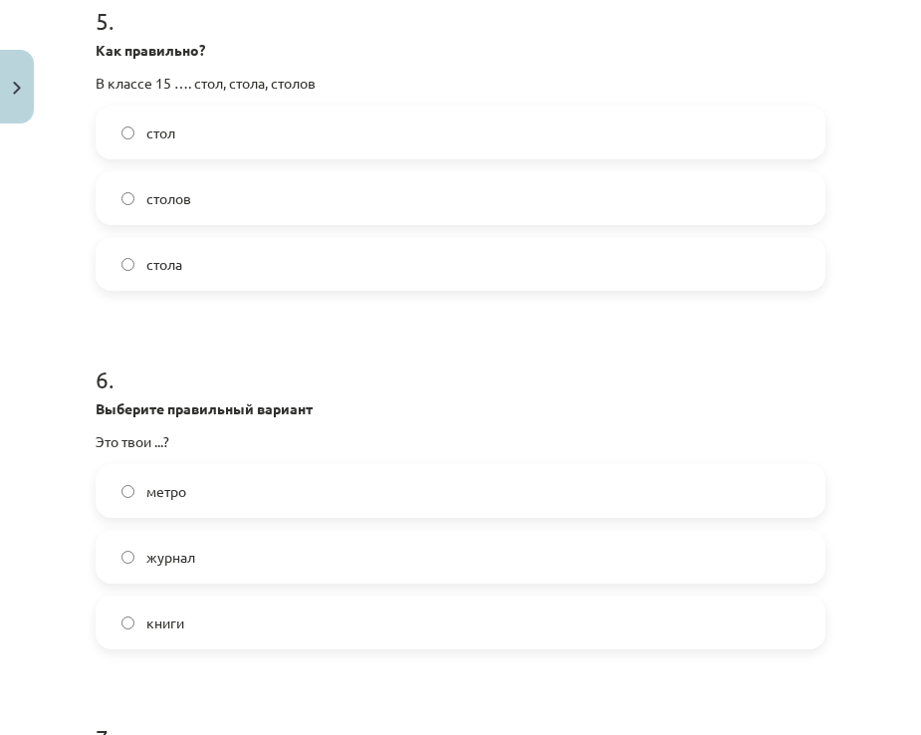
click at [201, 625] on label "книги" at bounding box center [461, 623] width 726 height 50
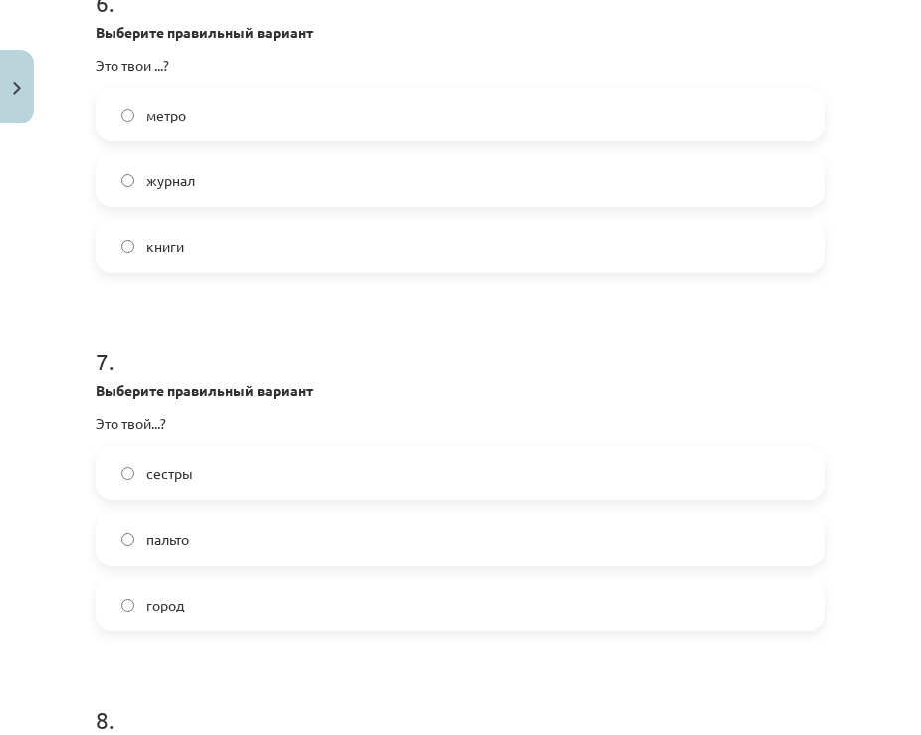
scroll to position [2192, 0]
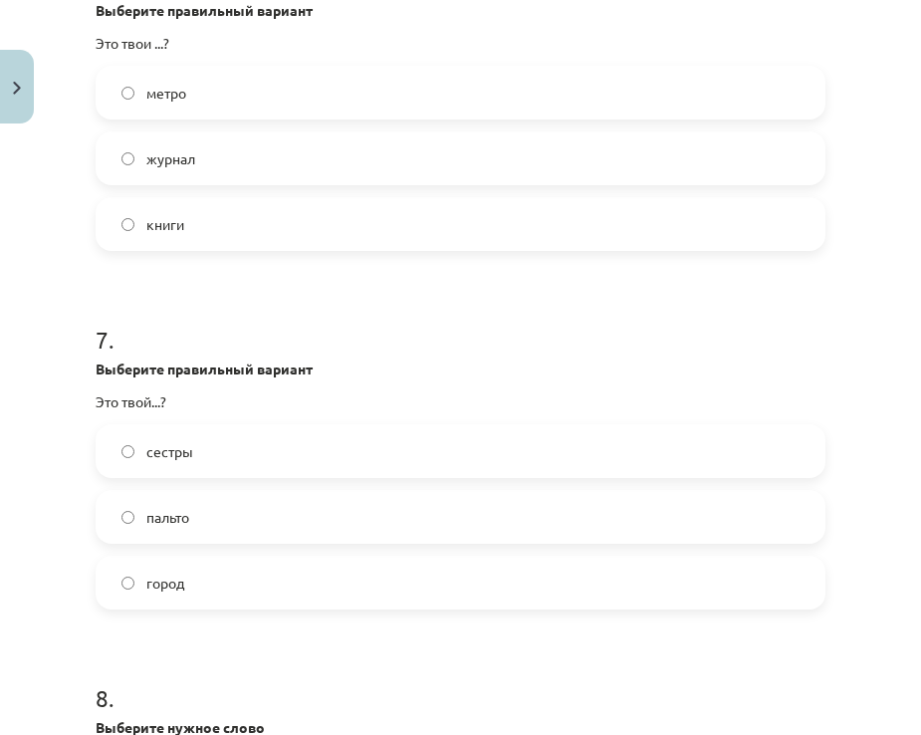
click at [206, 517] on label "пальто" at bounding box center [461, 517] width 726 height 50
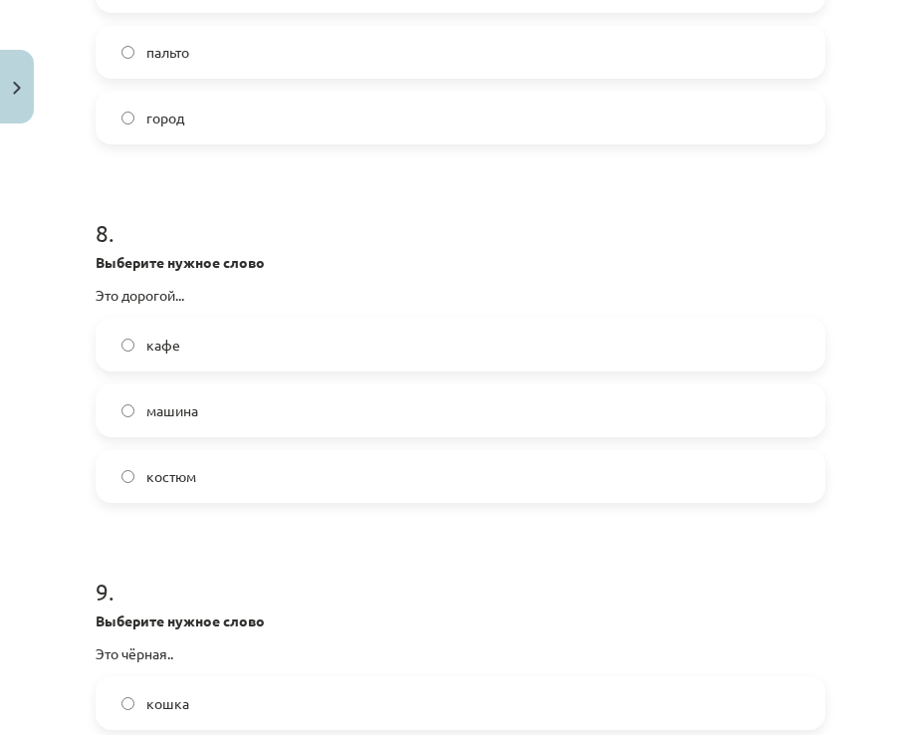
scroll to position [2690, 0]
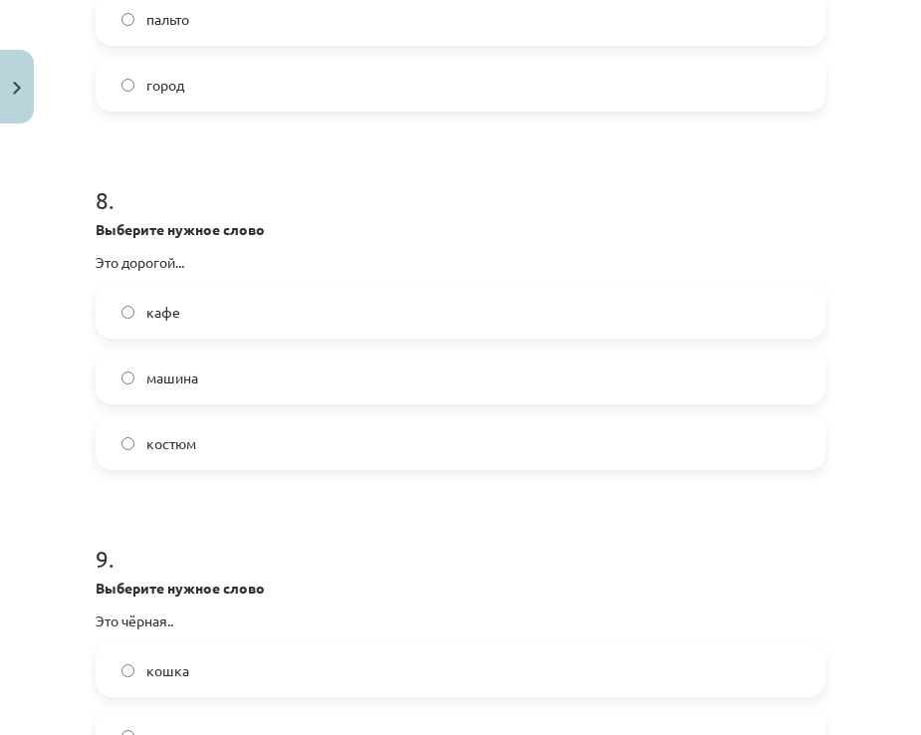
click at [206, 445] on label "костюм" at bounding box center [461, 443] width 726 height 50
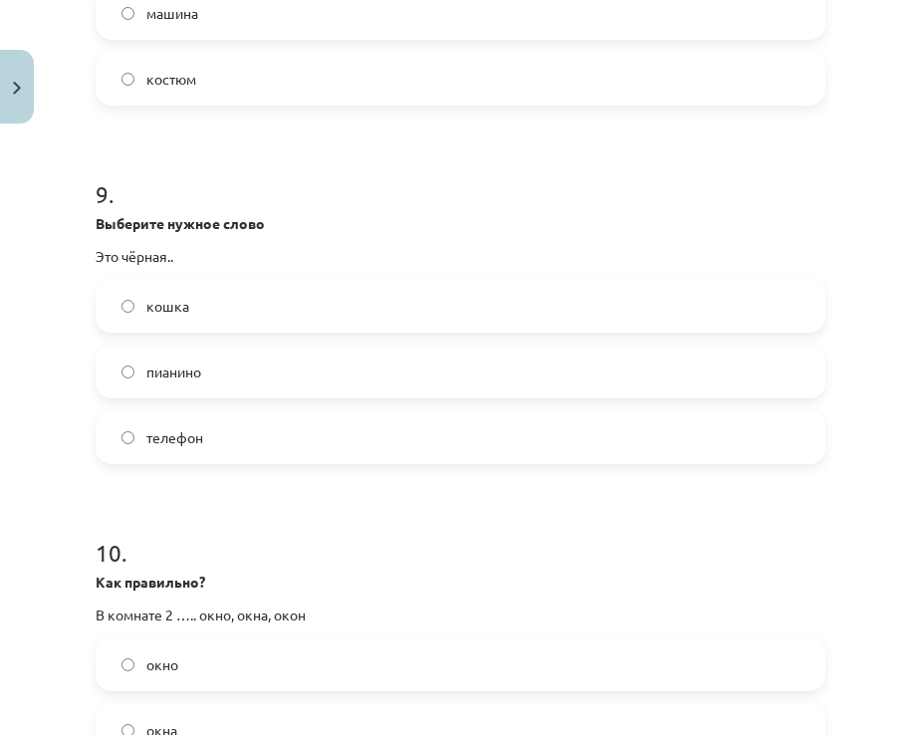
scroll to position [3088, 0]
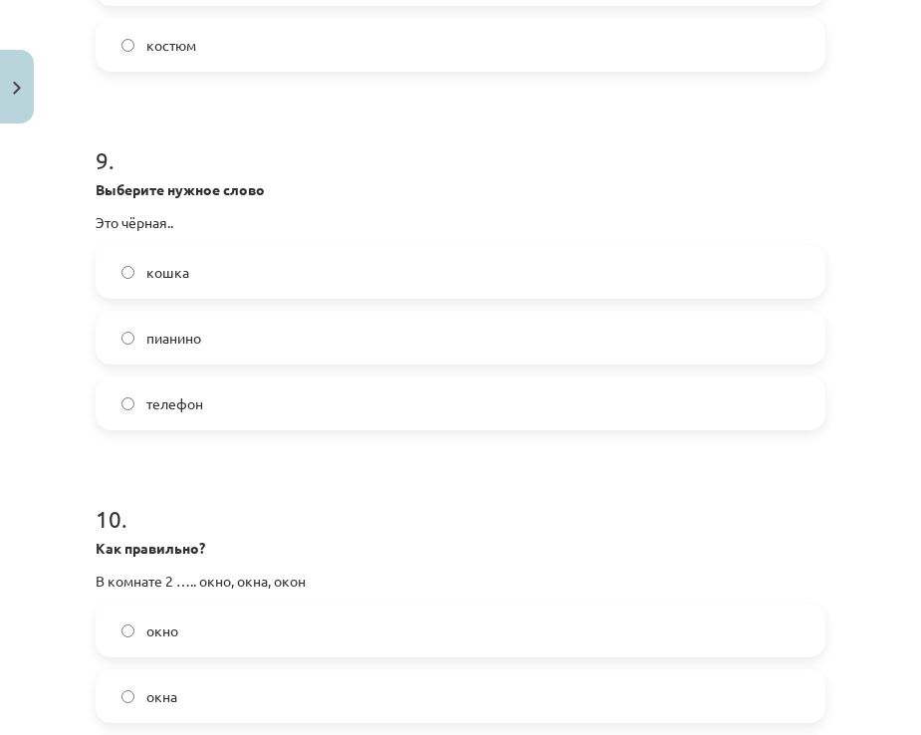
click at [186, 272] on span "кошка" at bounding box center [167, 272] width 43 height 21
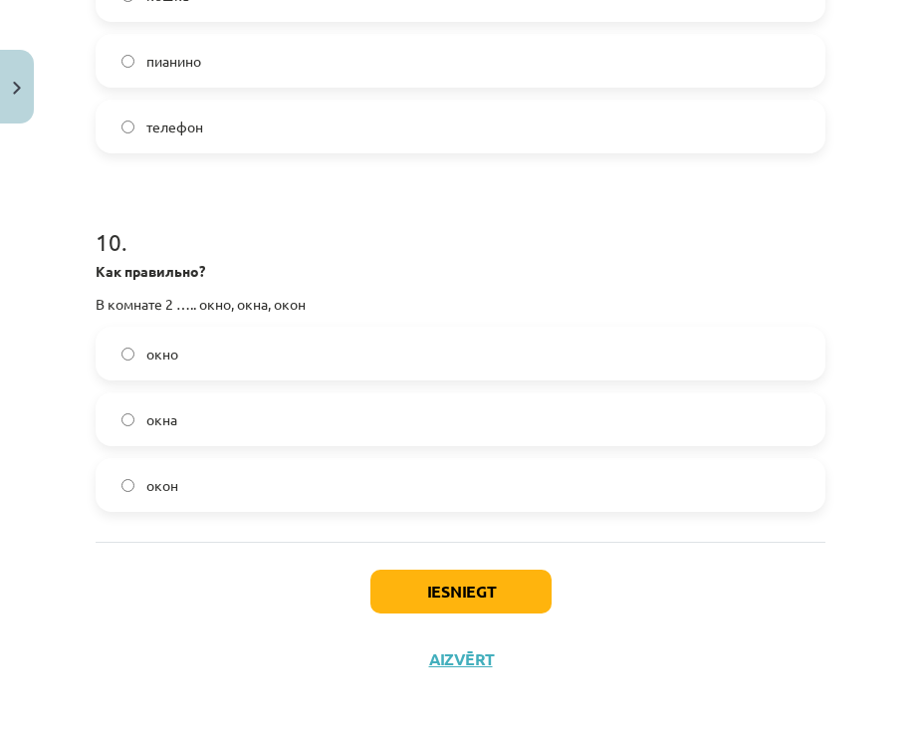
scroll to position [3373, 0]
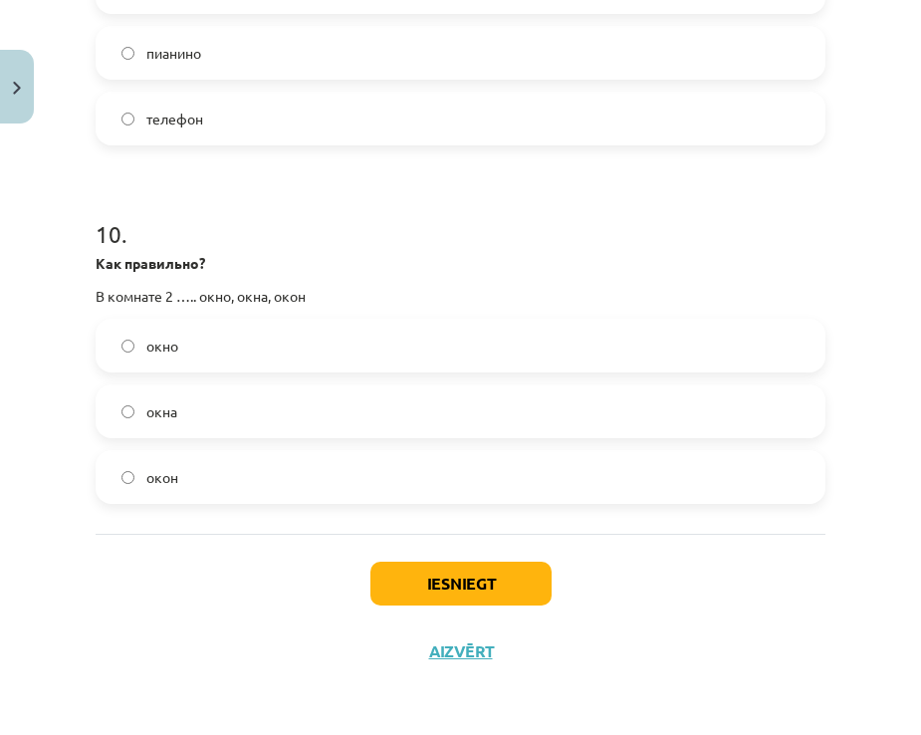
click at [200, 409] on label "окна" at bounding box center [461, 412] width 726 height 50
click at [431, 566] on button "Iesniegt" at bounding box center [461, 584] width 181 height 44
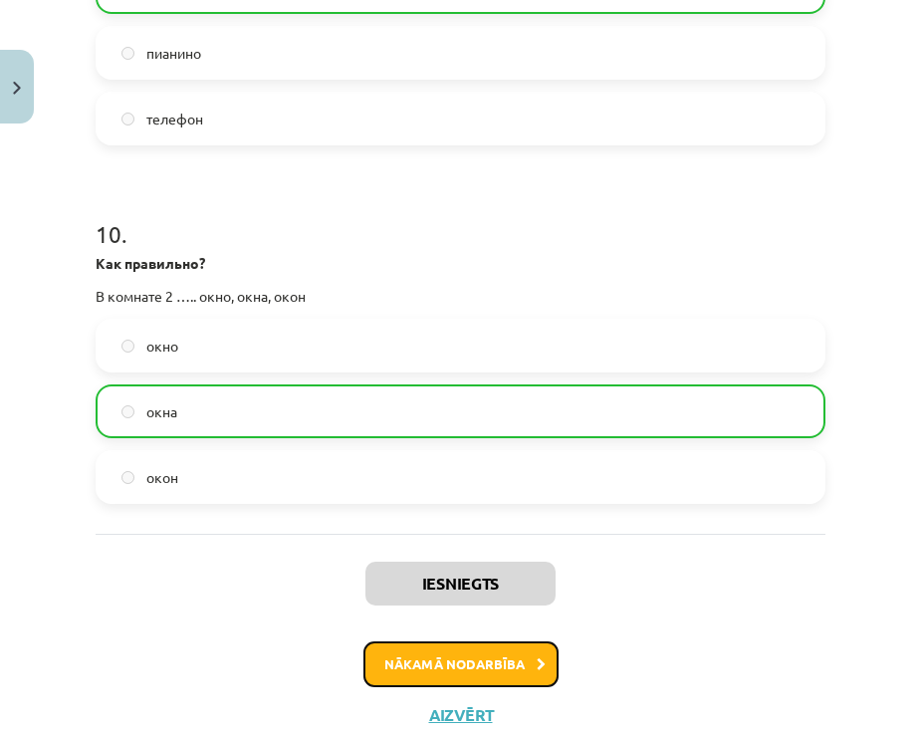
click at [471, 653] on button "Nākamā nodarbība" at bounding box center [461, 665] width 195 height 46
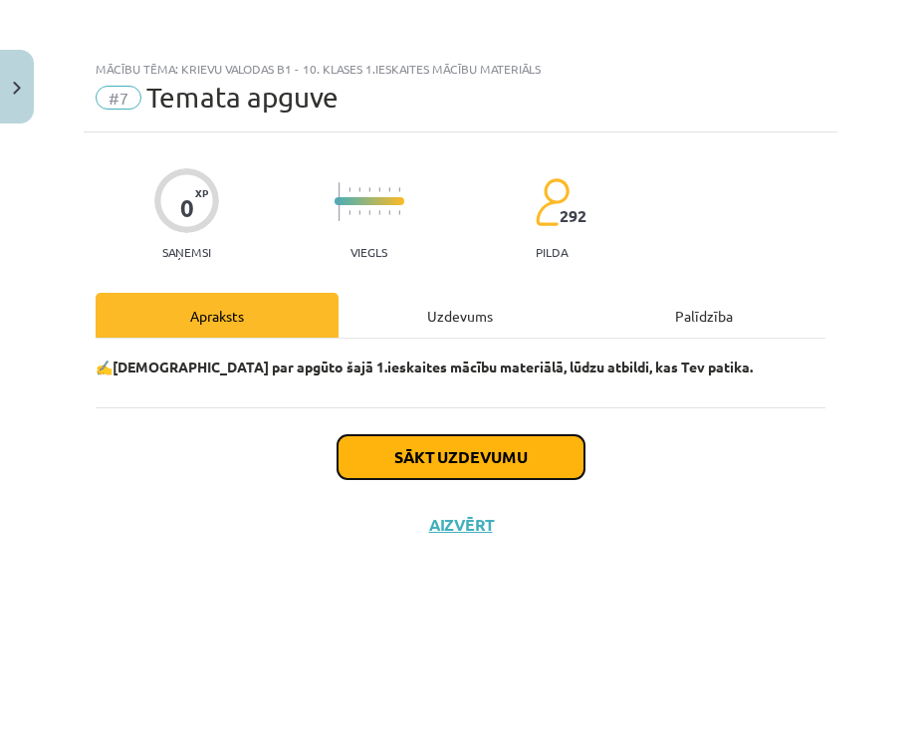
click at [447, 467] on button "Sākt uzdevumu" at bounding box center [461, 457] width 247 height 44
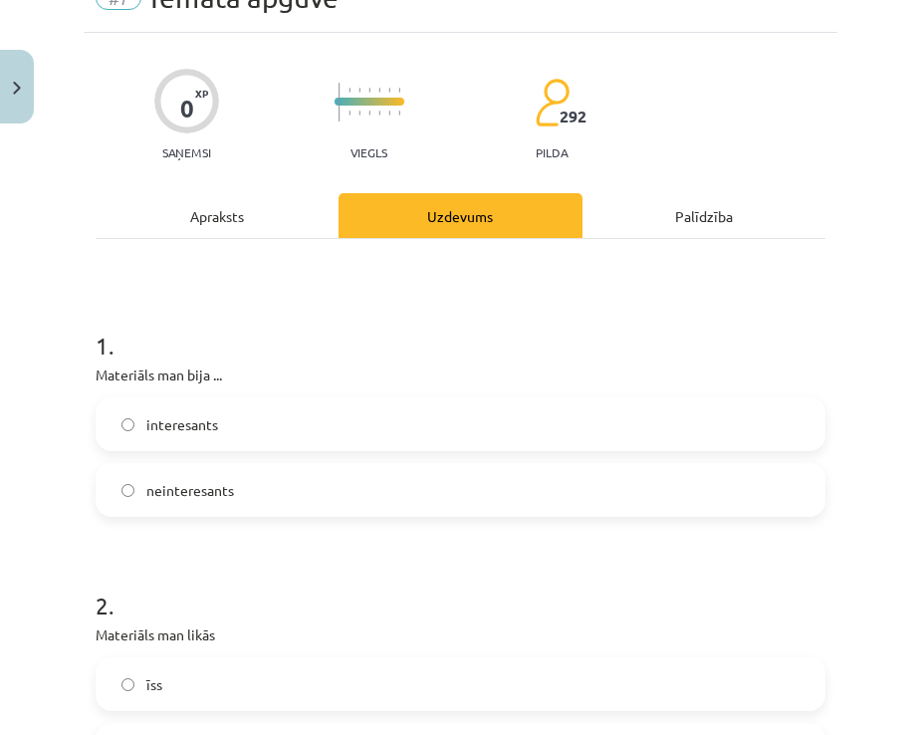
click at [194, 439] on label "interesants" at bounding box center [461, 424] width 726 height 50
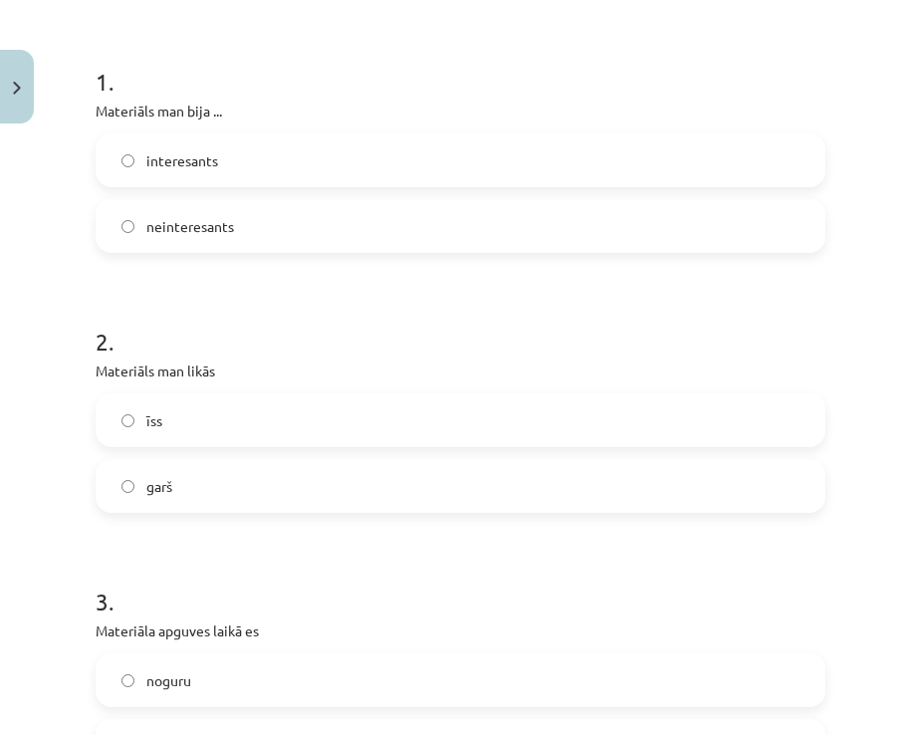
scroll to position [398, 0]
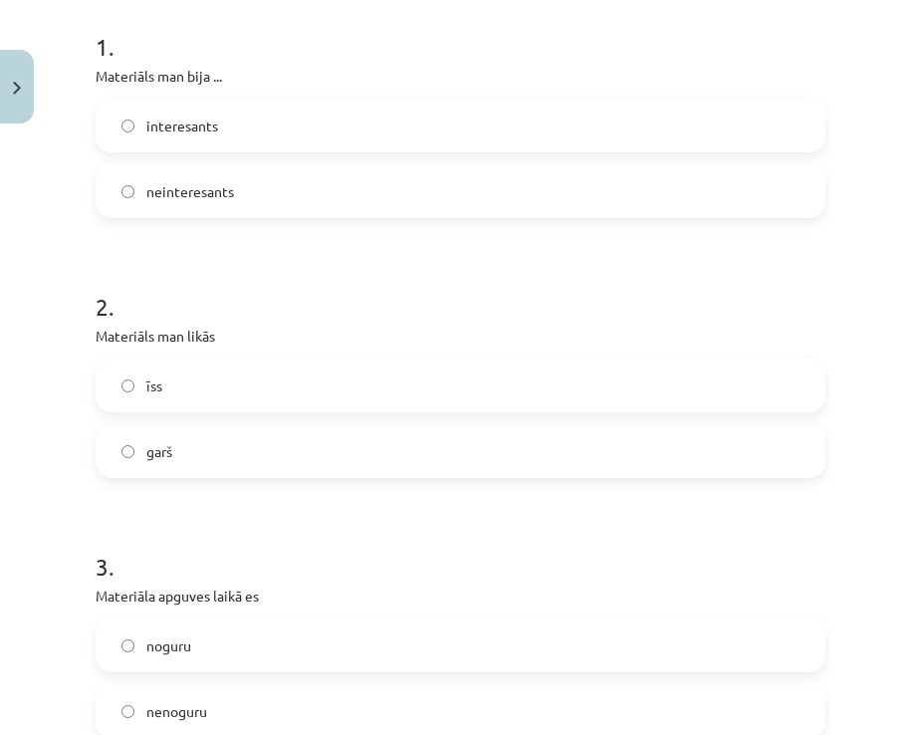
click at [167, 396] on label "īss" at bounding box center [461, 386] width 726 height 50
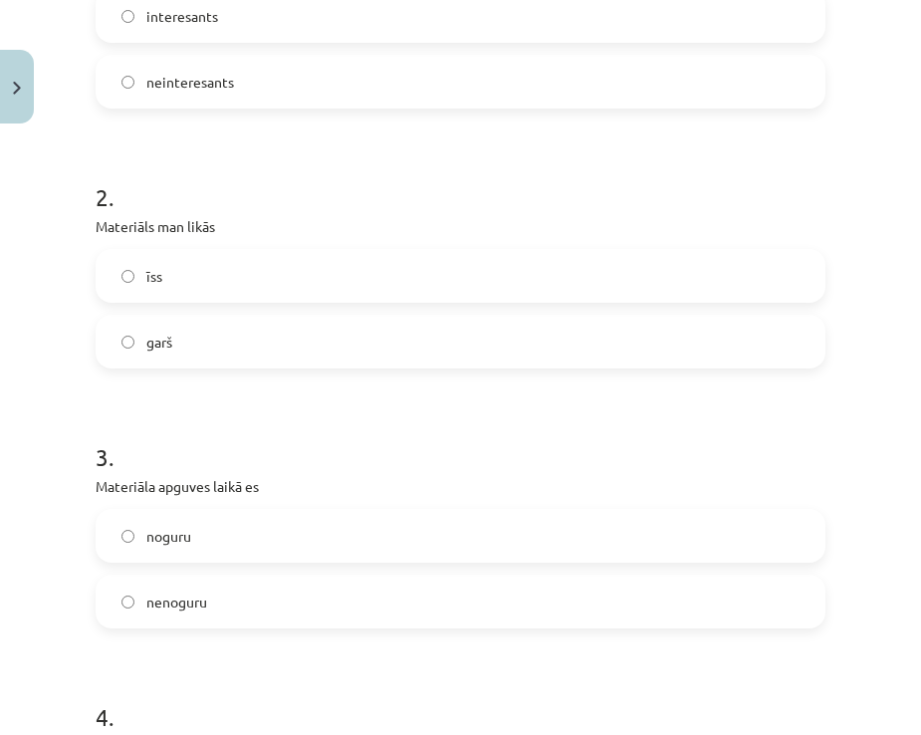
scroll to position [697, 0]
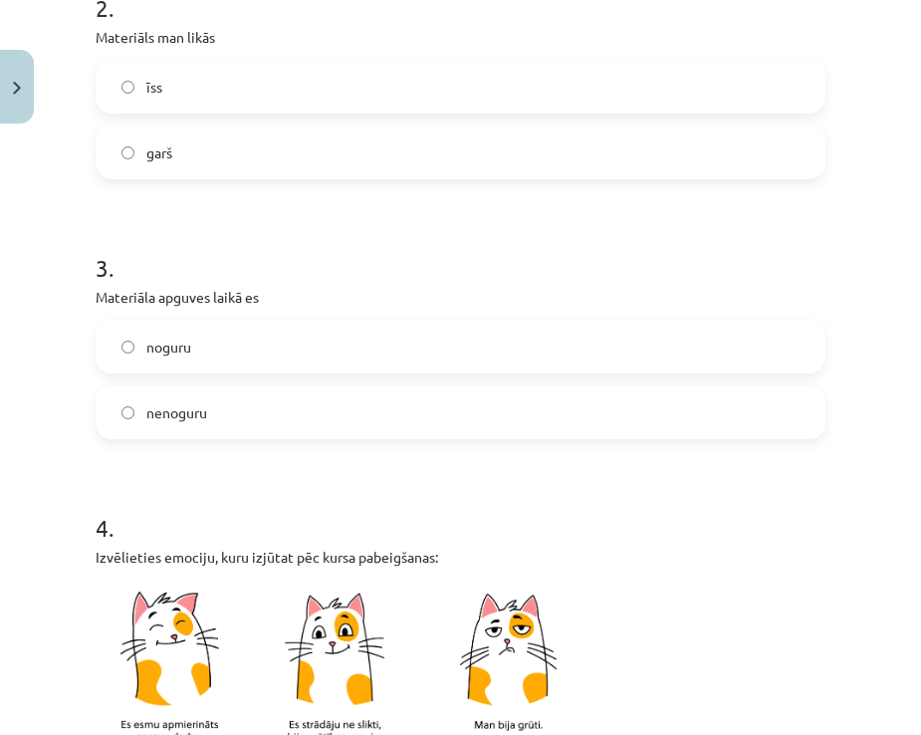
click at [193, 410] on span "nenoguru" at bounding box center [176, 412] width 61 height 21
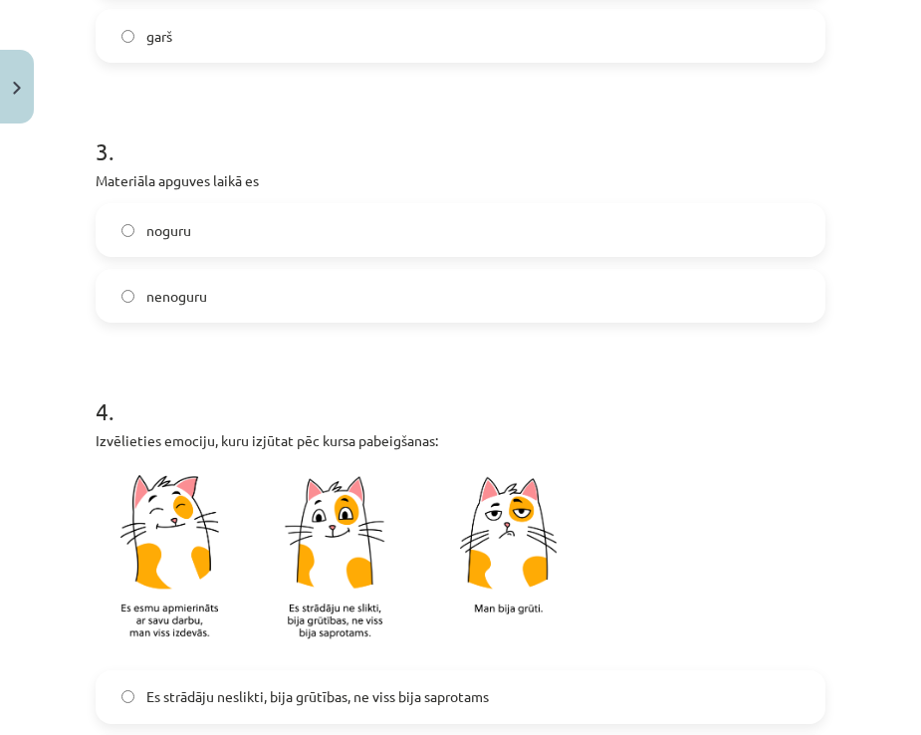
scroll to position [1096, 0]
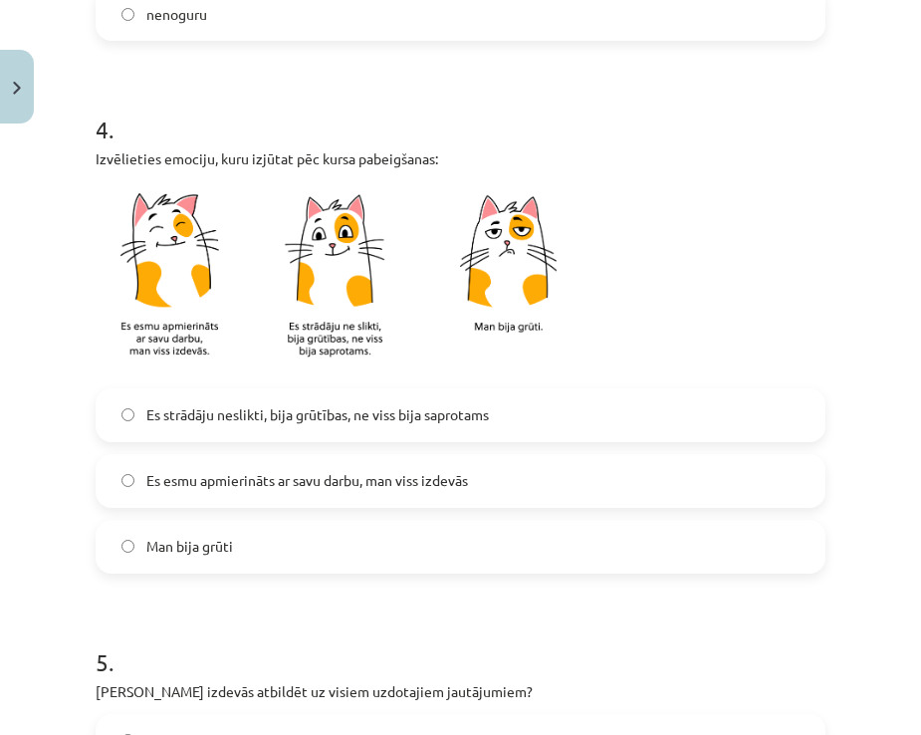
click at [187, 476] on span "Es esmu apmierināts ar savu darbu, man viss izdevās" at bounding box center [307, 480] width 322 height 21
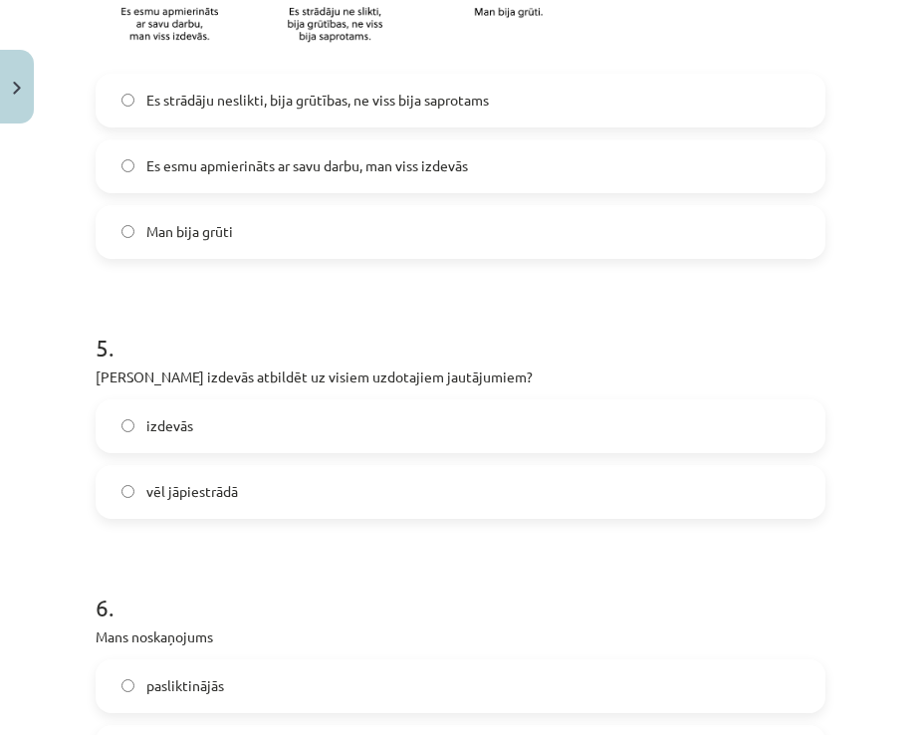
scroll to position [1594, 0]
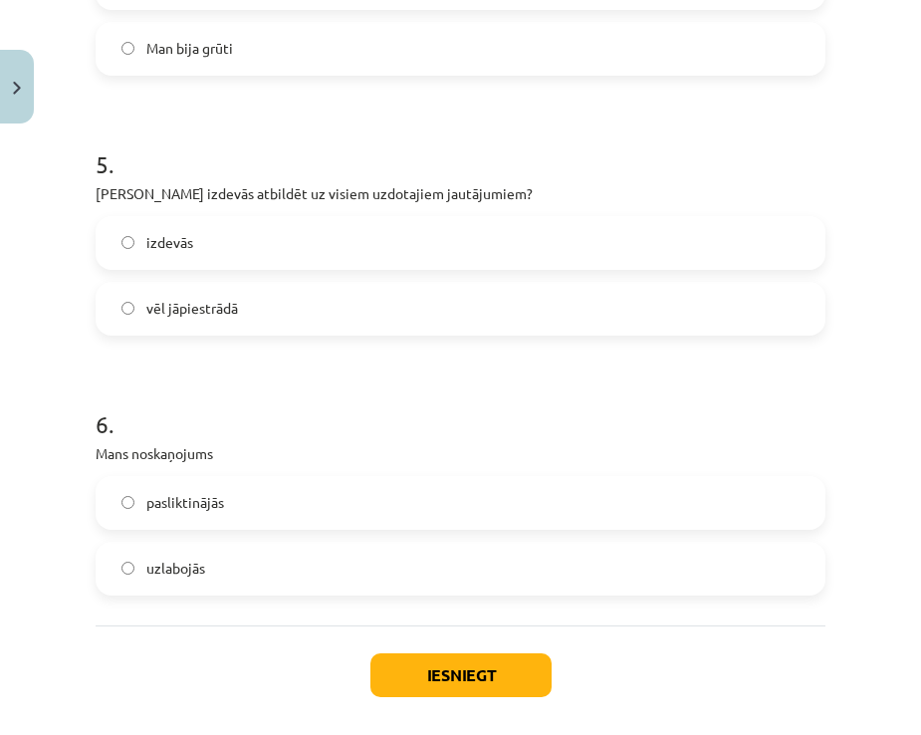
click at [194, 240] on label "izdevās" at bounding box center [461, 243] width 726 height 50
click at [236, 569] on label "uzlabojās" at bounding box center [461, 569] width 726 height 50
click at [449, 659] on button "Iesniegt" at bounding box center [461, 675] width 181 height 44
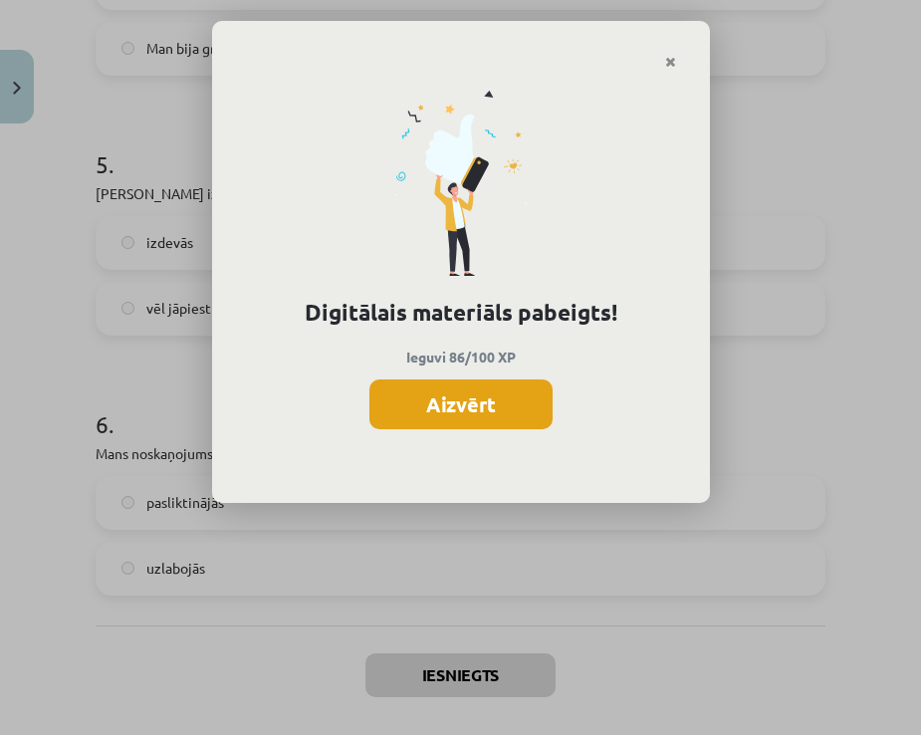
click at [490, 407] on button "Aizvērt" at bounding box center [461, 405] width 183 height 50
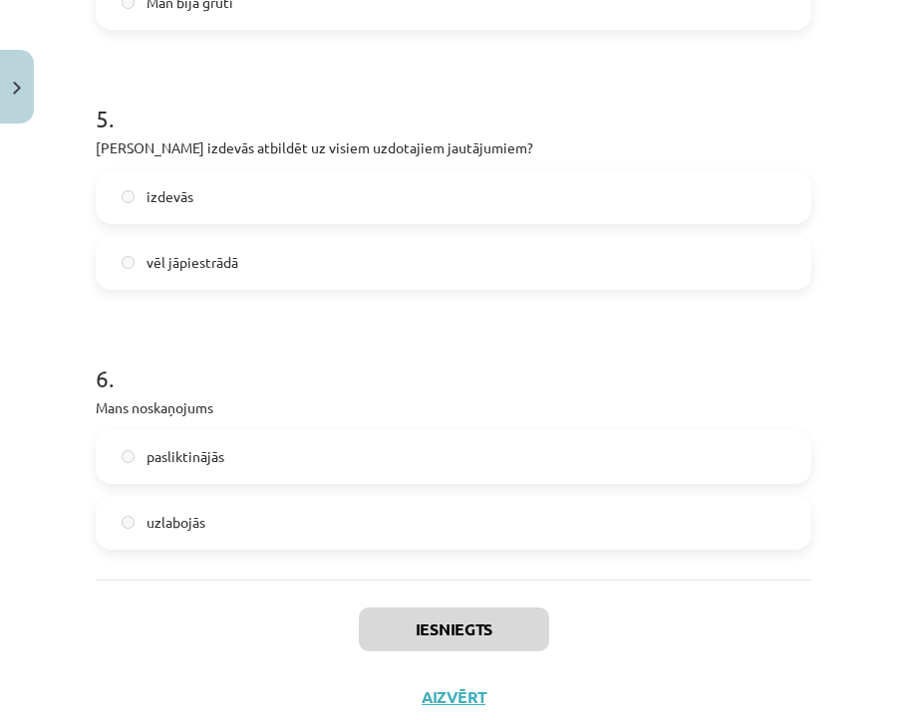
scroll to position [1685, 0]
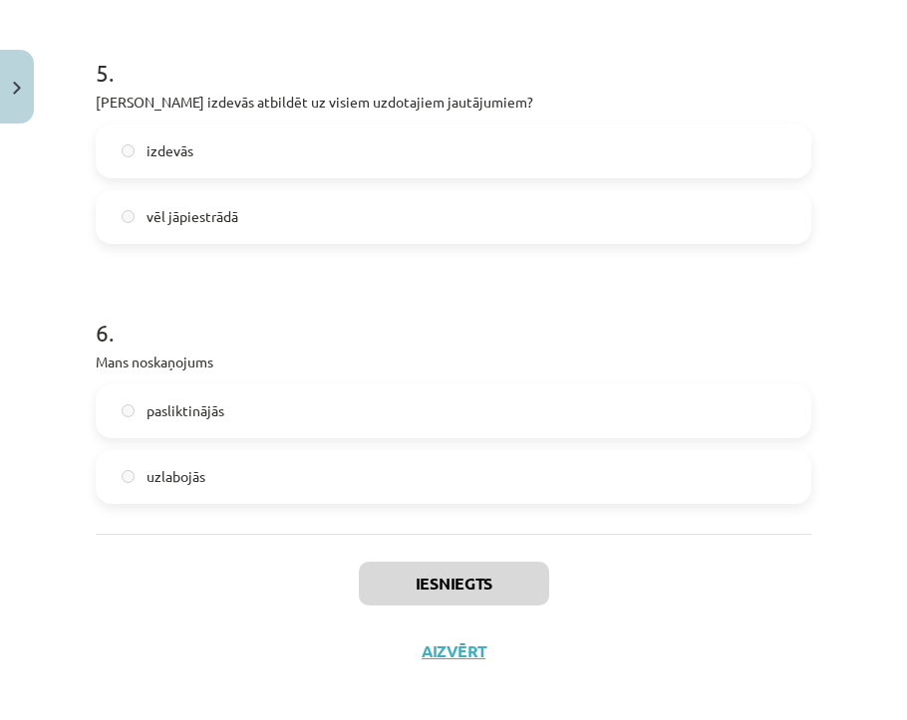
click at [458, 637] on div "Iesniegts Aizvērt" at bounding box center [453, 603] width 715 height 139
click at [459, 647] on button "Aizvērt" at bounding box center [453, 652] width 76 height 20
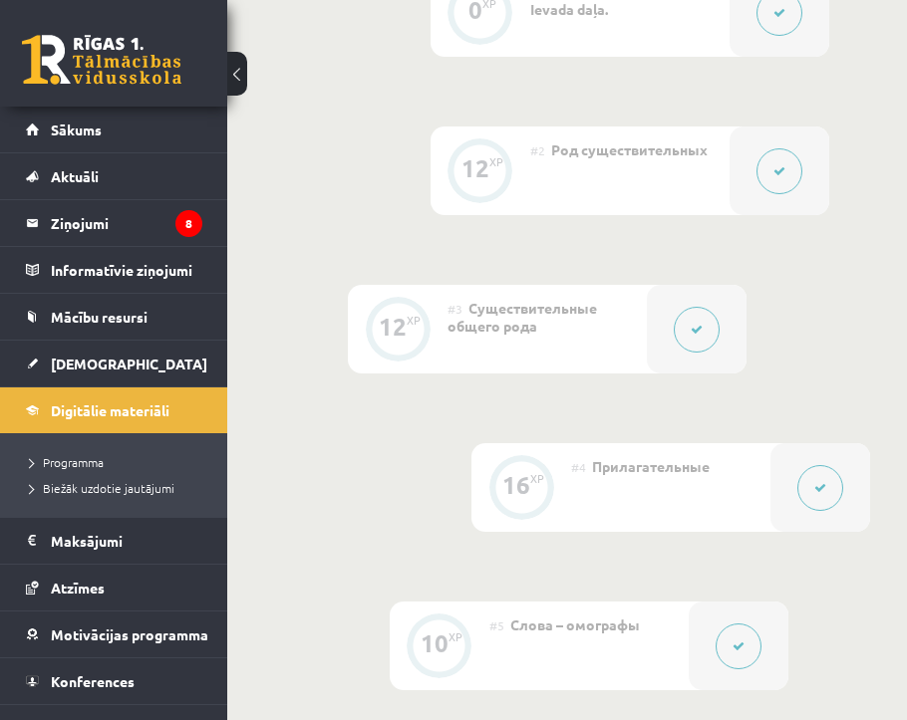
scroll to position [528, 0]
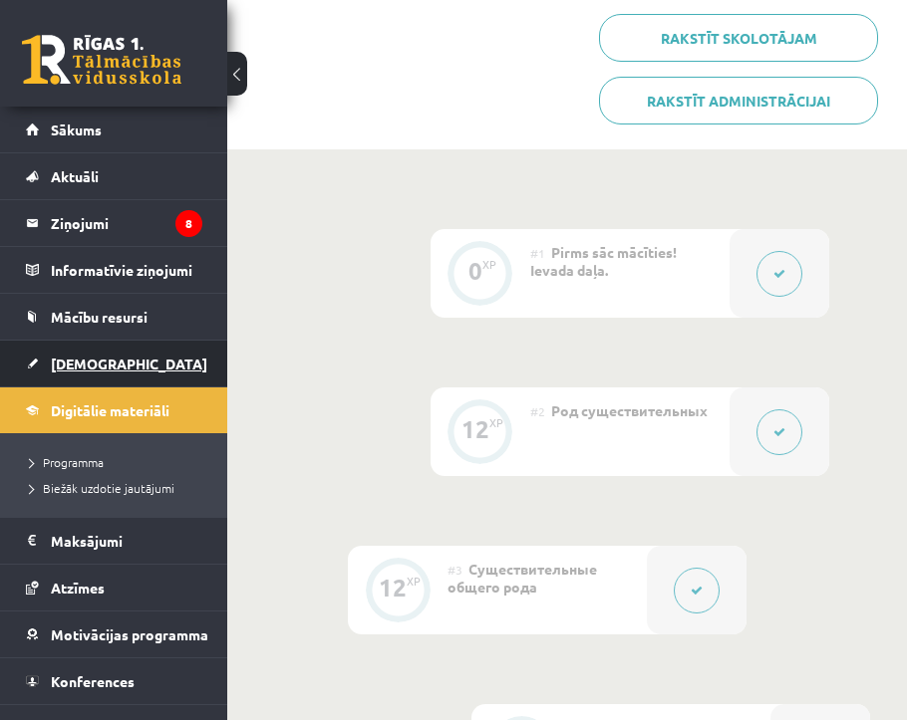
click at [64, 367] on span "[DEMOGRAPHIC_DATA]" at bounding box center [129, 364] width 156 height 18
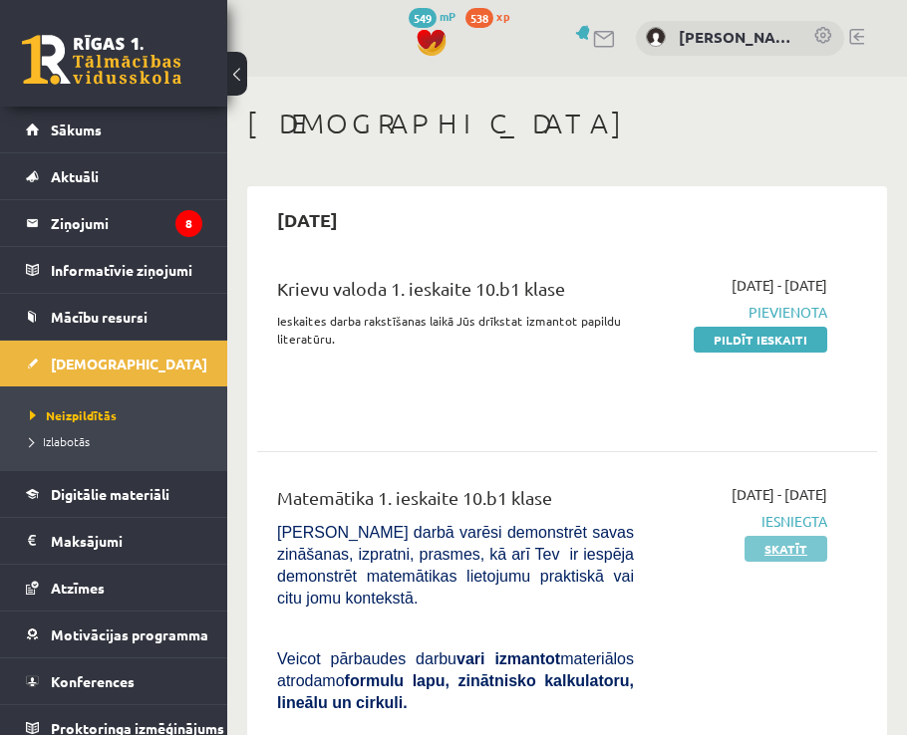
click at [765, 546] on link "Skatīt" at bounding box center [785, 549] width 83 height 26
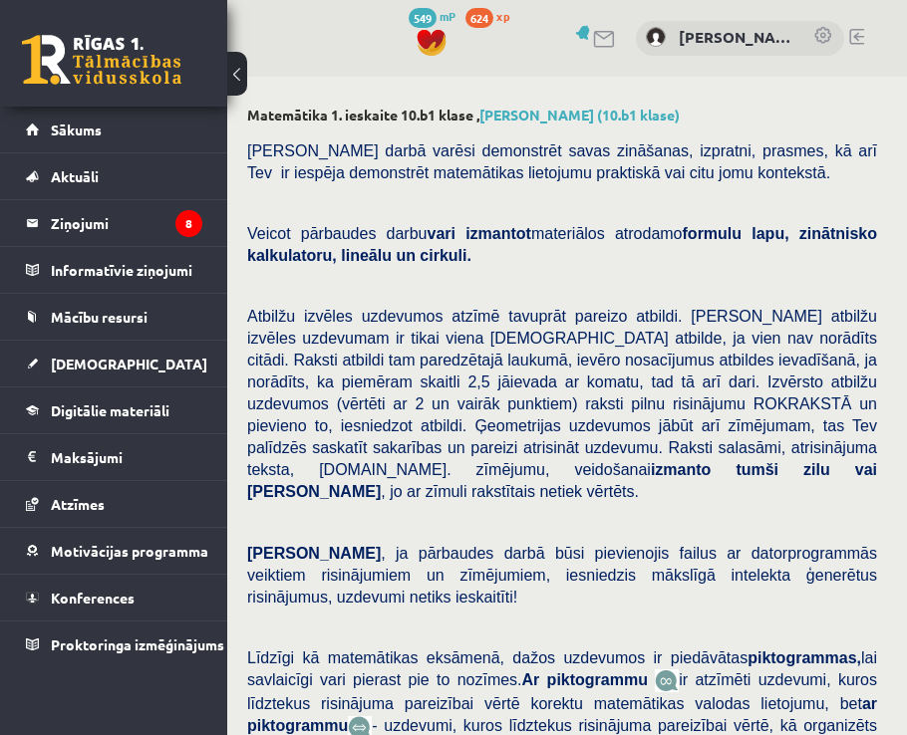
select select "**********"
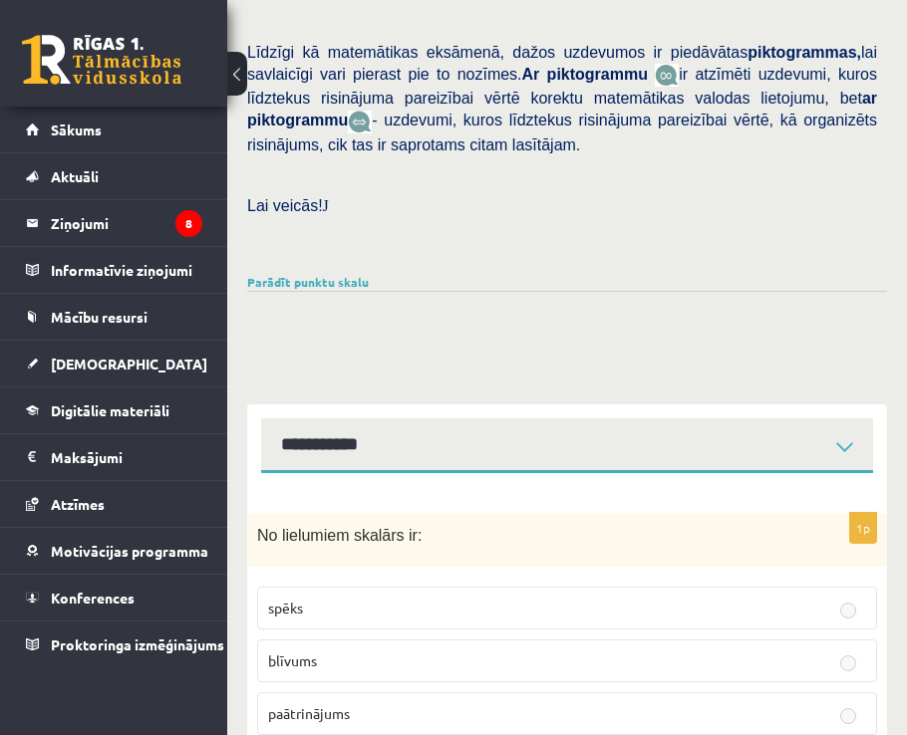
scroll to position [410, 0]
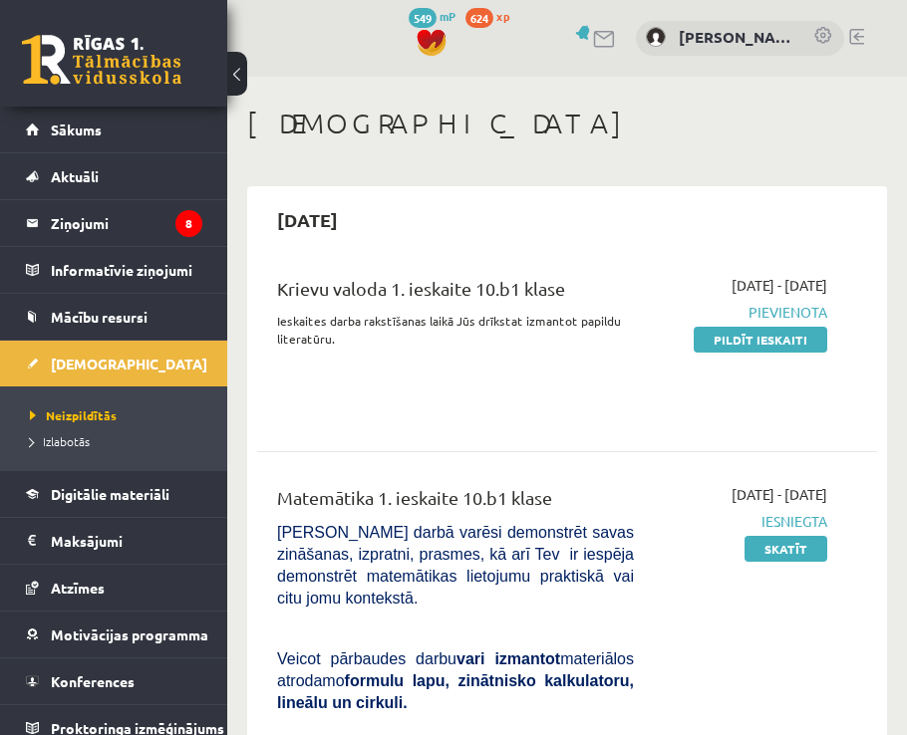
click at [707, 337] on link "Pildīt ieskaiti" at bounding box center [759, 340] width 133 height 26
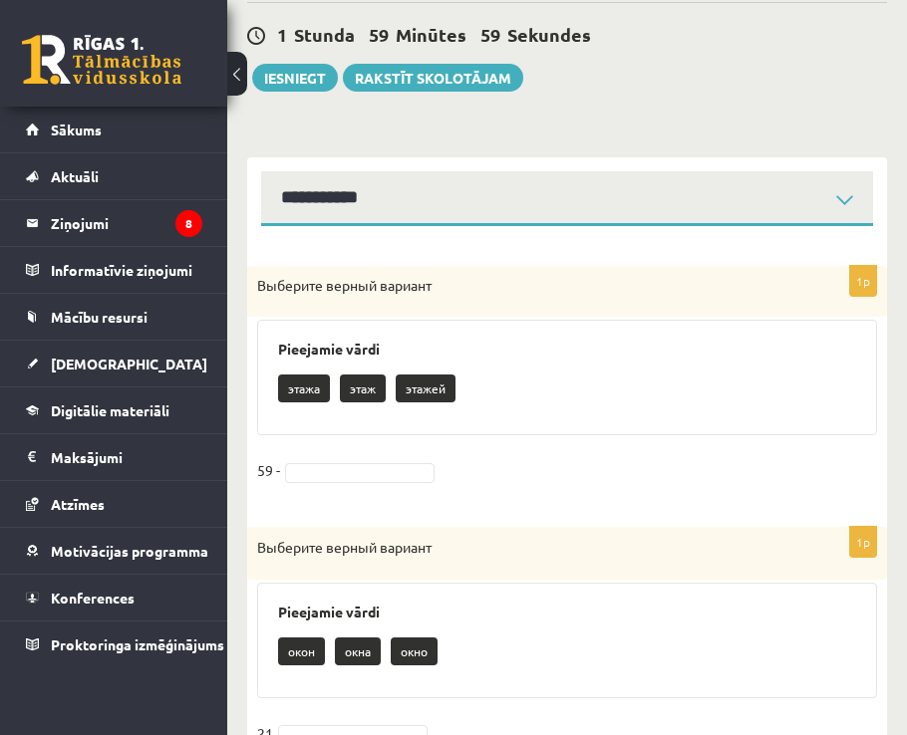
scroll to position [299, 0]
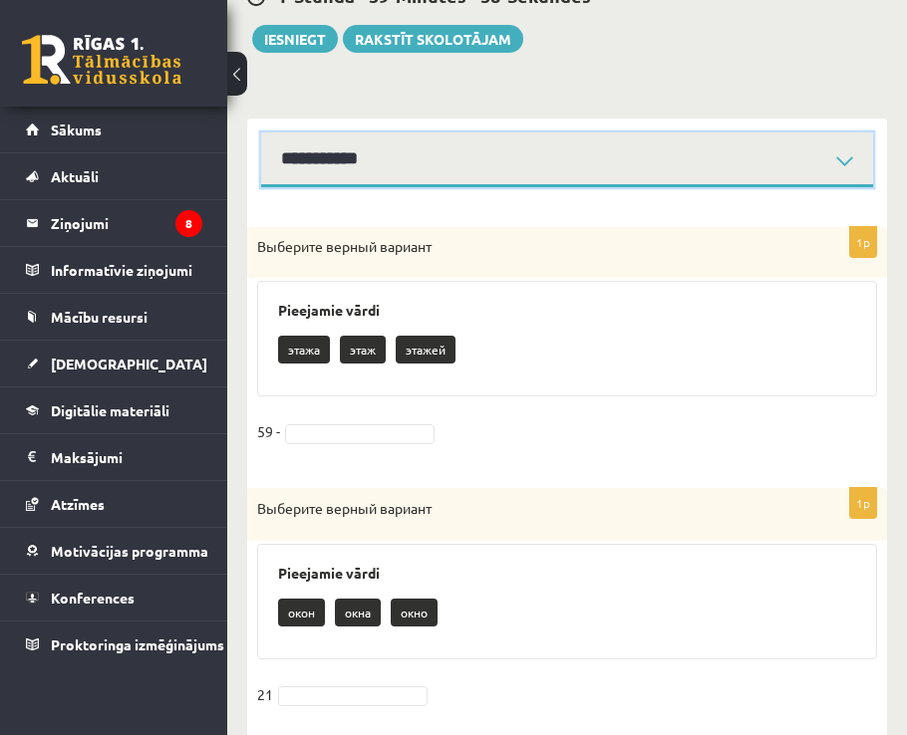
click at [456, 160] on select "**********" at bounding box center [567, 159] width 612 height 55
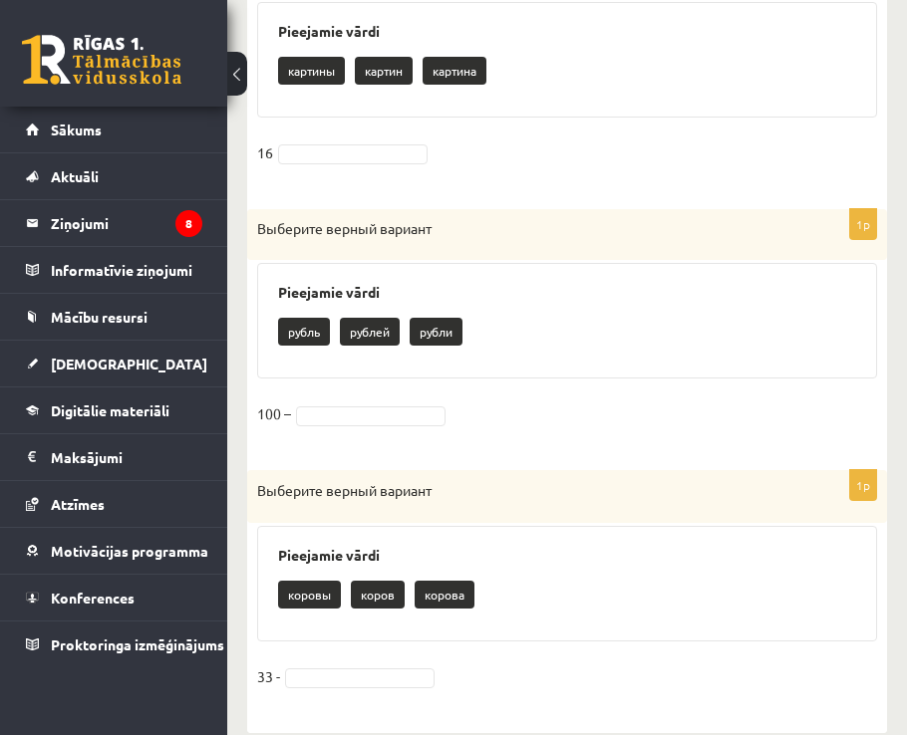
scroll to position [2183, 0]
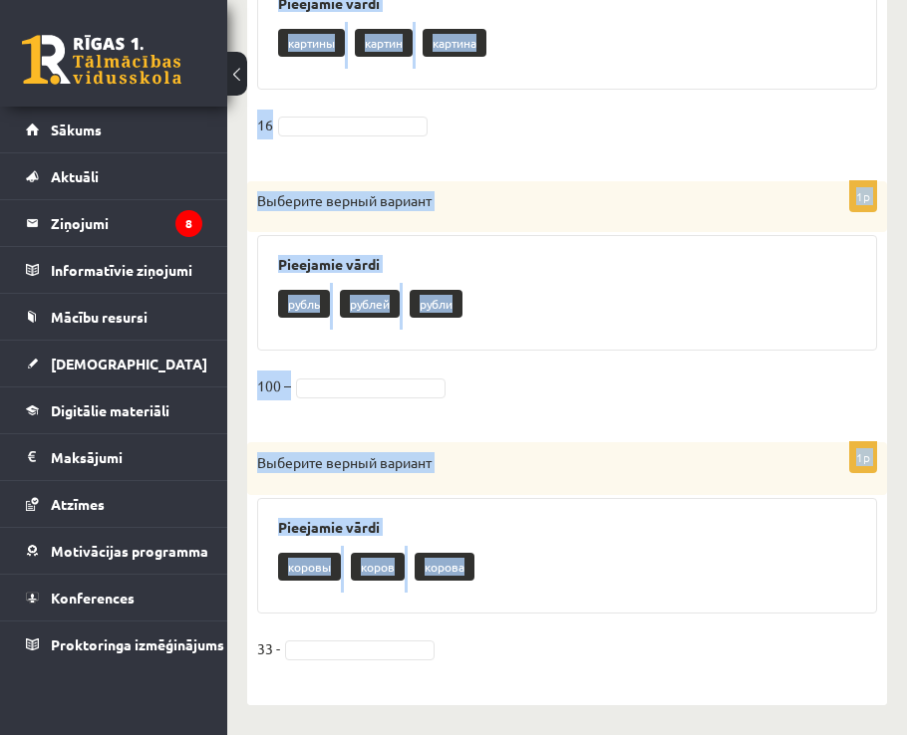
drag, startPoint x: 249, startPoint y: 342, endPoint x: 609, endPoint y: 593, distance: 438.6
copy form "Выберите верный вариант Pieejamie vārdi этажа этаж этажей 59 - 1p Выберите верн…"
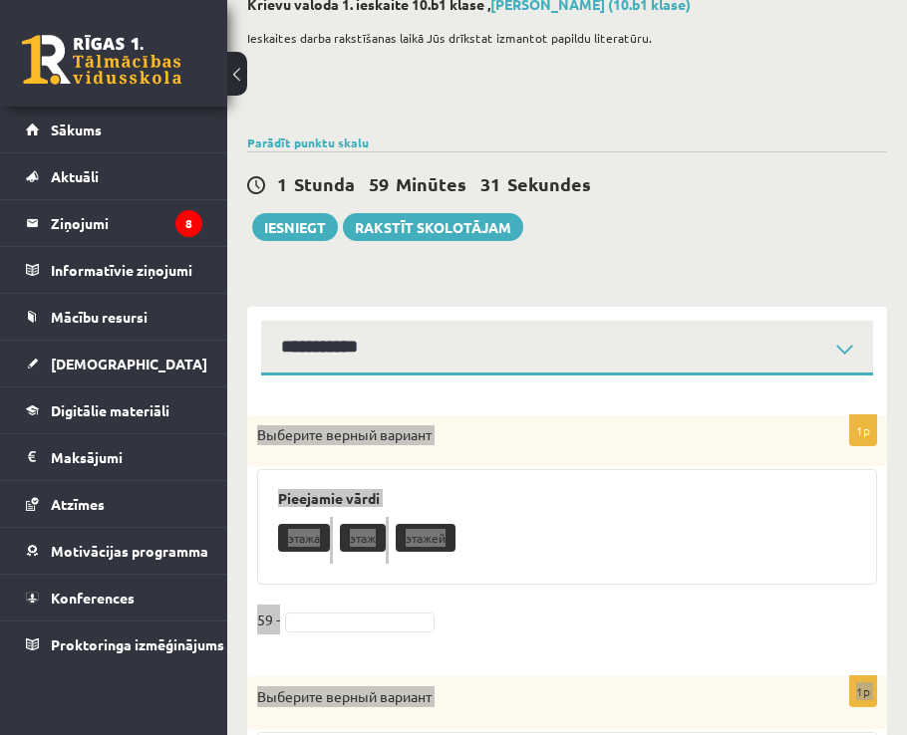
scroll to position [0, 0]
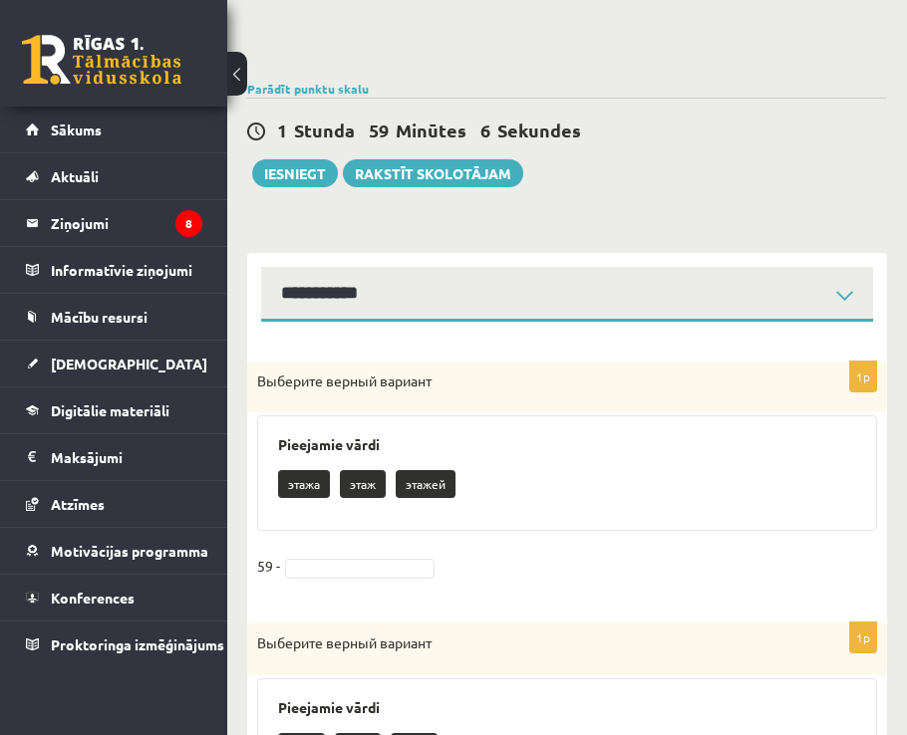
scroll to position [199, 0]
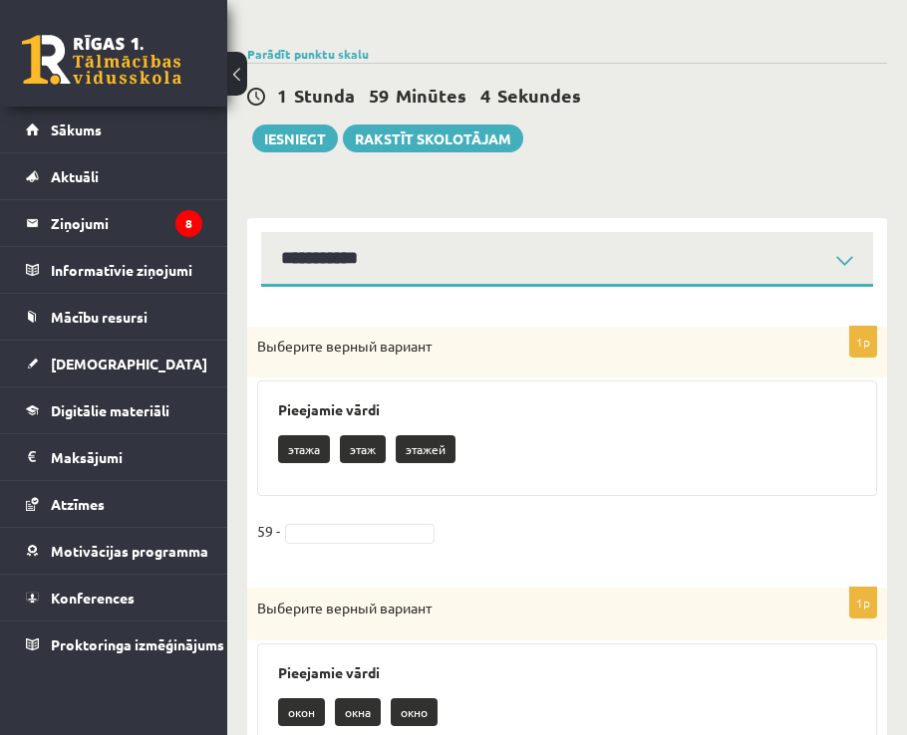
click at [285, 454] on p "этажа" at bounding box center [304, 449] width 52 height 28
drag, startPoint x: 297, startPoint y: 454, endPoint x: 307, endPoint y: 458, distance: 10.7
click at [304, 456] on p "этажа" at bounding box center [304, 449] width 52 height 28
drag, startPoint x: 310, startPoint y: 451, endPoint x: 326, endPoint y: 453, distance: 16.1
click at [311, 451] on p "этажа" at bounding box center [304, 449] width 52 height 28
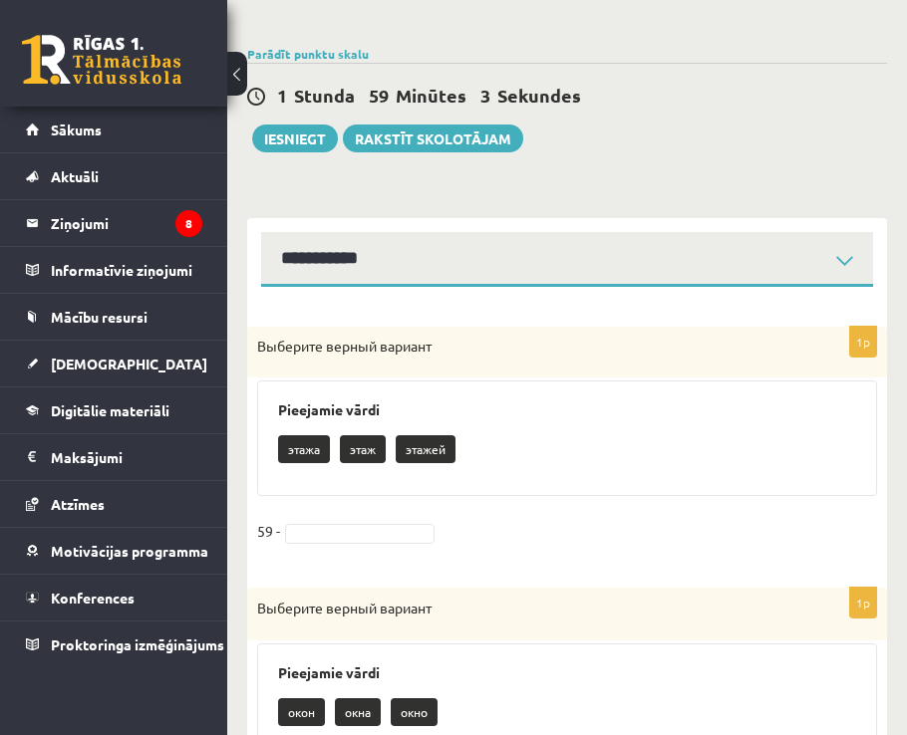
click at [321, 453] on p "этажа" at bounding box center [304, 449] width 52 height 28
drag, startPoint x: 312, startPoint y: 448, endPoint x: 337, endPoint y: 511, distance: 67.5
click at [339, 503] on div "1p Выберите верный вариант Pieejamie vārdi этажа этаж этажей 59 -" at bounding box center [567, 447] width 640 height 241
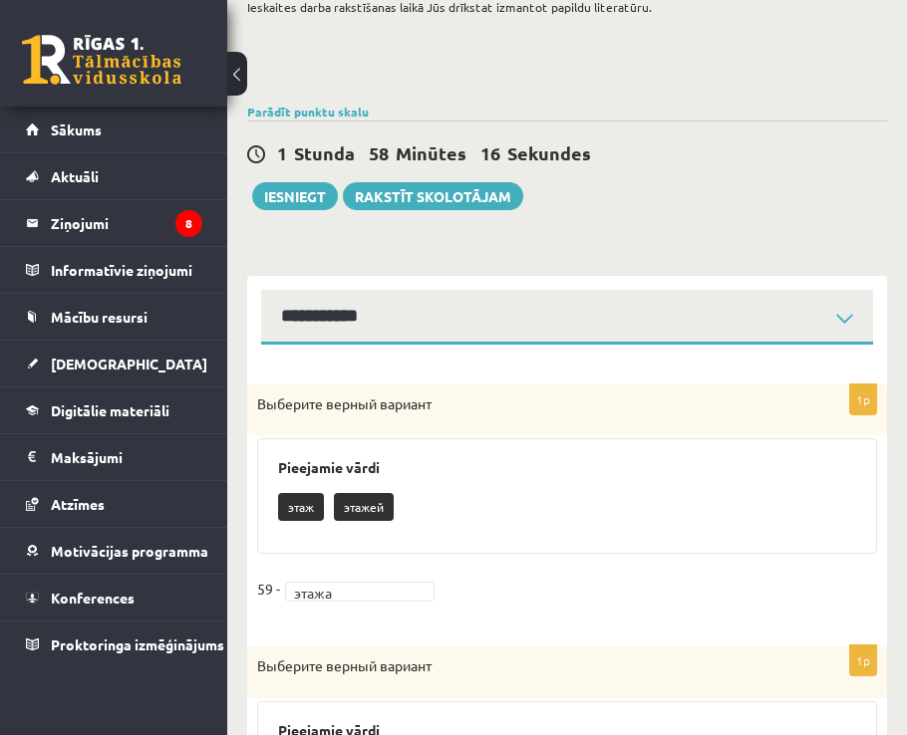
scroll to position [0, 0]
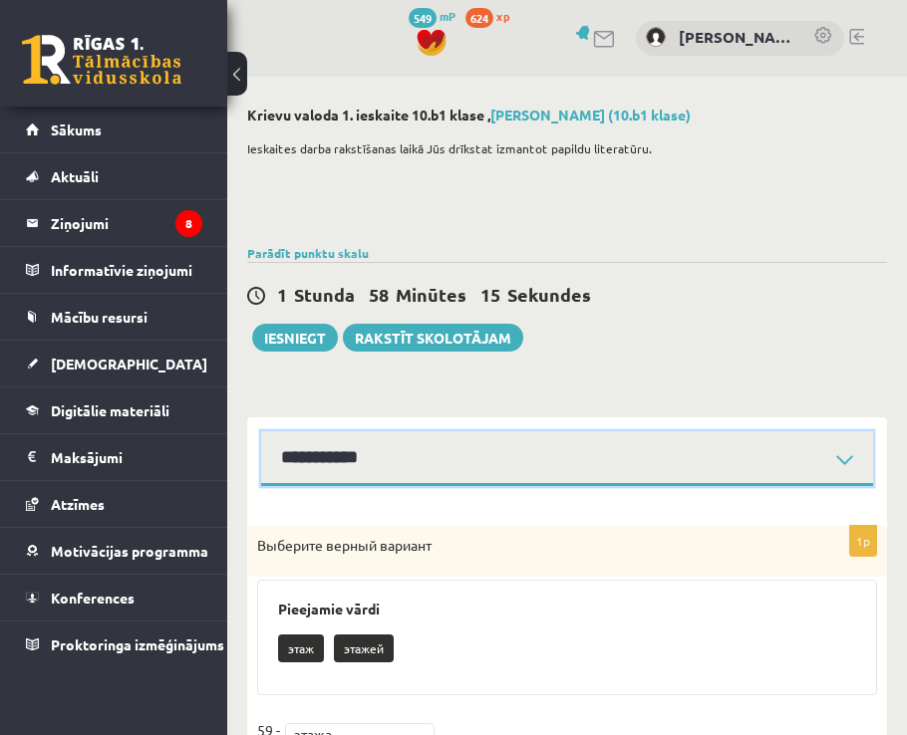
click at [373, 468] on select "**********" at bounding box center [567, 458] width 612 height 55
click at [261, 431] on select "**********" at bounding box center [567, 458] width 612 height 55
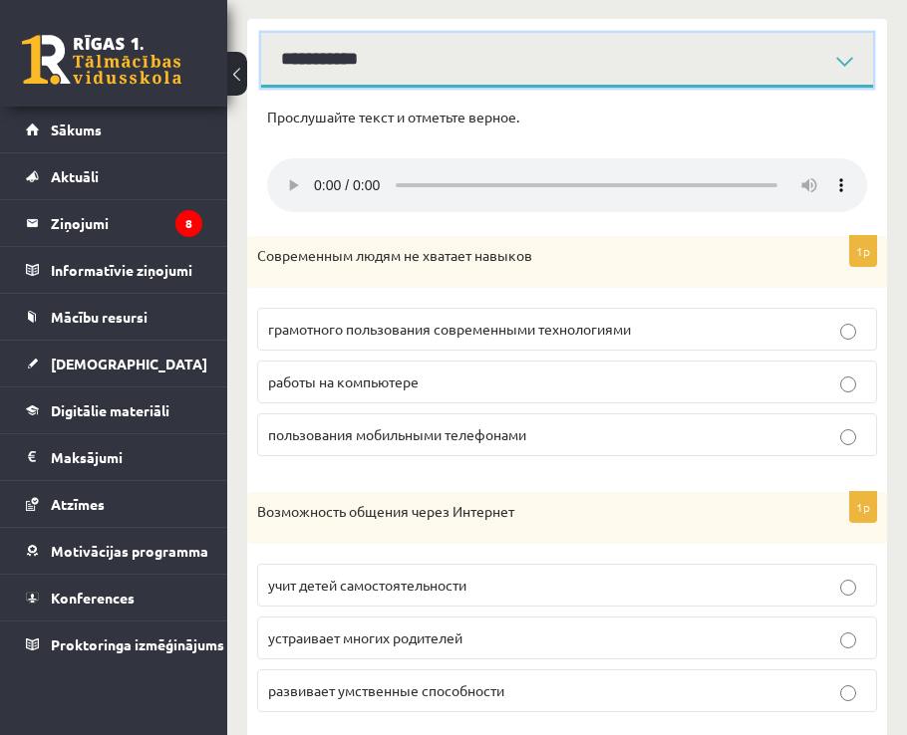
scroll to position [498, 0]
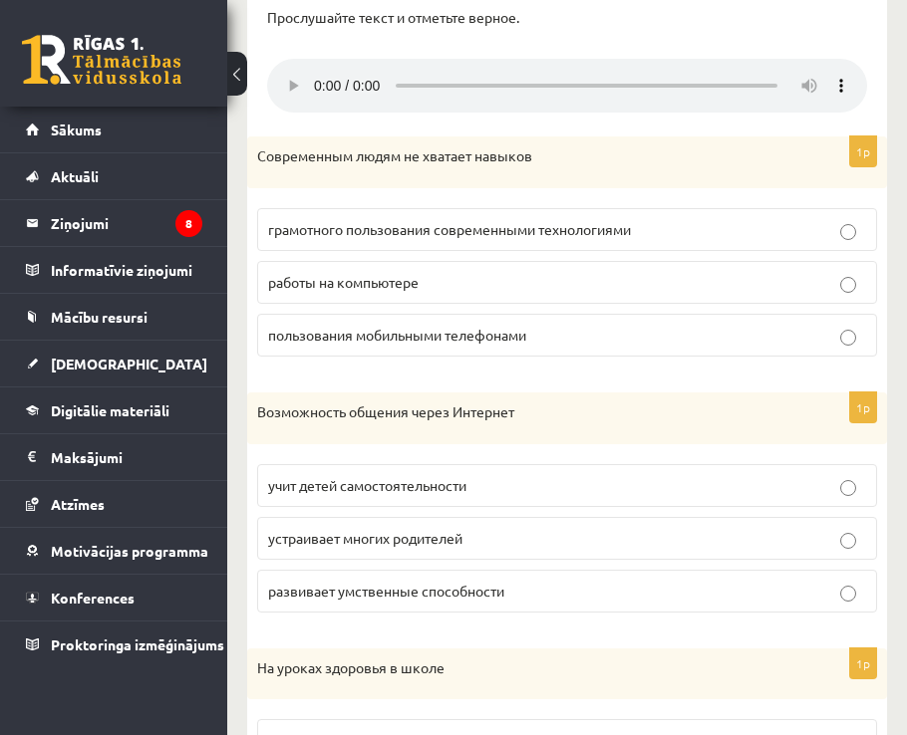
click at [337, 276] on span "работы на компьютере" at bounding box center [343, 282] width 150 height 18
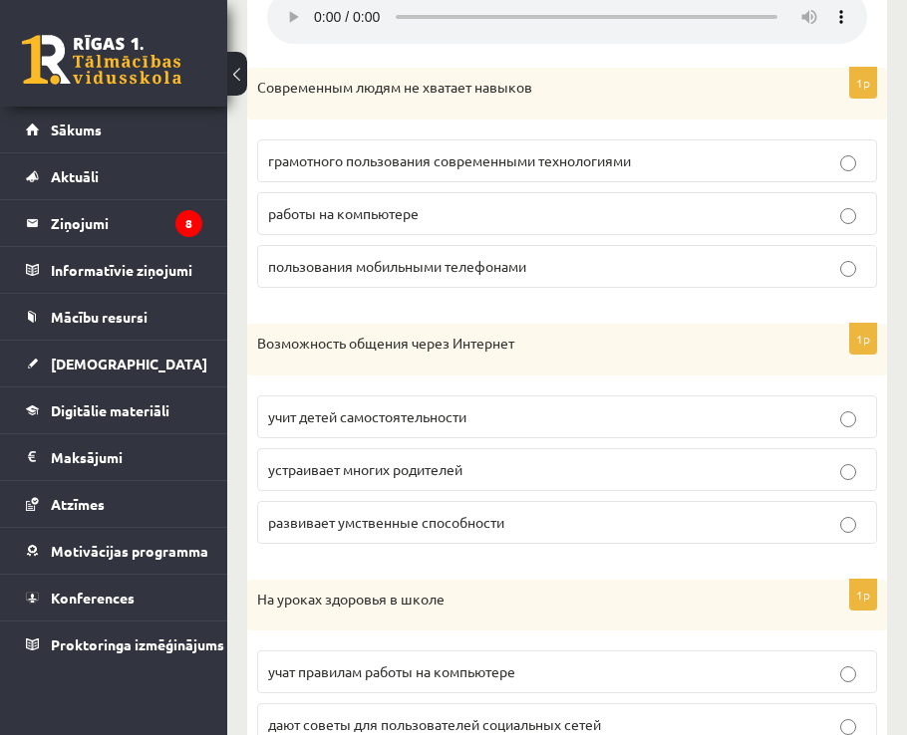
scroll to position [897, 0]
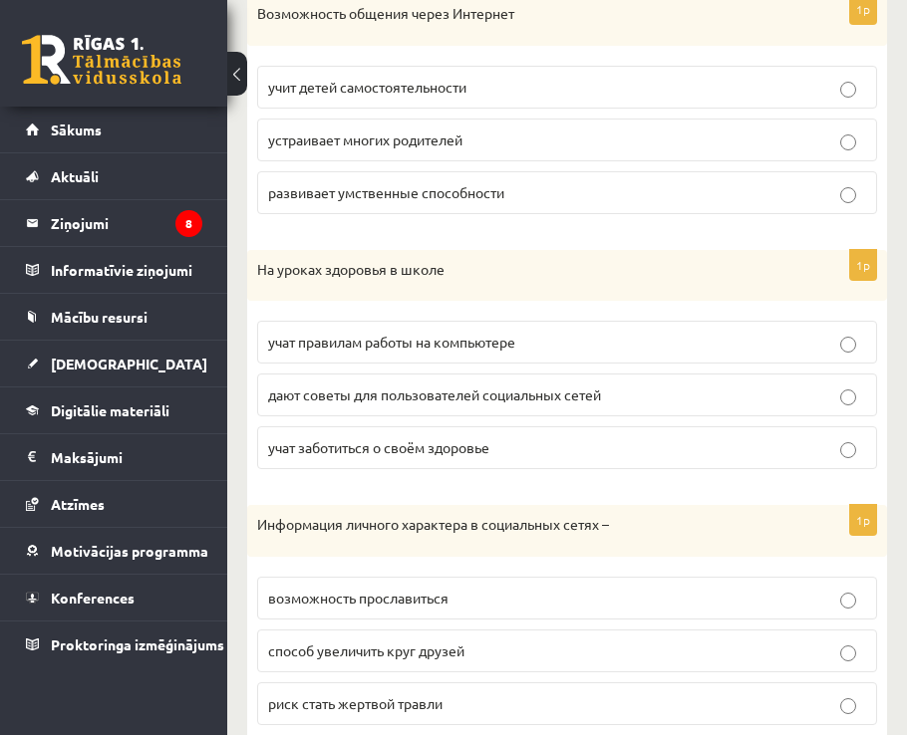
click at [354, 101] on label "учит детей самостоятельности" at bounding box center [567, 87] width 620 height 43
click at [368, 399] on span "дают советы для пользователей социальных сетей" at bounding box center [434, 395] width 333 height 18
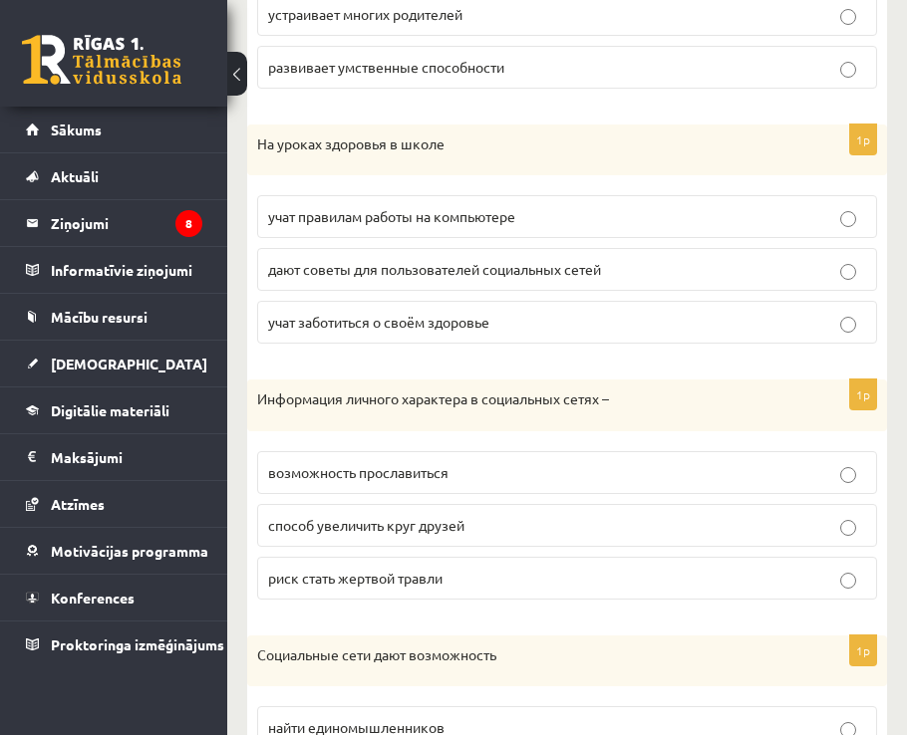
scroll to position [1195, 0]
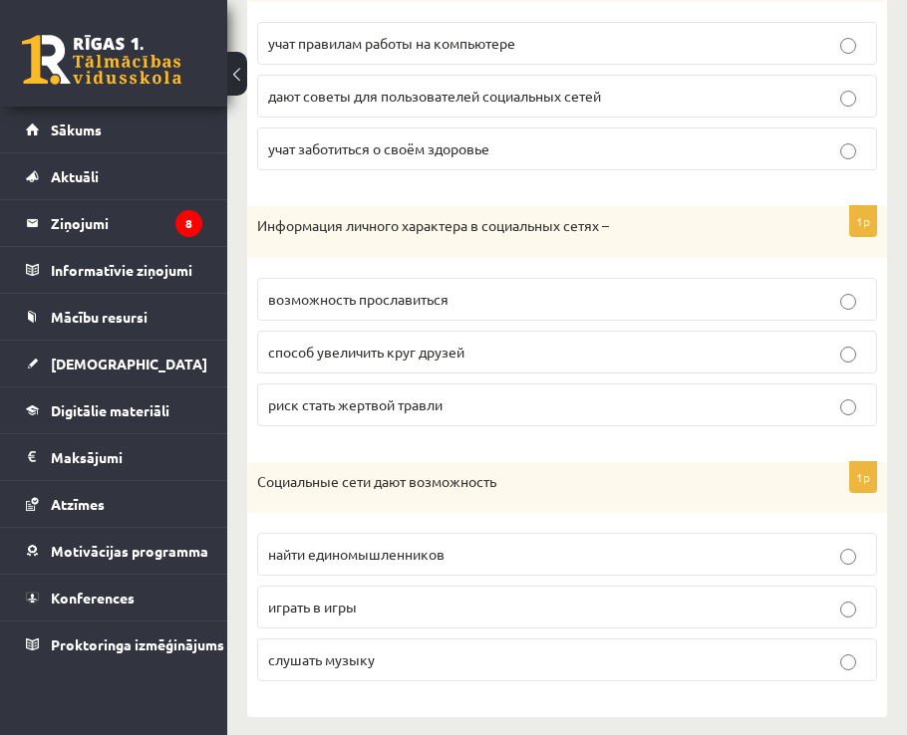
click at [407, 402] on span "риск стать жертвой травли" at bounding box center [355, 404] width 174 height 18
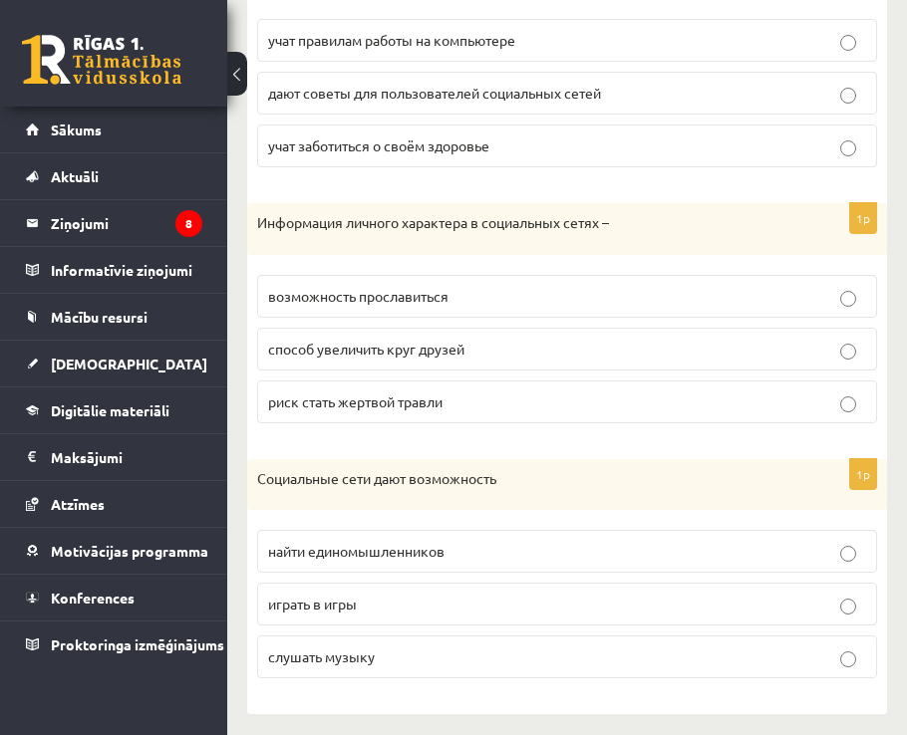
scroll to position [1209, 0]
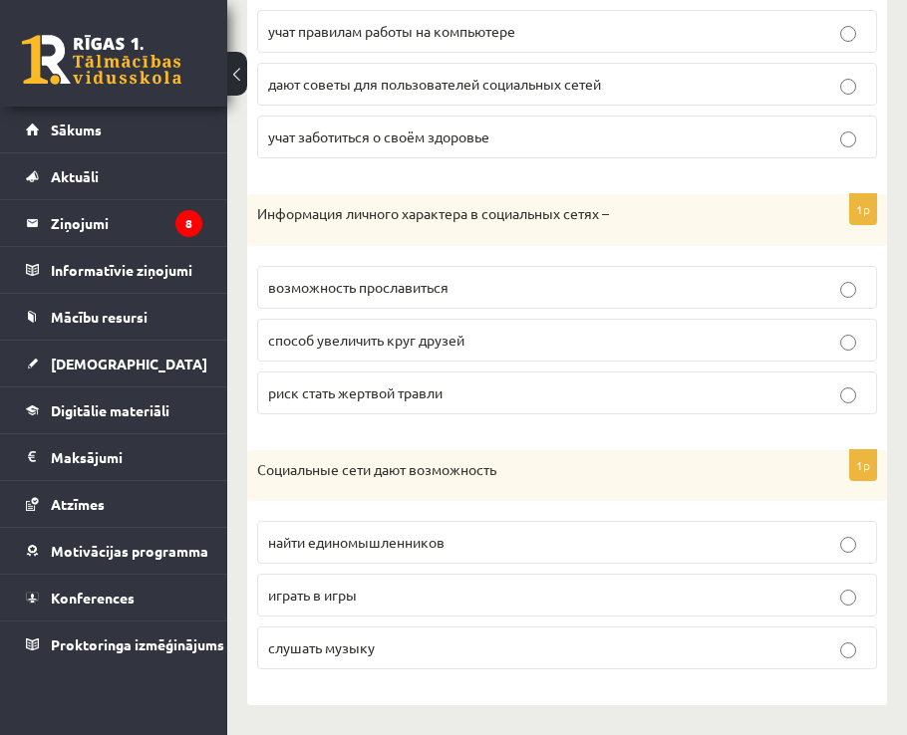
click at [431, 551] on p "найти единомышленников" at bounding box center [567, 542] width 598 height 21
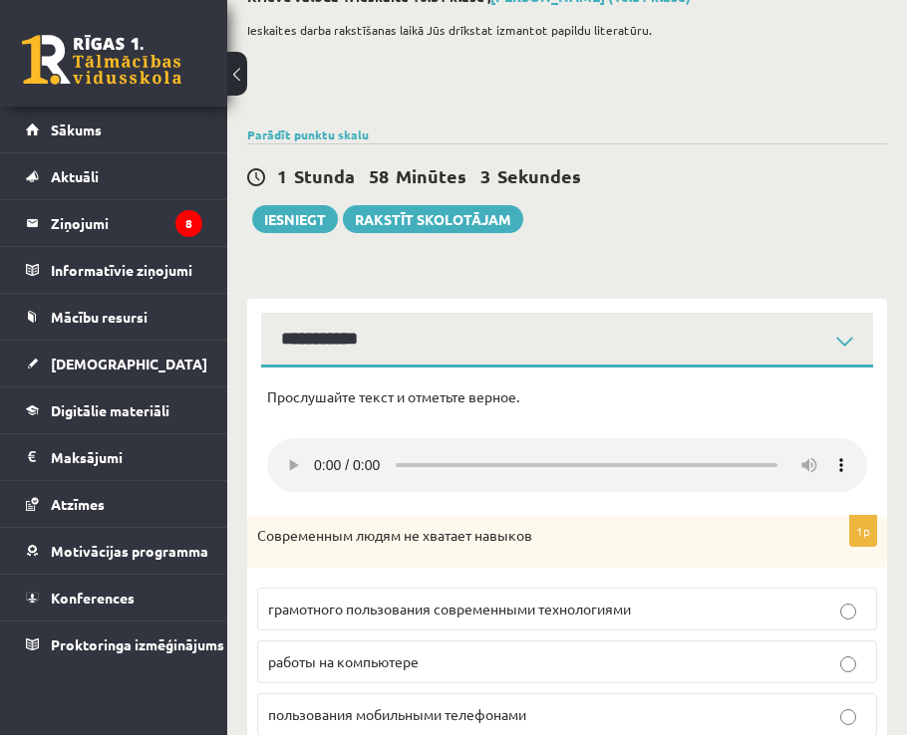
scroll to position [114, 0]
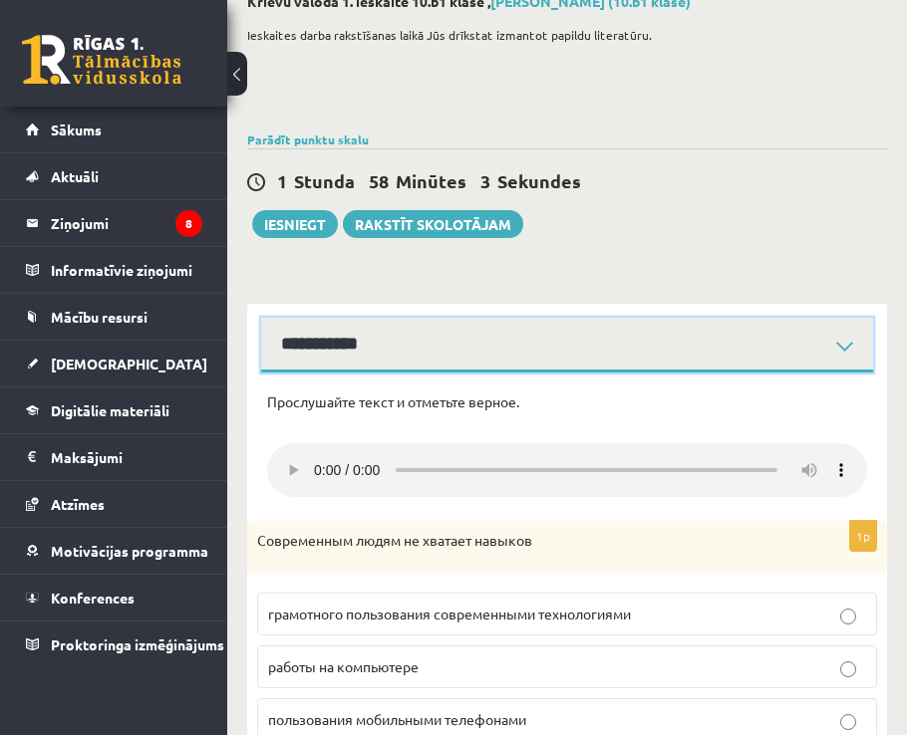
click at [294, 352] on select "**********" at bounding box center [567, 345] width 612 height 55
click at [261, 318] on select "**********" at bounding box center [567, 345] width 612 height 55
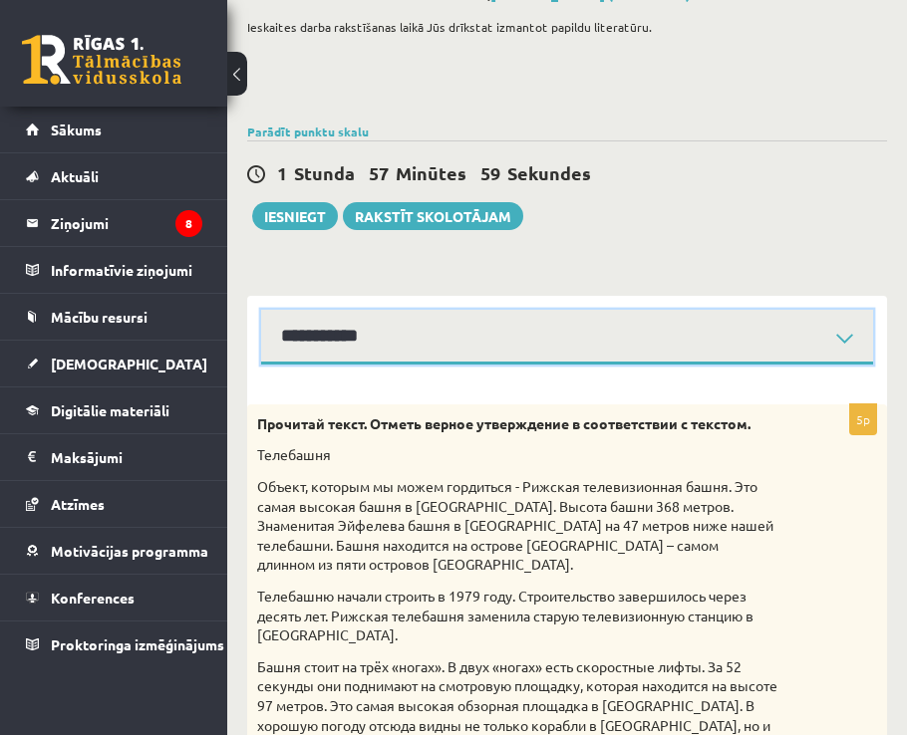
scroll to position [117, 0]
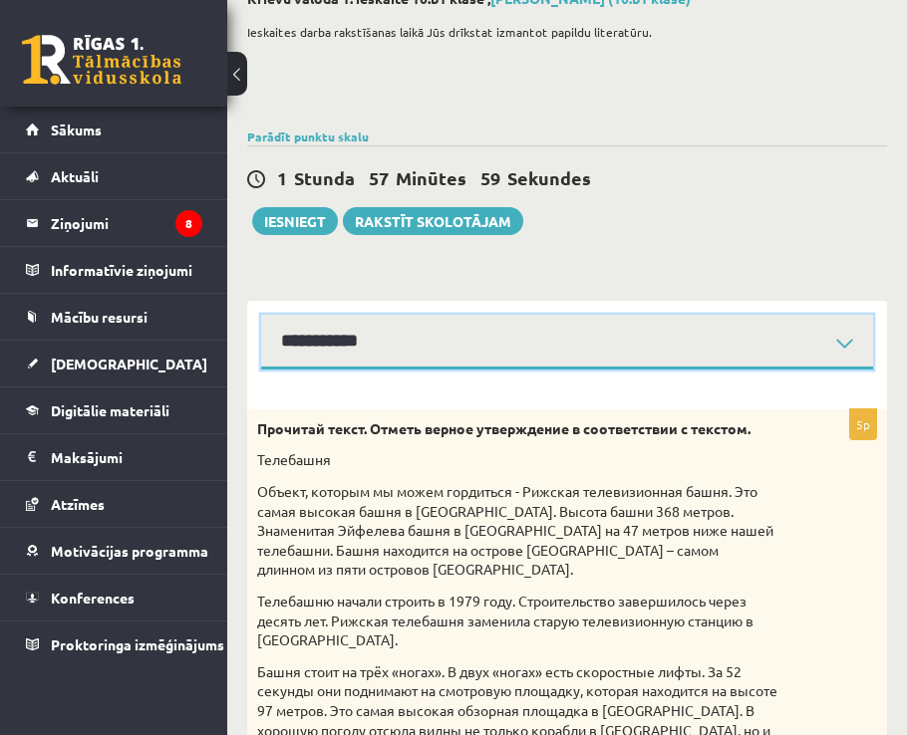
click at [306, 346] on select "**********" at bounding box center [567, 342] width 612 height 55
click at [261, 315] on select "**********" at bounding box center [567, 342] width 612 height 55
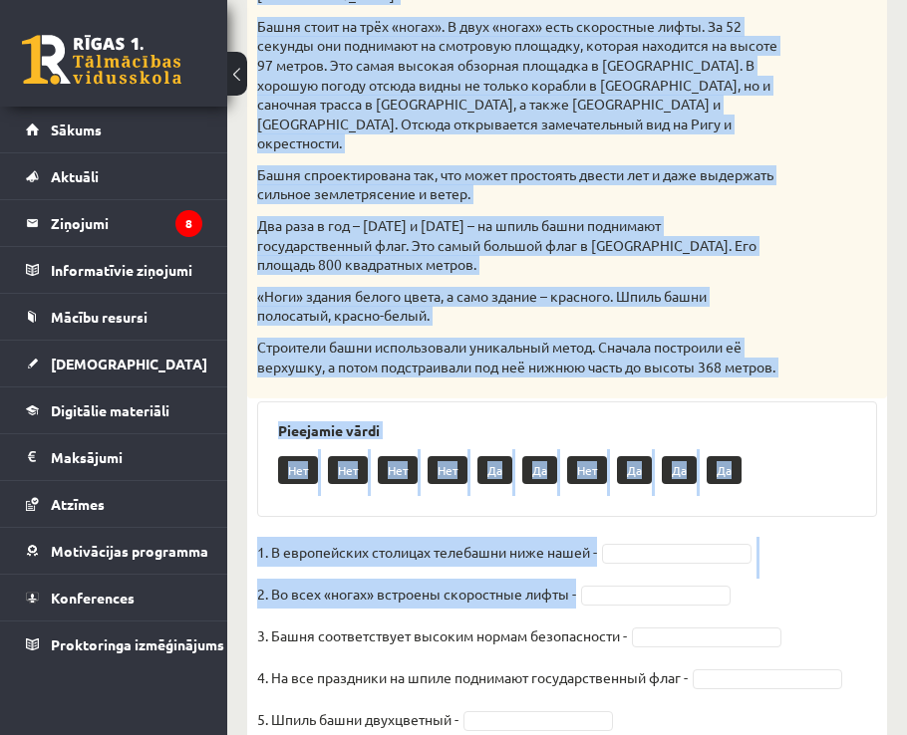
scroll to position [814, 0]
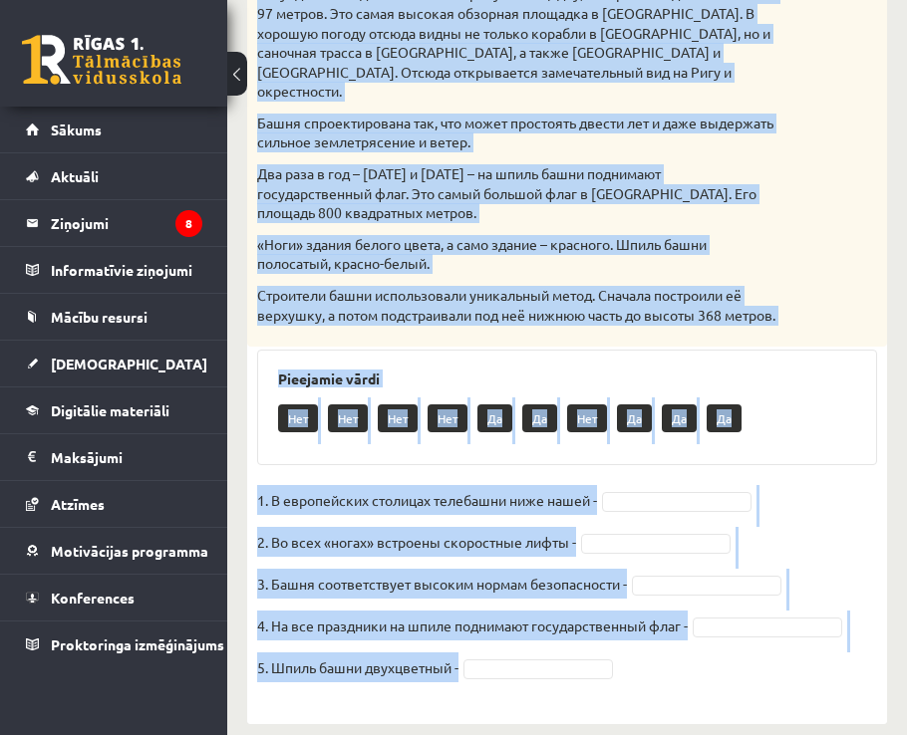
drag, startPoint x: 252, startPoint y: 333, endPoint x: 698, endPoint y: 652, distance: 549.0
click at [698, 652] on div "5p Прочитай текст. Отметь верное утверждение в соответствии с текстом. Телебашн…" at bounding box center [567, 208] width 640 height 992
copy div "Прочитай текст. Отметь верное утверждение в соответствии с текстом. Телебашня О…"
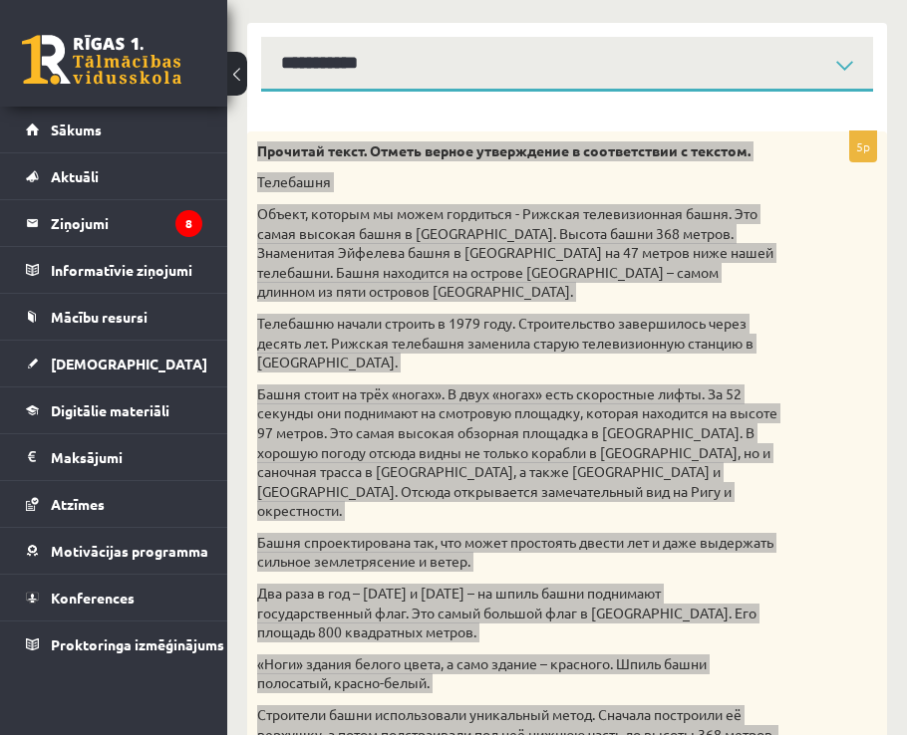
scroll to position [316, 0]
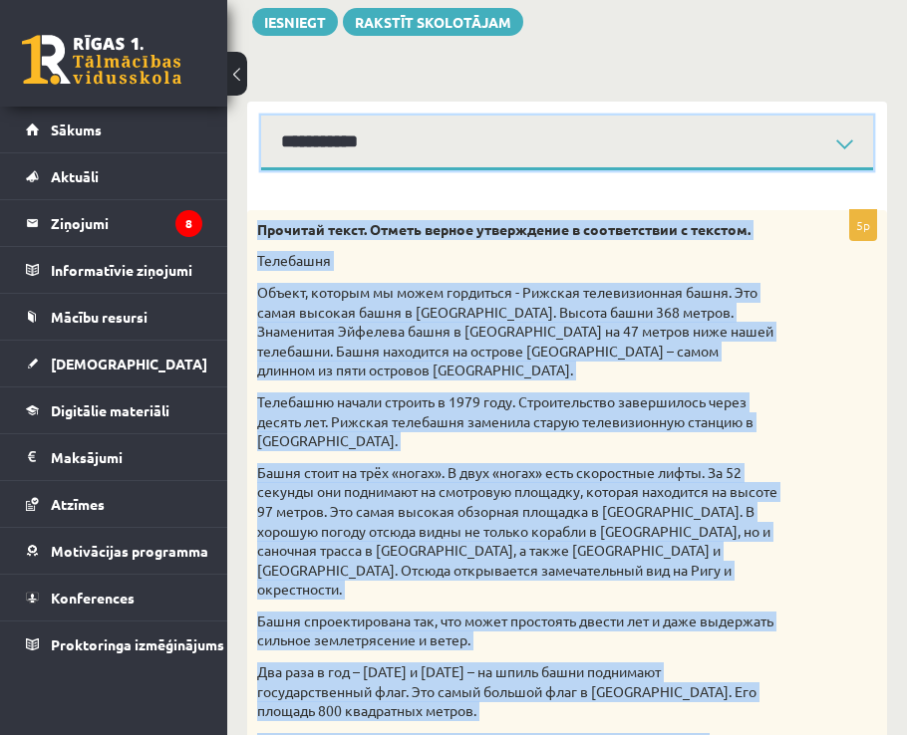
click at [375, 158] on select "**********" at bounding box center [567, 143] width 612 height 55
click at [261, 116] on select "**********" at bounding box center [567, 143] width 612 height 55
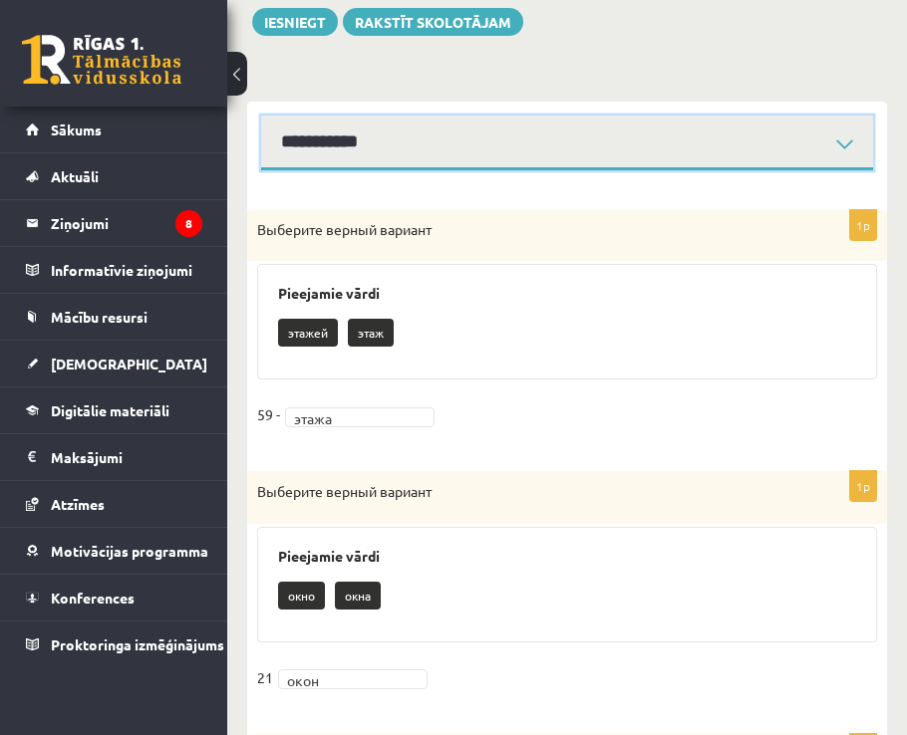
drag, startPoint x: 386, startPoint y: 145, endPoint x: 388, endPoint y: 156, distance: 11.1
click at [386, 145] on select "**********" at bounding box center [567, 143] width 612 height 55
click at [261, 116] on select "**********" at bounding box center [567, 143] width 612 height 55
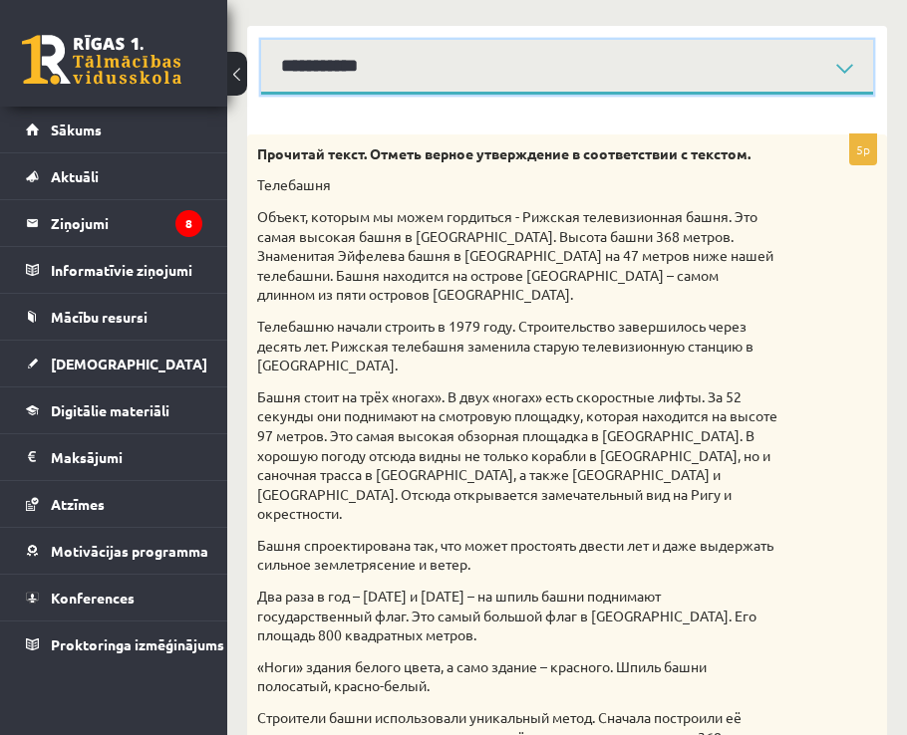
scroll to position [814, 0]
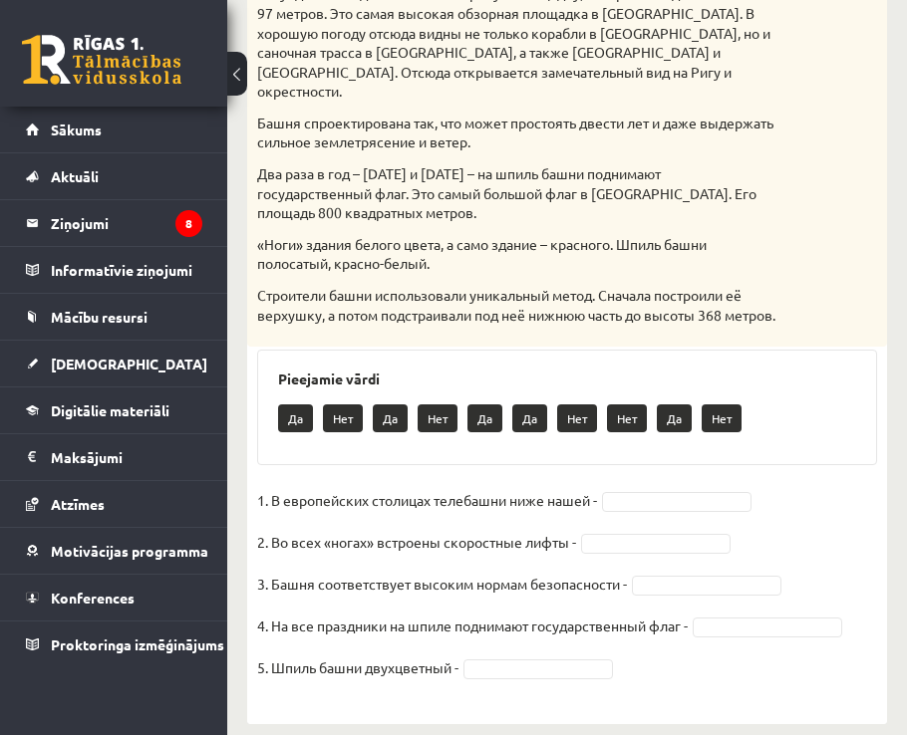
click at [293, 404] on p "Да" at bounding box center [295, 418] width 35 height 28
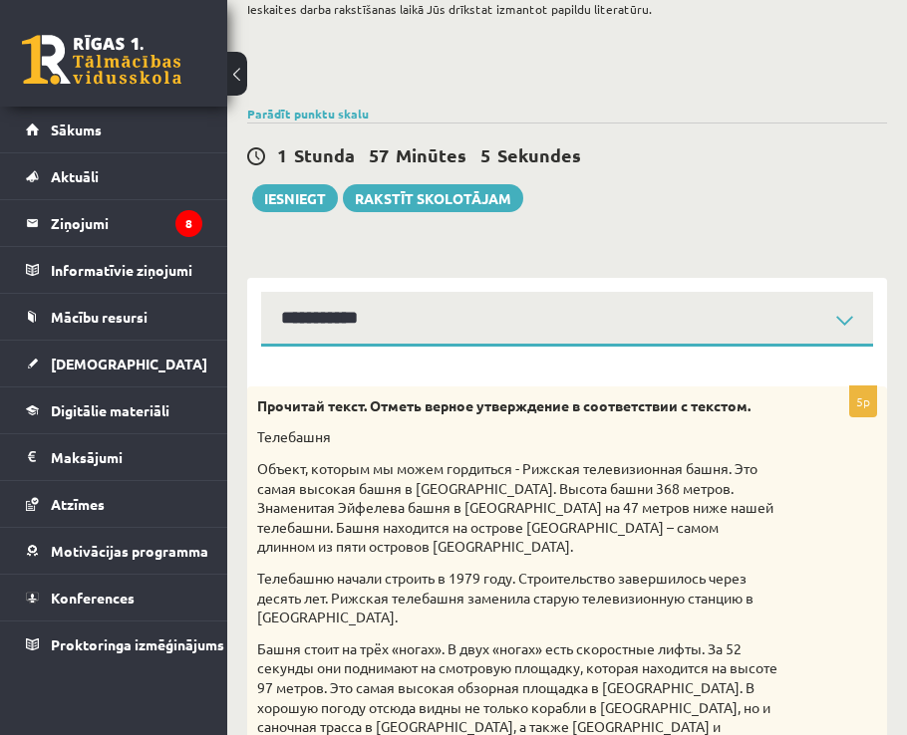
scroll to position [117, 0]
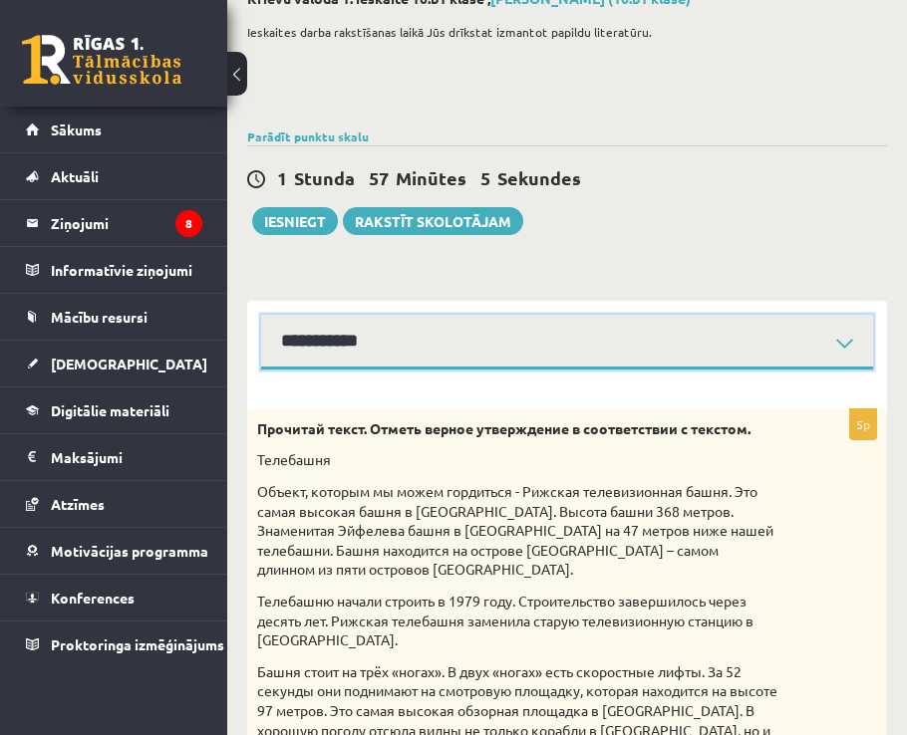
click at [322, 336] on select "**********" at bounding box center [567, 342] width 612 height 55
click at [261, 315] on select "**********" at bounding box center [567, 342] width 612 height 55
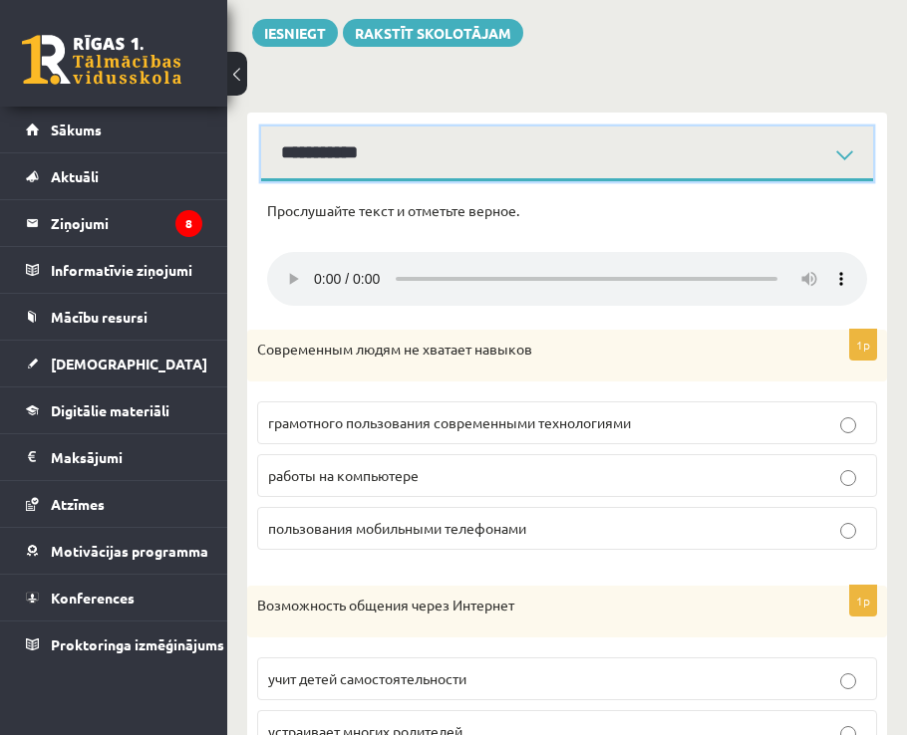
scroll to position [216, 0]
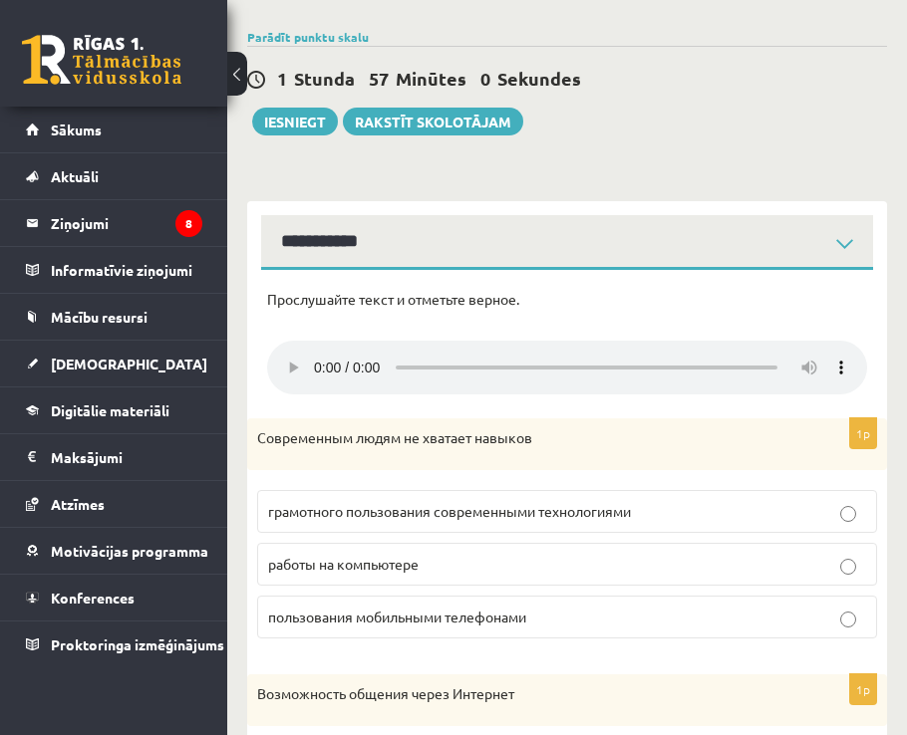
click at [369, 517] on span "грамотного пользования современными технологиями" at bounding box center [449, 511] width 363 height 18
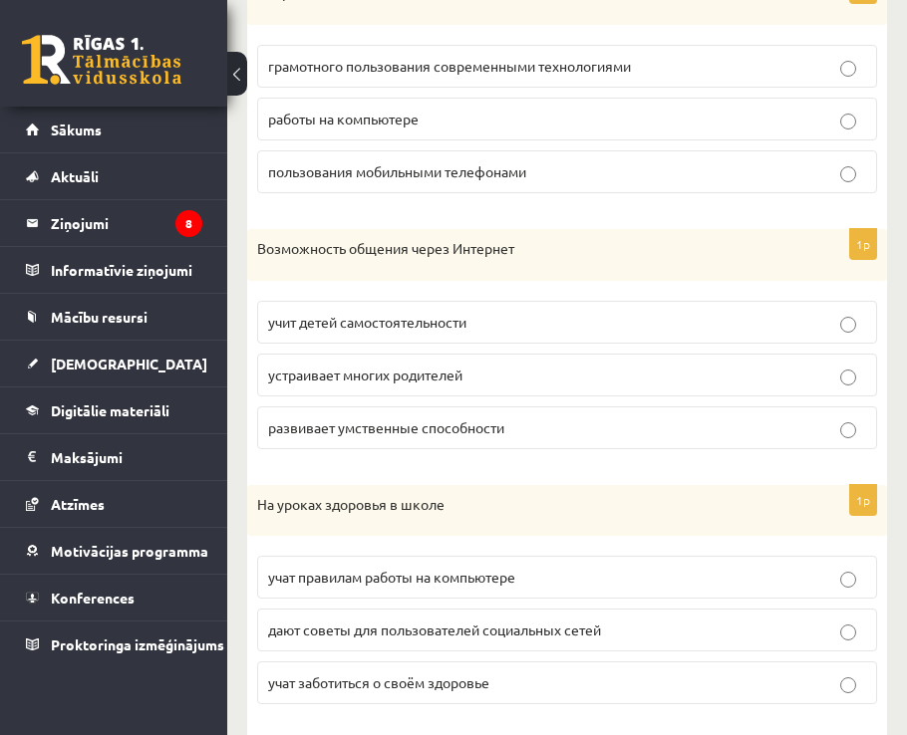
scroll to position [714, 0]
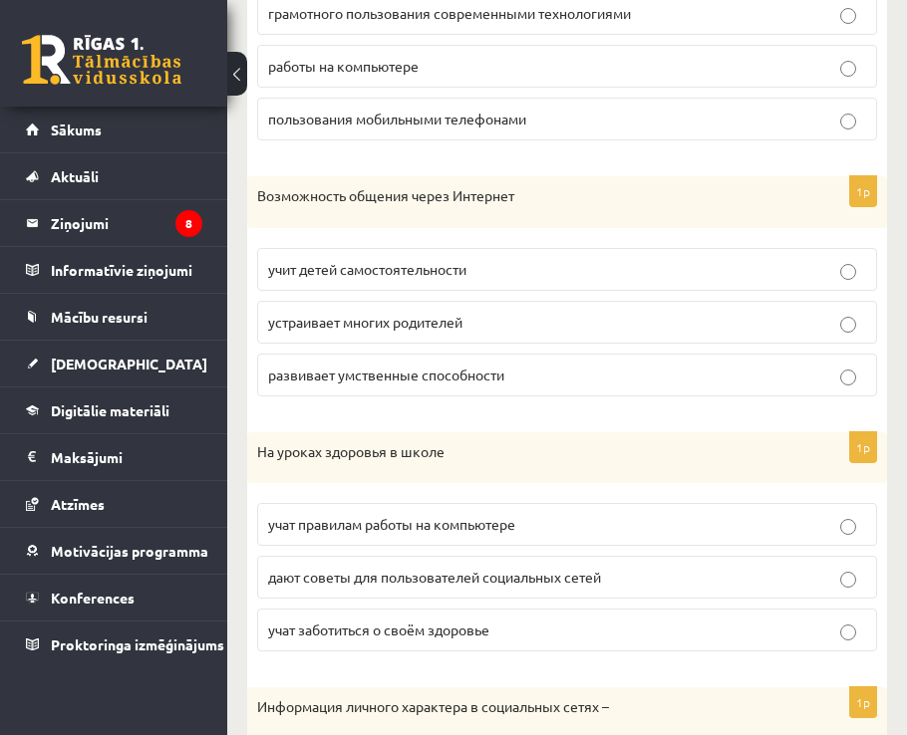
click at [418, 321] on span "устраивает многих родителей" at bounding box center [365, 322] width 194 height 18
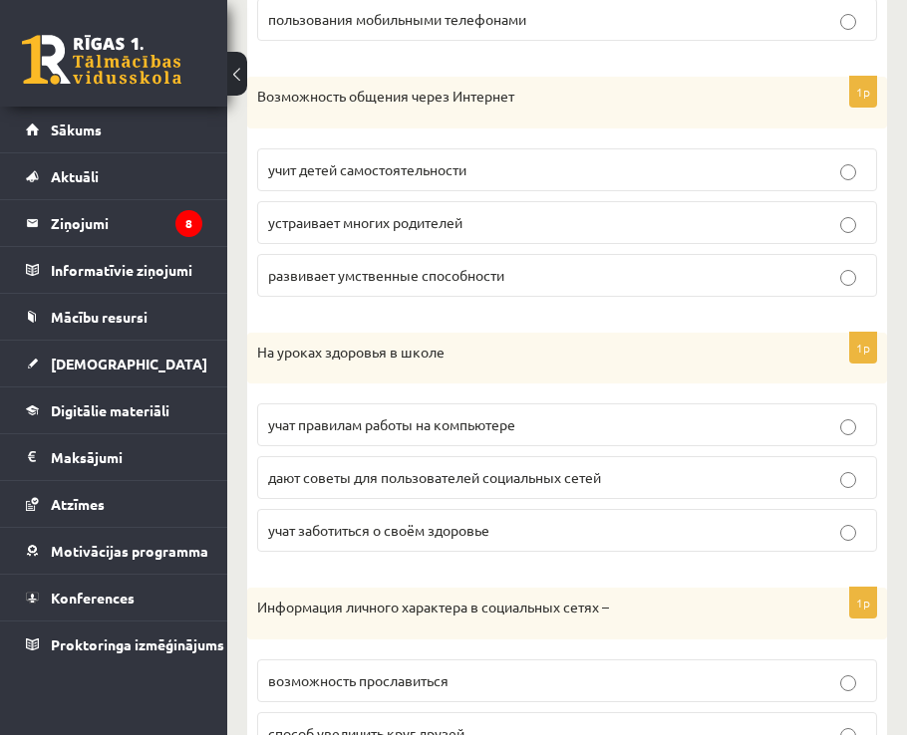
click at [420, 435] on p "учат правилам работы на компьютере" at bounding box center [567, 424] width 598 height 21
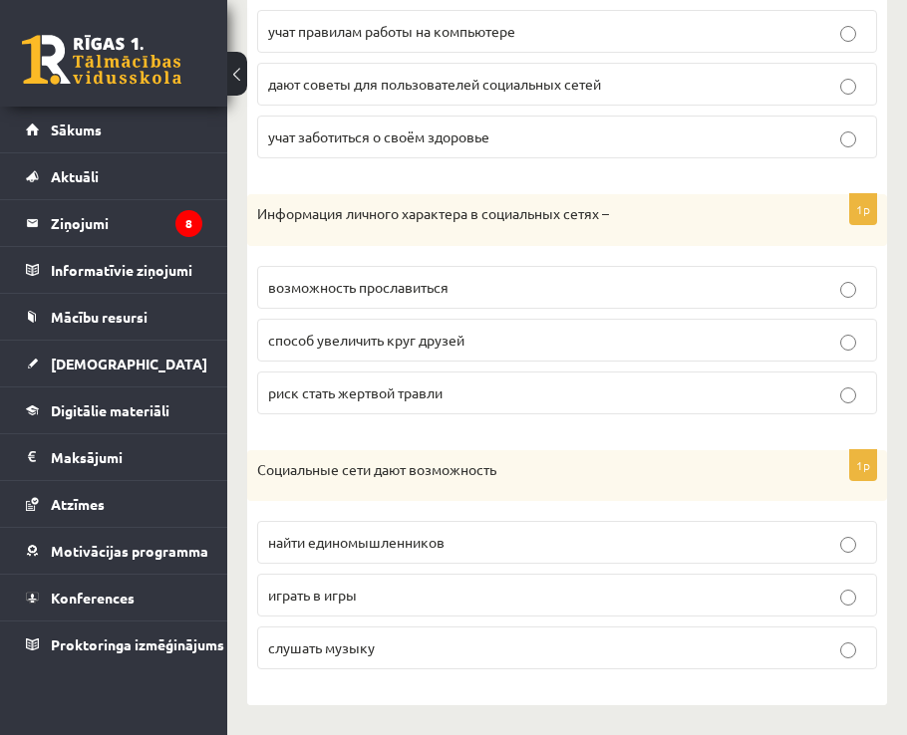
click at [436, 388] on span "риск стать жертвой травли" at bounding box center [355, 393] width 174 height 18
click at [525, 596] on p "играть в игры" at bounding box center [567, 595] width 598 height 21
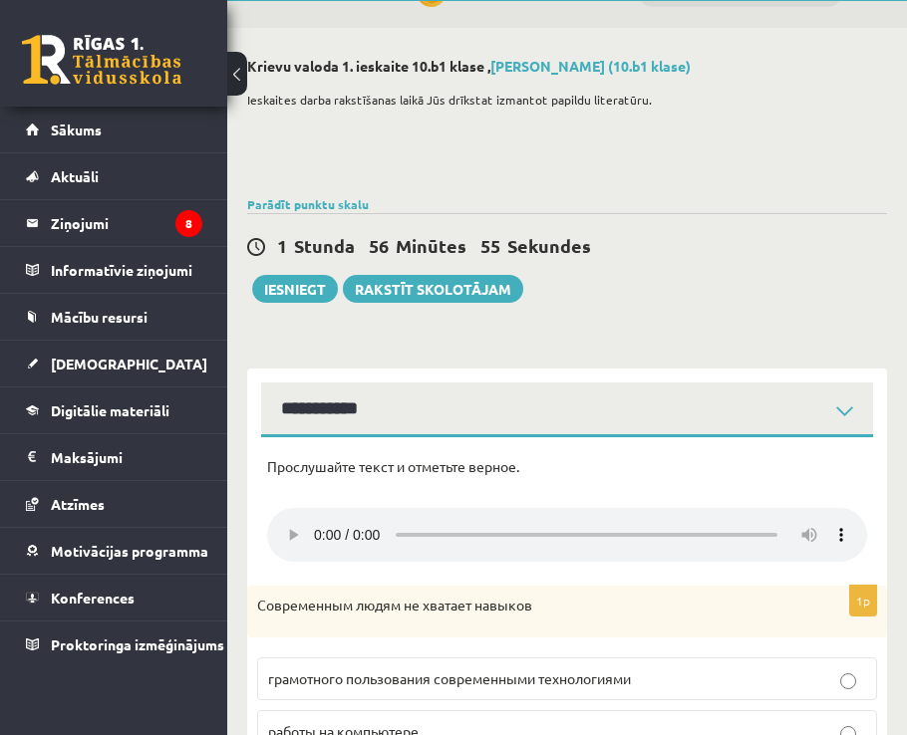
scroll to position [14, 0]
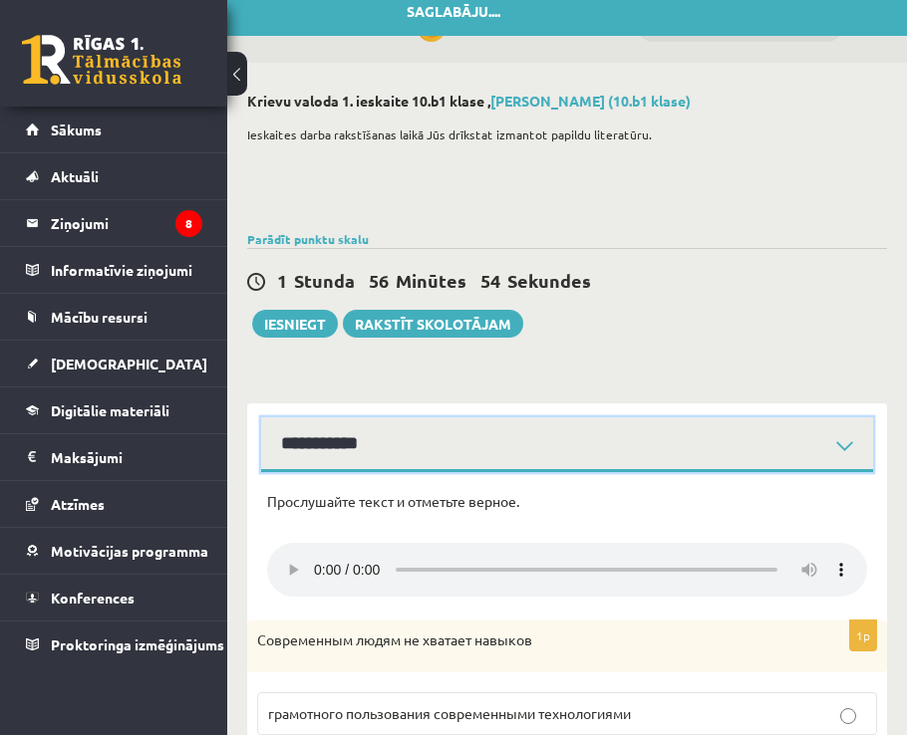
click at [377, 444] on select "**********" at bounding box center [567, 444] width 612 height 55
click at [261, 417] on select "**********" at bounding box center [567, 444] width 612 height 55
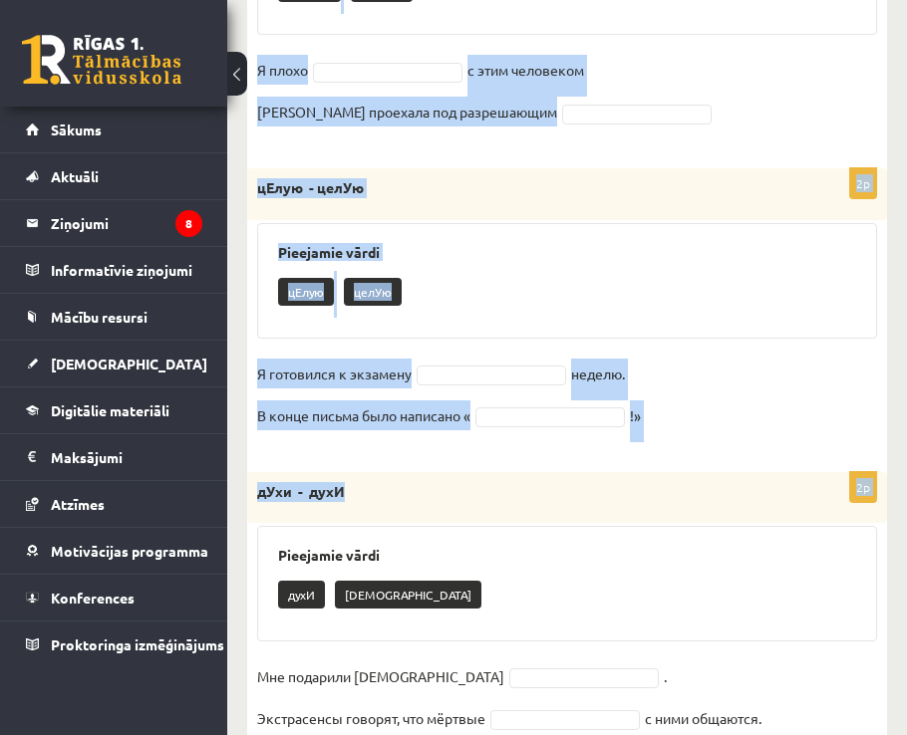
scroll to position [1066, 0]
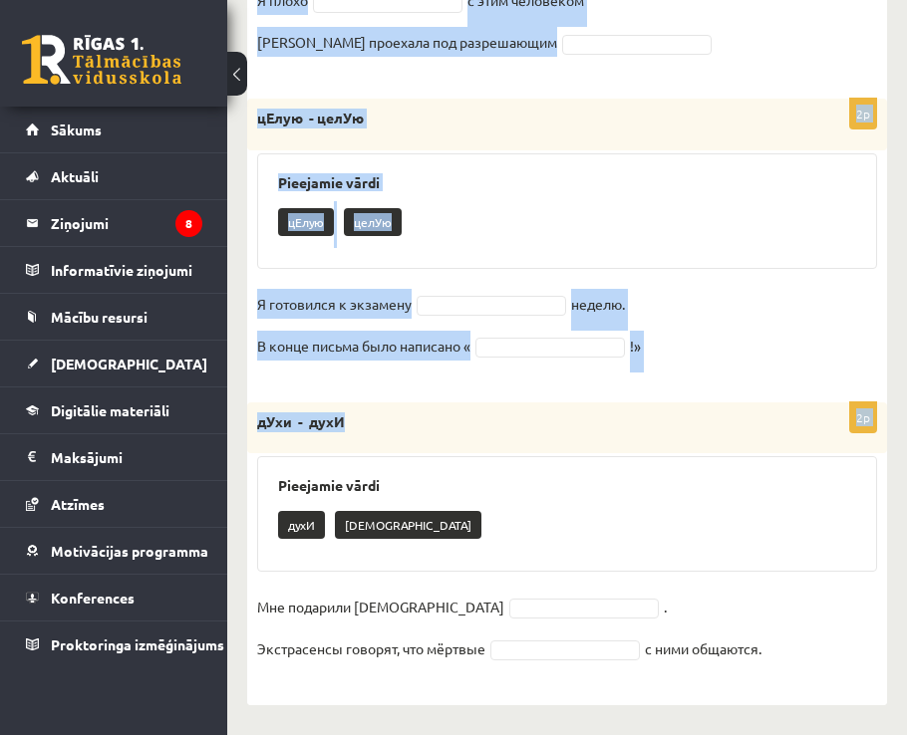
drag, startPoint x: 252, startPoint y: 168, endPoint x: 809, endPoint y: 696, distance: 767.4
click at [809, 694] on div "Выберите правильное слово! 2p зАмок –замОк Pieejamie vārdi замОк зАмок Мы поста…" at bounding box center [567, 63] width 640 height 1284
copy form "зАмок –замОк Pieejamie vārdi замОк зАмок Мы поставили в дверь новый . На высоко…"
click at [699, 312] on fieldset "Я готовился к экзамену неделю. В конце письма было написано « !»" at bounding box center [567, 331] width 620 height 84
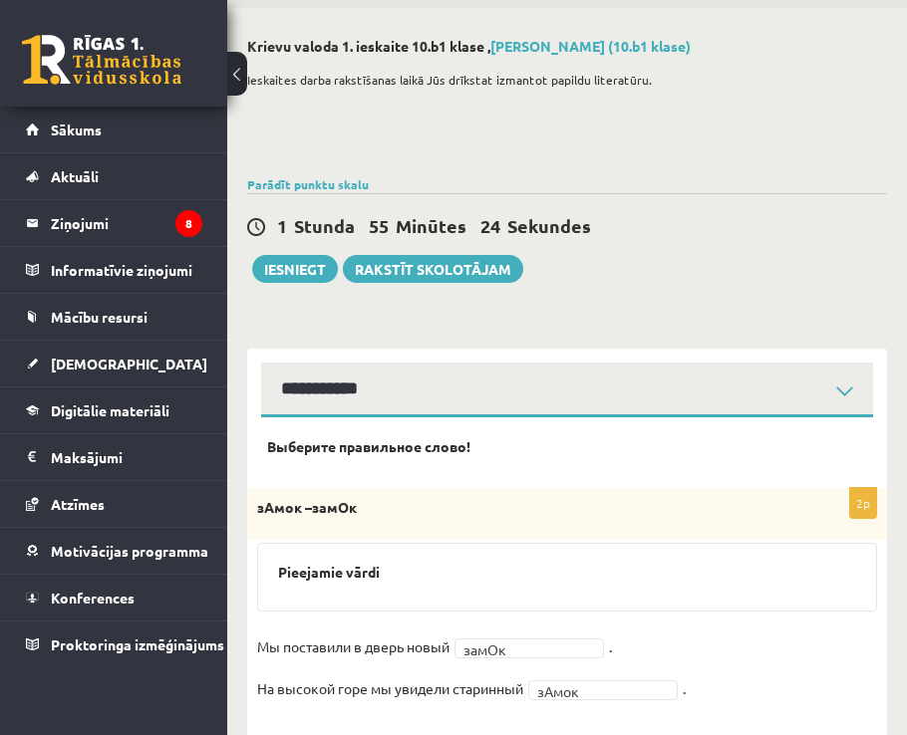
scroll to position [0, 0]
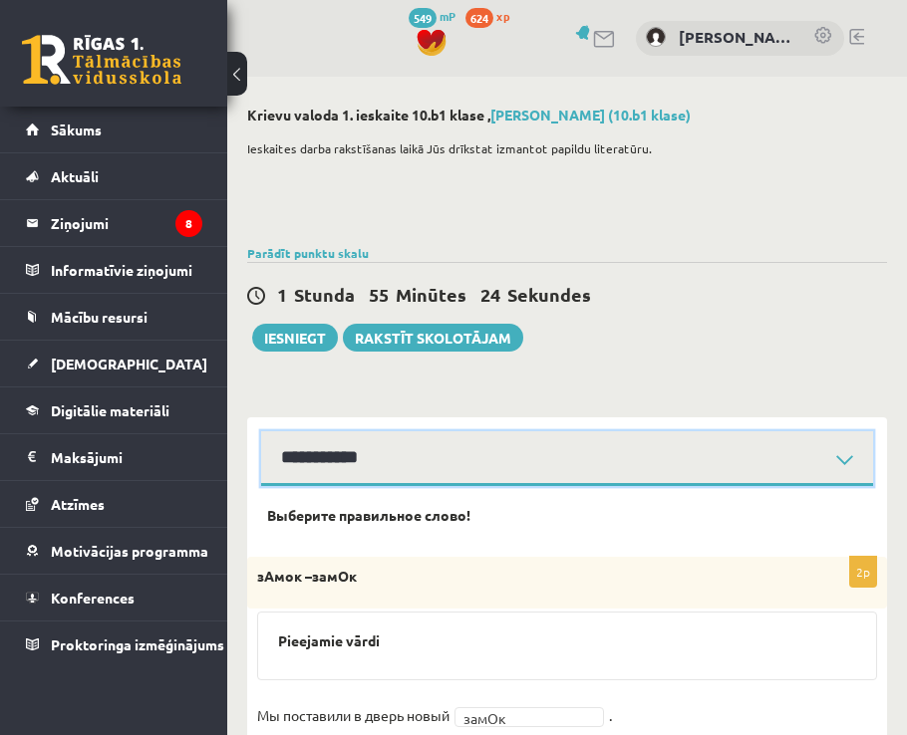
click at [416, 470] on select "**********" at bounding box center [567, 458] width 612 height 55
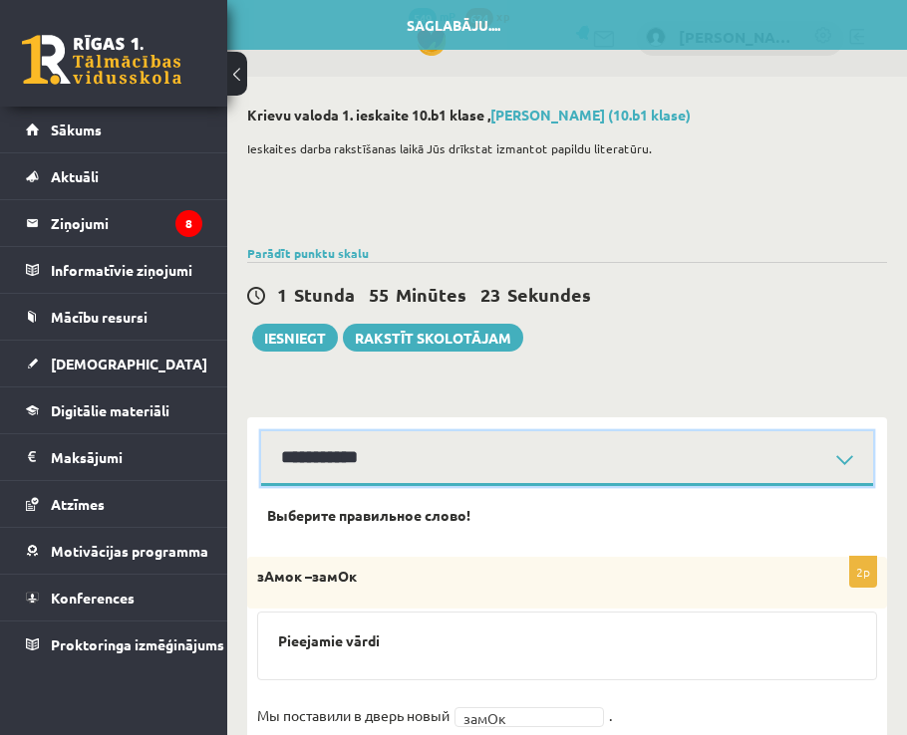
click at [261, 431] on select "**********" at bounding box center [567, 458] width 612 height 55
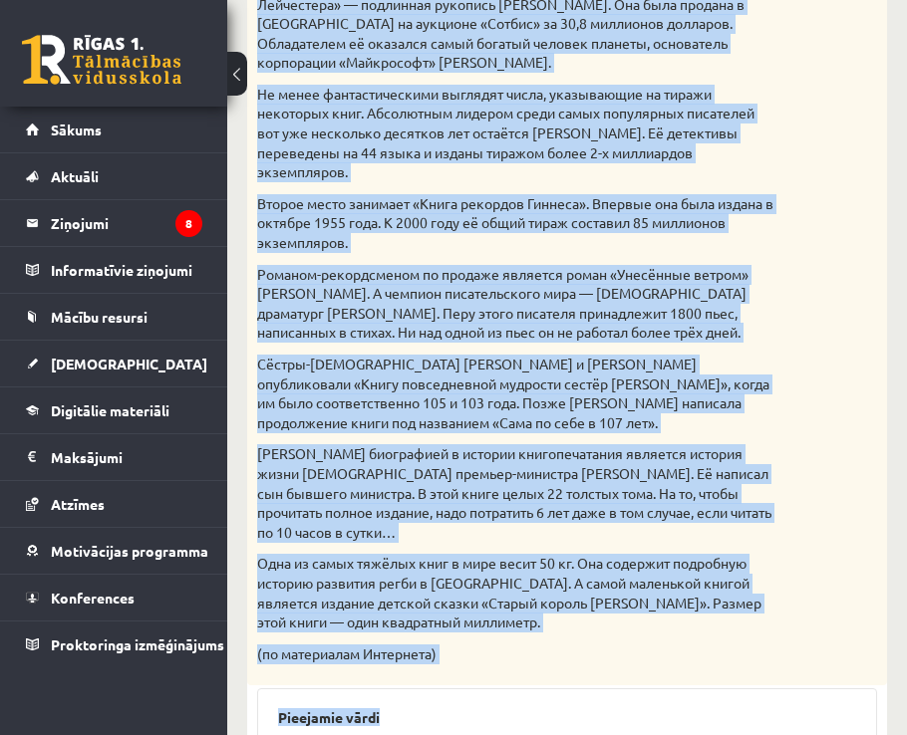
scroll to position [1362, 0]
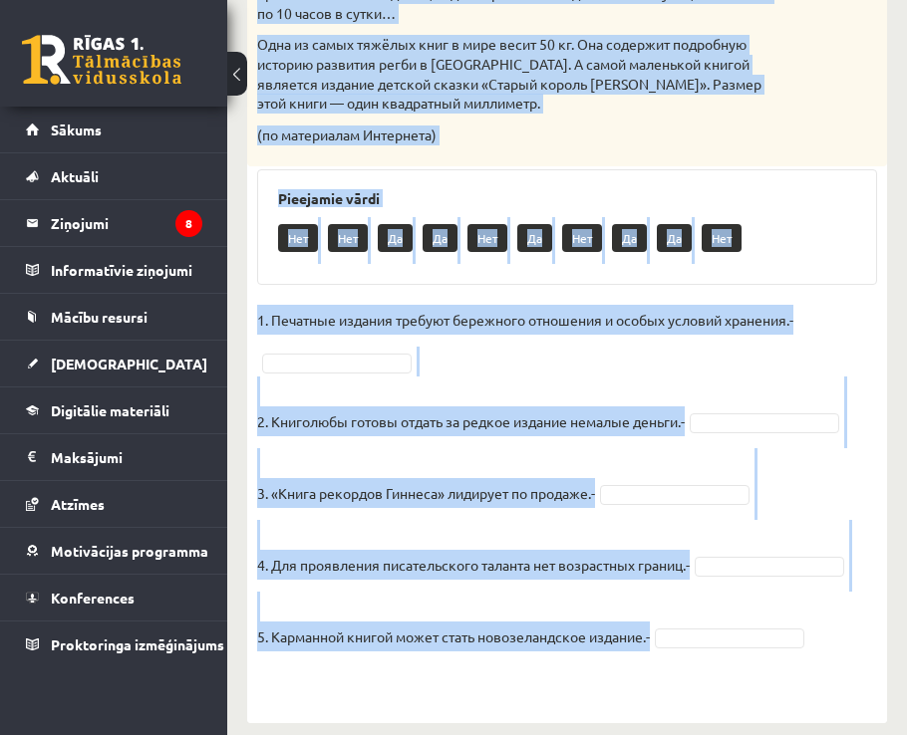
drag, startPoint x: 254, startPoint y: 281, endPoint x: 764, endPoint y: 627, distance: 616.1
copy div "Прочитай текст. Отметь верное утверждение в соответствии с текстом. Интересные …"
click at [847, 305] on fieldset "1. Печатные издания требуют бережного отношения и особых условий хранения.- 2. …" at bounding box center [567, 499] width 620 height 389
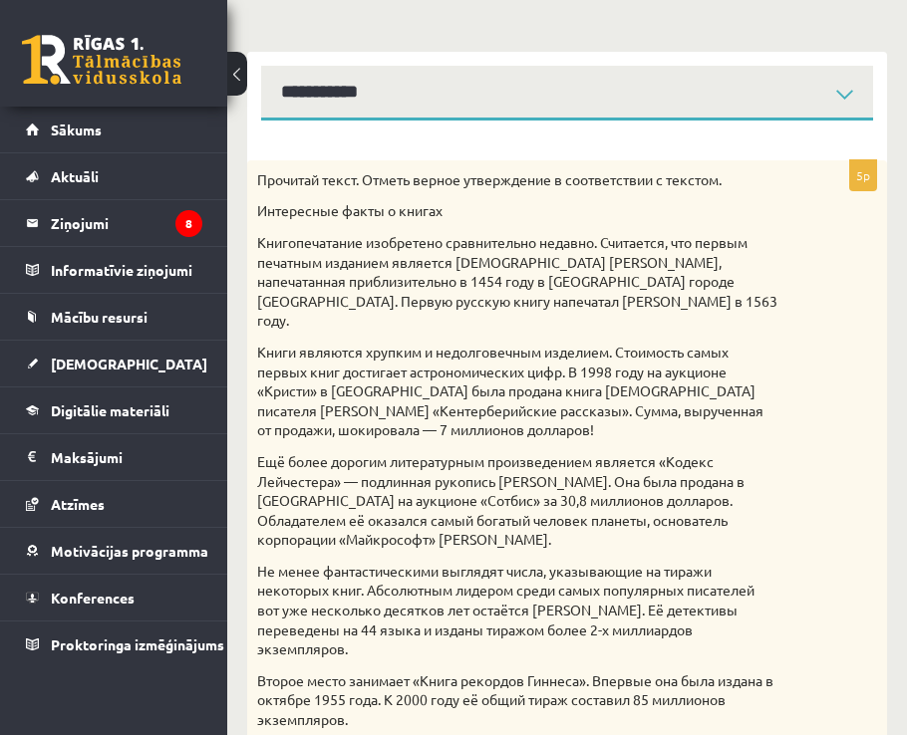
scroll to position [0, 0]
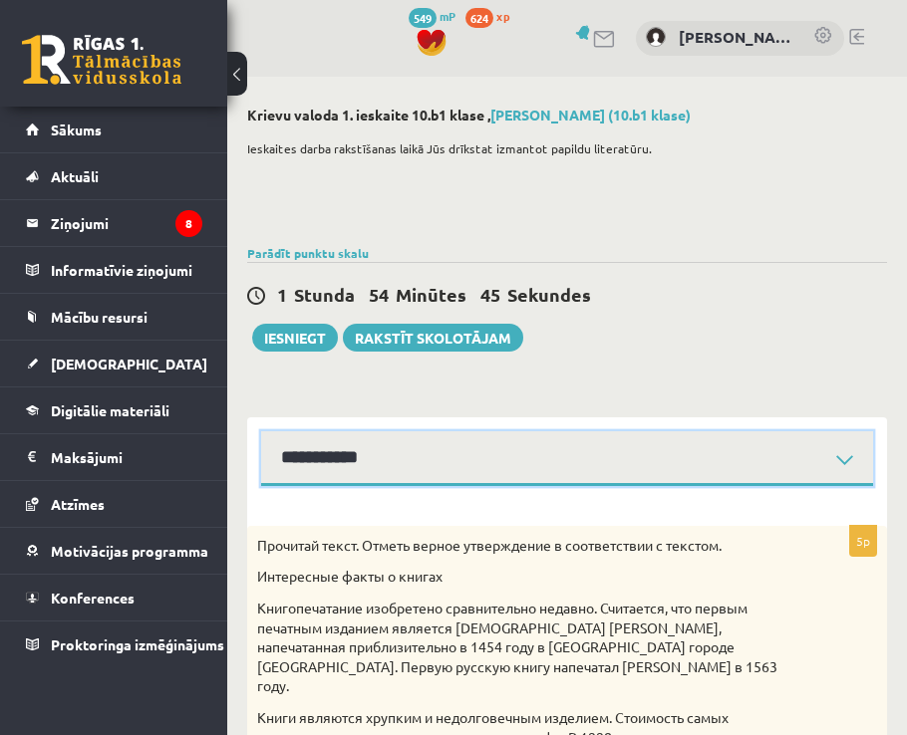
click at [376, 448] on select "**********" at bounding box center [567, 458] width 612 height 55
click at [261, 431] on select "**********" at bounding box center [567, 458] width 612 height 55
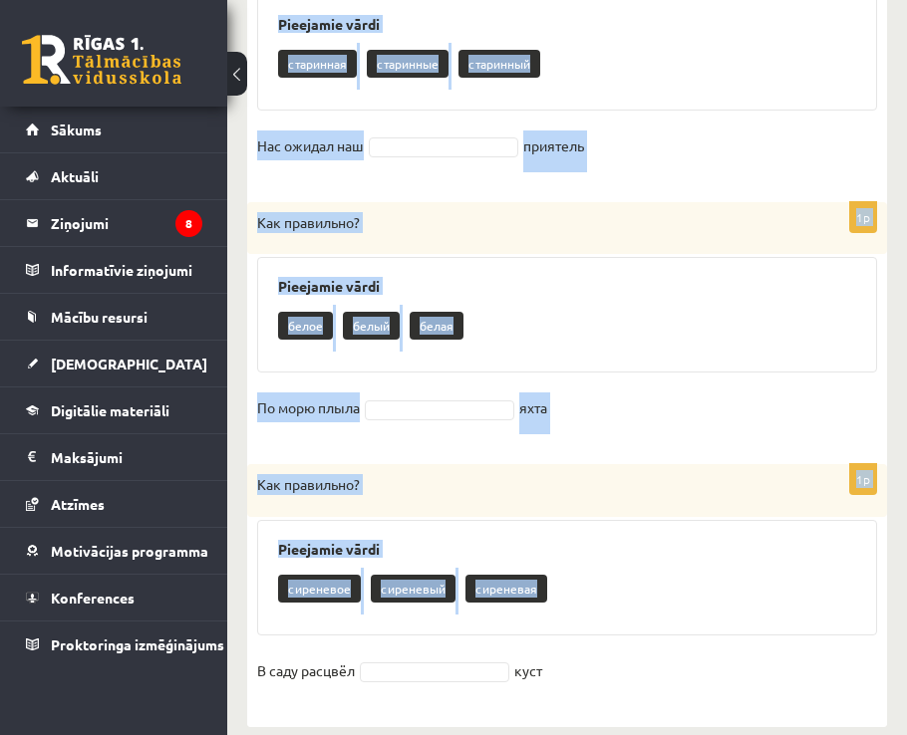
scroll to position [2436, 0]
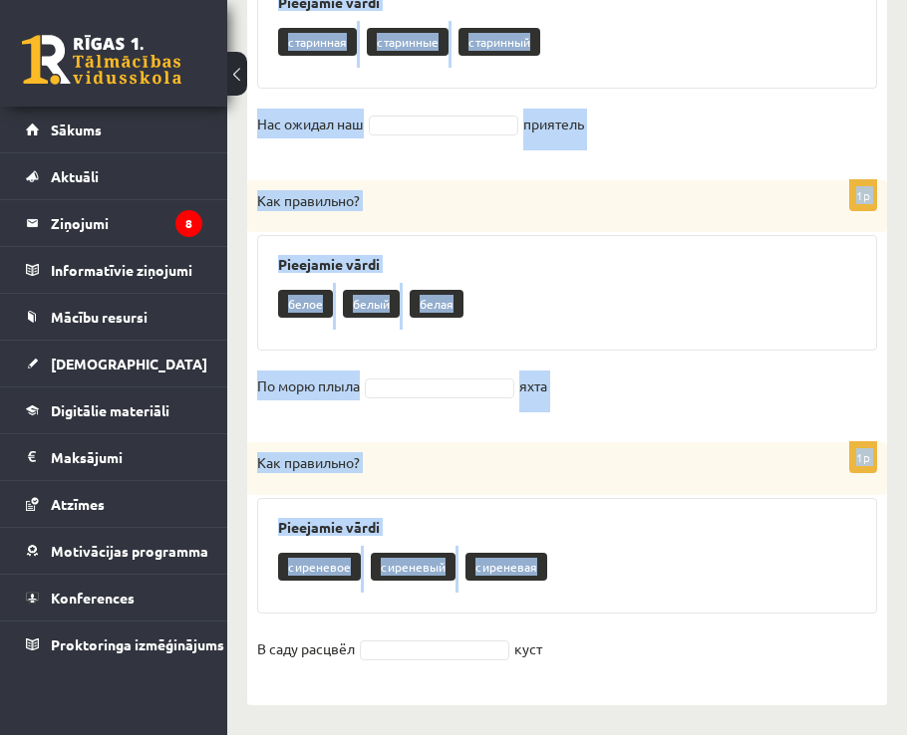
drag, startPoint x: 253, startPoint y: 236, endPoint x: 725, endPoint y: 650, distance: 628.2
copy form "Как правильно? Pieejamie vārdi огромная огромные огромный Во время дождя на дор…"
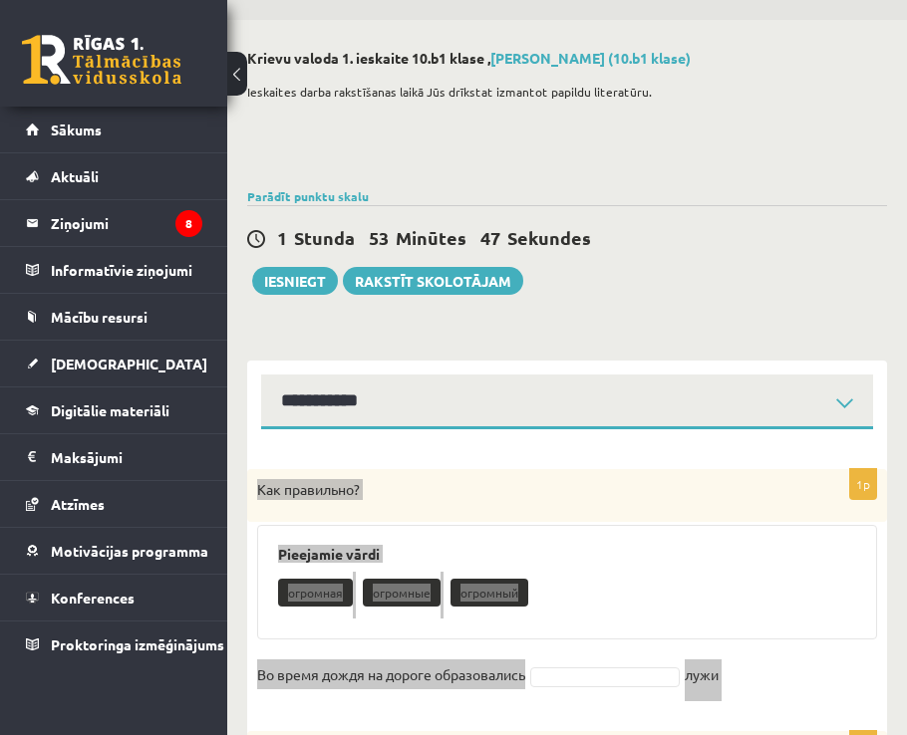
scroll to position [45, 0]
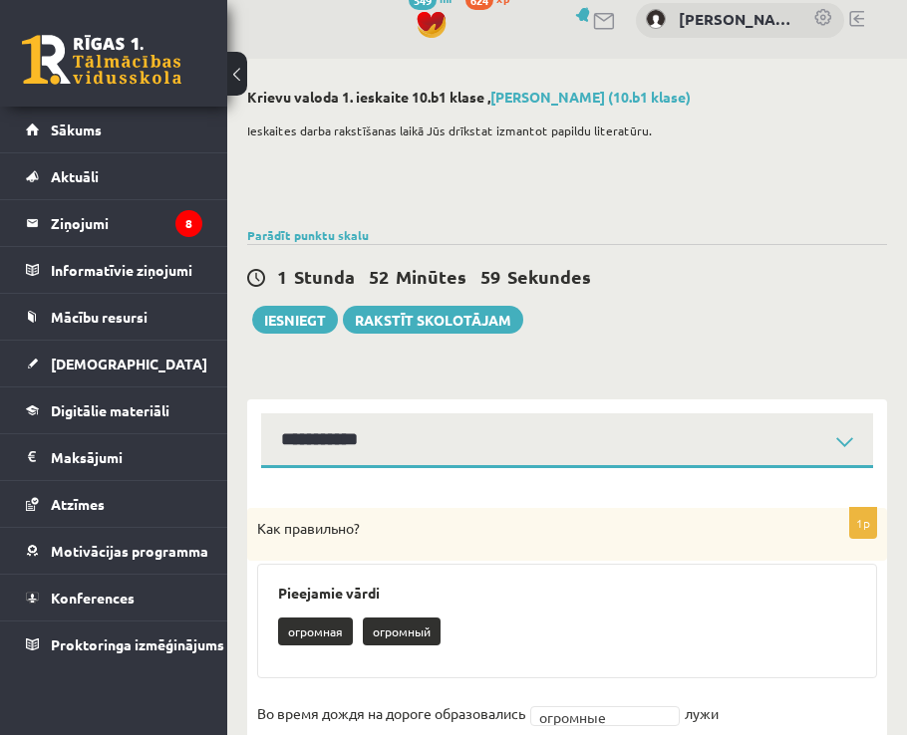
scroll to position [0, 0]
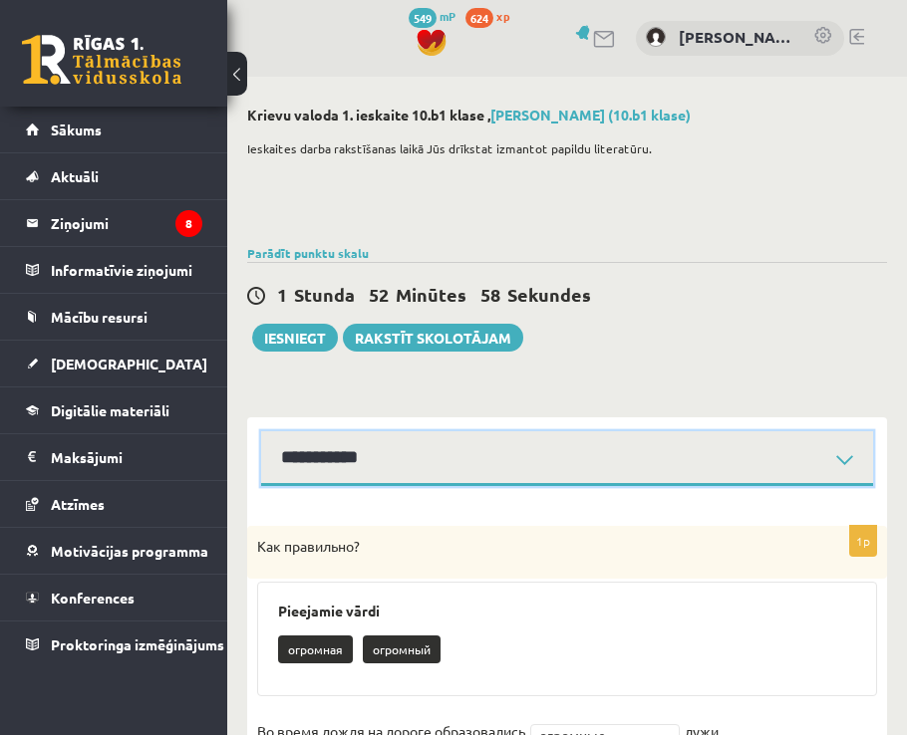
click at [370, 475] on select "**********" at bounding box center [567, 458] width 612 height 55
click at [261, 431] on select "**********" at bounding box center [567, 458] width 612 height 55
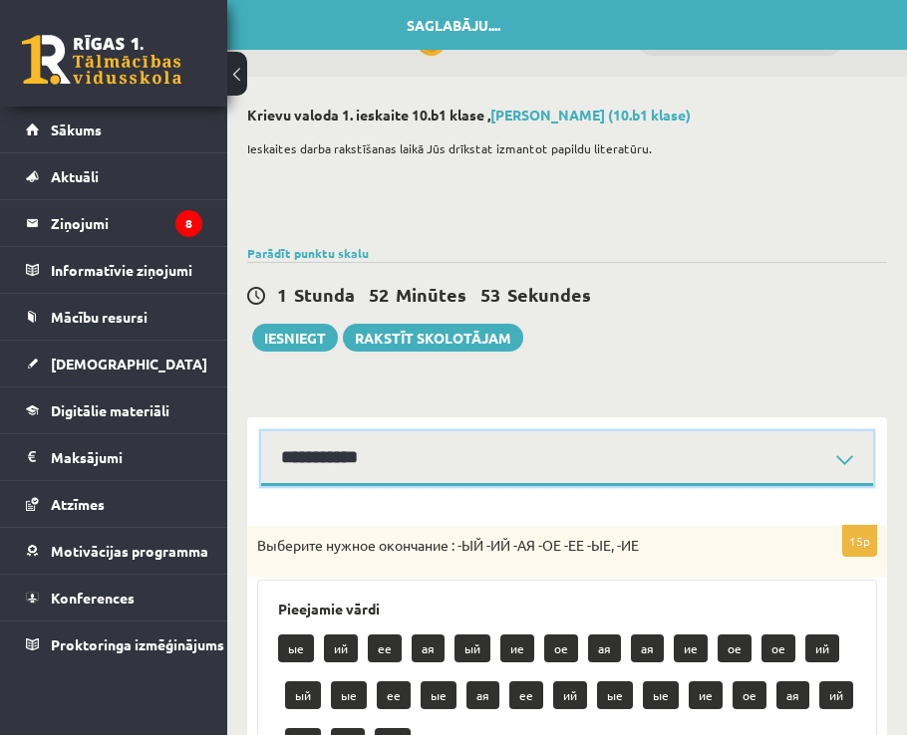
click at [375, 453] on select "**********" at bounding box center [567, 458] width 612 height 55
click at [261, 431] on select "**********" at bounding box center [567, 458] width 612 height 55
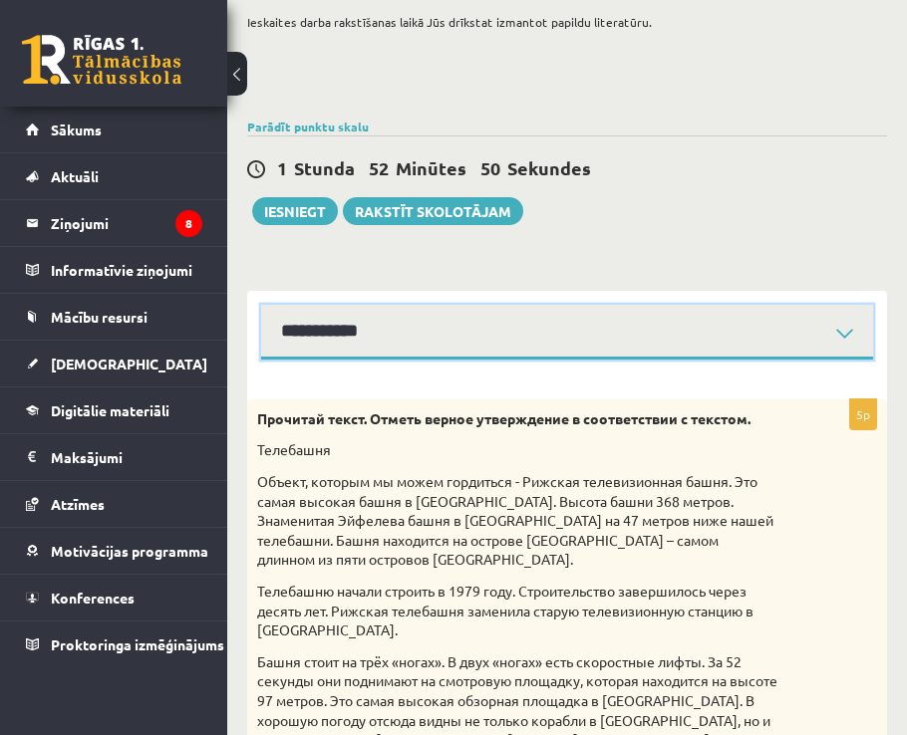
scroll to position [117, 0]
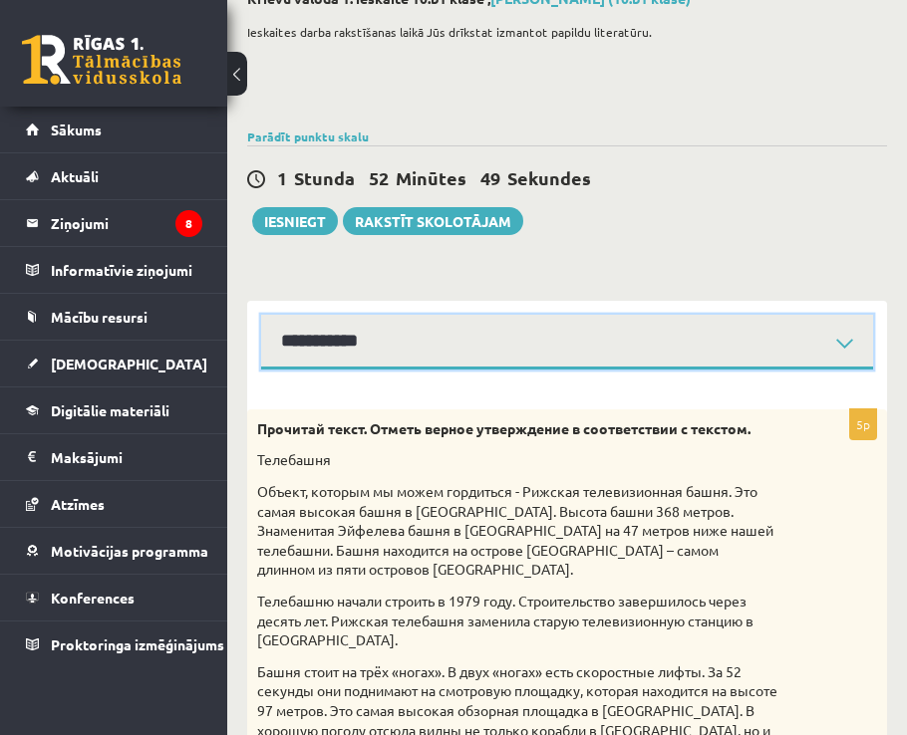
click at [382, 329] on select "**********" at bounding box center [567, 342] width 612 height 55
click at [261, 315] on select "**********" at bounding box center [567, 342] width 612 height 55
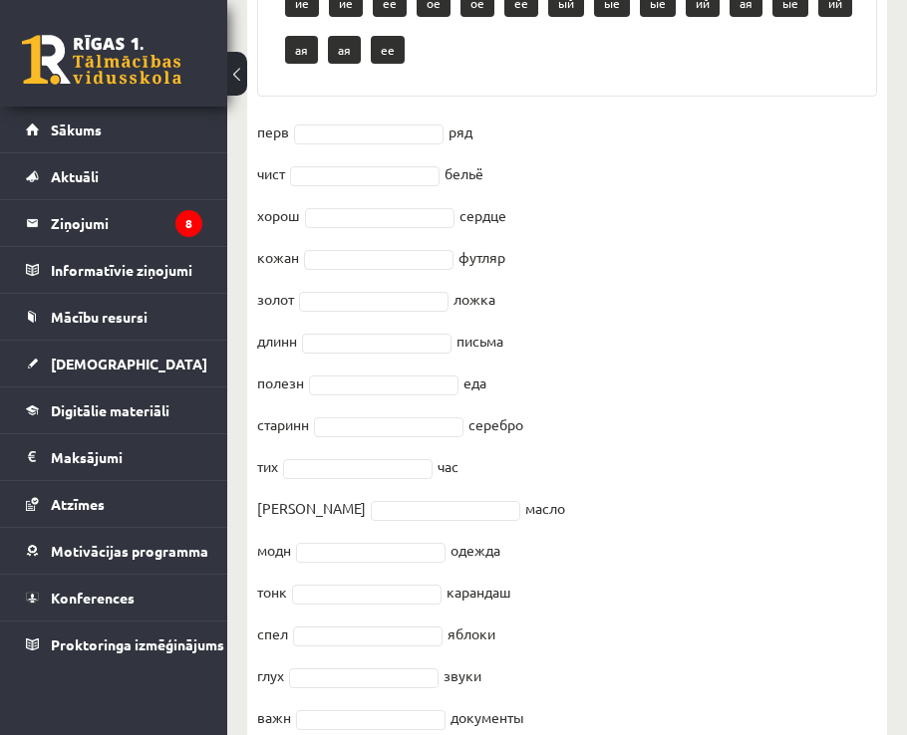
scroll to position [762, 0]
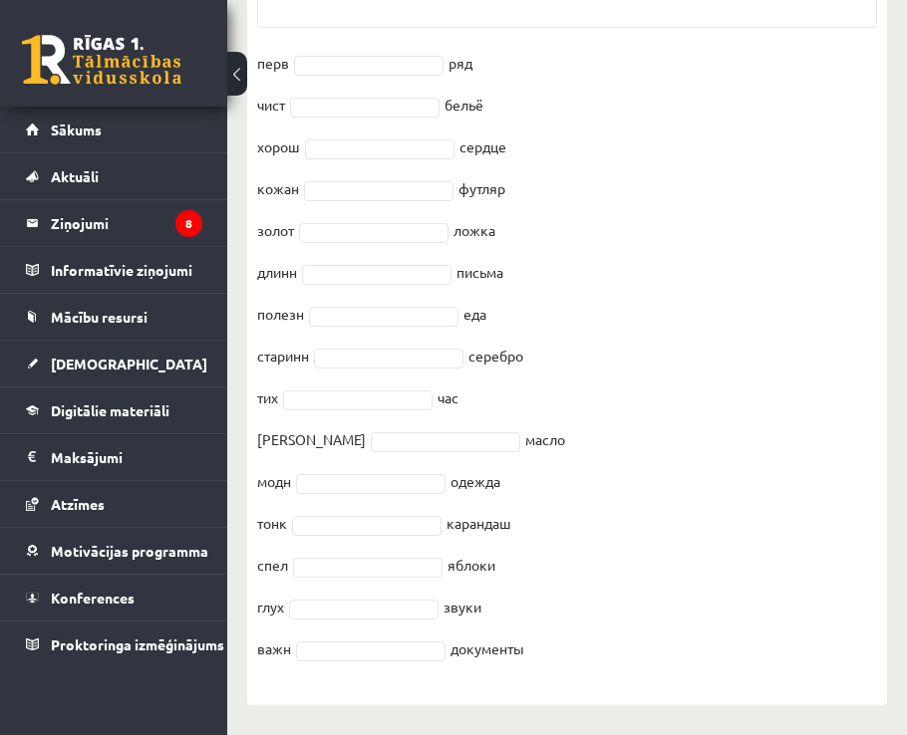
drag, startPoint x: 260, startPoint y: 222, endPoint x: 696, endPoint y: 653, distance: 613.5
click at [696, 653] on div "15p Выберите нужное окончание : -ЫЙ -ИЙ -АЯ -ОЕ -ЕЕ -ЫЕ, -ИЕ Pieejamie vārdi ые…" at bounding box center [567, 225] width 640 height 920
copy div "Выберите нужное окончание : -ЫЙ -ИЙ -АЯ -ОЕ -ЕЕ -ЫЕ, -ИЕ Pieejamie vārdi ые ая …"
click at [747, 386] on fieldset "перв ряд чист бельё хорош сердце кожан футляр золот ложка длинн письма полезн е…" at bounding box center [567, 362] width 620 height 628
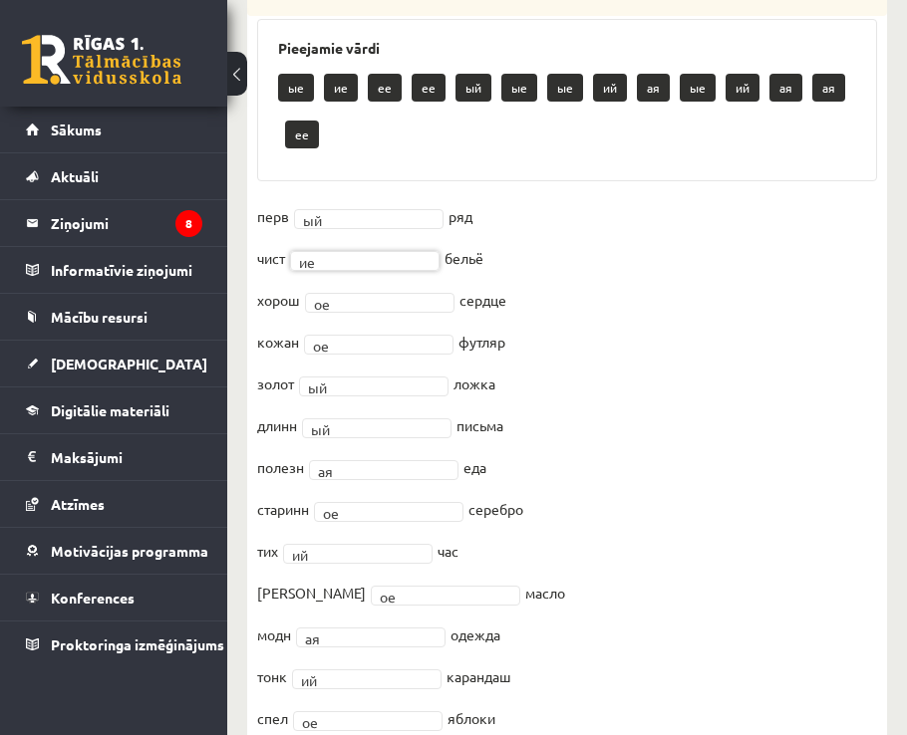
scroll to position [18, 0]
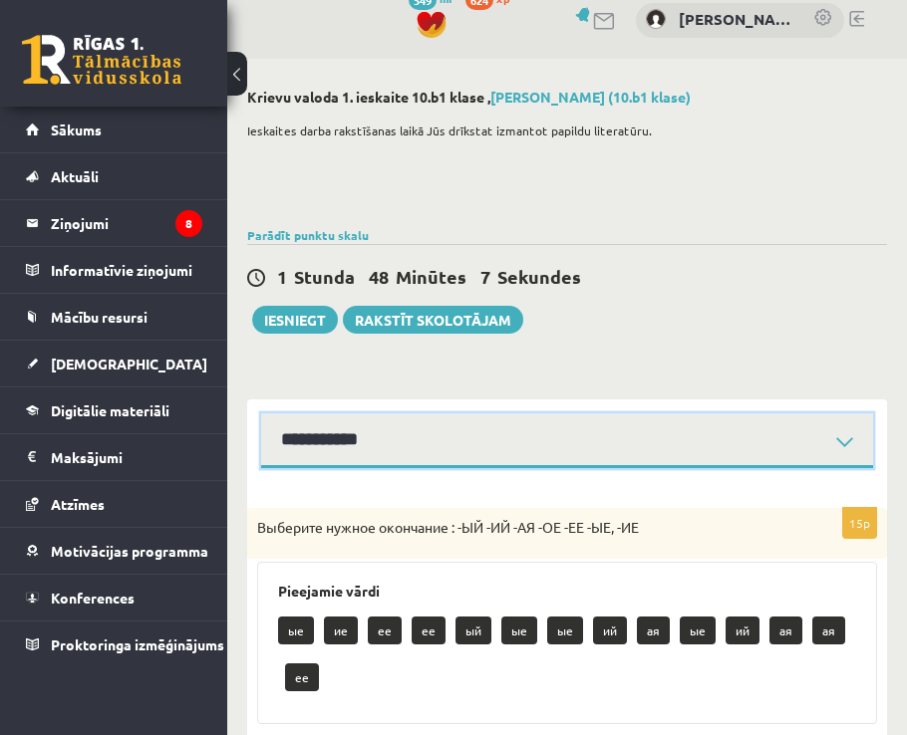
click at [364, 430] on select "**********" at bounding box center [567, 440] width 612 height 55
click at [261, 413] on select "**********" at bounding box center [567, 440] width 612 height 55
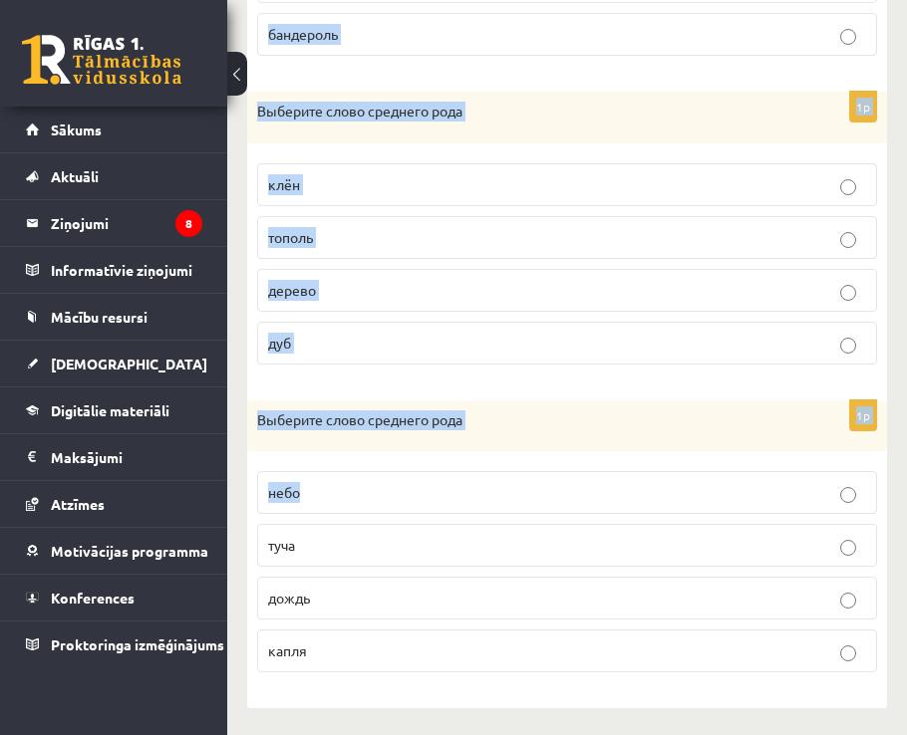
scroll to position [1366, 0]
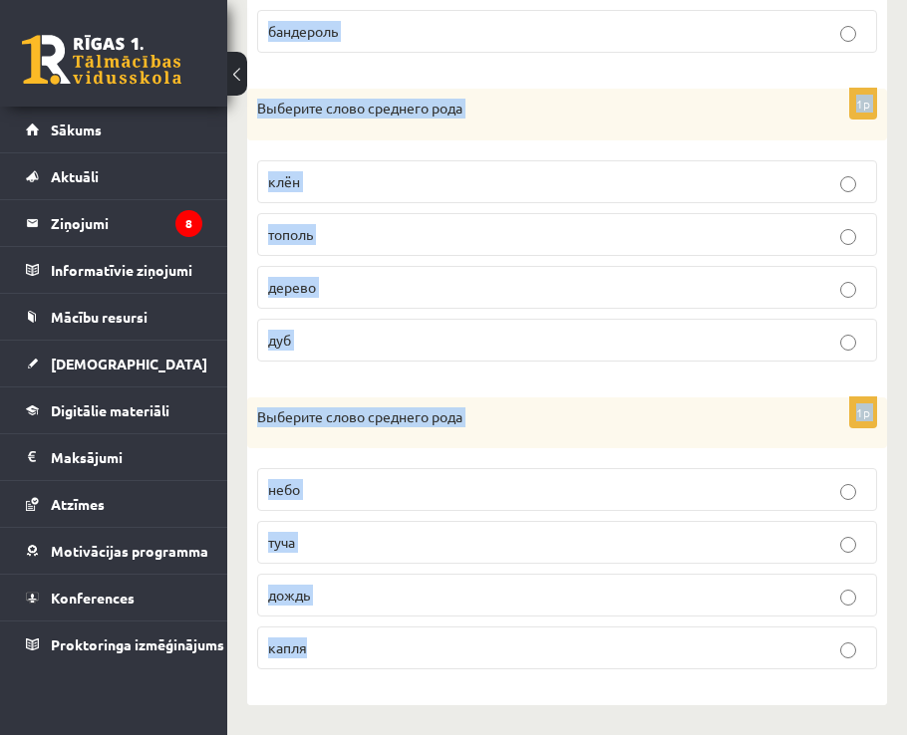
drag, startPoint x: 256, startPoint y: 229, endPoint x: 520, endPoint y: 642, distance: 489.7
copy form "Выберите слово среднего рода мороз морозилка мороженое снежинка 1p Выберите сло…"
click at [766, 437] on div "Выберите слово среднего рода" at bounding box center [567, 423] width 640 height 52
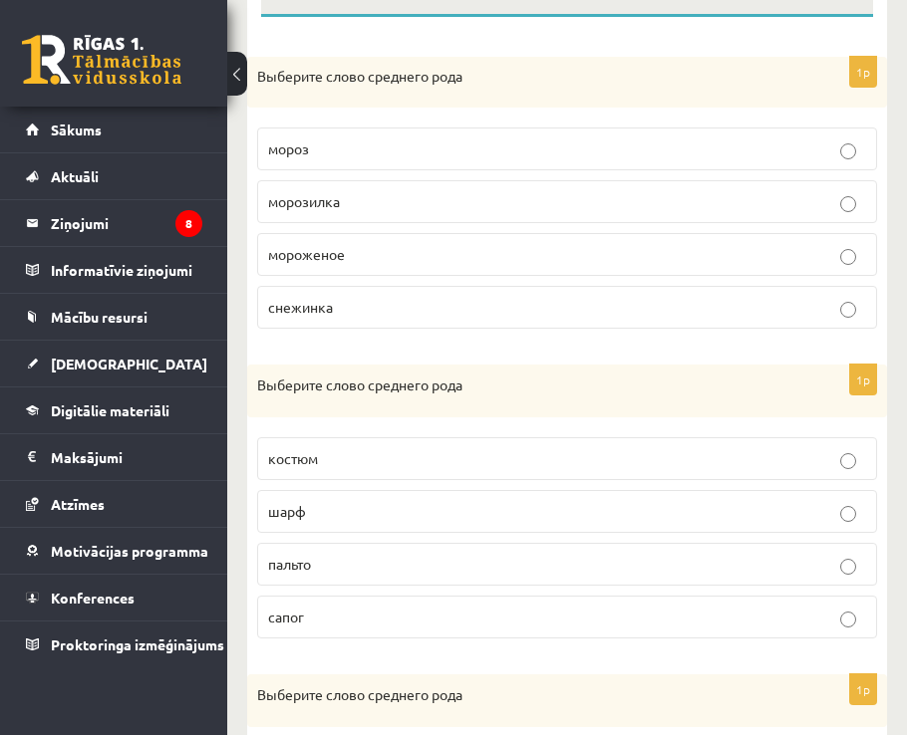
scroll to position [370, 0]
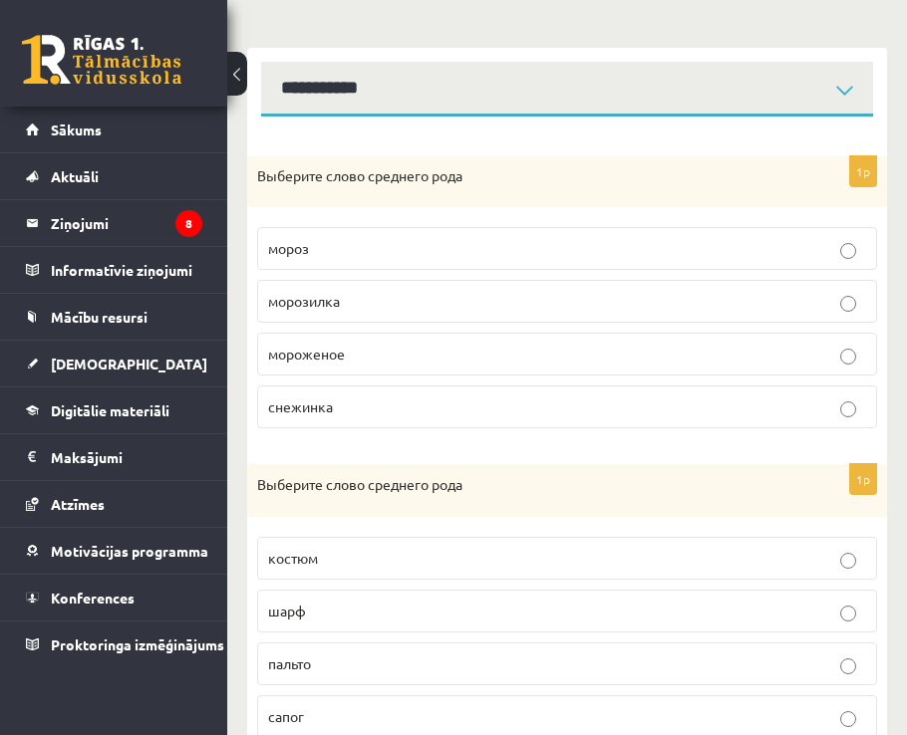
click at [364, 361] on p "мороженое" at bounding box center [567, 354] width 598 height 21
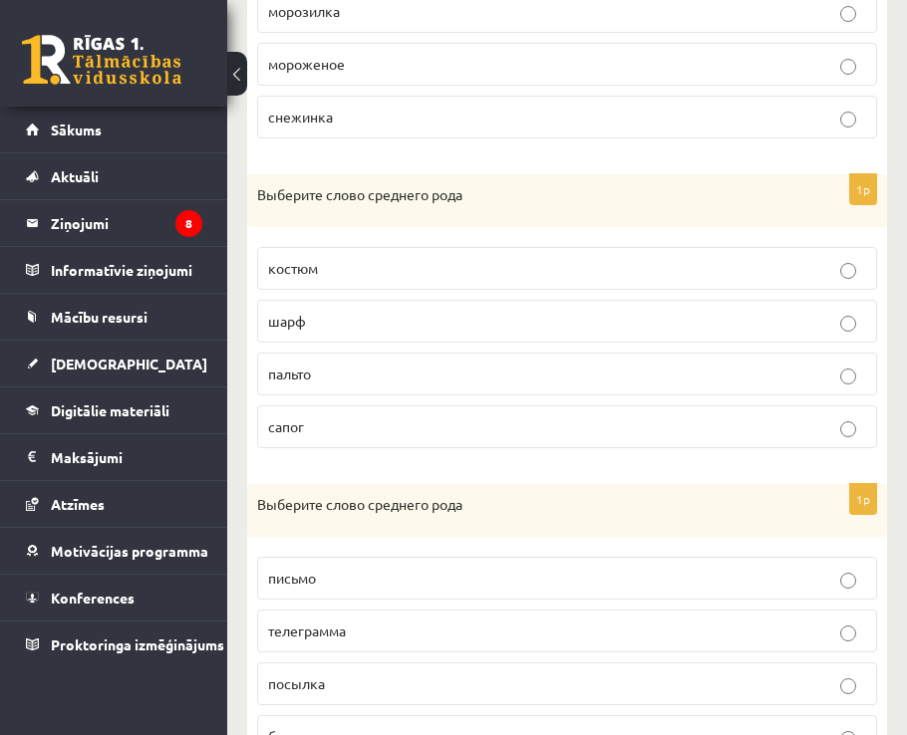
scroll to position [668, 0]
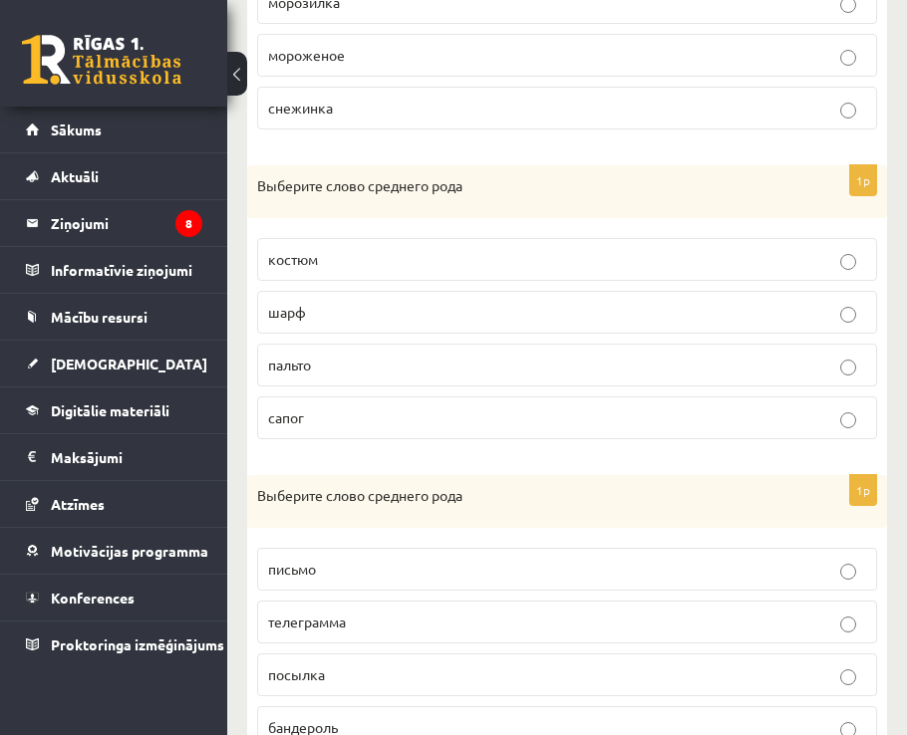
click at [331, 375] on p "пальто" at bounding box center [567, 365] width 598 height 21
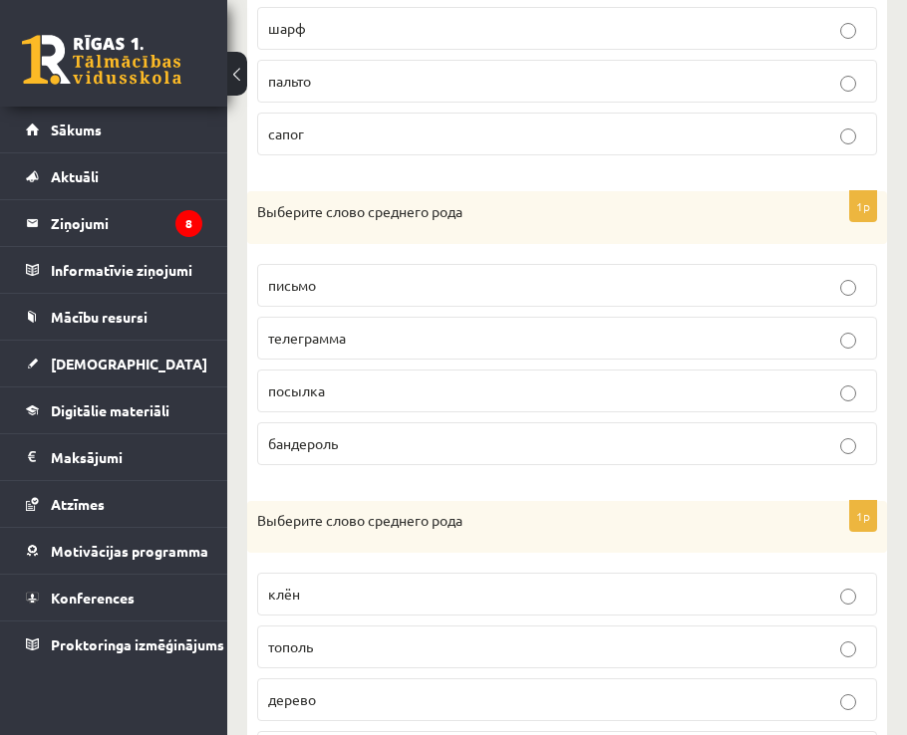
scroll to position [967, 0]
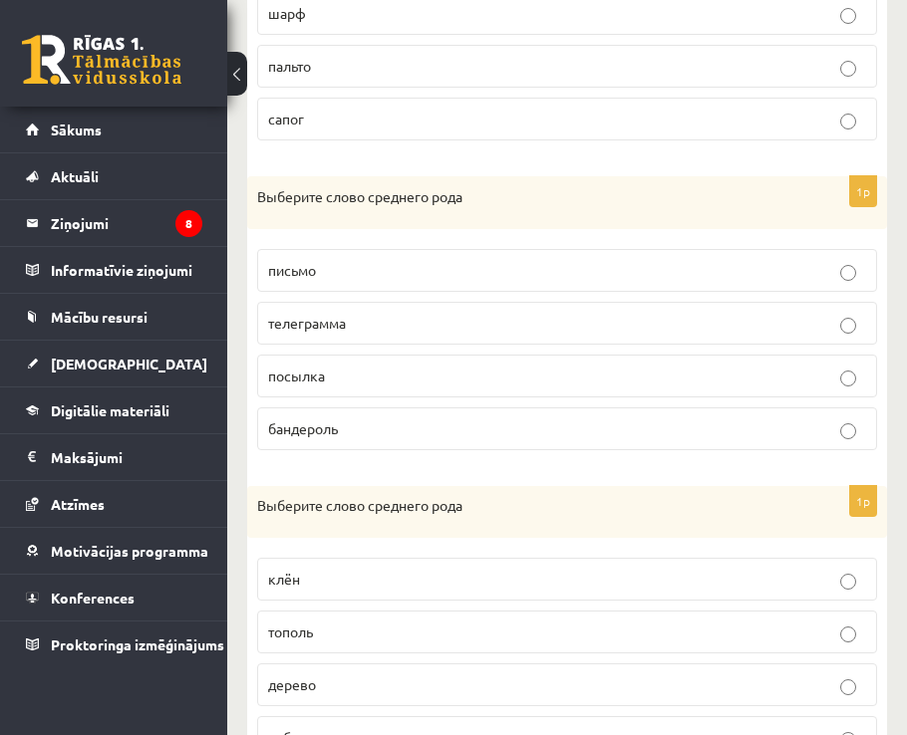
click at [352, 271] on p "письмо" at bounding box center [567, 270] width 598 height 21
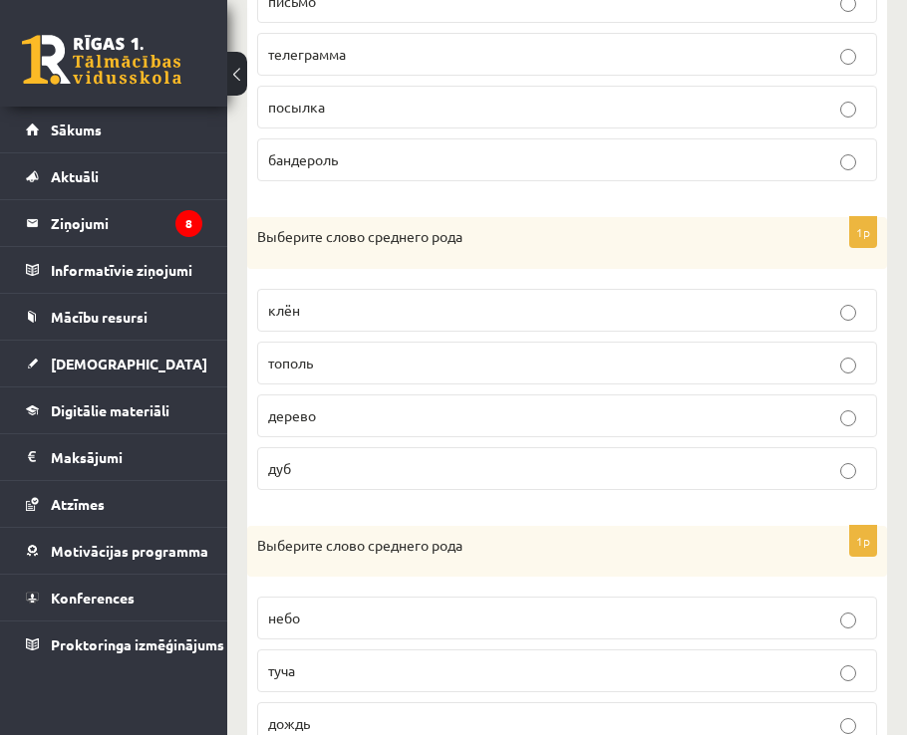
scroll to position [1266, 0]
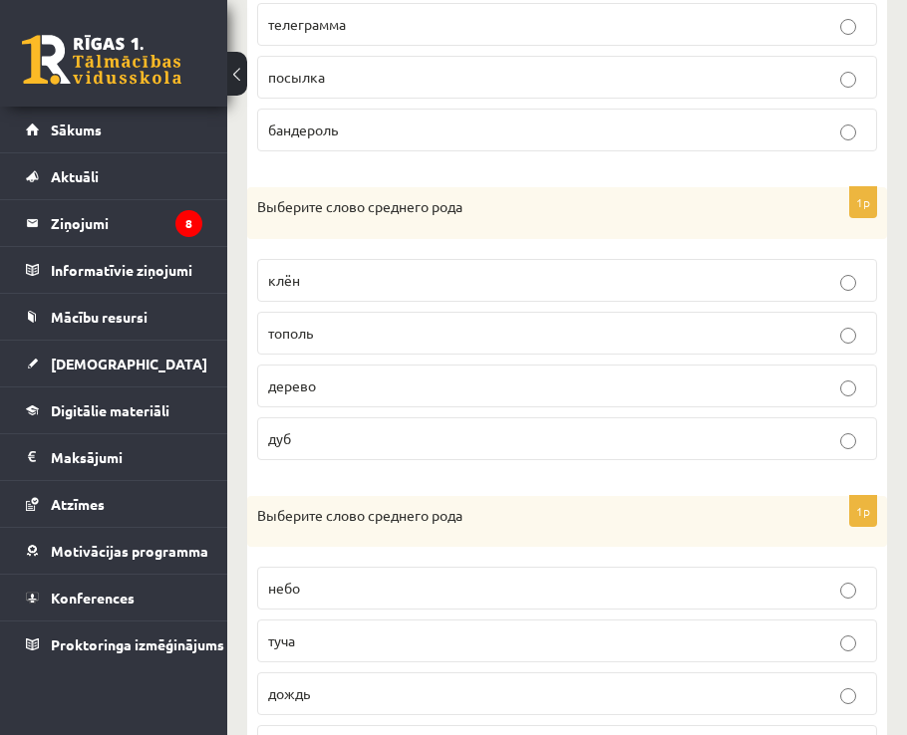
click at [338, 380] on p "дерево" at bounding box center [567, 386] width 598 height 21
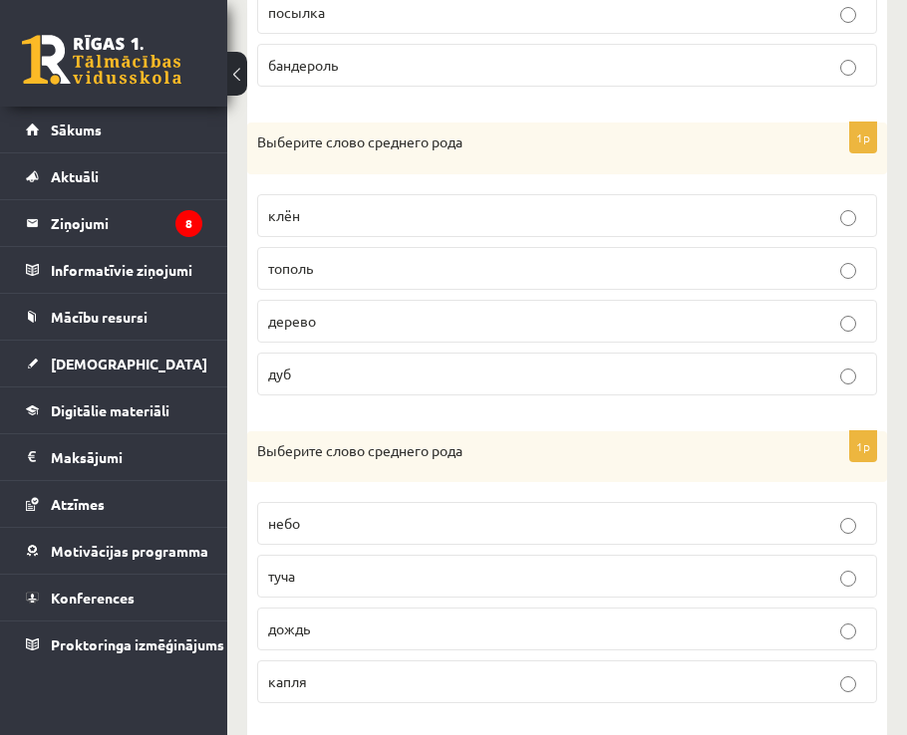
scroll to position [1366, 0]
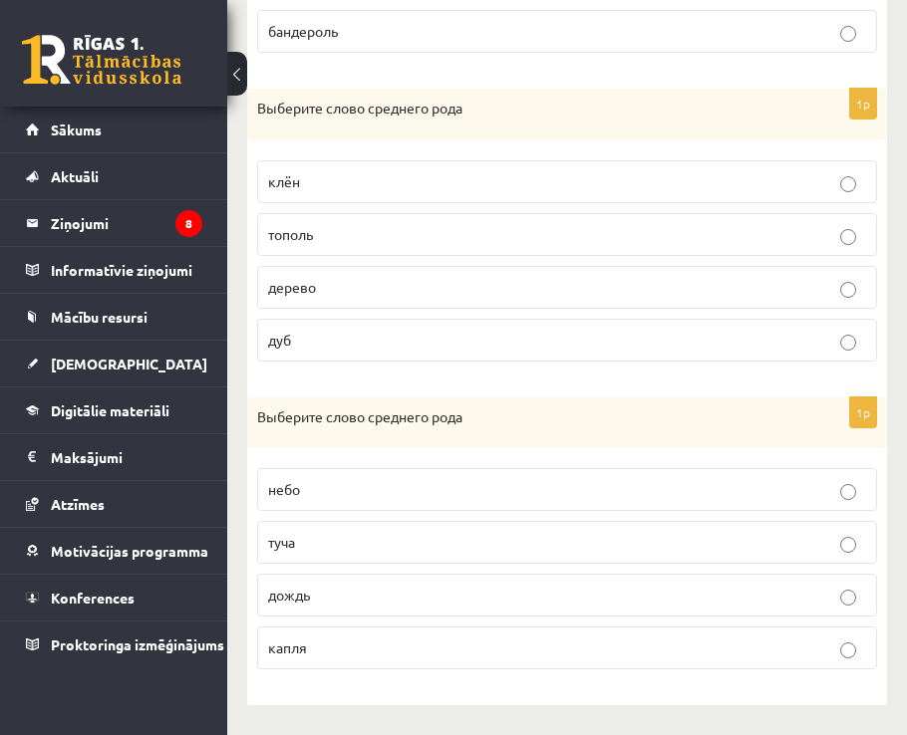
click at [301, 481] on p "небо" at bounding box center [567, 489] width 598 height 21
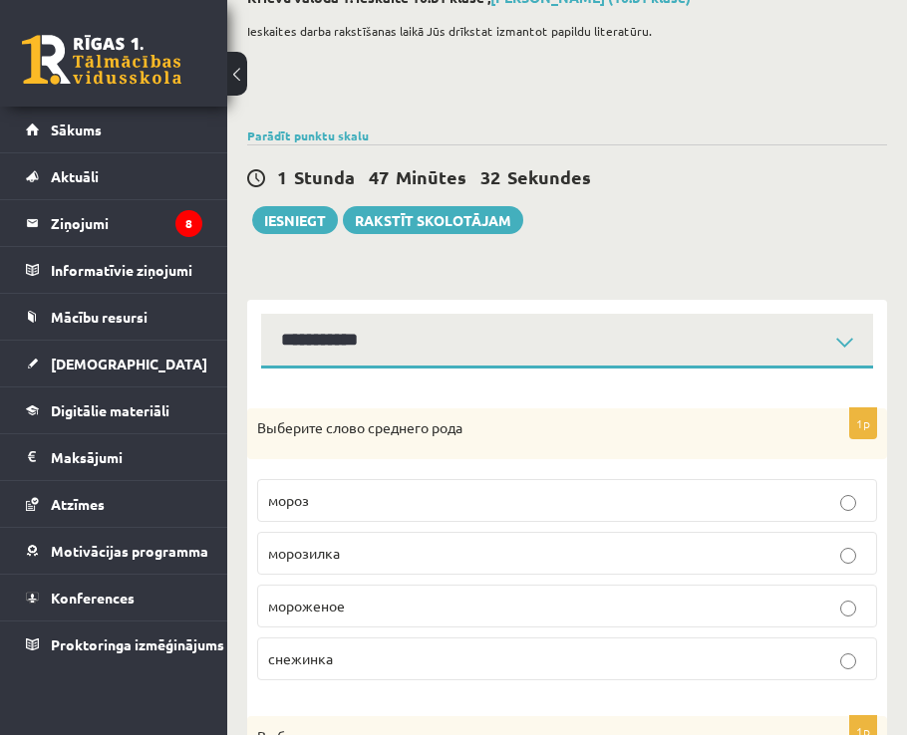
scroll to position [71, 0]
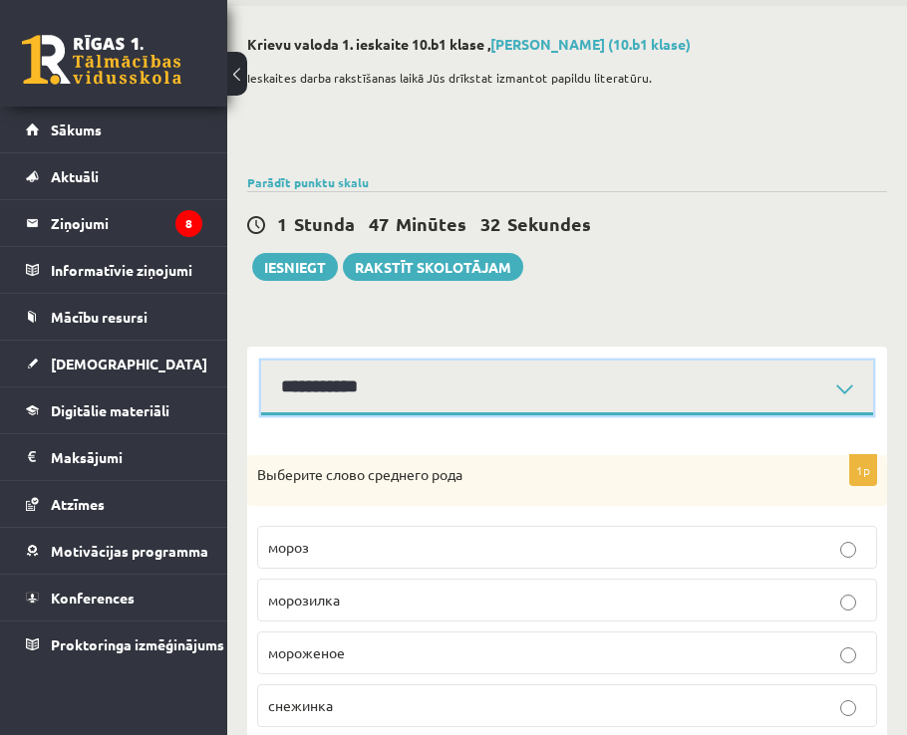
click at [342, 386] on select "**********" at bounding box center [567, 388] width 612 height 55
click at [261, 361] on select "**********" at bounding box center [567, 388] width 612 height 55
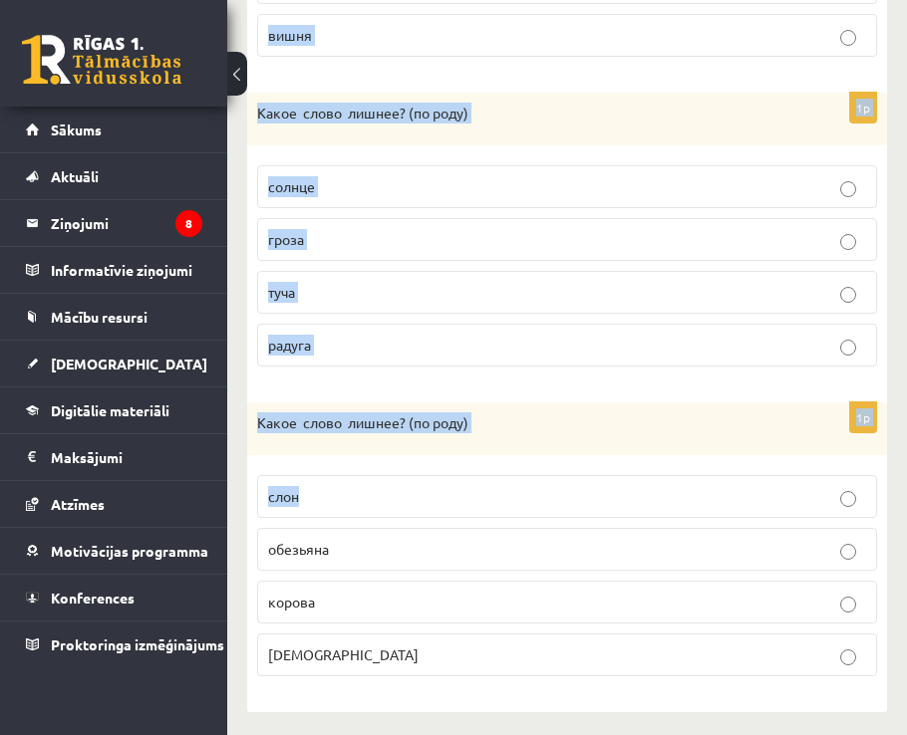
scroll to position [1370, 0]
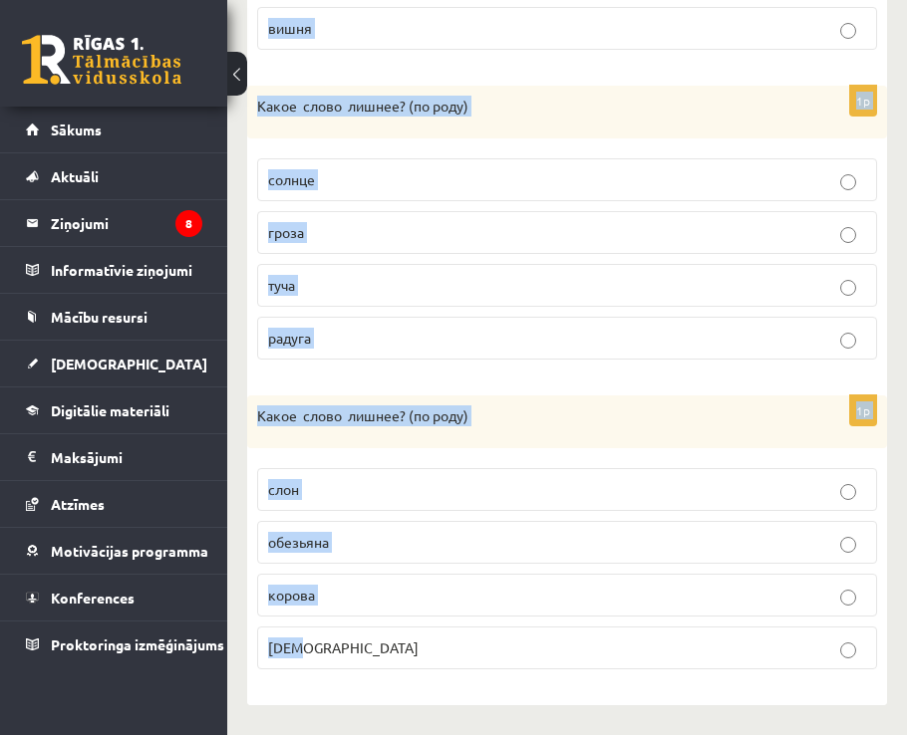
drag, startPoint x: 254, startPoint y: 280, endPoint x: 646, endPoint y: 627, distance: 522.9
copy form "Какое слово лишнее? ( по родy) помидор репа капуста дыня 1p Какое слово лишнее?…"
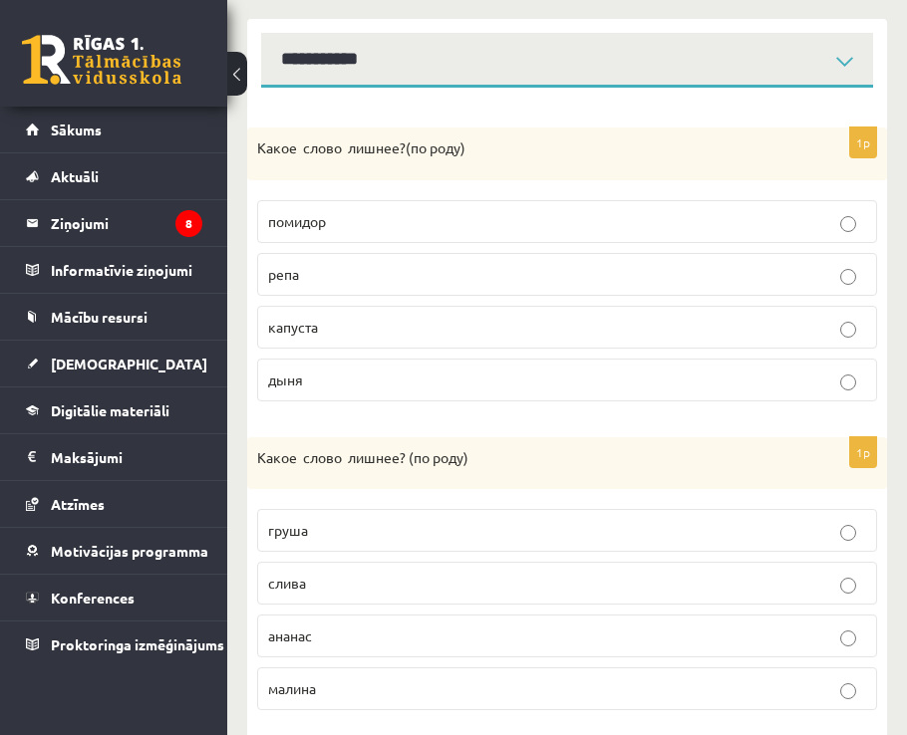
scroll to position [299, 0]
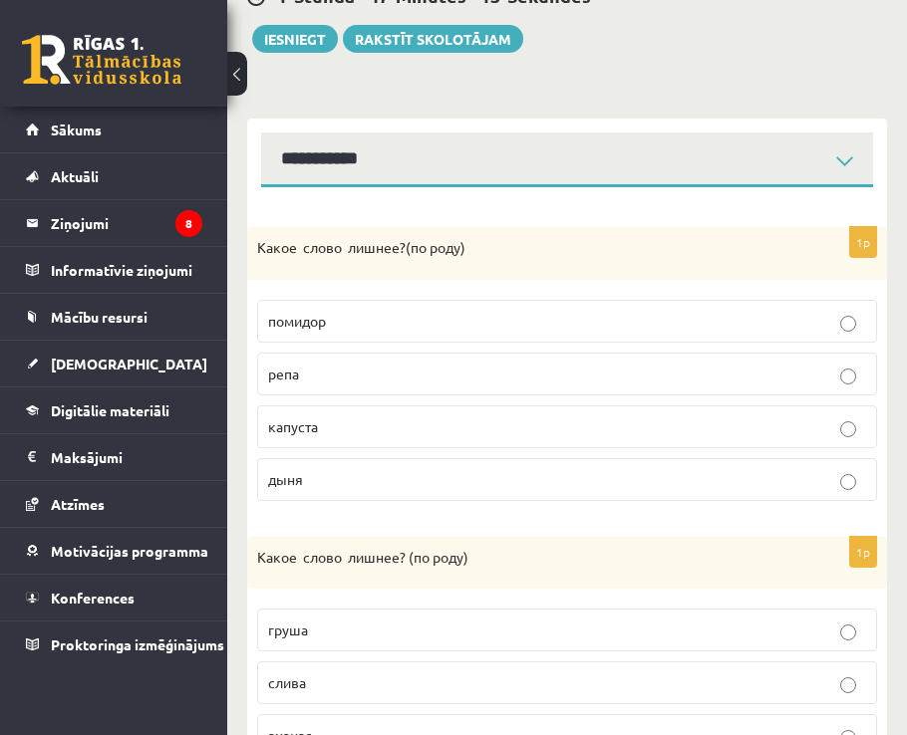
click at [309, 472] on p "дыня" at bounding box center [567, 479] width 598 height 21
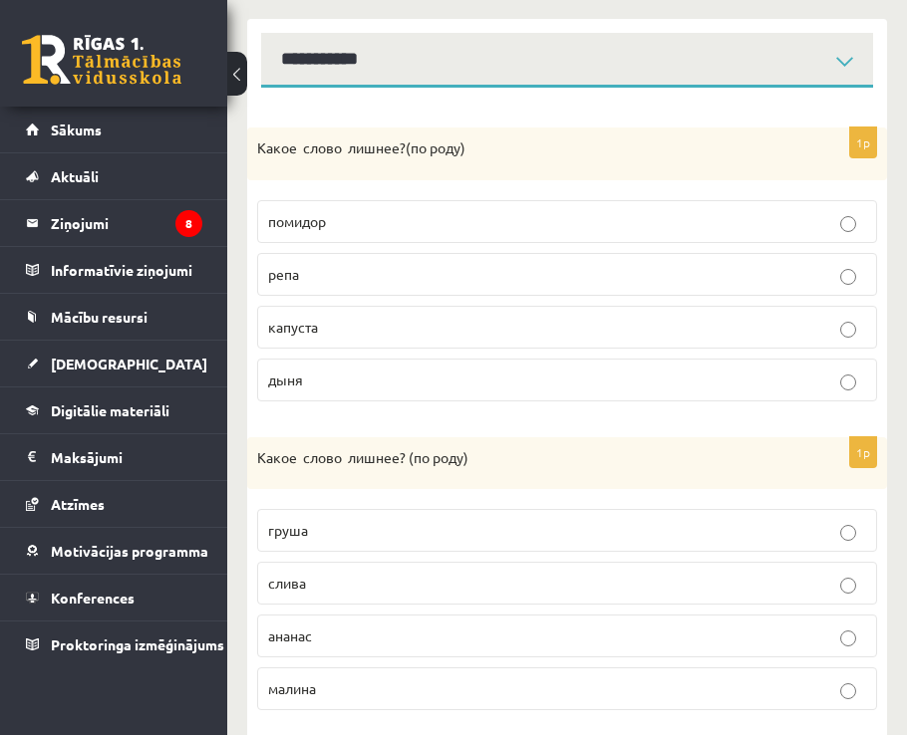
scroll to position [498, 0]
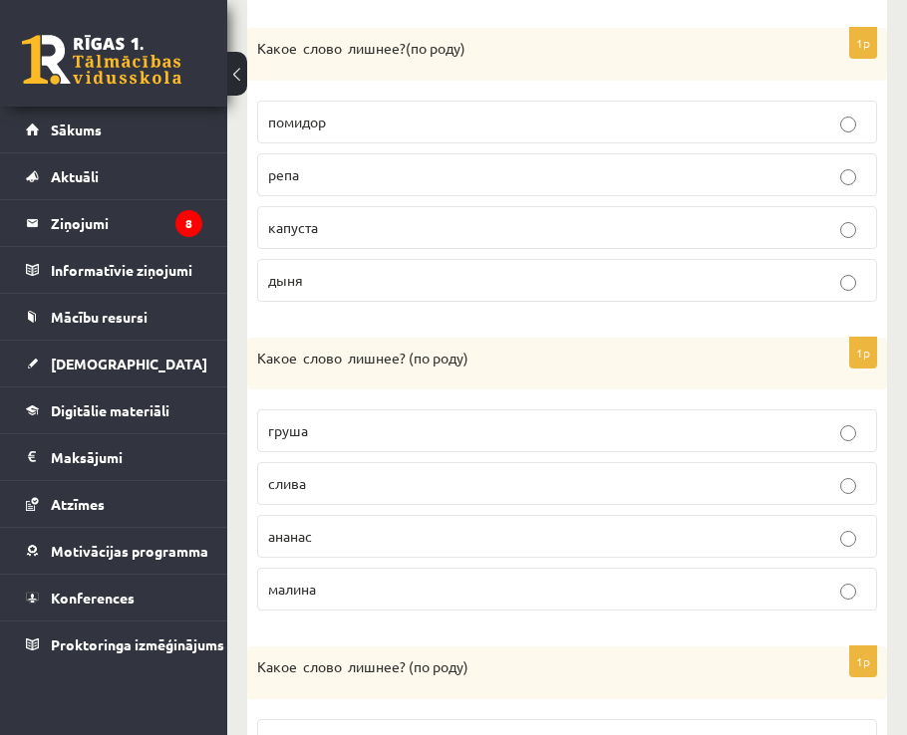
drag, startPoint x: 317, startPoint y: 528, endPoint x: 395, endPoint y: 530, distance: 78.7
click at [317, 528] on p "ананас" at bounding box center [567, 536] width 598 height 21
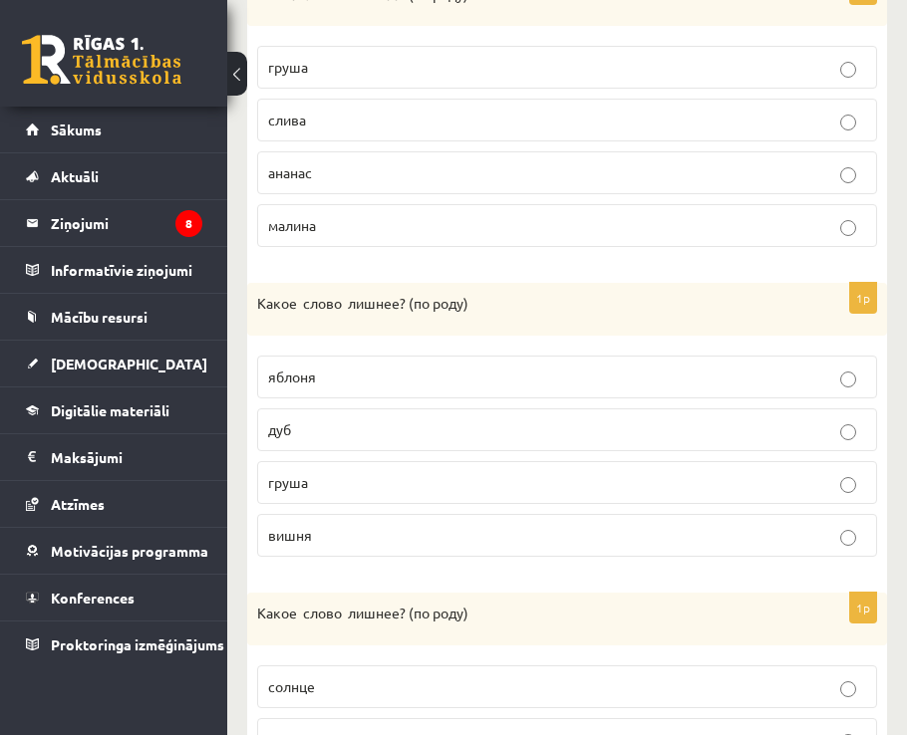
scroll to position [897, 0]
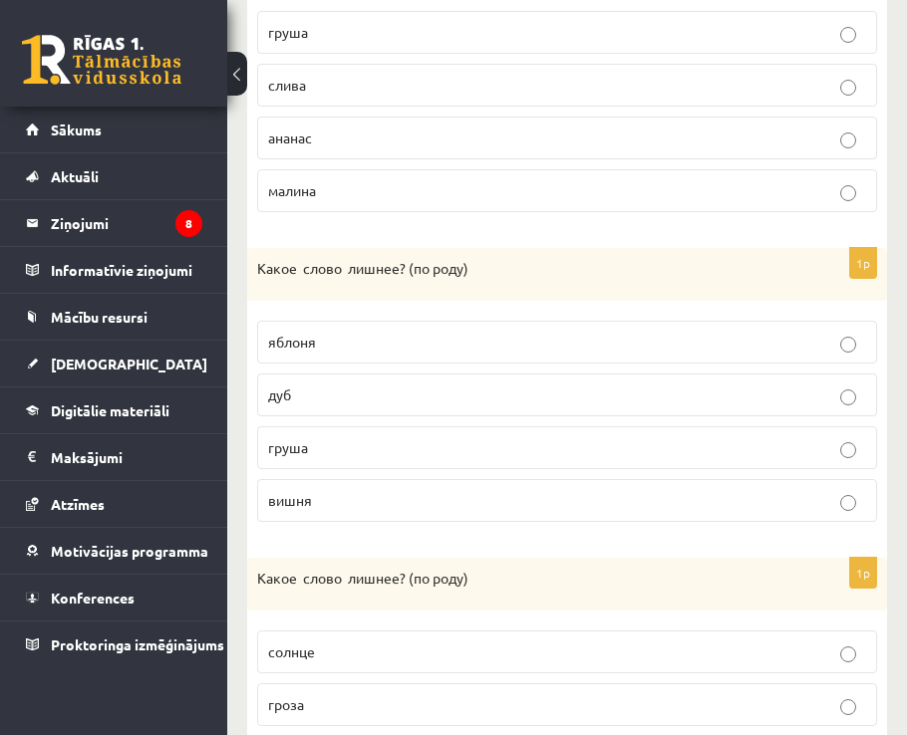
click at [296, 447] on span "груша" at bounding box center [288, 447] width 40 height 18
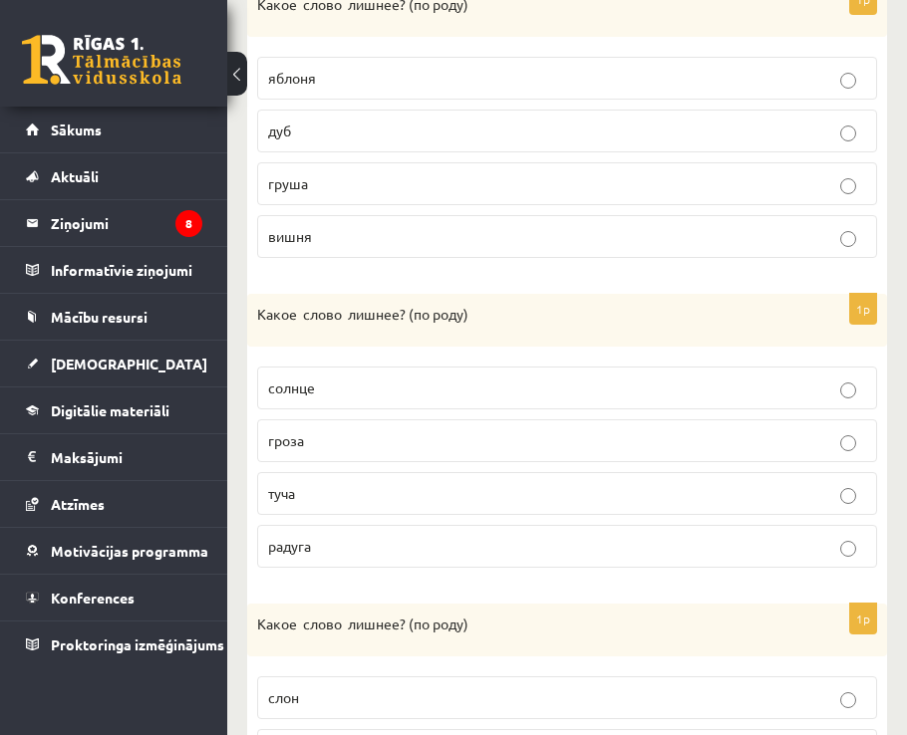
scroll to position [1195, 0]
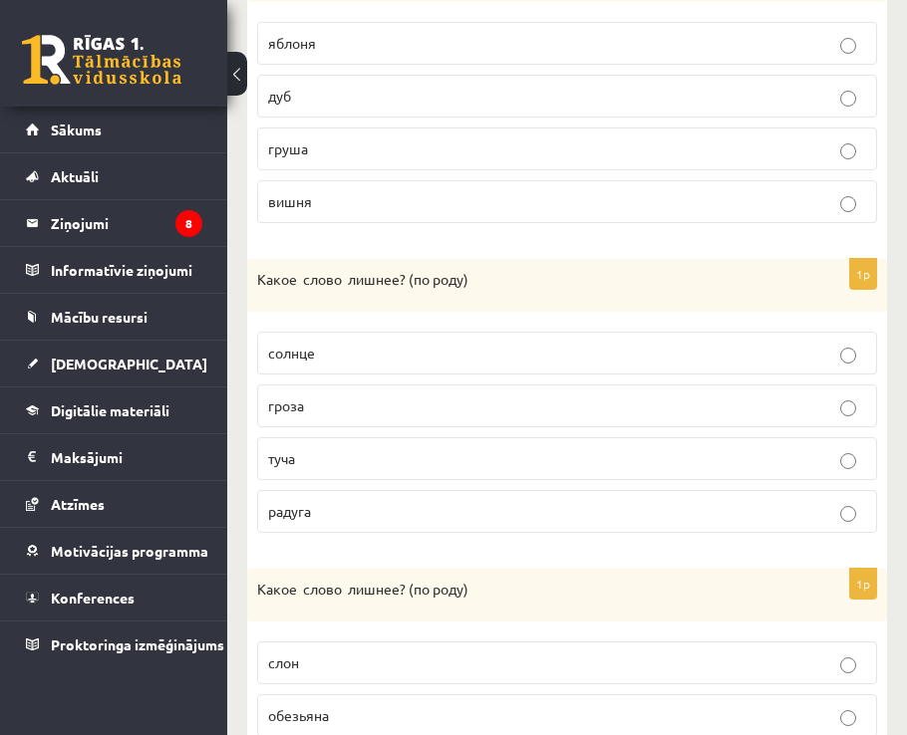
click at [302, 360] on span "солнце" at bounding box center [291, 353] width 47 height 18
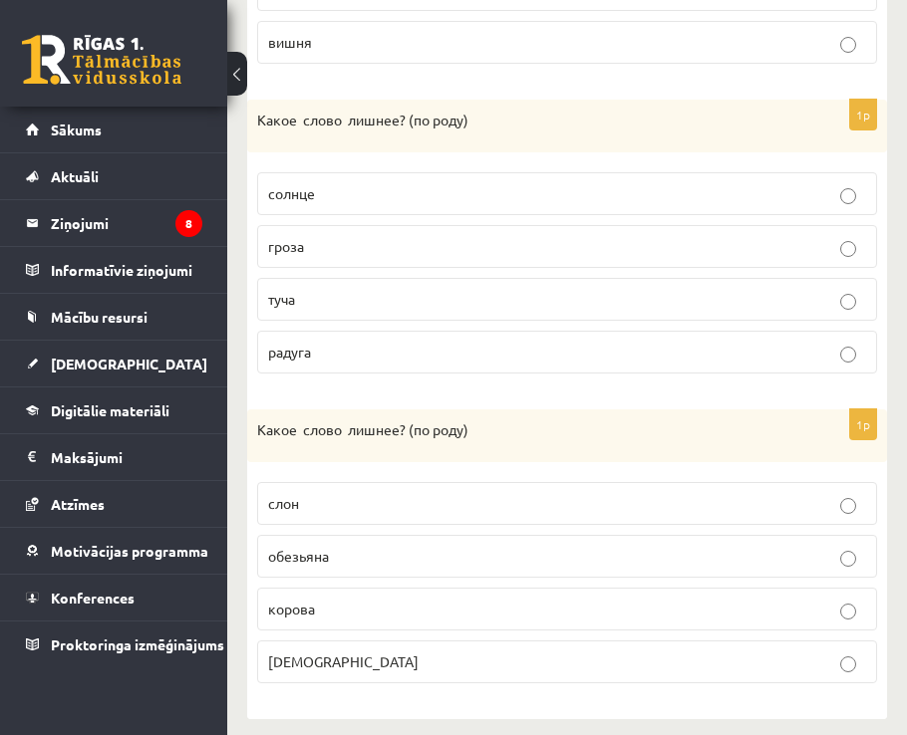
scroll to position [1370, 0]
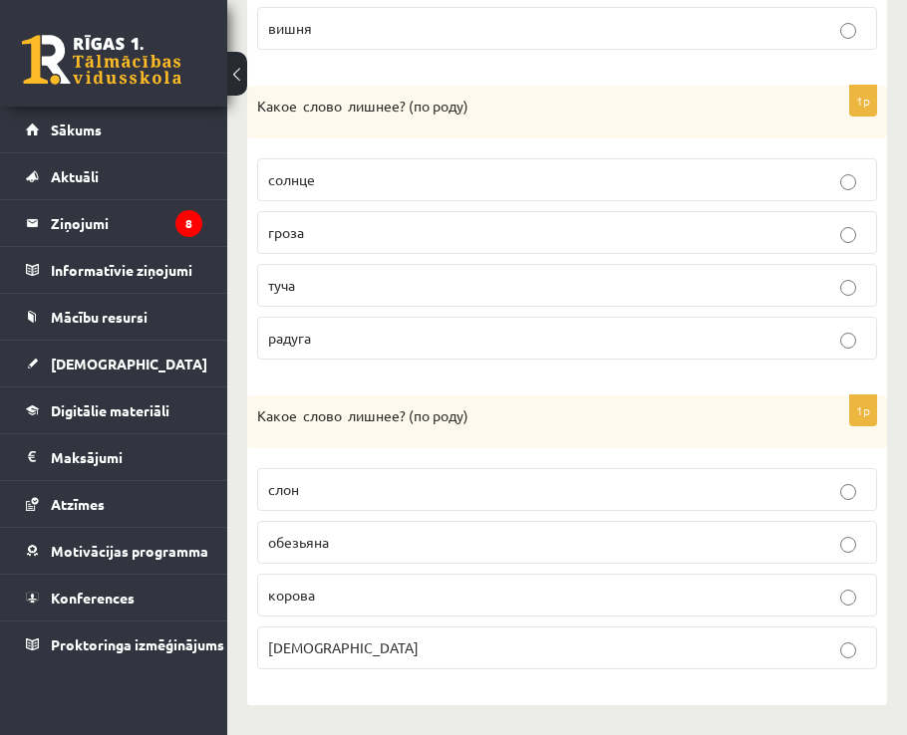
click at [316, 639] on p "муха" at bounding box center [567, 648] width 598 height 21
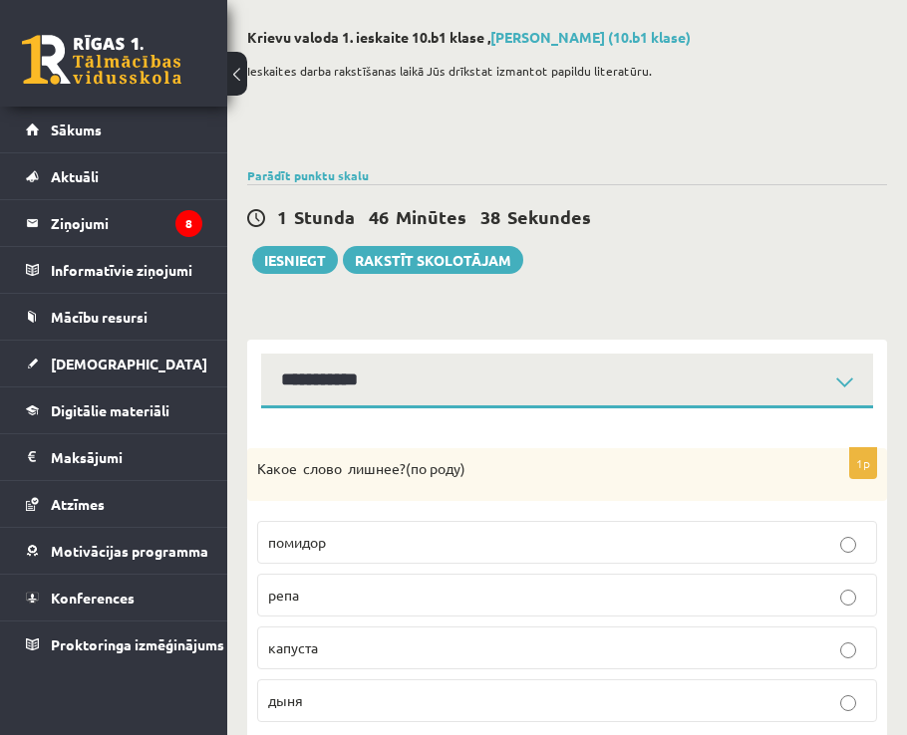
scroll to position [0, 0]
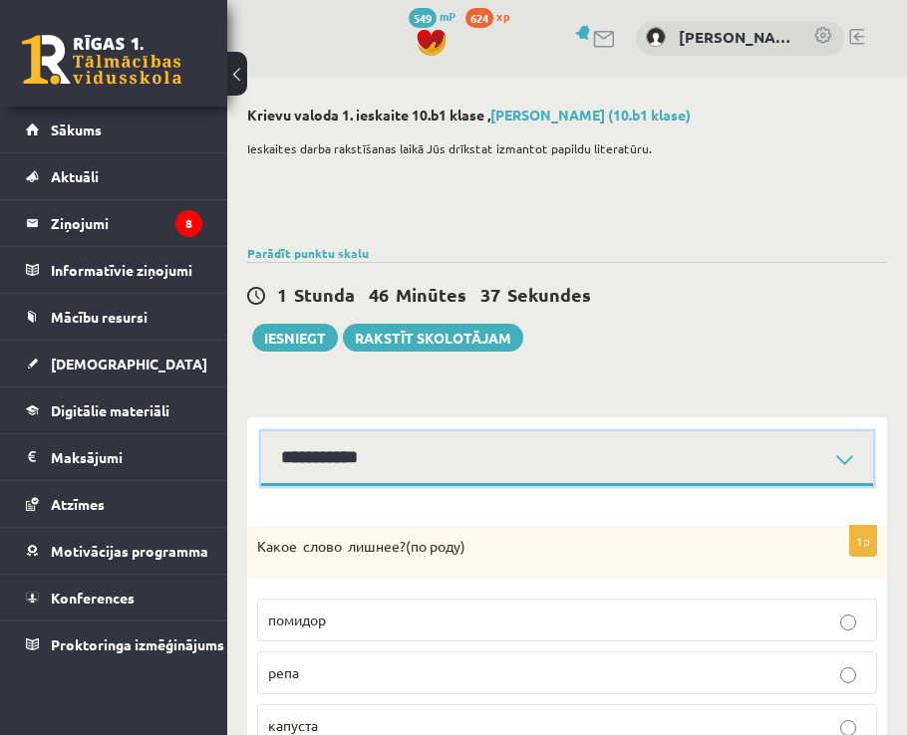
click at [466, 469] on select "**********" at bounding box center [567, 458] width 612 height 55
click at [261, 431] on select "**********" at bounding box center [567, 458] width 612 height 55
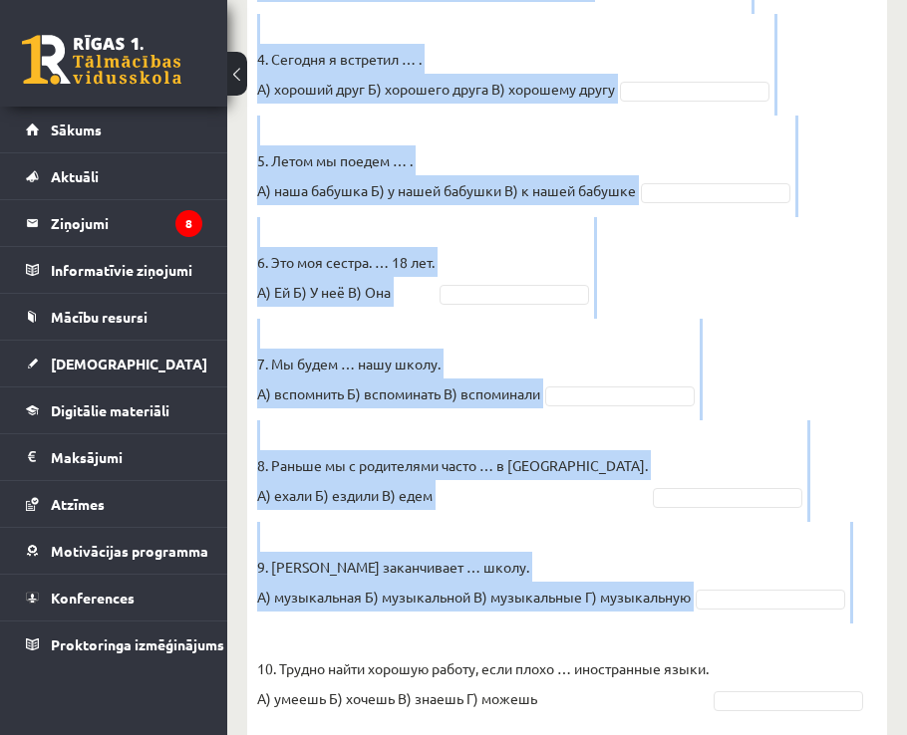
scroll to position [1104, 0]
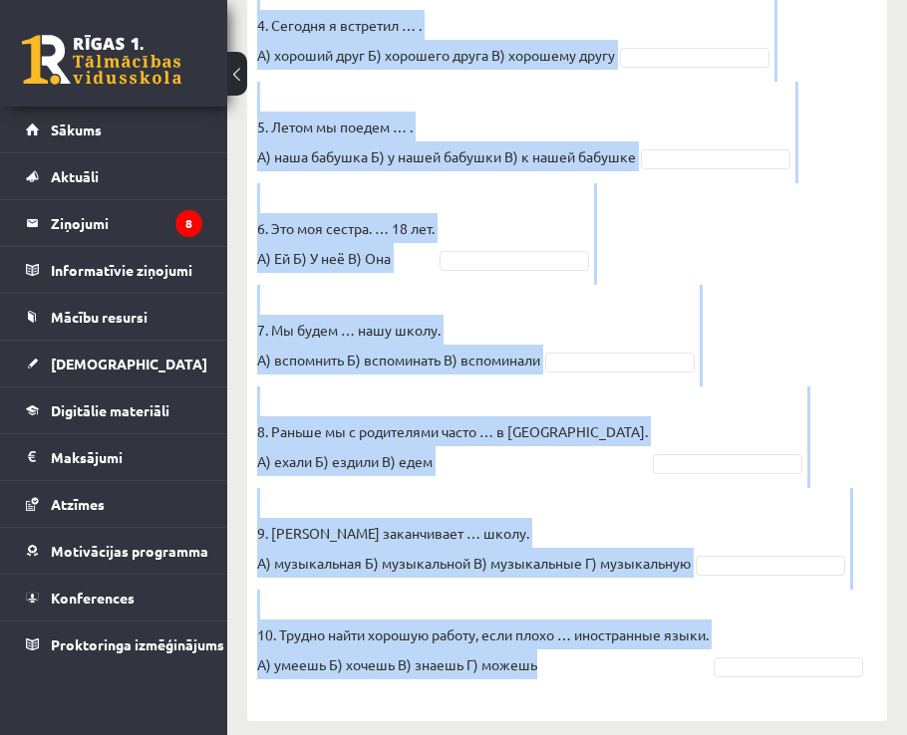
drag, startPoint x: 251, startPoint y: 369, endPoint x: 534, endPoint y: 624, distance: 380.9
click at [534, 624] on div "10p Выберите правильный вариант. Pieejamie vārdi А Б Г А В В Г Б Б Г В В Б А Б …" at bounding box center [567, 61] width 640 height 1279
copy fieldset "1. Каждый день мы … новые слова. А) учим Б) изучаем В) учимся 2. Утром и вечеро…"
click at [814, 232] on fieldset "1. Каждый день мы … новые слова. А) учим Б) изучаем В) учимся 2. Утром и вечеро…" at bounding box center [567, 198] width 620 height 986
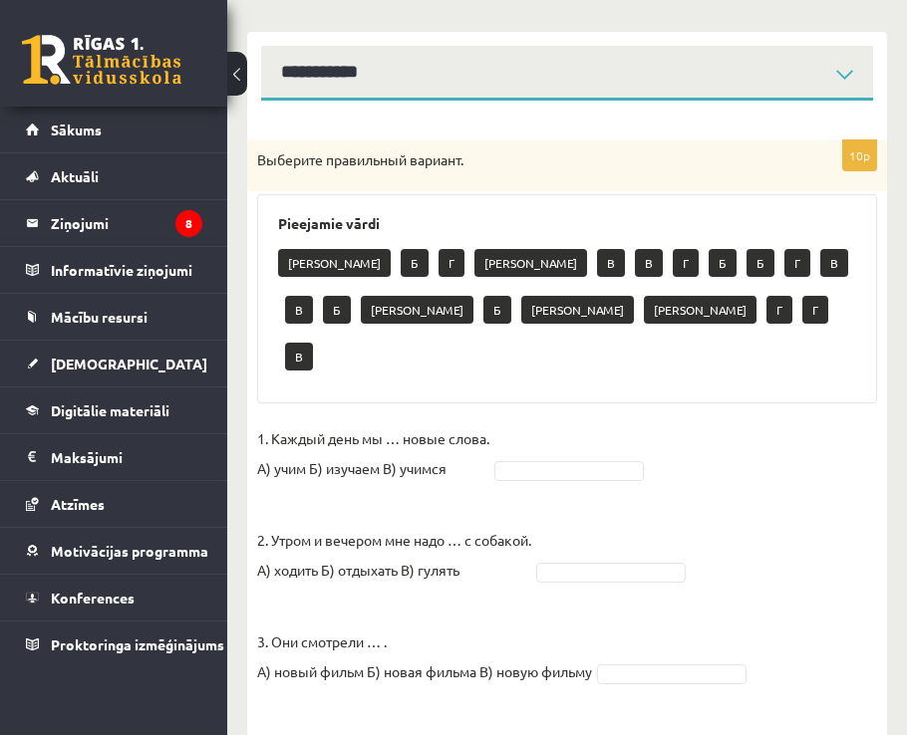
scroll to position [406, 0]
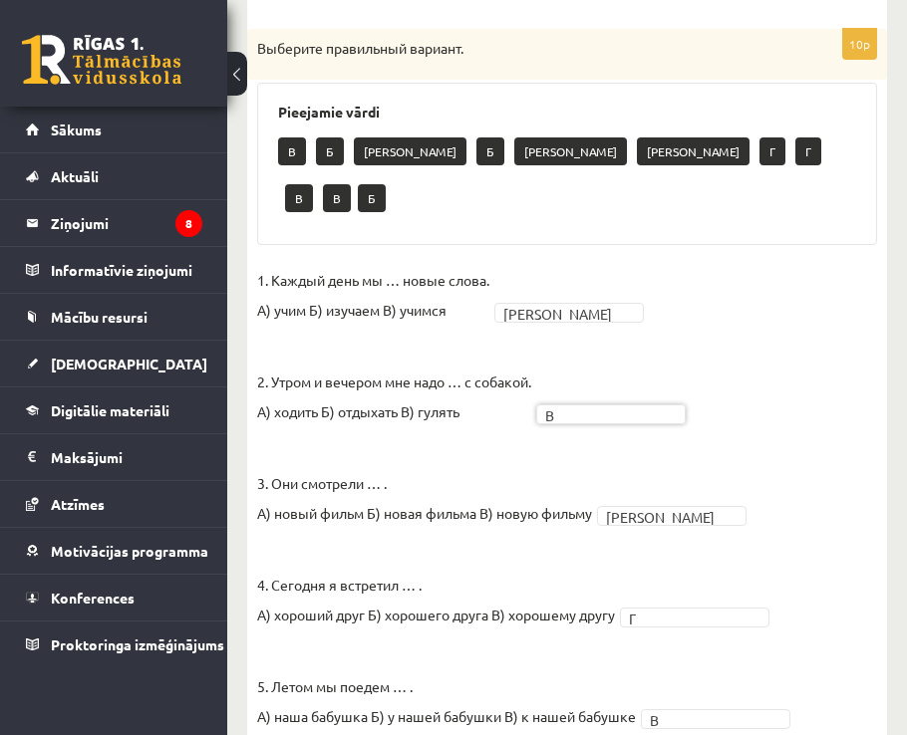
scroll to position [559, 0]
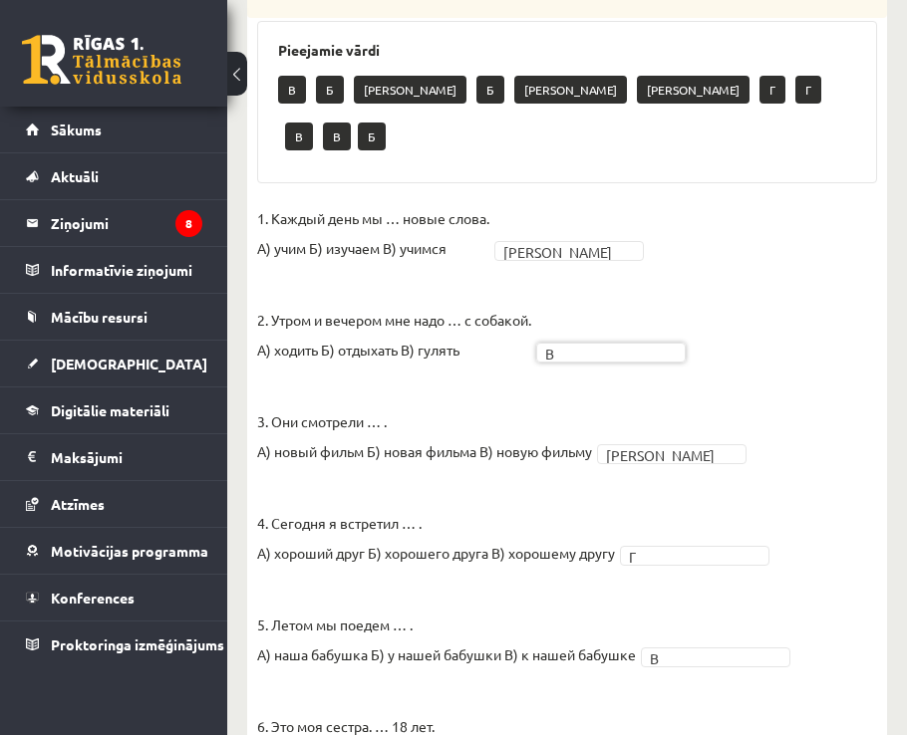
click at [665, 502] on fieldset "1. Каждый день мы … новые слова. А) учим Б) изучаем В) учимся А * 2. Утром и ве…" at bounding box center [567, 696] width 620 height 986
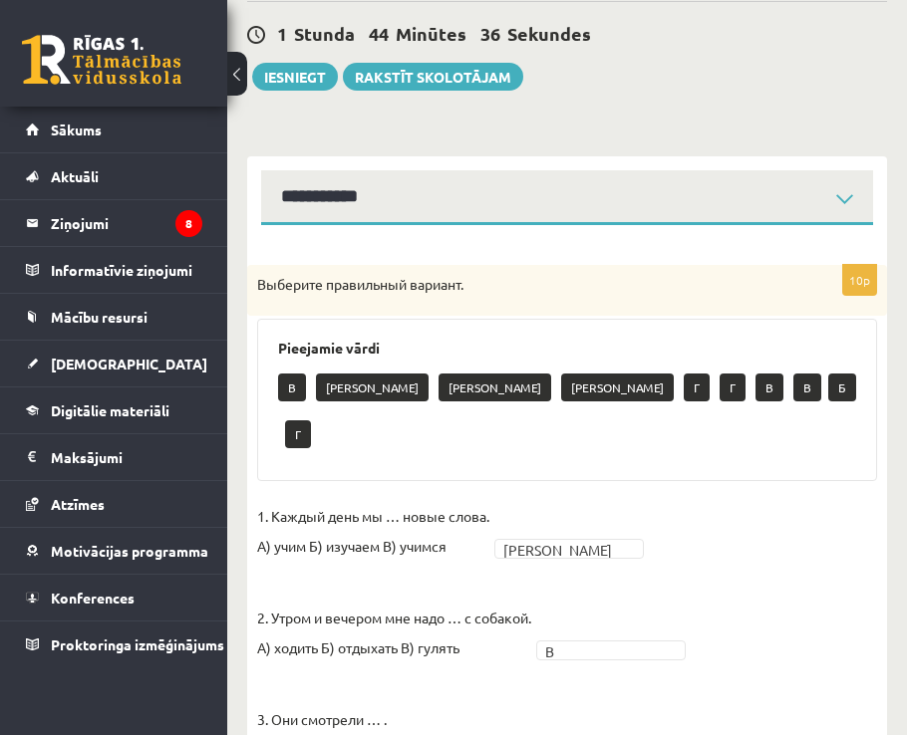
scroll to position [260, 0]
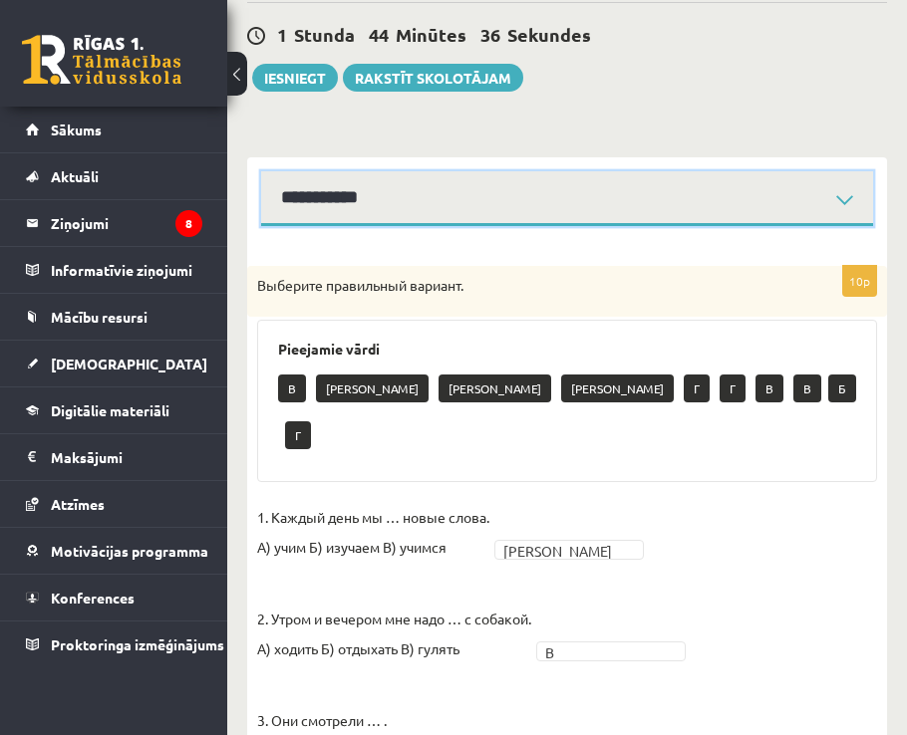
click at [381, 209] on select "**********" at bounding box center [567, 198] width 612 height 55
click at [261, 171] on select "**********" at bounding box center [567, 198] width 612 height 55
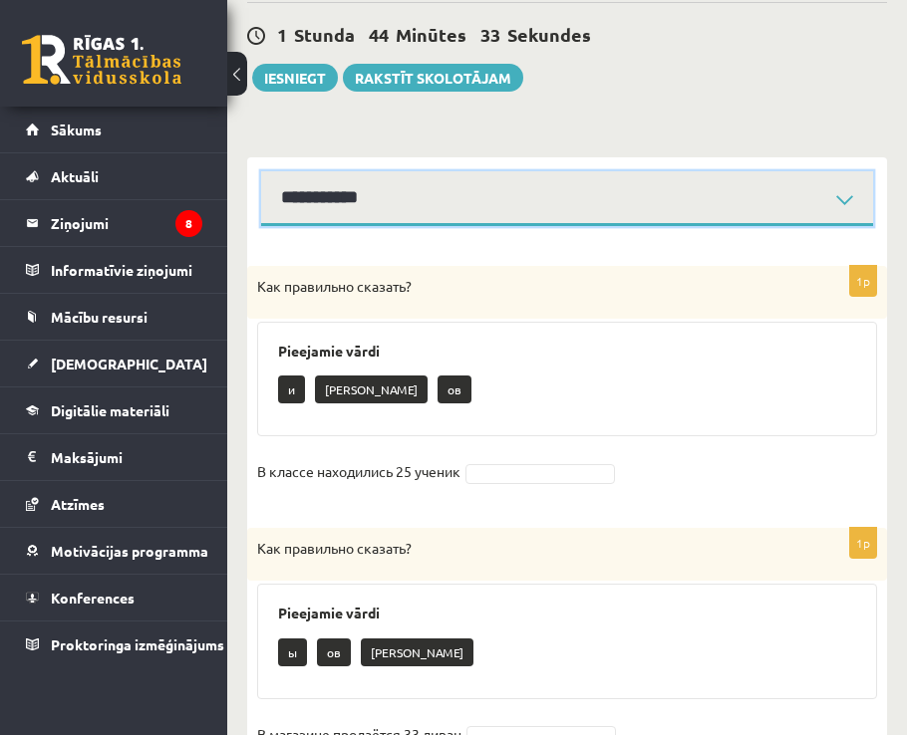
click at [304, 207] on select "**********" at bounding box center [567, 198] width 612 height 55
click at [261, 171] on select "**********" at bounding box center [567, 198] width 612 height 55
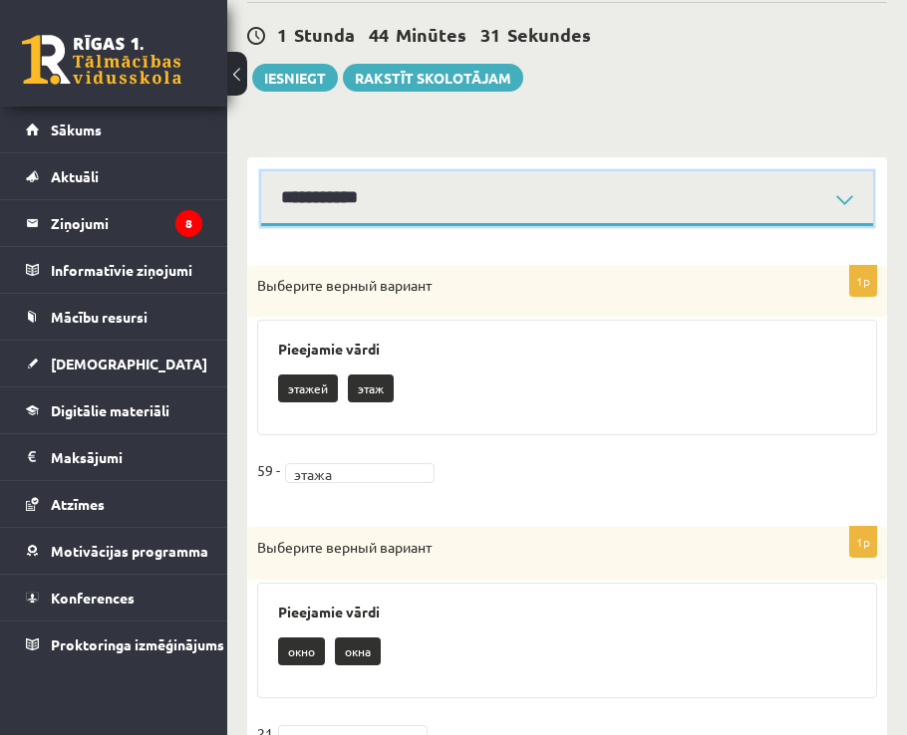
click at [363, 203] on select "**********" at bounding box center [567, 198] width 612 height 55
click at [261, 171] on select "**********" at bounding box center [567, 198] width 612 height 55
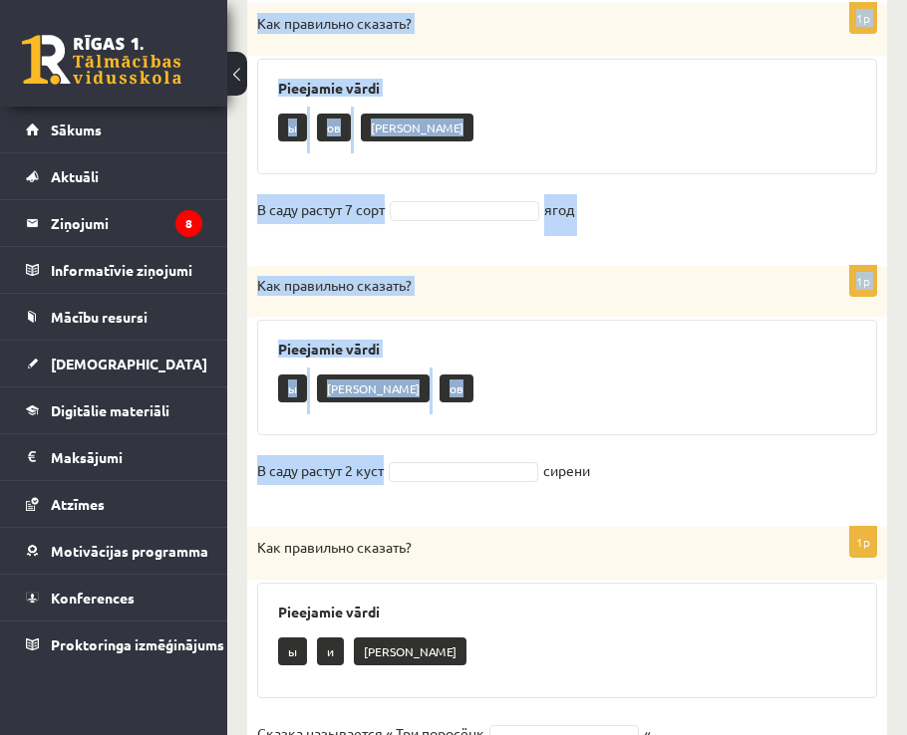
scroll to position [1134, 0]
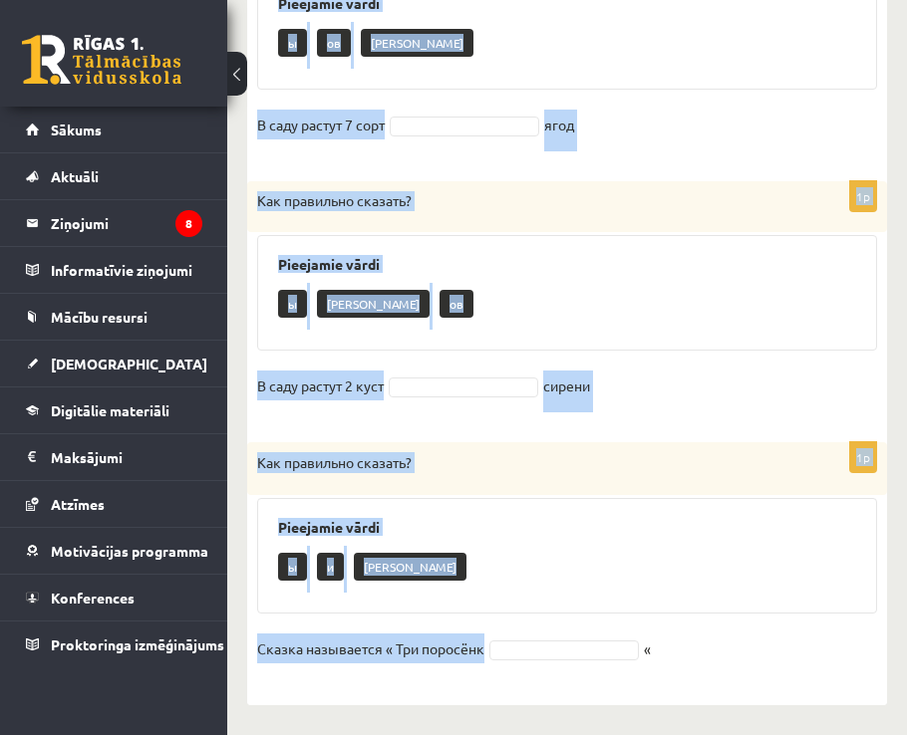
drag, startPoint x: 252, startPoint y: 288, endPoint x: 485, endPoint y: 673, distance: 450.5
click at [485, 673] on form "1p Как правильно сказать? Pieejamie vārdi и а ов В классе находились 25 ученик …" at bounding box center [567, 29] width 600 height 1312
copy form "Как правильно сказать? Pieejamie vārdi и а ов В классе находились 25 ученик 1p …"
click at [504, 475] on div "Как правильно сказать?" at bounding box center [567, 468] width 640 height 53
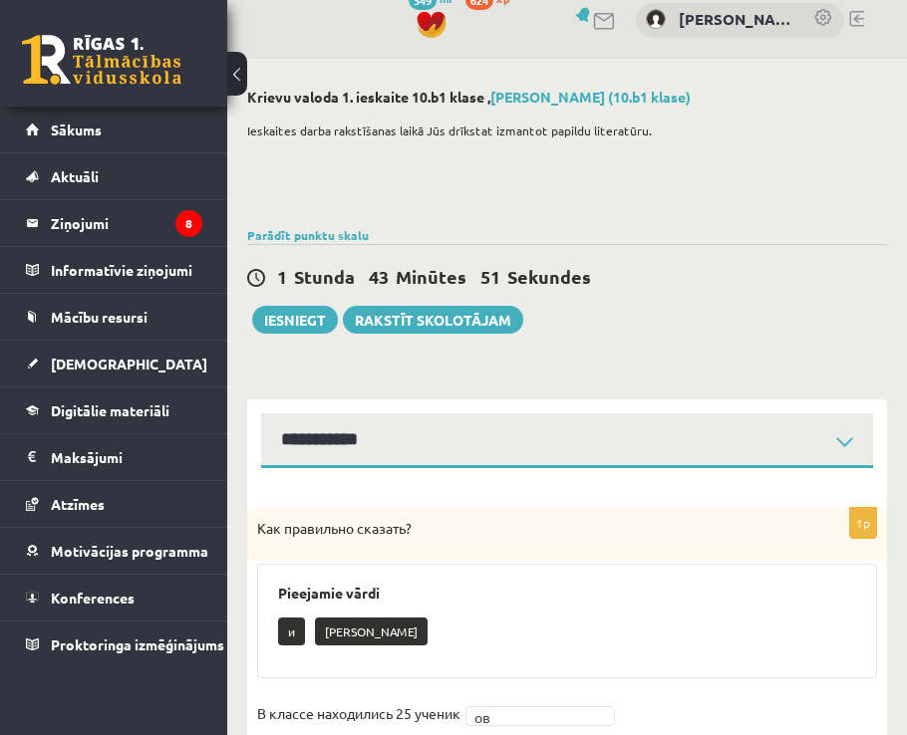
scroll to position [0, 0]
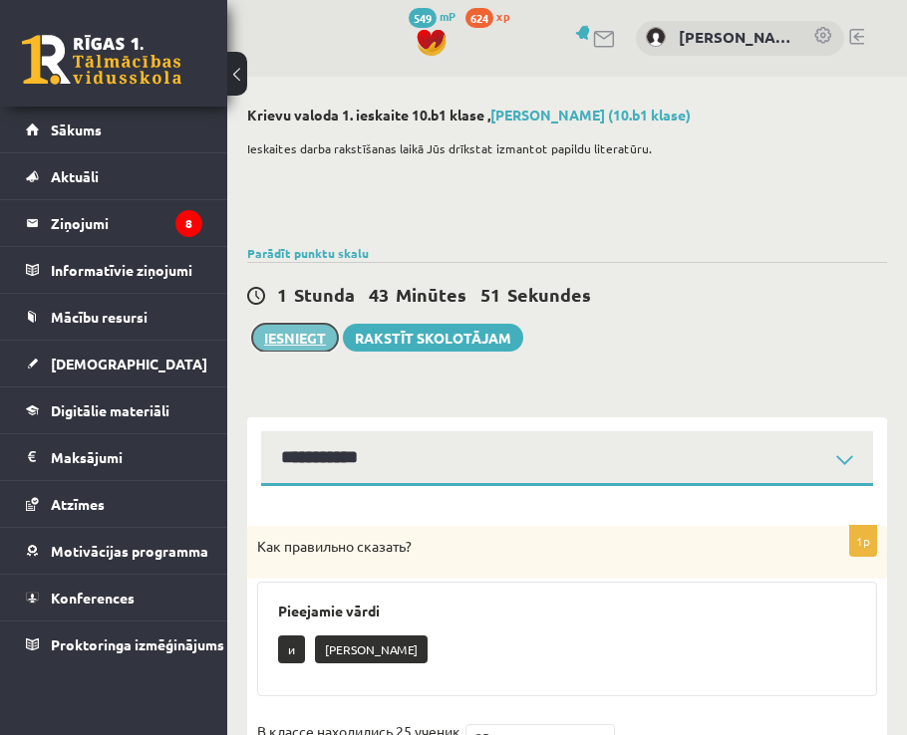
click at [292, 346] on button "Iesniegt" at bounding box center [295, 338] width 86 height 28
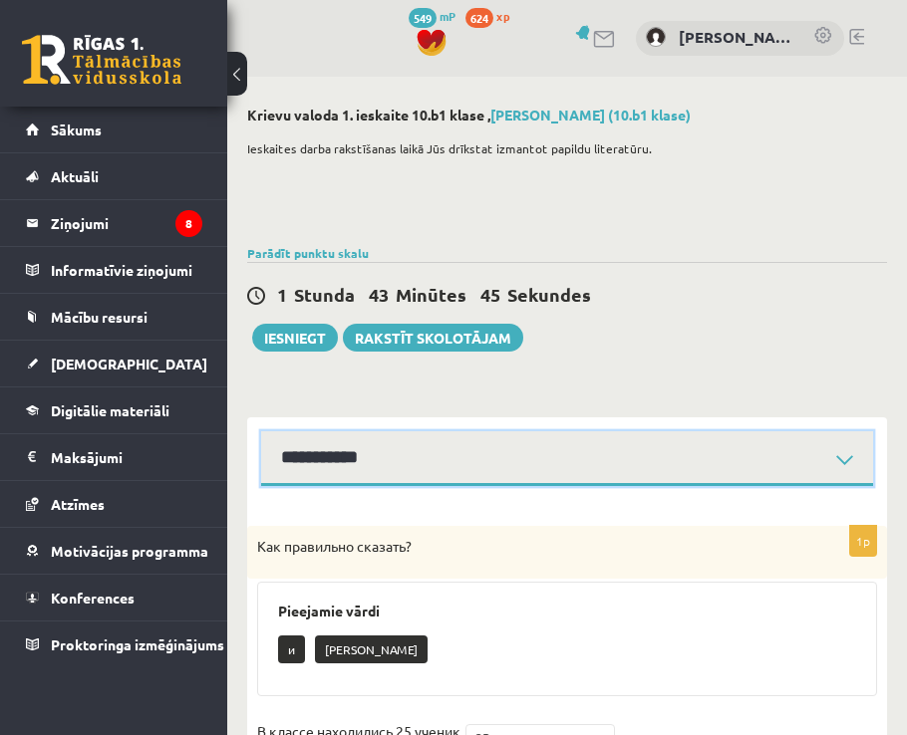
click at [404, 464] on select "**********" at bounding box center [567, 458] width 612 height 55
click at [261, 431] on select "**********" at bounding box center [567, 458] width 612 height 55
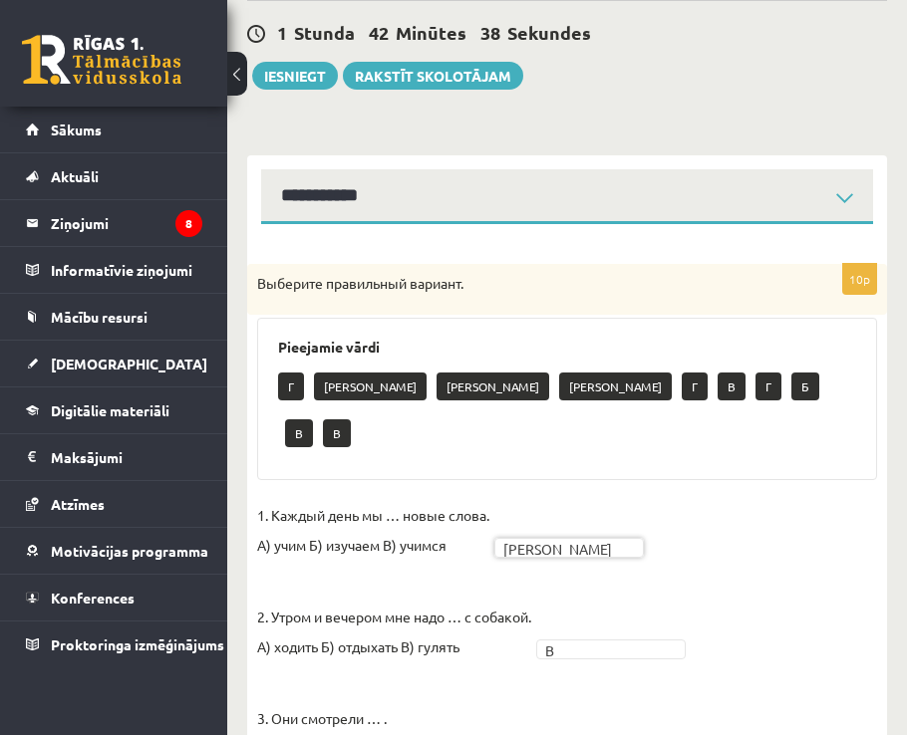
scroll to position [260, 0]
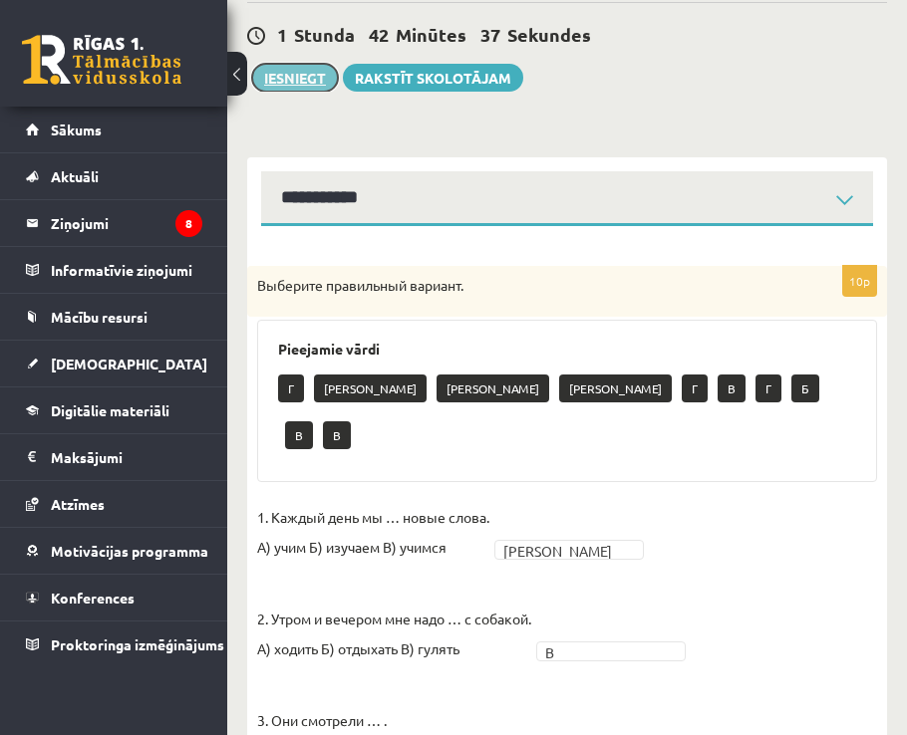
click at [311, 82] on button "Iesniegt" at bounding box center [295, 78] width 86 height 28
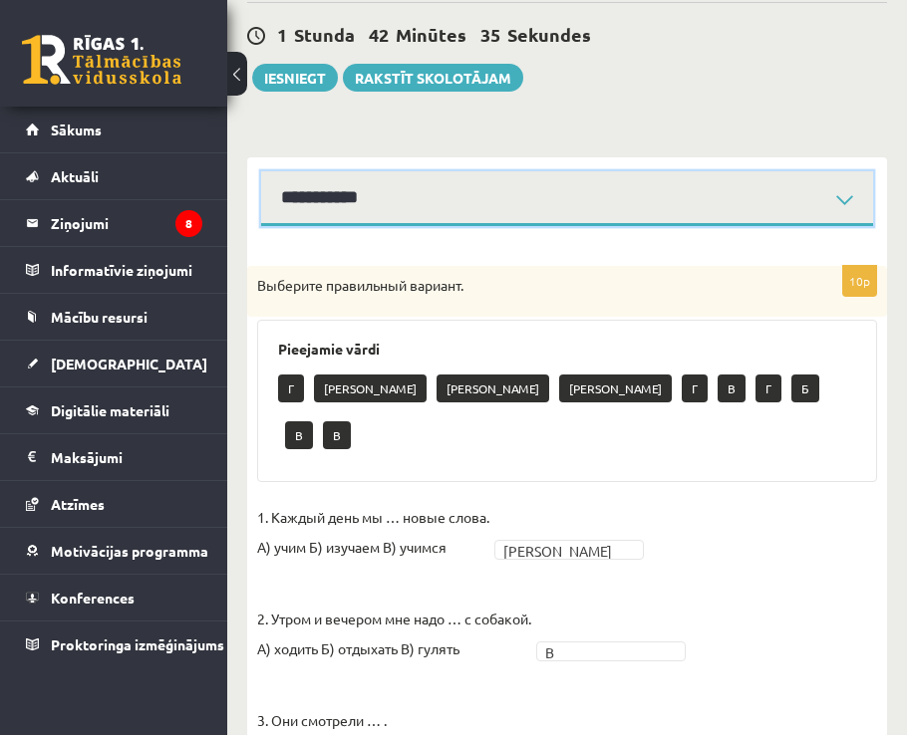
click at [530, 200] on select "**********" at bounding box center [567, 198] width 612 height 55
click at [261, 171] on select "**********" at bounding box center [567, 198] width 612 height 55
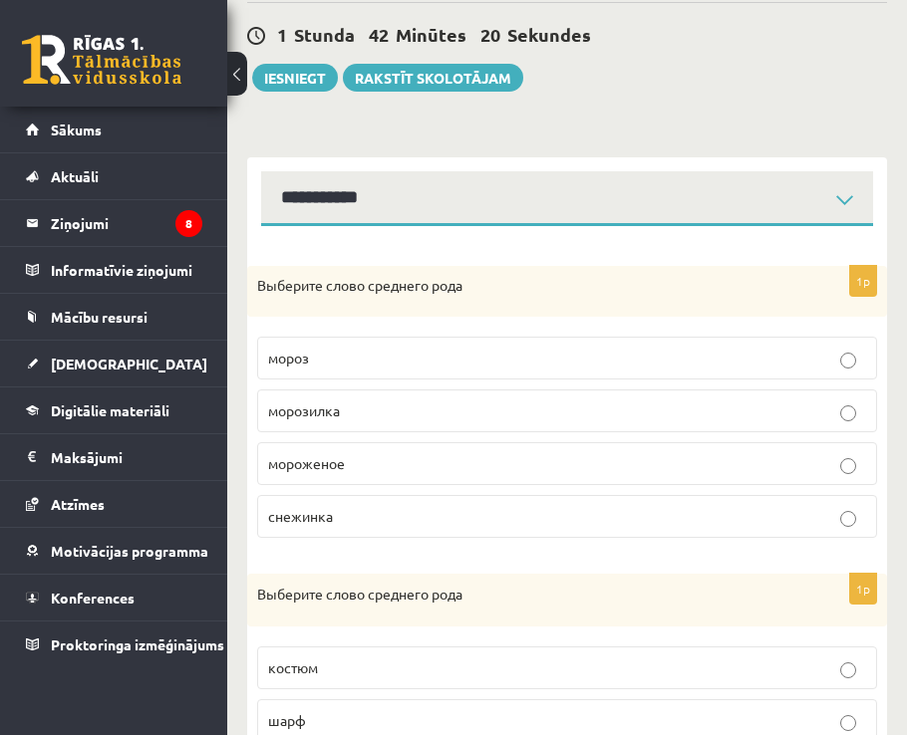
click at [375, 464] on p "мороженое" at bounding box center [567, 463] width 598 height 21
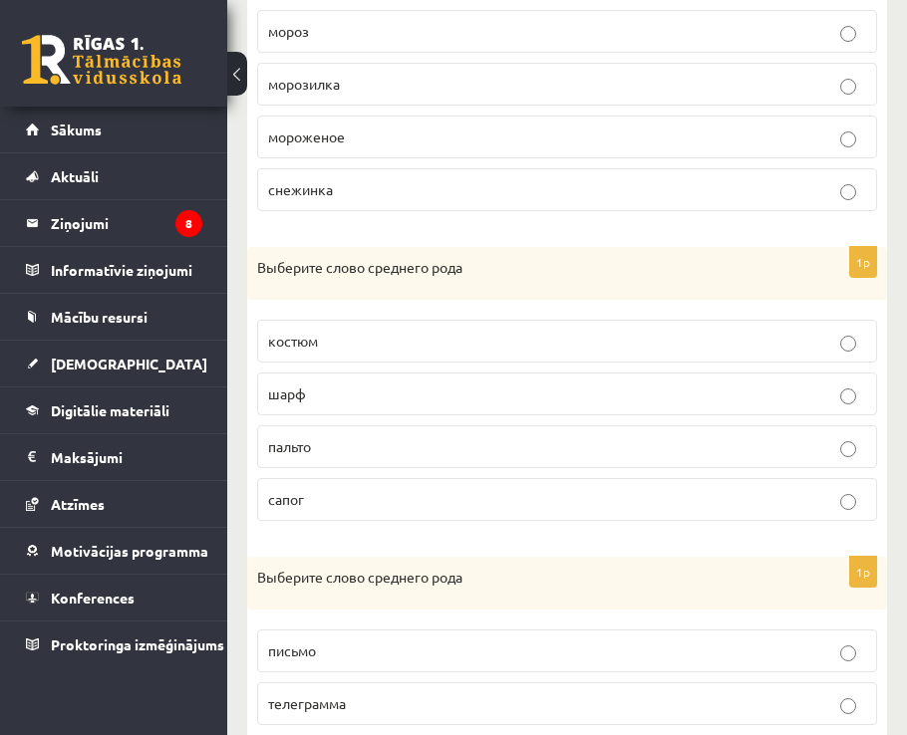
scroll to position [658, 0]
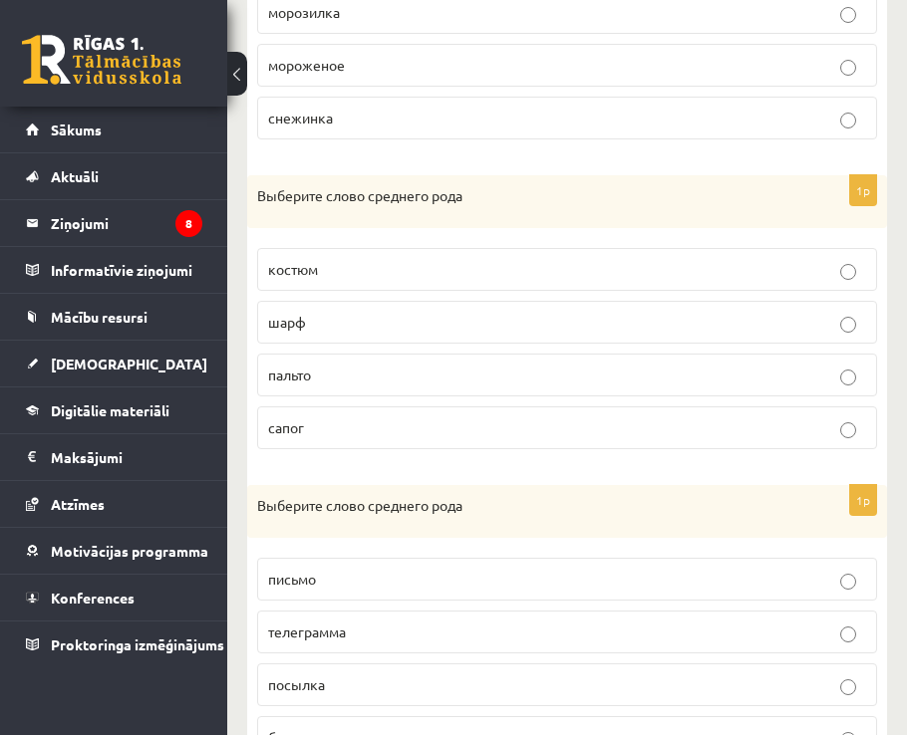
click at [329, 374] on p "пальто" at bounding box center [567, 375] width 598 height 21
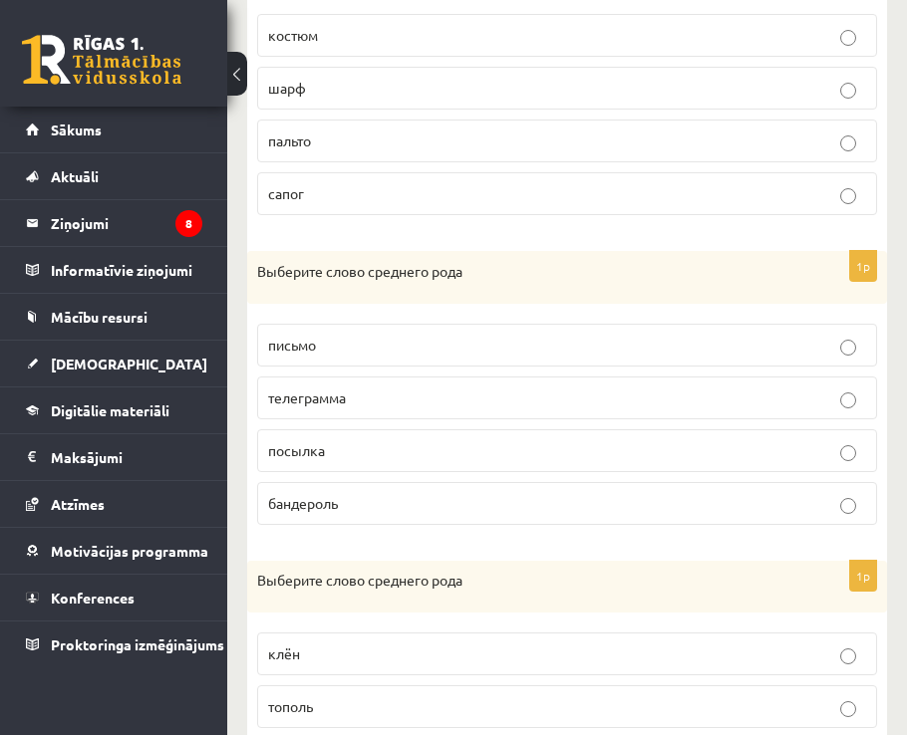
scroll to position [957, 0]
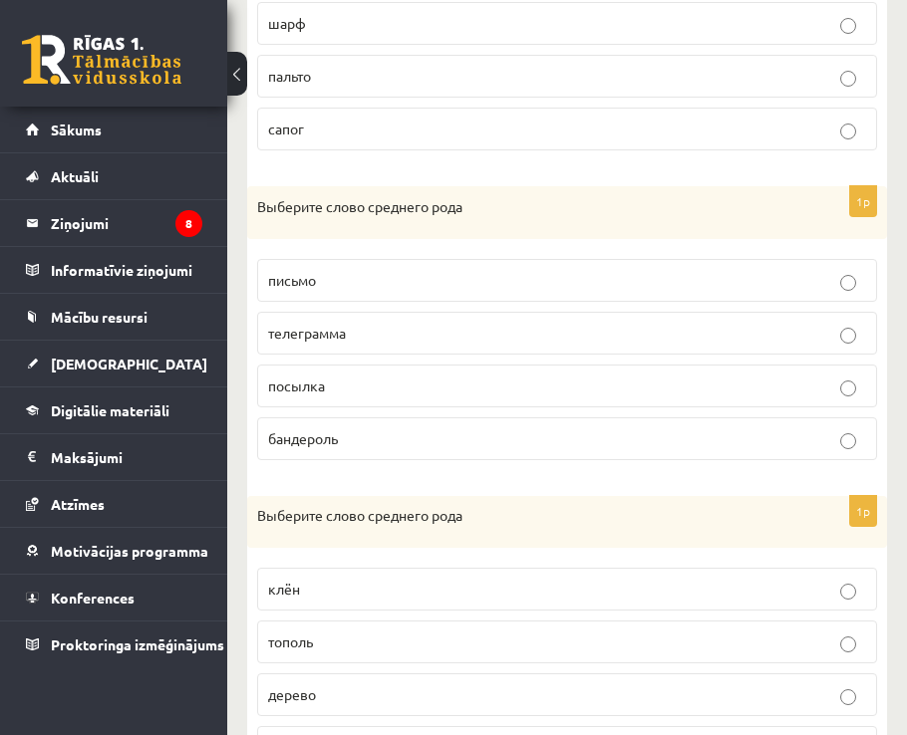
click at [348, 387] on p "посылка" at bounding box center [567, 386] width 598 height 21
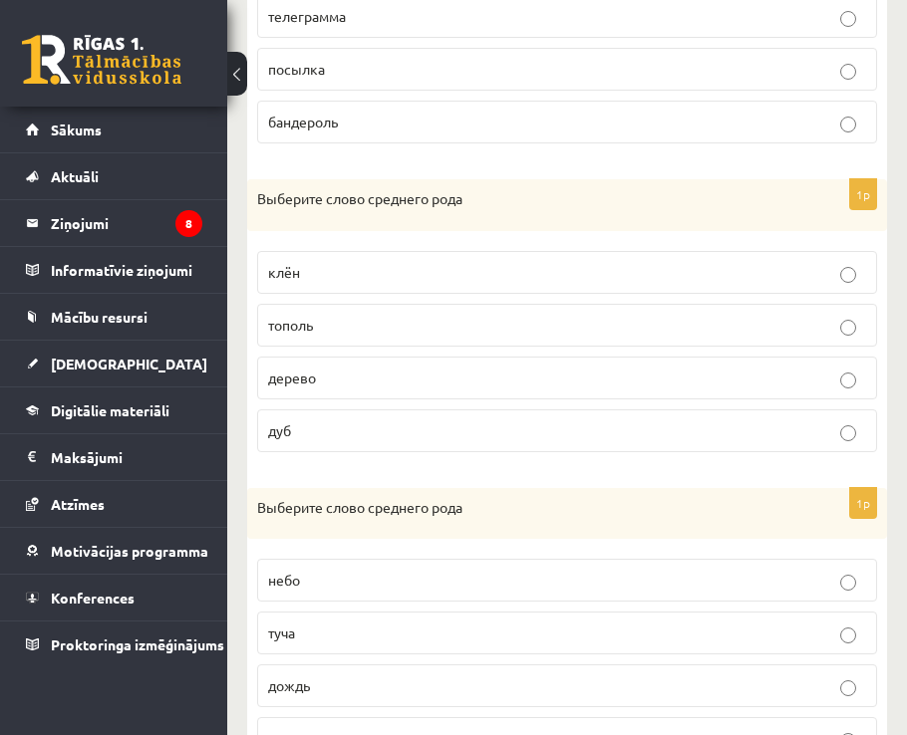
scroll to position [1356, 0]
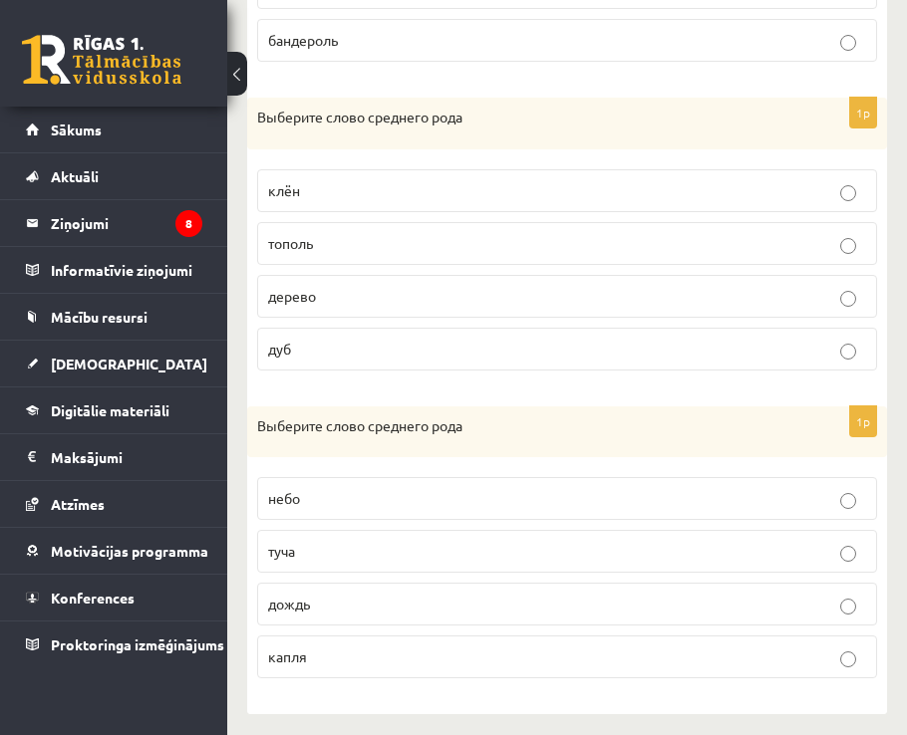
click at [332, 287] on p "дерево" at bounding box center [567, 296] width 598 height 21
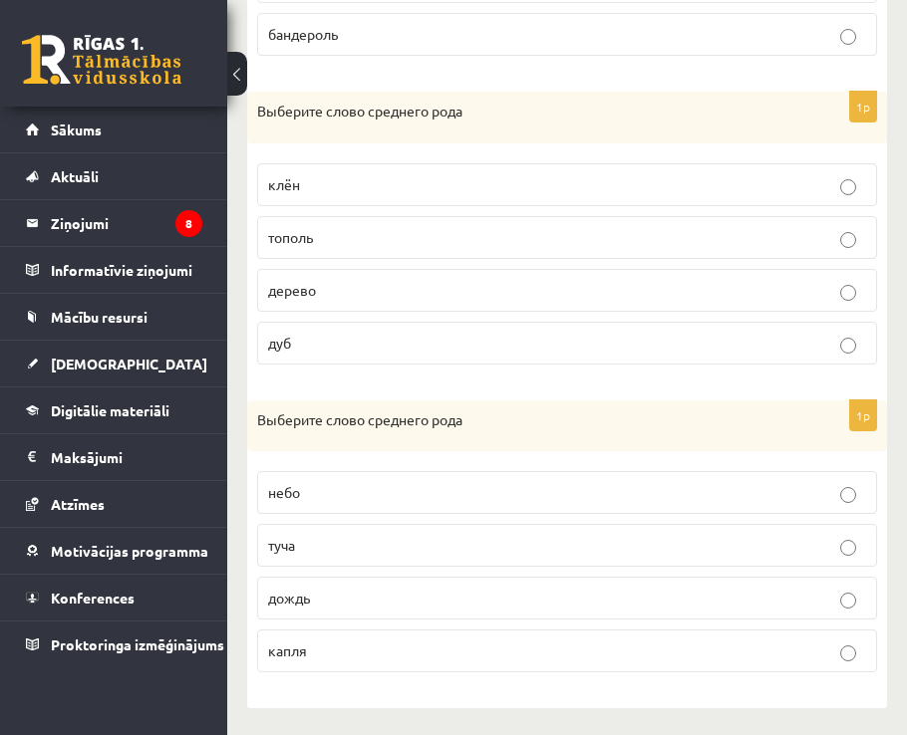
scroll to position [1366, 0]
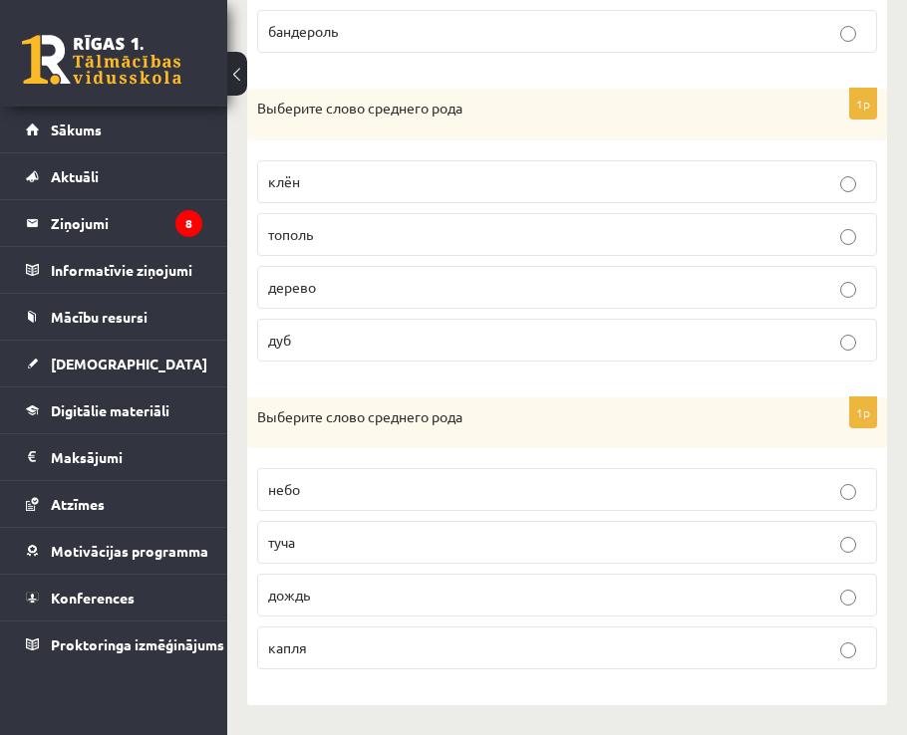
click at [315, 486] on p "небо" at bounding box center [567, 489] width 598 height 21
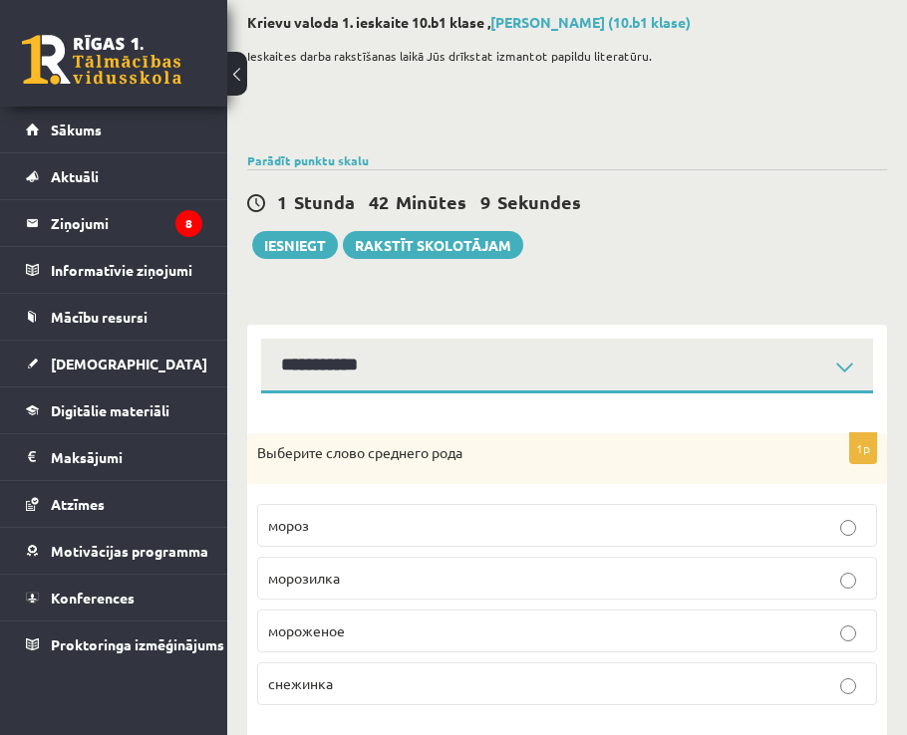
scroll to position [71, 0]
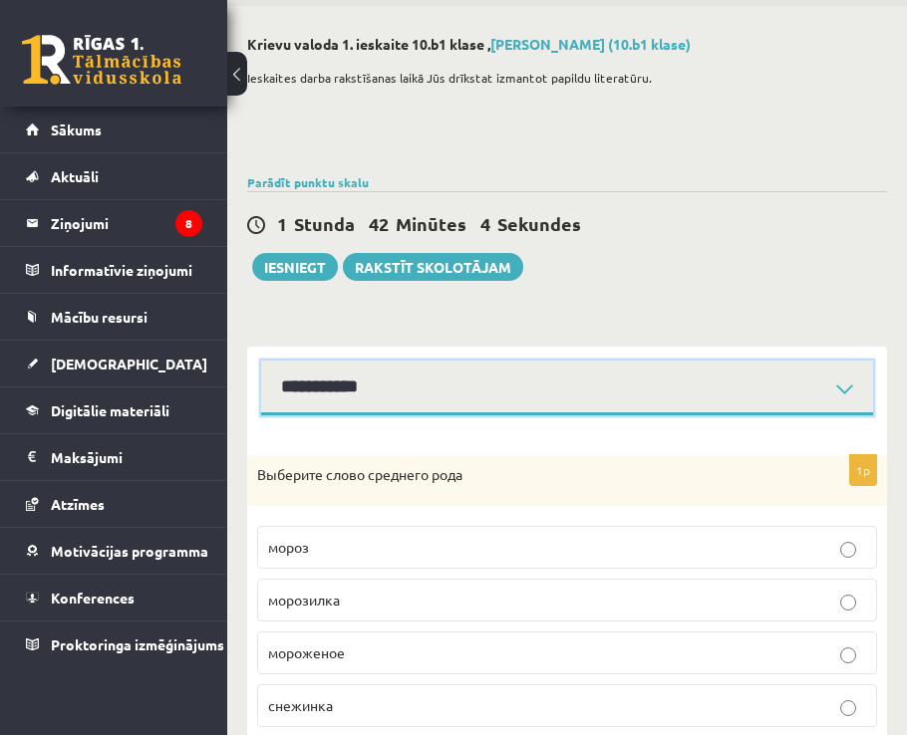
click at [354, 378] on select "**********" at bounding box center [567, 388] width 612 height 55
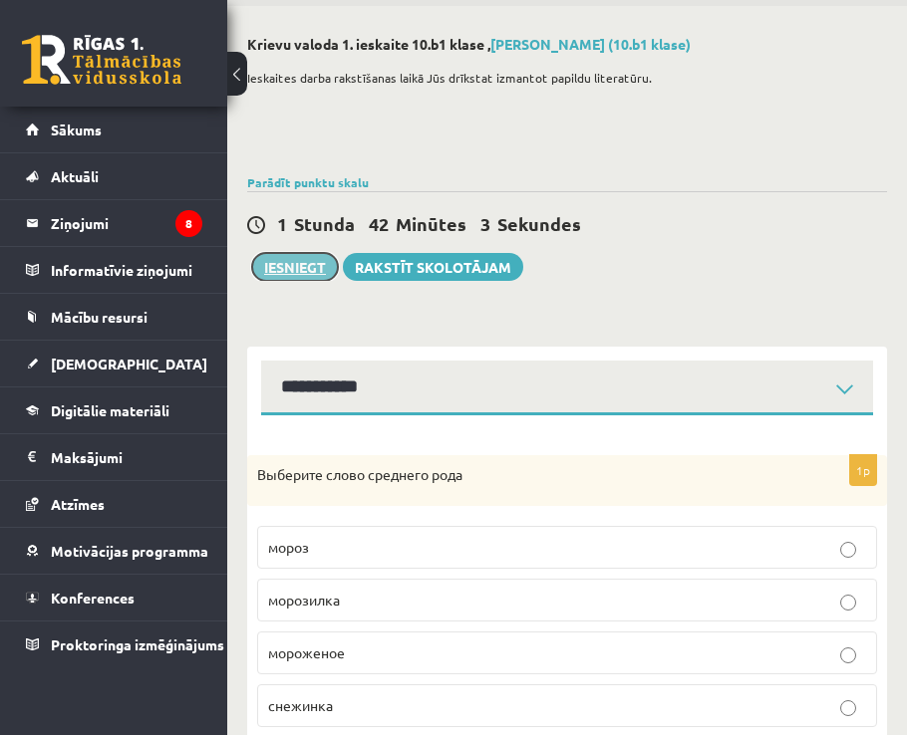
click at [305, 276] on button "Iesniegt" at bounding box center [295, 267] width 86 height 28
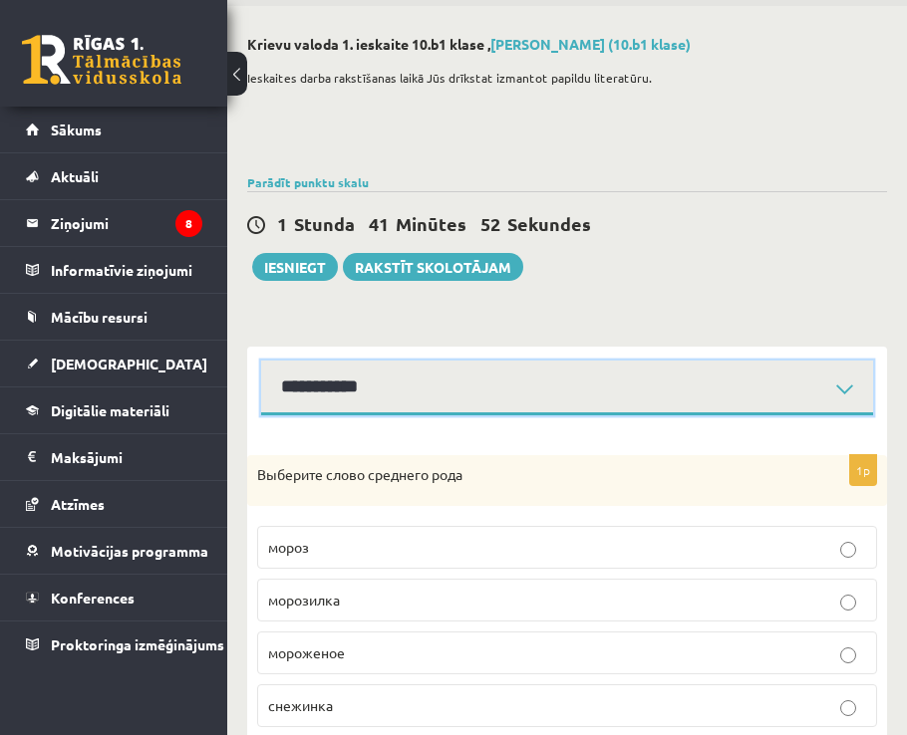
click at [436, 376] on select "**********" at bounding box center [567, 388] width 612 height 55
click at [261, 361] on select "**********" at bounding box center [567, 388] width 612 height 55
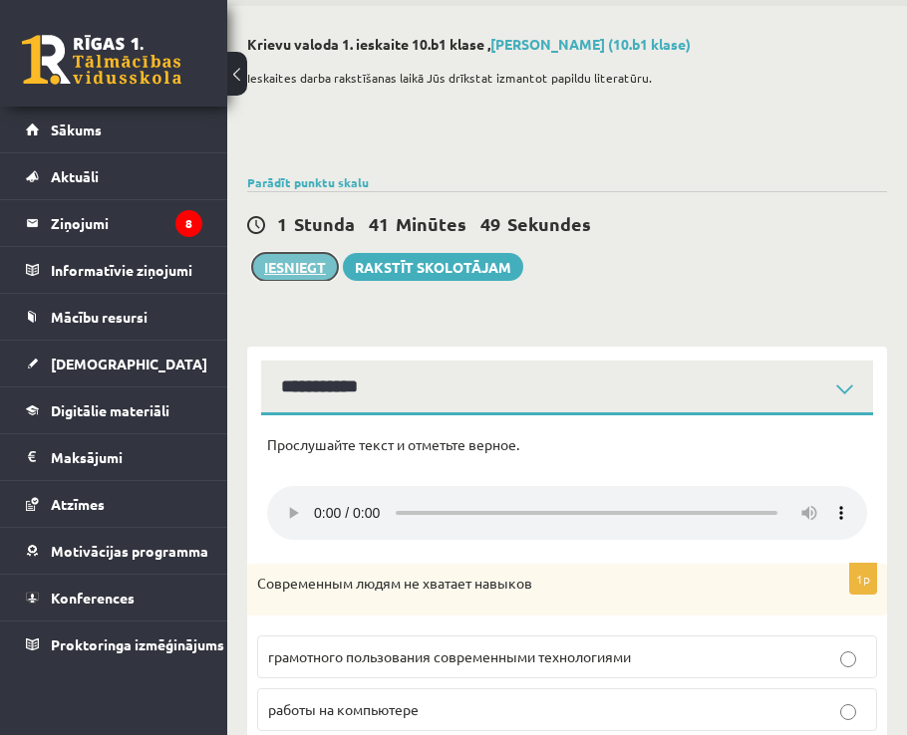
click at [300, 269] on button "Iesniegt" at bounding box center [295, 267] width 86 height 28
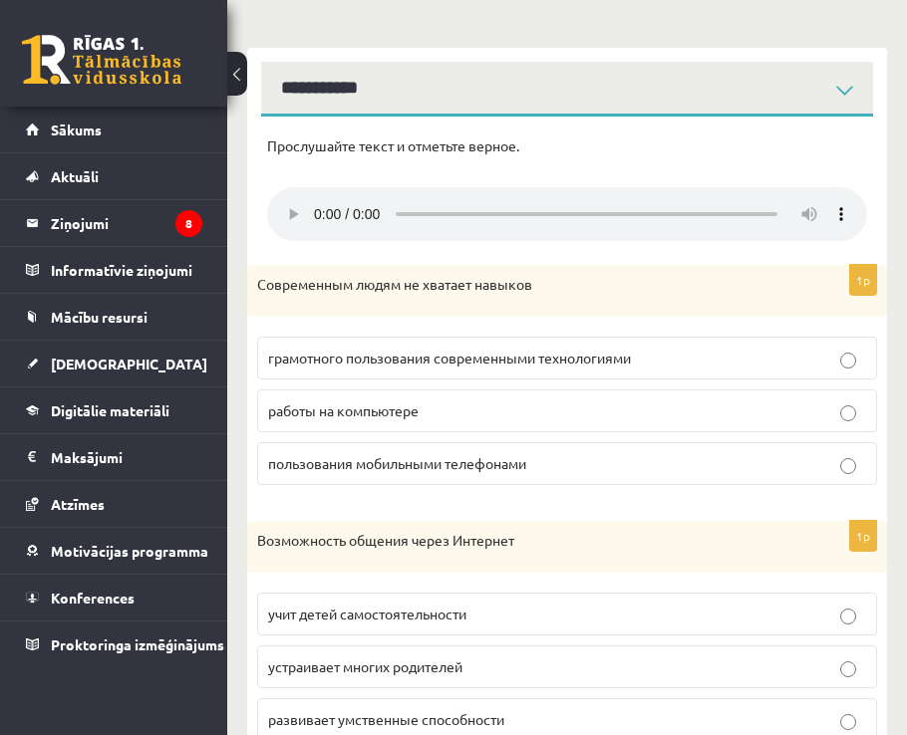
click at [582, 406] on p "работы на компьютере" at bounding box center [567, 410] width 598 height 21
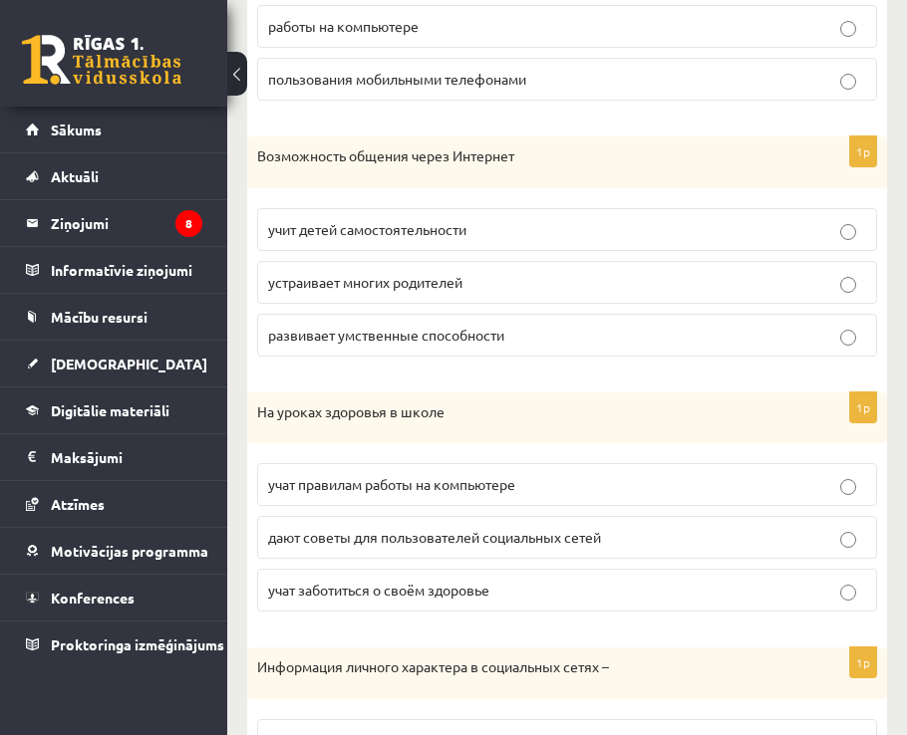
scroll to position [868, 0]
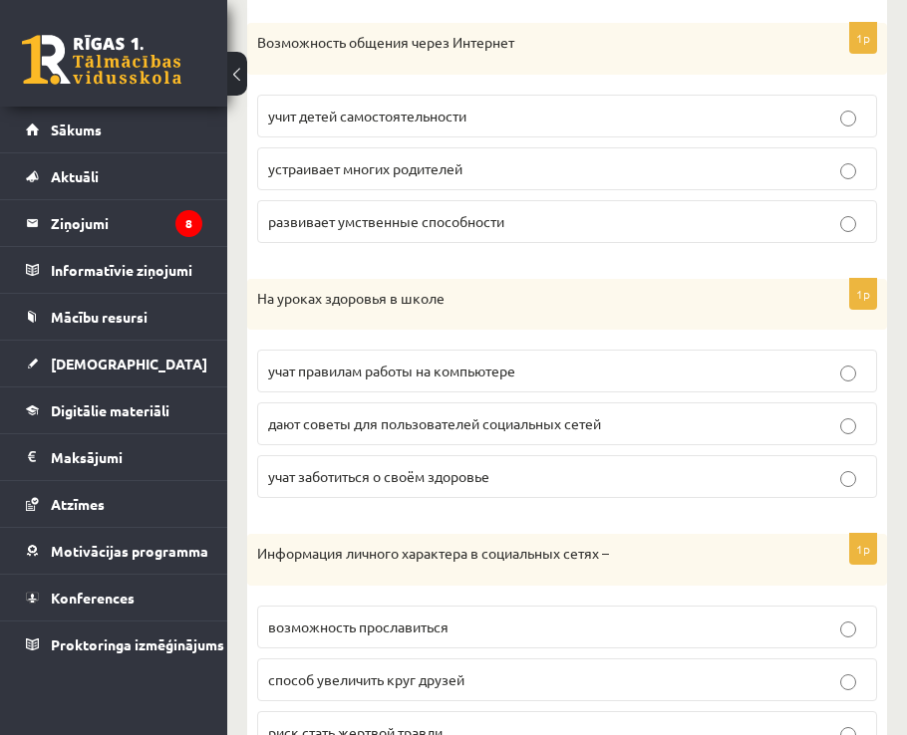
click at [555, 117] on p "учит детей самостоятельности" at bounding box center [567, 116] width 598 height 21
click at [594, 431] on span "дают советы для пользователей социальных сетей" at bounding box center [434, 423] width 333 height 18
click at [638, 638] on p "возможность прославиться" at bounding box center [567, 627] width 598 height 21
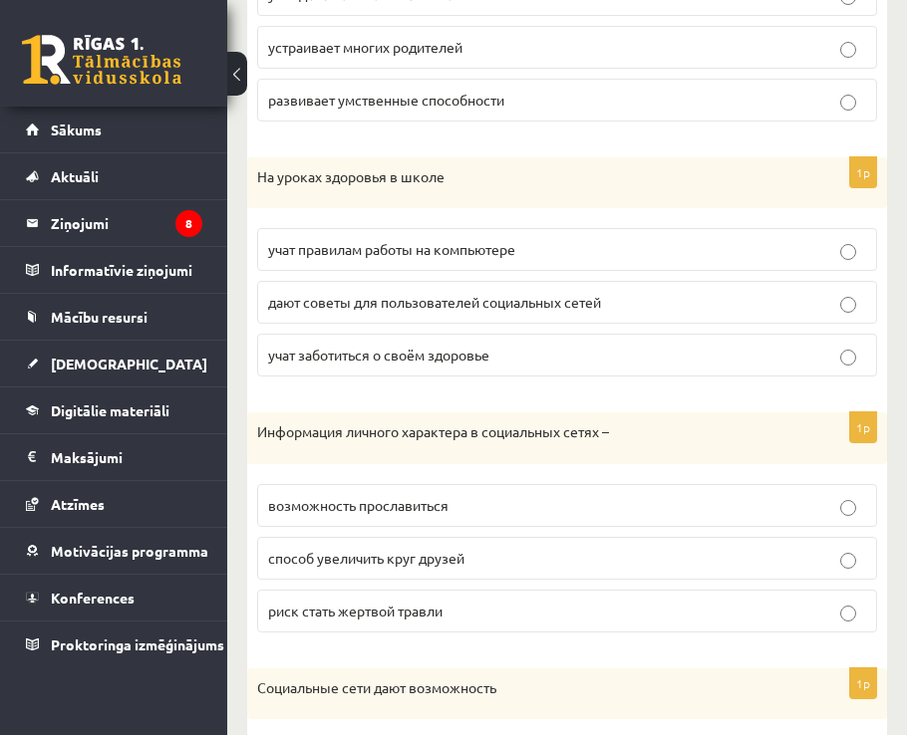
scroll to position [1209, 0]
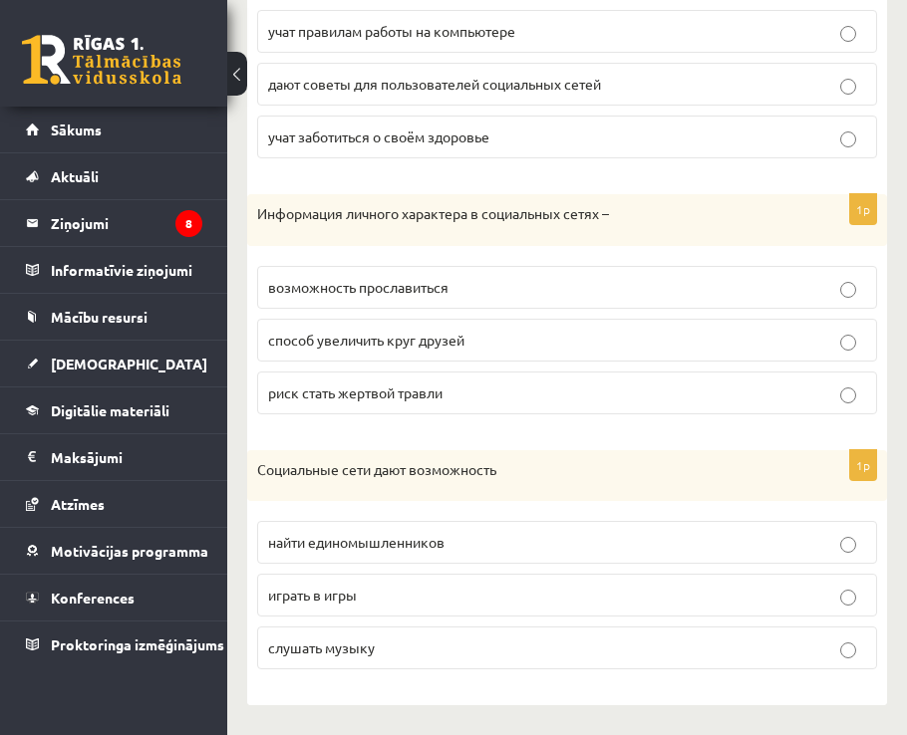
click at [598, 594] on p "играть в игры" at bounding box center [567, 595] width 598 height 21
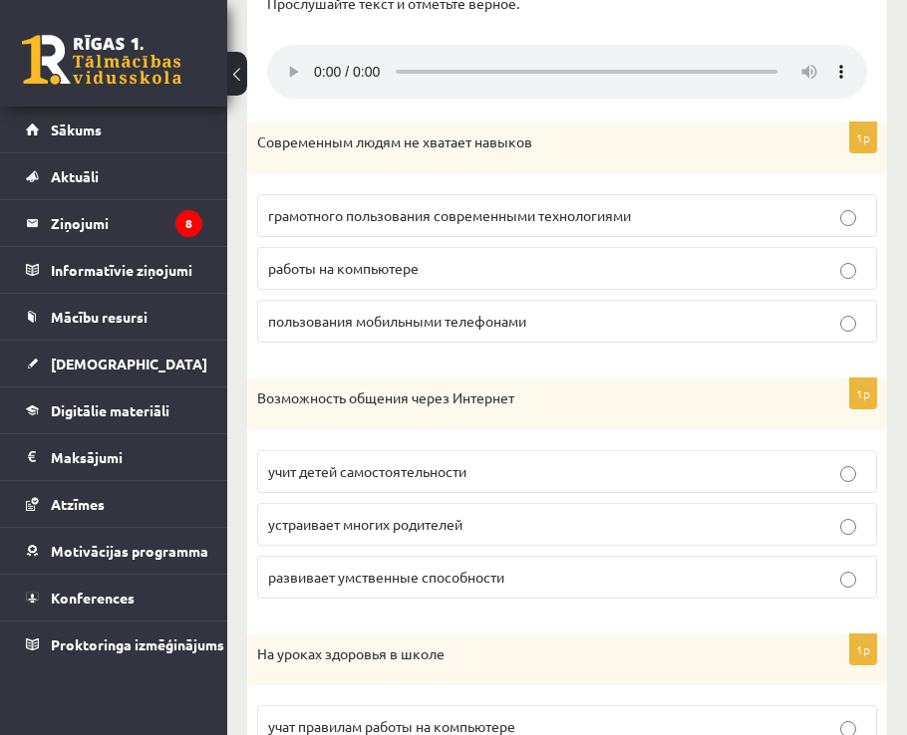
scroll to position [0, 0]
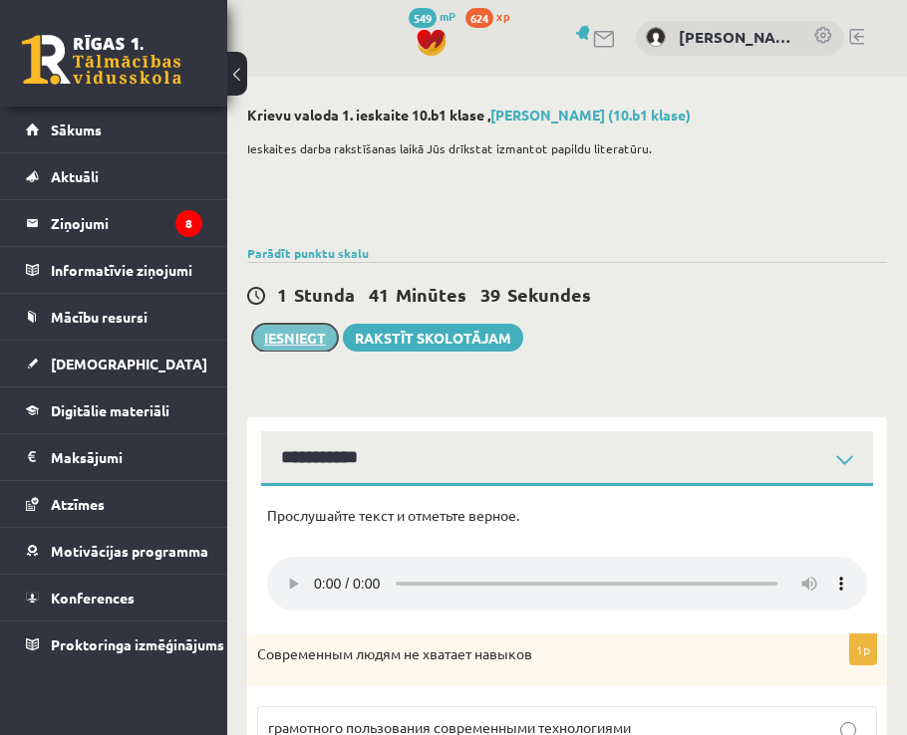
click at [309, 338] on button "Iesniegt" at bounding box center [295, 338] width 86 height 28
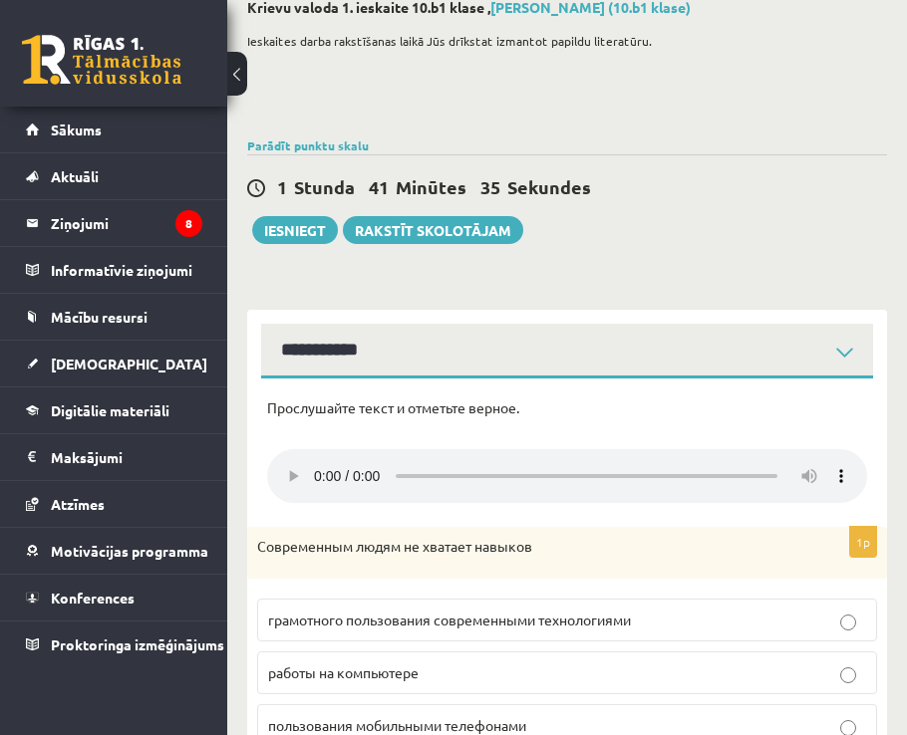
scroll to position [100, 0]
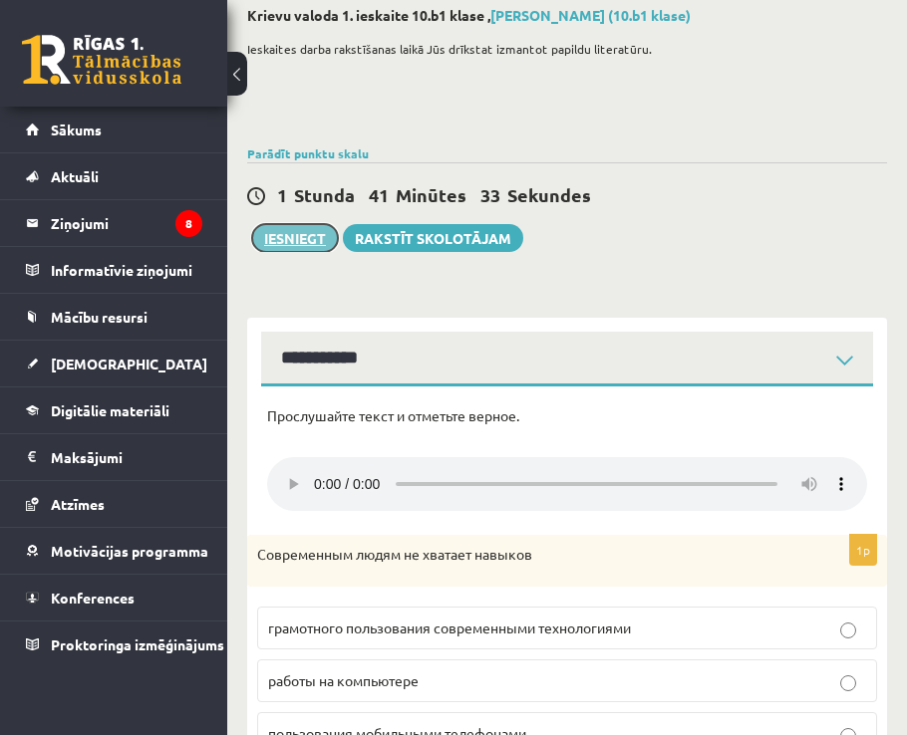
click at [325, 242] on button "Iesniegt" at bounding box center [295, 238] width 86 height 28
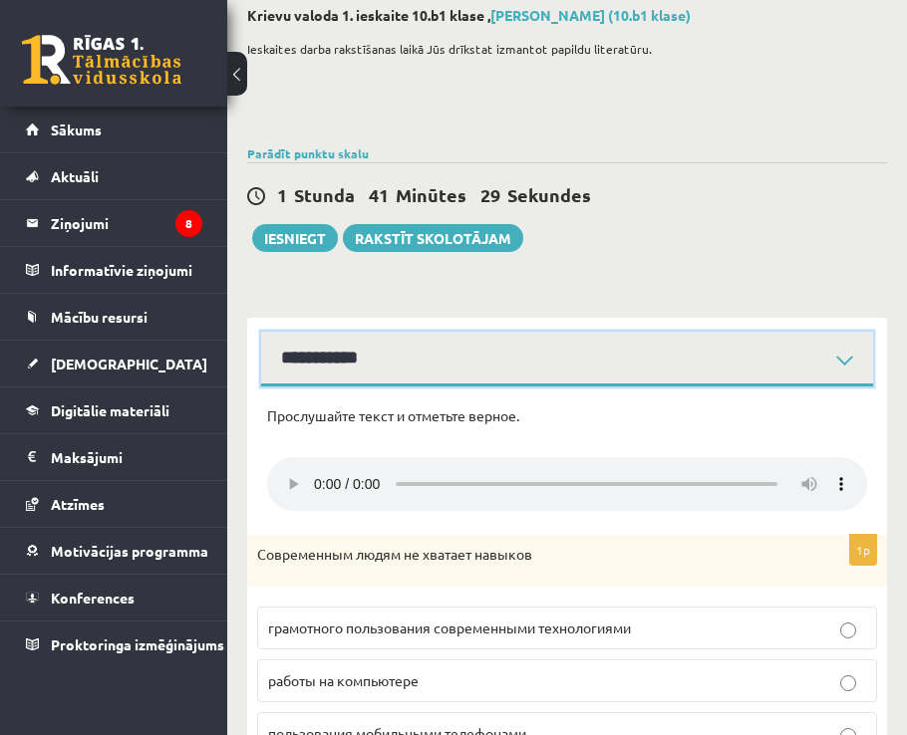
click at [347, 363] on select "**********" at bounding box center [567, 359] width 612 height 55
click at [261, 332] on select "**********" at bounding box center [567, 359] width 612 height 55
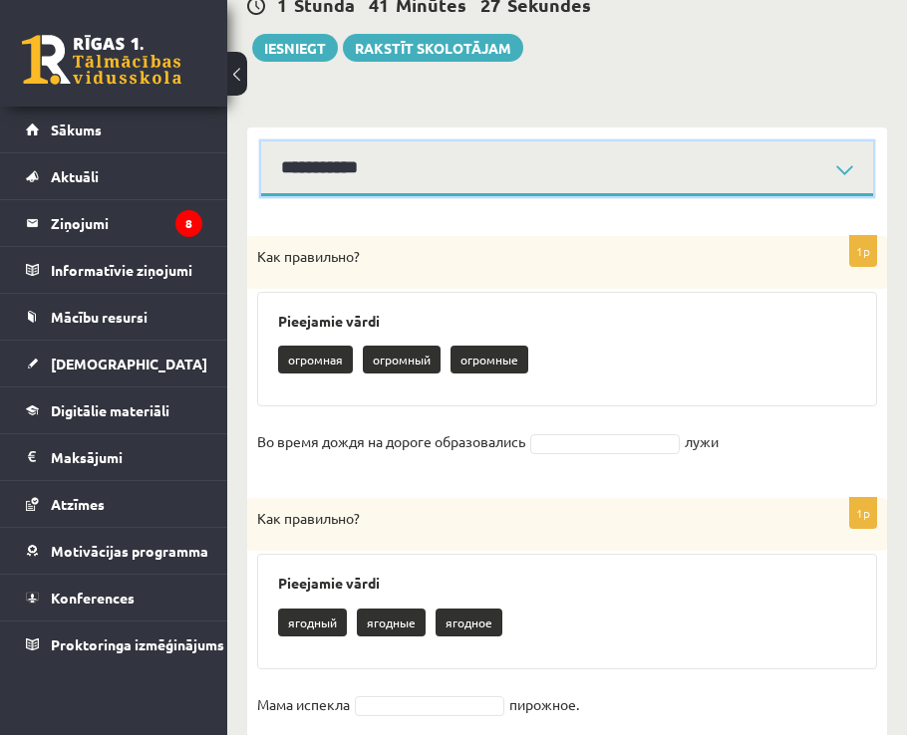
scroll to position [299, 0]
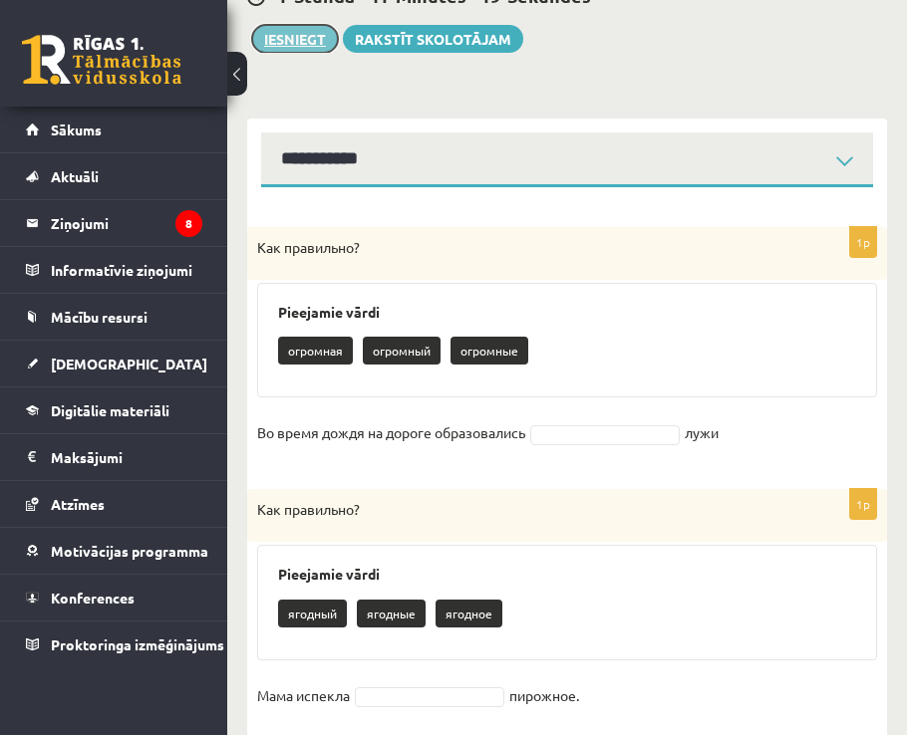
click at [306, 47] on button "Iesniegt" at bounding box center [295, 39] width 86 height 28
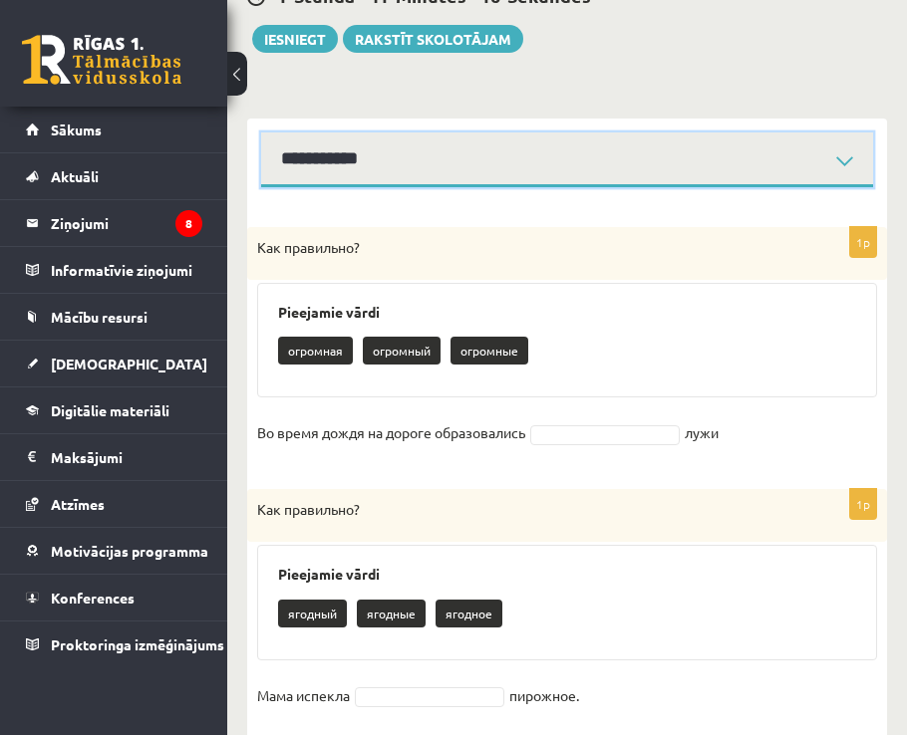
click at [419, 174] on select "**********" at bounding box center [567, 159] width 612 height 55
select select "**********"
click at [261, 132] on select "**********" at bounding box center [567, 159] width 612 height 55
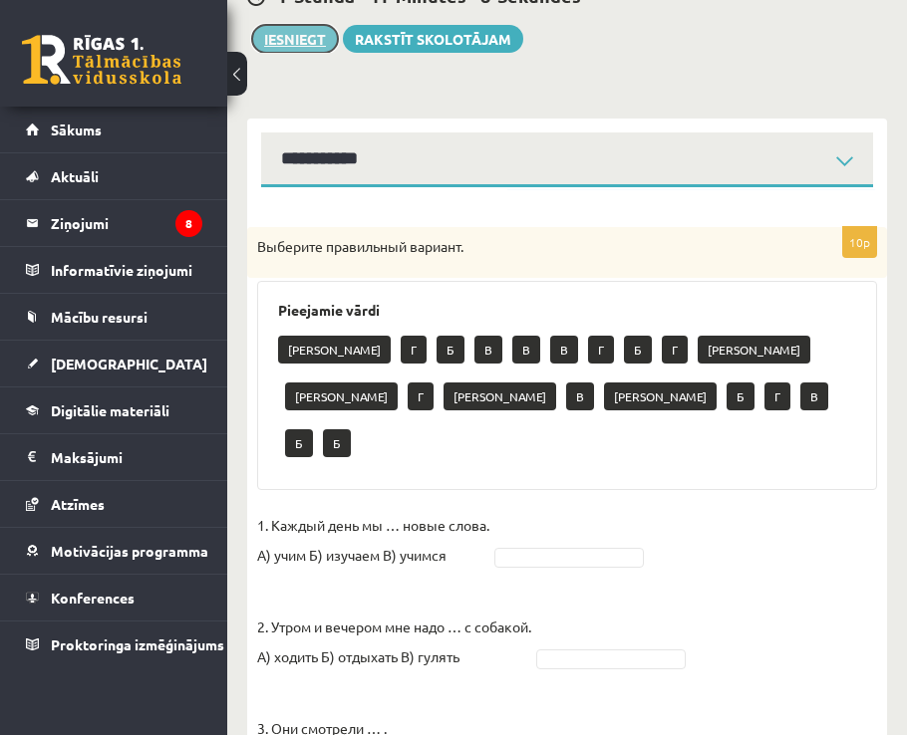
click at [310, 35] on button "Iesniegt" at bounding box center [295, 39] width 86 height 28
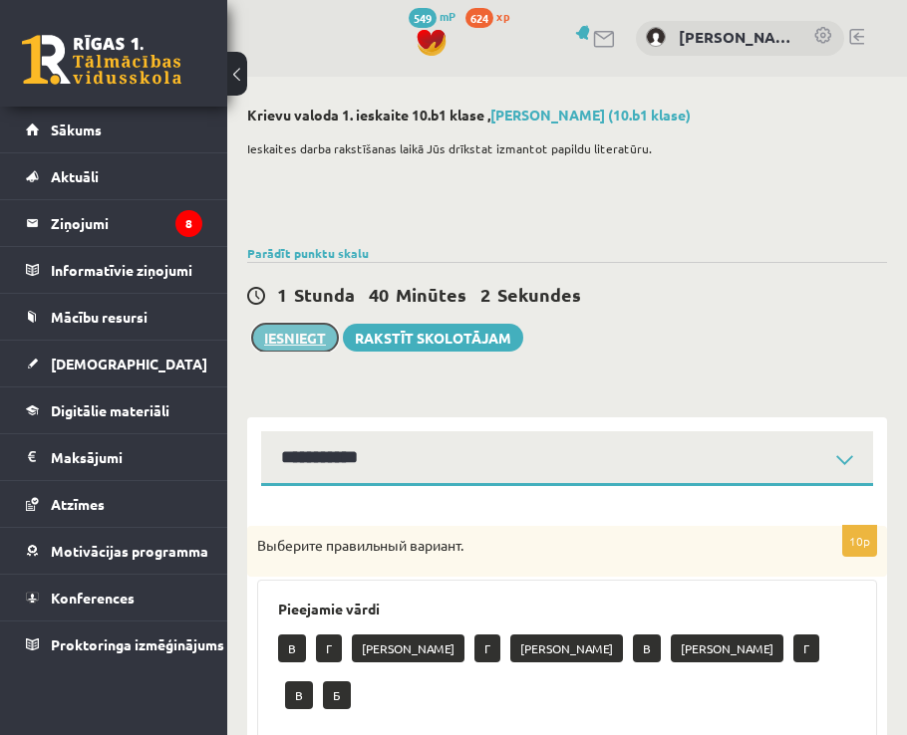
click at [305, 337] on button "Iesniegt" at bounding box center [295, 338] width 86 height 28
click at [317, 333] on button "Iesniegt" at bounding box center [295, 338] width 86 height 28
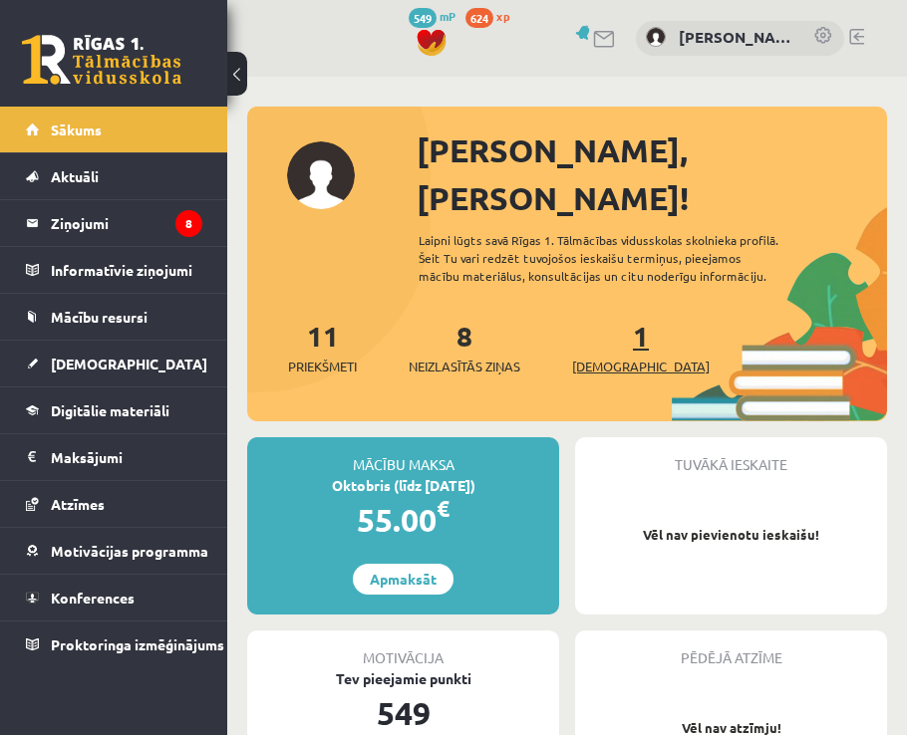
click at [615, 318] on link "1 Ieskaites" at bounding box center [640, 347] width 137 height 59
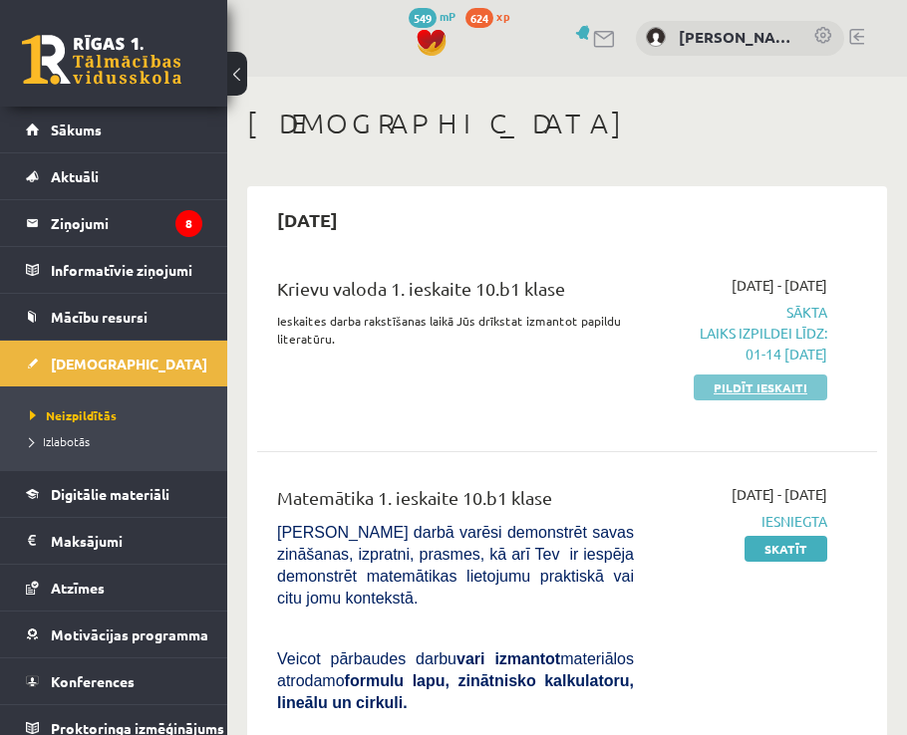
click at [726, 394] on link "Pildīt ieskaiti" at bounding box center [759, 388] width 133 height 26
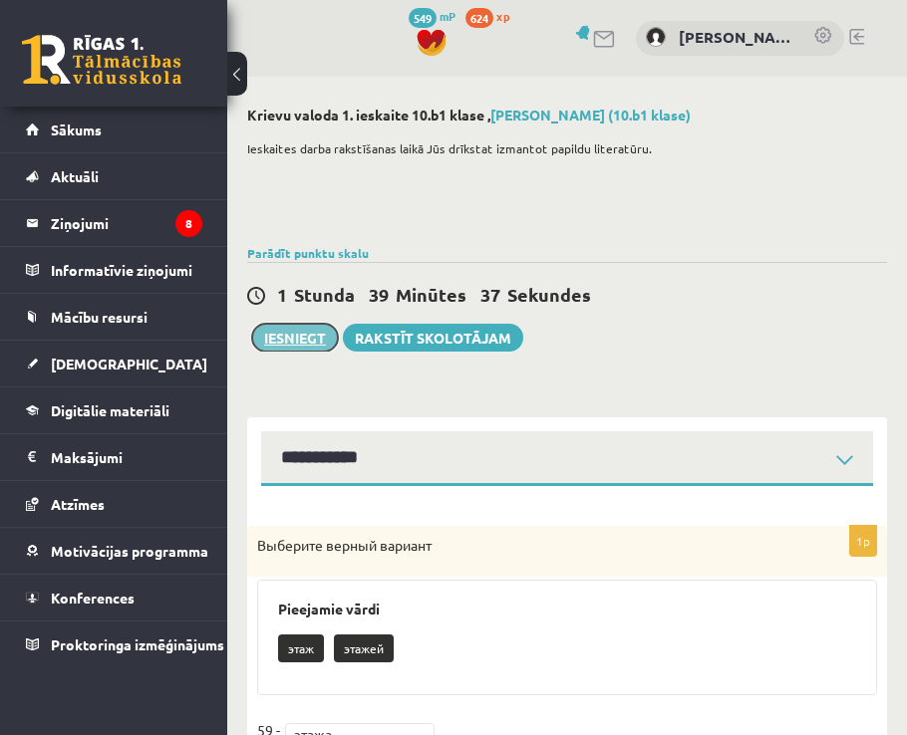
click at [313, 338] on button "Iesniegt" at bounding box center [295, 338] width 86 height 28
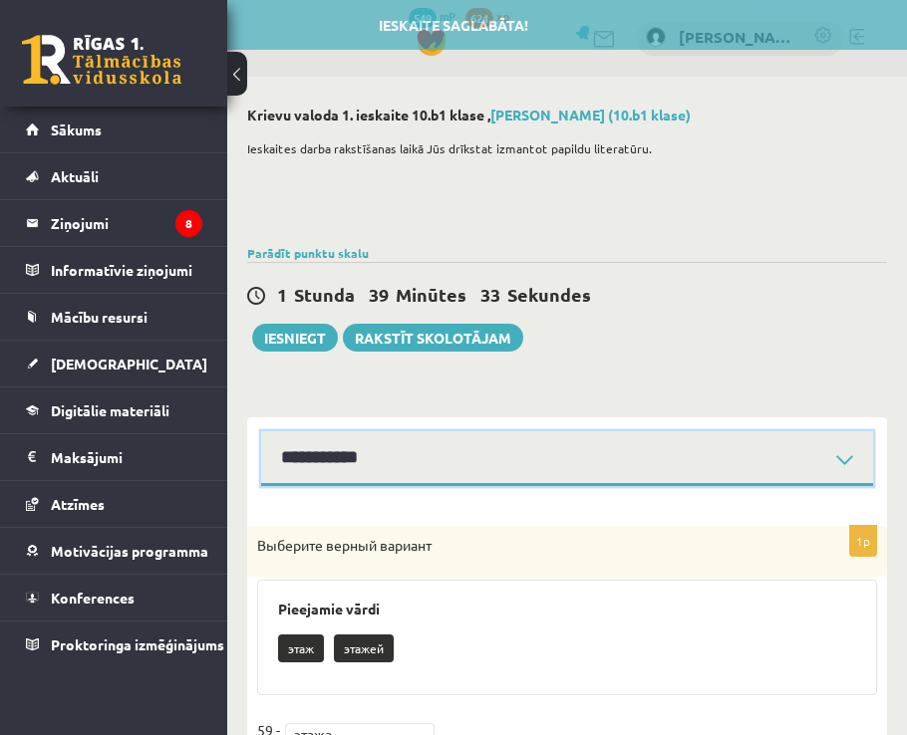
click at [408, 454] on select "**********" at bounding box center [567, 458] width 612 height 55
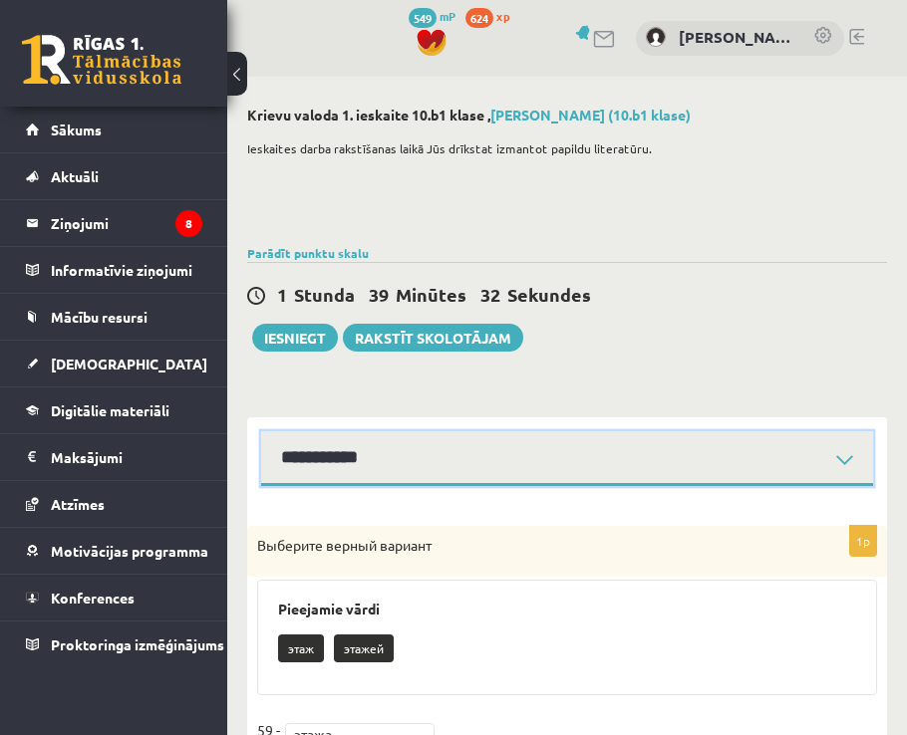
click at [261, 431] on select "**********" at bounding box center [567, 458] width 612 height 55
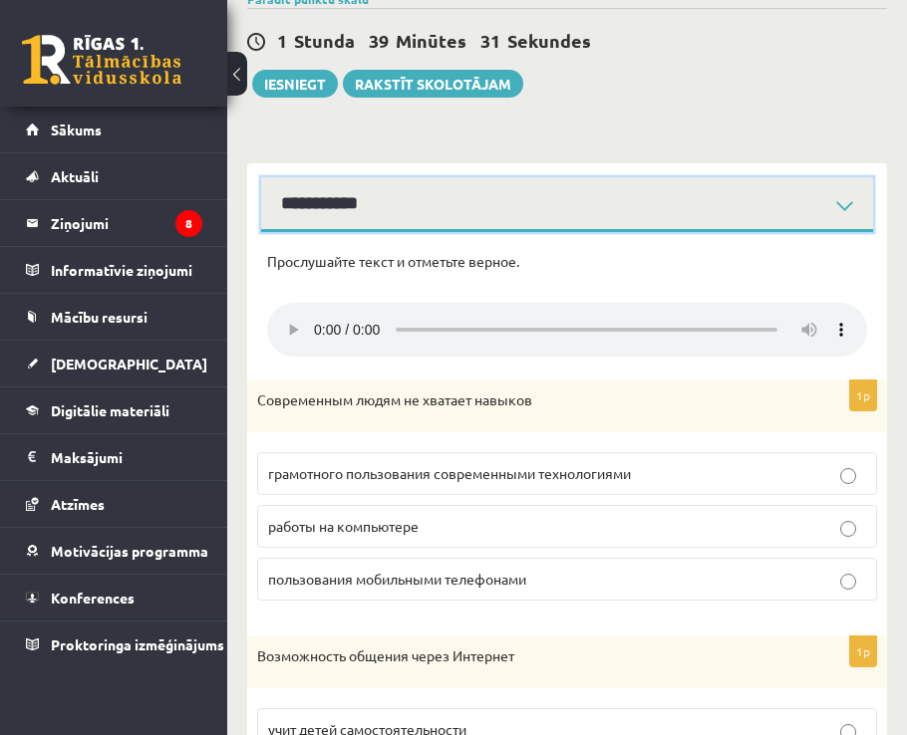
scroll to position [398, 0]
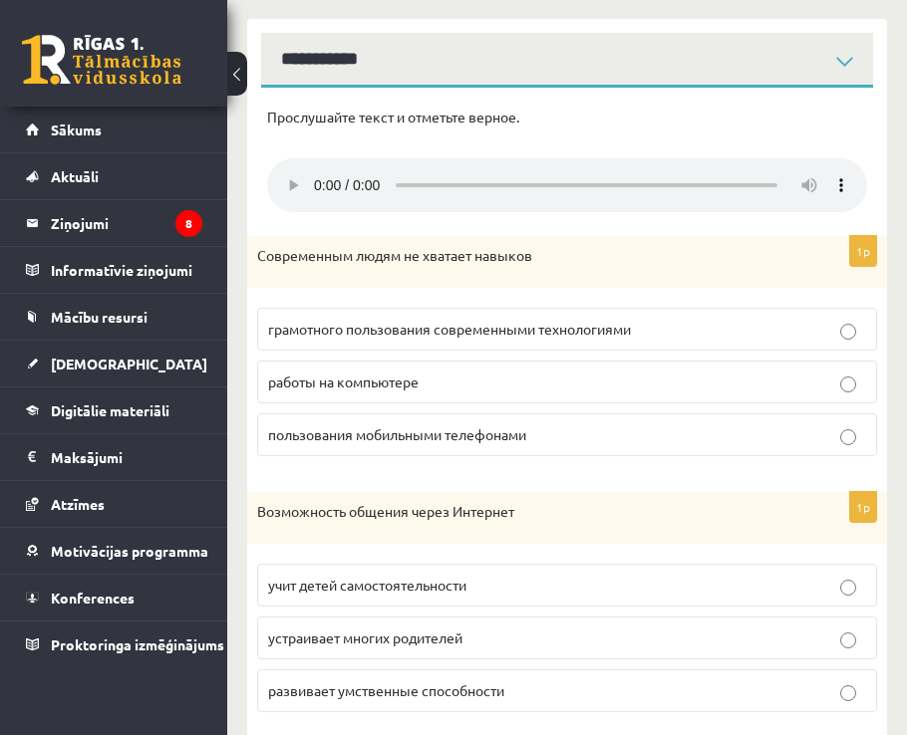
click at [467, 385] on p "работы на компьютере" at bounding box center [567, 382] width 598 height 21
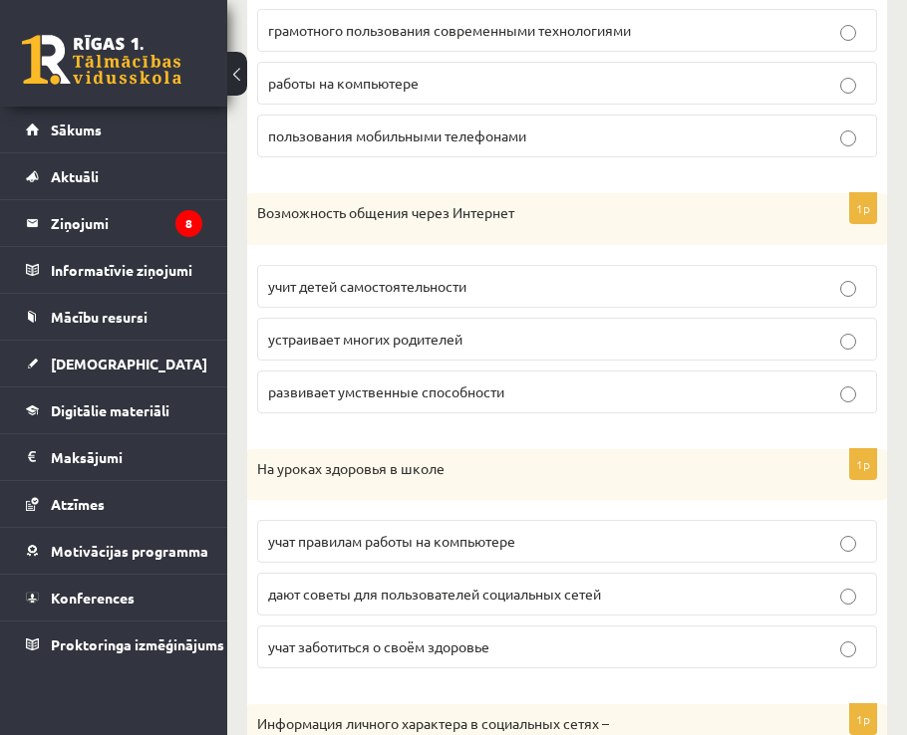
click at [447, 336] on span "устраивает многих родителей" at bounding box center [365, 339] width 194 height 18
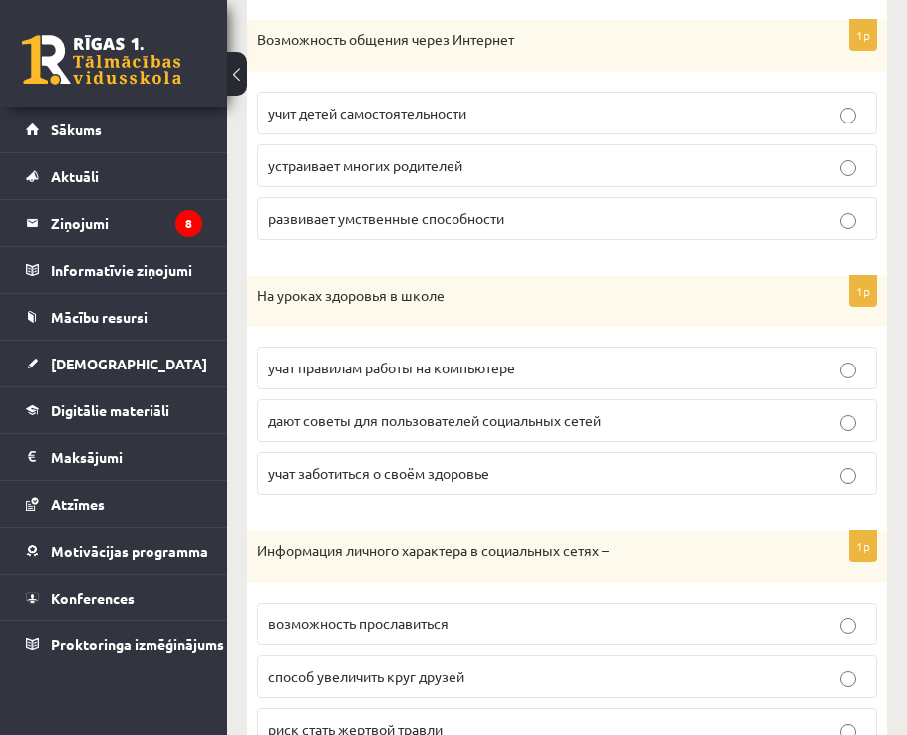
scroll to position [1195, 0]
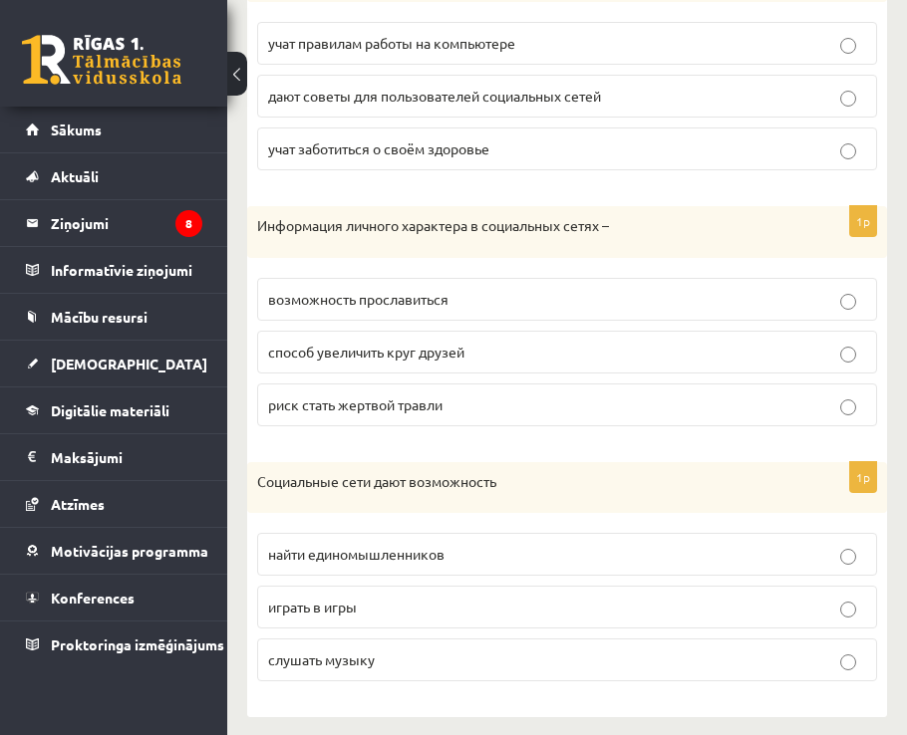
click at [473, 303] on p "возможность прославиться" at bounding box center [567, 299] width 598 height 21
click at [527, 118] on label "дают советы для пользователей социальных сетей" at bounding box center [567, 96] width 620 height 43
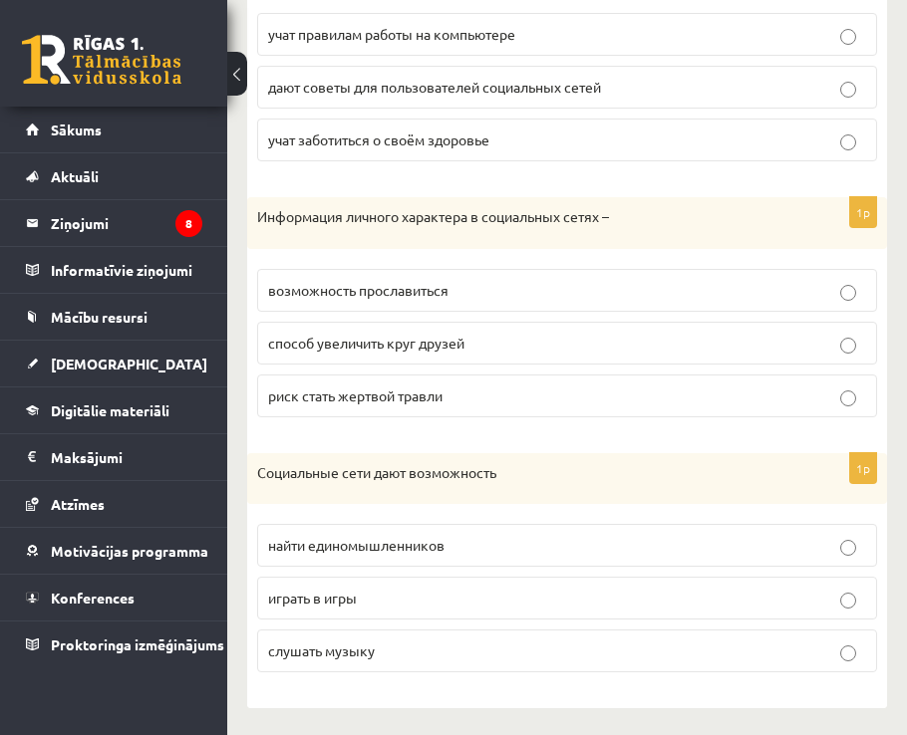
scroll to position [1209, 0]
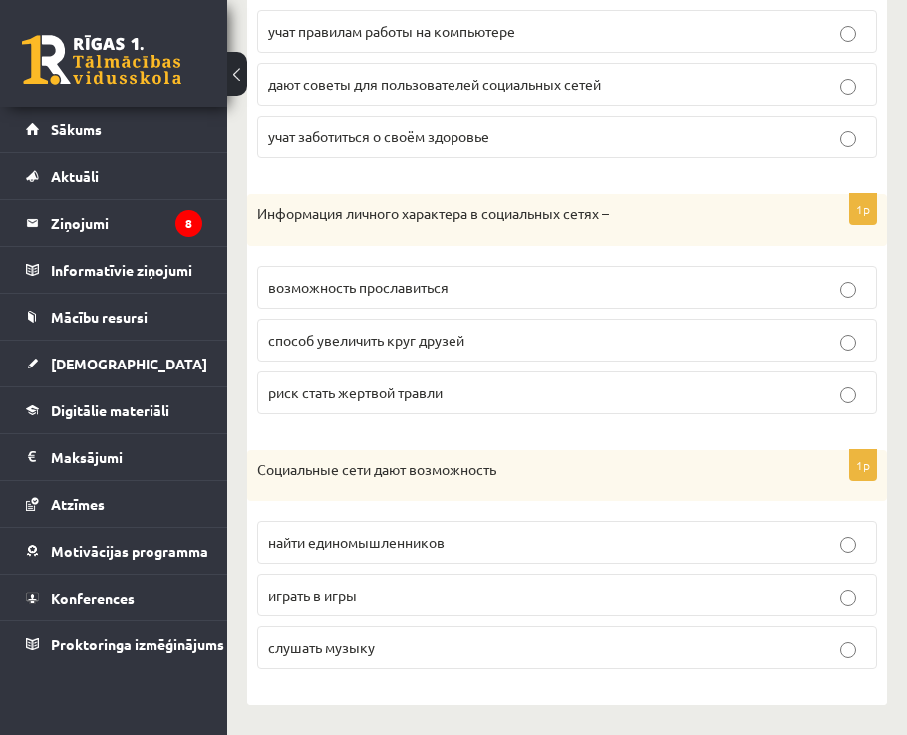
click at [478, 548] on p "найти единомышленников" at bounding box center [567, 542] width 598 height 21
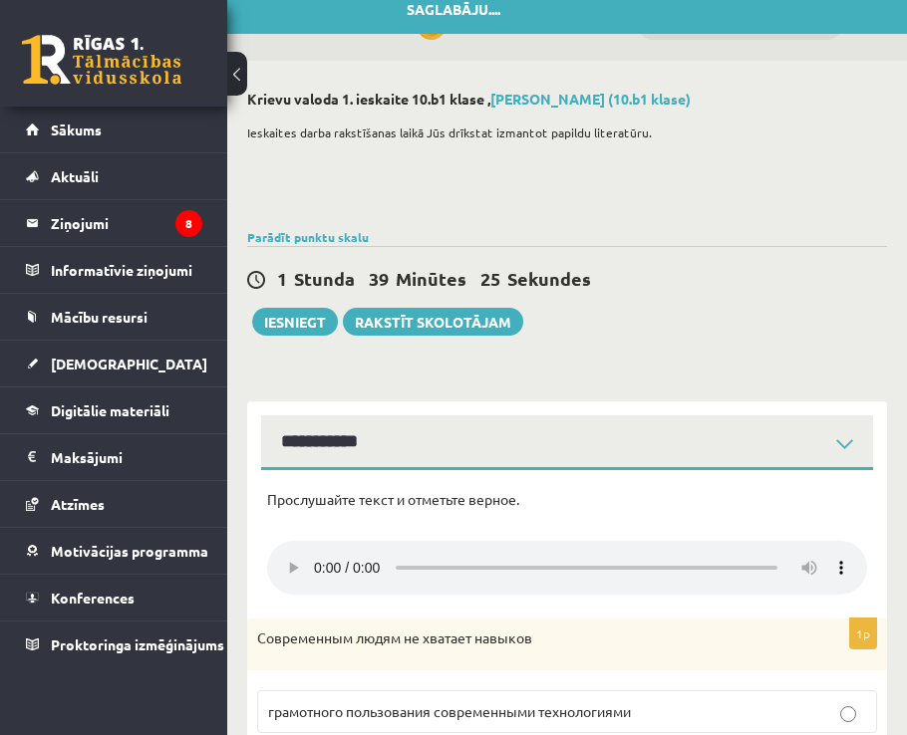
scroll to position [14, 0]
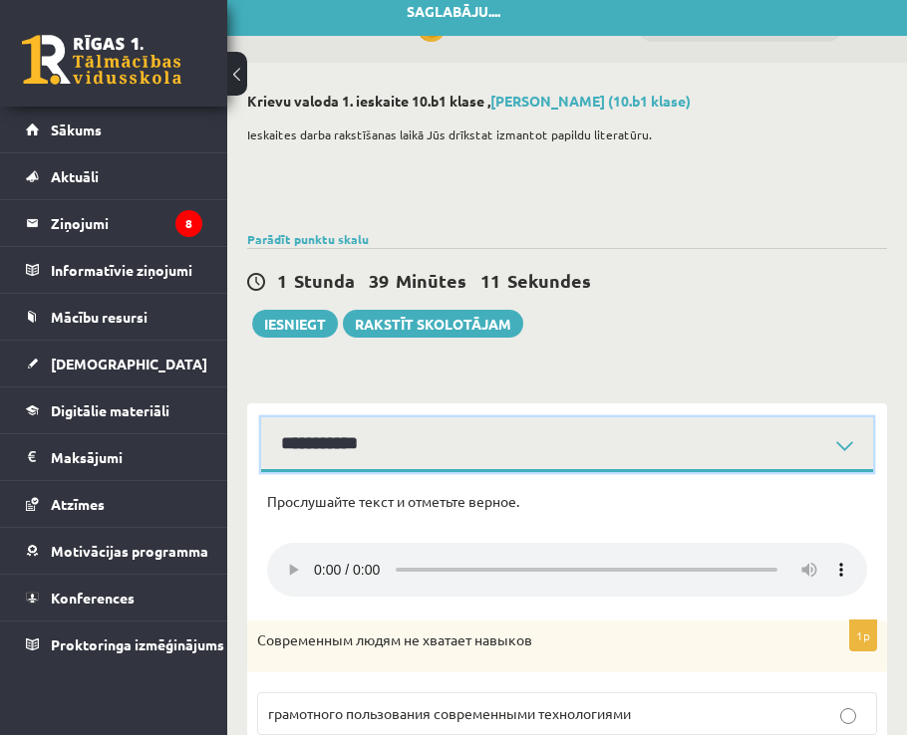
click at [585, 448] on select "**********" at bounding box center [567, 444] width 612 height 55
click at [261, 417] on select "**********" at bounding box center [567, 444] width 612 height 55
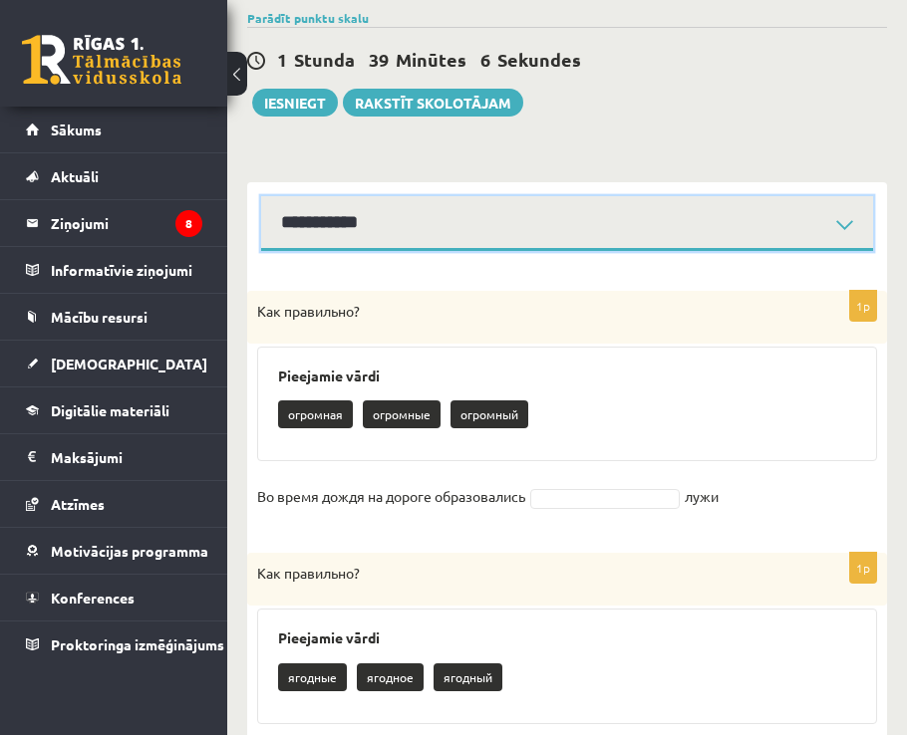
scroll to position [114, 0]
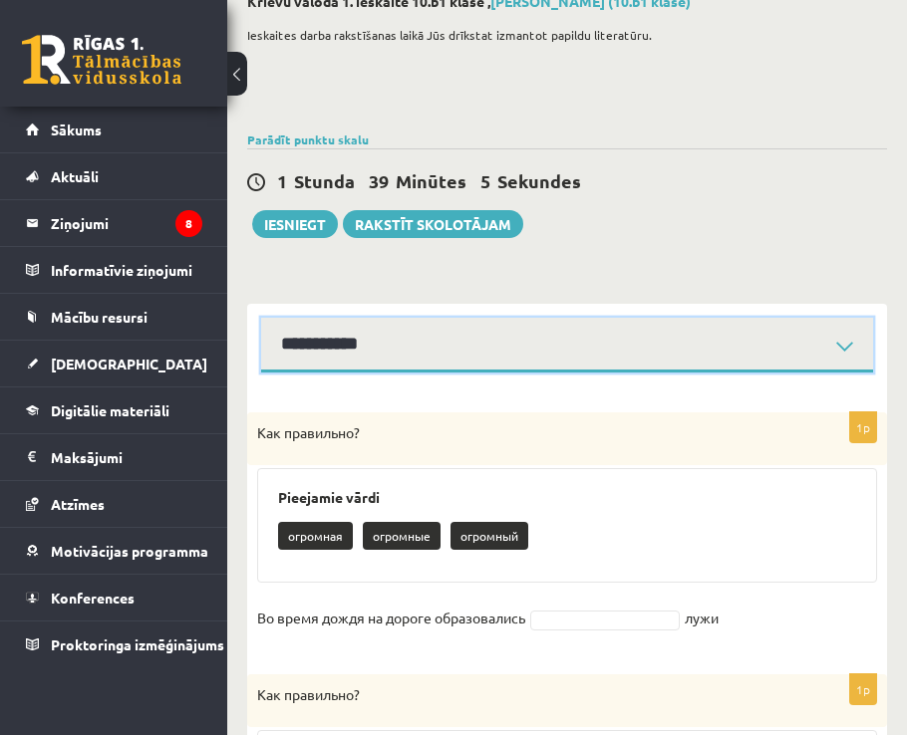
click at [349, 354] on select "**********" at bounding box center [567, 345] width 612 height 55
select select "**********"
click at [261, 318] on select "**********" at bounding box center [567, 345] width 612 height 55
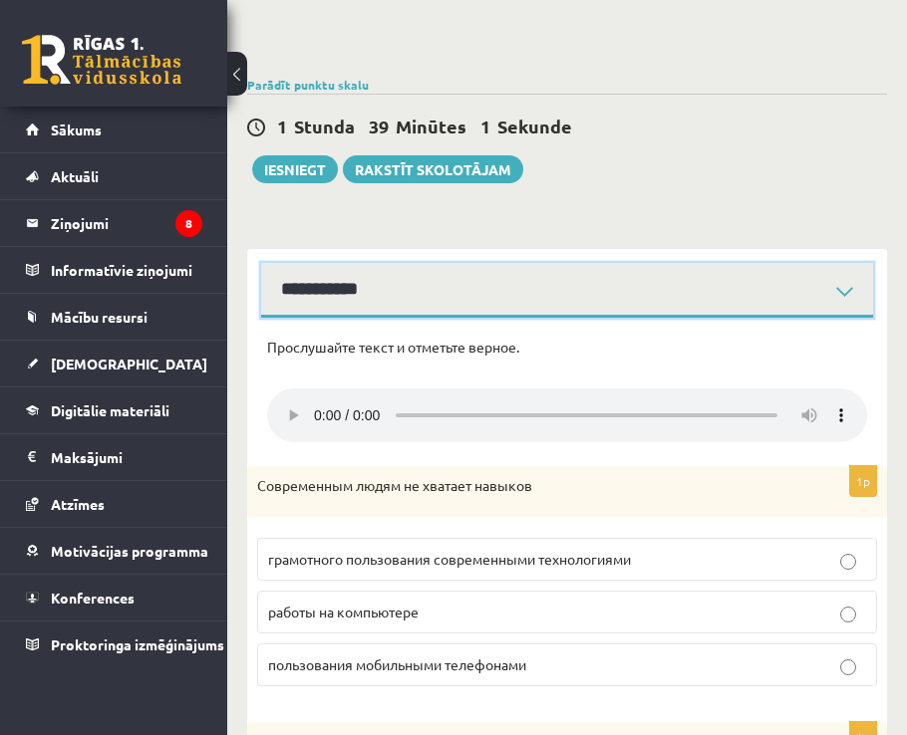
scroll to position [213, 0]
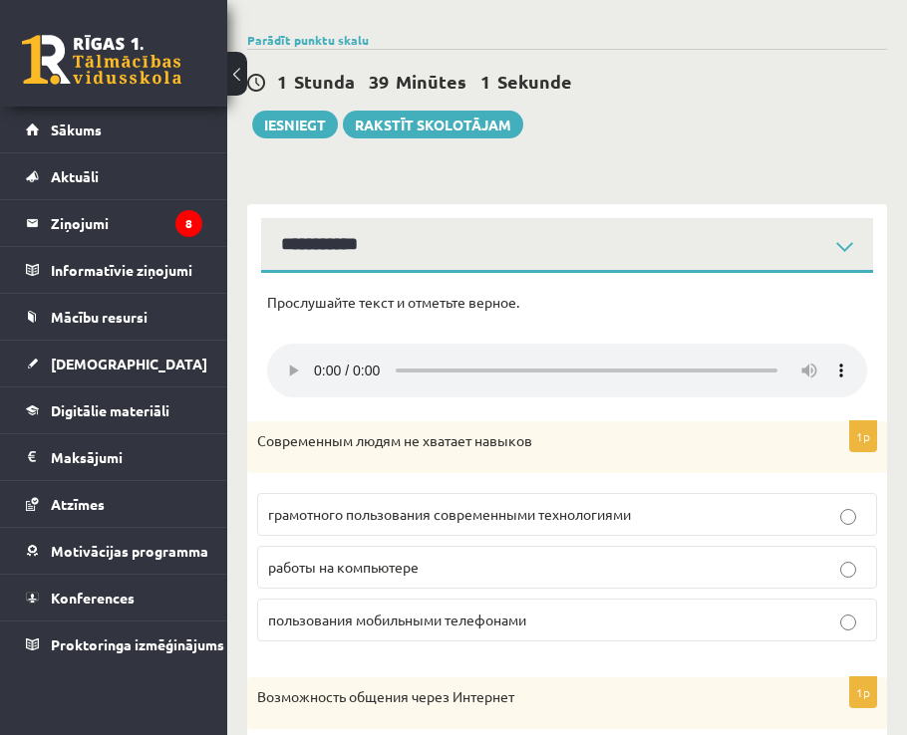
click at [417, 536] on label "грамотного пользования современными технологиями" at bounding box center [567, 514] width 620 height 43
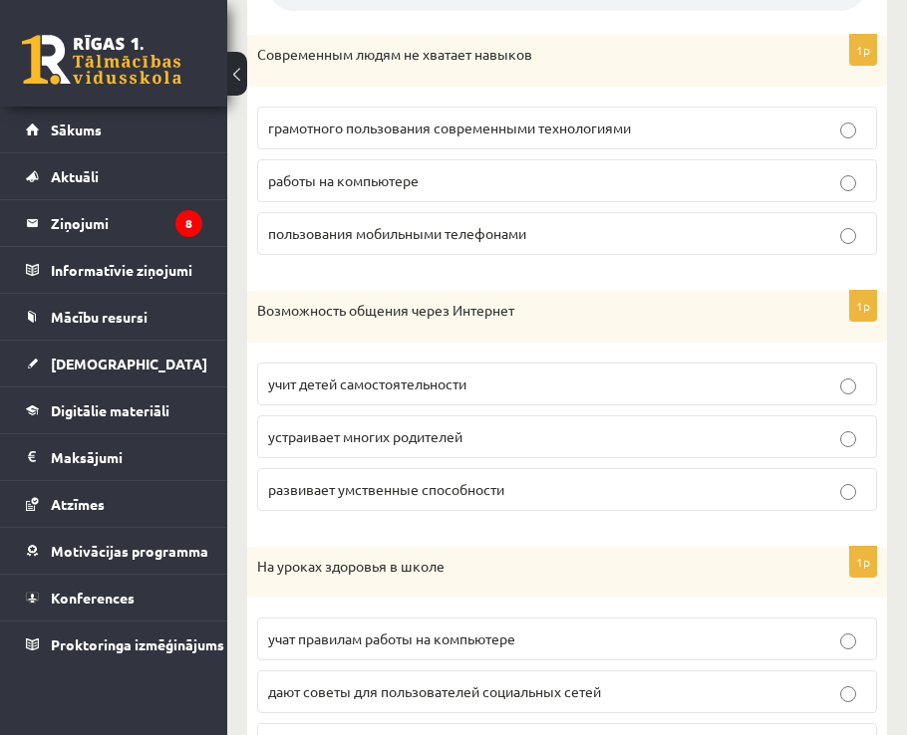
scroll to position [612, 0]
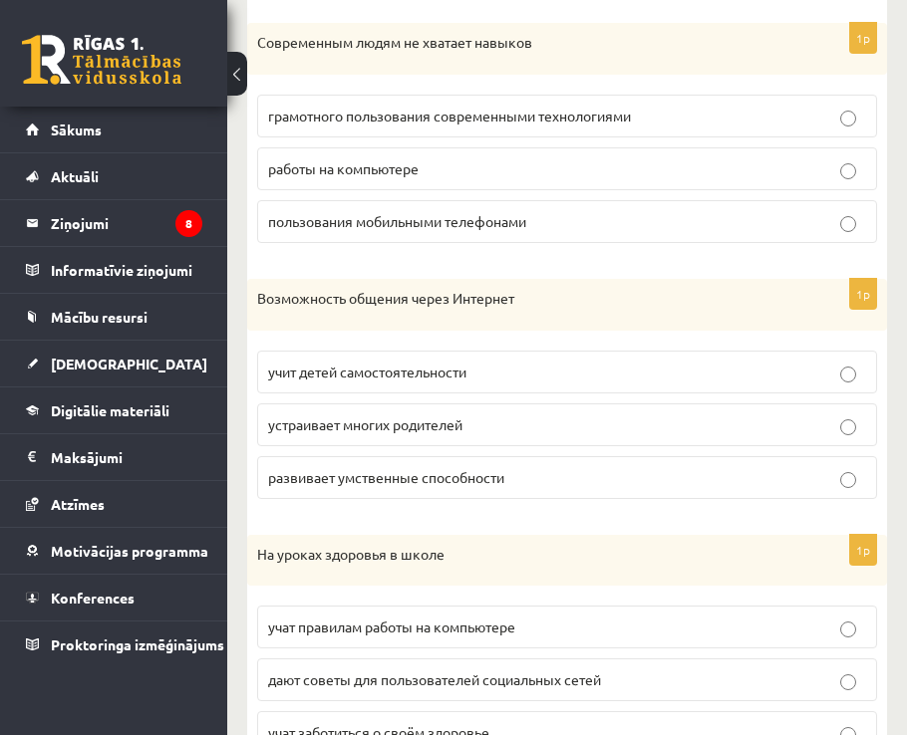
click at [419, 458] on label "развивает умственные способности" at bounding box center [567, 477] width 620 height 43
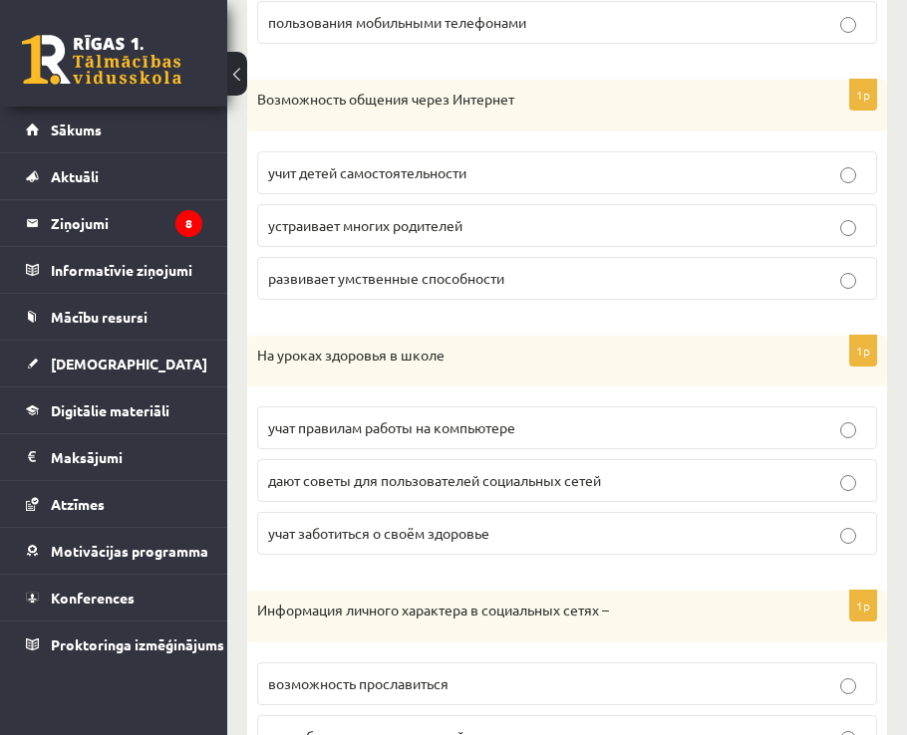
click at [451, 441] on label "учат правилам работы на компьютере" at bounding box center [567, 427] width 620 height 43
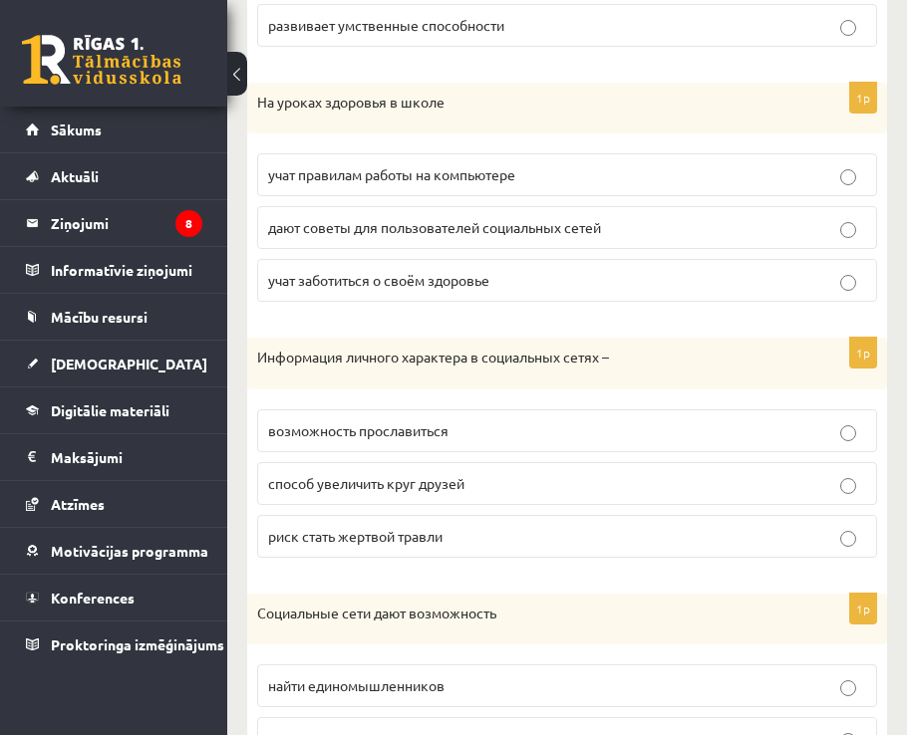
scroll to position [1110, 0]
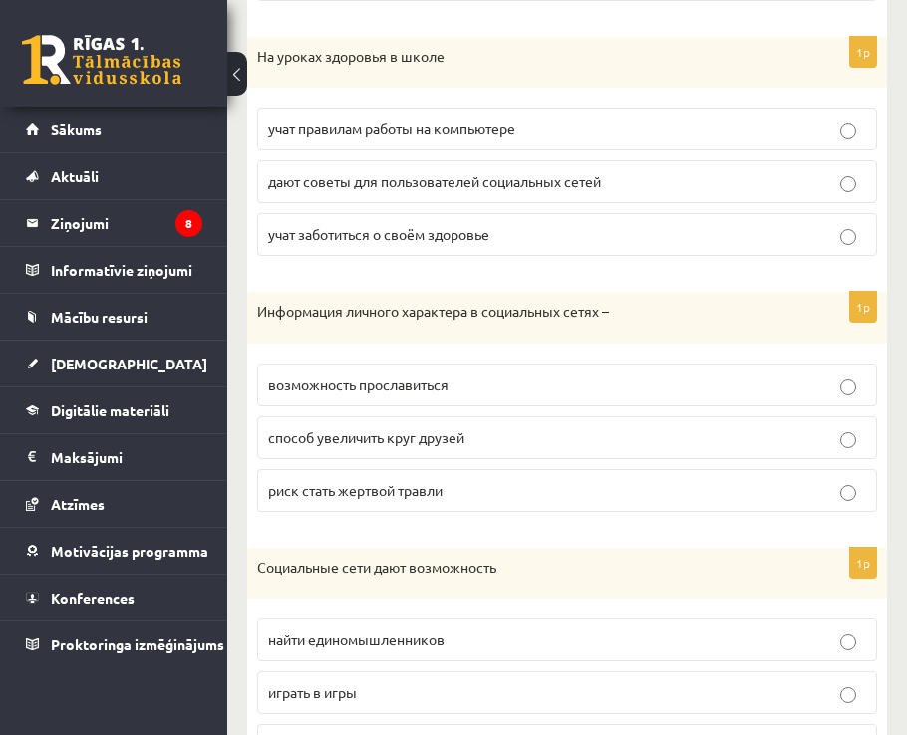
click at [454, 381] on p "возможность прославиться" at bounding box center [567, 385] width 598 height 21
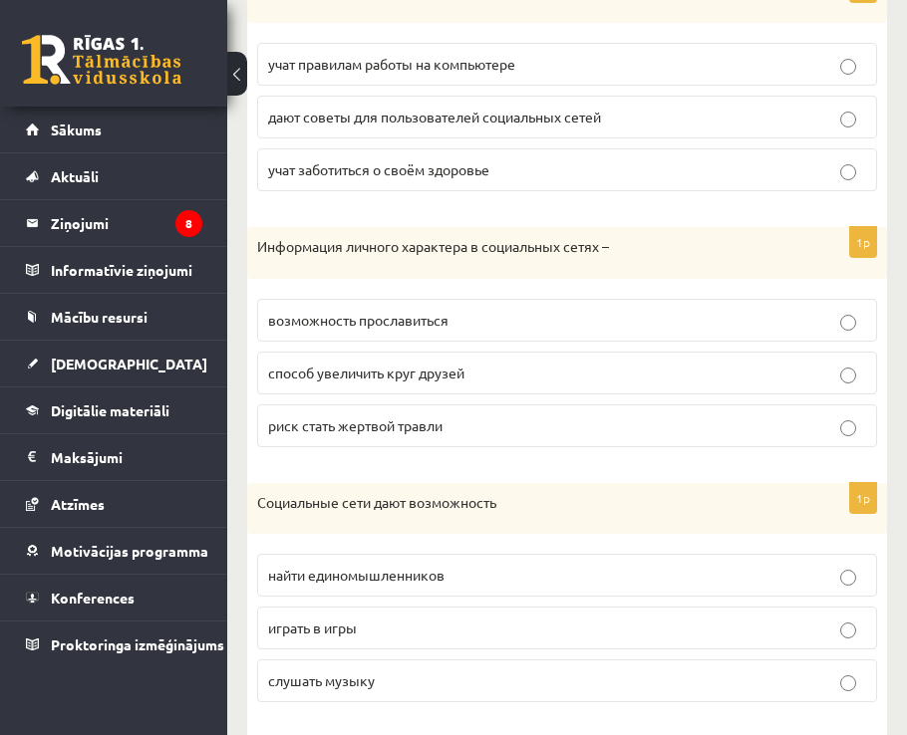
scroll to position [1209, 0]
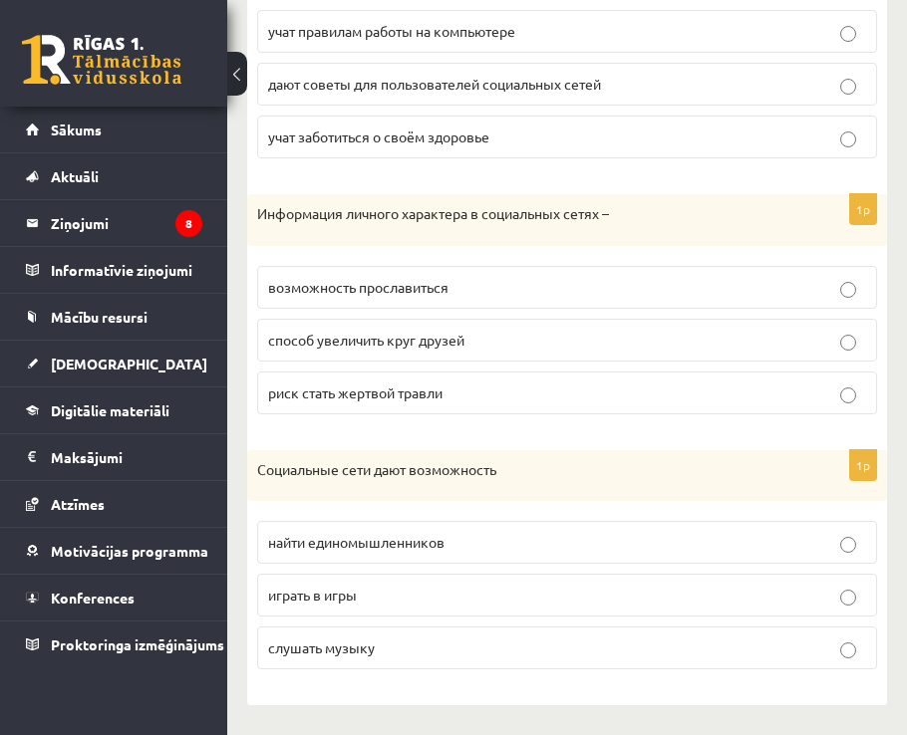
click at [461, 523] on label "найти единомышленников" at bounding box center [567, 542] width 620 height 43
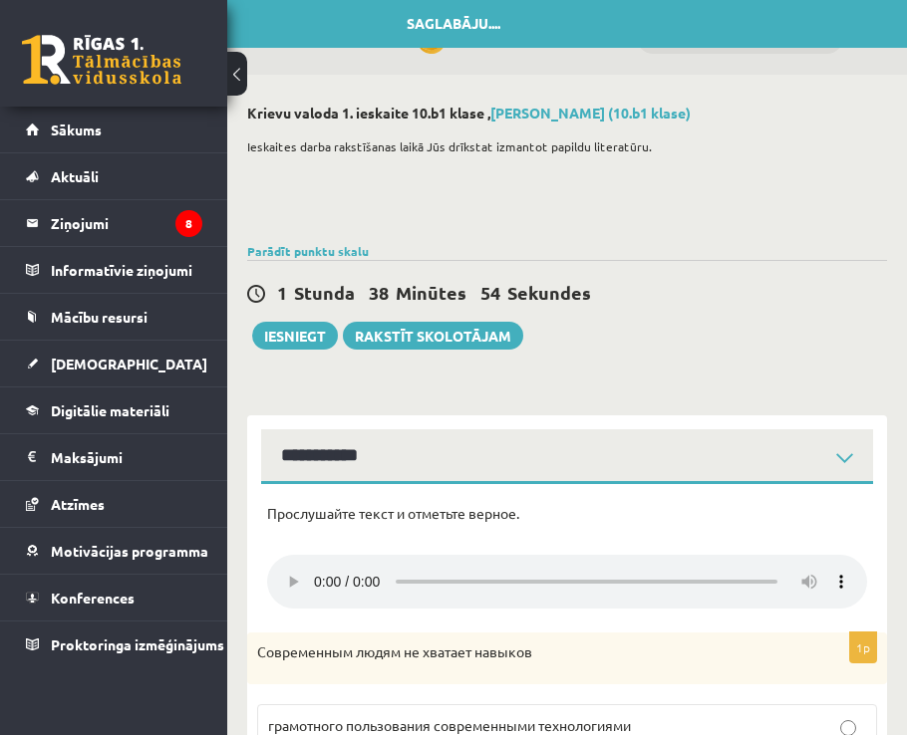
scroll to position [0, 0]
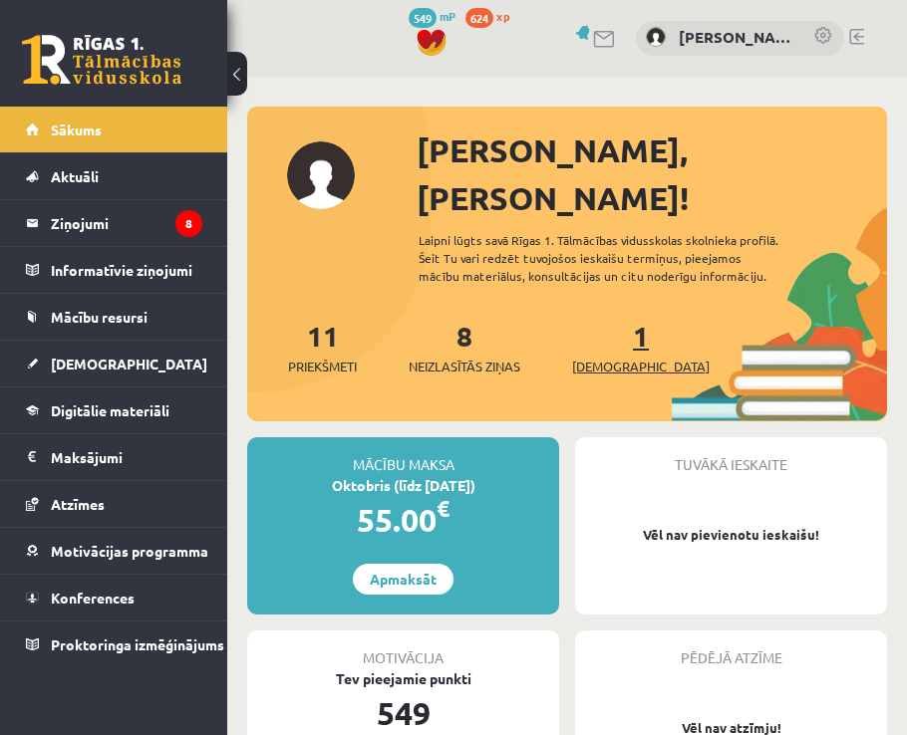
click at [609, 318] on link "1 Ieskaites" at bounding box center [640, 347] width 137 height 59
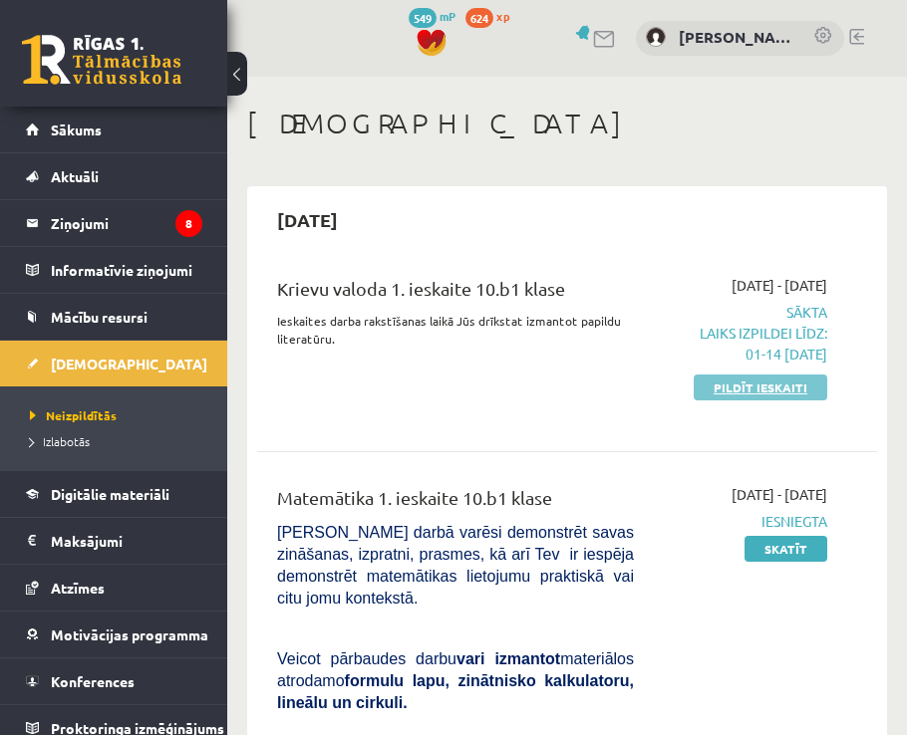
click at [755, 390] on link "Pildīt ieskaiti" at bounding box center [759, 388] width 133 height 26
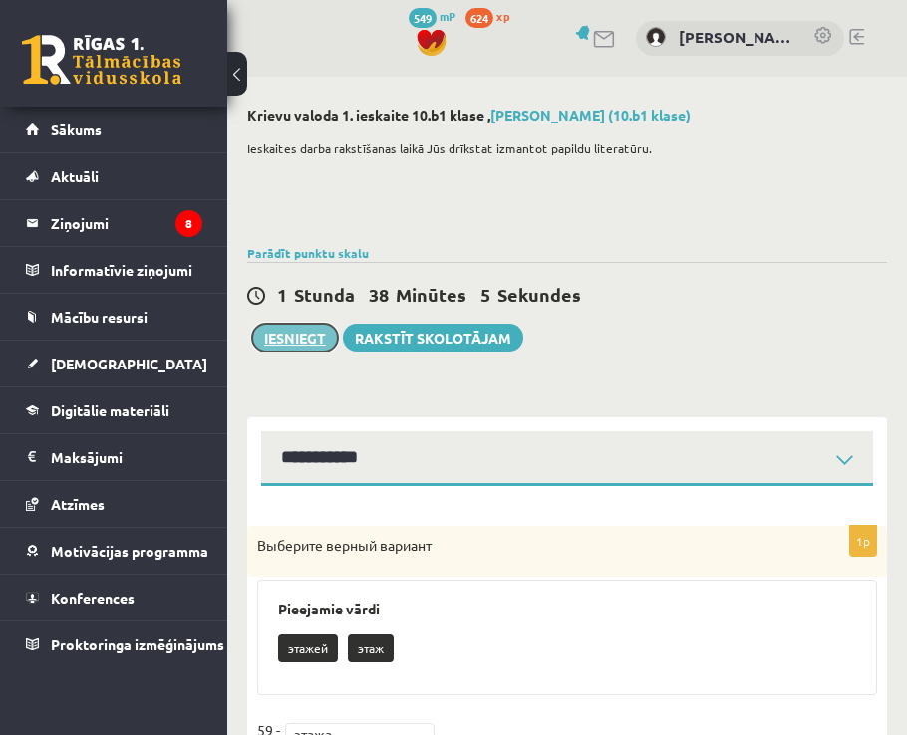
click at [310, 343] on button "Iesniegt" at bounding box center [295, 338] width 86 height 28
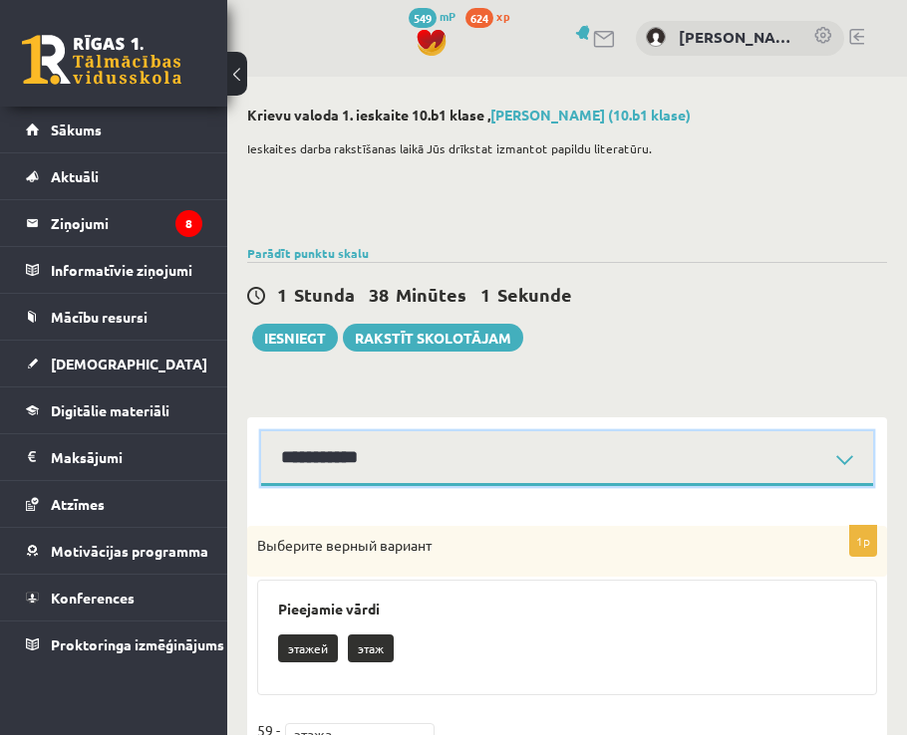
drag, startPoint x: 471, startPoint y: 445, endPoint x: 462, endPoint y: 450, distance: 10.3
click at [471, 445] on select "**********" at bounding box center [567, 458] width 612 height 55
select select "**********"
click at [261, 431] on select "**********" at bounding box center [567, 458] width 612 height 55
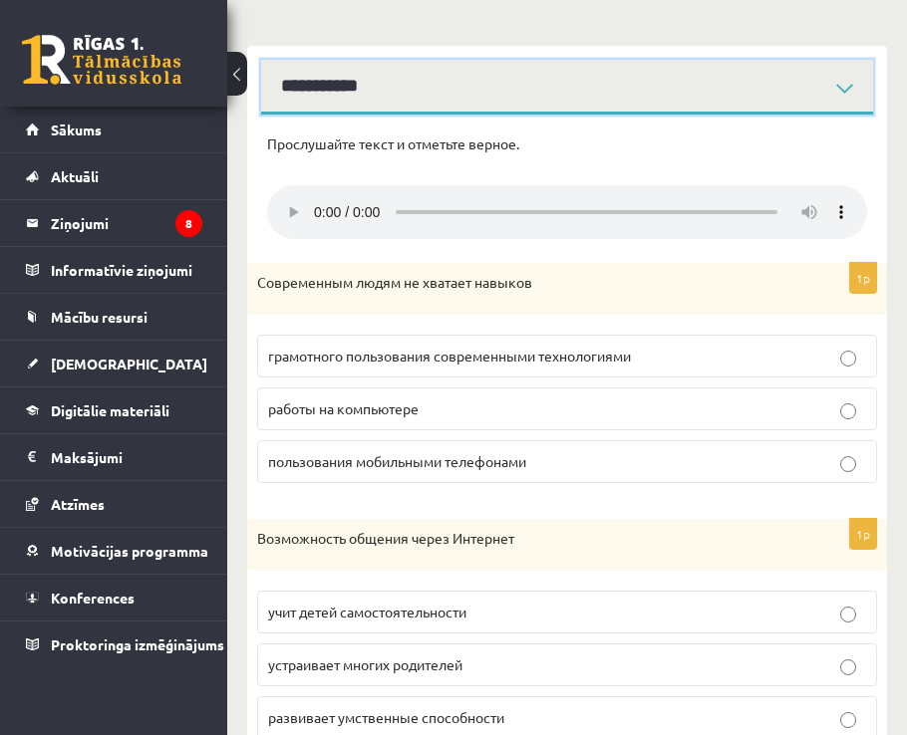
scroll to position [398, 0]
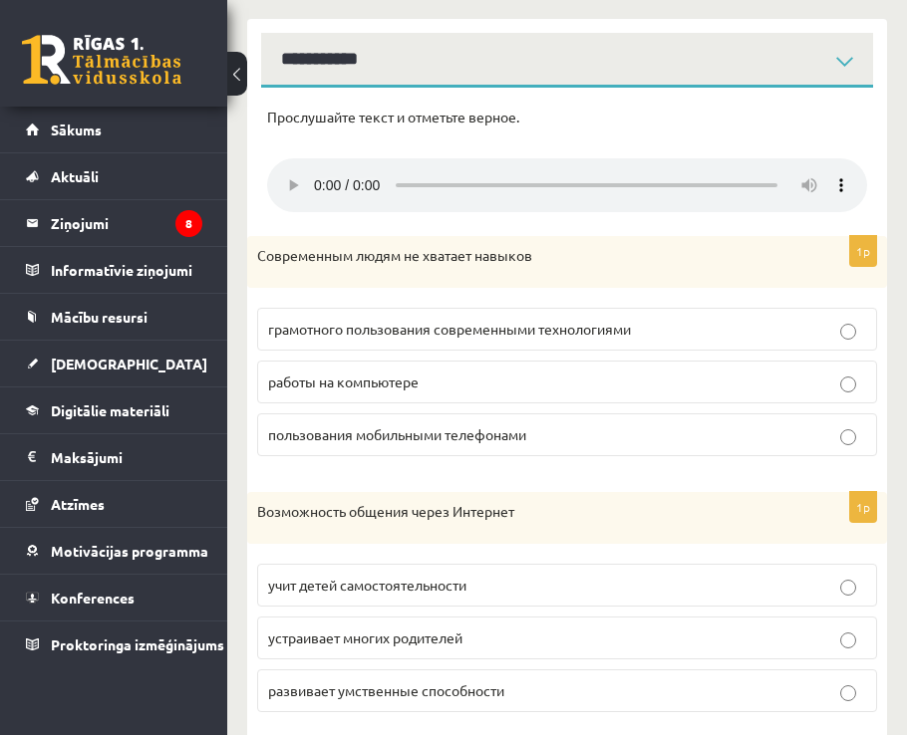
click at [407, 379] on span "работы на компьютере" at bounding box center [343, 382] width 150 height 18
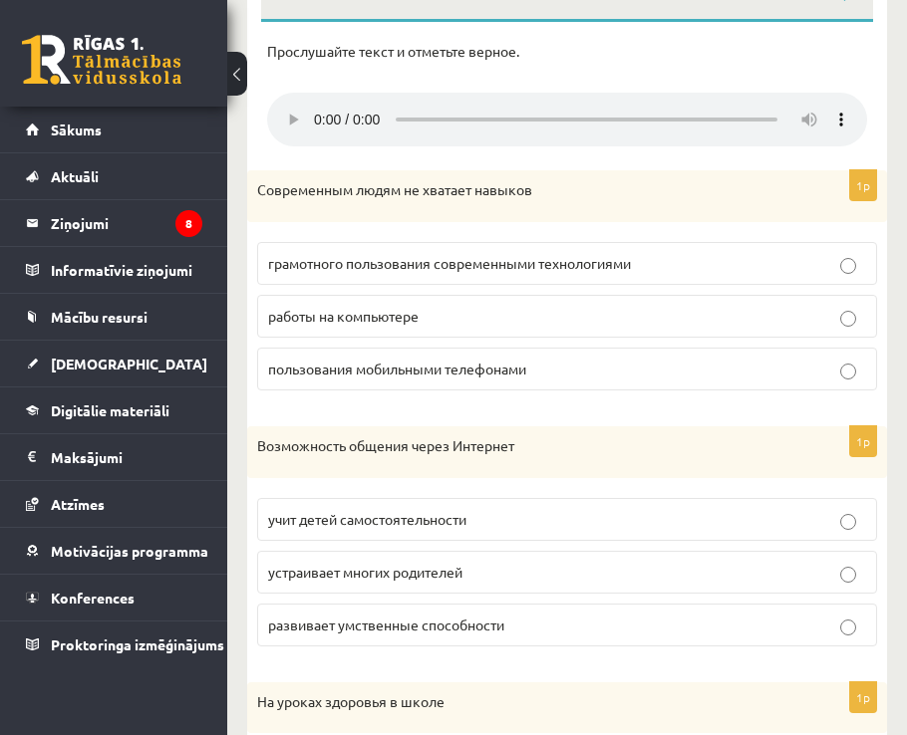
scroll to position [498, 0]
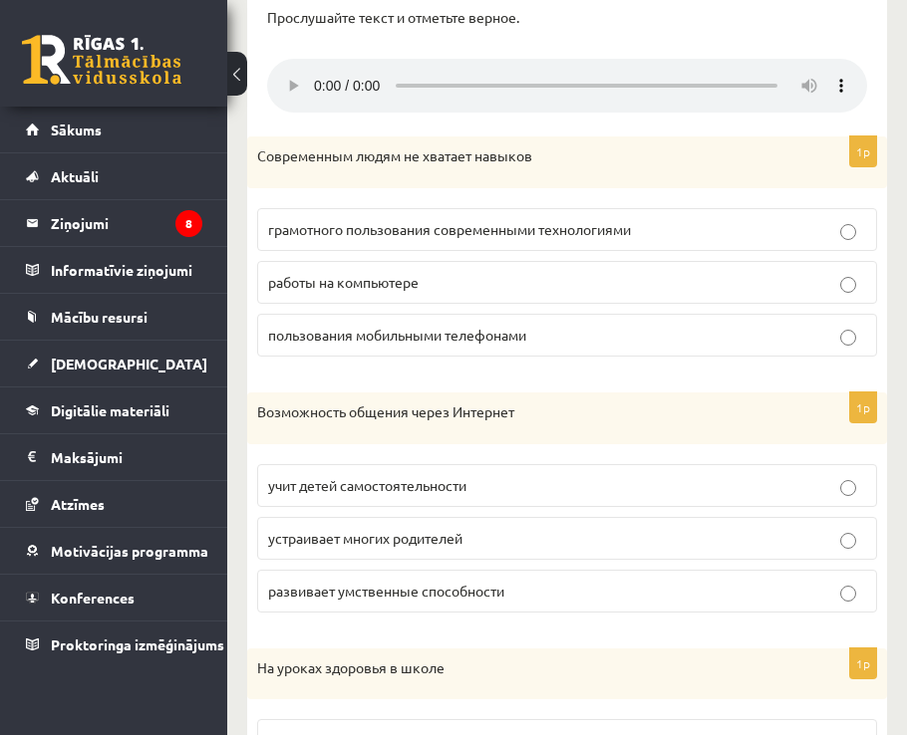
click at [433, 485] on span "учит детей самостоятельности" at bounding box center [367, 485] width 198 height 18
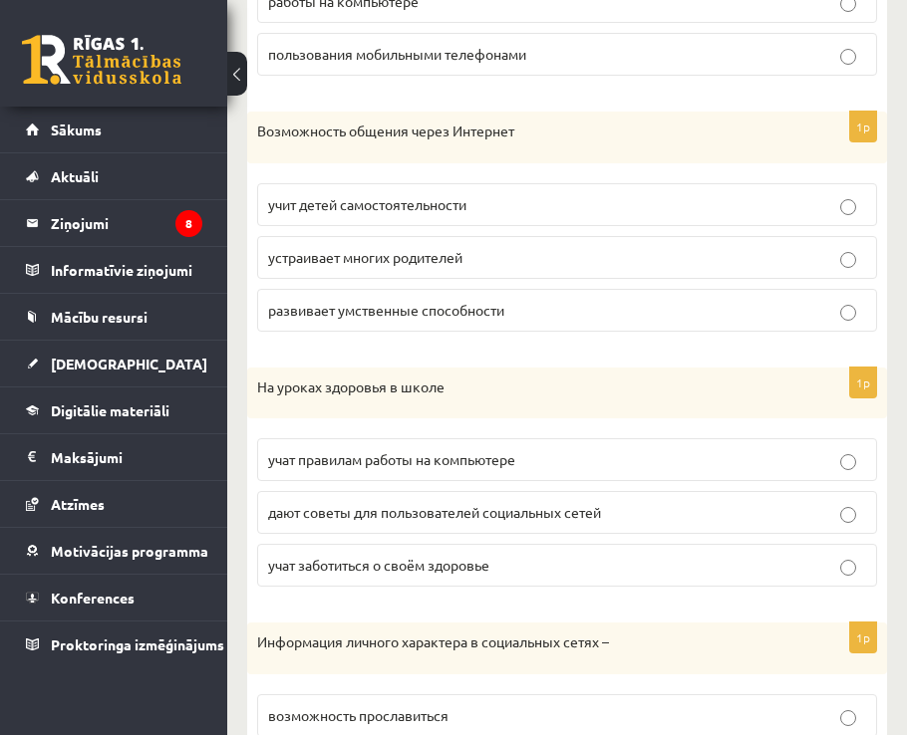
scroll to position [897, 0]
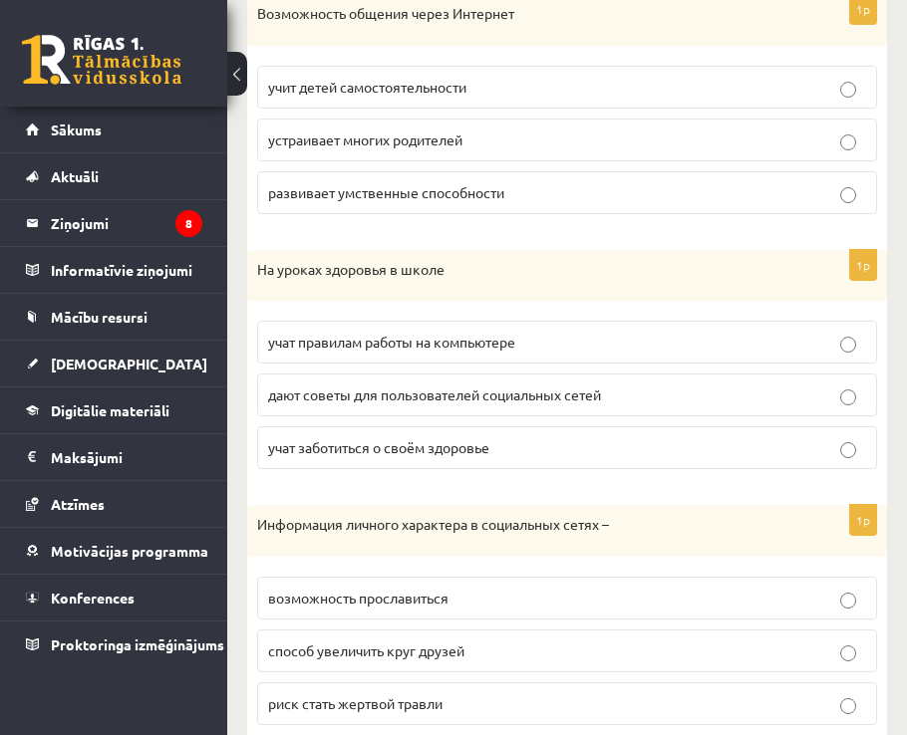
click at [442, 425] on fieldset "учат правилам работы на компьютере дают советы для пользователей социальных сет…" at bounding box center [567, 393] width 620 height 164
click at [443, 409] on label "дают советы для пользователей социальных сетей" at bounding box center [567, 395] width 620 height 43
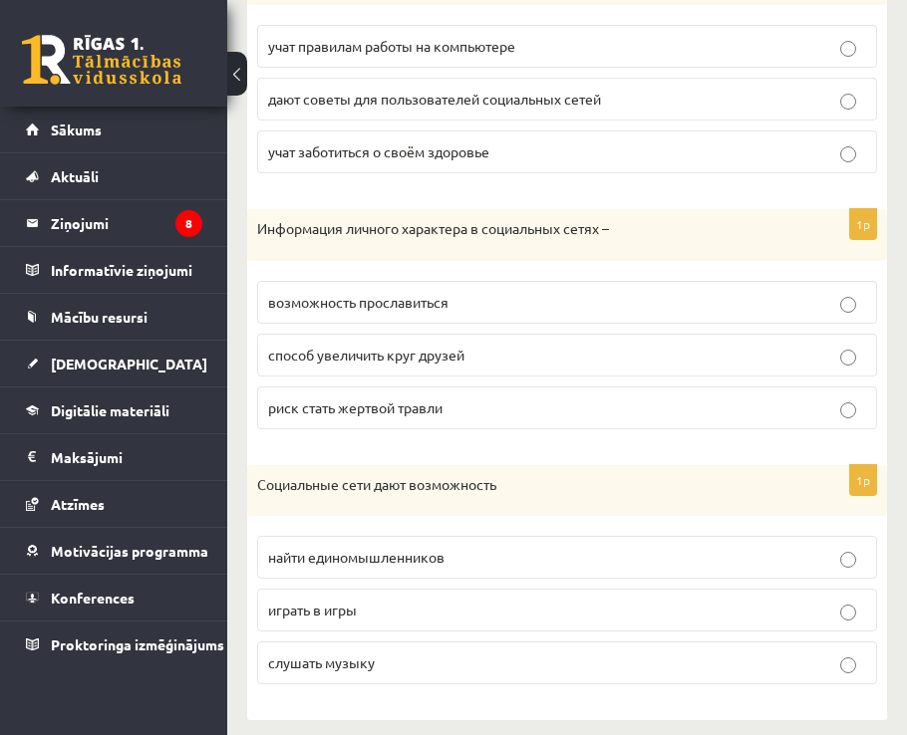
scroll to position [1195, 0]
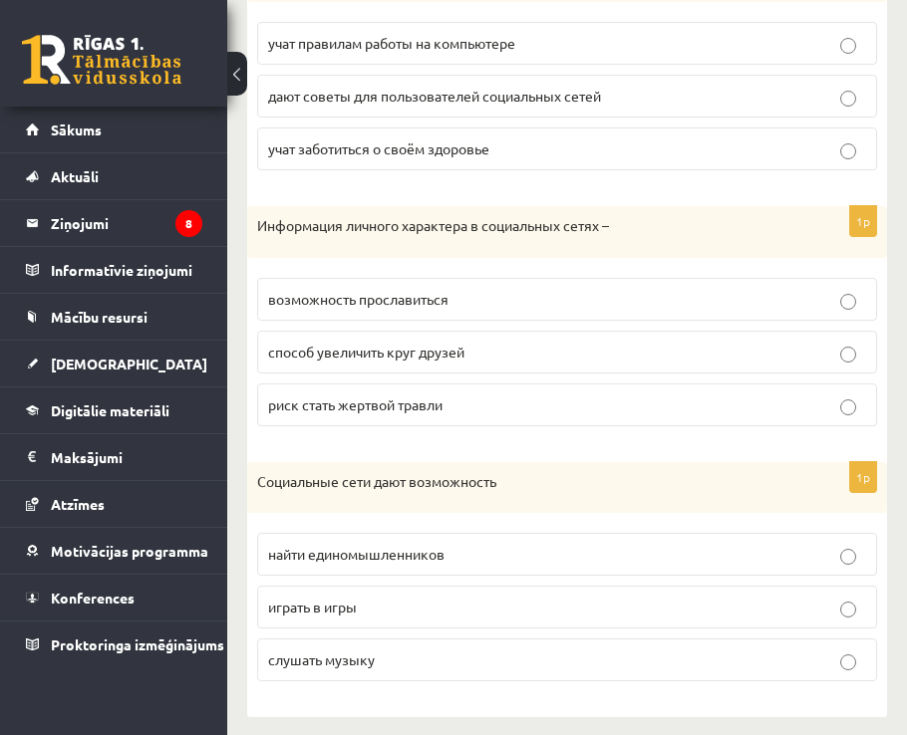
click at [444, 305] on span "возможность прославиться" at bounding box center [358, 299] width 180 height 18
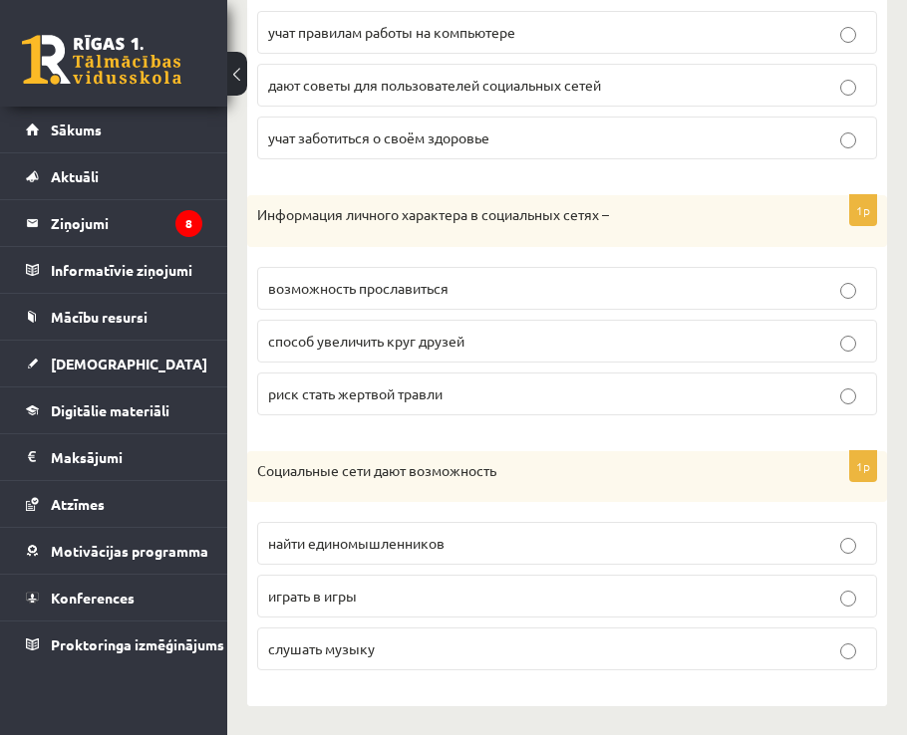
scroll to position [1209, 0]
click at [462, 532] on p "найти единомышленников" at bounding box center [567, 542] width 598 height 21
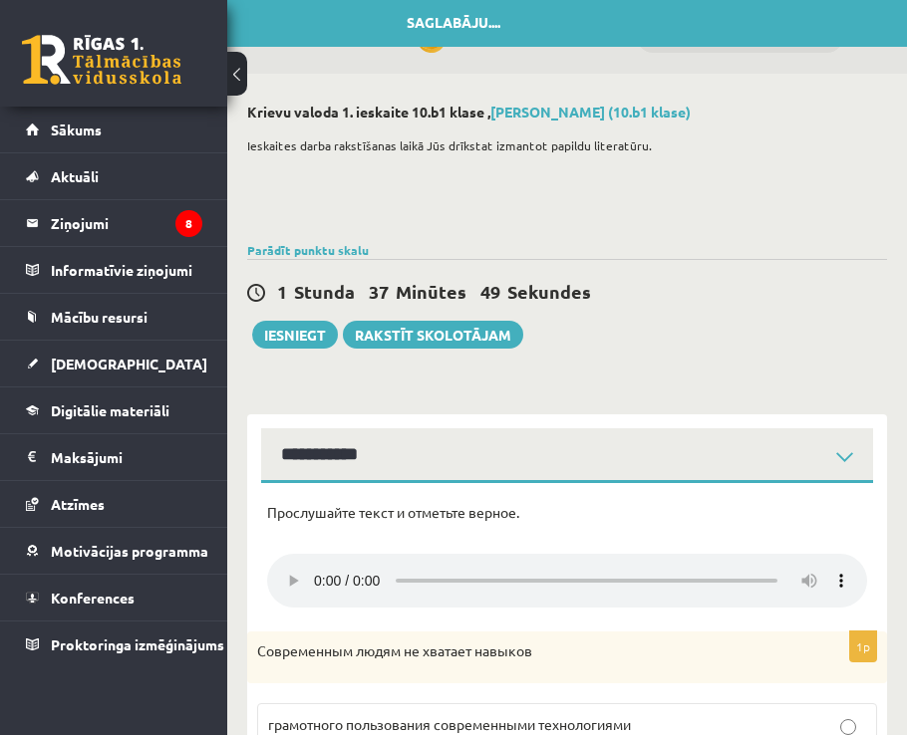
scroll to position [0, 0]
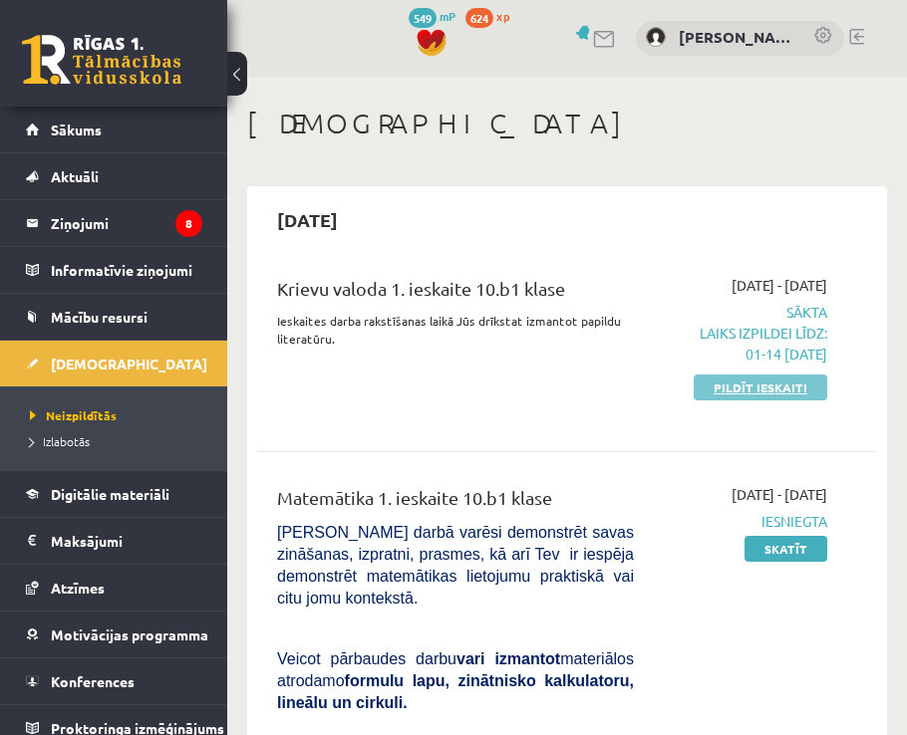
click at [728, 388] on link "Pildīt ieskaiti" at bounding box center [759, 388] width 133 height 26
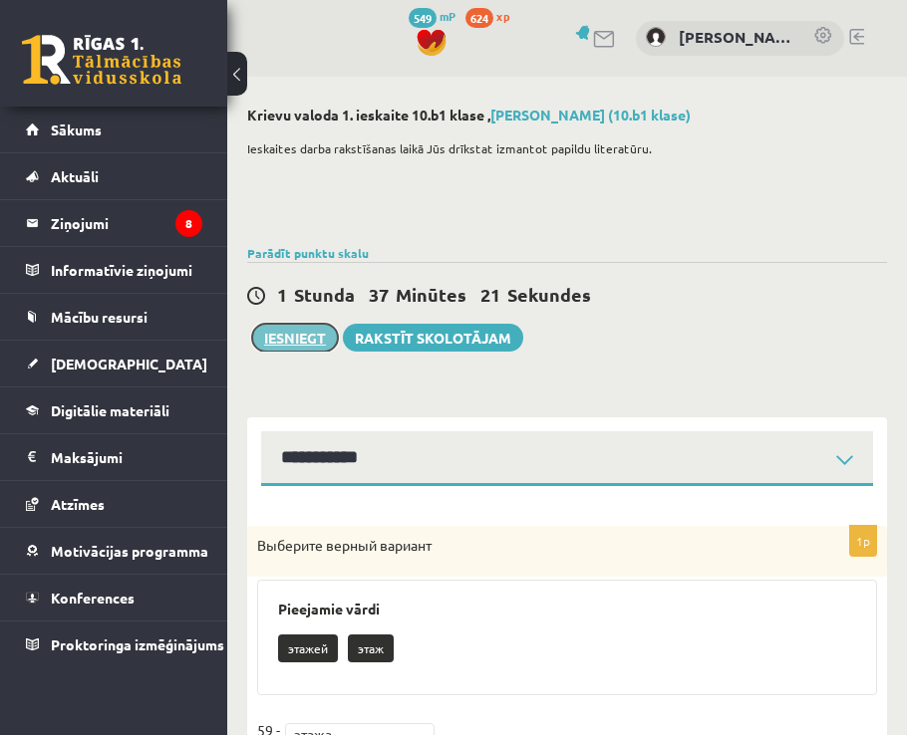
click at [307, 346] on button "Iesniegt" at bounding box center [295, 338] width 86 height 28
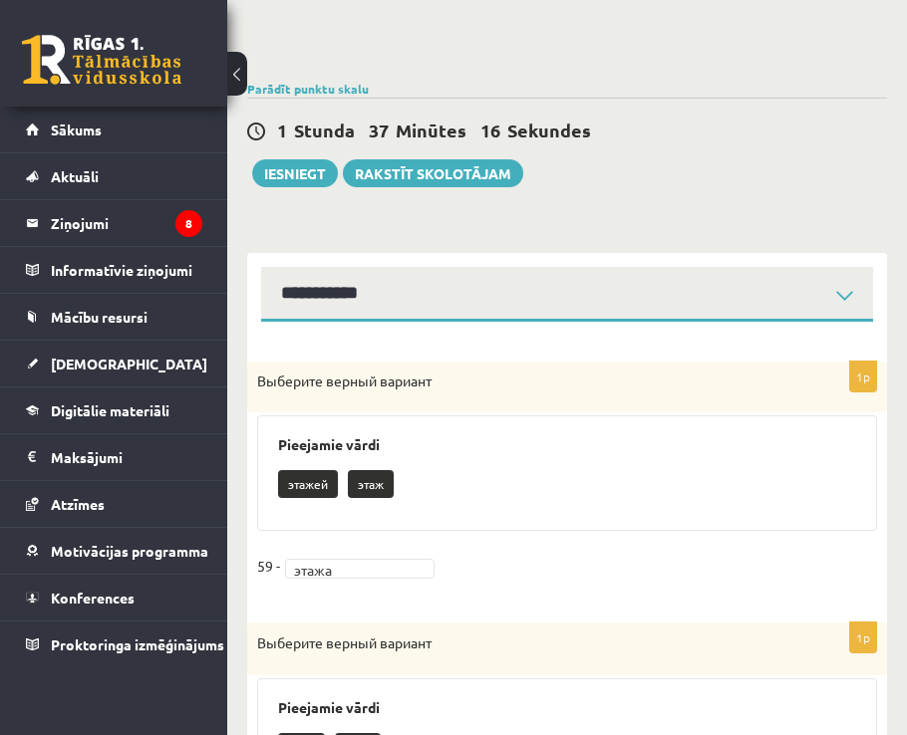
scroll to position [199, 0]
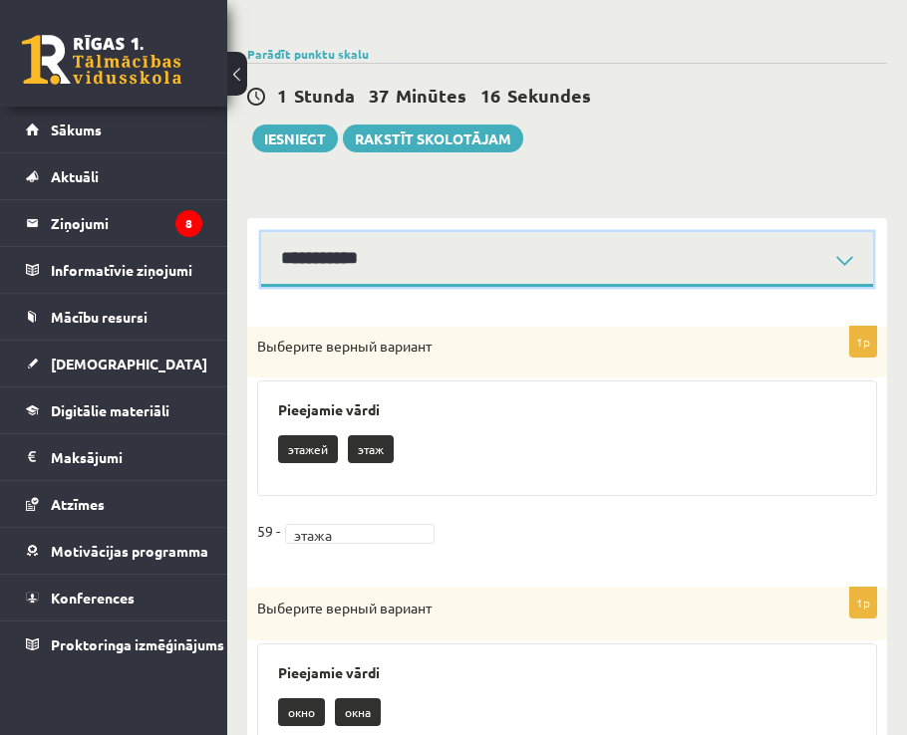
click at [330, 271] on select "**********" at bounding box center [567, 259] width 612 height 55
select select "**********"
click at [261, 232] on select "**********" at bounding box center [567, 259] width 612 height 55
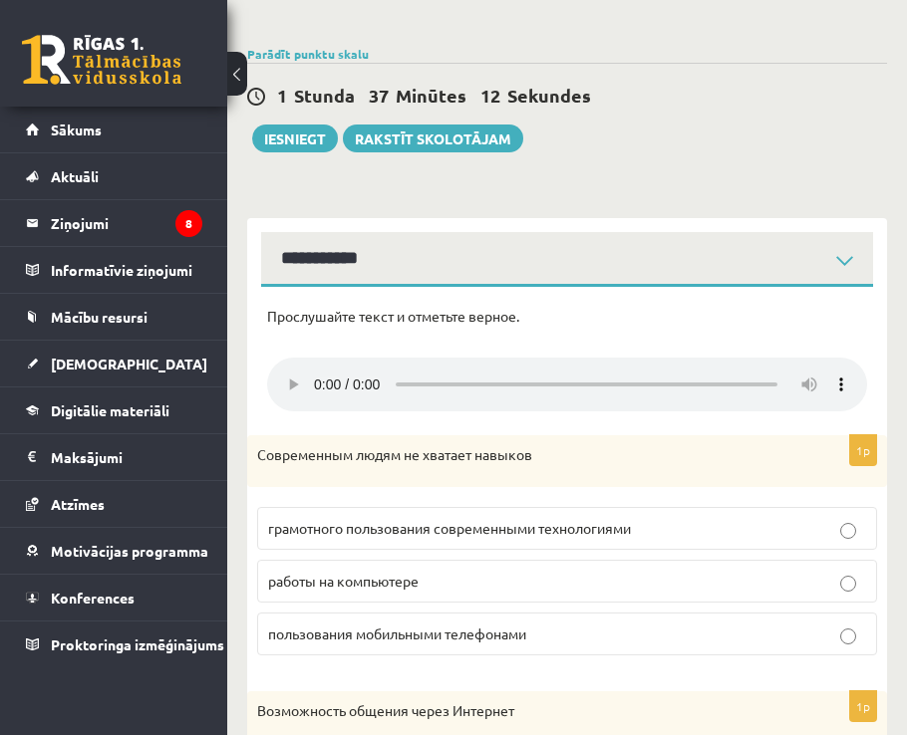
click at [362, 525] on span "грамотного пользования современными технологиями" at bounding box center [449, 528] width 363 height 18
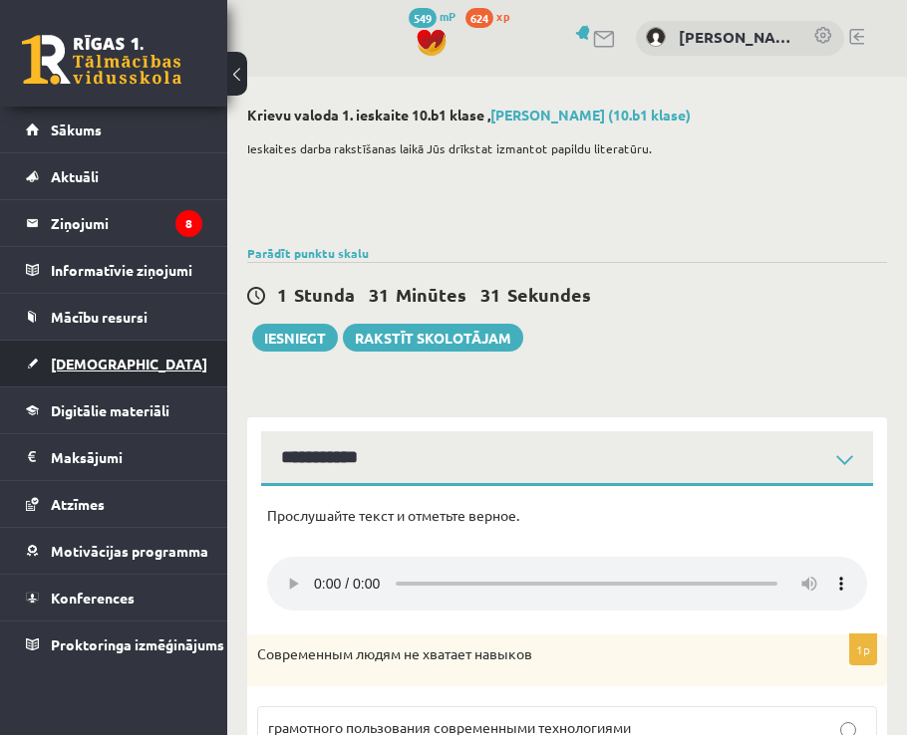
click at [119, 365] on link "[DEMOGRAPHIC_DATA]" at bounding box center [114, 364] width 176 height 46
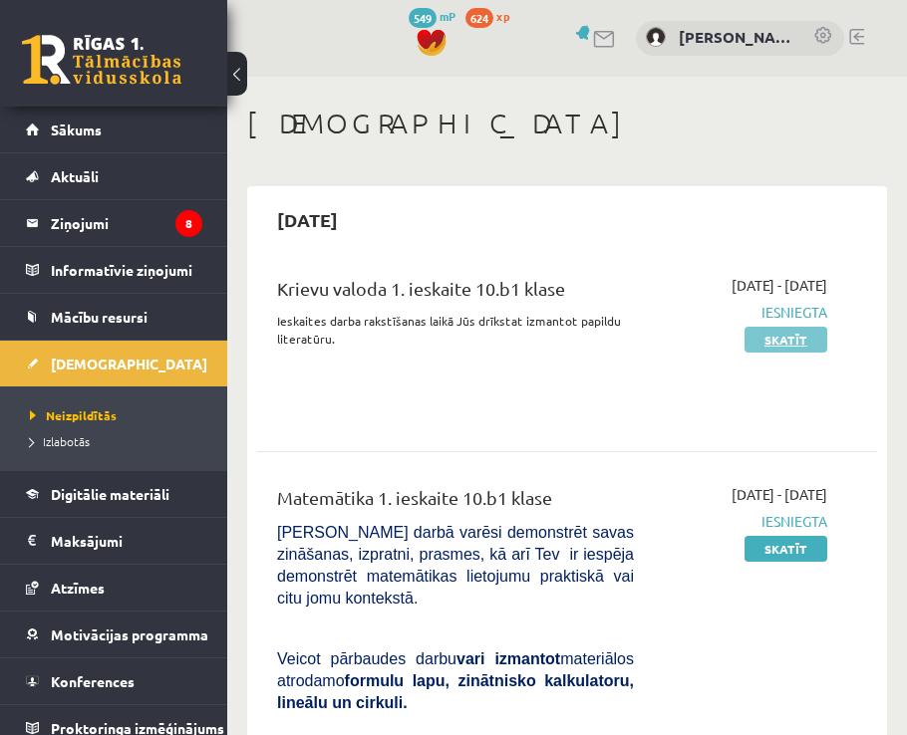
click at [769, 343] on link "Skatīt" at bounding box center [785, 340] width 83 height 26
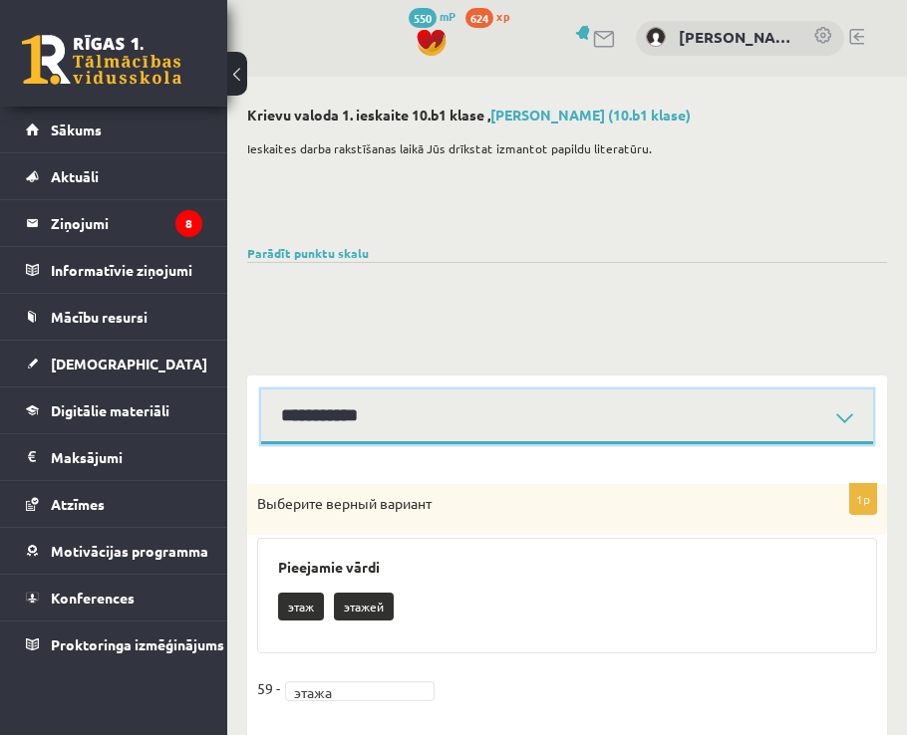
click at [352, 410] on select "**********" at bounding box center [567, 416] width 612 height 55
click at [261, 389] on select "**********" at bounding box center [567, 416] width 612 height 55
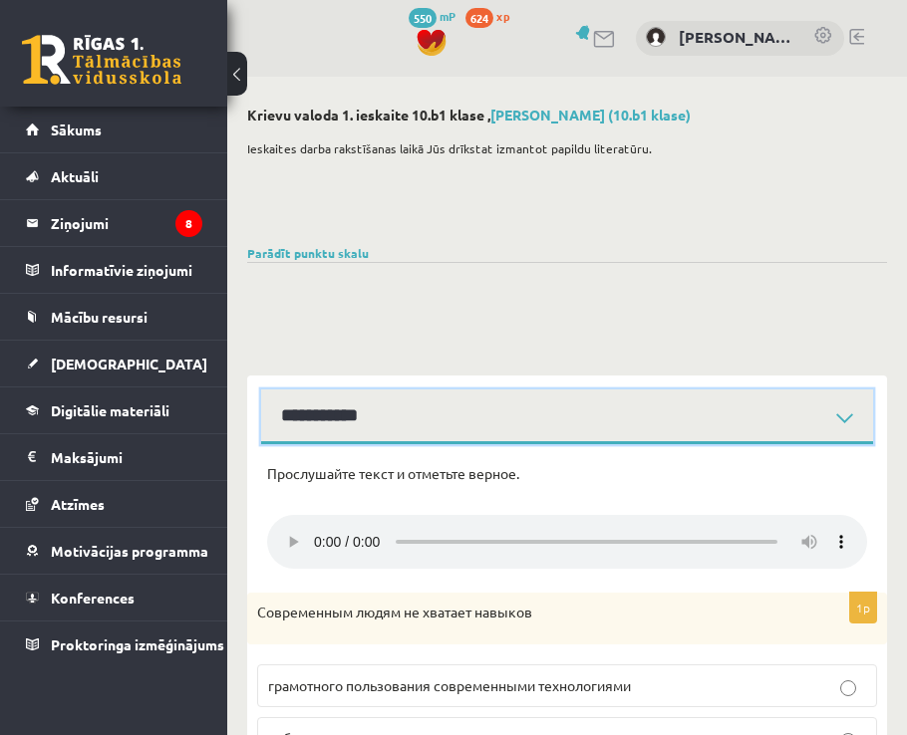
click at [368, 417] on select "**********" at bounding box center [567, 416] width 612 height 55
click at [261, 389] on select "**********" at bounding box center [567, 416] width 612 height 55
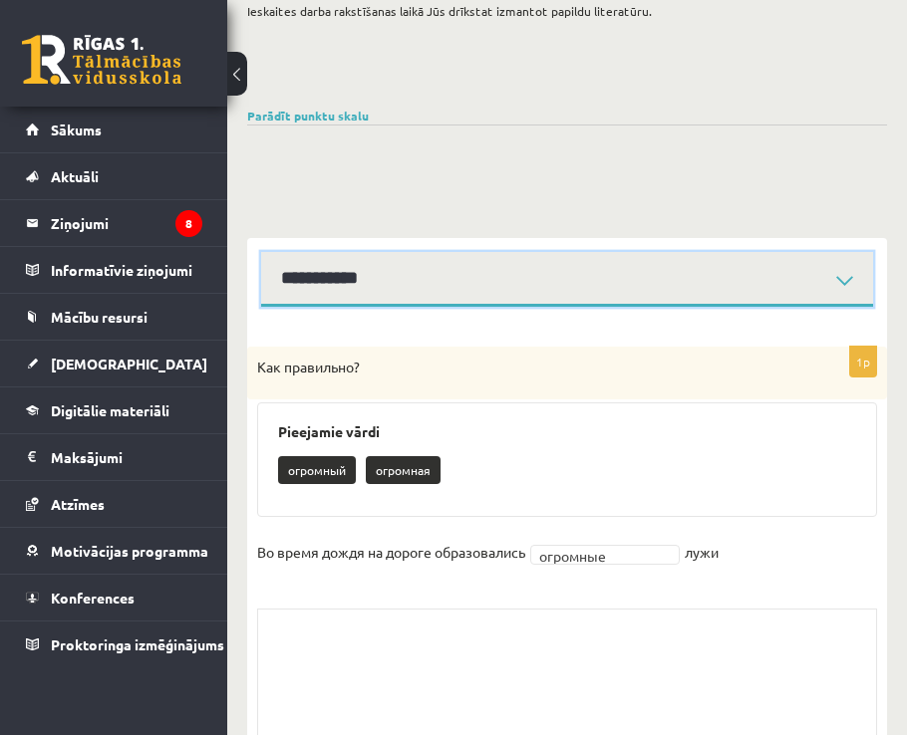
scroll to position [100, 0]
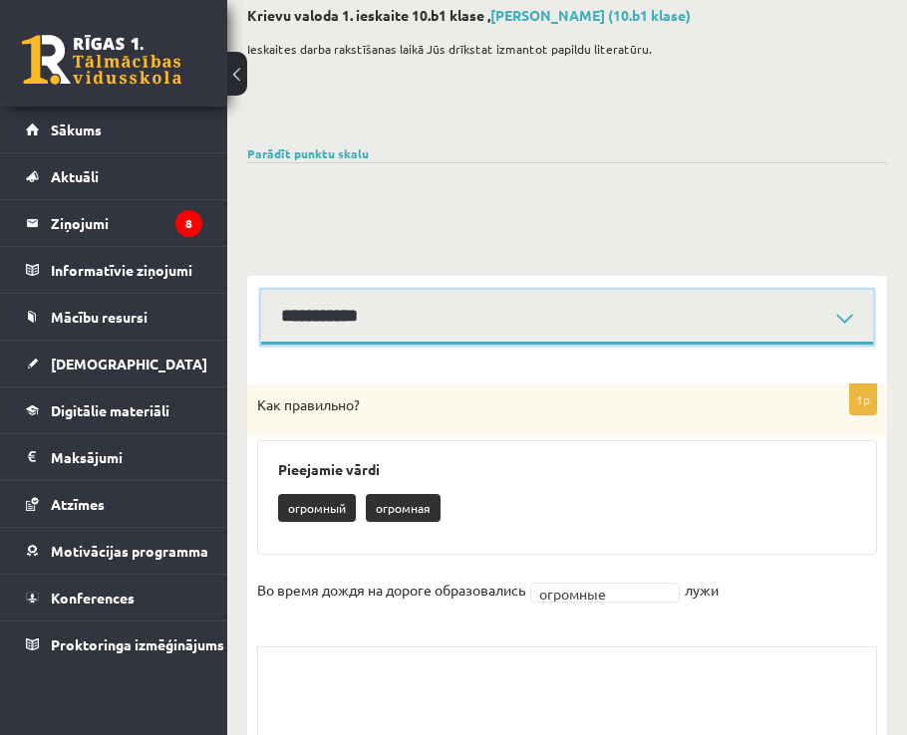
click at [337, 330] on select "**********" at bounding box center [567, 317] width 612 height 55
select select "**********"
click at [261, 290] on select "**********" at bounding box center [567, 317] width 612 height 55
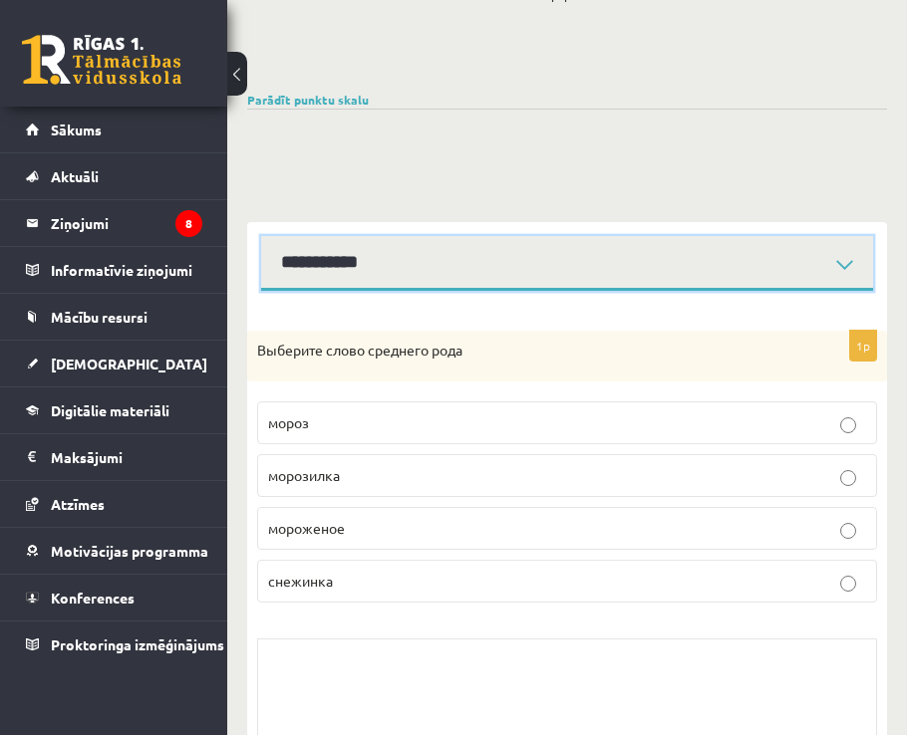
scroll to position [199, 0]
